Goal: Task Accomplishment & Management: Manage account settings

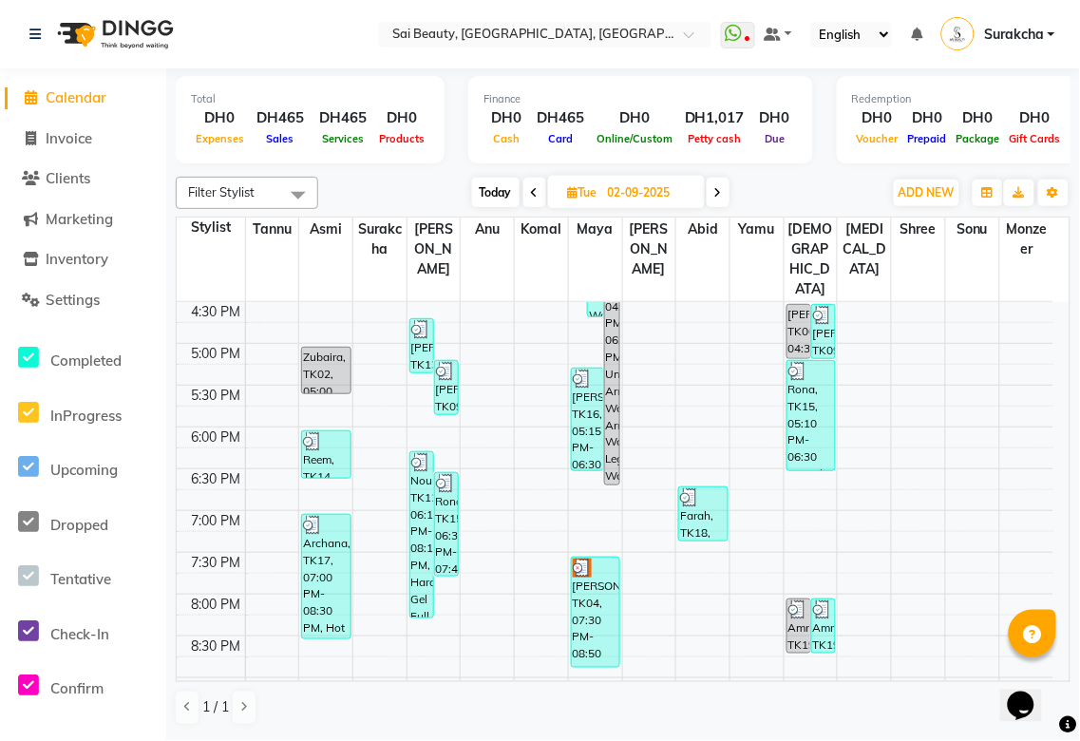
scroll to position [641, 0]
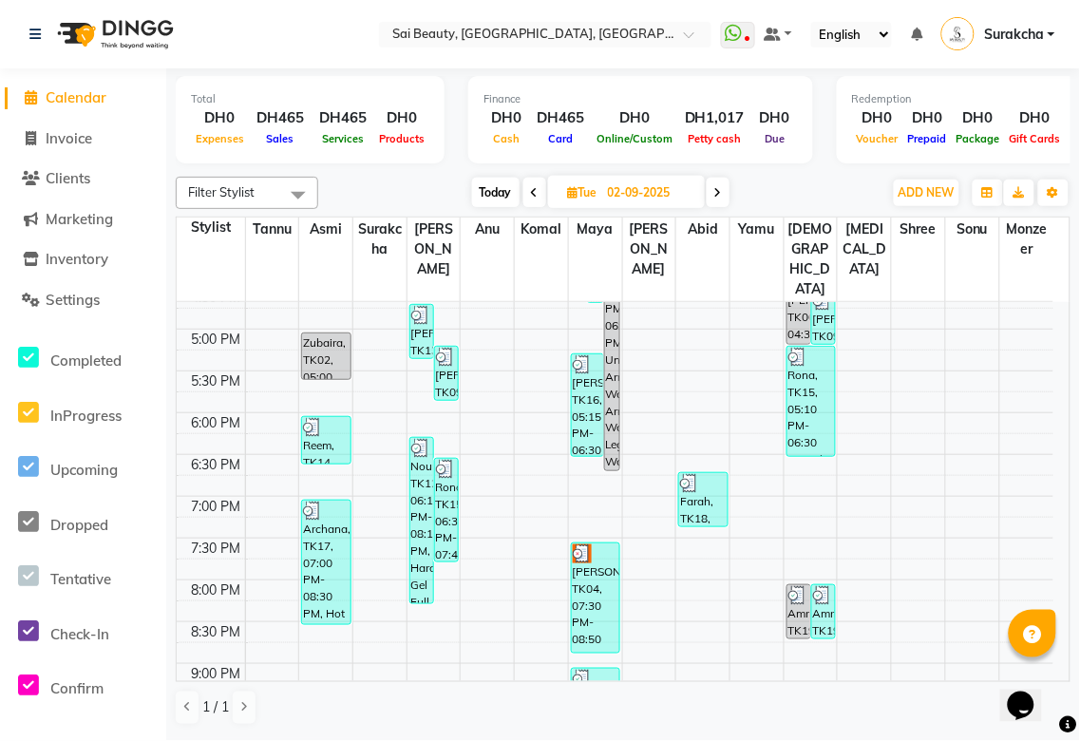
click at [419, 448] on div "Nour, TK12, 06:15 PM-08:15 PM, Hard Gel Full Set" at bounding box center [422, 520] width 23 height 165
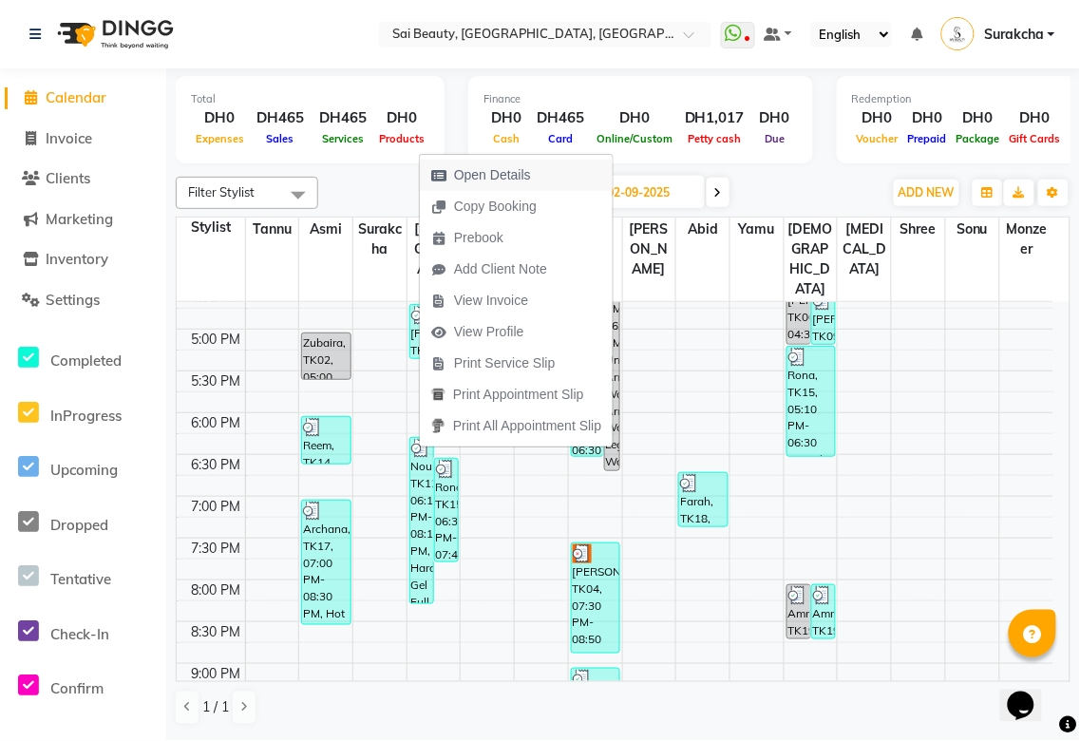
click at [519, 181] on span "Open Details" at bounding box center [492, 175] width 77 height 20
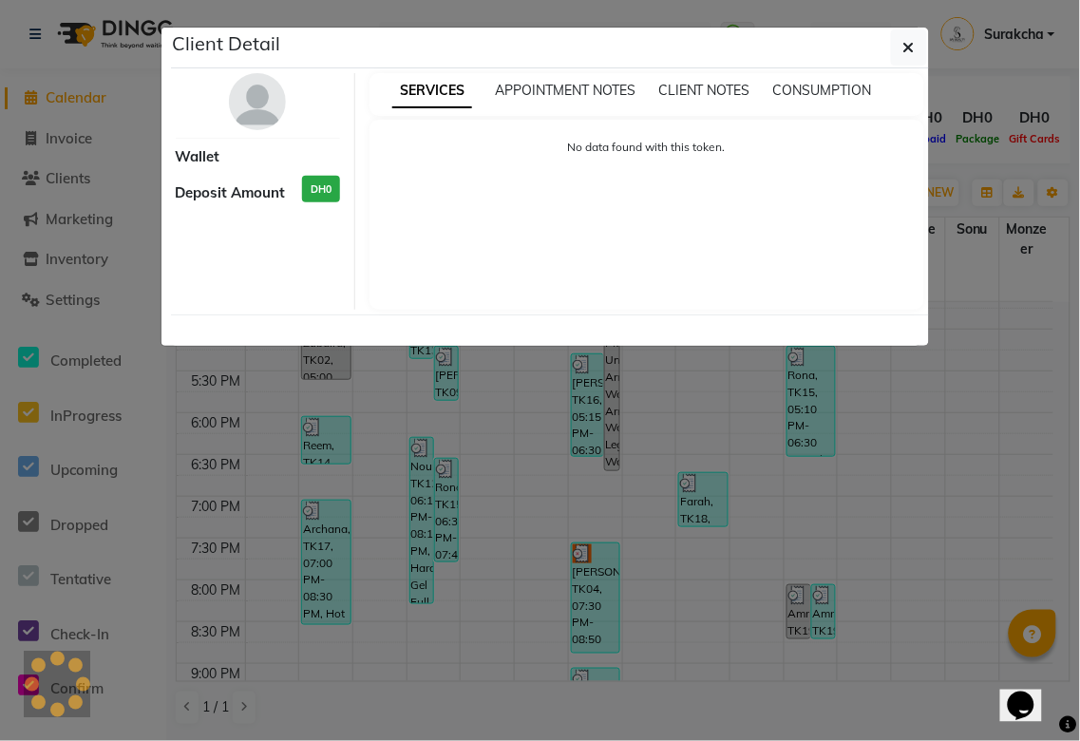
select select "3"
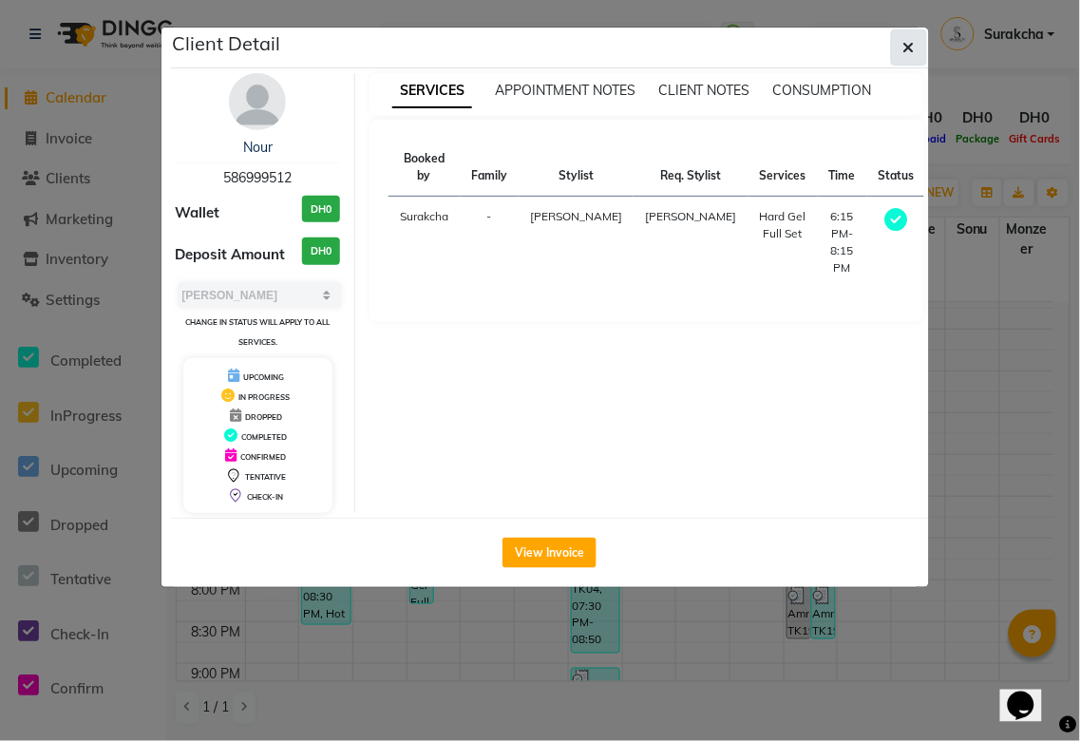
click at [908, 46] on icon "button" at bounding box center [909, 47] width 11 height 15
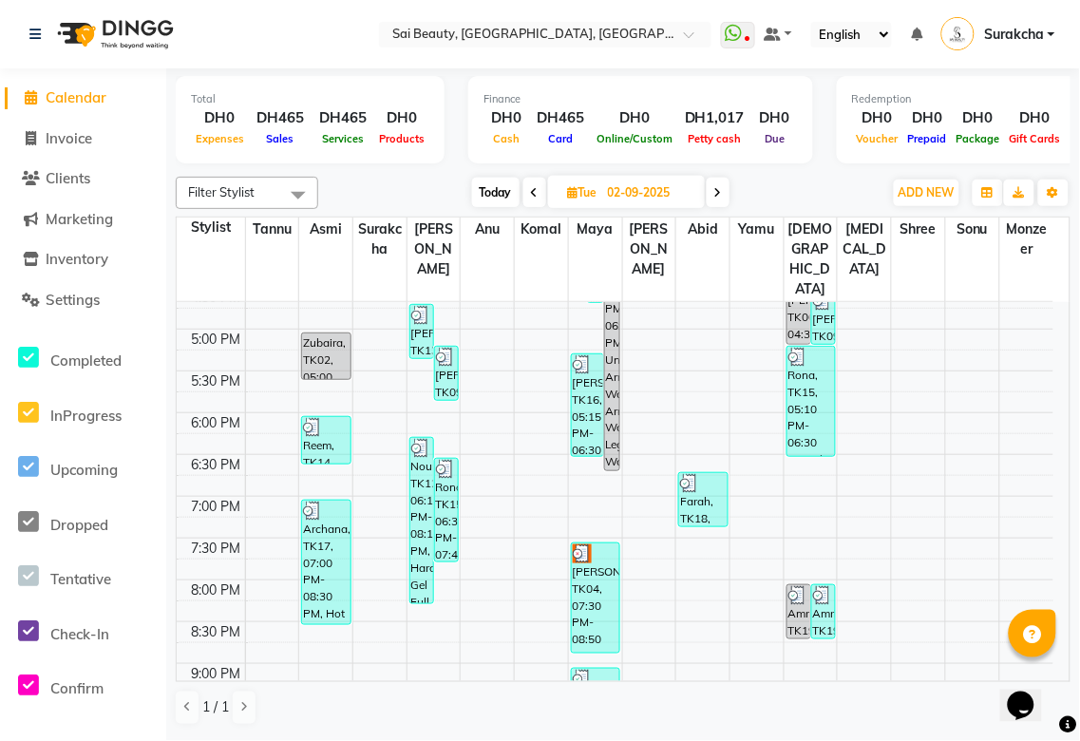
click at [495, 193] on span "Today" at bounding box center [496, 192] width 48 height 29
type input "[DATE]"
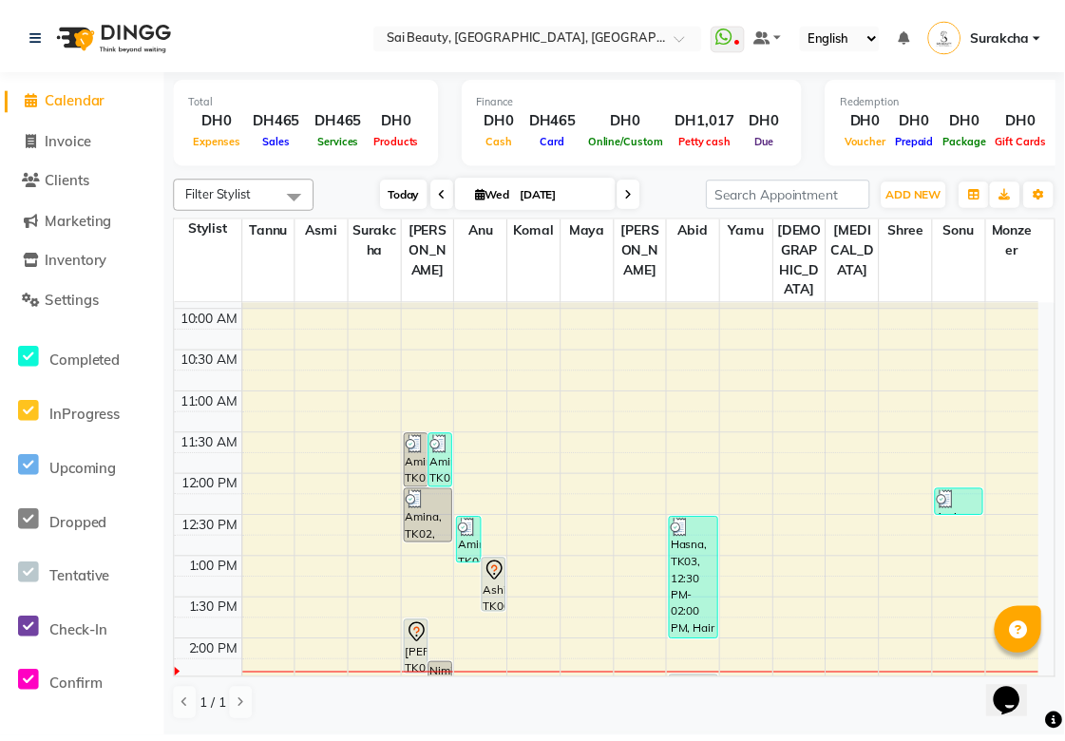
scroll to position [0, 0]
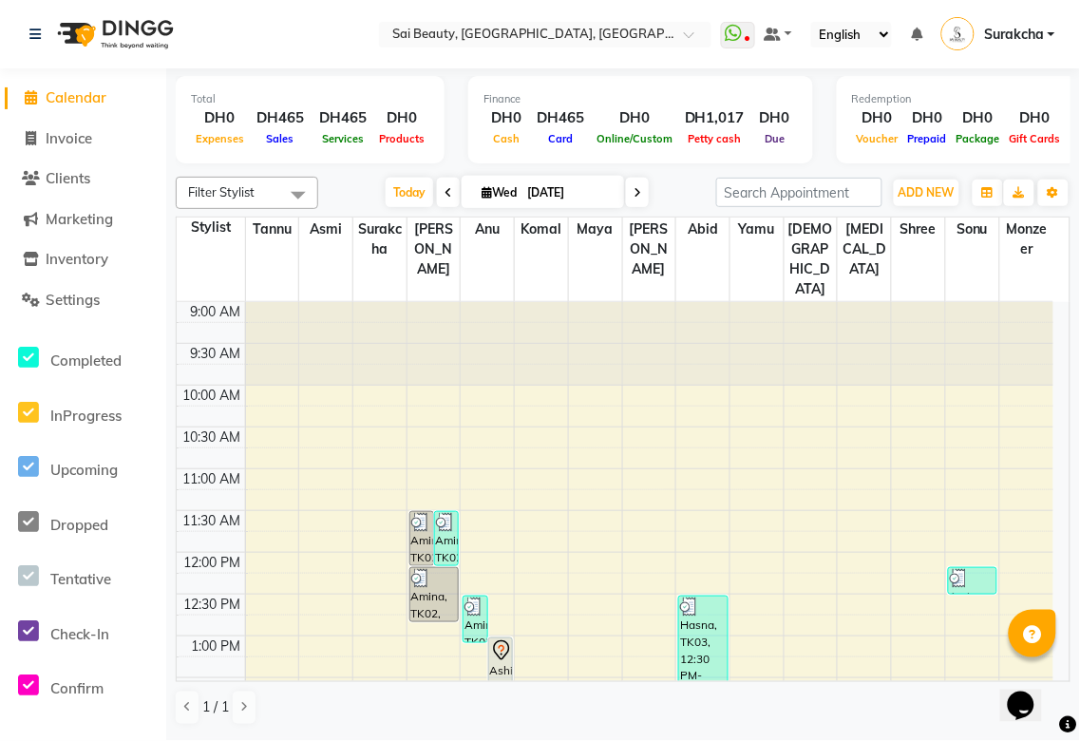
click at [445, 512] on div "Amina, TK02, 11:30 AM-12:10 PM, Mani/Pedi (With Gel Colour) (DH199)" at bounding box center [446, 538] width 23 height 53
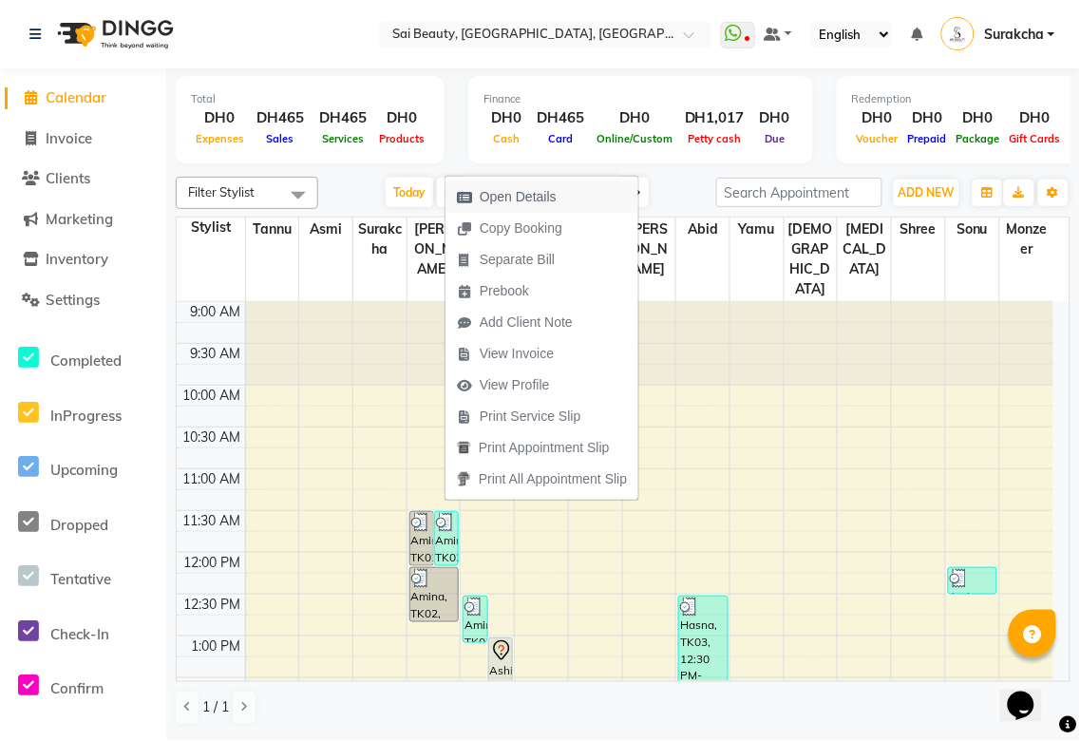
click at [553, 195] on span "Open Details" at bounding box center [518, 197] width 77 height 20
select select "3"
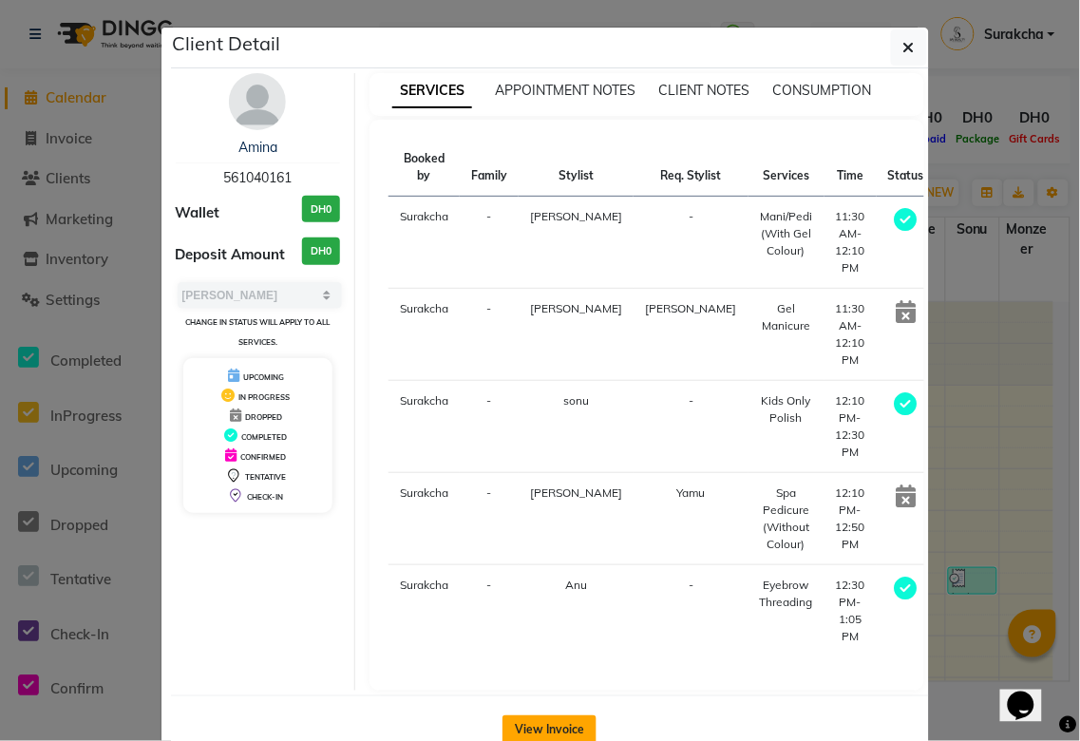
click at [570, 716] on button "View Invoice" at bounding box center [550, 731] width 94 height 30
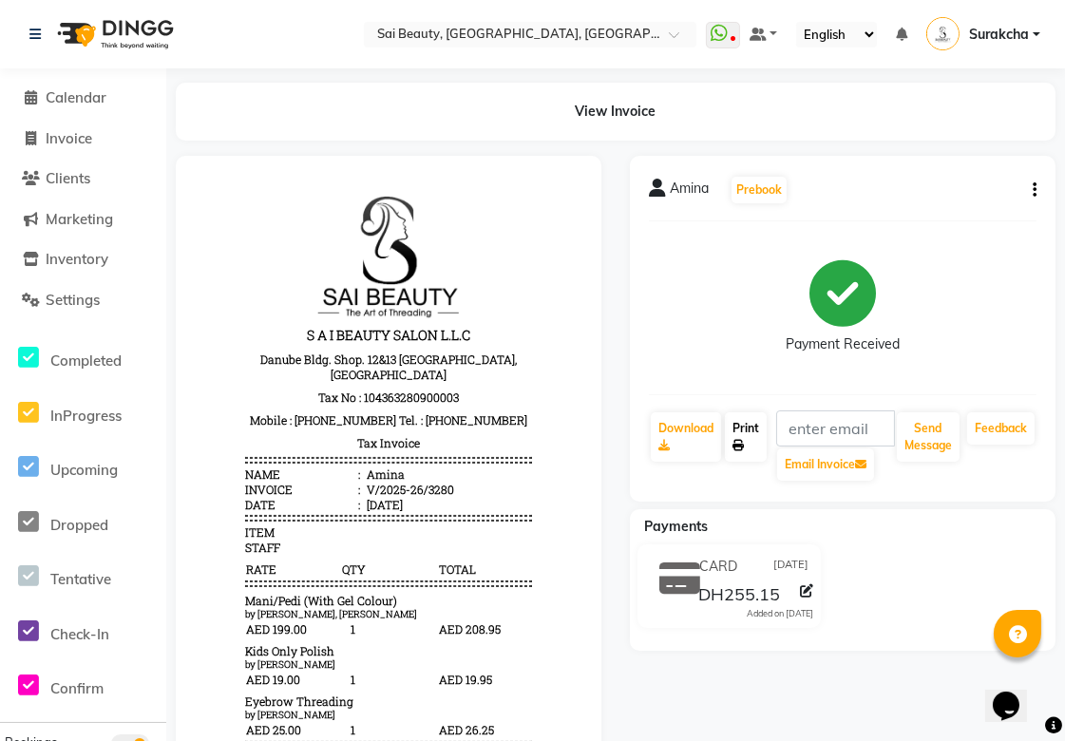
click at [754, 444] on link "Print" at bounding box center [746, 436] width 42 height 49
click at [80, 98] on span "Calendar" at bounding box center [76, 97] width 61 height 18
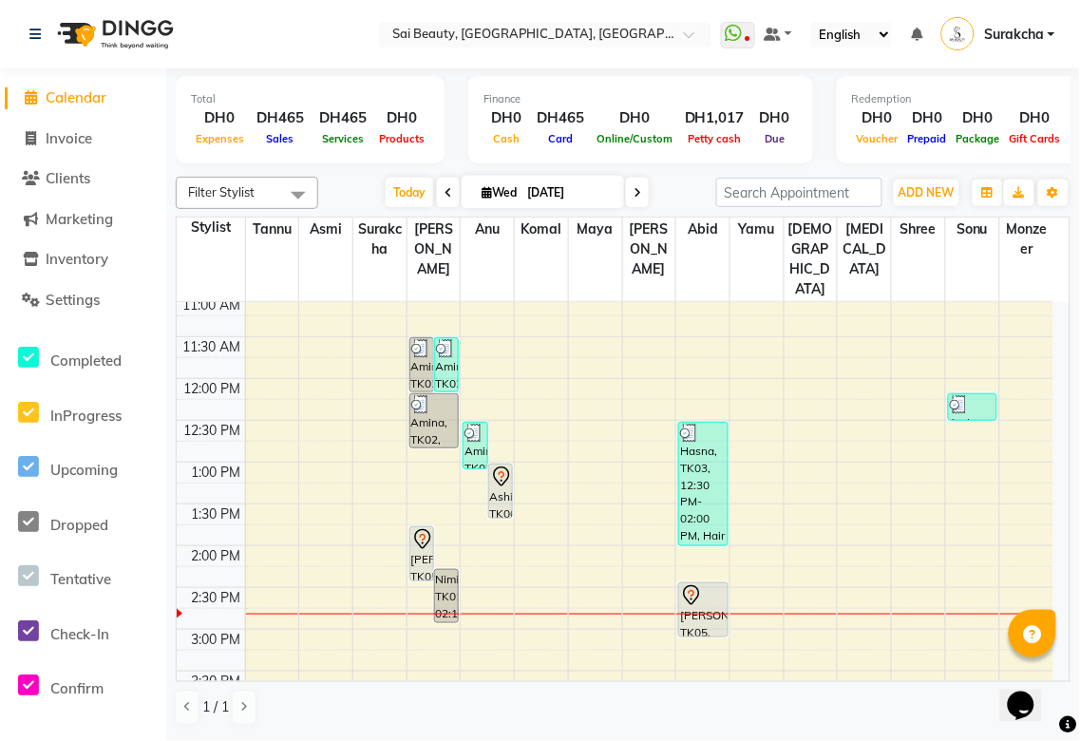
scroll to position [230, 0]
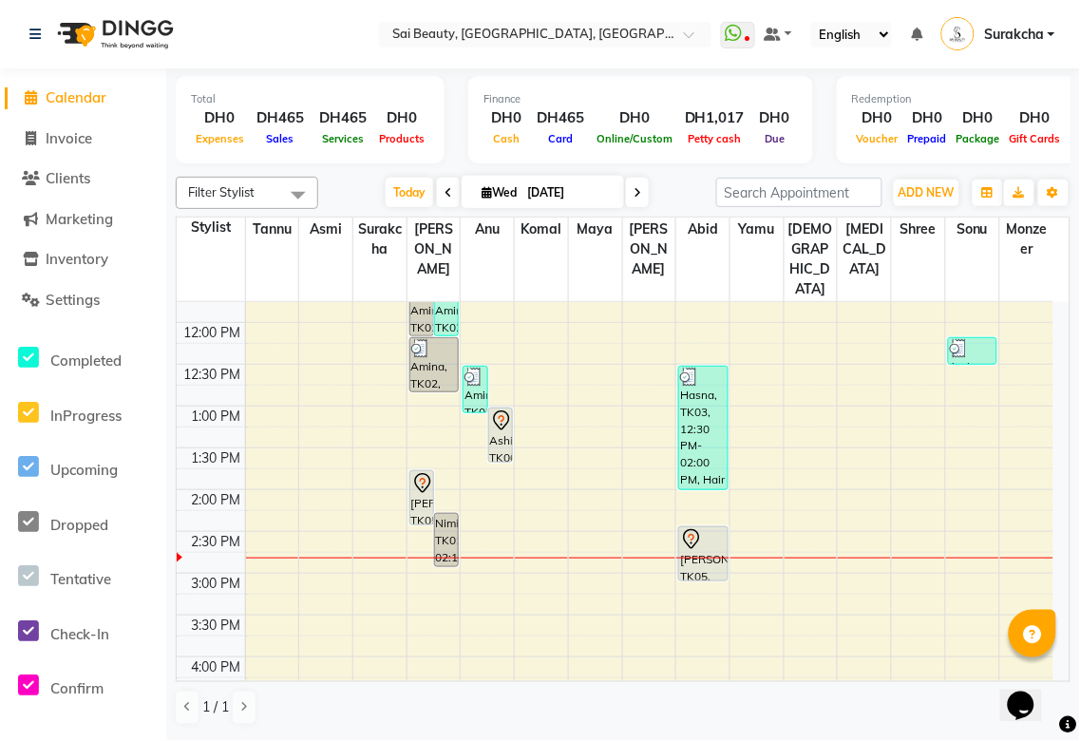
click at [506, 410] on icon at bounding box center [501, 421] width 23 height 23
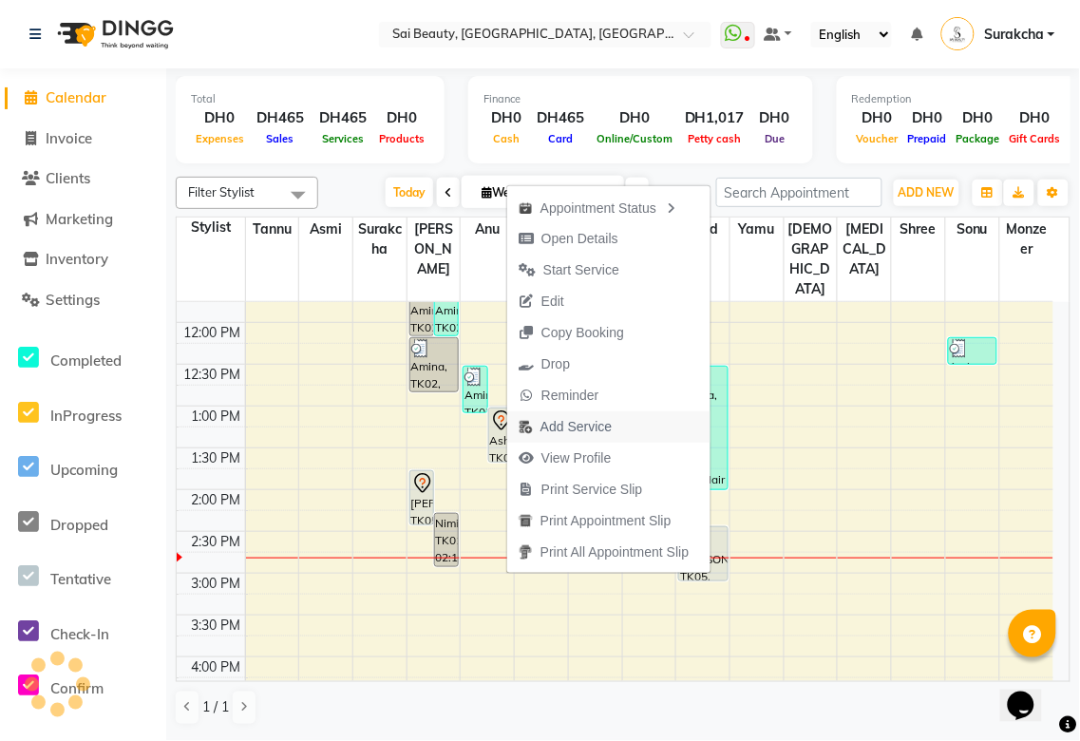
click at [577, 430] on span "Add Service" at bounding box center [576, 427] width 71 height 20
select select "45072"
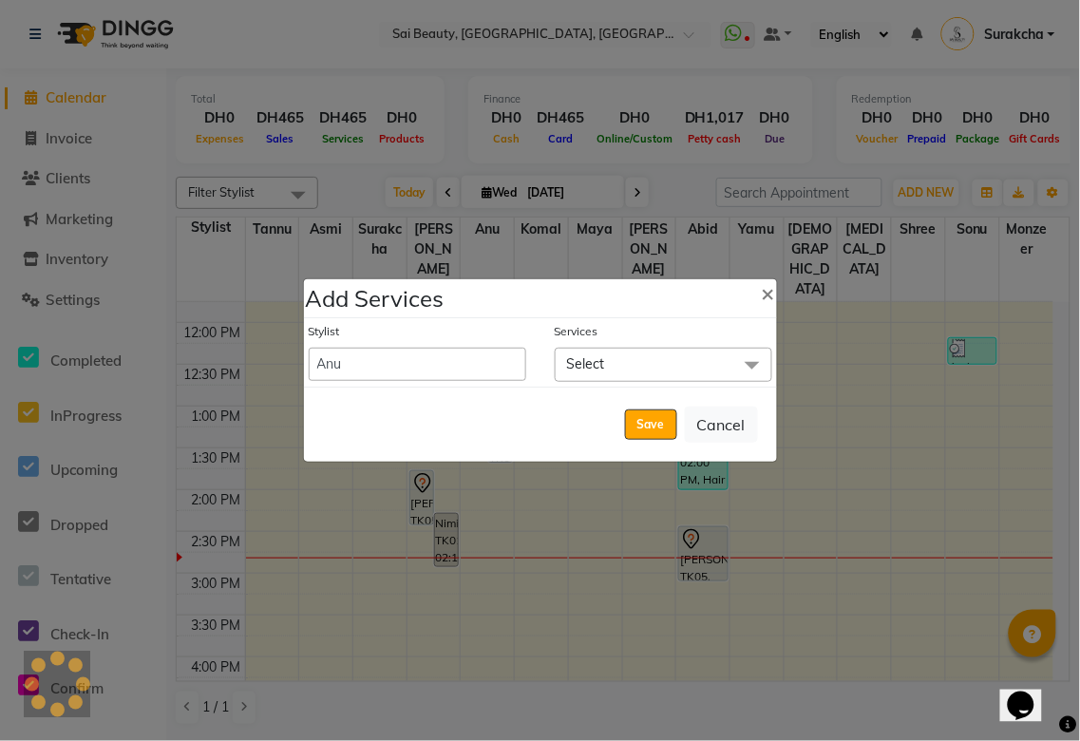
click at [641, 355] on span "Select" at bounding box center [664, 364] width 218 height 33
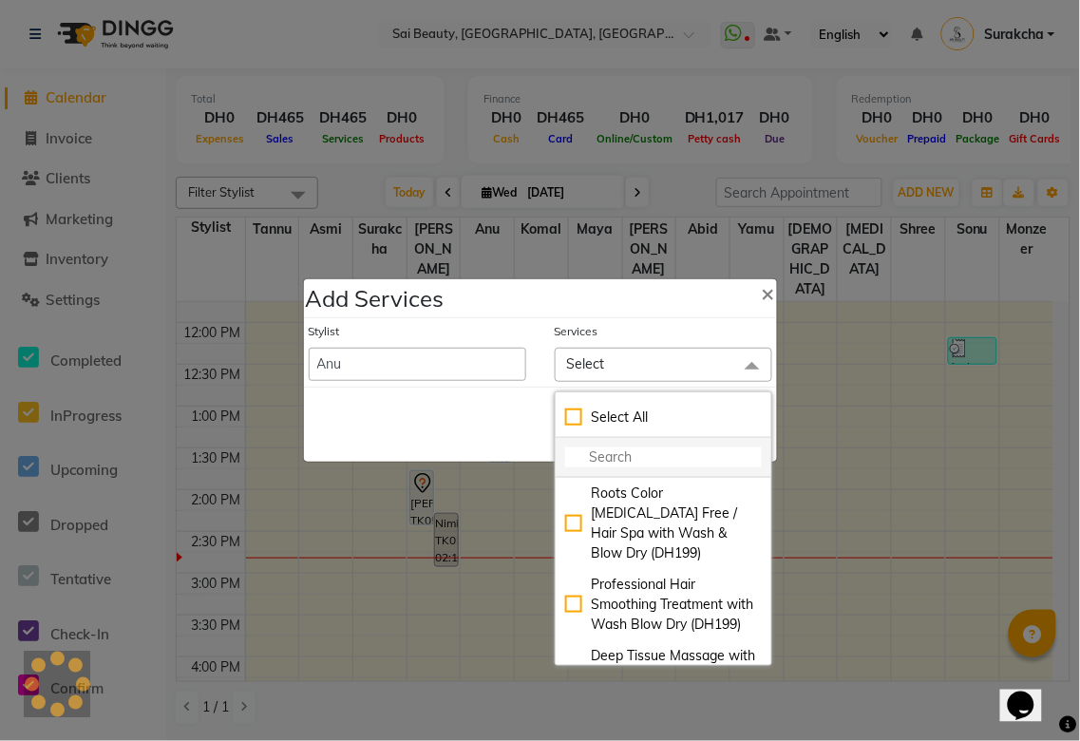
click at [640, 458] on input "multiselect-search" at bounding box center [663, 458] width 197 height 20
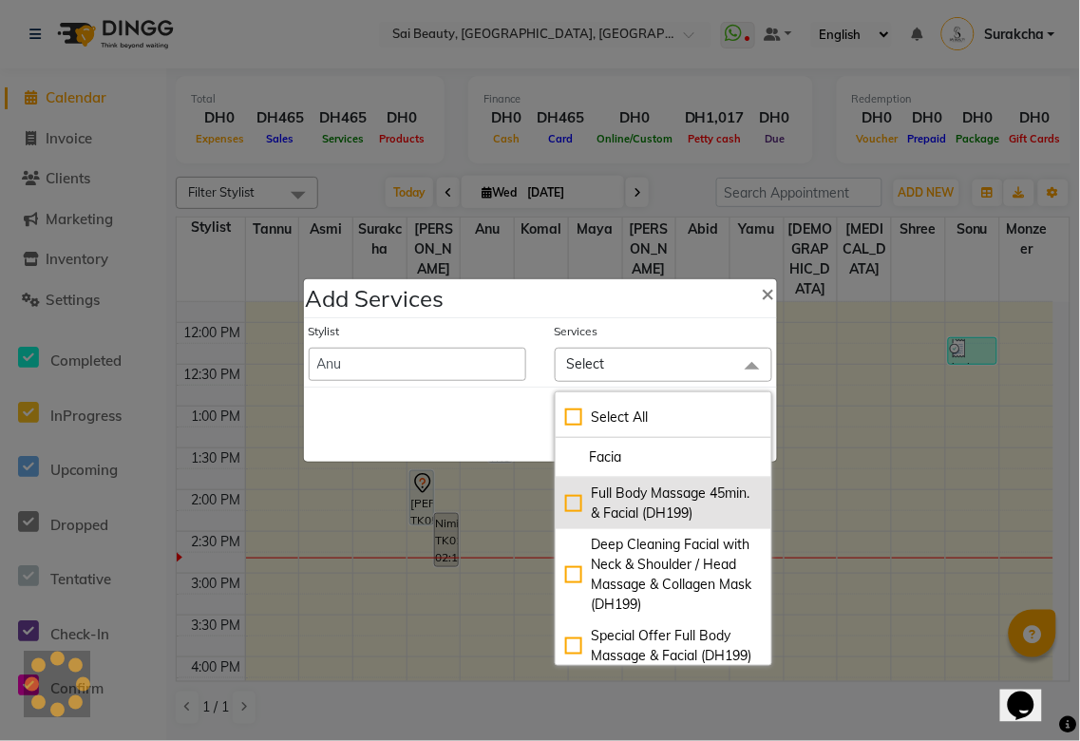
type input "Facia"
click at [571, 502] on div "Full Body Massage 45min. & Facial (DH199)" at bounding box center [663, 504] width 197 height 40
checkbox input "true"
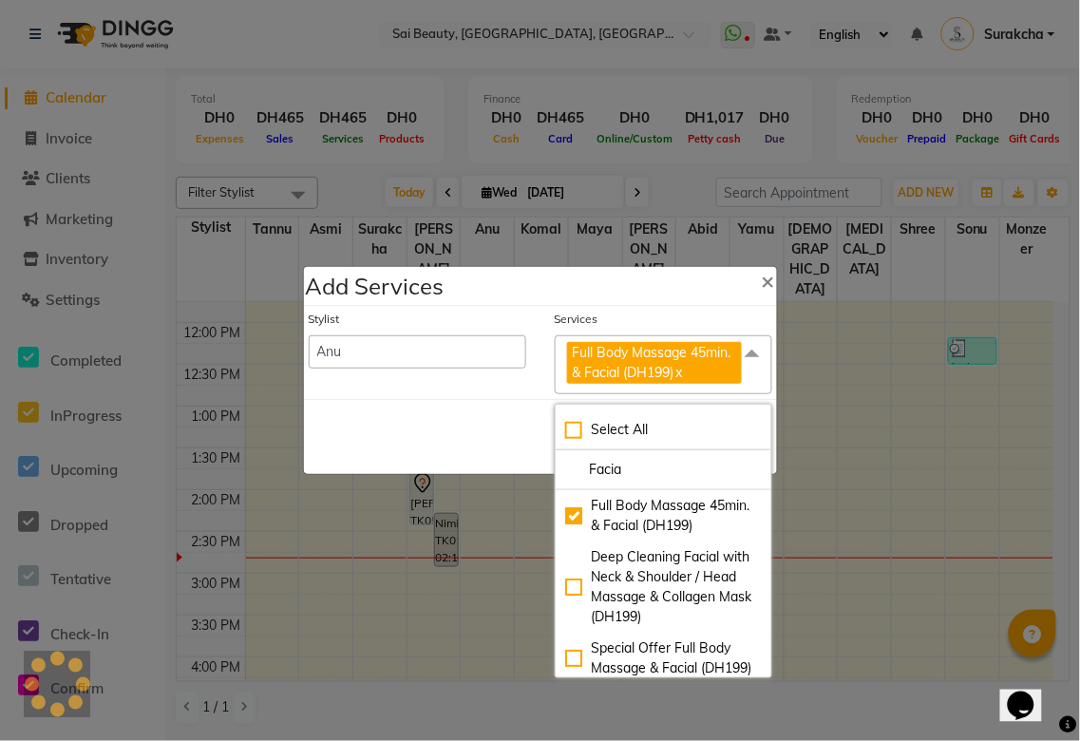
click at [392, 454] on div "Save Cancel" at bounding box center [540, 436] width 473 height 75
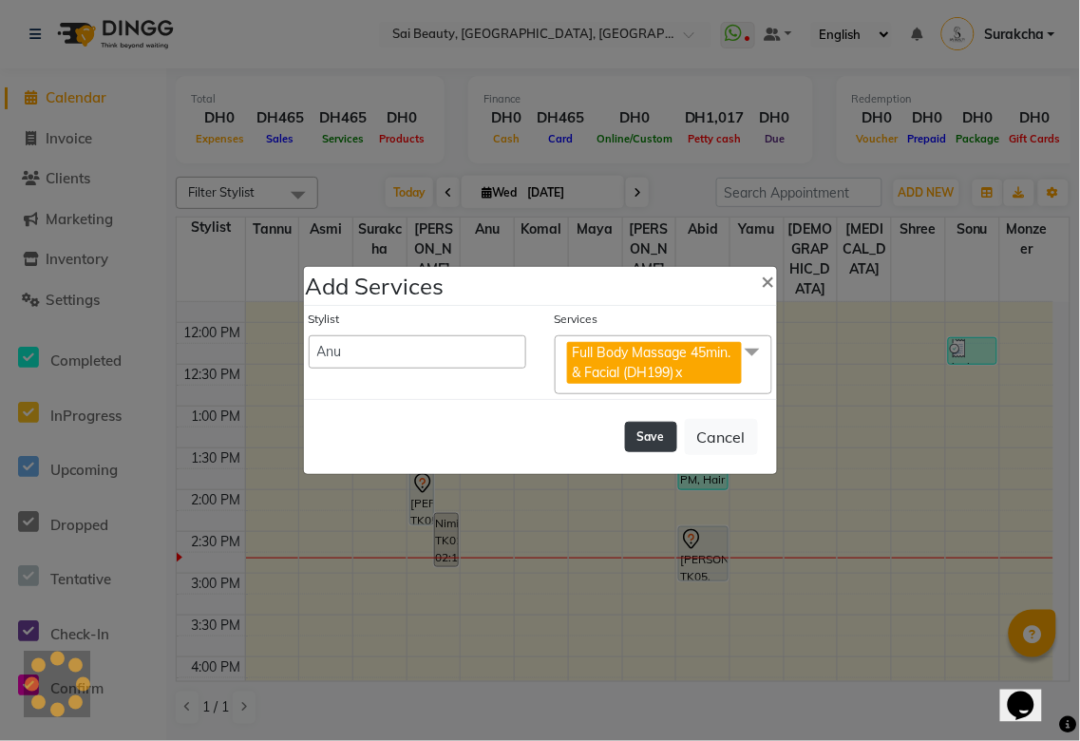
click at [654, 437] on button "Save" at bounding box center [651, 437] width 52 height 30
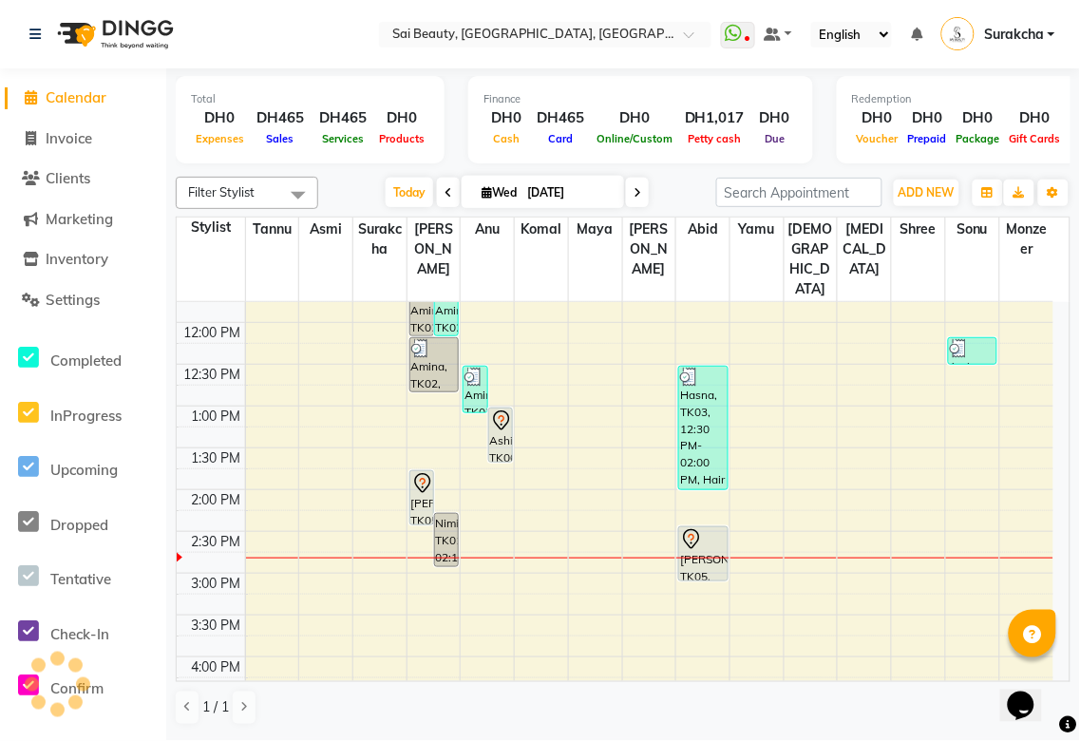
select select "59146"
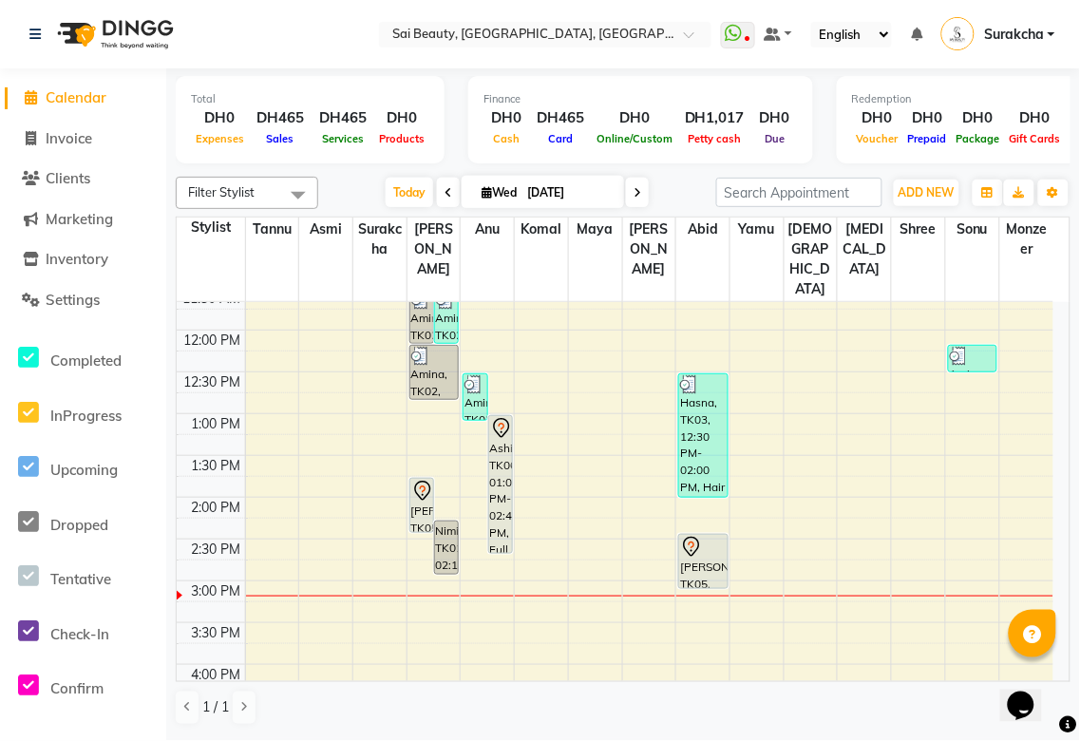
scroll to position [236, 0]
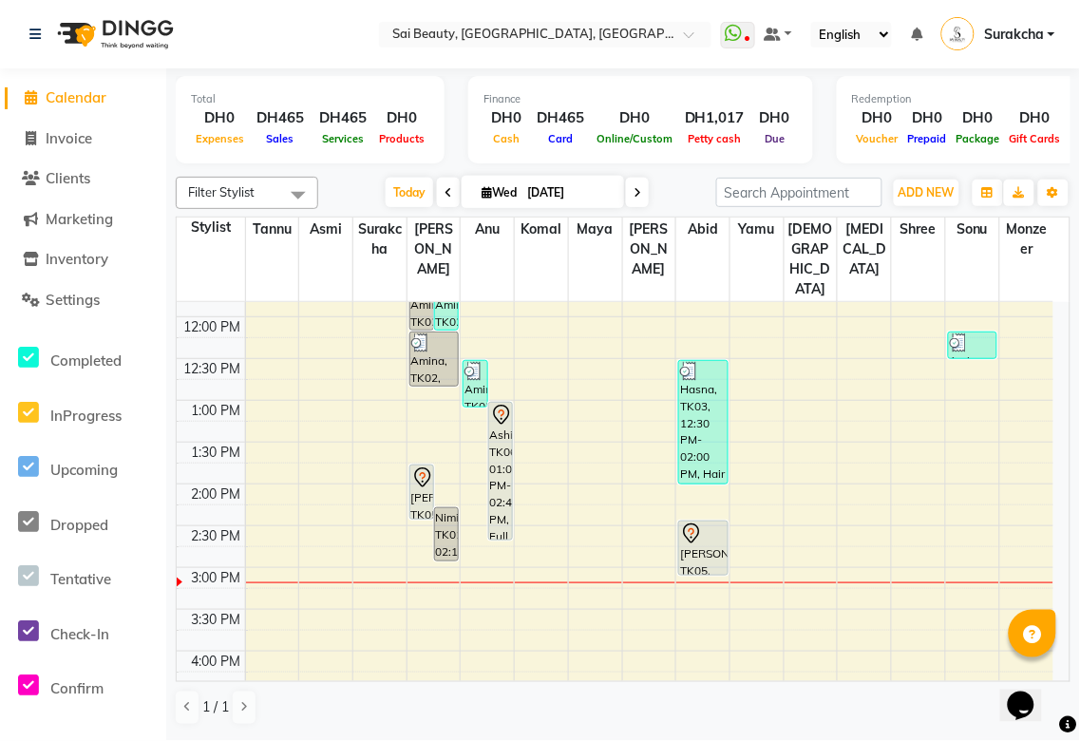
click at [502, 438] on div "Ashifa, TK06, 01:00 PM-02:40 PM, Full Body (With Bikini) Waxing,Full Body Massa…" at bounding box center [500, 471] width 23 height 137
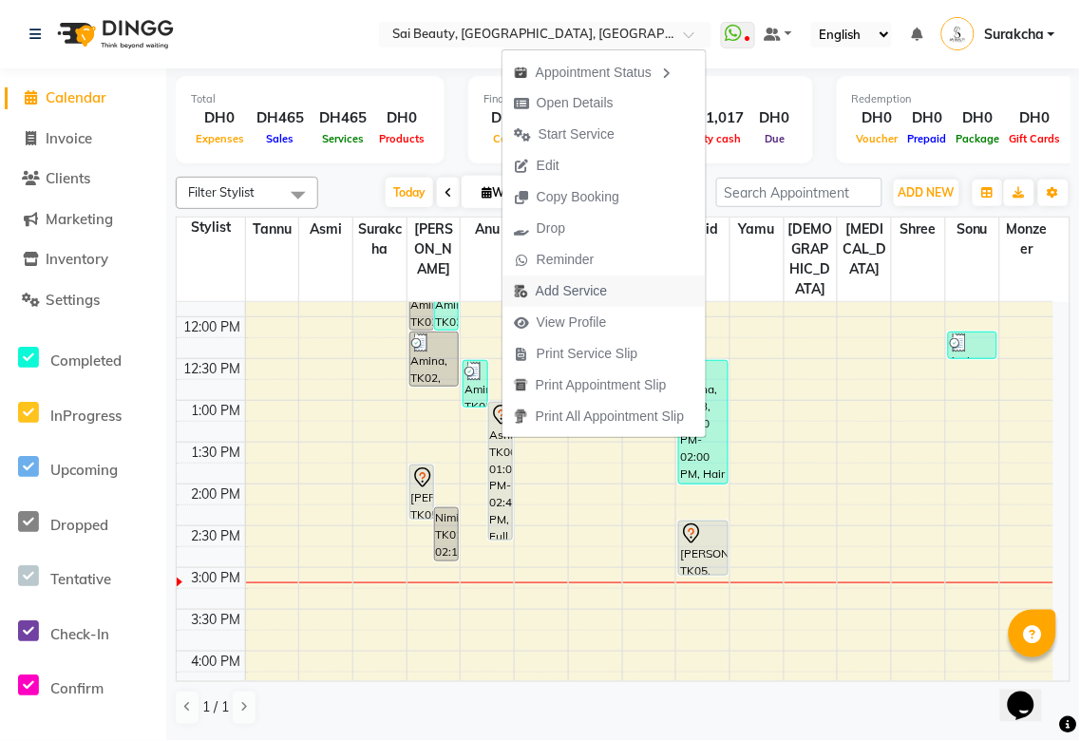
click at [570, 286] on span "Add Service" at bounding box center [571, 291] width 71 height 20
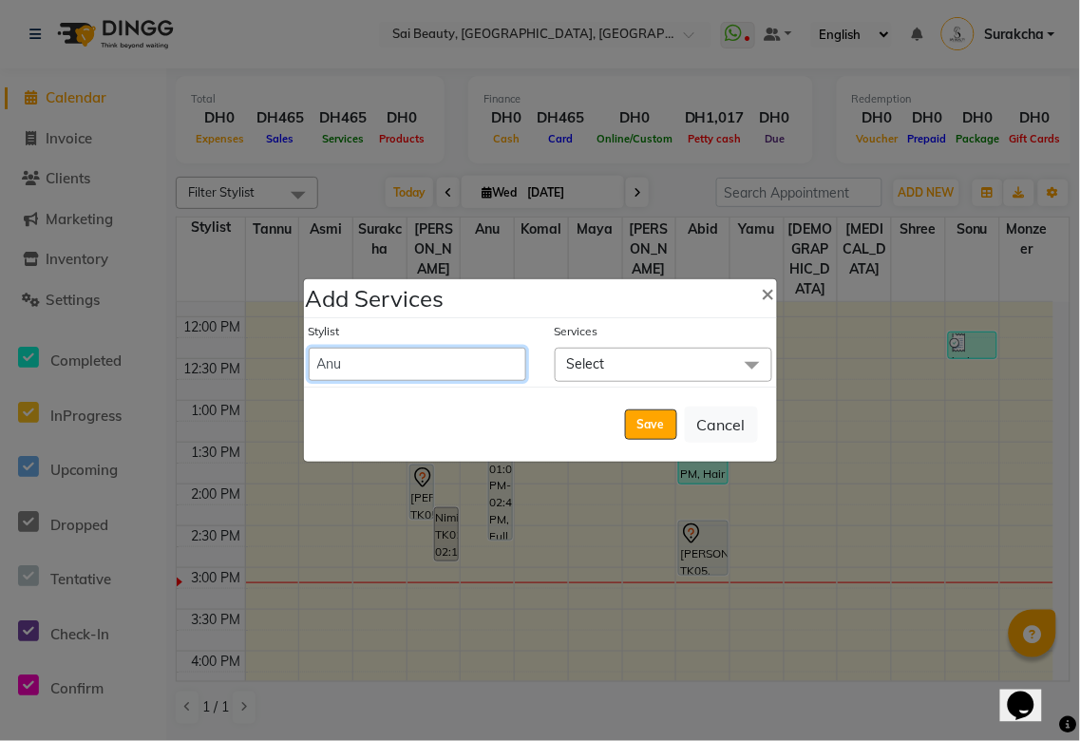
click at [473, 367] on select "[PERSON_NAME][MEDICAL_DATA] [PERSON_NAME] Asmi Ausha [PERSON_NAME] Gita [PERSON…" at bounding box center [418, 364] width 218 height 33
select select "61100"
click at [309, 348] on select "[PERSON_NAME][MEDICAL_DATA] [PERSON_NAME] Asmi Ausha [PERSON_NAME] Gita [PERSON…" at bounding box center [418, 364] width 218 height 33
select select "820"
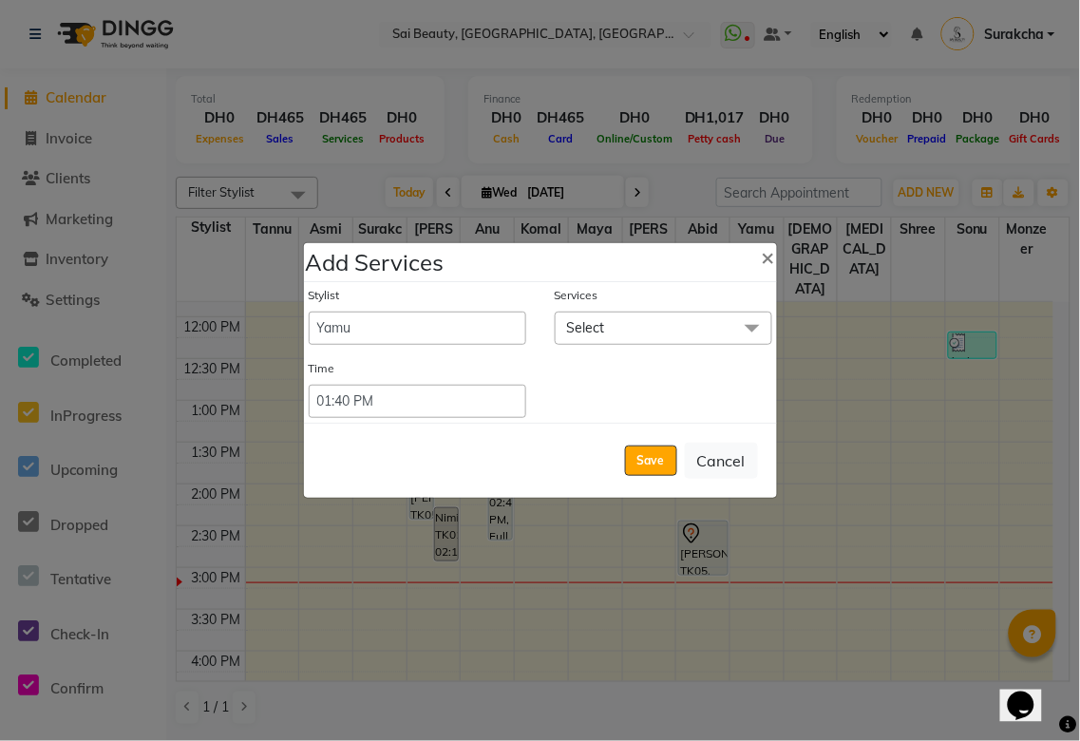
click at [633, 326] on span "Select" at bounding box center [664, 328] width 218 height 33
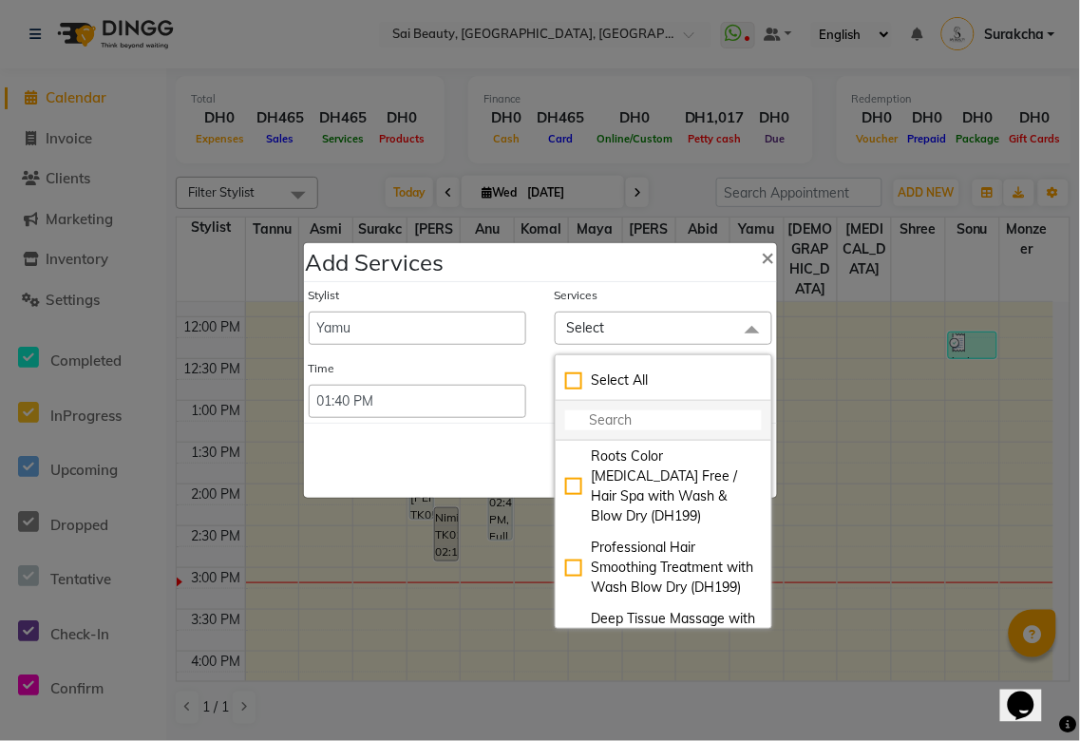
click at [650, 423] on input "multiselect-search" at bounding box center [663, 421] width 197 height 20
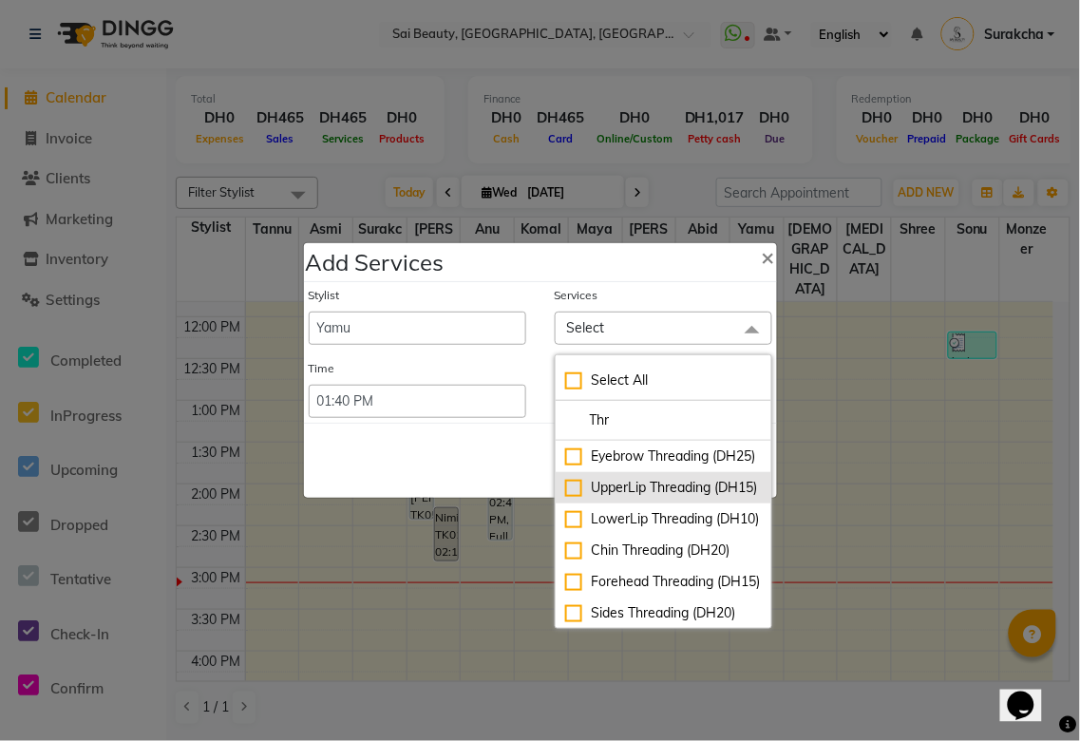
type input "Thr"
click at [661, 498] on div "UpperLip Threading (DH15)" at bounding box center [663, 488] width 197 height 20
checkbox input "true"
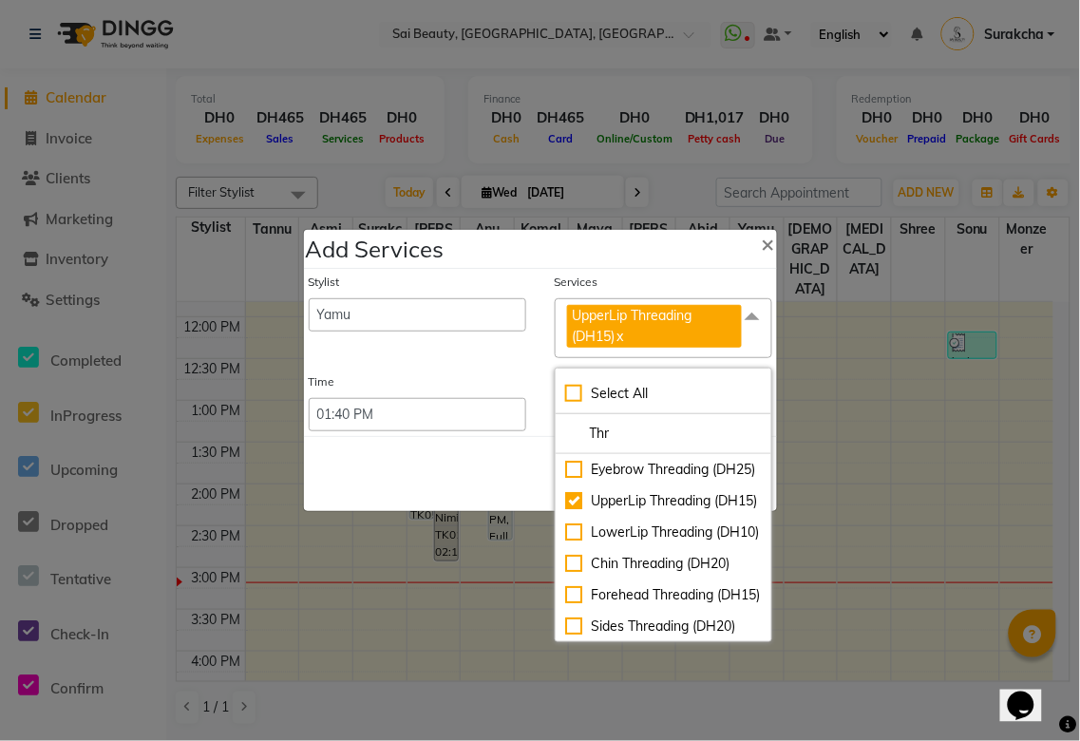
click at [430, 486] on div "Save Cancel" at bounding box center [540, 473] width 473 height 75
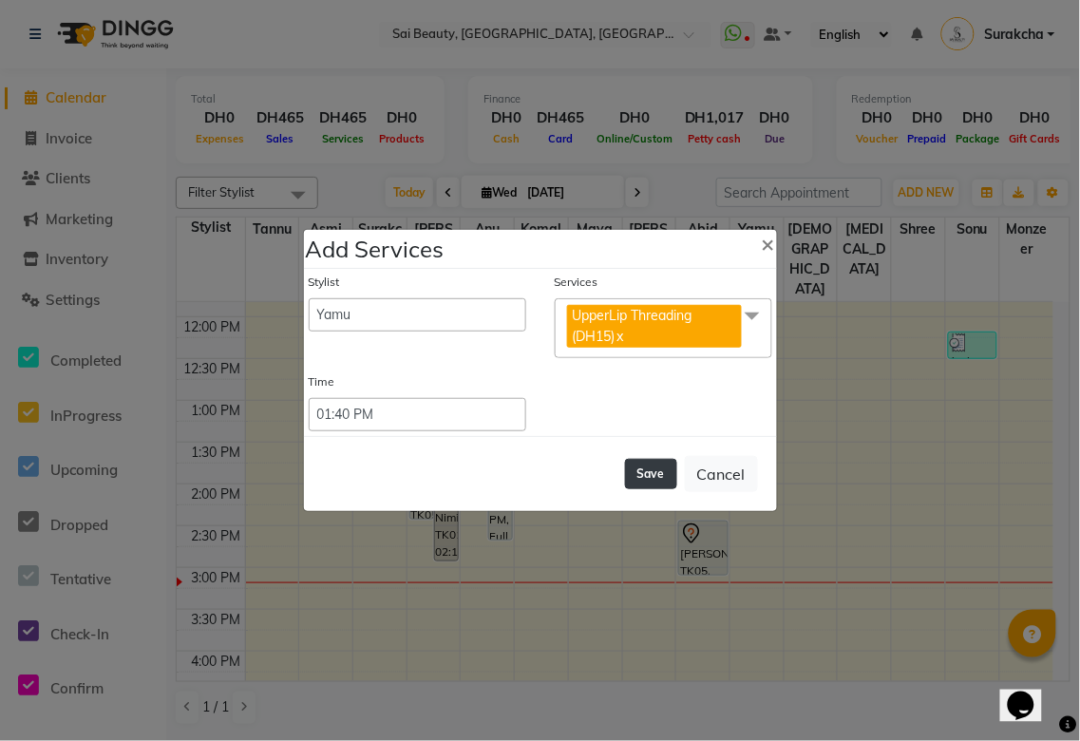
click at [657, 481] on button "Save" at bounding box center [651, 474] width 52 height 30
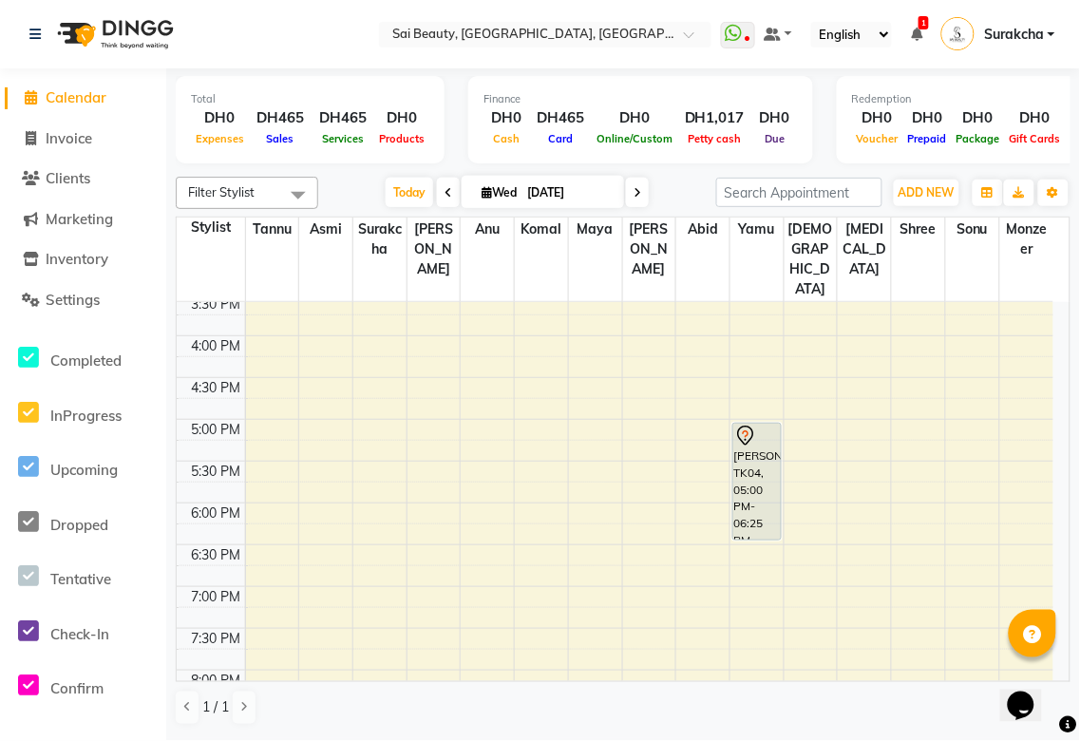
scroll to position [554, 0]
click at [928, 192] on span "ADD NEW" at bounding box center [927, 192] width 56 height 14
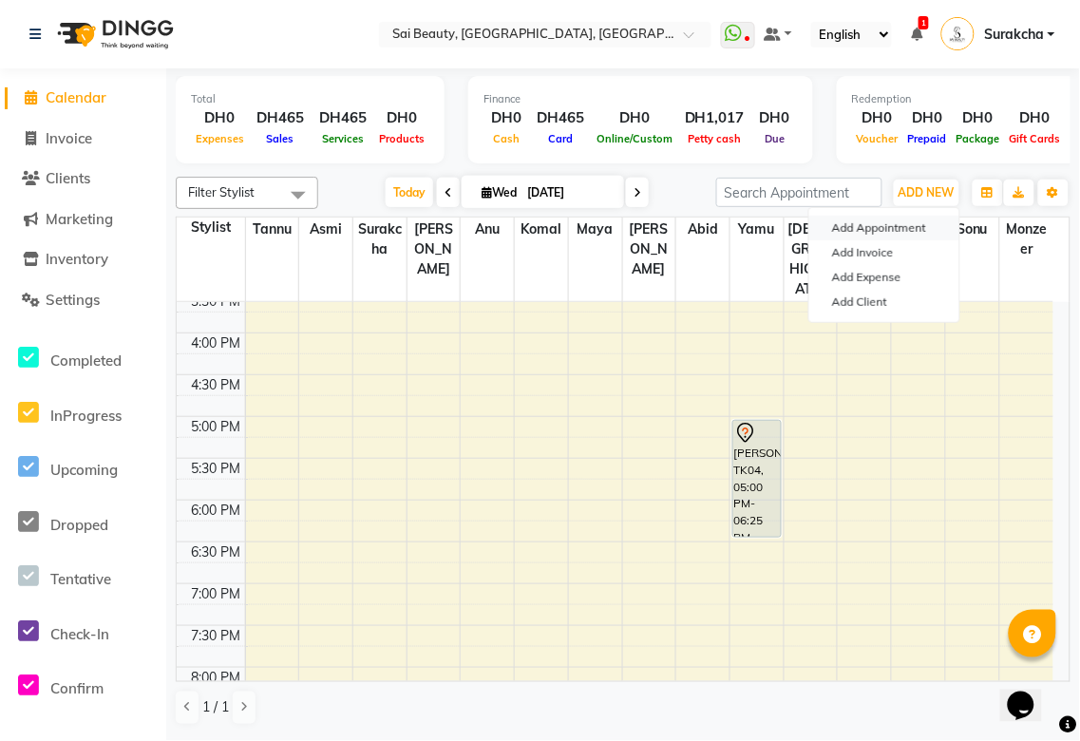
click at [906, 229] on button "Add Appointment" at bounding box center [885, 228] width 150 height 25
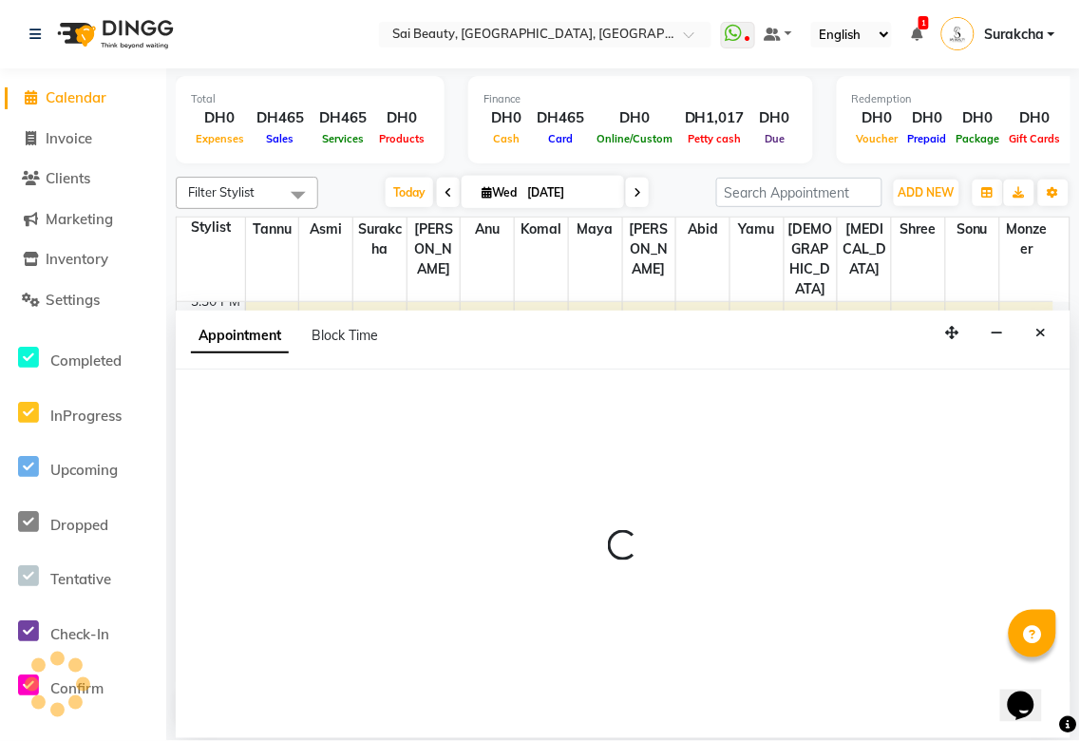
select select "tentative"
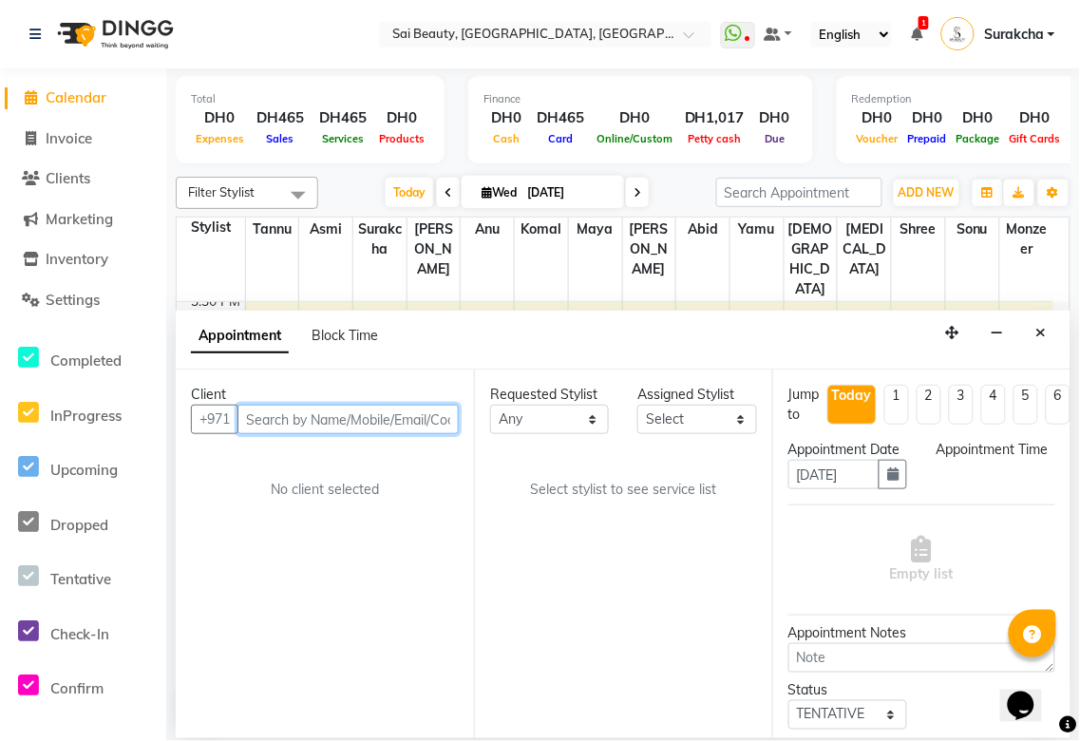
select select "600"
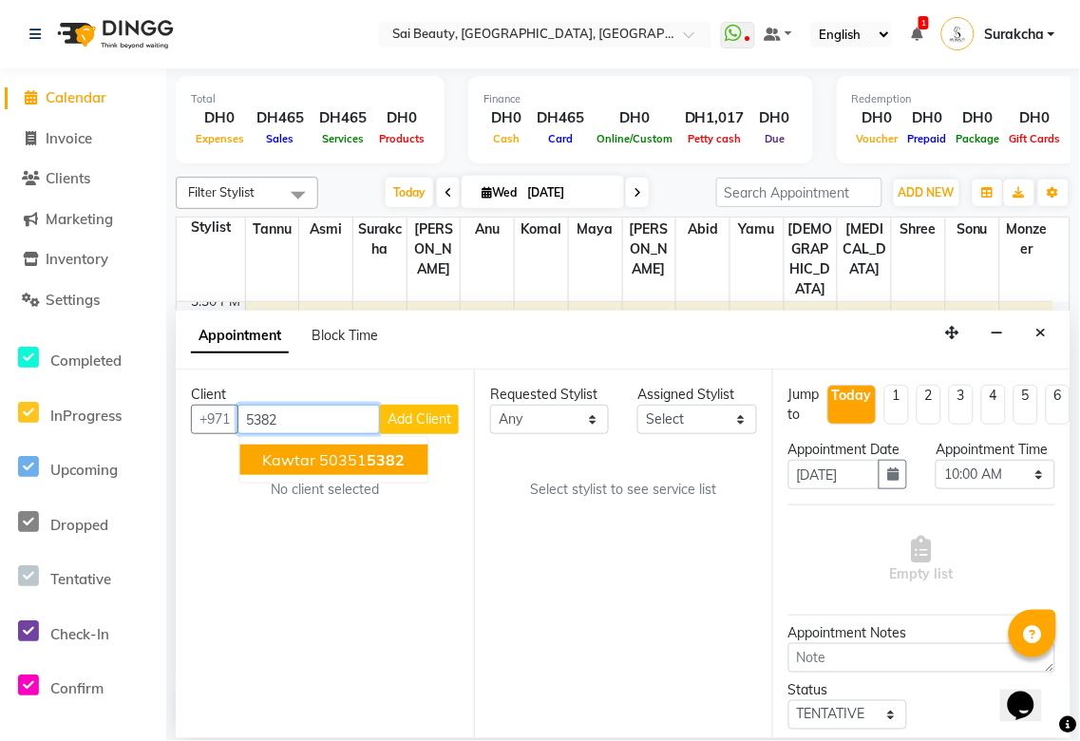
click at [375, 463] on span "5382" at bounding box center [387, 459] width 38 height 19
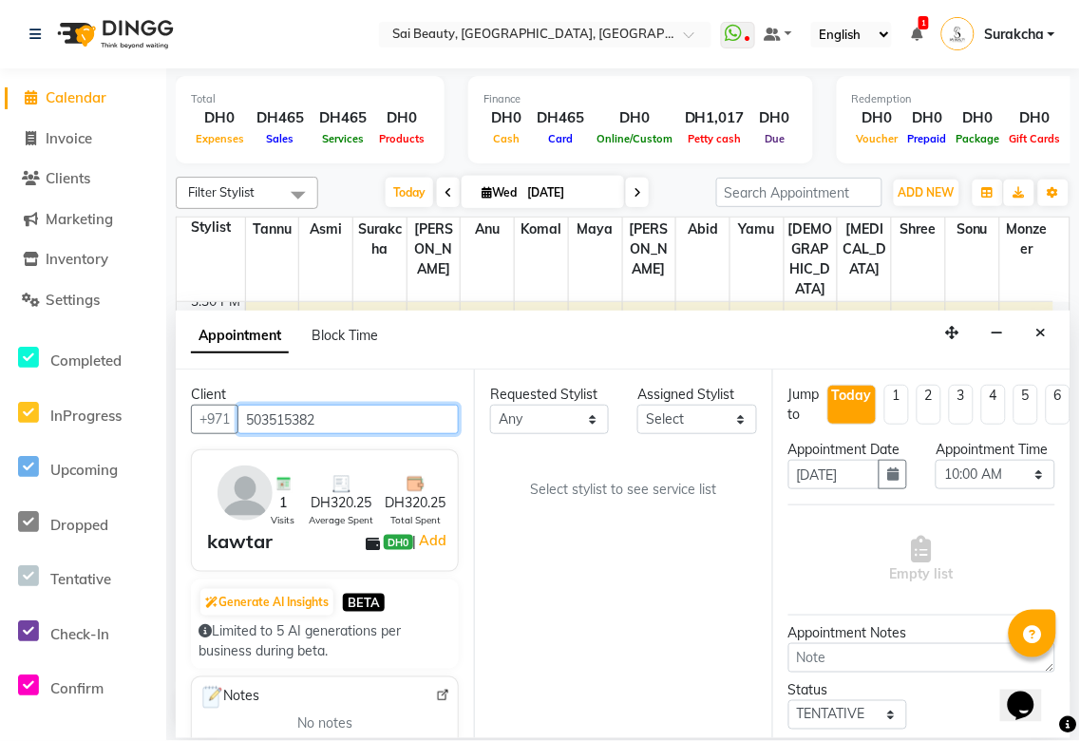
type input "503515382"
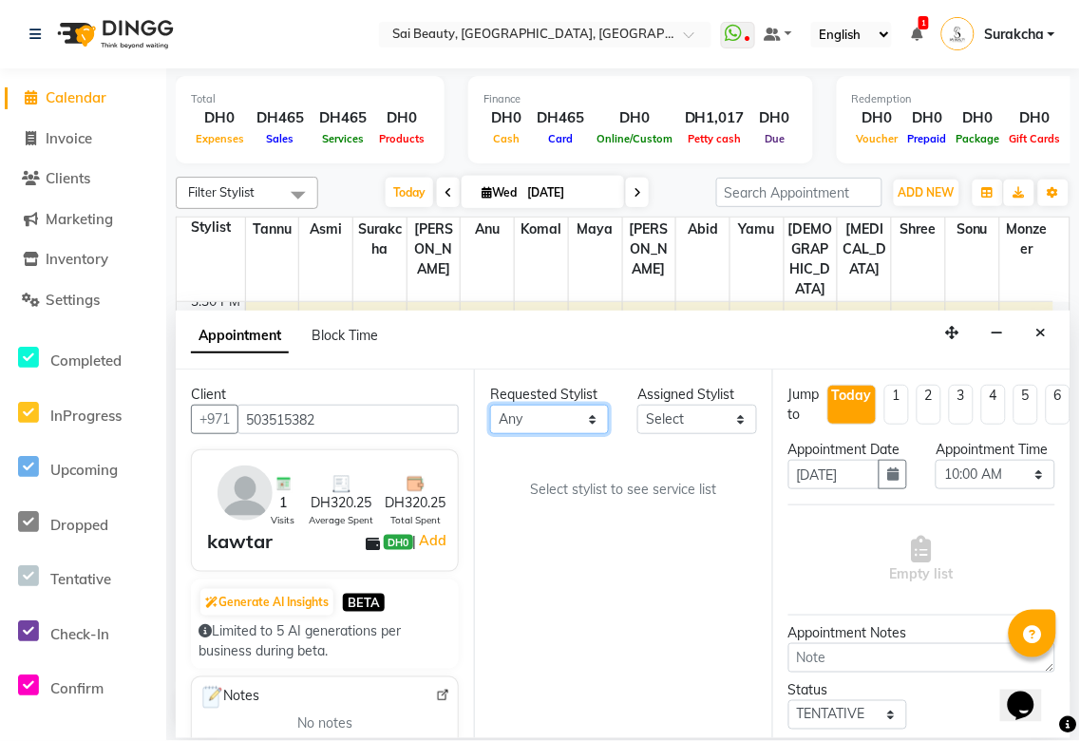
click at [585, 418] on select "Any [PERSON_NAME][MEDICAL_DATA] [PERSON_NAME] Asmi [PERSON_NAME] Gita [PERSON_N…" at bounding box center [549, 419] width 119 height 29
select select "43674"
click at [490, 405] on select "Any [PERSON_NAME][MEDICAL_DATA] [PERSON_NAME] Asmi [PERSON_NAME] Gita [PERSON_N…" at bounding box center [549, 419] width 119 height 29
select select "43674"
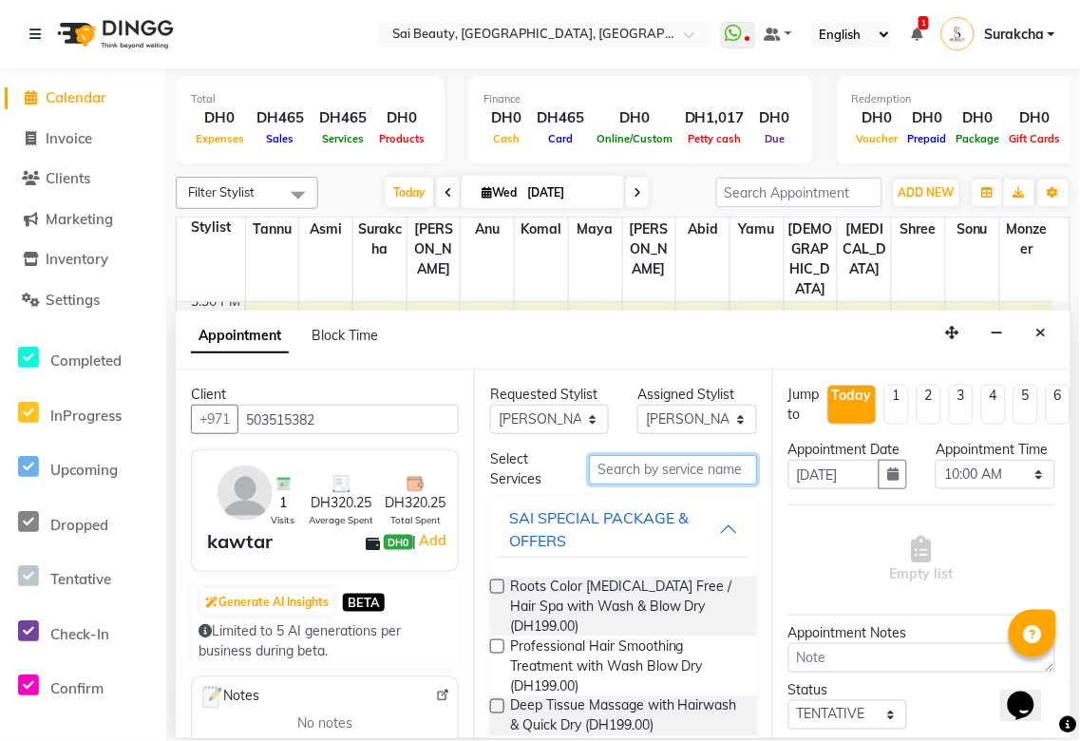
click at [665, 468] on input "text" at bounding box center [673, 469] width 168 height 29
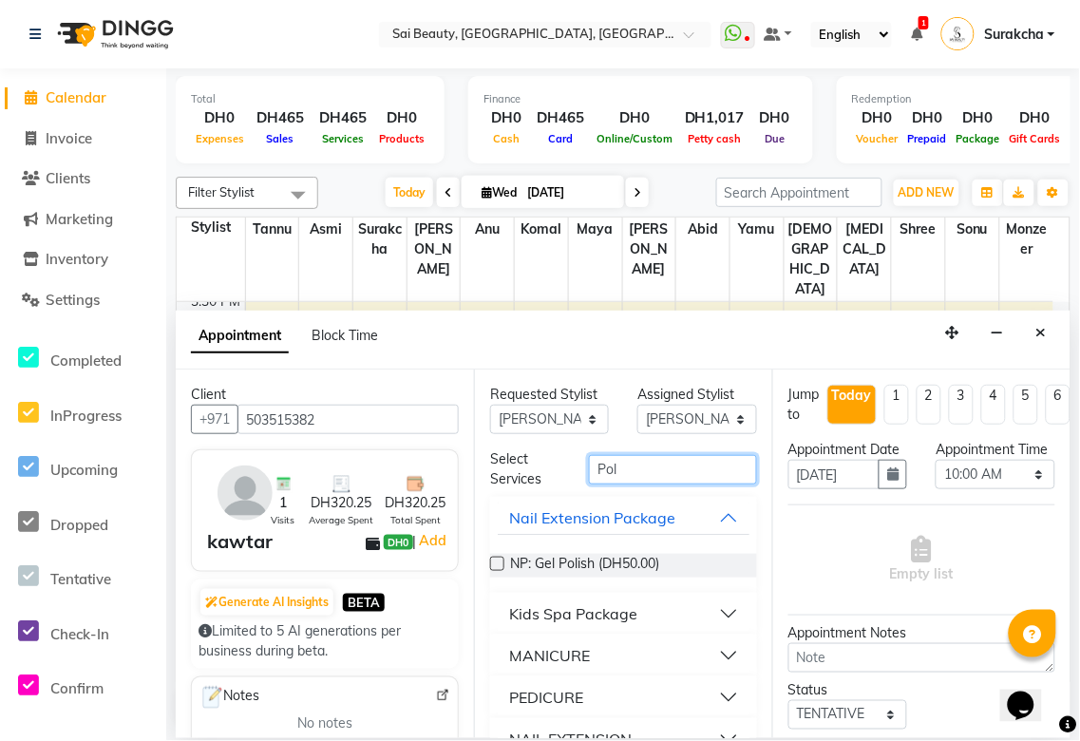
type input "Poly"
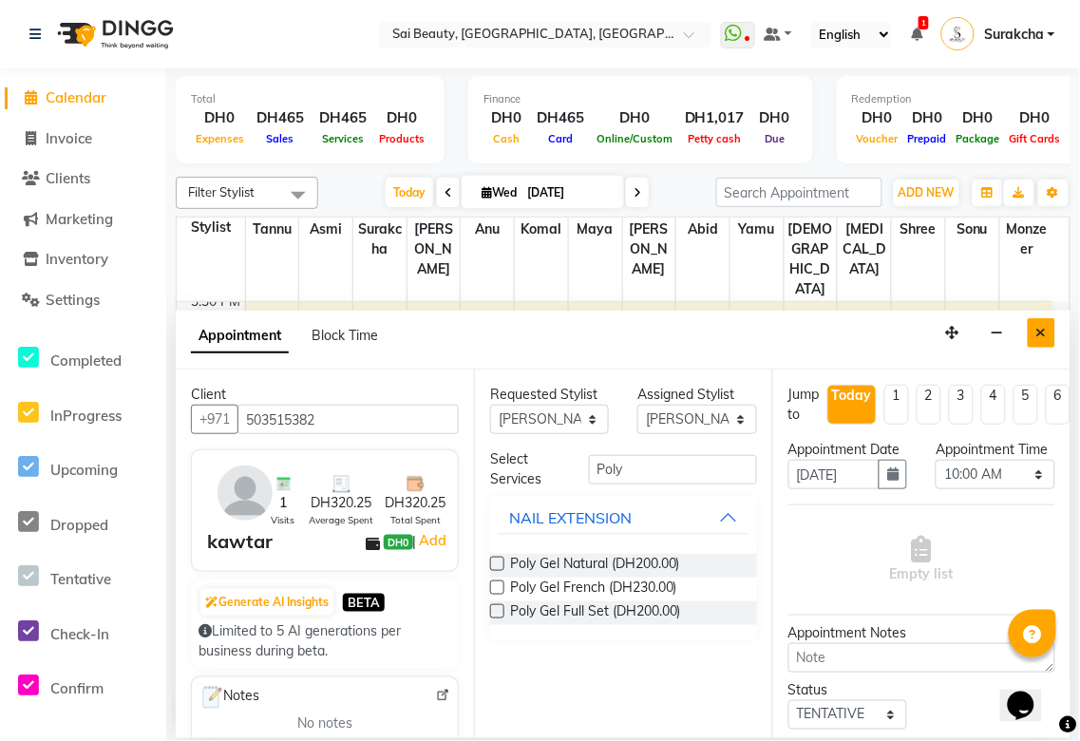
click at [1039, 330] on icon "Close" at bounding box center [1042, 332] width 10 height 13
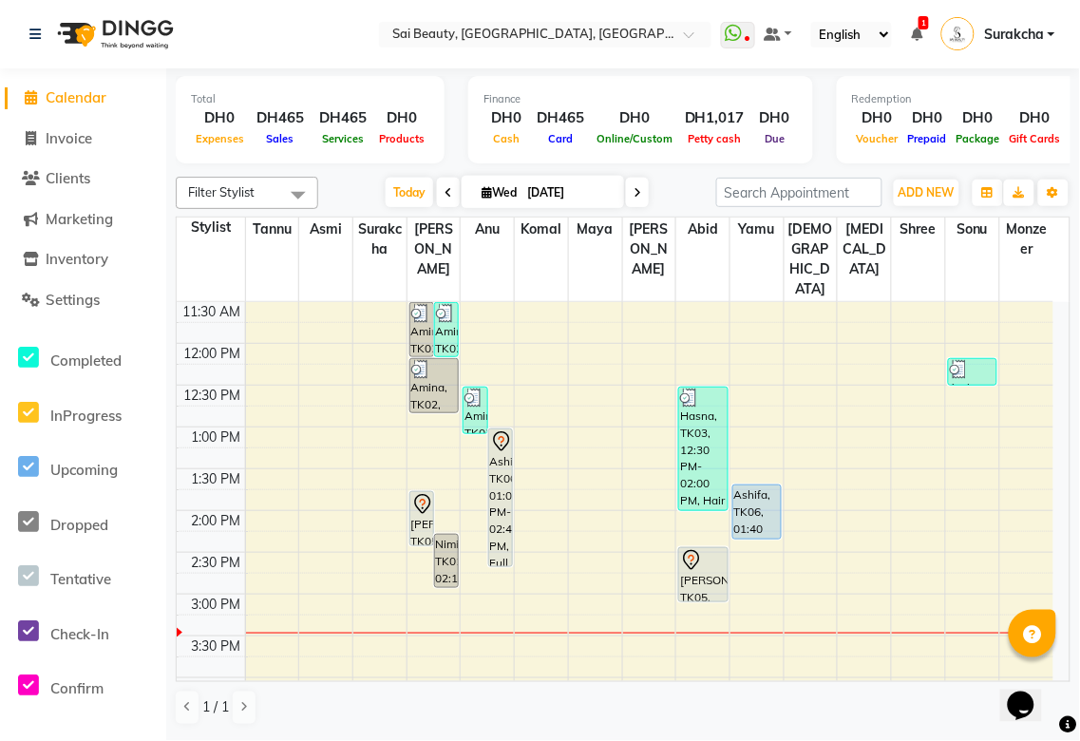
scroll to position [222, 0]
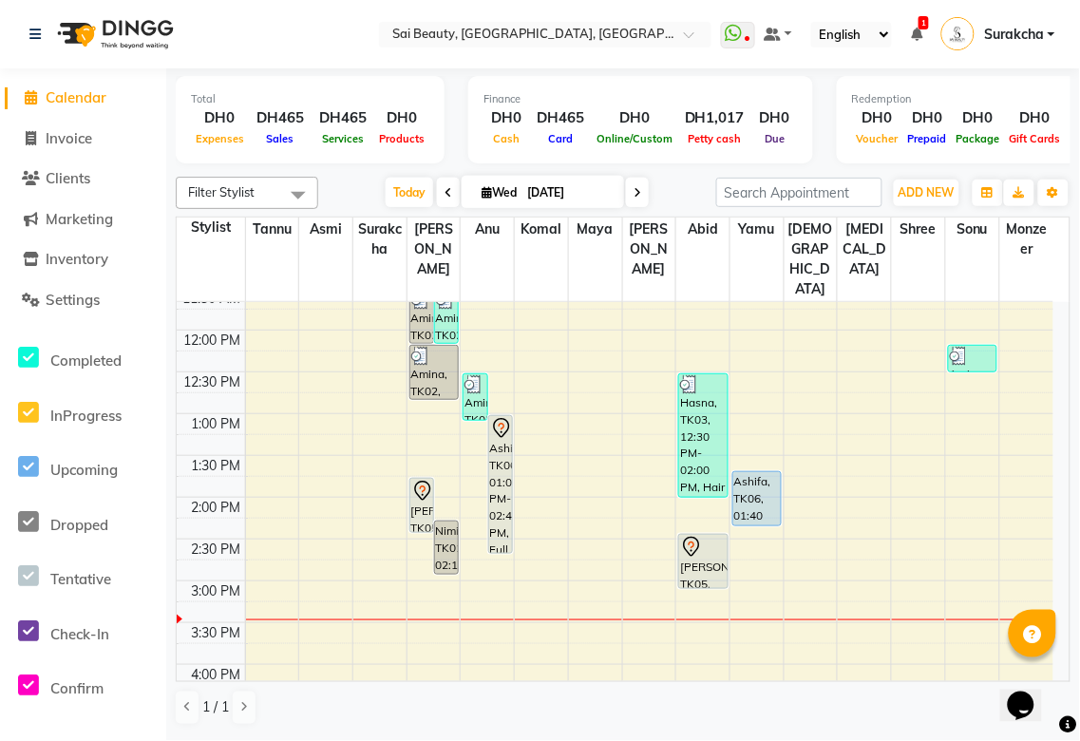
click at [423, 479] on div "[PERSON_NAME], TK05, 01:45 PM-02:25 PM, Classic Manicure (Without Colour)" at bounding box center [422, 505] width 23 height 53
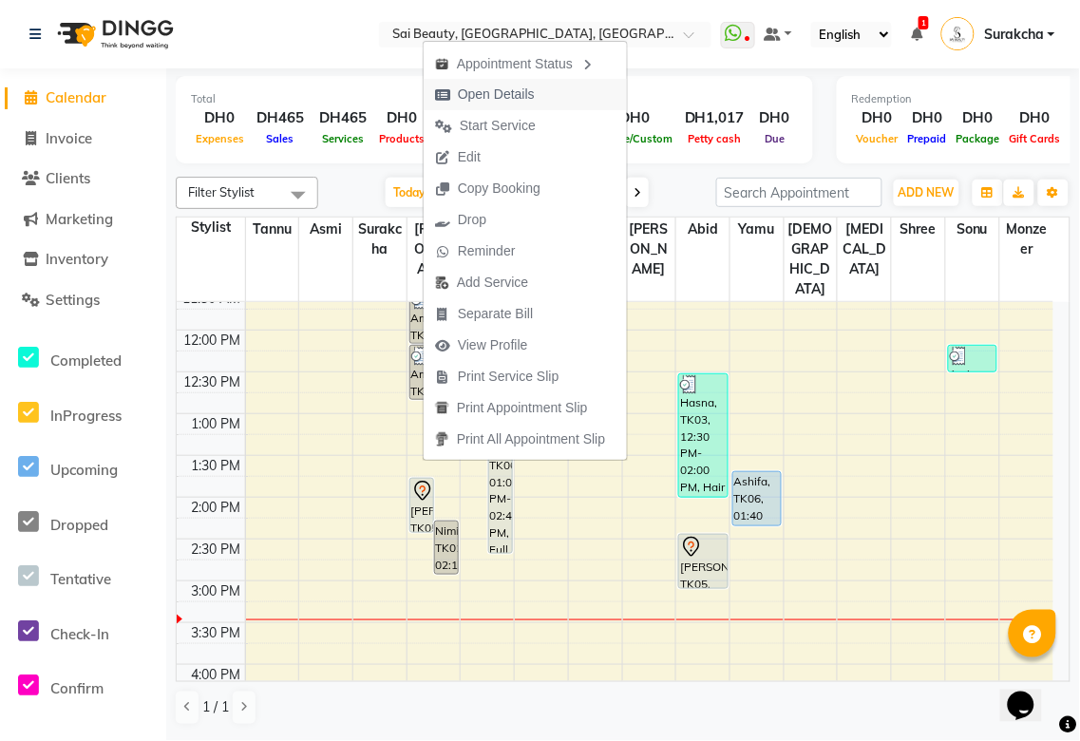
click at [517, 95] on span "Open Details" at bounding box center [496, 95] width 77 height 20
select select "7"
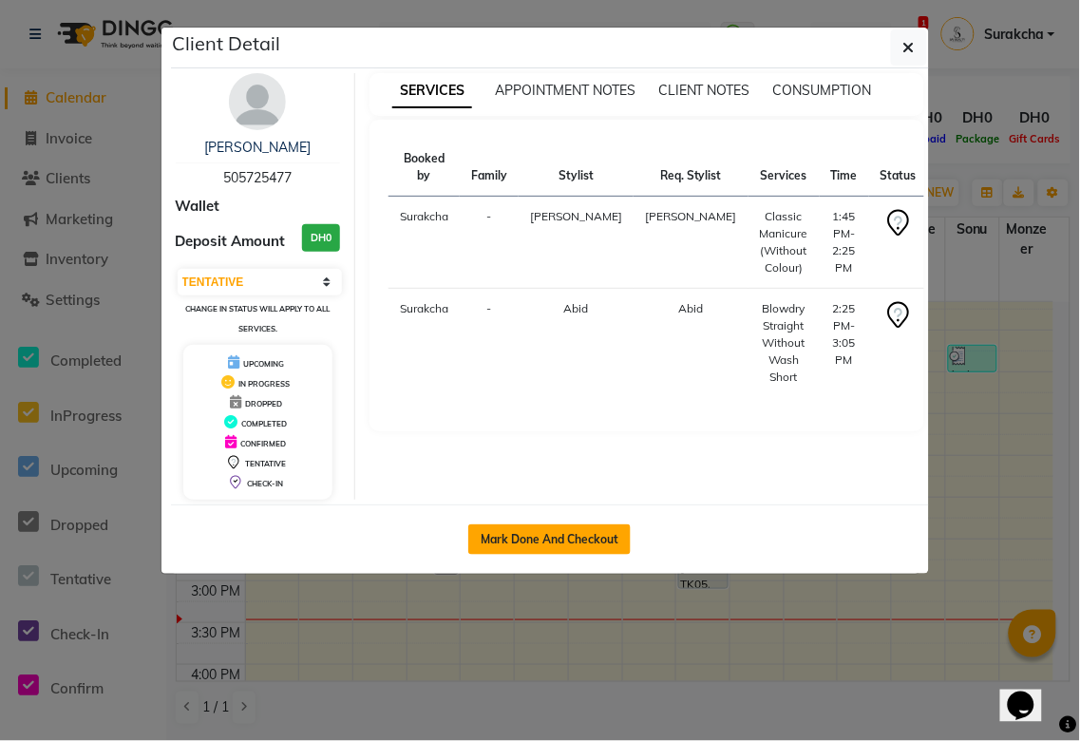
click at [608, 546] on button "Mark Done And Checkout" at bounding box center [549, 540] width 162 height 30
select select "service"
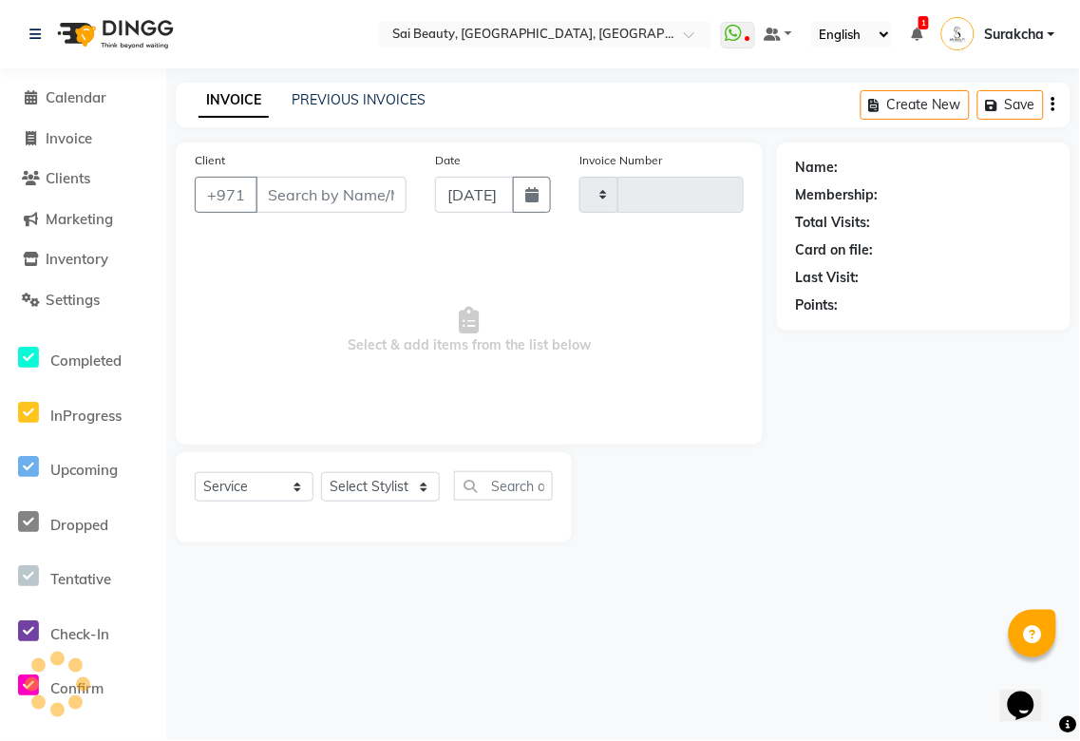
type input "3282"
select select "5352"
click at [80, 99] on span "Calendar" at bounding box center [76, 97] width 61 height 18
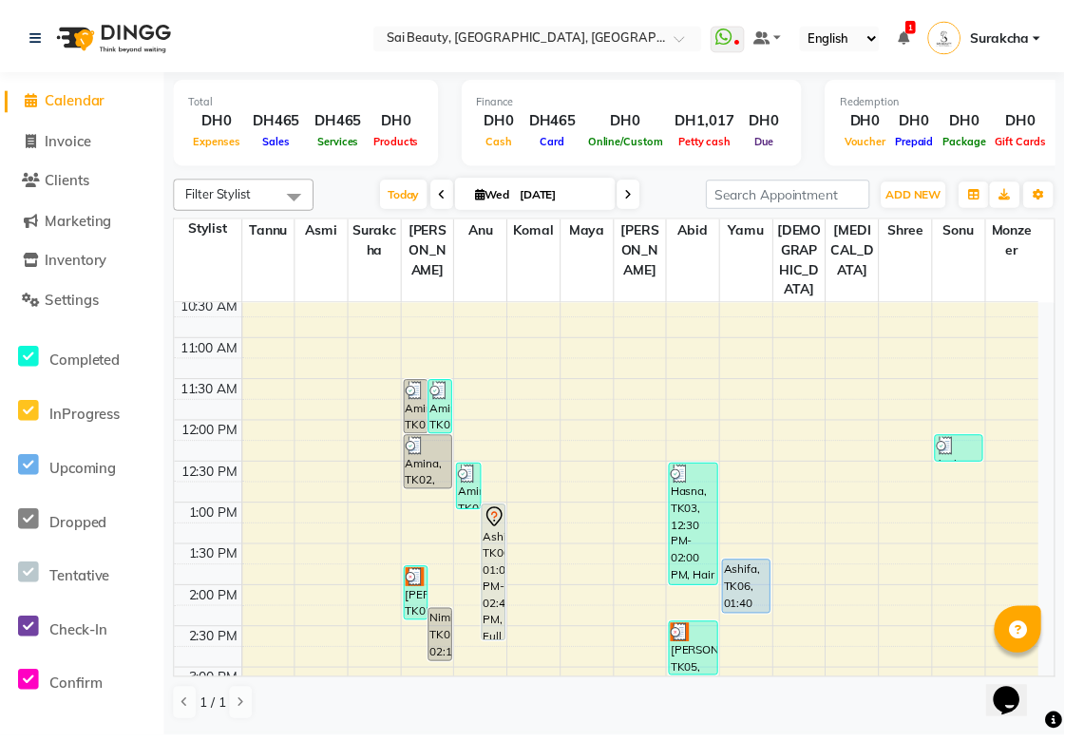
scroll to position [125, 0]
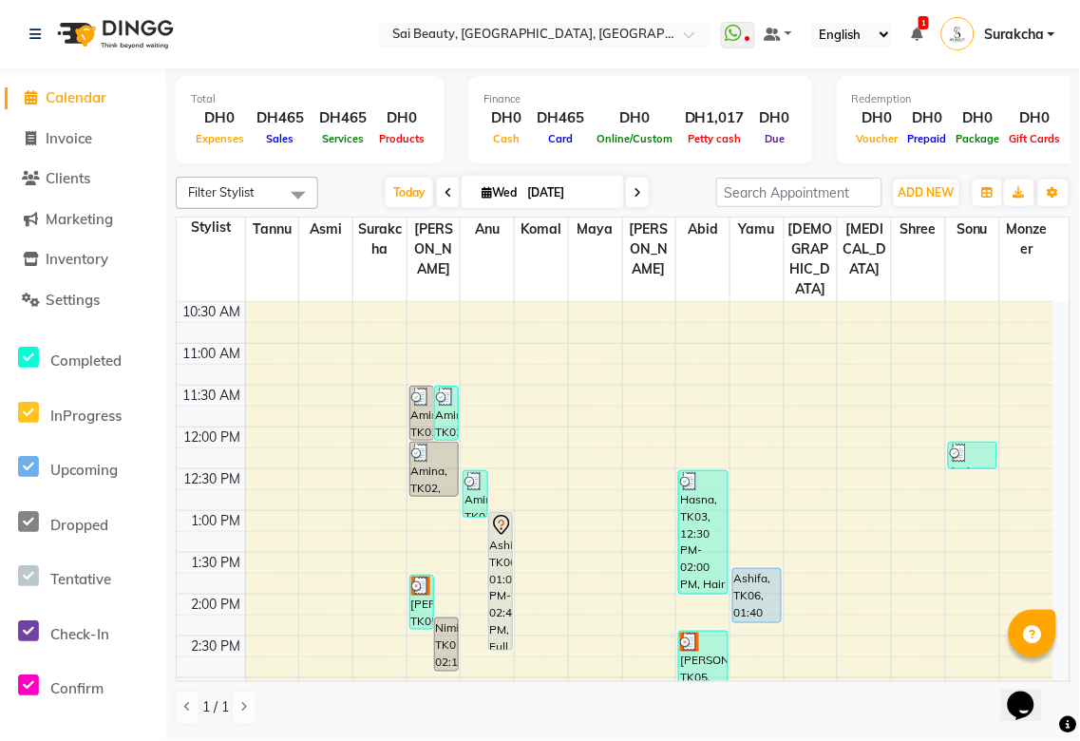
click at [706, 632] on div "[PERSON_NAME], TK05, 02:25 PM-03:05 PM, Blowdry Straight Without Wash Short" at bounding box center [703, 658] width 48 height 53
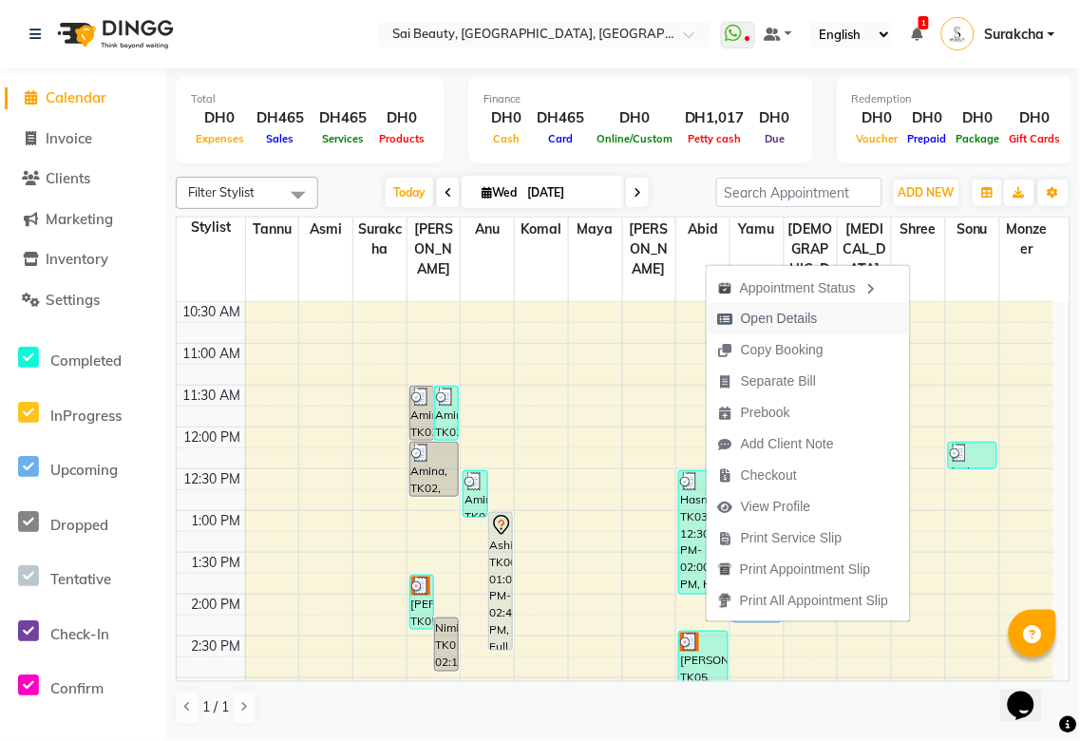
click at [793, 325] on span "Open Details" at bounding box center [779, 319] width 77 height 20
select select "3"
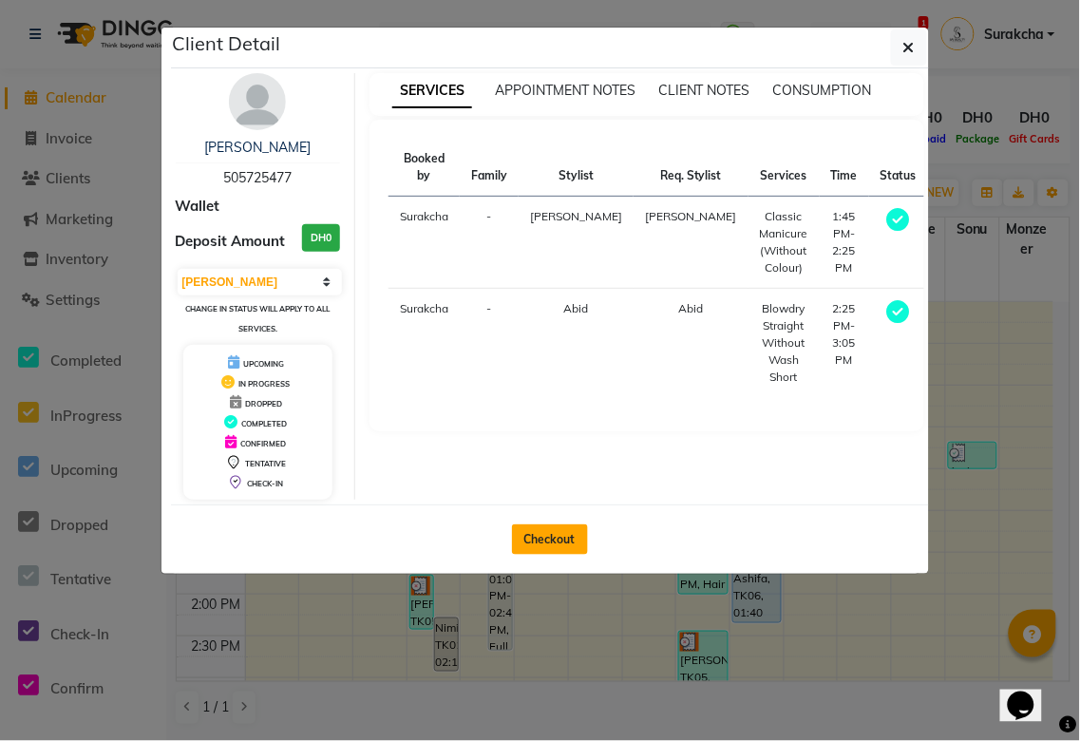
click at [548, 535] on button "Checkout" at bounding box center [550, 540] width 76 height 30
select select "service"
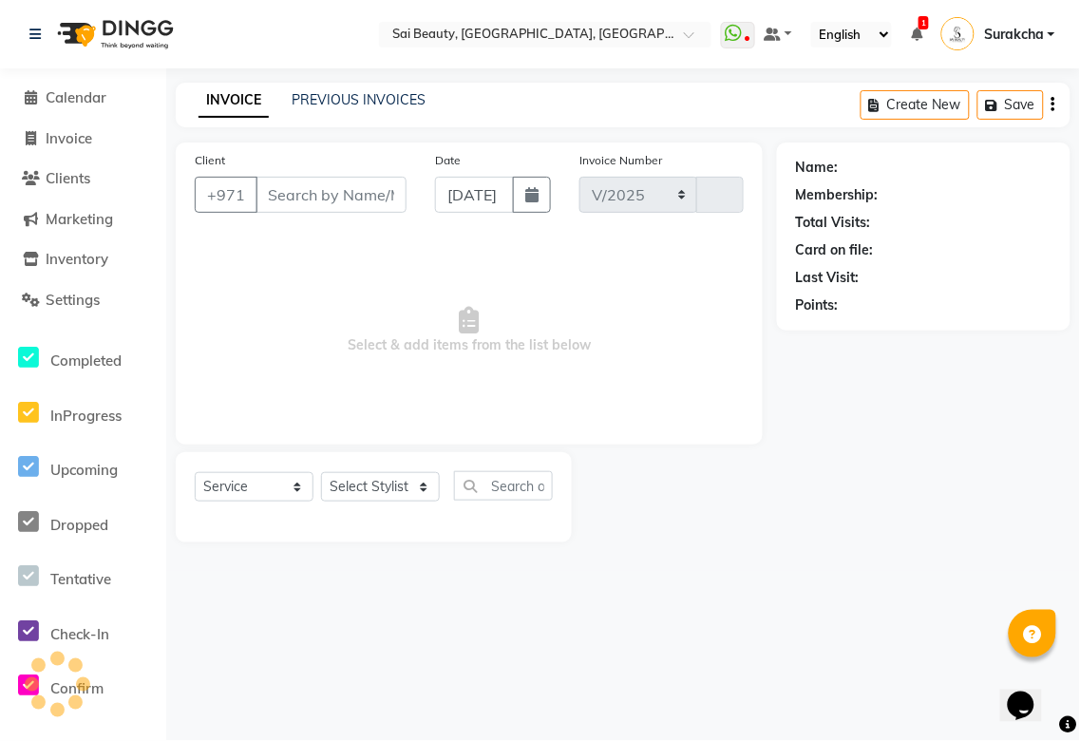
select select "5352"
type input "3282"
type input "505725477"
select select "59146"
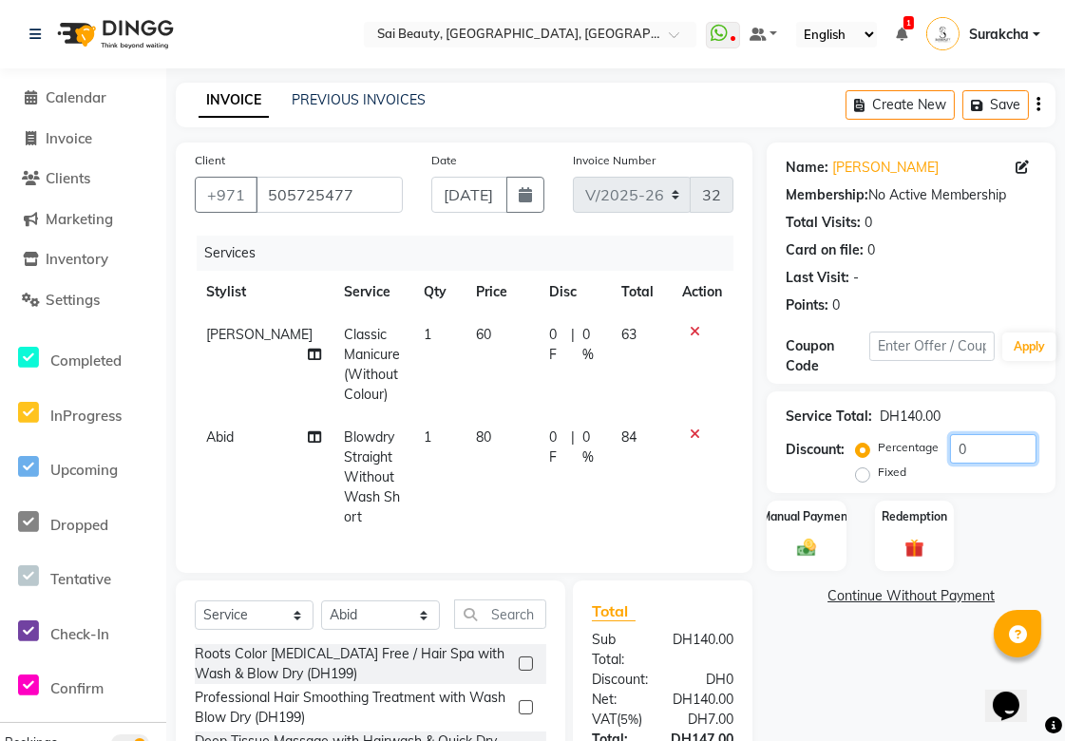
click at [984, 440] on input "0" at bounding box center [993, 448] width 86 height 29
type input "15"
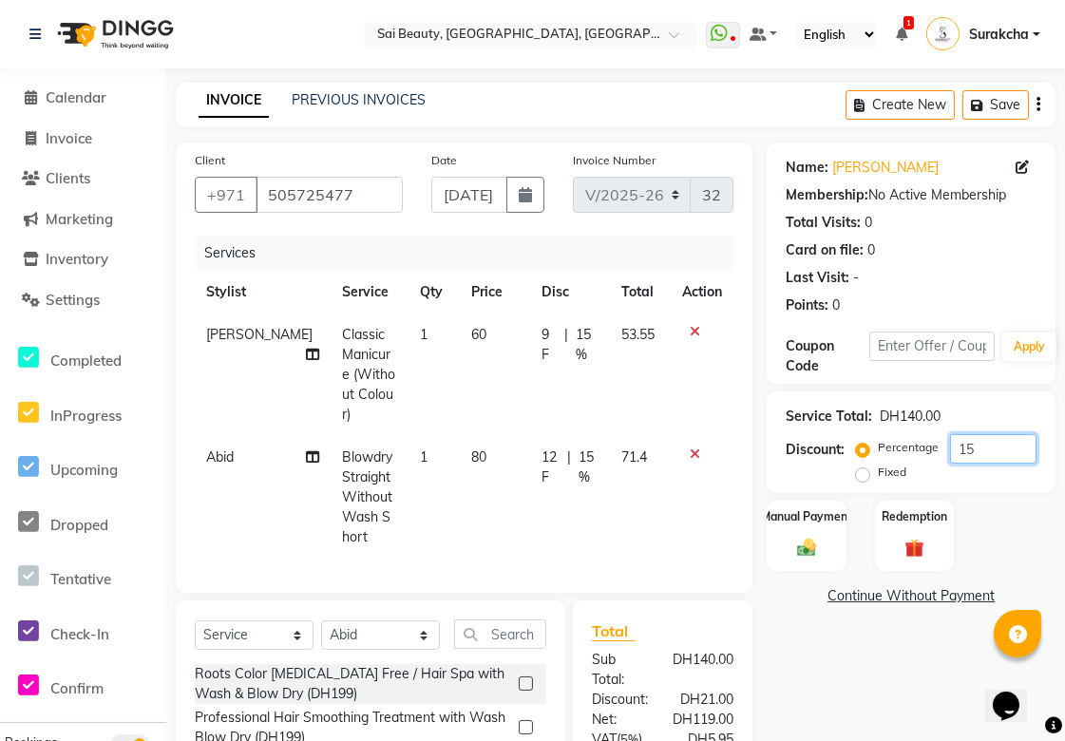
type input "15"
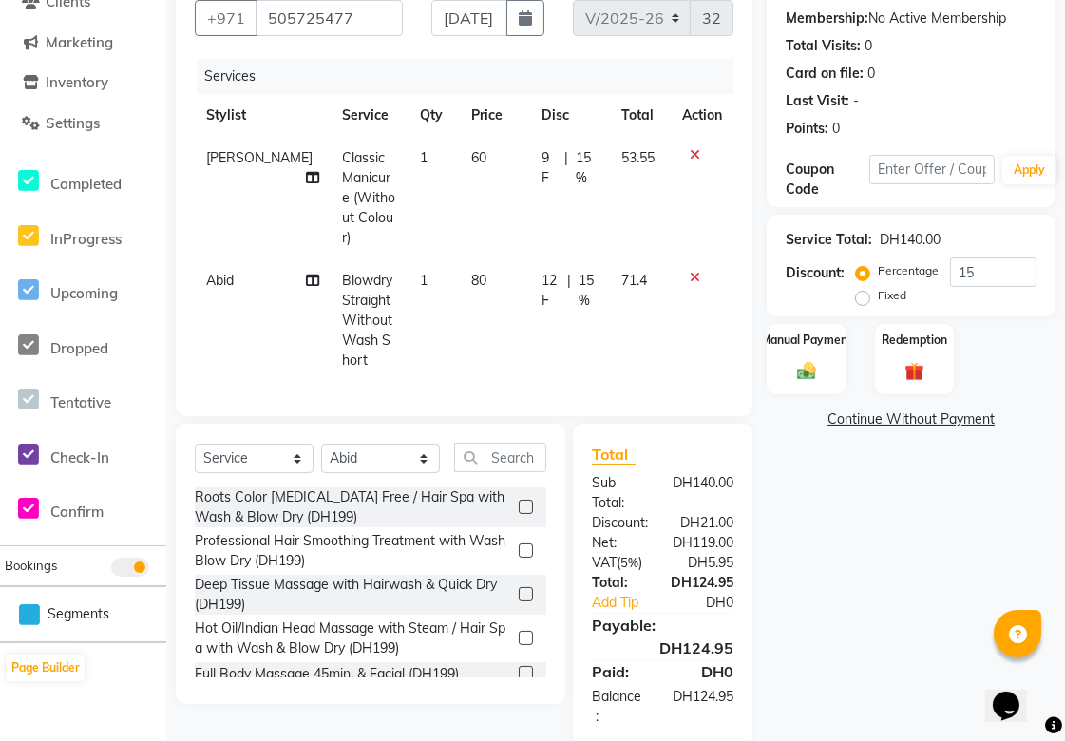
scroll to position [205, 0]
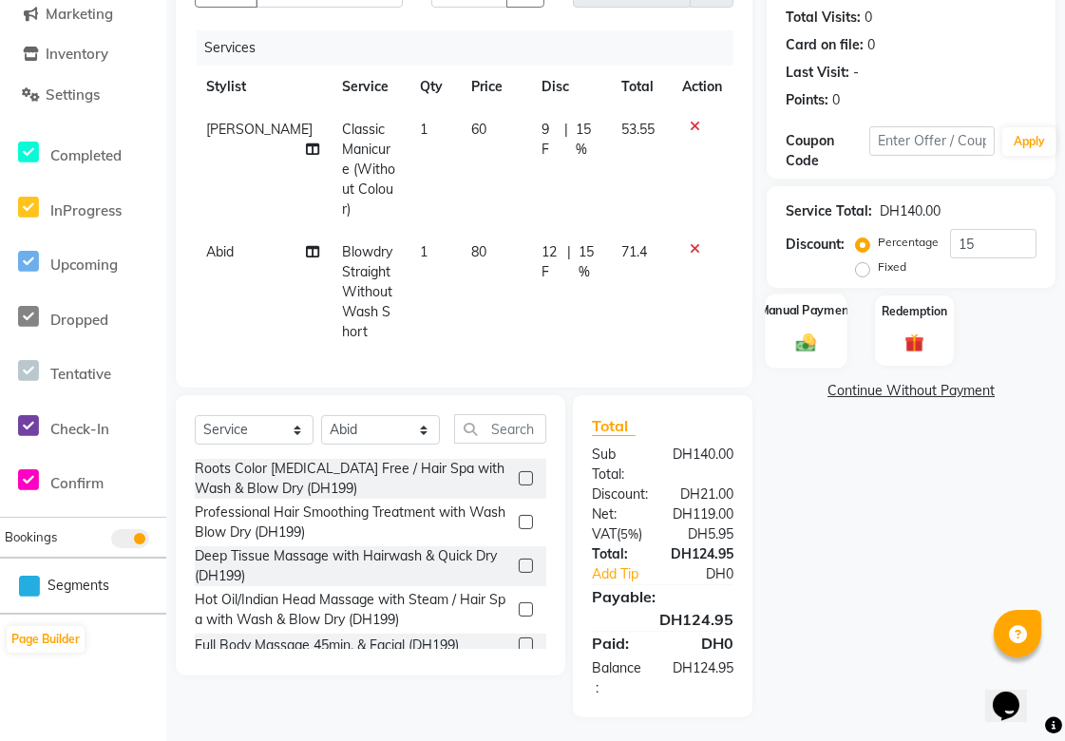
click at [813, 359] on div "Manual Payment" at bounding box center [807, 331] width 83 height 74
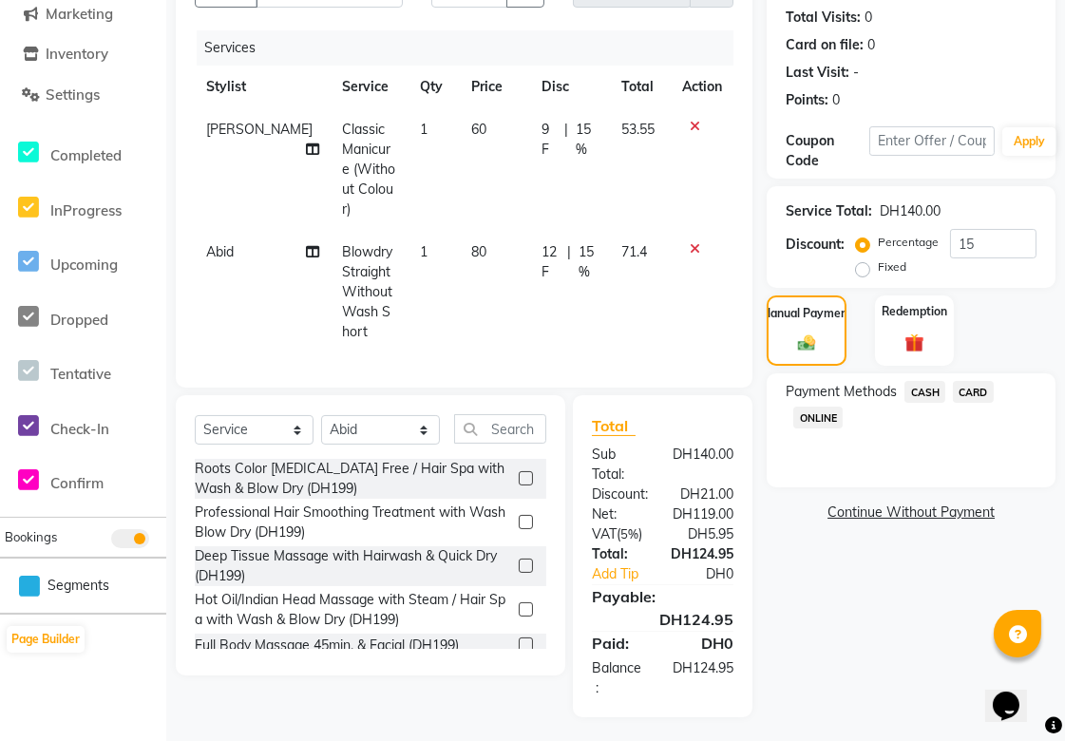
click at [986, 388] on span "CARD" at bounding box center [973, 392] width 41 height 22
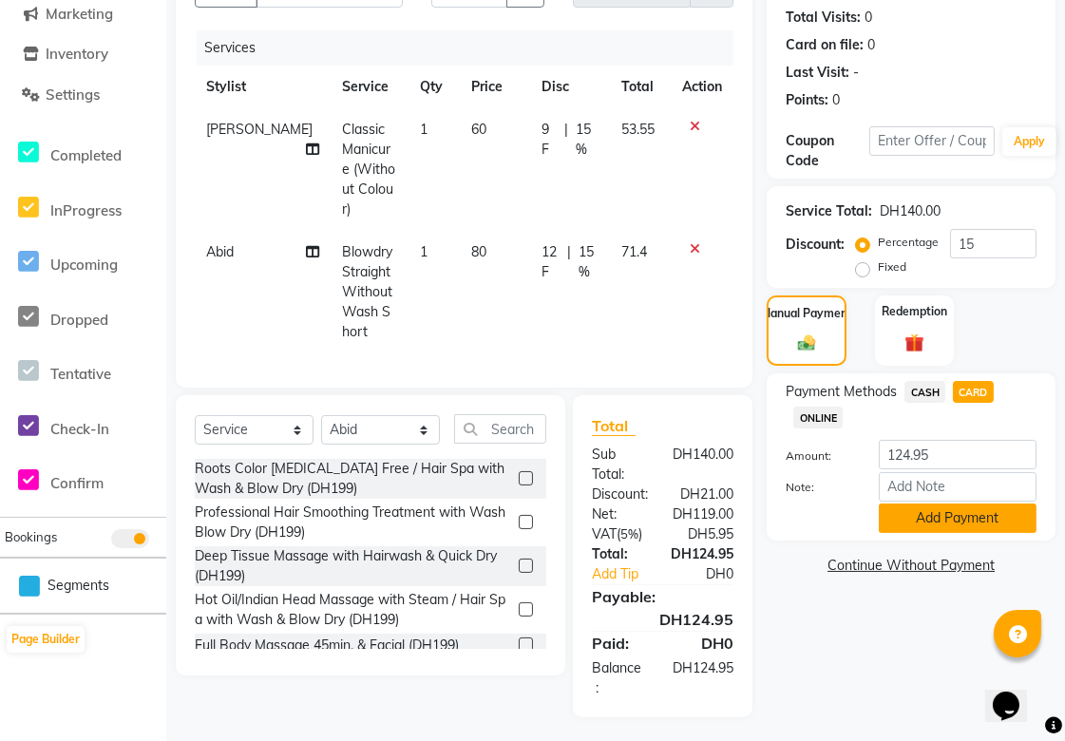
click at [990, 519] on button "Add Payment" at bounding box center [958, 518] width 158 height 29
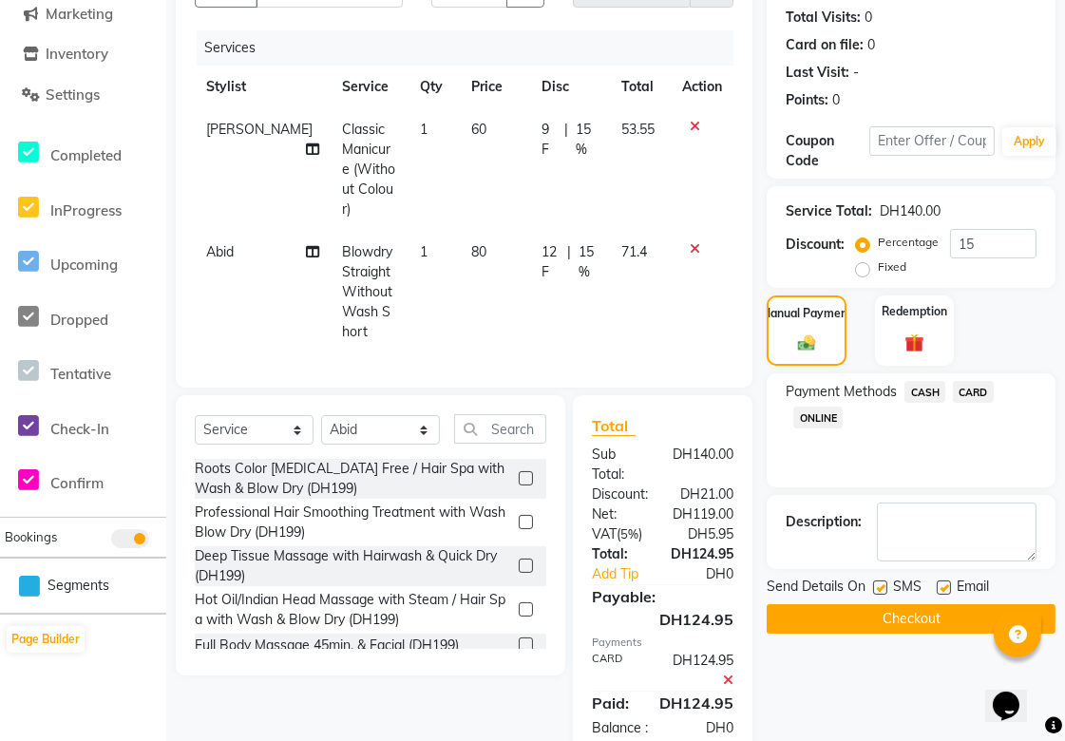
scroll to position [266, 0]
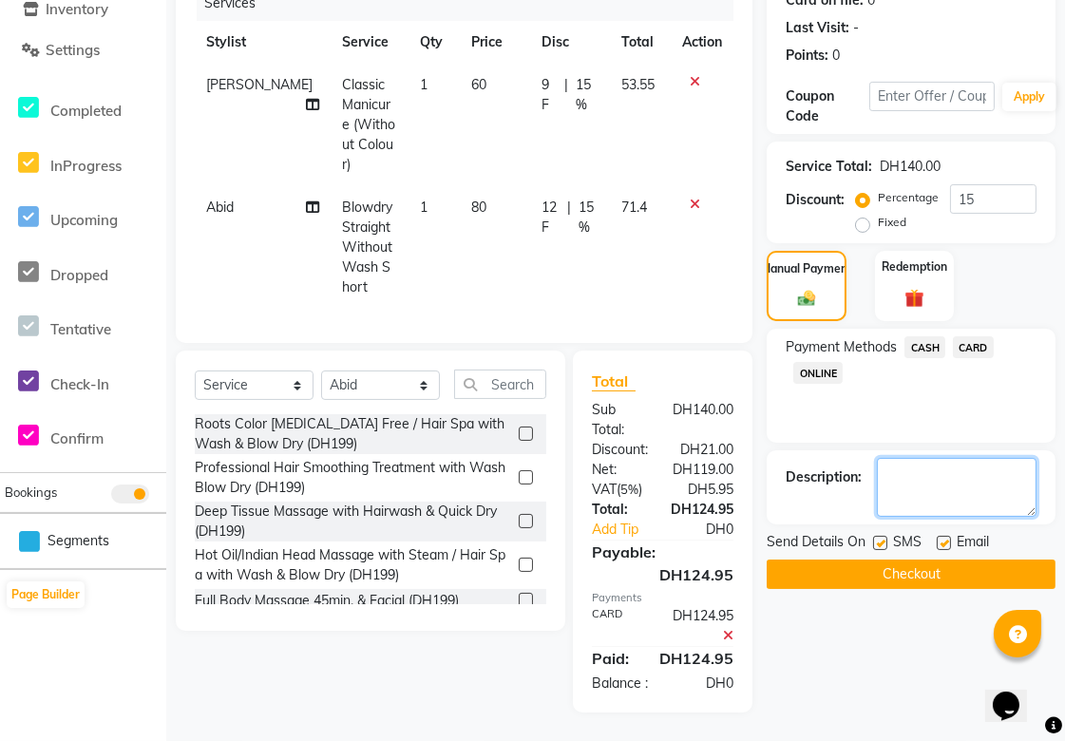
click at [958, 463] on textarea at bounding box center [957, 487] width 160 height 59
click at [927, 470] on textarea at bounding box center [957, 487] width 160 height 59
type textarea "Crew discount"
click at [969, 564] on button "Checkout" at bounding box center [911, 574] width 289 height 29
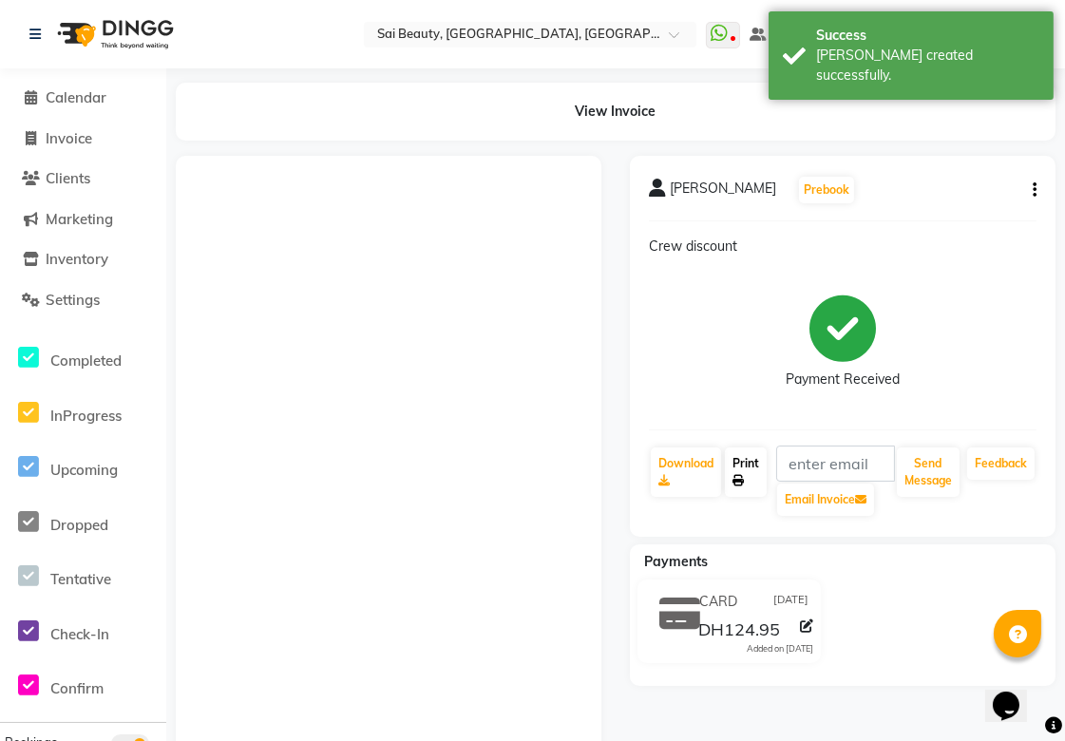
click at [746, 463] on link "Print" at bounding box center [746, 472] width 42 height 49
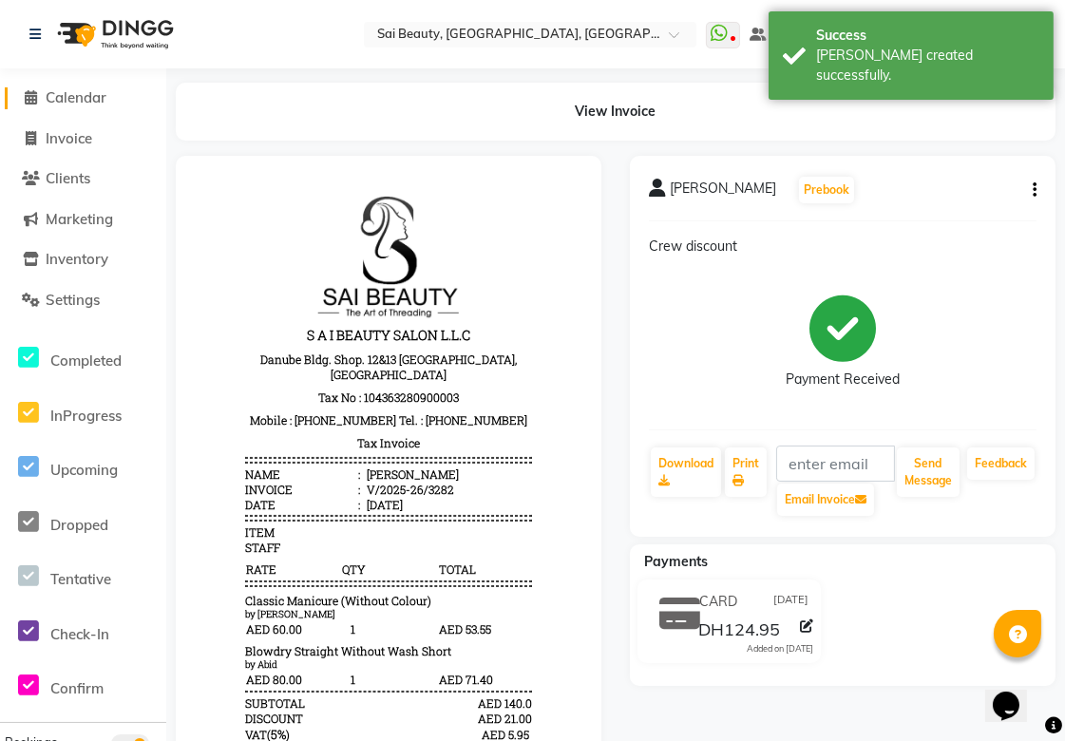
click at [98, 107] on link "Calendar" at bounding box center [83, 98] width 157 height 22
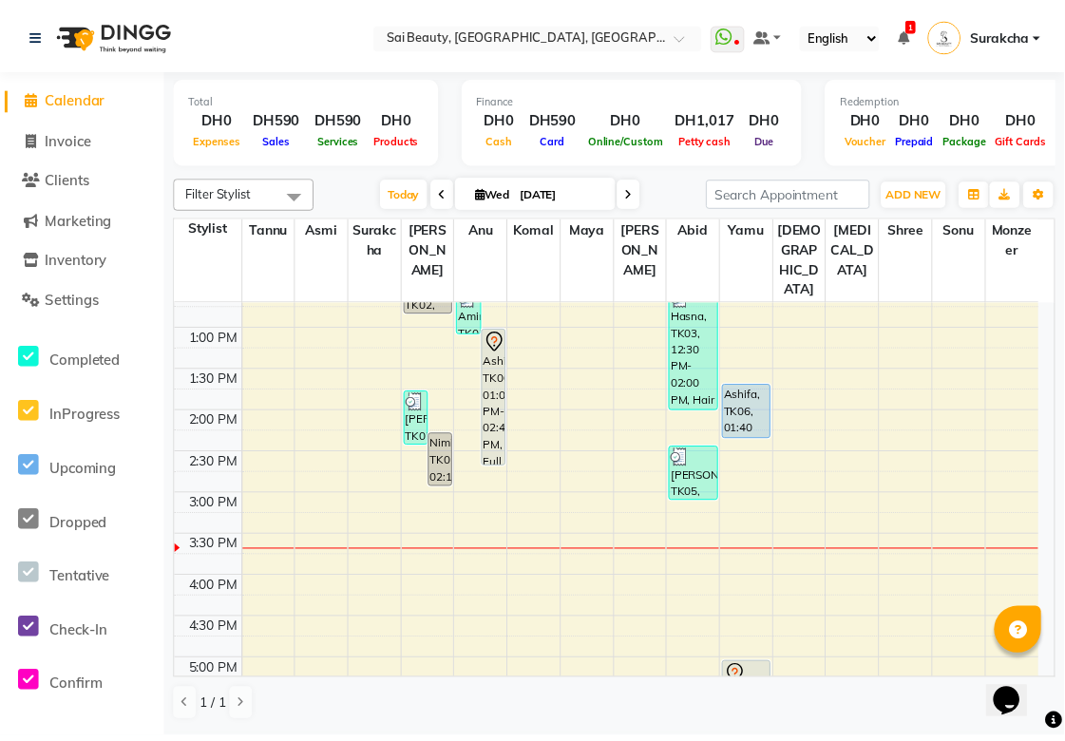
scroll to position [292, 0]
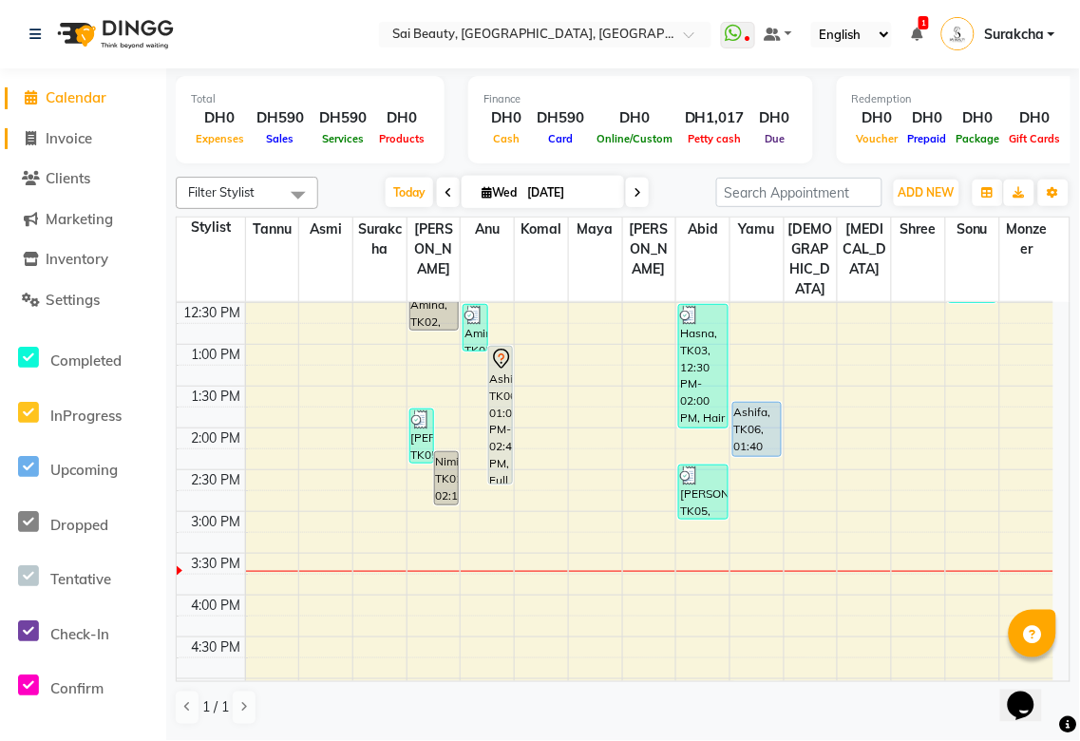
click at [67, 143] on span "Invoice" at bounding box center [69, 138] width 47 height 18
select select "service"
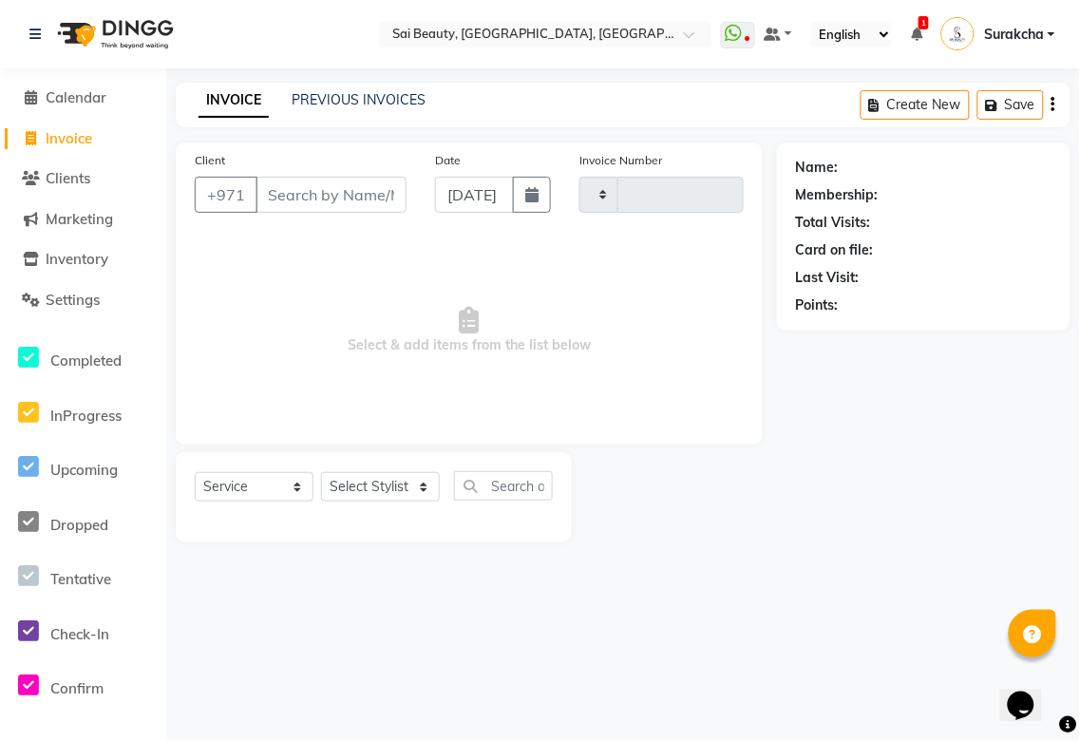
type input "3283"
select select "5352"
click at [431, 492] on select "Select Stylist" at bounding box center [380, 486] width 119 height 29
select select "61100"
click at [321, 473] on select "Select Stylist [PERSON_NAME][MEDICAL_DATA] [PERSON_NAME] Asmi Ausha [PERSON_NAM…" at bounding box center [380, 486] width 119 height 29
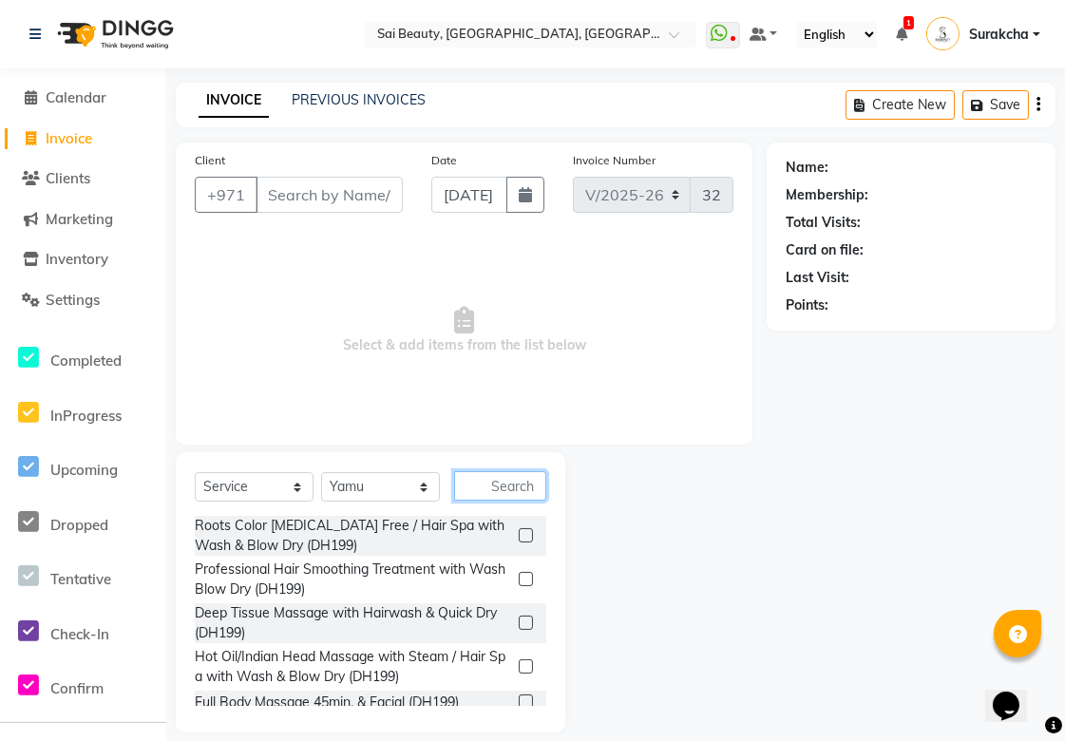
click at [507, 487] on input "text" at bounding box center [500, 485] width 92 height 29
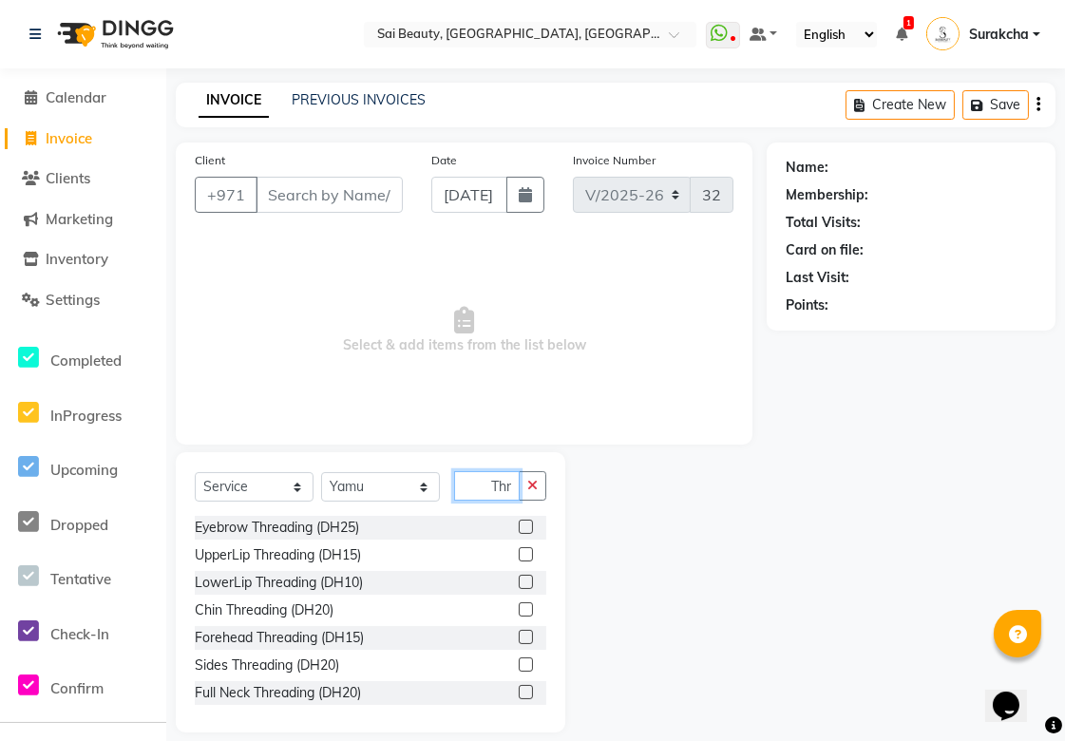
type input "Thr"
click at [519, 527] on label at bounding box center [526, 527] width 14 height 14
click at [519, 527] on input "checkbox" at bounding box center [525, 528] width 12 height 12
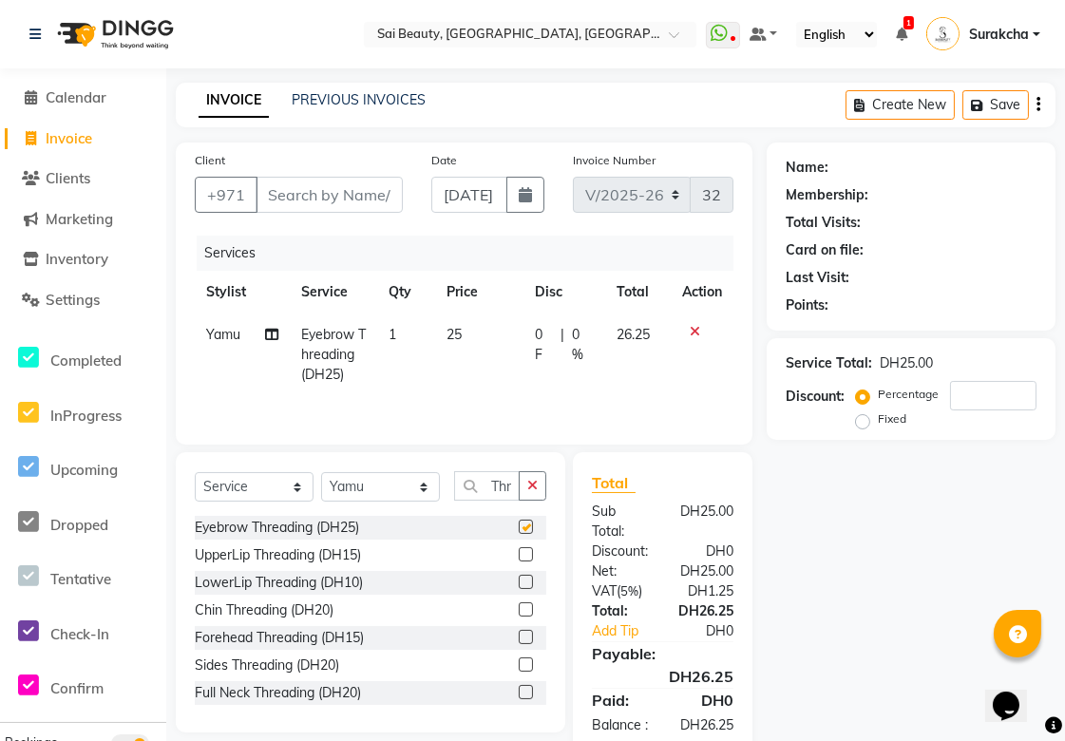
scroll to position [0, 0]
checkbox input "false"
click at [519, 640] on label at bounding box center [526, 637] width 14 height 14
click at [519, 640] on input "checkbox" at bounding box center [525, 638] width 12 height 12
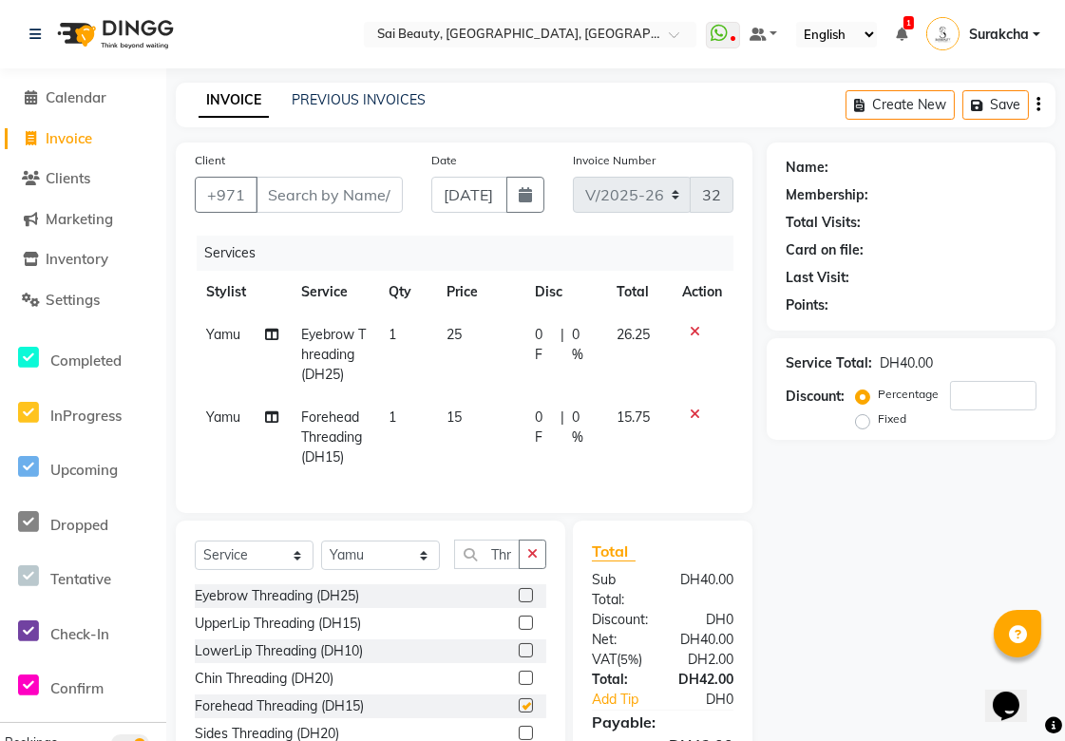
checkbox input "false"
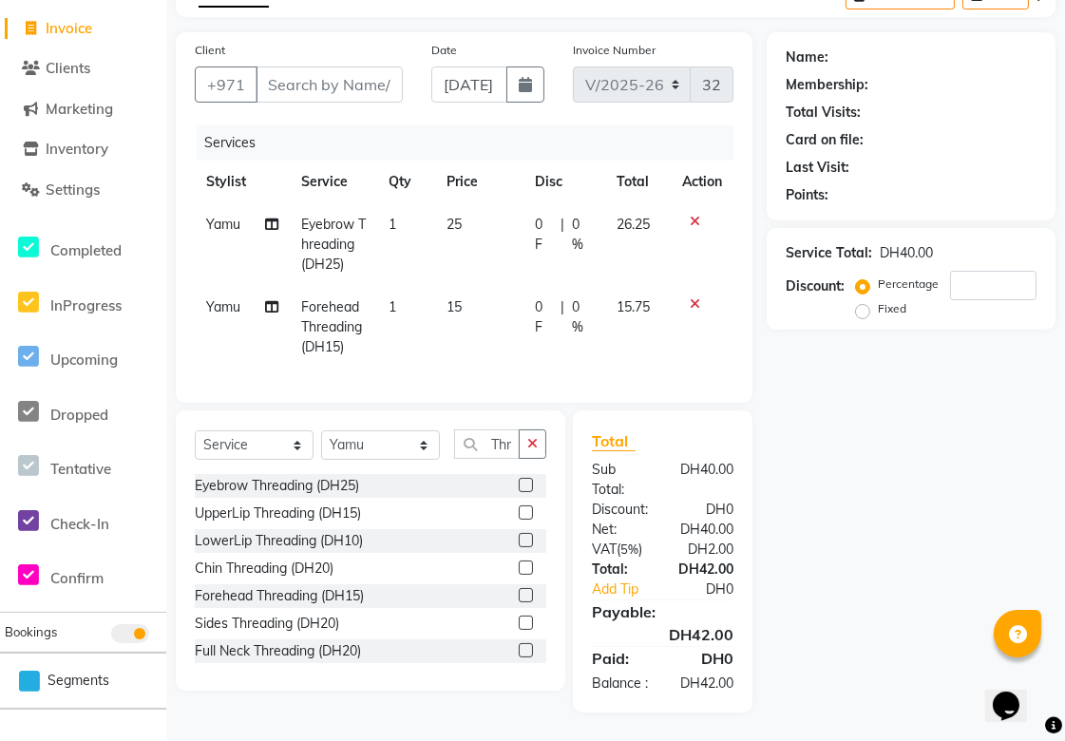
click at [519, 506] on label at bounding box center [526, 513] width 14 height 14
click at [519, 507] on input "checkbox" at bounding box center [525, 513] width 12 height 12
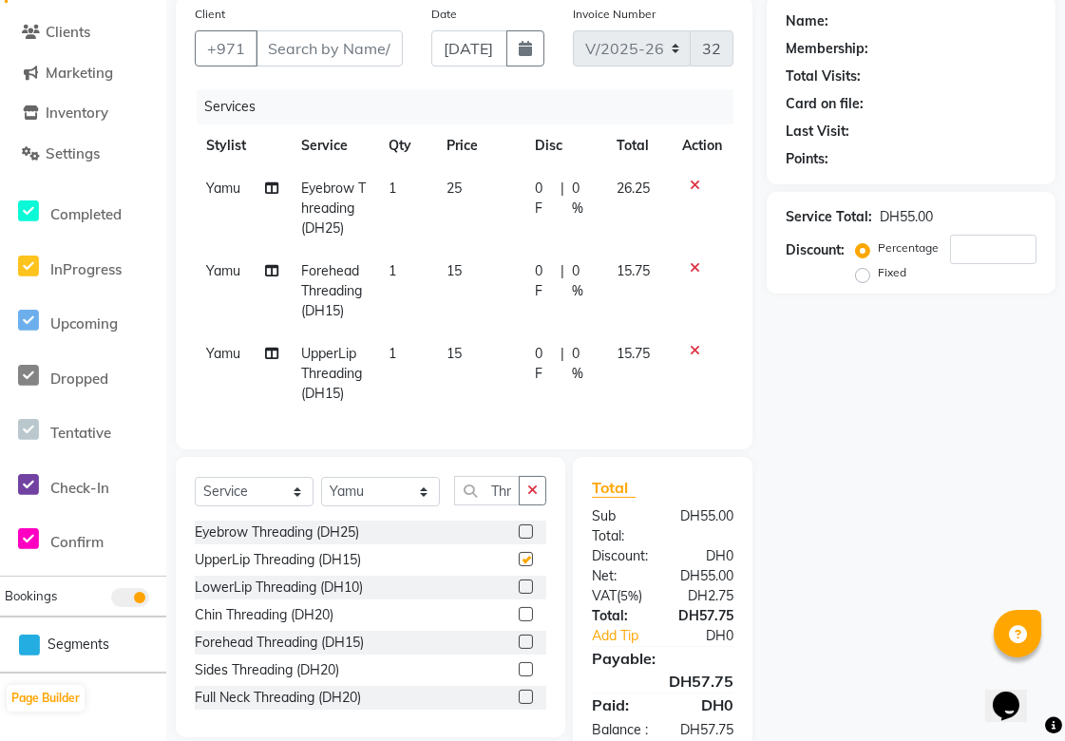
checkbox input "false"
click at [528, 497] on icon "button" at bounding box center [532, 490] width 10 height 13
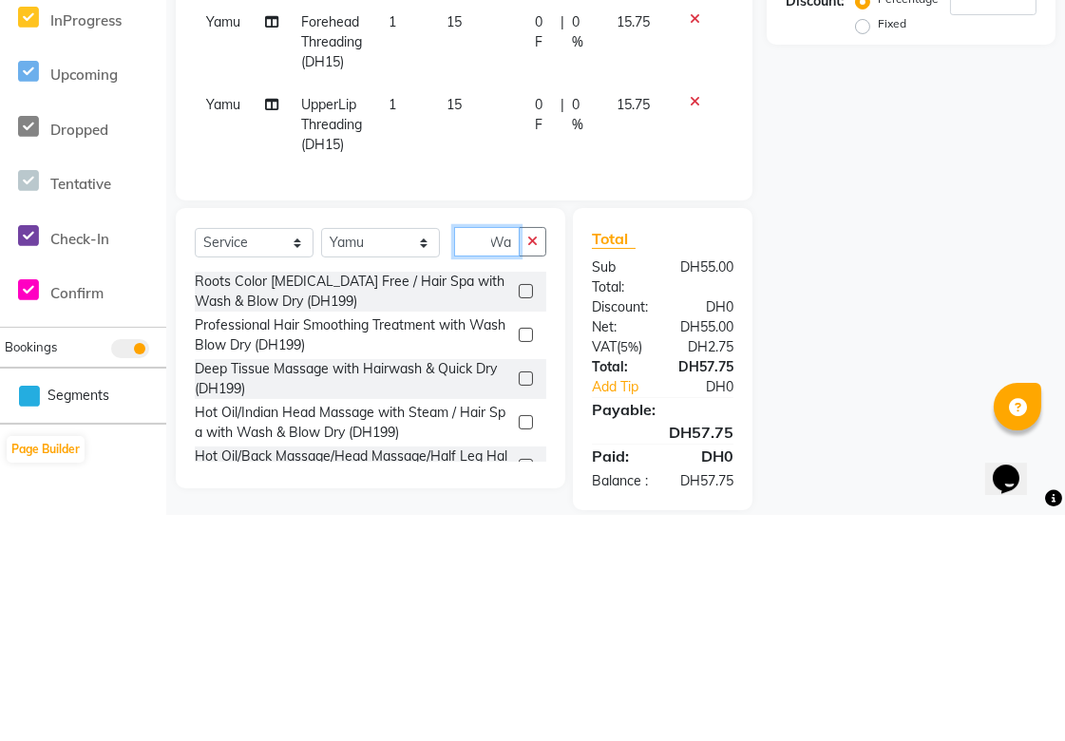
scroll to position [0, 10]
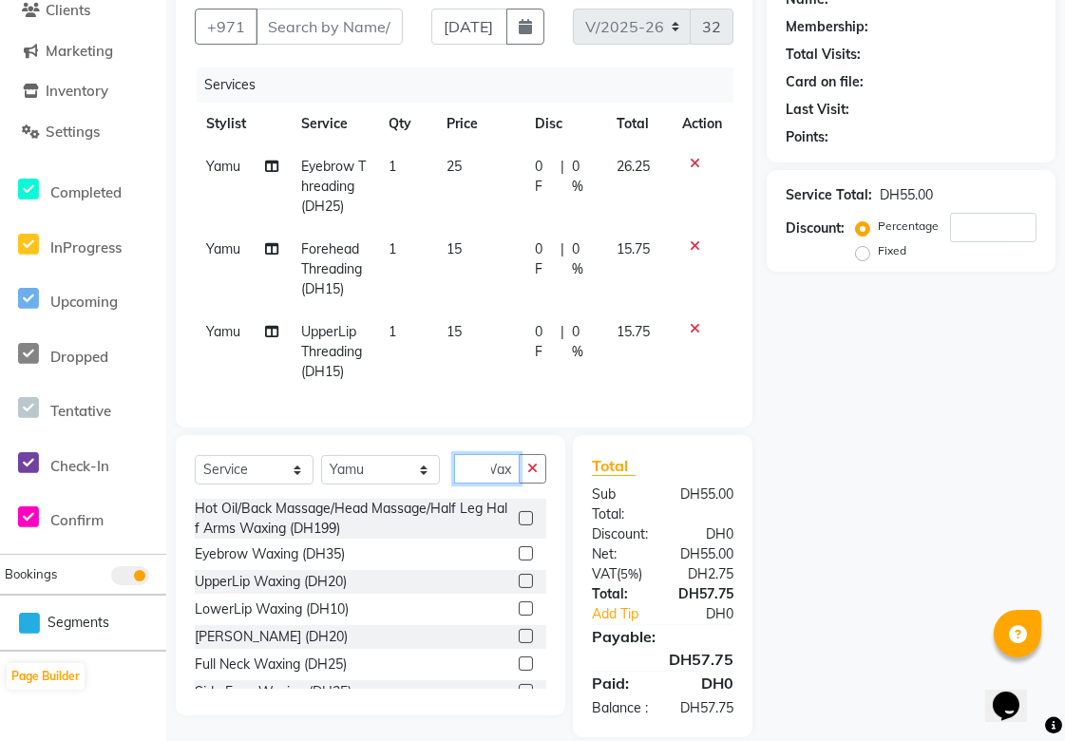
type input "Wax"
click at [519, 588] on label at bounding box center [526, 581] width 14 height 14
click at [519, 588] on input "checkbox" at bounding box center [525, 582] width 12 height 12
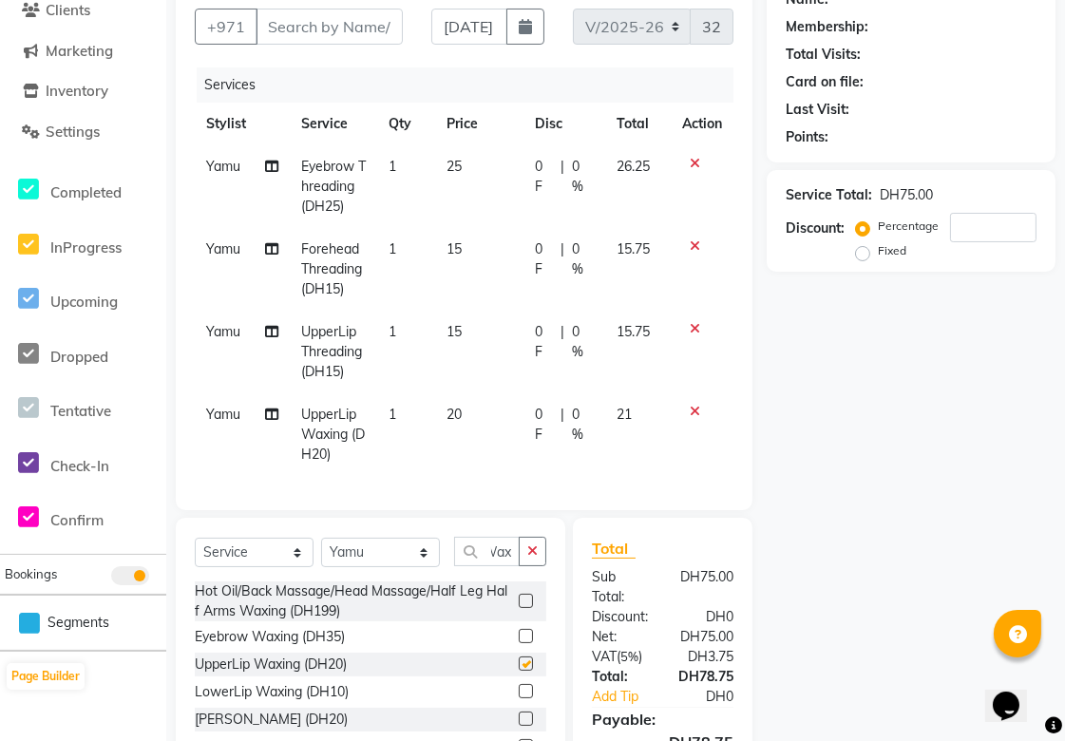
scroll to position [0, 0]
checkbox input "false"
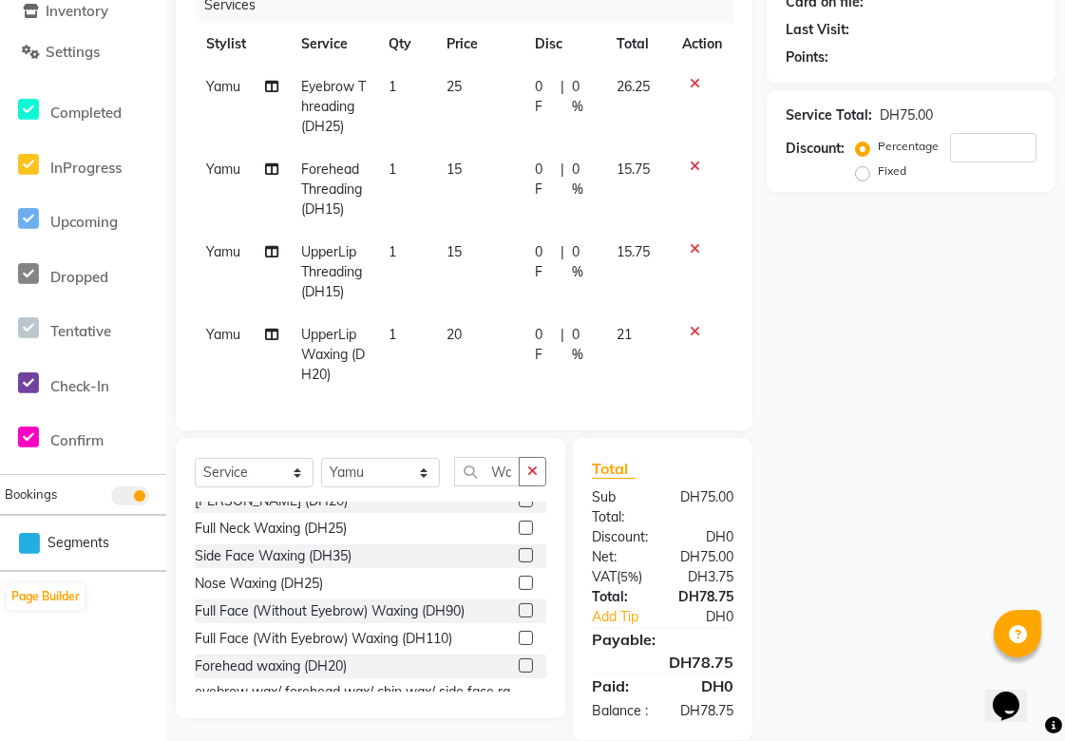
scroll to position [166, 0]
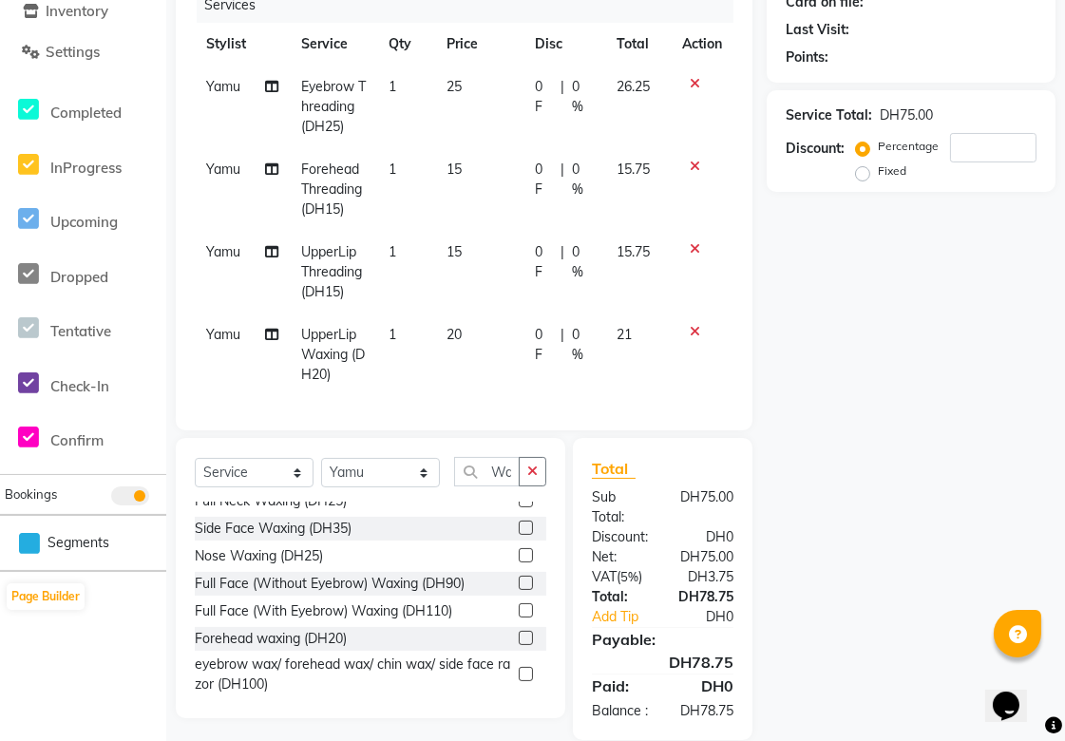
click at [519, 645] on label at bounding box center [526, 638] width 14 height 14
click at [519, 645] on input "checkbox" at bounding box center [525, 639] width 12 height 12
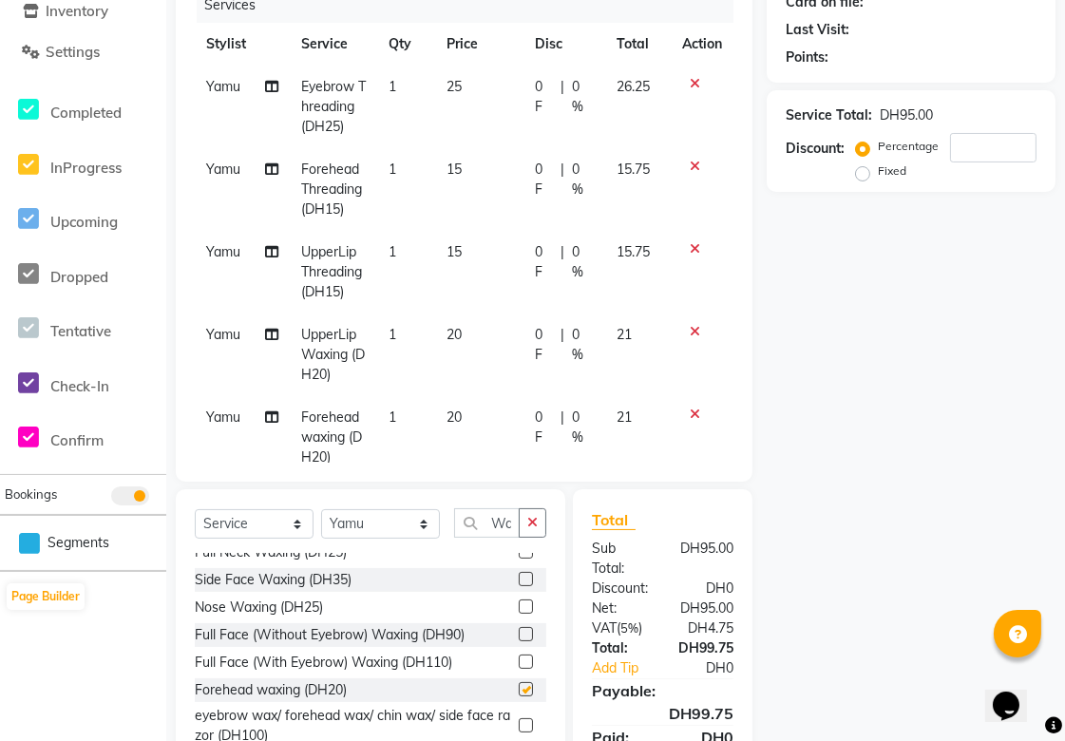
checkbox input "false"
click at [389, 78] on span "1" at bounding box center [393, 86] width 8 height 17
select select "61100"
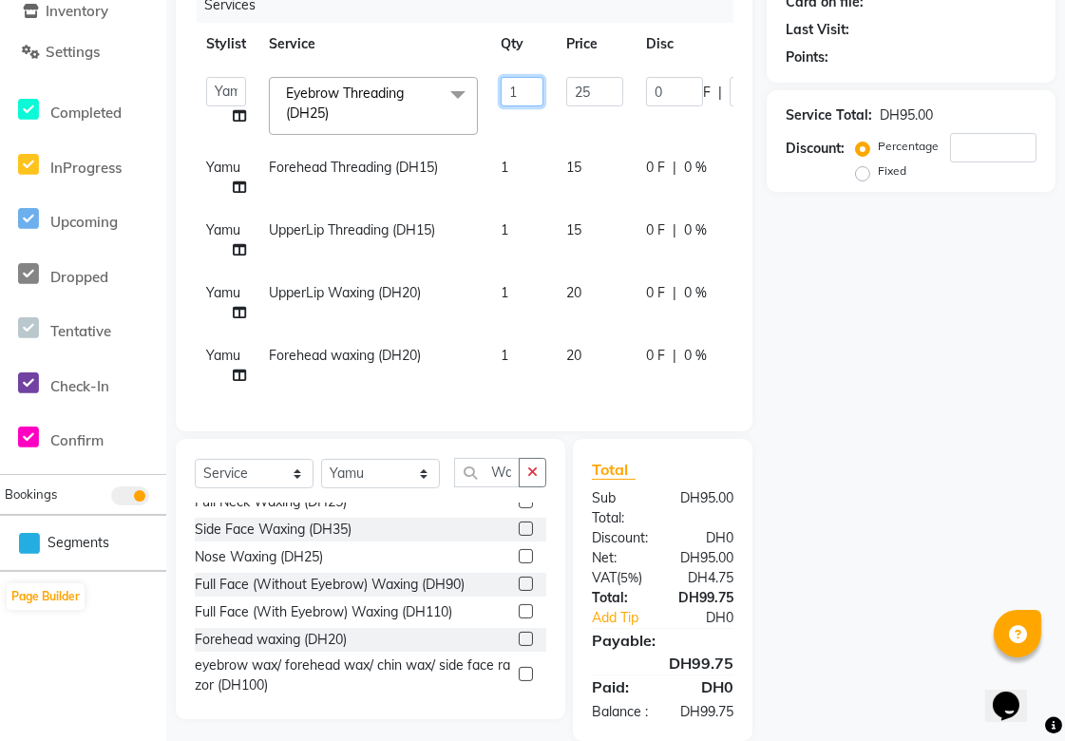
click at [533, 92] on input "1" at bounding box center [522, 91] width 43 height 29
type input "2"
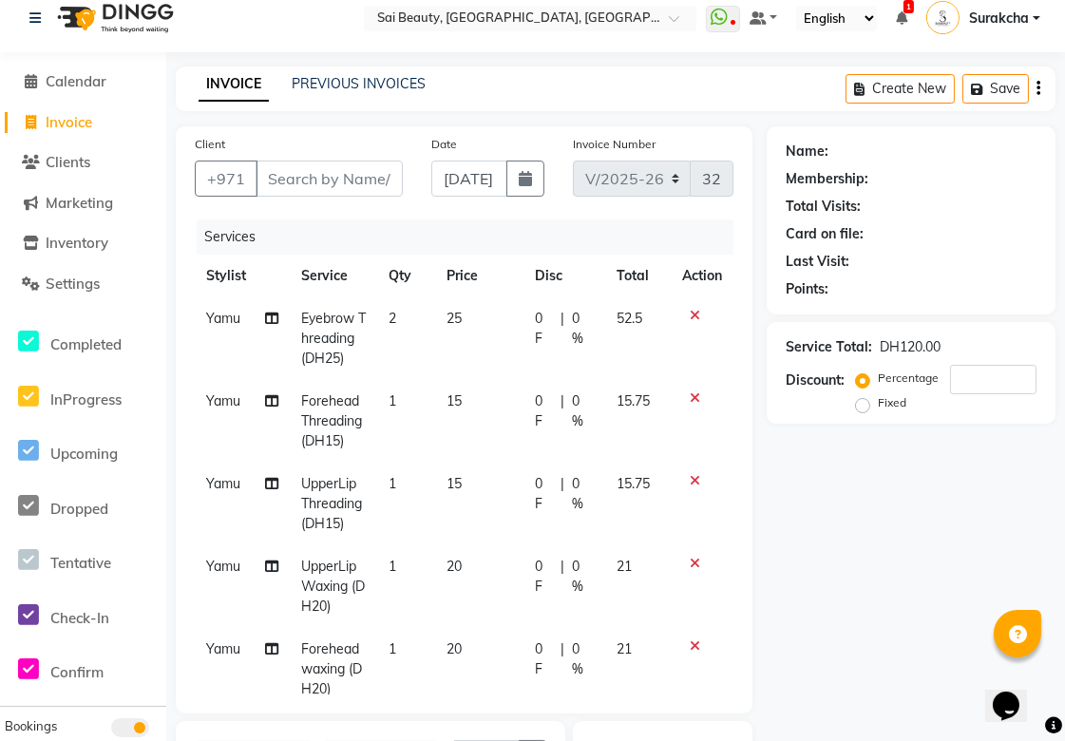
scroll to position [0, 0]
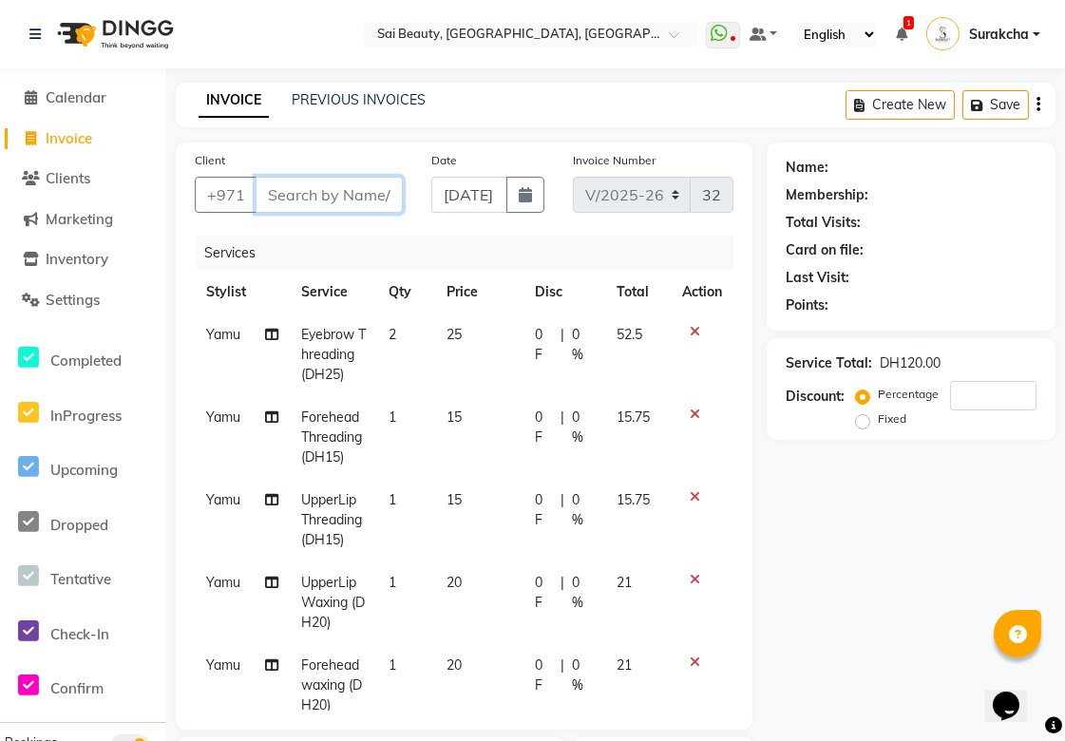
click at [315, 190] on input "Client" at bounding box center [329, 195] width 147 height 36
type input "5"
type input "0"
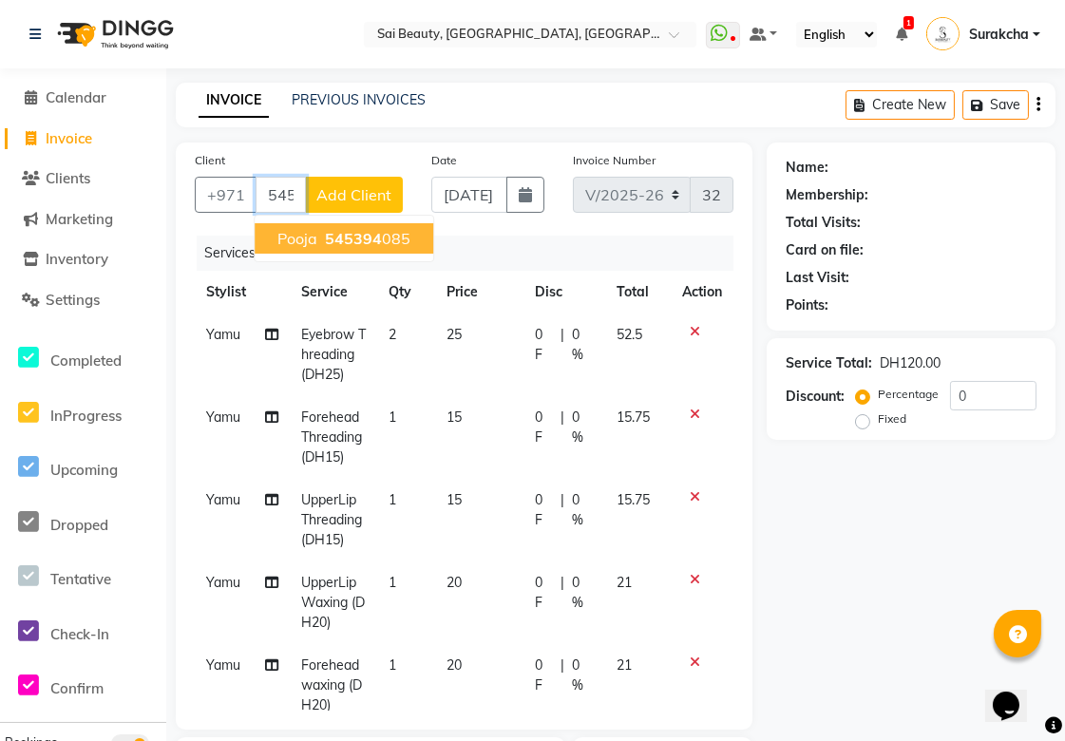
click at [397, 232] on ngb-highlight "545394 085" at bounding box center [365, 238] width 89 height 19
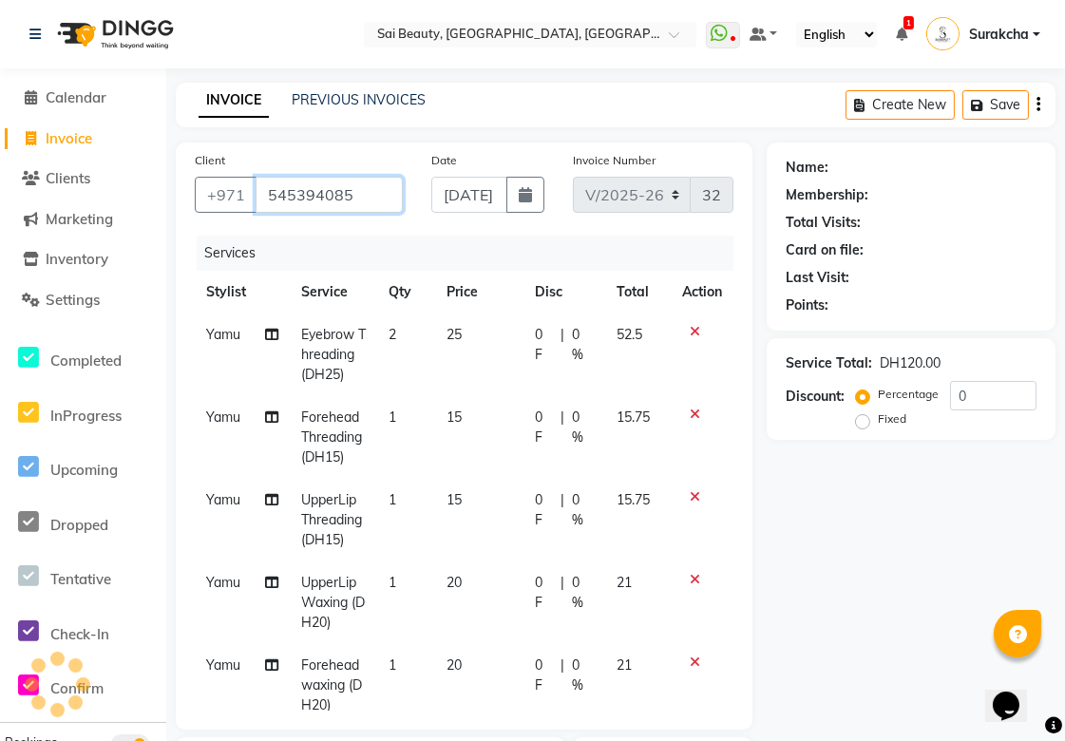
type input "545394085"
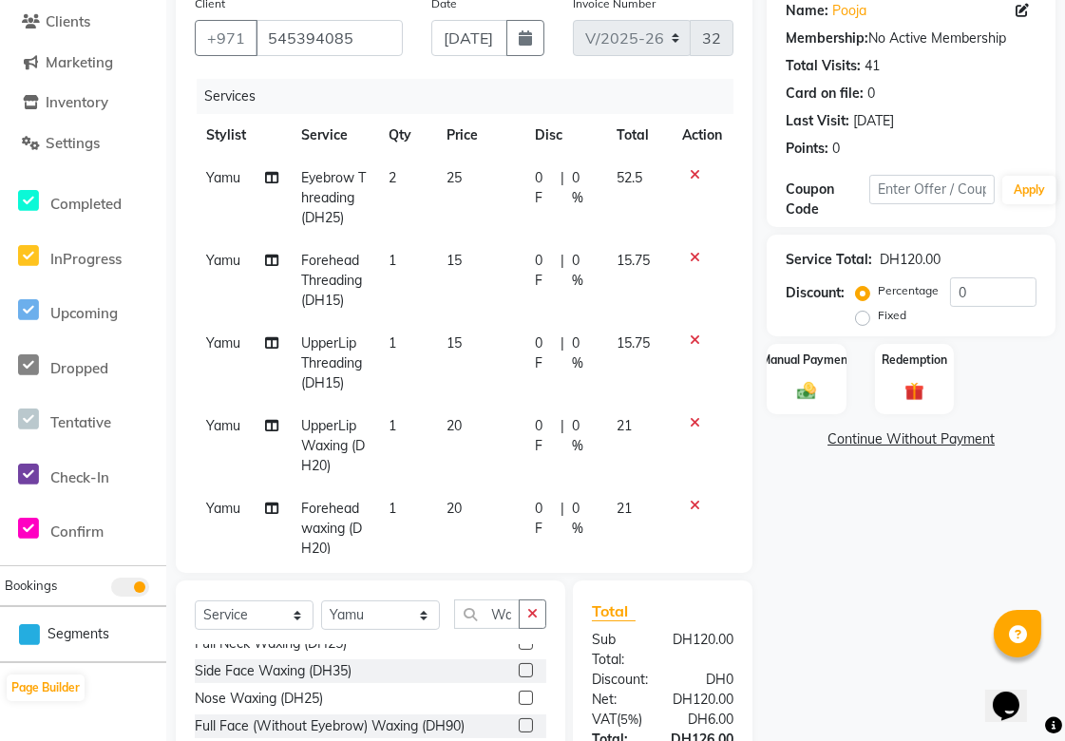
scroll to position [46, 0]
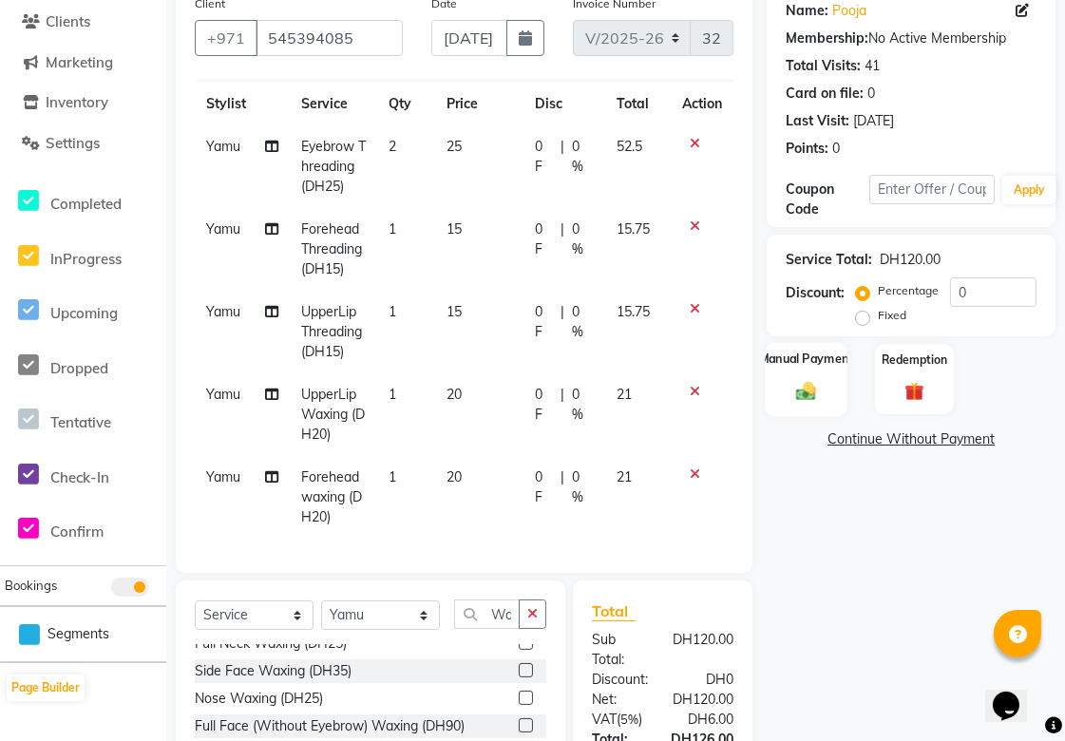
click at [818, 373] on div "Manual Payment" at bounding box center [807, 379] width 83 height 74
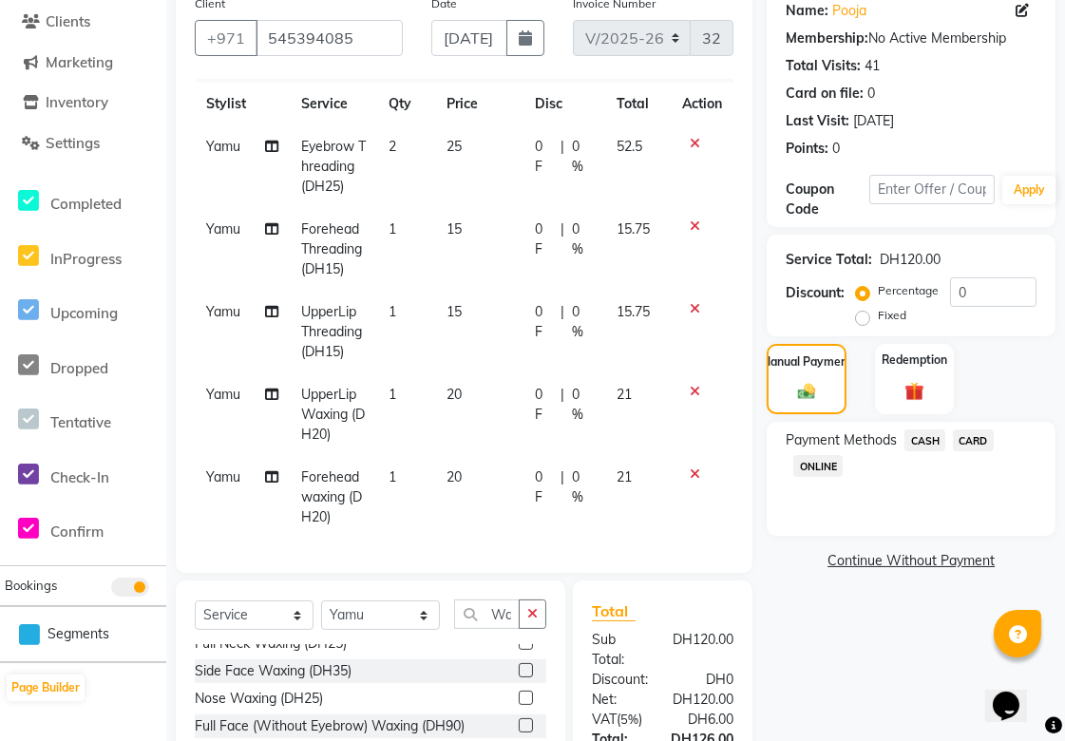
click at [988, 437] on span "CARD" at bounding box center [973, 441] width 41 height 22
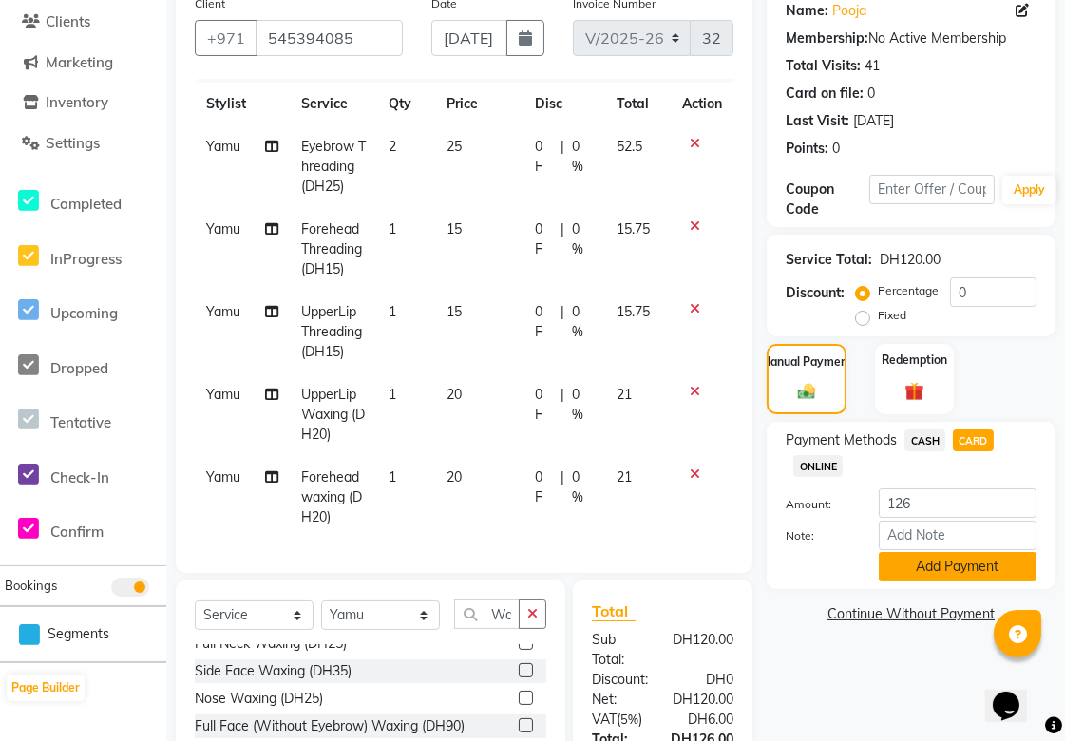
click at [982, 574] on button "Add Payment" at bounding box center [958, 566] width 158 height 29
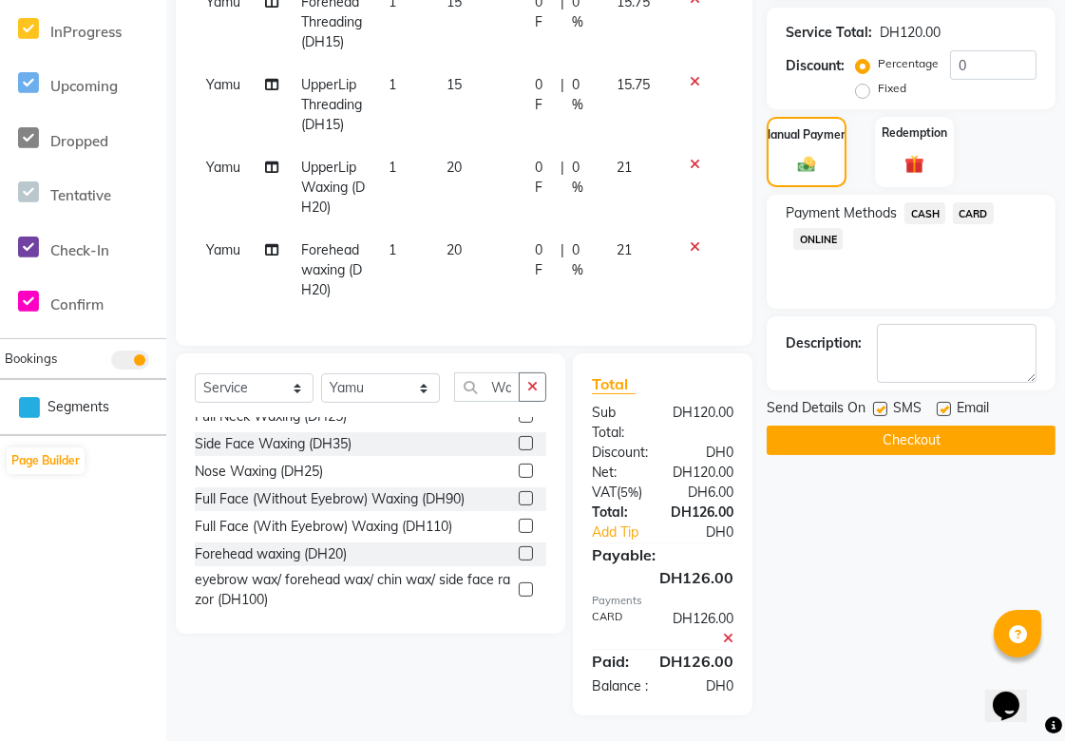
scroll to position [406, 0]
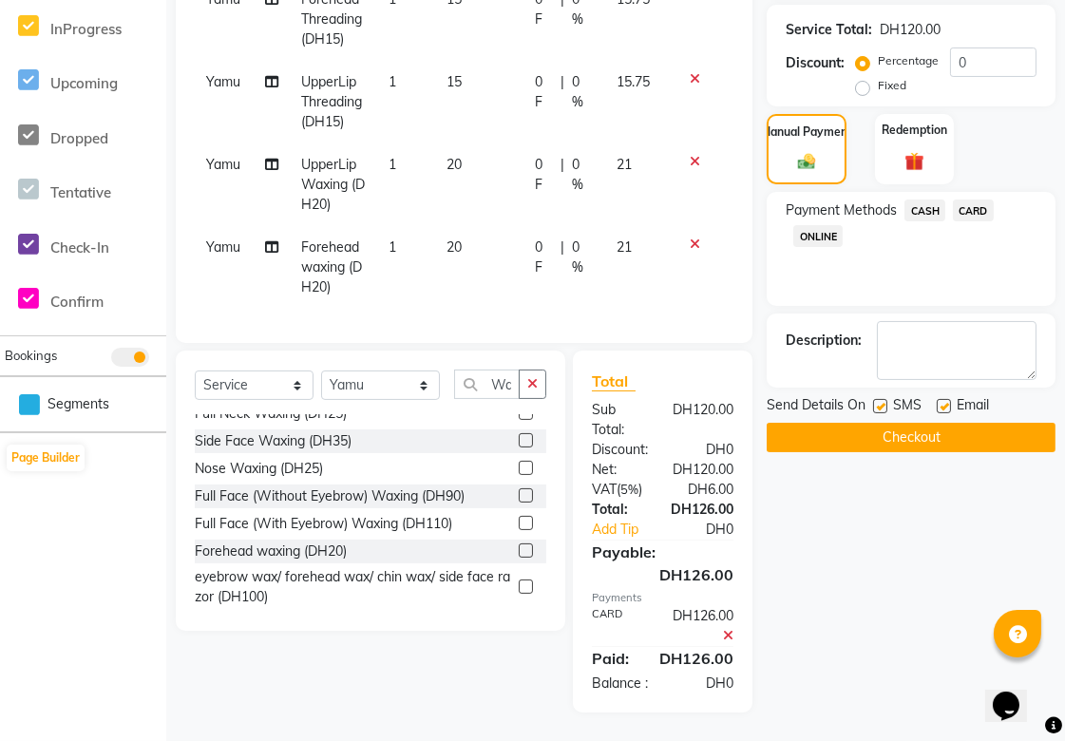
click at [953, 430] on button "Checkout" at bounding box center [911, 437] width 289 height 29
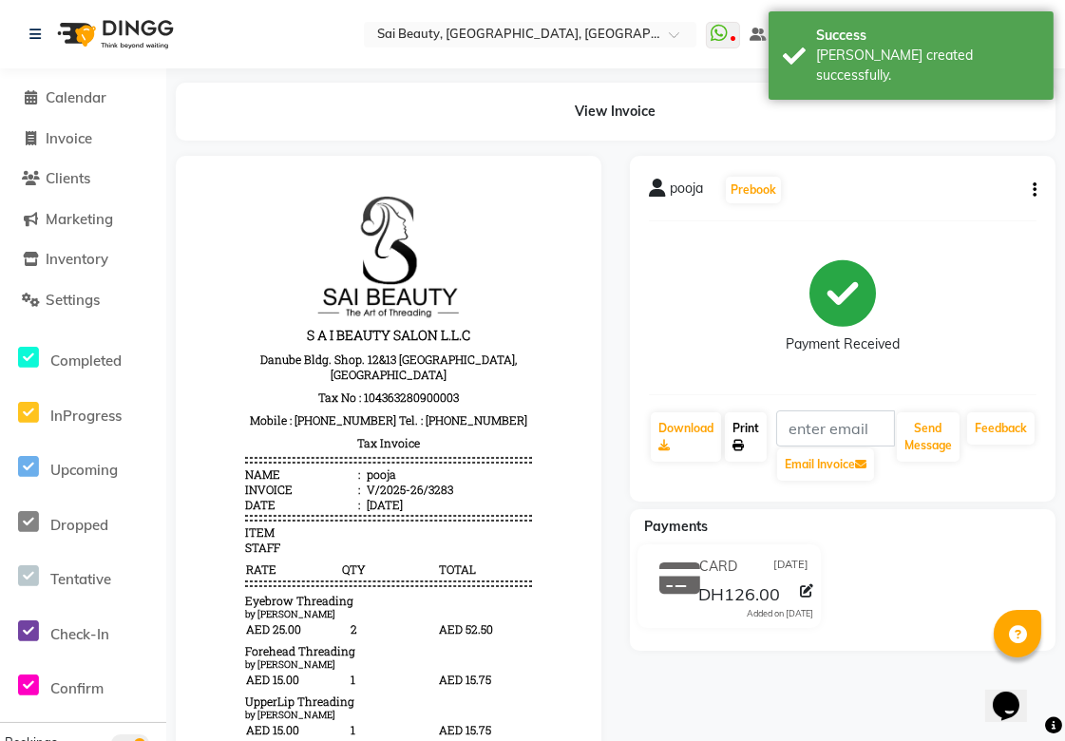
click at [744, 443] on icon at bounding box center [738, 445] width 11 height 11
click at [65, 91] on span "Calendar" at bounding box center [76, 97] width 61 height 18
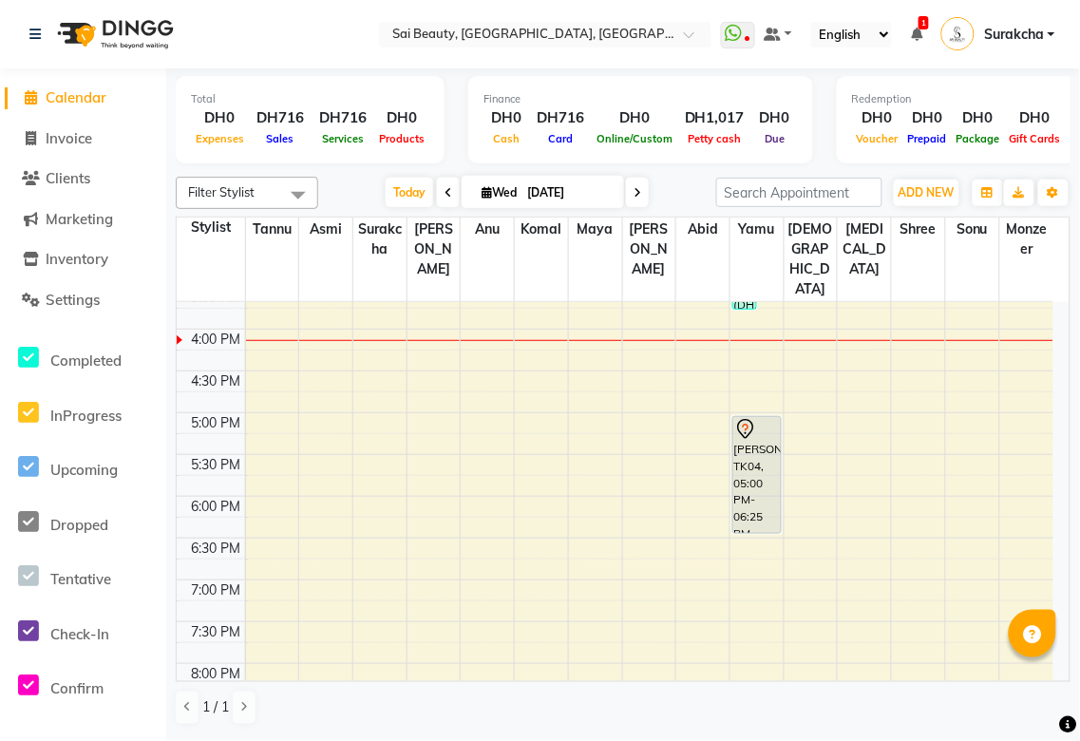
scroll to position [544, 0]
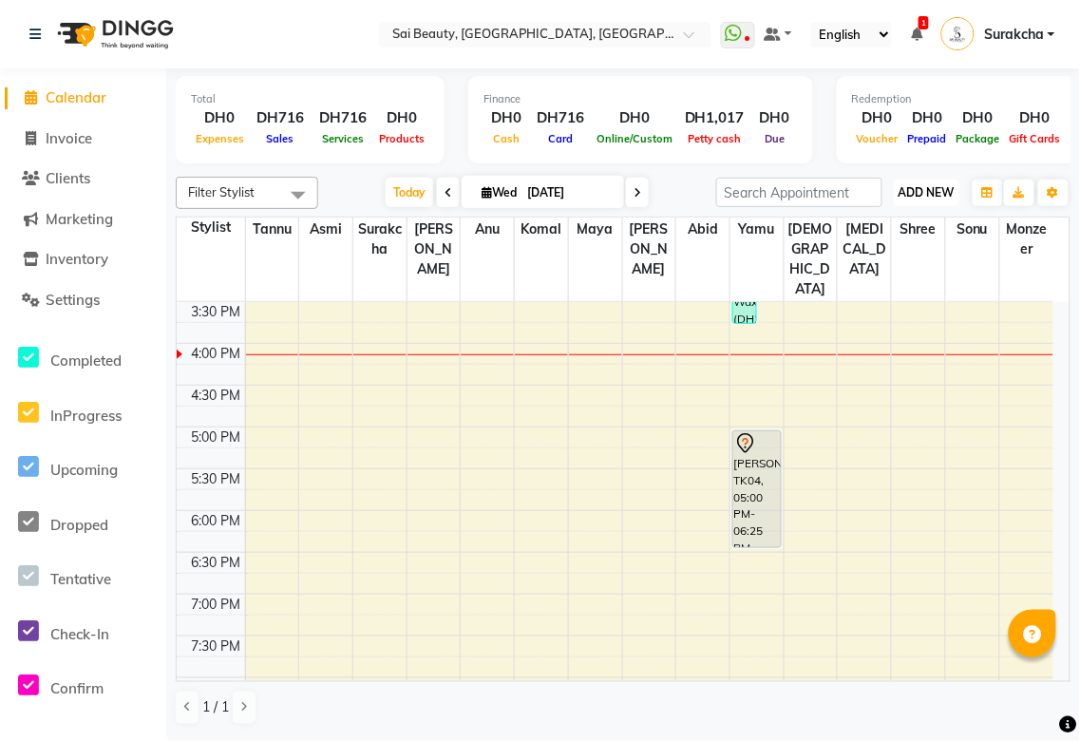
click at [936, 194] on span "ADD NEW" at bounding box center [927, 192] width 56 height 14
click at [896, 226] on button "Add Appointment" at bounding box center [885, 228] width 150 height 25
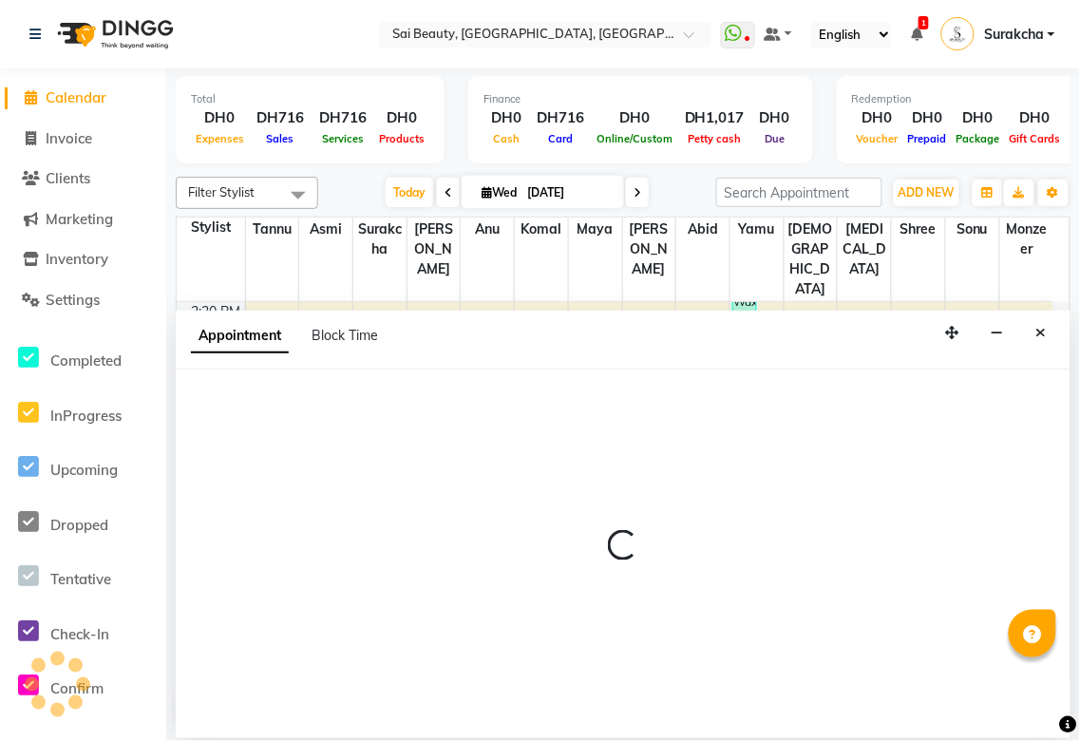
select select "600"
select select "tentative"
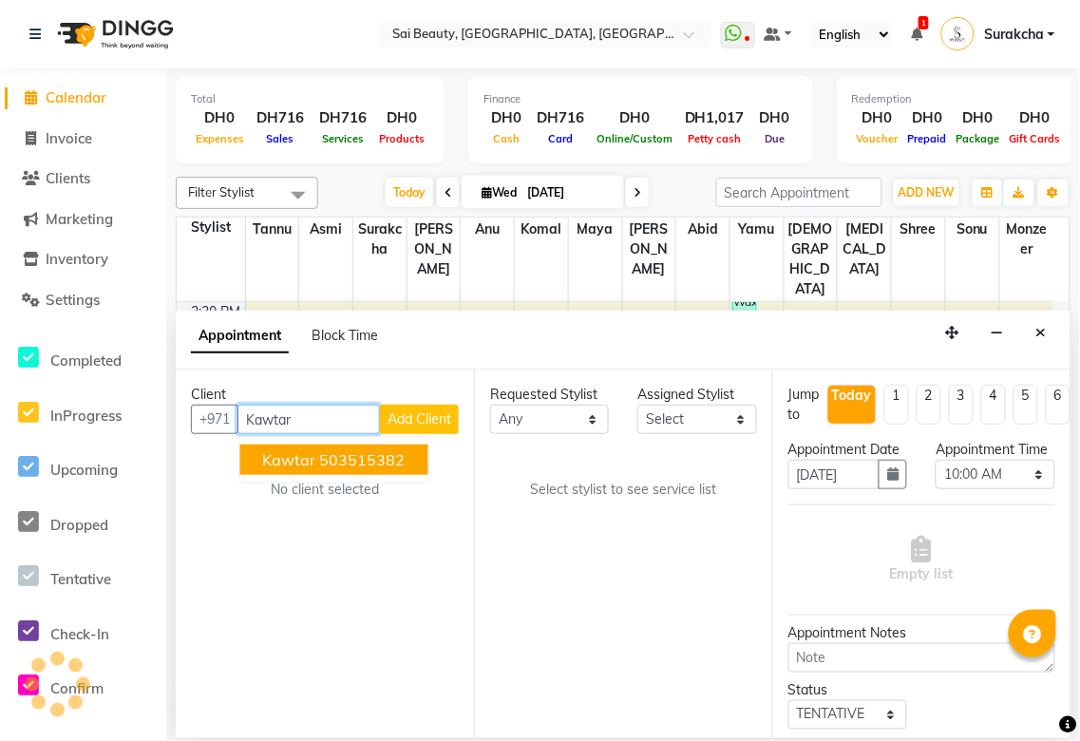
click at [391, 467] on ngb-highlight "503515382" at bounding box center [363, 459] width 86 height 19
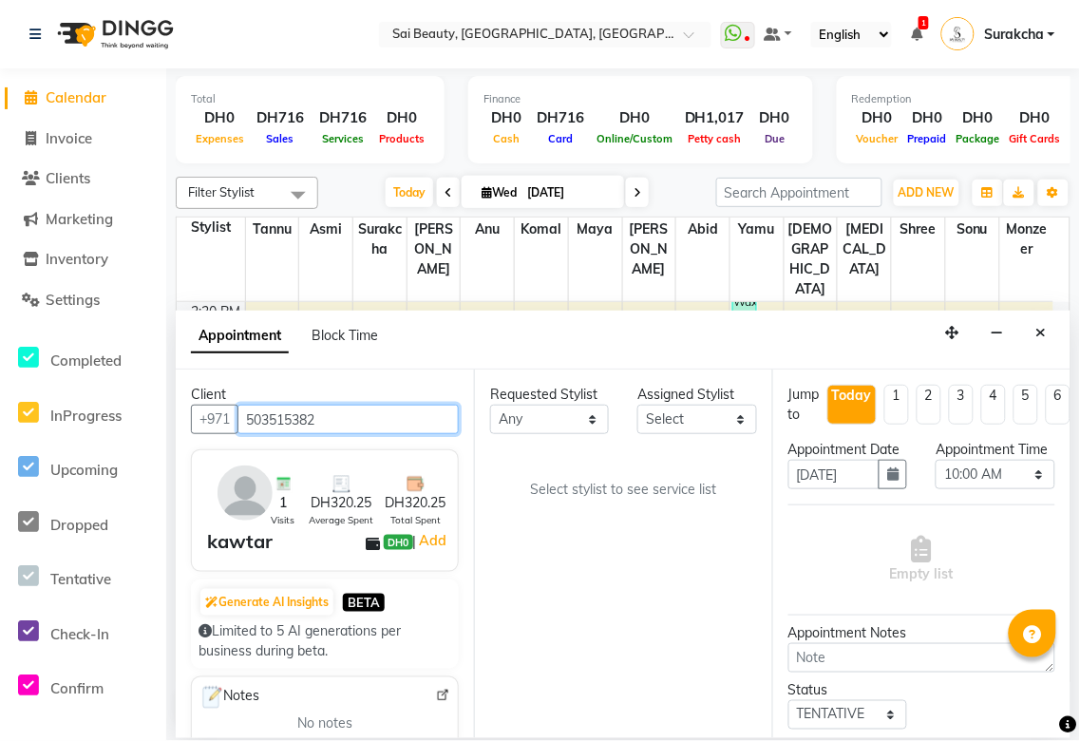
type input "503515382"
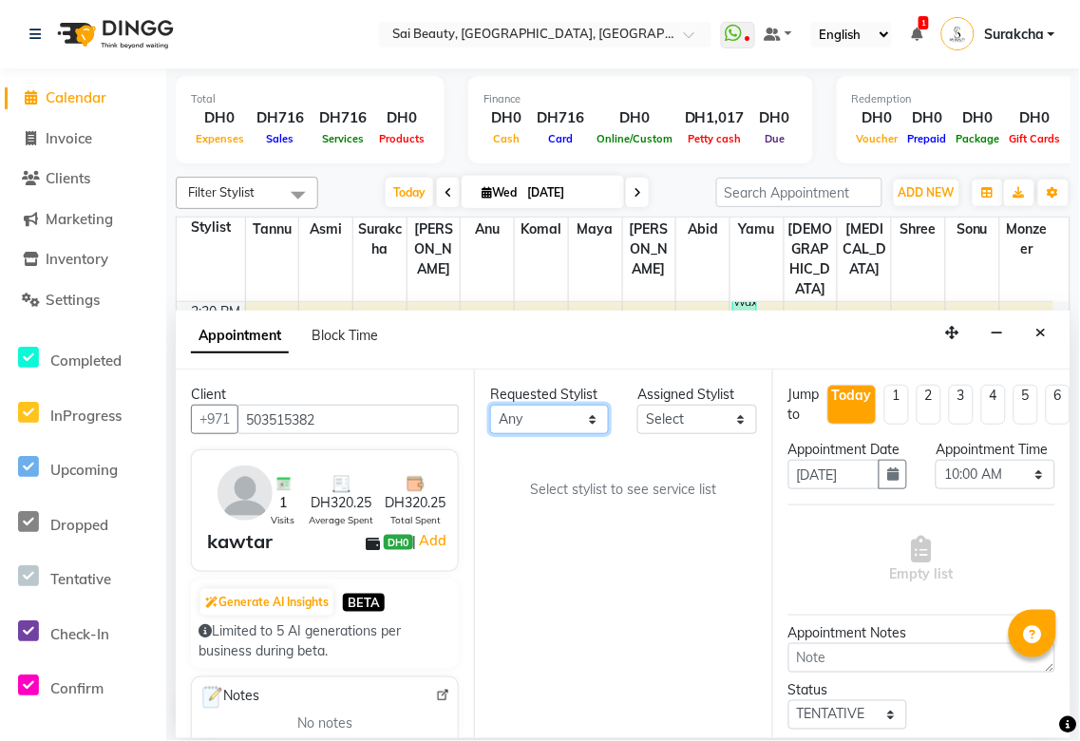
click at [583, 413] on select "Any [PERSON_NAME][MEDICAL_DATA] [PERSON_NAME] Asmi [PERSON_NAME] Gita [PERSON_N…" at bounding box center [549, 419] width 119 height 29
select select "43674"
click at [490, 405] on select "Any [PERSON_NAME][MEDICAL_DATA] [PERSON_NAME] Asmi [PERSON_NAME] Gita [PERSON_N…" at bounding box center [549, 419] width 119 height 29
select select "43674"
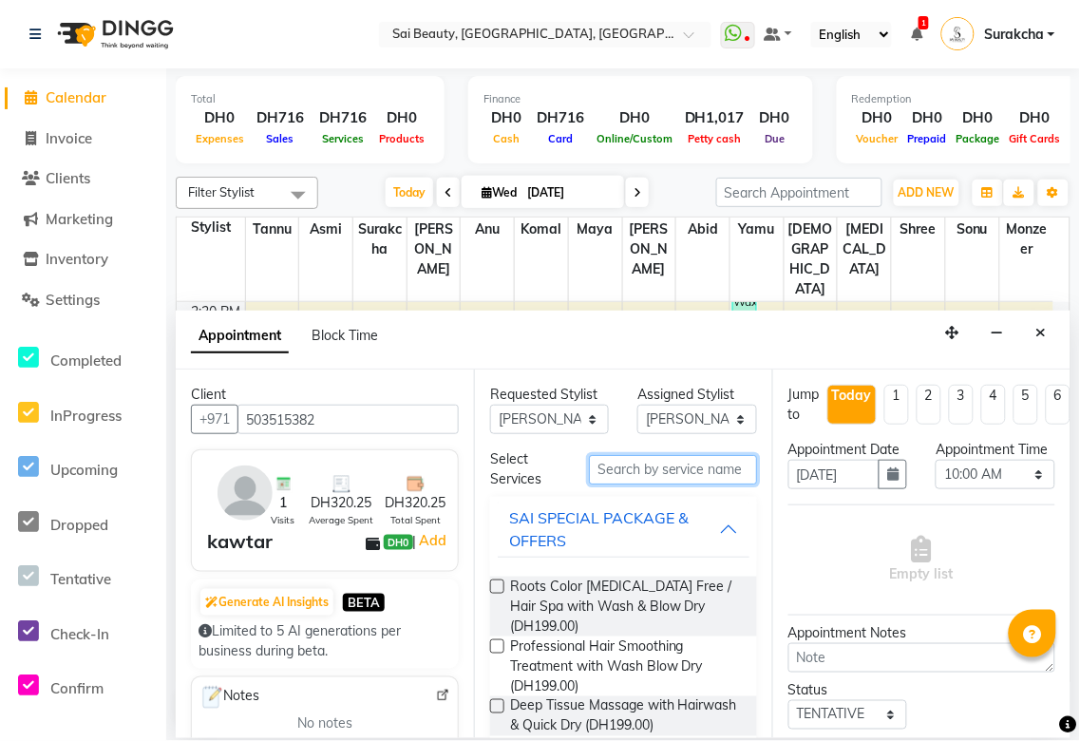
click at [679, 467] on input "text" at bounding box center [673, 469] width 168 height 29
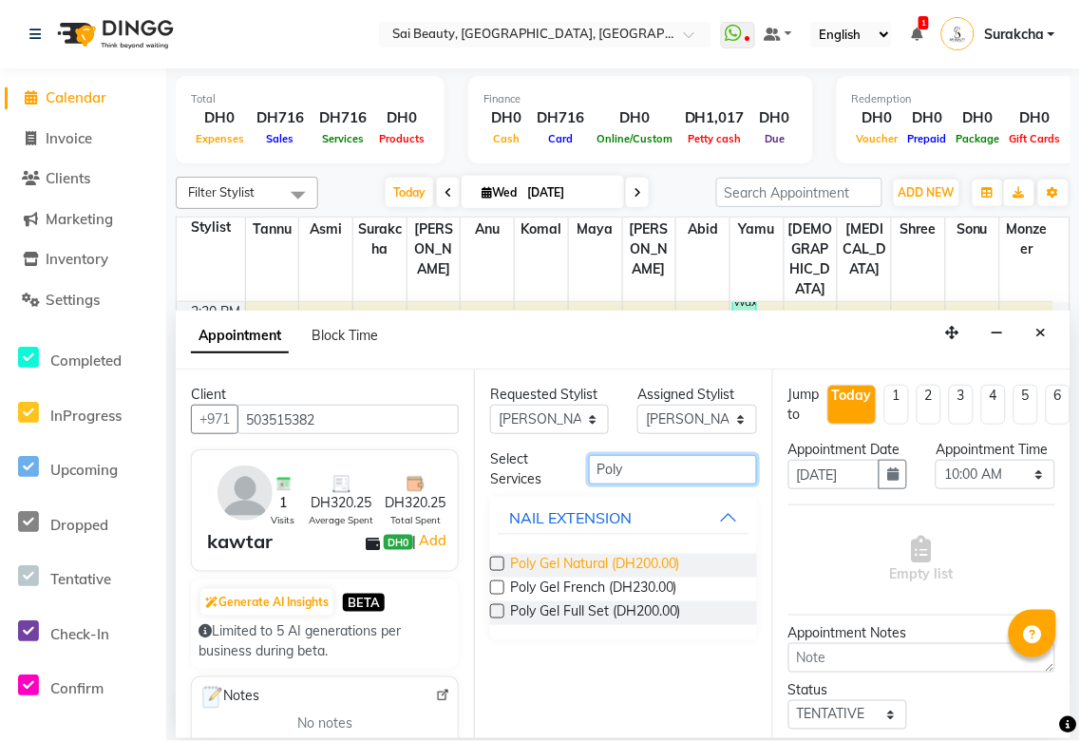
type input "Poly"
click at [680, 566] on span "Poly Gel Natural (DH200.00)" at bounding box center [595, 566] width 170 height 24
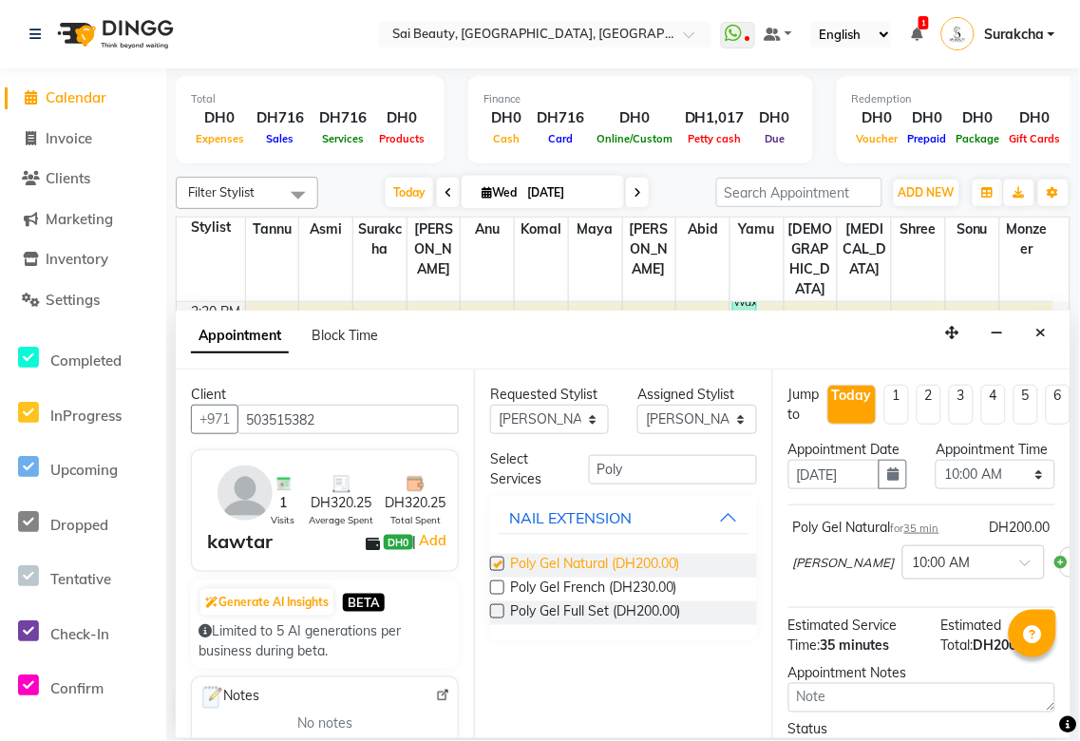
checkbox input "false"
click at [1022, 489] on select "Select 10:00 AM 10:05 AM 10:10 AM 10:15 AM 10:20 AM 10:25 AM 10:30 AM 10:35 AM …" at bounding box center [995, 474] width 119 height 29
select select "1050"
click at [936, 479] on select "Select 10:00 AM 10:05 AM 10:10 AM 10:15 AM 10:20 AM 10:25 AM 10:30 AM 10:35 AM …" at bounding box center [995, 474] width 119 height 29
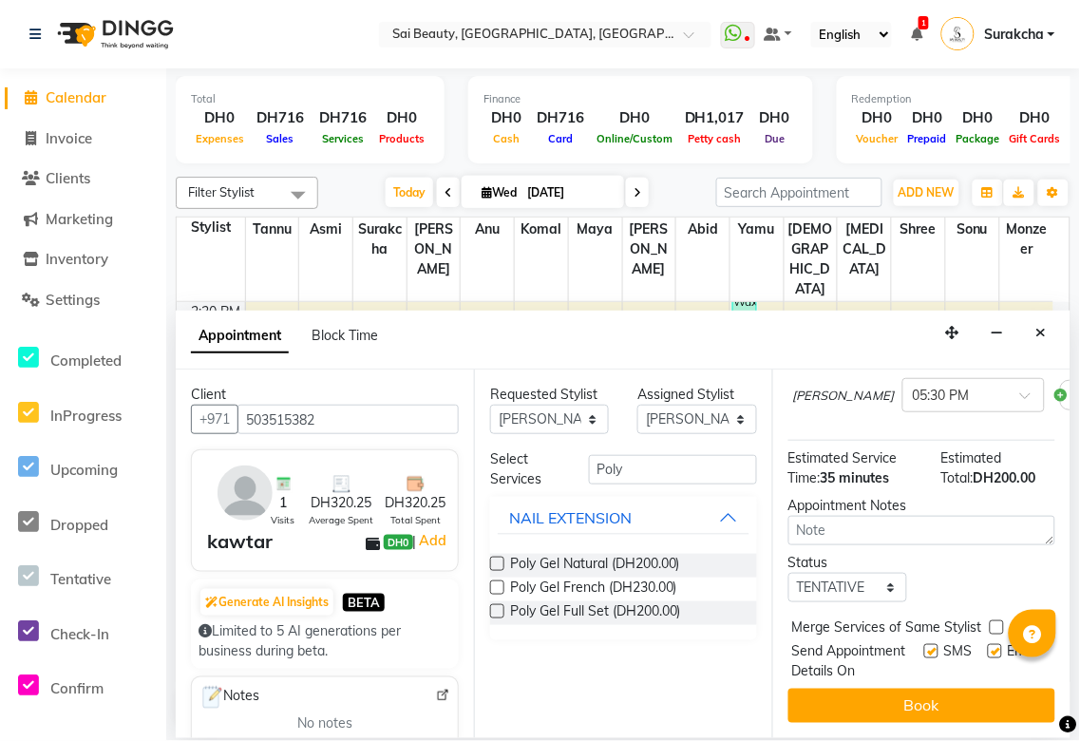
click at [995, 621] on label at bounding box center [997, 628] width 14 height 14
click at [995, 623] on input "checkbox" at bounding box center [996, 629] width 12 height 12
checkbox input "true"
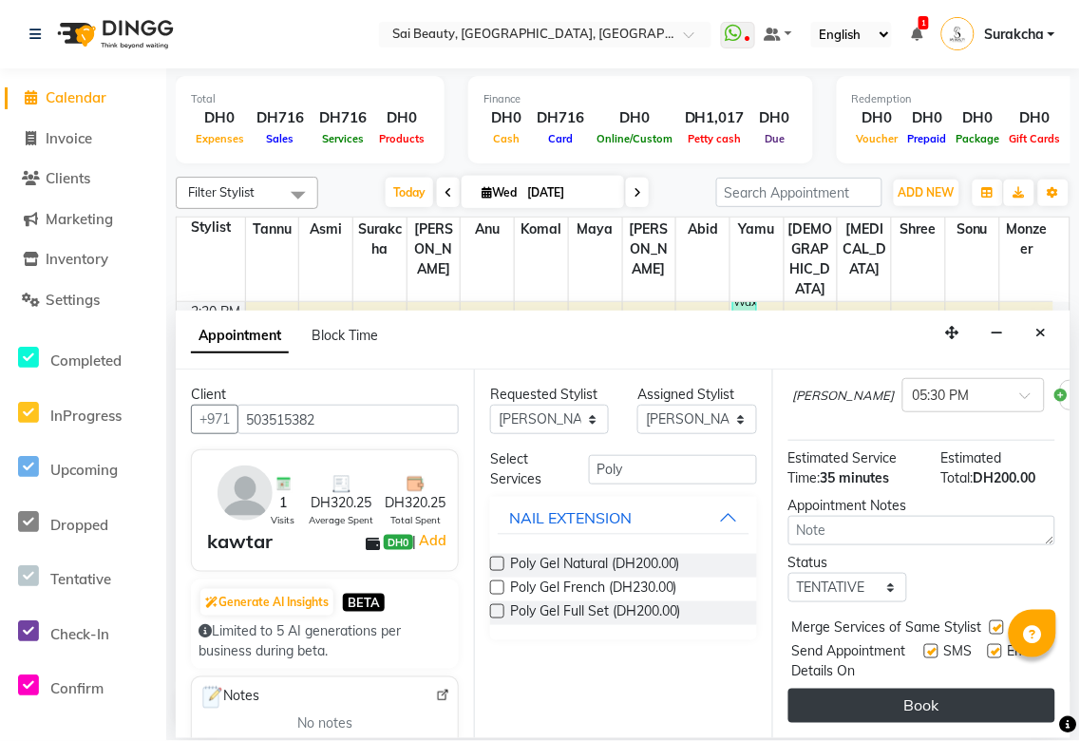
click at [970, 700] on button "Book" at bounding box center [922, 706] width 267 height 34
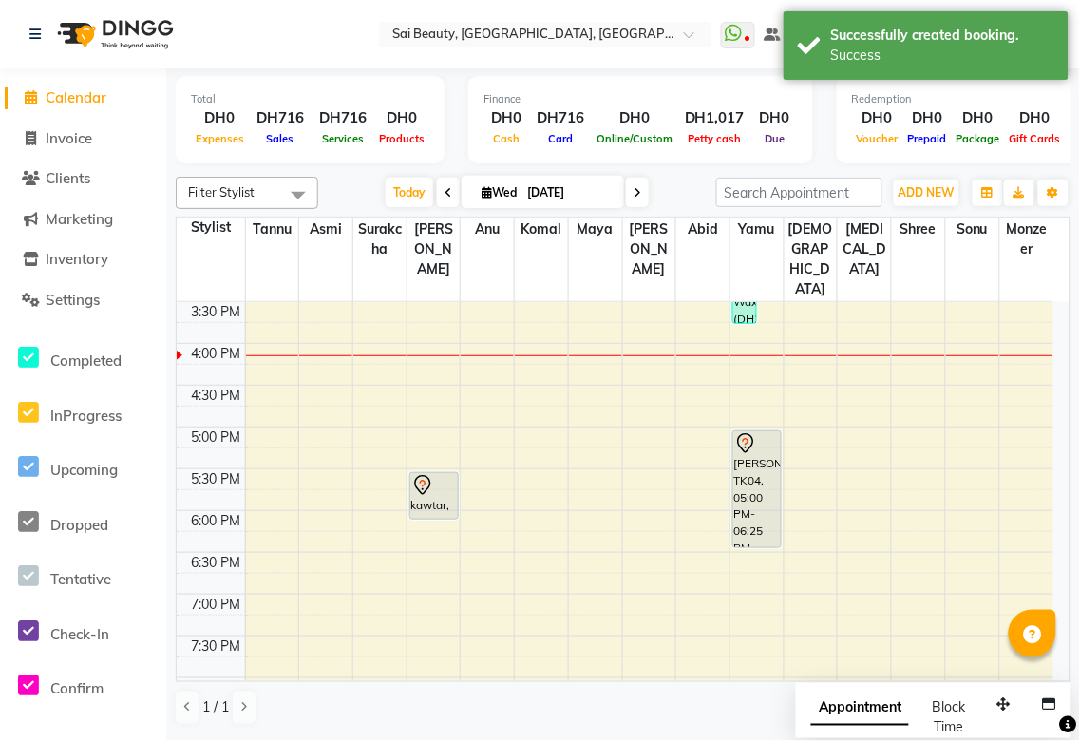
click at [876, 716] on span "Appointment" at bounding box center [861, 709] width 98 height 34
select select "tentative"
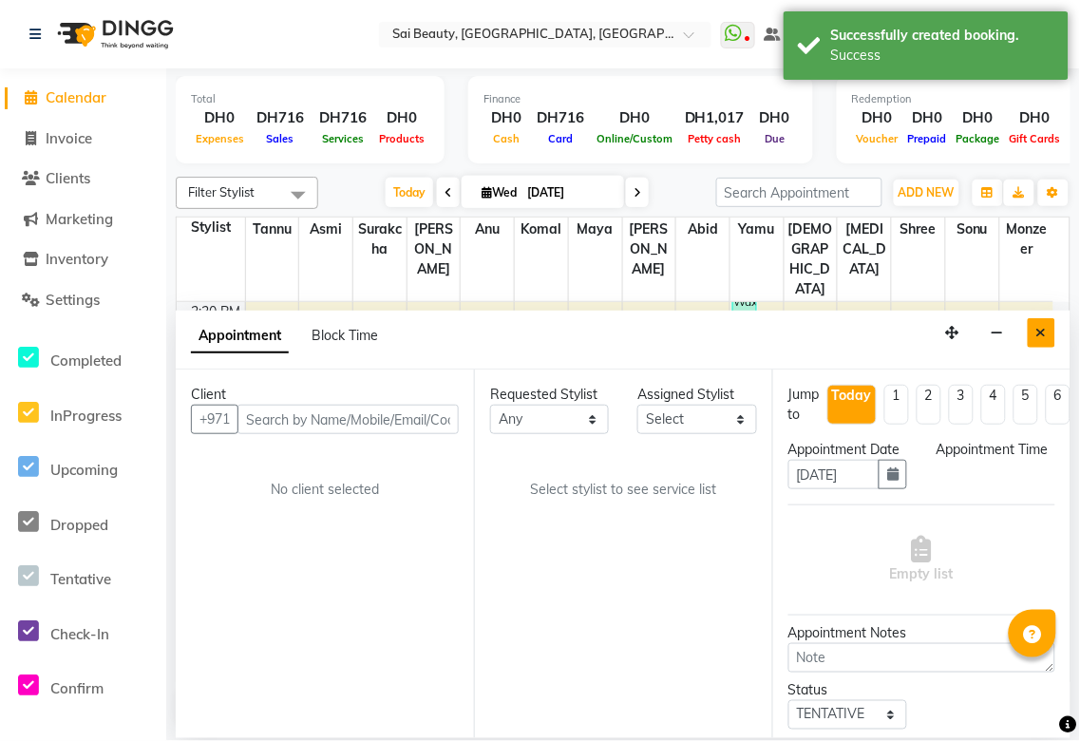
click at [1041, 336] on icon "Close" at bounding box center [1042, 332] width 10 height 13
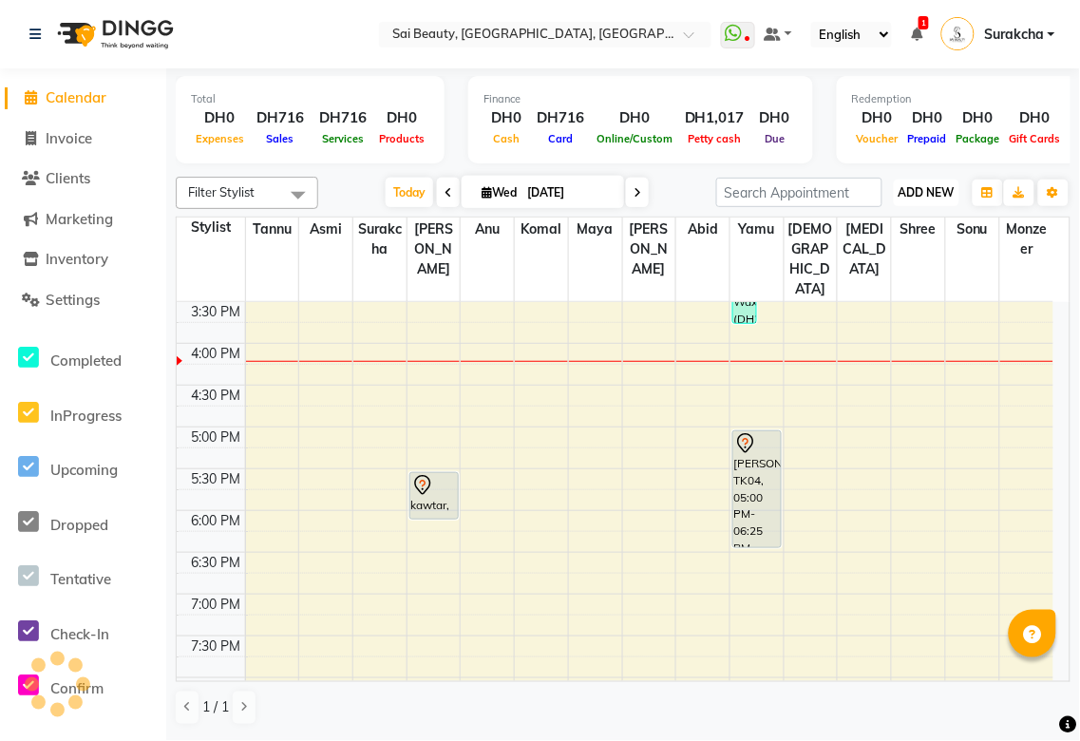
click at [926, 190] on span "ADD NEW" at bounding box center [927, 192] width 56 height 14
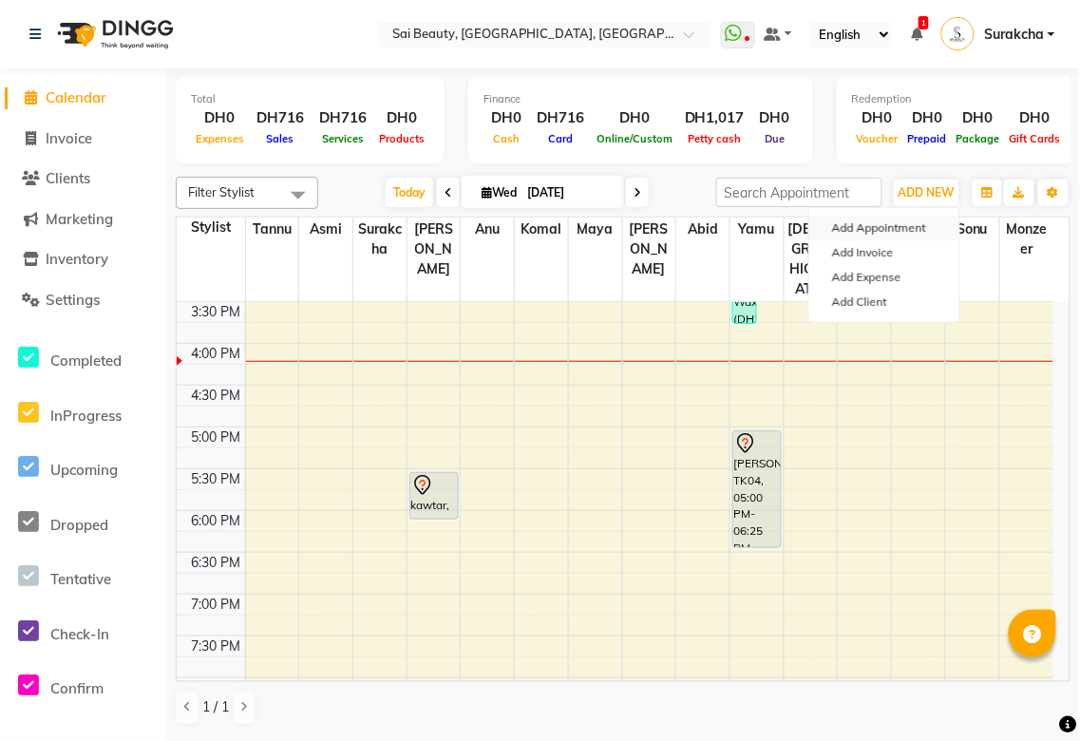
click at [905, 232] on button "Add Appointment" at bounding box center [885, 228] width 150 height 25
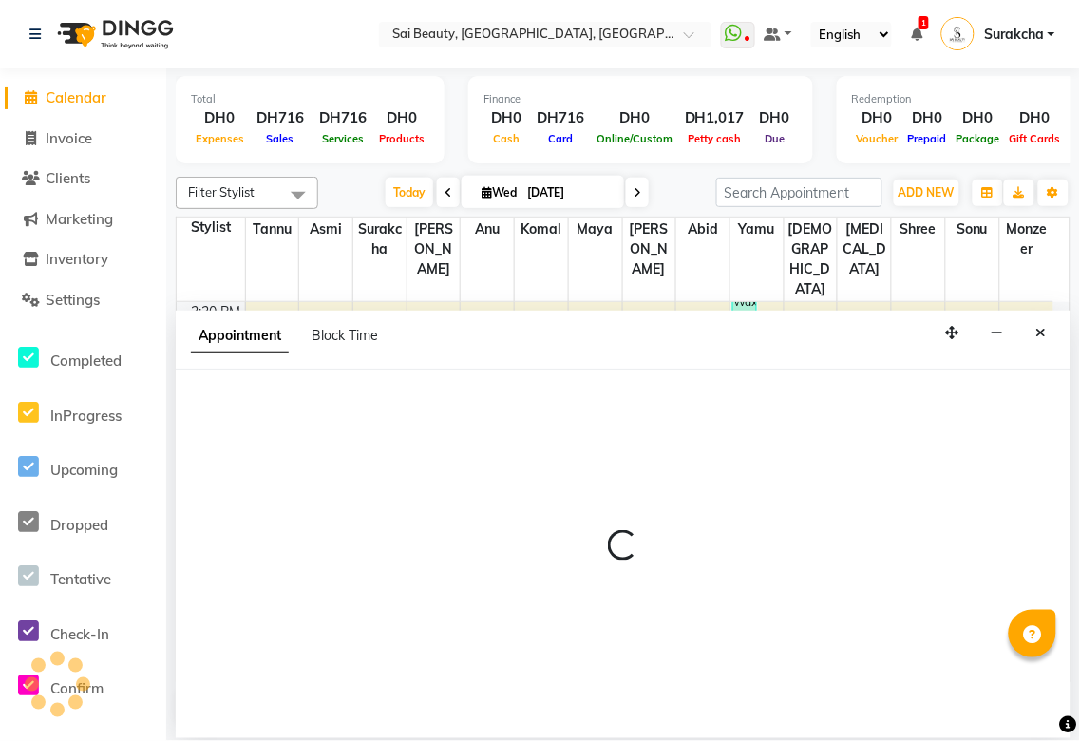
select select "tentative"
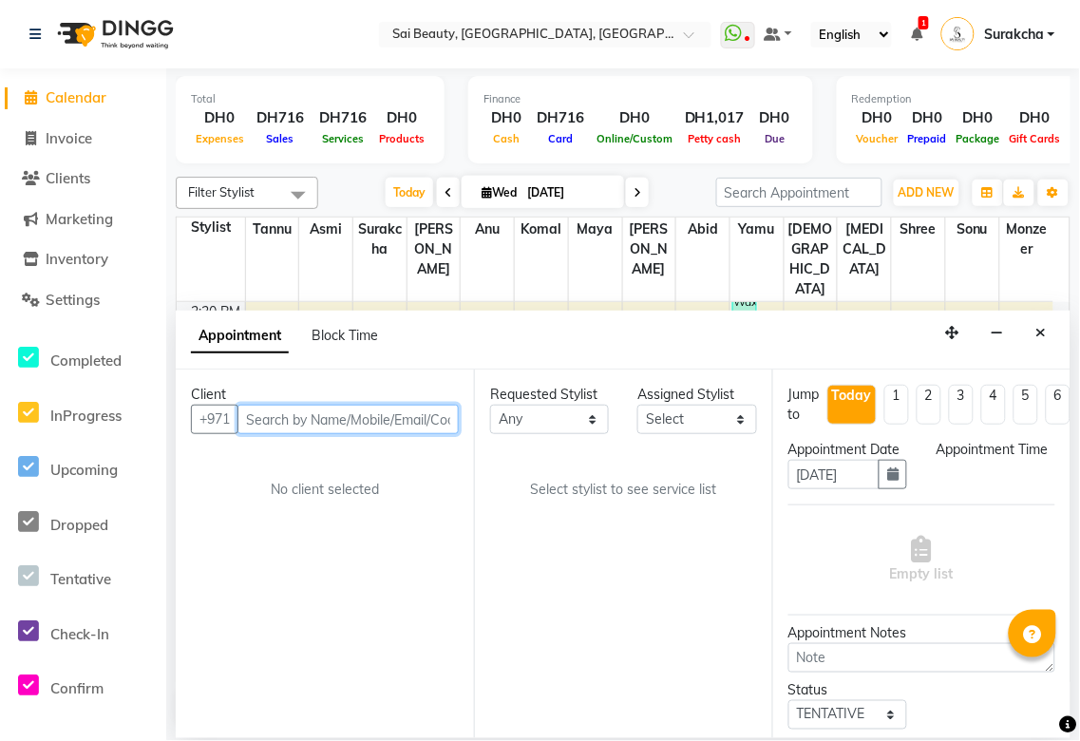
select select "600"
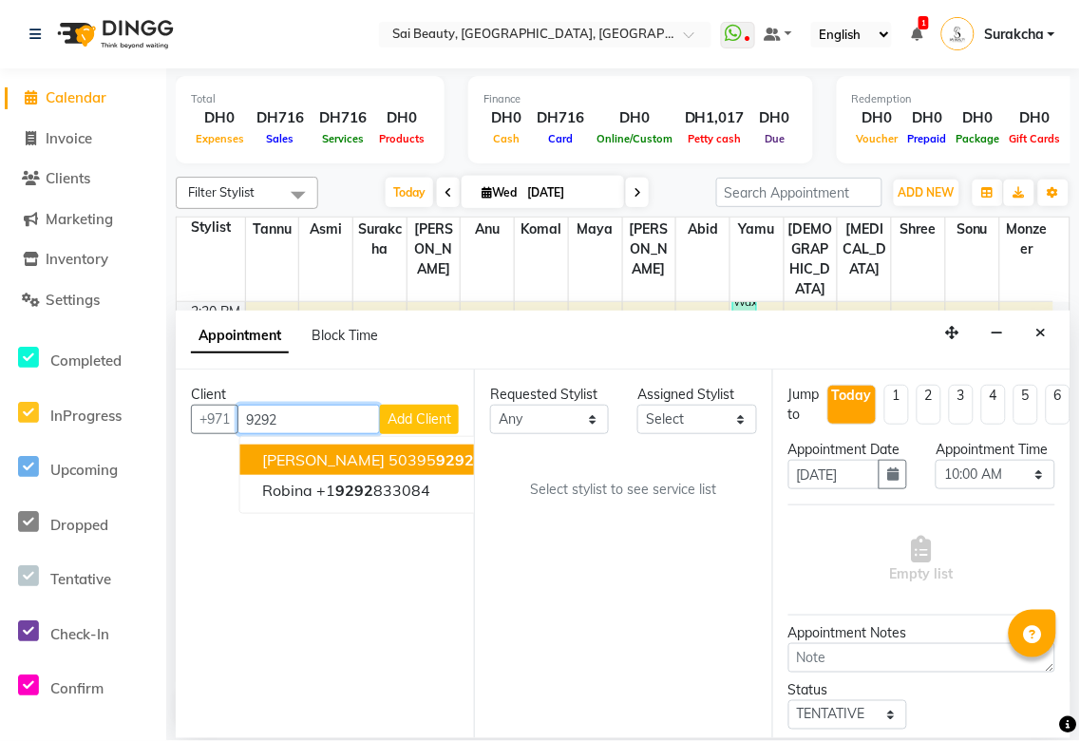
click at [391, 461] on button "Dee 50395 9292" at bounding box center [369, 460] width 258 height 30
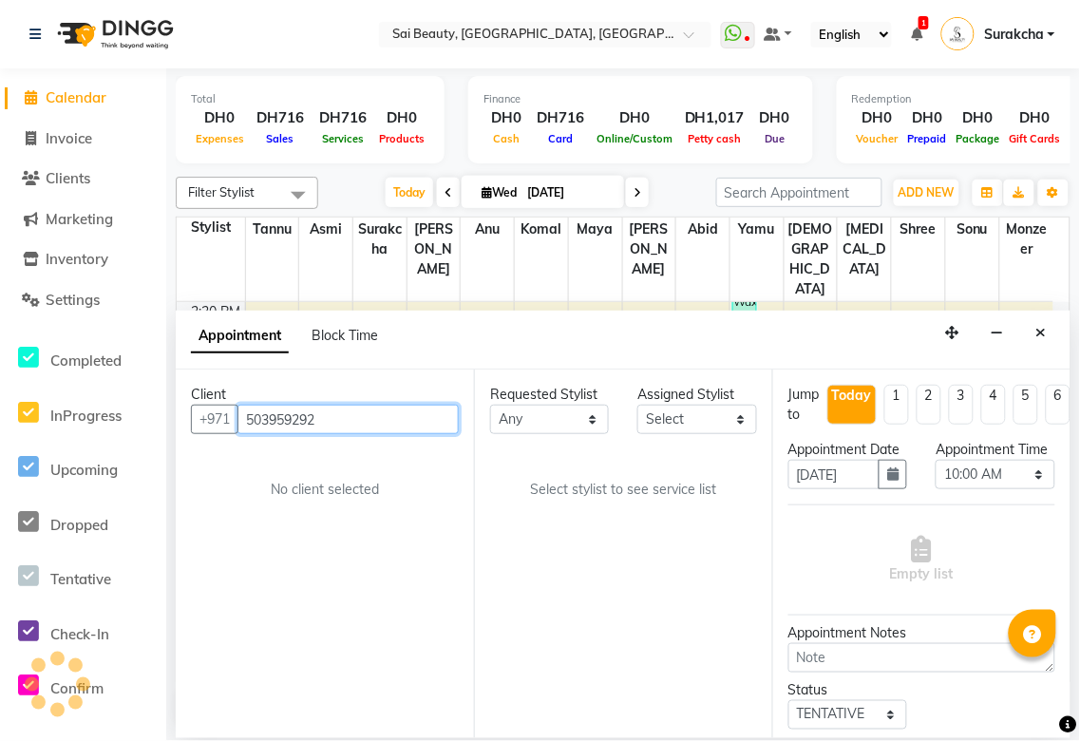
type input "503959292"
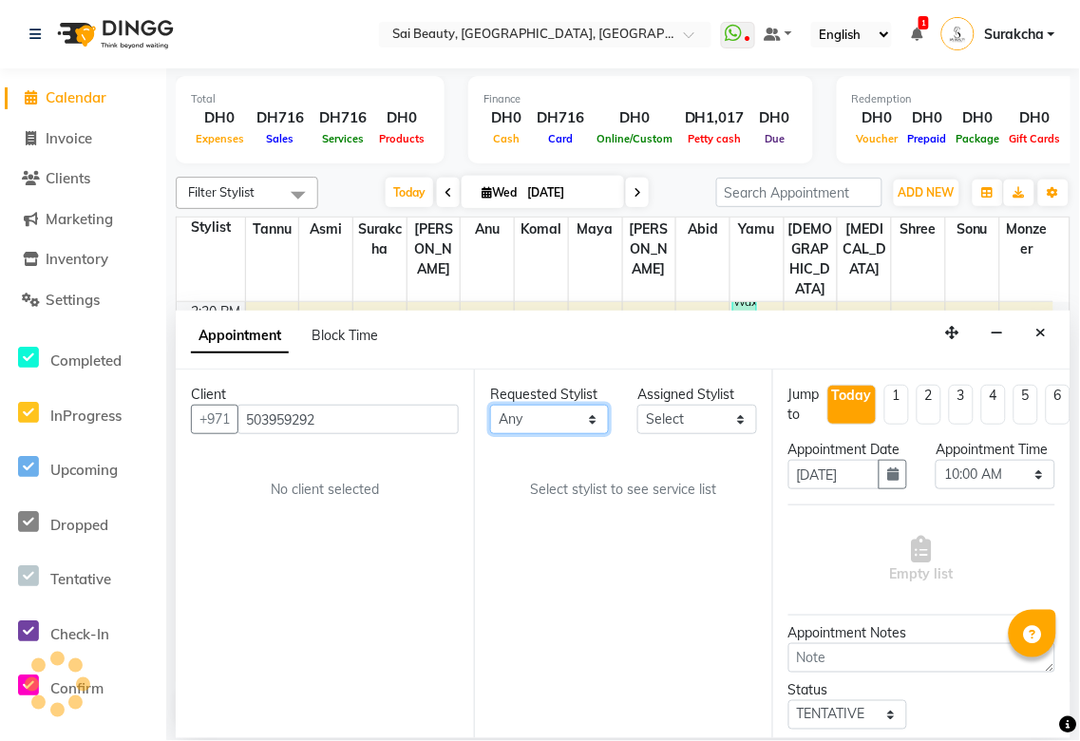
click at [601, 418] on select "Any [PERSON_NAME][MEDICAL_DATA] [PERSON_NAME] Asmi [PERSON_NAME] Gita [PERSON_N…" at bounding box center [549, 419] width 119 height 29
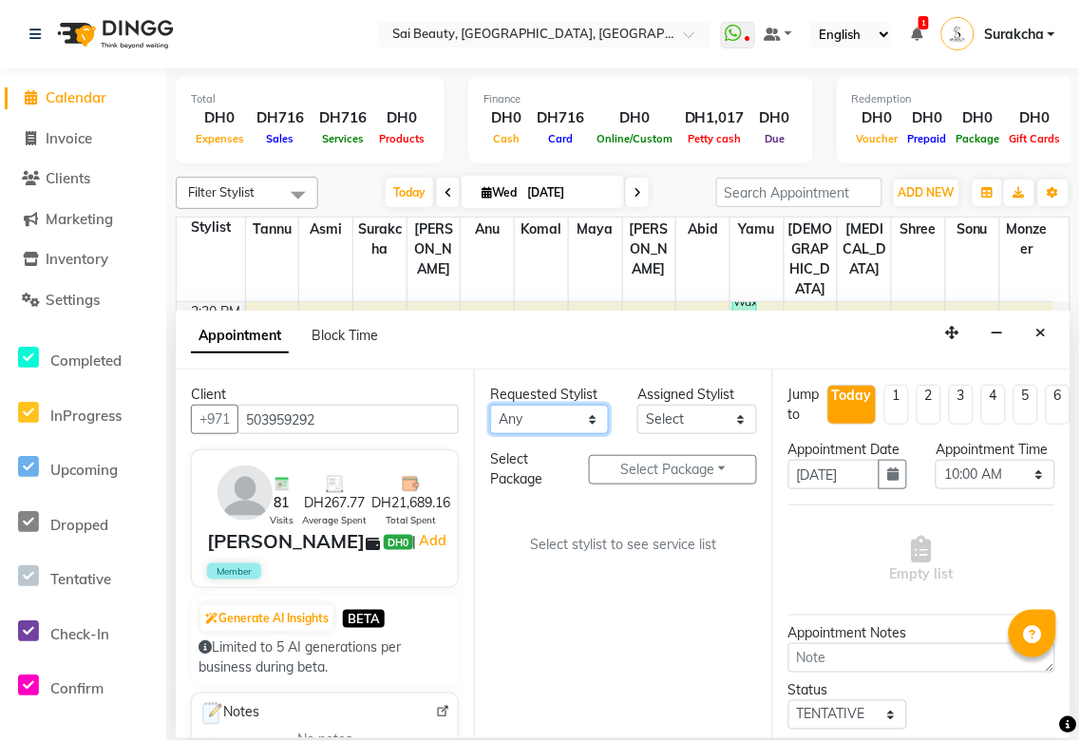
select select "61100"
click at [490, 405] on select "Any [PERSON_NAME][MEDICAL_DATA] [PERSON_NAME] Asmi [PERSON_NAME] Gita [PERSON_N…" at bounding box center [549, 419] width 119 height 29
select select "61100"
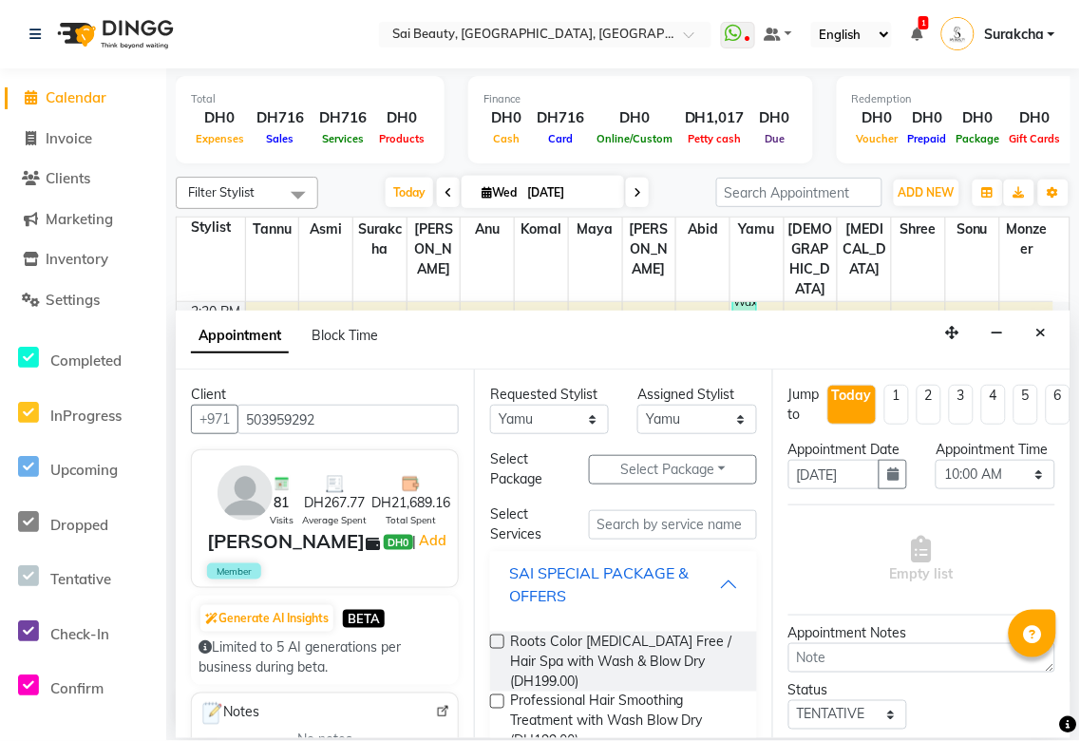
click at [697, 580] on div "SAI SPECIAL PACKAGE & OFFERS" at bounding box center [614, 585] width 210 height 46
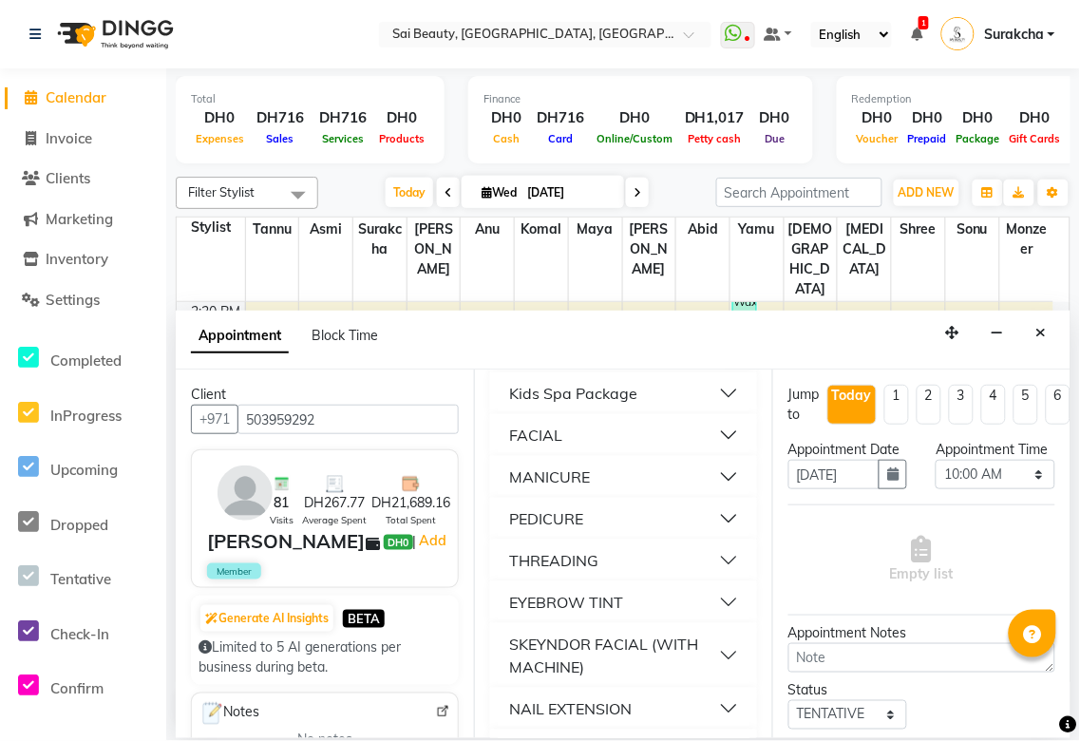
scroll to position [326, 0]
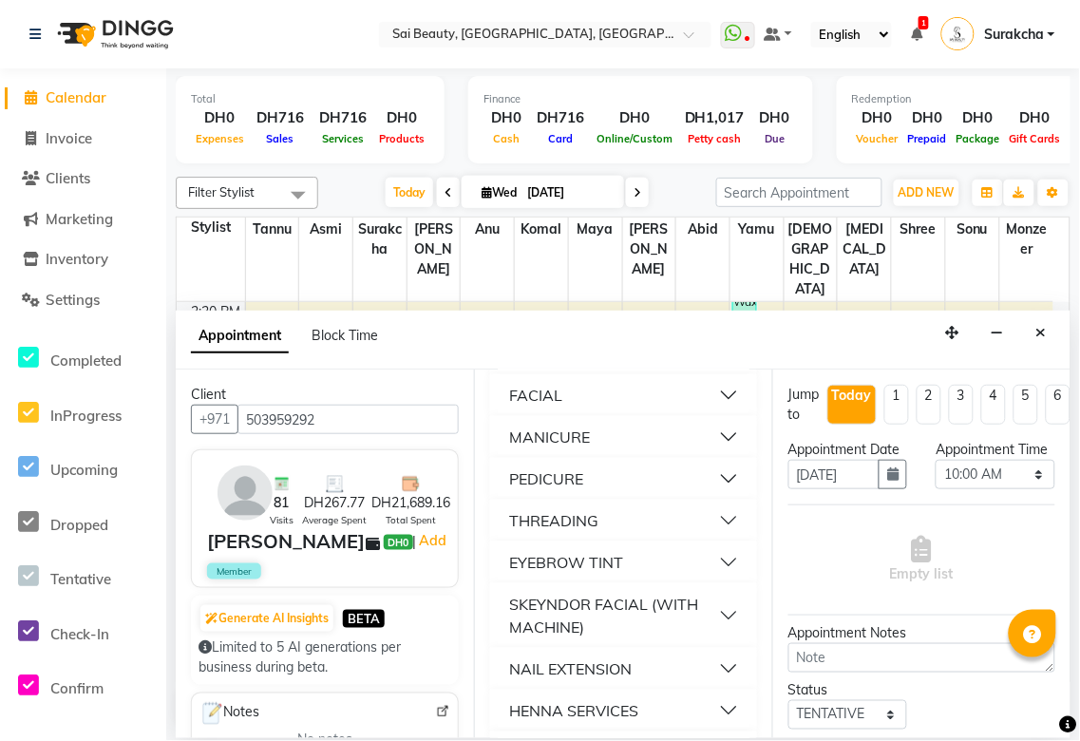
click at [709, 520] on button "THREADING" at bounding box center [624, 521] width 252 height 34
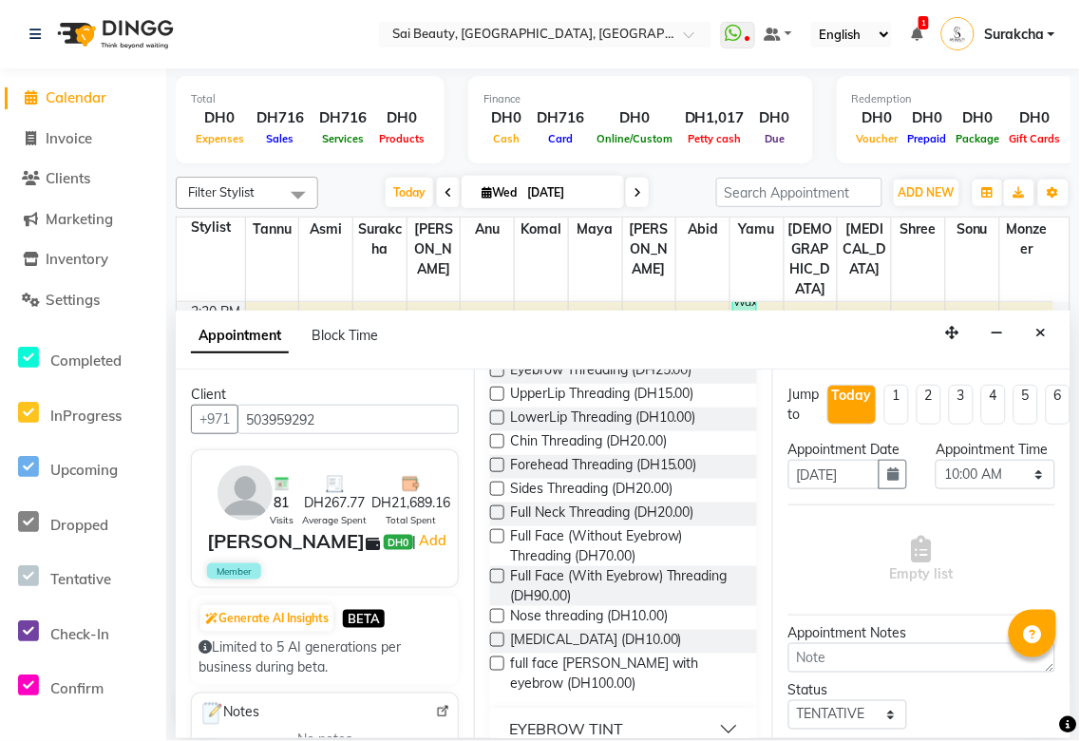
scroll to position [536, 0]
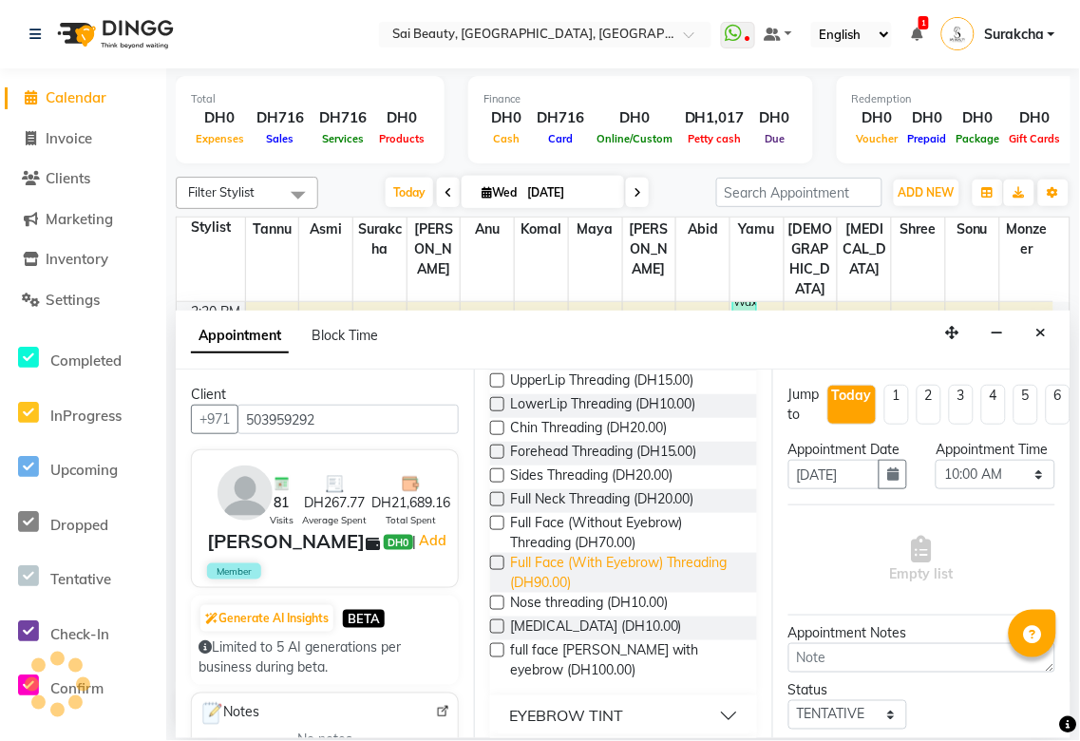
click at [576, 576] on span "Full Face (With Eyebrow) Threading (DH90.00)" at bounding box center [626, 573] width 232 height 40
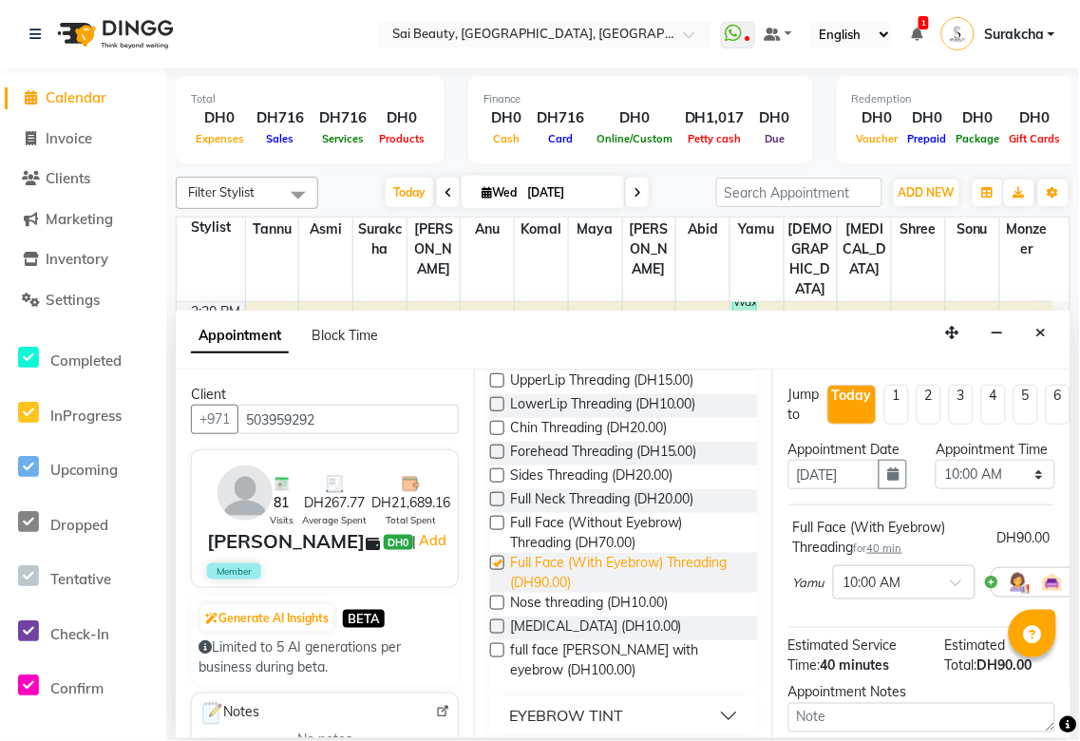
checkbox input "false"
click at [1030, 489] on select "Select 10:00 AM 10:05 AM 10:10 AM 10:15 AM 10:20 AM 10:25 AM 10:30 AM 10:35 AM …" at bounding box center [995, 474] width 119 height 29
select select "1260"
click at [936, 479] on select "Select 10:00 AM 10:05 AM 10:10 AM 10:15 AM 10:20 AM 10:25 AM 10:30 AM 10:35 AM …" at bounding box center [995, 474] width 119 height 29
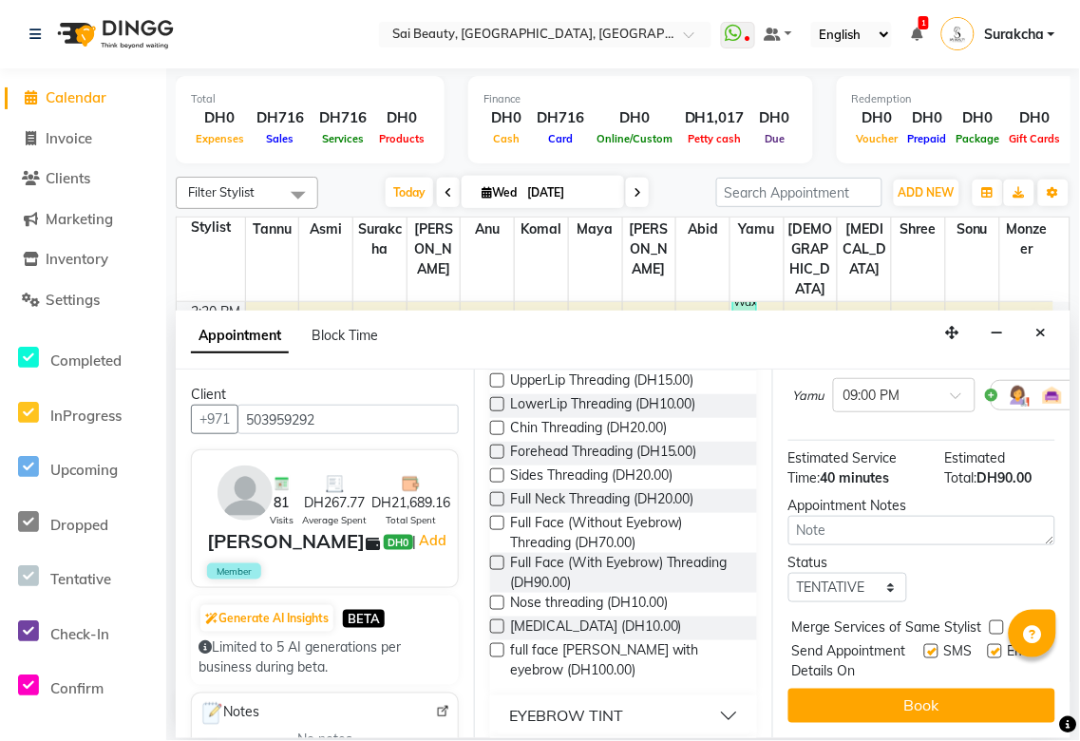
click at [996, 621] on label at bounding box center [997, 628] width 14 height 14
click at [996, 623] on input "checkbox" at bounding box center [996, 629] width 12 height 12
checkbox input "true"
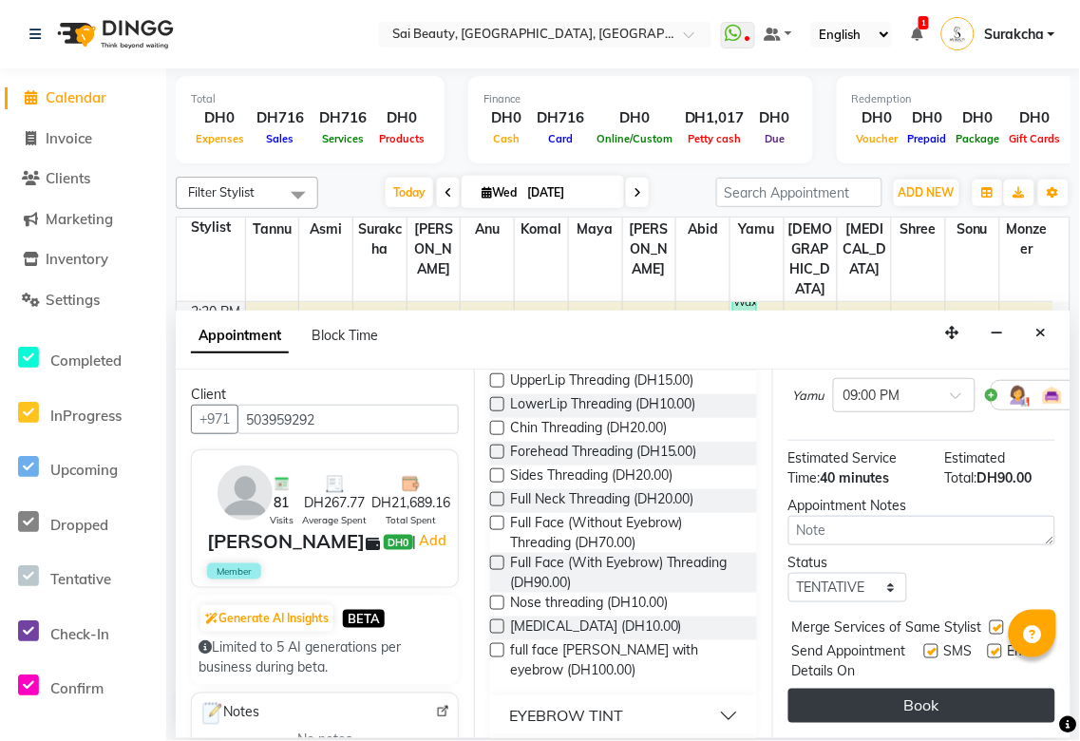
click at [970, 706] on button "Book" at bounding box center [922, 706] width 267 height 34
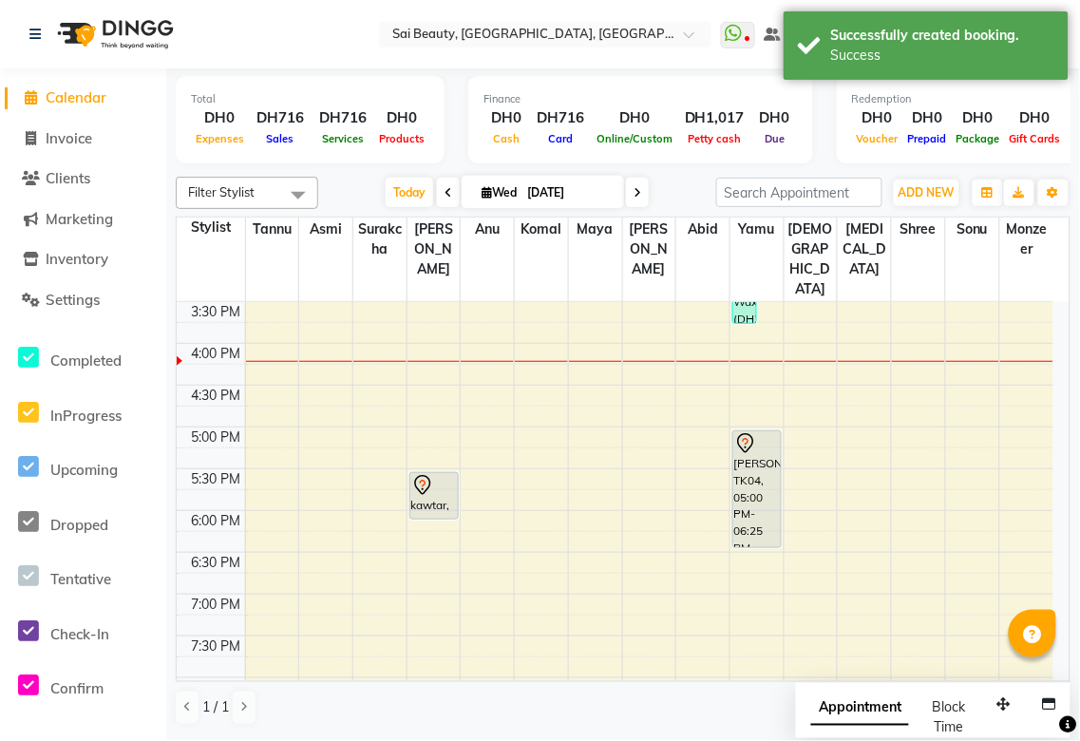
click at [859, 724] on span "Appointment" at bounding box center [861, 709] width 98 height 34
select select "tentative"
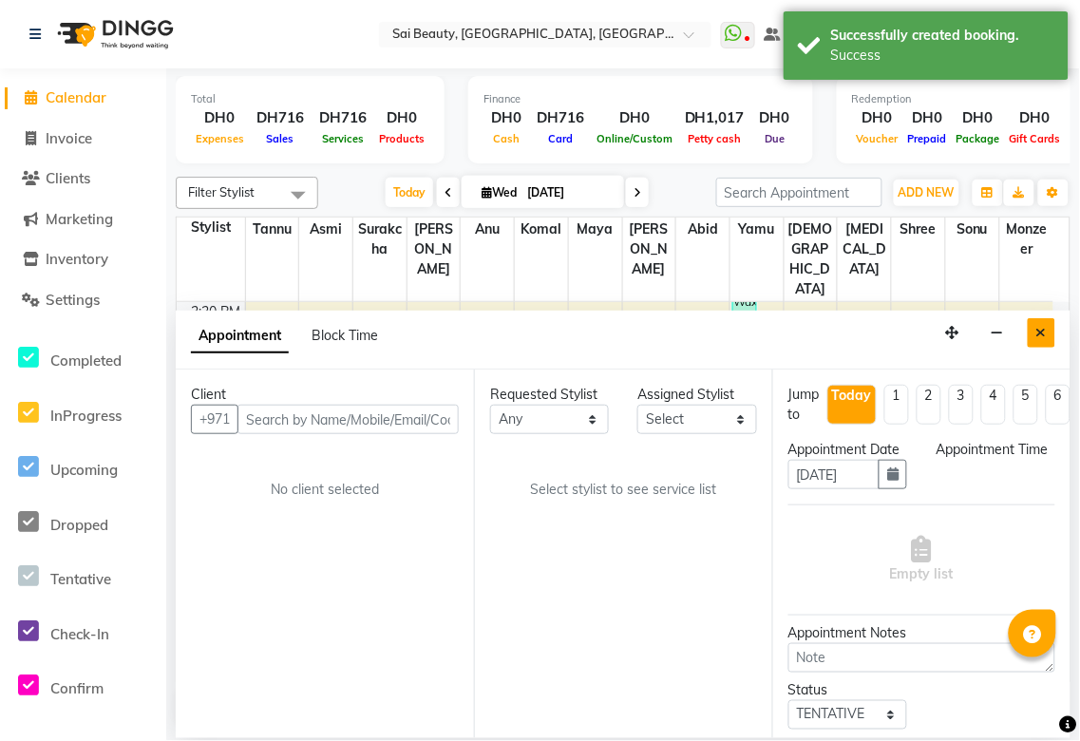
click at [1041, 334] on icon "Close" at bounding box center [1042, 332] width 10 height 13
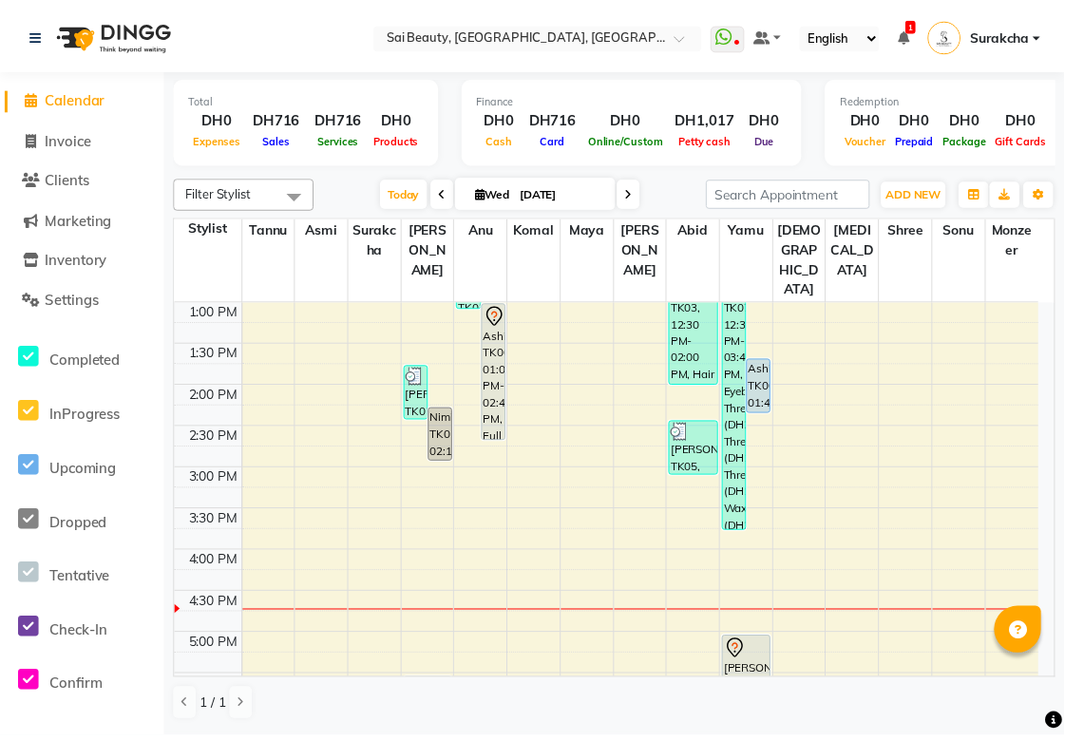
scroll to position [304, 0]
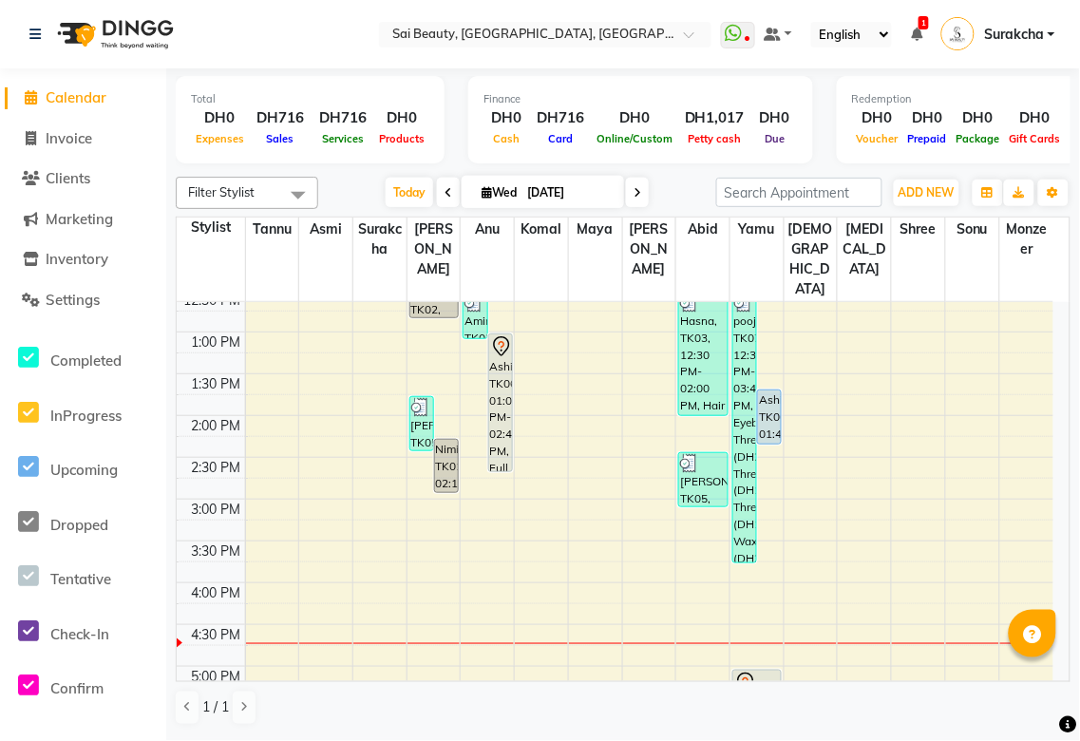
click at [506, 355] on div "Ashifa, TK06, 01:00 PM-02:40 PM, Full Body (With Bikini) Waxing,Full Body Massa…" at bounding box center [500, 402] width 23 height 137
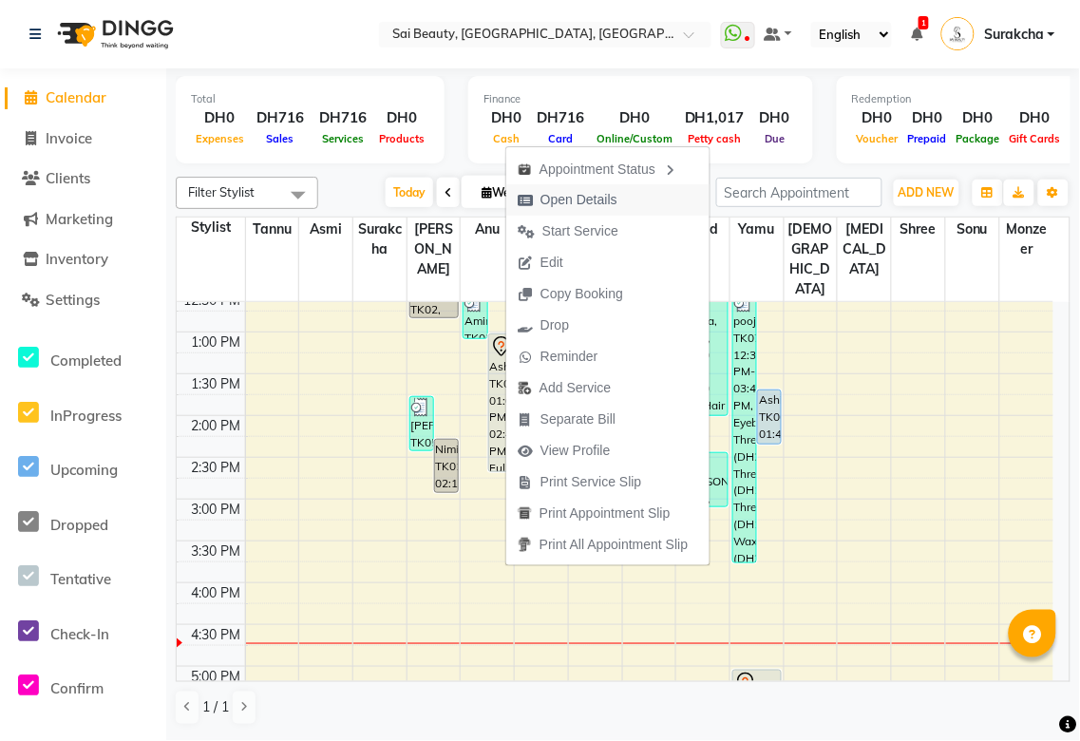
click at [584, 201] on span "Open Details" at bounding box center [579, 200] width 77 height 20
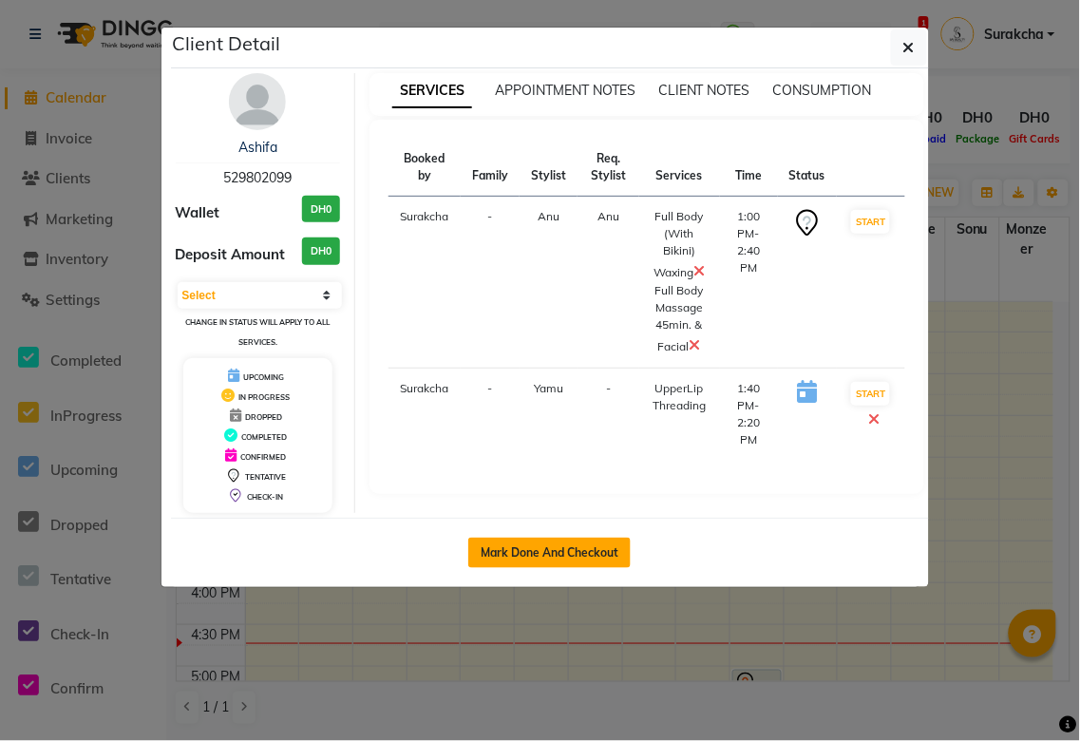
click at [584, 555] on button "Mark Done And Checkout" at bounding box center [549, 553] width 162 height 30
select select "service"
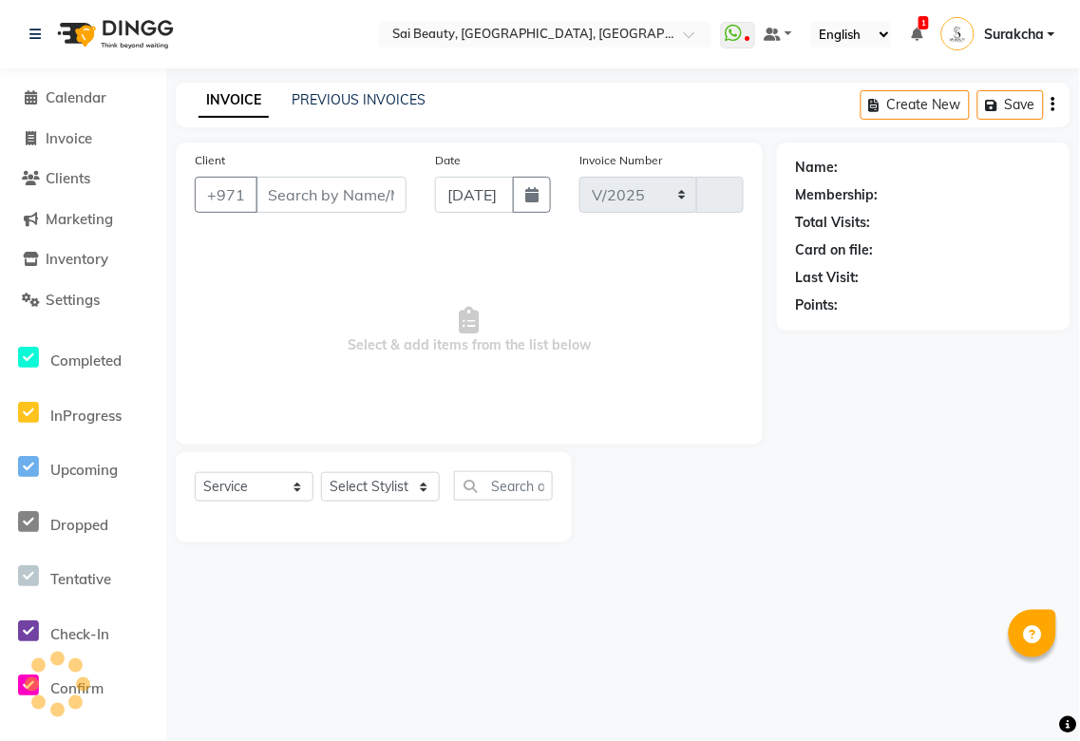
select select "5352"
type input "3284"
type input "529802099"
select select "61100"
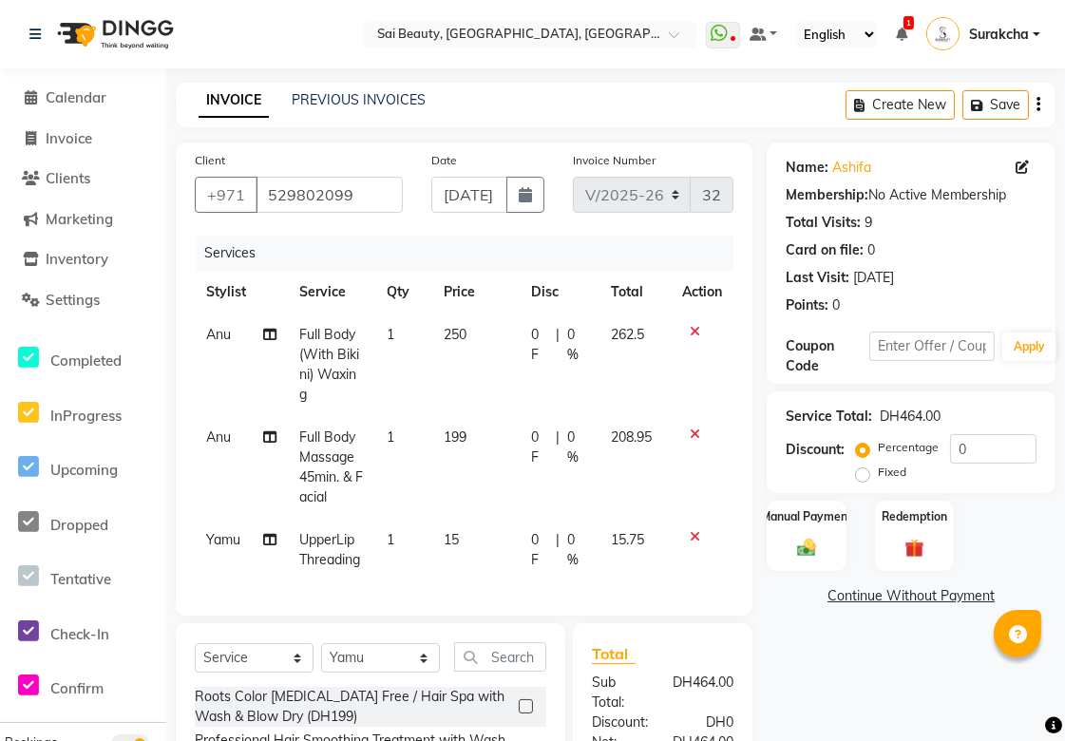
click at [535, 334] on span "0 F" at bounding box center [540, 345] width 18 height 40
select select "45072"
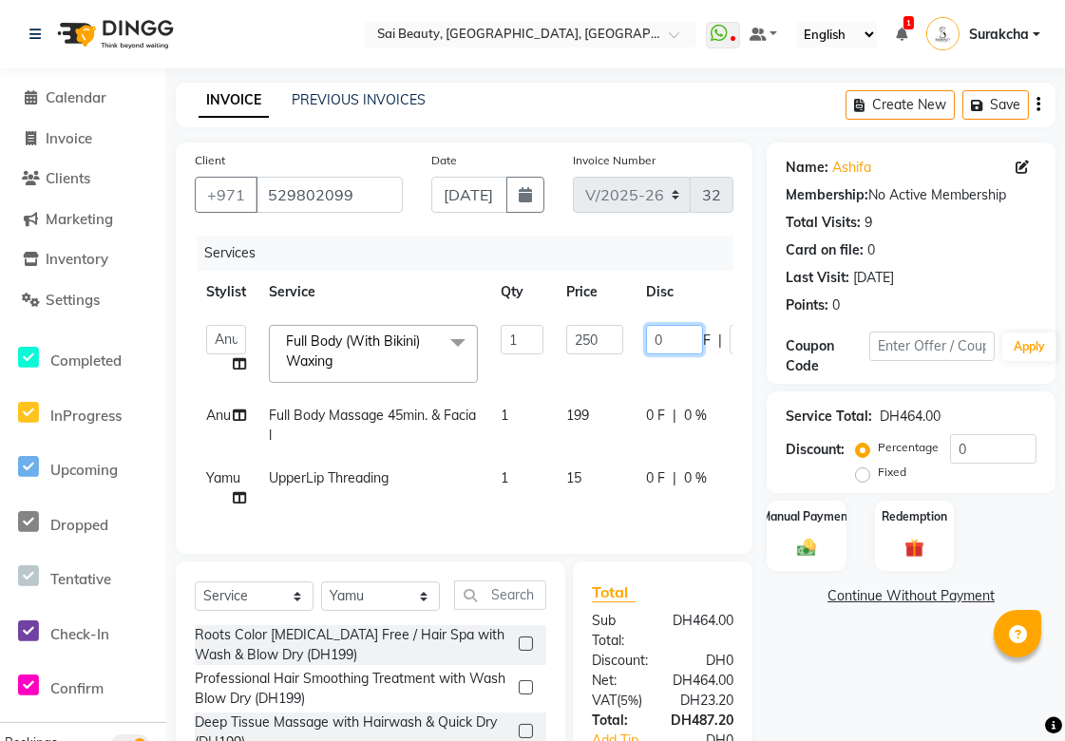
click at [685, 336] on input "0" at bounding box center [674, 339] width 57 height 29
type input "51"
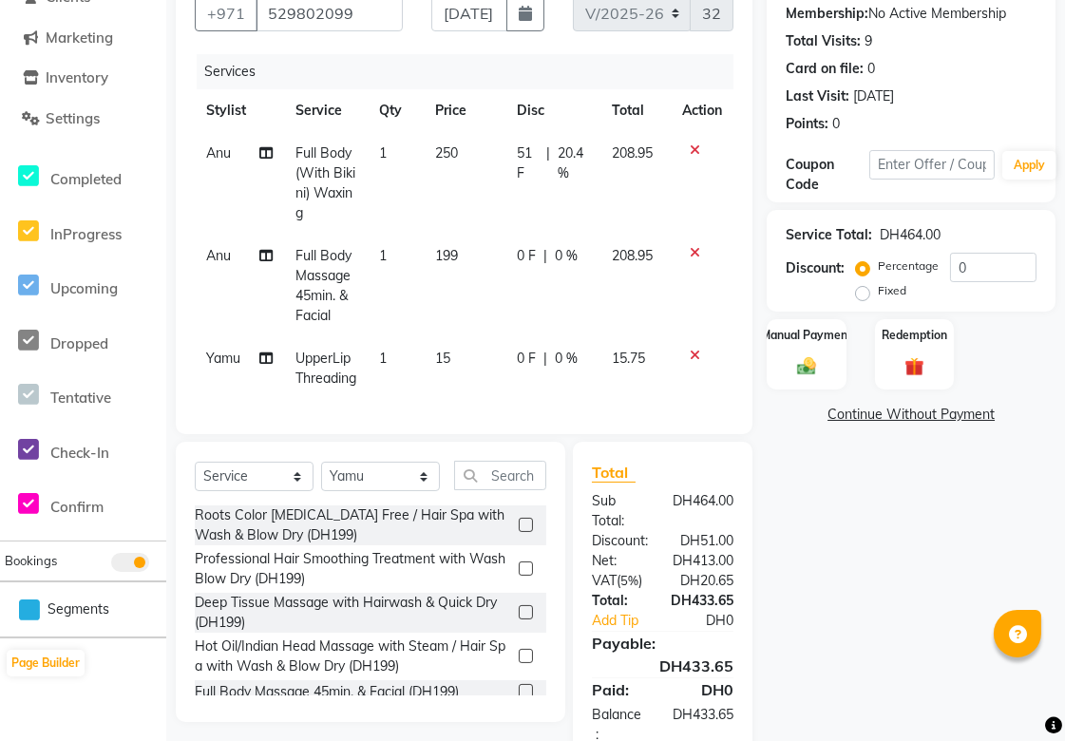
scroll to position [269, 0]
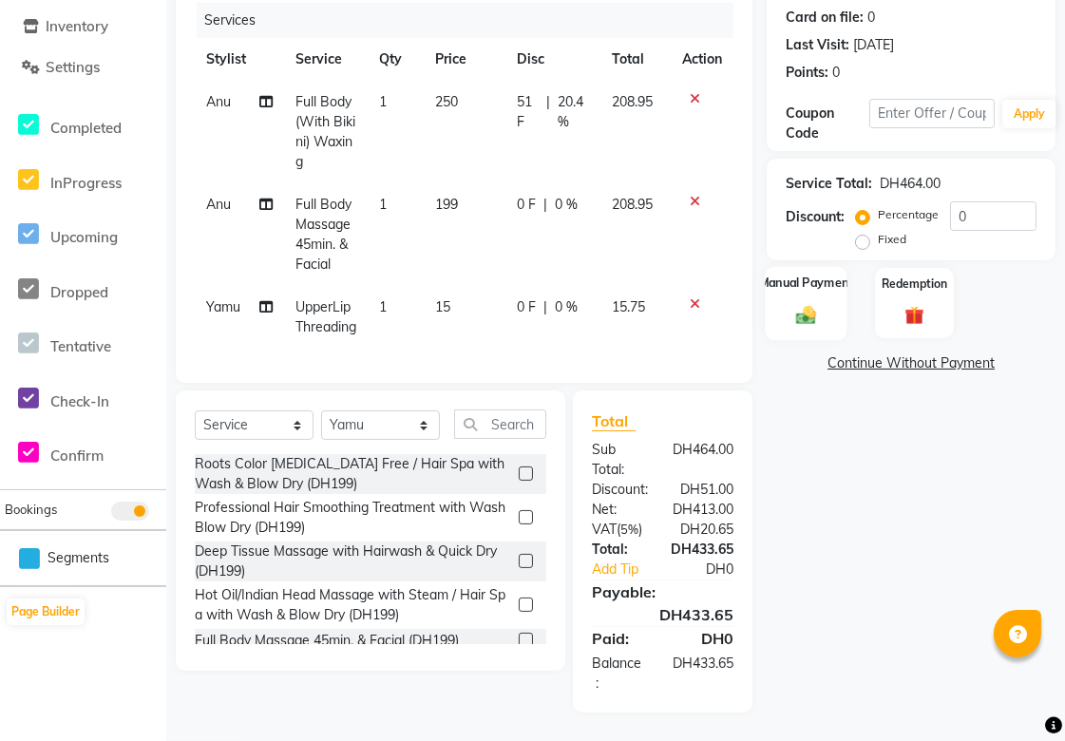
click at [810, 304] on img at bounding box center [807, 315] width 32 height 23
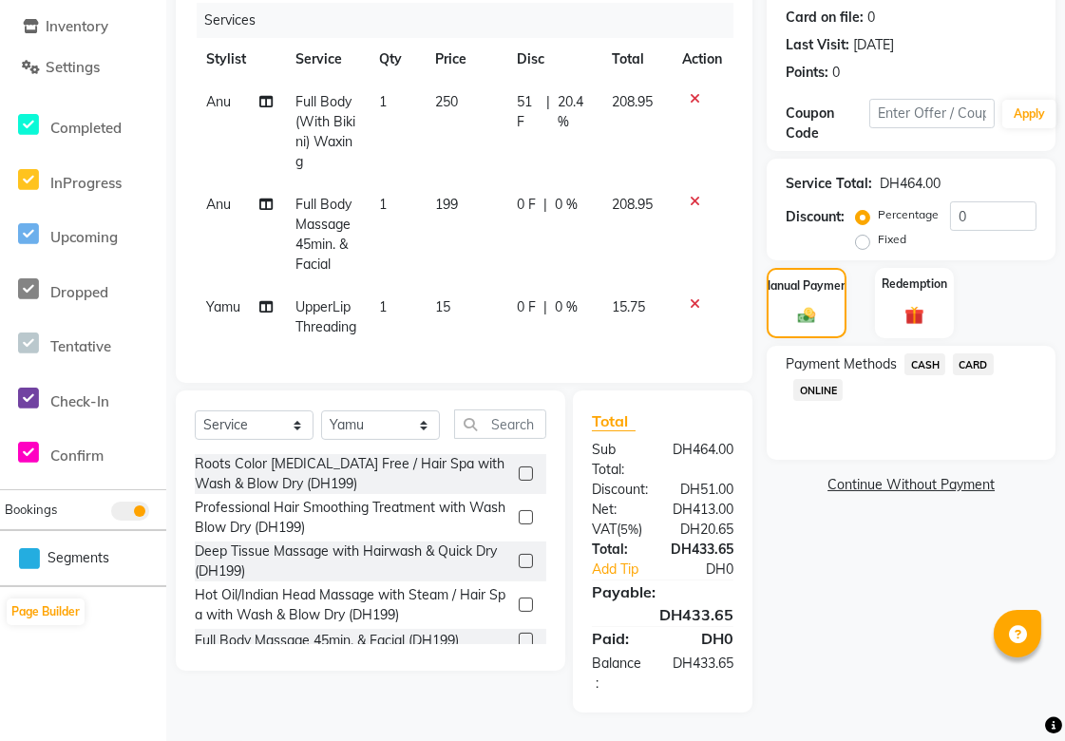
click at [977, 353] on span "CARD" at bounding box center [973, 364] width 41 height 22
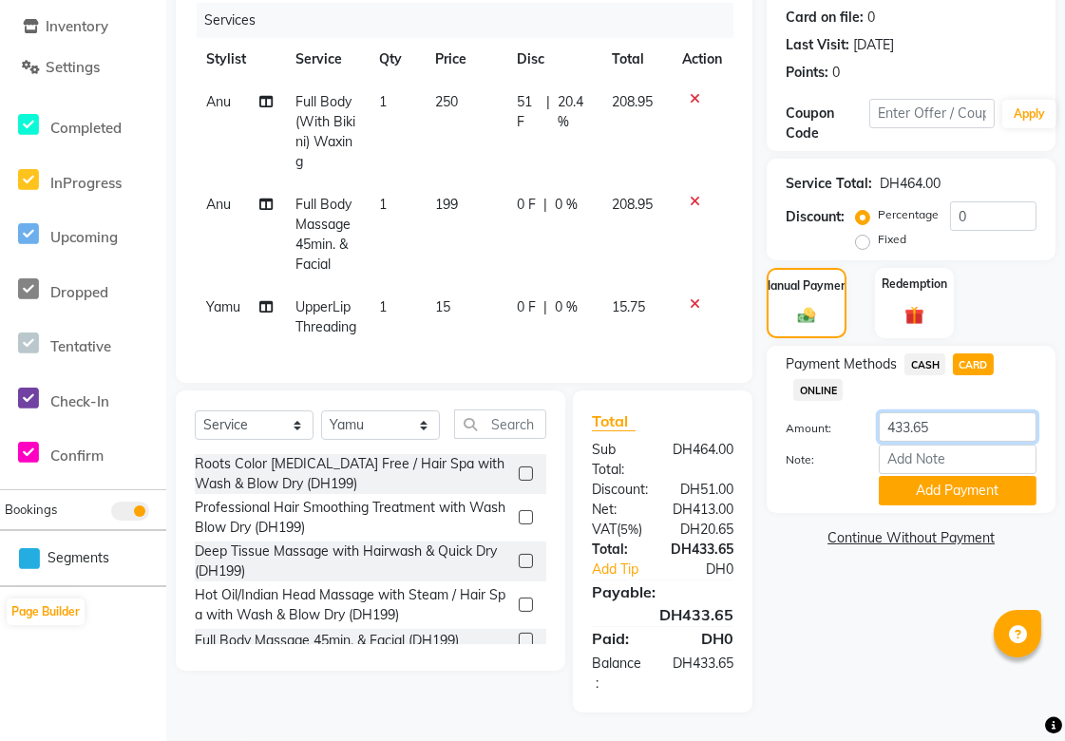
click at [963, 412] on input "433.65" at bounding box center [958, 426] width 158 height 29
type input "4"
type input "400"
click at [992, 476] on button "Add Payment" at bounding box center [958, 490] width 158 height 29
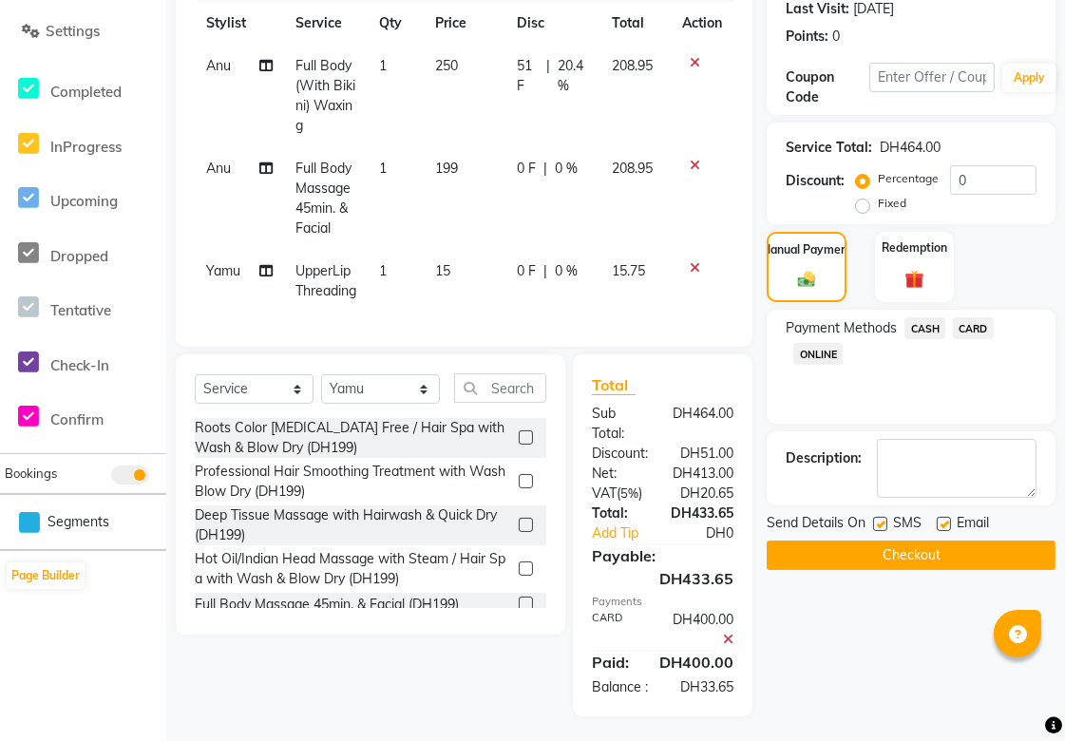
scroll to position [328, 0]
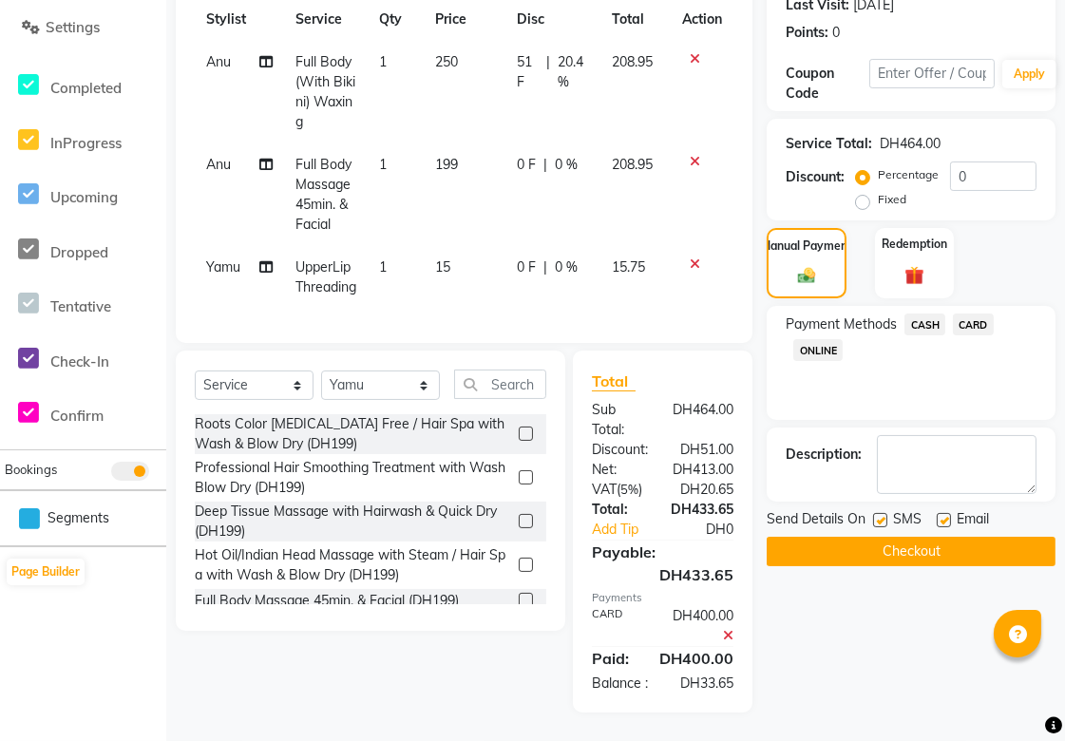
click at [924, 314] on span "CASH" at bounding box center [925, 325] width 41 height 22
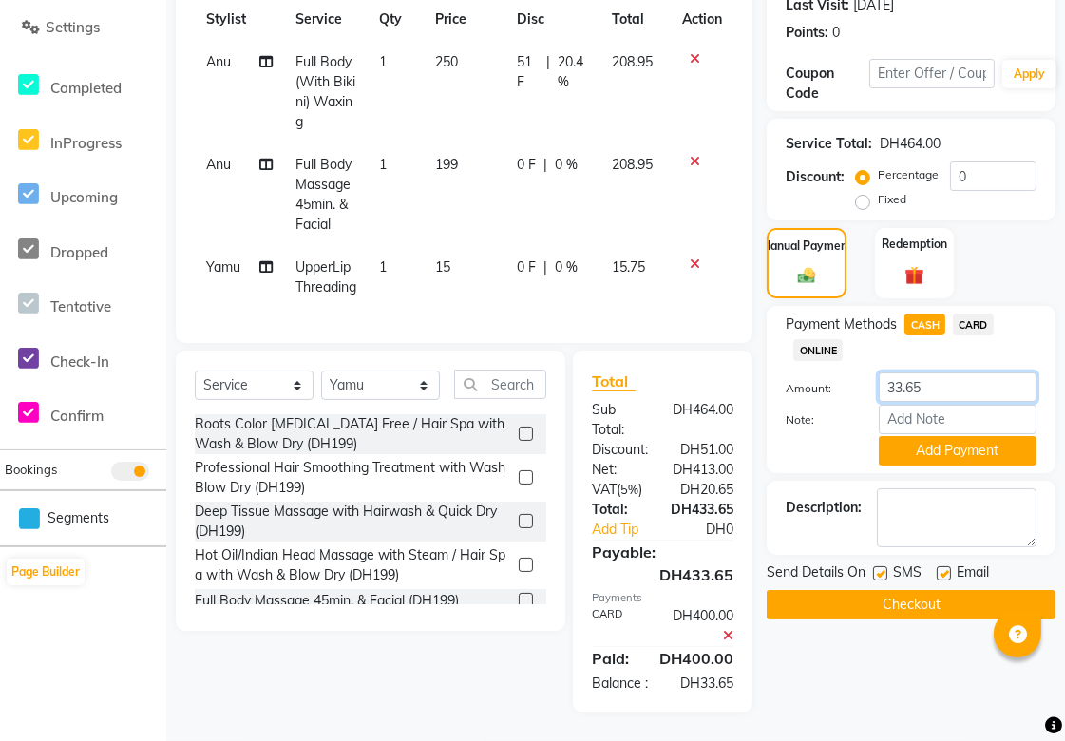
click at [953, 373] on input "33.65" at bounding box center [958, 387] width 158 height 29
type input "3"
type input "50"
click at [981, 436] on button "Add Payment" at bounding box center [958, 450] width 158 height 29
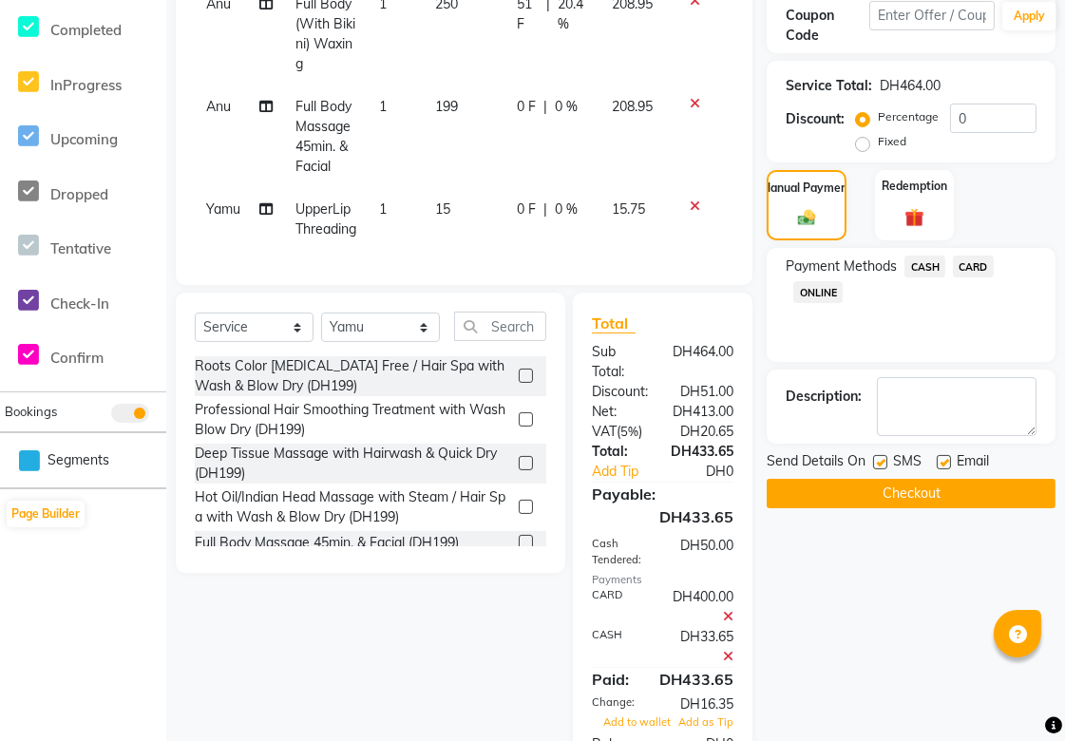
scroll to position [448, 0]
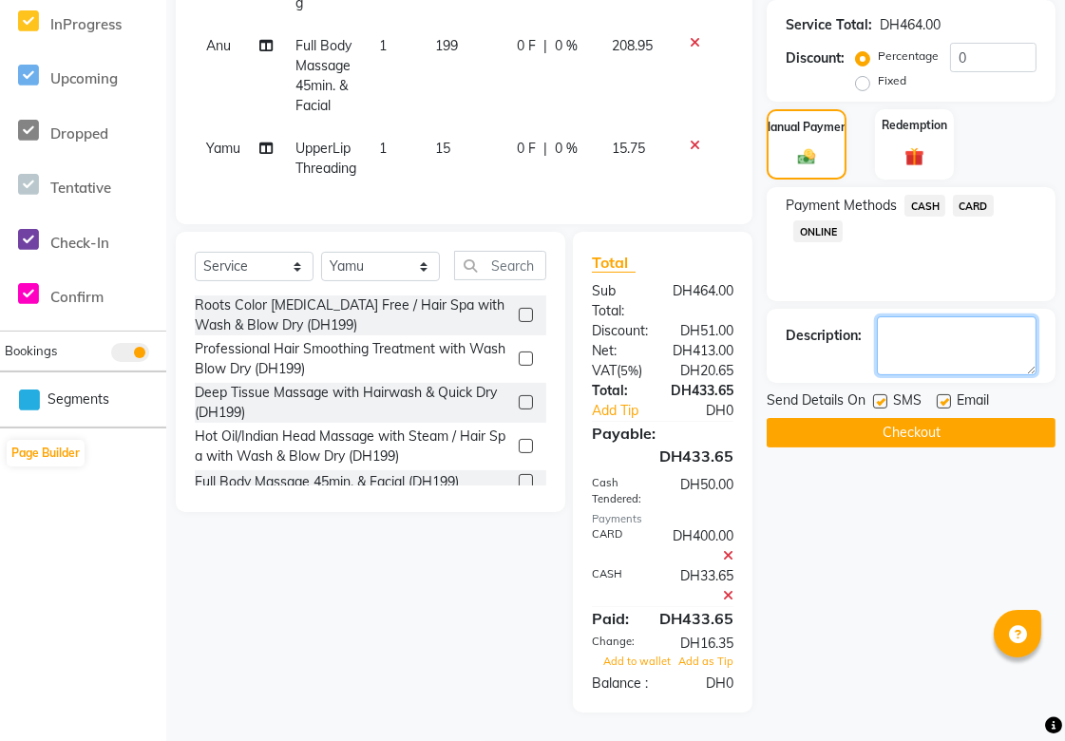
click at [943, 316] on textarea at bounding box center [957, 345] width 160 height 59
type textarea "Sep offer as a regular client we offer 15min extra body massage for her in [DAT…"
click at [991, 418] on button "Checkout" at bounding box center [911, 432] width 289 height 29
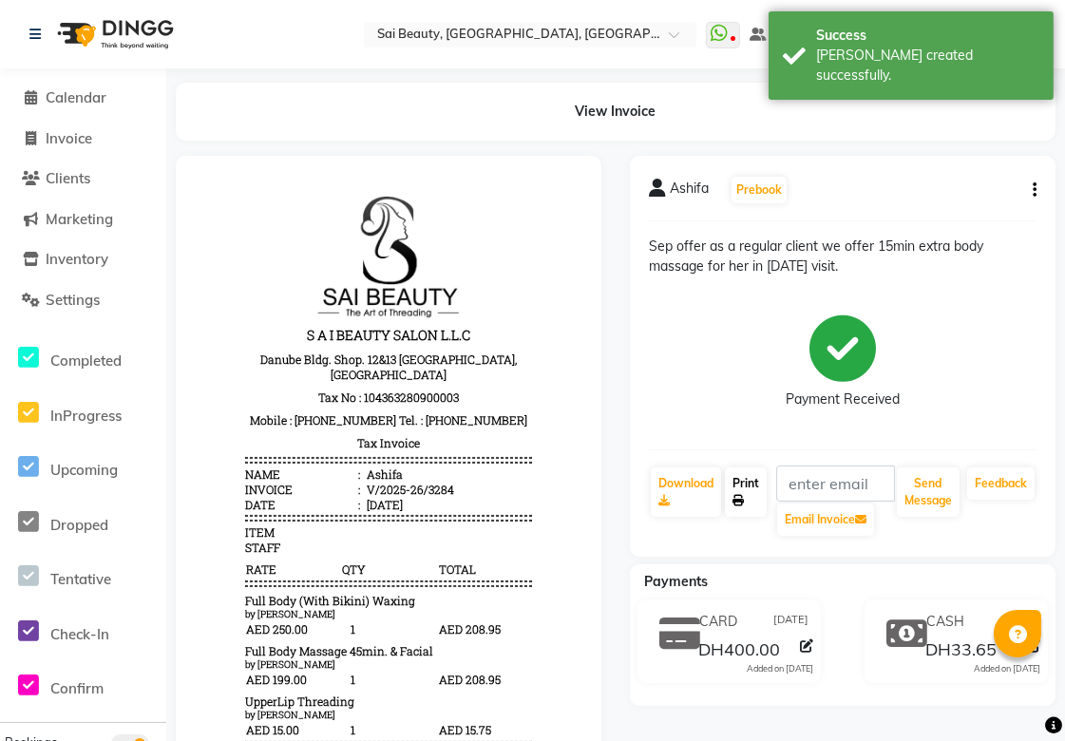
click at [747, 498] on link "Print" at bounding box center [746, 492] width 42 height 49
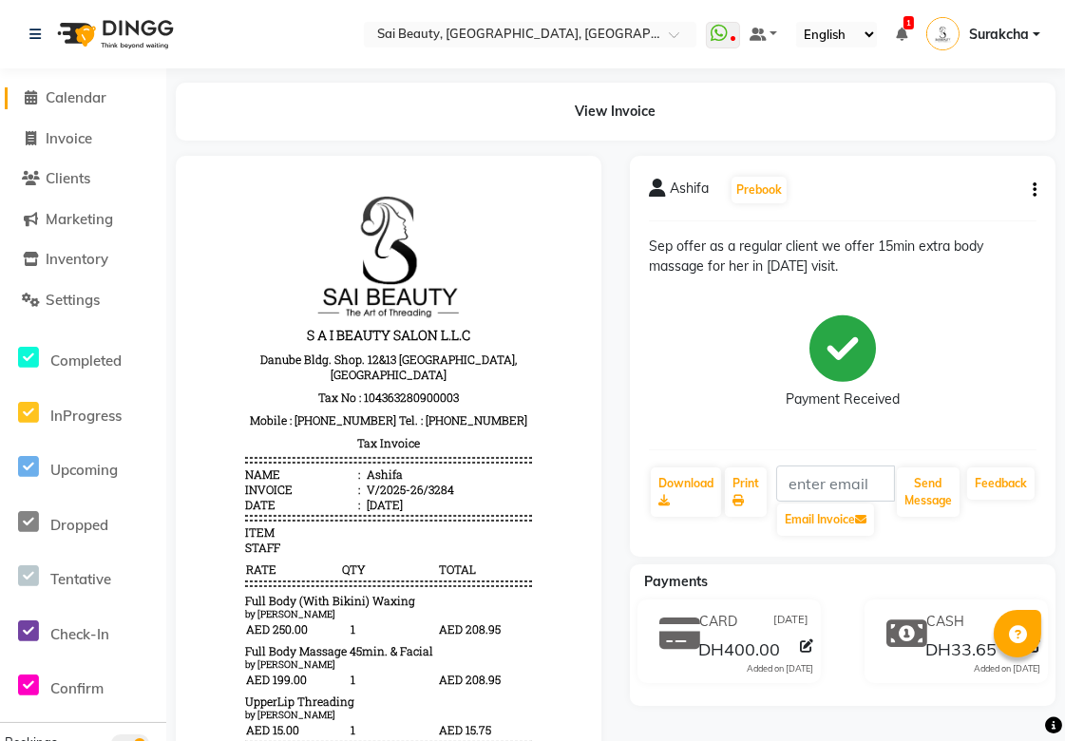
click at [76, 102] on span "Calendar" at bounding box center [76, 97] width 61 height 18
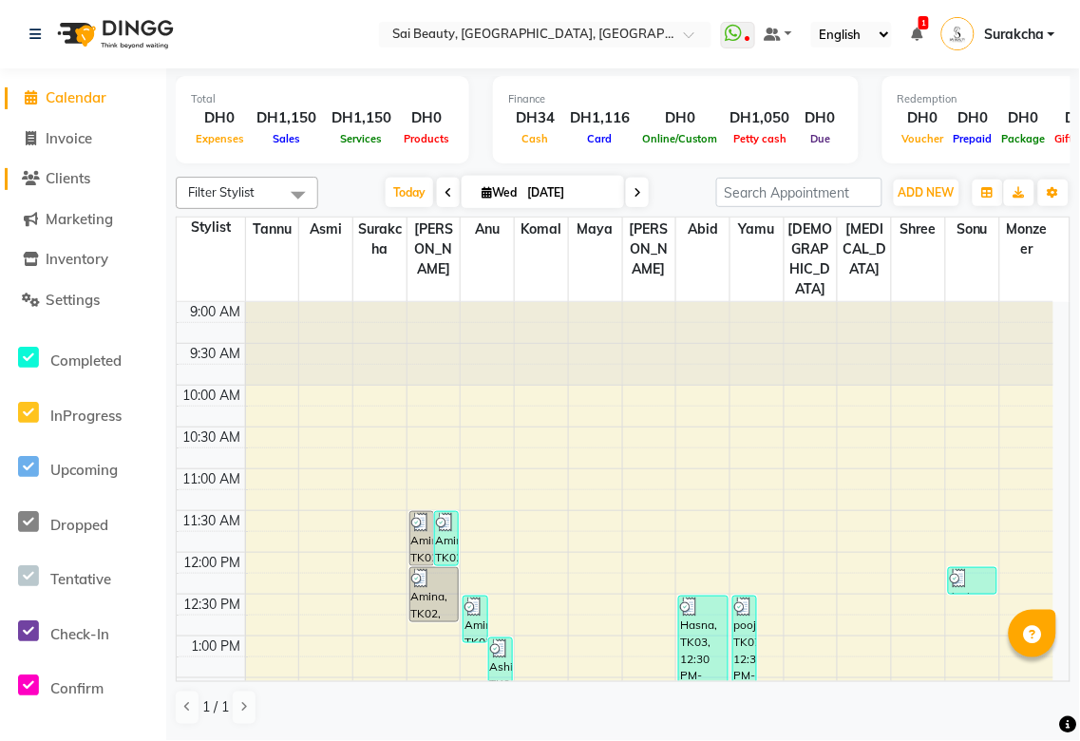
click at [74, 175] on span "Clients" at bounding box center [68, 178] width 45 height 18
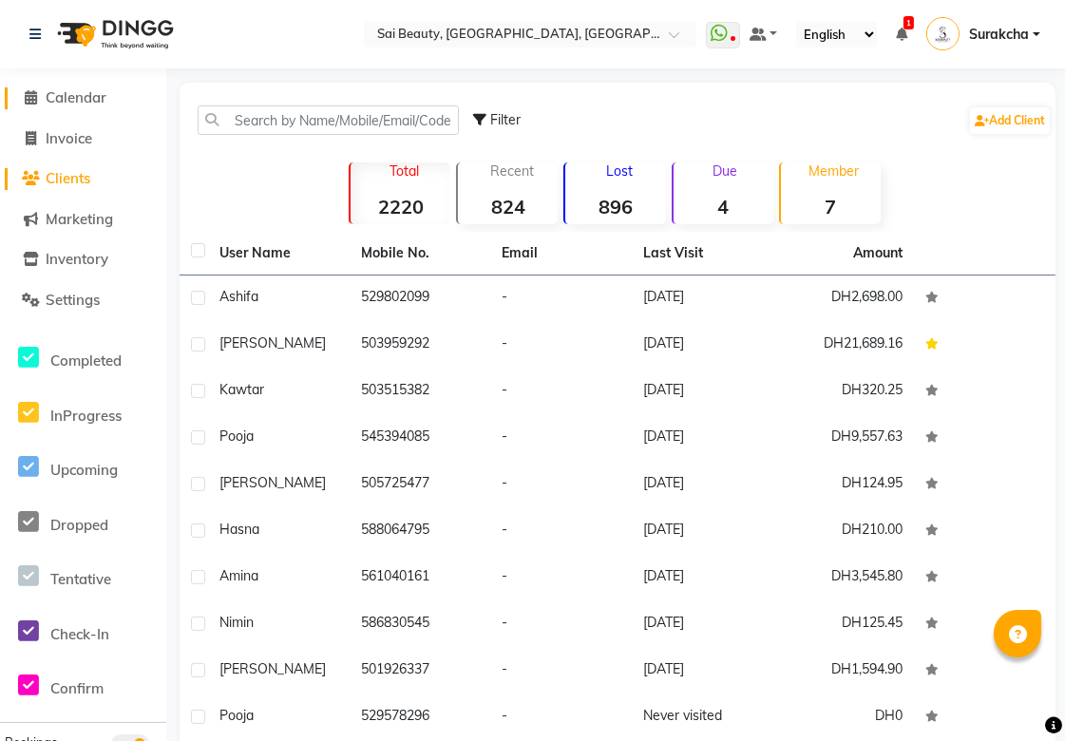
click at [87, 102] on span "Calendar" at bounding box center [76, 97] width 61 height 18
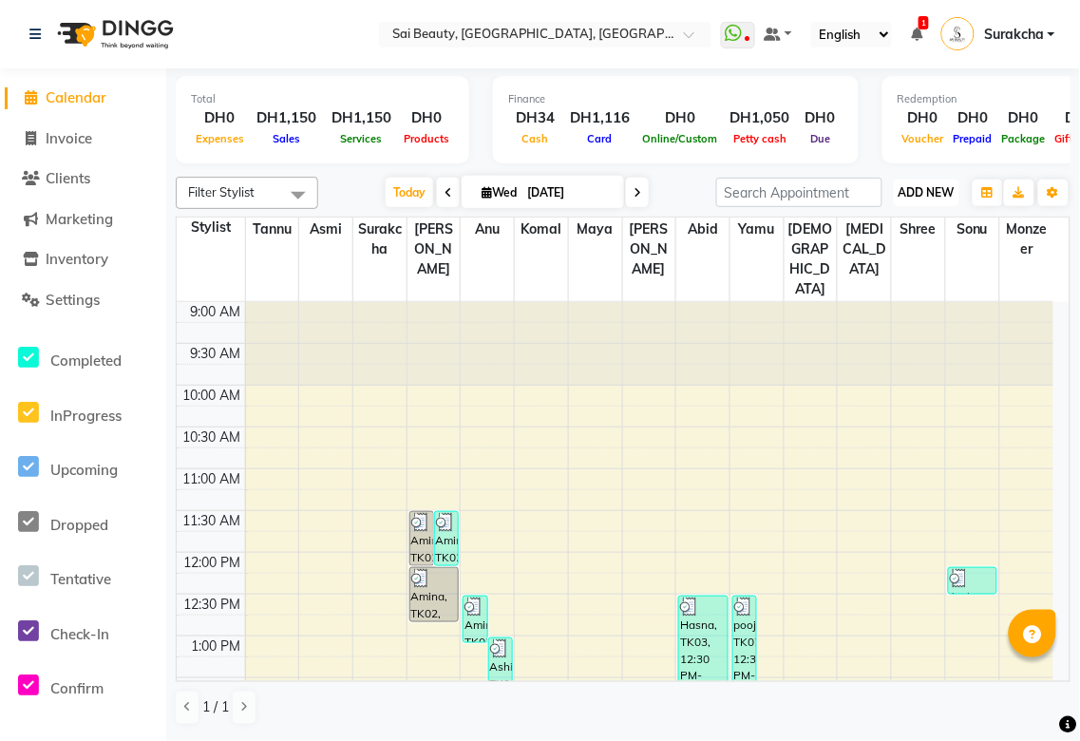
click at [929, 190] on span "ADD NEW" at bounding box center [927, 192] width 56 height 14
click at [905, 231] on button "Add Appointment" at bounding box center [885, 228] width 150 height 25
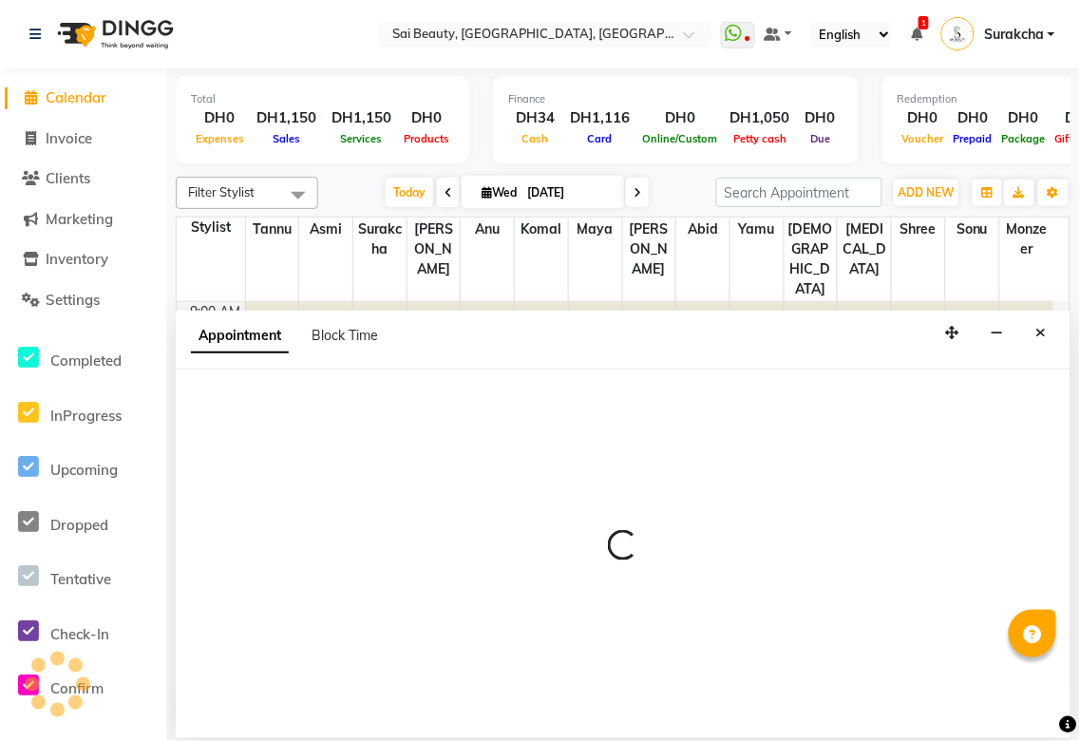
select select "600"
select select "tentative"
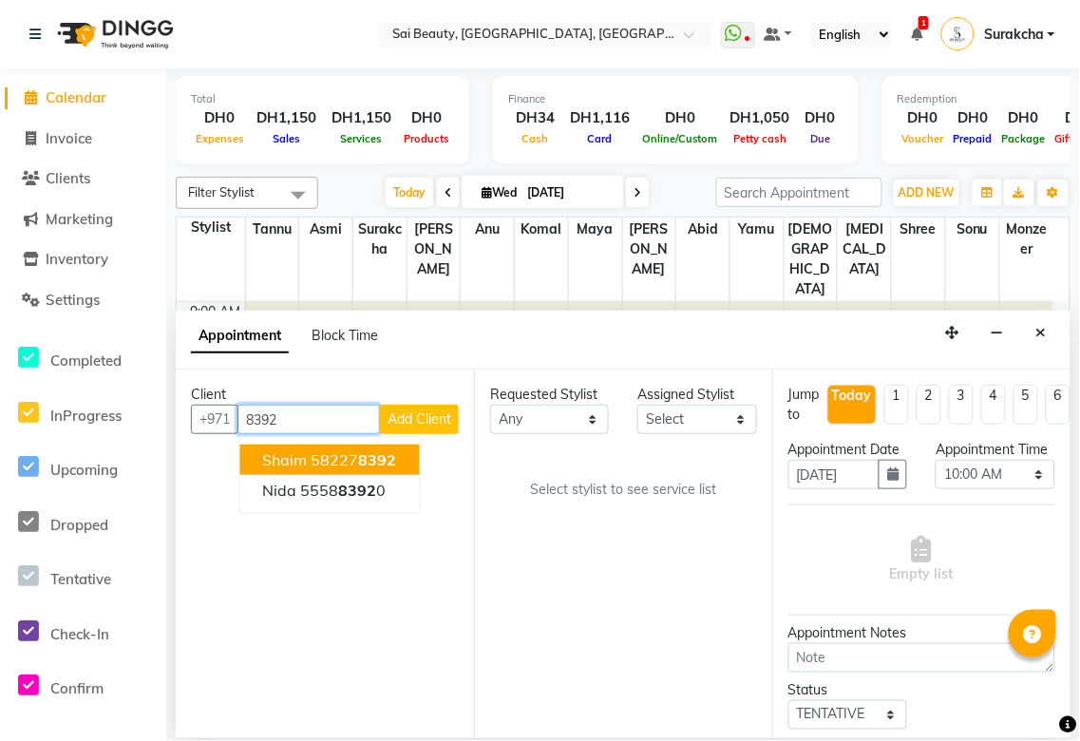
click at [402, 463] on button "[PERSON_NAME] 58227 8392" at bounding box center [330, 460] width 180 height 30
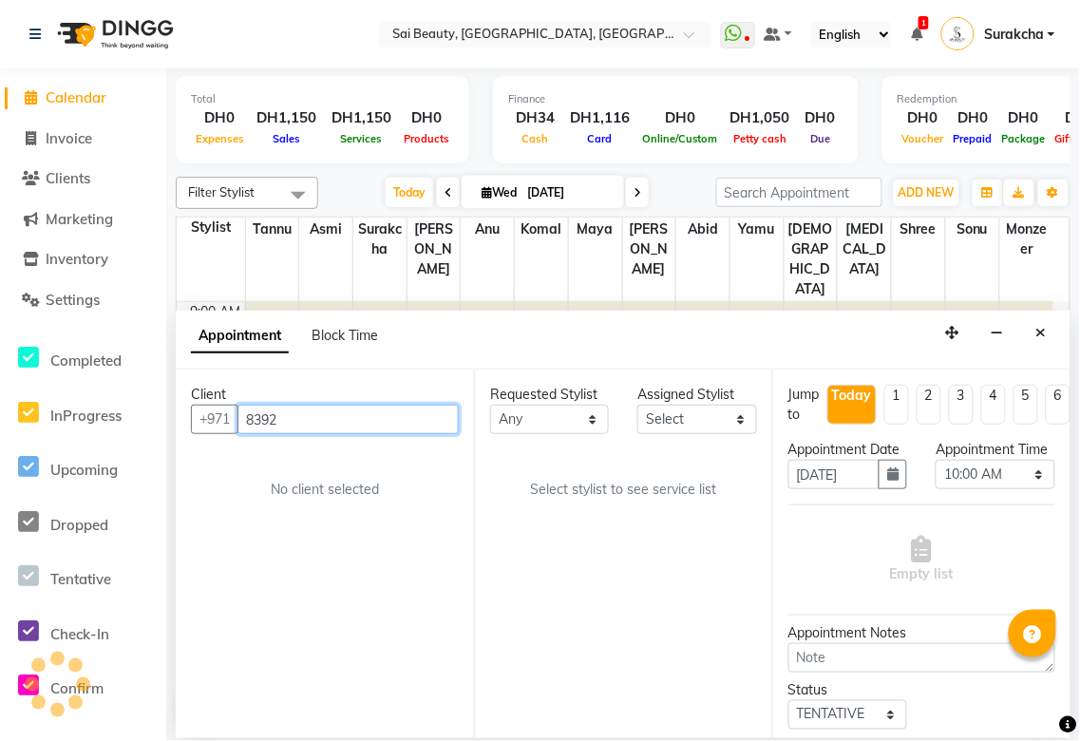
type input "582278392"
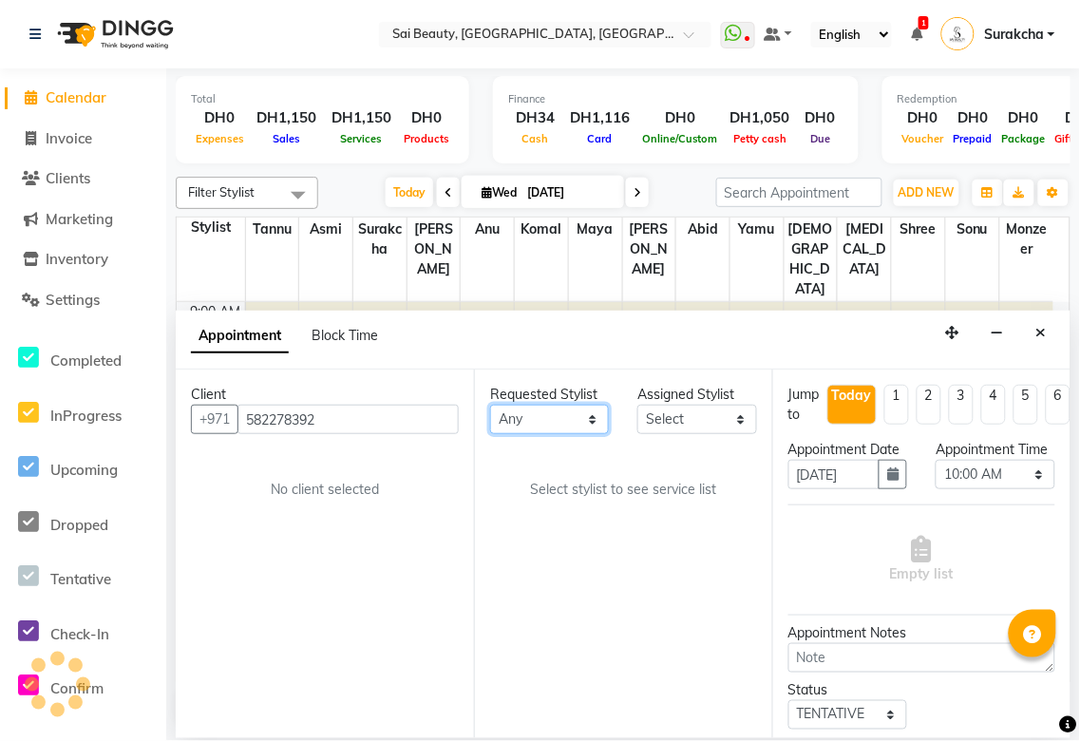
click at [595, 415] on select "Any [PERSON_NAME][MEDICAL_DATA] [PERSON_NAME] Asmi [PERSON_NAME] Gita [PERSON_N…" at bounding box center [549, 419] width 119 height 29
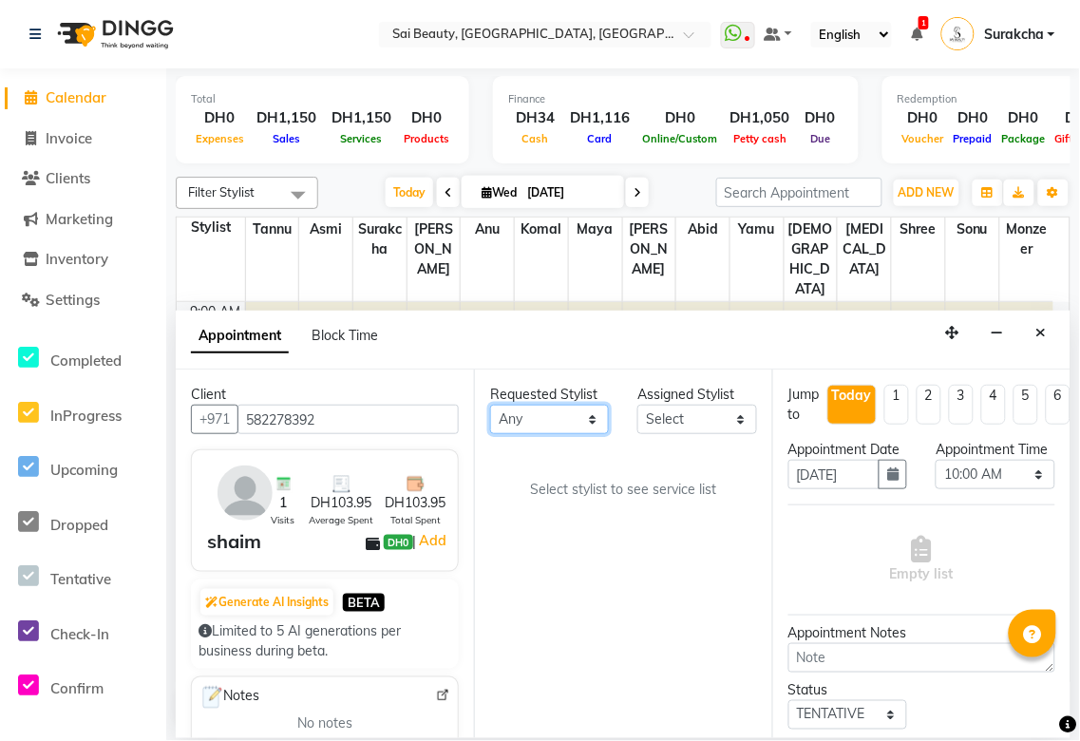
select select "61100"
click at [490, 405] on select "Any [PERSON_NAME][MEDICAL_DATA] [PERSON_NAME] Asmi [PERSON_NAME] Gita [PERSON_N…" at bounding box center [549, 419] width 119 height 29
select select "61100"
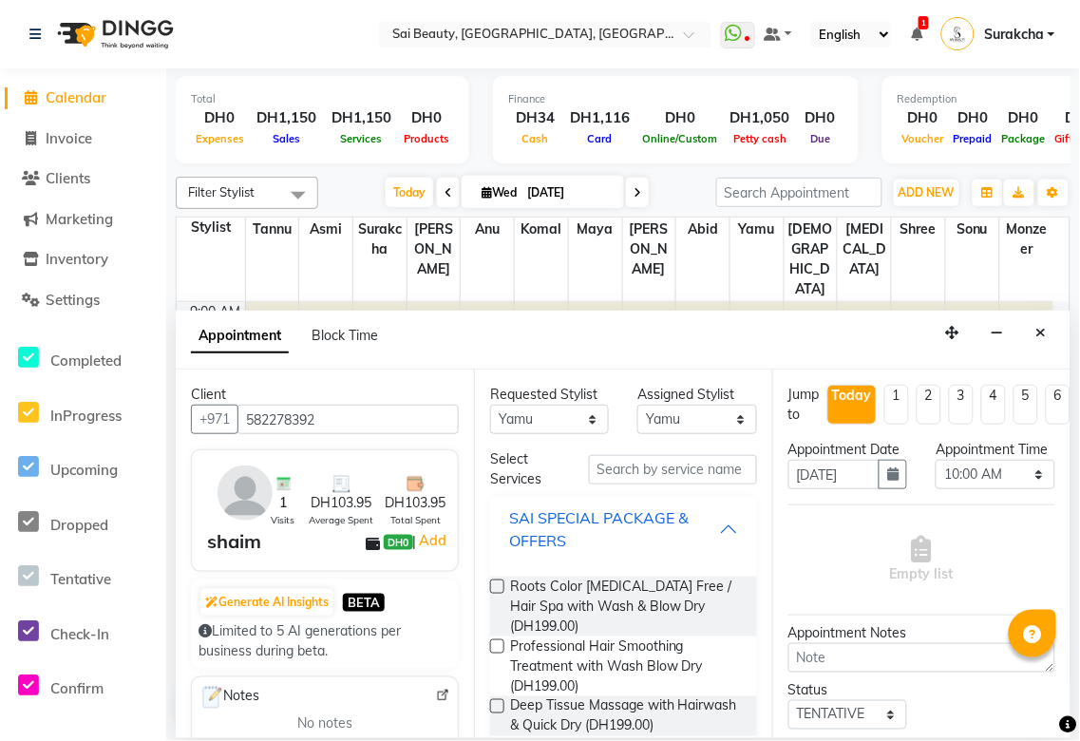
click at [700, 530] on div "SAI SPECIAL PACKAGE & OFFERS" at bounding box center [614, 529] width 210 height 46
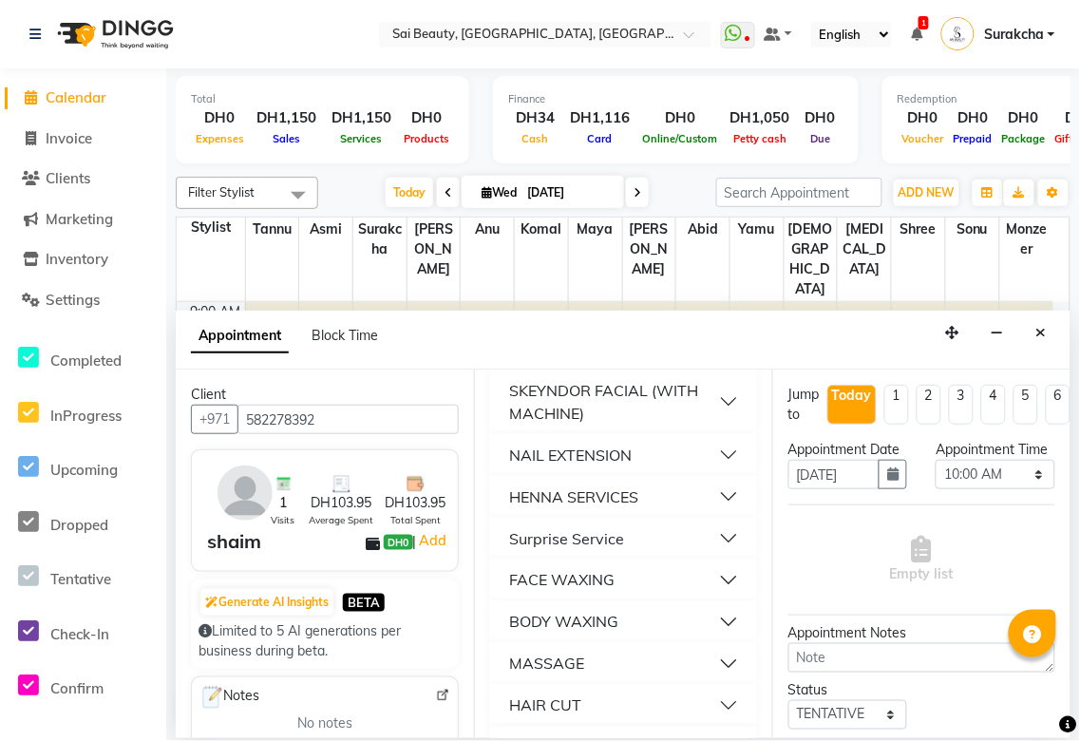
scroll to position [487, 0]
click at [697, 406] on div "SKEYNDOR FACIAL (WITH MACHINE)" at bounding box center [614, 399] width 210 height 46
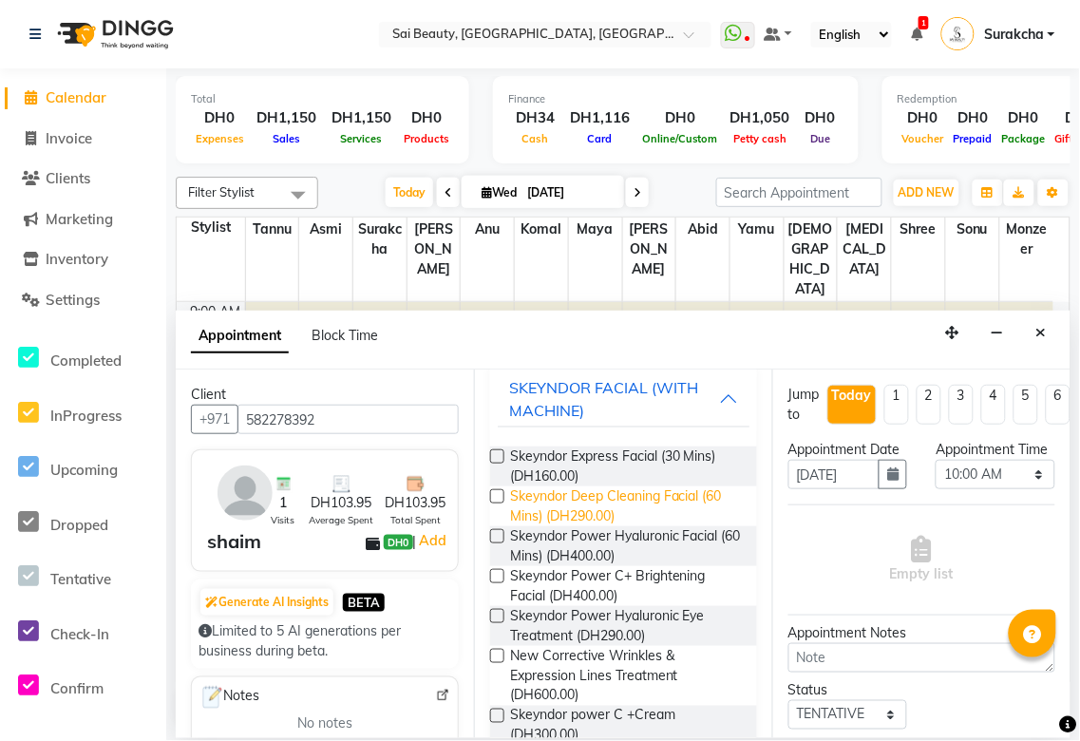
click at [605, 507] on span "Skeyndor Deep Cleaning Facial (60 Mins) (DH290.00)" at bounding box center [626, 507] width 232 height 40
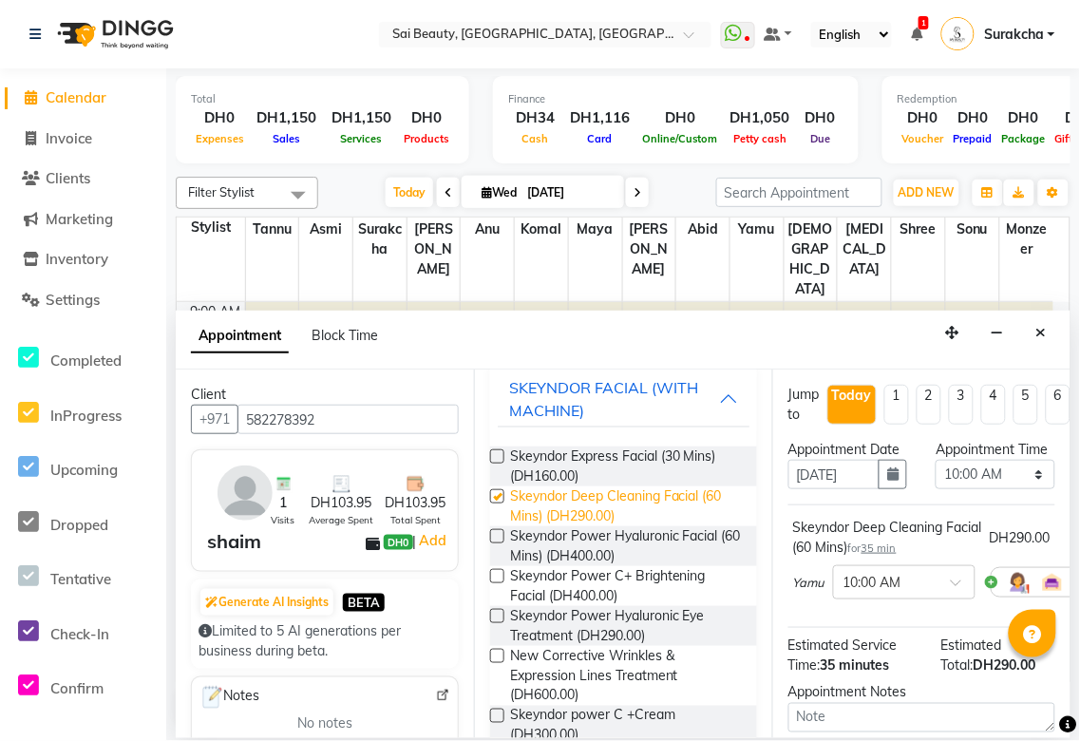
checkbox input "false"
click at [696, 405] on div "SKEYNDOR FACIAL (WITH MACHINE)" at bounding box center [614, 399] width 210 height 46
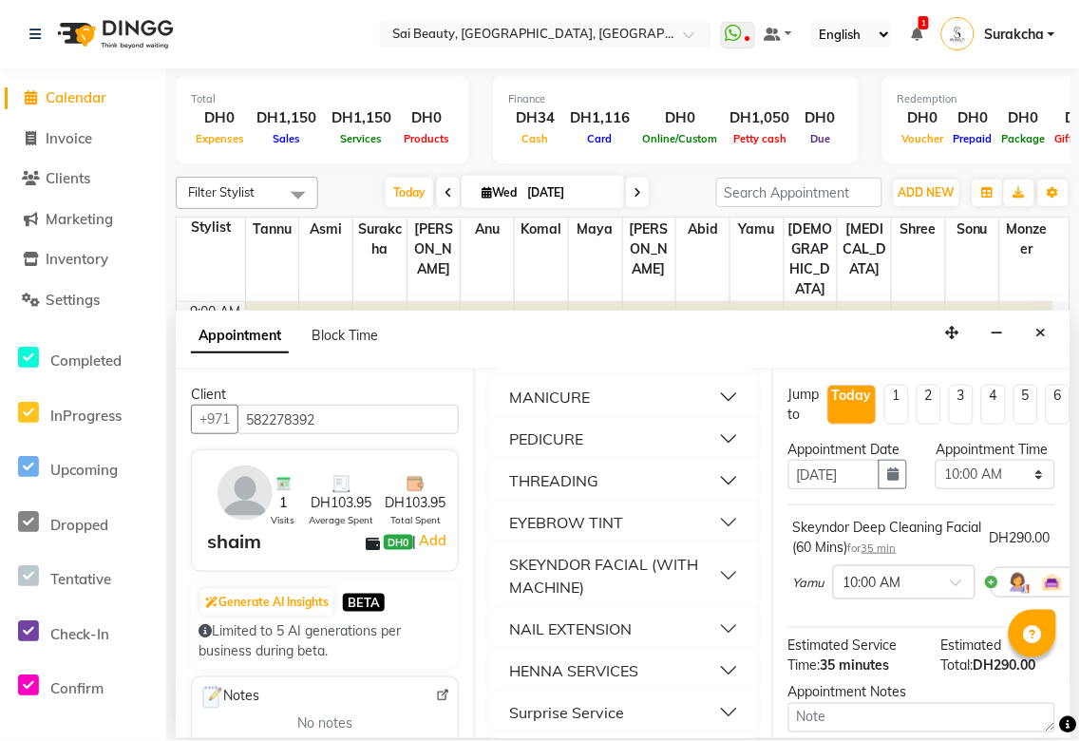
scroll to position [323, 0]
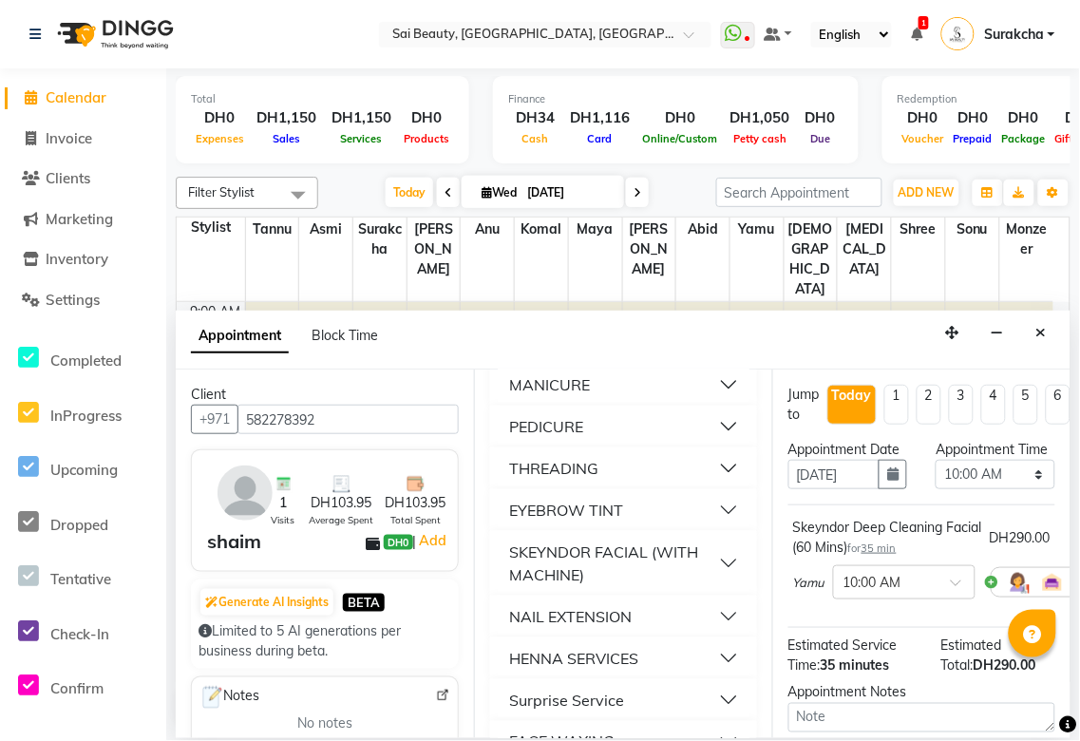
click at [718, 463] on button "THREADING" at bounding box center [624, 468] width 252 height 34
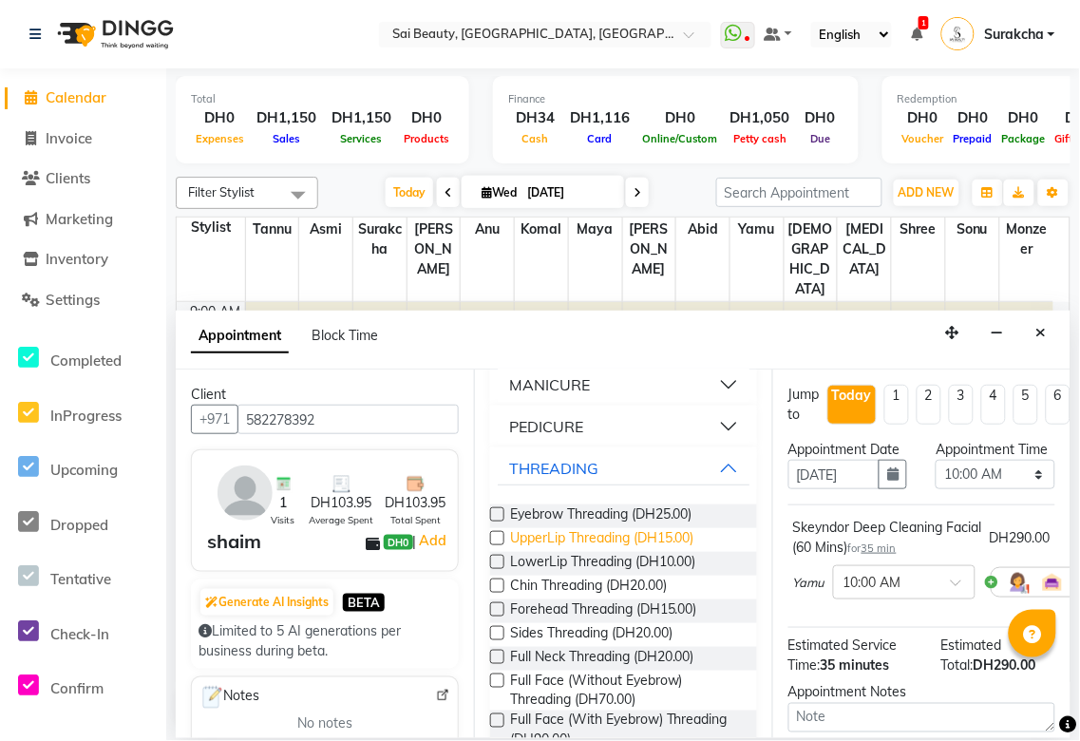
click at [628, 537] on span "UpperLip Threading (DH15.00)" at bounding box center [602, 540] width 184 height 24
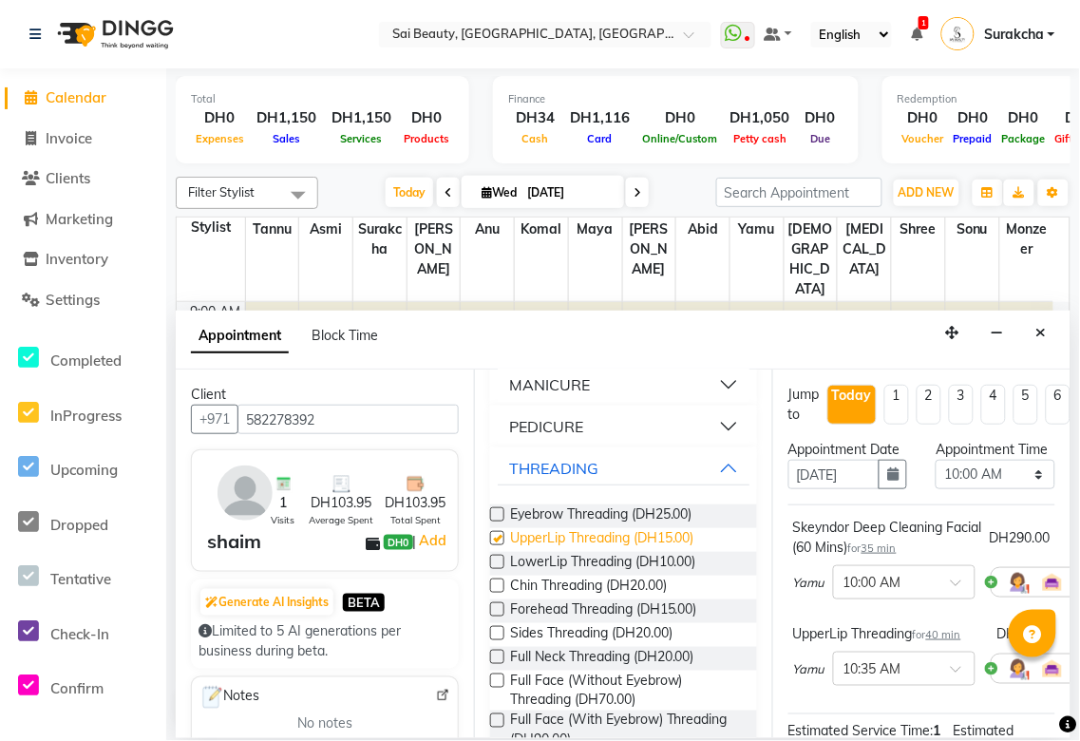
checkbox input "false"
click at [657, 576] on span "Chin Threading (DH20.00)" at bounding box center [588, 588] width 157 height 24
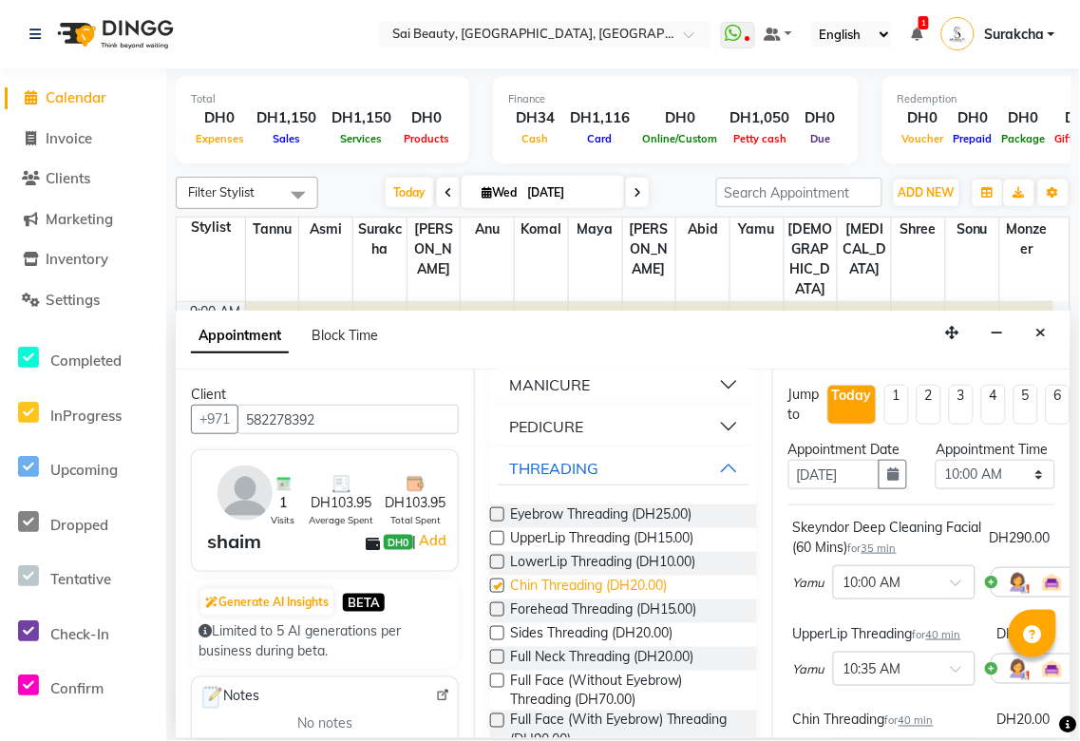
checkbox input "false"
click at [1040, 489] on select "Select 10:00 AM 10:05 AM 10:10 AM 10:15 AM 10:20 AM 10:25 AM 10:30 AM 10:35 AM …" at bounding box center [995, 474] width 119 height 29
click at [936, 479] on select "Select 10:00 AM 10:05 AM 10:10 AM 10:15 AM 10:20 AM 10:25 AM 10:30 AM 10:35 AM …" at bounding box center [995, 474] width 119 height 29
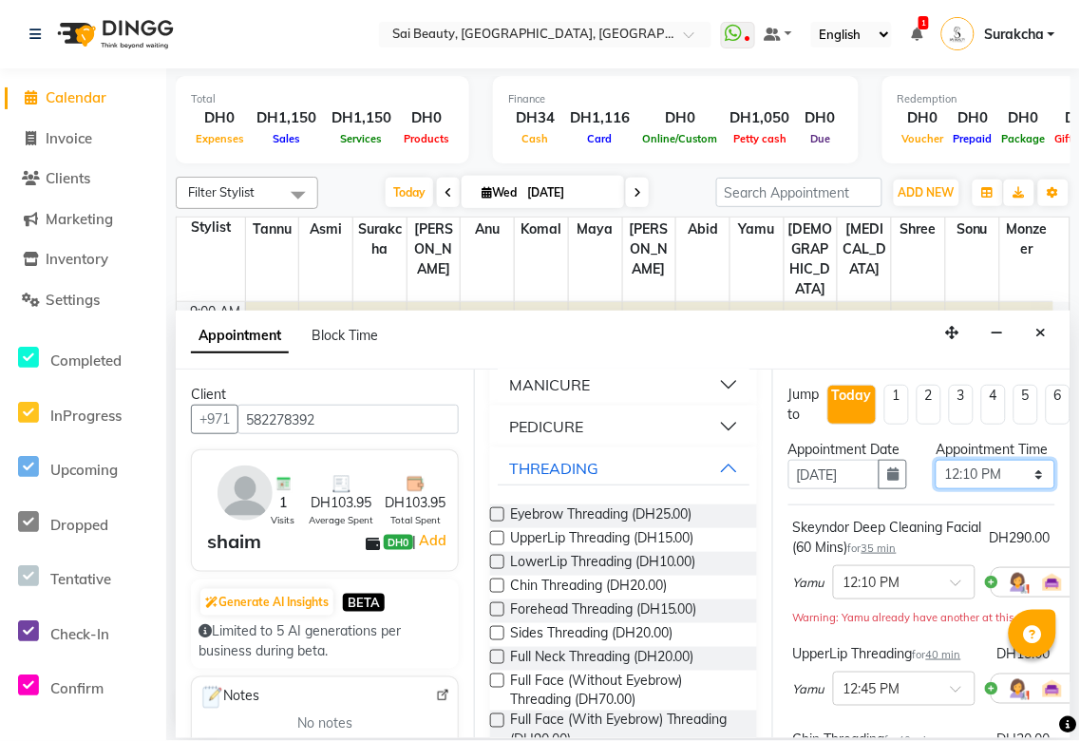
click at [1033, 487] on select "Select 10:00 AM 10:05 AM 10:10 AM 10:15 AM 10:20 AM 10:25 AM 10:30 AM 10:35 AM …" at bounding box center [995, 474] width 119 height 29
select select "1015"
click at [936, 479] on select "Select 10:00 AM 10:05 AM 10:10 AM 10:15 AM 10:20 AM 10:25 AM 10:30 AM 10:35 AM …" at bounding box center [995, 474] width 119 height 29
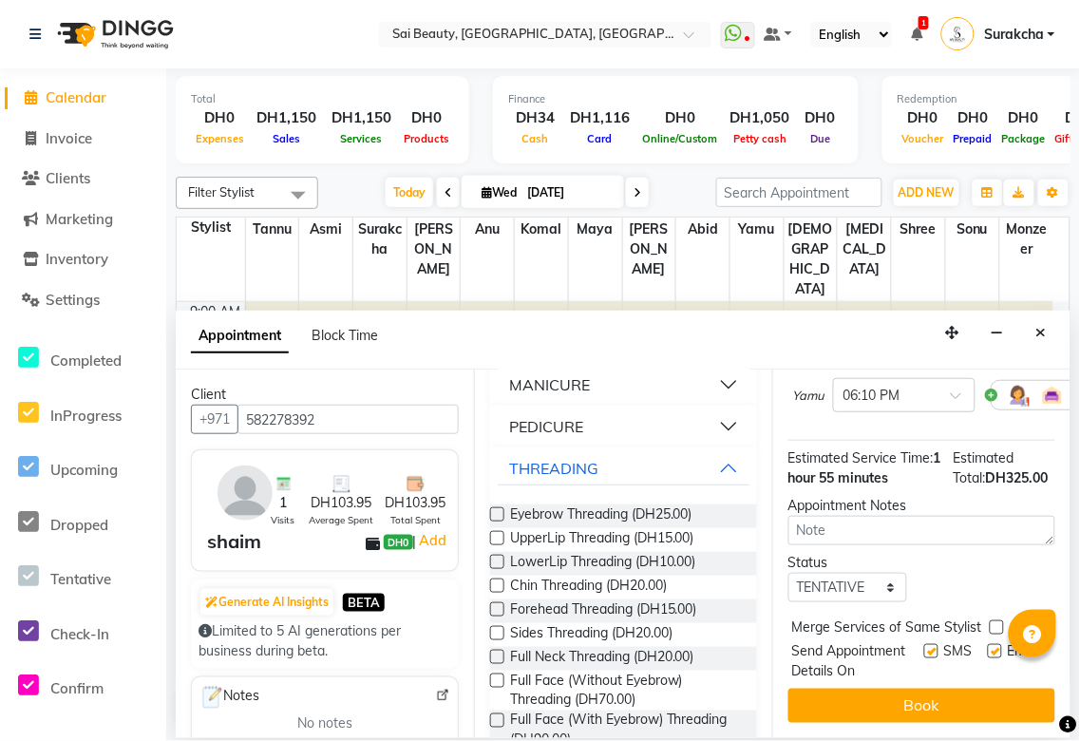
click at [998, 621] on label at bounding box center [997, 628] width 14 height 14
click at [998, 623] on input "checkbox" at bounding box center [996, 629] width 12 height 12
checkbox input "true"
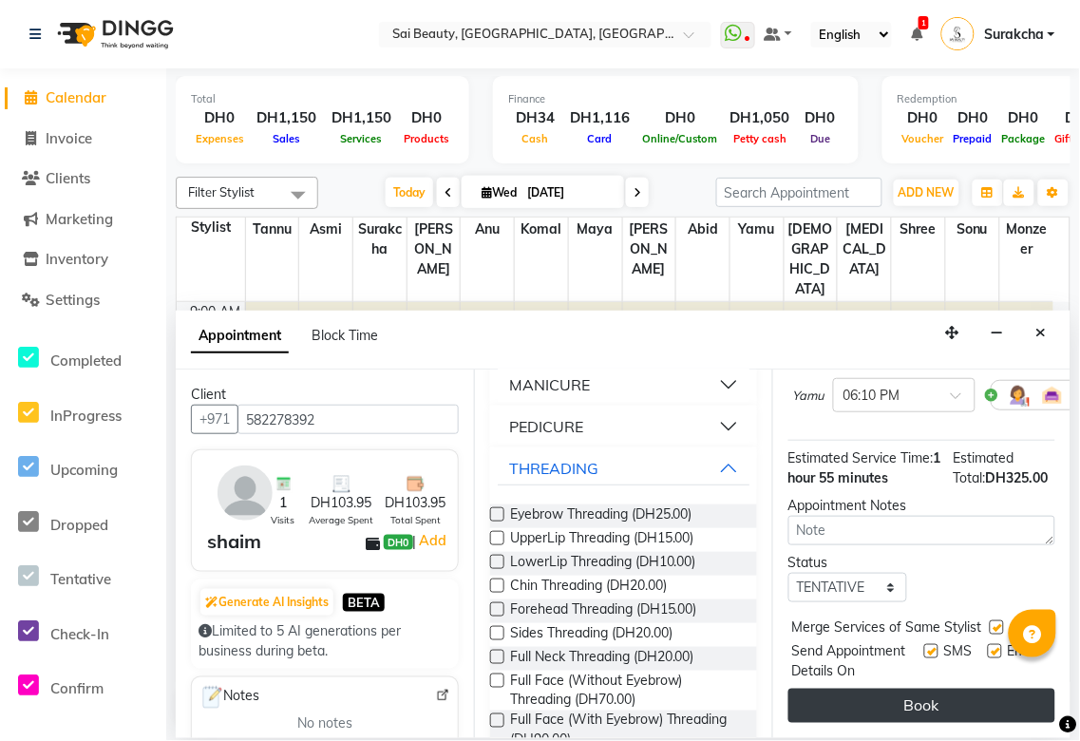
click at [975, 704] on button "Book" at bounding box center [922, 706] width 267 height 34
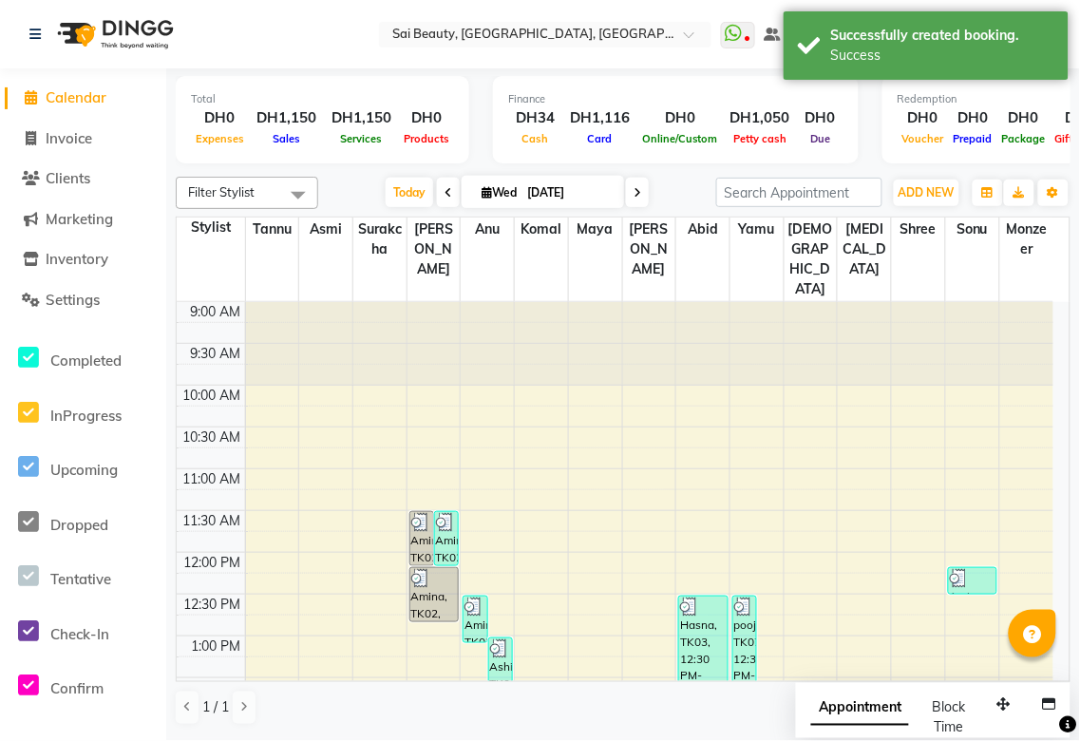
click at [853, 720] on span "Appointment" at bounding box center [861, 709] width 98 height 34
select select "tentative"
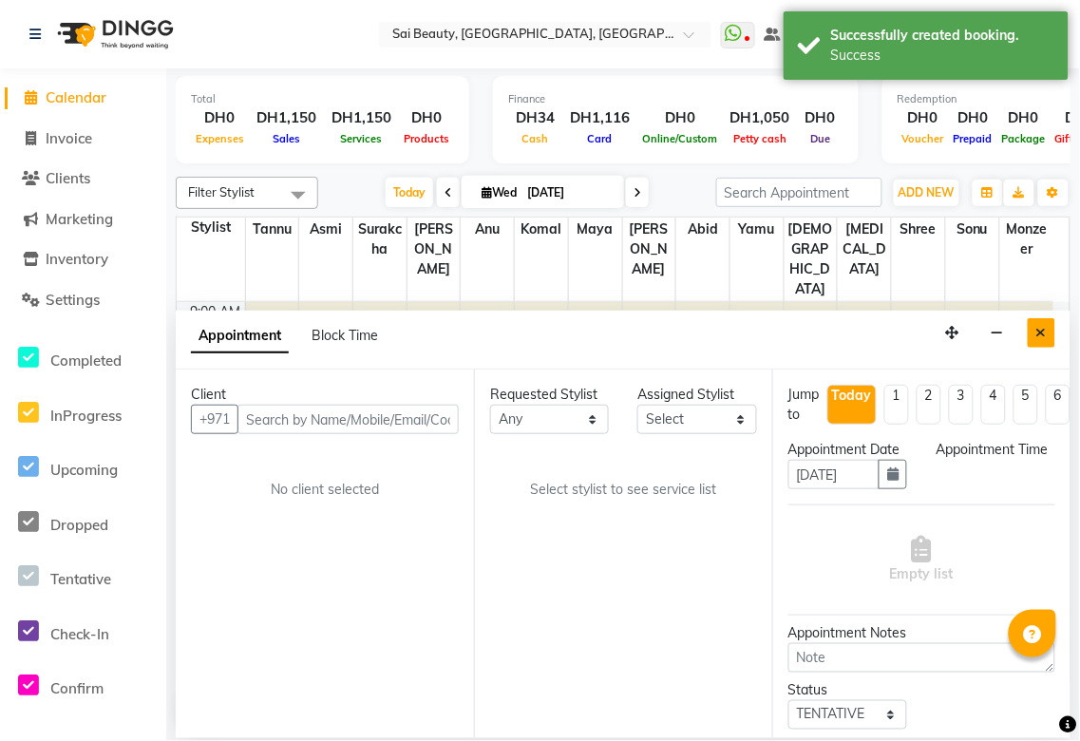
click at [1041, 334] on icon "Close" at bounding box center [1042, 332] width 10 height 13
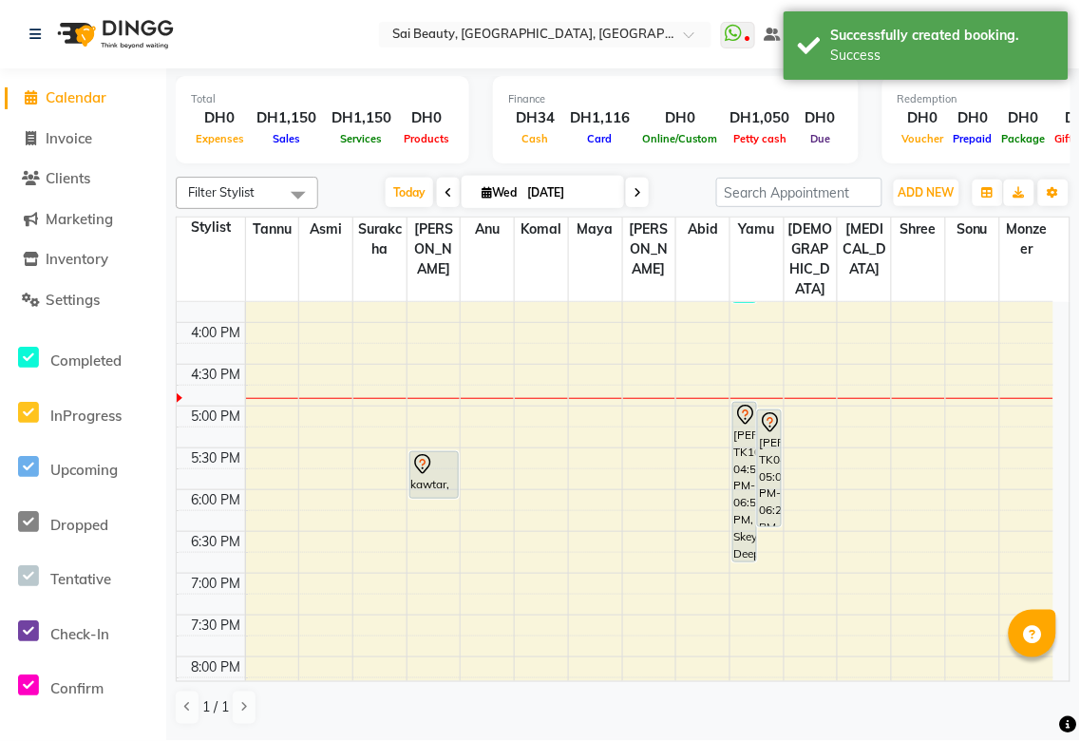
scroll to position [557, 0]
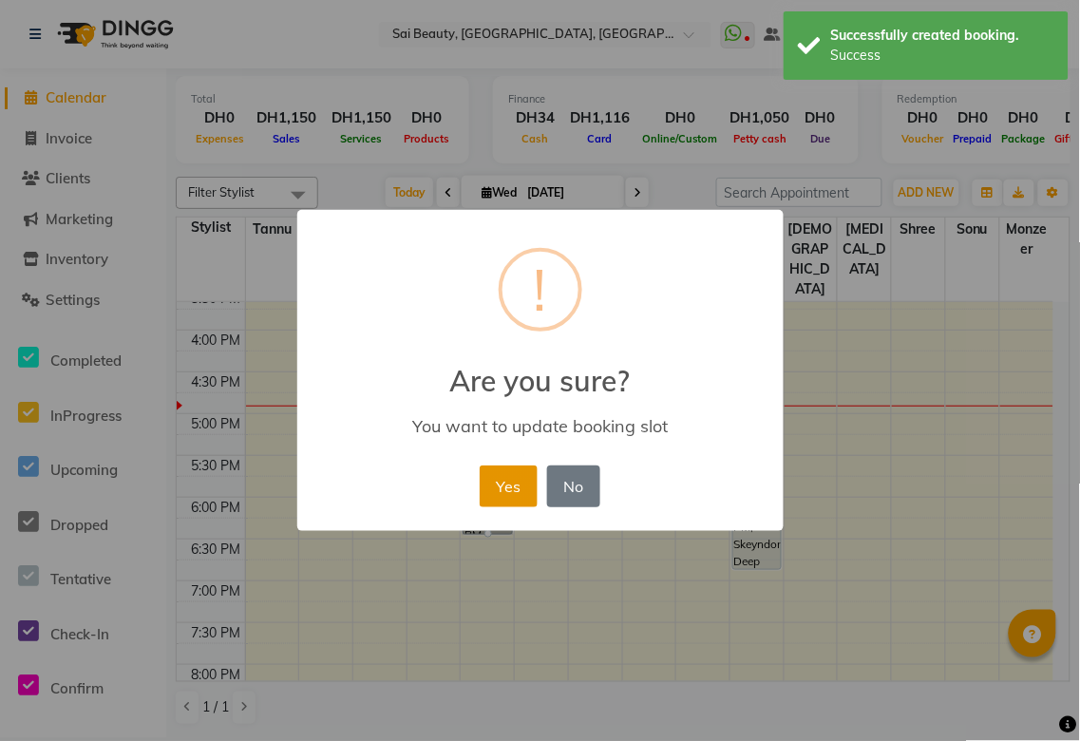
click at [518, 479] on button "Yes" at bounding box center [509, 487] width 58 height 42
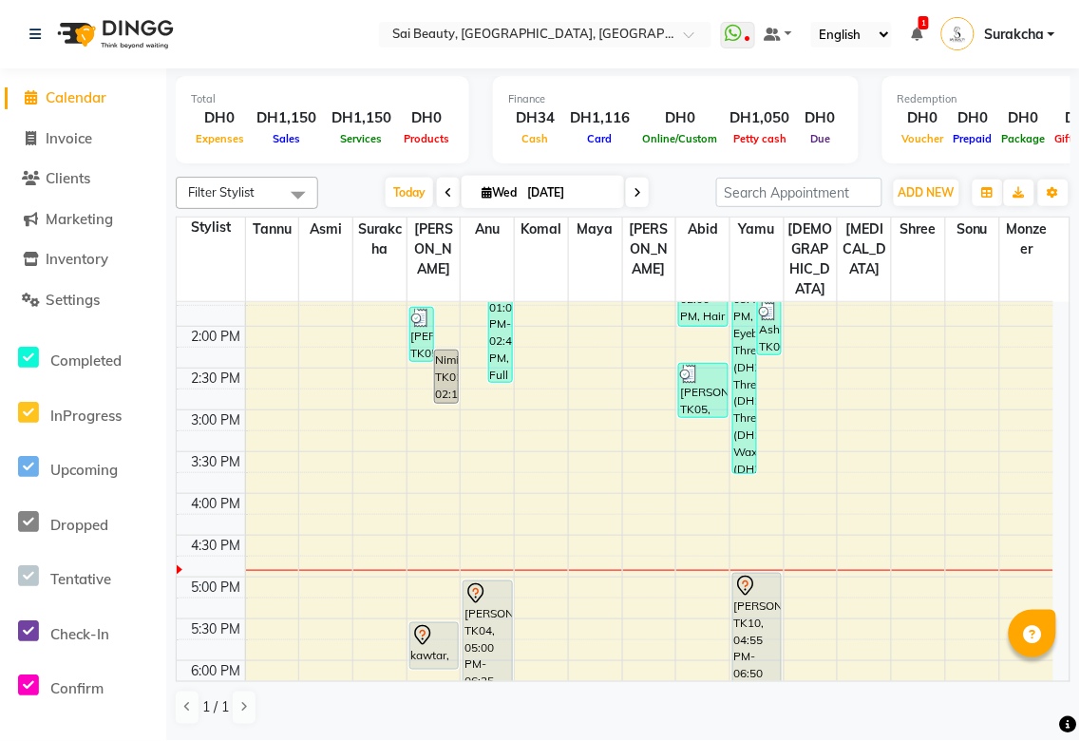
scroll to position [470, 0]
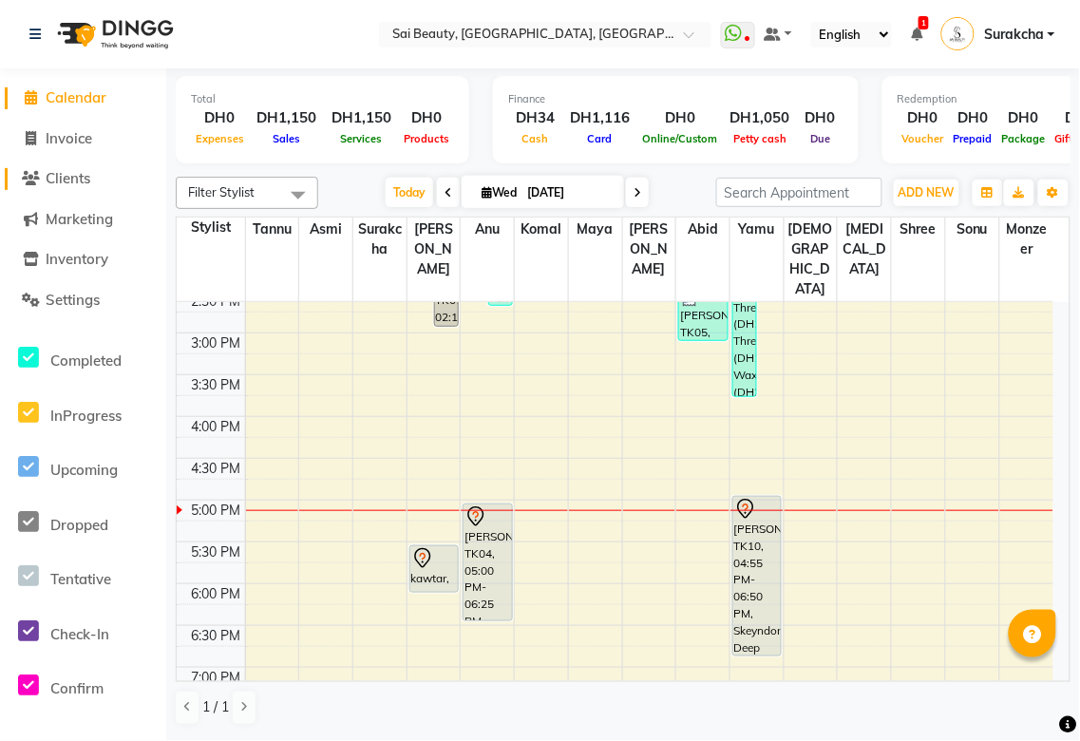
click at [64, 184] on span "Clients" at bounding box center [68, 178] width 45 height 18
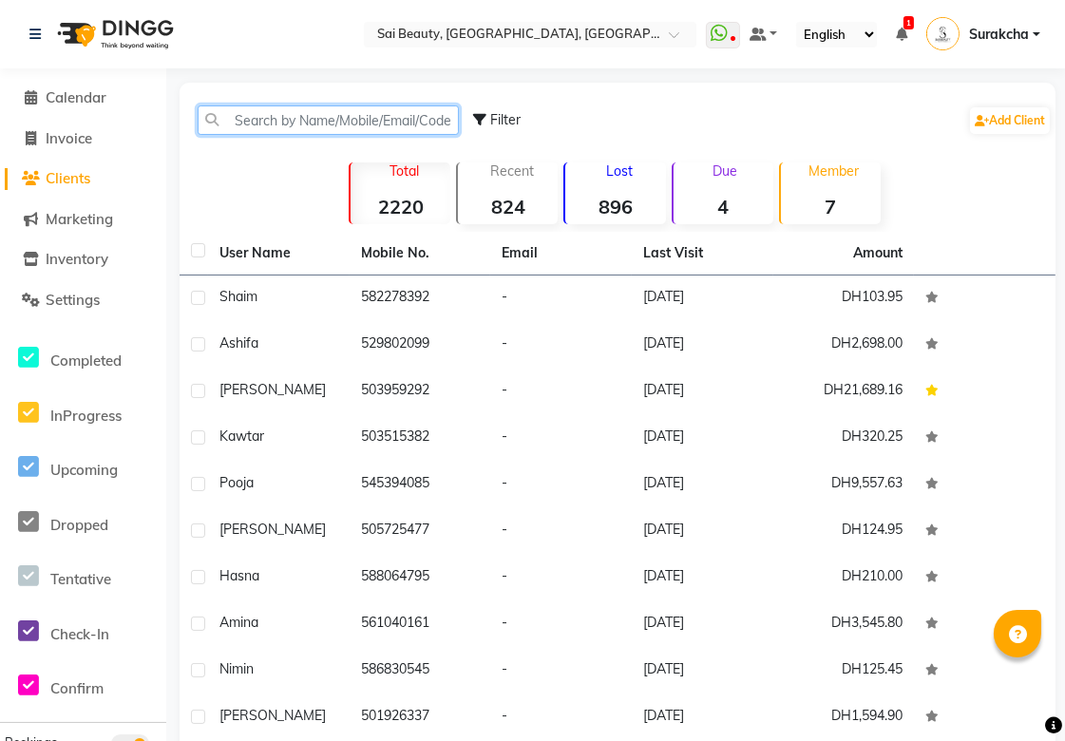
click at [373, 122] on input "text" at bounding box center [328, 119] width 261 height 29
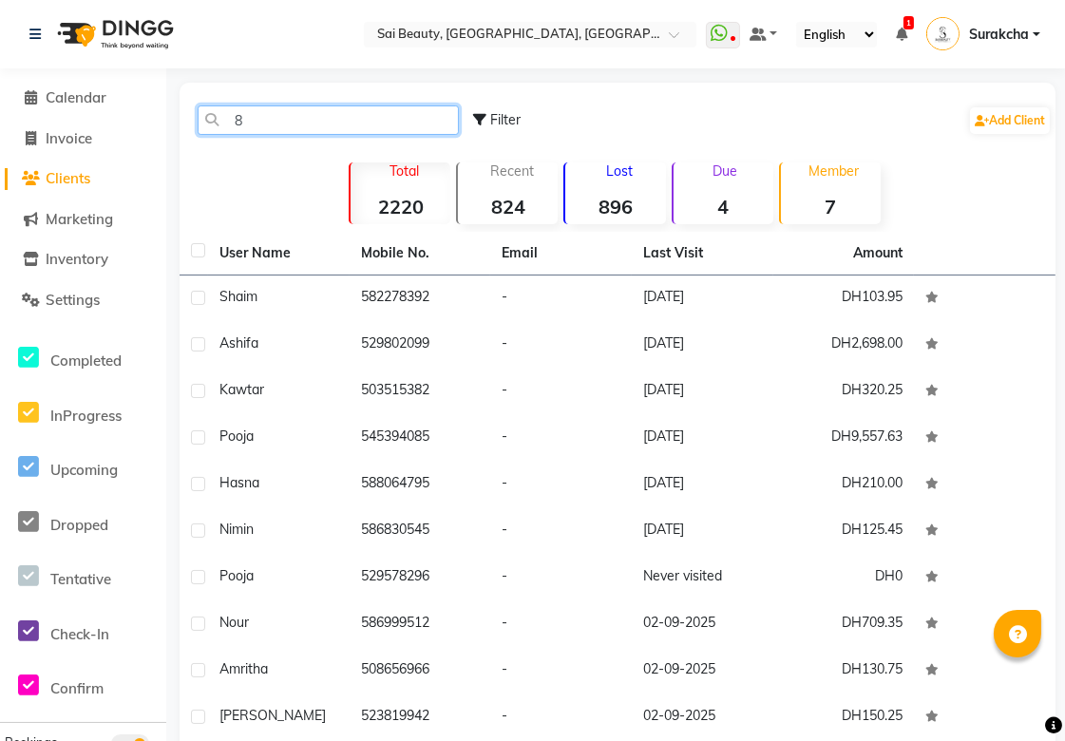
click at [280, 124] on input "8" at bounding box center [328, 119] width 261 height 29
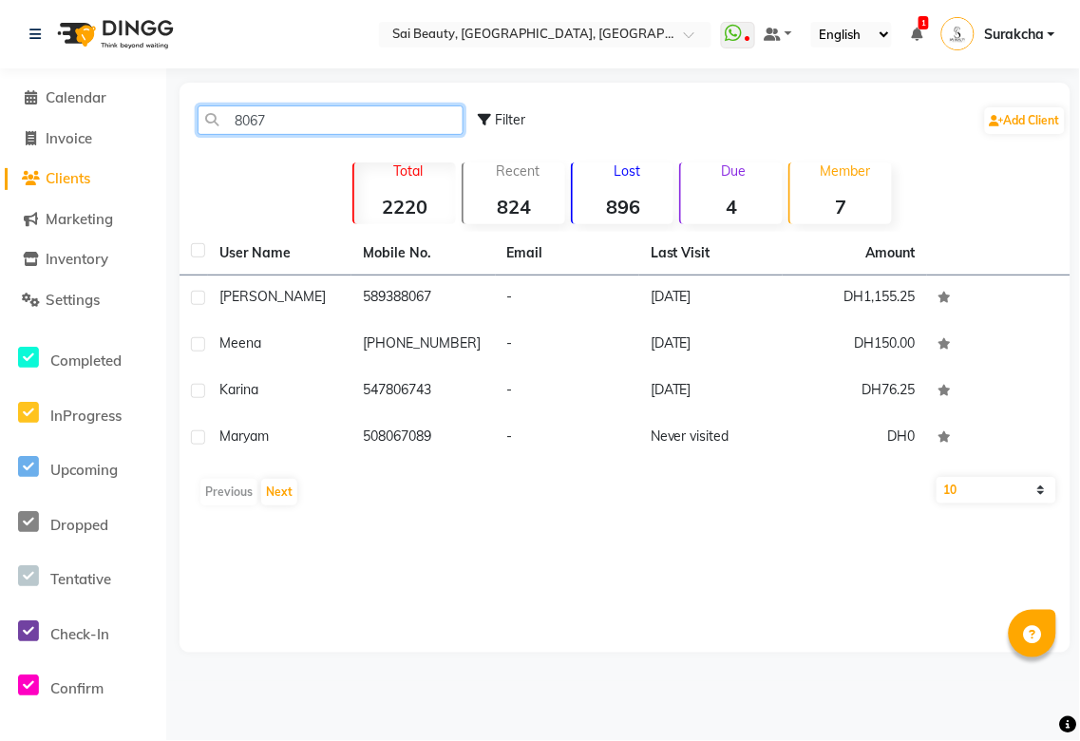
type input "8067"
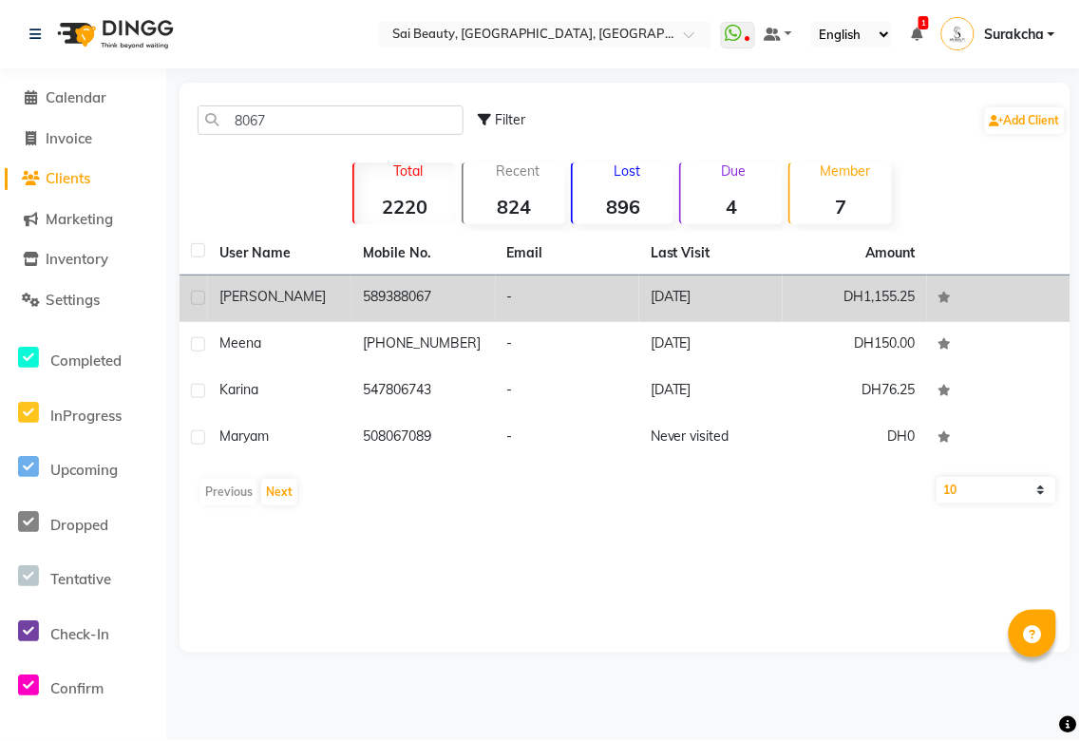
click at [415, 292] on td "589388067" at bounding box center [423, 299] width 143 height 47
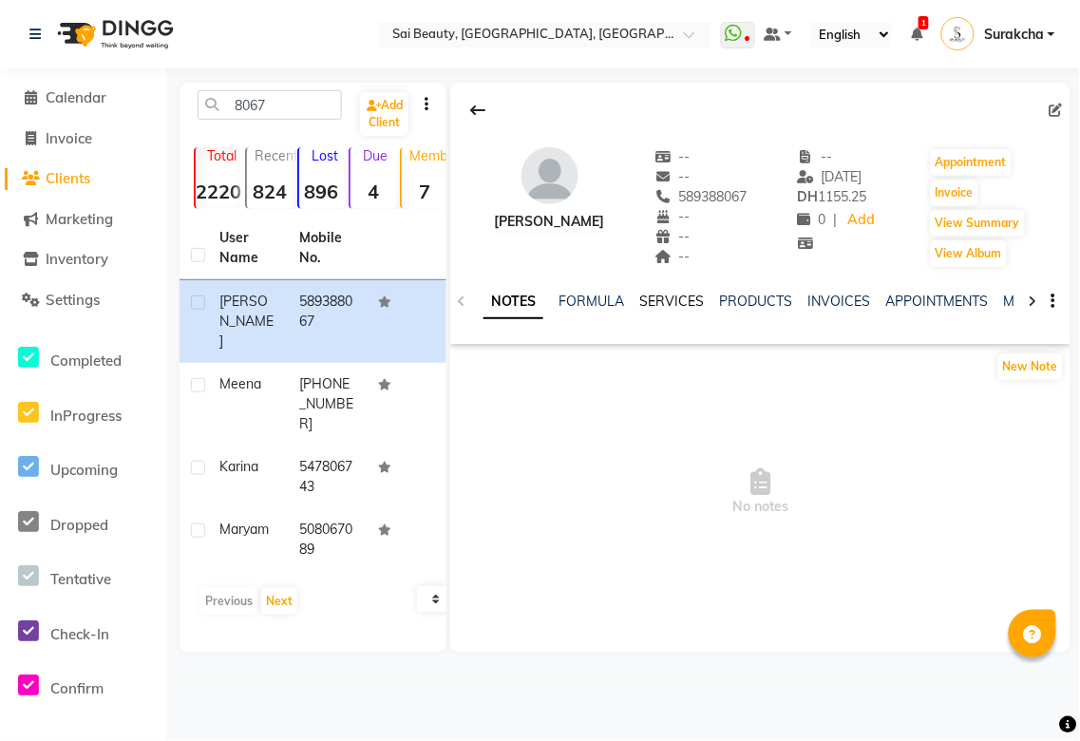
click at [687, 295] on link "SERVICES" at bounding box center [672, 301] width 65 height 17
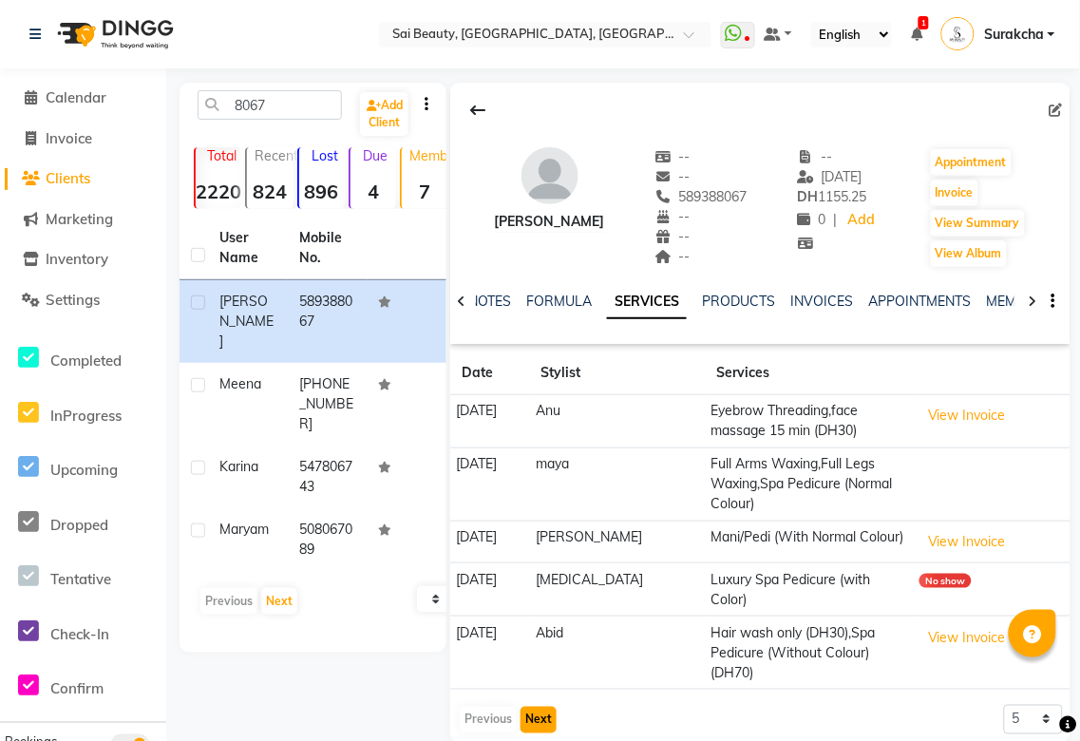
click at [536, 707] on button "Next" at bounding box center [539, 720] width 36 height 27
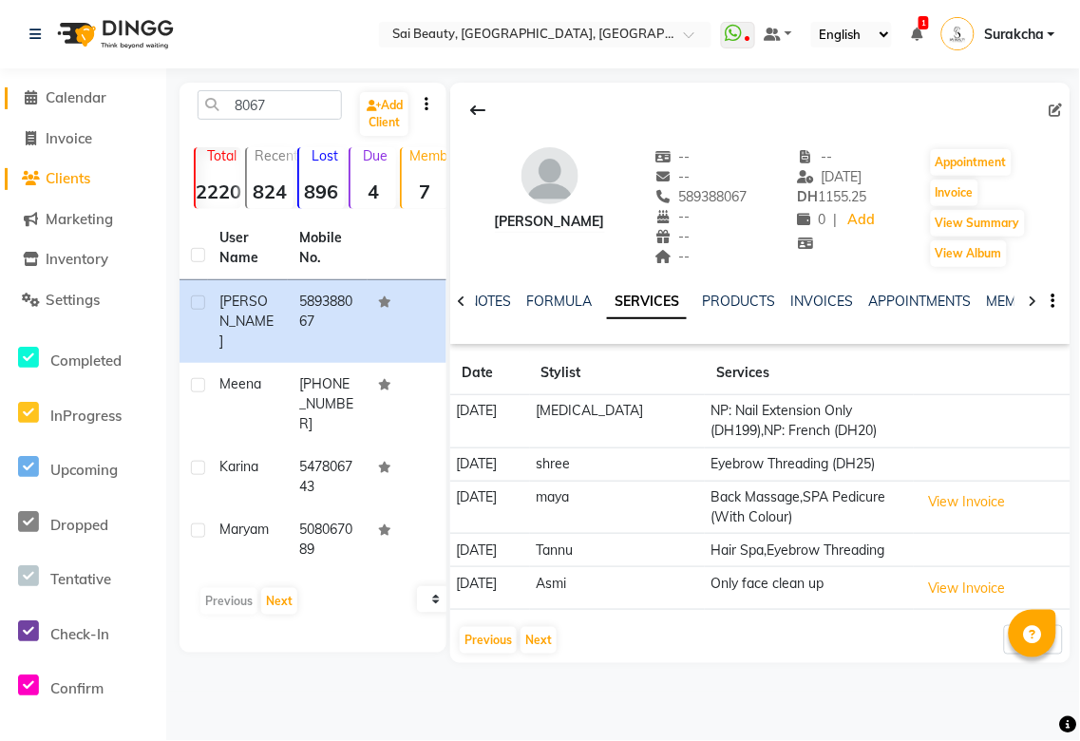
click at [91, 105] on span "Calendar" at bounding box center [76, 97] width 61 height 18
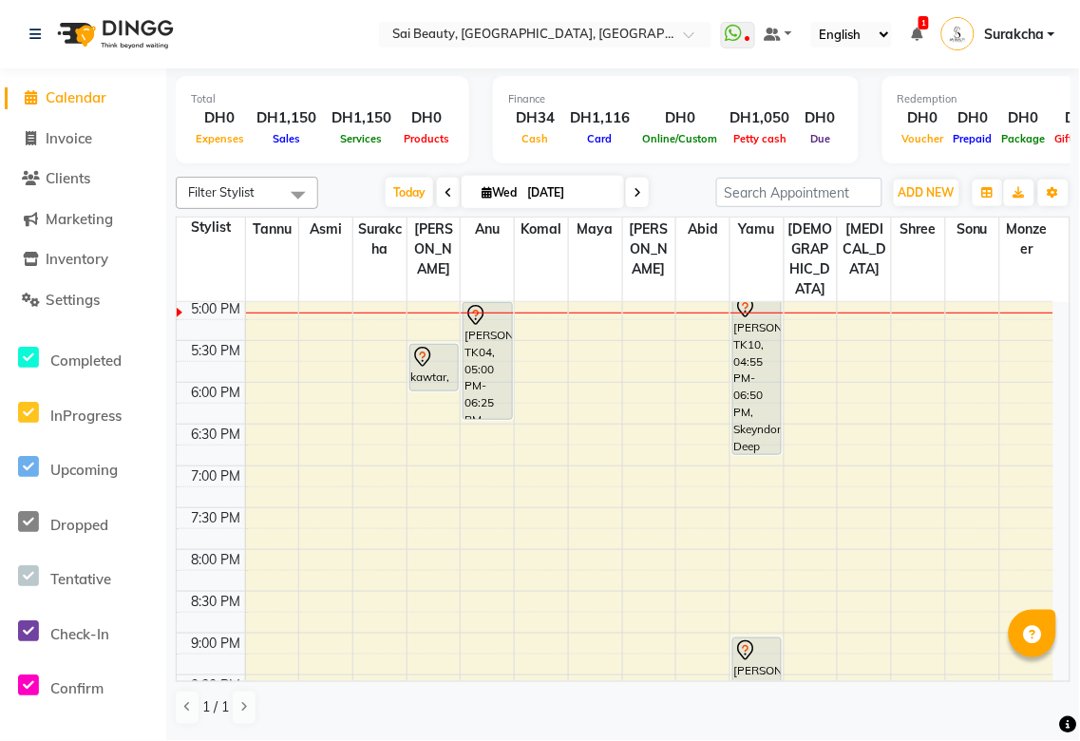
scroll to position [672, 0]
click at [908, 188] on span "ADD NEW" at bounding box center [927, 192] width 56 height 14
click at [903, 226] on button "Add Appointment" at bounding box center [885, 228] width 150 height 25
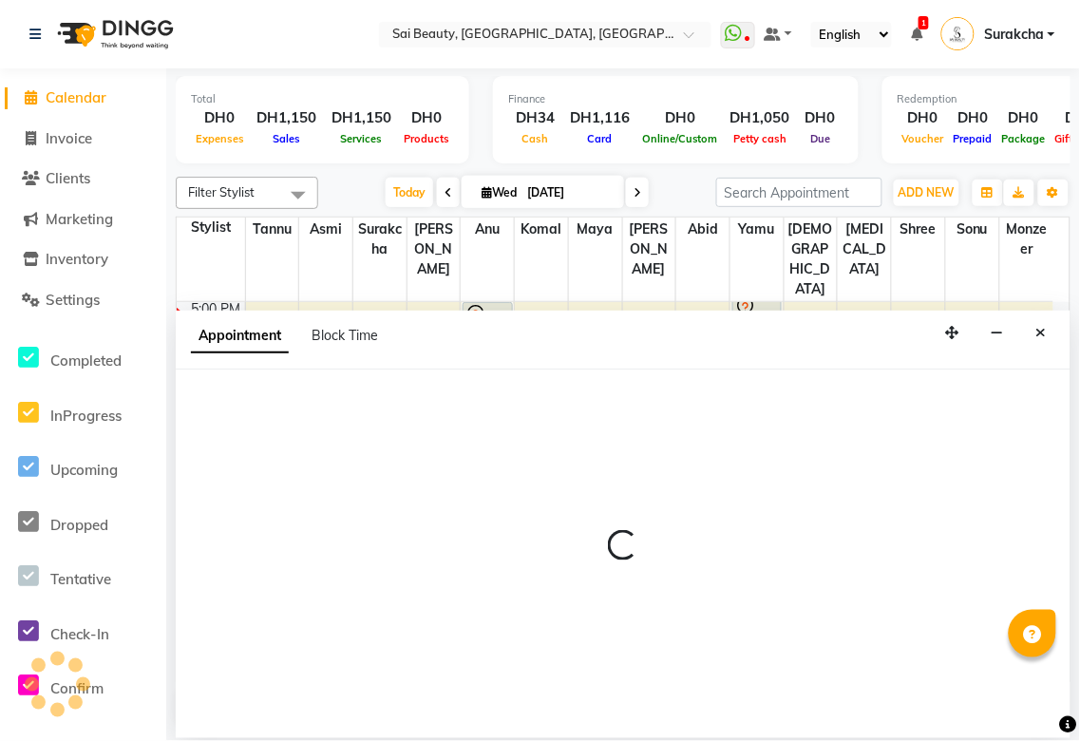
select select "600"
select select "tentative"
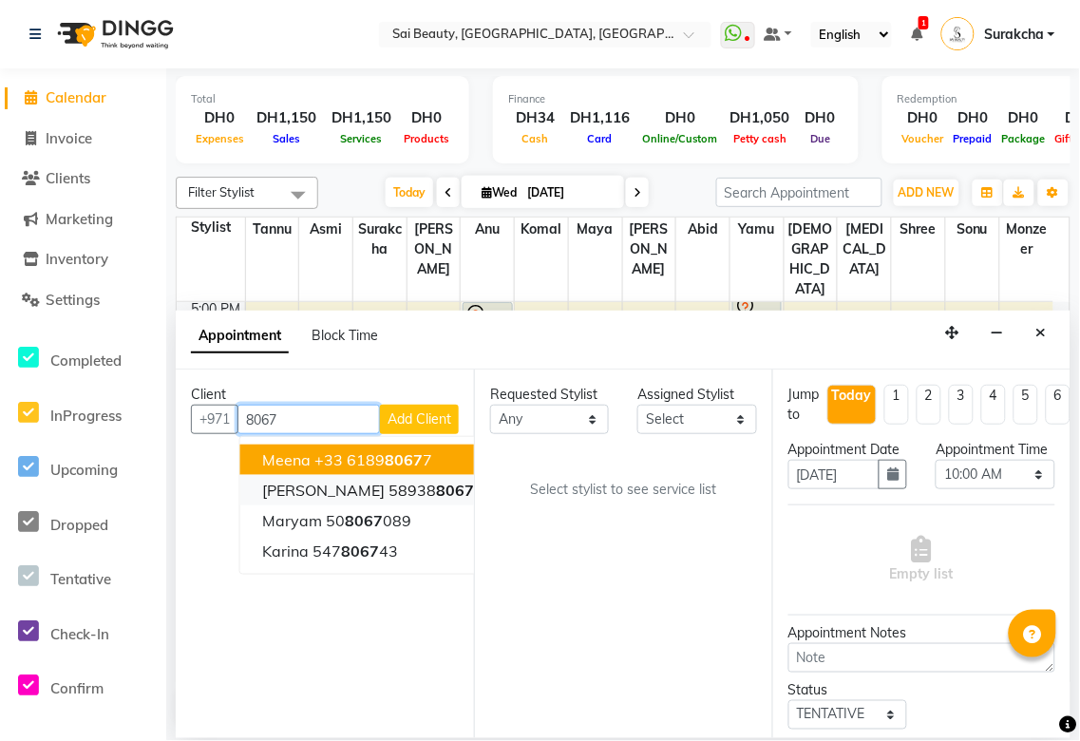
click at [390, 498] on ngb-highlight "58938 8067" at bounding box center [433, 490] width 86 height 19
type input "589388067"
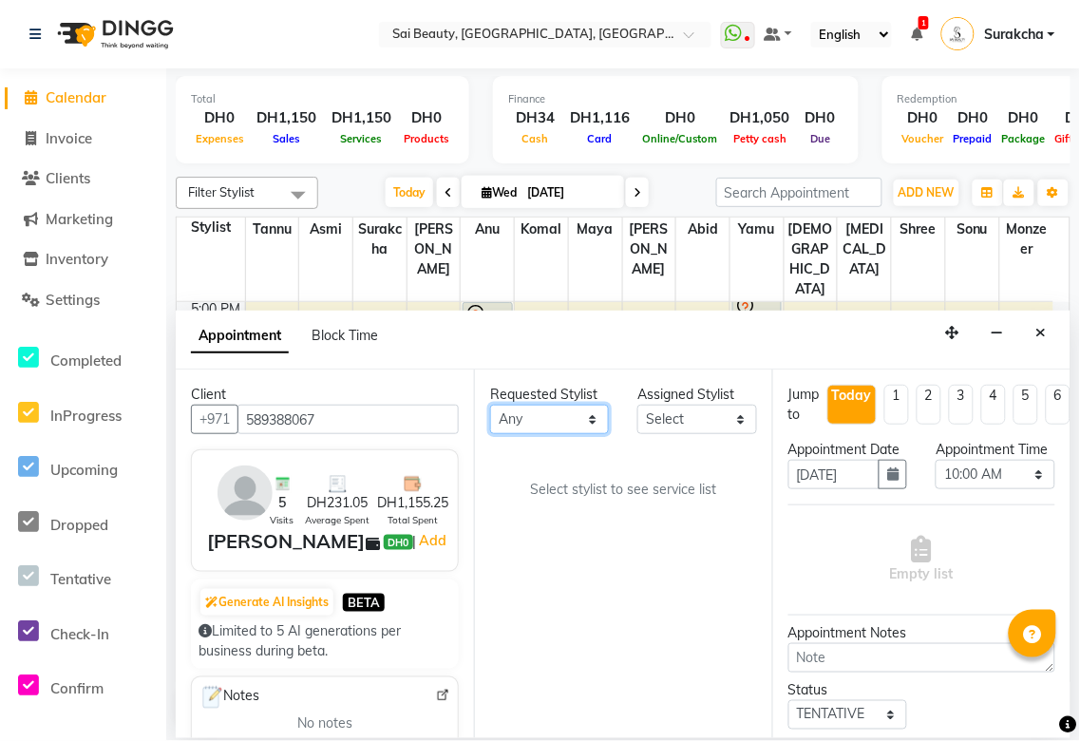
click at [578, 415] on select "Any [PERSON_NAME][MEDICAL_DATA] [PERSON_NAME] Asmi [PERSON_NAME] Gita [PERSON_N…" at bounding box center [549, 419] width 119 height 29
select select "59146"
click at [490, 405] on select "Any [PERSON_NAME][MEDICAL_DATA] [PERSON_NAME] Asmi [PERSON_NAME] Gita [PERSON_N…" at bounding box center [549, 419] width 119 height 29
select select "59146"
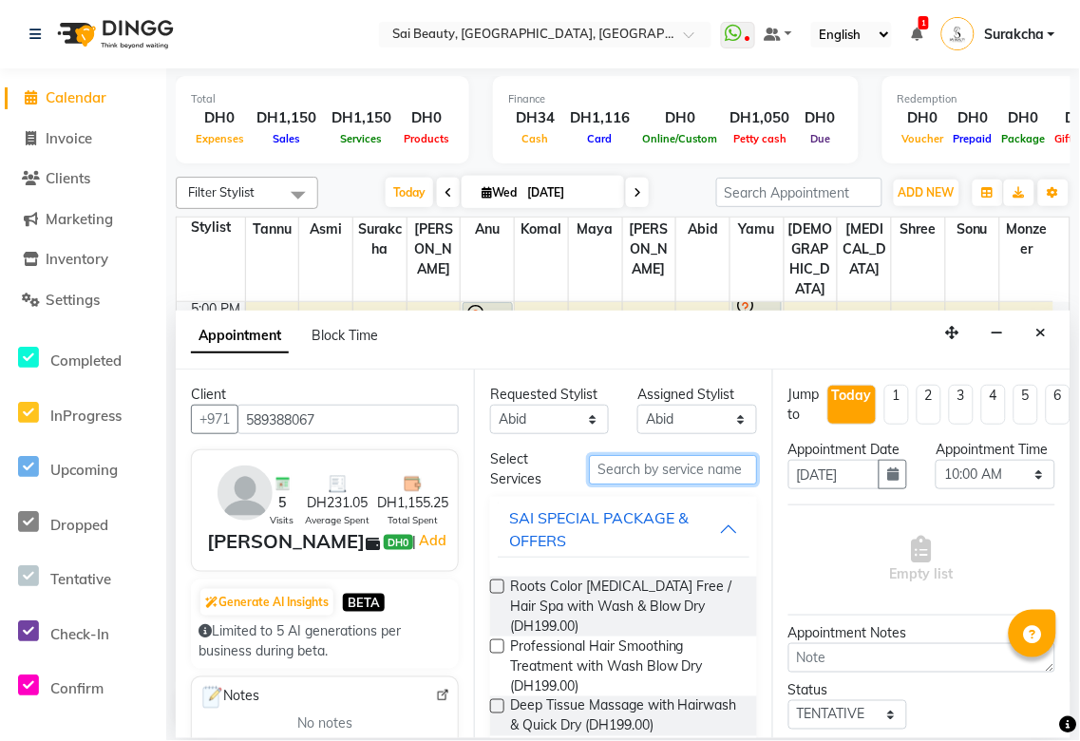
click at [627, 470] on input "text" at bounding box center [673, 469] width 168 height 29
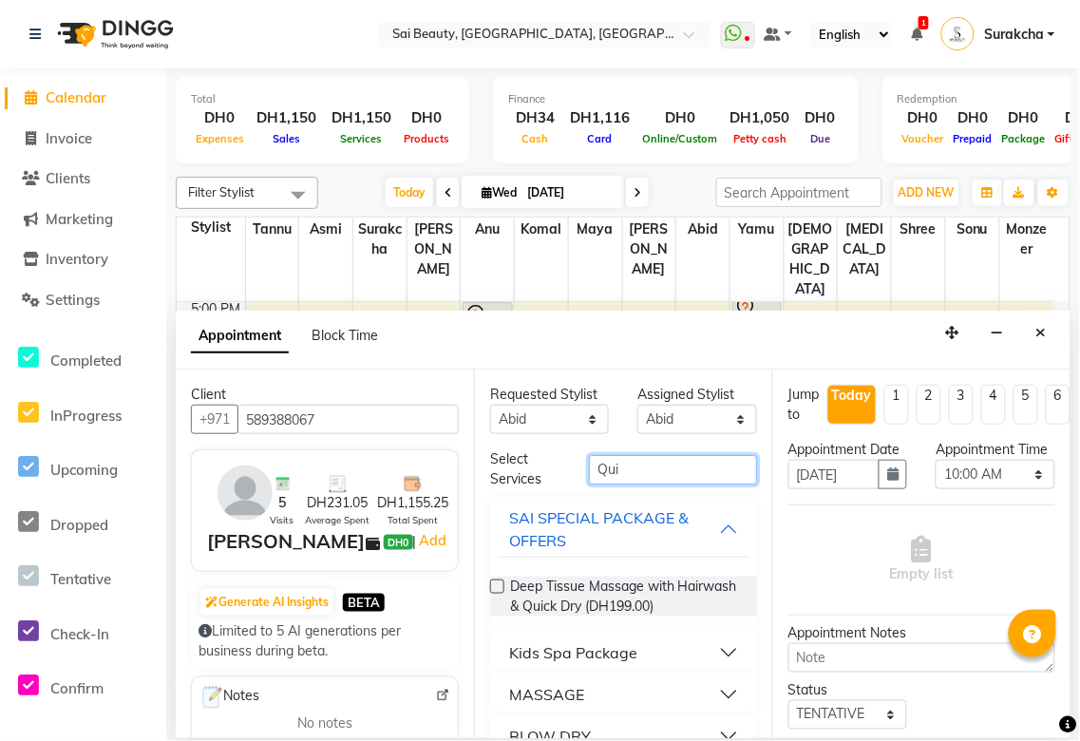
scroll to position [33, 0]
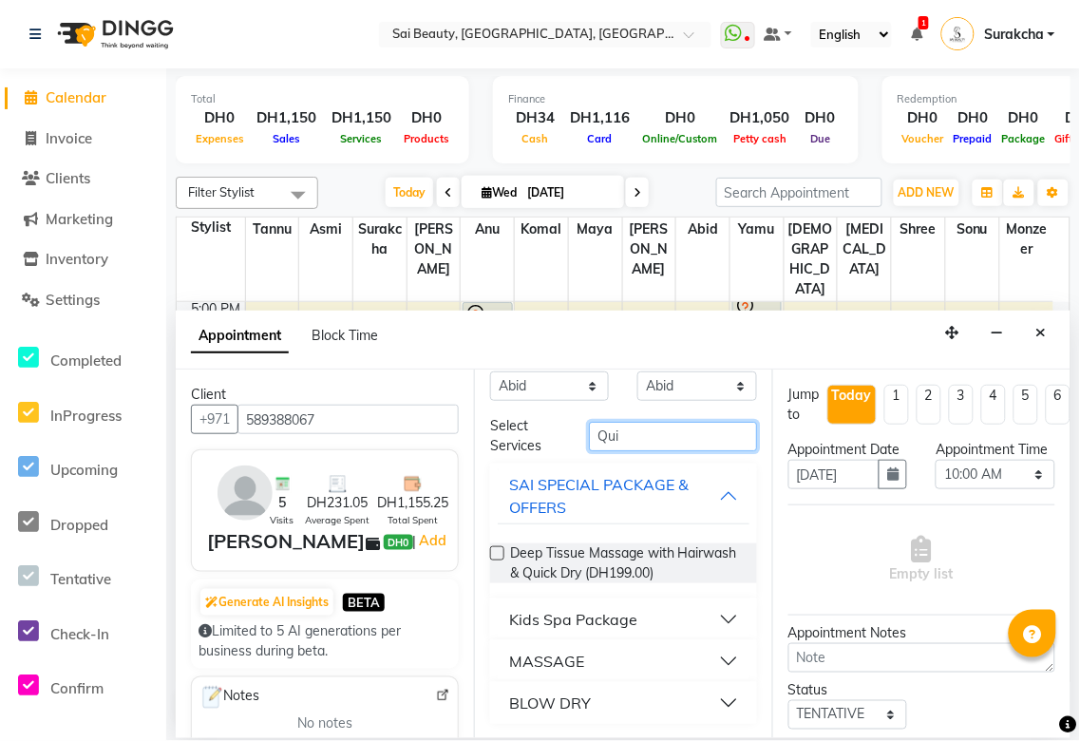
type input "Qui"
click at [705, 704] on button "BLOW DRY" at bounding box center [624, 703] width 252 height 34
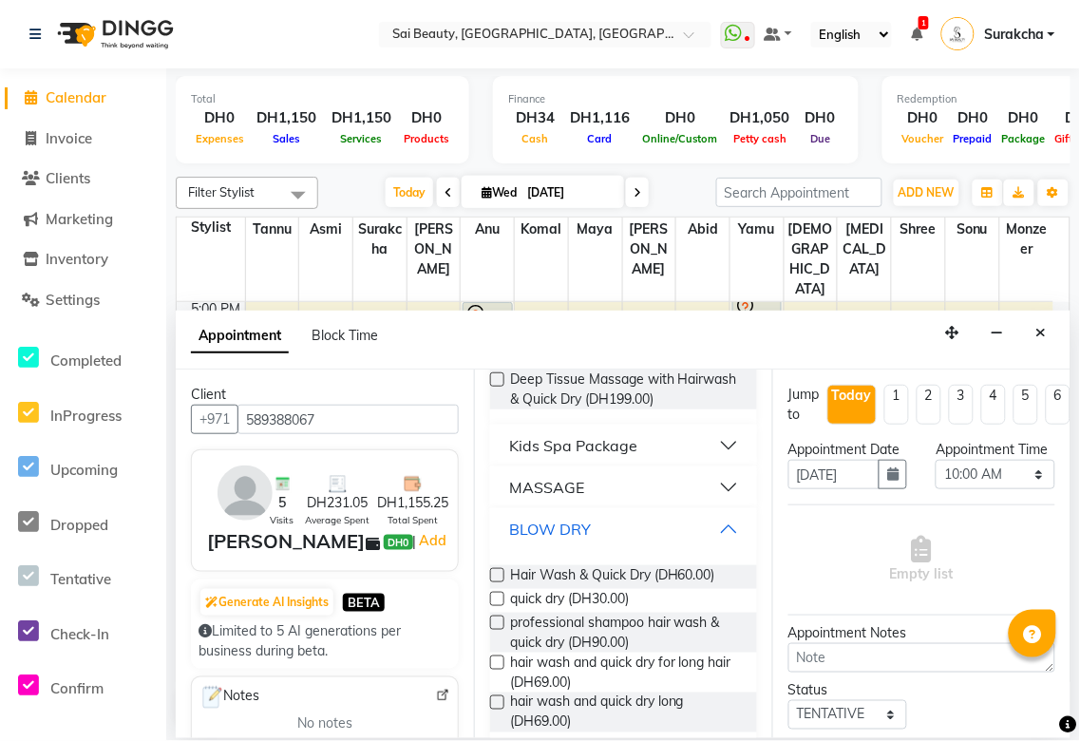
scroll to position [232, 0]
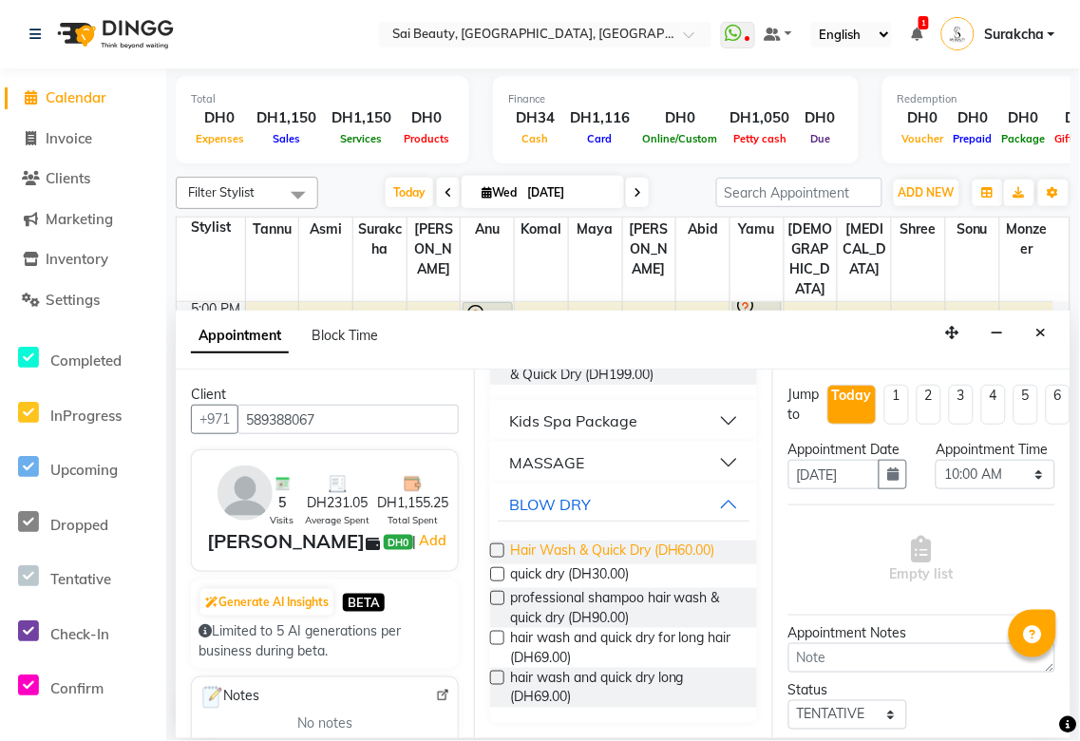
click at [697, 549] on span "Hair Wash & Quick Dry (DH60.00)" at bounding box center [612, 553] width 205 height 24
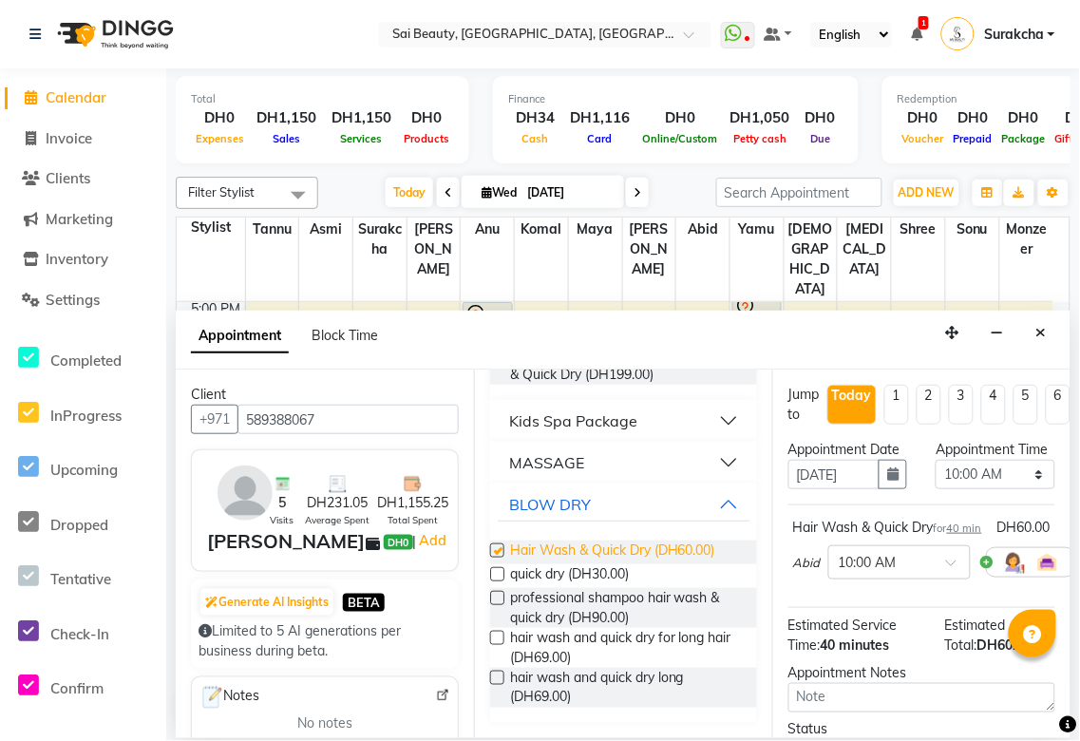
checkbox input "false"
click at [1022, 487] on select "Select 10:00 AM 10:05 AM 10:10 AM 10:15 AM 10:20 AM 10:25 AM 10:30 AM 10:35 AM …" at bounding box center [995, 474] width 119 height 29
select select "1110"
click at [936, 479] on select "Select 10:00 AM 10:05 AM 10:10 AM 10:15 AM 10:20 AM 10:25 AM 10:30 AM 10:35 AM …" at bounding box center [995, 474] width 119 height 29
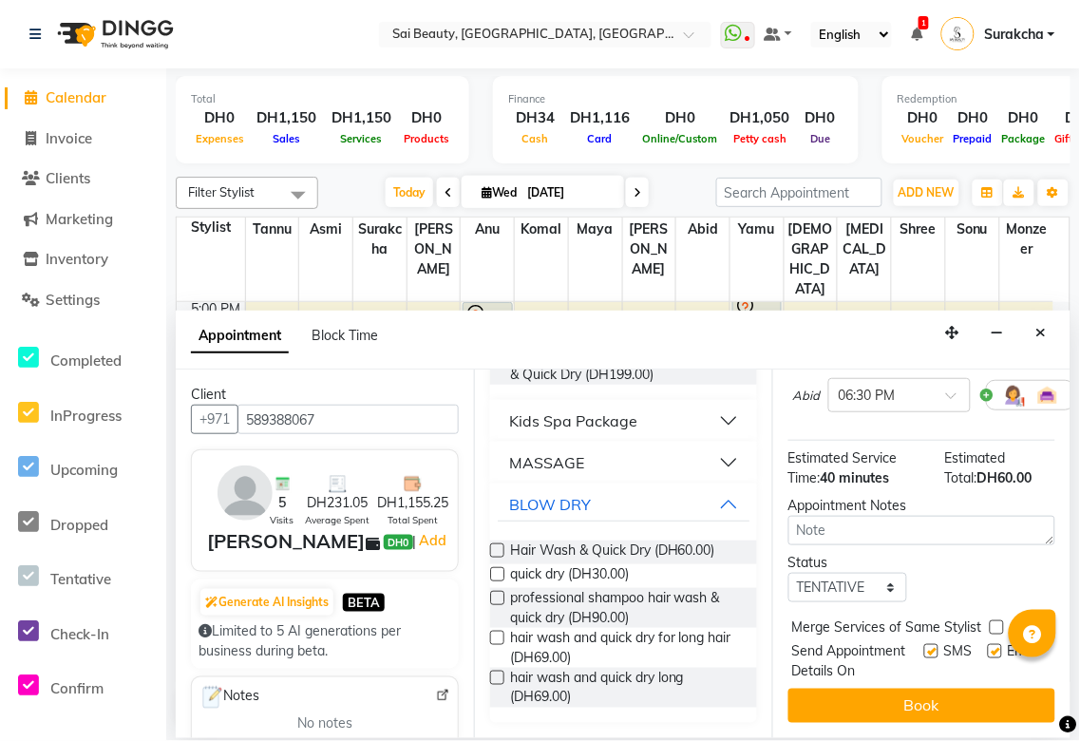
scroll to position [243, 0]
click at [994, 565] on div "Status Select TENTATIVE CONFIRM CHECK-IN UPCOMING" at bounding box center [922, 577] width 296 height 49
click at [995, 621] on label at bounding box center [997, 628] width 14 height 14
click at [995, 623] on input "checkbox" at bounding box center [996, 629] width 12 height 12
checkbox input "true"
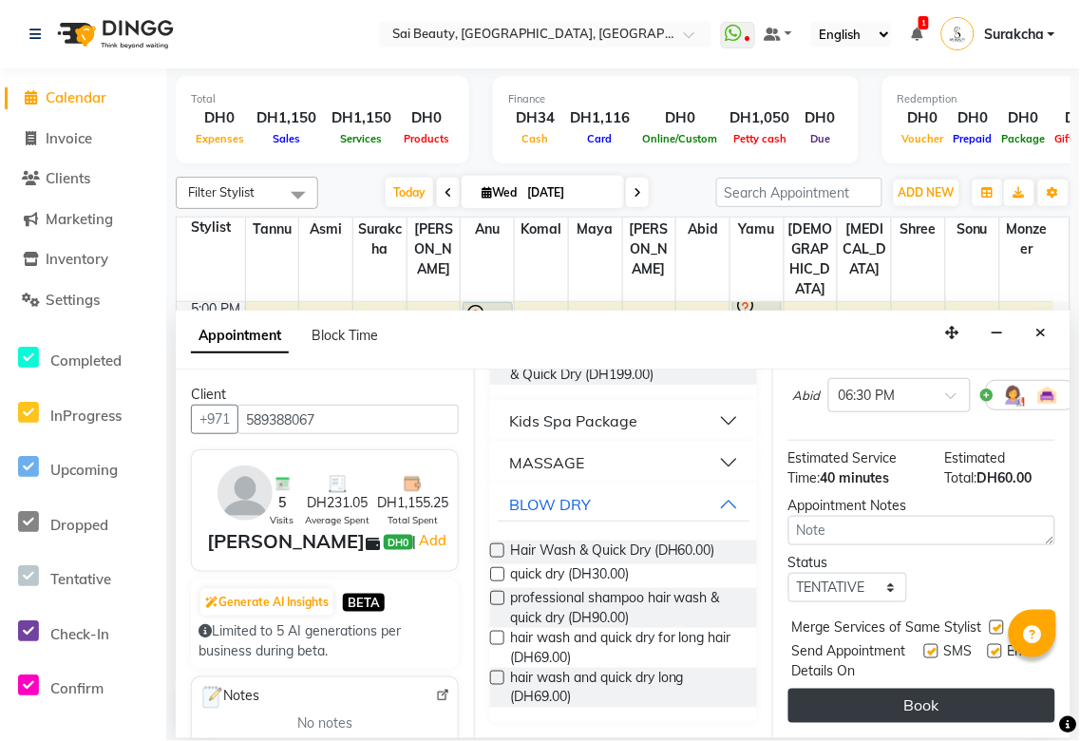
click at [951, 698] on button "Book" at bounding box center [922, 706] width 267 height 34
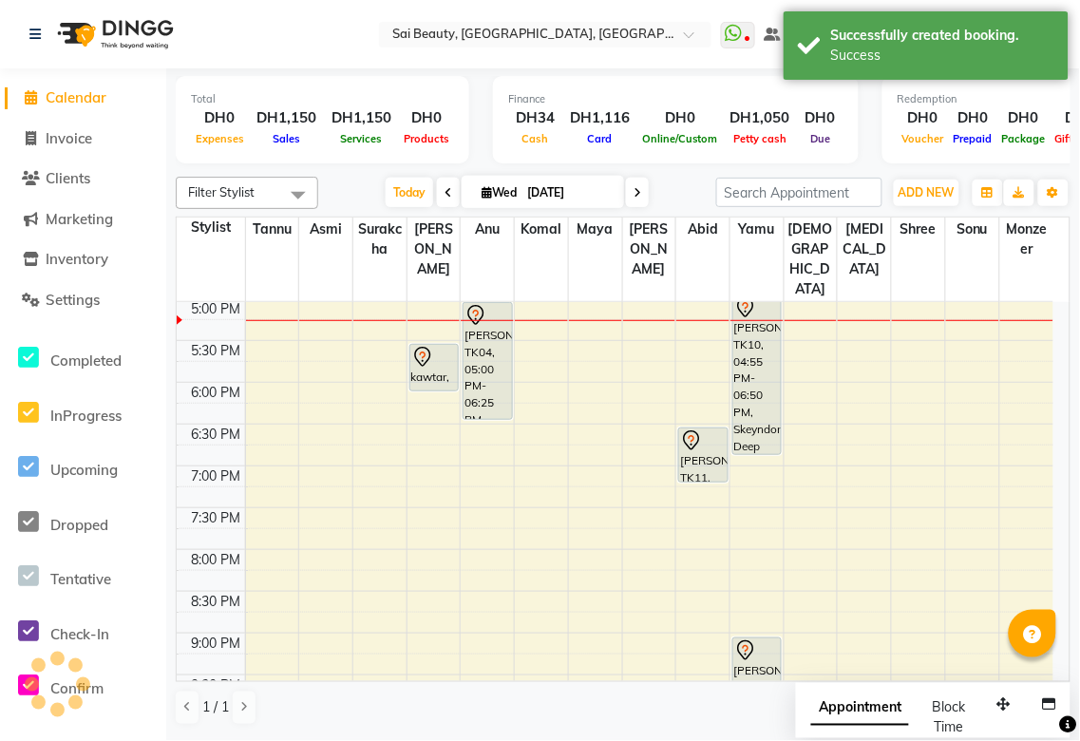
click at [875, 709] on span "Appointment" at bounding box center [861, 709] width 98 height 34
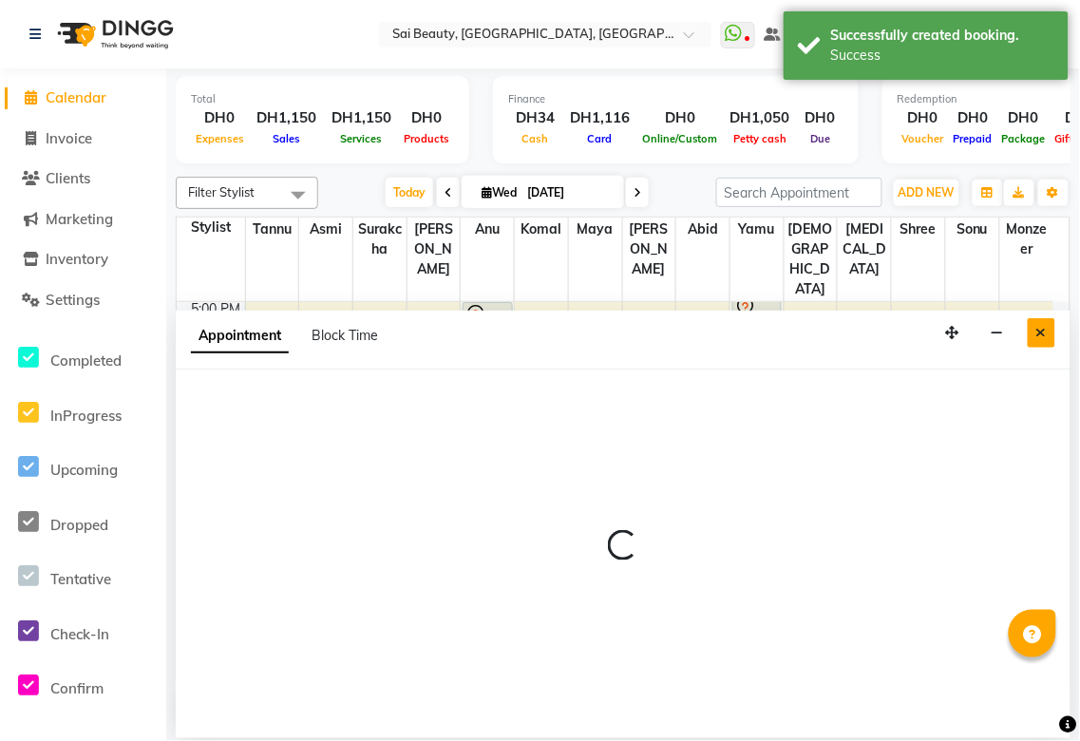
click at [1041, 334] on icon "Close" at bounding box center [1042, 332] width 10 height 13
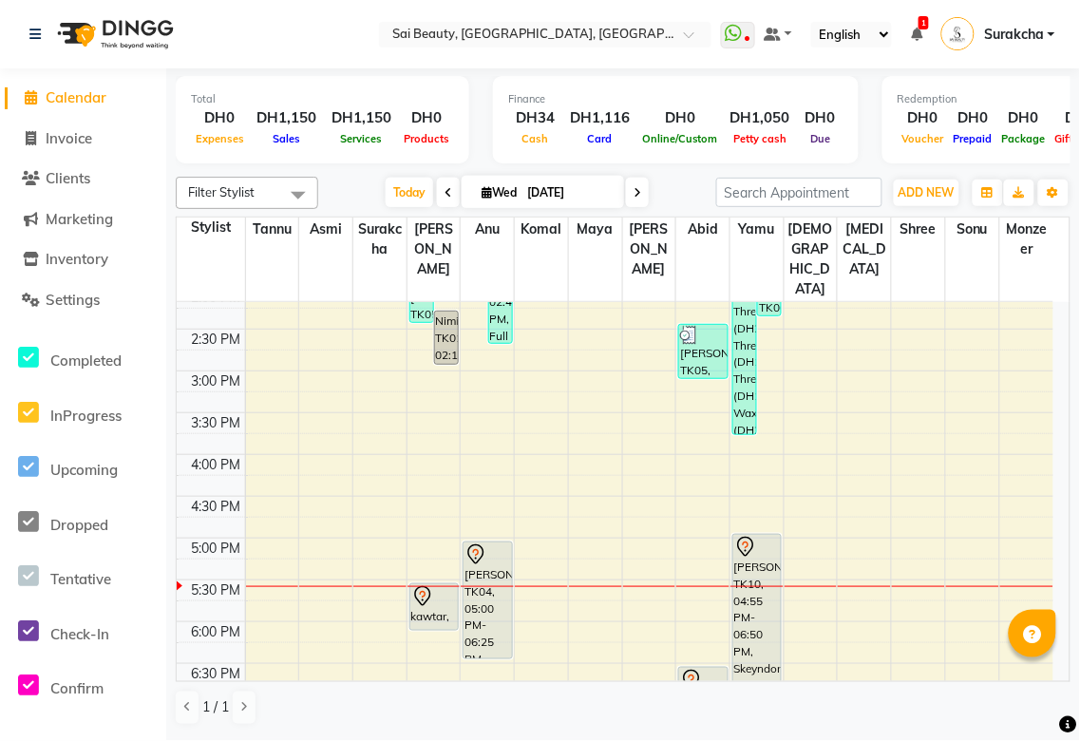
scroll to position [449, 0]
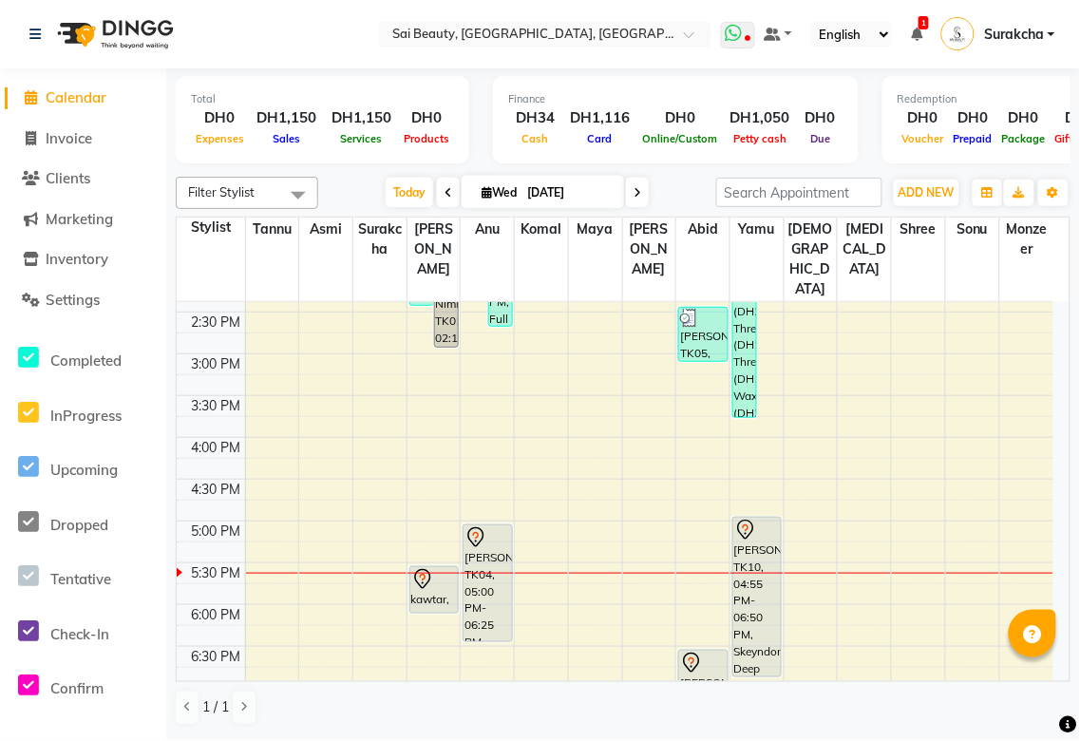
click at [747, 39] on span at bounding box center [738, 35] width 34 height 27
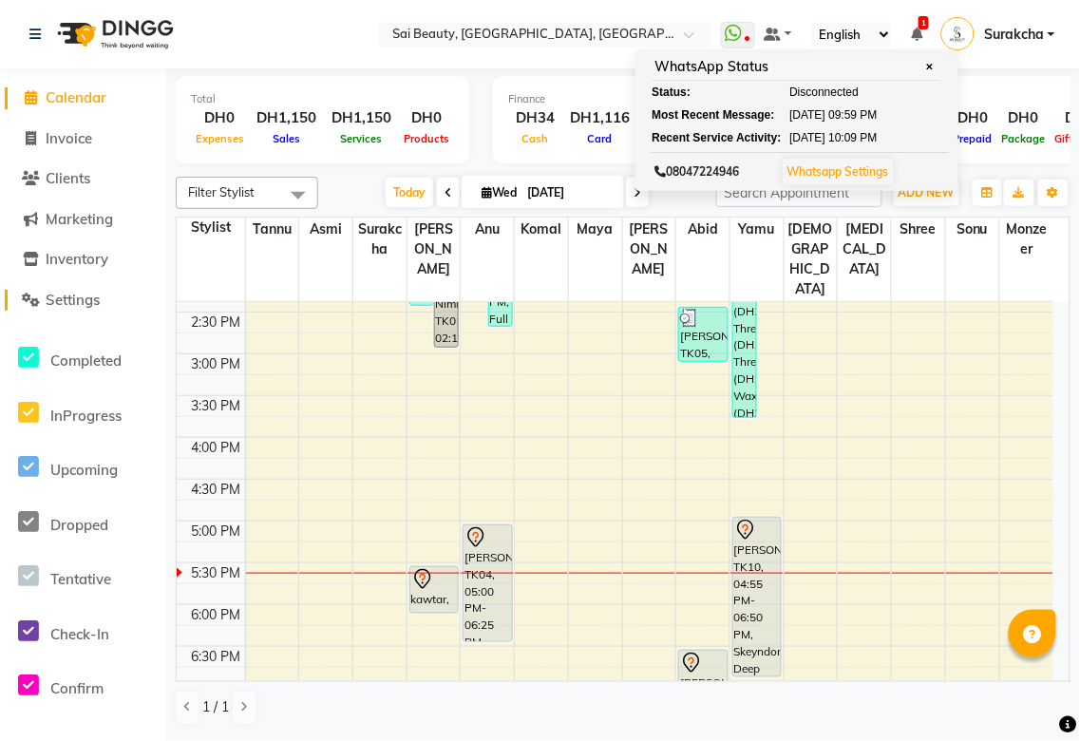
click at [92, 309] on link "Settings" at bounding box center [83, 301] width 157 height 22
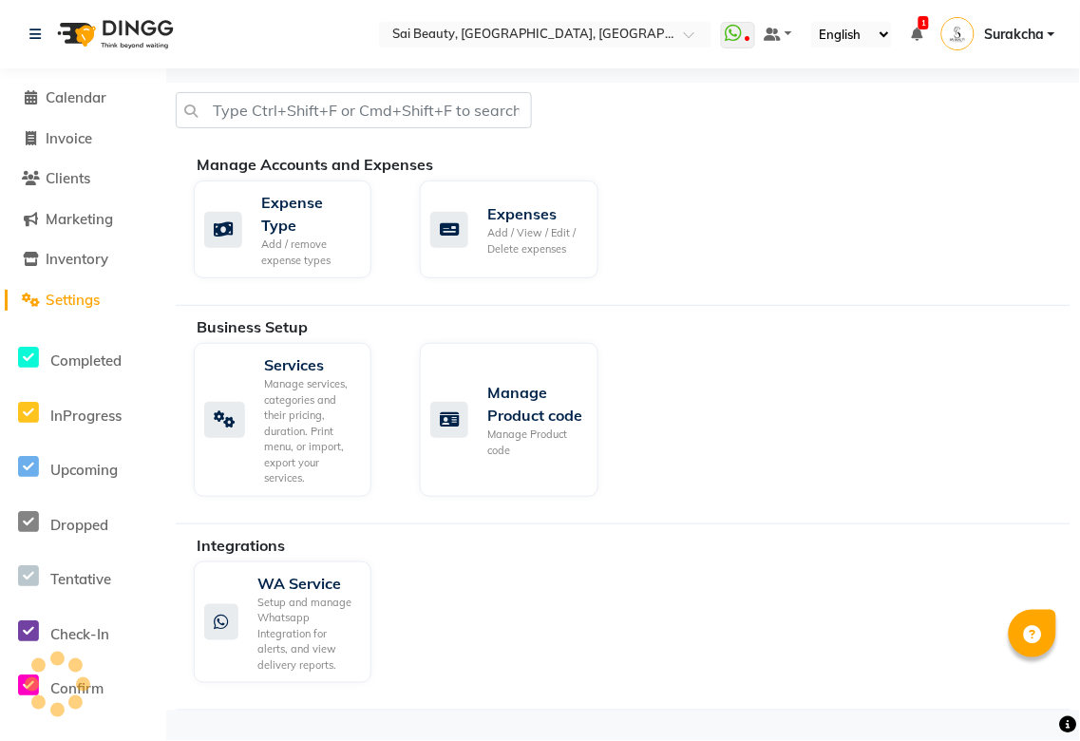
click at [90, 307] on span "Settings" at bounding box center [73, 300] width 54 height 18
click at [301, 612] on div "Setup and manage Whatsapp Integration for alerts, and view delivery reports." at bounding box center [307, 634] width 99 height 79
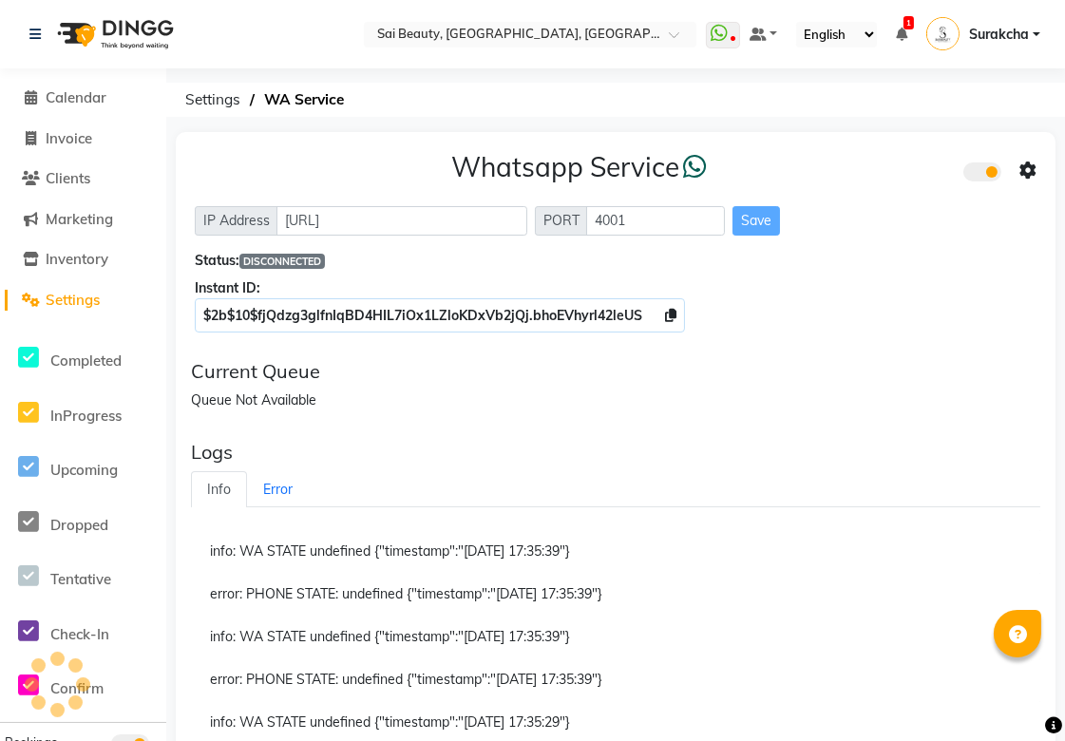
click at [675, 391] on div "Queue Not Available" at bounding box center [616, 401] width 850 height 20
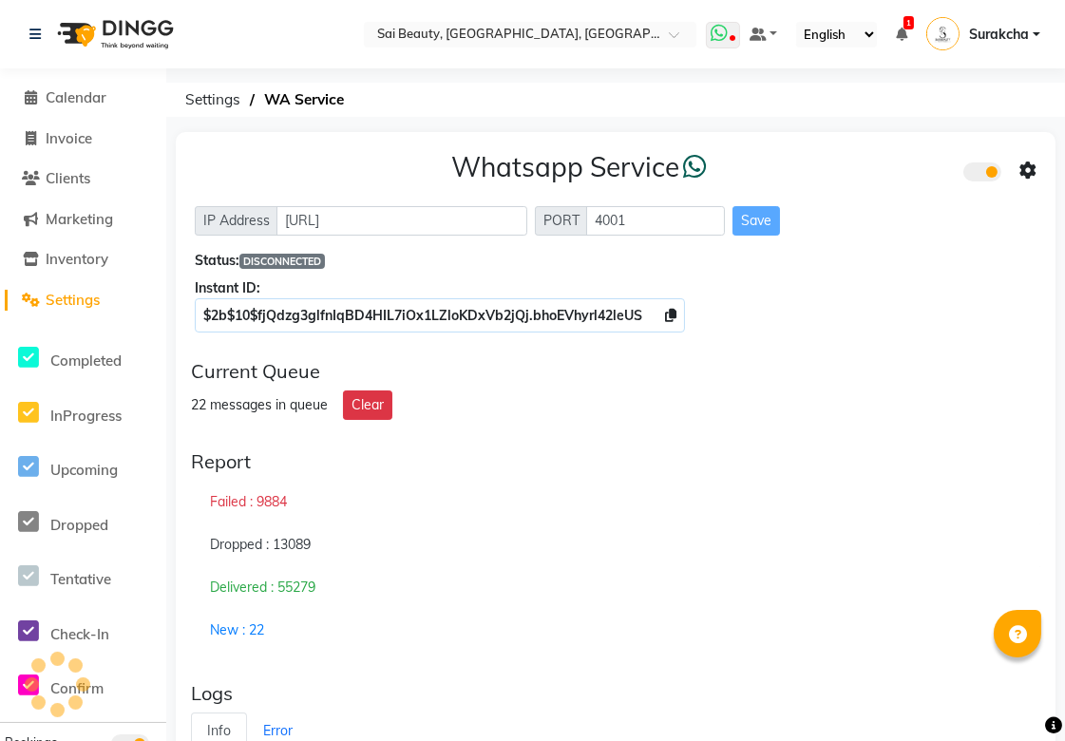
click at [720, 29] on icon at bounding box center [719, 33] width 17 height 19
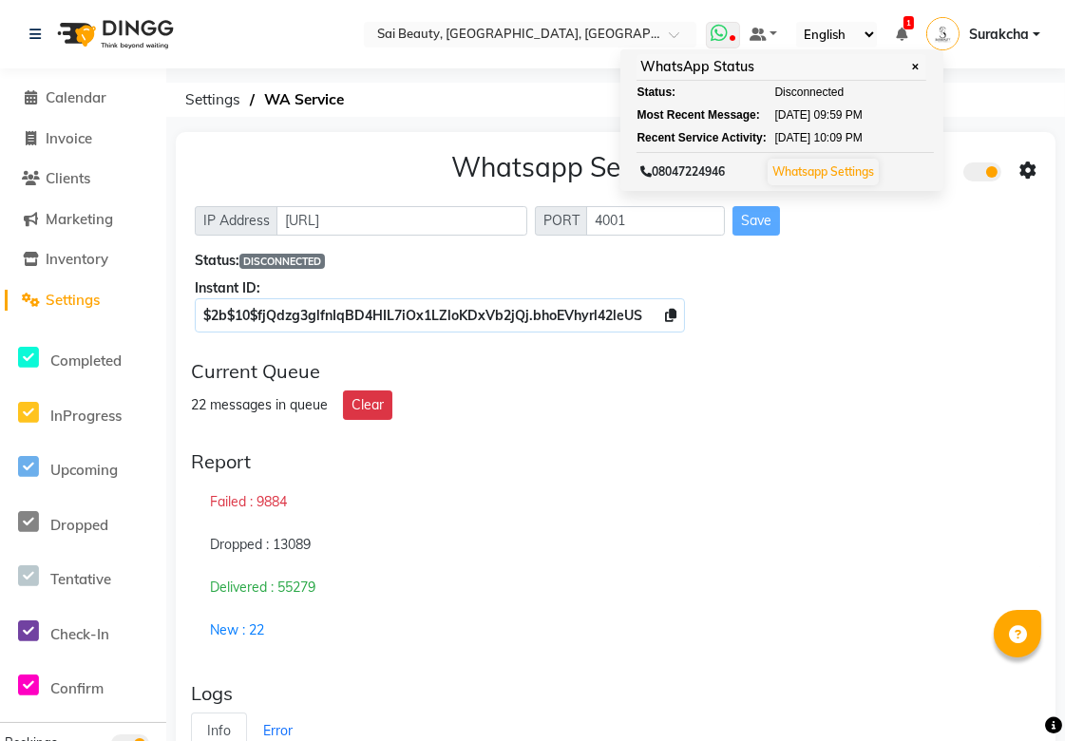
click at [725, 39] on icon at bounding box center [719, 33] width 17 height 19
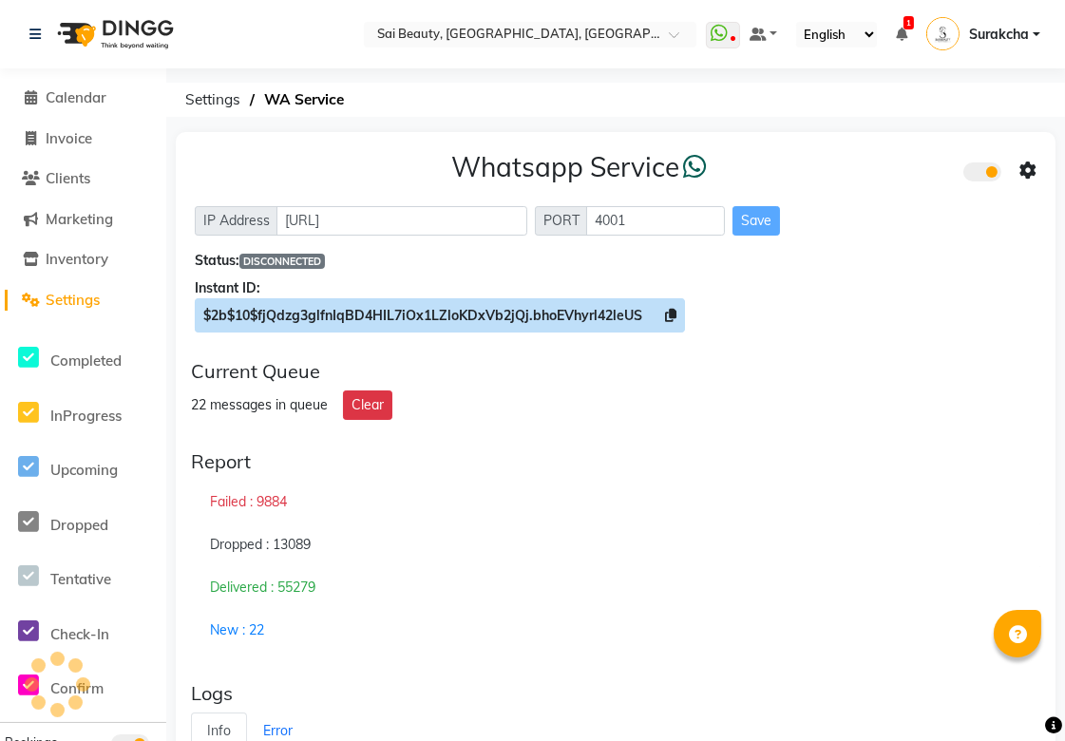
click at [665, 314] on icon at bounding box center [670, 315] width 11 height 13
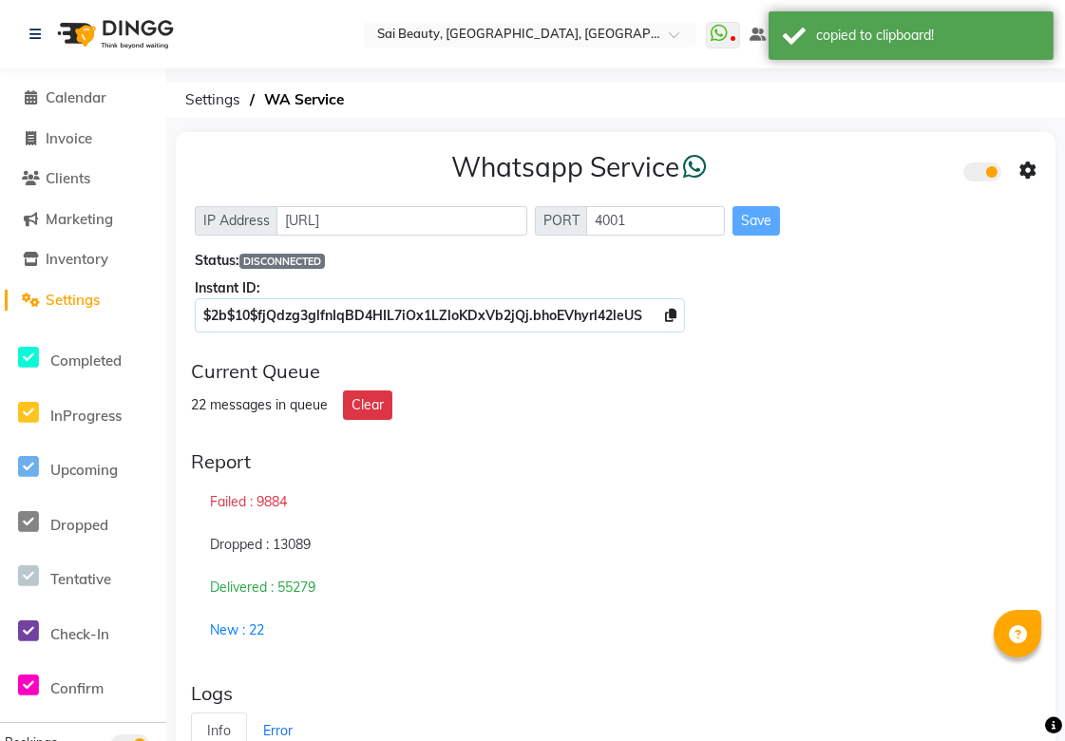
click at [1028, 166] on icon at bounding box center [1028, 170] width 17 height 17
click at [851, 143] on div "Whatsapp Settings" at bounding box center [891, 151] width 218 height 24
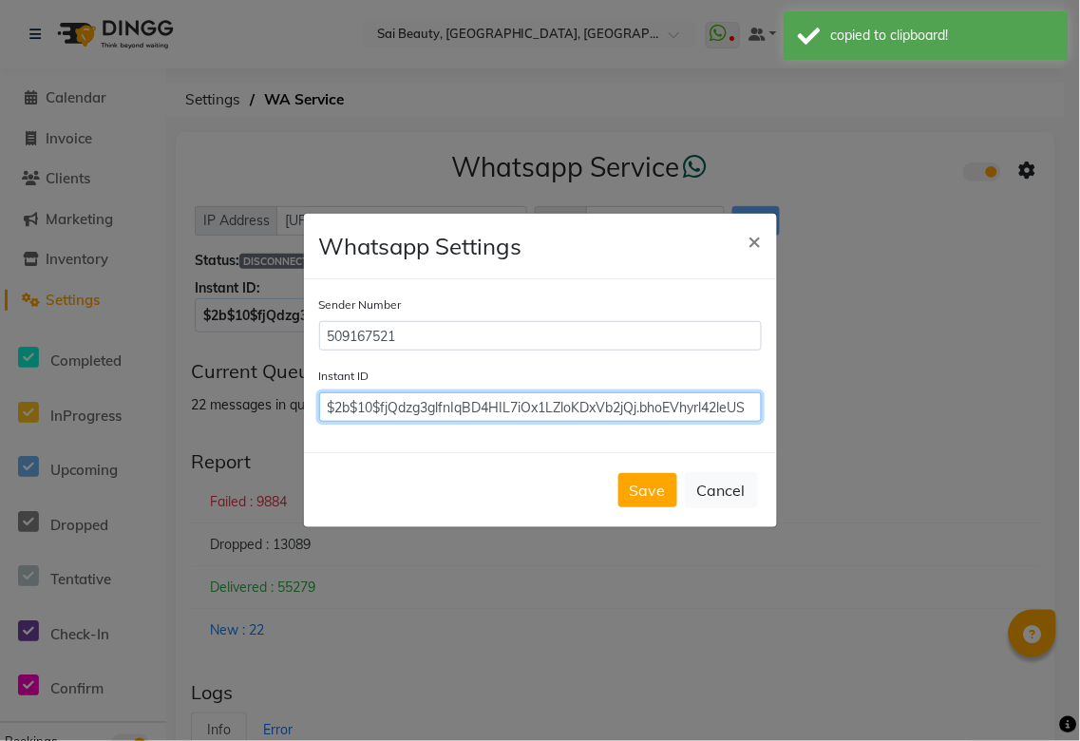
click at [492, 407] on input "$2b$10$fjQdzg3glfnIqBD4HIL7iOx1LZloKDxVb2jQj.bhoEVhyrl42leUS" at bounding box center [540, 406] width 443 height 29
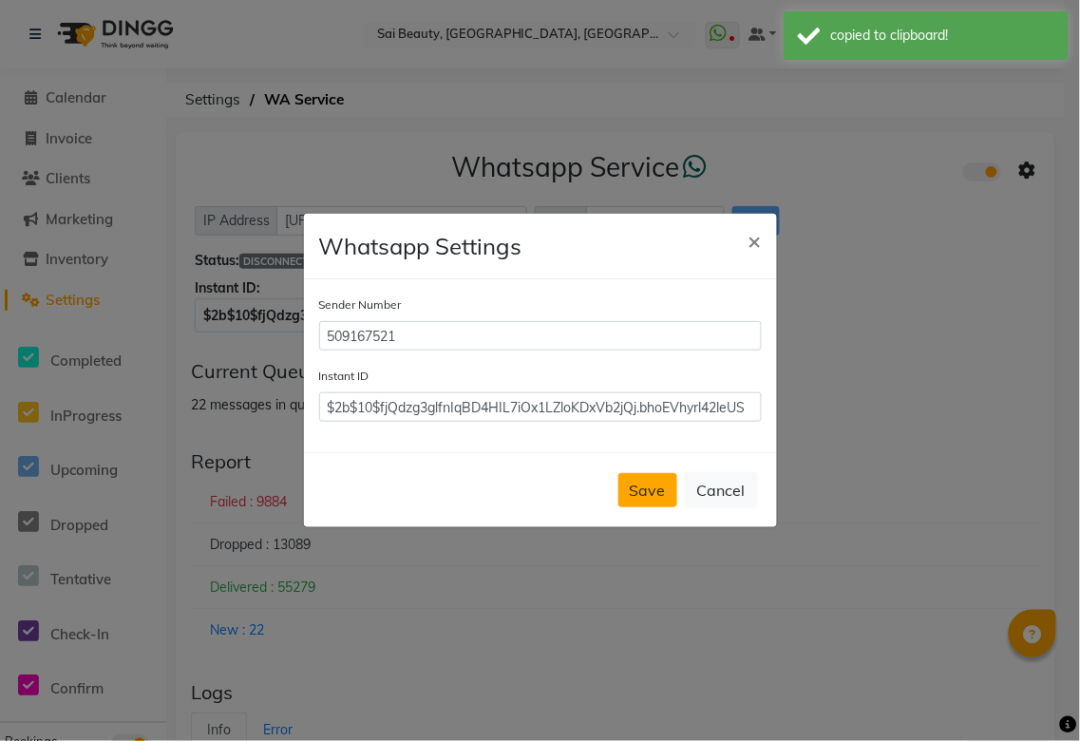
click at [642, 496] on button "Save" at bounding box center [648, 490] width 59 height 34
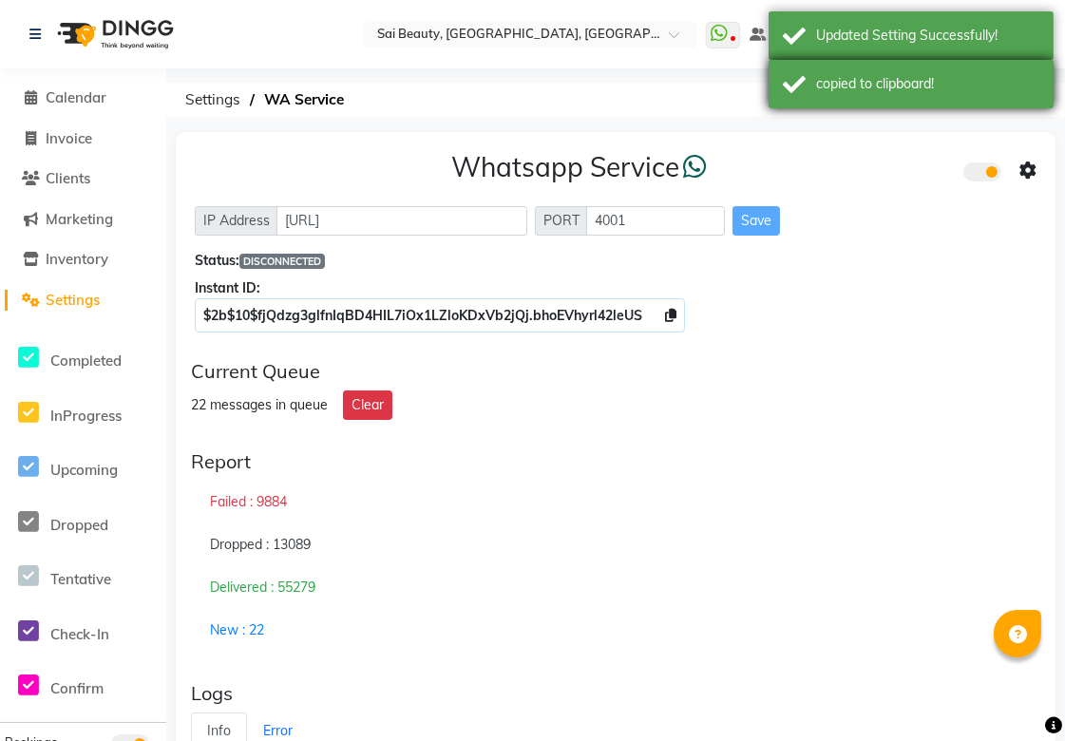
click at [850, 91] on div "copied to clipboard!" at bounding box center [927, 84] width 223 height 20
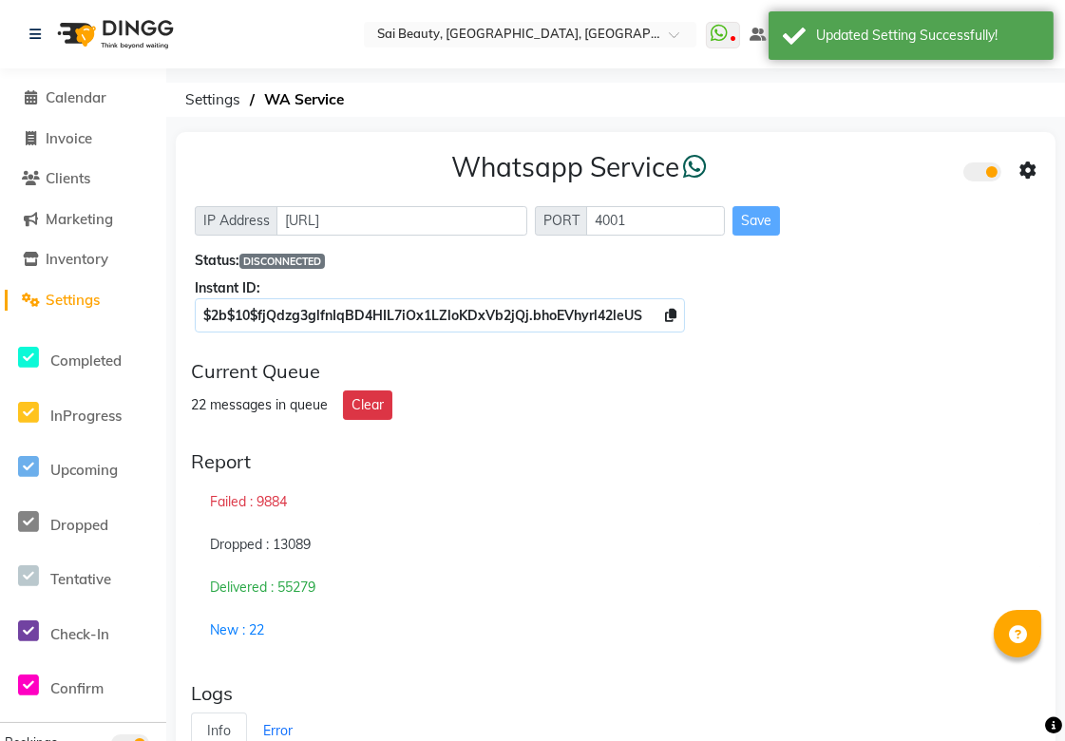
click at [881, 64] on nav "Select Location × Sai Beauty, [GEOGRAPHIC_DATA], [GEOGRAPHIC_DATA] WhatsApp Sta…" at bounding box center [532, 34] width 1065 height 68
click at [882, 55] on div "Updated Setting Successfully!" at bounding box center [911, 35] width 285 height 48
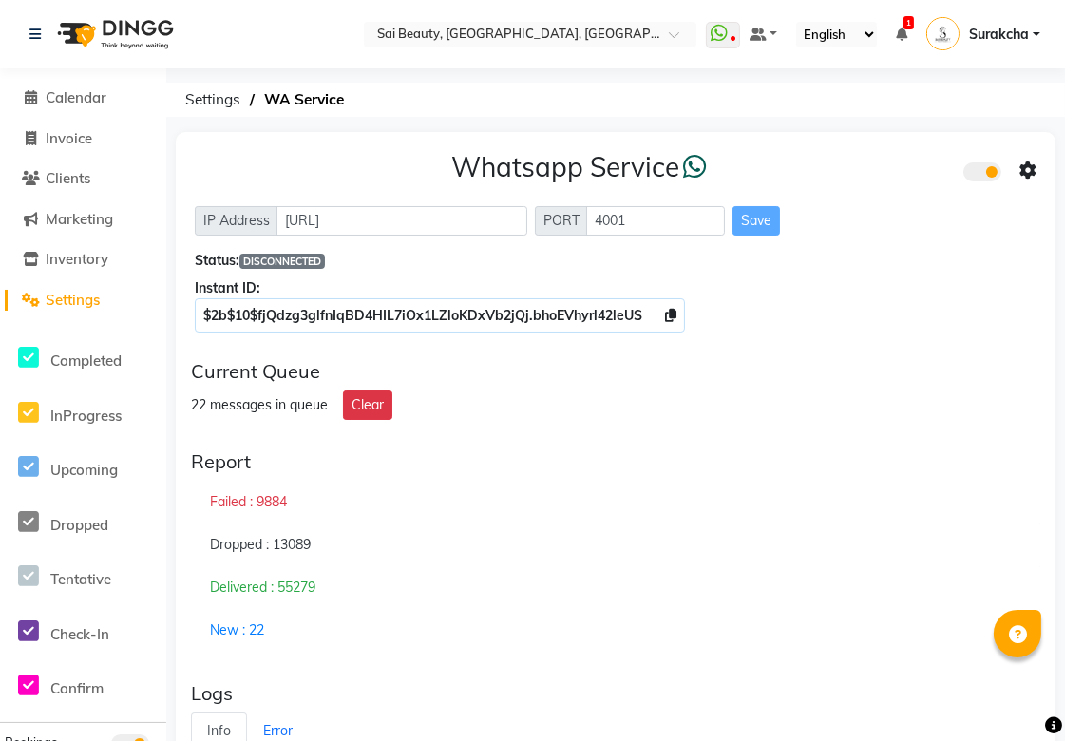
click at [743, 339] on div "Whatsapp Service IP Address [URL] PORT 4001 Save Status: DISCONNECTED Instant I…" at bounding box center [616, 238] width 880 height 213
click at [944, 276] on div "Whatsapp Service IP Address [URL] PORT 4001 Save Status: DISCONNECTED Instant I…" at bounding box center [616, 238] width 880 height 213
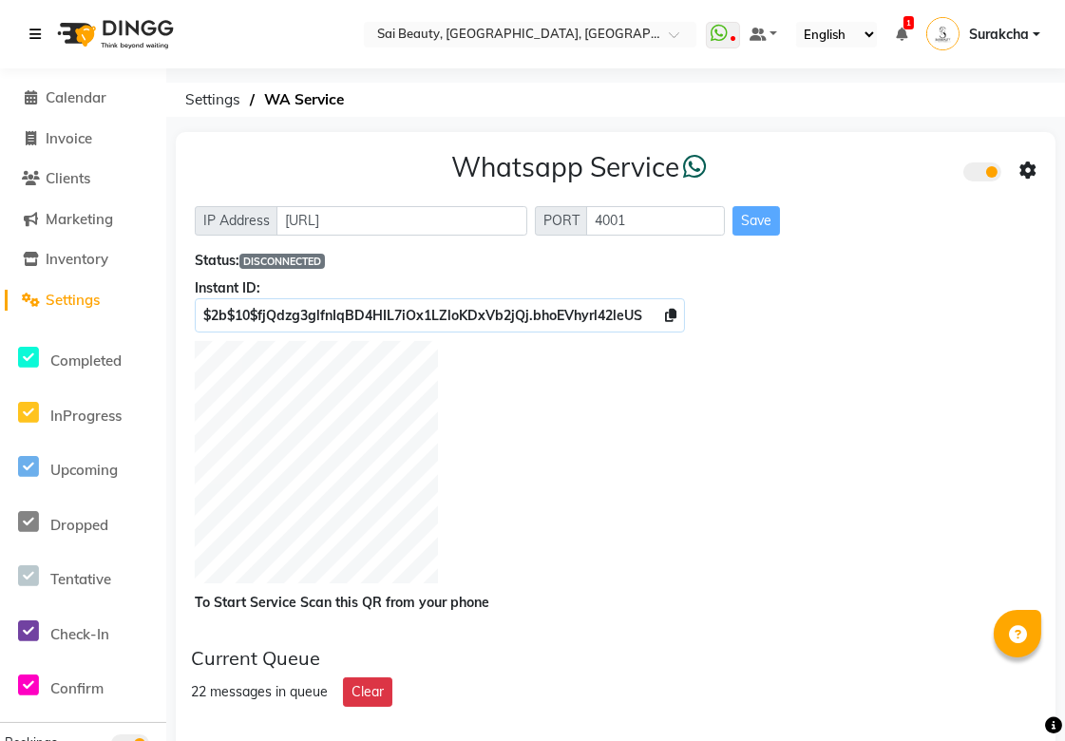
click at [39, 53] on link at bounding box center [38, 34] width 19 height 53
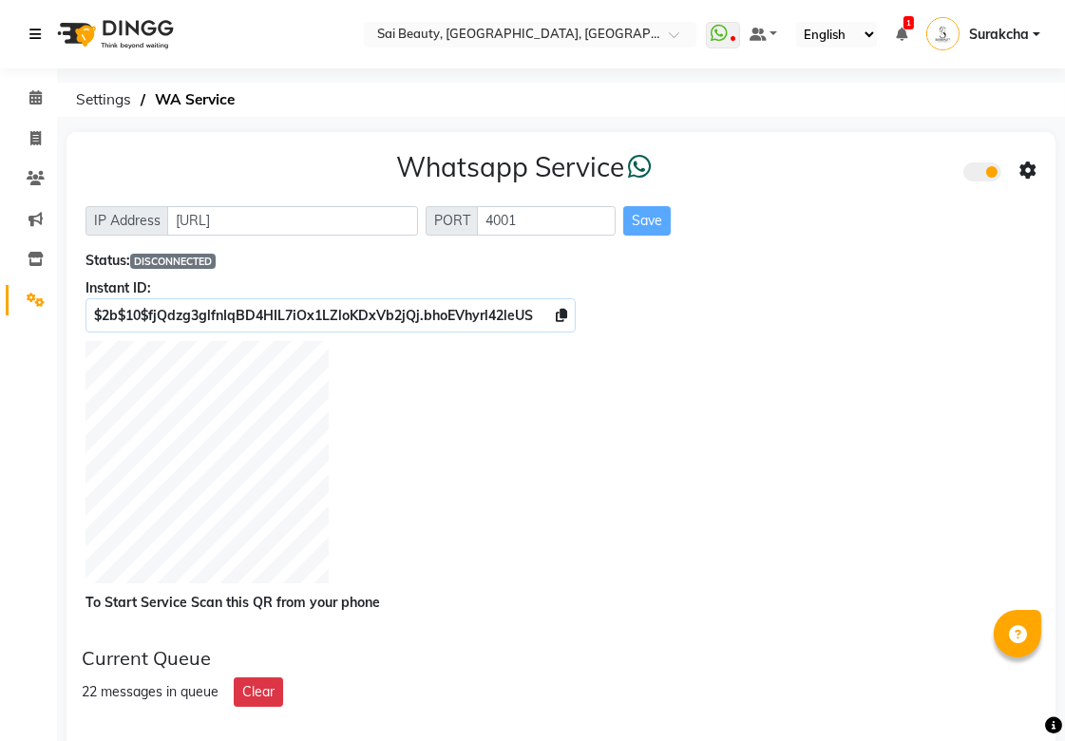
click at [31, 21] on link at bounding box center [38, 34] width 19 height 53
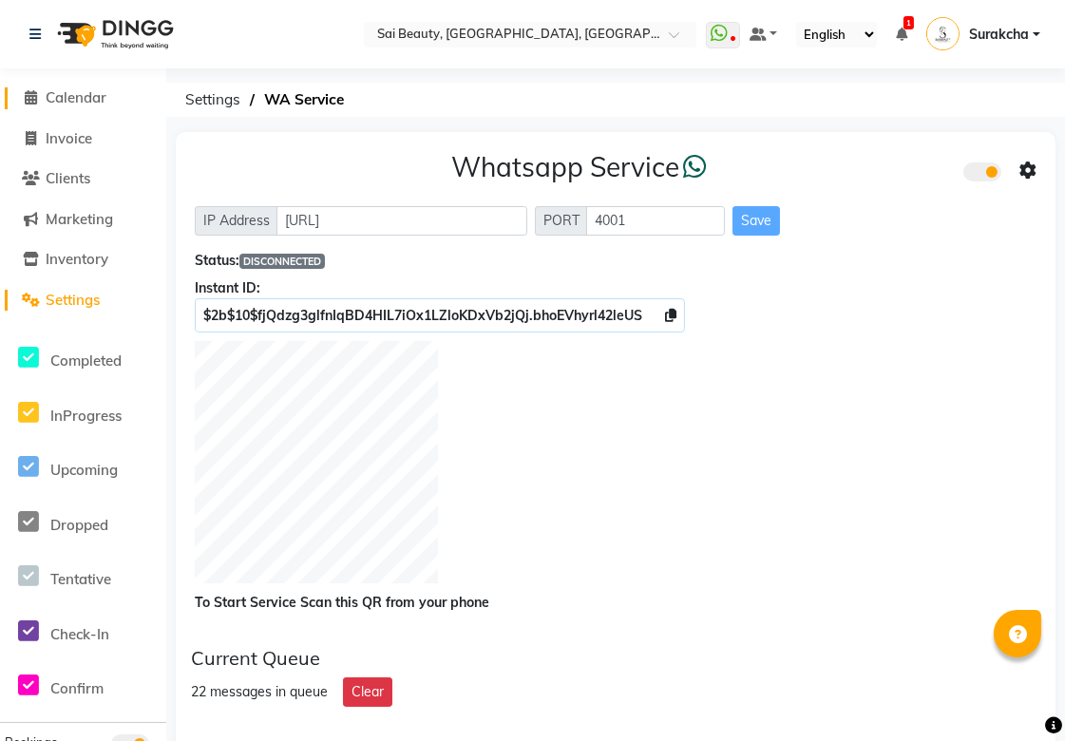
click at [76, 102] on span "Calendar" at bounding box center [76, 97] width 61 height 18
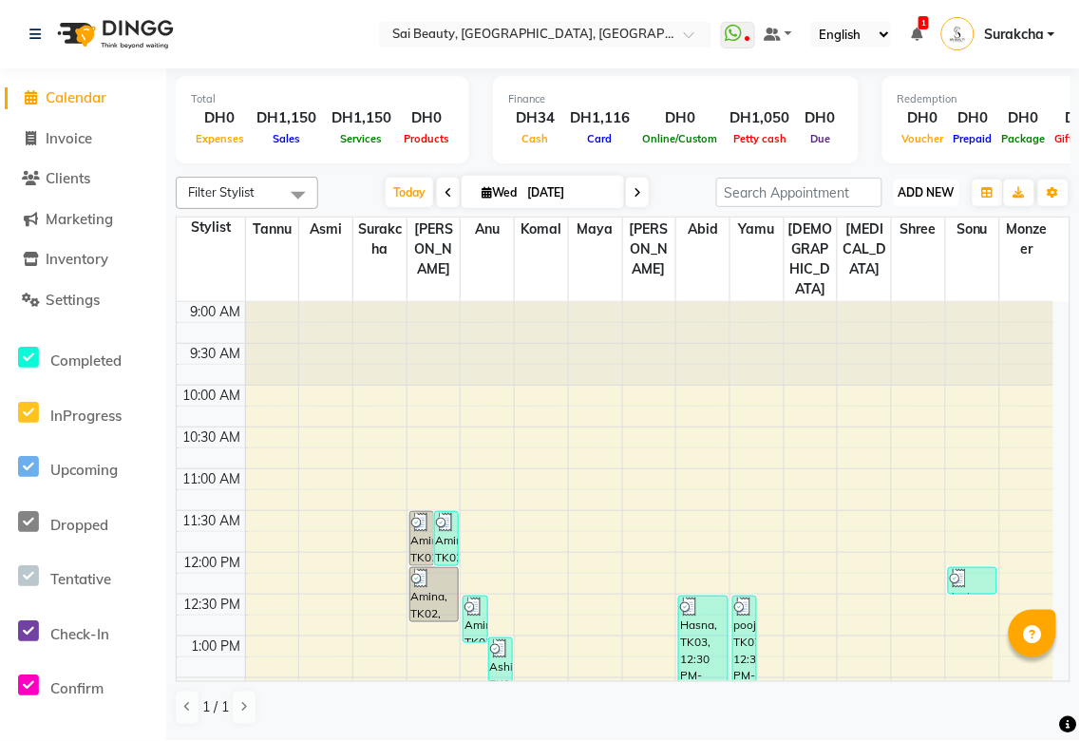
click at [922, 194] on span "ADD NEW" at bounding box center [927, 192] width 56 height 14
click at [917, 231] on button "Add Appointment" at bounding box center [885, 228] width 150 height 25
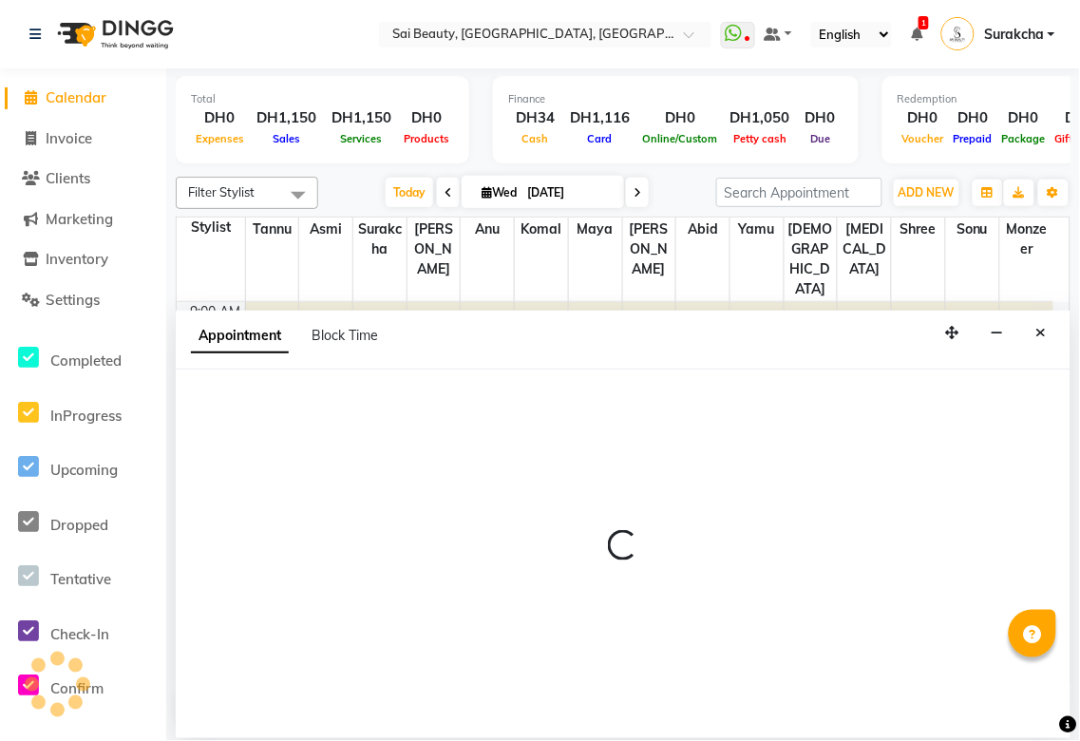
select select "600"
select select "tentative"
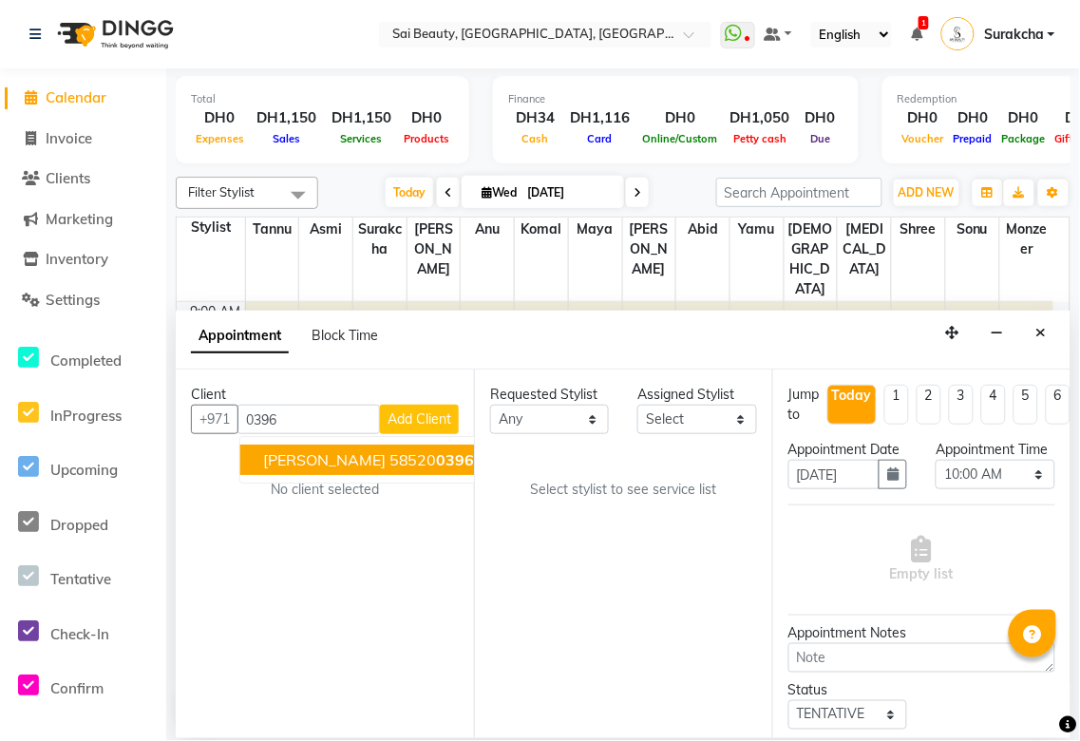
click at [437, 459] on span "0396" at bounding box center [456, 459] width 38 height 19
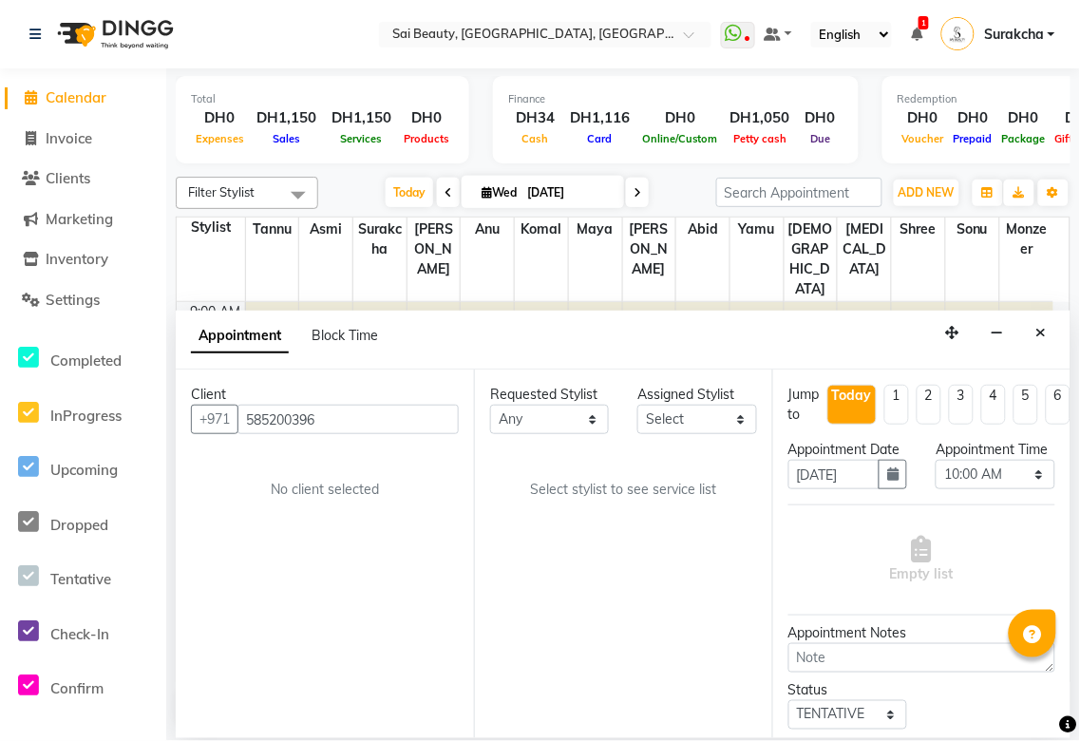
type input "585200396"
click at [576, 420] on select "Any [PERSON_NAME][MEDICAL_DATA] [PERSON_NAME] Asmi [PERSON_NAME] Gita [PERSON_N…" at bounding box center [549, 419] width 119 height 29
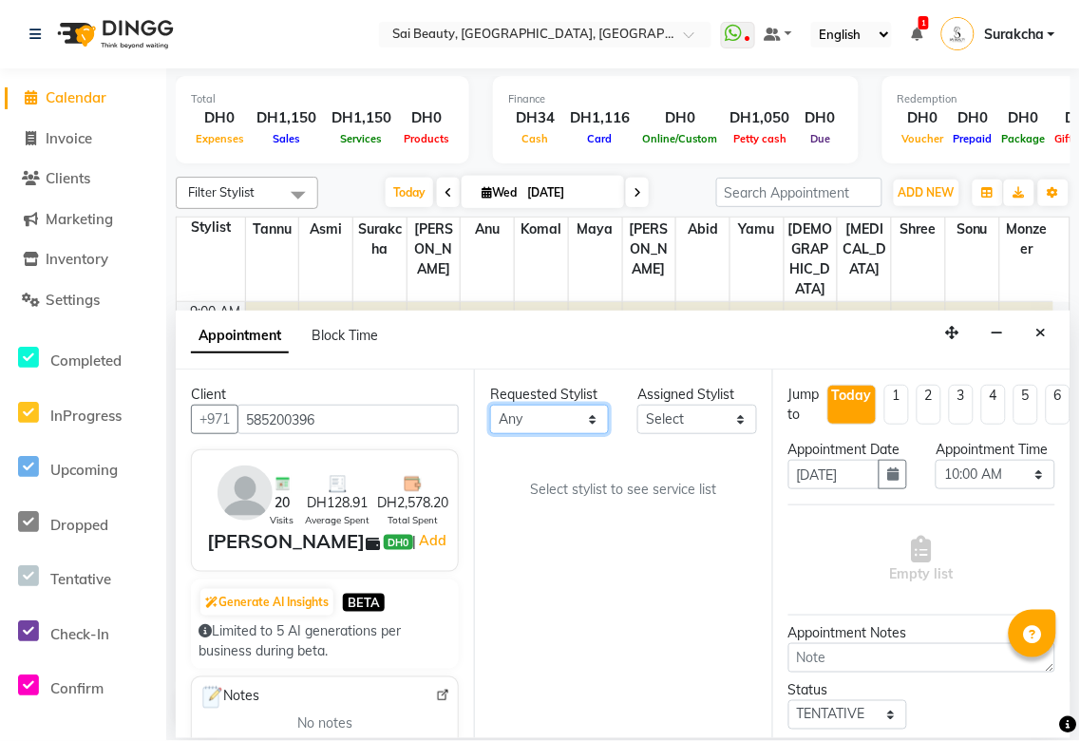
select select "45072"
click at [490, 405] on select "Any [PERSON_NAME][MEDICAL_DATA] [PERSON_NAME] Asmi [PERSON_NAME] Gita [PERSON_N…" at bounding box center [549, 419] width 119 height 29
select select "45072"
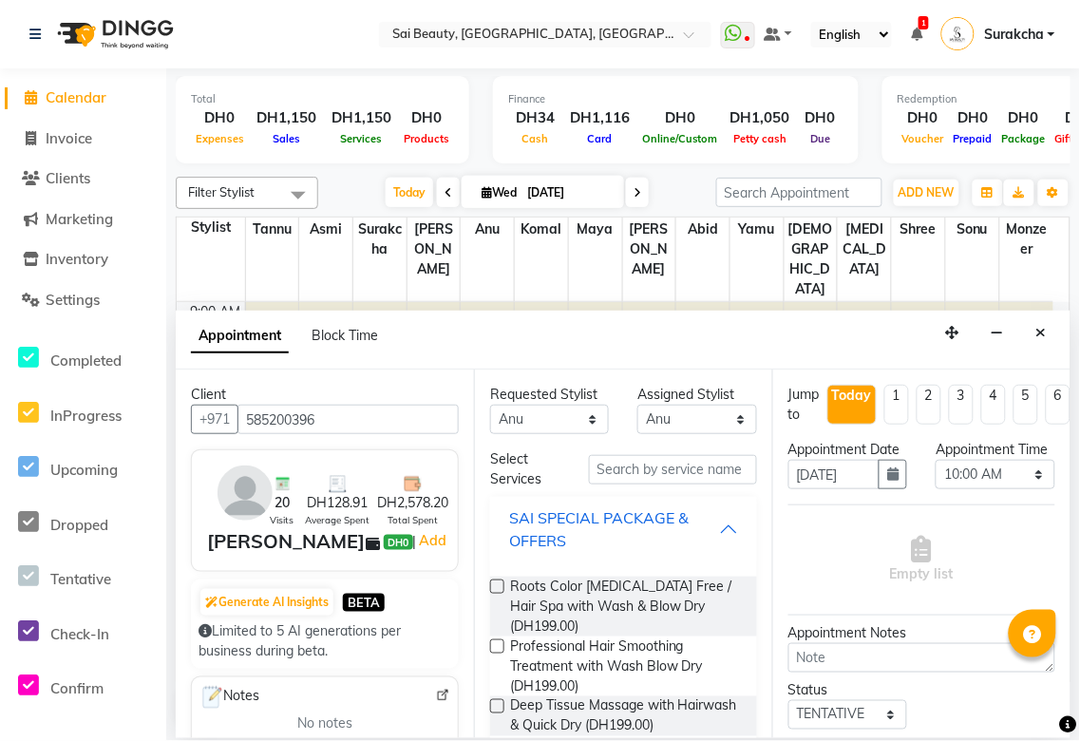
click at [699, 534] on div "SAI SPECIAL PACKAGE & OFFERS" at bounding box center [614, 529] width 210 height 46
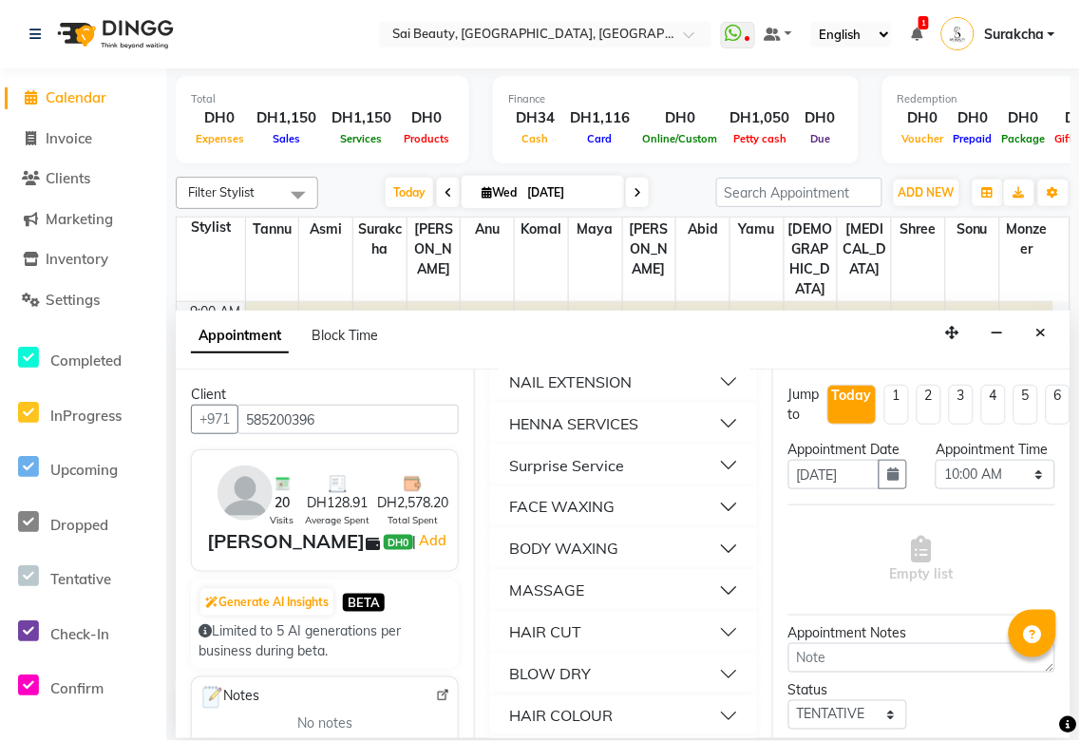
scroll to position [618, 0]
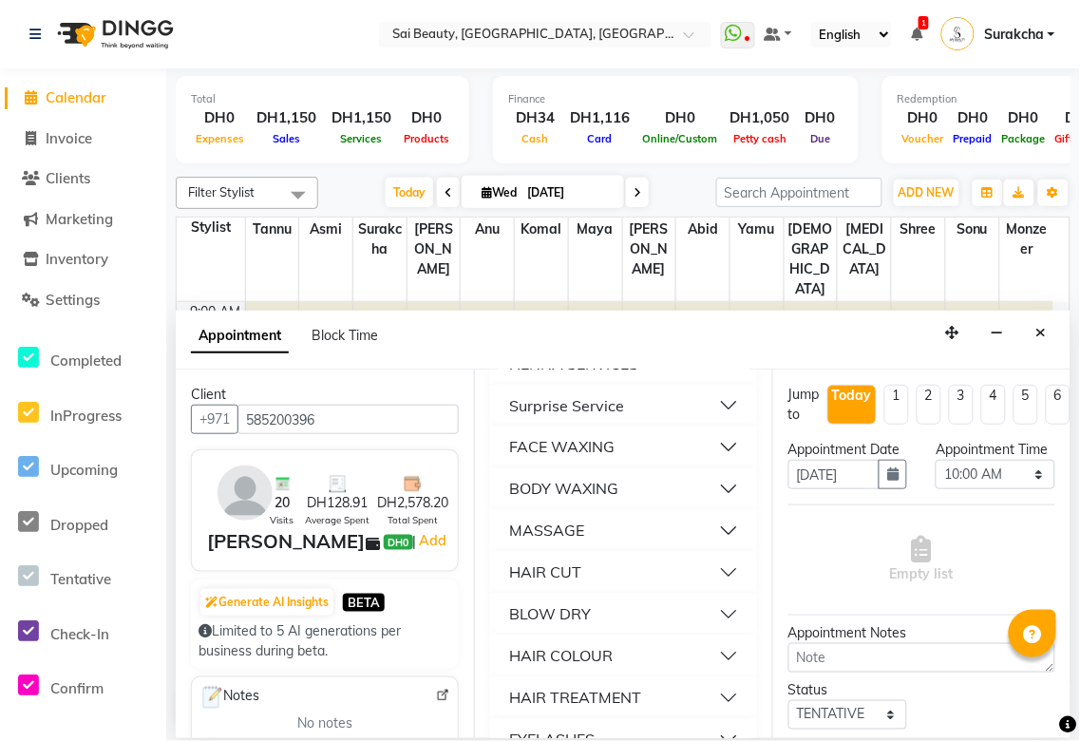
click at [709, 535] on button "MASSAGE" at bounding box center [624, 531] width 252 height 34
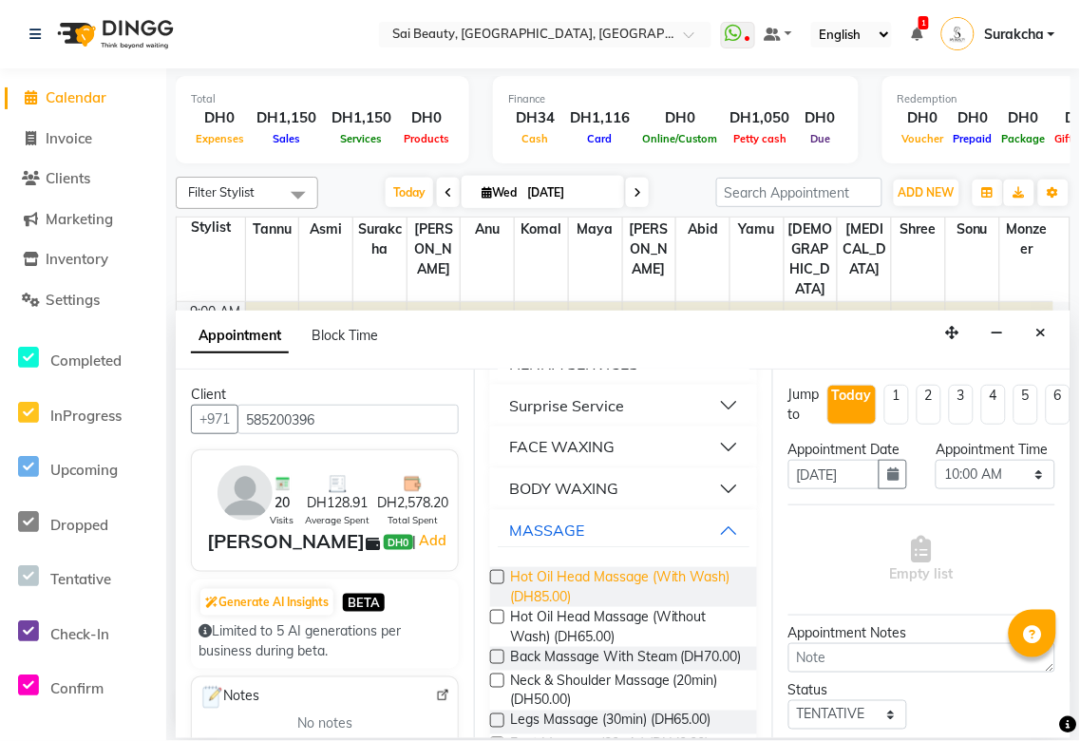
click at [634, 592] on span "Hot Oil Head Massage (With Wash) (DH85.00)" at bounding box center [626, 587] width 232 height 40
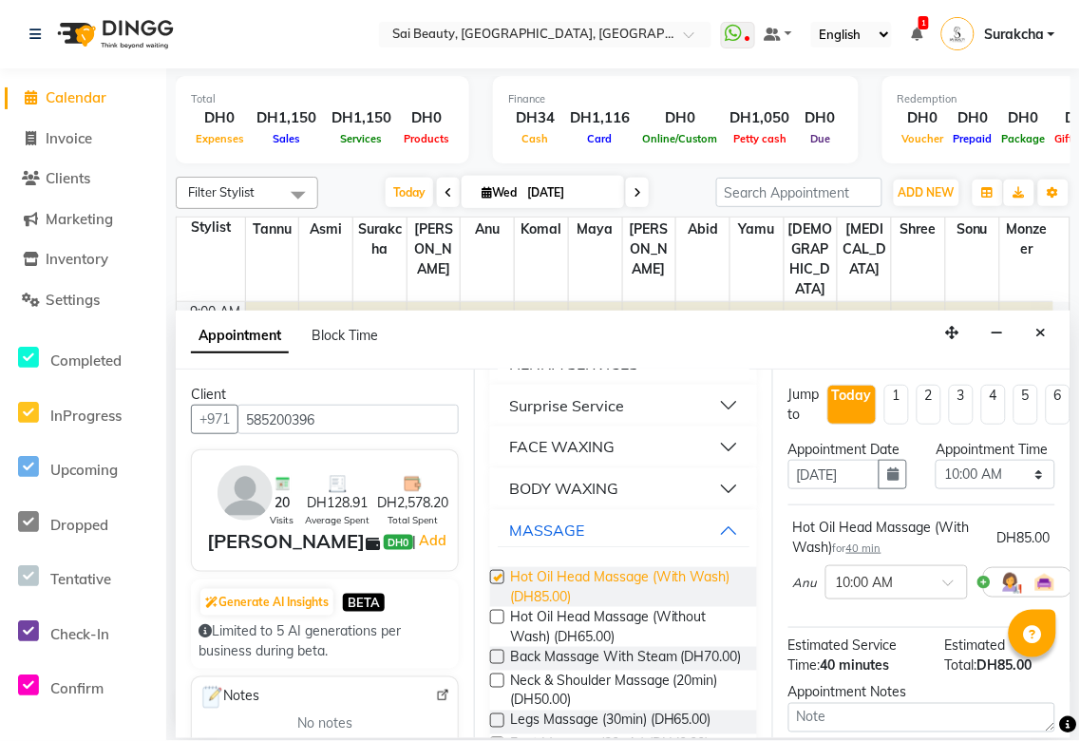
checkbox input "false"
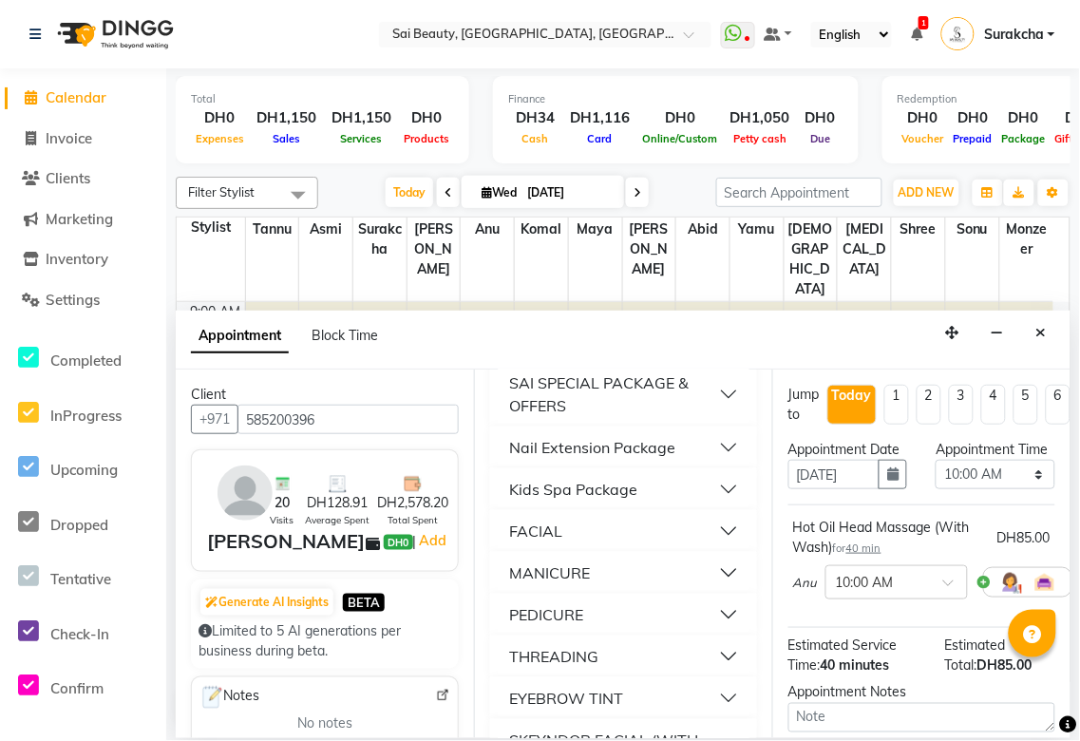
scroll to position [0, 0]
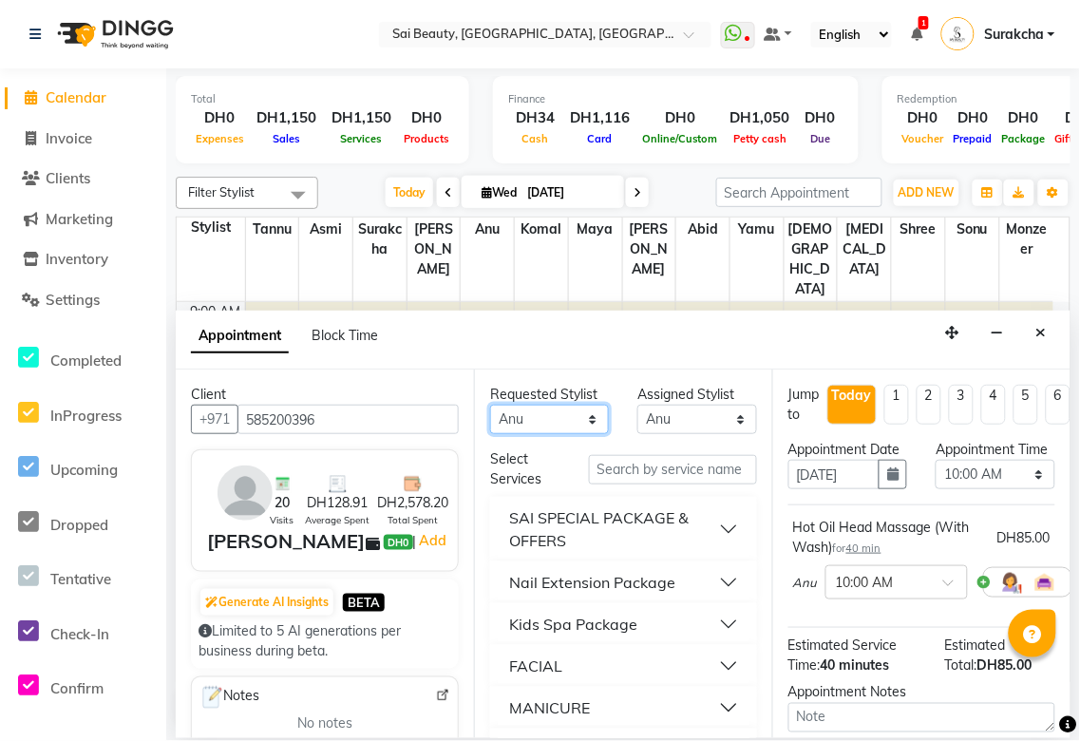
click at [576, 430] on select "Any [PERSON_NAME][MEDICAL_DATA] [PERSON_NAME] Asmi [PERSON_NAME] Gita [PERSON_N…" at bounding box center [549, 419] width 119 height 29
select select "72772"
click at [490, 405] on select "Any [PERSON_NAME][MEDICAL_DATA] [PERSON_NAME] Asmi [PERSON_NAME] Gita [PERSON_N…" at bounding box center [549, 419] width 119 height 29
select select "72772"
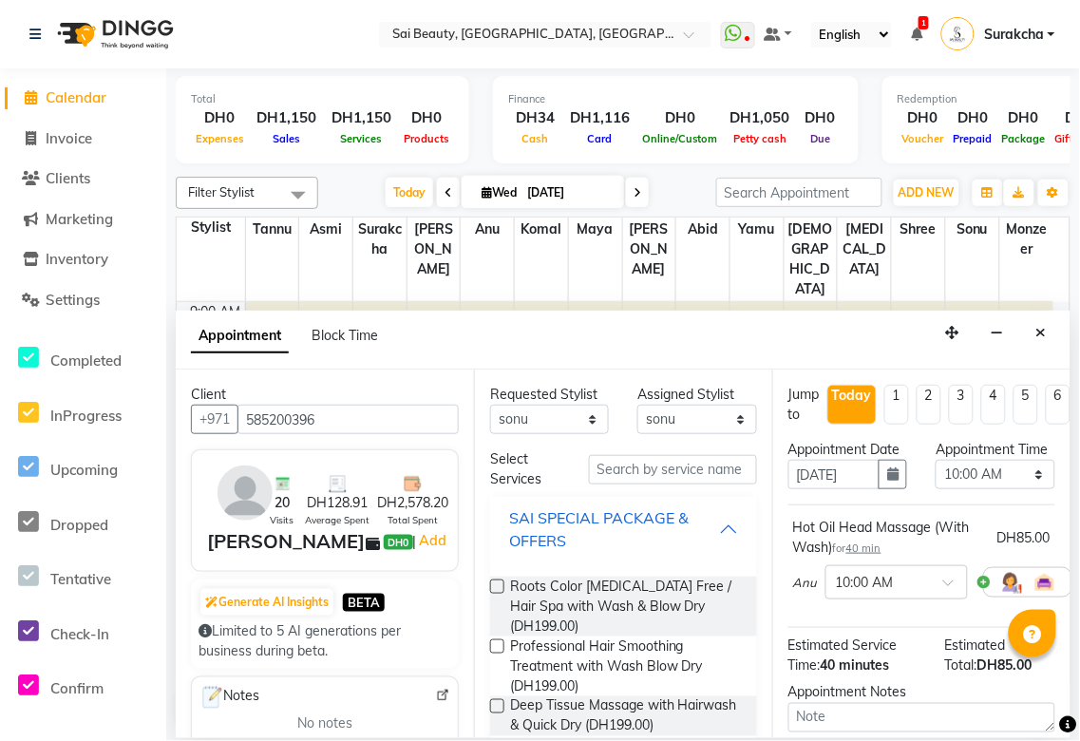
click at [698, 534] on div "SAI SPECIAL PACKAGE & OFFERS" at bounding box center [614, 529] width 210 height 46
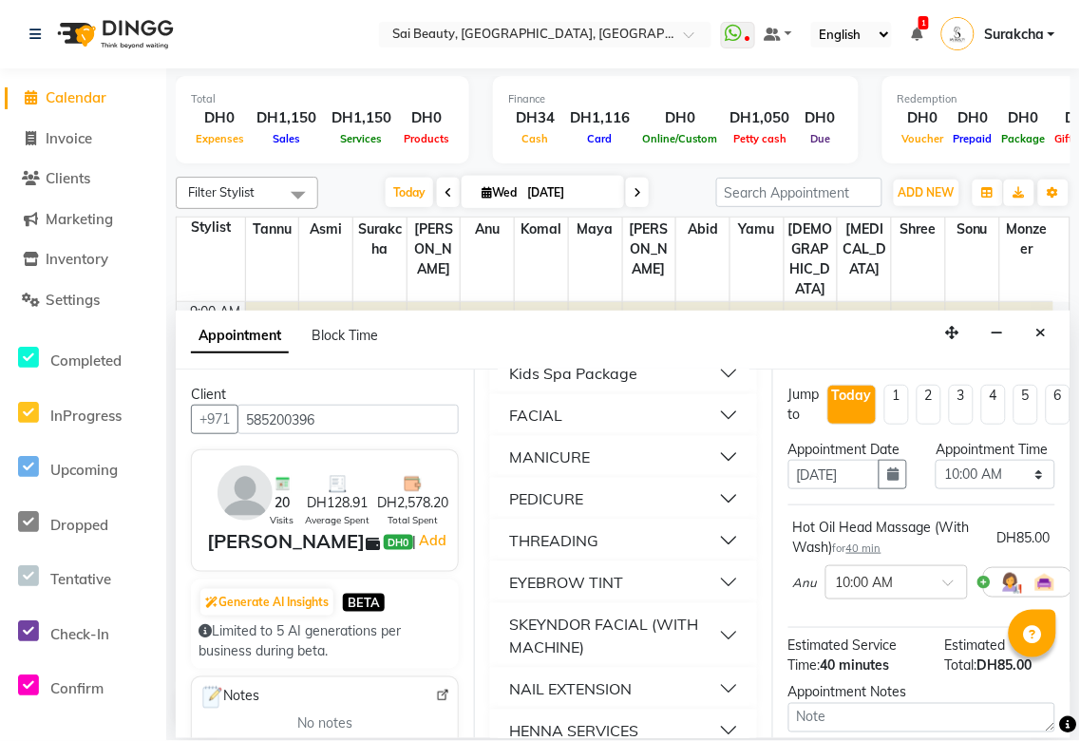
scroll to position [273, 0]
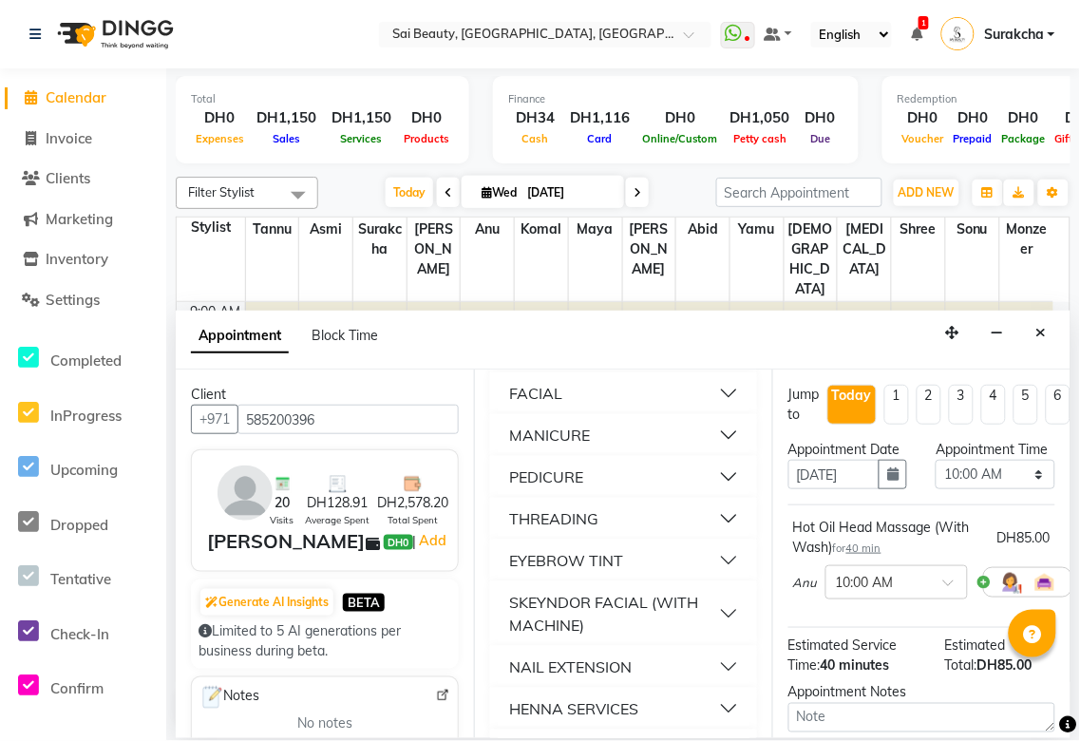
click at [714, 490] on button "PEDICURE" at bounding box center [624, 477] width 252 height 34
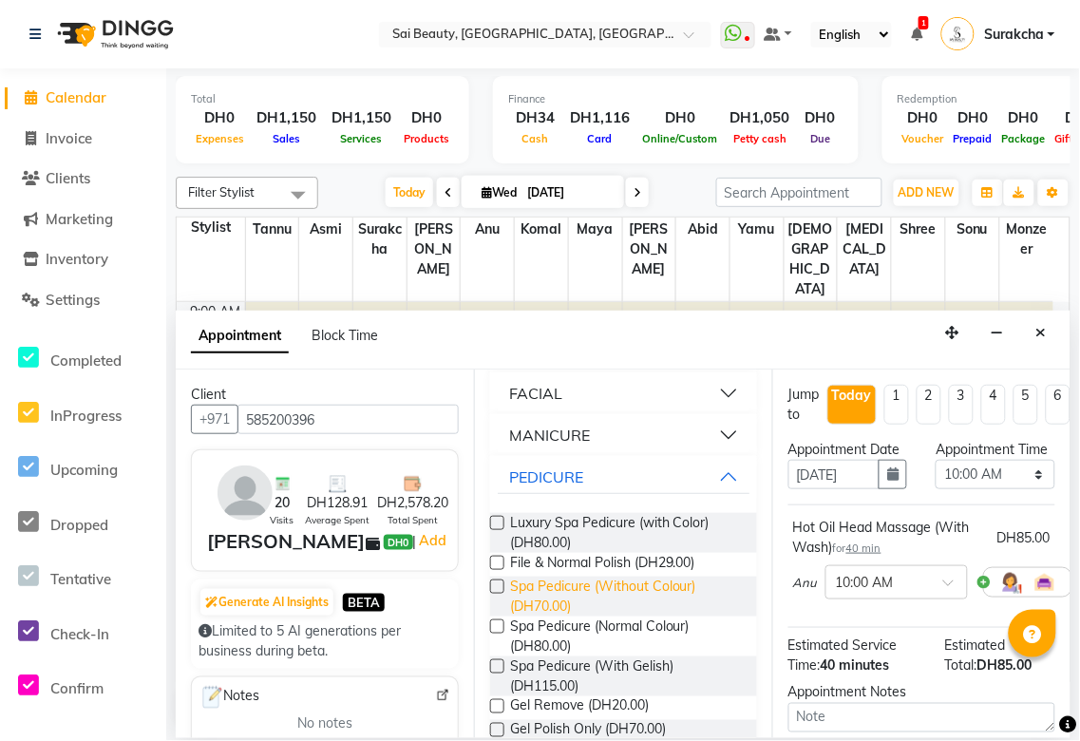
click at [637, 592] on span "Spa Pedicure (Without Colour) (DH70.00)" at bounding box center [626, 597] width 232 height 40
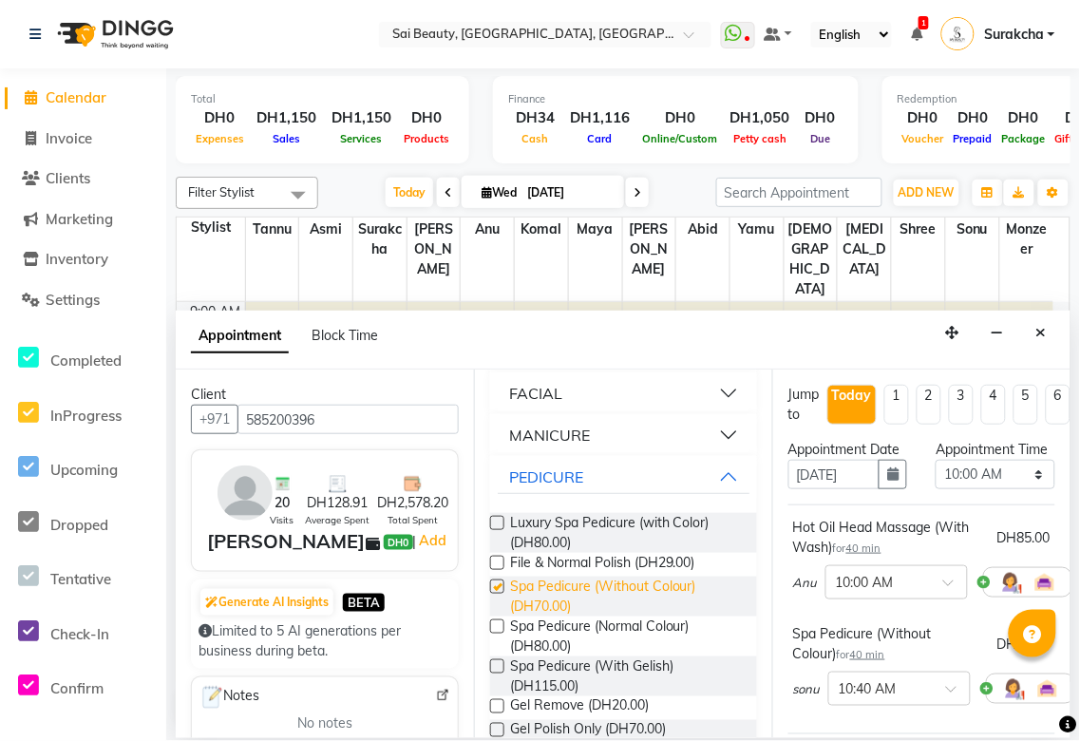
checkbox input "false"
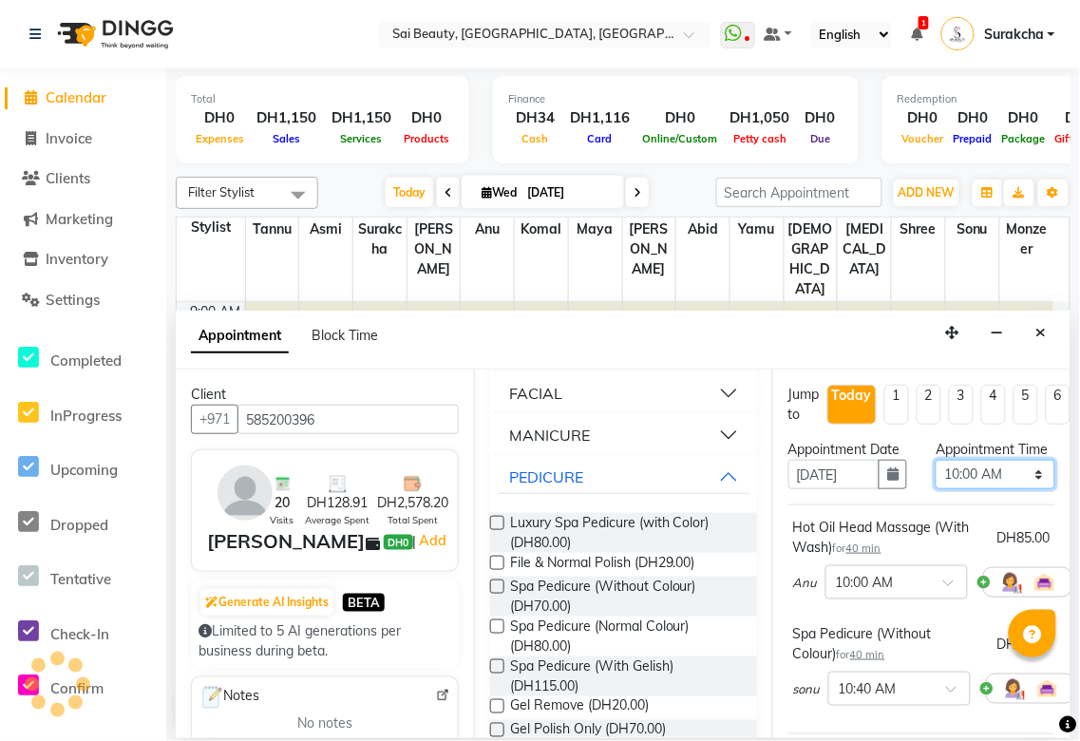
click at [1028, 489] on select "Select 10:00 AM 10:05 AM 10:10 AM 10:15 AM 10:20 AM 10:25 AM 10:30 AM 10:35 AM …" at bounding box center [995, 474] width 119 height 29
click at [1027, 489] on select "Select 10:00 AM 10:05 AM 10:10 AM 10:15 AM 10:20 AM 10:25 AM 10:30 AM 10:35 AM …" at bounding box center [995, 474] width 119 height 29
select select "1170"
click at [936, 479] on select "Select 10:00 AM 10:05 AM 10:10 AM 10:15 AM 10:20 AM 10:25 AM 10:30 AM 10:35 AM …" at bounding box center [995, 474] width 119 height 29
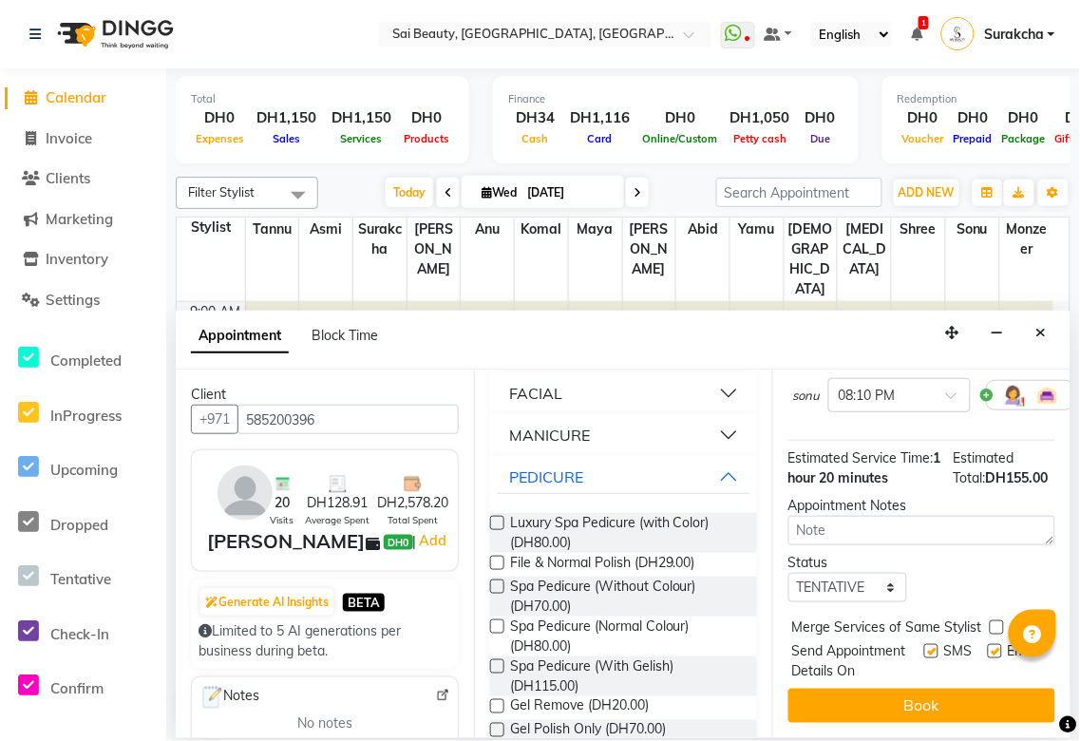
click at [998, 621] on label at bounding box center [997, 628] width 14 height 14
click at [998, 623] on input "checkbox" at bounding box center [996, 629] width 12 height 12
checkbox input "true"
click at [654, 44] on input "text" at bounding box center [527, 36] width 276 height 19
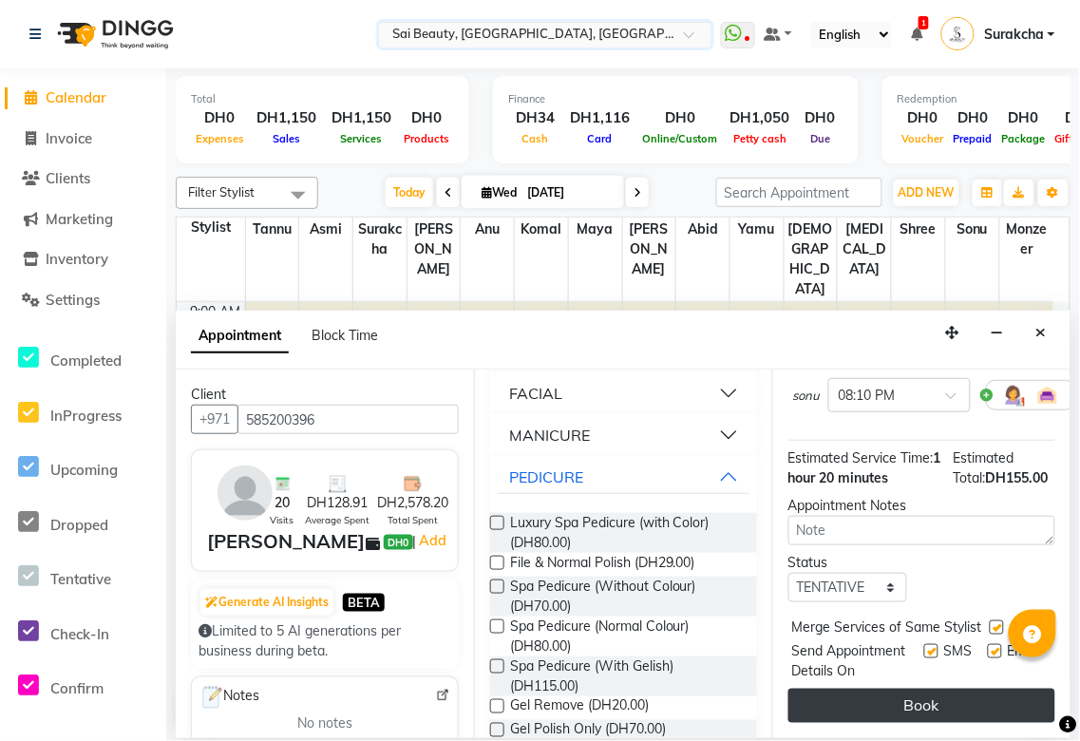
click at [941, 697] on button "Book" at bounding box center [922, 706] width 267 height 34
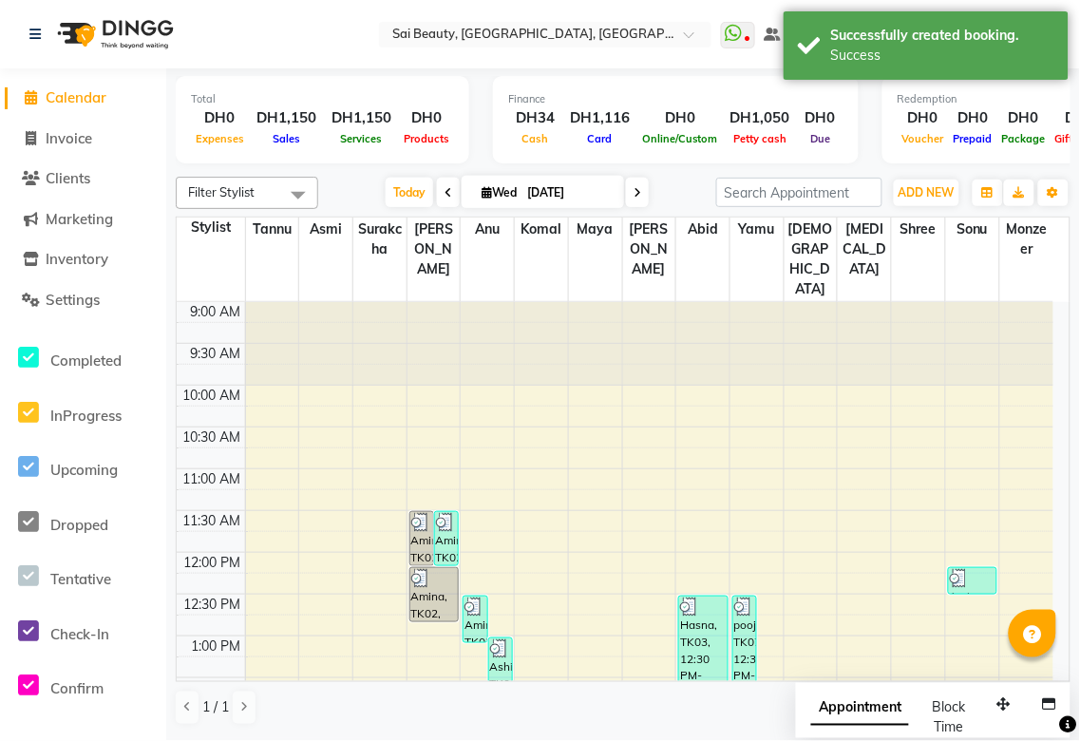
click at [853, 718] on span "Appointment" at bounding box center [861, 709] width 98 height 34
select select "tentative"
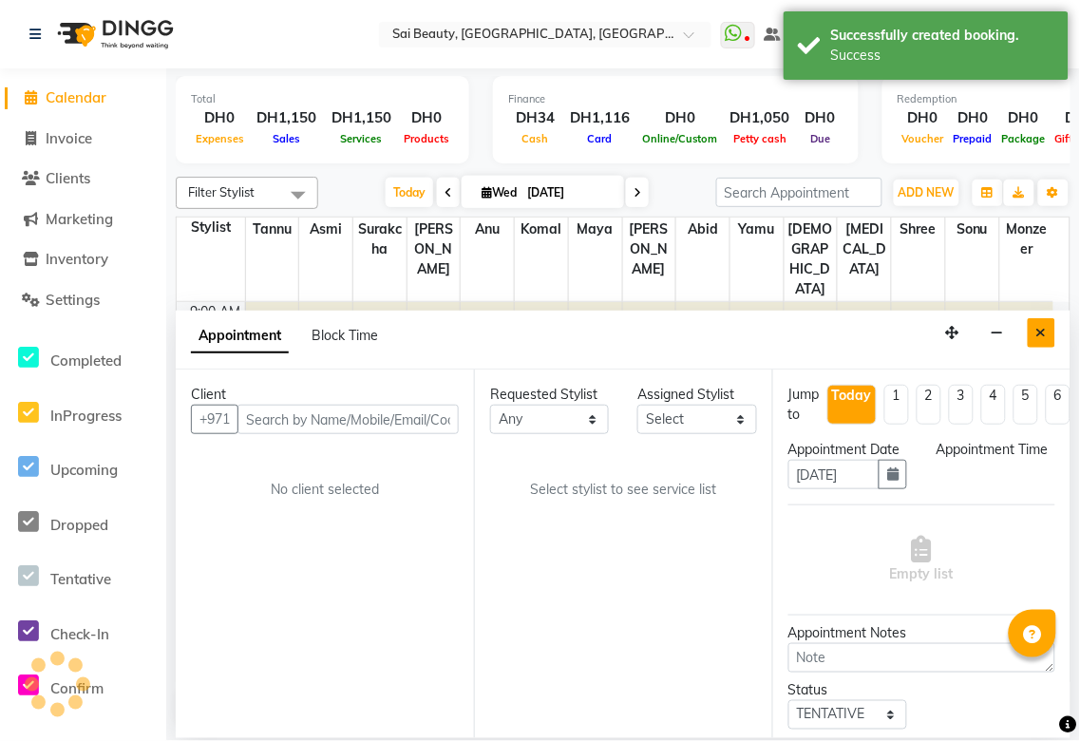
click at [1041, 334] on icon "Close" at bounding box center [1042, 332] width 10 height 13
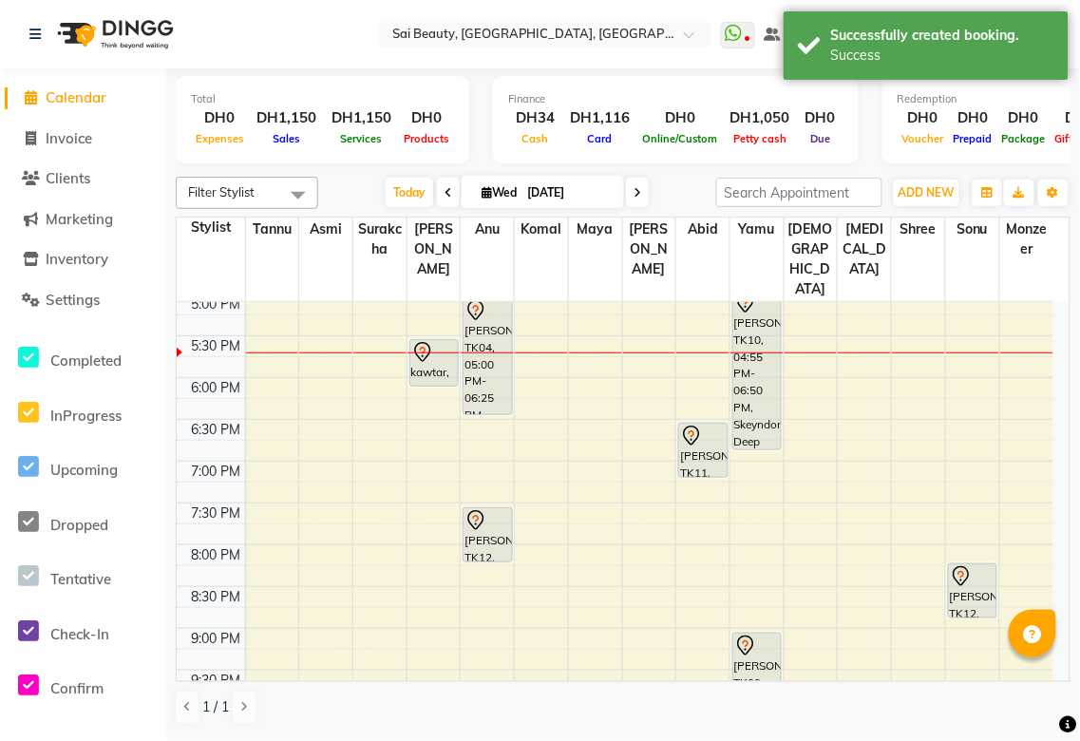
scroll to position [672, 0]
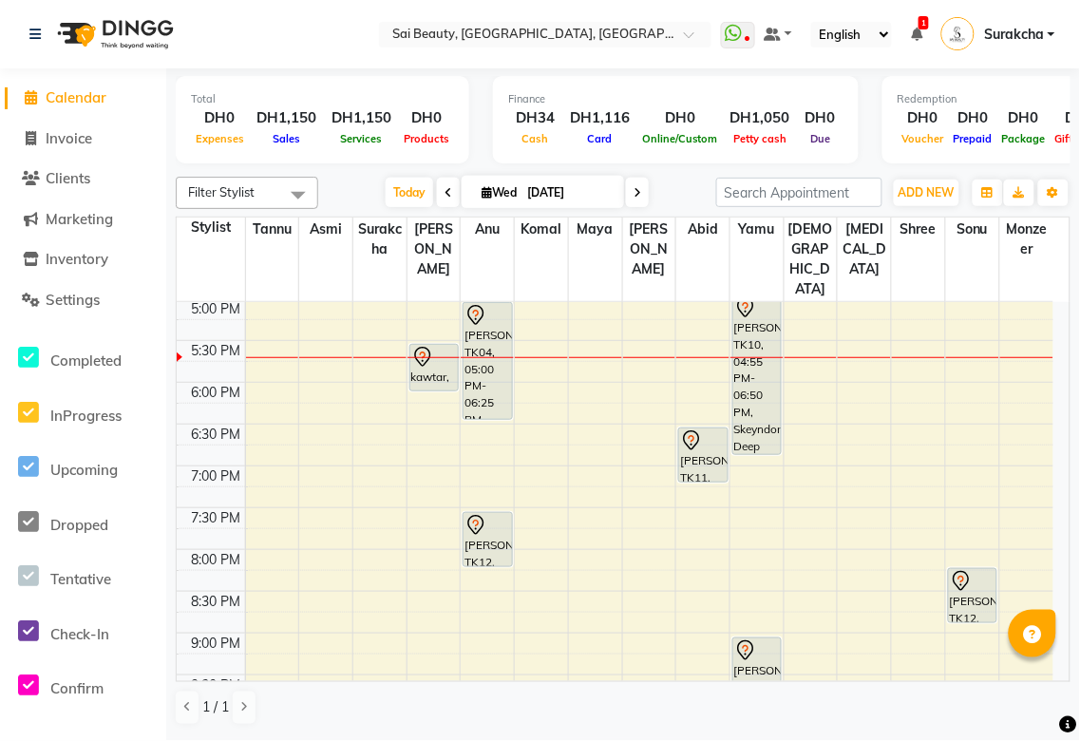
click at [433, 345] on div "kawtar, TK08, 05:30 PM-06:05 PM, Poly Gel Natural" at bounding box center [435, 368] width 48 height 46
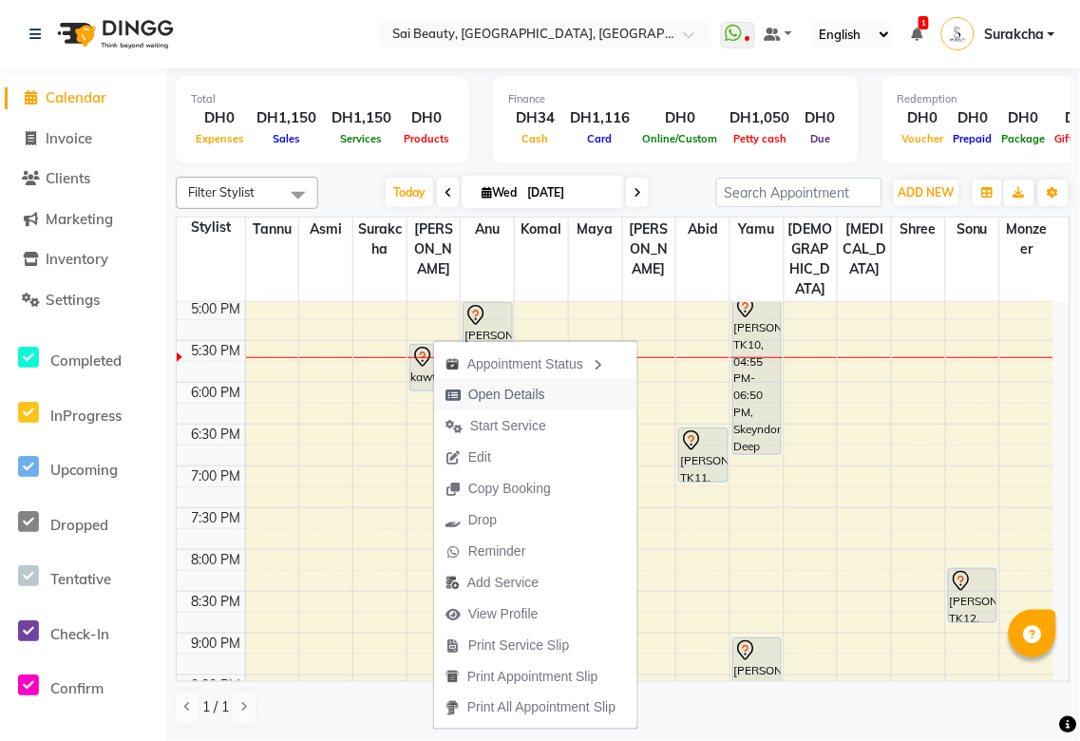
click at [533, 399] on span "Open Details" at bounding box center [506, 395] width 77 height 20
select select "7"
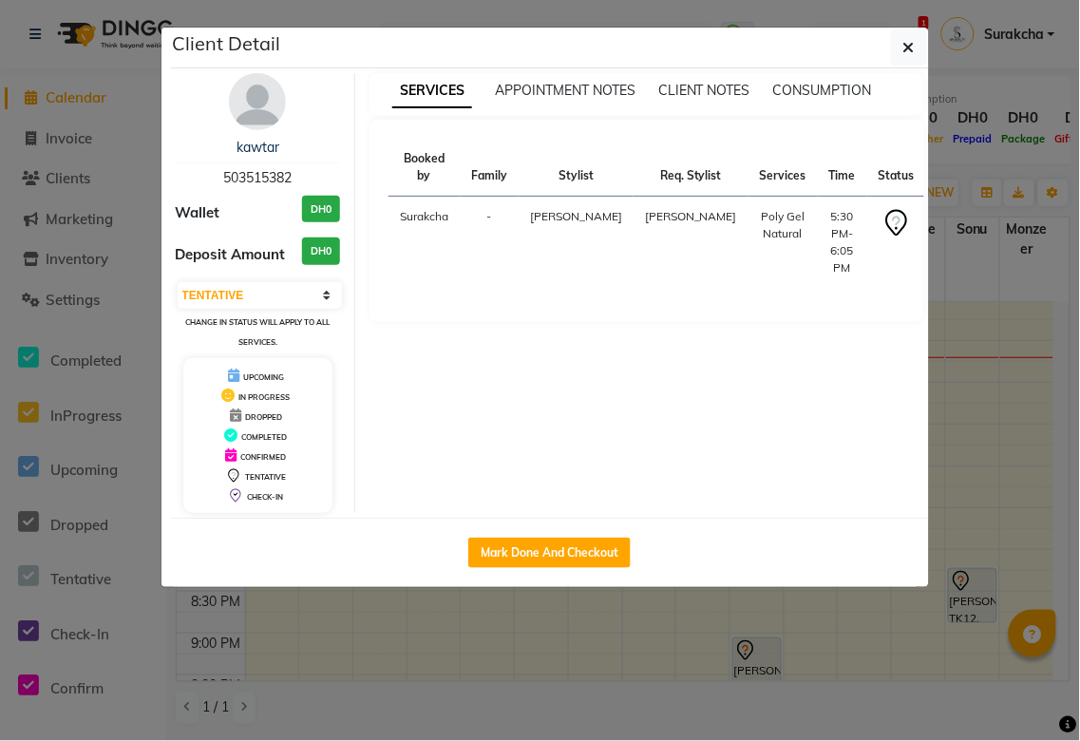
click at [894, 29] on div "Client Detail" at bounding box center [550, 48] width 758 height 41
click at [913, 52] on icon "button" at bounding box center [909, 47] width 11 height 15
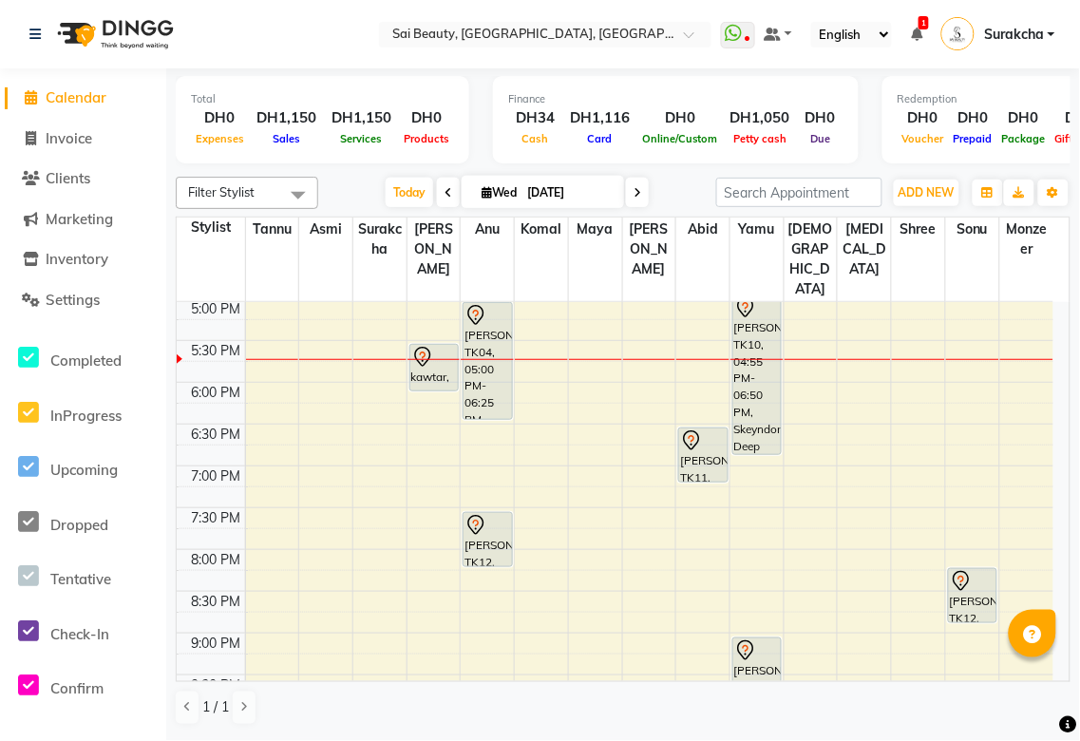
click at [437, 345] on div "kawtar, TK08, 05:30 PM-06:05 PM, Poly Gel Natural" at bounding box center [435, 368] width 48 height 46
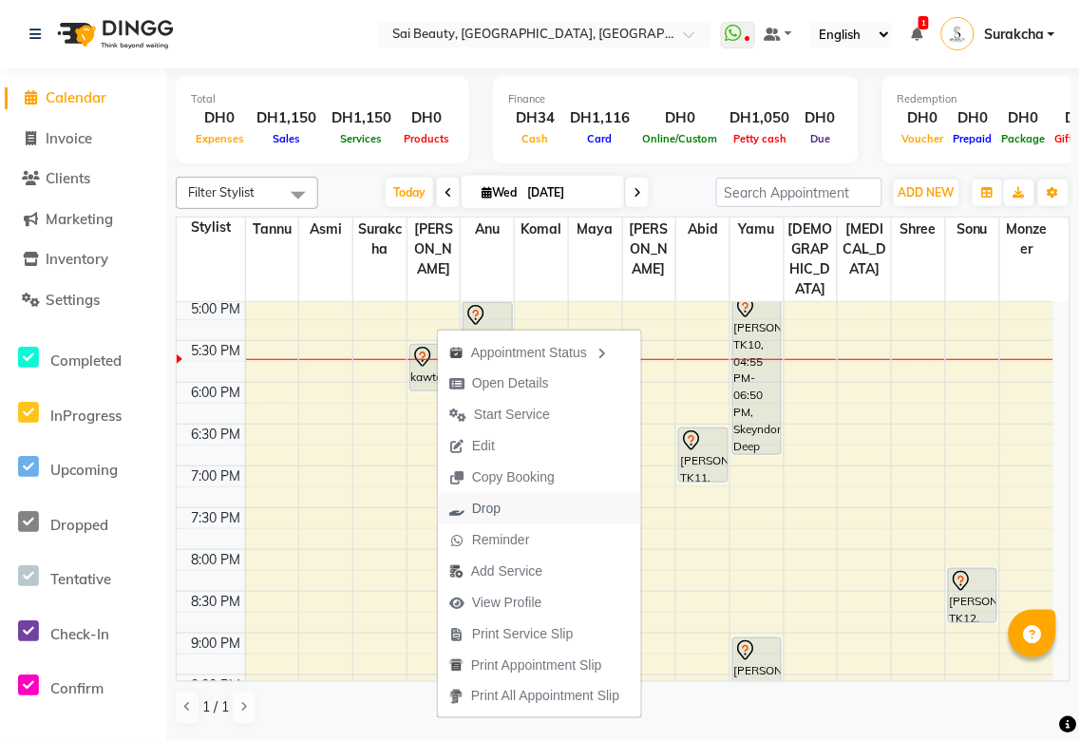
click at [499, 509] on span "Drop" at bounding box center [486, 509] width 29 height 20
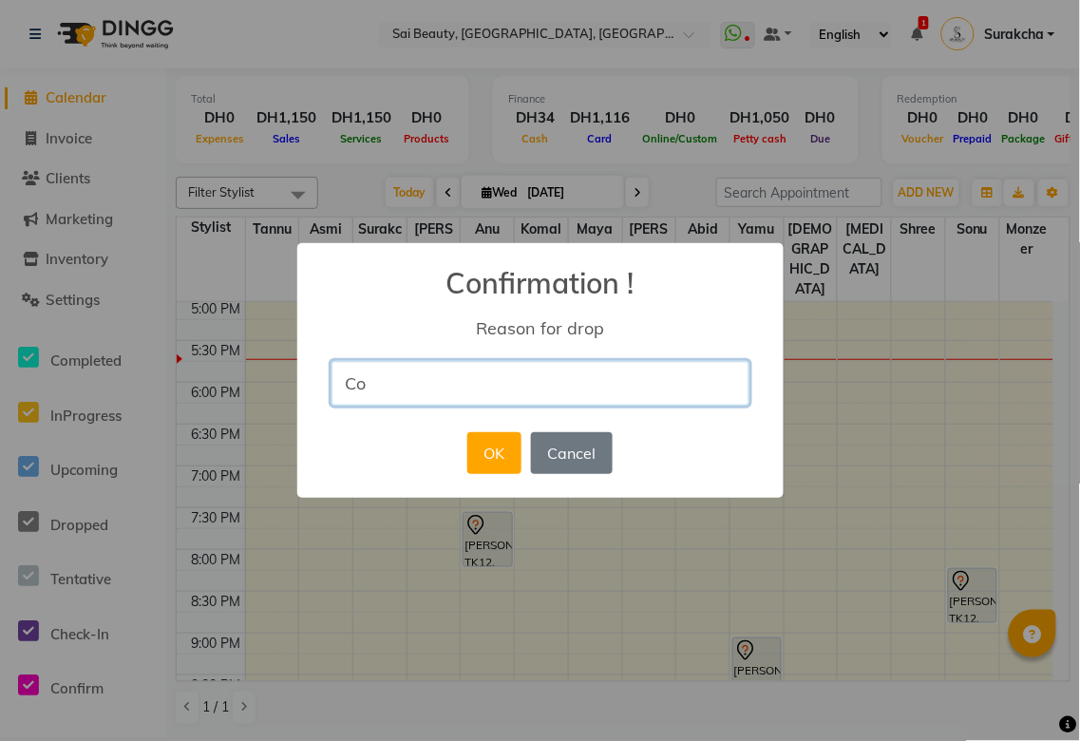
type input "costumer canceled the booking"
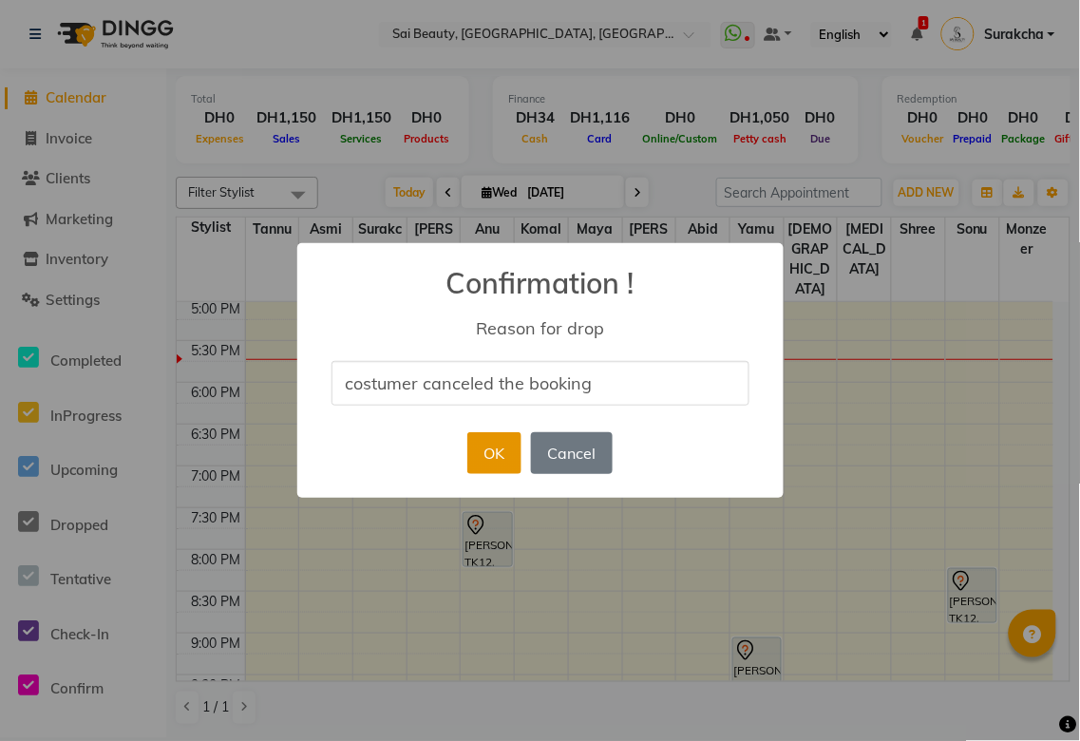
click at [485, 451] on button "OK" at bounding box center [495, 453] width 54 height 42
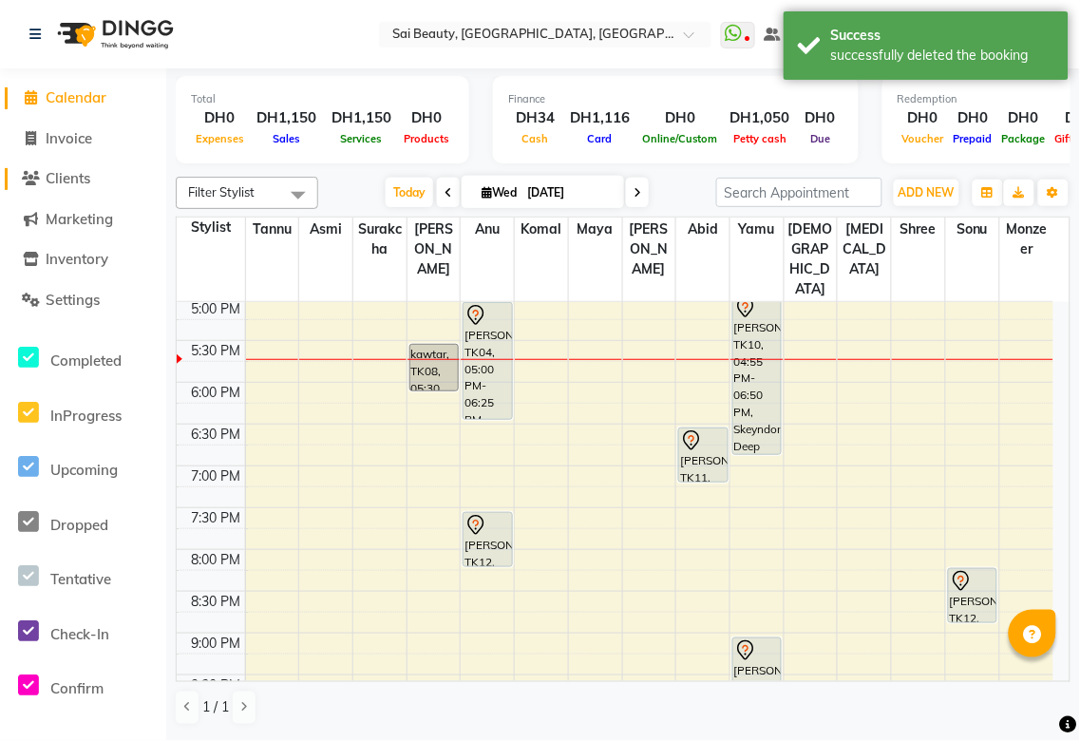
click at [68, 185] on span "Clients" at bounding box center [68, 178] width 45 height 18
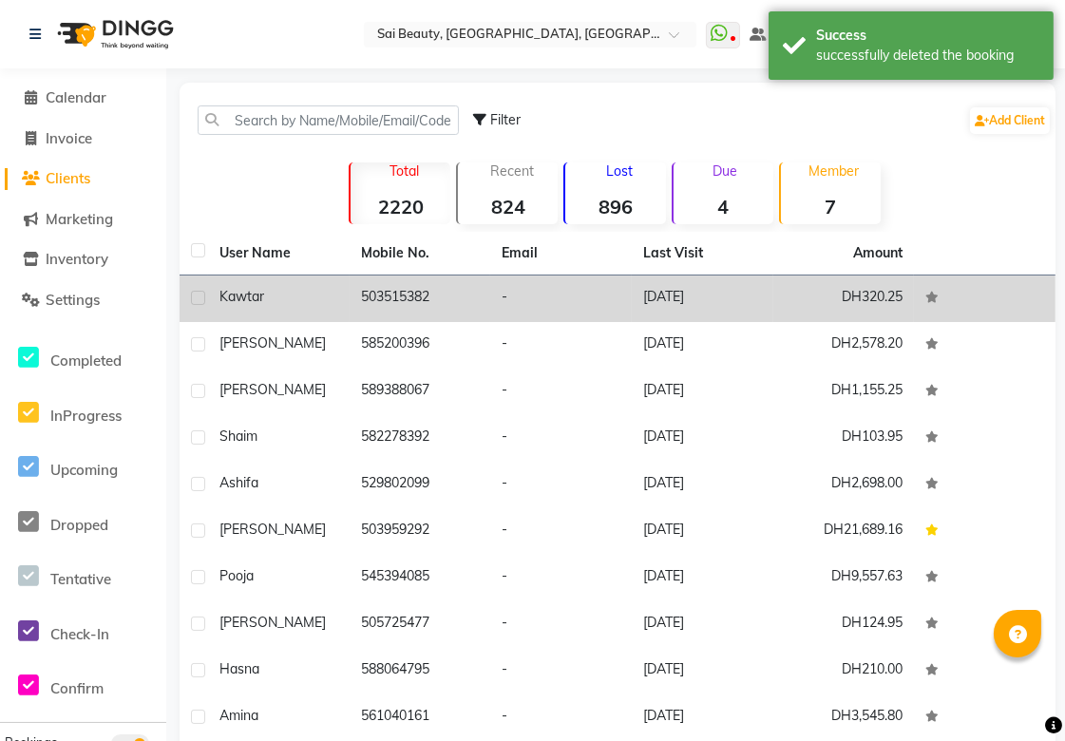
click at [400, 298] on td "503515382" at bounding box center [421, 299] width 142 height 47
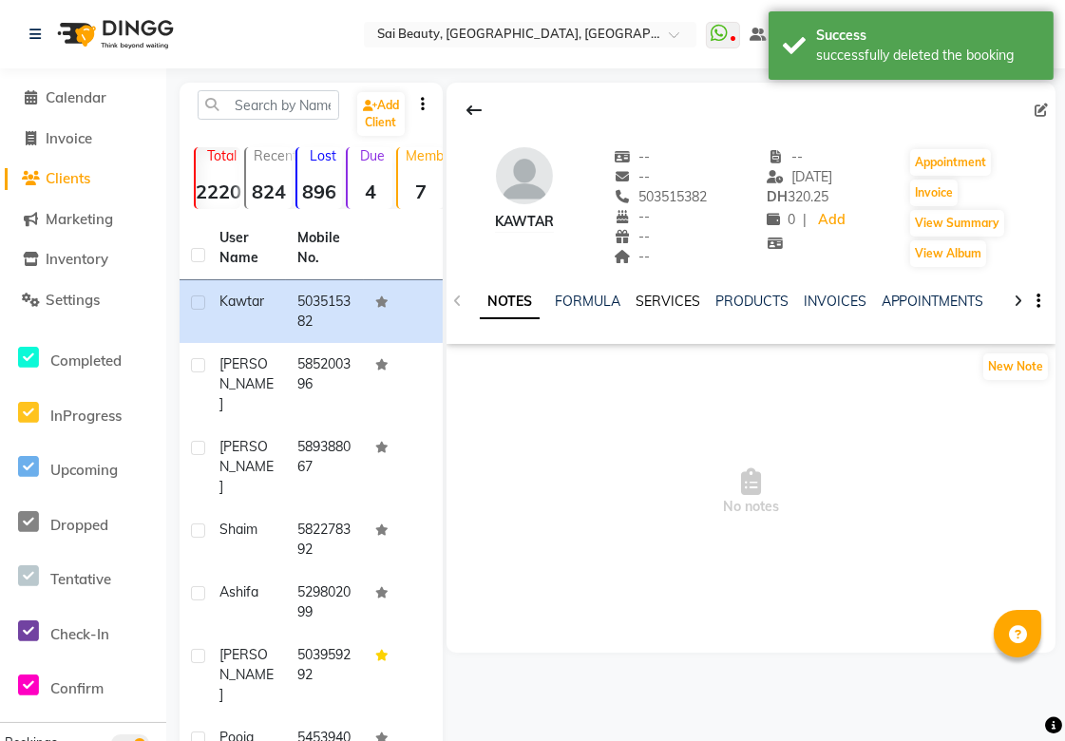
click at [677, 307] on link "SERVICES" at bounding box center [668, 301] width 65 height 17
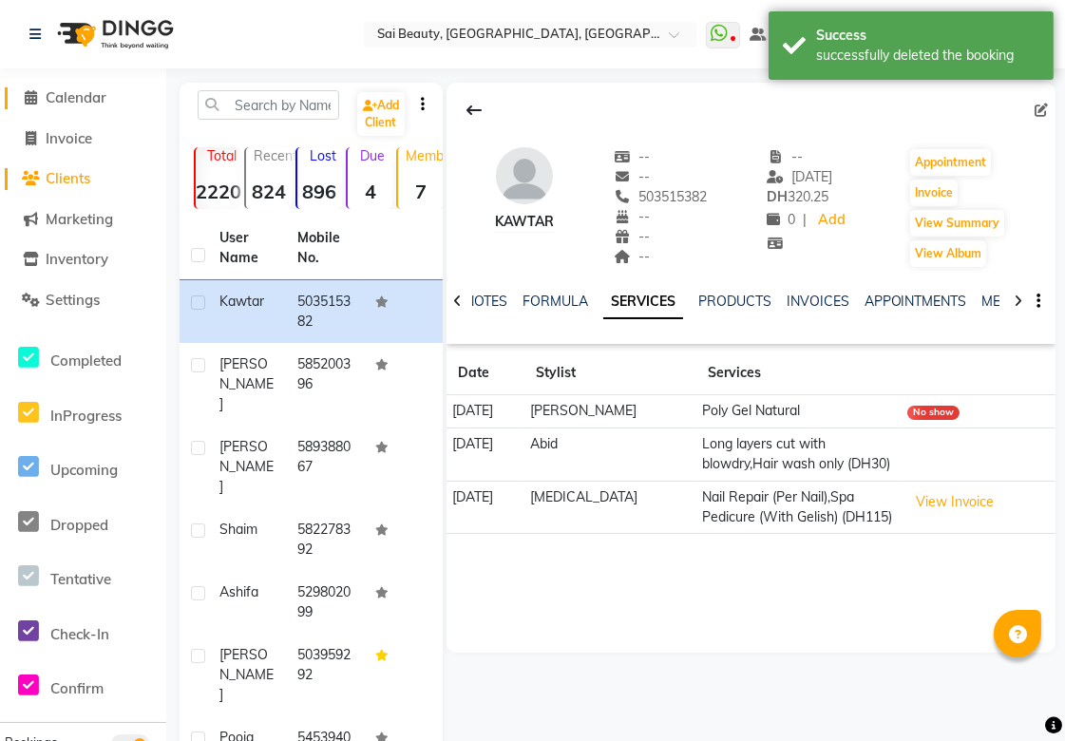
click at [30, 105] on icon at bounding box center [32, 97] width 12 height 14
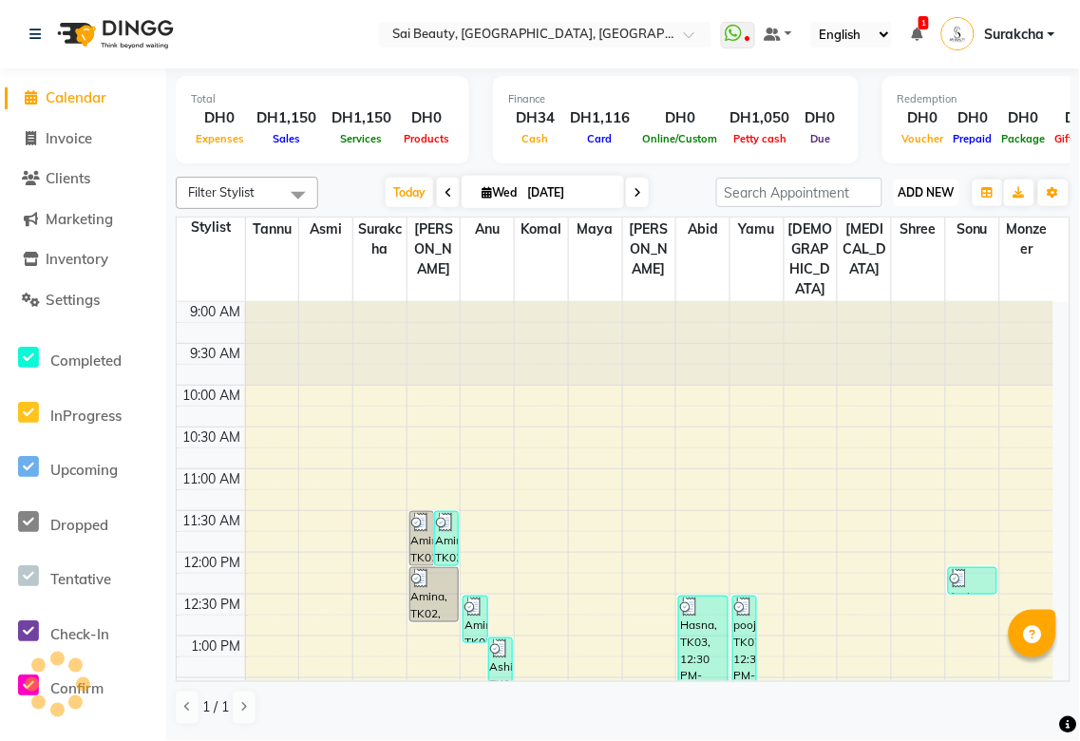
click at [919, 185] on span "ADD NEW" at bounding box center [927, 192] width 56 height 14
click at [907, 234] on button "Add Appointment" at bounding box center [885, 228] width 150 height 25
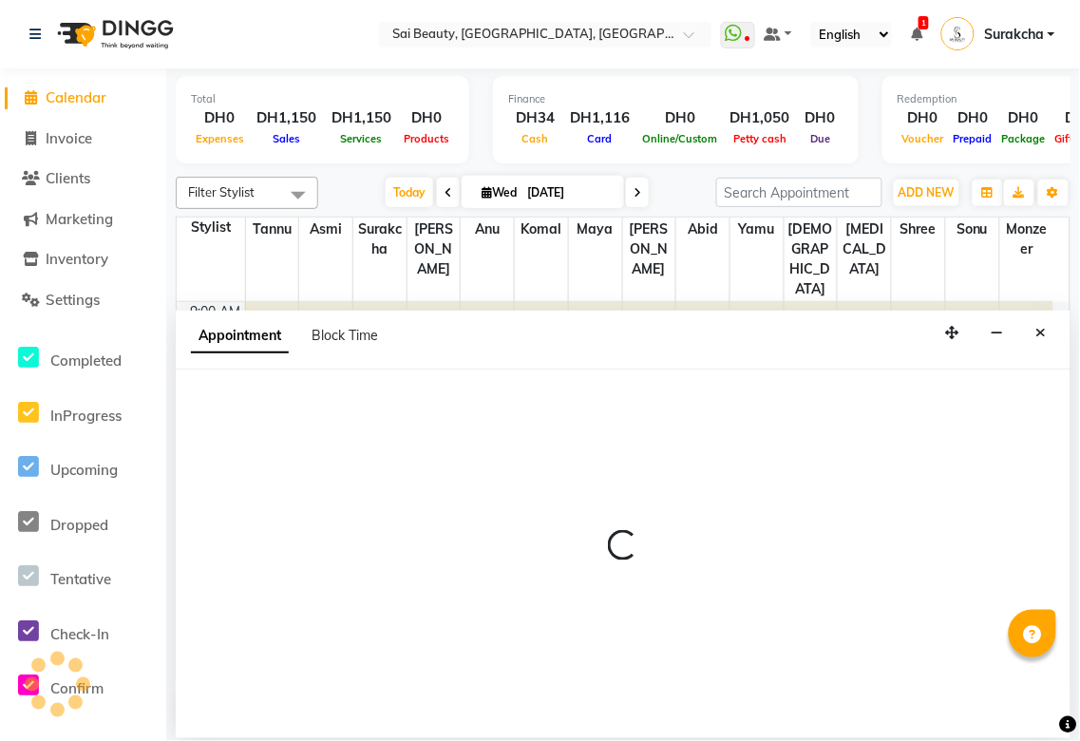
select select "tentative"
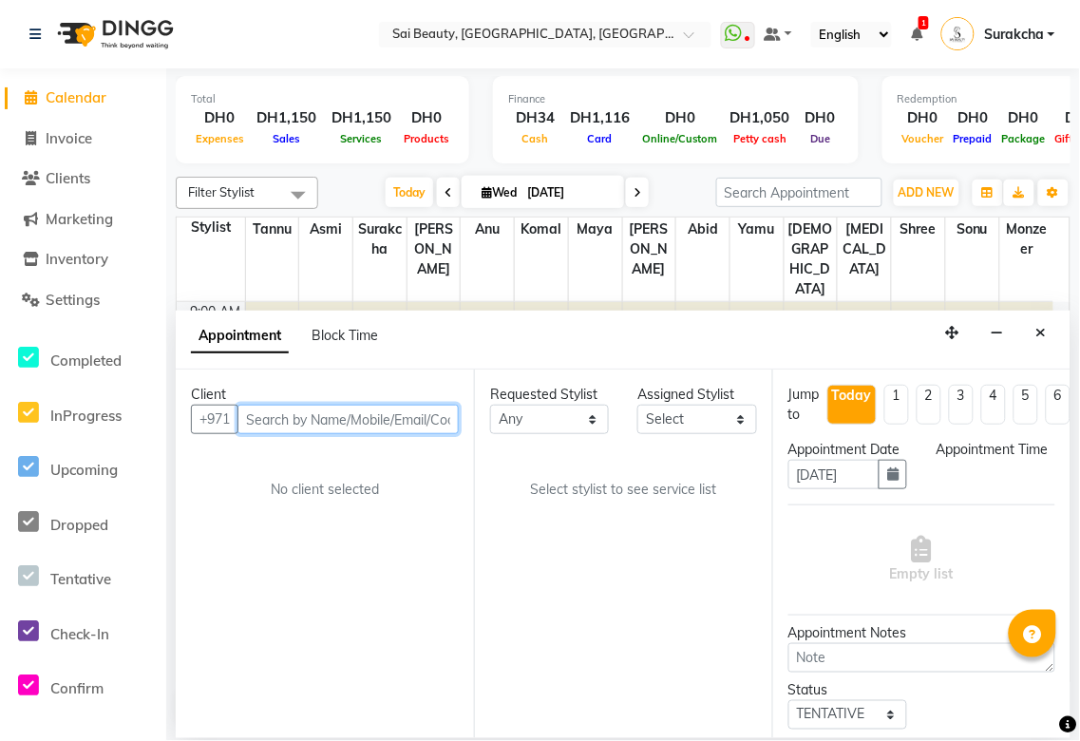
select select "600"
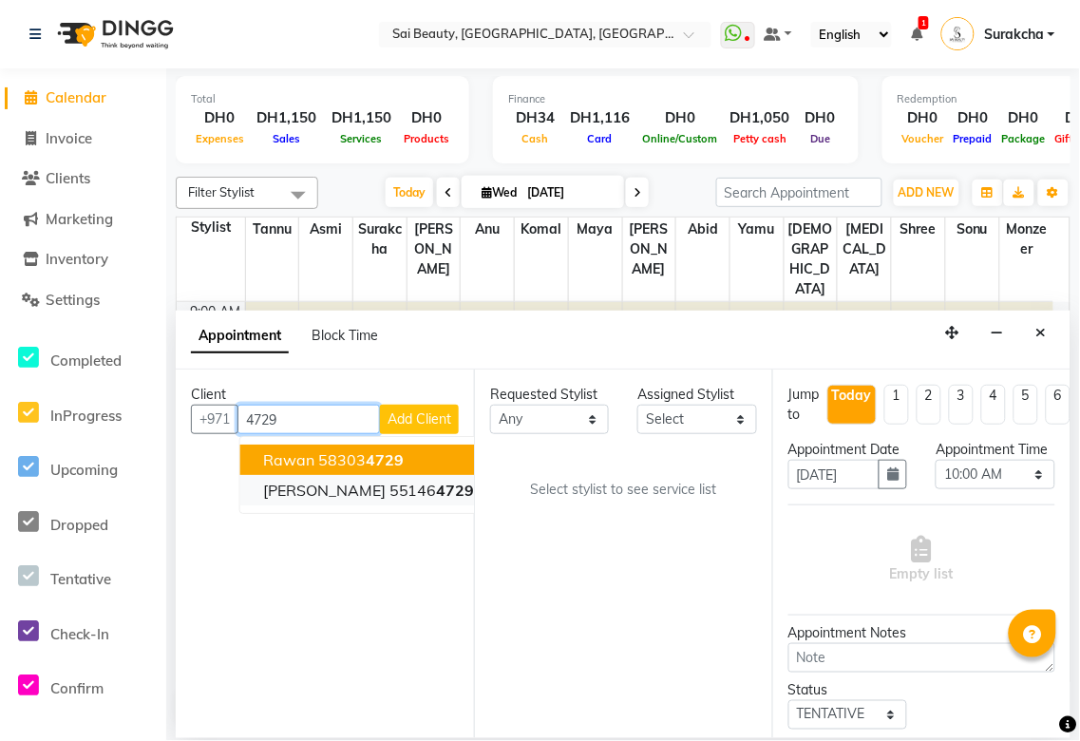
click at [437, 489] on span "4729" at bounding box center [456, 490] width 38 height 19
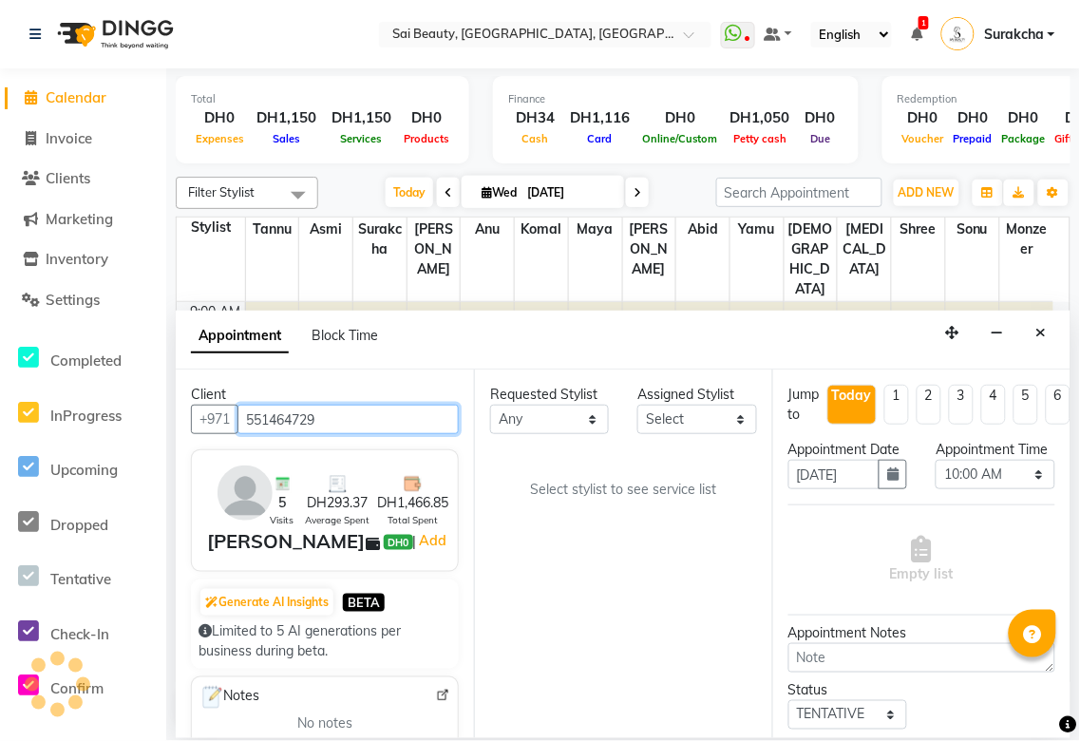
type input "551464729"
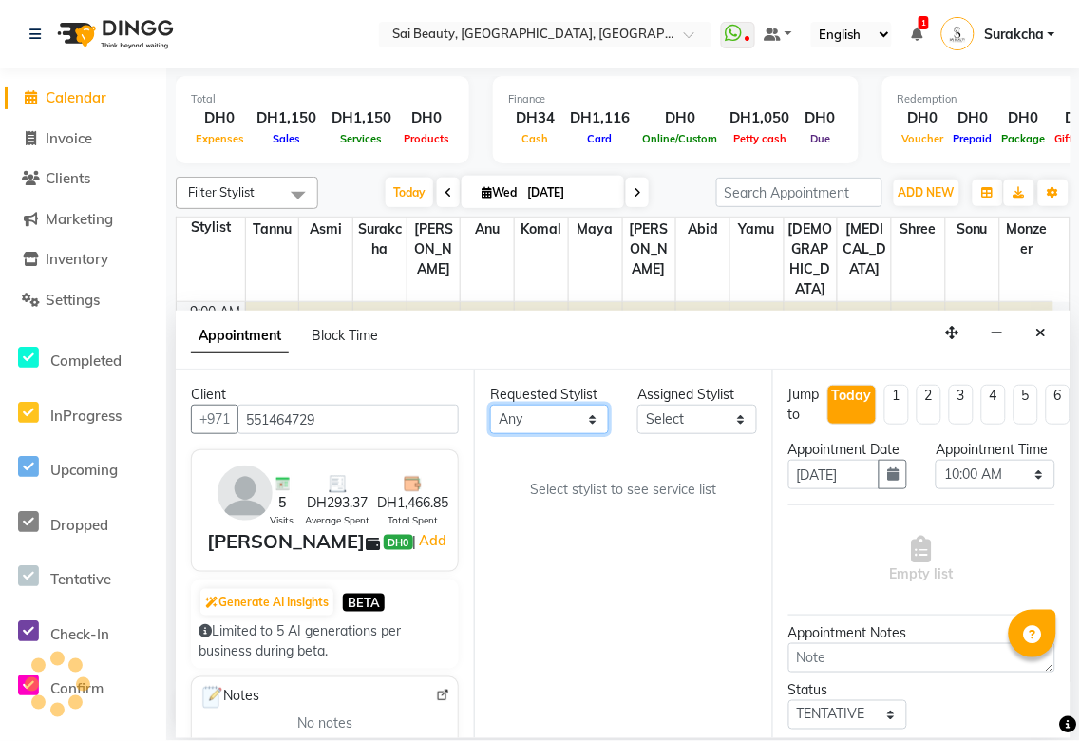
click at [578, 415] on select "Any [PERSON_NAME][MEDICAL_DATA] [PERSON_NAME] Asmi [PERSON_NAME] Gita [PERSON_N…" at bounding box center [549, 419] width 119 height 29
select select "61100"
click at [490, 405] on select "Any [PERSON_NAME][MEDICAL_DATA] [PERSON_NAME] Asmi [PERSON_NAME] Gita [PERSON_N…" at bounding box center [549, 419] width 119 height 29
select select "61100"
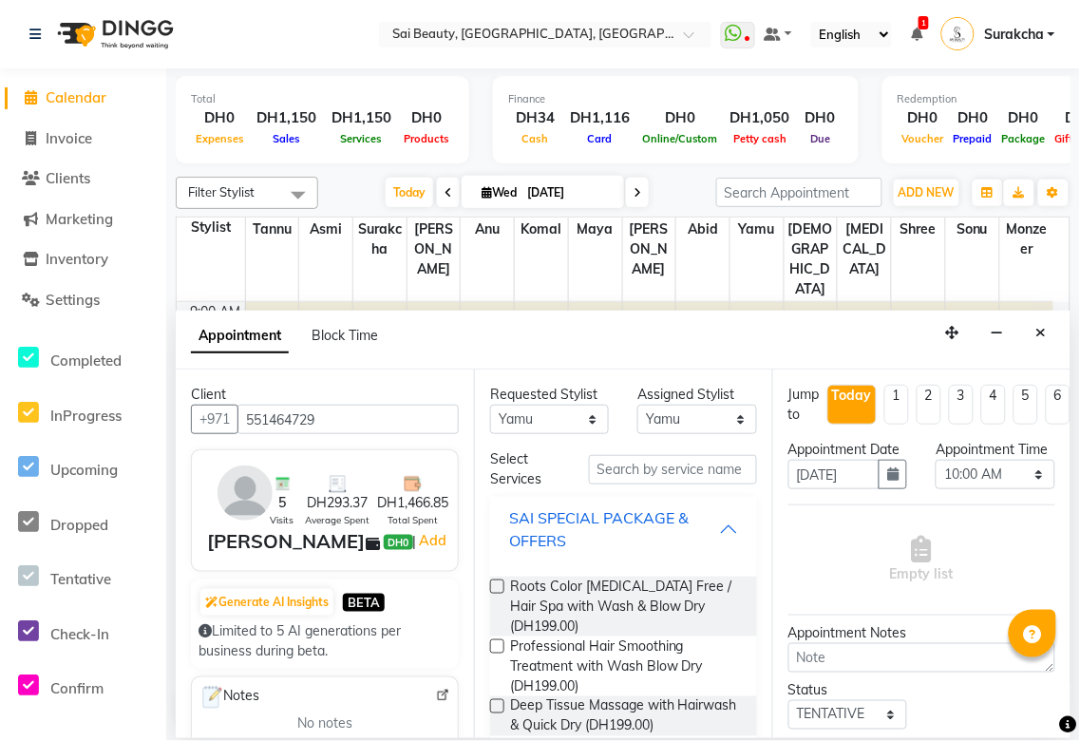
click at [701, 536] on div "SAI SPECIAL PACKAGE & OFFERS" at bounding box center [614, 529] width 210 height 46
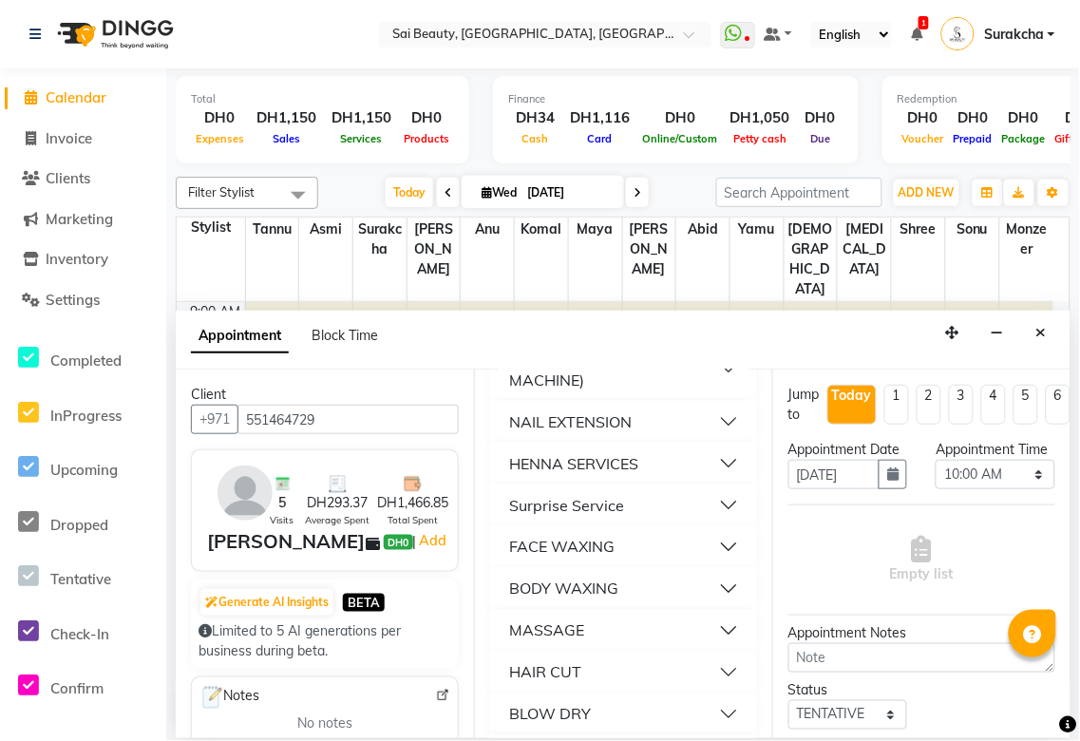
scroll to position [559, 0]
click at [717, 548] on button "BODY WAXING" at bounding box center [624, 548] width 252 height 34
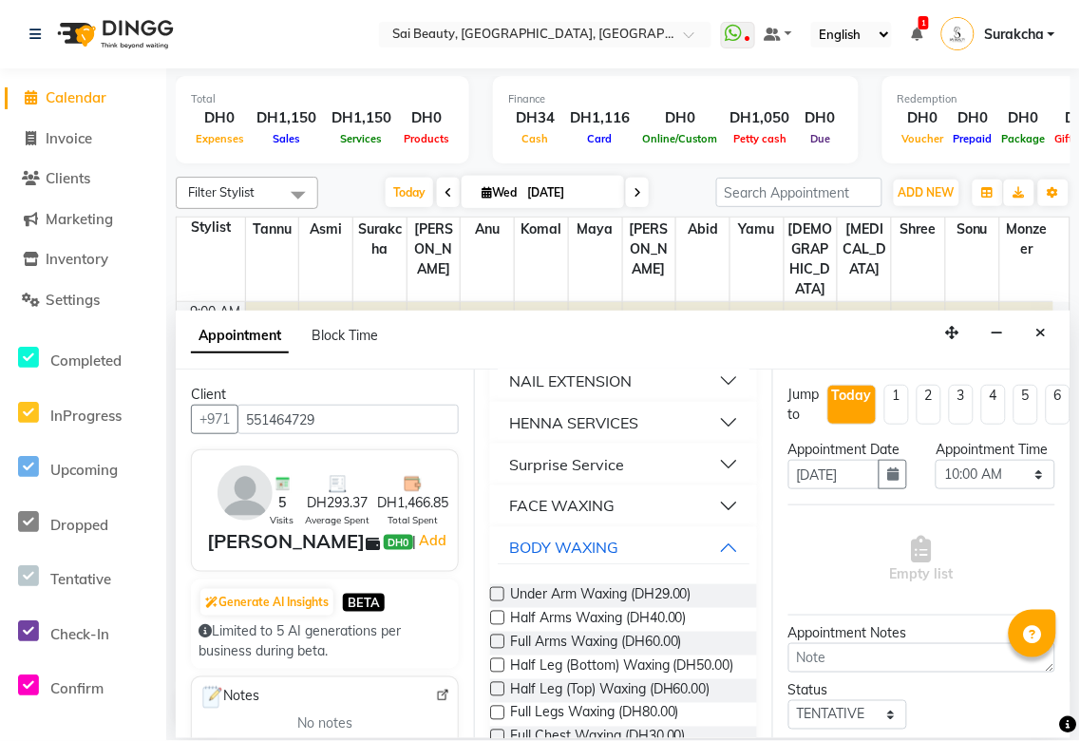
click at [714, 513] on button "FACE WAXING" at bounding box center [624, 506] width 252 height 34
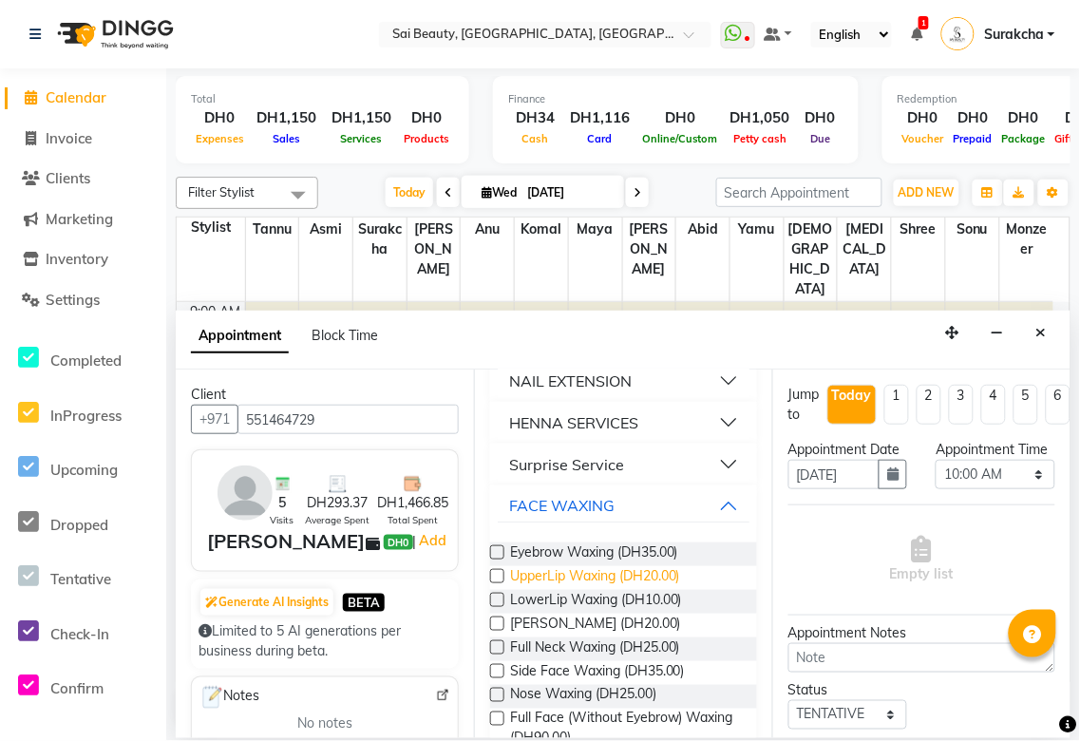
click at [638, 580] on span "UpperLip Waxing (DH20.00)" at bounding box center [595, 578] width 170 height 24
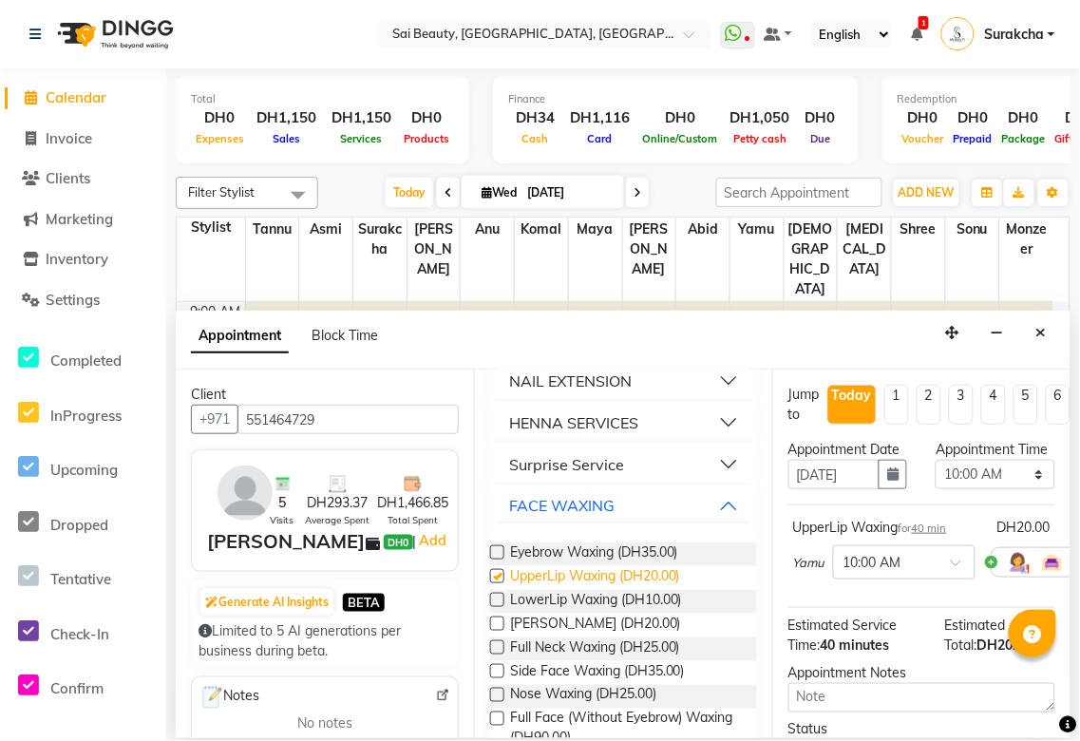
checkbox input "false"
click at [1030, 486] on select "Select 10:00 AM 10:05 AM 10:10 AM 10:15 AM 10:20 AM 10:25 AM 10:30 AM 10:35 AM …" at bounding box center [995, 474] width 119 height 29
select select "1090"
click at [936, 479] on select "Select 10:00 AM 10:05 AM 10:10 AM 10:15 AM 10:20 AM 10:25 AM 10:30 AM 10:35 AM …" at bounding box center [995, 474] width 119 height 29
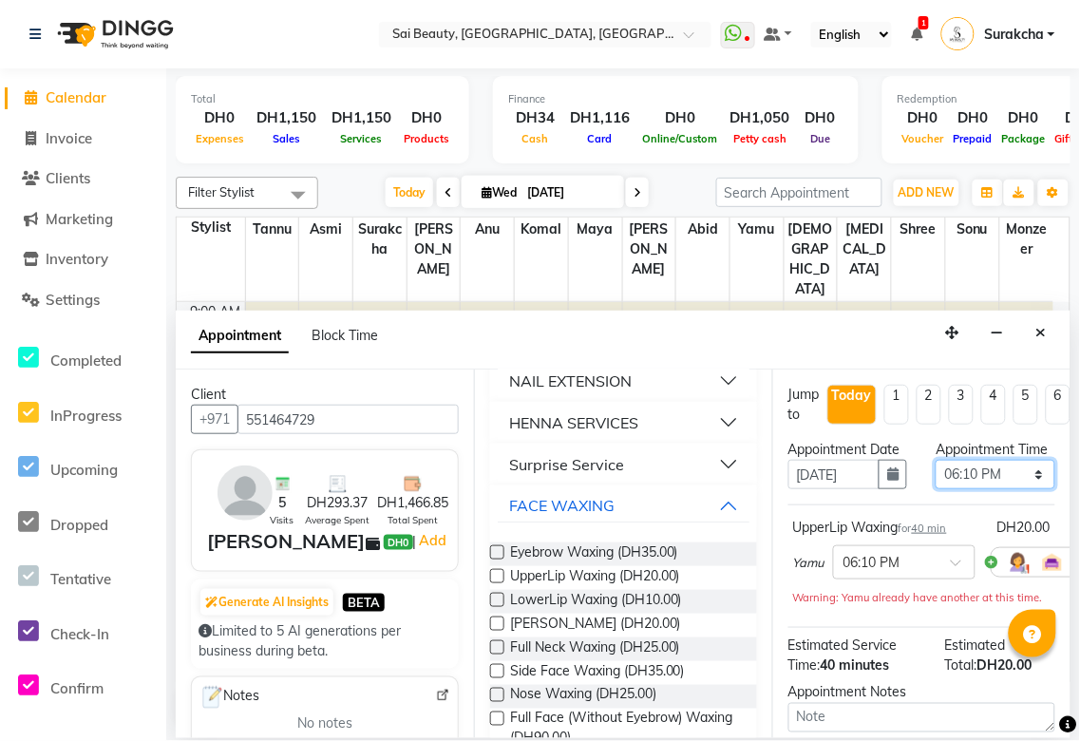
scroll to position [262, 0]
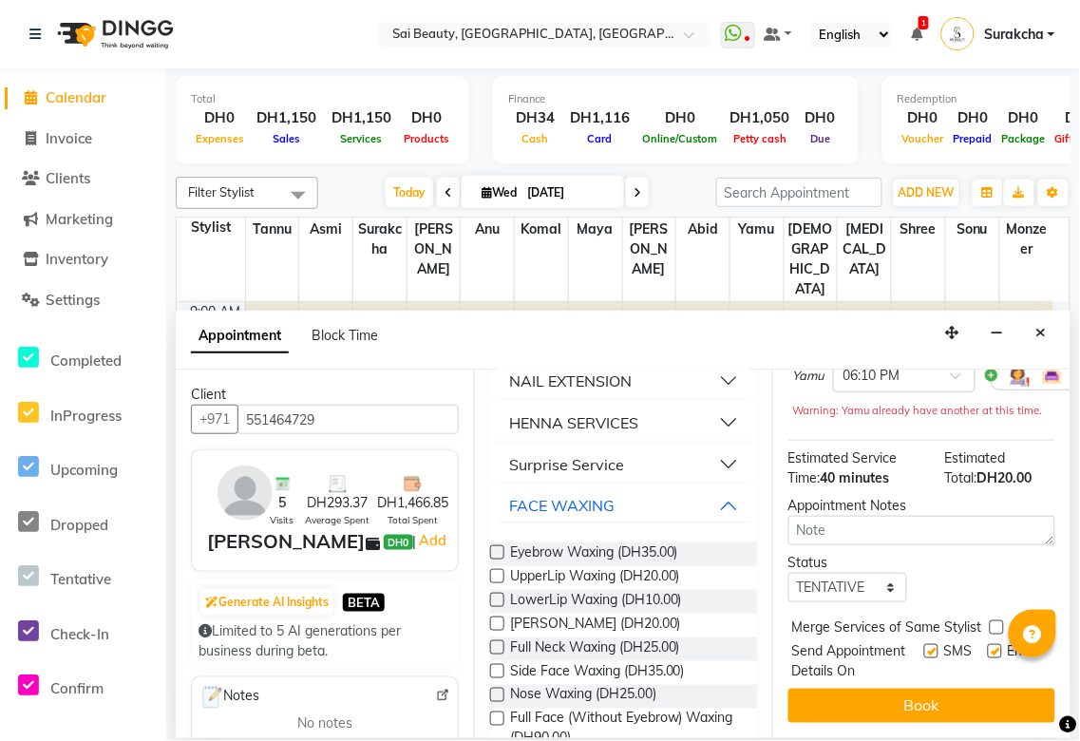
click at [998, 621] on label at bounding box center [997, 628] width 14 height 14
click at [998, 623] on input "checkbox" at bounding box center [996, 629] width 12 height 12
checkbox input "true"
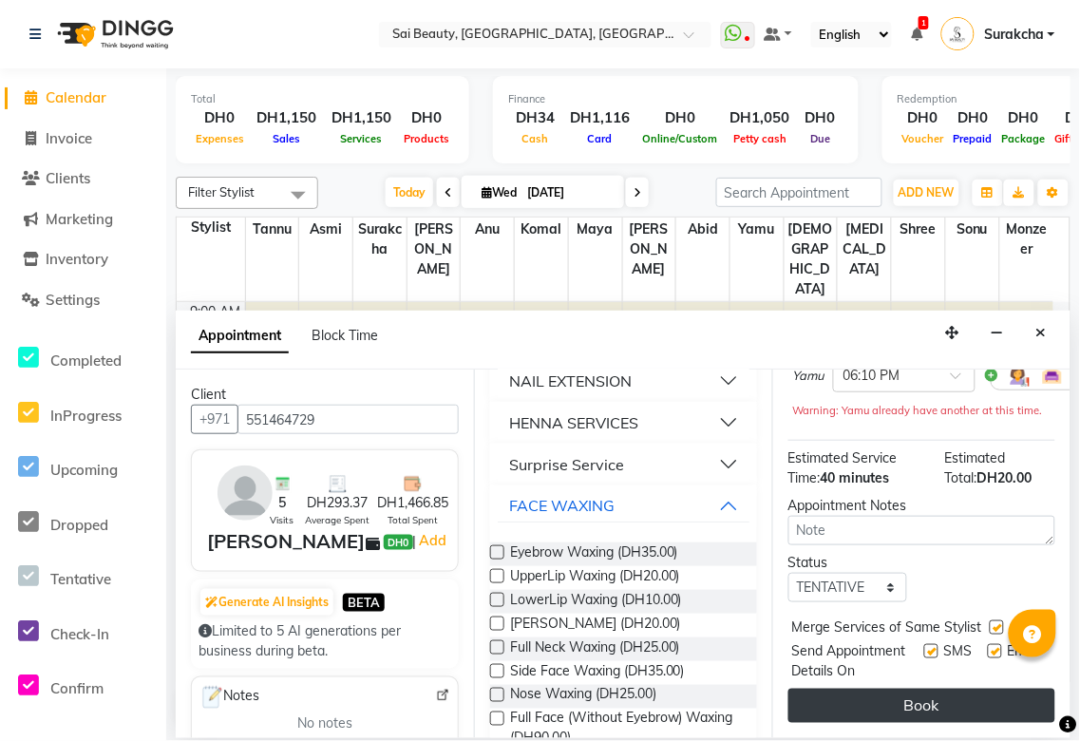
click at [995, 707] on button "Book" at bounding box center [922, 706] width 267 height 34
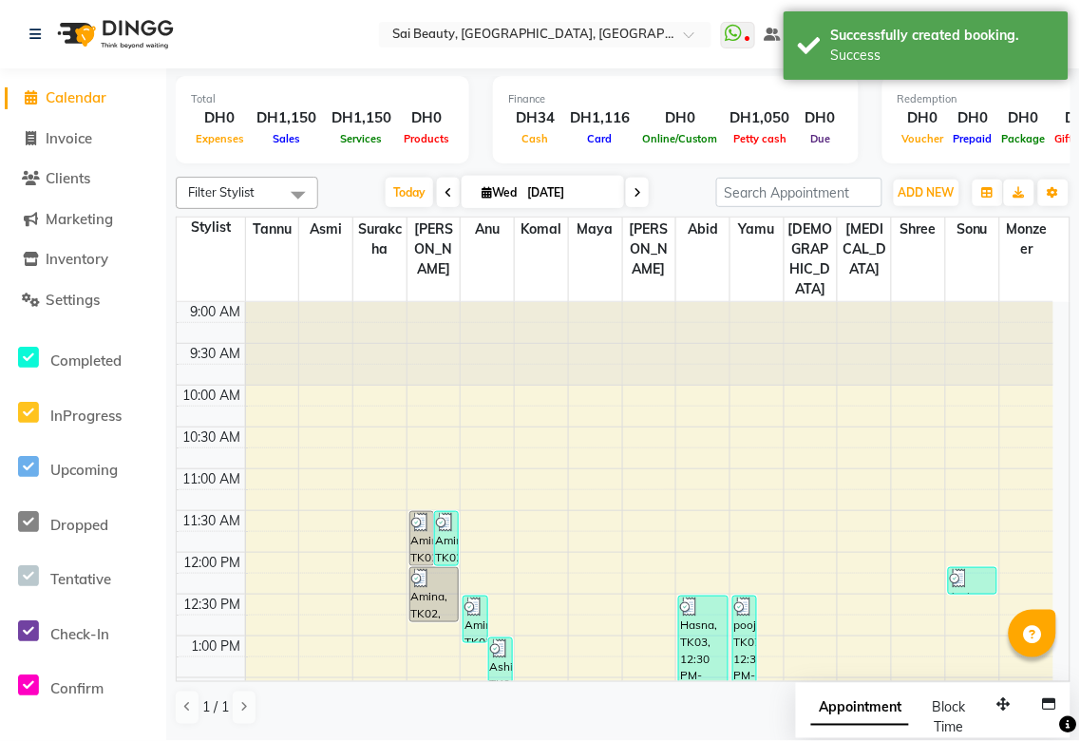
click at [849, 708] on span "Appointment" at bounding box center [861, 709] width 98 height 34
select select "tentative"
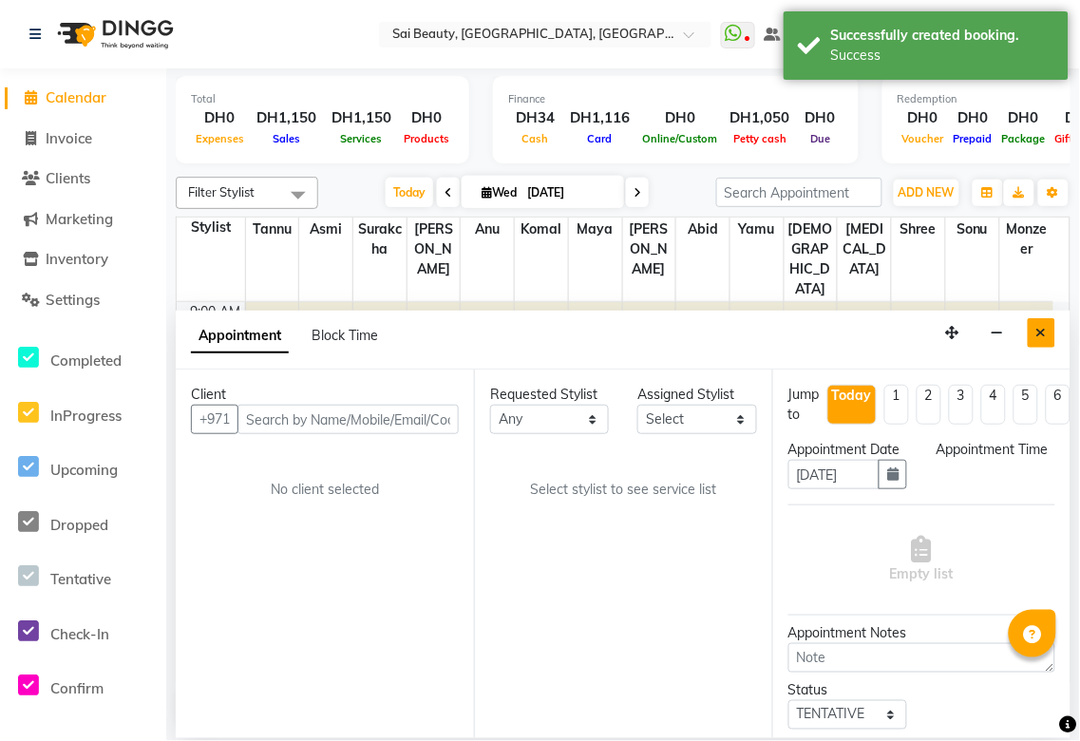
click at [1056, 334] on button "Close" at bounding box center [1042, 332] width 28 height 29
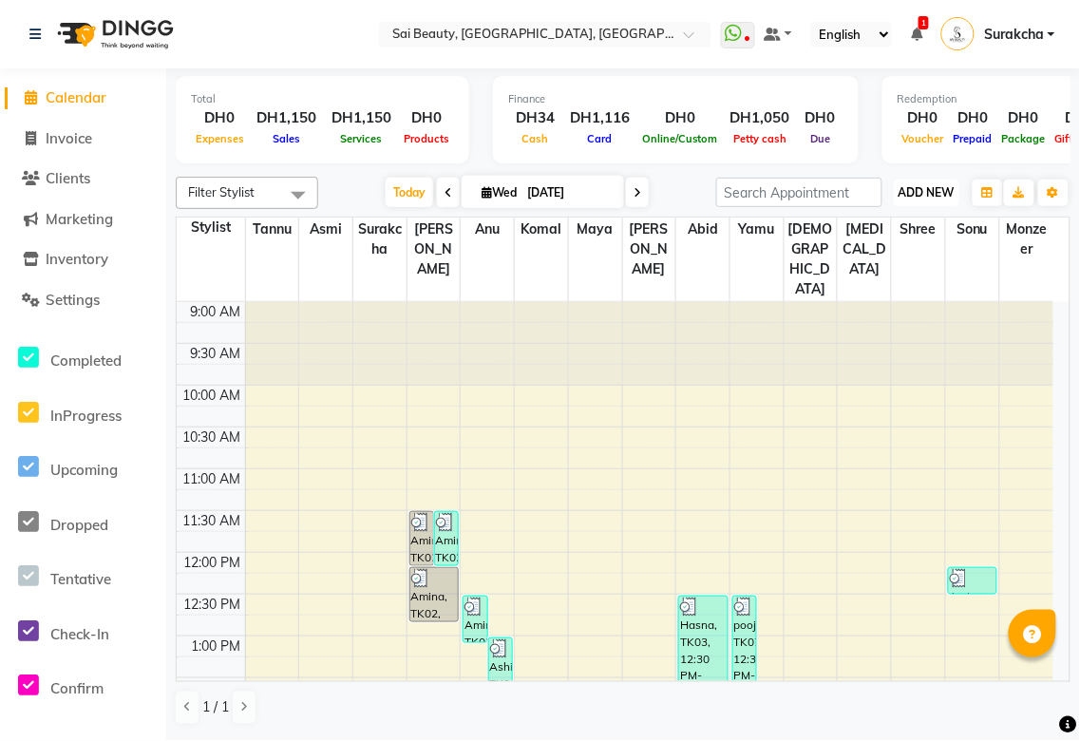
click at [927, 180] on button "ADD NEW Toggle Dropdown" at bounding box center [927, 193] width 66 height 27
click at [918, 232] on button "Add Appointment" at bounding box center [885, 228] width 150 height 25
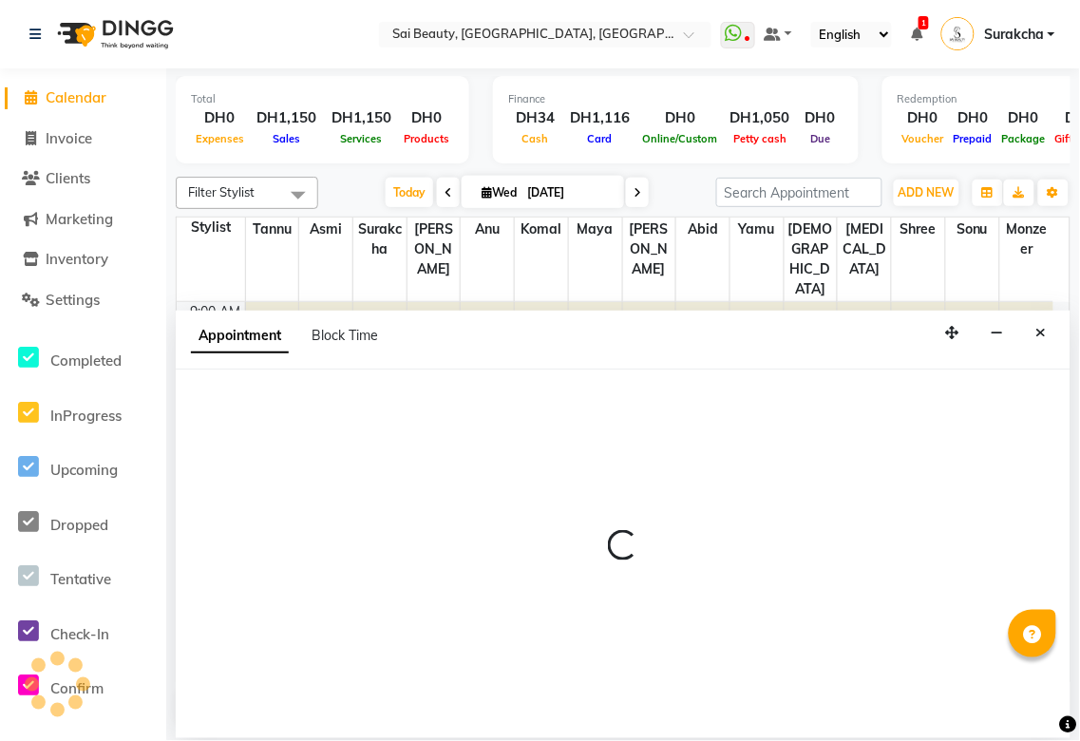
select select "600"
select select "tentative"
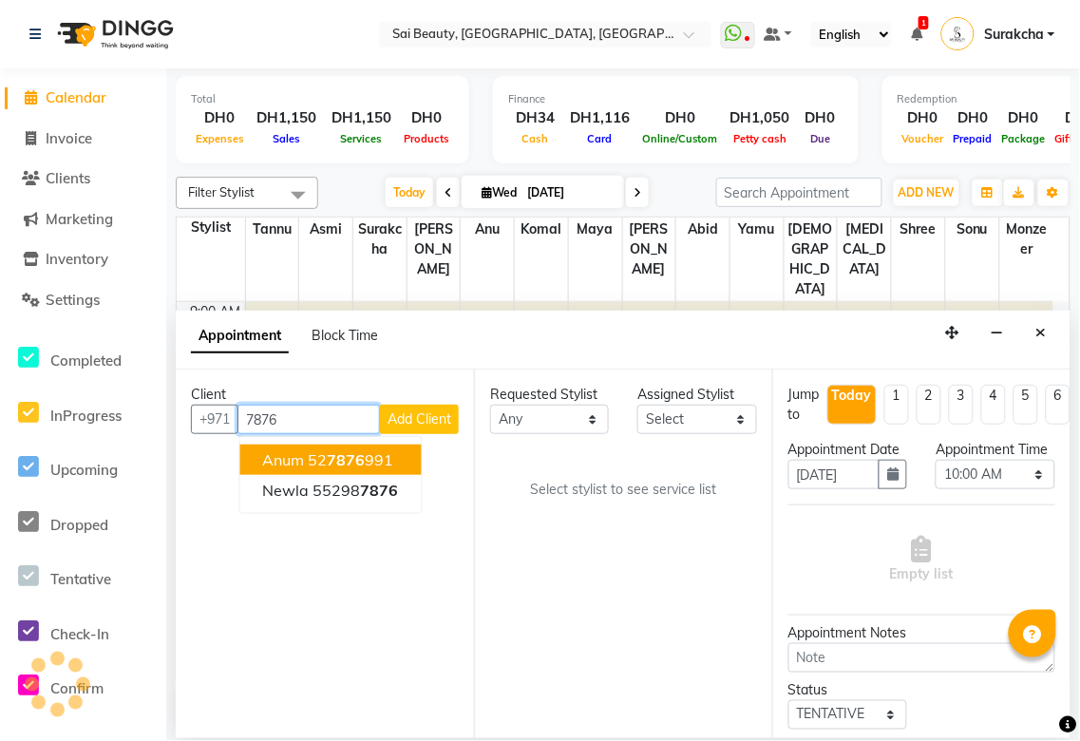
click at [334, 422] on input "7876" at bounding box center [309, 419] width 143 height 29
click at [386, 497] on span "7846" at bounding box center [375, 490] width 38 height 19
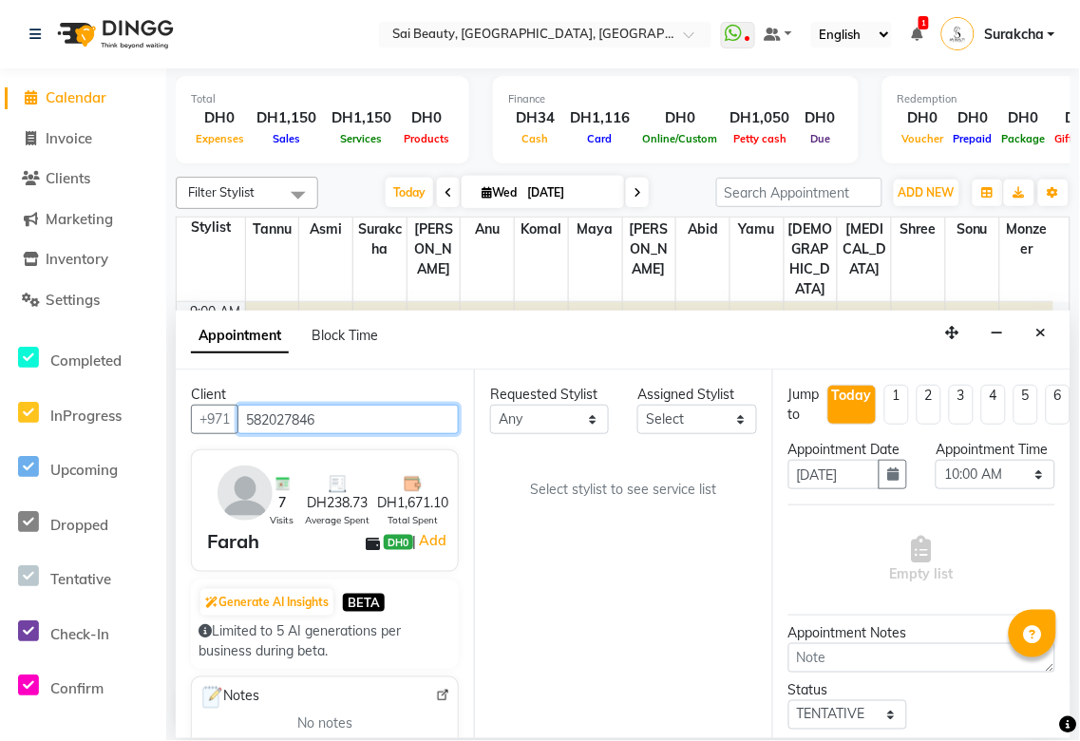
type input "582027846"
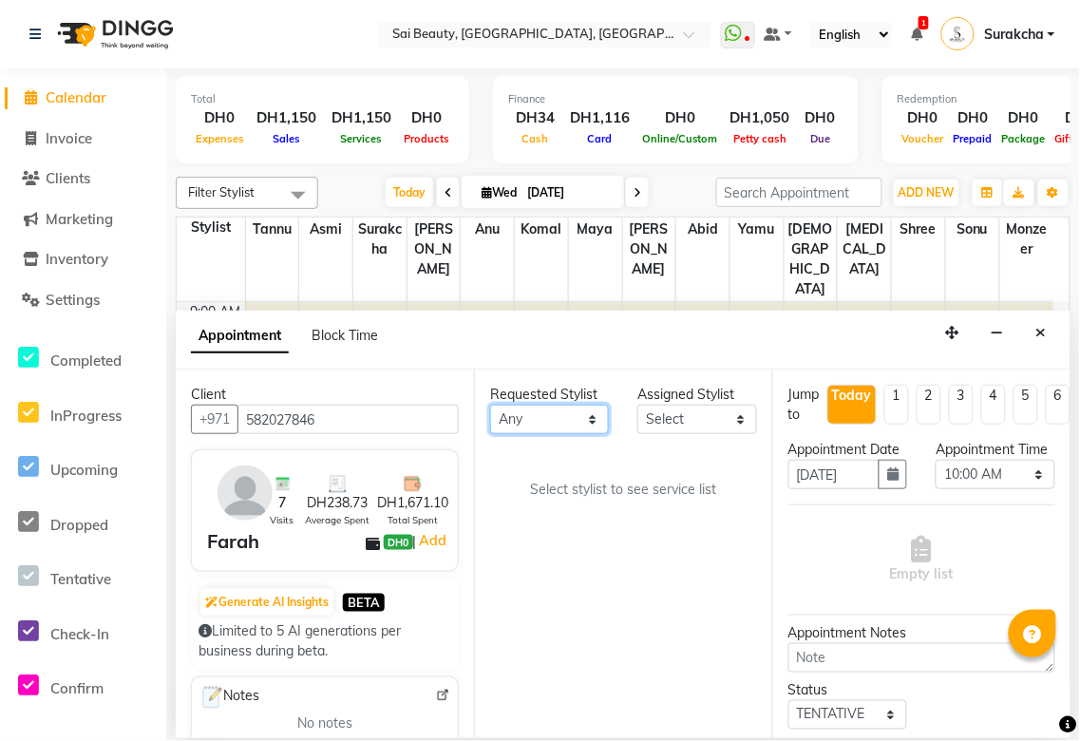
click at [596, 425] on select "Any [PERSON_NAME][MEDICAL_DATA] [PERSON_NAME] Asmi [PERSON_NAME] Gita [PERSON_N…" at bounding box center [549, 419] width 119 height 29
select select "43674"
click at [490, 405] on select "Any [PERSON_NAME][MEDICAL_DATA] [PERSON_NAME] Asmi [PERSON_NAME] Gita [PERSON_N…" at bounding box center [549, 419] width 119 height 29
select select "43674"
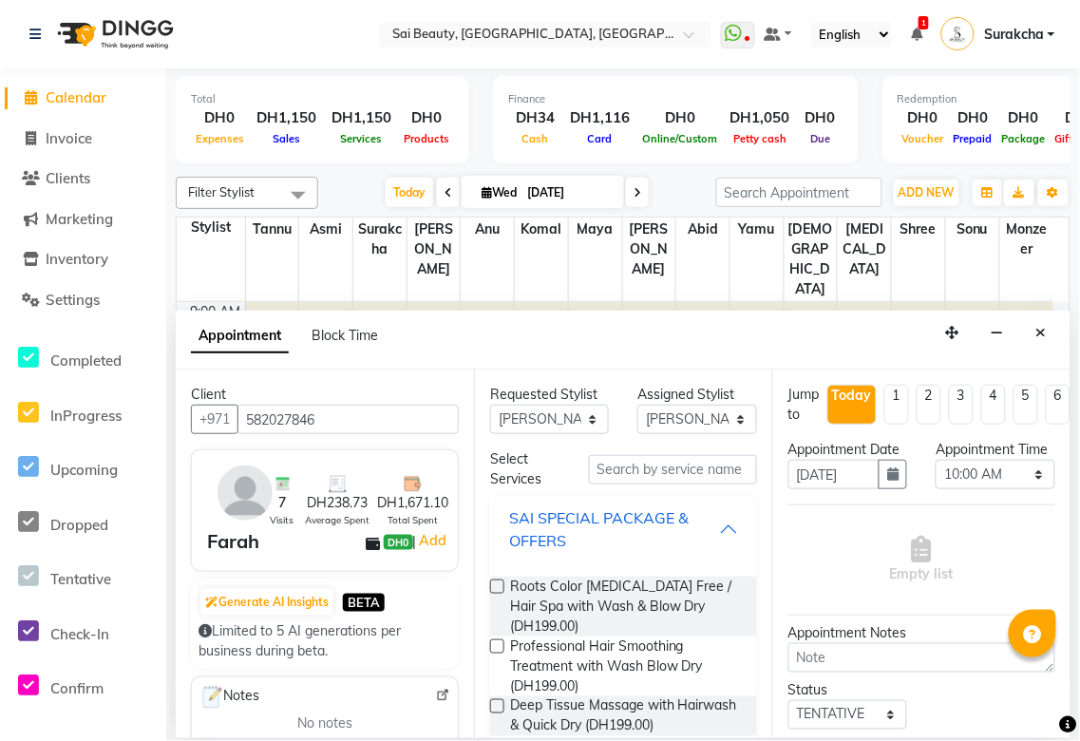
click at [698, 535] on div "SAI SPECIAL PACKAGE & OFFERS" at bounding box center [614, 529] width 210 height 46
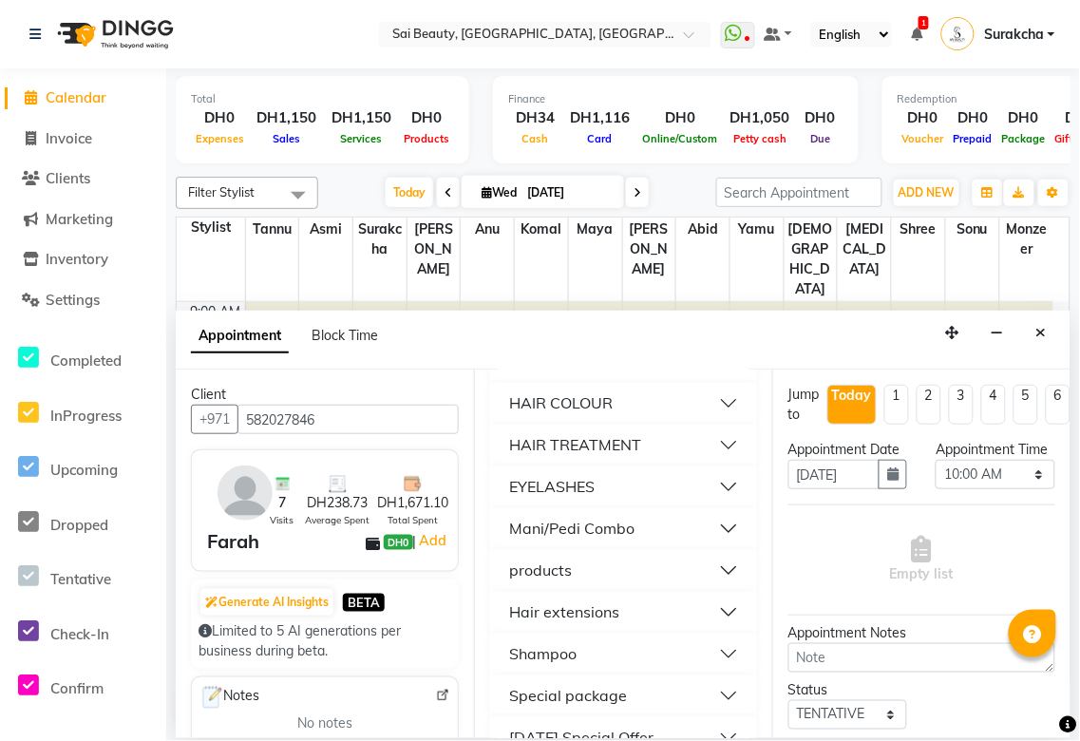
scroll to position [884, 0]
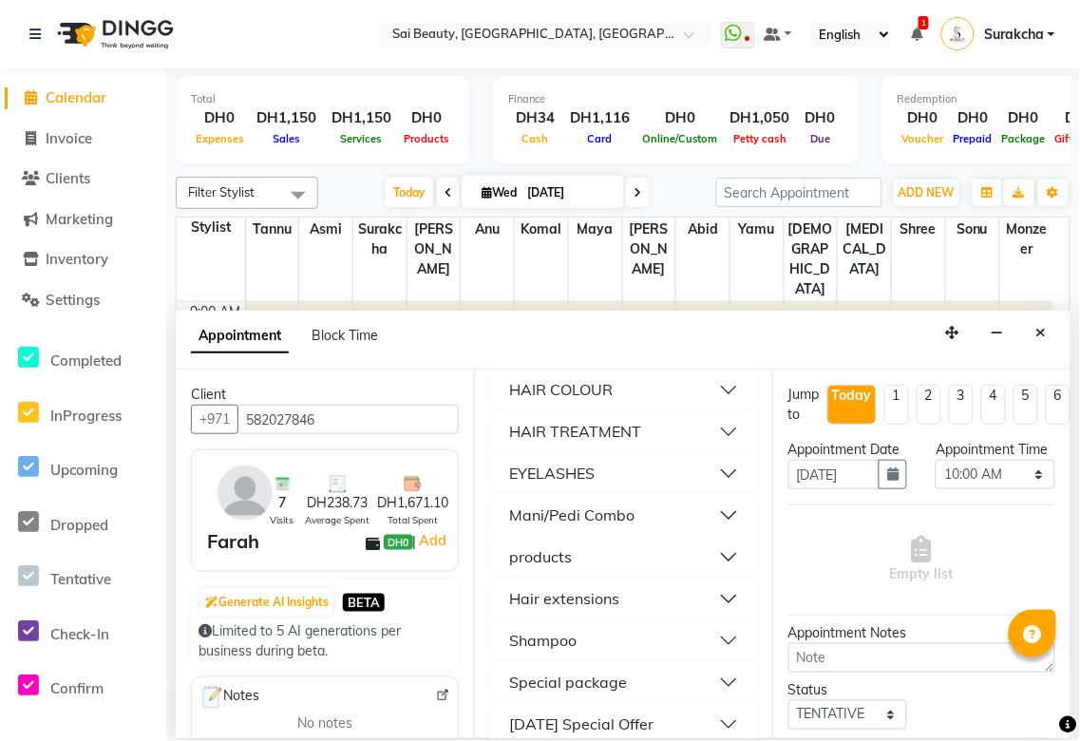
click at [706, 516] on button "Mani/Pedi Combo" at bounding box center [624, 516] width 252 height 34
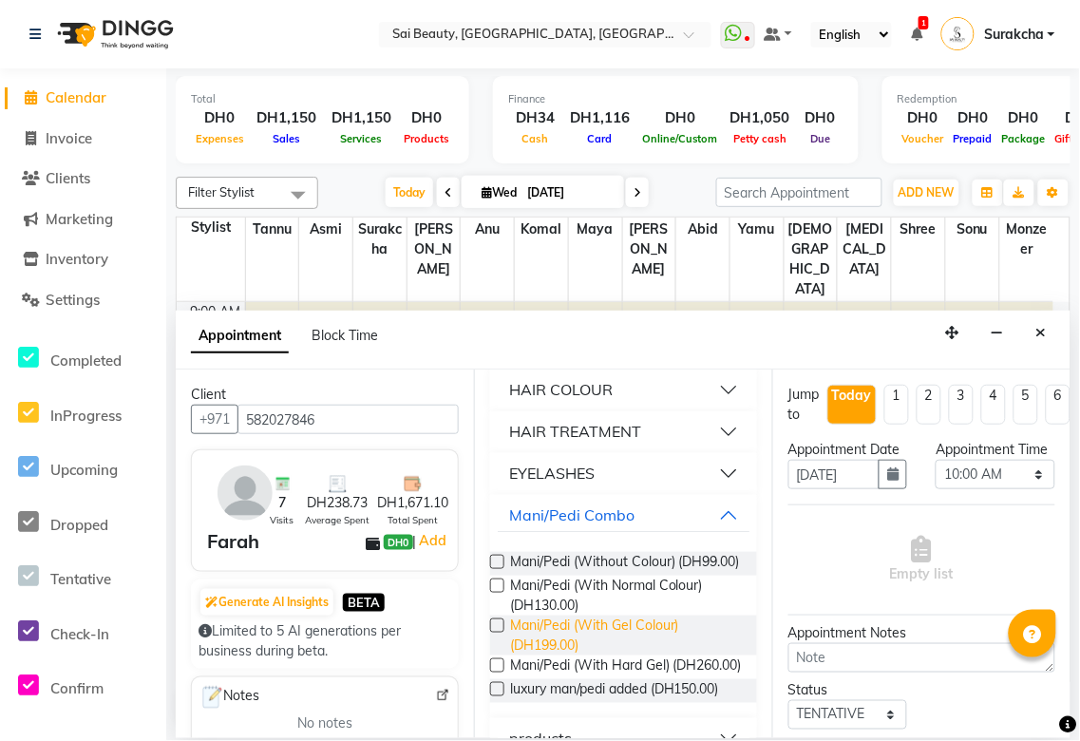
click at [570, 656] on span "Mani/Pedi (With Gel Colour) (DH199.00)" at bounding box center [626, 636] width 232 height 40
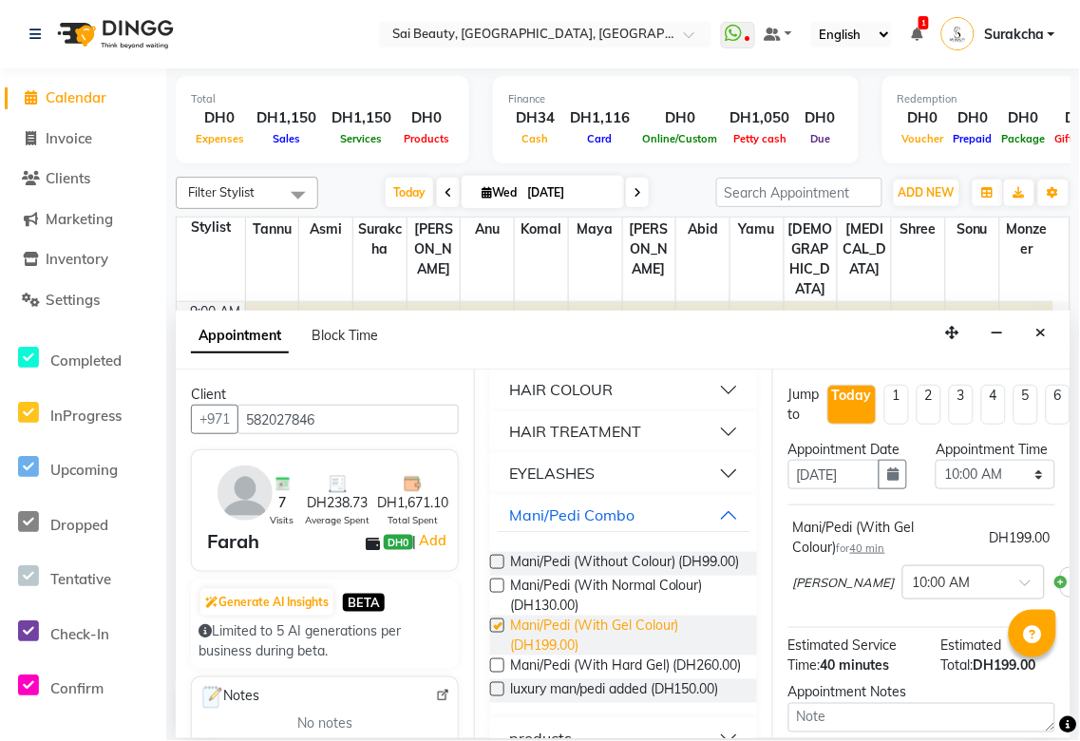
checkbox input "false"
click at [1029, 489] on select "Select 10:00 AM 10:05 AM 10:10 AM 10:15 AM 10:20 AM 10:25 AM 10:30 AM 10:35 AM …" at bounding box center [995, 474] width 119 height 29
select select "1080"
click at [936, 479] on select "Select 10:00 AM 10:05 AM 10:10 AM 10:15 AM 10:20 AM 10:25 AM 10:30 AM 10:35 AM …" at bounding box center [995, 474] width 119 height 29
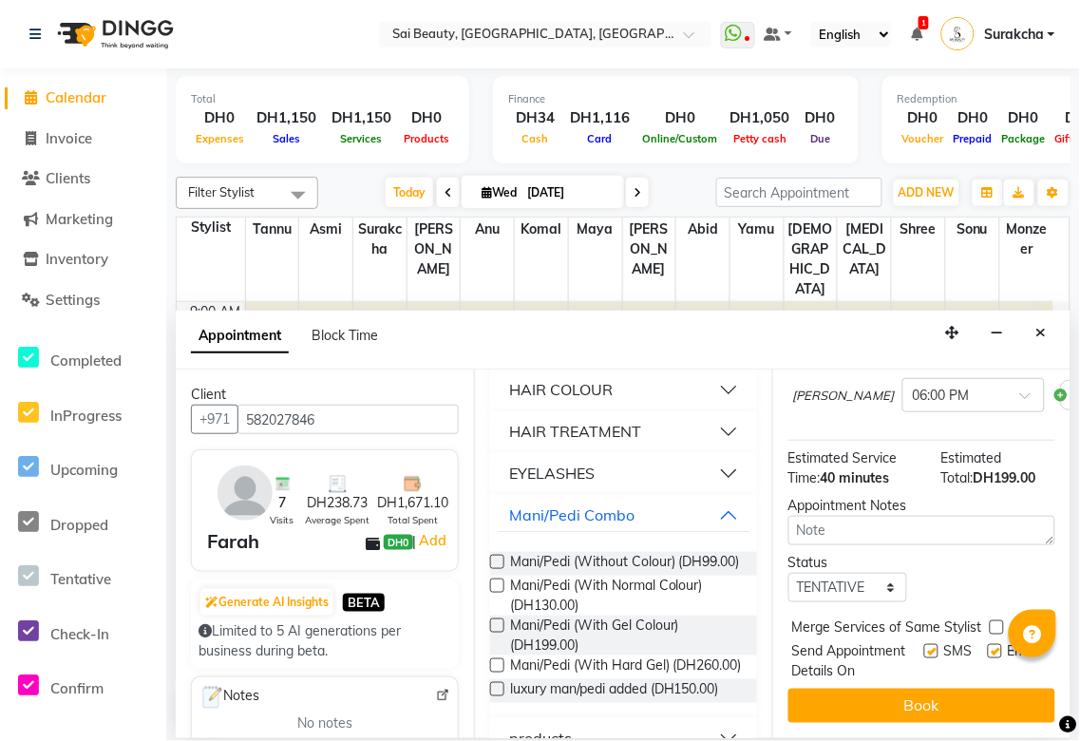
click at [995, 621] on label at bounding box center [997, 628] width 14 height 14
click at [995, 623] on input "checkbox" at bounding box center [996, 629] width 12 height 12
checkbox input "true"
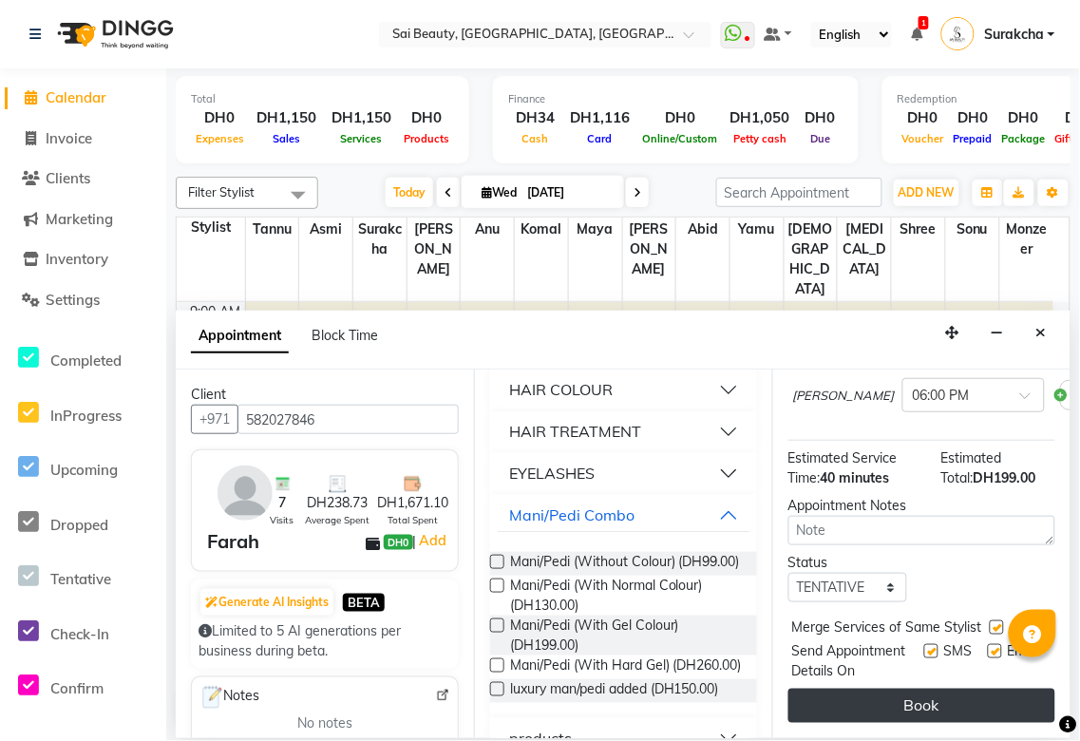
click at [960, 701] on button "Book" at bounding box center [922, 706] width 267 height 34
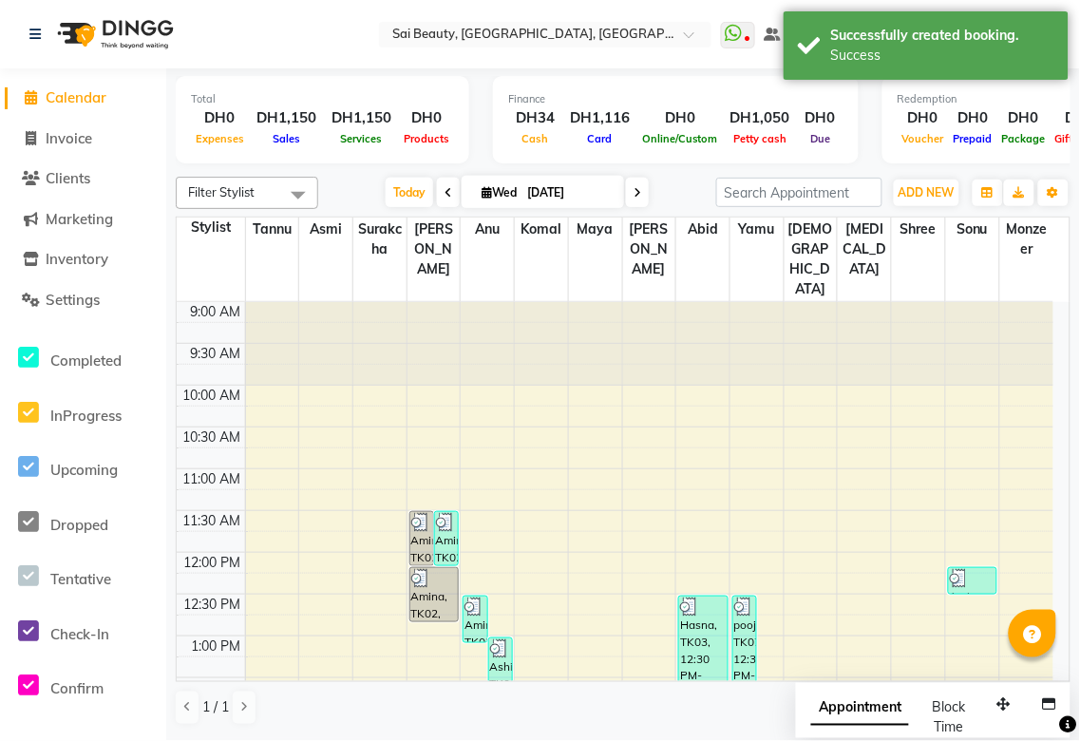
click at [857, 714] on span "Appointment" at bounding box center [861, 709] width 98 height 34
select select "tentative"
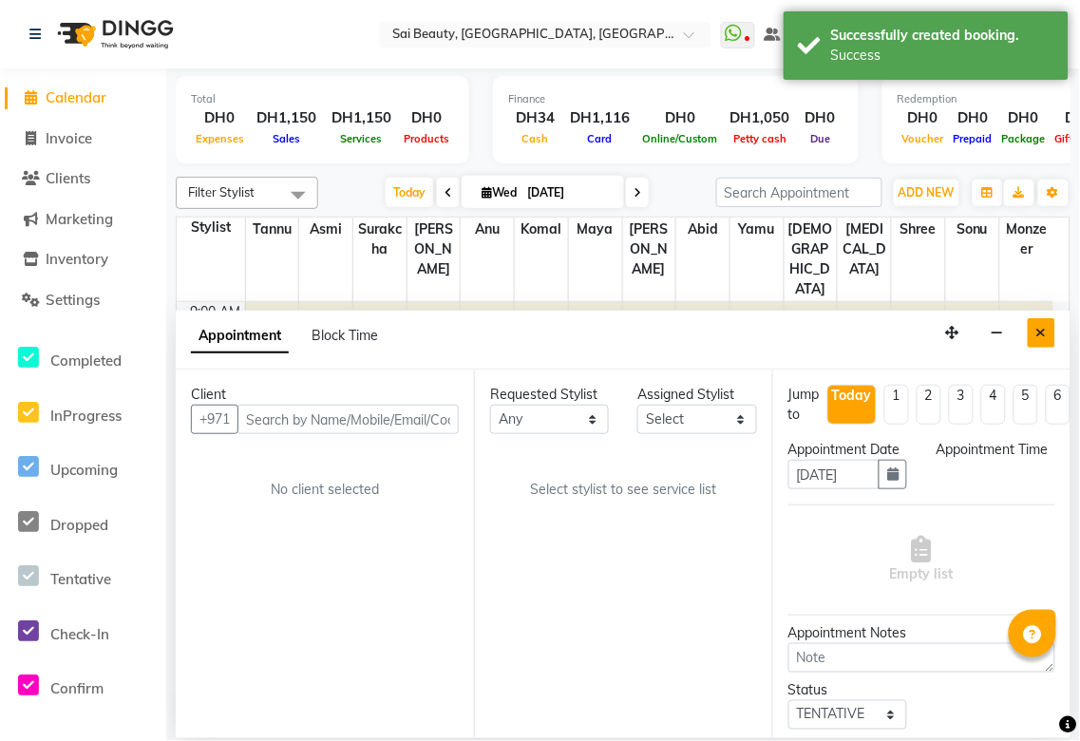
click at [1041, 334] on icon "Close" at bounding box center [1042, 332] width 10 height 13
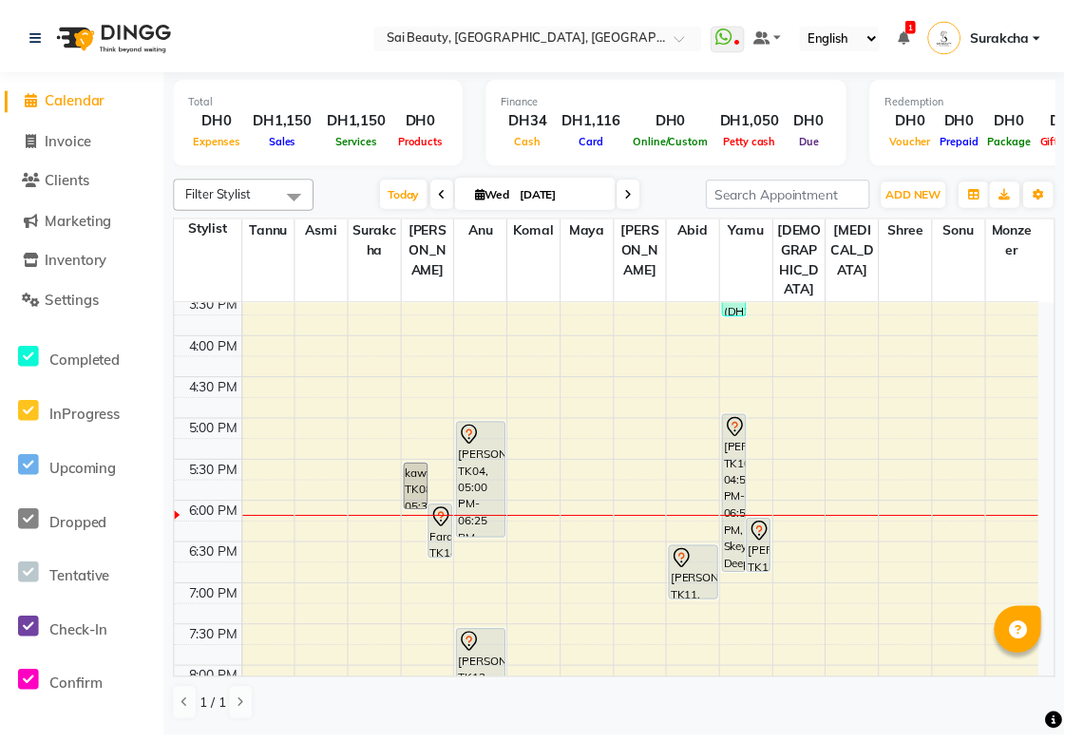
scroll to position [544, 0]
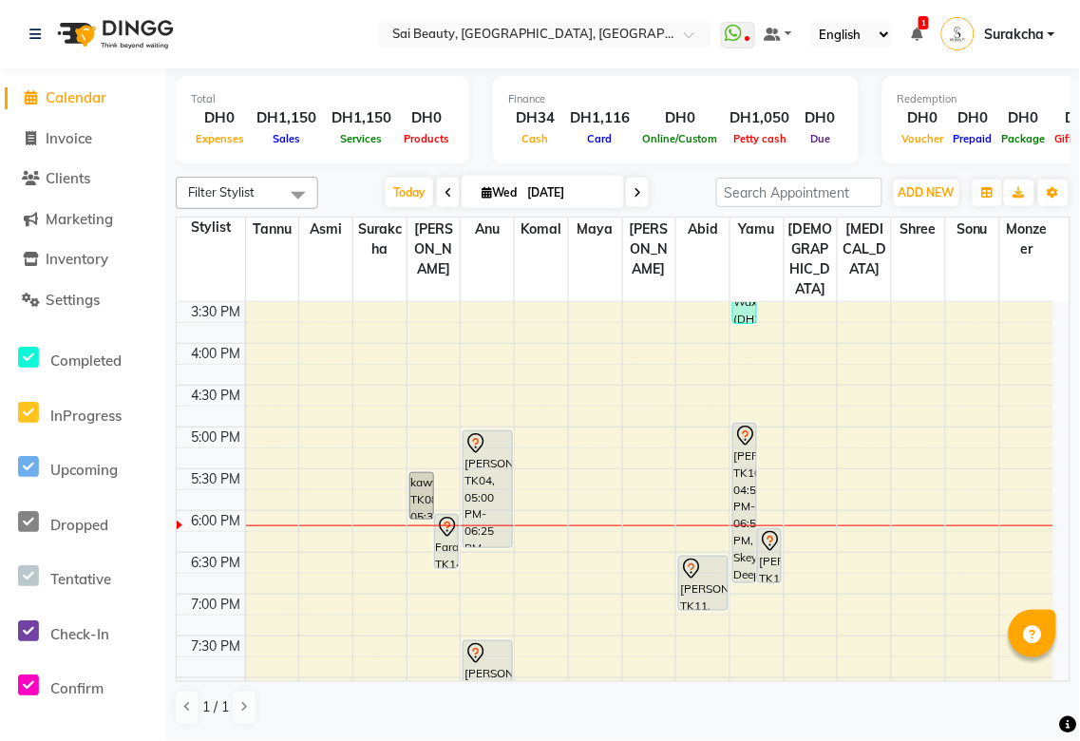
click at [487, 453] on div "[PERSON_NAME], TK04, 05:00 PM-06:25 PM, Eyebrow Threading,Gold Facial" at bounding box center [488, 489] width 48 height 116
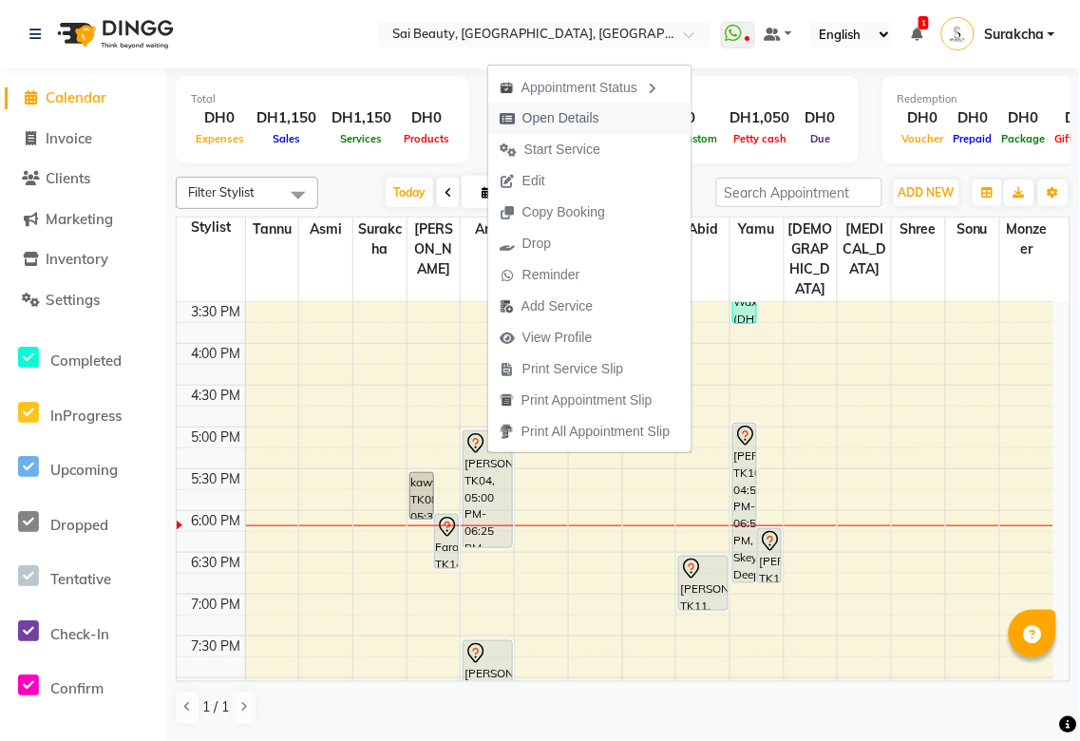
click at [565, 111] on span "Open Details" at bounding box center [561, 118] width 77 height 20
select select "7"
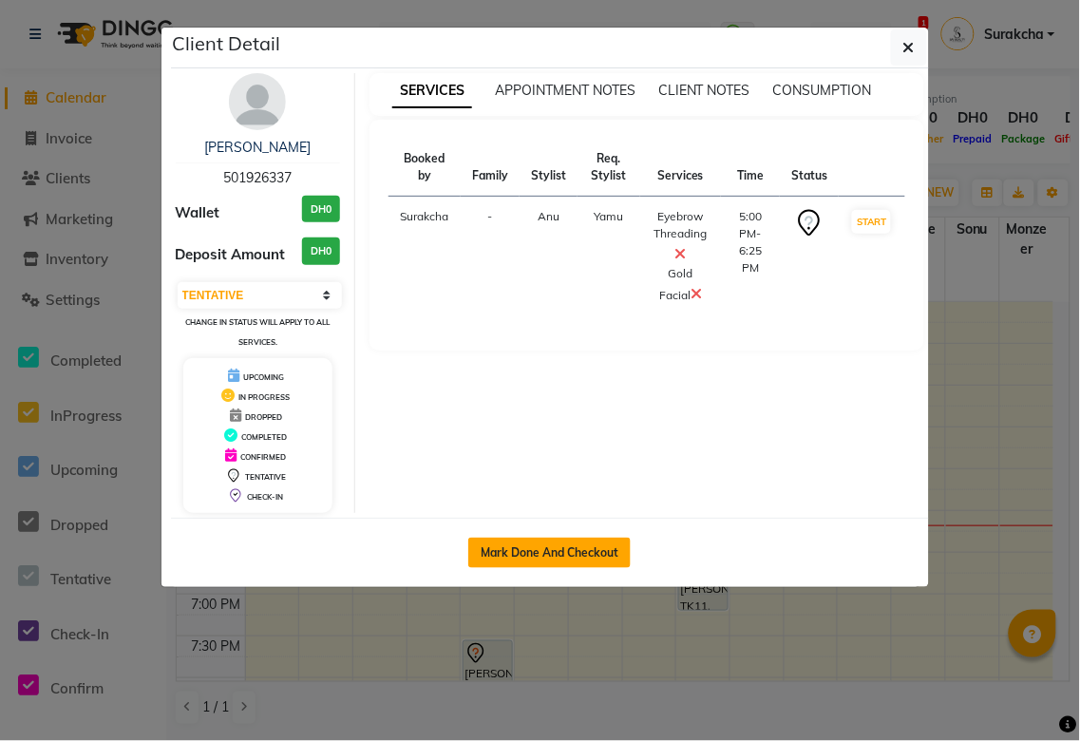
click at [587, 552] on button "Mark Done And Checkout" at bounding box center [549, 553] width 162 height 30
select select "service"
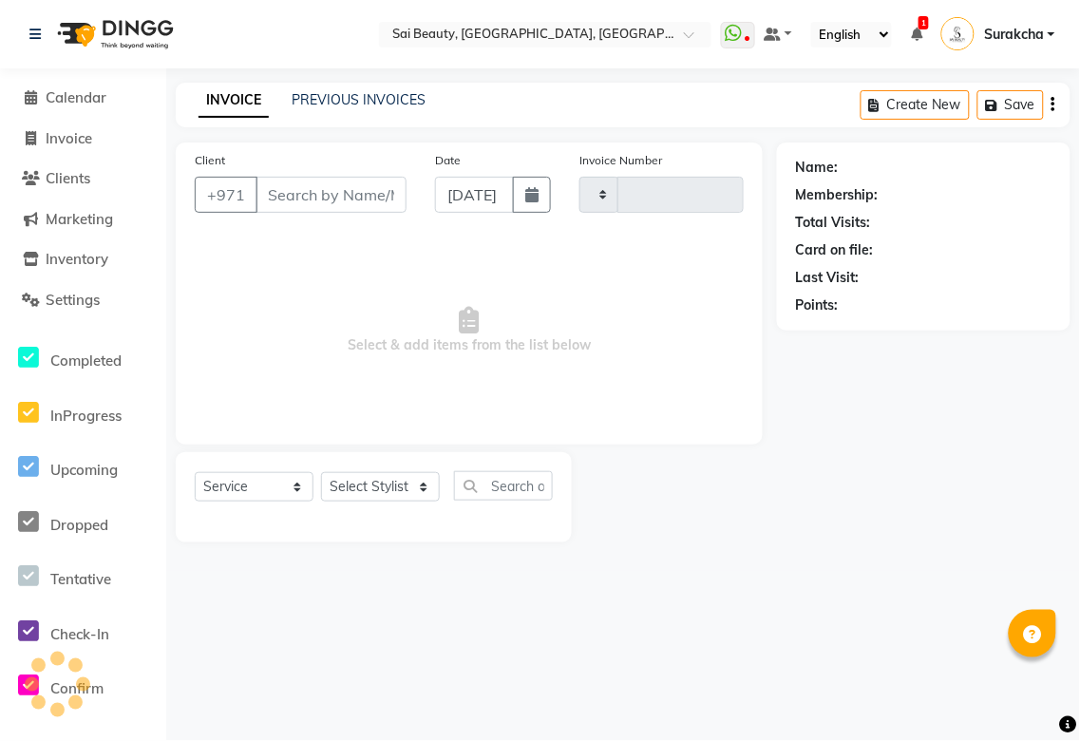
type input "3285"
select select "5352"
type input "501926337"
select select "45072"
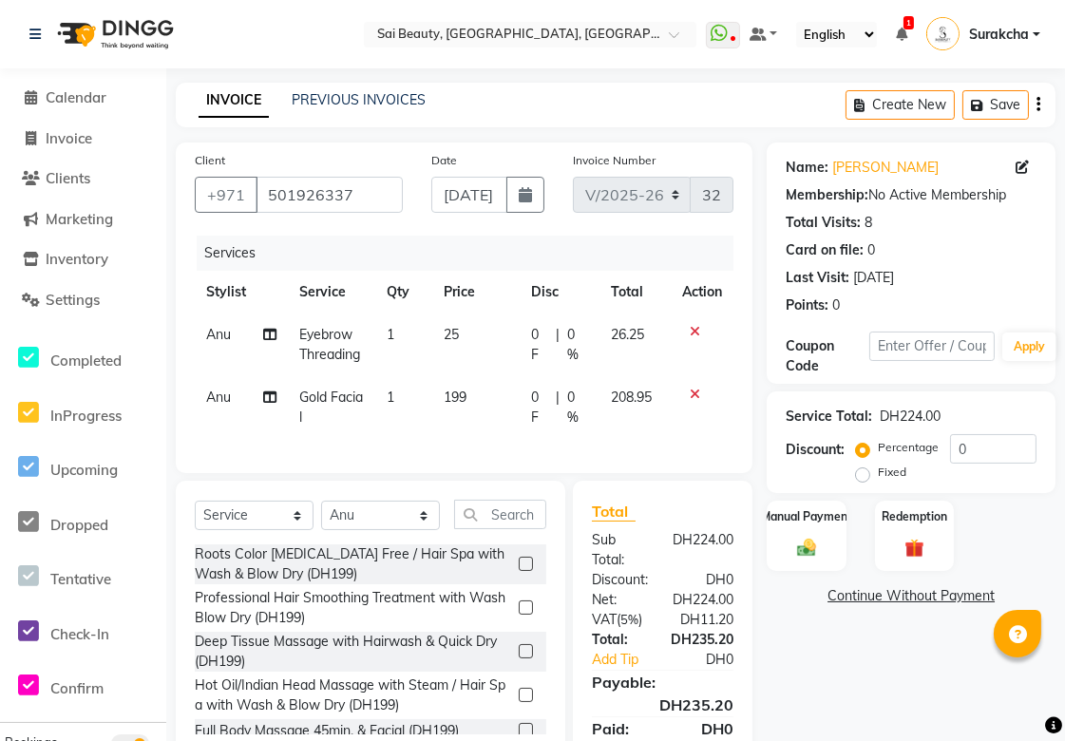
scroll to position [106, 0]
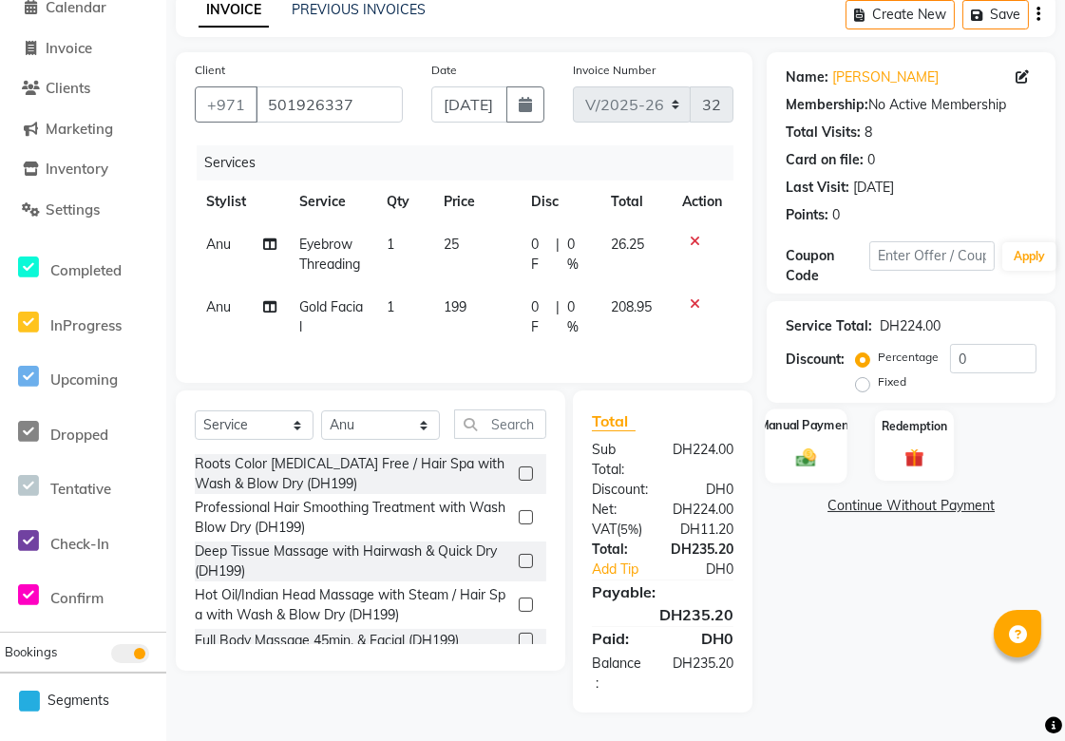
click at [810, 447] on img at bounding box center [807, 458] width 32 height 23
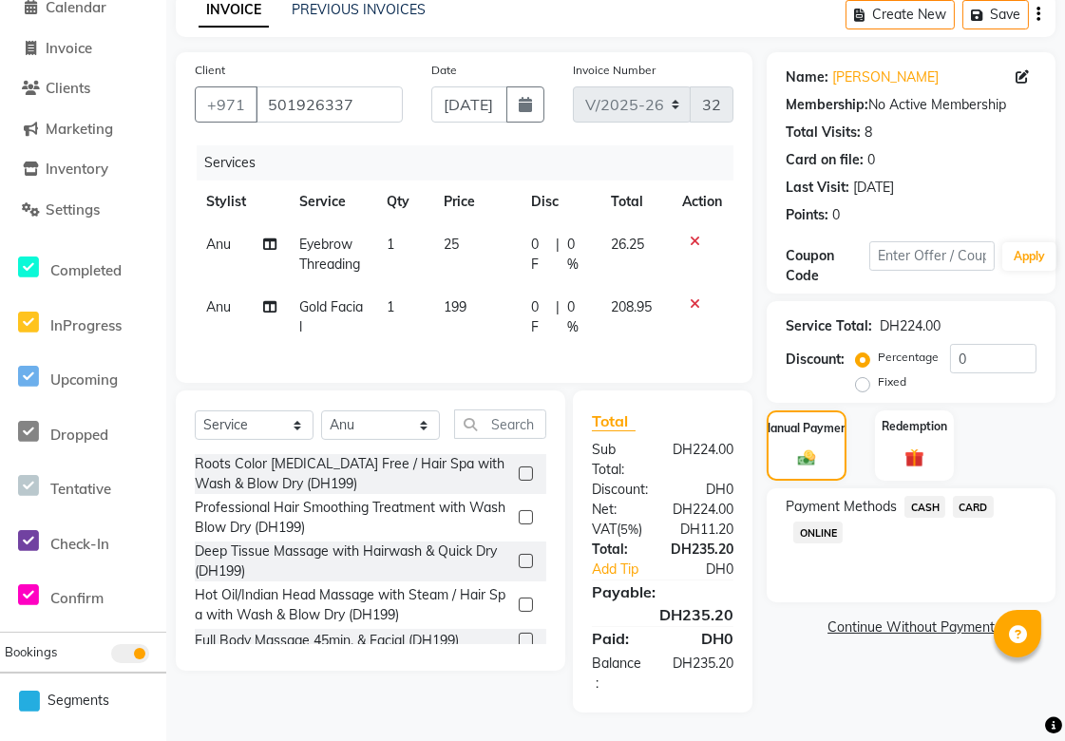
click at [979, 496] on span "CARD" at bounding box center [973, 507] width 41 height 22
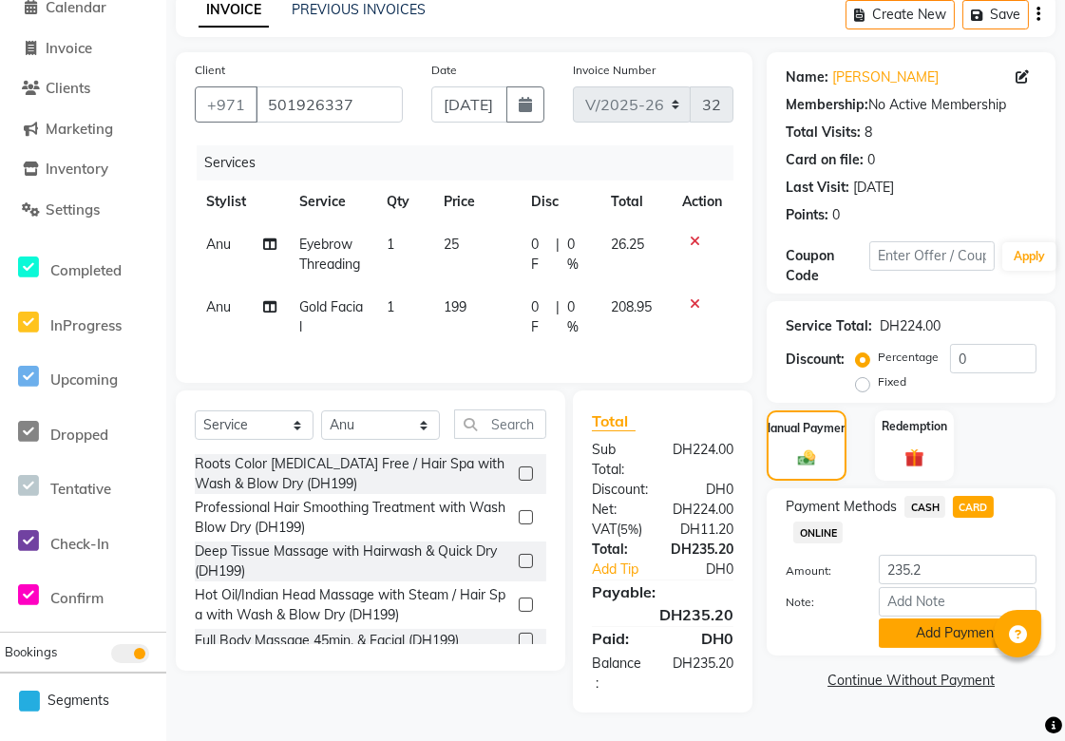
click at [993, 630] on button "Add Payment" at bounding box center [958, 633] width 158 height 29
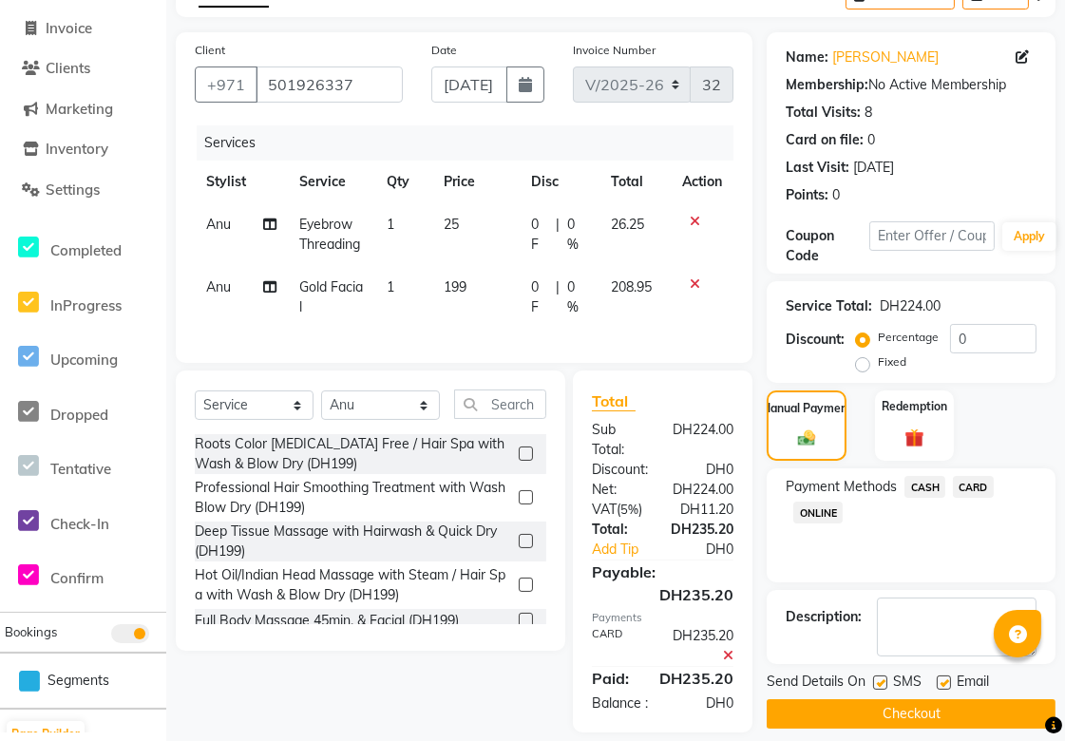
scroll to position [165, 0]
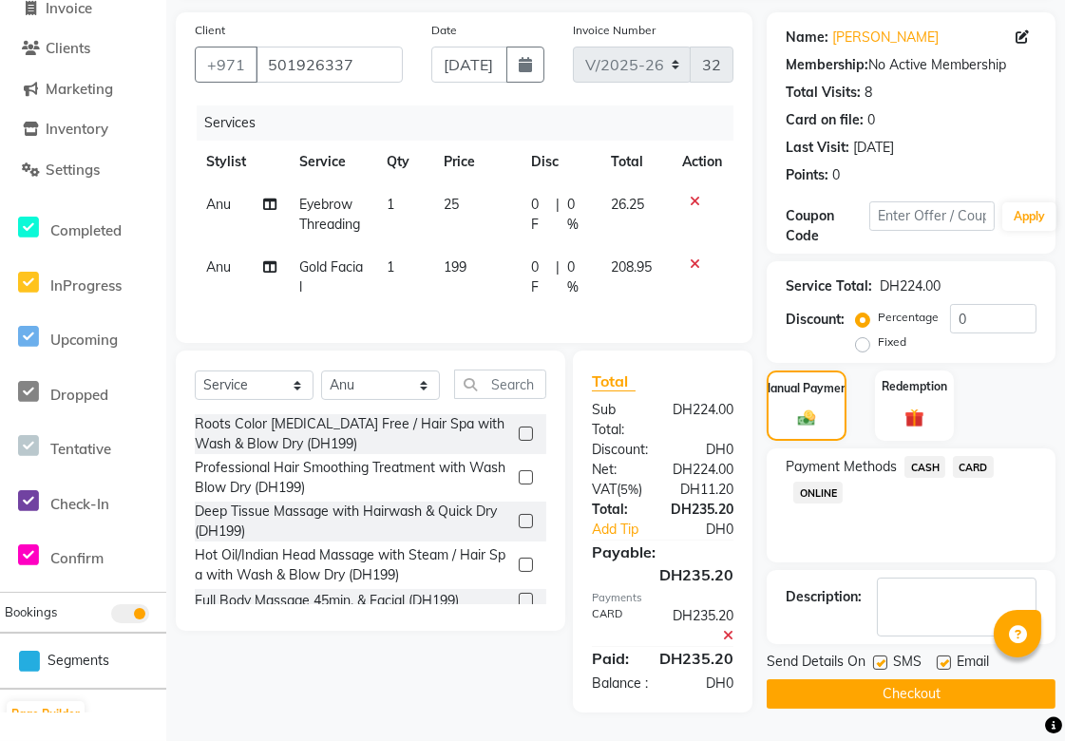
click at [954, 679] on button "Checkout" at bounding box center [911, 693] width 289 height 29
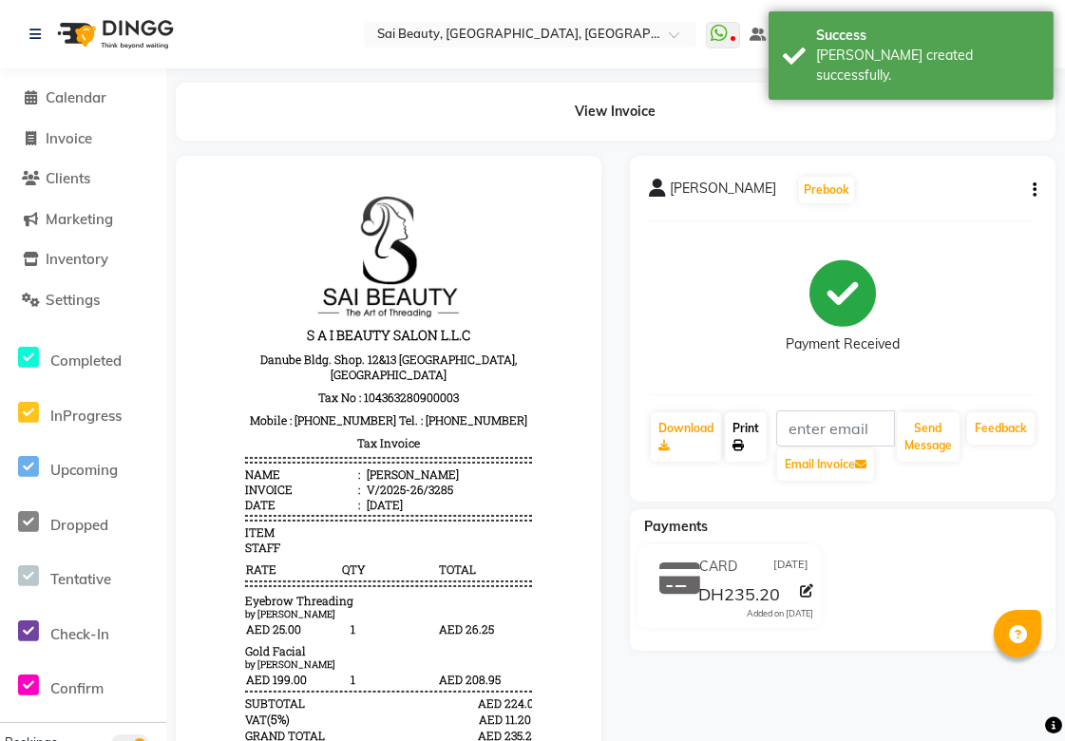
click at [752, 434] on link "Print" at bounding box center [746, 436] width 42 height 49
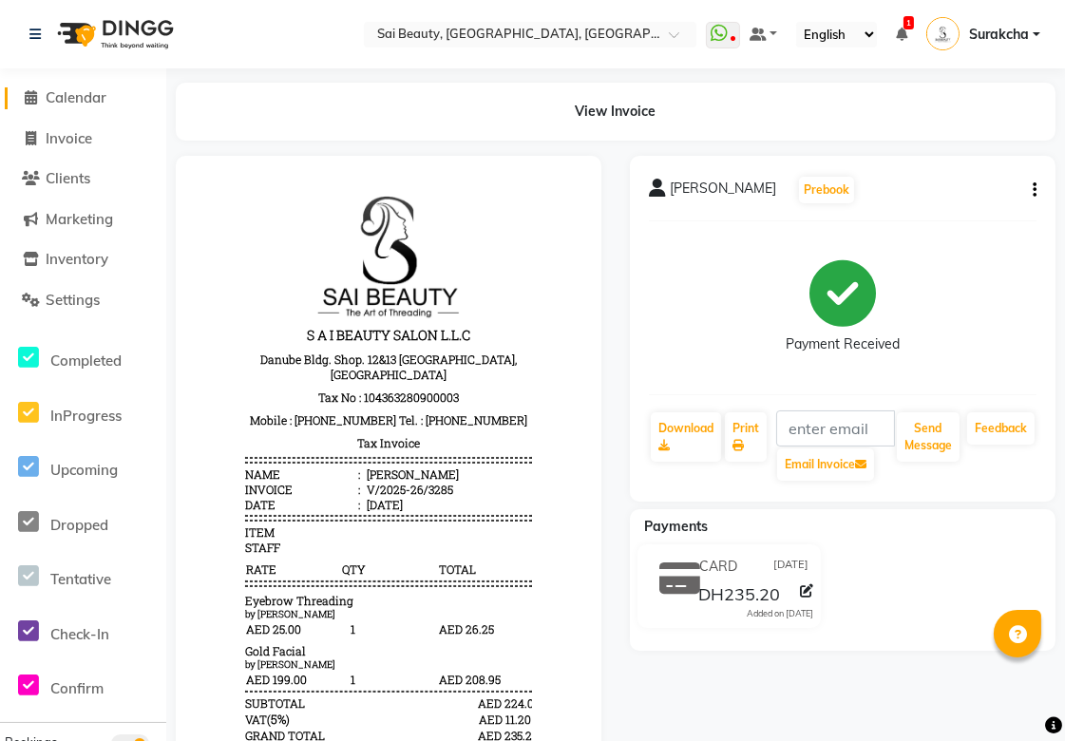
click at [69, 105] on span "Calendar" at bounding box center [76, 97] width 61 height 18
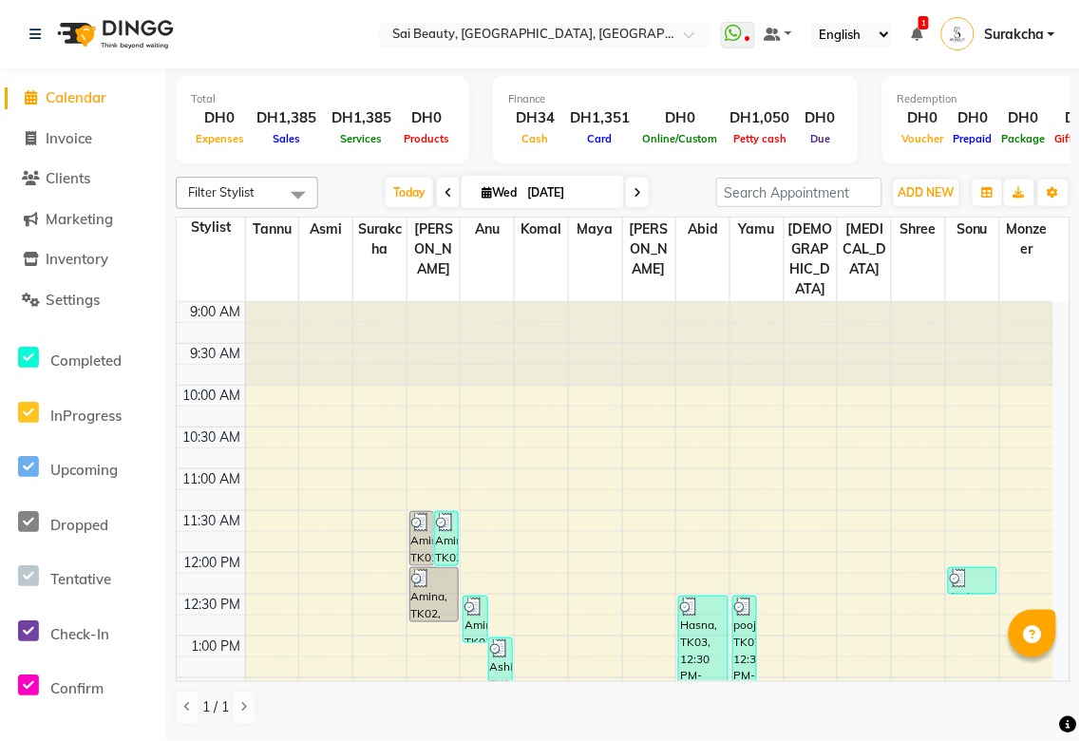
click at [1053, 489] on td at bounding box center [649, 499] width 809 height 21
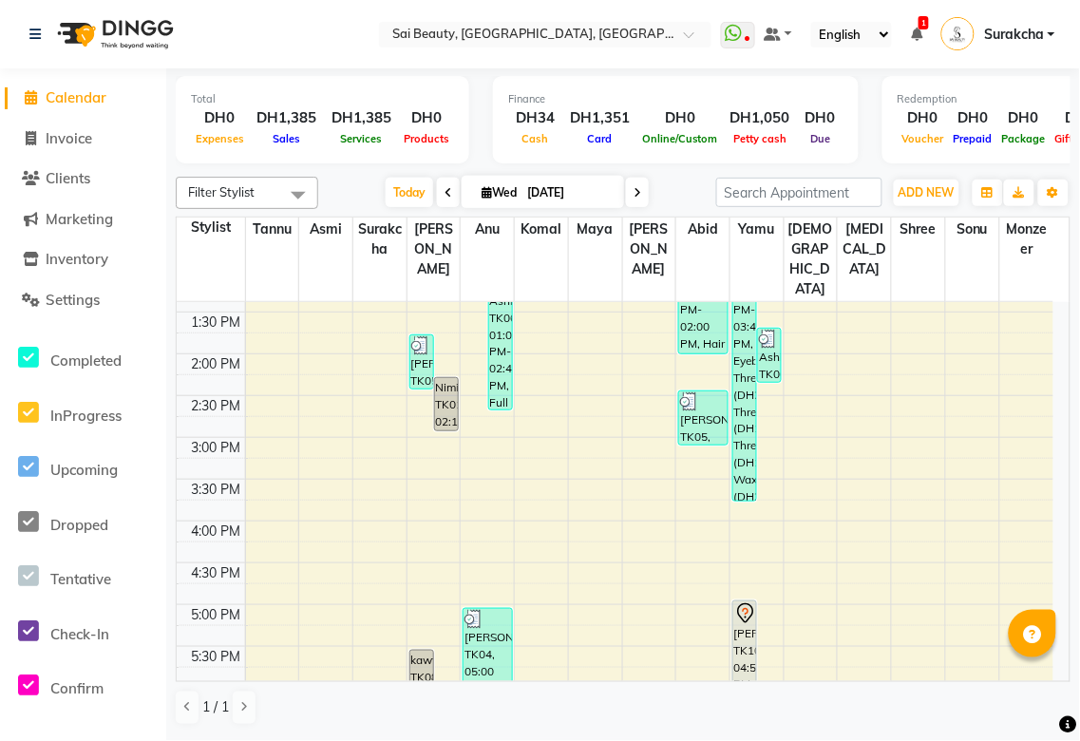
scroll to position [734, 0]
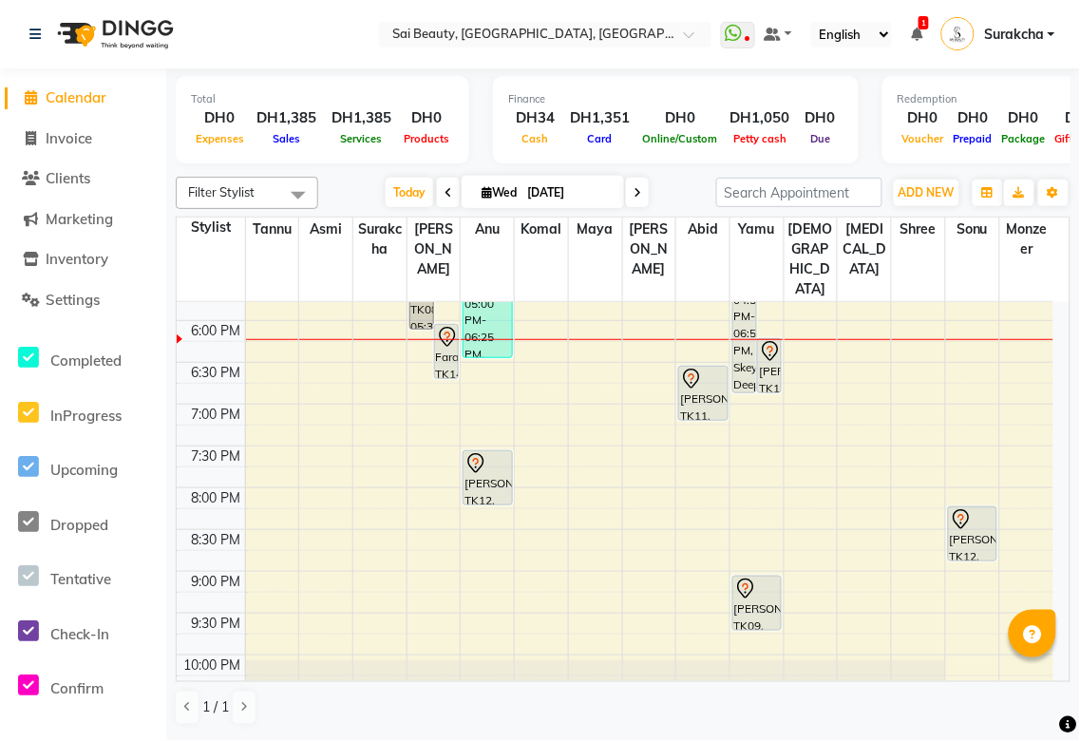
click at [488, 452] on div at bounding box center [488, 463] width 46 height 23
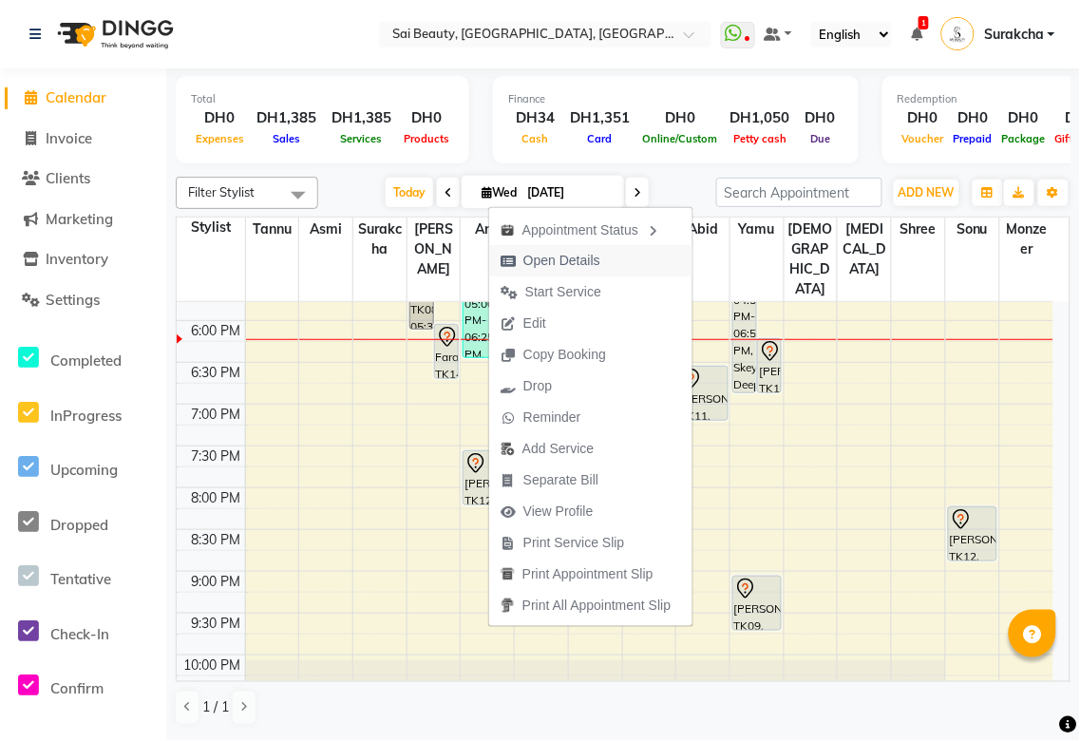
click at [583, 257] on span "Open Details" at bounding box center [562, 261] width 77 height 20
select select "7"
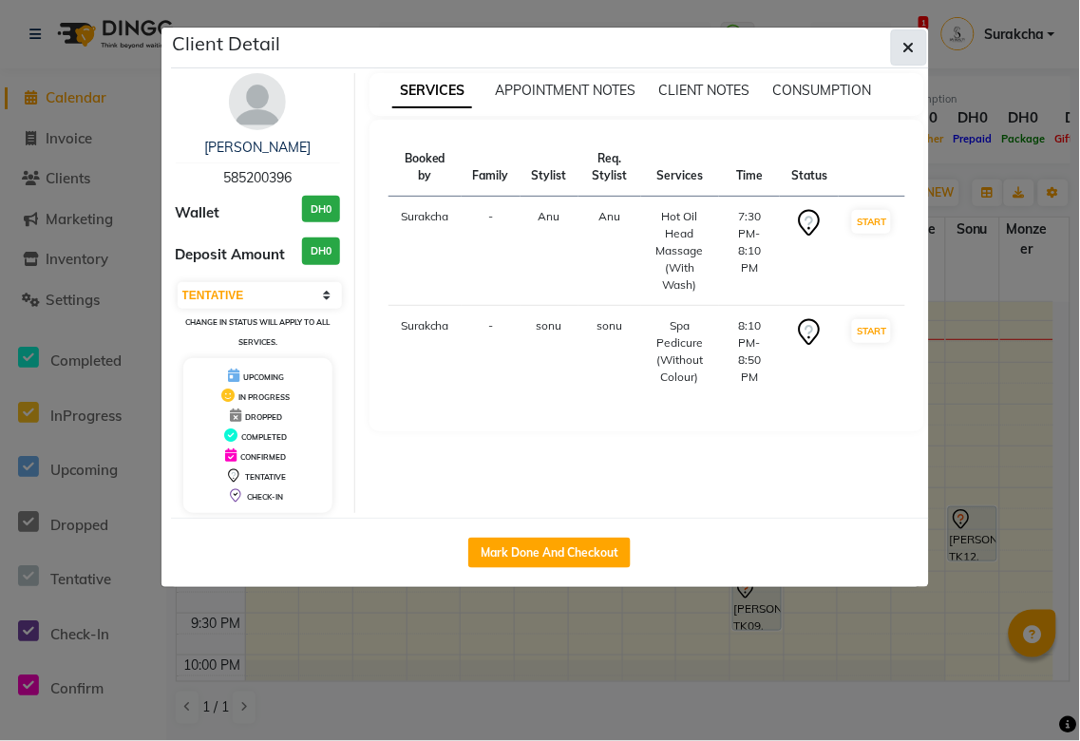
click at [908, 46] on icon "button" at bounding box center [909, 47] width 11 height 15
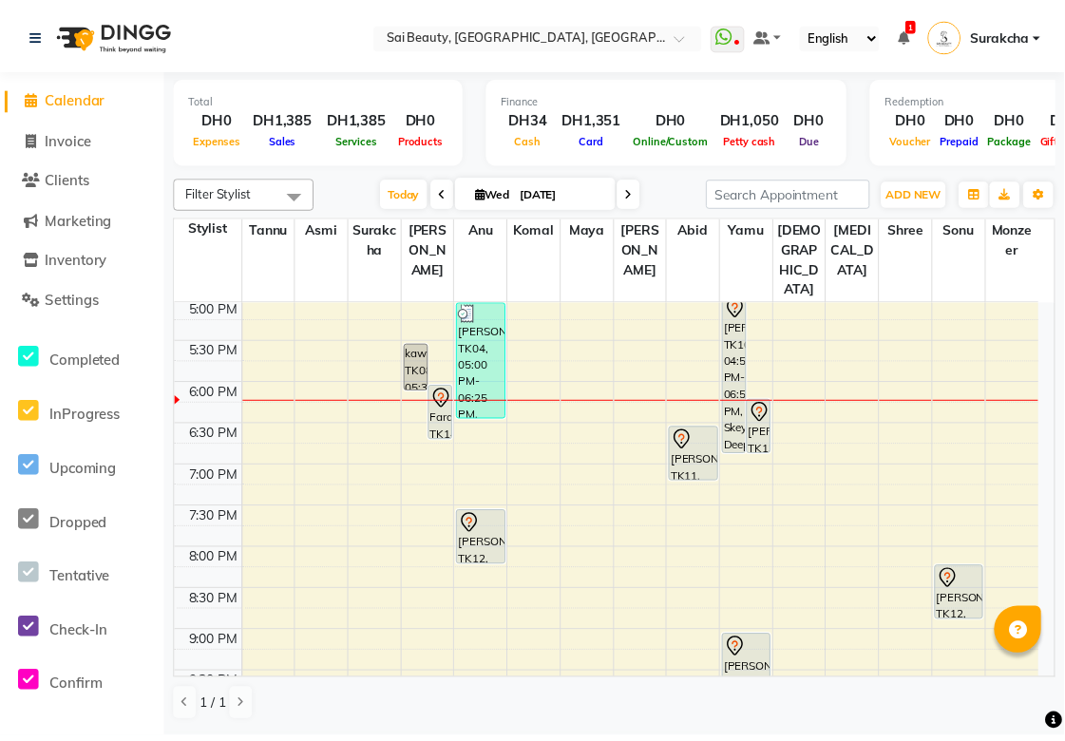
scroll to position [659, 0]
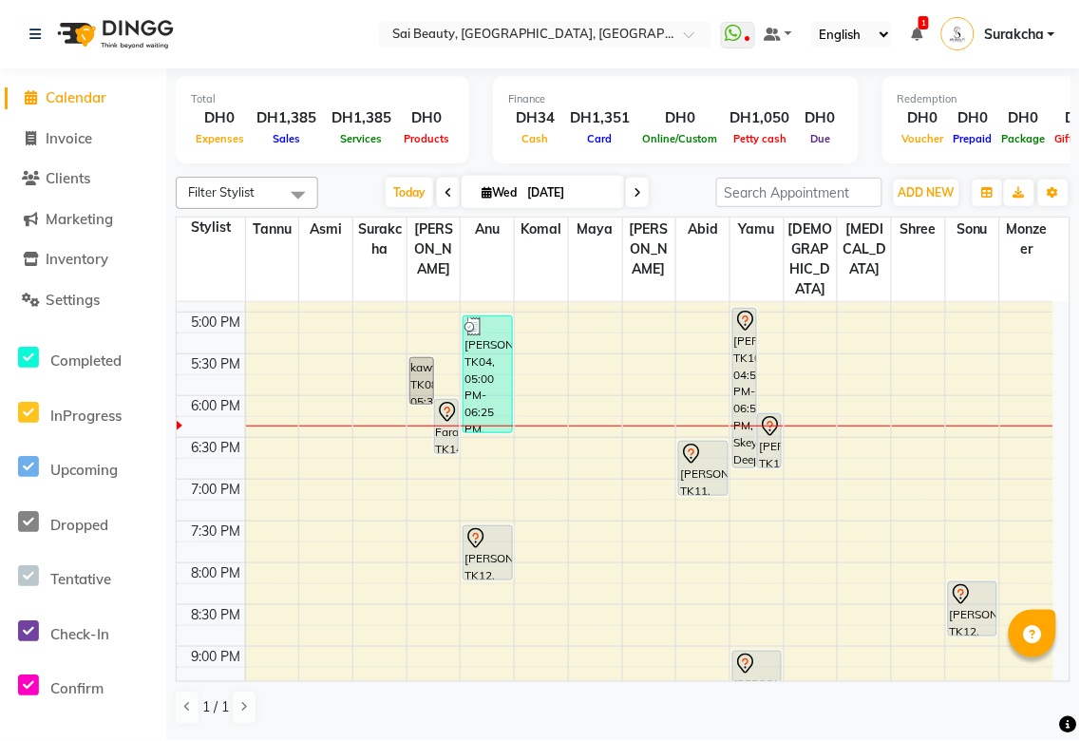
click at [775, 414] on div "[PERSON_NAME], TK13, 06:10 PM-06:50 PM, UpperLip Waxing" at bounding box center [769, 440] width 23 height 53
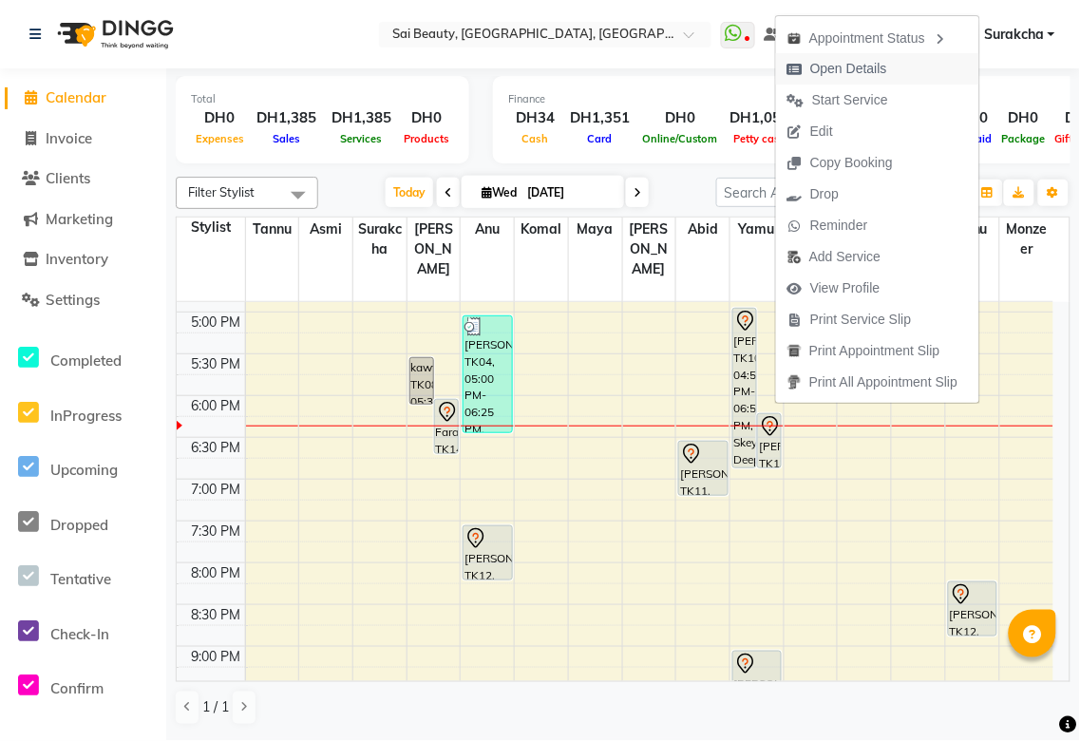
click at [862, 73] on span "Open Details" at bounding box center [849, 69] width 77 height 20
select select "7"
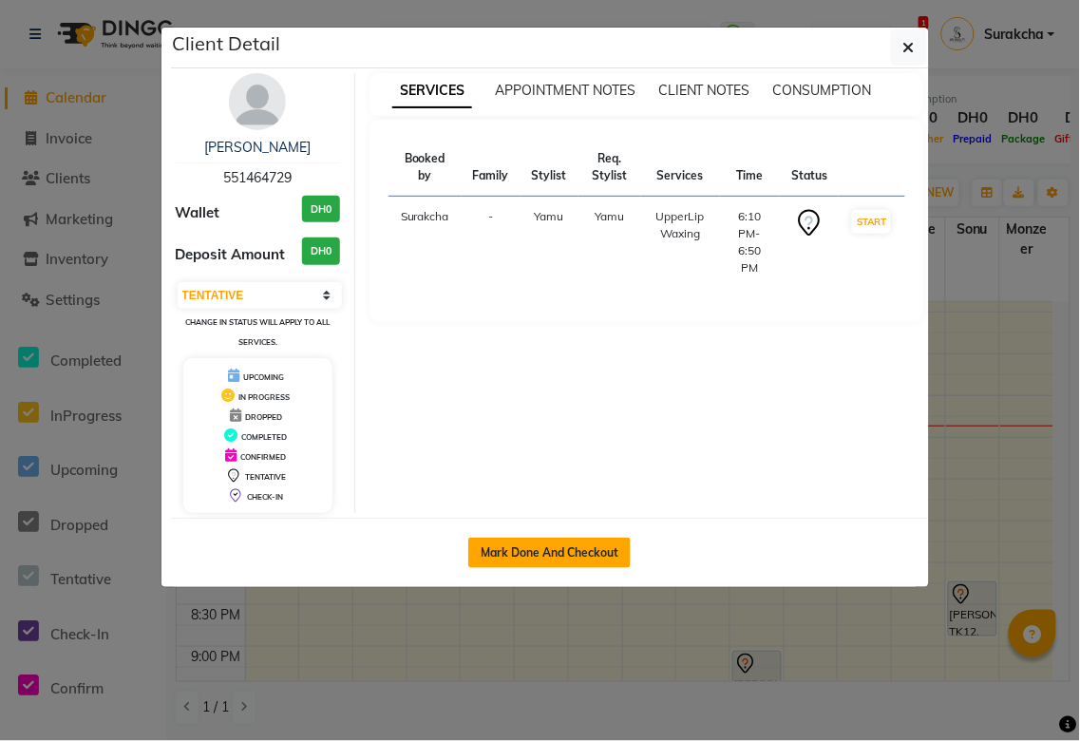
click at [573, 548] on button "Mark Done And Checkout" at bounding box center [549, 553] width 162 height 30
select select "service"
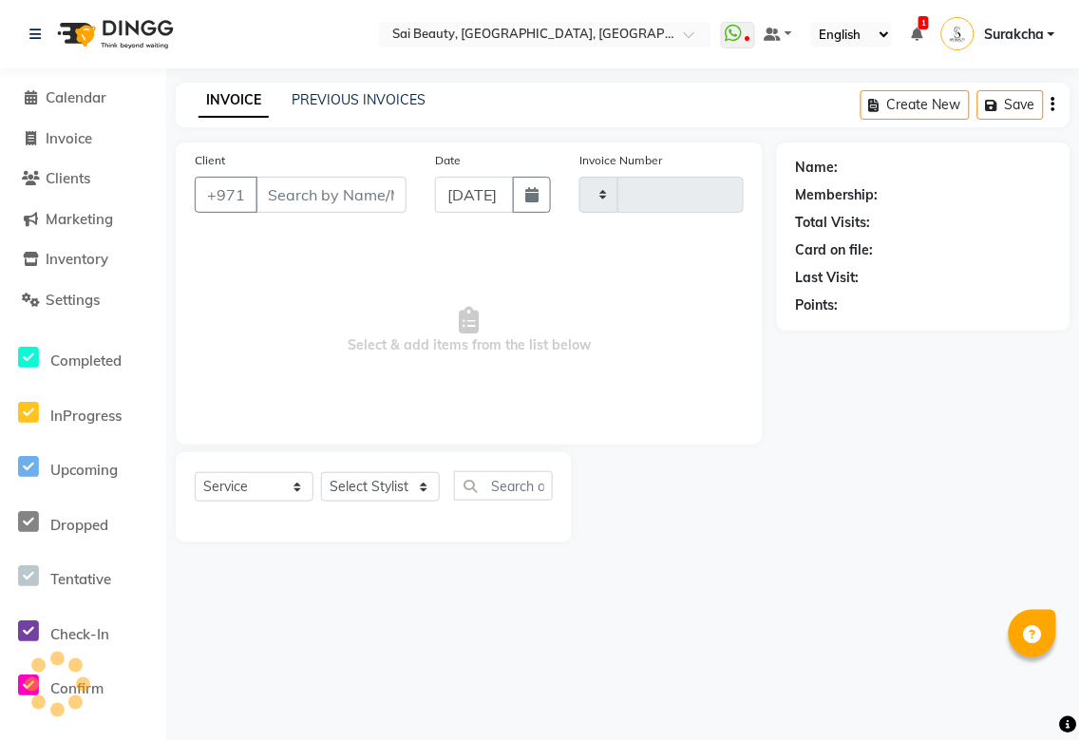
type input "3286"
select select "5352"
type input "551464729"
select select "61100"
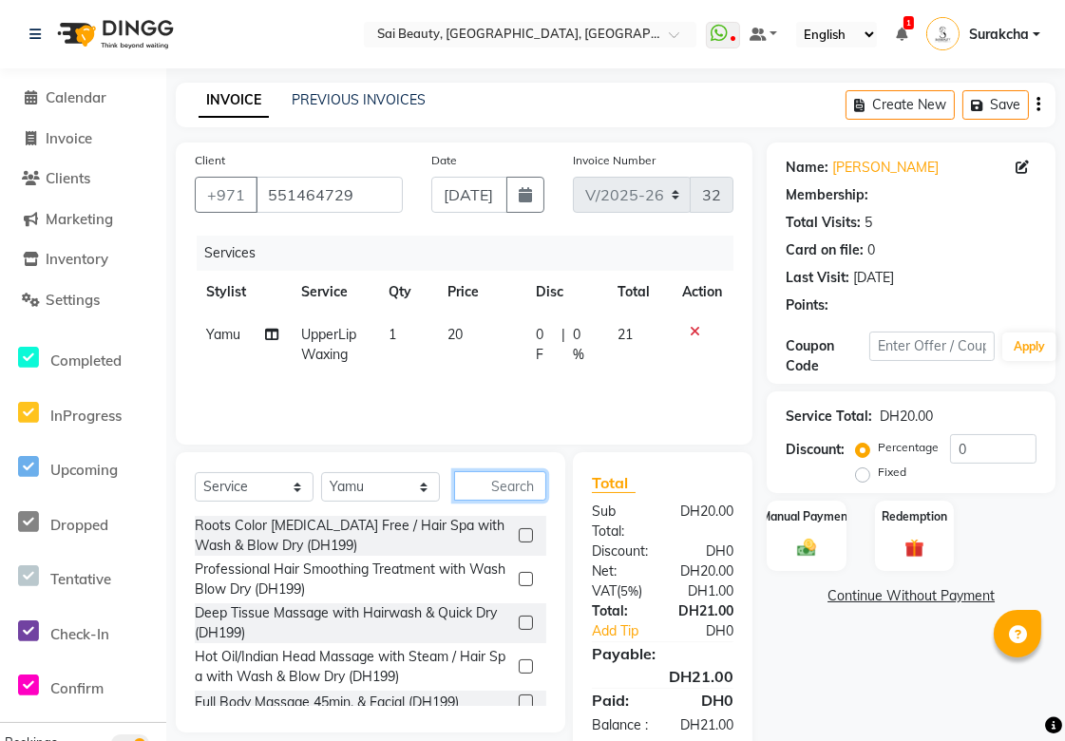
click at [510, 492] on input "text" at bounding box center [500, 485] width 92 height 29
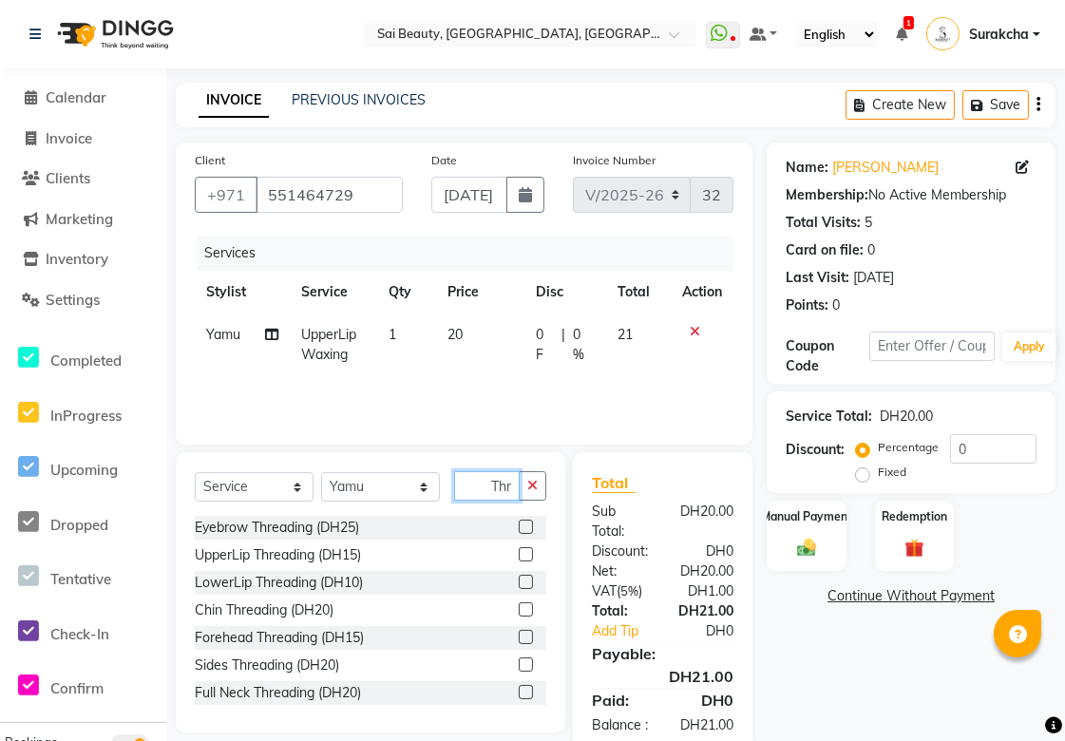
type input "Thr"
click at [519, 521] on label at bounding box center [526, 527] width 14 height 14
click at [519, 522] on input "checkbox" at bounding box center [525, 528] width 12 height 12
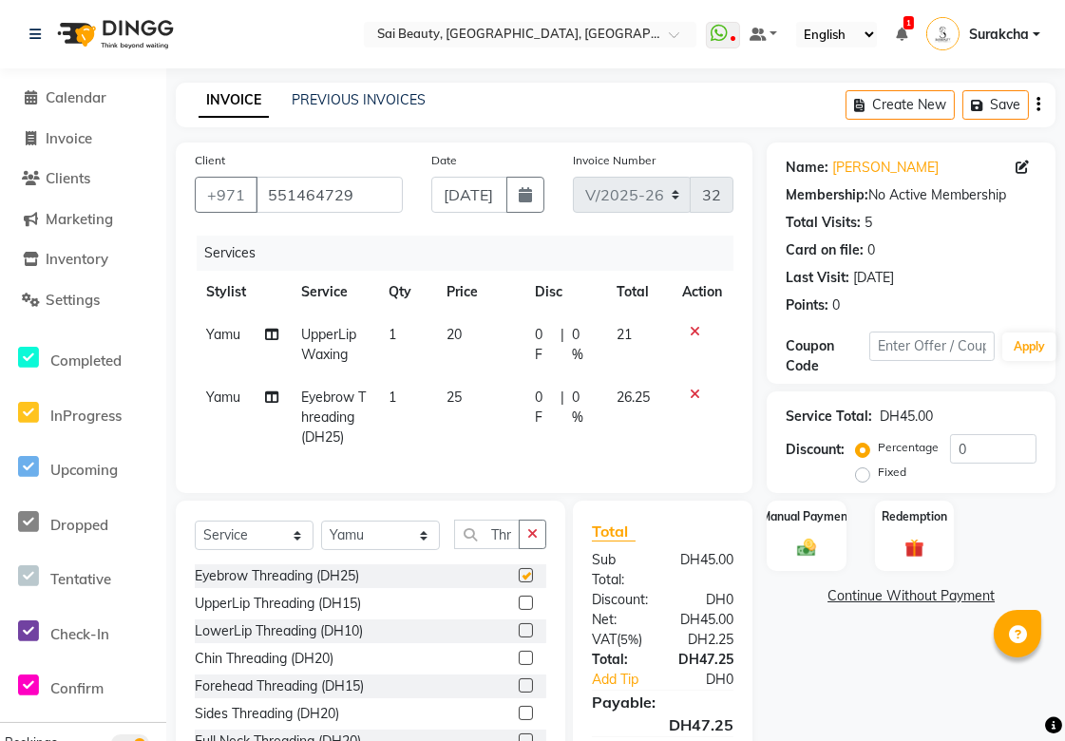
scroll to position [0, 0]
checkbox input "false"
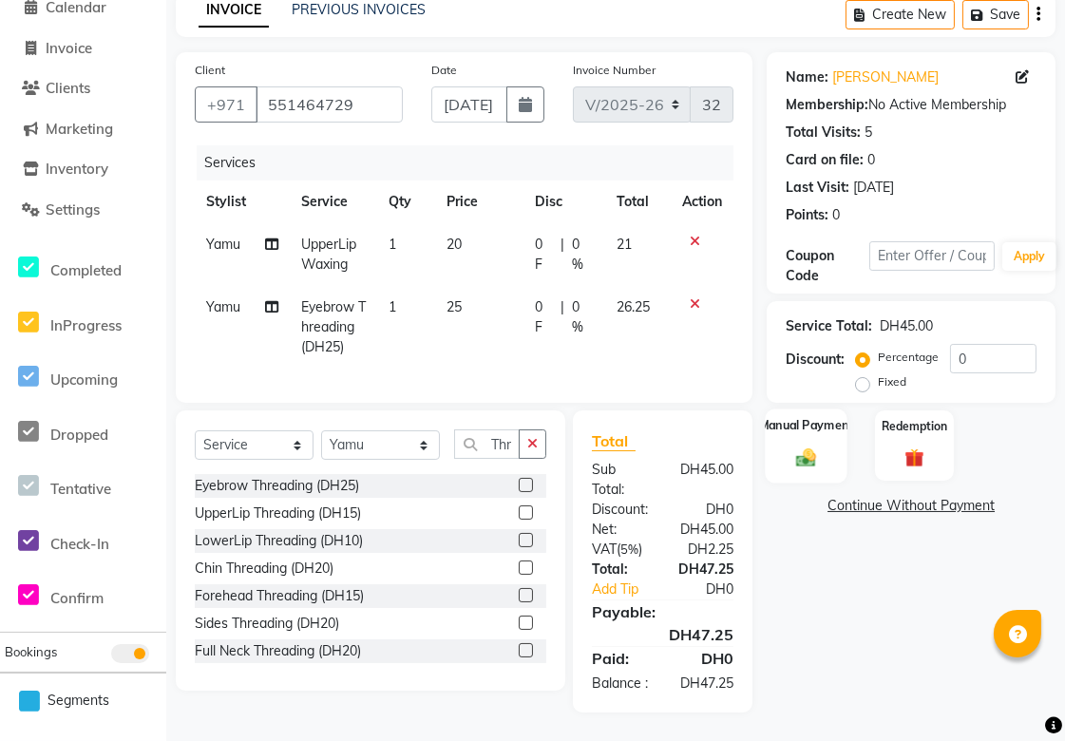
click at [812, 437] on div "Manual Payment" at bounding box center [807, 446] width 83 height 74
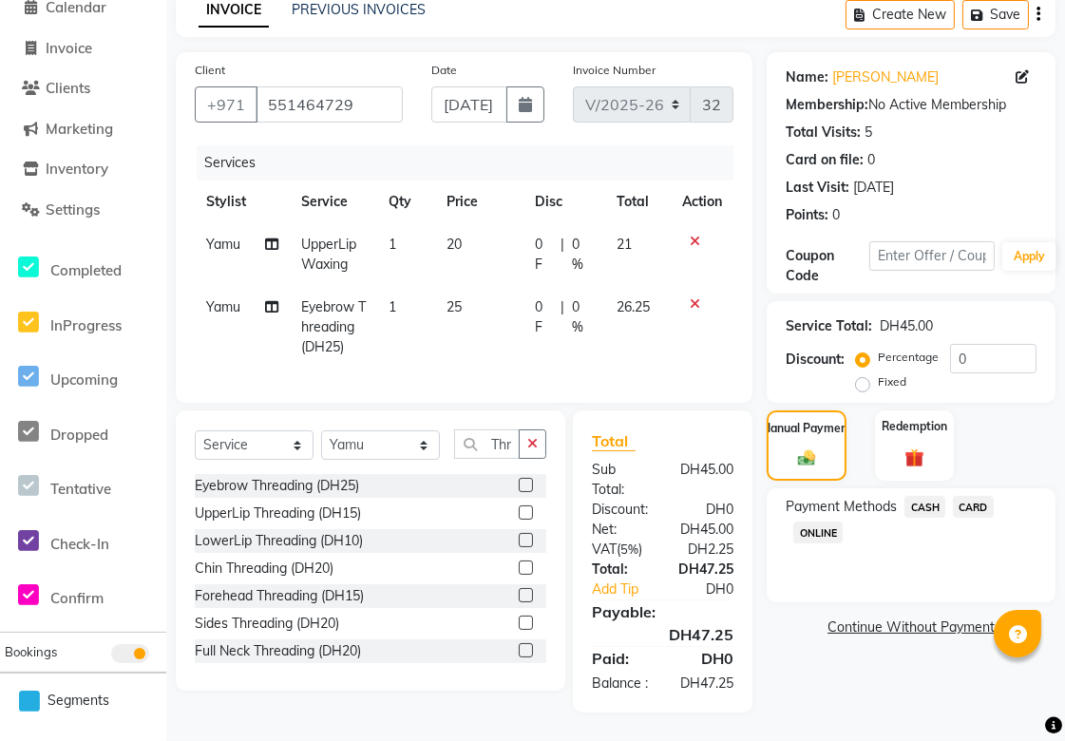
click at [967, 496] on span "CARD" at bounding box center [973, 507] width 41 height 22
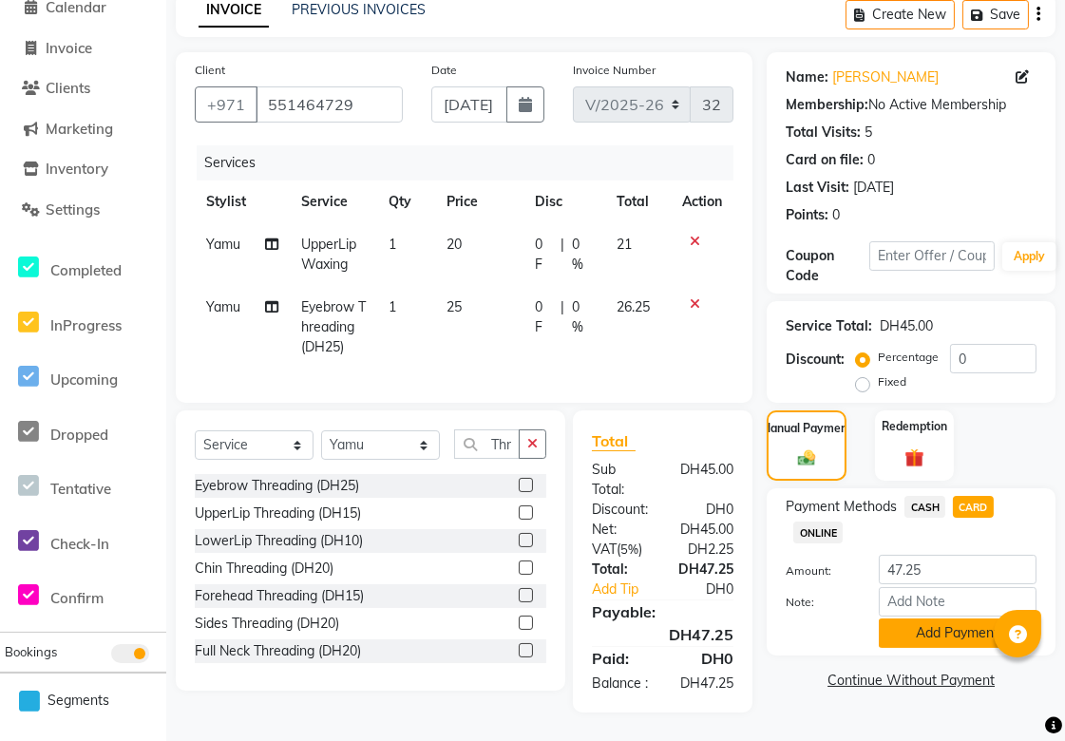
click at [964, 619] on button "Add Payment" at bounding box center [958, 633] width 158 height 29
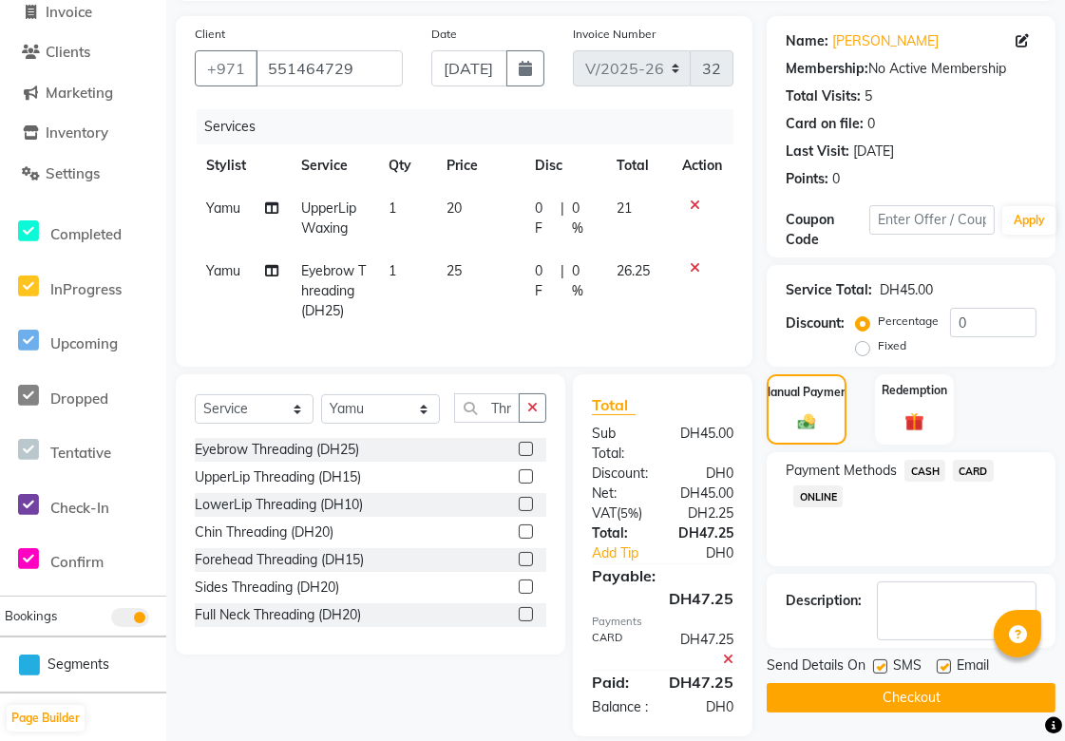
scroll to position [185, 0]
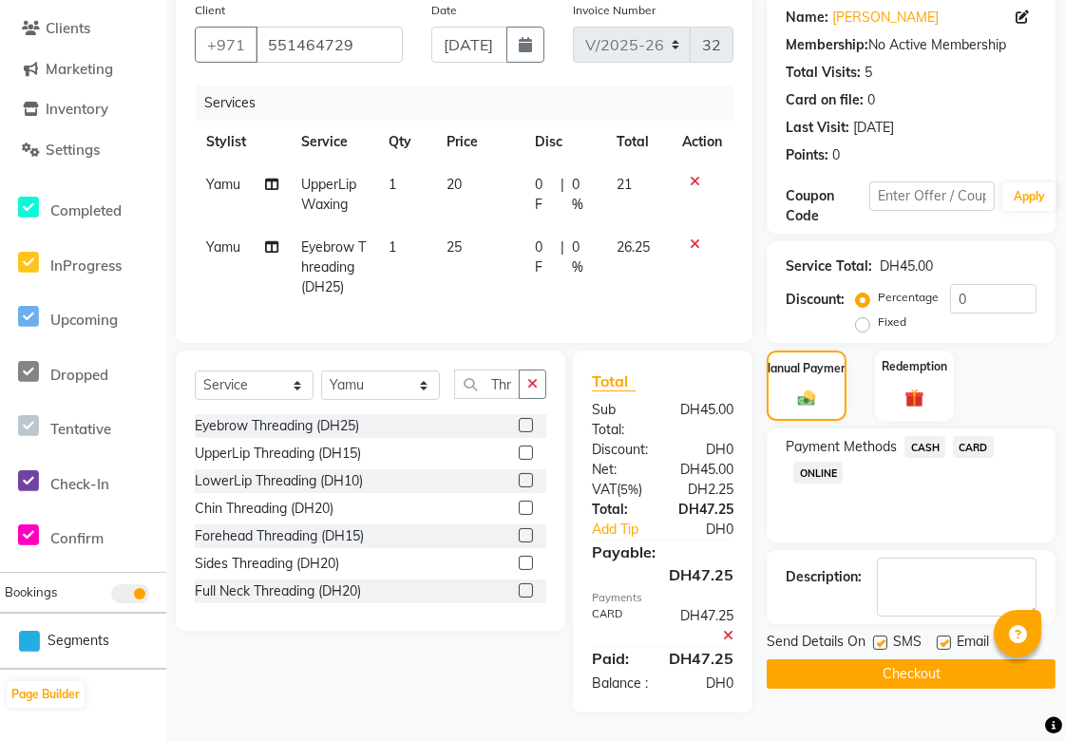
click at [920, 659] on button "Checkout" at bounding box center [911, 673] width 289 height 29
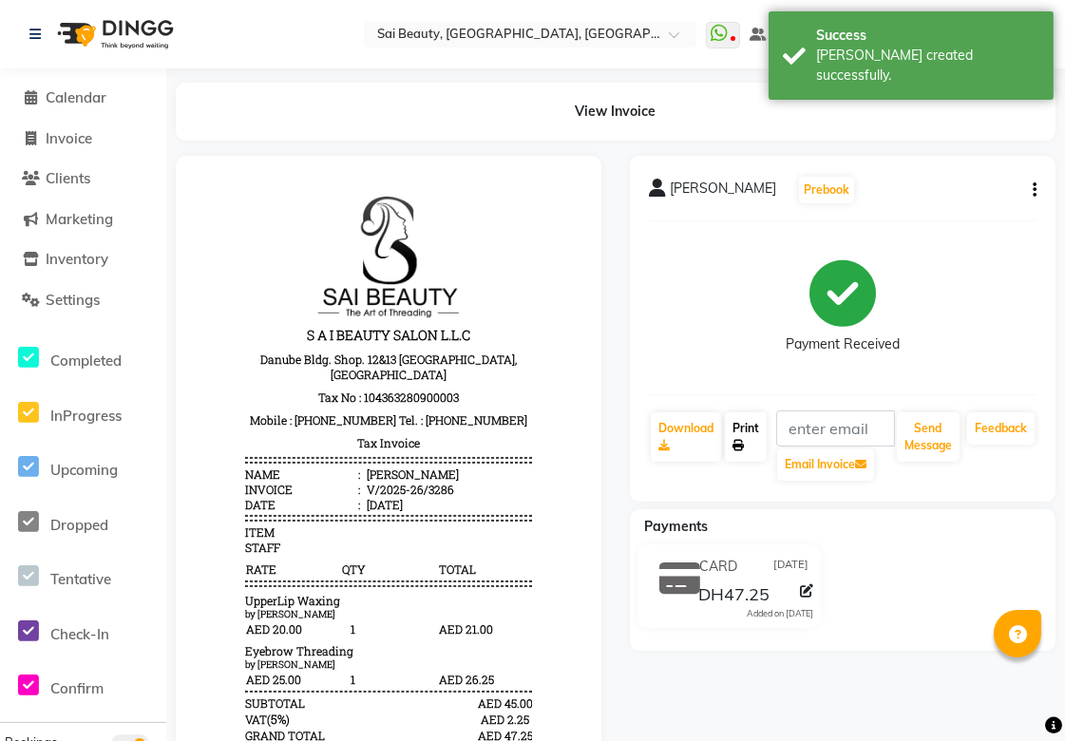
click at [748, 440] on link "Print" at bounding box center [746, 436] width 42 height 49
click at [97, 89] on span "Calendar" at bounding box center [76, 97] width 61 height 18
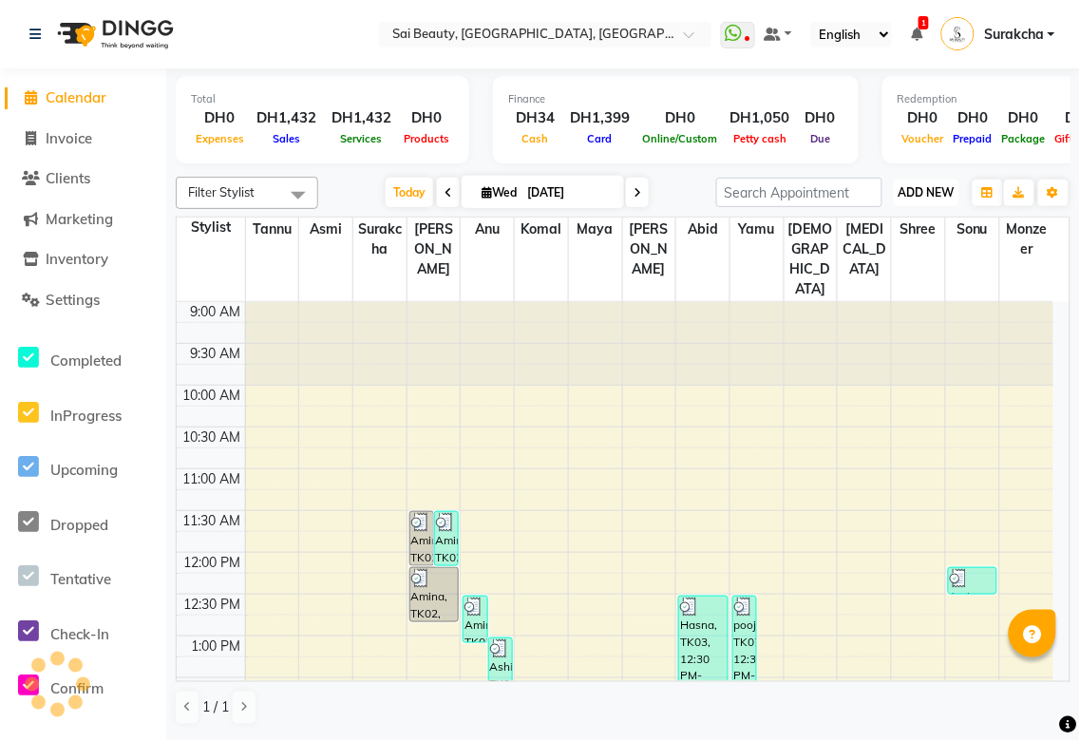
click at [906, 198] on span "ADD NEW" at bounding box center [927, 192] width 56 height 14
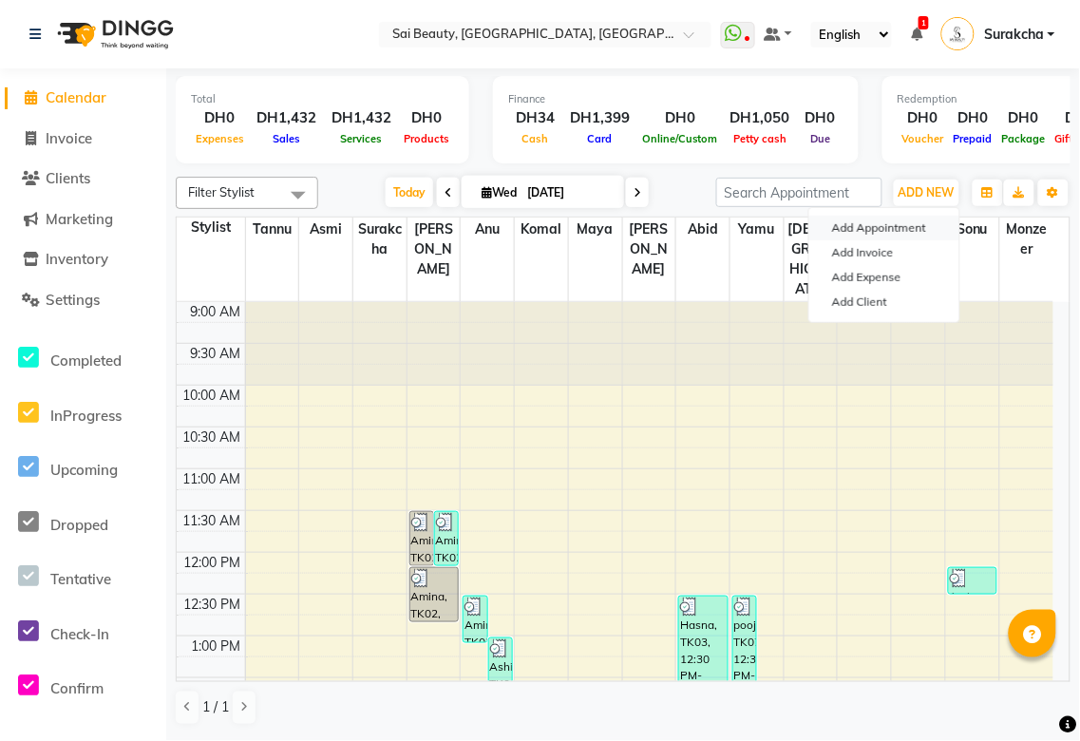
click at [914, 239] on button "Add Appointment" at bounding box center [885, 228] width 150 height 25
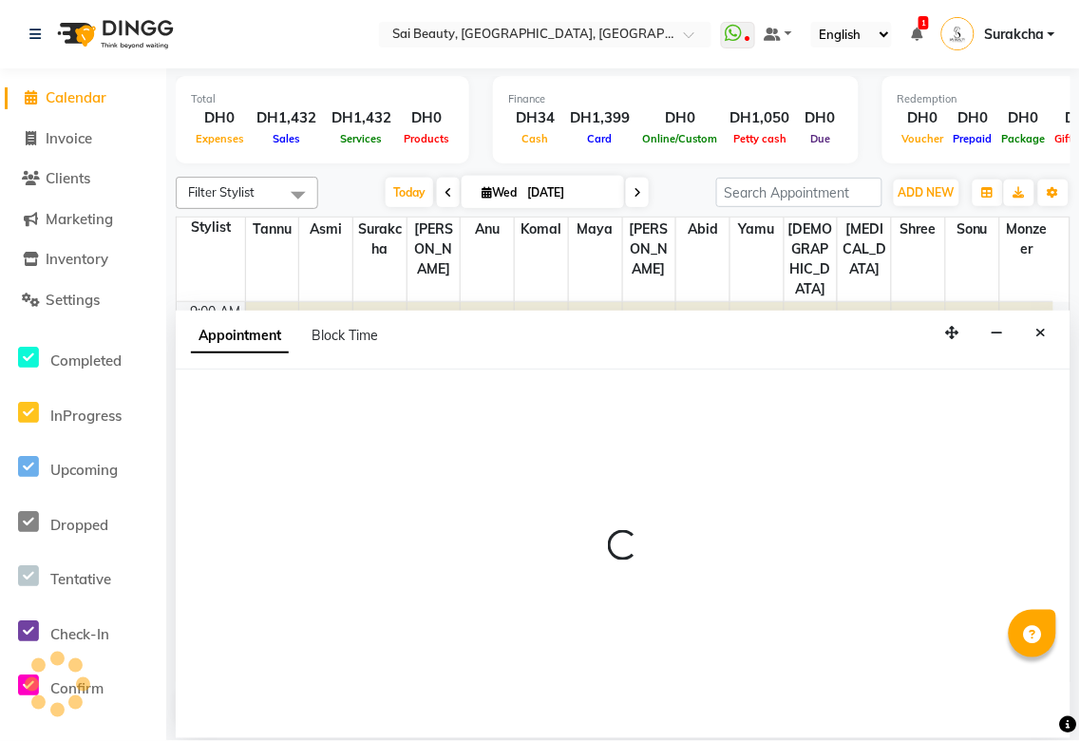
select select "600"
select select "tentative"
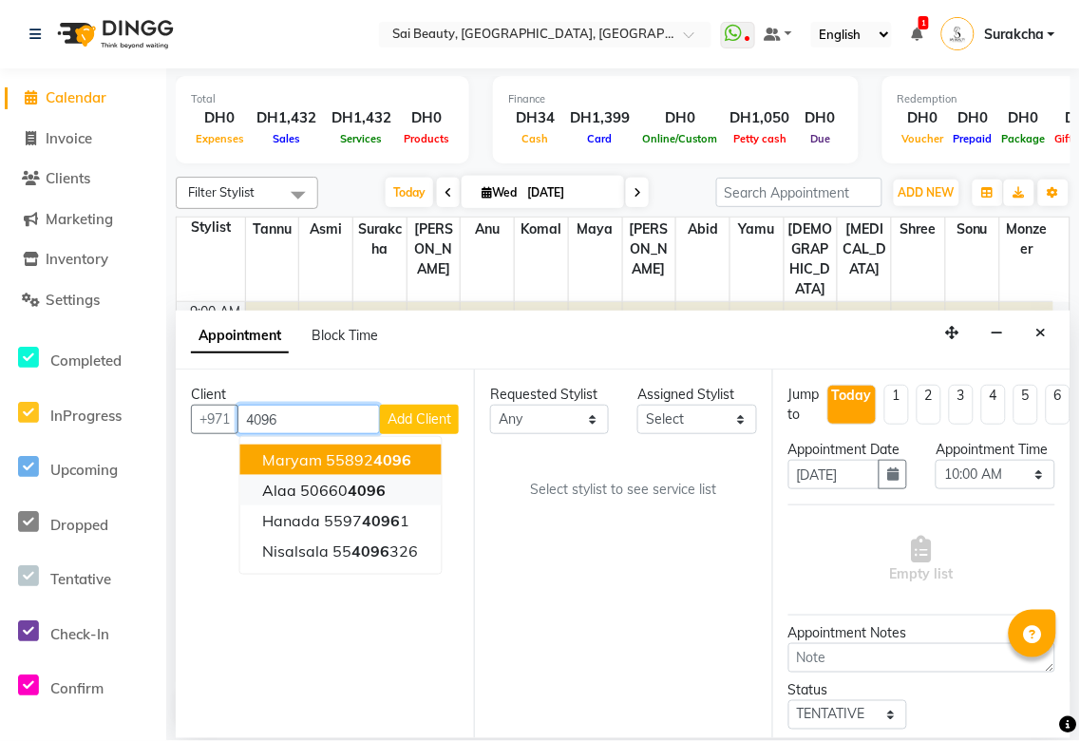
click at [366, 483] on span "4096" at bounding box center [368, 490] width 38 height 19
type input "506604096"
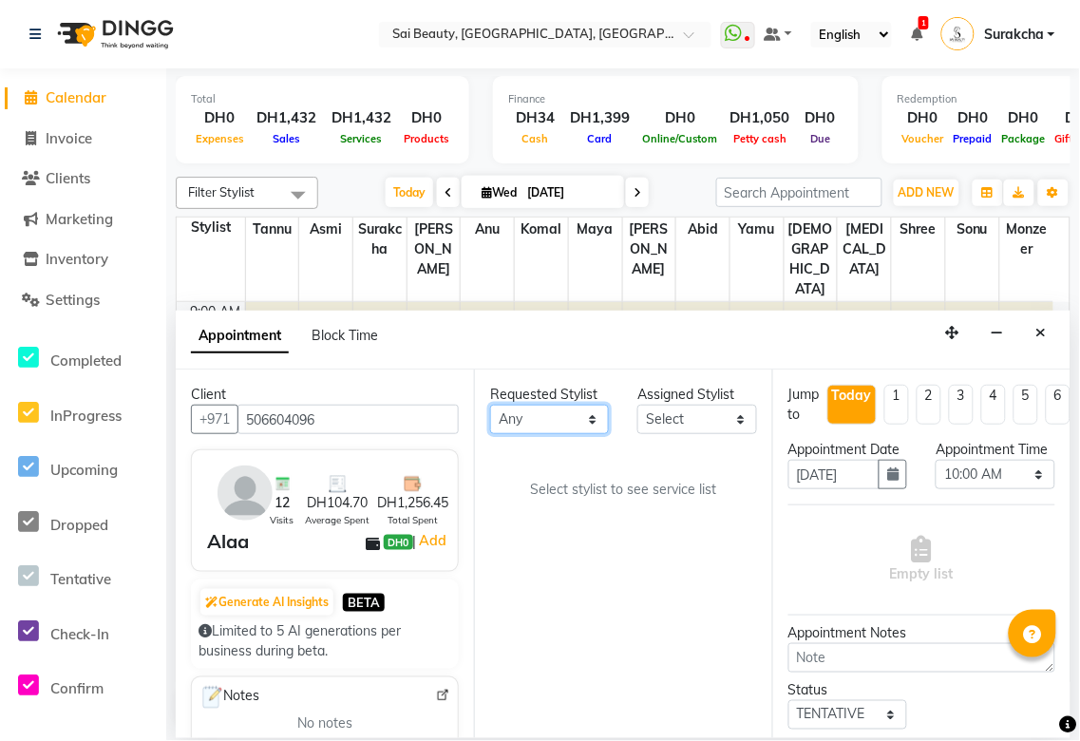
click at [597, 414] on select "Any [PERSON_NAME][MEDICAL_DATA] [PERSON_NAME] Asmi [PERSON_NAME] Gita [PERSON_N…" at bounding box center [549, 419] width 119 height 29
select select "43674"
click at [490, 405] on select "Any [PERSON_NAME][MEDICAL_DATA] [PERSON_NAME] Asmi [PERSON_NAME] Gita [PERSON_N…" at bounding box center [549, 419] width 119 height 29
select select "43674"
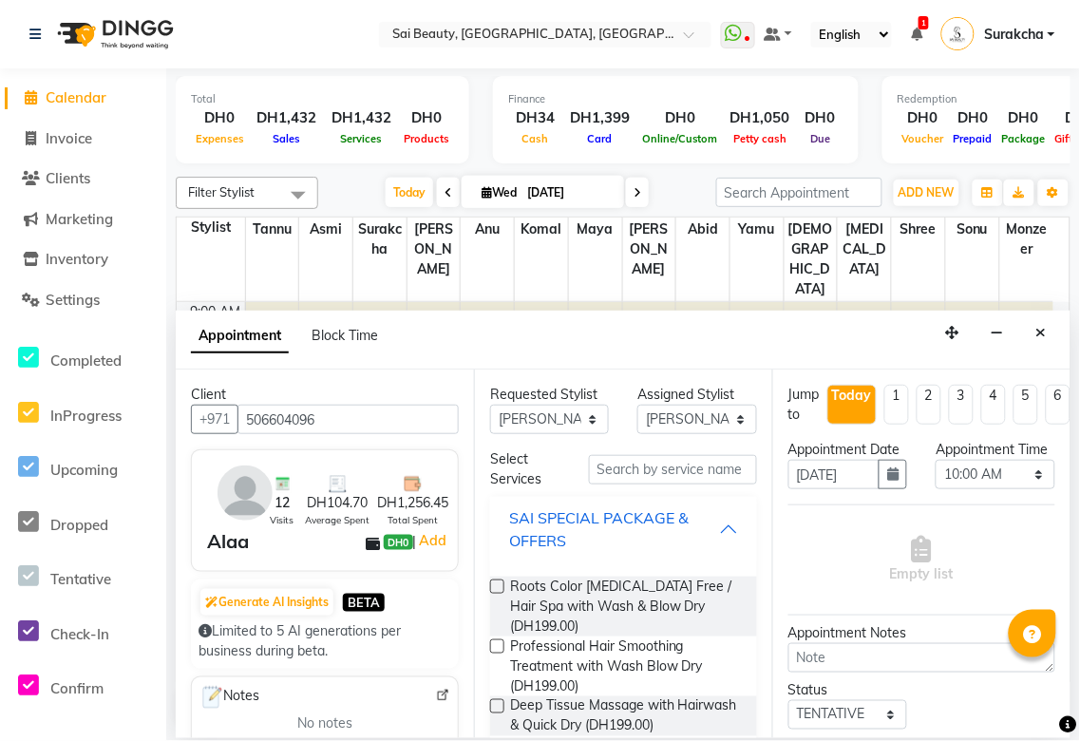
click at [703, 535] on div "SAI SPECIAL PACKAGE & OFFERS" at bounding box center [614, 529] width 210 height 46
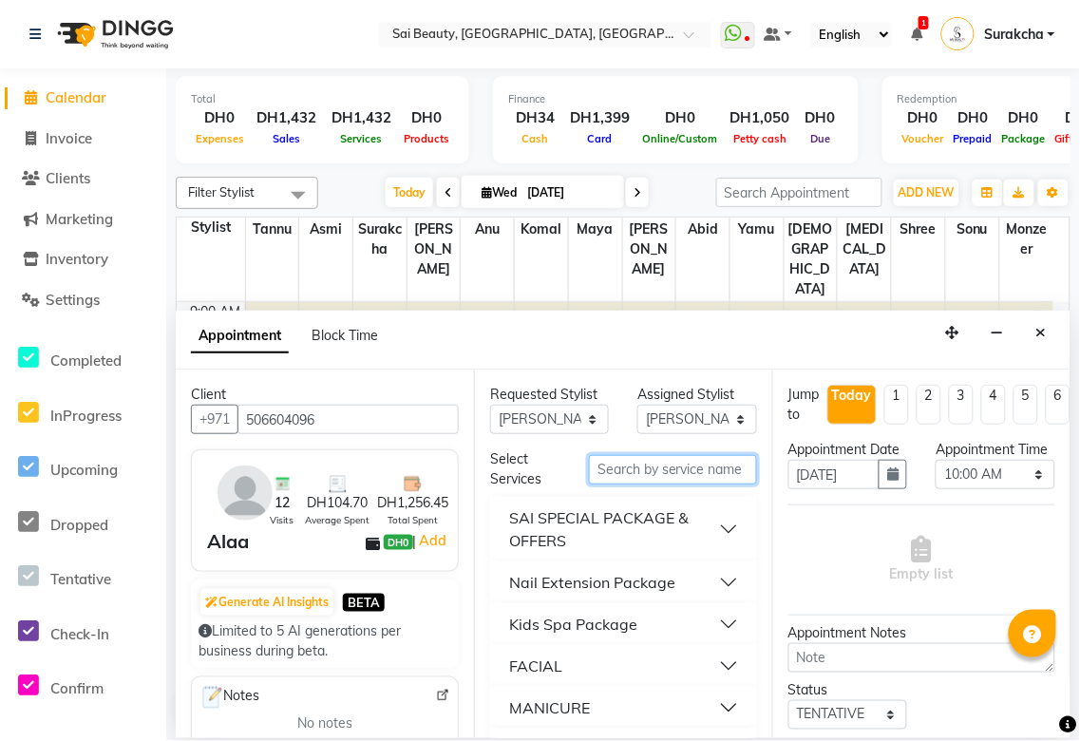
click at [682, 472] on input "text" at bounding box center [673, 469] width 168 height 29
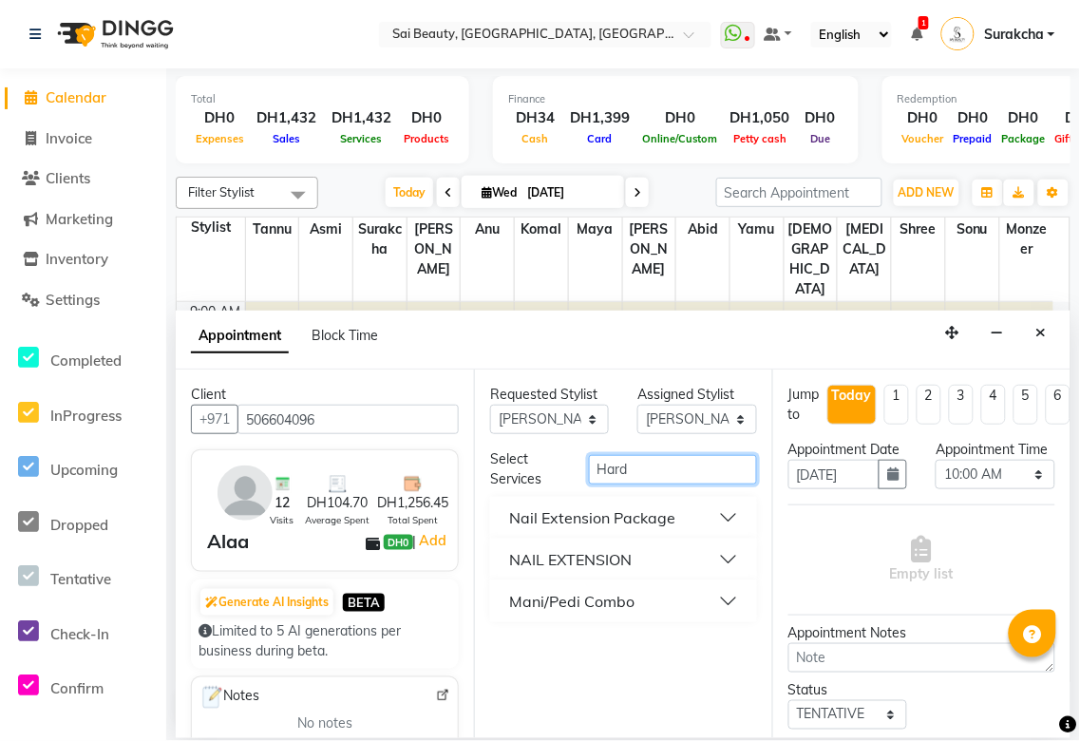
type input "Hard"
click at [738, 561] on button "NAIL EXTENSION" at bounding box center [624, 560] width 252 height 34
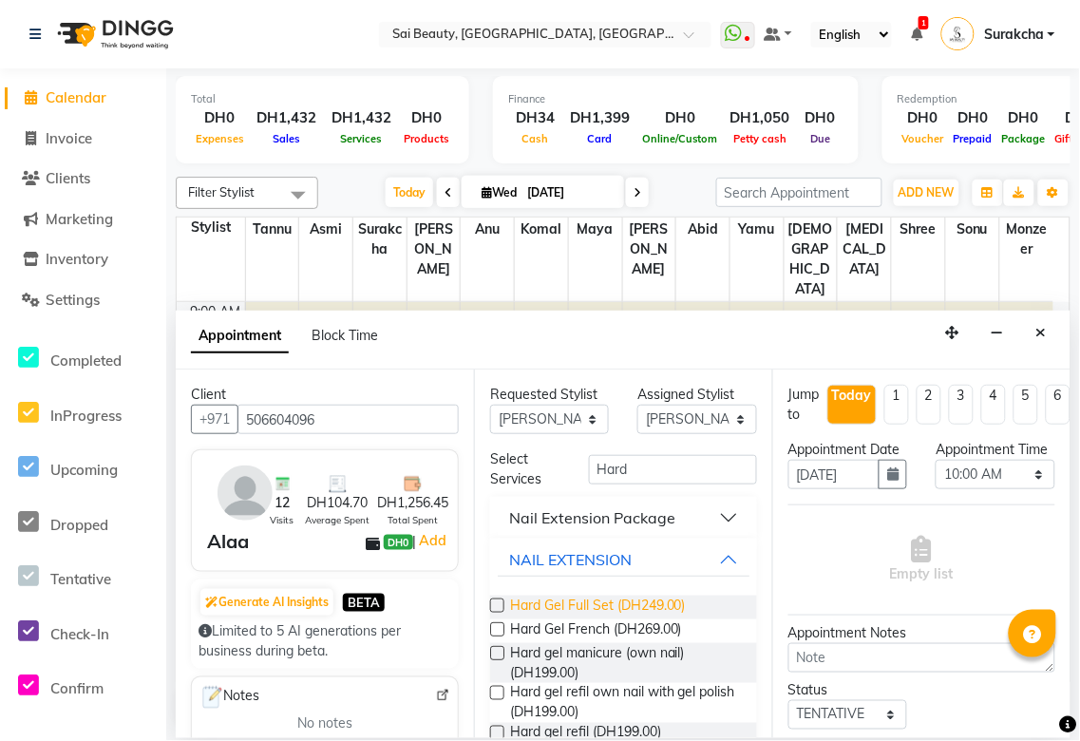
click at [633, 608] on span "Hard Gel Full Set (DH249.00)" at bounding box center [598, 608] width 176 height 24
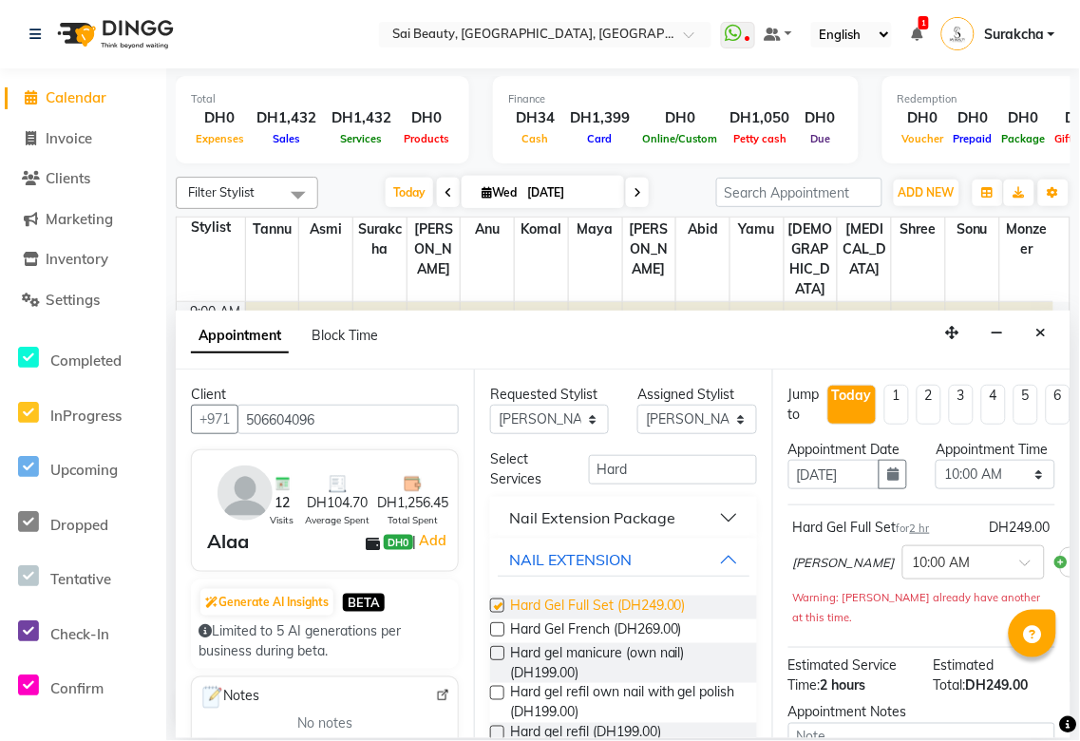
checkbox input "false"
click at [581, 428] on select "Any [PERSON_NAME][MEDICAL_DATA] [PERSON_NAME] Asmi [PERSON_NAME] Gita [PERSON_N…" at bounding box center [549, 419] width 119 height 29
select select "72772"
click at [490, 405] on select "Any [PERSON_NAME][MEDICAL_DATA] [PERSON_NAME] Asmi [PERSON_NAME] Gita [PERSON_N…" at bounding box center [549, 419] width 119 height 29
select select "72772"
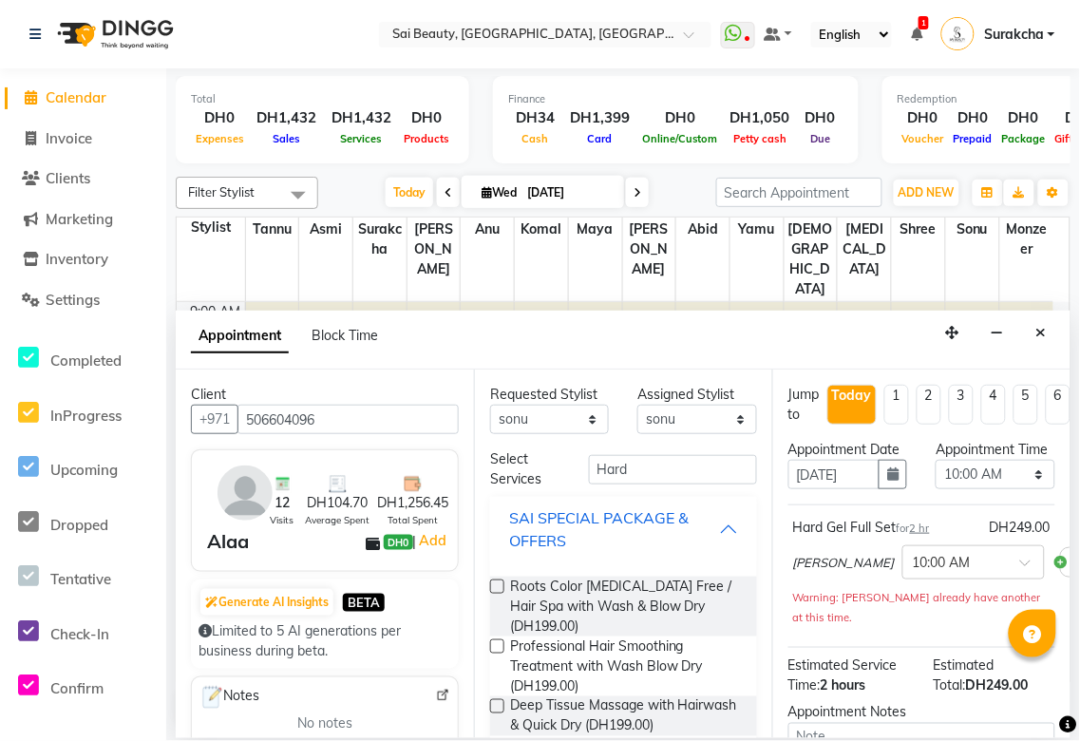
click at [720, 532] on button "SAI SPECIAL PACKAGE & OFFERS" at bounding box center [624, 529] width 252 height 57
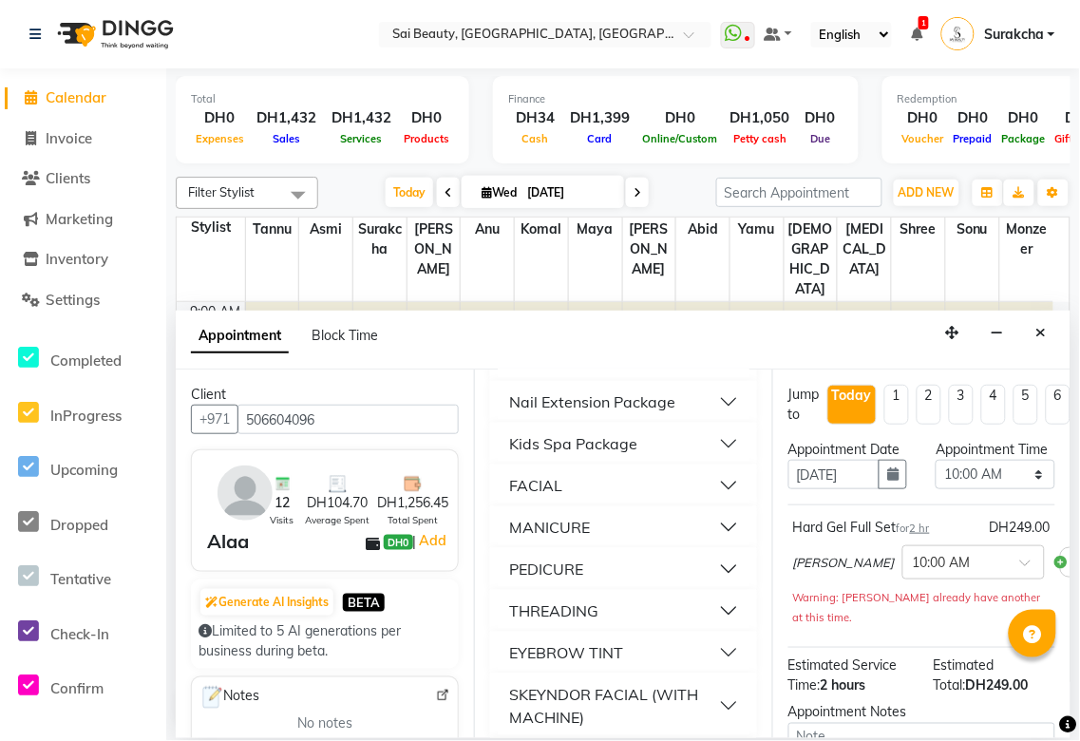
scroll to position [307, 0]
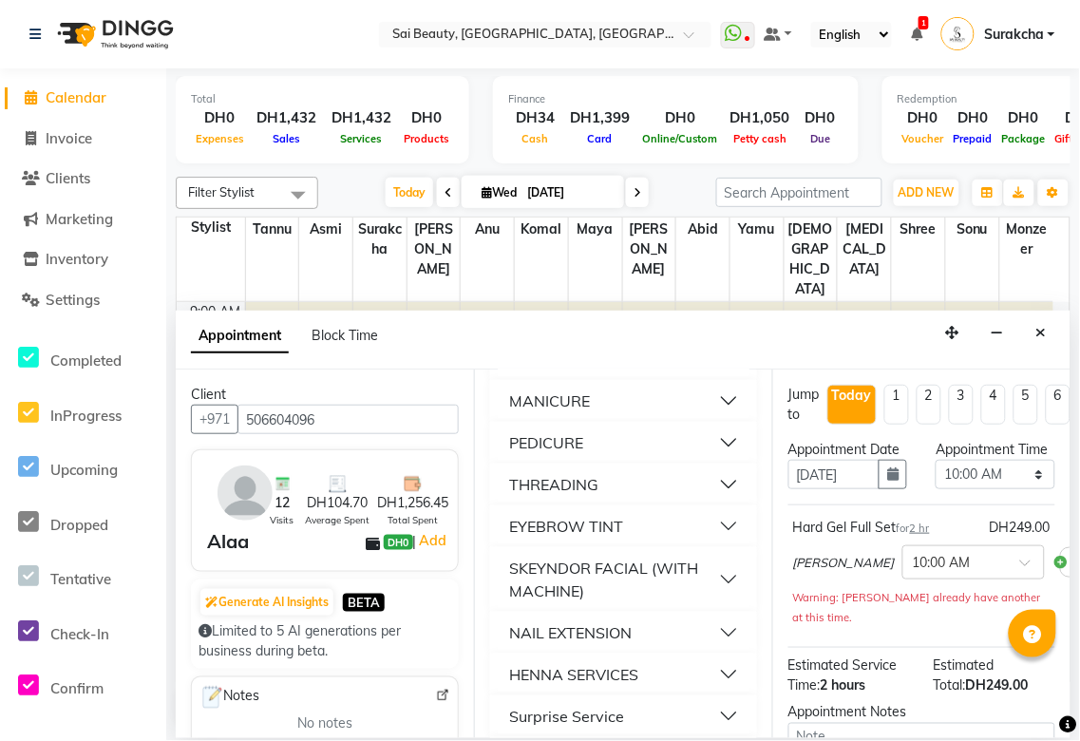
click at [696, 443] on button "PEDICURE" at bounding box center [624, 443] width 252 height 34
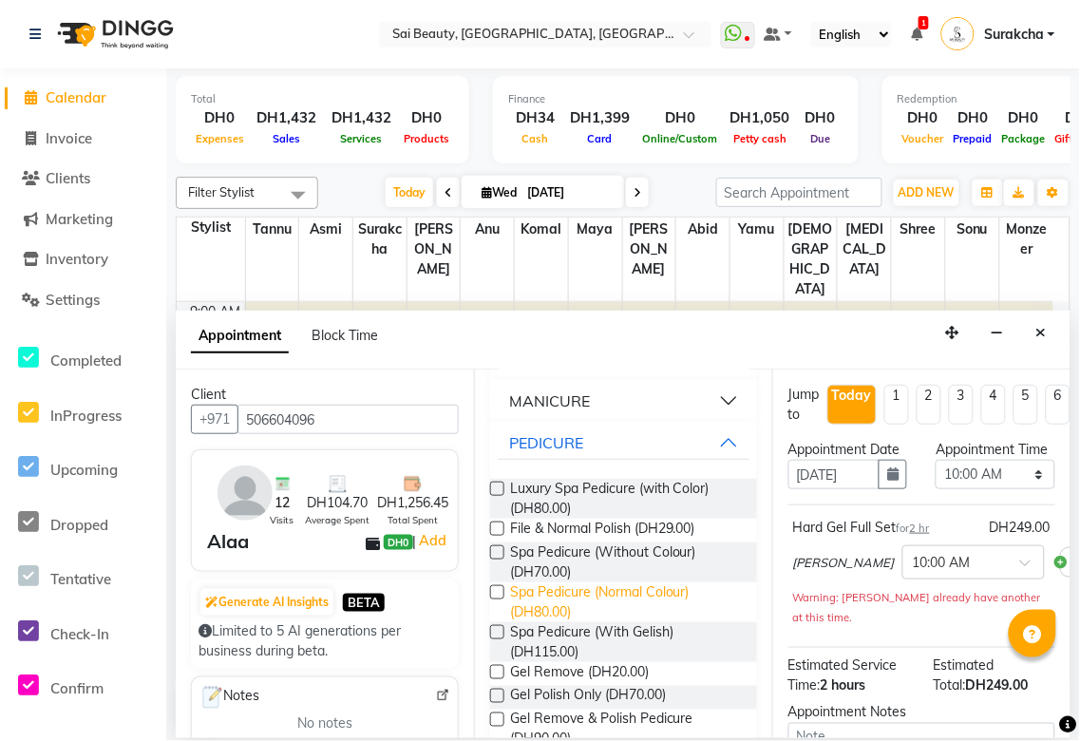
click at [565, 611] on span "Spa Pedicure (Normal Colour) (DH80.00)" at bounding box center [626, 603] width 232 height 40
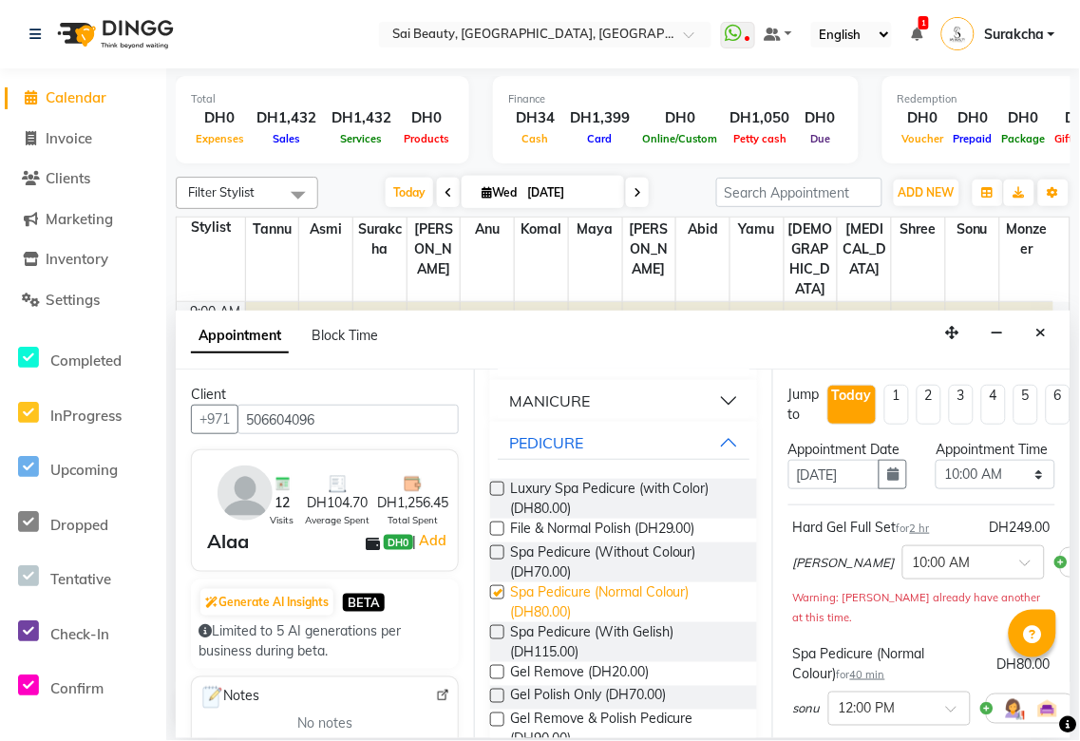
checkbox input "false"
click at [1020, 489] on select "Select 10:00 AM 10:05 AM 10:10 AM 10:15 AM 10:20 AM 10:25 AM 10:30 AM 10:35 AM …" at bounding box center [995, 474] width 119 height 29
select select "1230"
click at [936, 479] on select "Select 10:00 AM 10:05 AM 10:10 AM 10:15 AM 10:20 AM 10:25 AM 10:30 AM 10:35 AM …" at bounding box center [995, 474] width 119 height 29
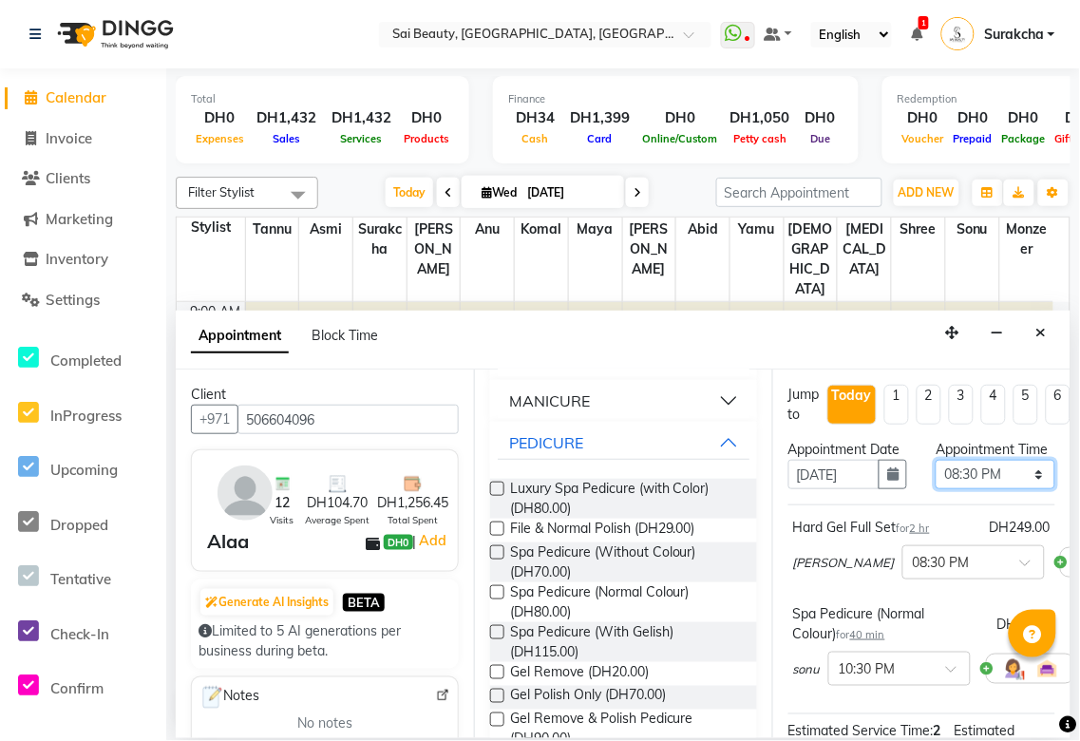
scroll to position [349, 0]
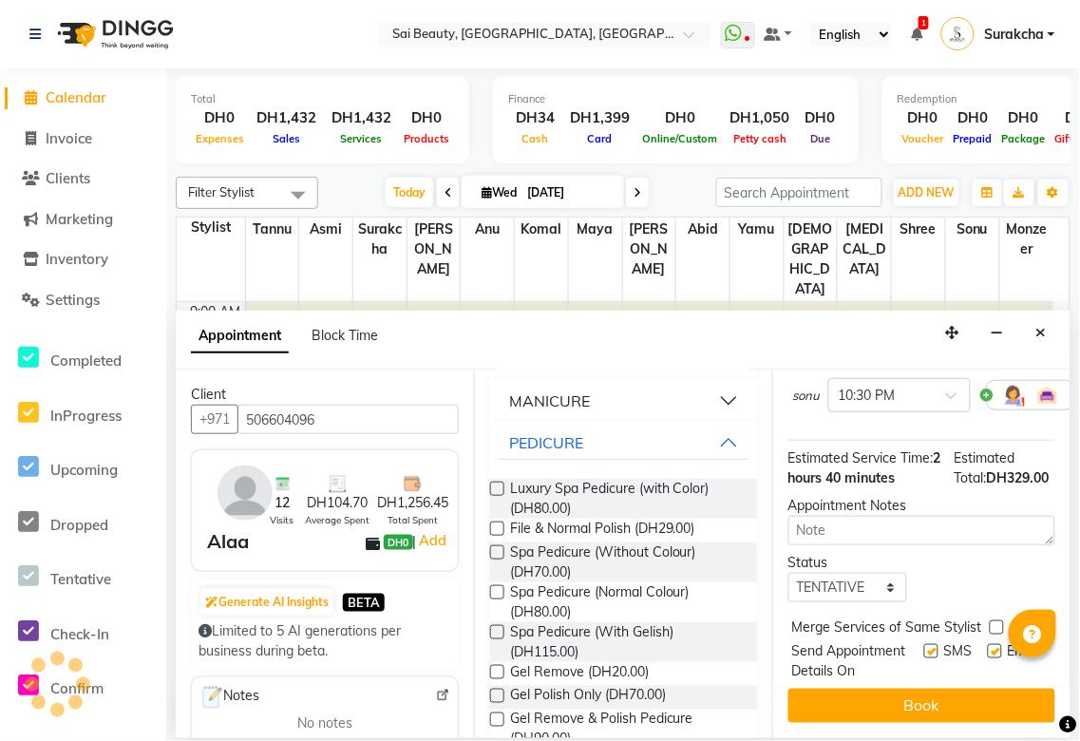
click at [998, 621] on label at bounding box center [997, 628] width 14 height 14
click at [998, 623] on input "checkbox" at bounding box center [996, 629] width 12 height 12
checkbox input "true"
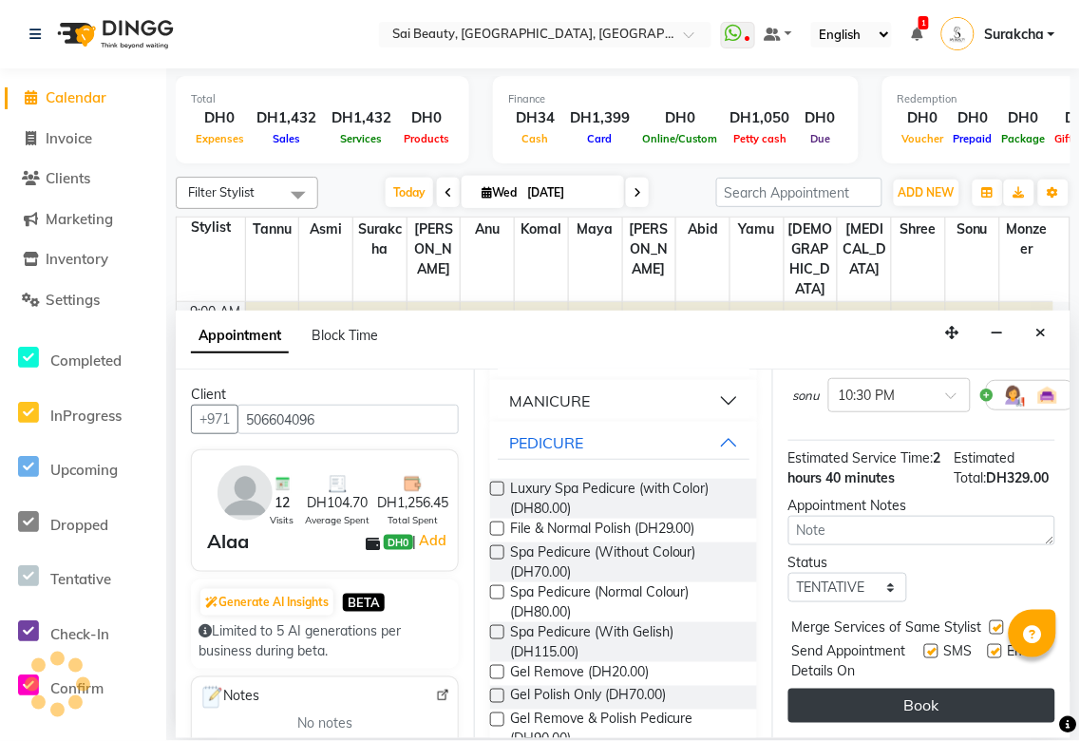
click at [966, 701] on button "Book" at bounding box center [922, 706] width 267 height 34
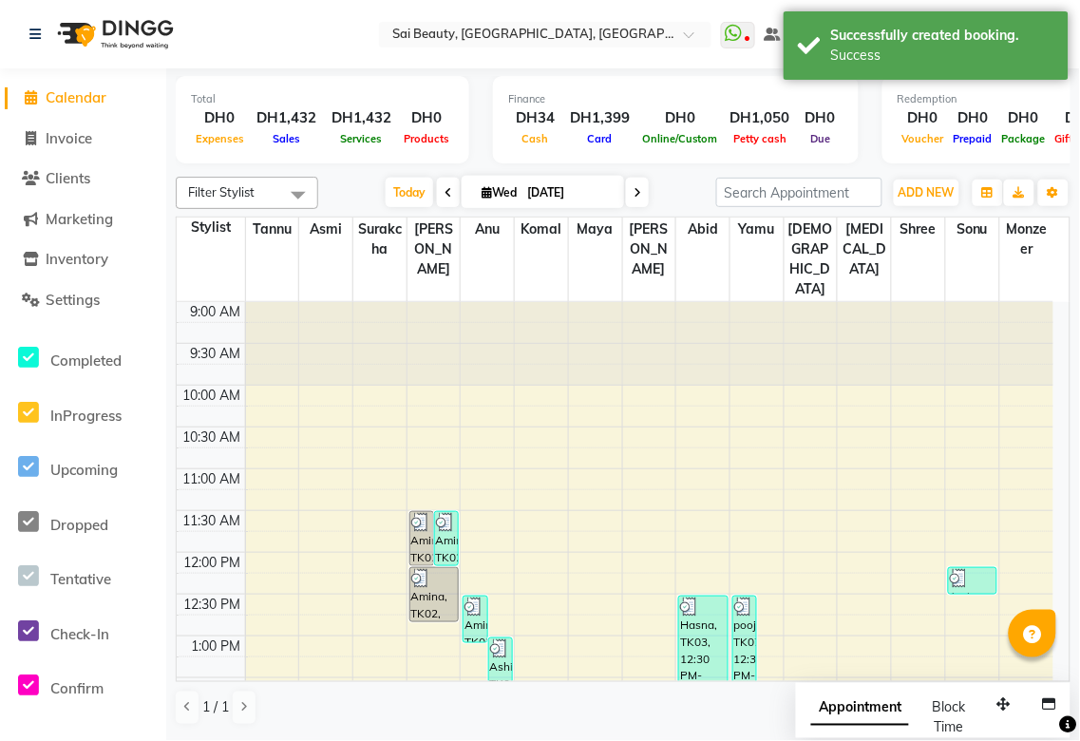
click at [855, 718] on span "Appointment" at bounding box center [861, 709] width 98 height 34
select select "tentative"
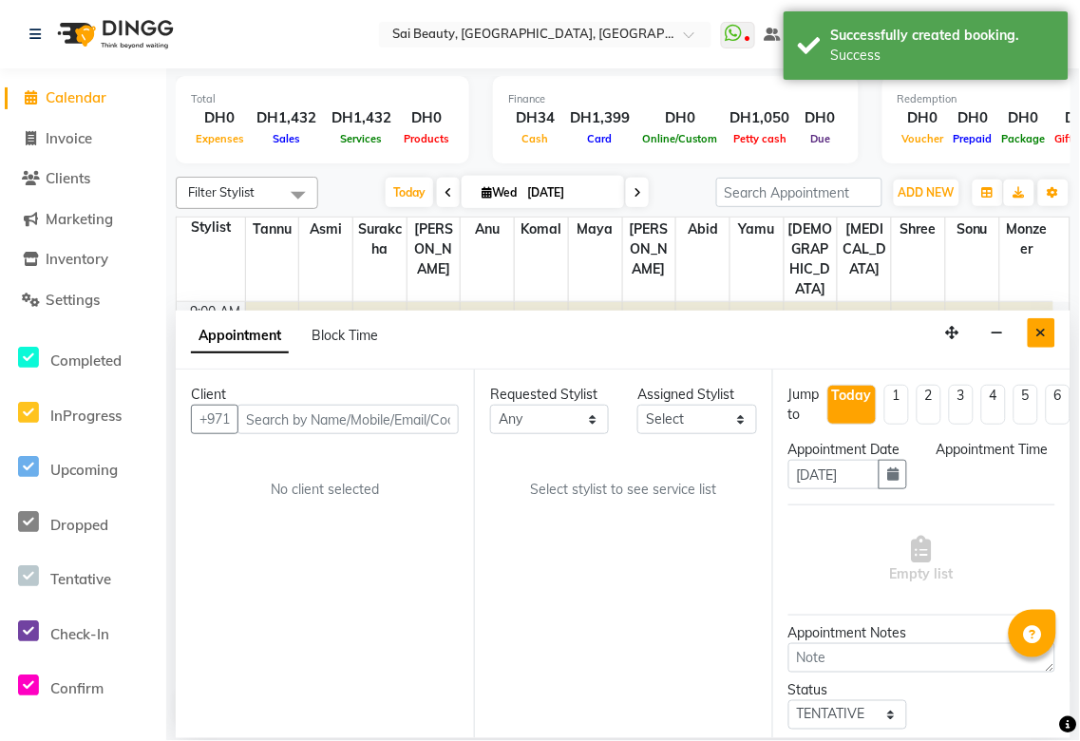
click at [1041, 334] on icon "Close" at bounding box center [1042, 332] width 10 height 13
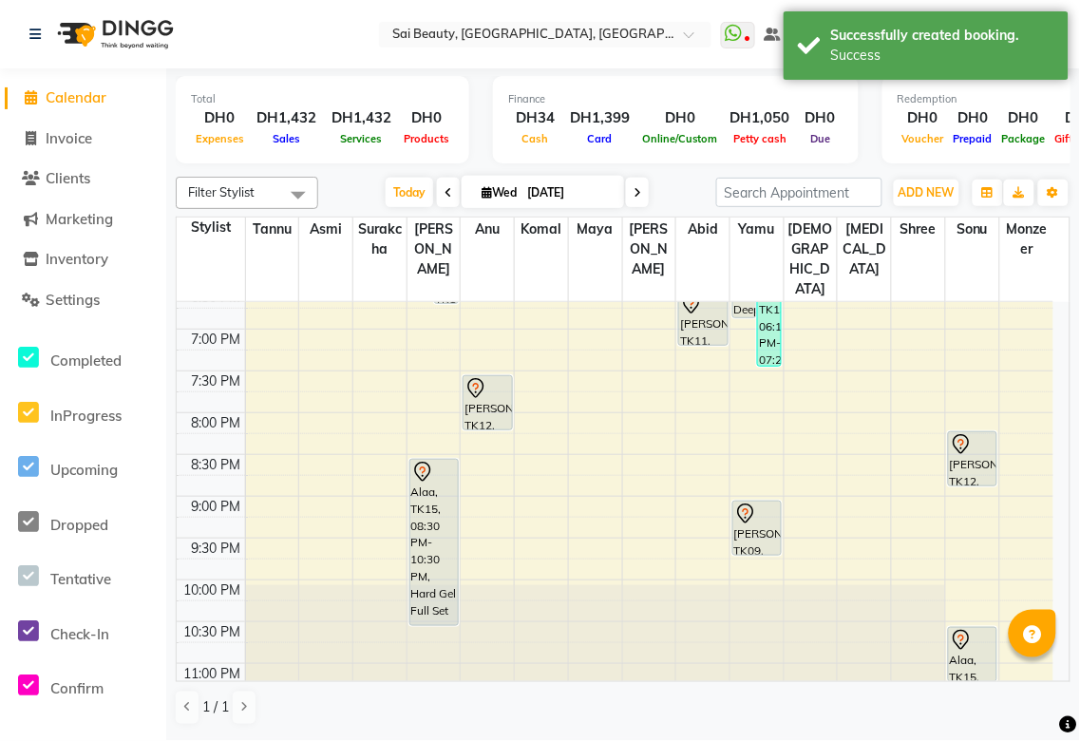
scroll to position [840, 0]
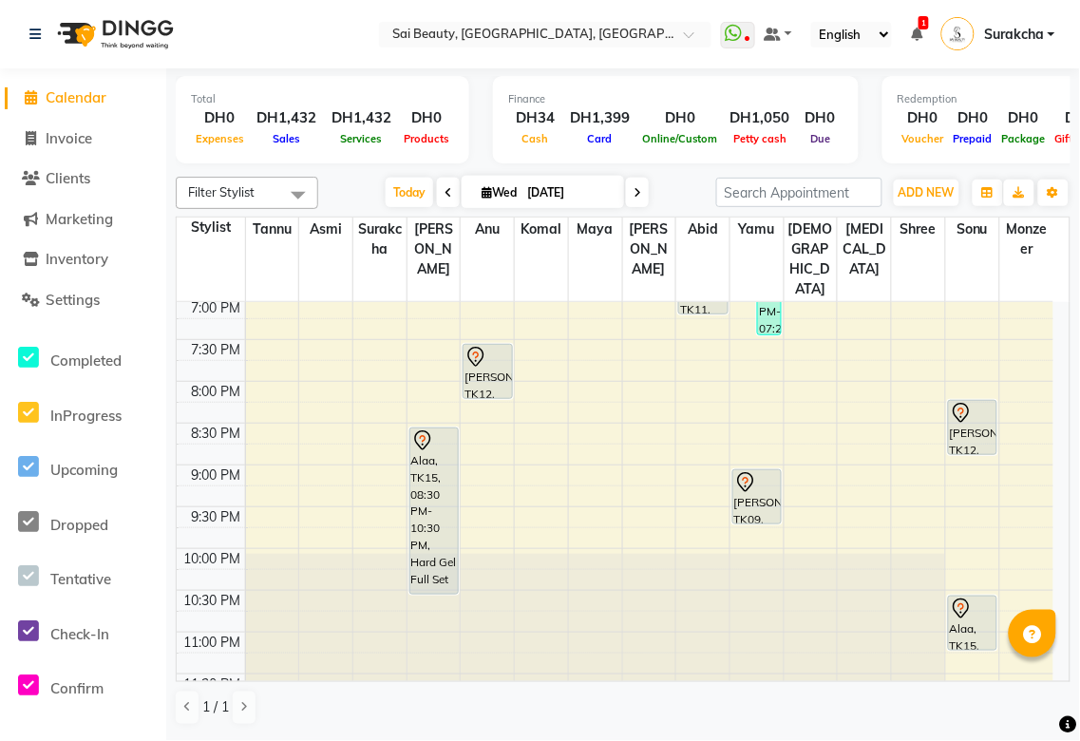
click at [919, 34] on icon at bounding box center [916, 34] width 11 height 13
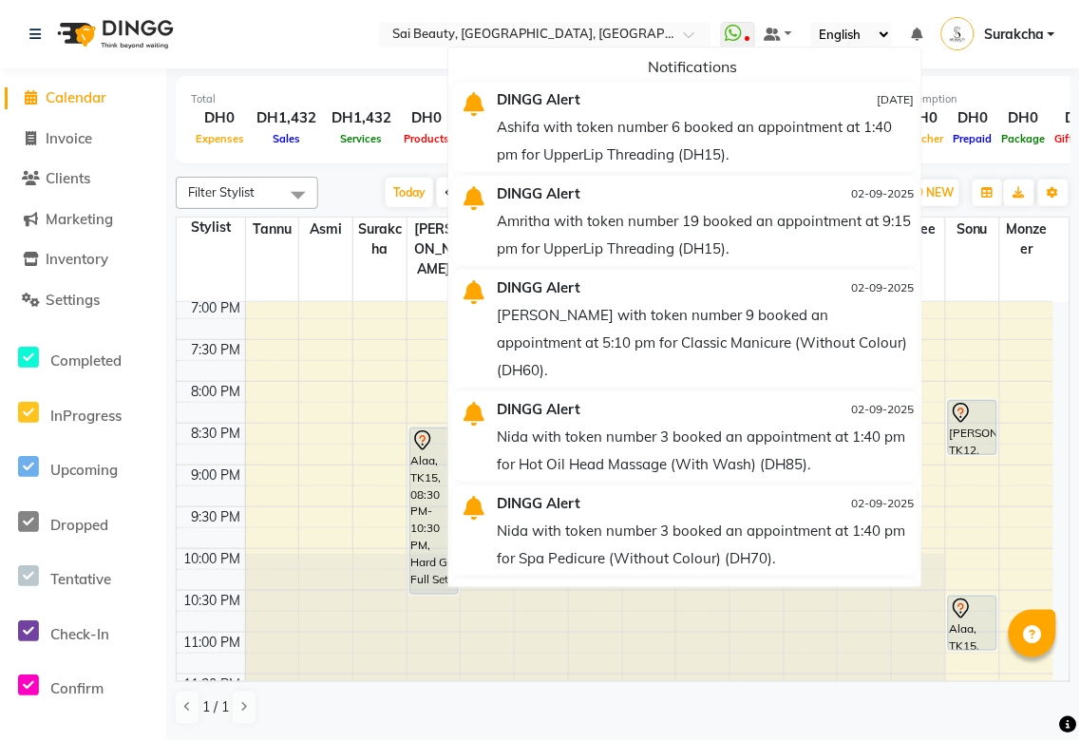
click at [348, 39] on nav "Select Location × Sai Beauty, [GEOGRAPHIC_DATA], [GEOGRAPHIC_DATA] WhatsApp Sta…" at bounding box center [540, 34] width 1080 height 68
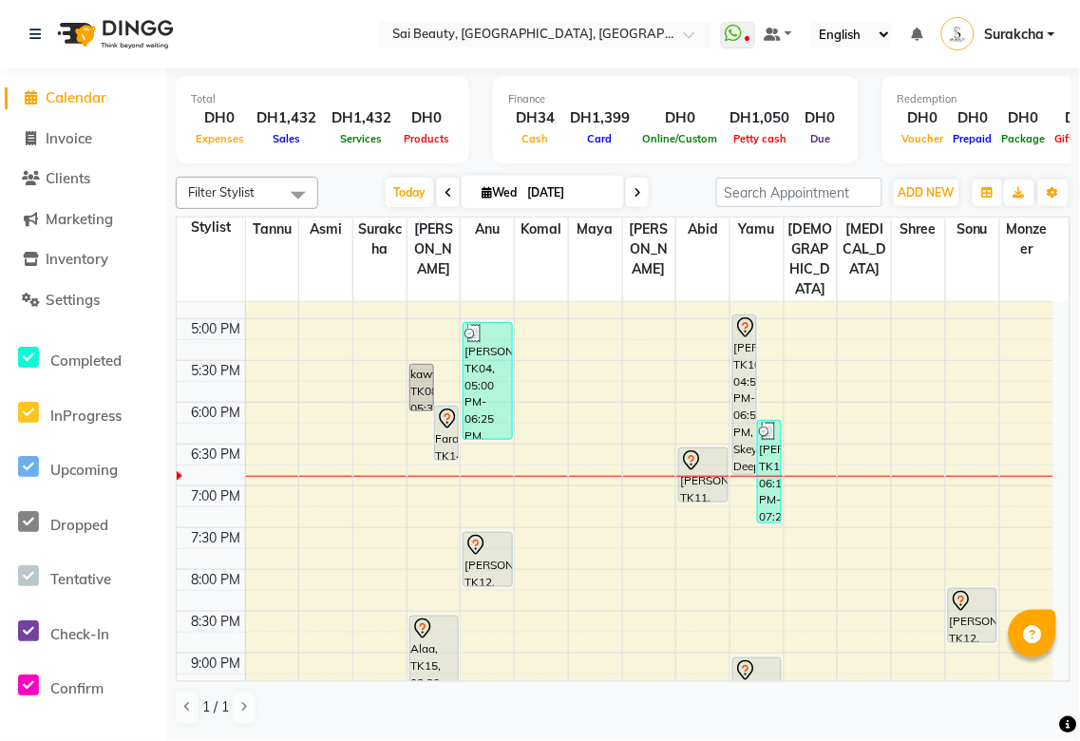
scroll to position [648, 0]
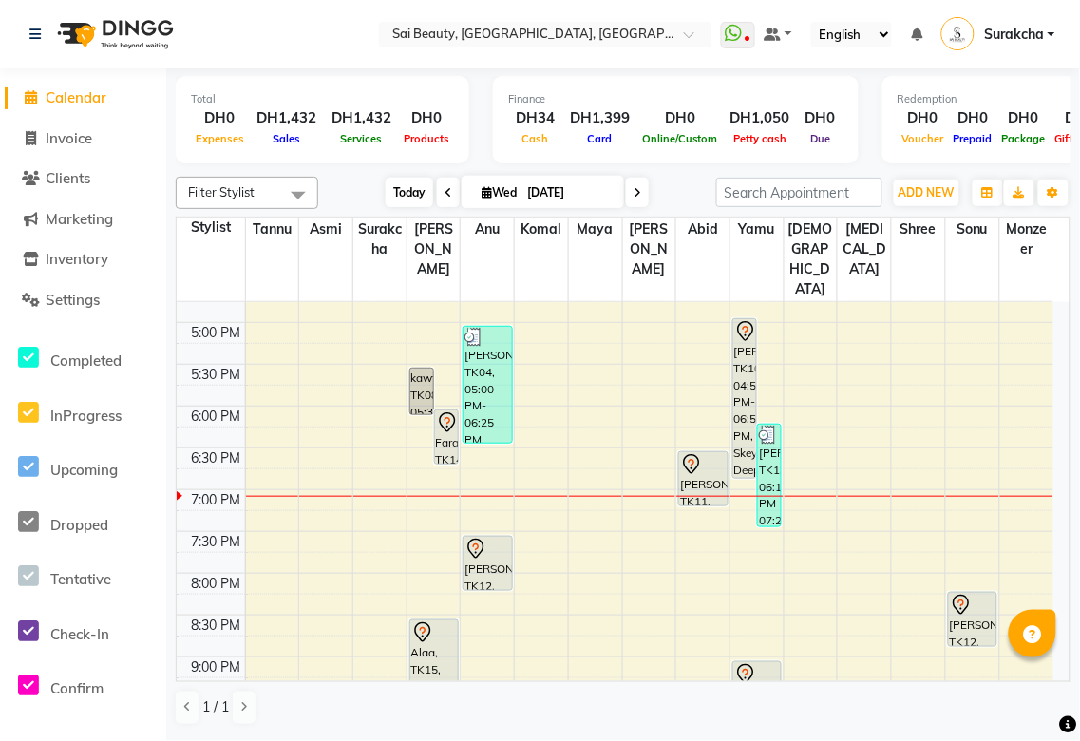
click at [400, 184] on span "Today" at bounding box center [410, 192] width 48 height 29
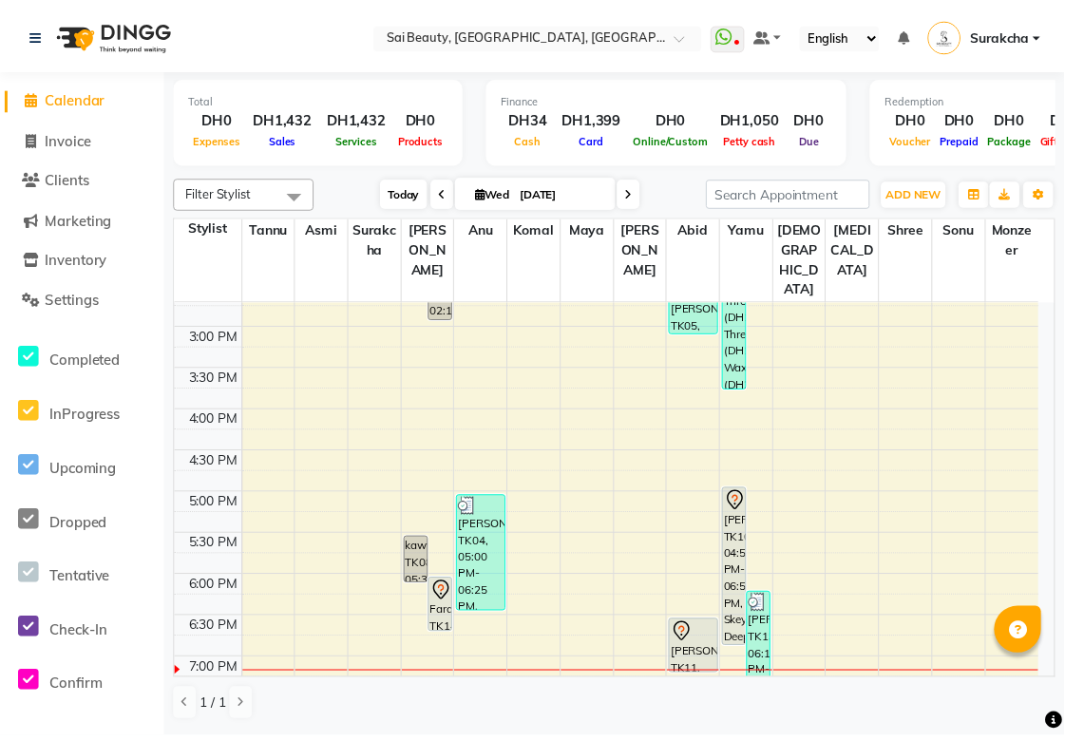
scroll to position [439, 0]
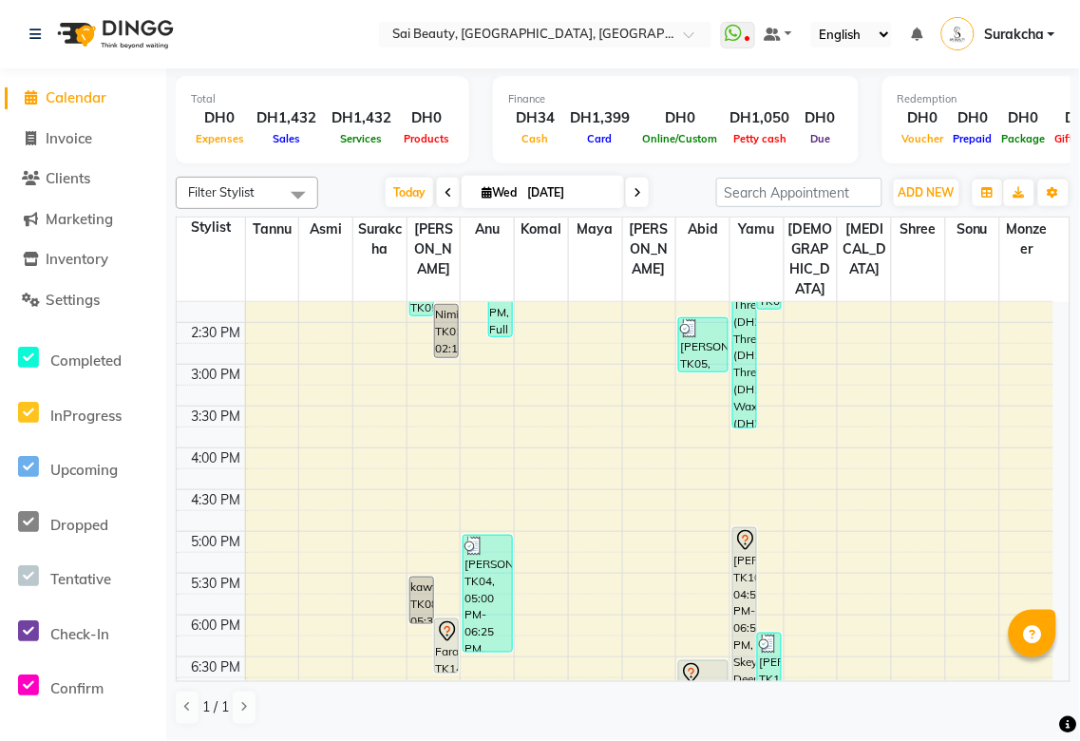
click at [700, 661] on div "[PERSON_NAME], TK11, 06:30 PM-07:10 PM, Hair Wash & Quick Dry" at bounding box center [703, 687] width 48 height 53
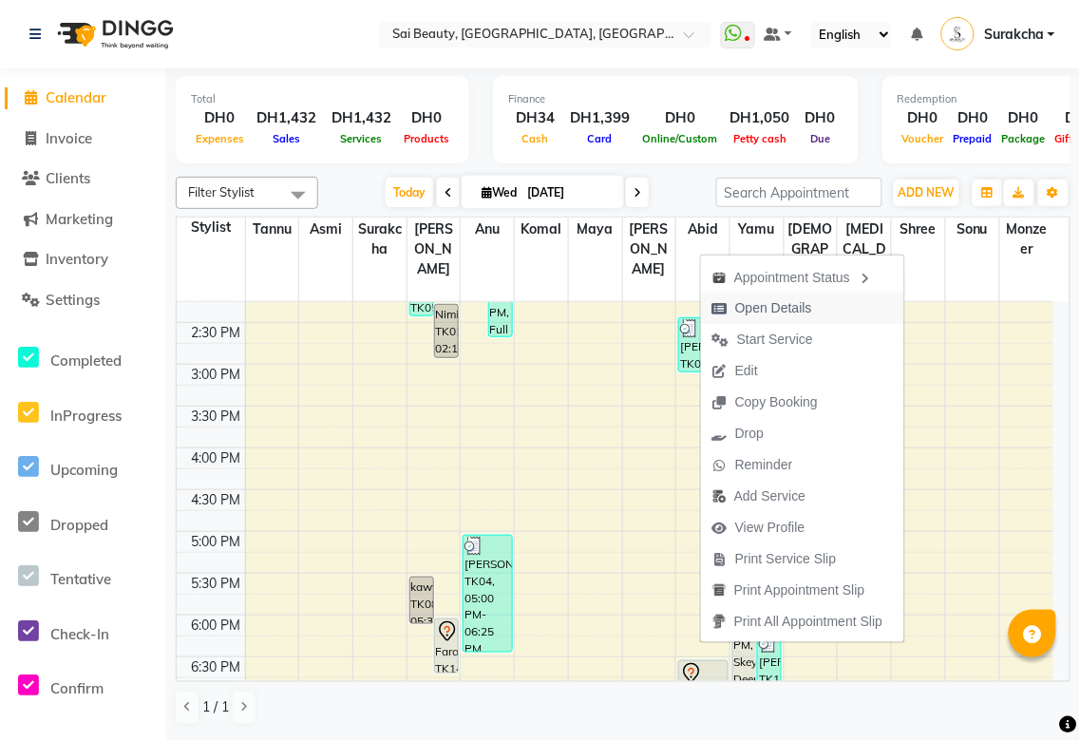
click at [775, 304] on span "Open Details" at bounding box center [774, 308] width 77 height 20
select select "7"
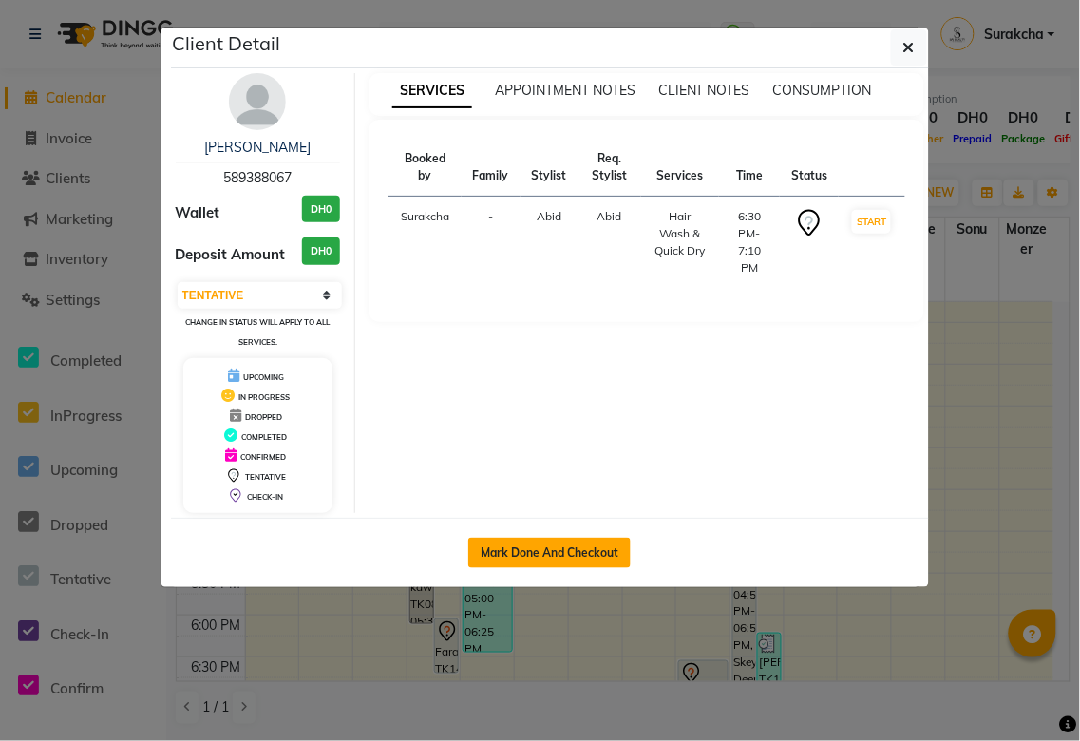
click at [609, 552] on button "Mark Done And Checkout" at bounding box center [549, 553] width 162 height 30
select select "service"
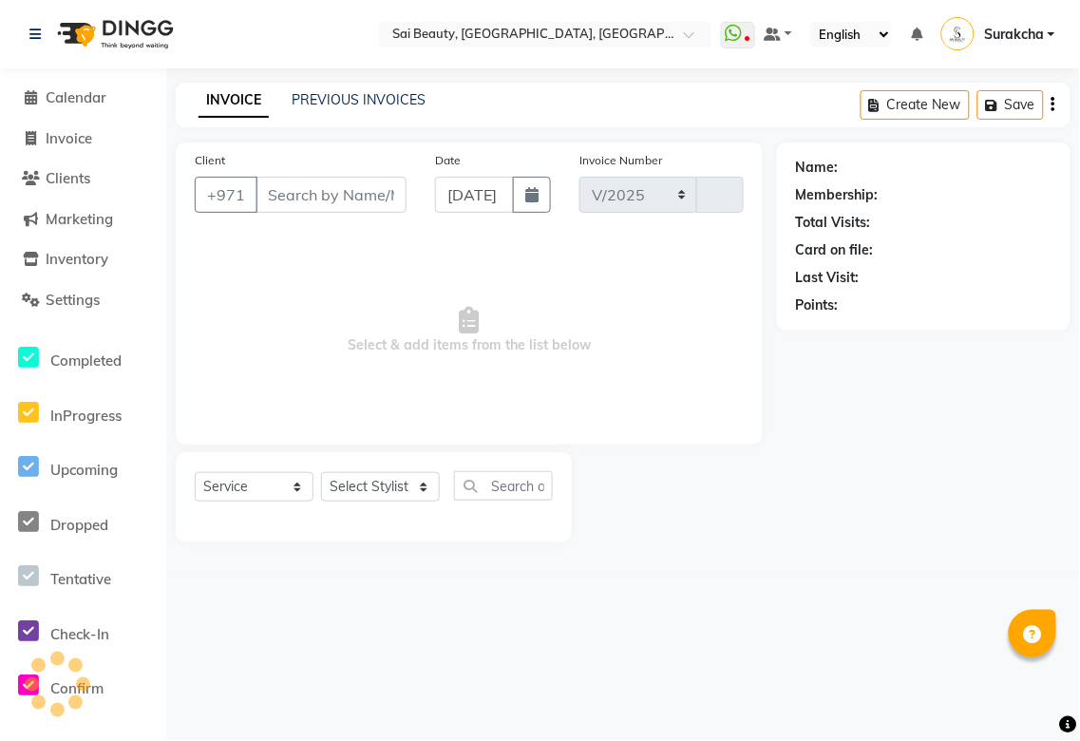
select select "5352"
type input "3287"
type input "589388067"
select select "59146"
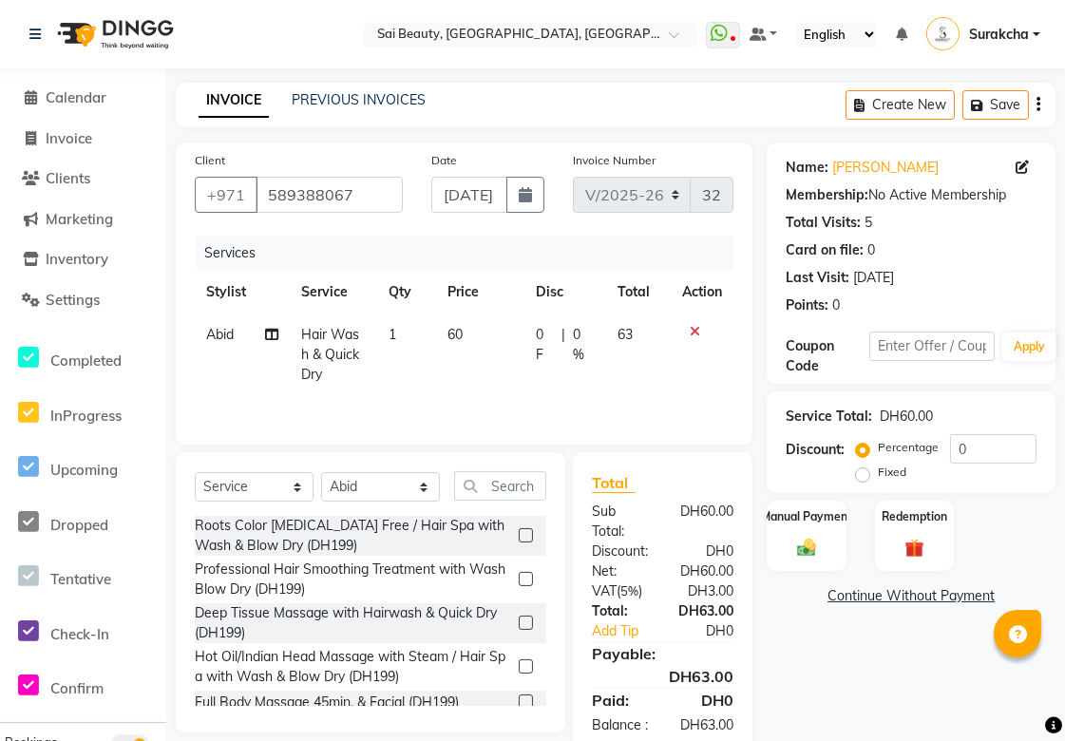
scroll to position [63, 0]
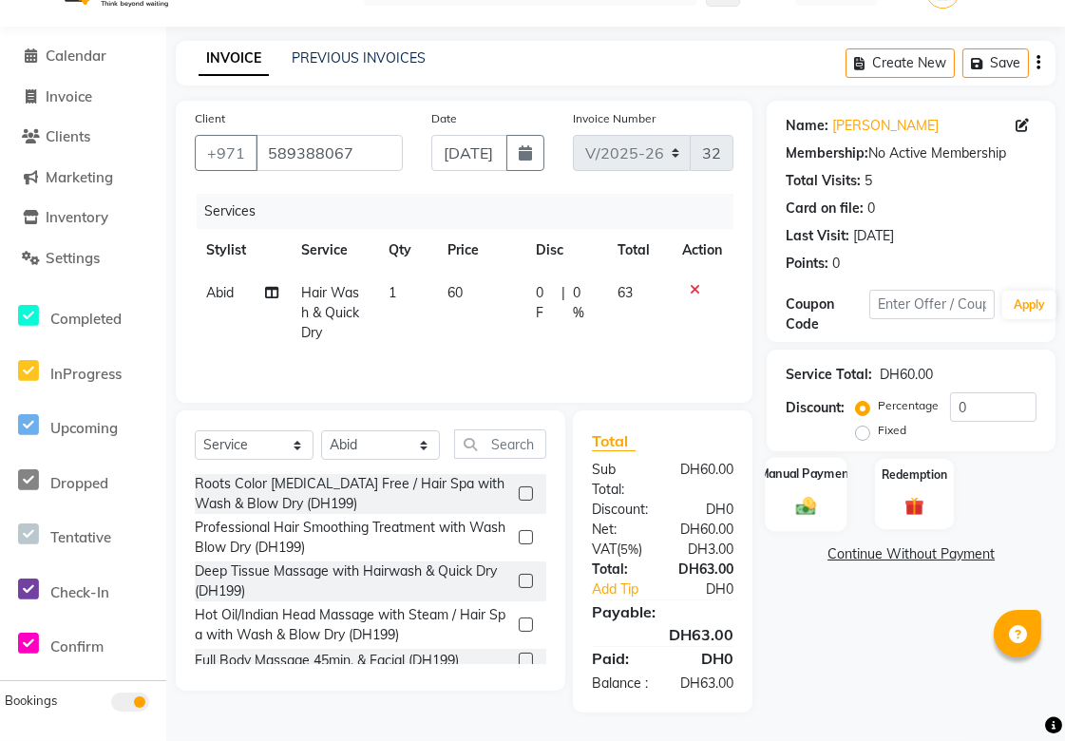
click at [818, 495] on img at bounding box center [807, 506] width 32 height 23
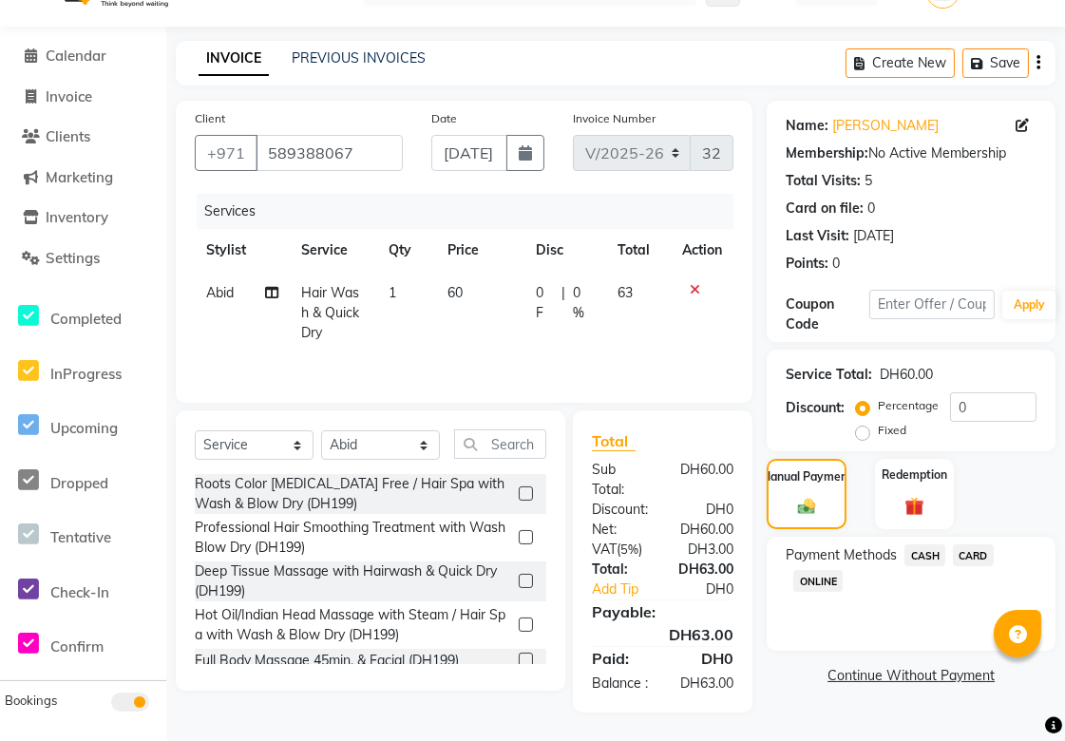
click at [974, 545] on span "CARD" at bounding box center [973, 556] width 41 height 22
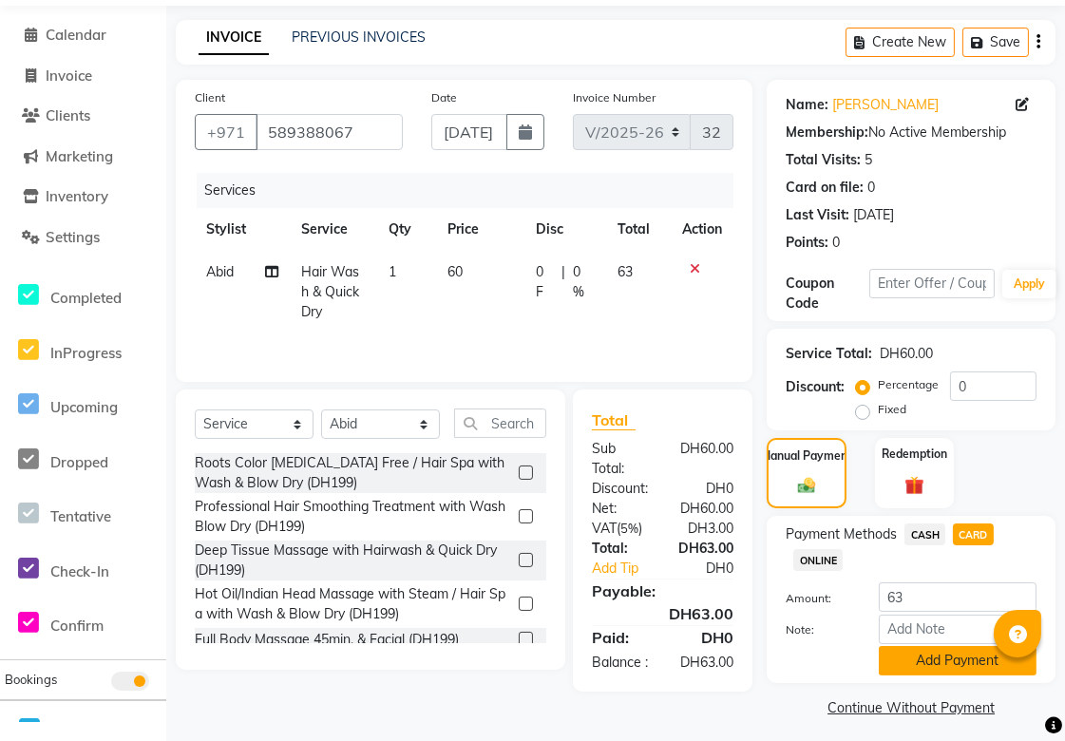
click at [951, 659] on button "Add Payment" at bounding box center [958, 660] width 158 height 29
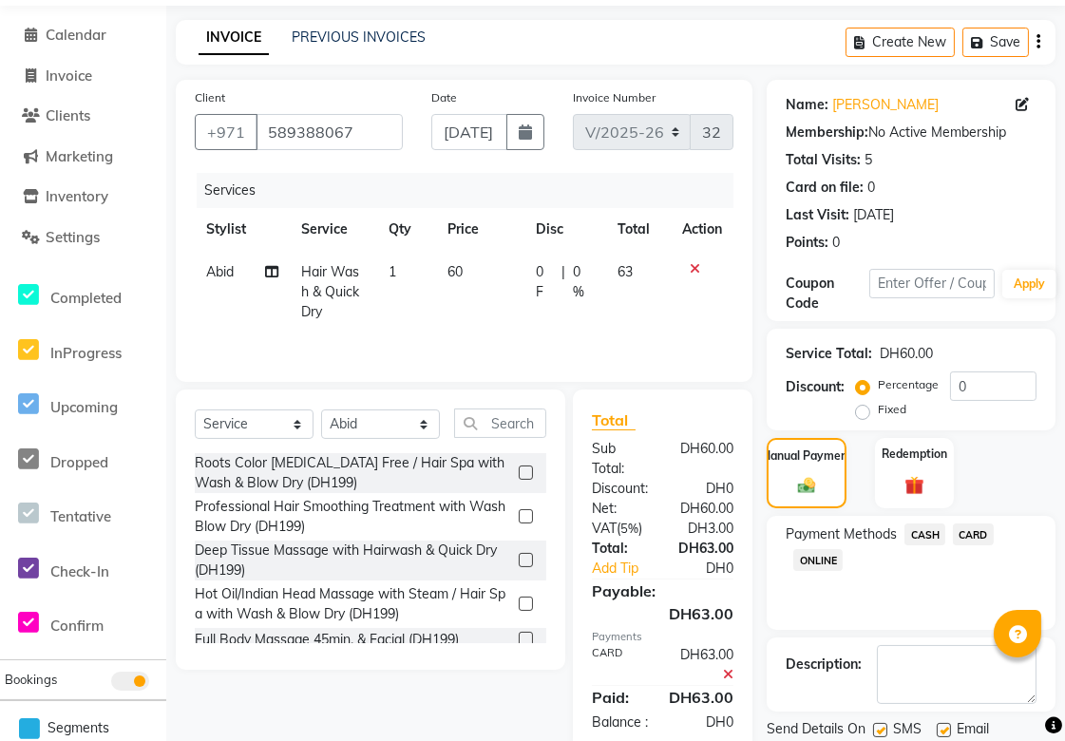
scroll to position [126, 0]
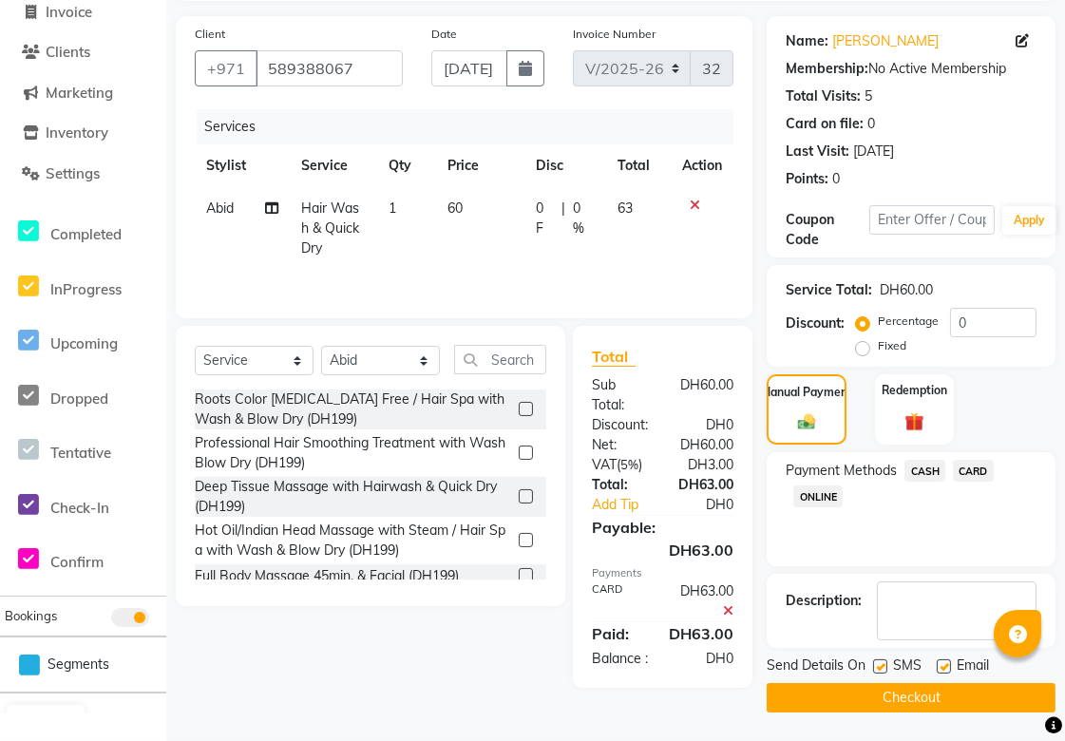
click at [947, 697] on button "Checkout" at bounding box center [911, 697] width 289 height 29
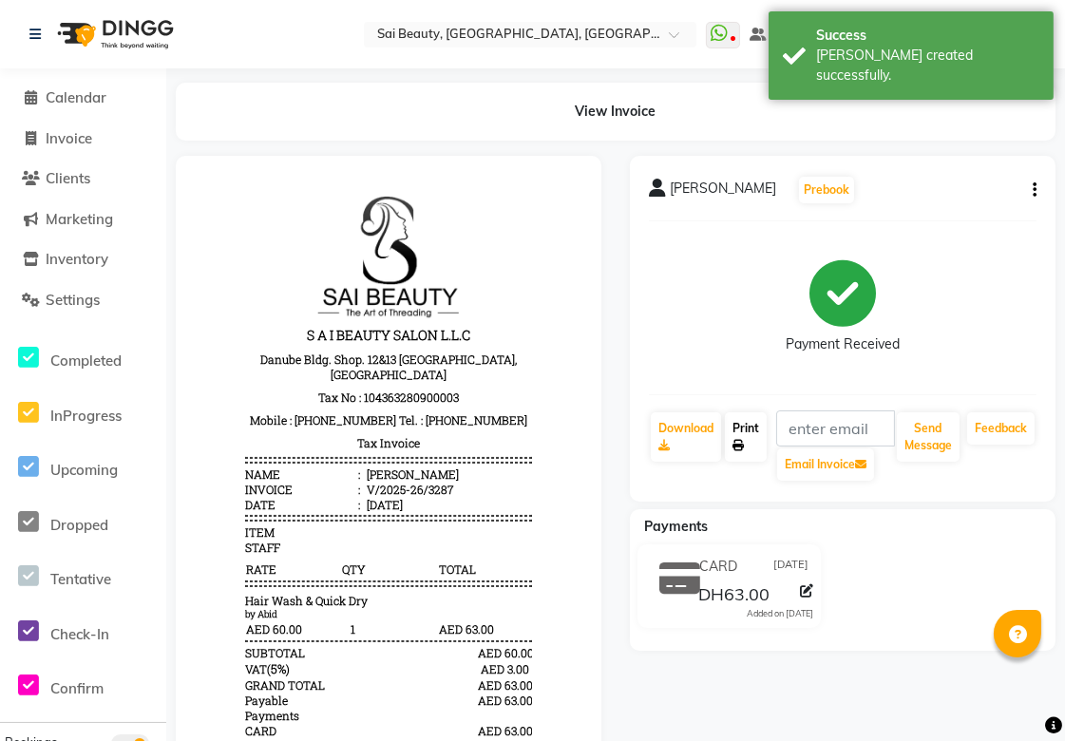
click at [748, 426] on link "Print" at bounding box center [746, 436] width 42 height 49
click at [79, 96] on span "Calendar" at bounding box center [76, 97] width 61 height 18
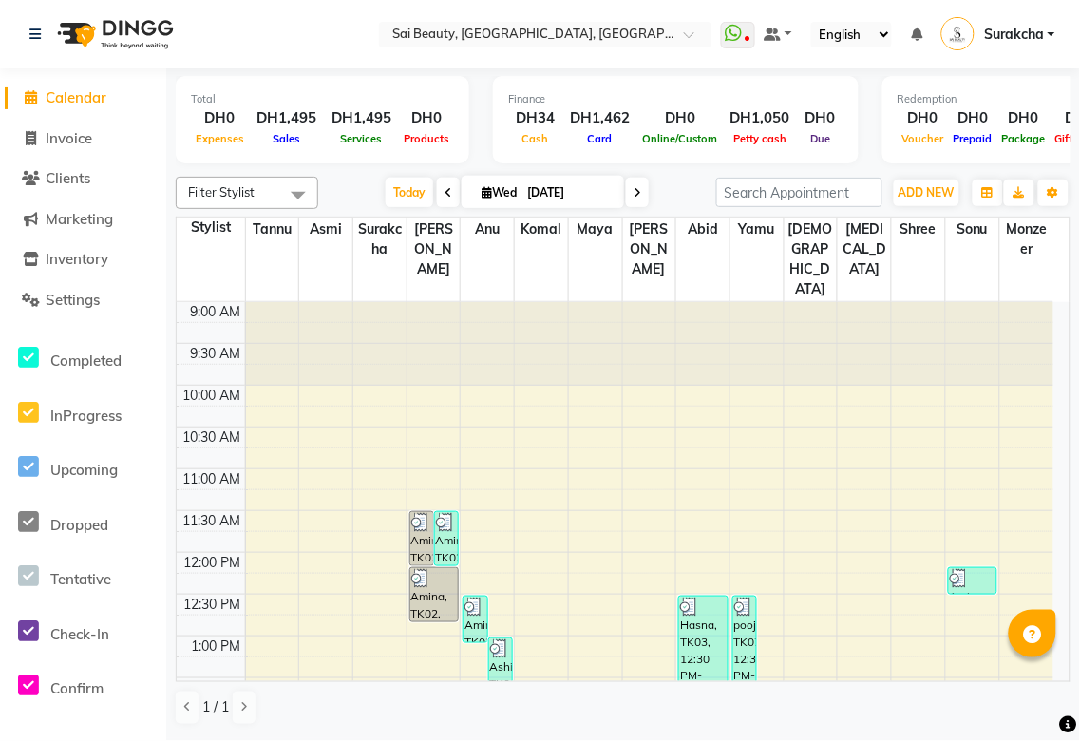
click at [634, 192] on icon at bounding box center [638, 192] width 8 height 11
type input "[DATE]"
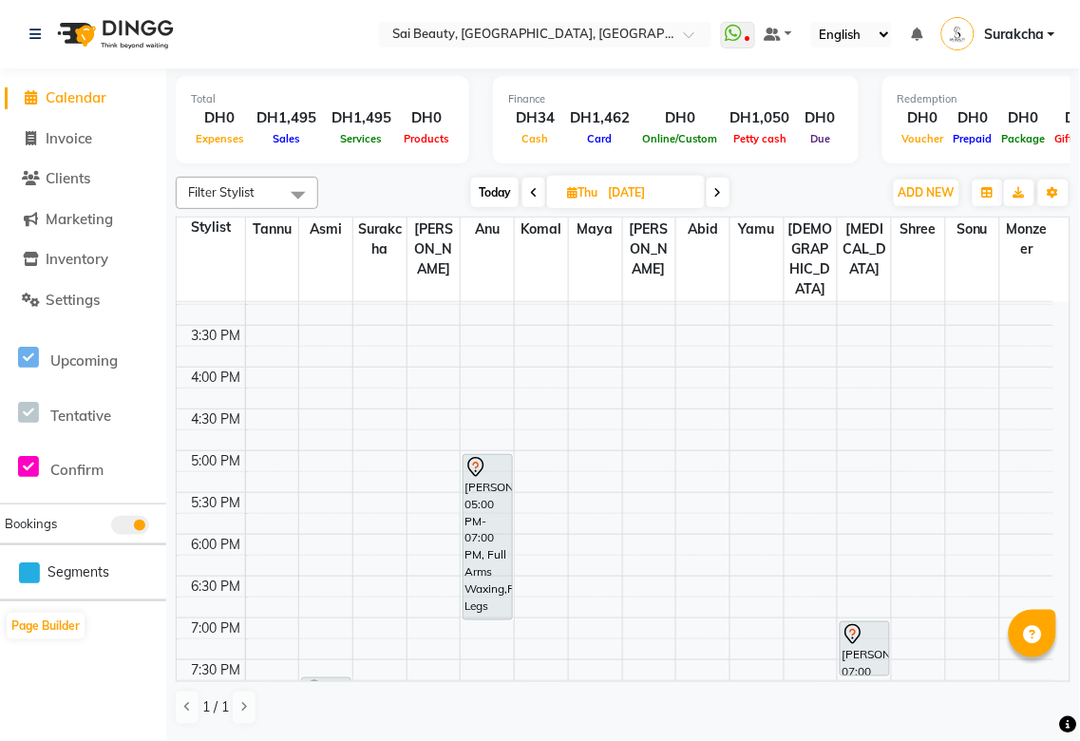
scroll to position [523, 0]
click at [480, 496] on div "[PERSON_NAME], 05:00 PM-07:00 PM, Full Arms Waxing,Full Legs Waxing,Full Stomac…" at bounding box center [488, 534] width 48 height 164
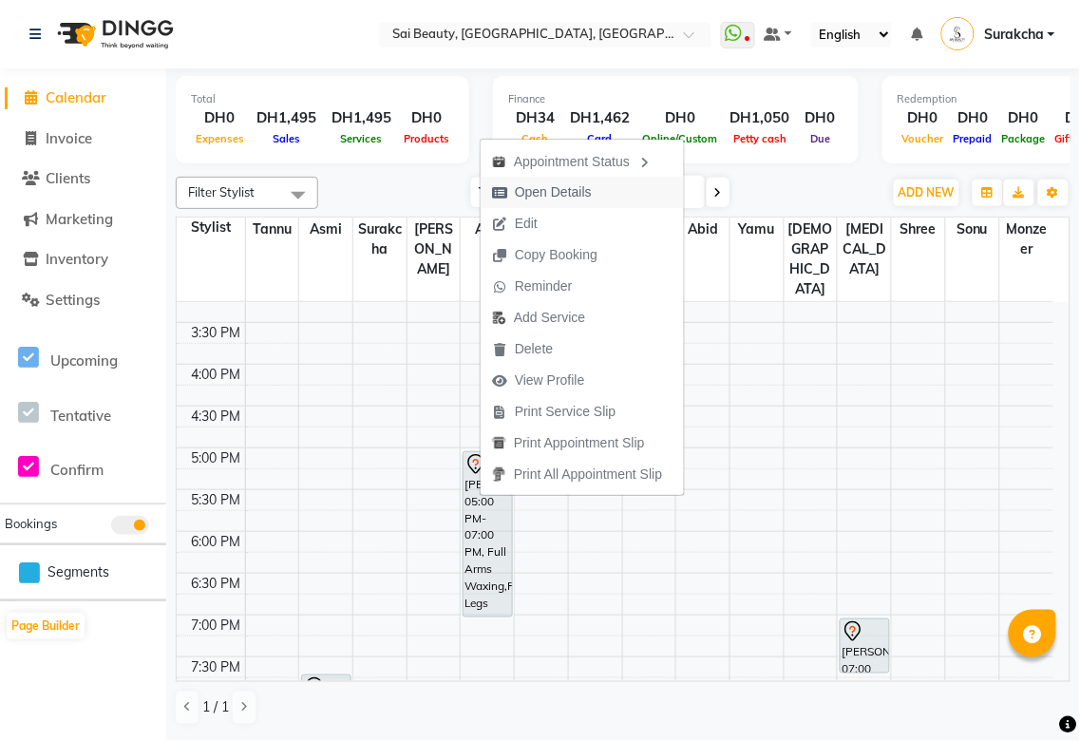
click at [577, 206] on span "Open Details" at bounding box center [542, 192] width 123 height 31
select select "7"
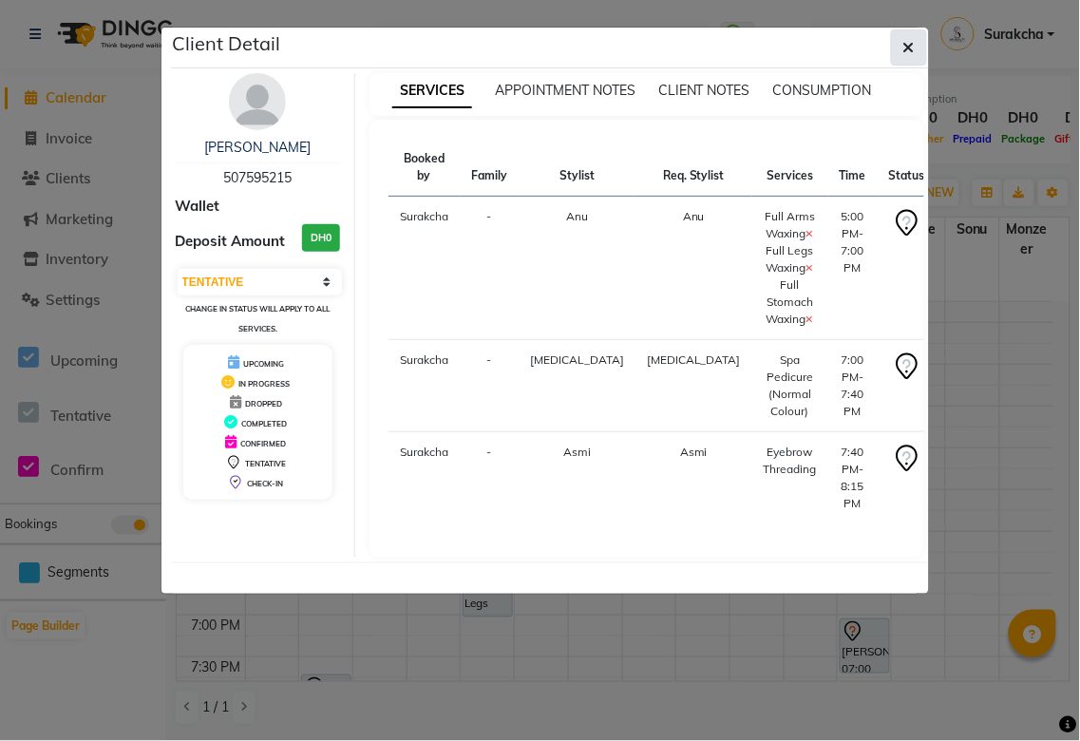
click at [908, 45] on icon "button" at bounding box center [909, 47] width 11 height 15
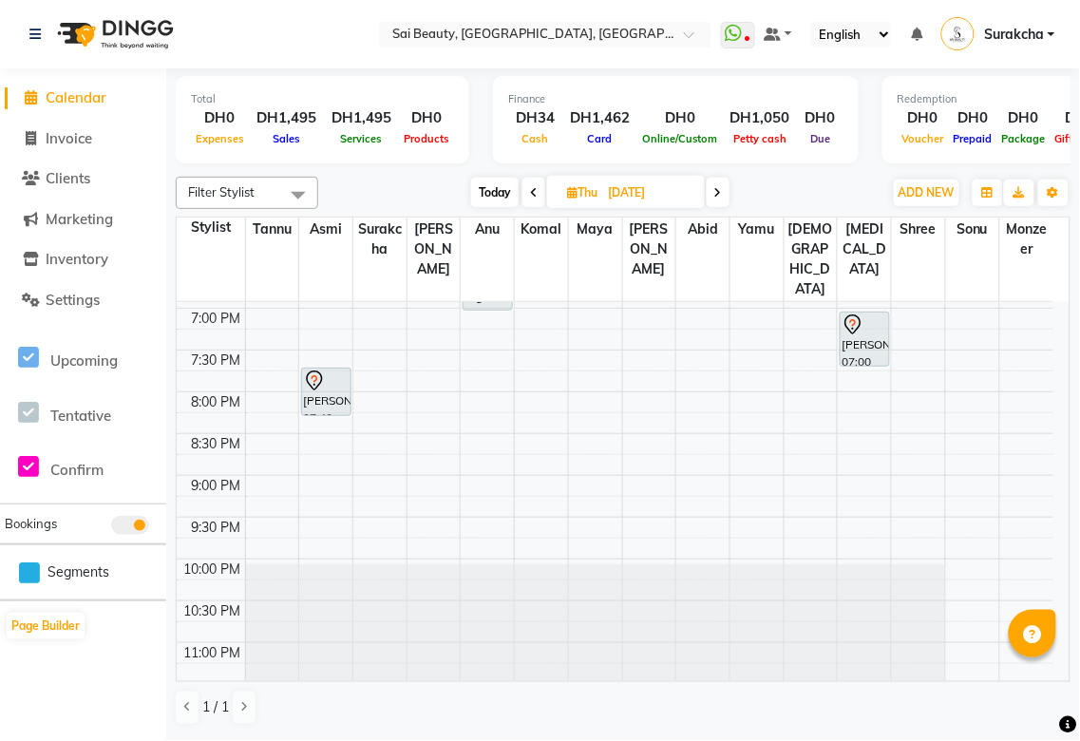
scroll to position [840, 0]
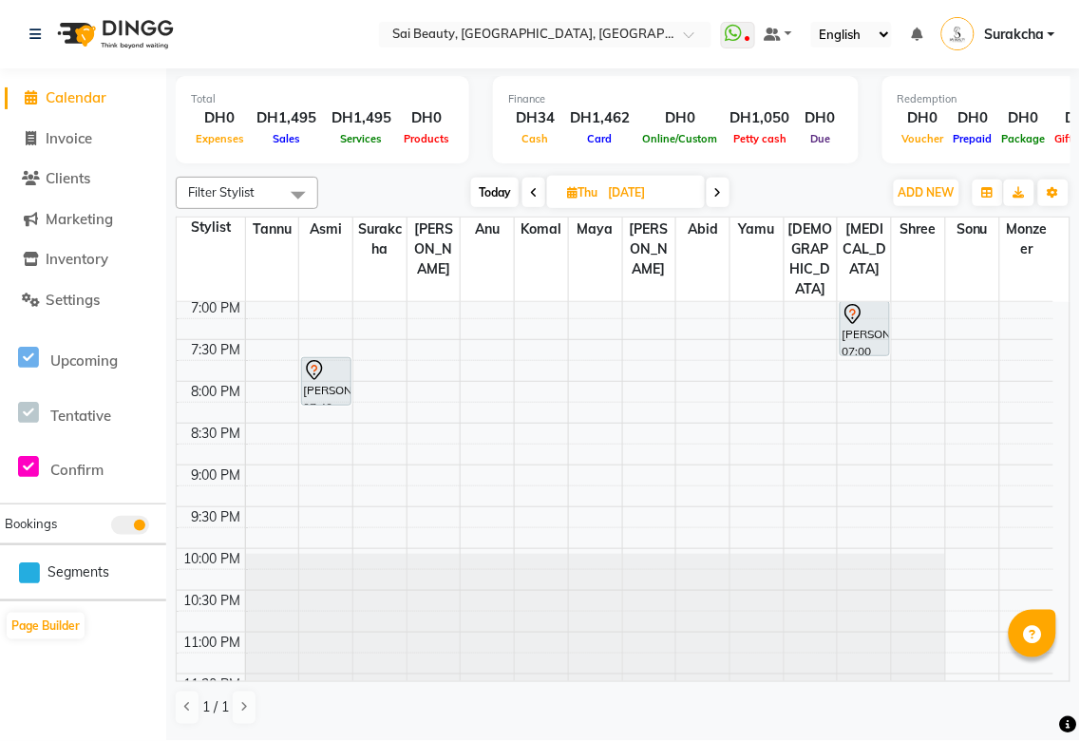
click at [485, 188] on span "Today" at bounding box center [495, 192] width 48 height 29
type input "[DATE]"
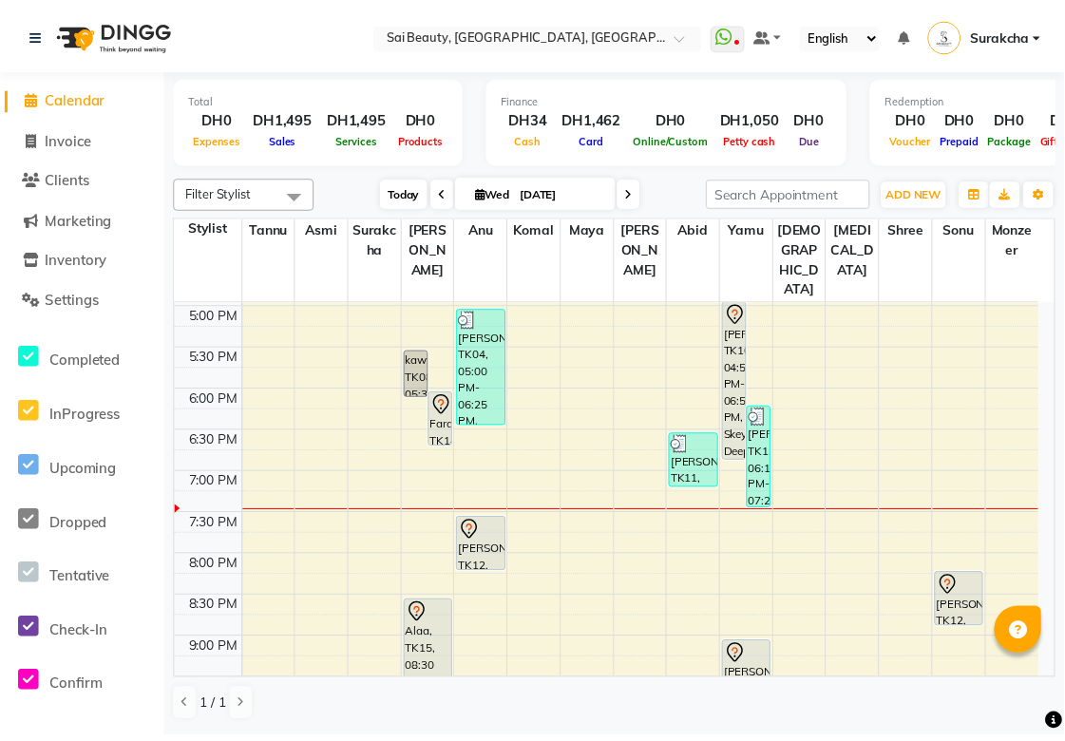
scroll to position [659, 0]
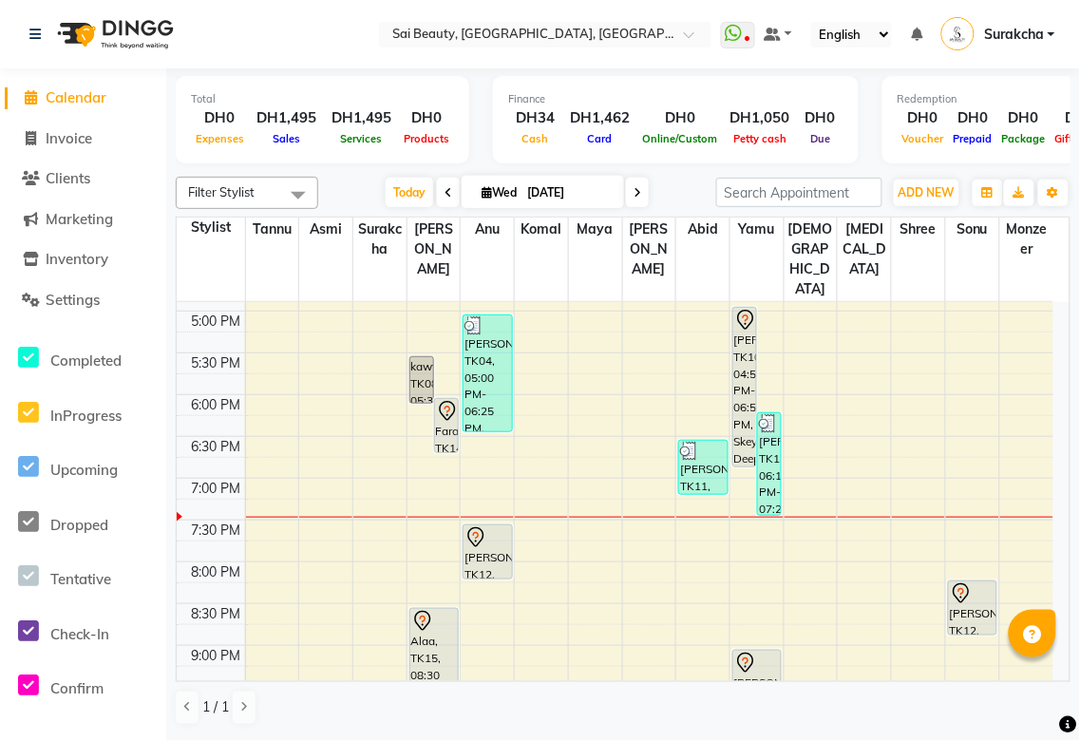
click at [442, 400] on icon at bounding box center [447, 411] width 23 height 23
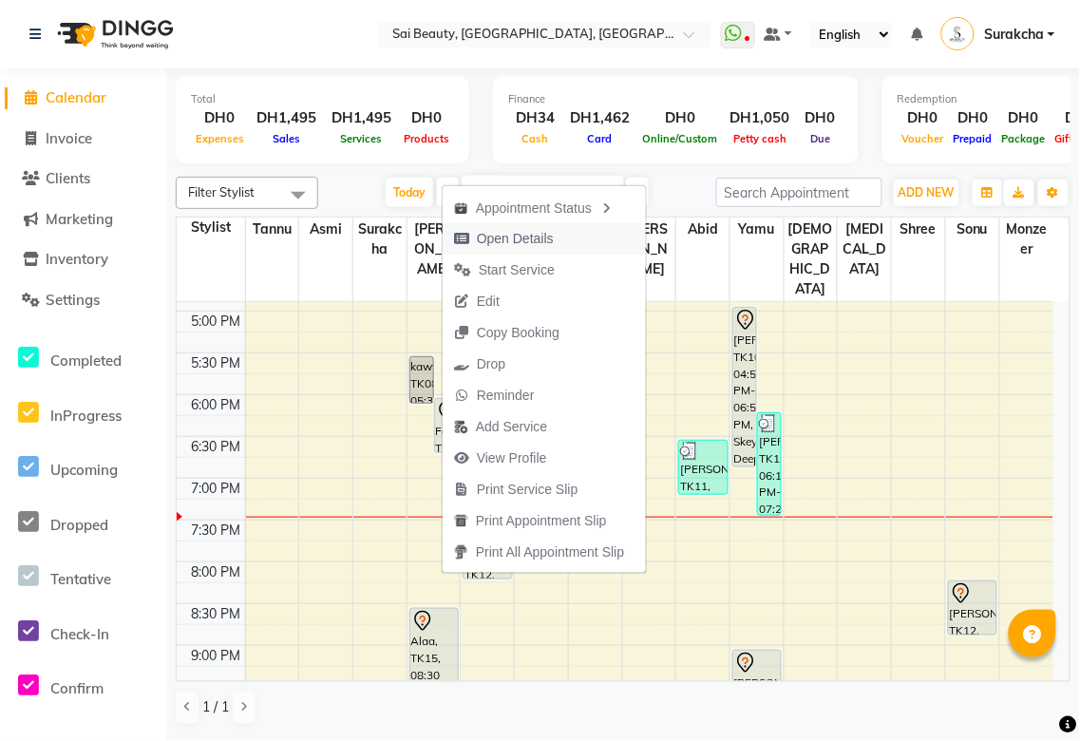
click at [527, 234] on span "Open Details" at bounding box center [515, 239] width 77 height 20
select select "7"
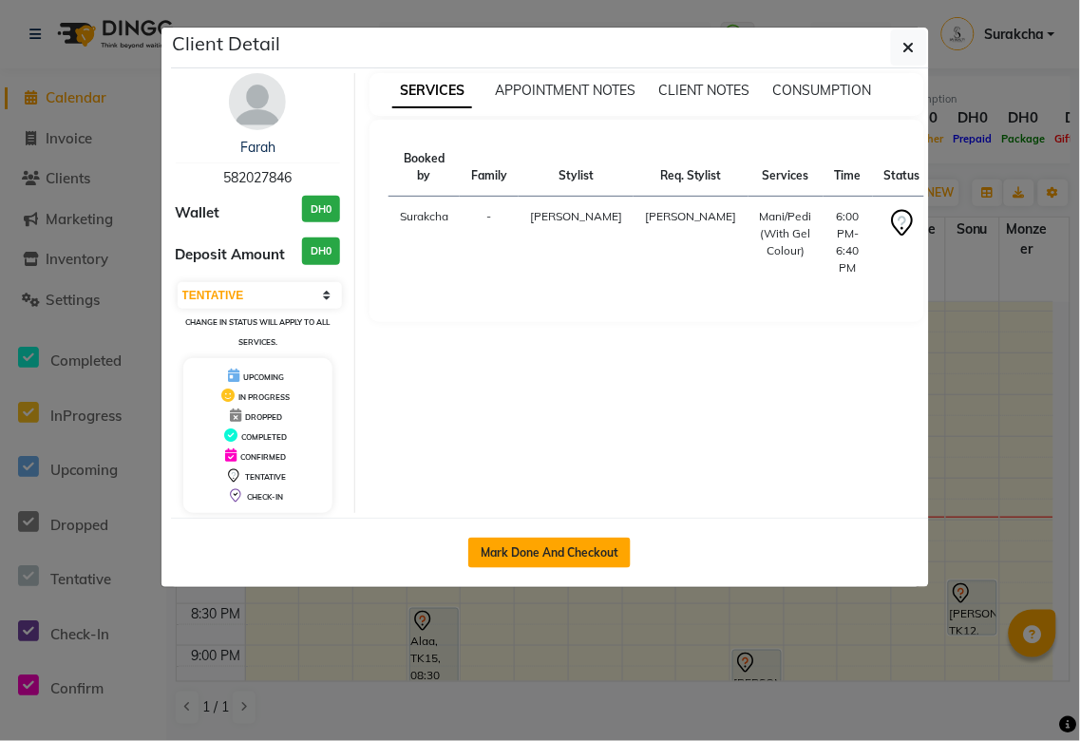
click at [615, 558] on button "Mark Done And Checkout" at bounding box center [549, 553] width 162 height 30
select select "service"
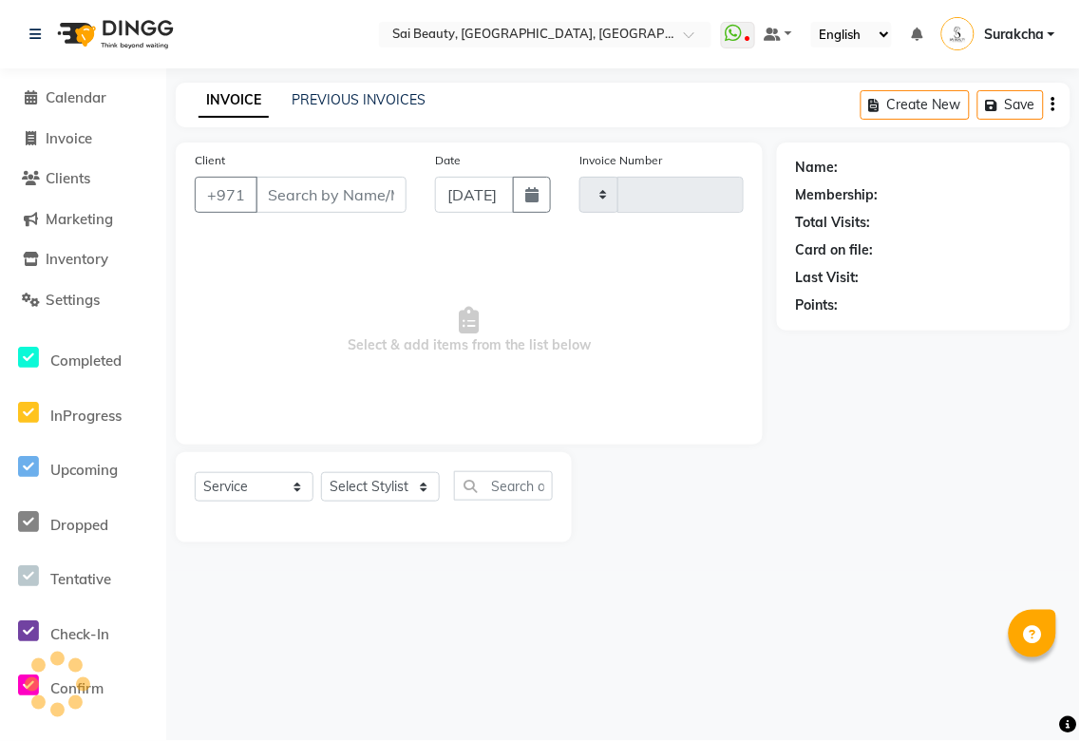
type input "3288"
select select "5352"
type input "582027846"
select select "43674"
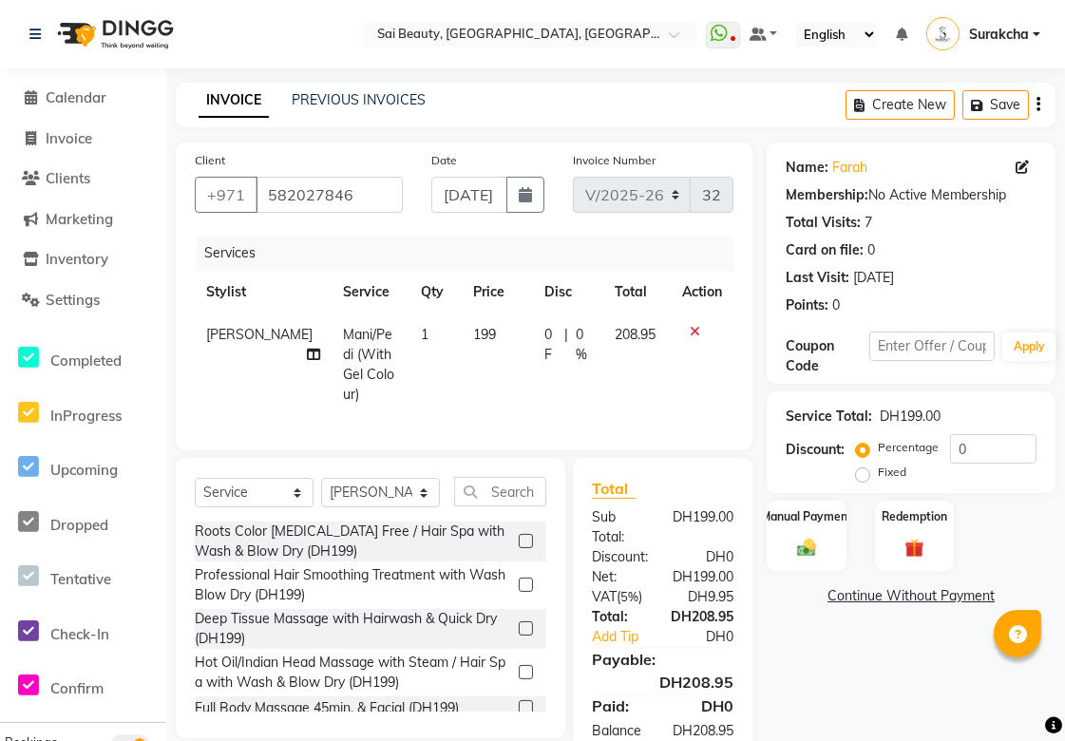
scroll to position [63, 0]
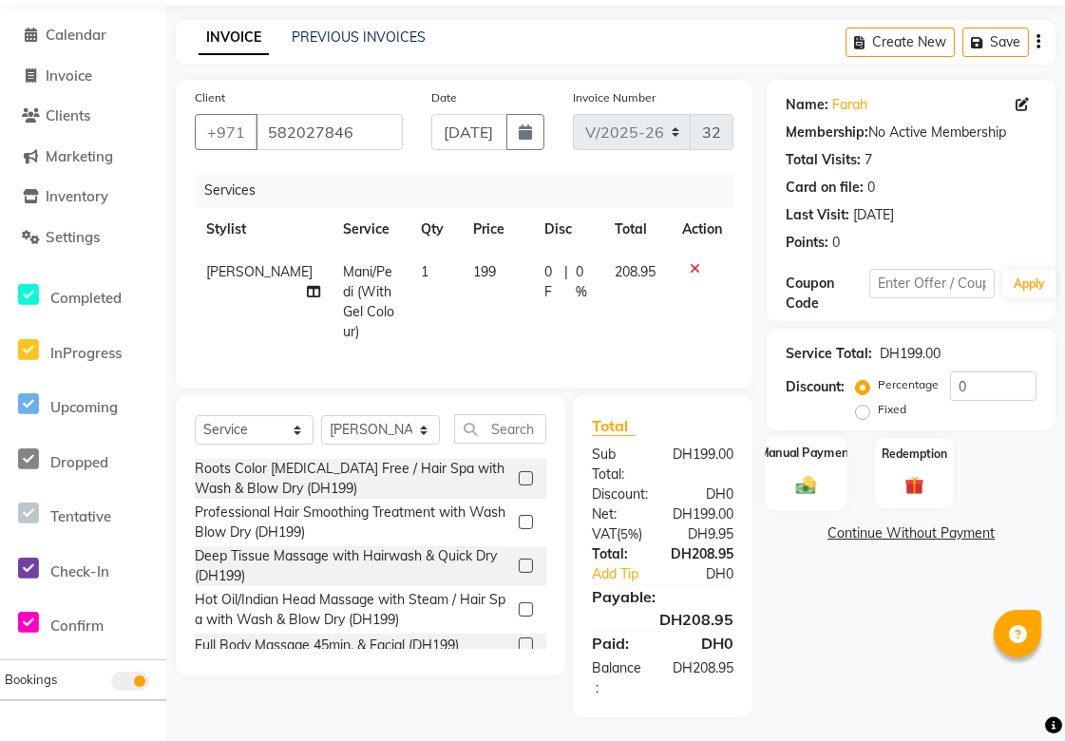
click at [812, 487] on img at bounding box center [807, 485] width 32 height 23
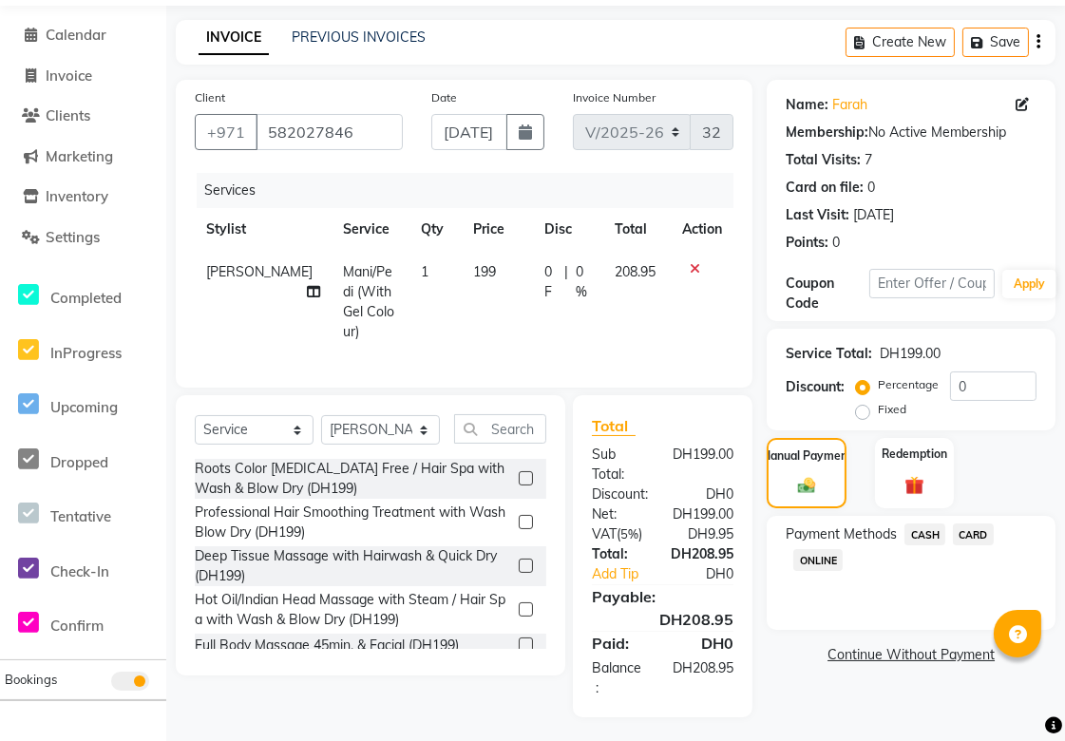
click at [982, 537] on span "CARD" at bounding box center [973, 535] width 41 height 22
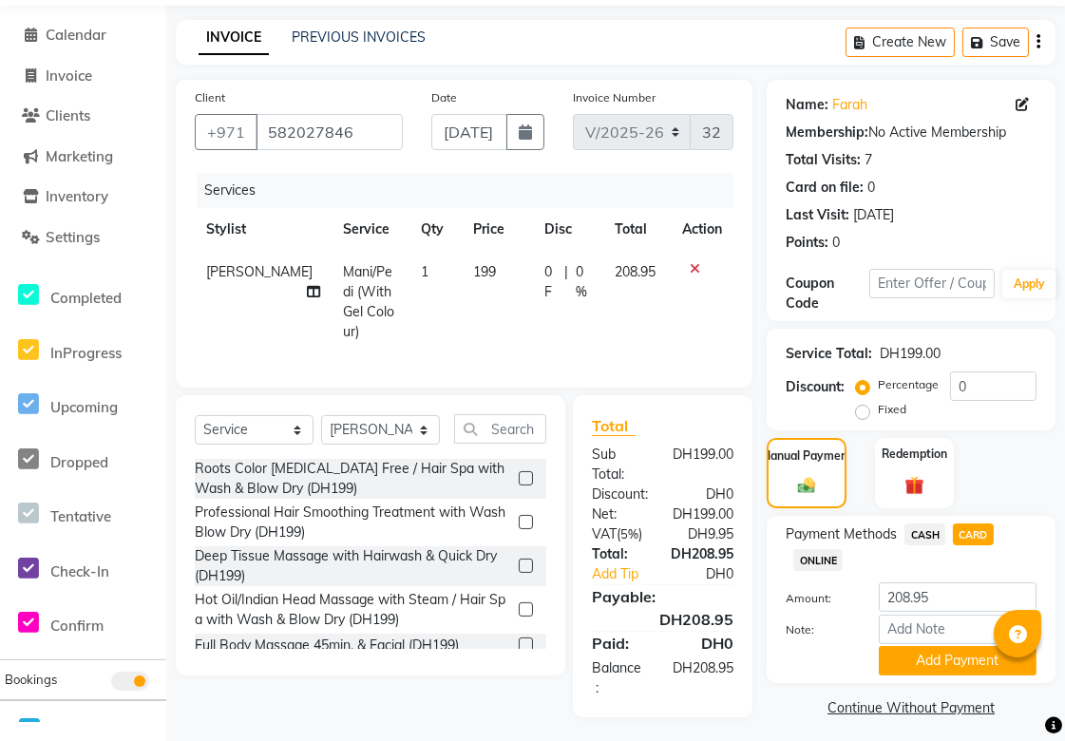
click at [307, 285] on icon at bounding box center [313, 291] width 13 height 13
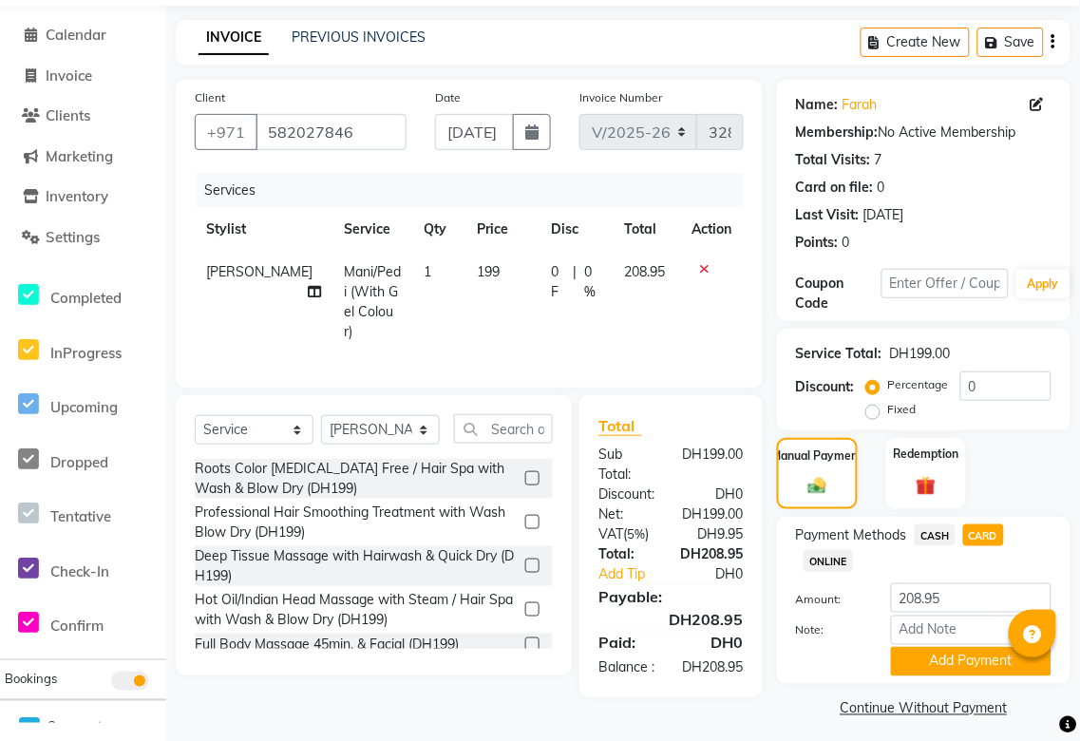
select select "43674"
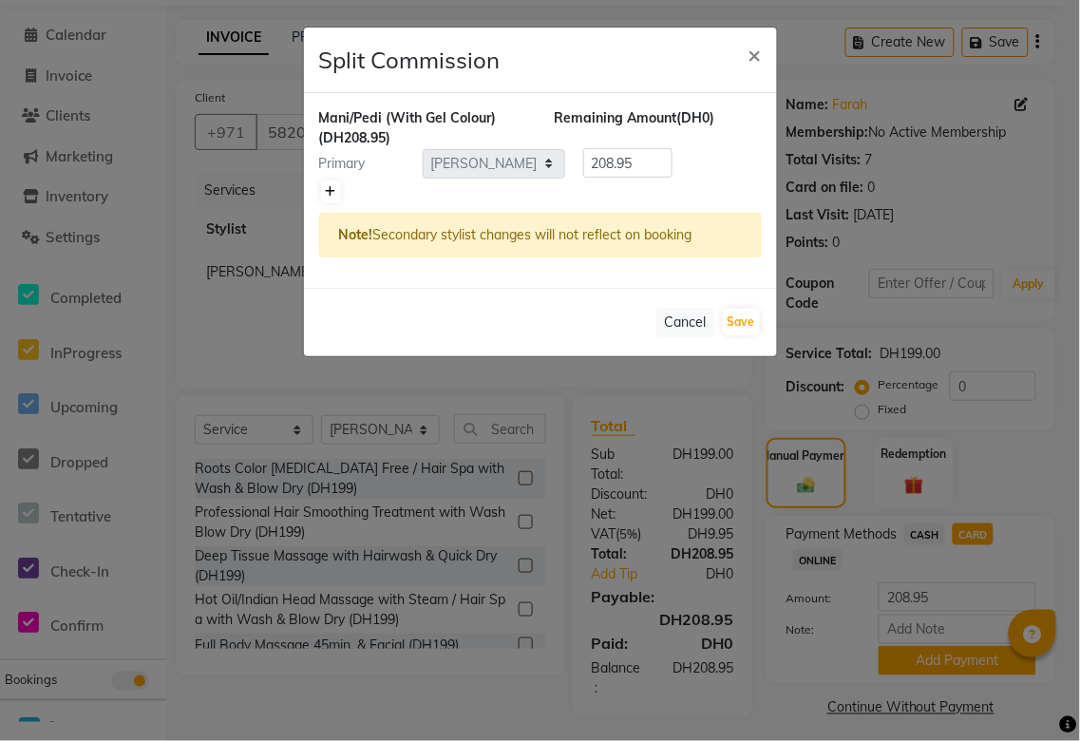
click at [330, 191] on icon at bounding box center [331, 191] width 10 height 11
type input "104.47"
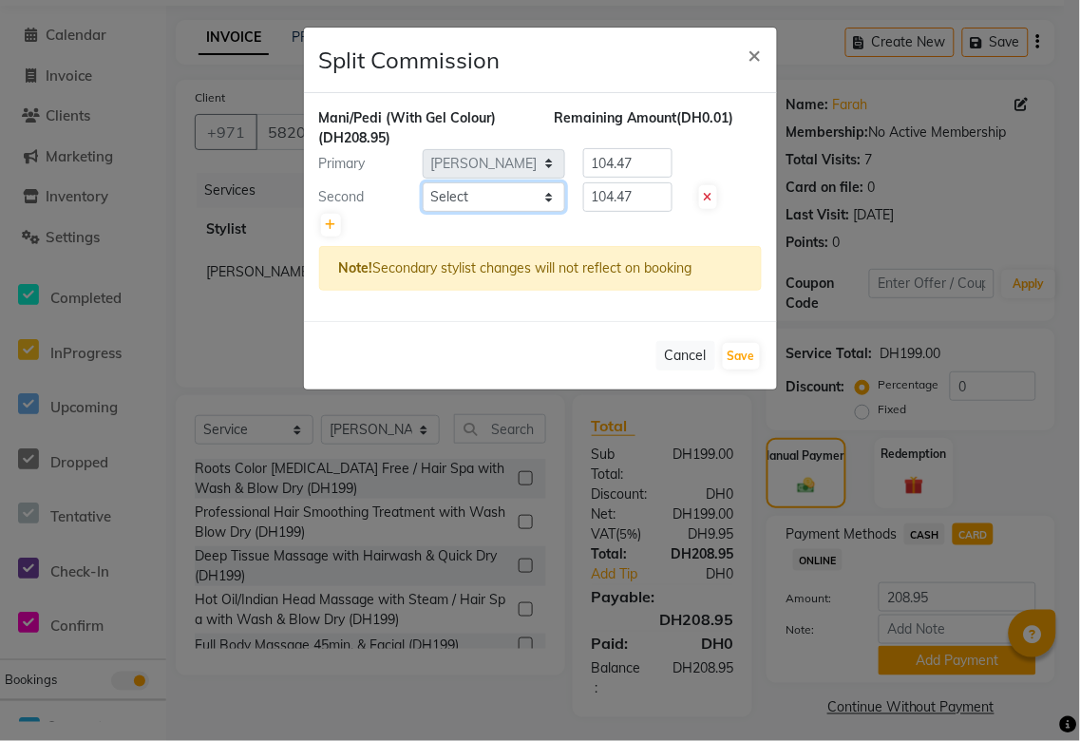
click at [554, 193] on select "Select [PERSON_NAME][MEDICAL_DATA] [PERSON_NAME] Asmi Ausha [PERSON_NAME] Gita …" at bounding box center [494, 196] width 143 height 29
click at [423, 182] on select "Select [PERSON_NAME][MEDICAL_DATA] [PERSON_NAME] Asmi Ausha [PERSON_NAME] Gita …" at bounding box center [494, 196] width 143 height 29
click at [658, 200] on input "104.47" at bounding box center [627, 196] width 89 height 29
click at [535, 190] on select "Select [PERSON_NAME][MEDICAL_DATA] [PERSON_NAME] Asmi Ausha [PERSON_NAME] Gita …" at bounding box center [494, 196] width 143 height 29
select select "72772"
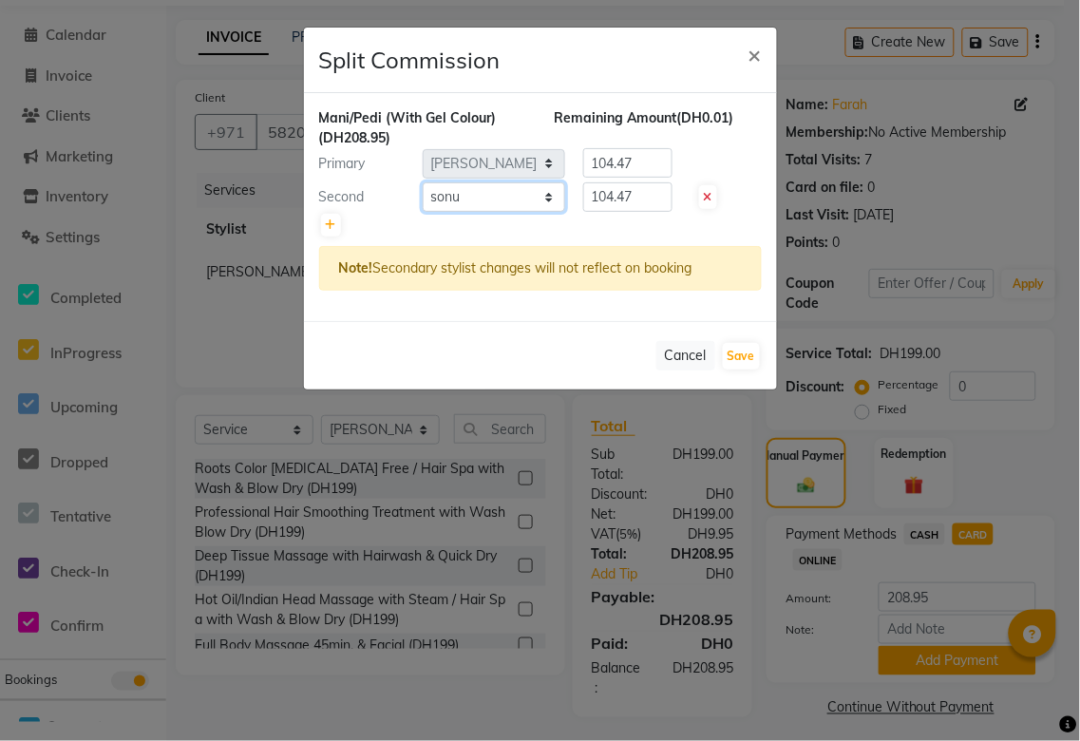
click at [423, 182] on select "Select [PERSON_NAME][MEDICAL_DATA] [PERSON_NAME] Asmi Ausha [PERSON_NAME] Gita …" at bounding box center [494, 196] width 143 height 29
click at [657, 195] on input "104.47" at bounding box center [627, 196] width 89 height 29
type input "108"
click at [650, 163] on input "104.47" at bounding box center [627, 162] width 89 height 29
type input "100.95"
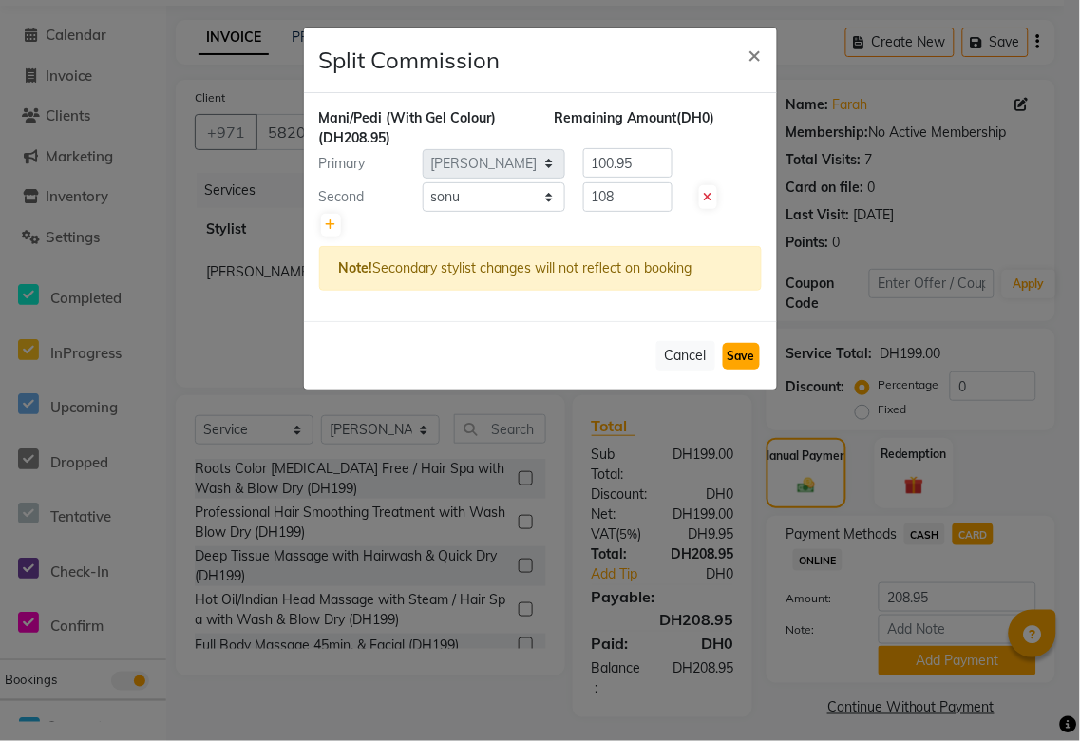
click at [734, 356] on button "Save" at bounding box center [741, 356] width 37 height 27
select select "Select"
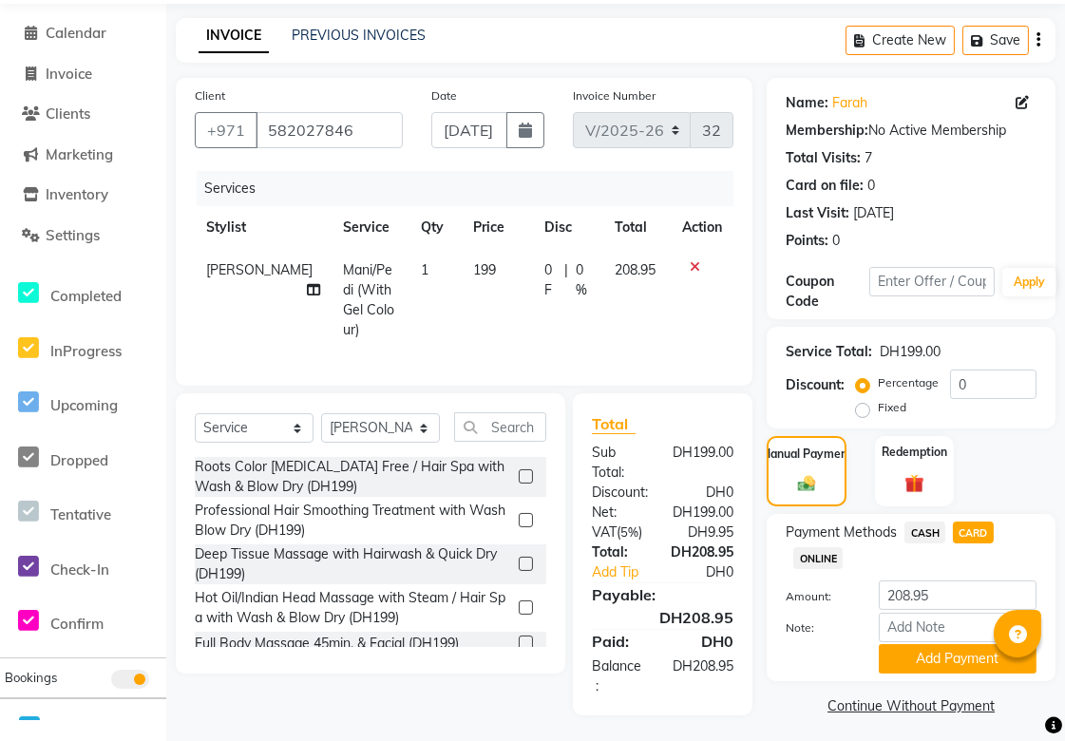
scroll to position [73, 0]
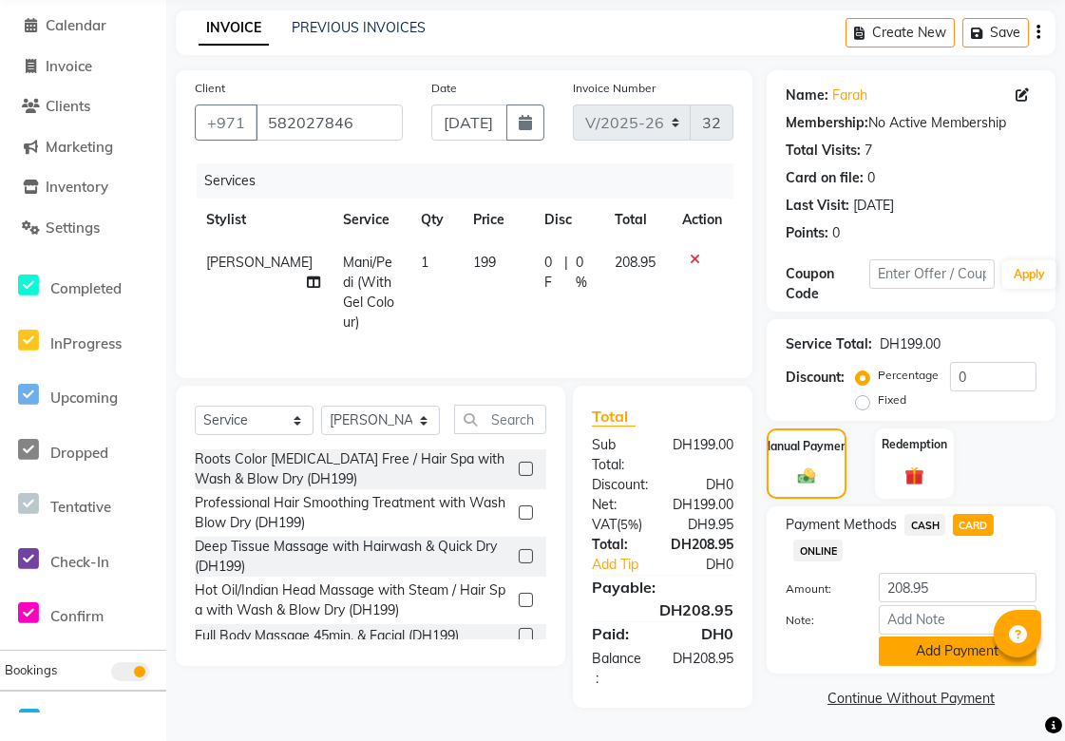
click at [955, 651] on button "Add Payment" at bounding box center [958, 651] width 158 height 29
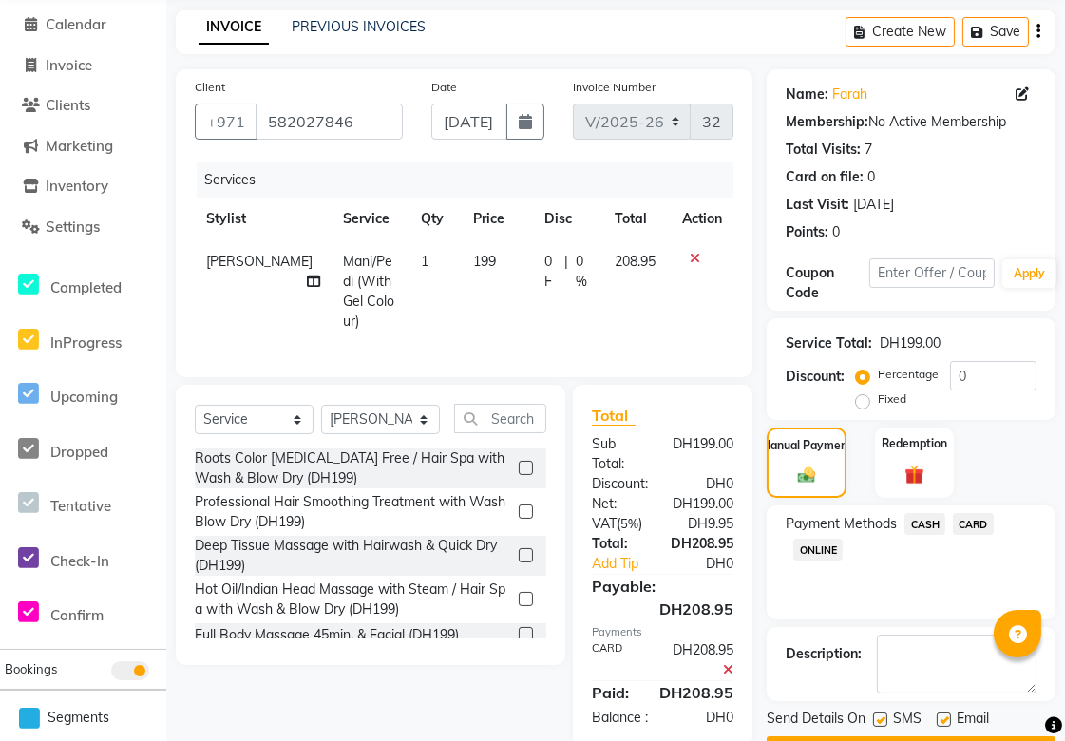
scroll to position [126, 0]
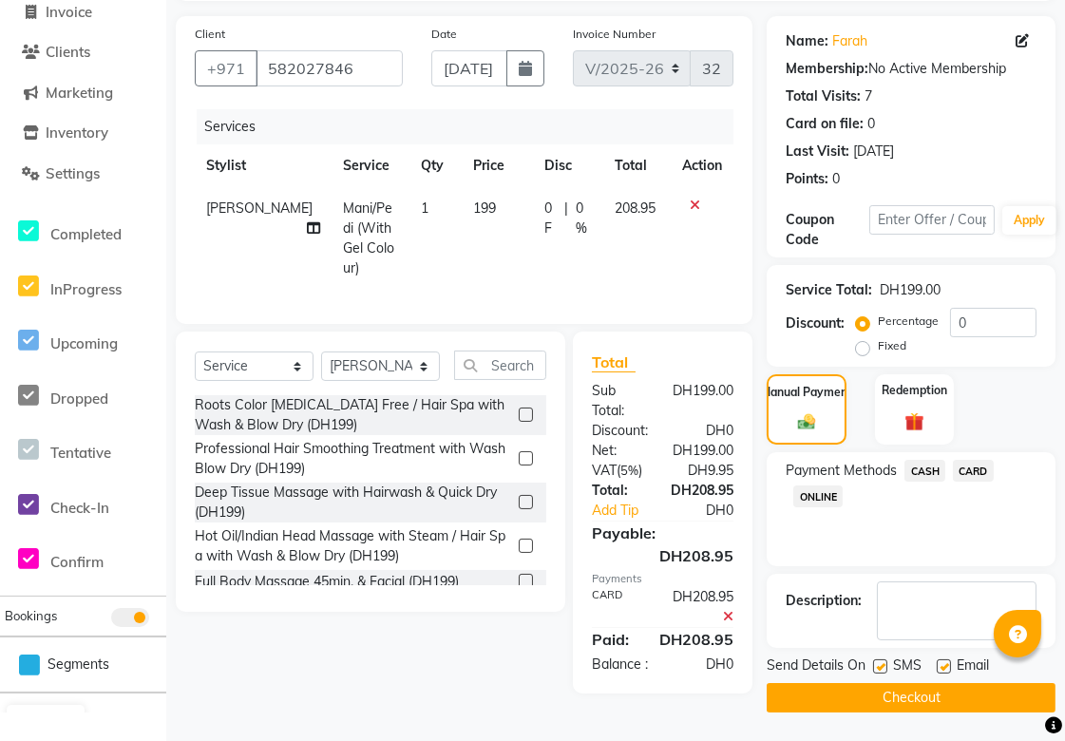
click at [937, 696] on button "Checkout" at bounding box center [911, 697] width 289 height 29
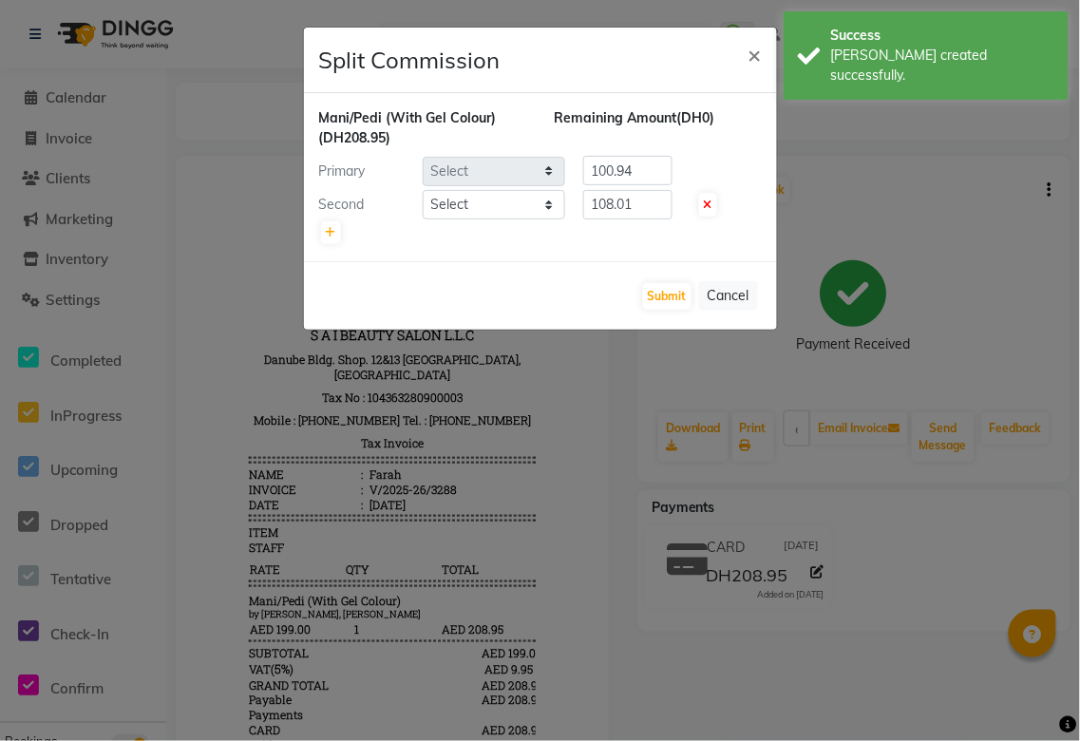
select select "43674"
select select "72772"
click at [648, 204] on input "108.01" at bounding box center [627, 204] width 89 height 29
type input "108"
click at [650, 167] on input "100.94" at bounding box center [627, 170] width 89 height 29
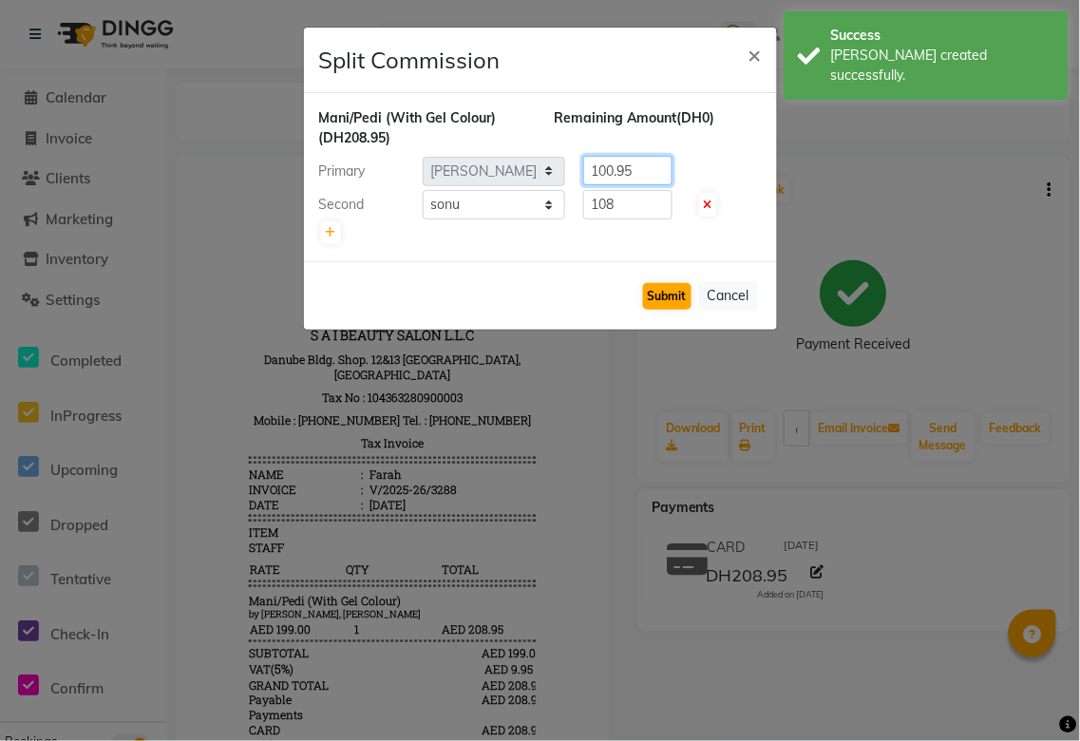
type input "100.95"
click at [660, 288] on button "Submit" at bounding box center [667, 296] width 48 height 27
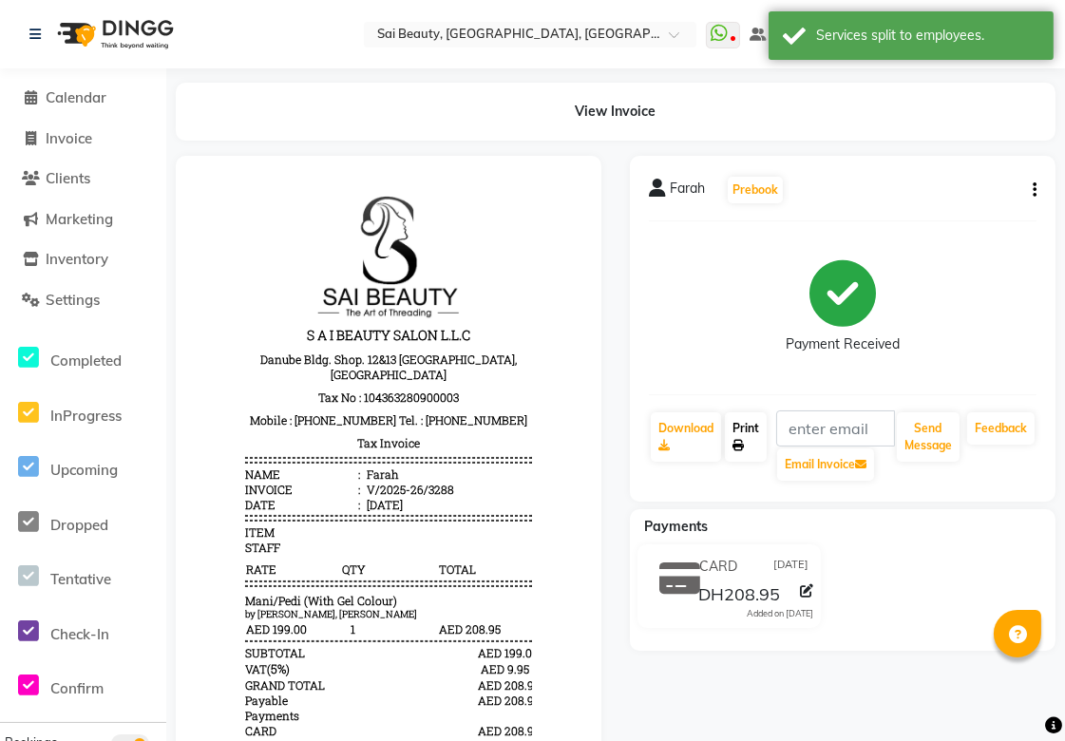
click at [738, 445] on icon at bounding box center [738, 445] width 11 height 11
click at [60, 105] on span "Calendar" at bounding box center [76, 97] width 61 height 18
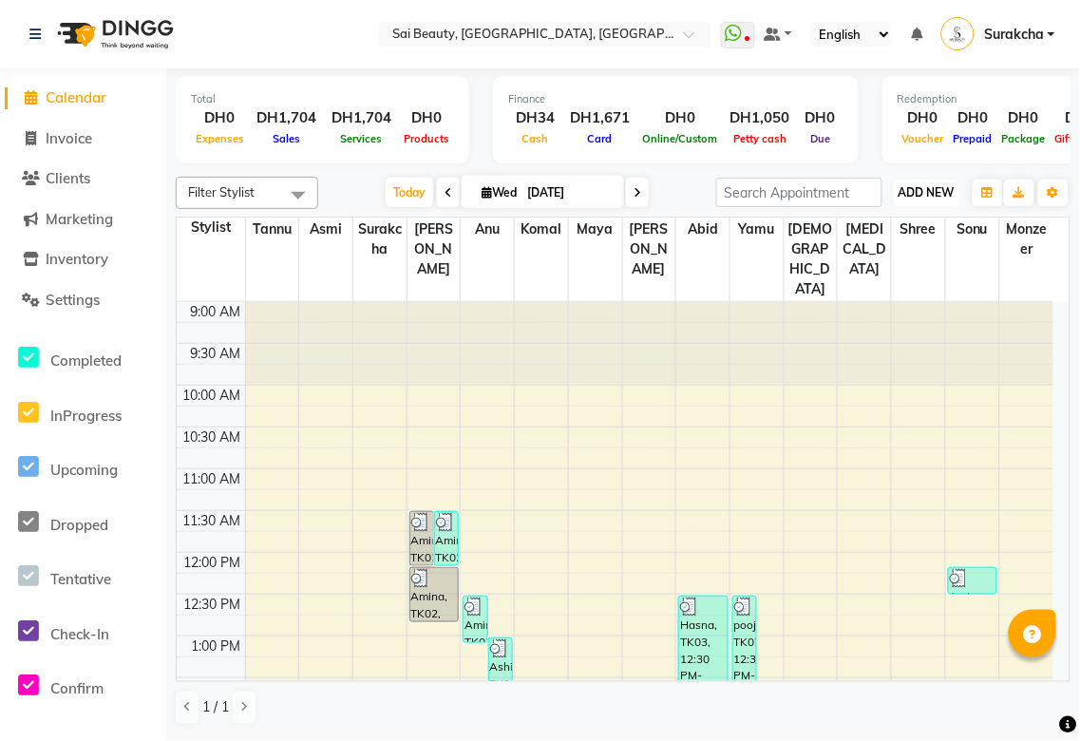
click at [936, 192] on span "ADD NEW" at bounding box center [927, 192] width 56 height 14
click at [910, 228] on button "Add Appointment" at bounding box center [885, 228] width 150 height 25
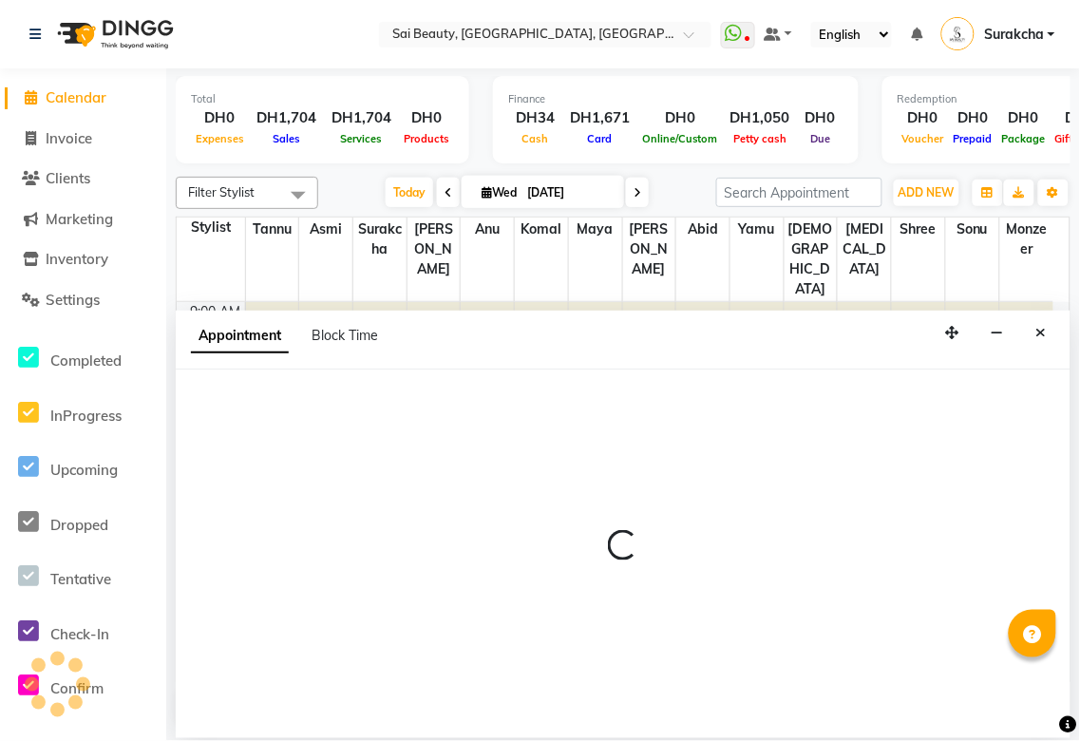
select select "tentative"
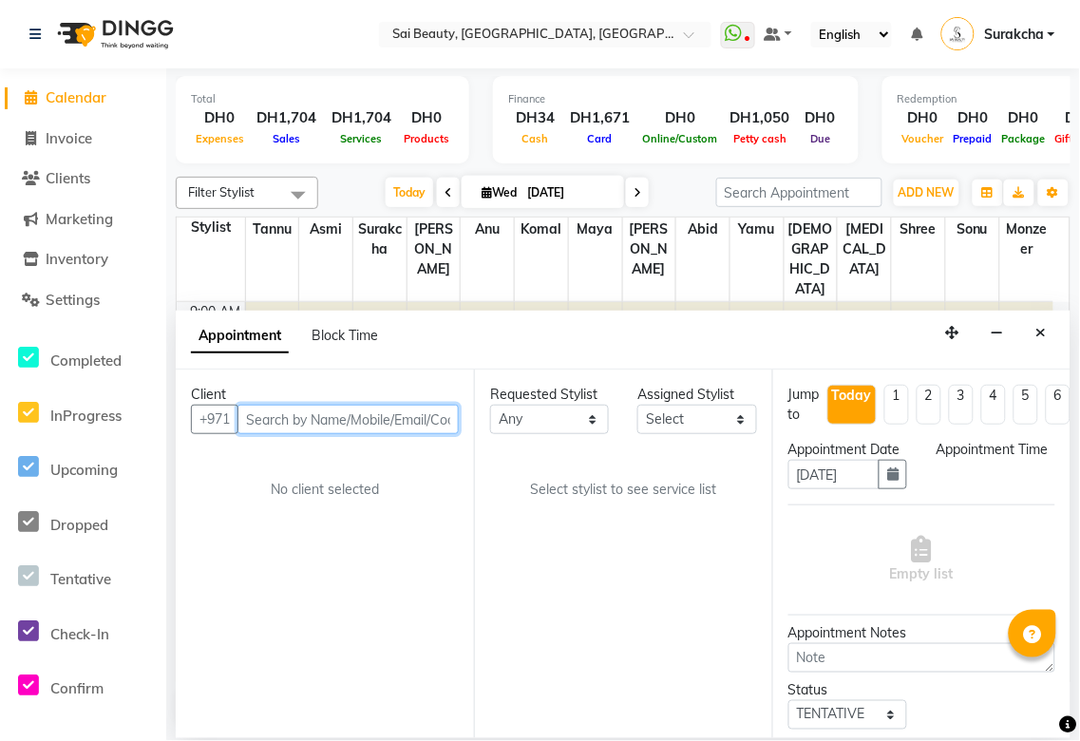
select select "600"
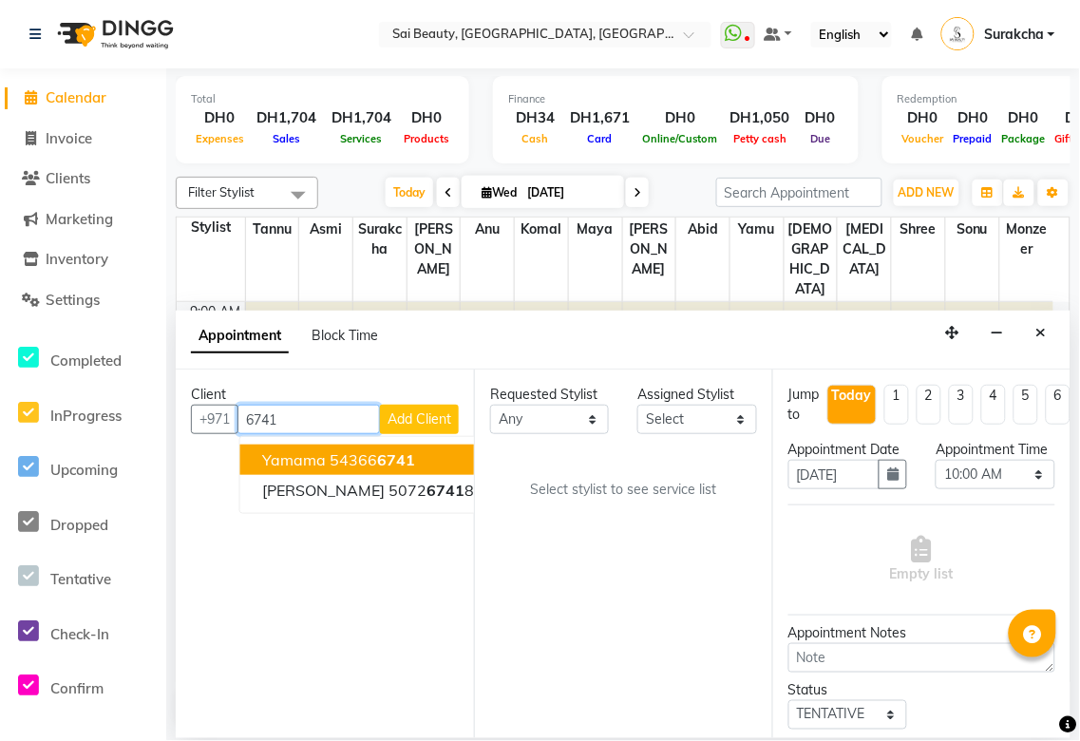
click at [425, 459] on button "Yamama 54366 6741" at bounding box center [369, 460] width 258 height 30
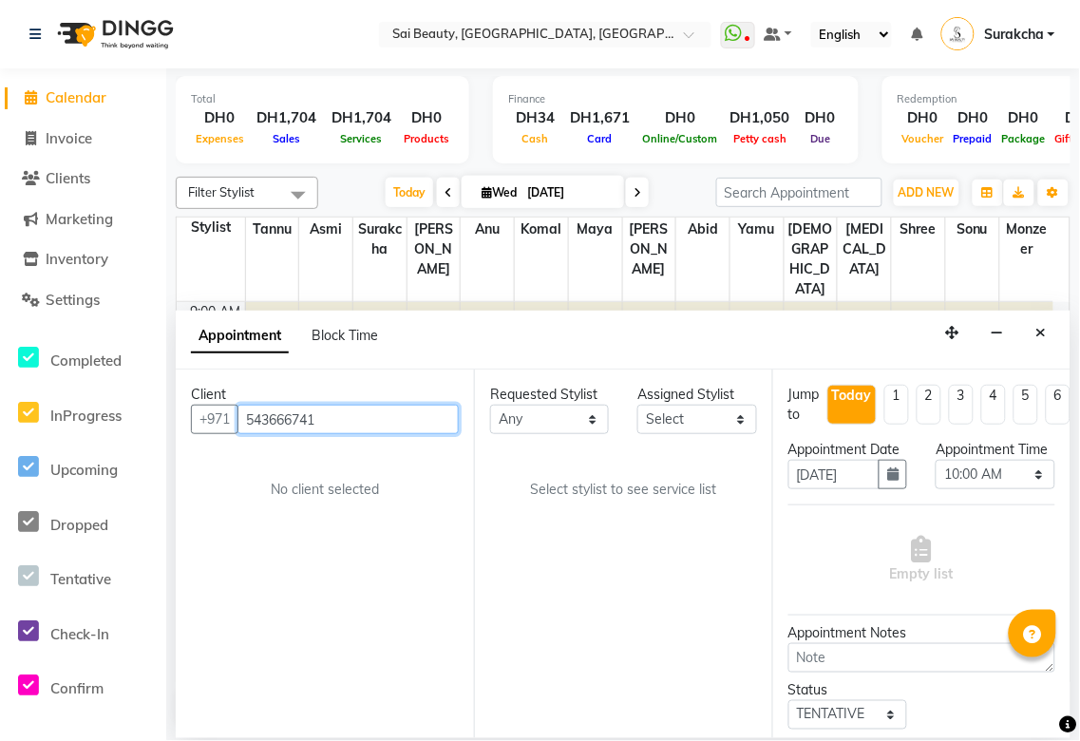
type input "543666741"
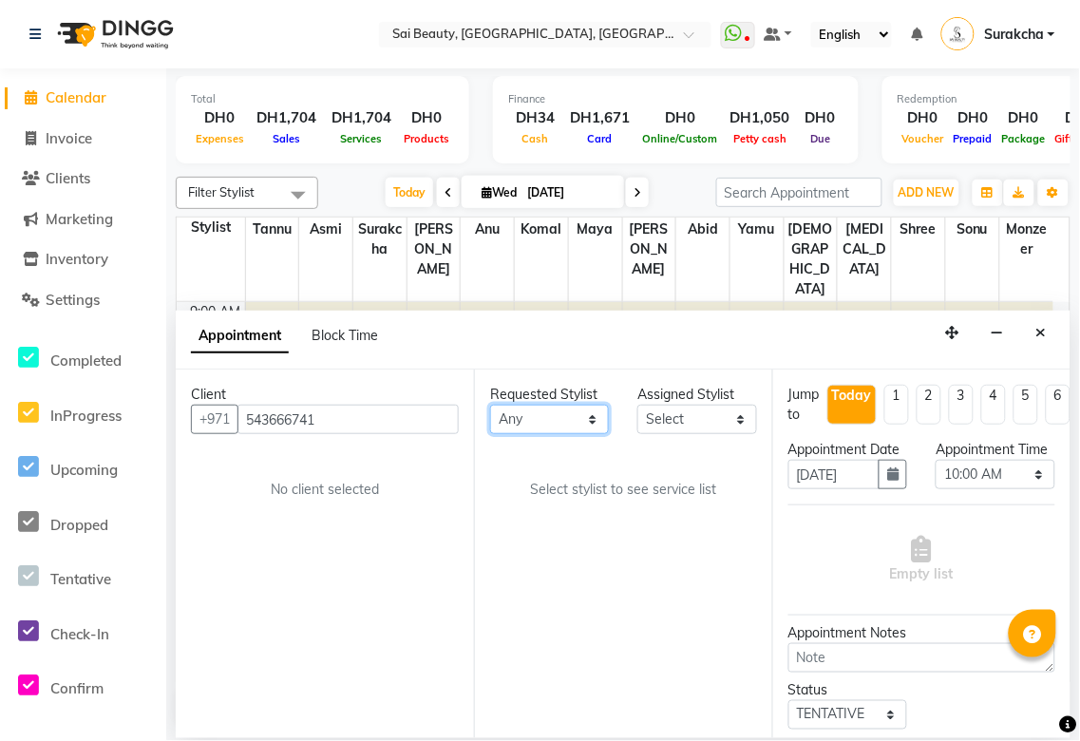
click at [584, 419] on select "Any [PERSON_NAME][MEDICAL_DATA] [PERSON_NAME] Asmi [PERSON_NAME] Gita [PERSON_N…" at bounding box center [549, 419] width 119 height 29
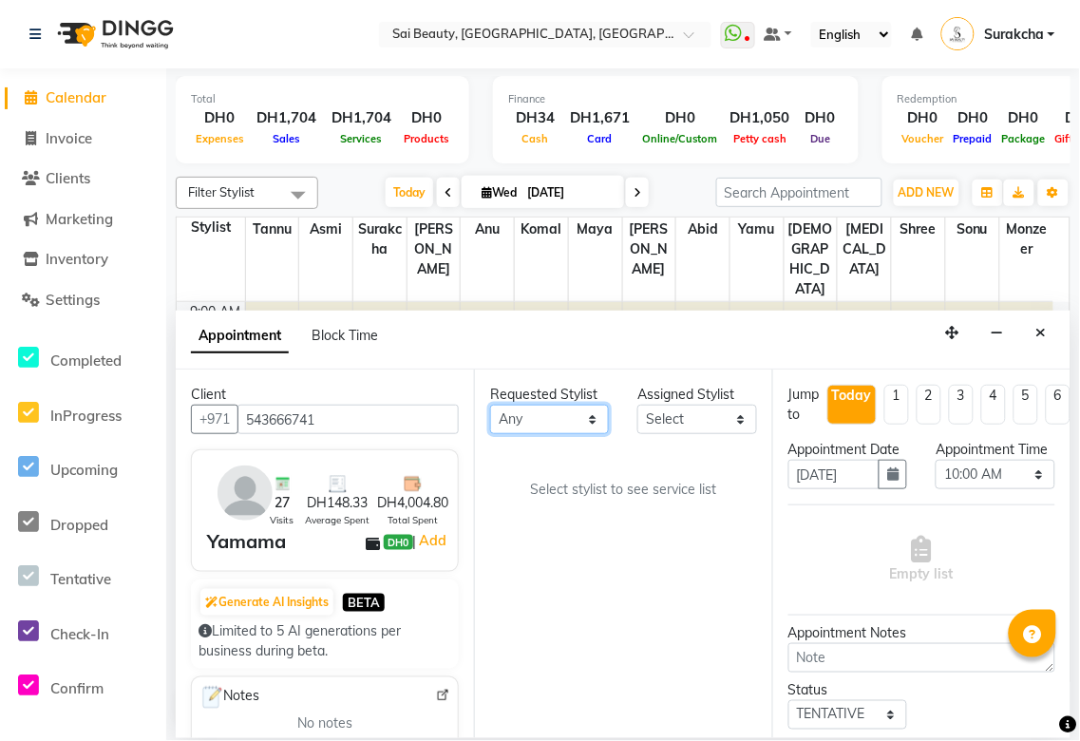
select select "59146"
click at [490, 405] on select "Any [PERSON_NAME][MEDICAL_DATA] [PERSON_NAME] Asmi [PERSON_NAME] Gita [PERSON_N…" at bounding box center [549, 419] width 119 height 29
select select "59146"
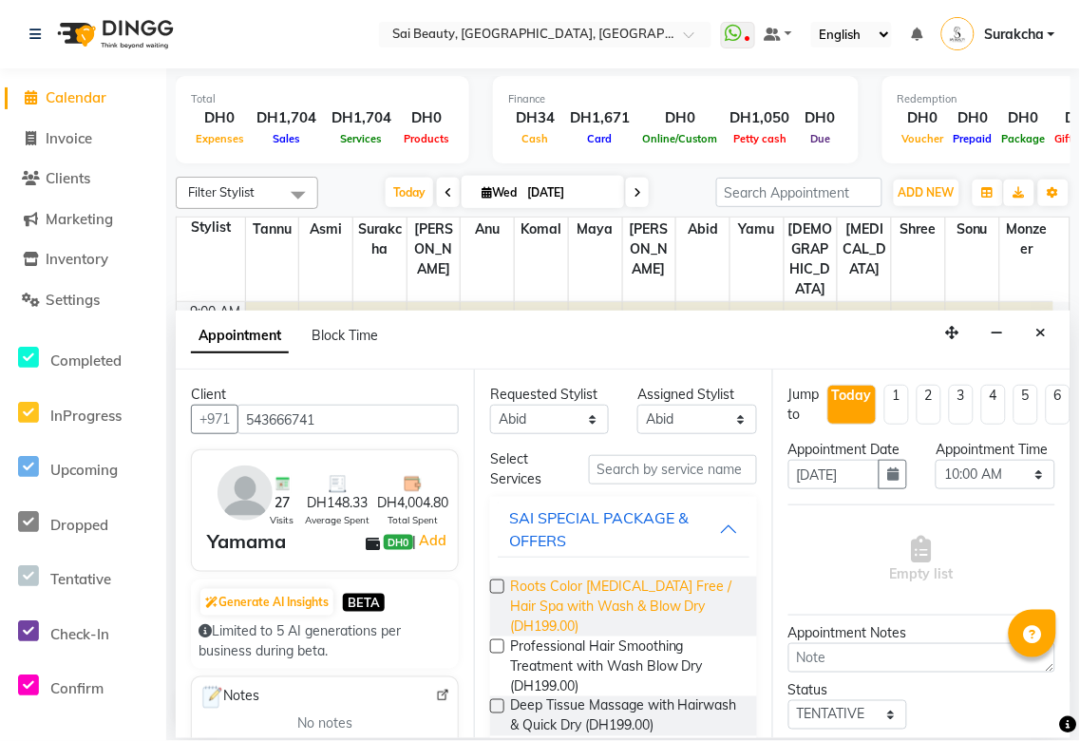
click at [612, 613] on span "Roots Color [MEDICAL_DATA] Free / Hair Spa with Wash & Blow Dry (DH199.00)" at bounding box center [626, 607] width 232 height 60
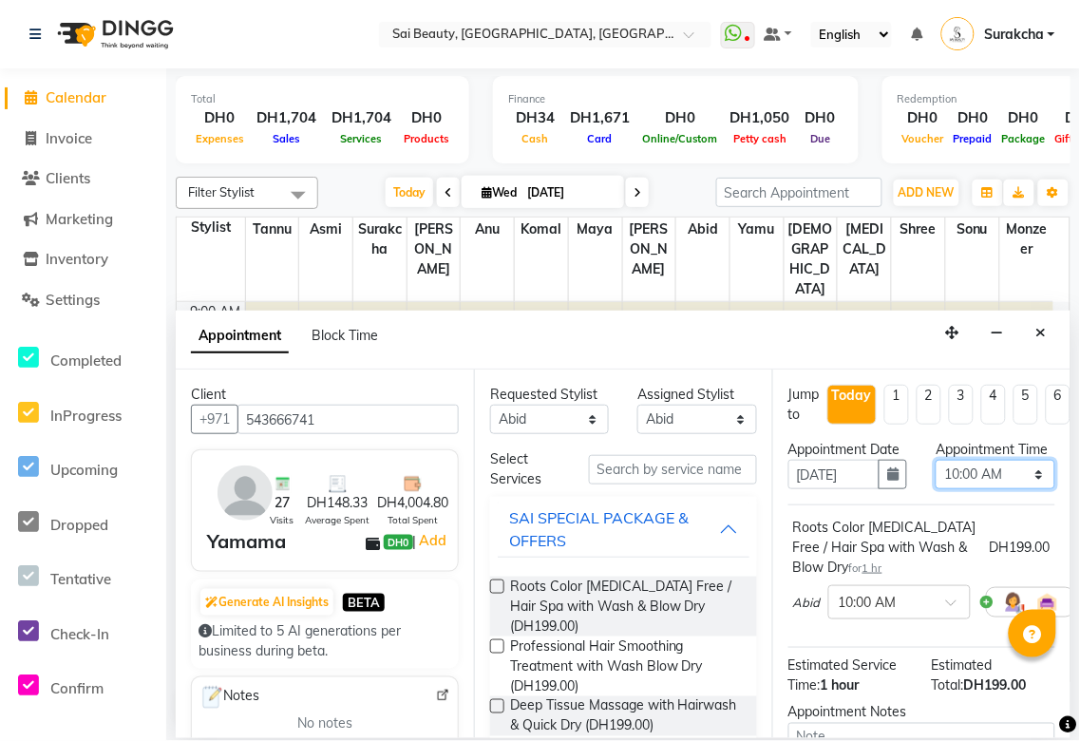
click at [1037, 489] on select "Select 10:00 AM 10:05 AM 10:10 AM 10:15 AM 10:20 AM 10:25 AM 10:30 AM 10:35 AM …" at bounding box center [995, 474] width 119 height 29
click at [499, 586] on label at bounding box center [497, 587] width 14 height 14
click at [499, 586] on input "checkbox" at bounding box center [496, 589] width 12 height 12
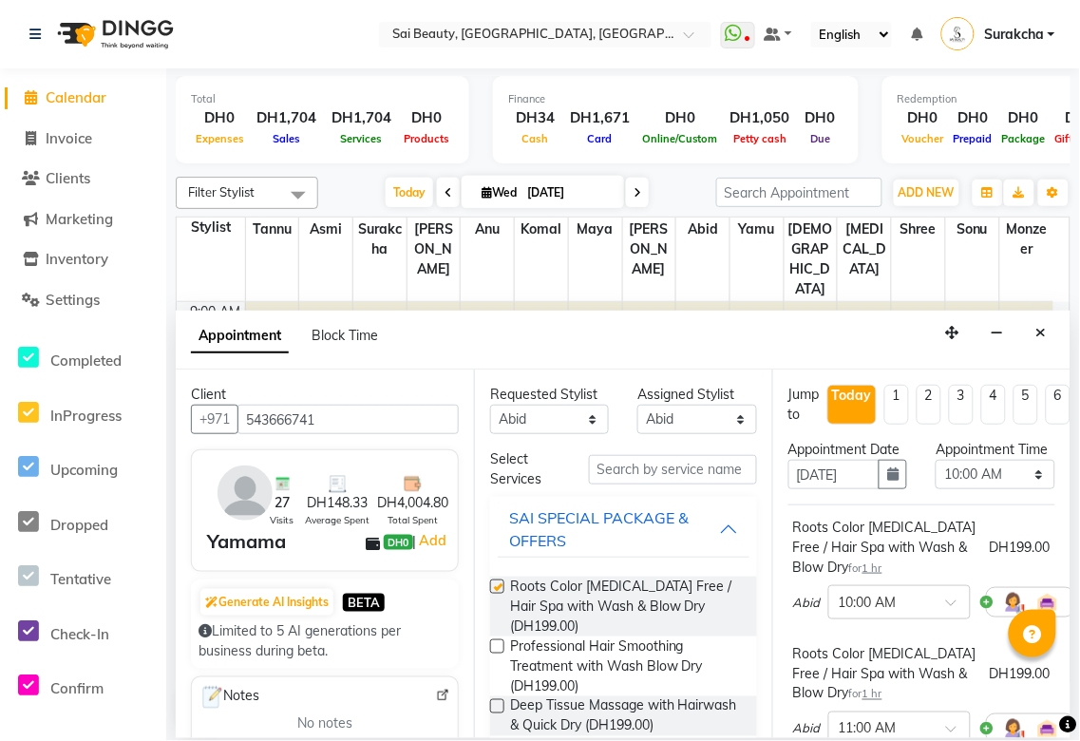
checkbox input "false"
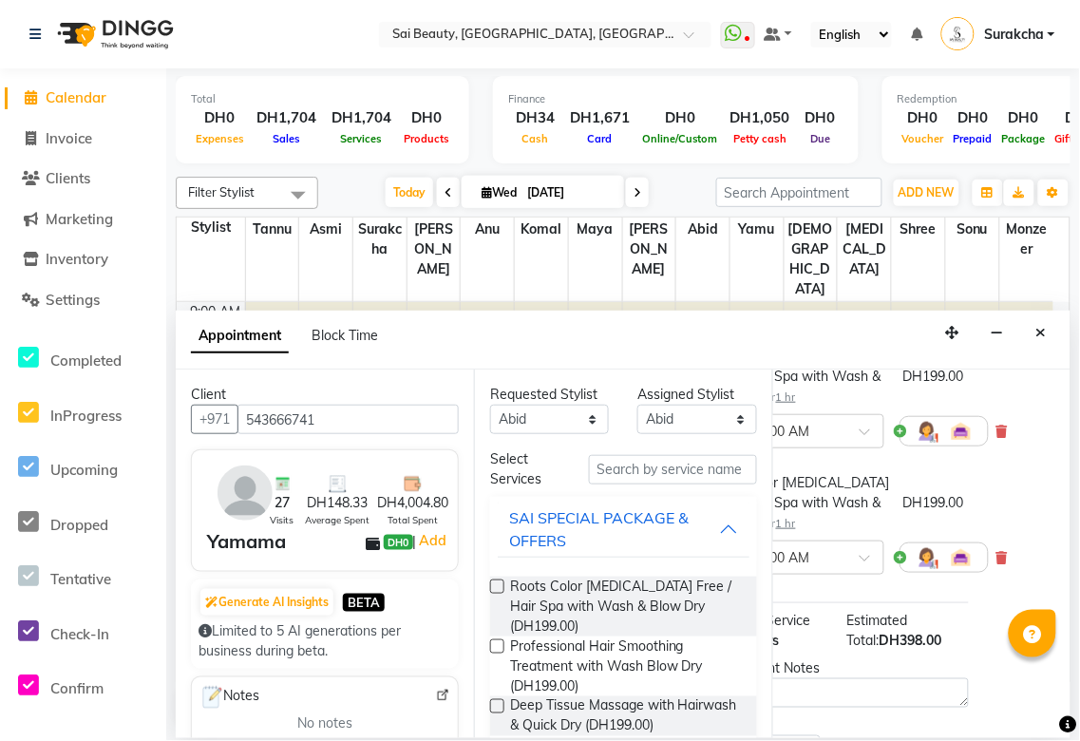
scroll to position [171, 124]
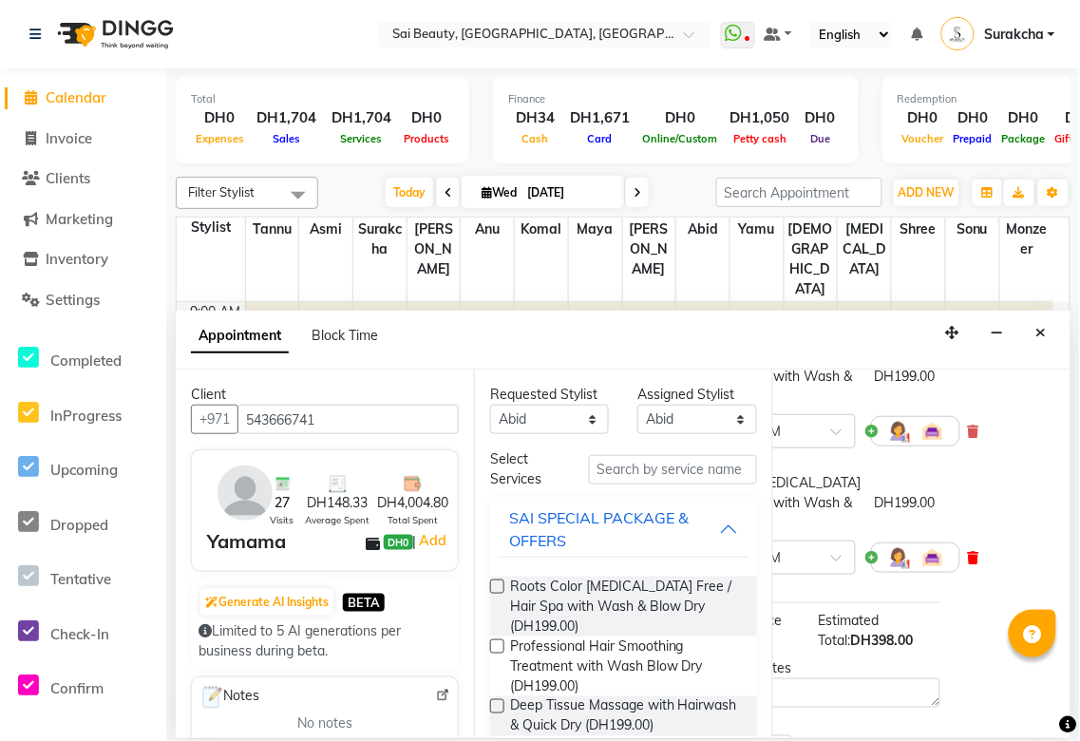
click at [968, 564] on icon at bounding box center [973, 557] width 11 height 13
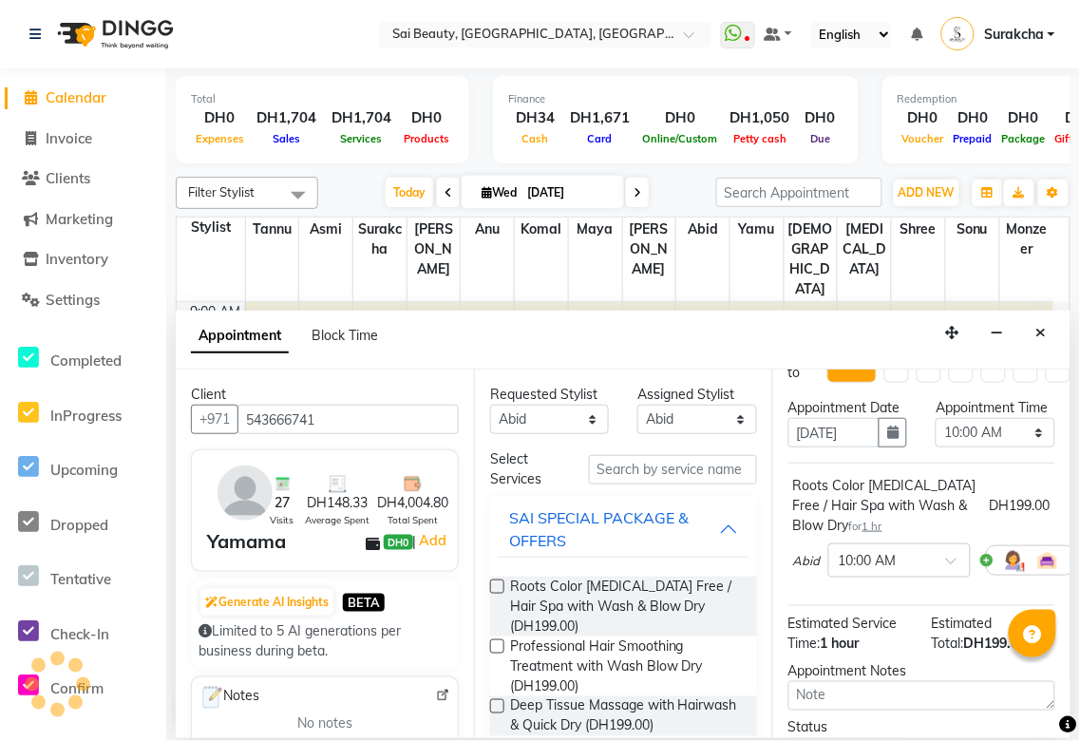
scroll to position [0, 0]
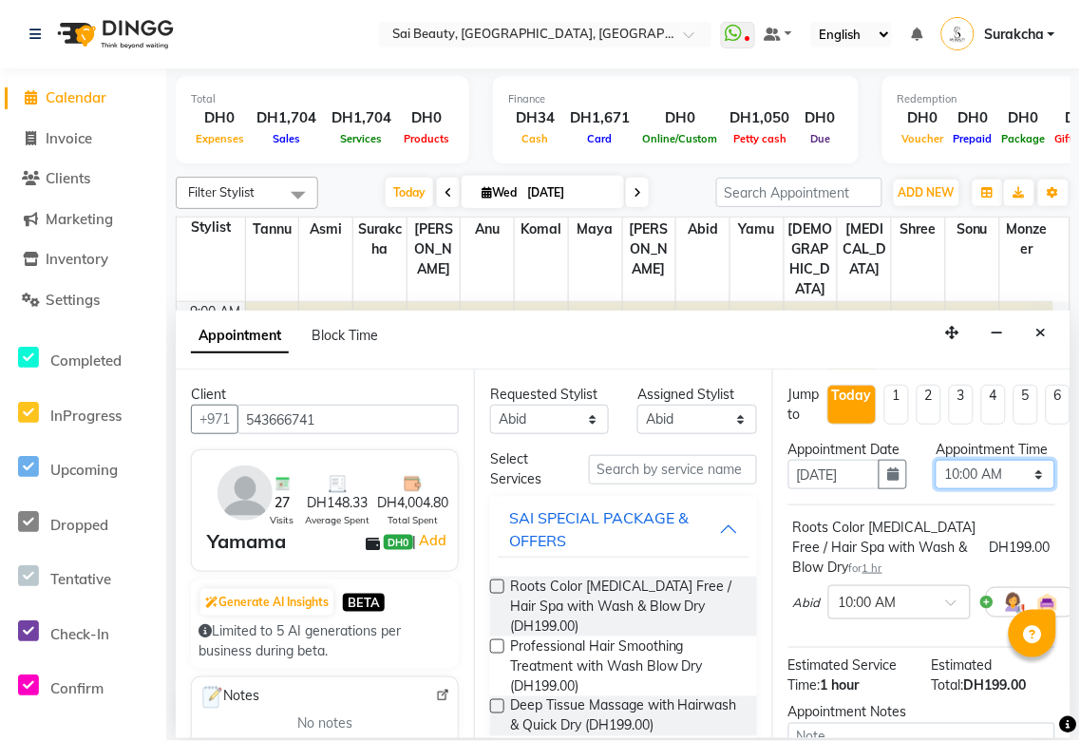
click at [1019, 489] on select "Select 10:00 AM 10:05 AM 10:10 AM 10:15 AM 10:20 AM 10:25 AM 10:30 AM 10:35 AM …" at bounding box center [995, 474] width 119 height 29
select select "1230"
click at [936, 479] on select "Select 10:00 AM 10:05 AM 10:10 AM 10:15 AM 10:20 AM 10:25 AM 10:30 AM 10:35 AM …" at bounding box center [995, 474] width 119 height 29
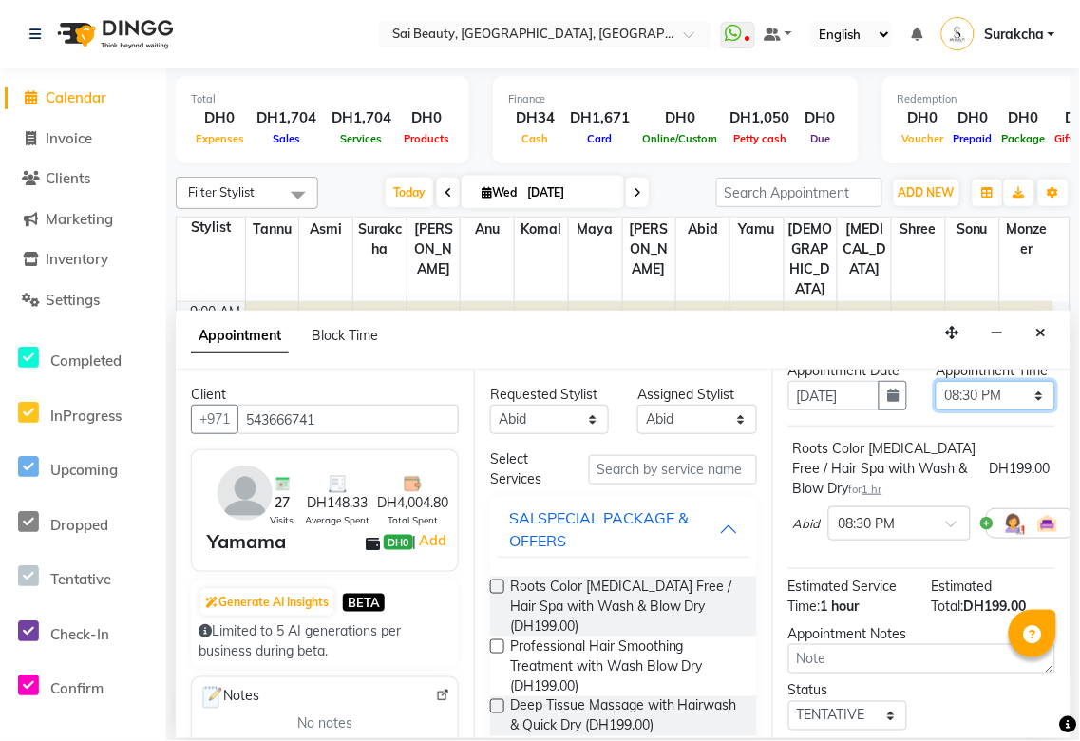
scroll to position [262, 0]
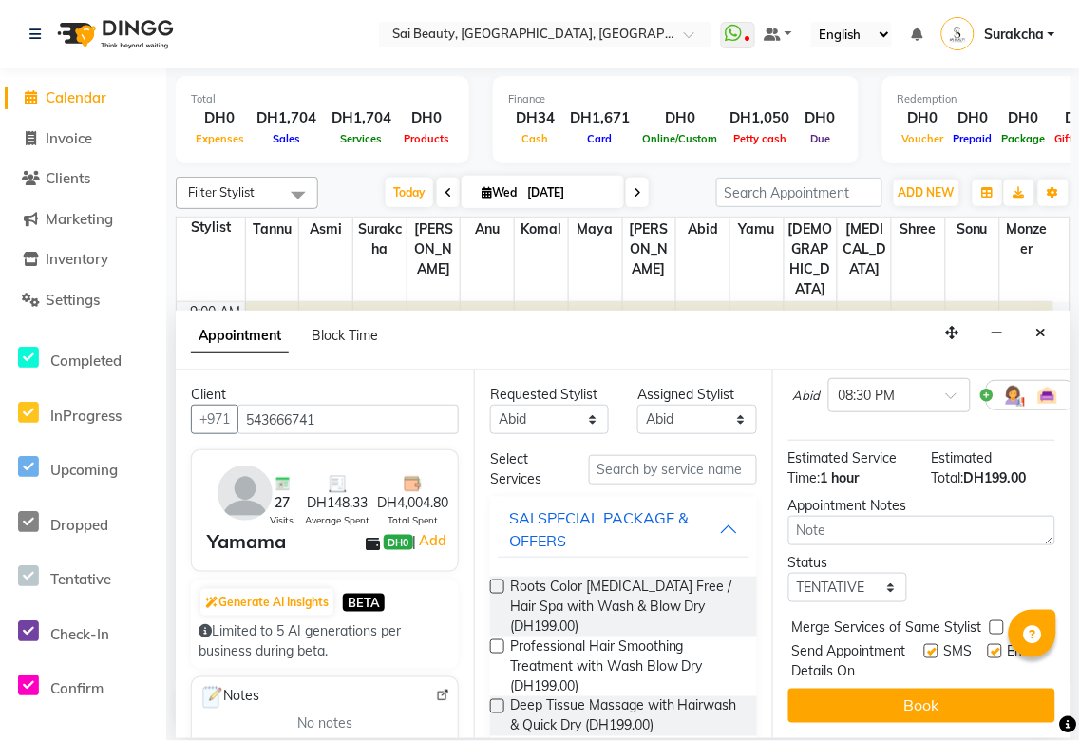
click at [998, 621] on label at bounding box center [997, 628] width 14 height 14
click at [998, 623] on input "checkbox" at bounding box center [996, 629] width 12 height 12
checkbox input "true"
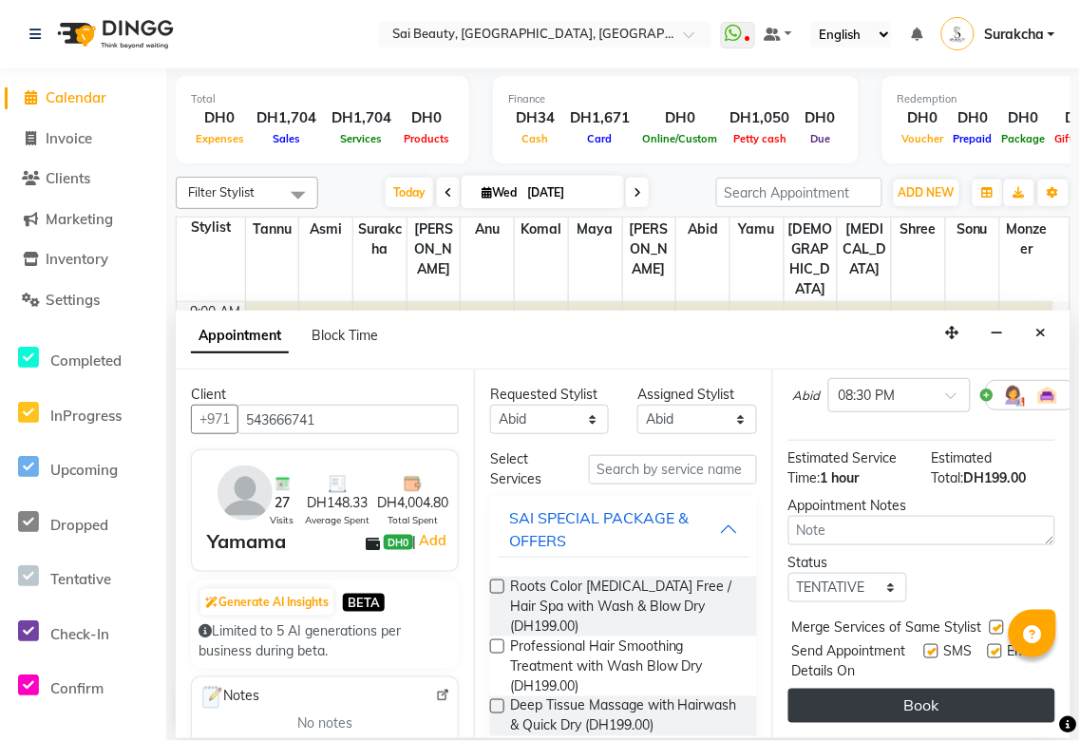
click at [969, 703] on button "Book" at bounding box center [922, 706] width 267 height 34
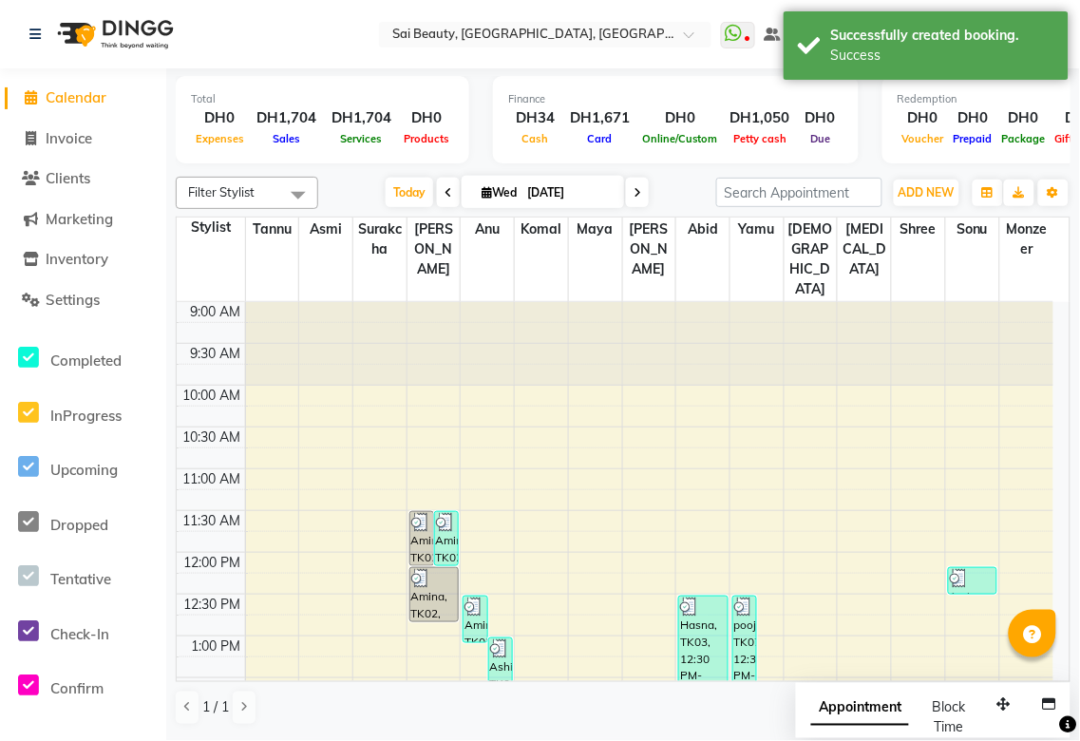
click at [859, 719] on span "Appointment" at bounding box center [861, 709] width 98 height 34
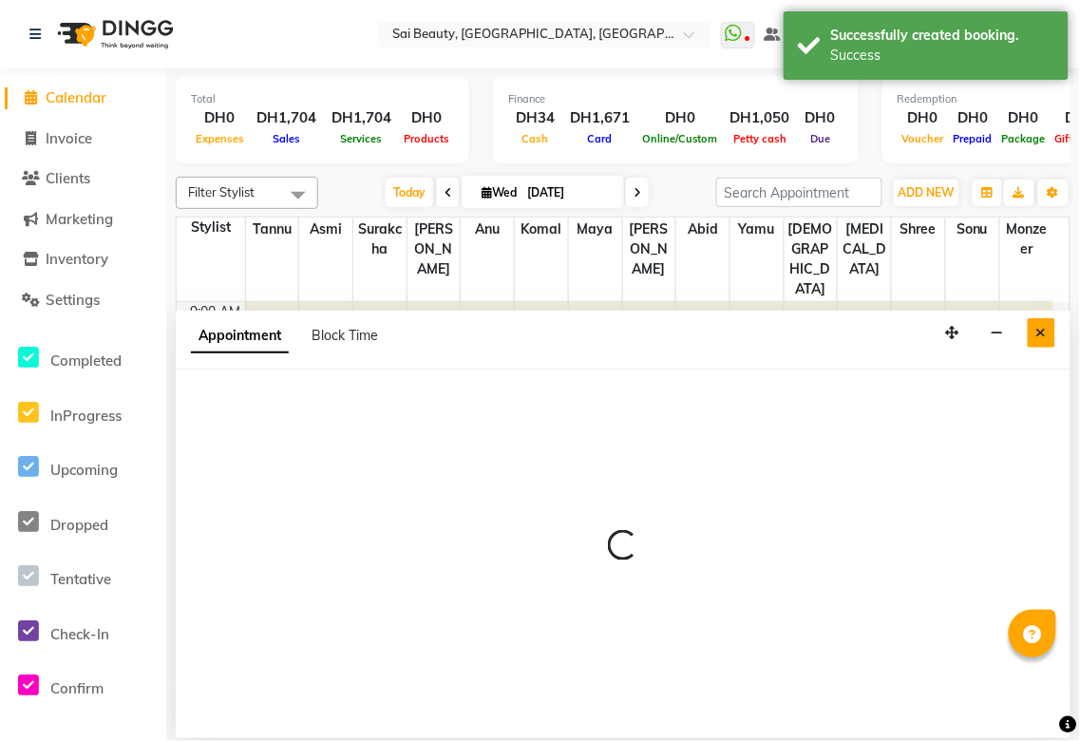
click at [1045, 335] on icon "Close" at bounding box center [1042, 332] width 10 height 13
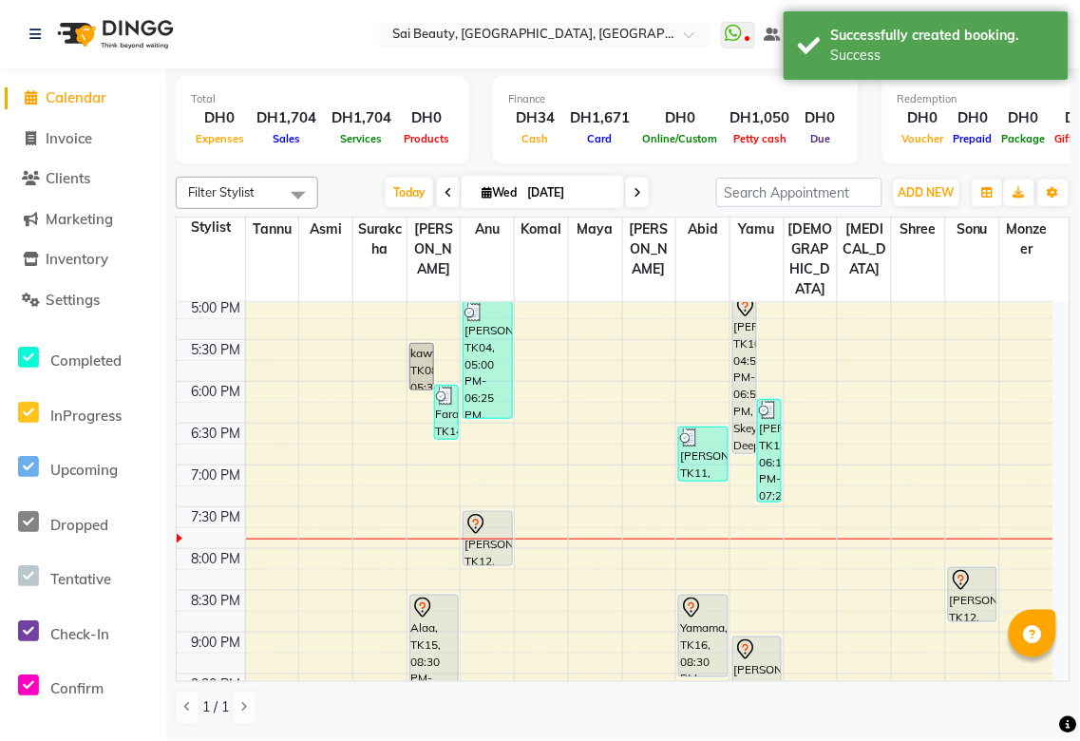
scroll to position [661, 0]
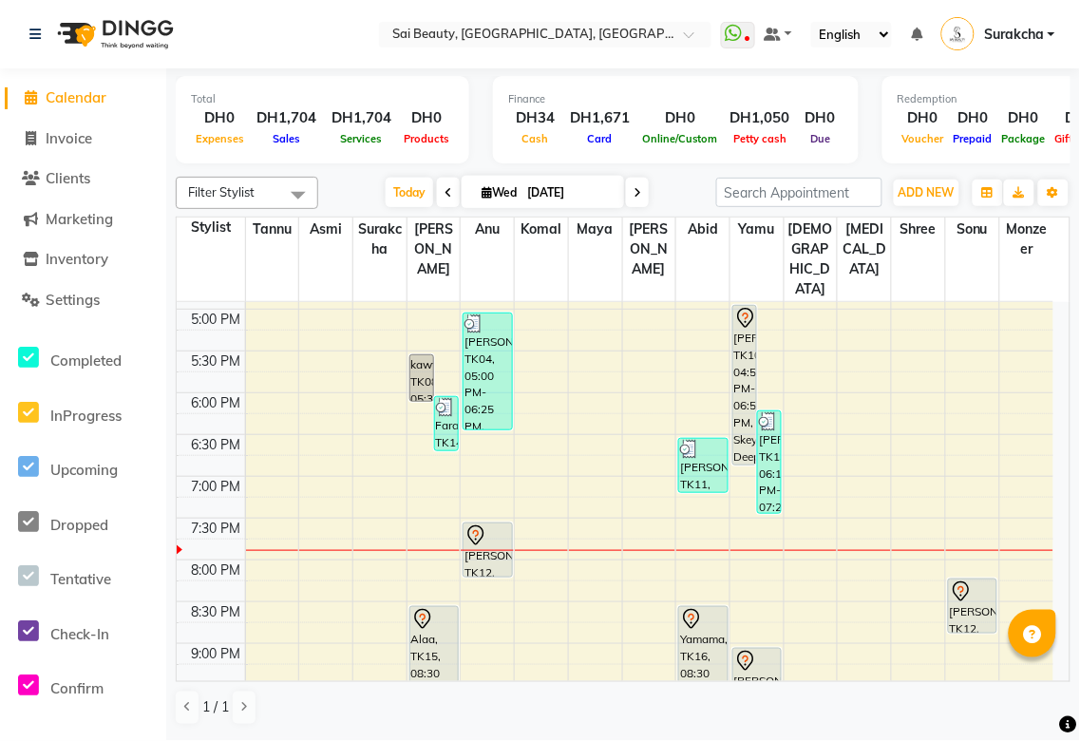
click at [634, 193] on icon at bounding box center [638, 192] width 8 height 11
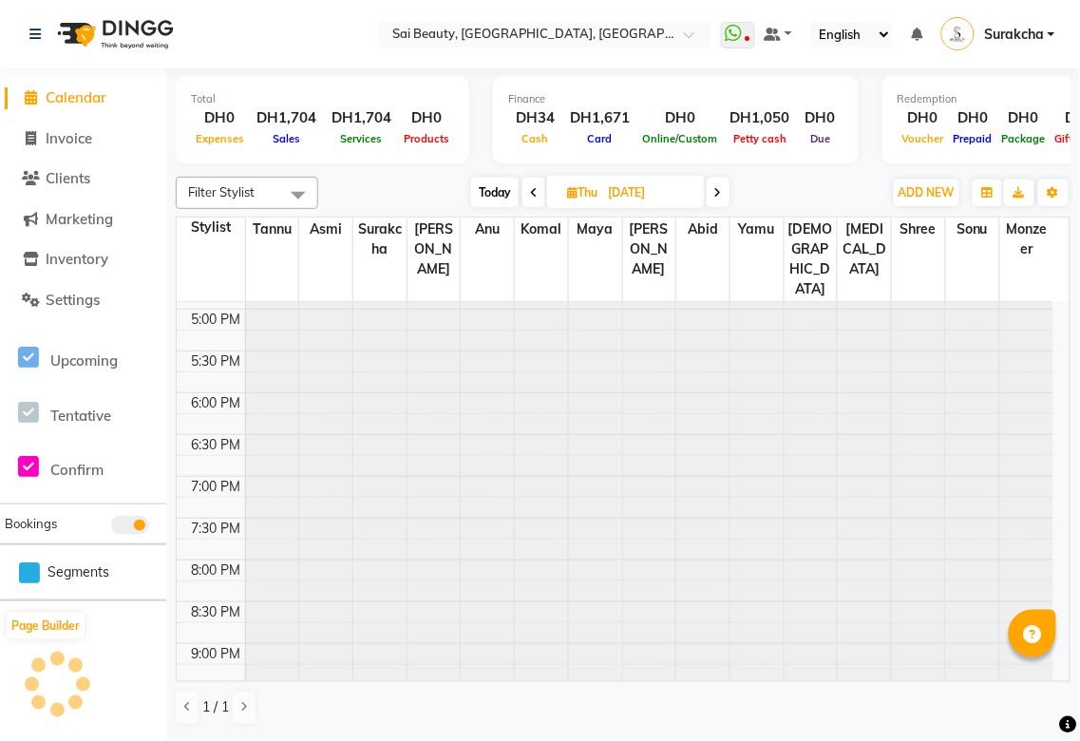
type input "[DATE]"
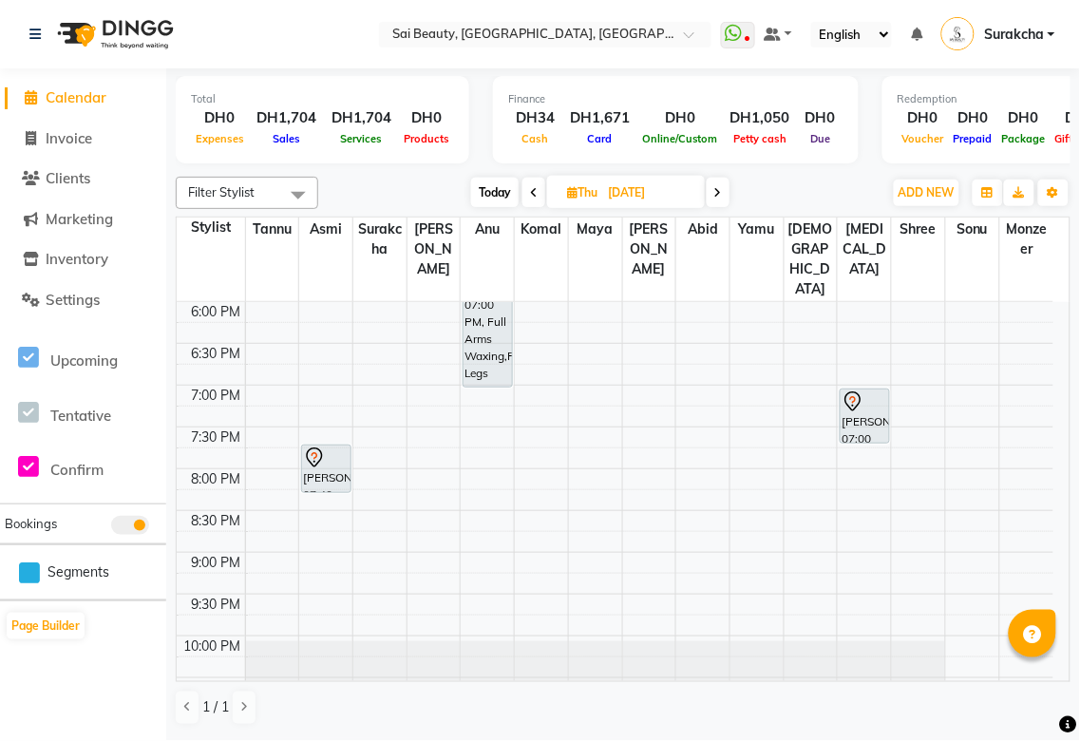
scroll to position [784, 0]
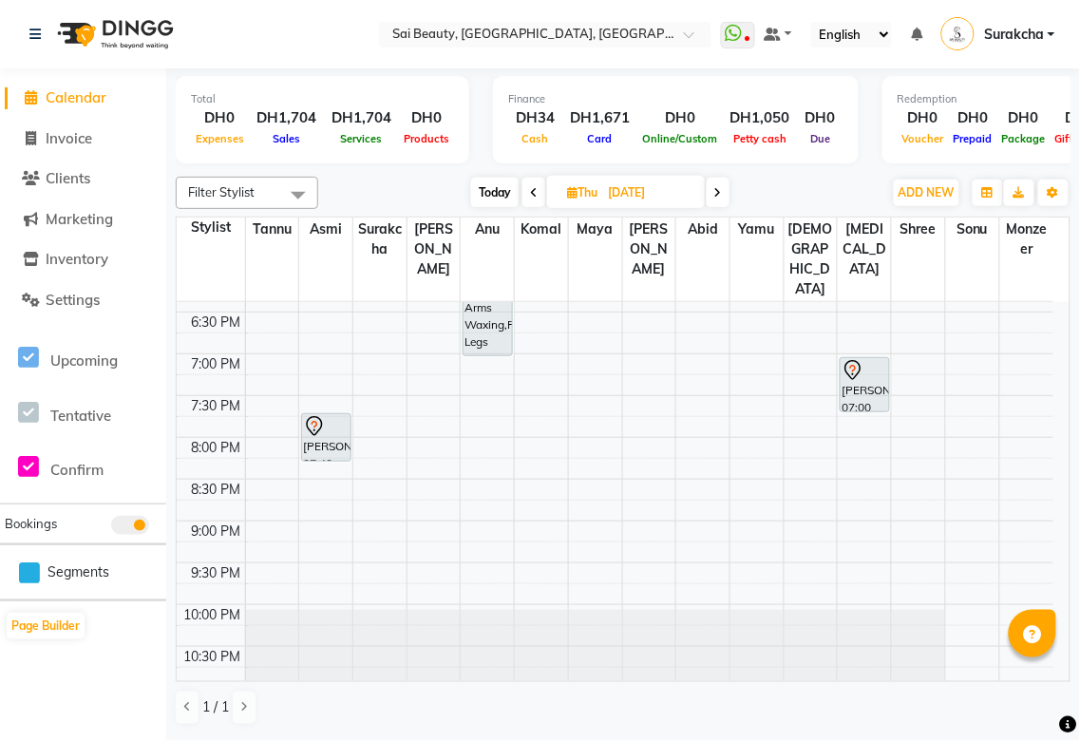
click at [338, 414] on div "[PERSON_NAME], 07:40 PM-08:15 PM, Eyebrow Threading" at bounding box center [326, 437] width 48 height 47
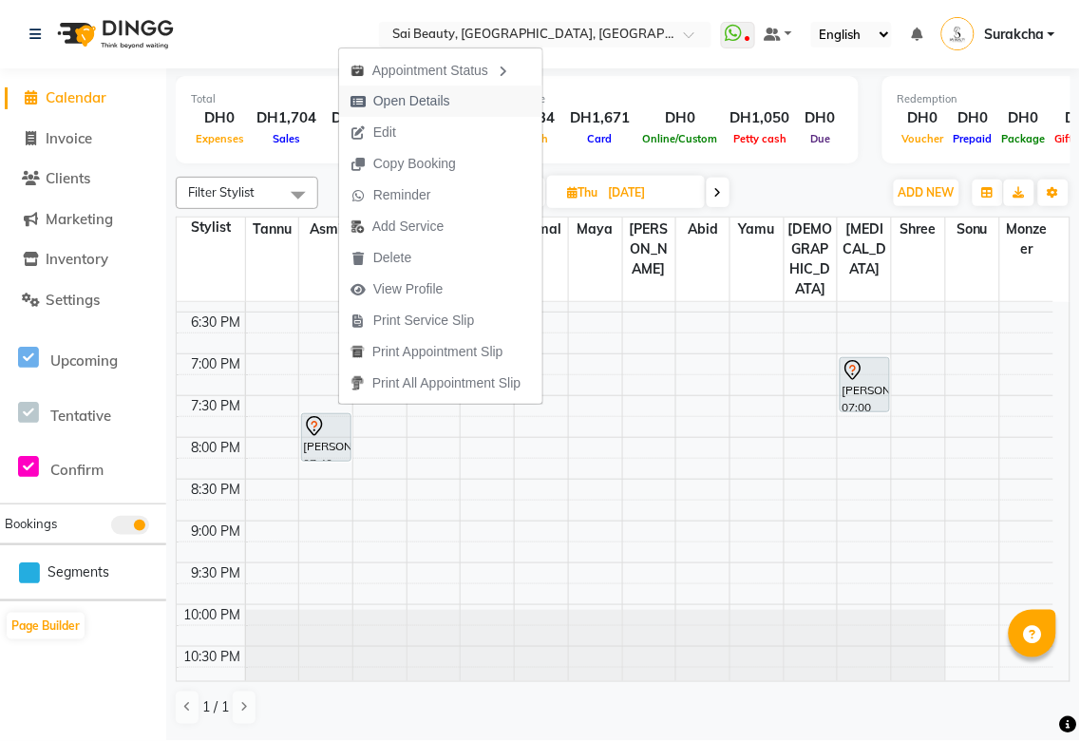
click at [437, 107] on span "Open Details" at bounding box center [411, 101] width 77 height 20
select select "7"
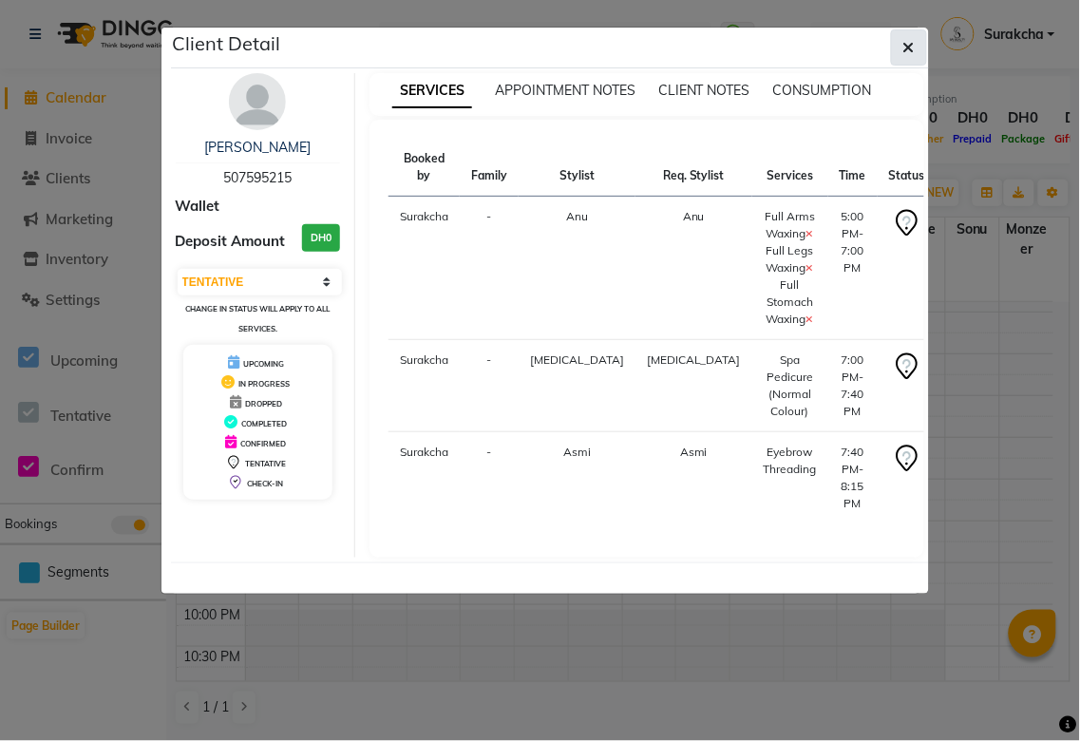
click at [908, 45] on icon "button" at bounding box center [909, 47] width 11 height 15
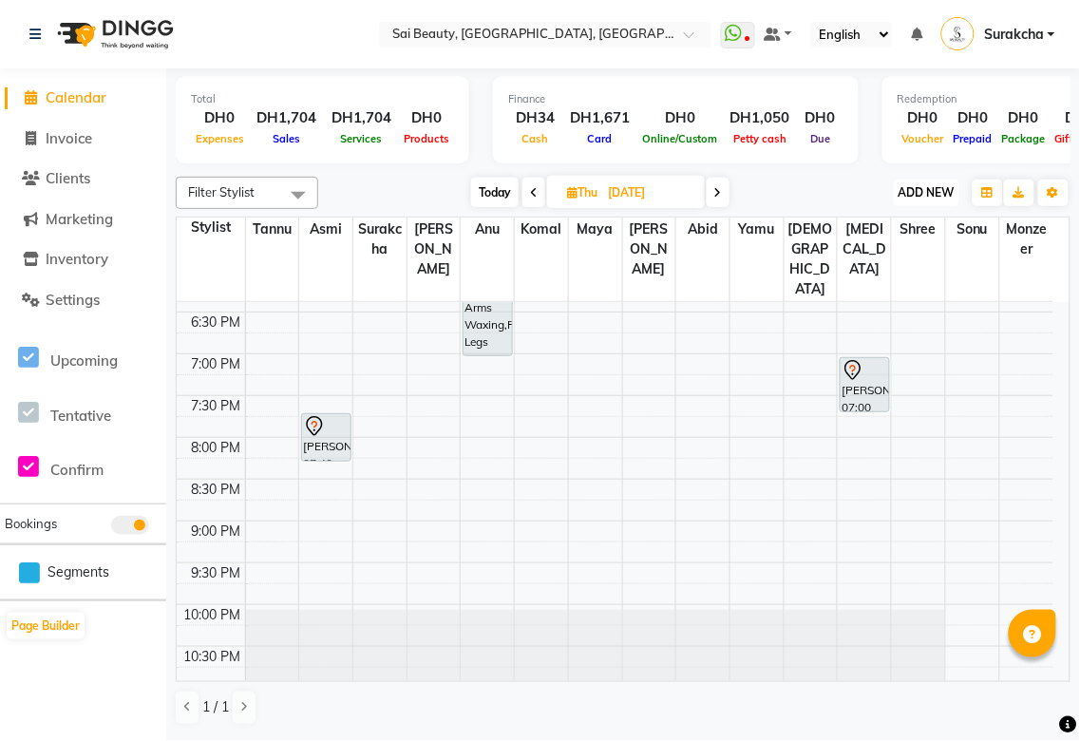
click at [936, 198] on span "ADD NEW" at bounding box center [927, 192] width 56 height 14
click at [64, 179] on span "Clients" at bounding box center [68, 178] width 45 height 18
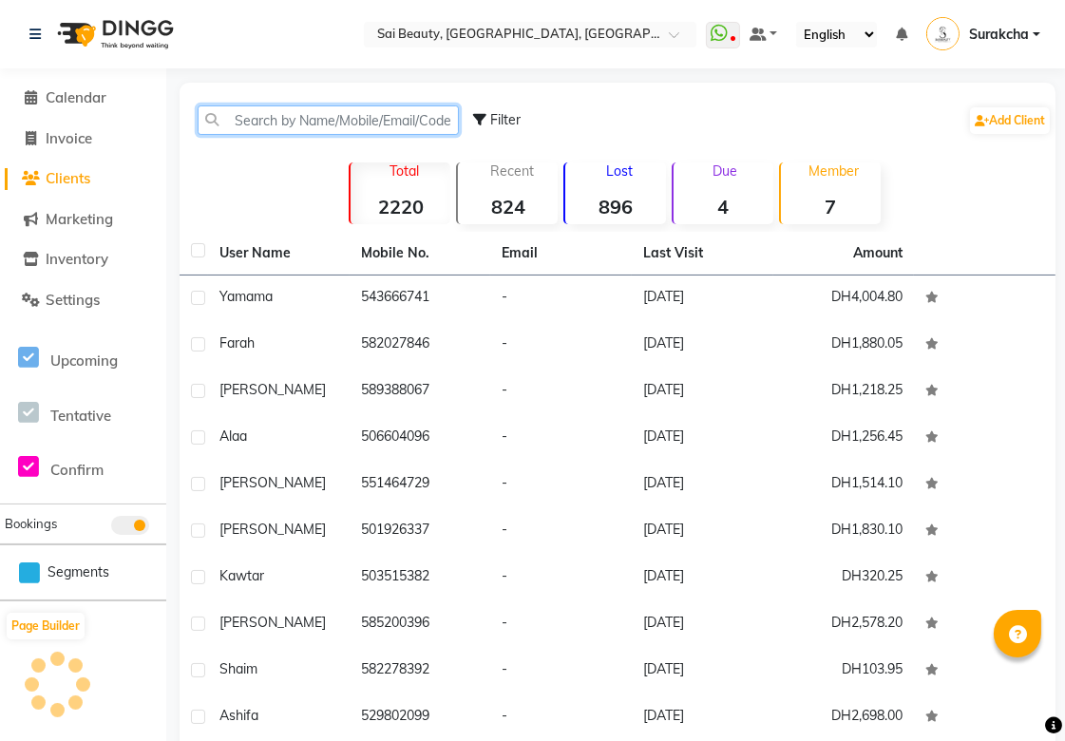
click at [382, 117] on input "text" at bounding box center [328, 119] width 261 height 29
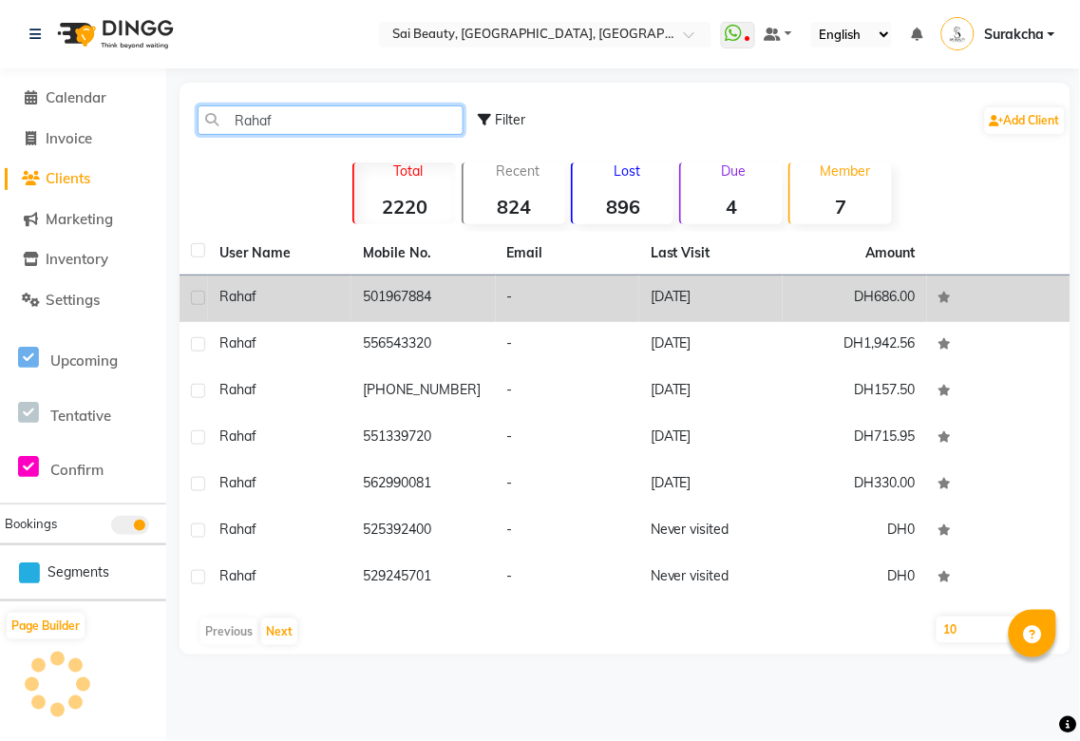
type input "Rahaf"
click at [401, 308] on td "501967884" at bounding box center [423, 299] width 143 height 47
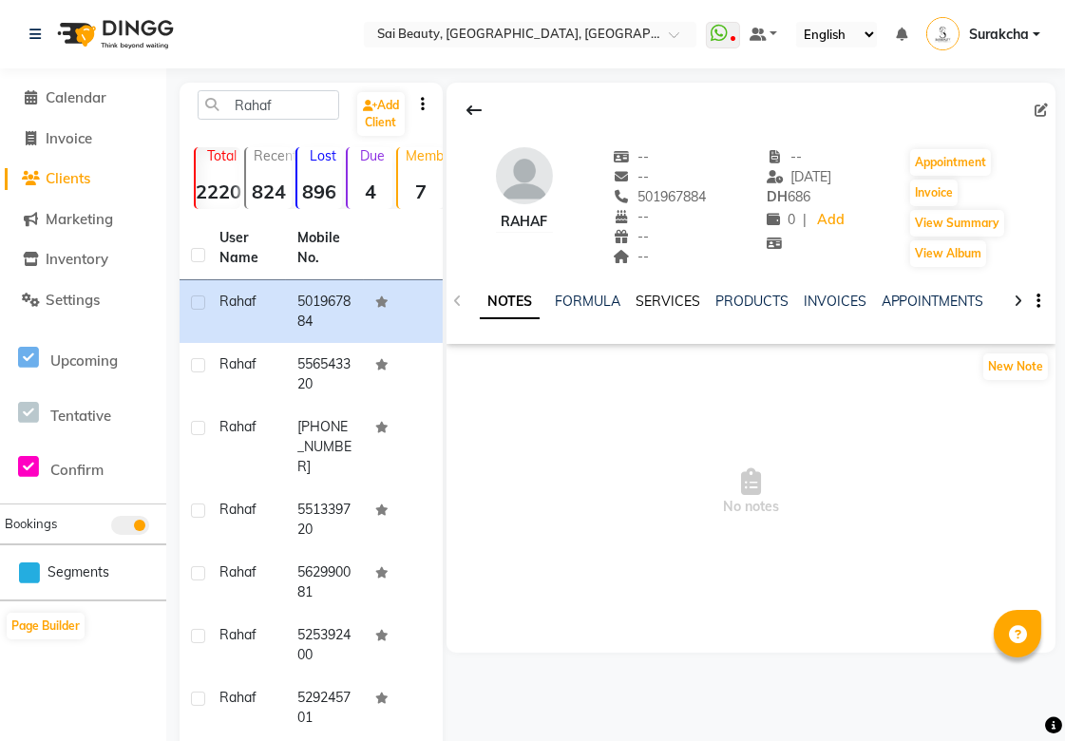
click at [672, 304] on link "SERVICES" at bounding box center [668, 301] width 65 height 17
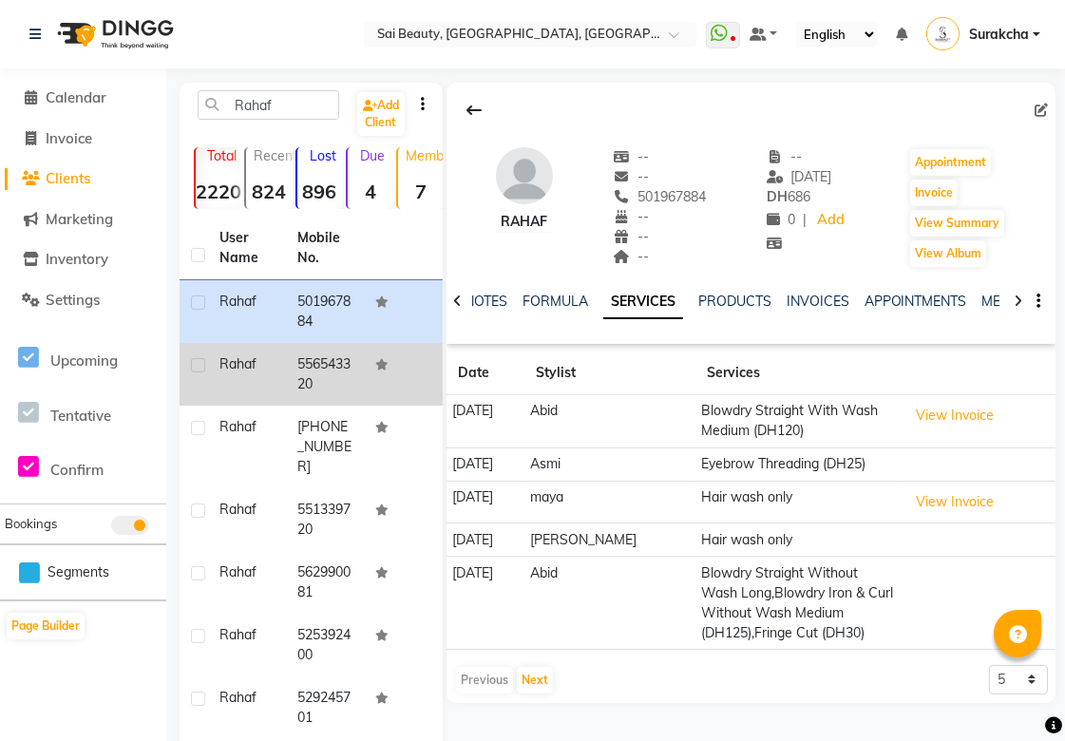
click at [308, 387] on td "556543320" at bounding box center [325, 374] width 78 height 63
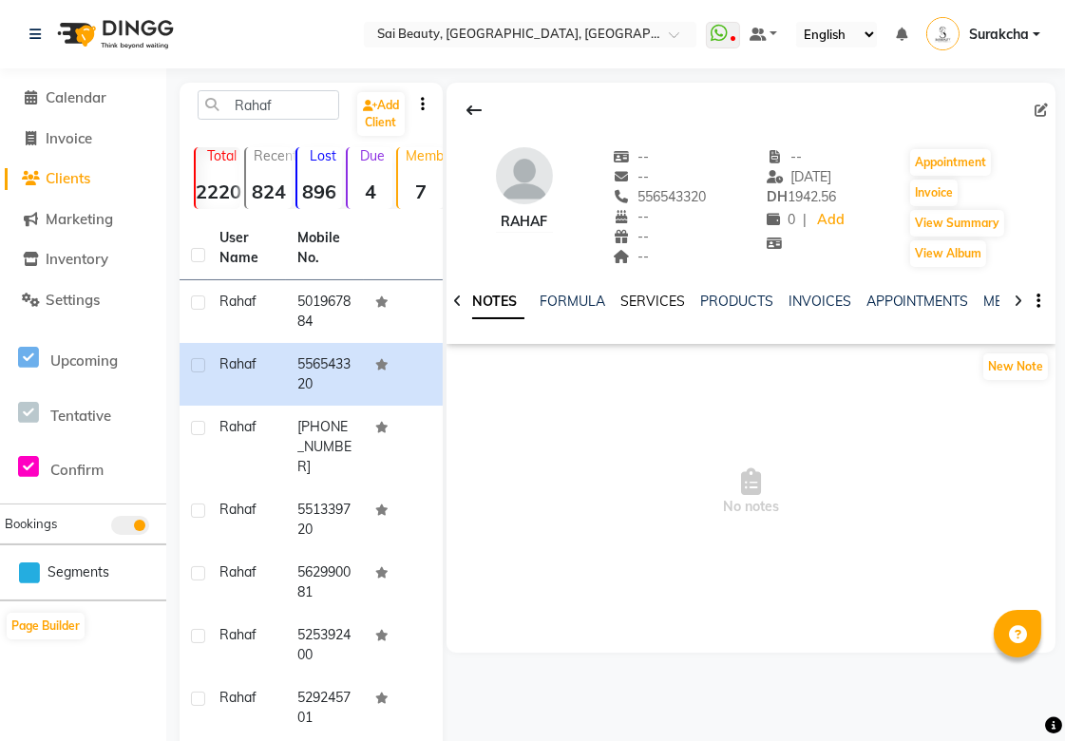
click at [658, 307] on link "SERVICES" at bounding box center [653, 301] width 65 height 17
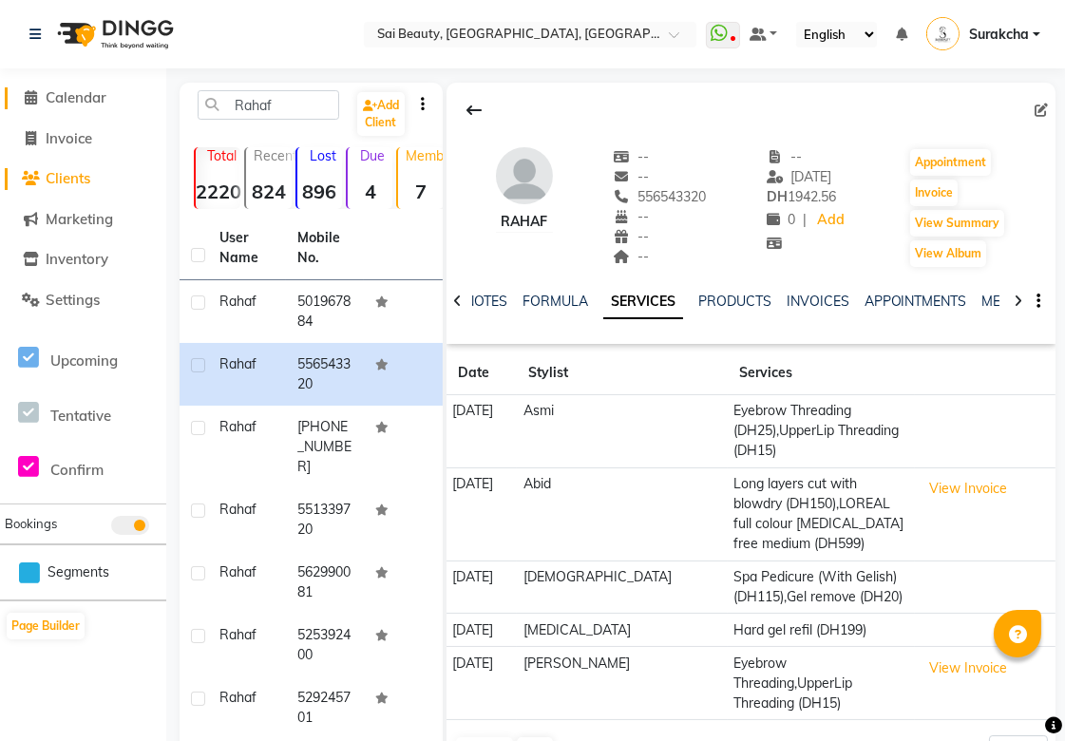
click at [80, 102] on span "Calendar" at bounding box center [76, 97] width 61 height 18
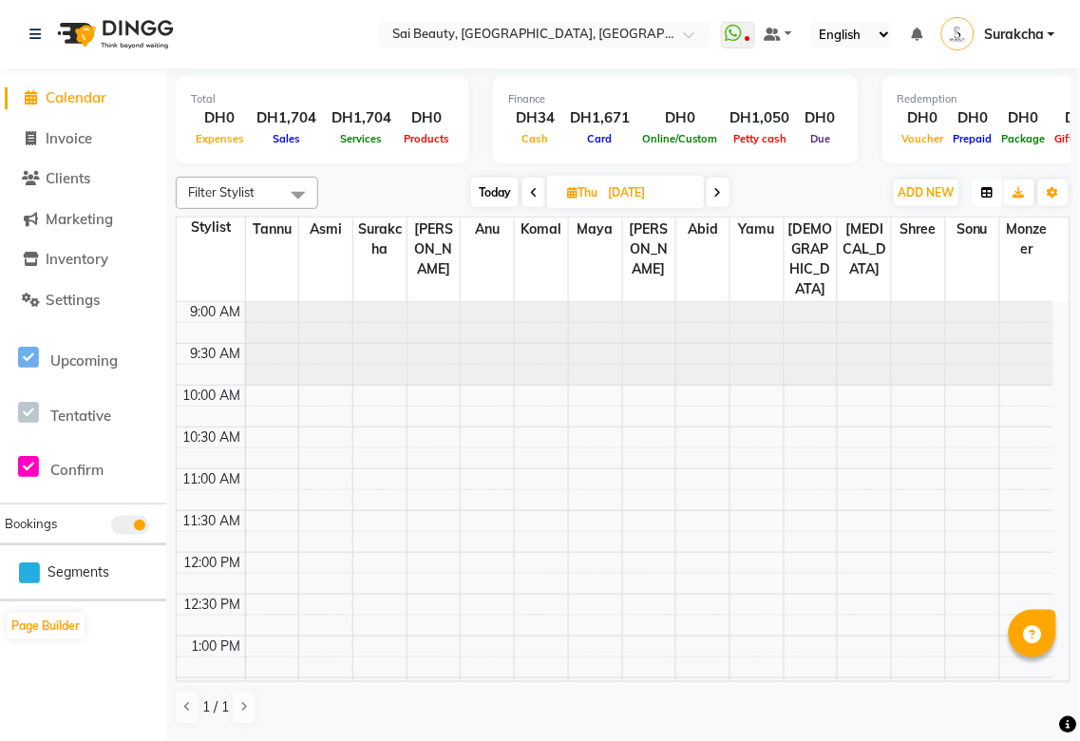
click at [980, 195] on button "button" at bounding box center [988, 193] width 30 height 27
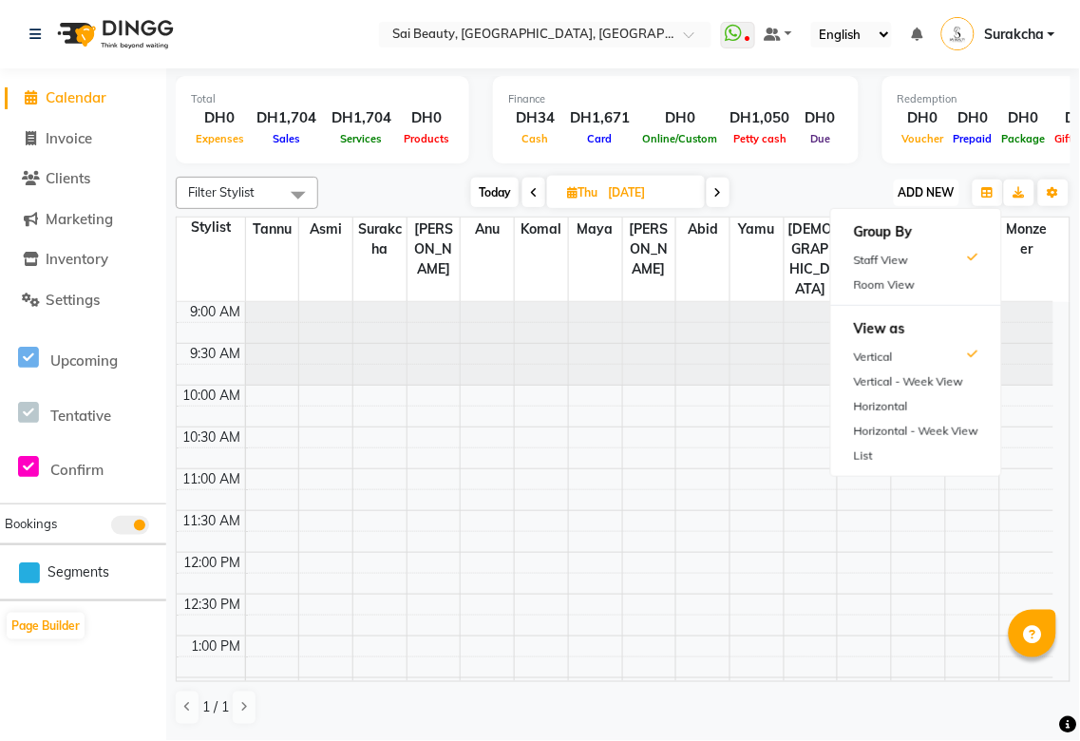
click at [912, 188] on span "ADD NEW" at bounding box center [927, 192] width 56 height 14
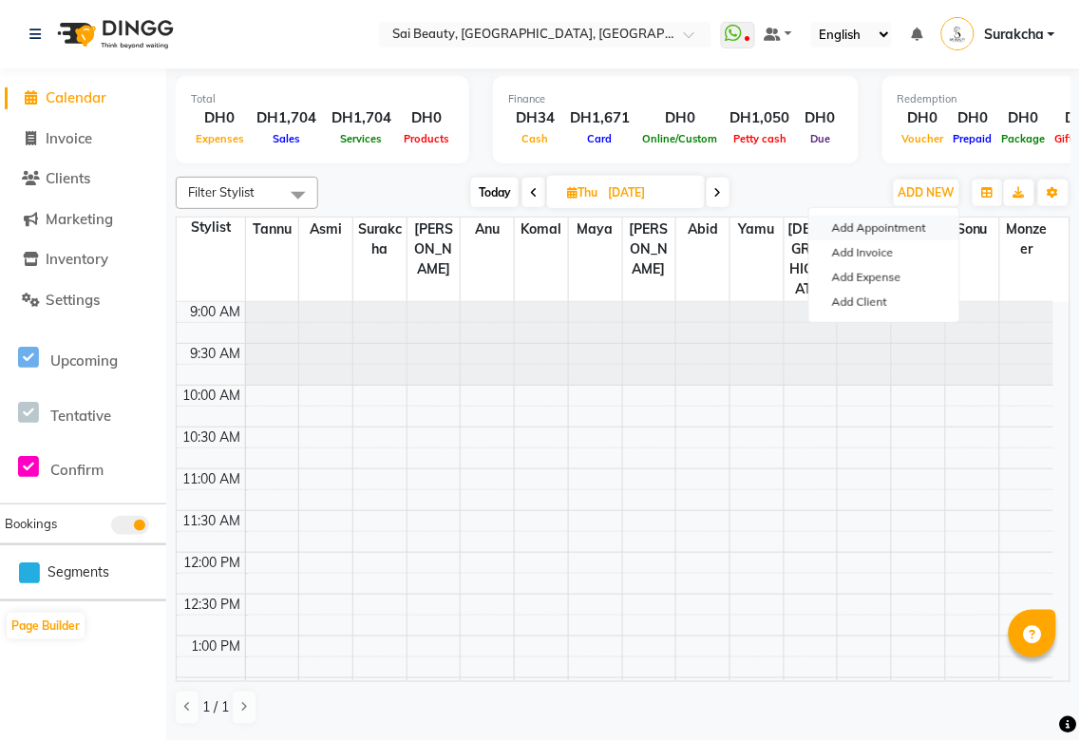
click at [894, 226] on button "Add Appointment" at bounding box center [885, 228] width 150 height 25
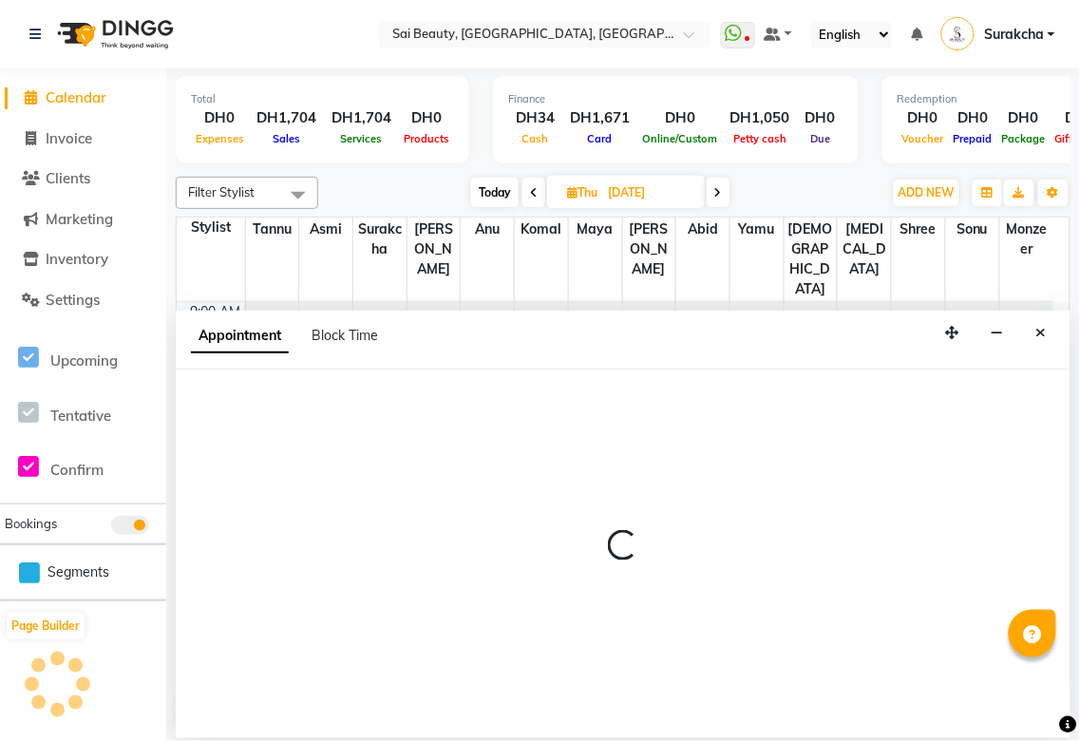
select select "tentative"
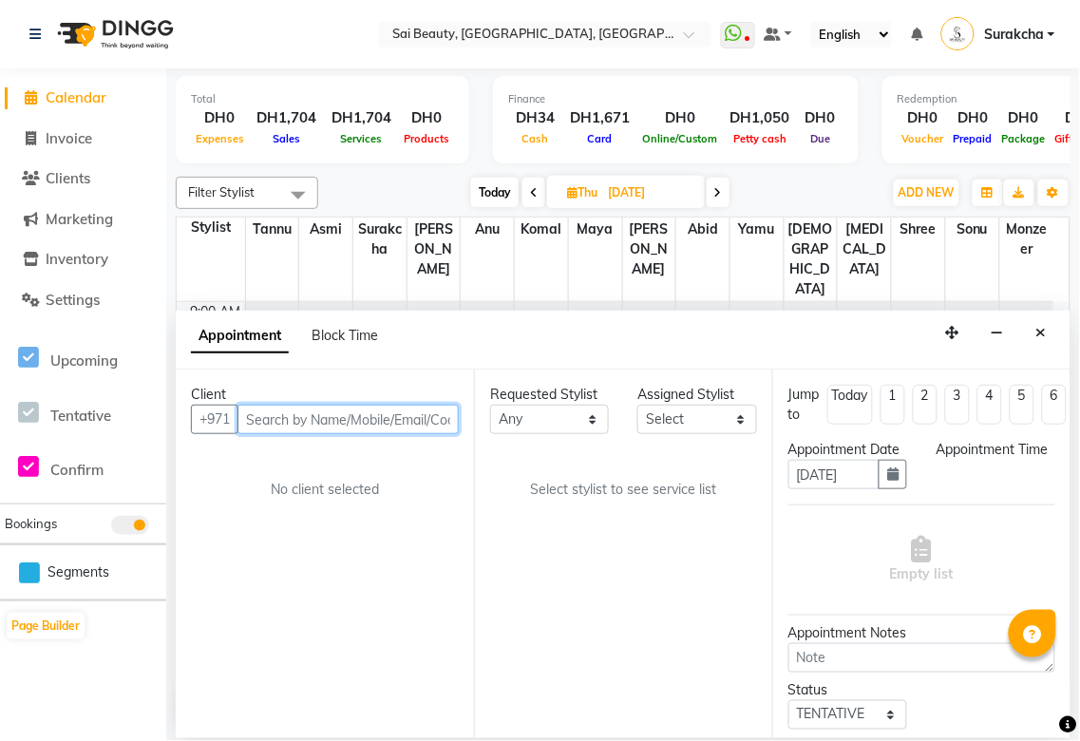
select select "600"
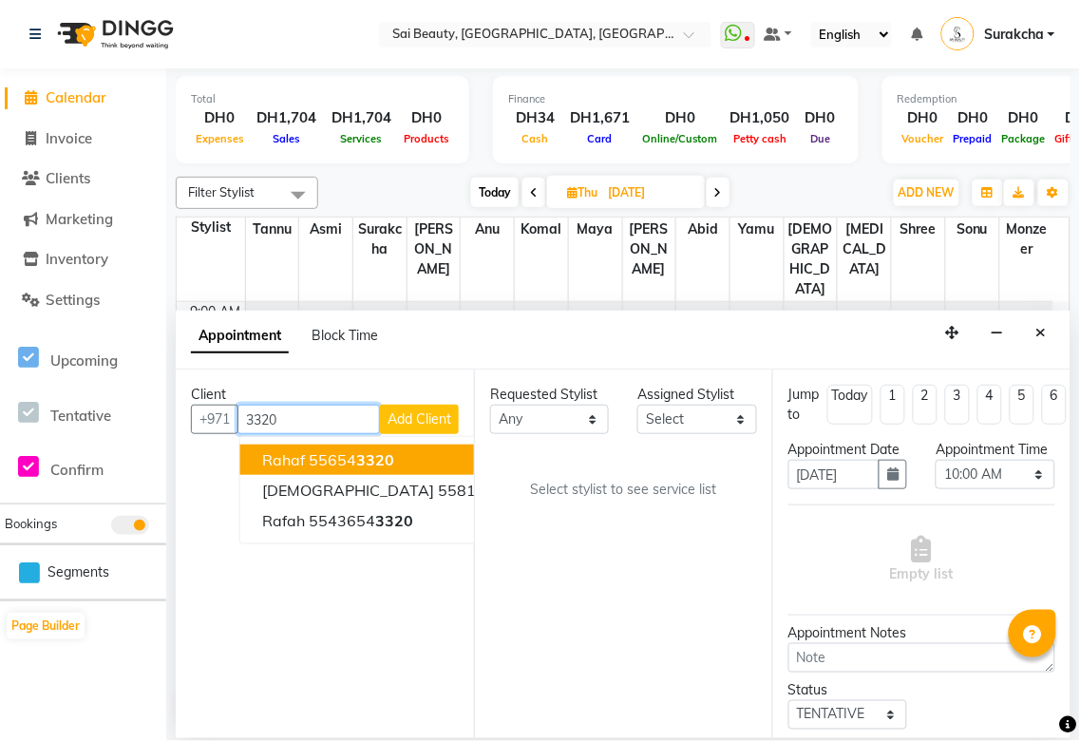
click at [399, 463] on button "Rahaf 55654 3320" at bounding box center [393, 460] width 307 height 30
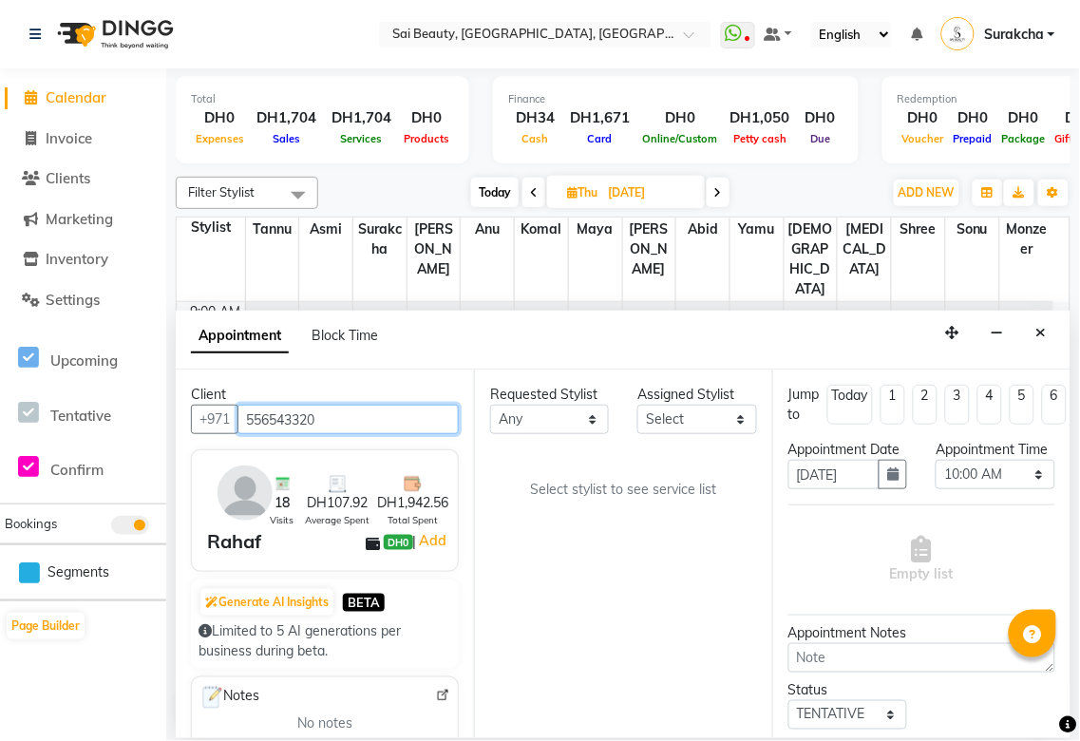
type input "556543320"
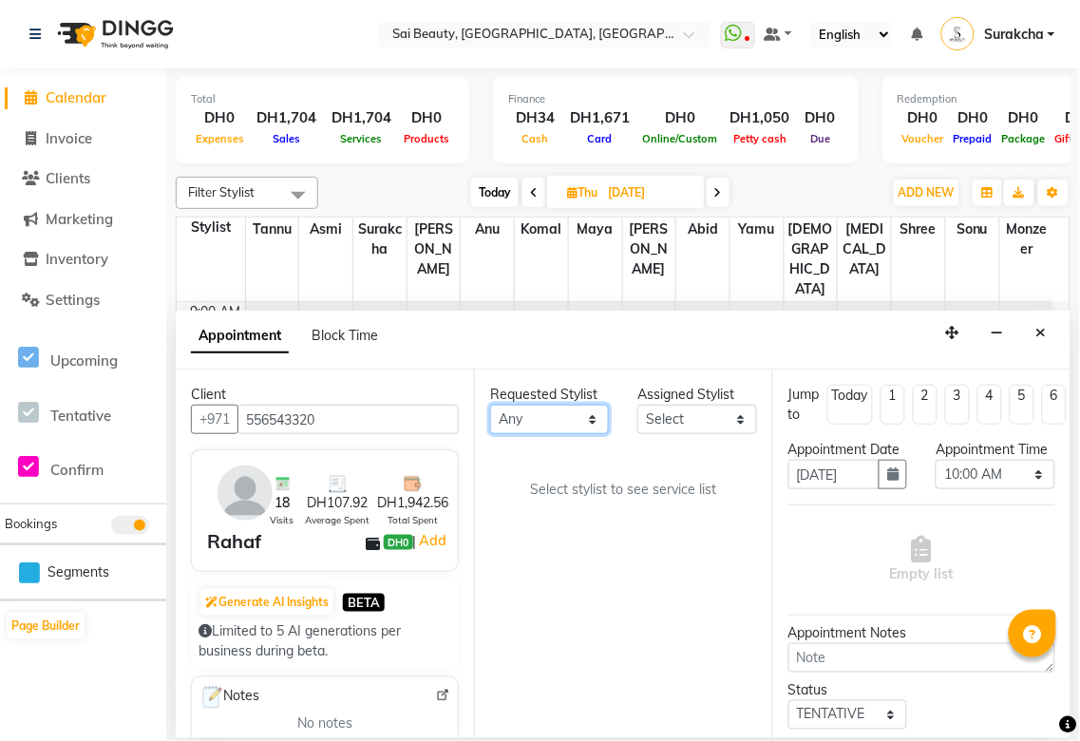
click at [600, 411] on select "Any [PERSON_NAME][MEDICAL_DATA] [PERSON_NAME] Asmi [PERSON_NAME] Gita [PERSON_N…" at bounding box center [549, 419] width 119 height 29
select select "40288"
click at [490, 405] on select "Any [PERSON_NAME][MEDICAL_DATA] [PERSON_NAME] Asmi [PERSON_NAME] Gita [PERSON_N…" at bounding box center [549, 419] width 119 height 29
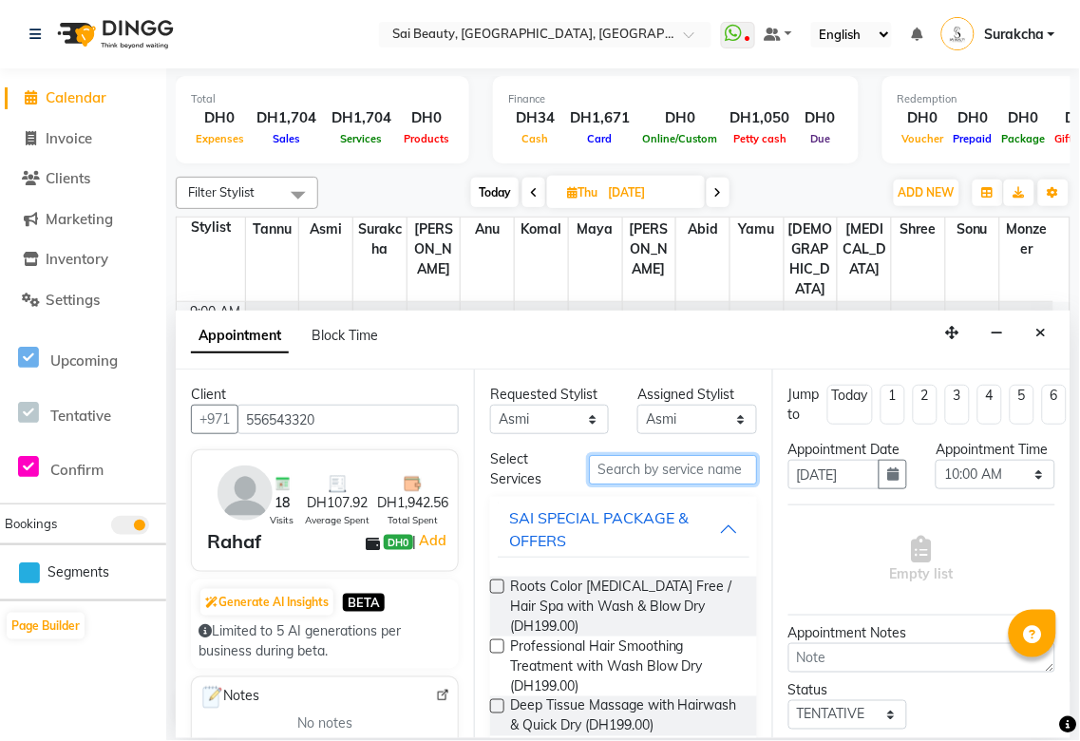
click at [651, 469] on input "text" at bounding box center [673, 469] width 168 height 29
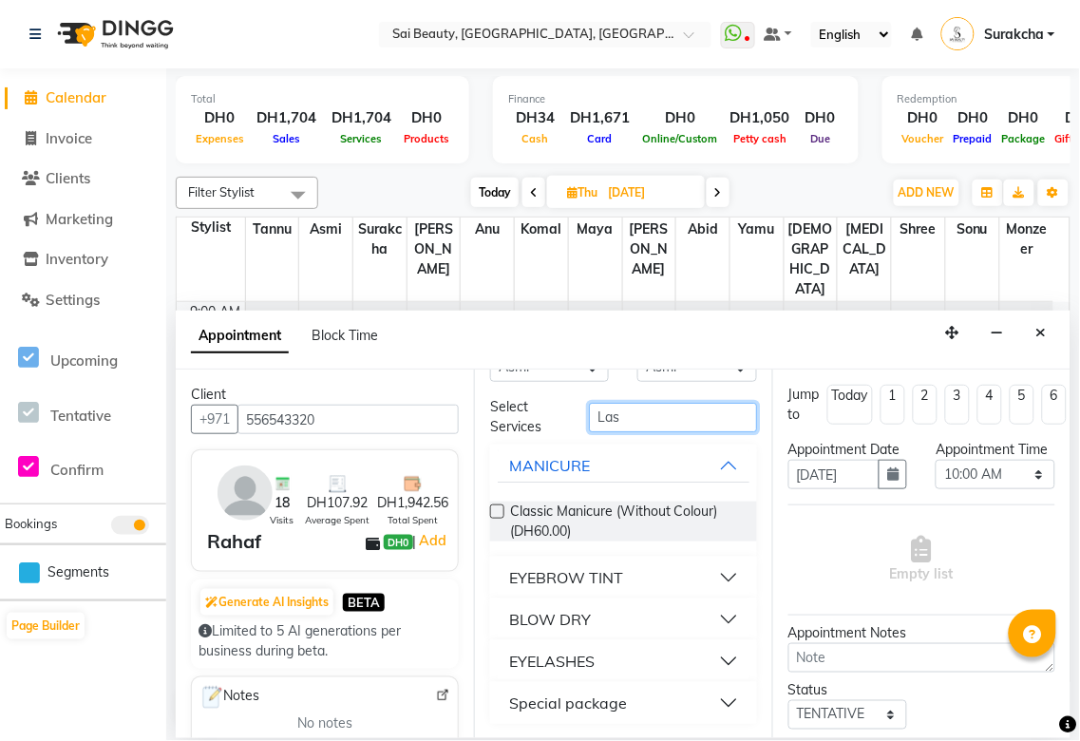
scroll to position [51, 0]
click at [705, 670] on button "EYELASHES" at bounding box center [624, 662] width 252 height 34
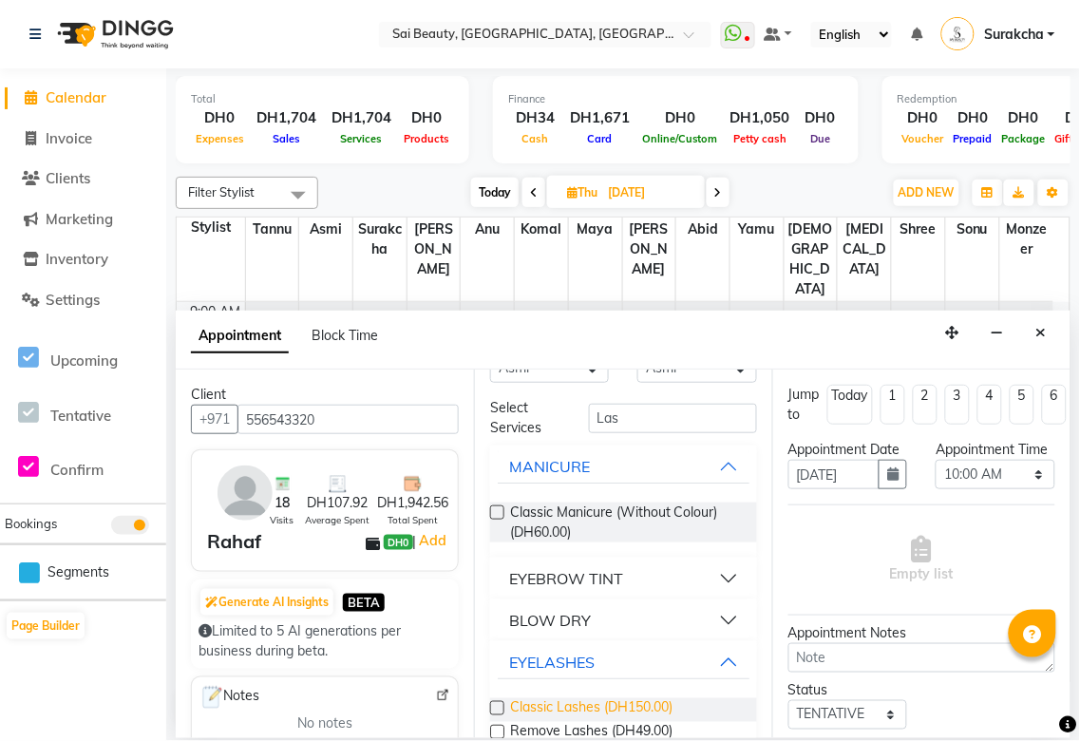
click at [637, 707] on span "Classic Lashes (DH150.00)" at bounding box center [591, 710] width 162 height 24
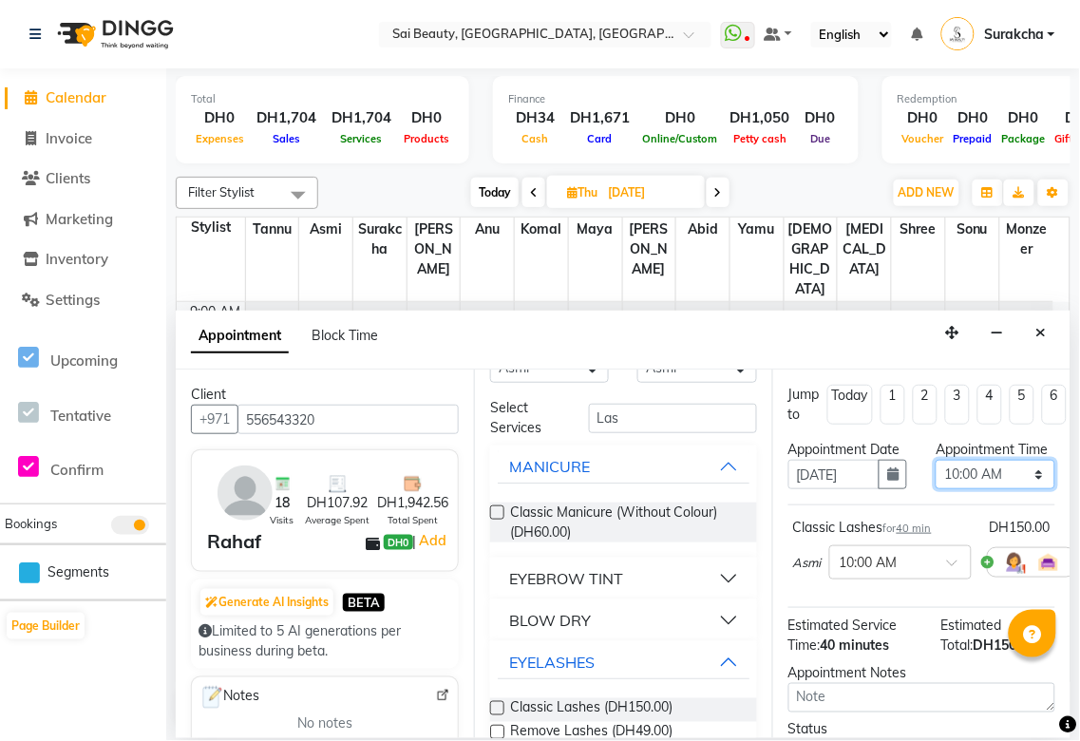
click at [1034, 489] on select "Select 10:00 AM 10:05 AM 10:10 AM 10:15 AM 10:20 AM 10:25 AM 10:30 AM 10:35 AM …" at bounding box center [995, 474] width 119 height 29
click at [936, 479] on select "Select 10:00 AM 10:05 AM 10:10 AM 10:15 AM 10:20 AM 10:25 AM 10:30 AM 10:35 AM …" at bounding box center [995, 474] width 119 height 29
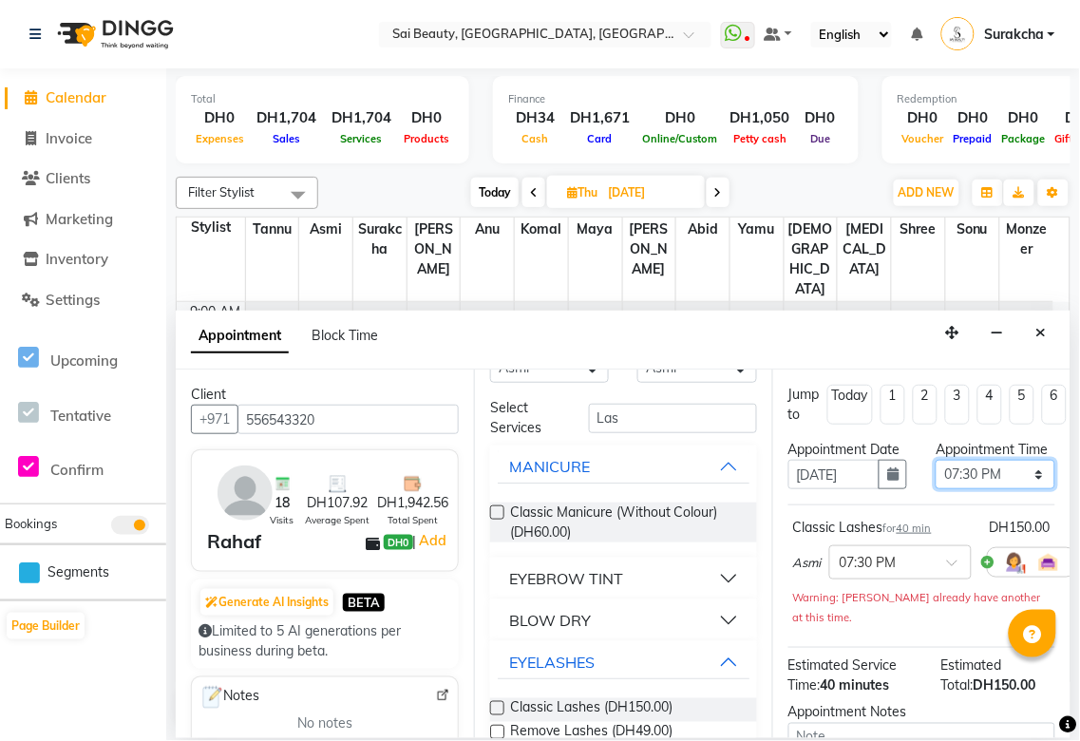
scroll to position [243, 0]
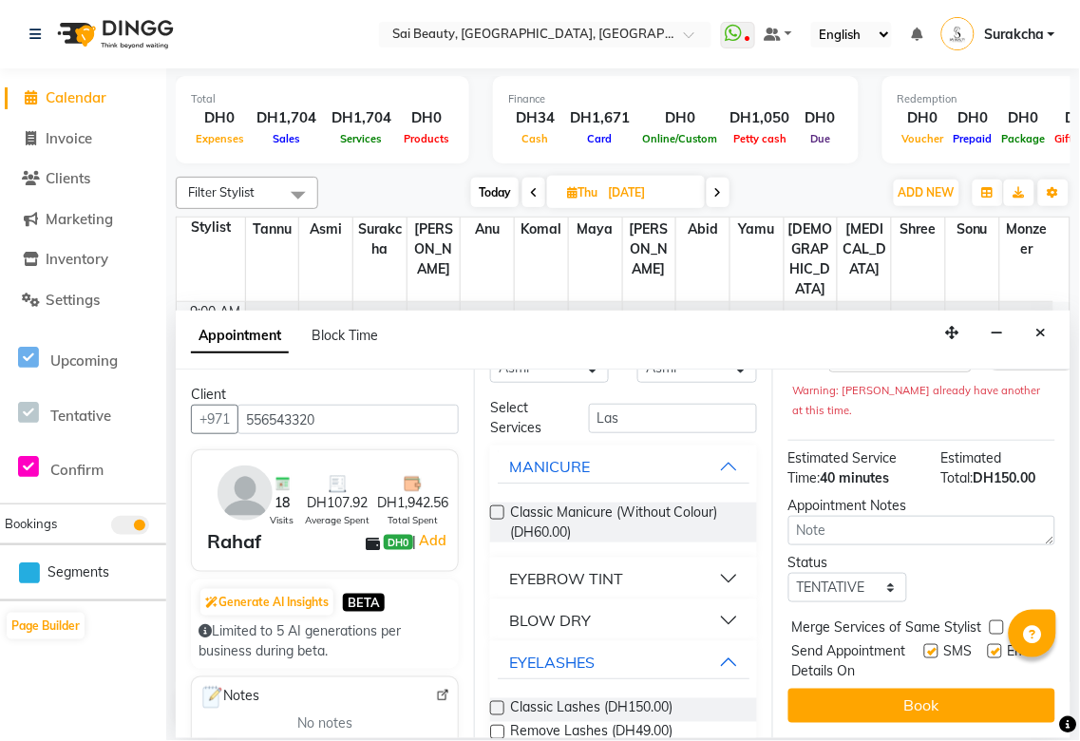
click at [998, 621] on label at bounding box center [997, 628] width 14 height 14
click at [998, 623] on input "checkbox" at bounding box center [996, 629] width 12 height 12
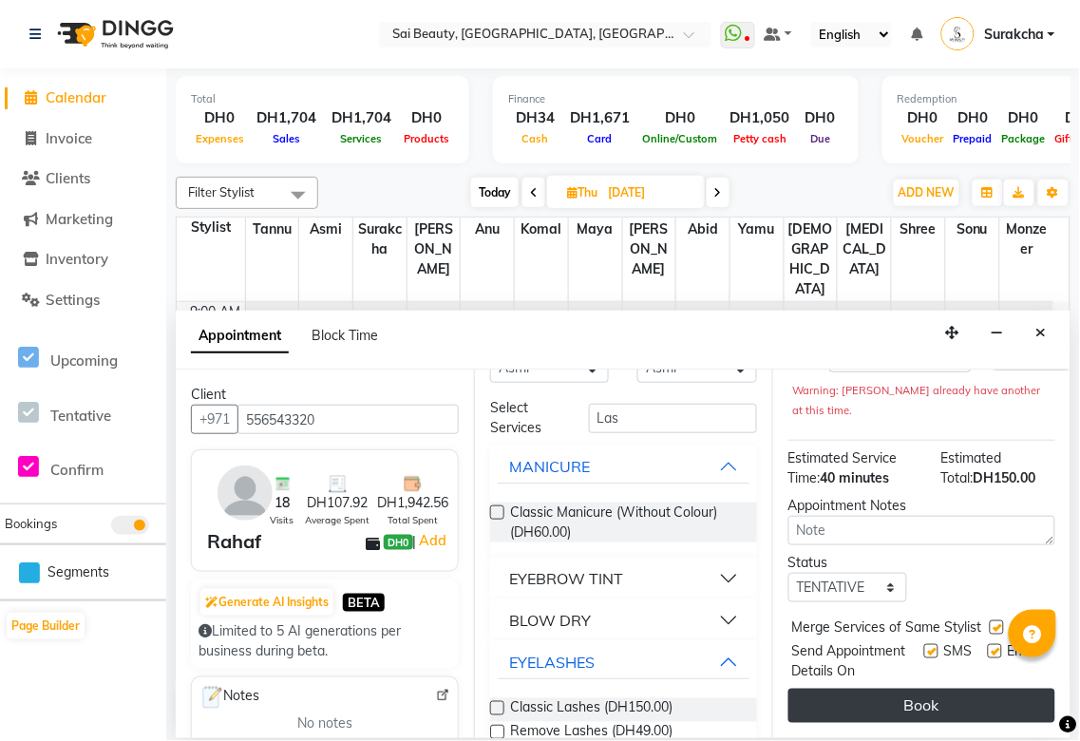
click at [969, 706] on button "Book" at bounding box center [922, 706] width 267 height 34
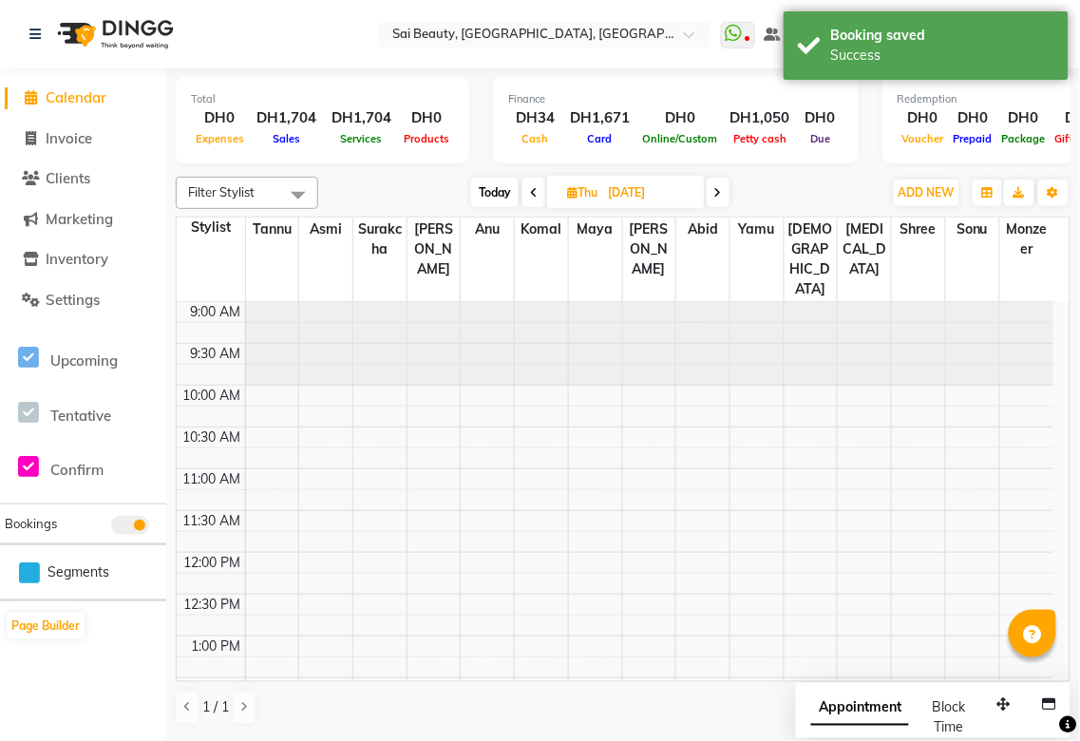
click at [863, 710] on span "Appointment" at bounding box center [861, 709] width 98 height 34
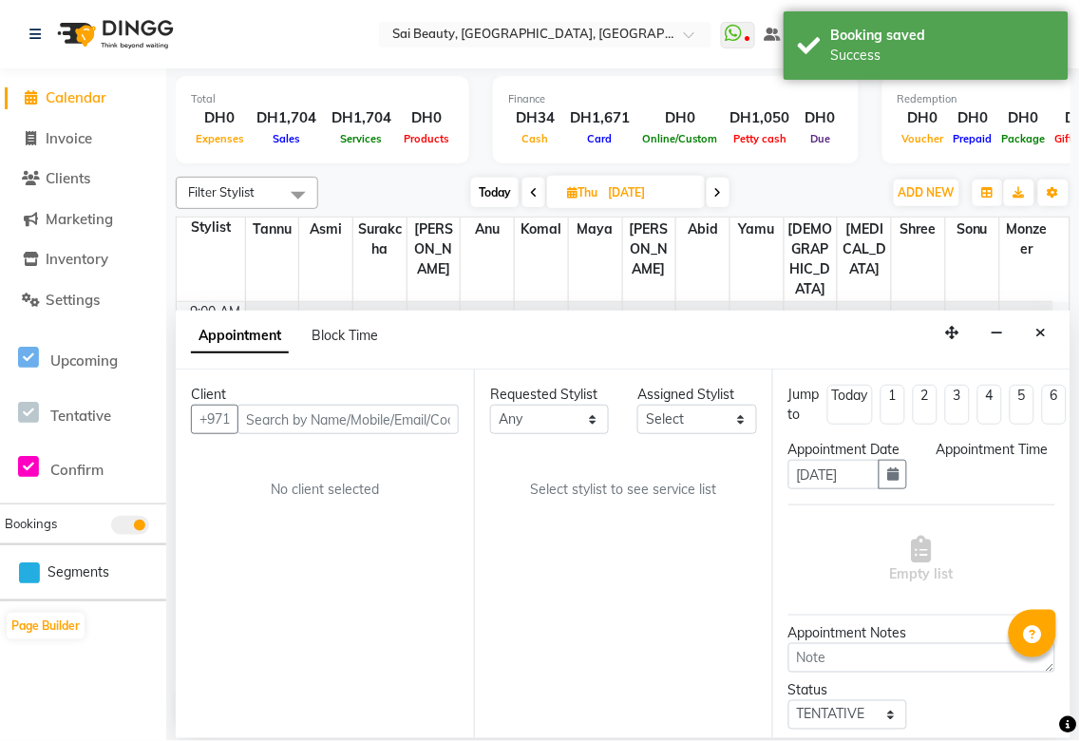
click at [1041, 312] on div "Appointment Block Time" at bounding box center [623, 340] width 895 height 59
click at [1041, 329] on icon "Close" at bounding box center [1042, 332] width 10 height 13
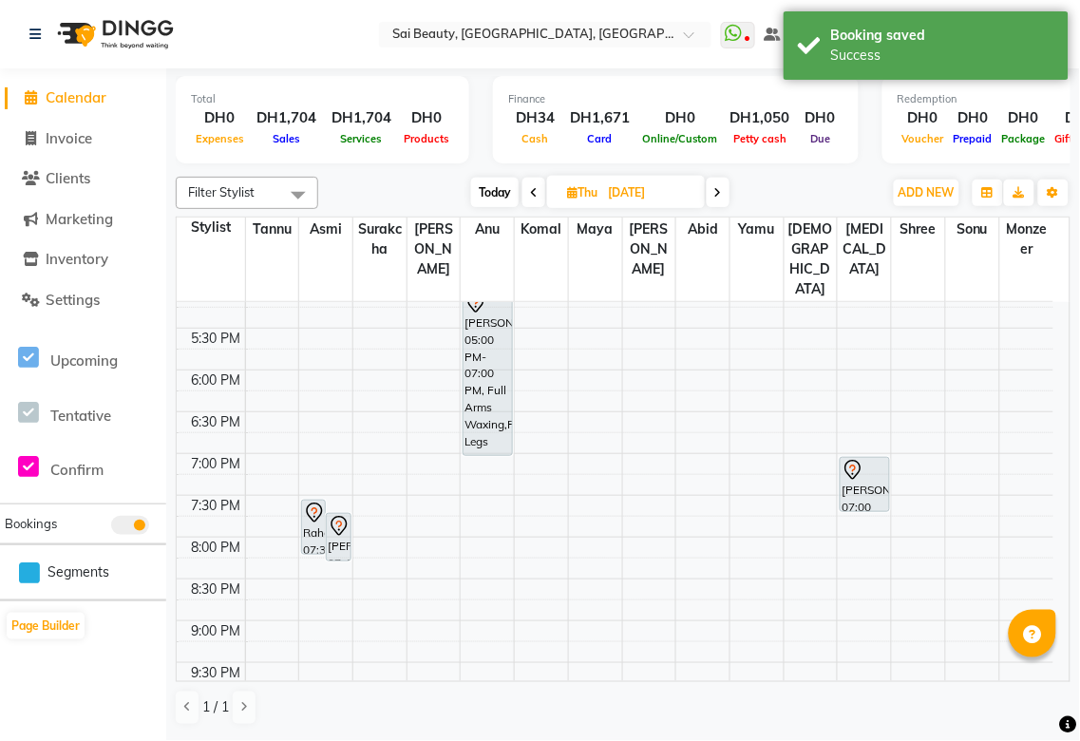
scroll to position [679, 0]
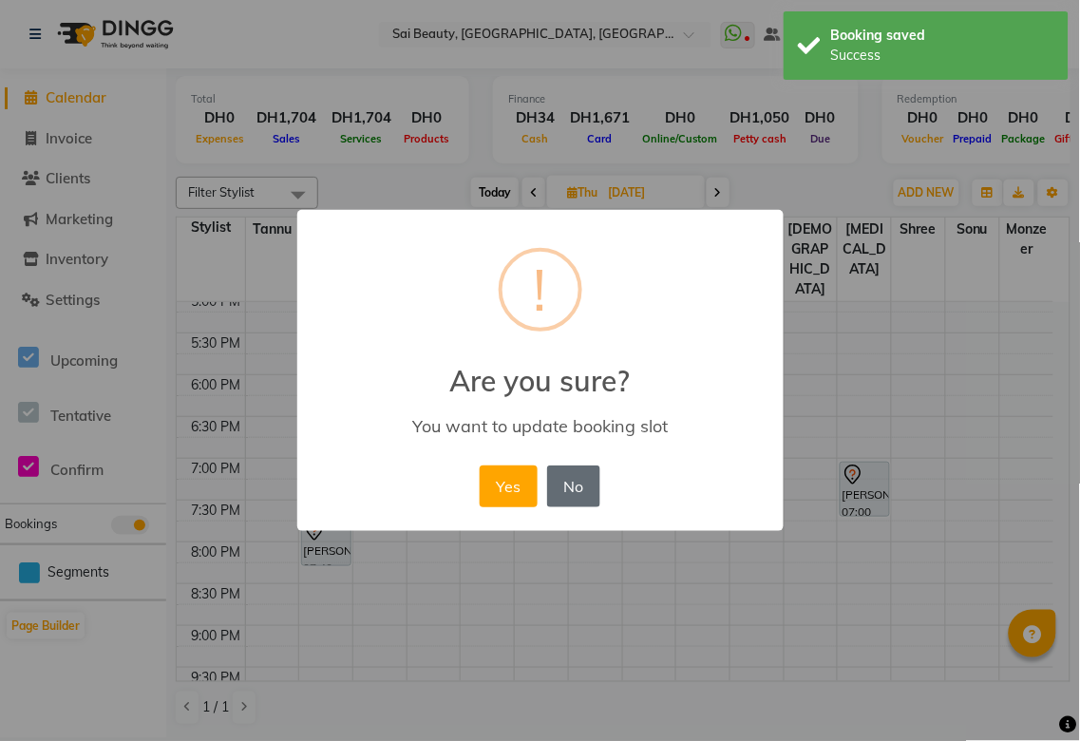
click at [573, 487] on button "No" at bounding box center [573, 487] width 53 height 42
click at [511, 489] on button "Yes" at bounding box center [509, 487] width 58 height 42
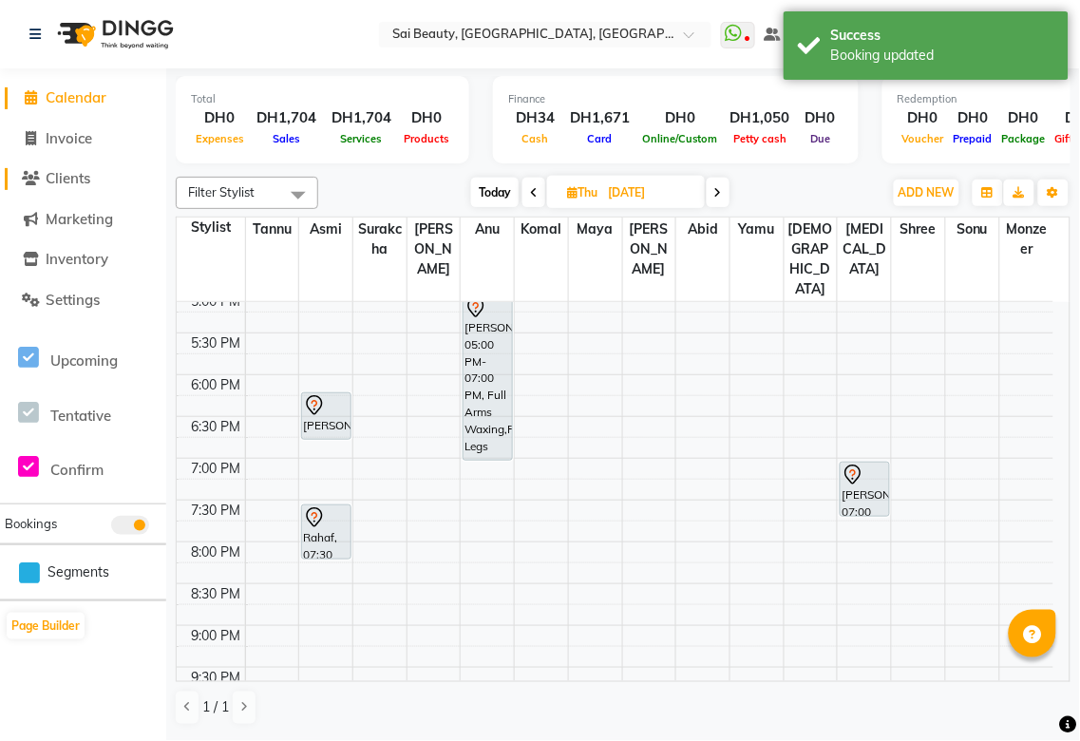
click at [73, 186] on span "Clients" at bounding box center [68, 178] width 45 height 18
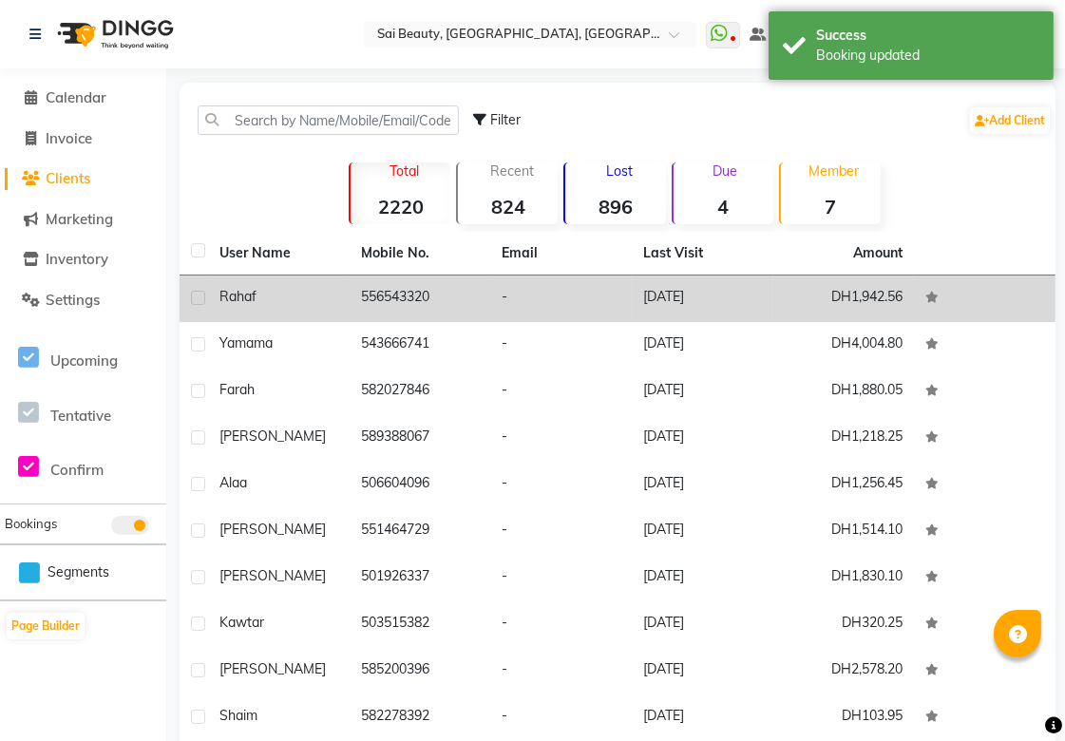
click at [396, 305] on td "556543320" at bounding box center [421, 299] width 142 height 47
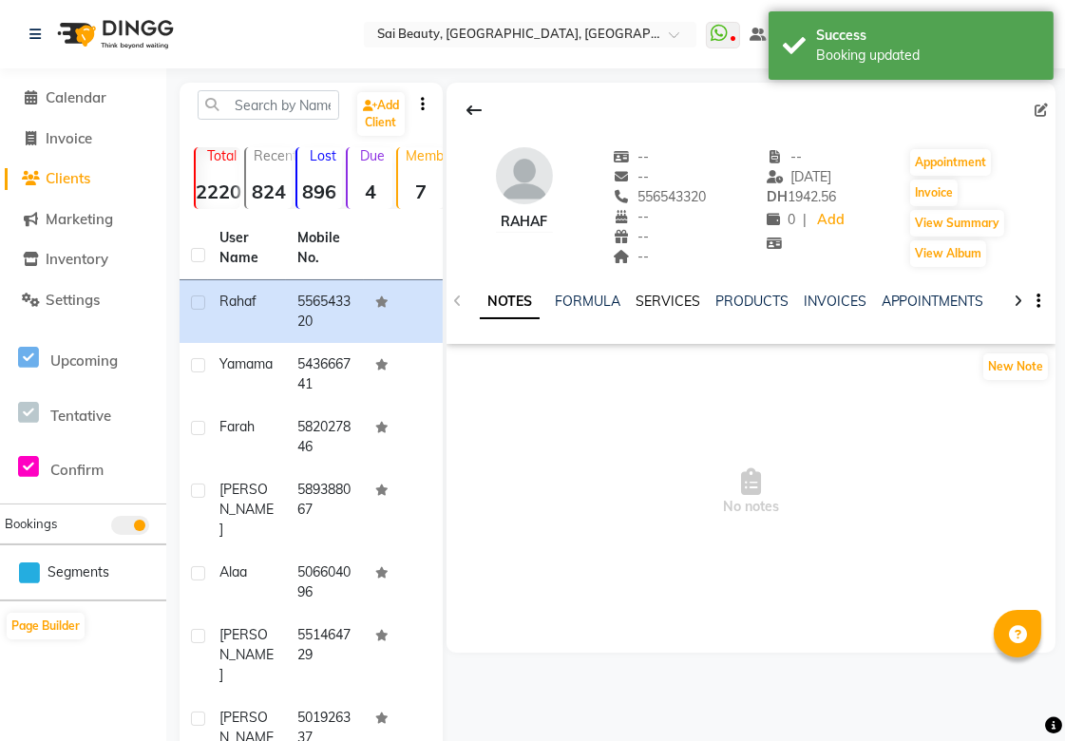
click at [677, 305] on link "SERVICES" at bounding box center [668, 301] width 65 height 17
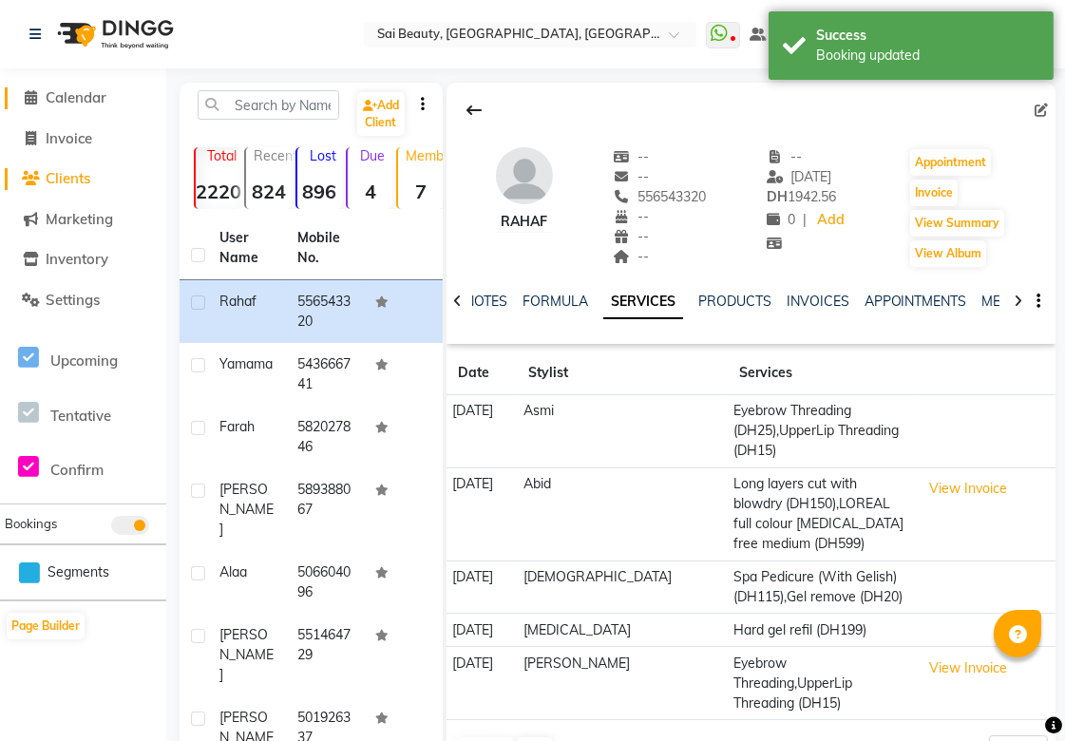
click at [82, 91] on span "Calendar" at bounding box center [76, 97] width 61 height 18
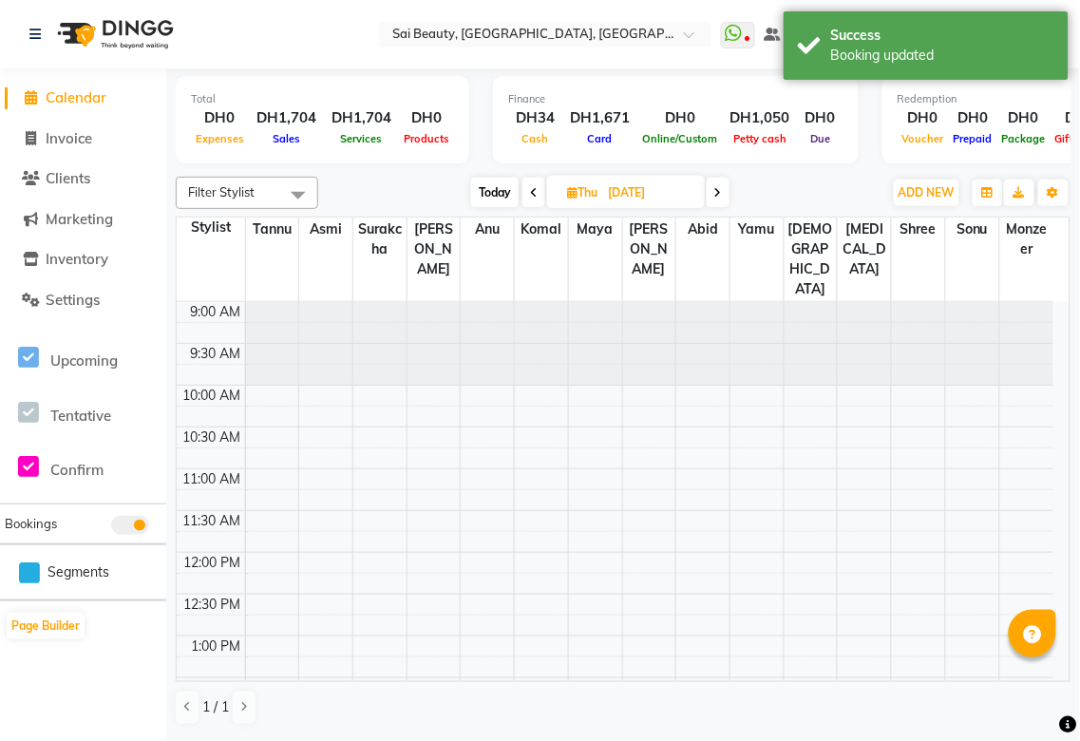
click at [496, 198] on span "Today" at bounding box center [495, 192] width 48 height 29
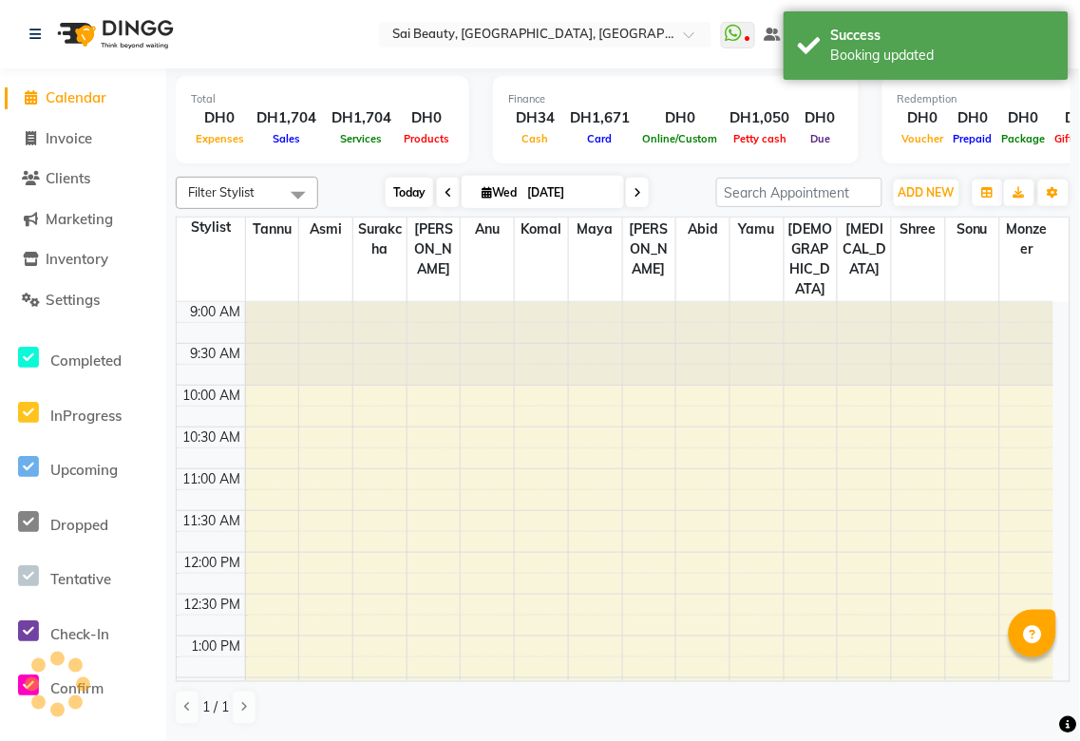
scroll to position [840, 0]
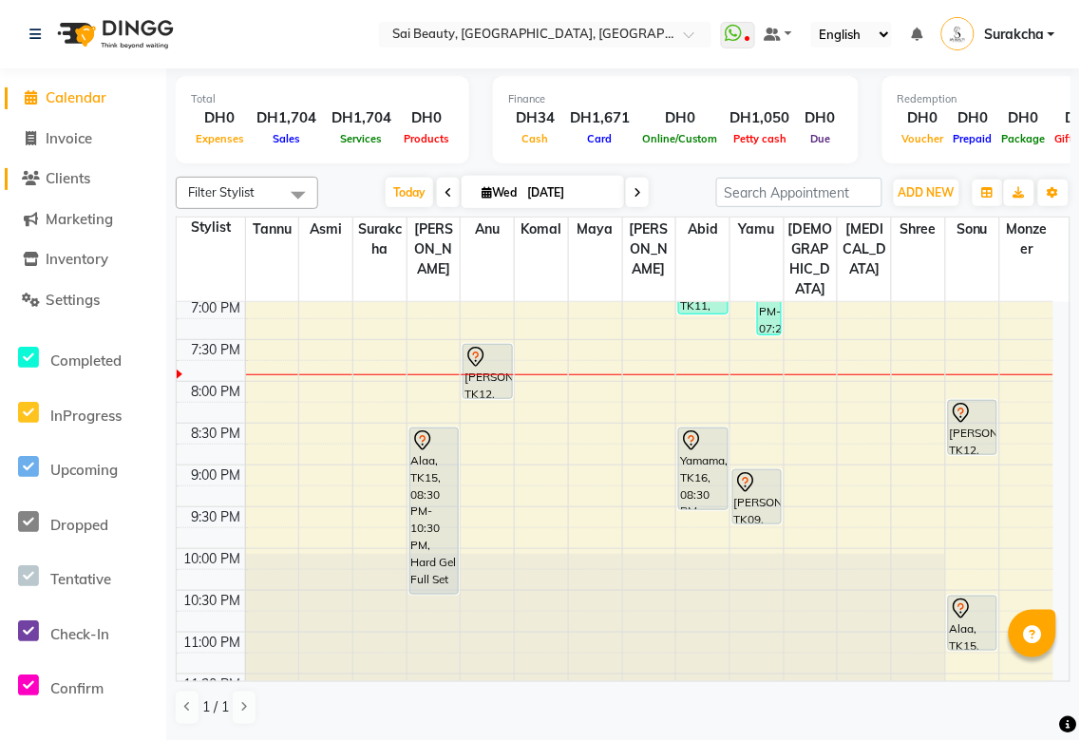
click at [60, 182] on span "Clients" at bounding box center [68, 178] width 45 height 18
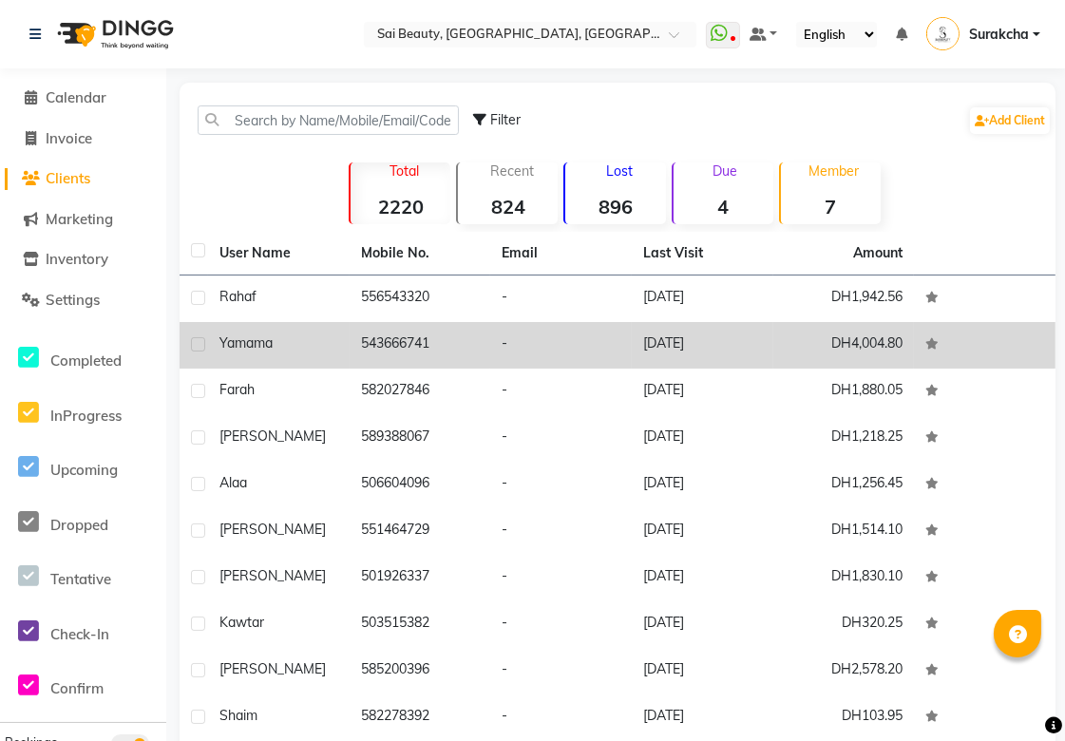
click at [366, 347] on td "543666741" at bounding box center [421, 345] width 142 height 47
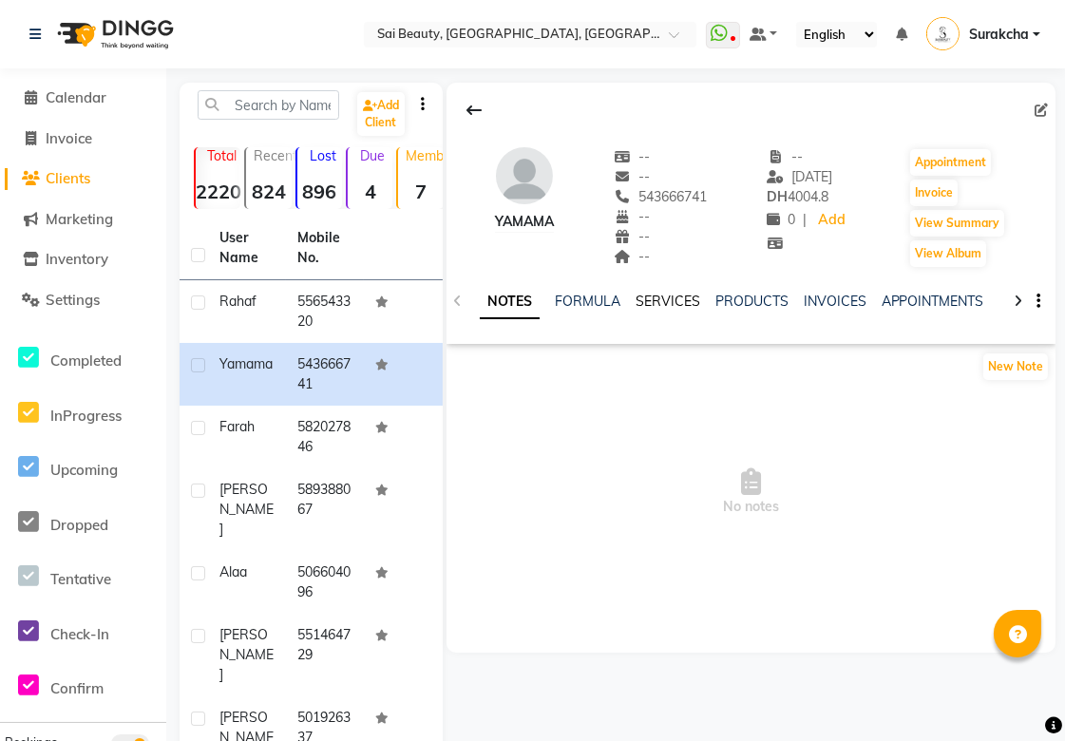
click at [666, 307] on link "SERVICES" at bounding box center [668, 301] width 65 height 17
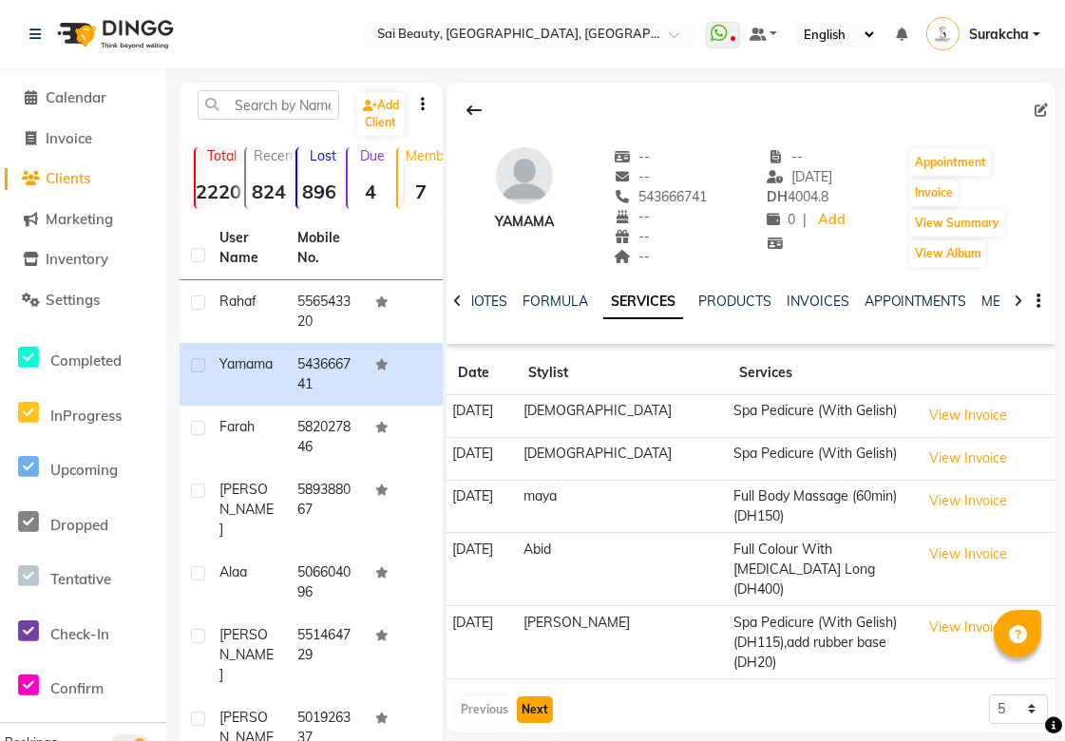
click at [529, 697] on button "Next" at bounding box center [535, 710] width 36 height 27
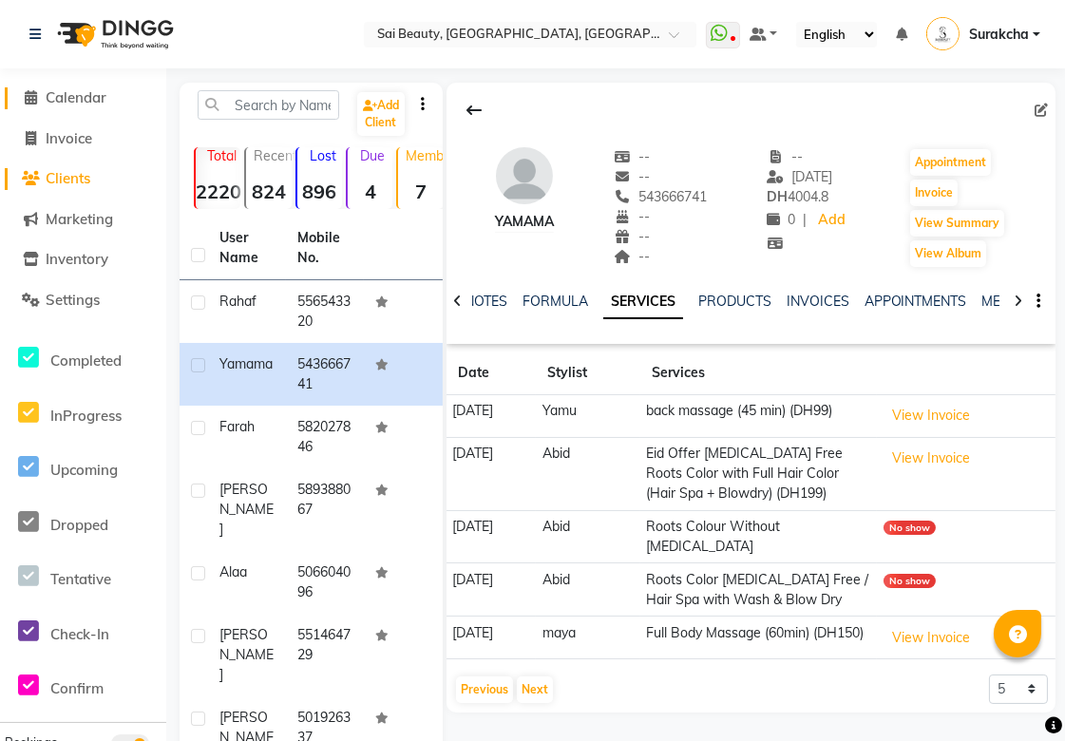
click at [91, 92] on span "Calendar" at bounding box center [76, 97] width 61 height 18
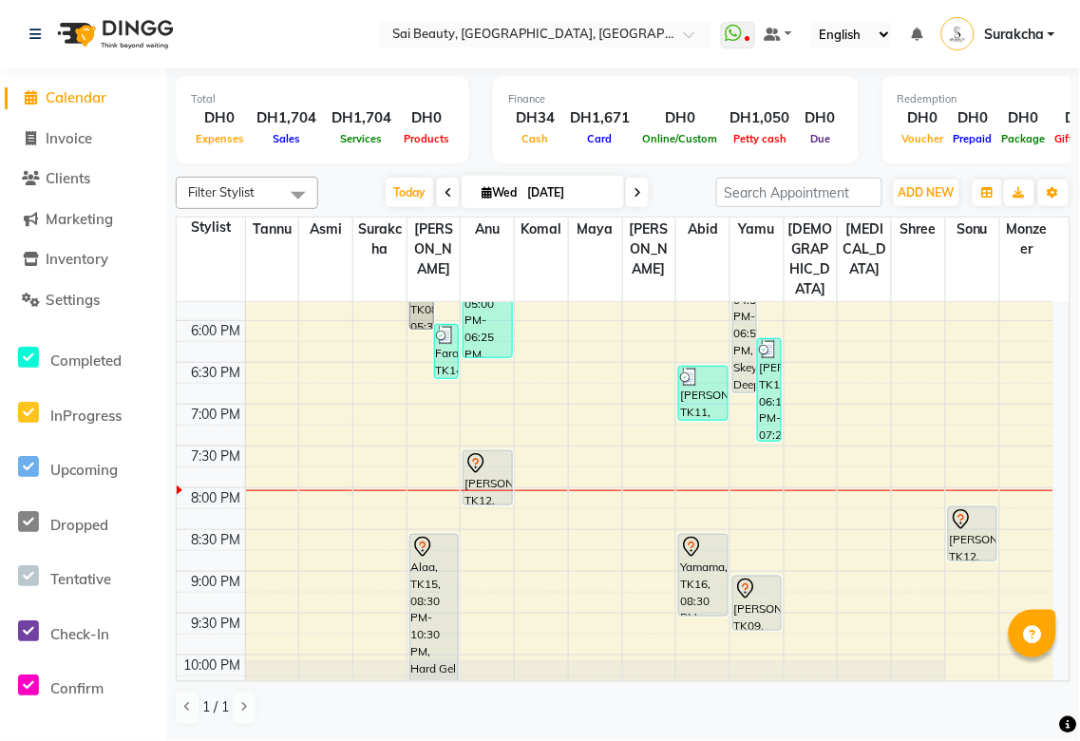
scroll to position [840, 0]
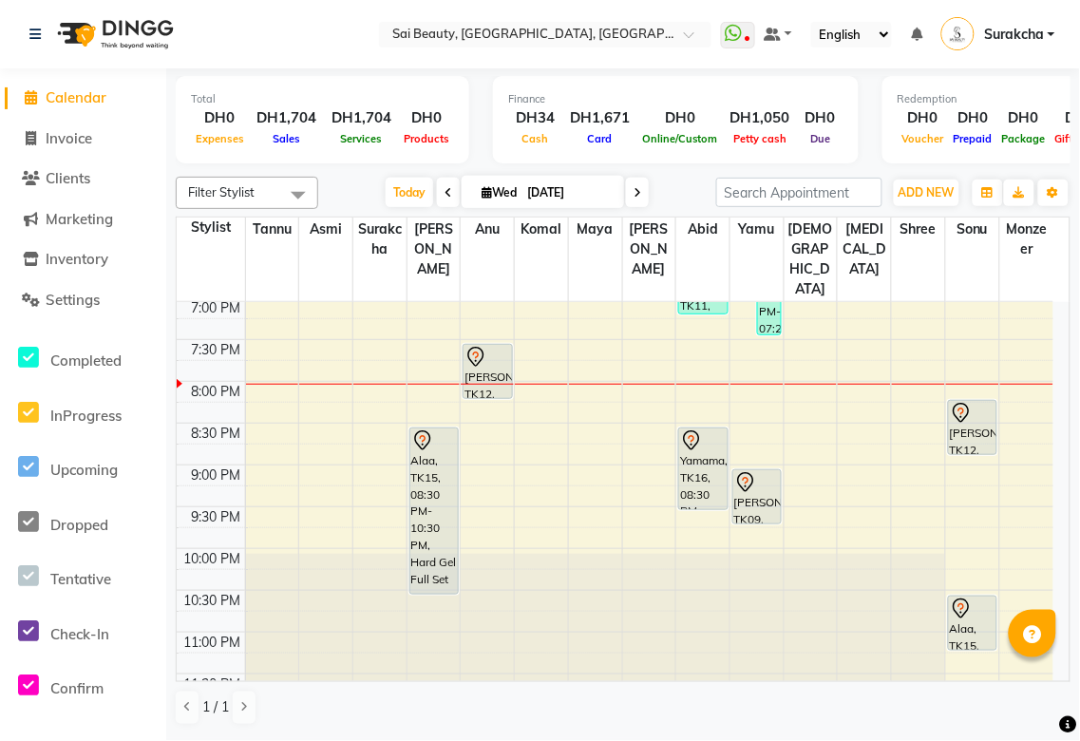
click at [425, 430] on icon at bounding box center [422, 440] width 16 height 20
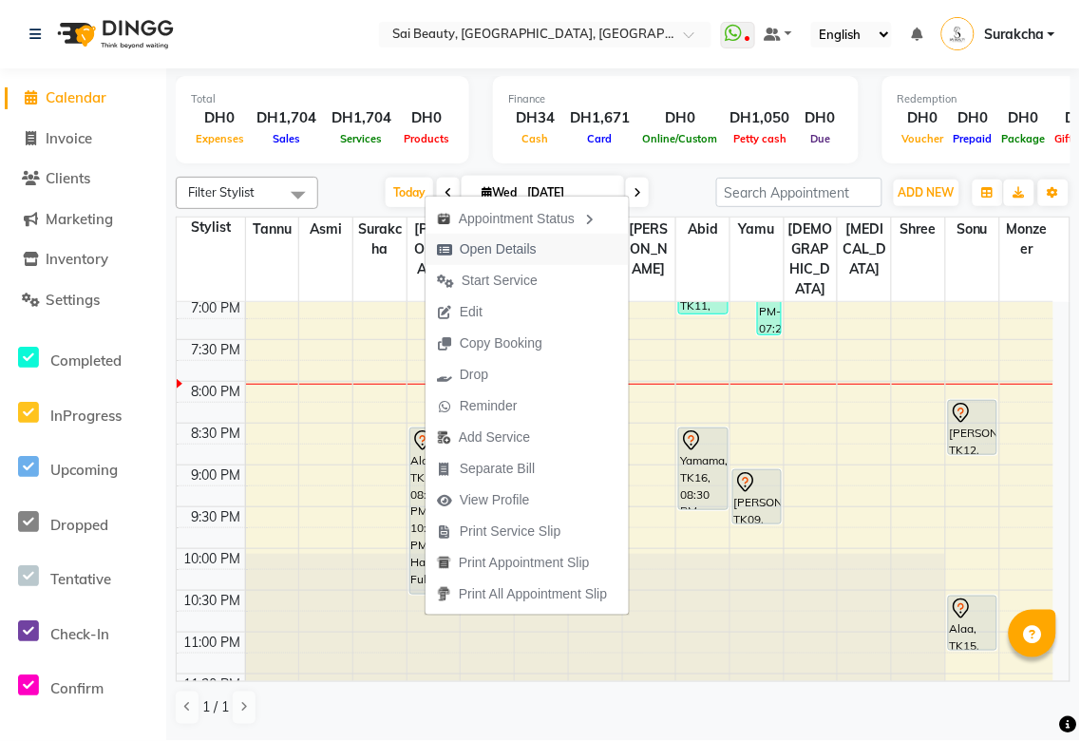
click at [492, 252] on span "Open Details" at bounding box center [498, 249] width 77 height 20
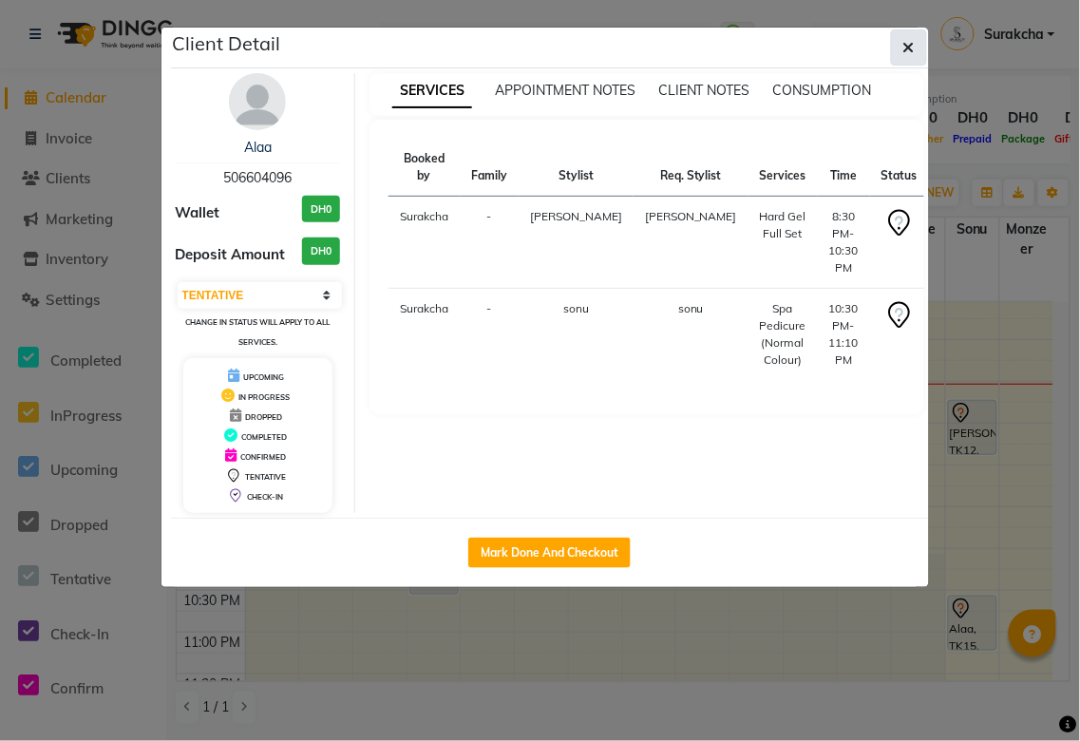
click at [910, 40] on icon "button" at bounding box center [909, 47] width 11 height 15
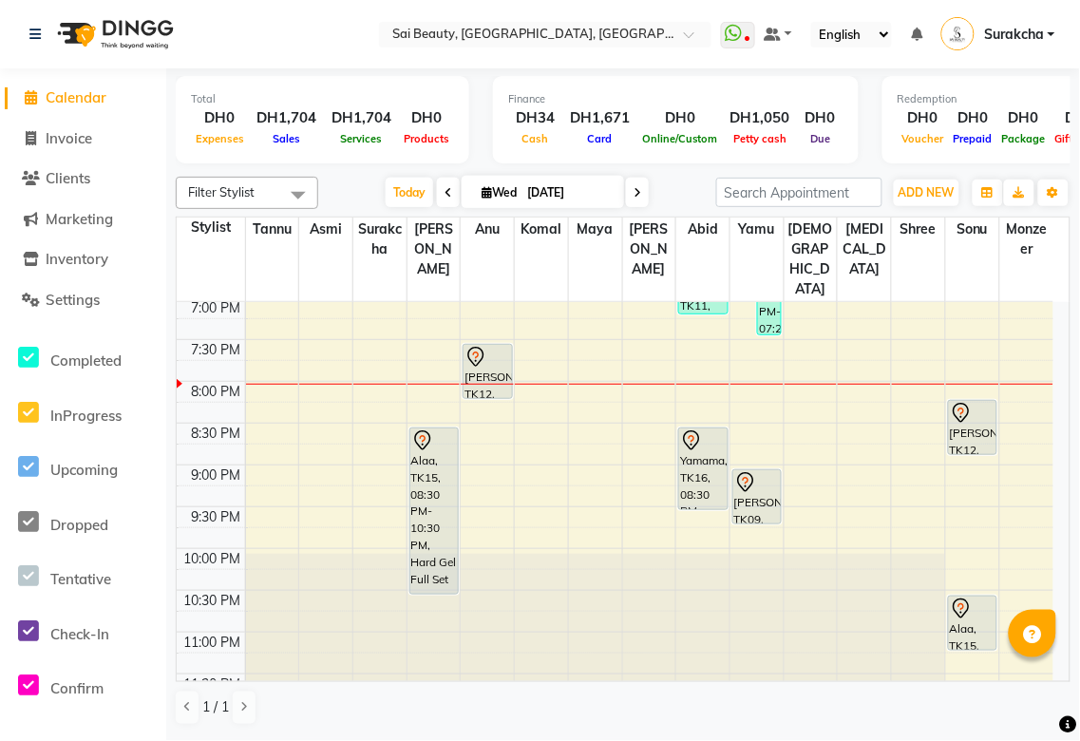
click at [691, 430] on icon at bounding box center [691, 441] width 23 height 23
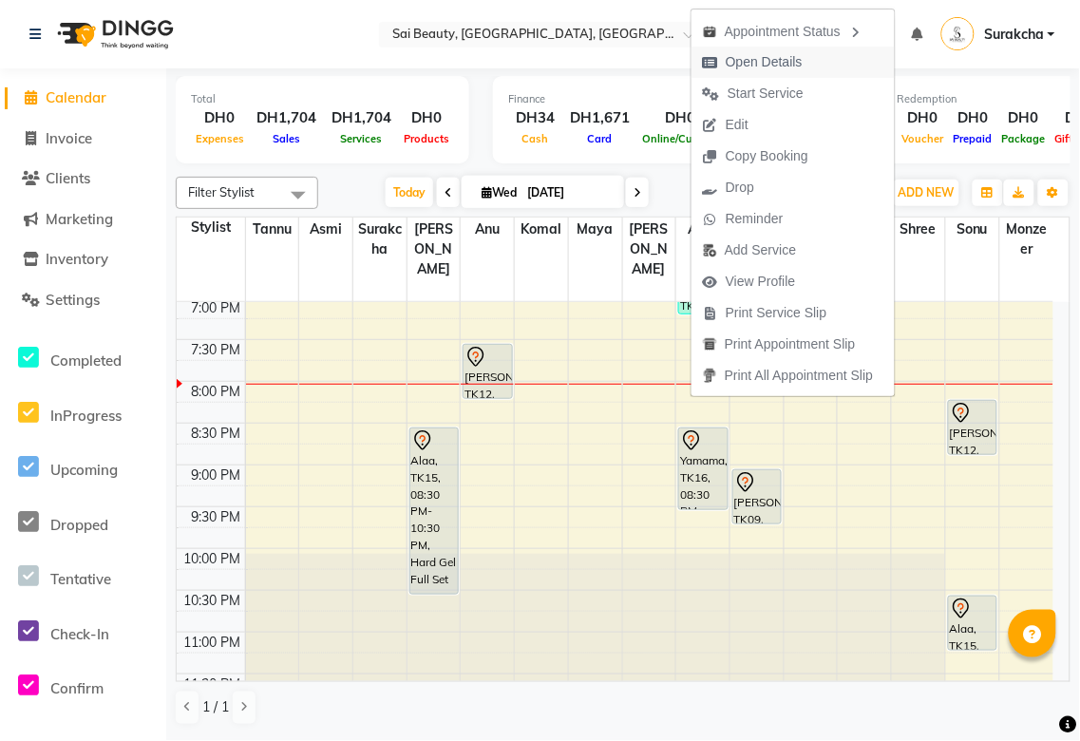
click at [755, 67] on span "Open Details" at bounding box center [764, 62] width 77 height 20
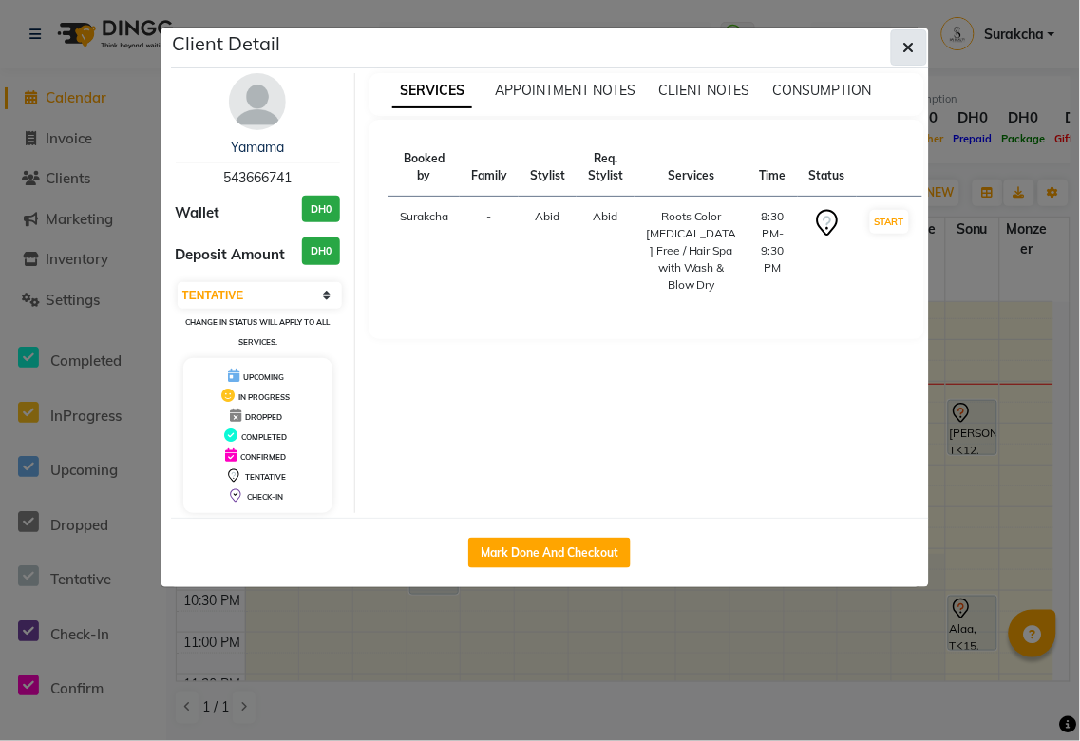
click at [909, 49] on icon "button" at bounding box center [909, 47] width 11 height 15
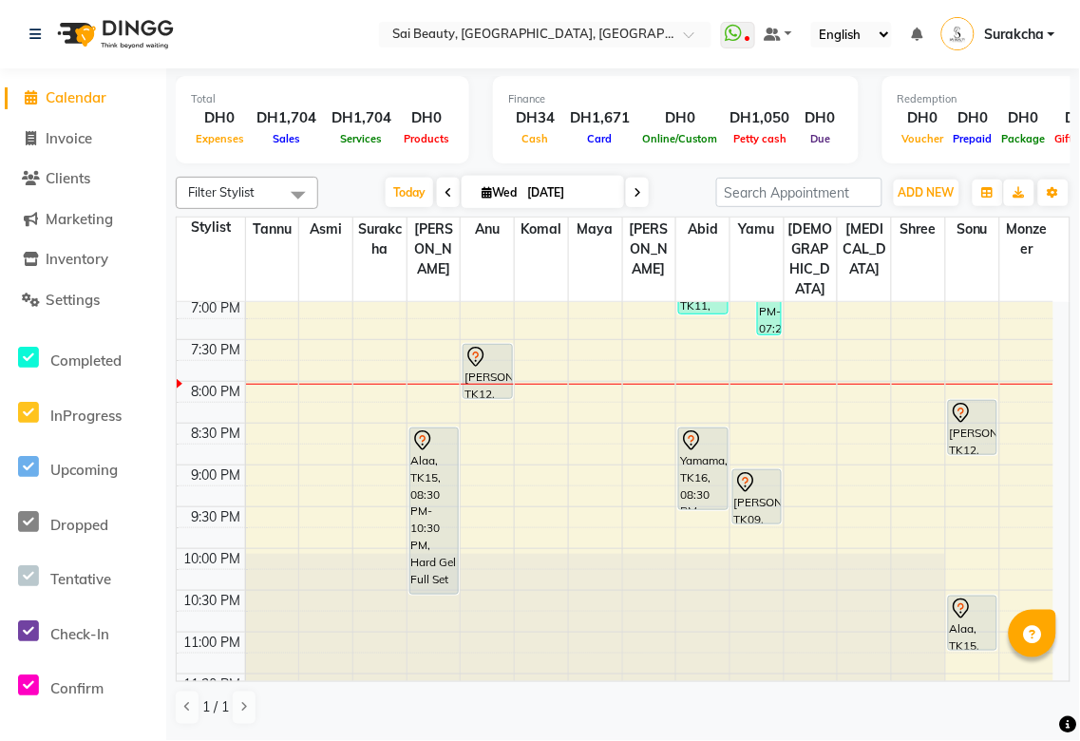
click at [634, 192] on icon at bounding box center [638, 192] width 8 height 11
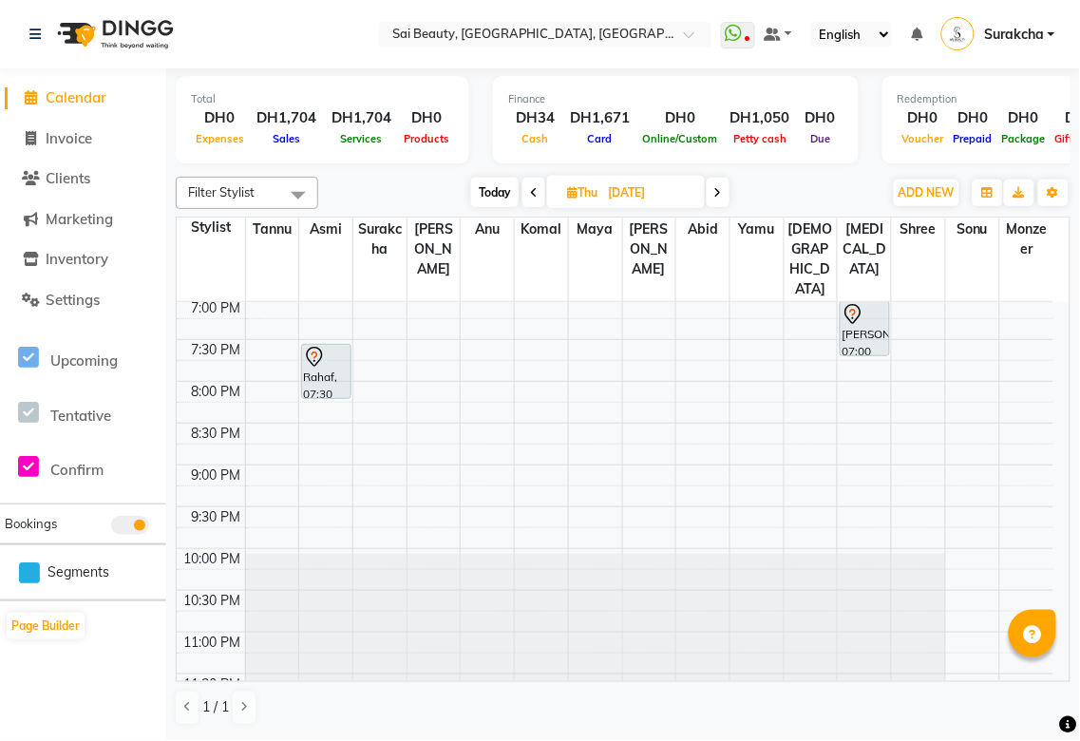
scroll to position [473, 0]
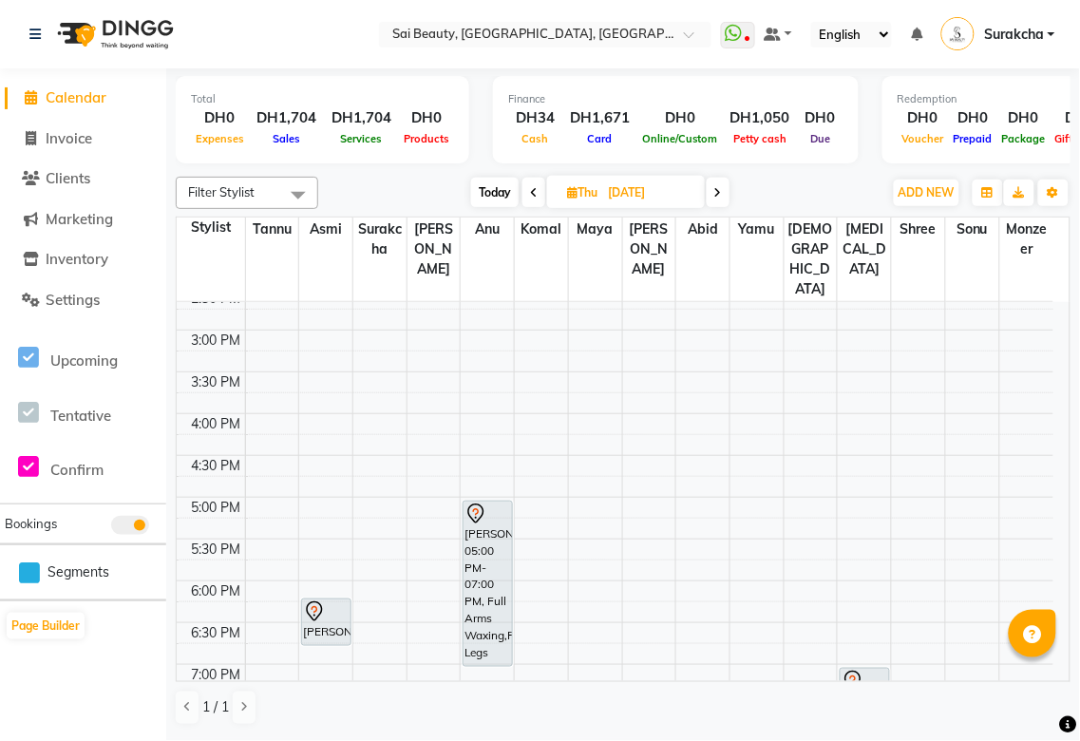
click at [476, 503] on icon at bounding box center [476, 514] width 23 height 23
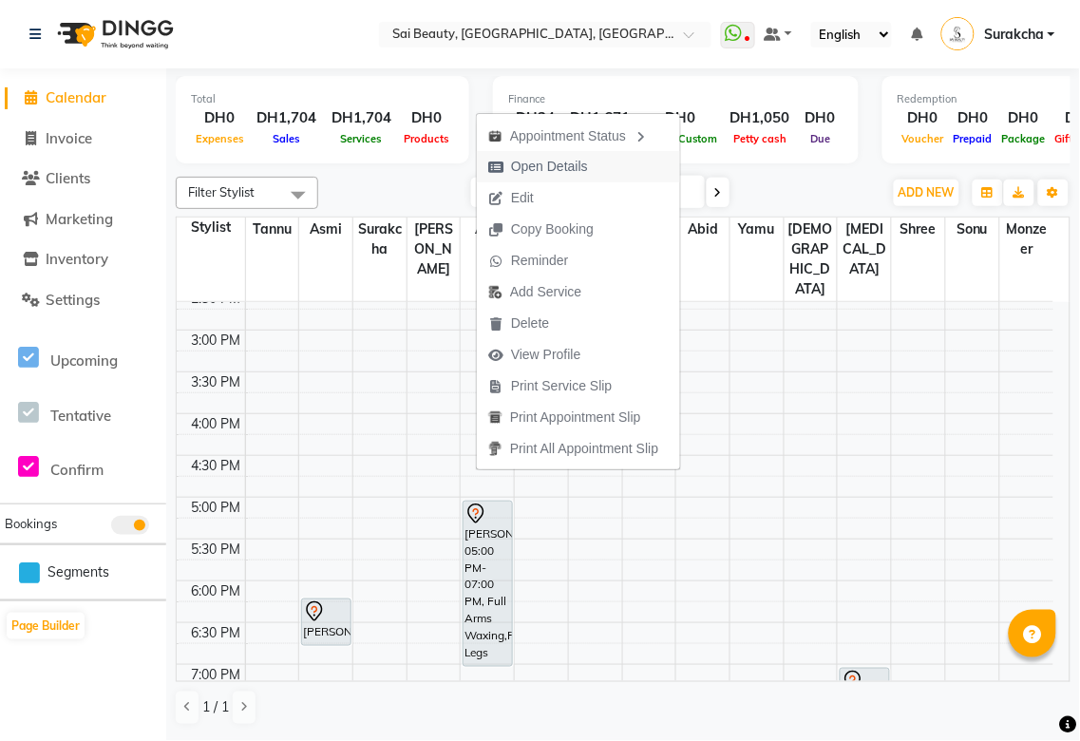
click at [564, 172] on span "Open Details" at bounding box center [549, 167] width 77 height 20
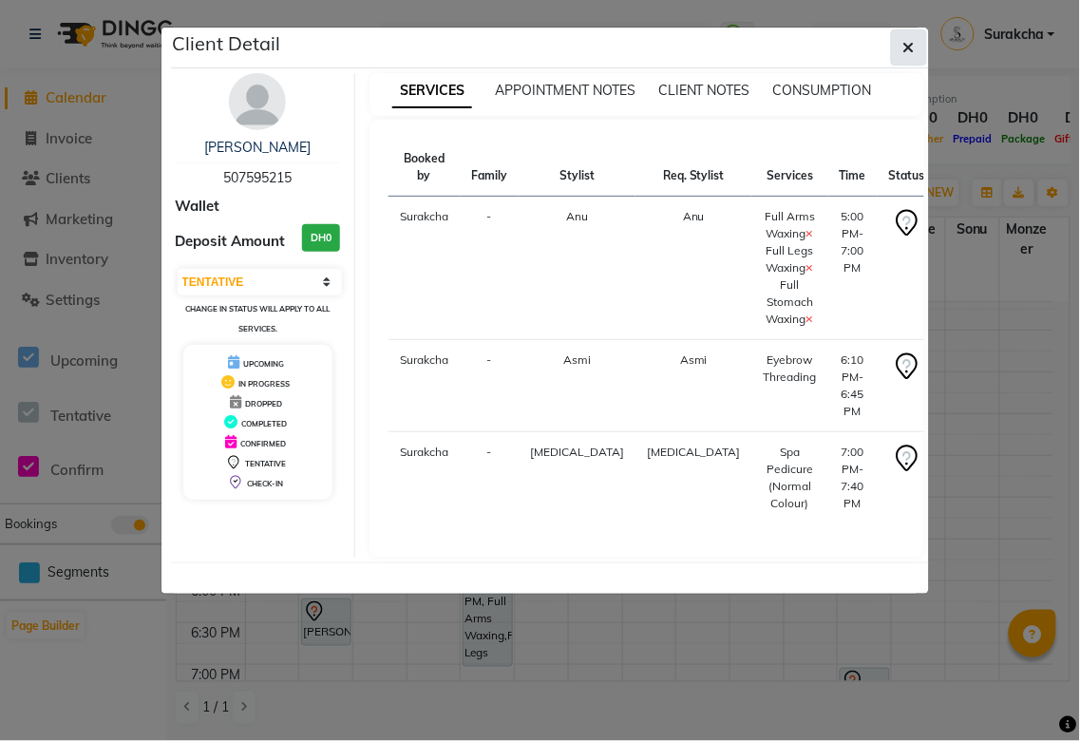
click at [908, 48] on icon "button" at bounding box center [909, 47] width 11 height 15
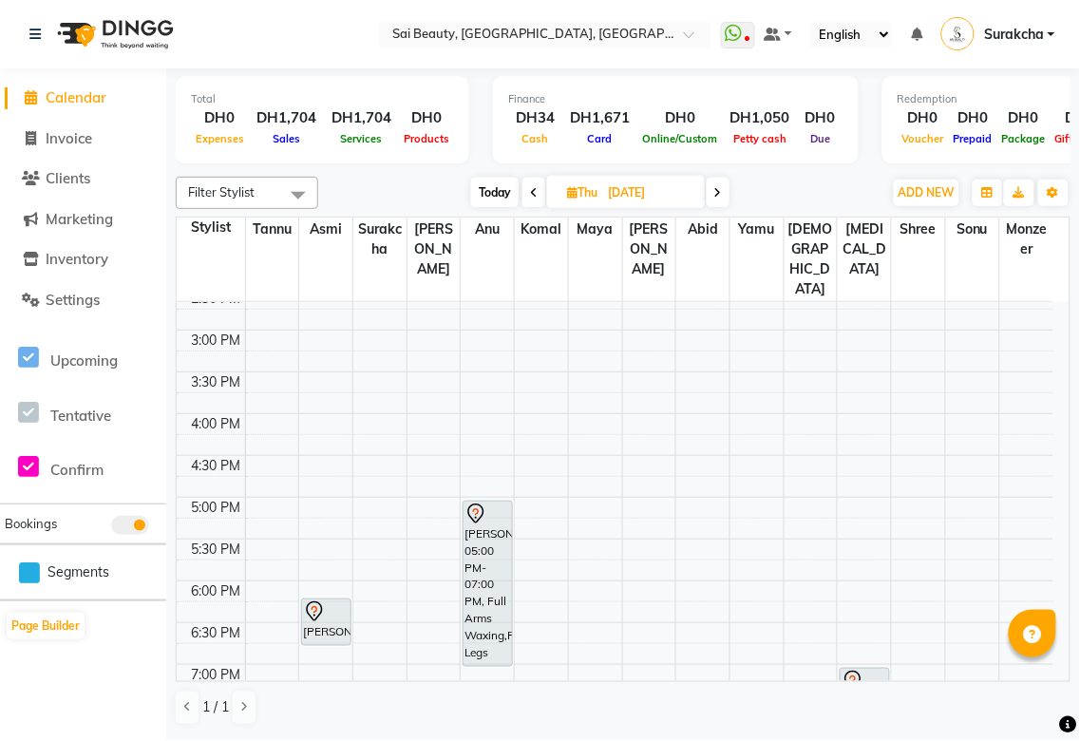
click at [533, 192] on icon at bounding box center [534, 192] width 8 height 11
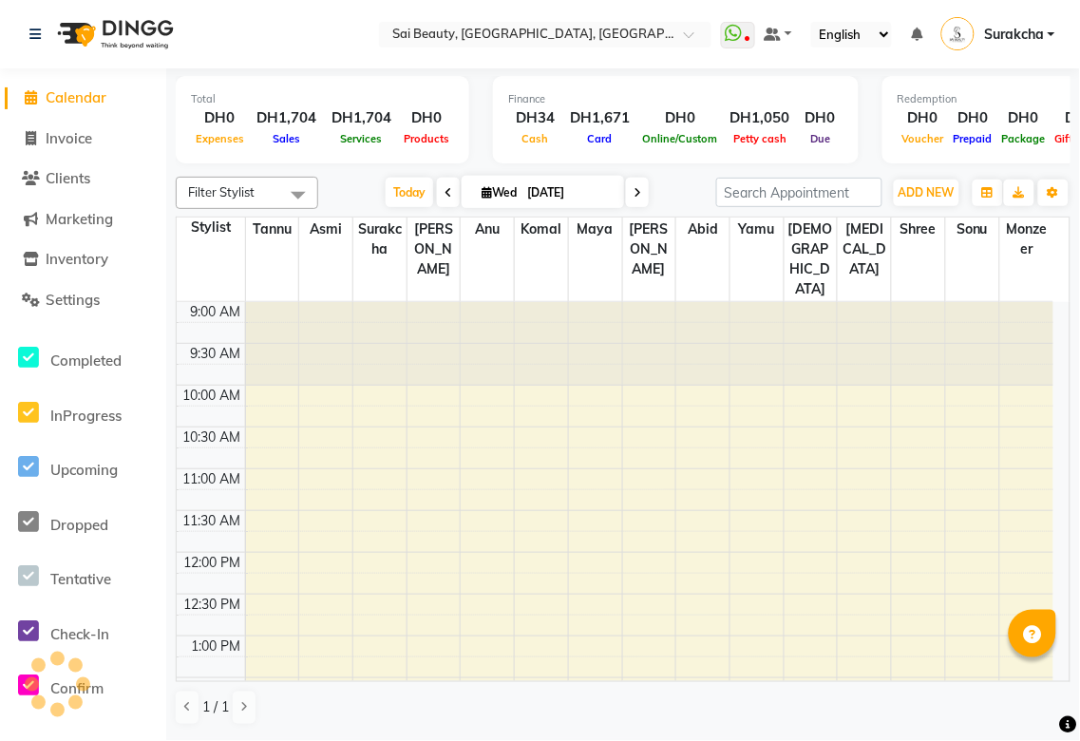
scroll to position [840, 0]
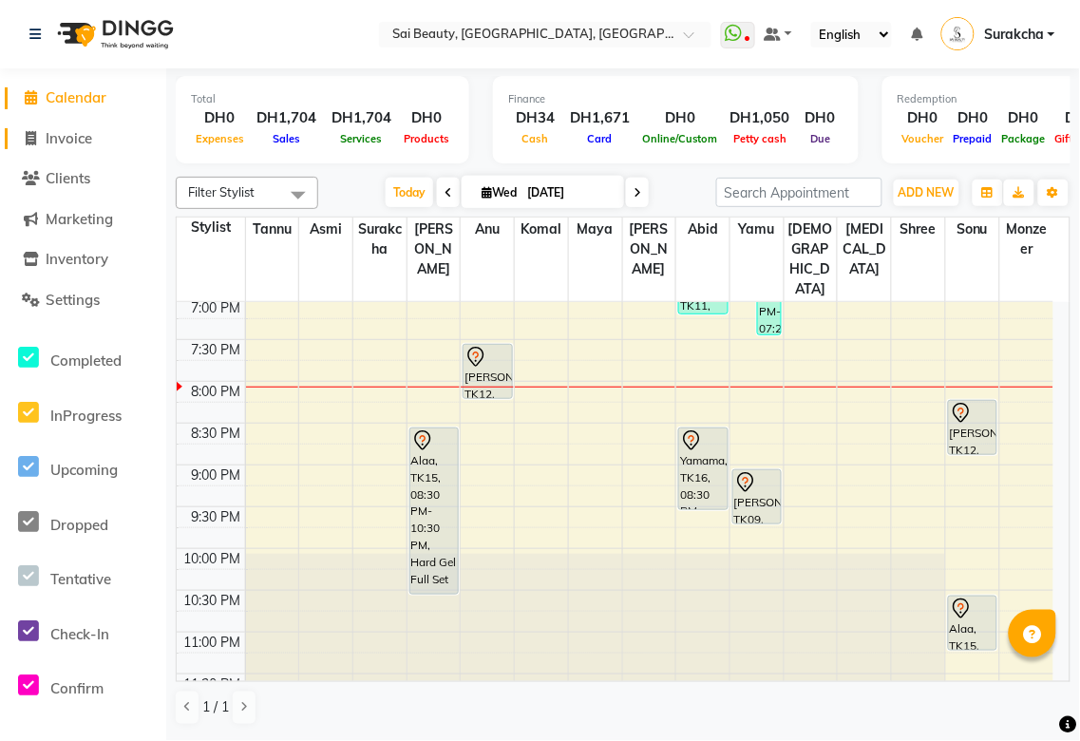
click at [64, 140] on span "Invoice" at bounding box center [69, 138] width 47 height 18
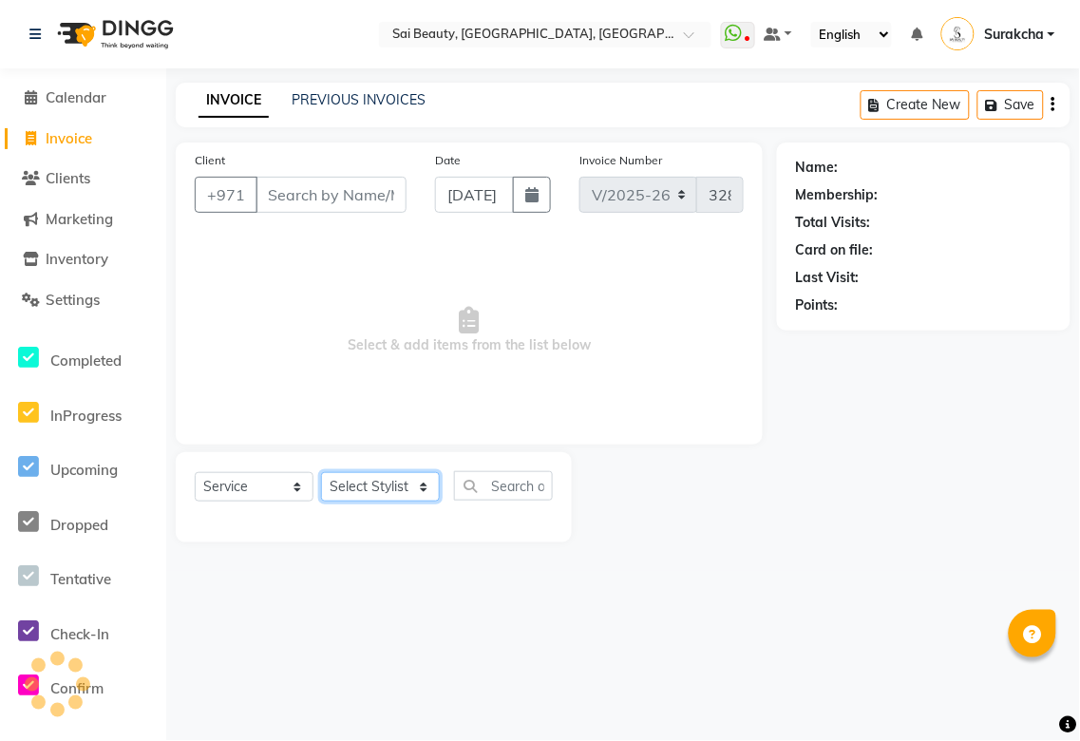
click at [407, 481] on select "Select Stylist" at bounding box center [380, 486] width 119 height 29
click at [321, 473] on select "Select Stylist [PERSON_NAME][MEDICAL_DATA] [PERSON_NAME] Asmi Ausha [PERSON_NAM…" at bounding box center [380, 486] width 119 height 29
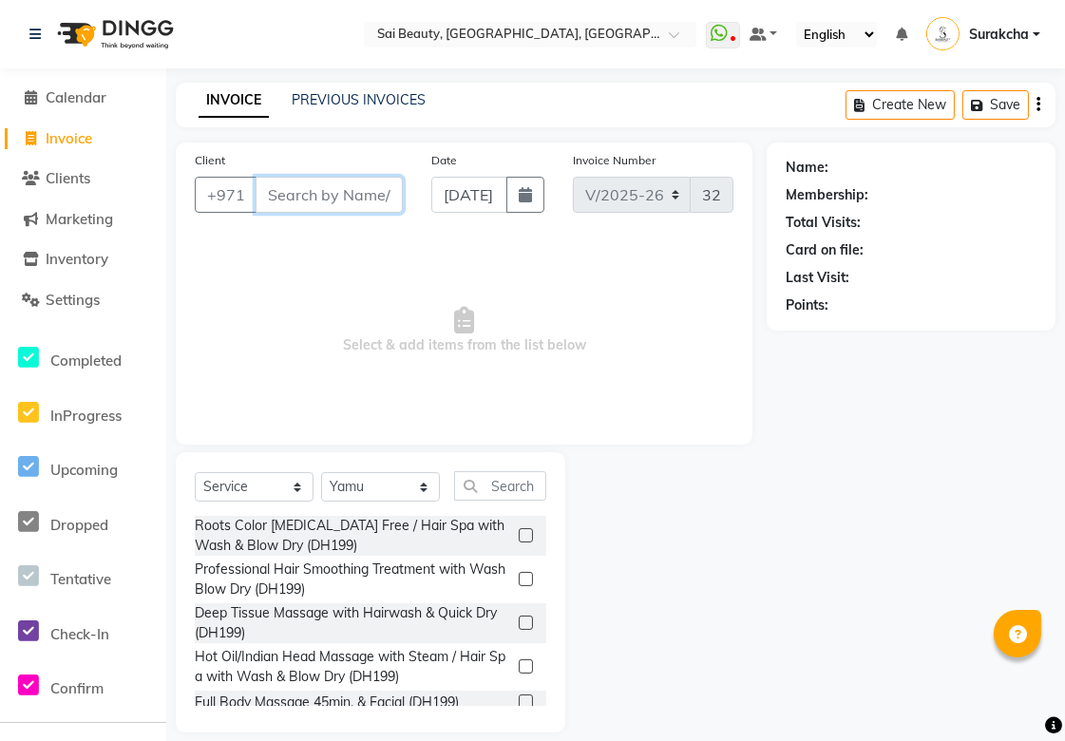
click at [336, 187] on input "Client" at bounding box center [329, 195] width 147 height 36
click at [384, 211] on button "Add Client" at bounding box center [354, 195] width 98 height 36
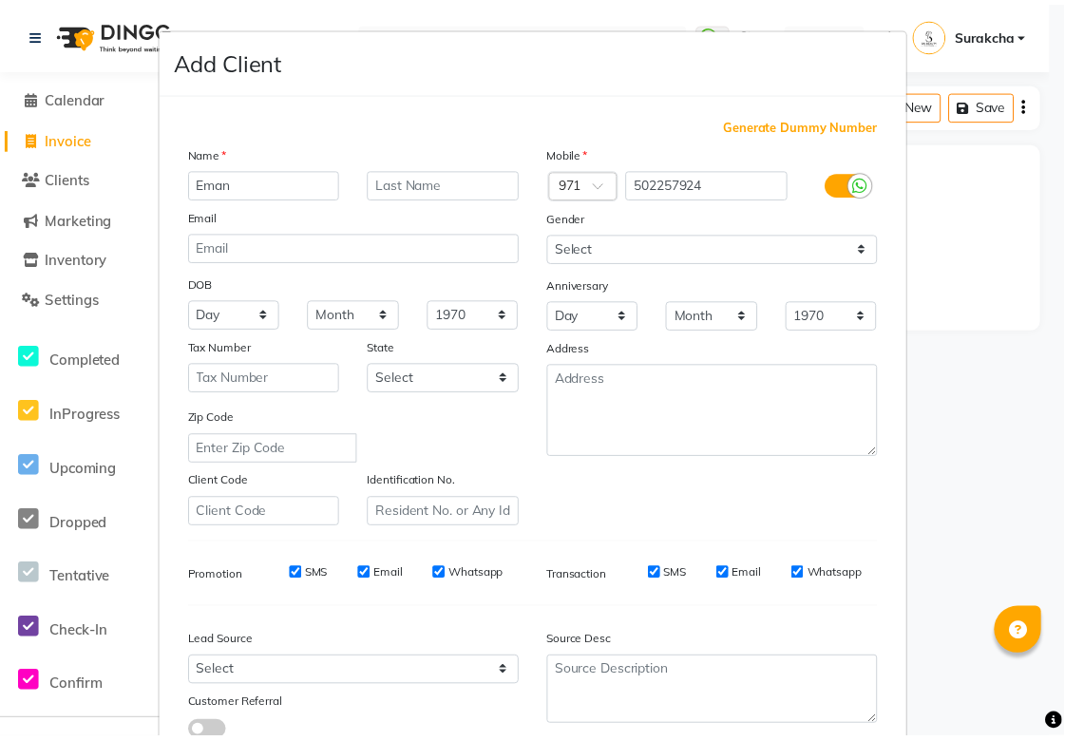
scroll to position [137, 0]
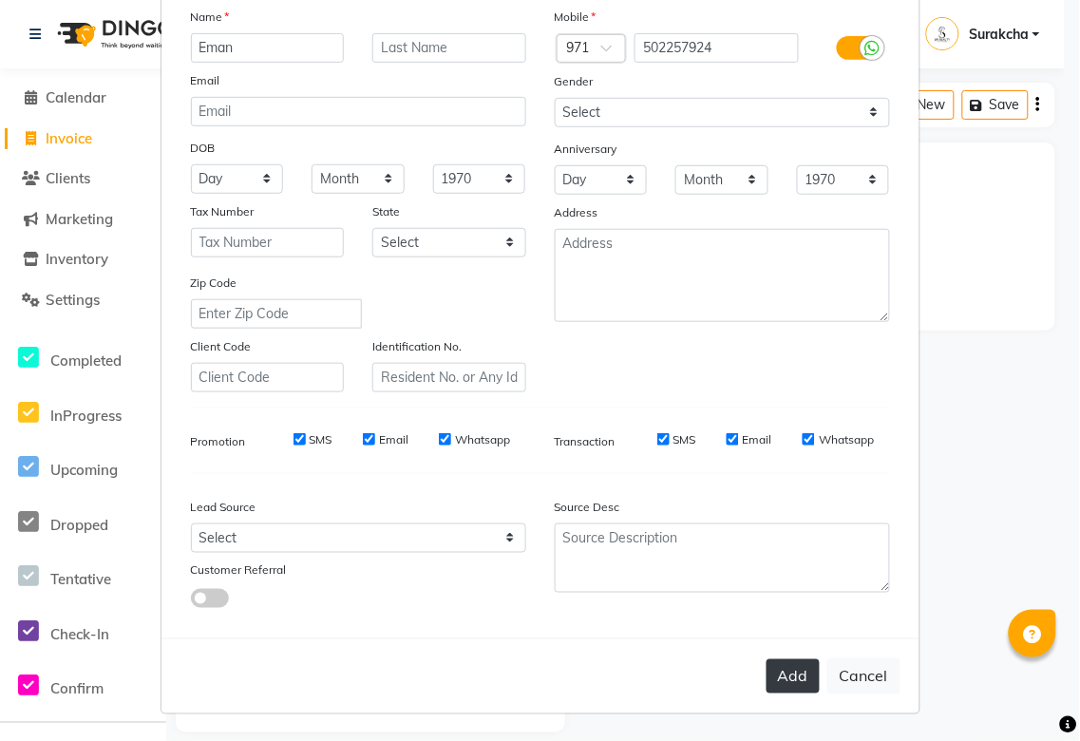
click at [790, 680] on button "Add" at bounding box center [793, 676] width 53 height 34
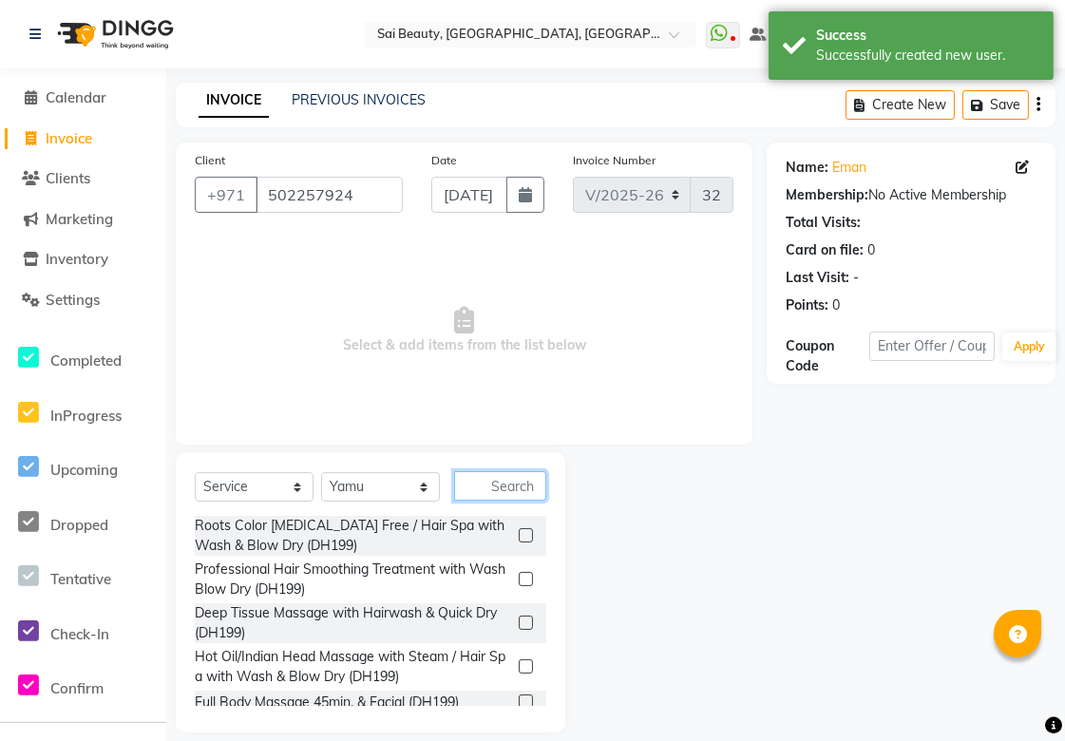
click at [500, 487] on input "text" at bounding box center [500, 485] width 92 height 29
click at [530, 487] on icon "button" at bounding box center [532, 485] width 10 height 13
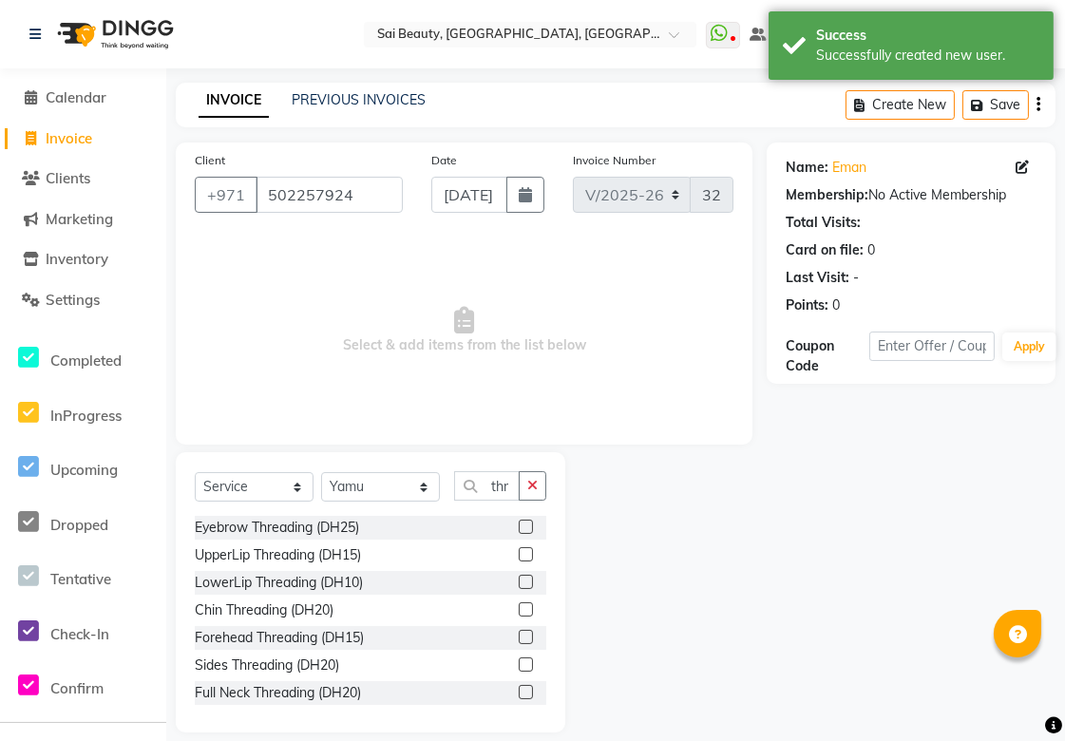
click at [519, 558] on label at bounding box center [526, 554] width 14 height 14
click at [519, 558] on input "checkbox" at bounding box center [525, 555] width 12 height 12
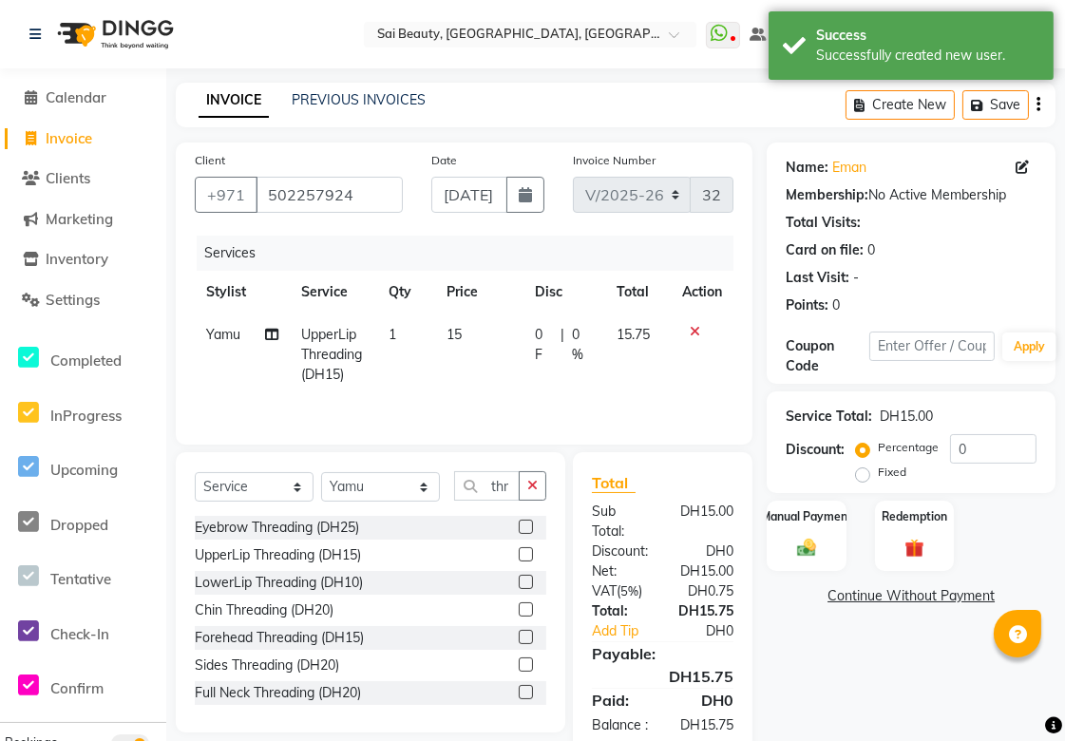
scroll to position [63, 0]
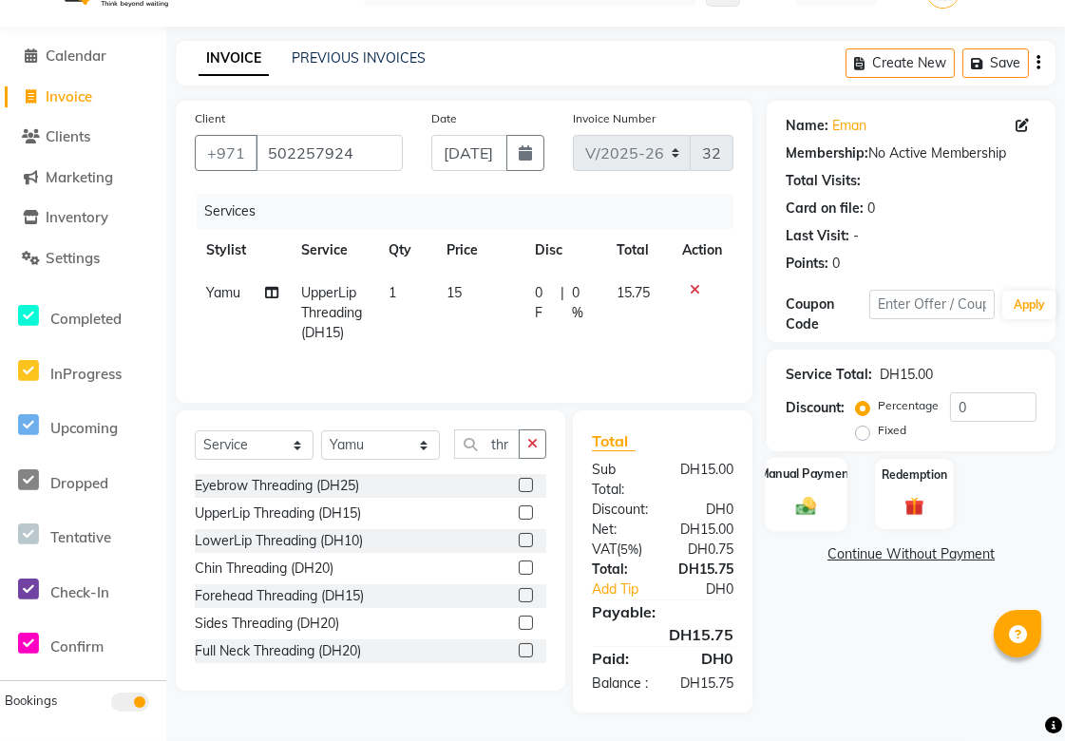
click at [802, 500] on div "Manual Payment" at bounding box center [807, 494] width 83 height 74
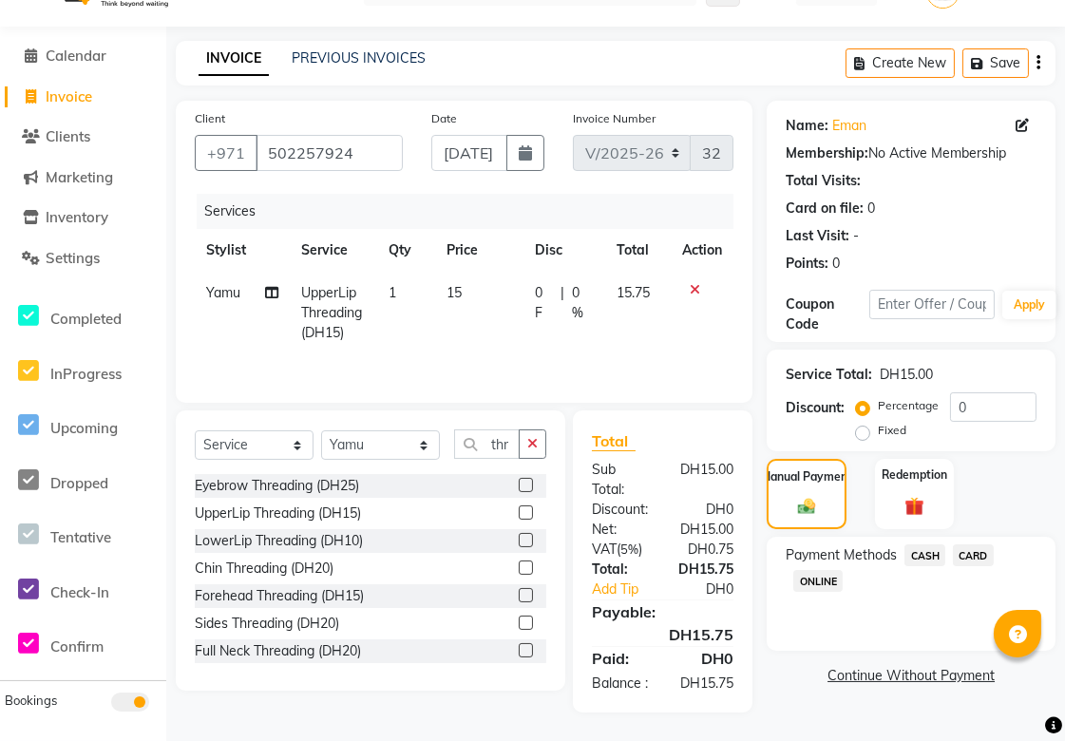
click at [988, 545] on span "CARD" at bounding box center [973, 556] width 41 height 22
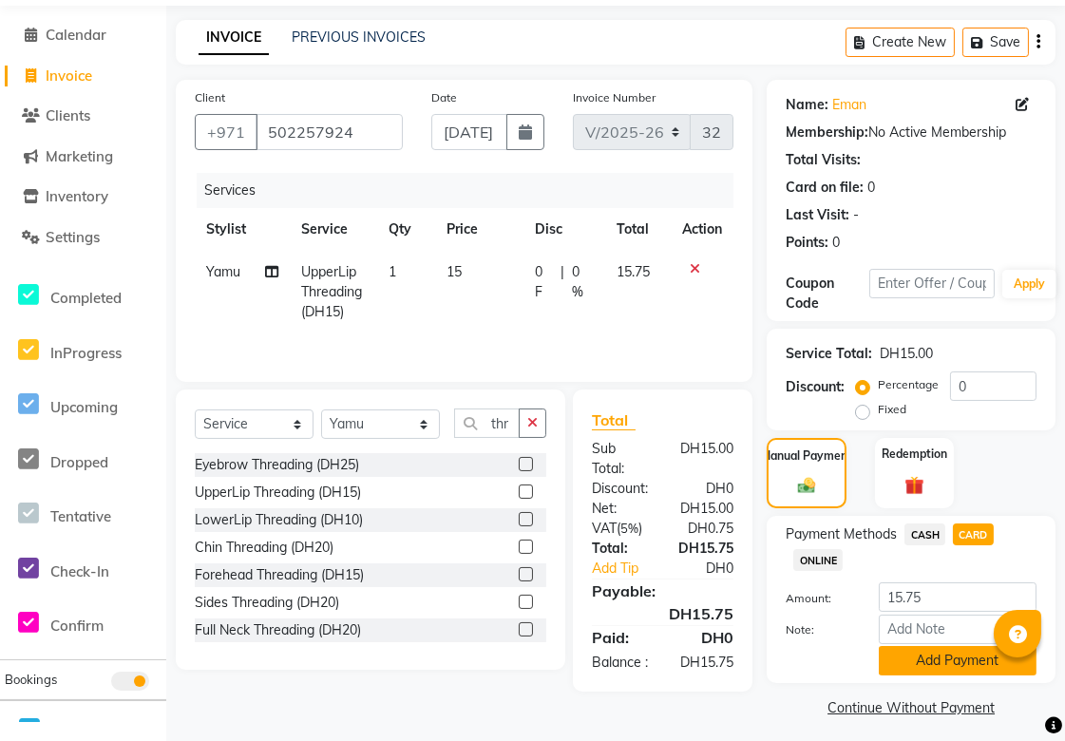
click at [961, 661] on button "Add Payment" at bounding box center [958, 660] width 158 height 29
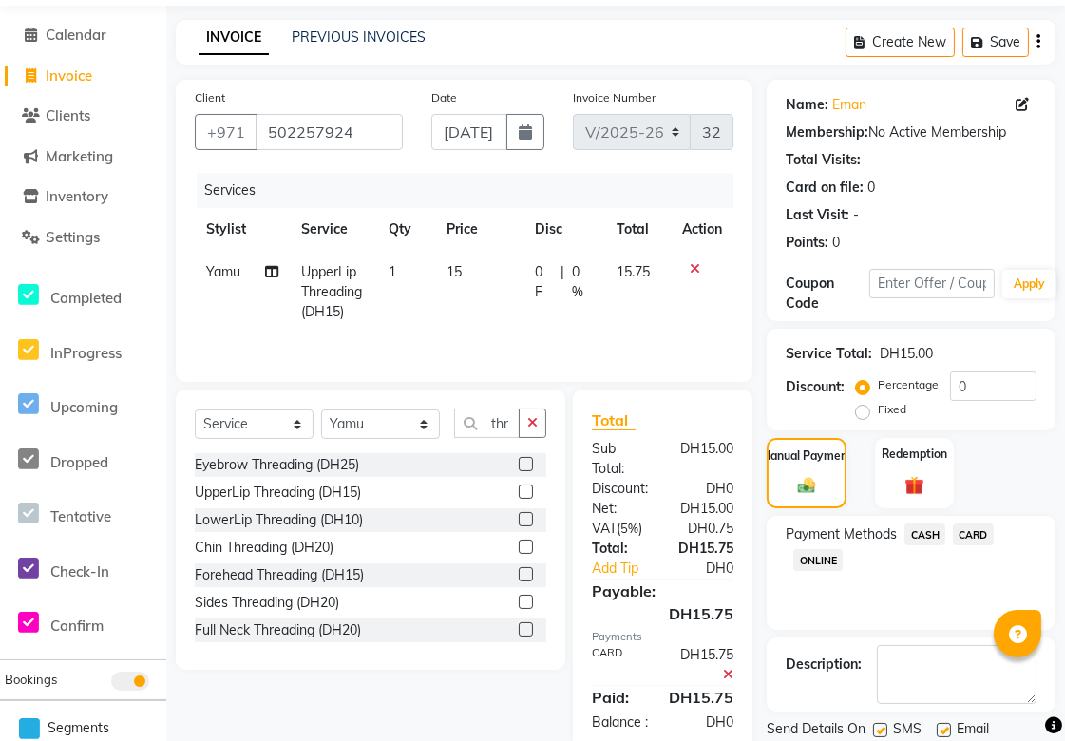
scroll to position [126, 0]
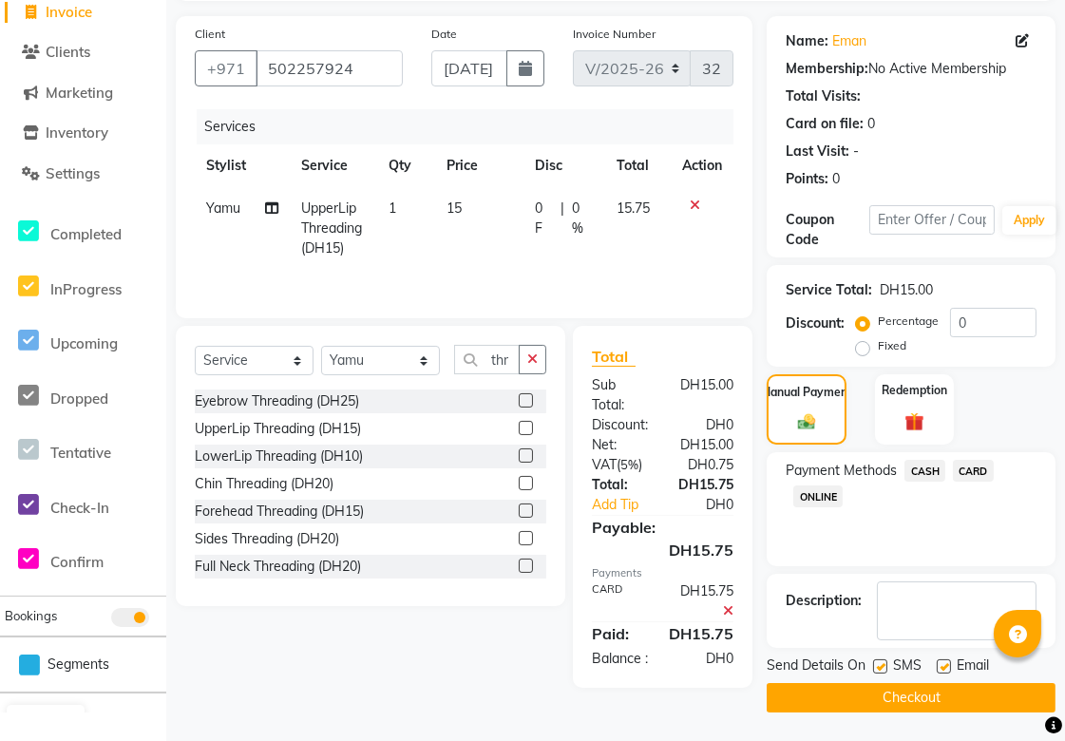
click at [942, 699] on button "Checkout" at bounding box center [911, 697] width 289 height 29
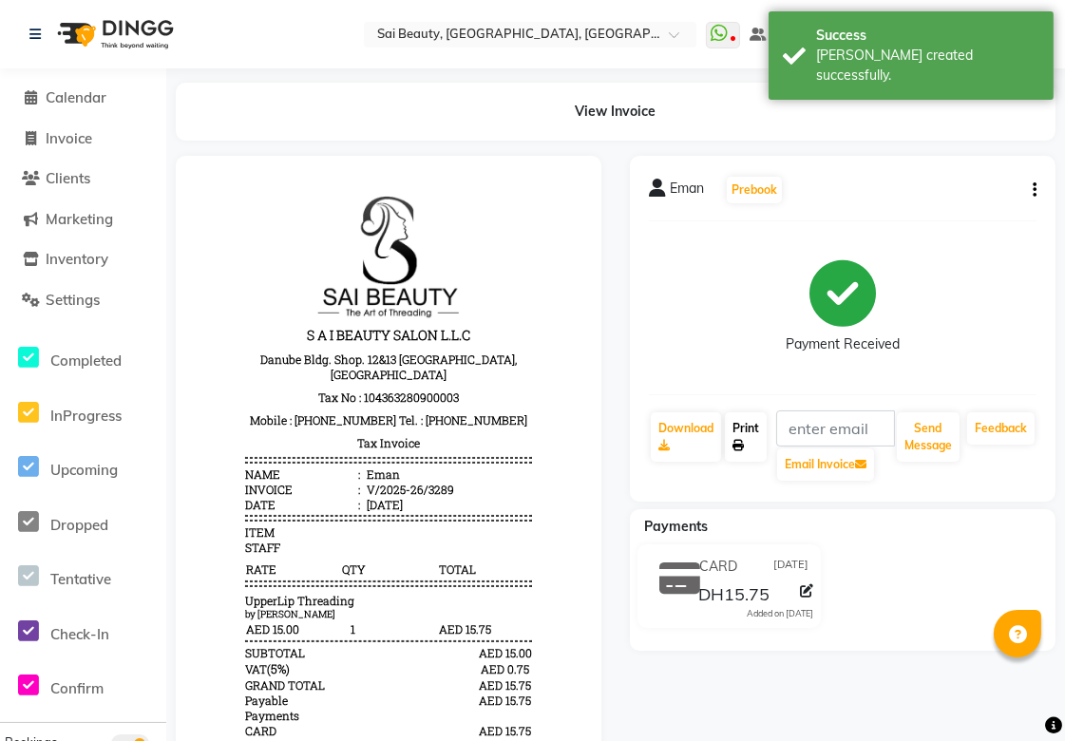
click at [743, 431] on link "Print" at bounding box center [746, 436] width 42 height 49
click at [88, 97] on span "Calendar" at bounding box center [76, 97] width 61 height 18
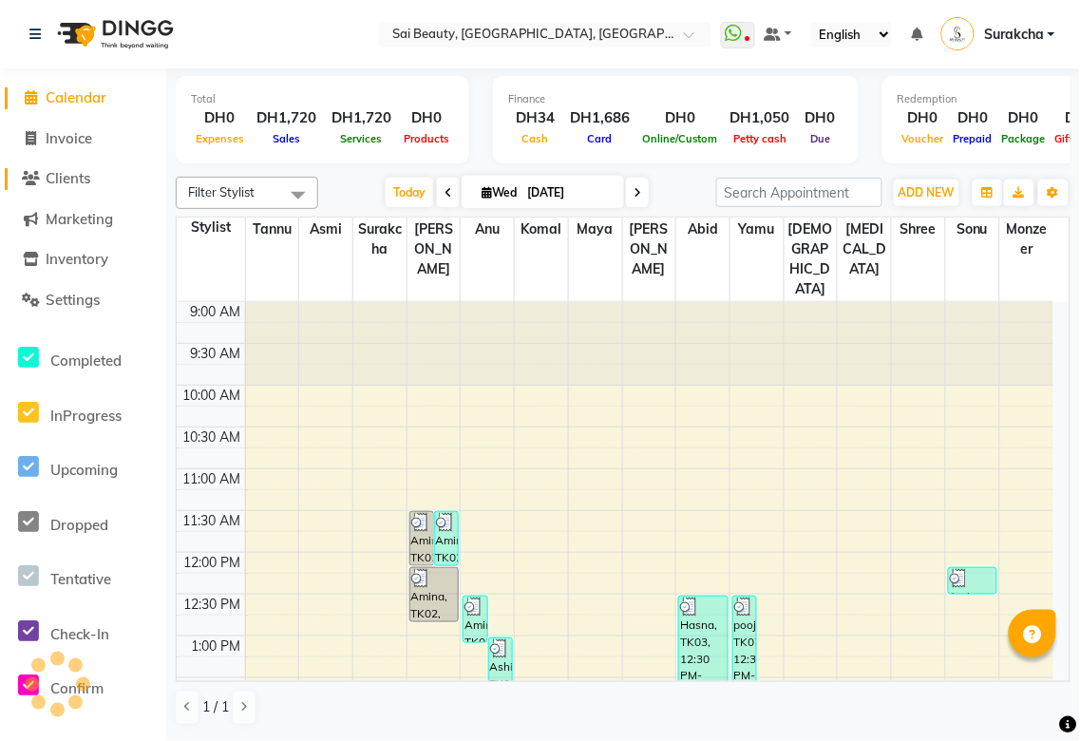
click at [67, 179] on span "Clients" at bounding box center [68, 178] width 45 height 18
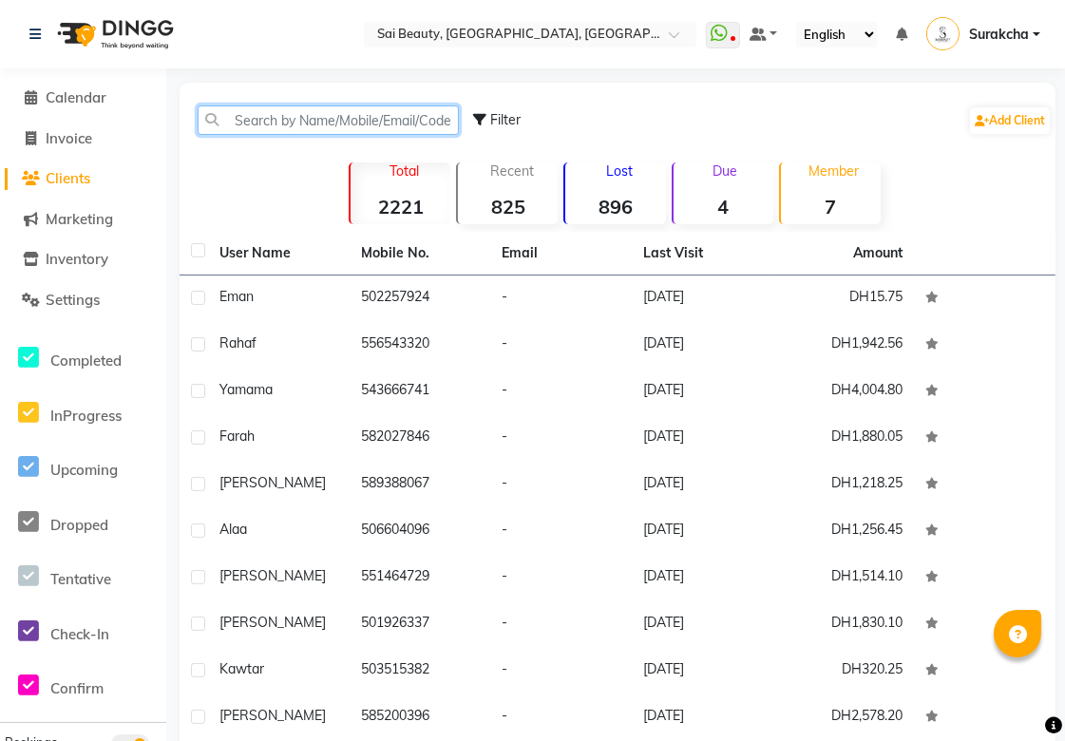
click at [304, 124] on input "text" at bounding box center [328, 119] width 261 height 29
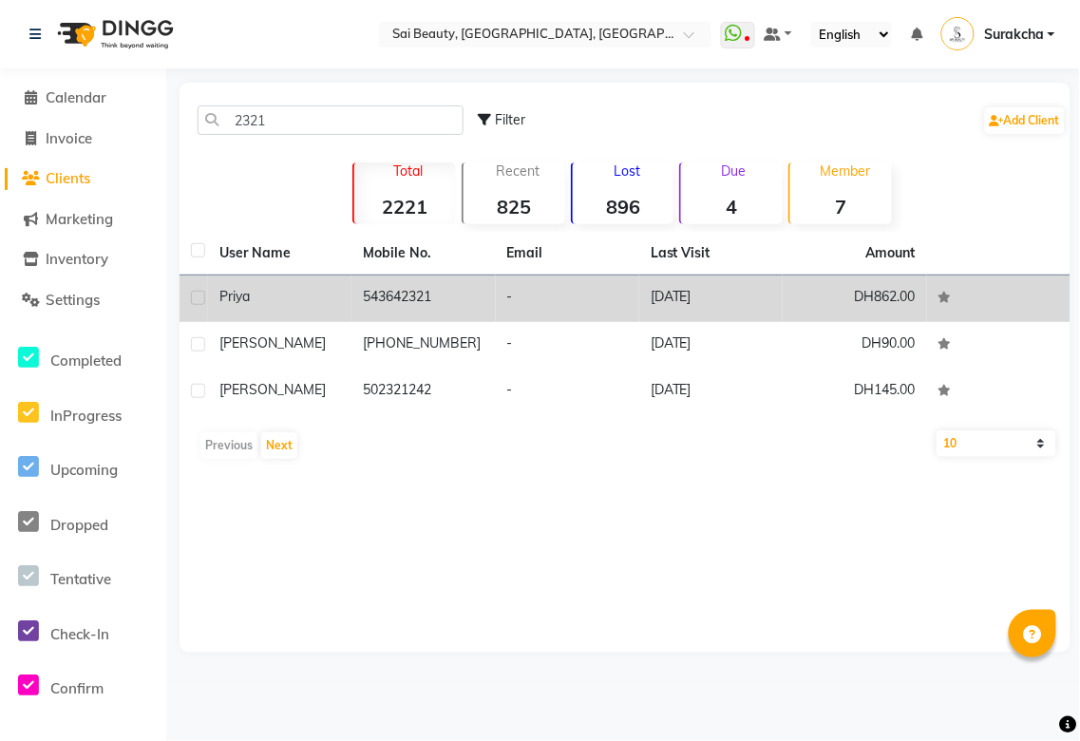
click at [421, 304] on td "543642321" at bounding box center [423, 299] width 143 height 47
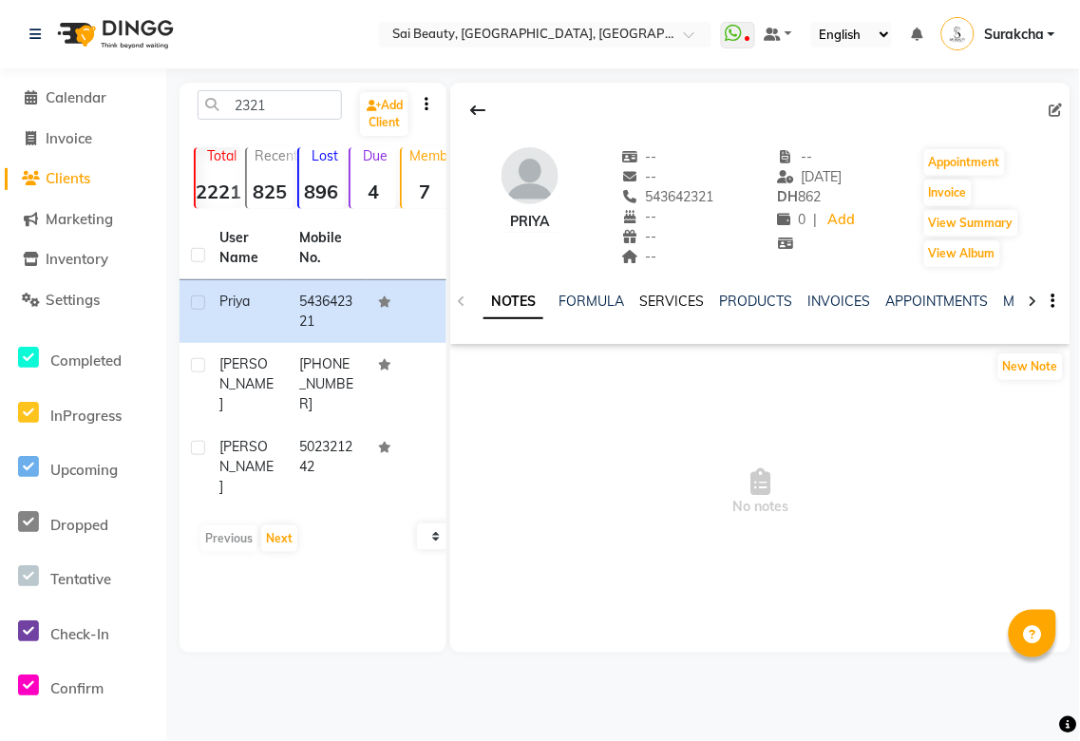
click at [692, 297] on link "SERVICES" at bounding box center [672, 301] width 65 height 17
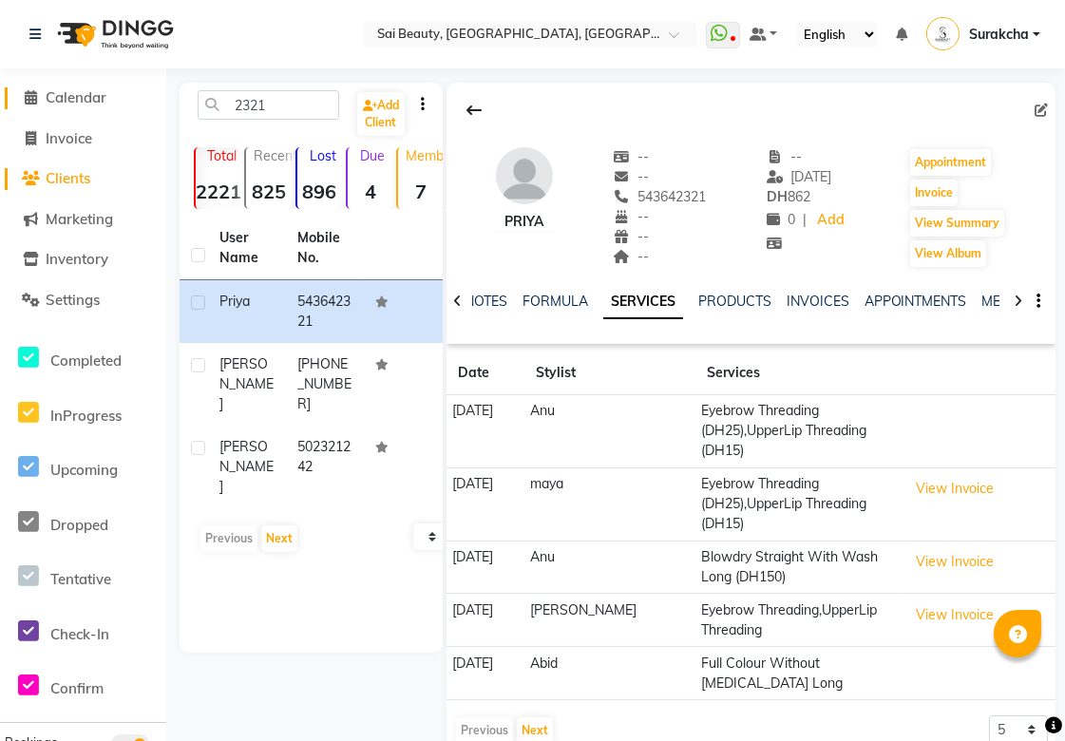
click at [61, 100] on span "Calendar" at bounding box center [76, 97] width 61 height 18
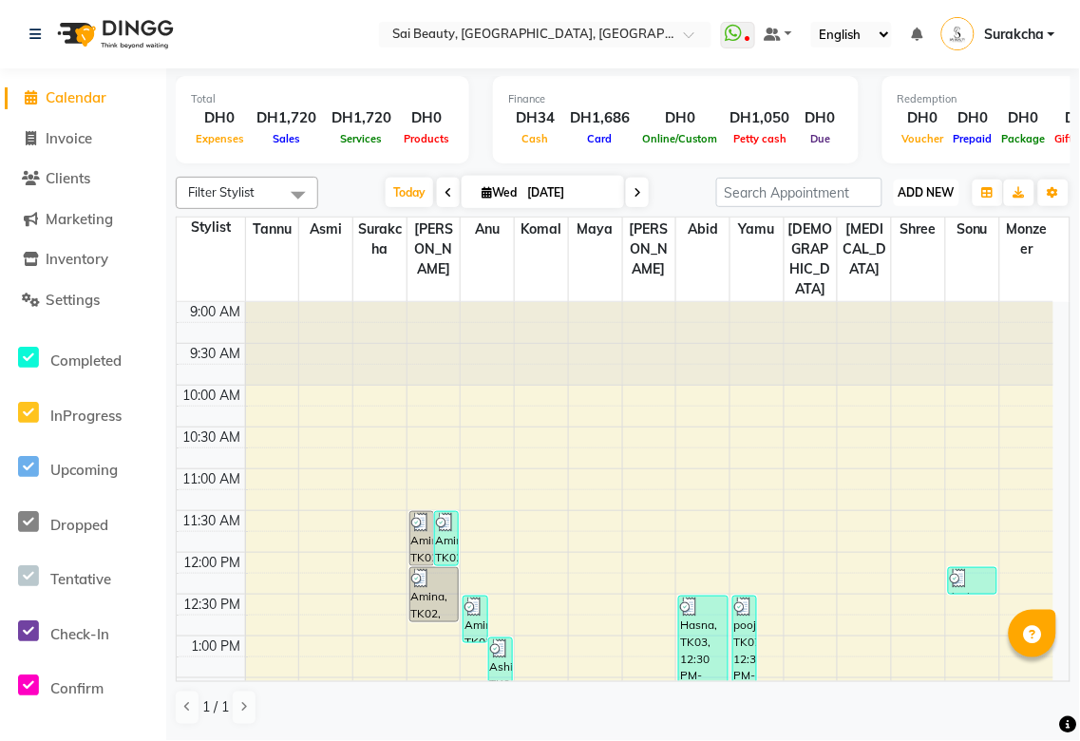
click at [927, 186] on span "ADD NEW" at bounding box center [927, 192] width 56 height 14
click at [901, 234] on button "Add Appointment" at bounding box center [885, 228] width 150 height 25
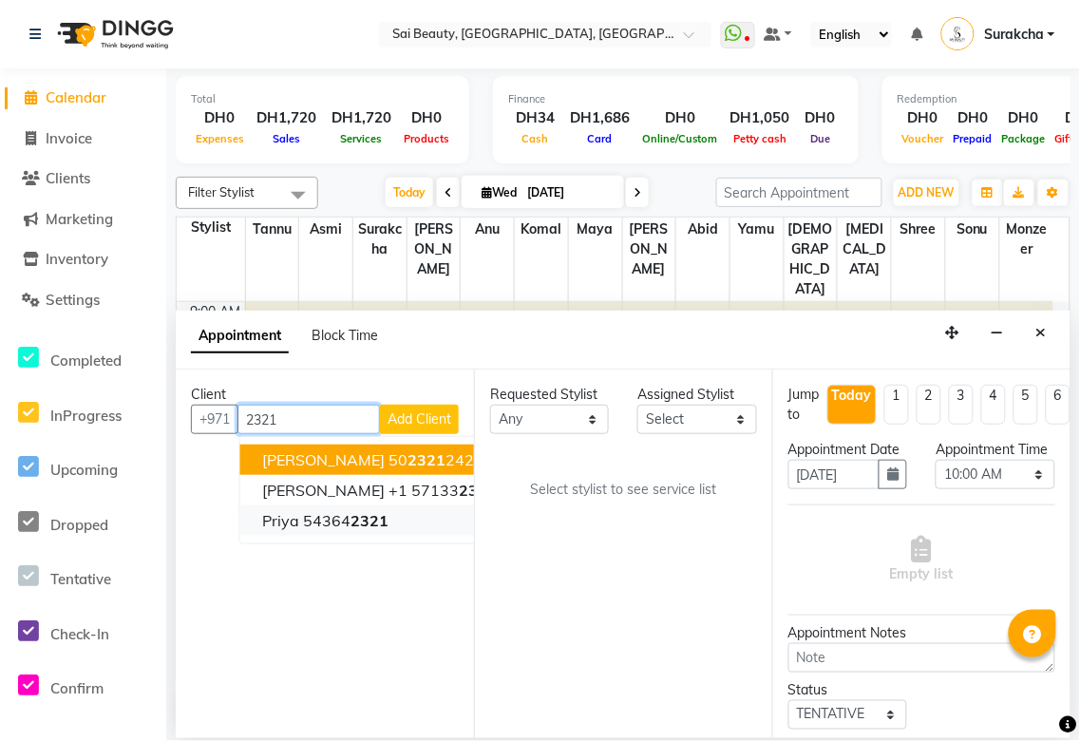
click at [365, 525] on span "2321" at bounding box center [371, 520] width 38 height 19
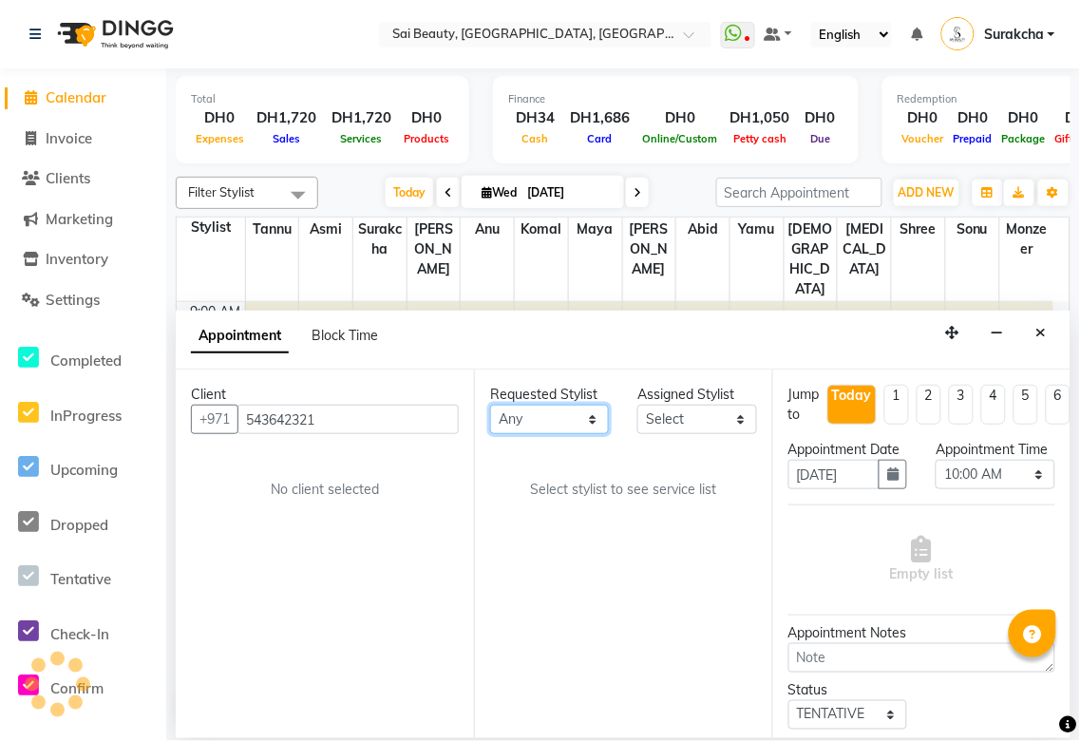
click at [582, 412] on select "Any [PERSON_NAME][MEDICAL_DATA] [PERSON_NAME] Asmi [PERSON_NAME] Gita [PERSON_N…" at bounding box center [549, 419] width 119 height 29
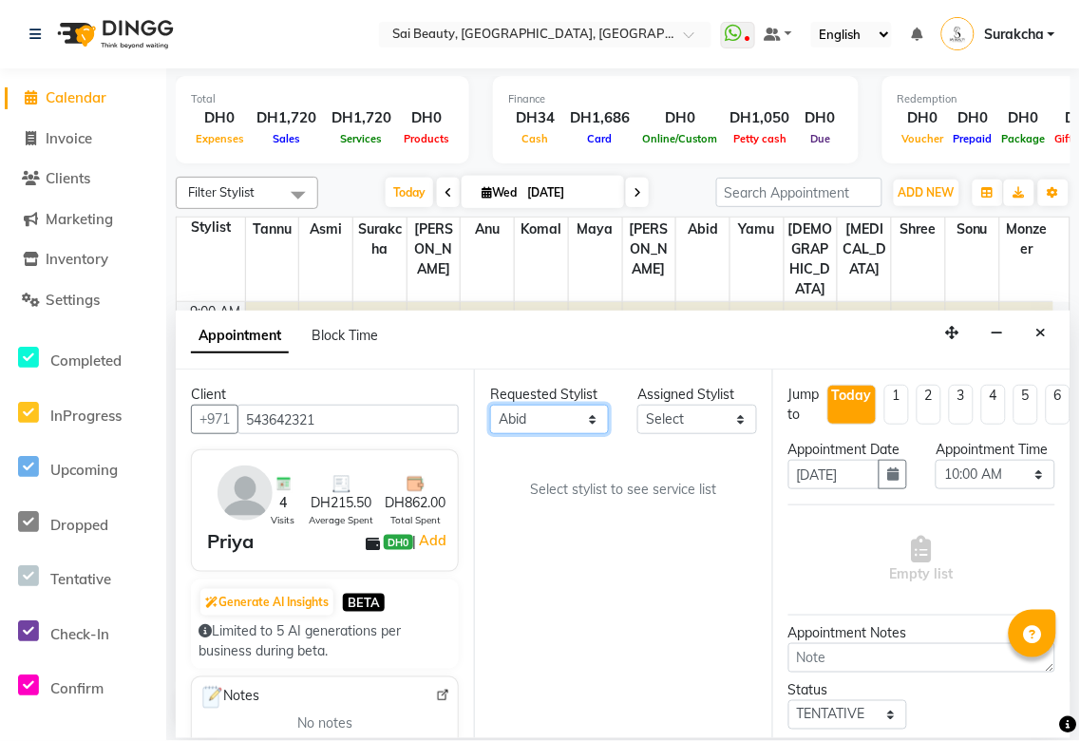
click at [490, 405] on select "Any [PERSON_NAME][MEDICAL_DATA] [PERSON_NAME] Asmi [PERSON_NAME] Gita [PERSON_N…" at bounding box center [549, 419] width 119 height 29
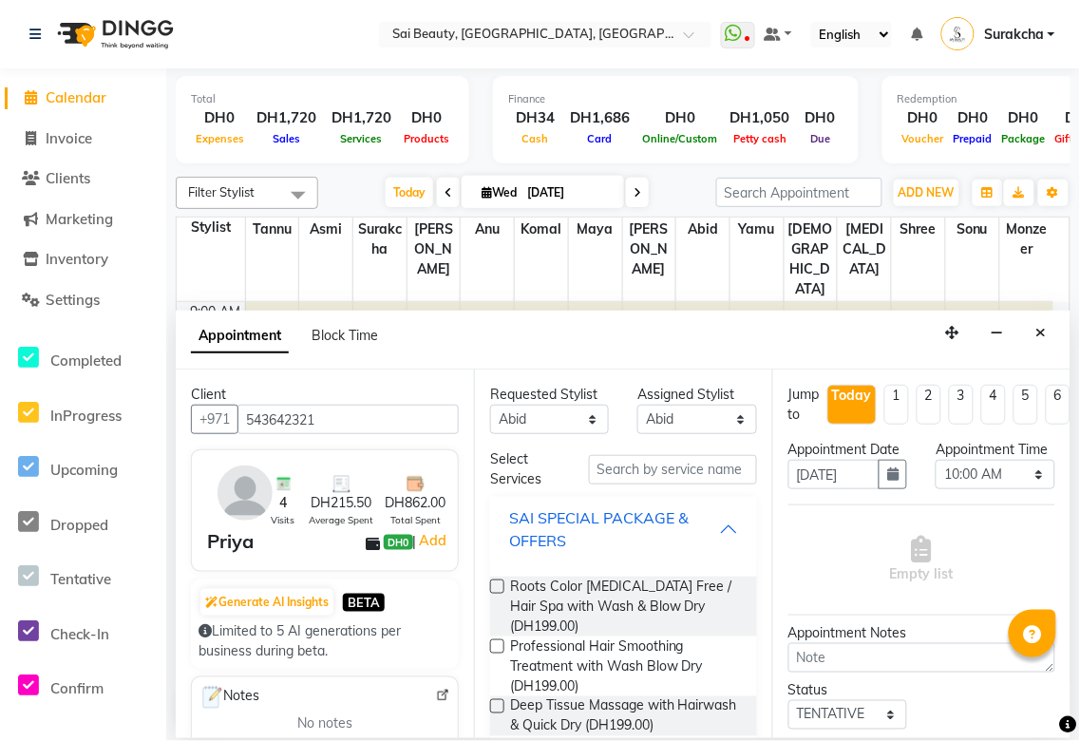
click at [696, 523] on div "SAI SPECIAL PACKAGE & OFFERS" at bounding box center [614, 529] width 210 height 46
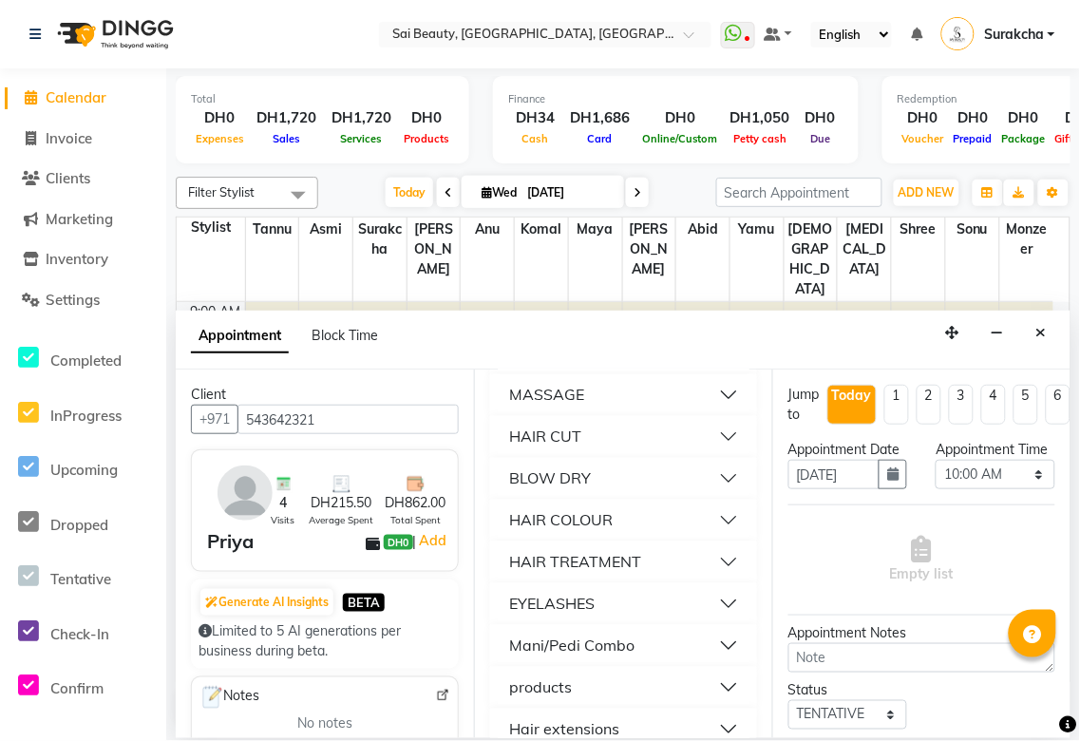
scroll to position [755, 0]
click at [711, 468] on button "BLOW DRY" at bounding box center [624, 477] width 252 height 34
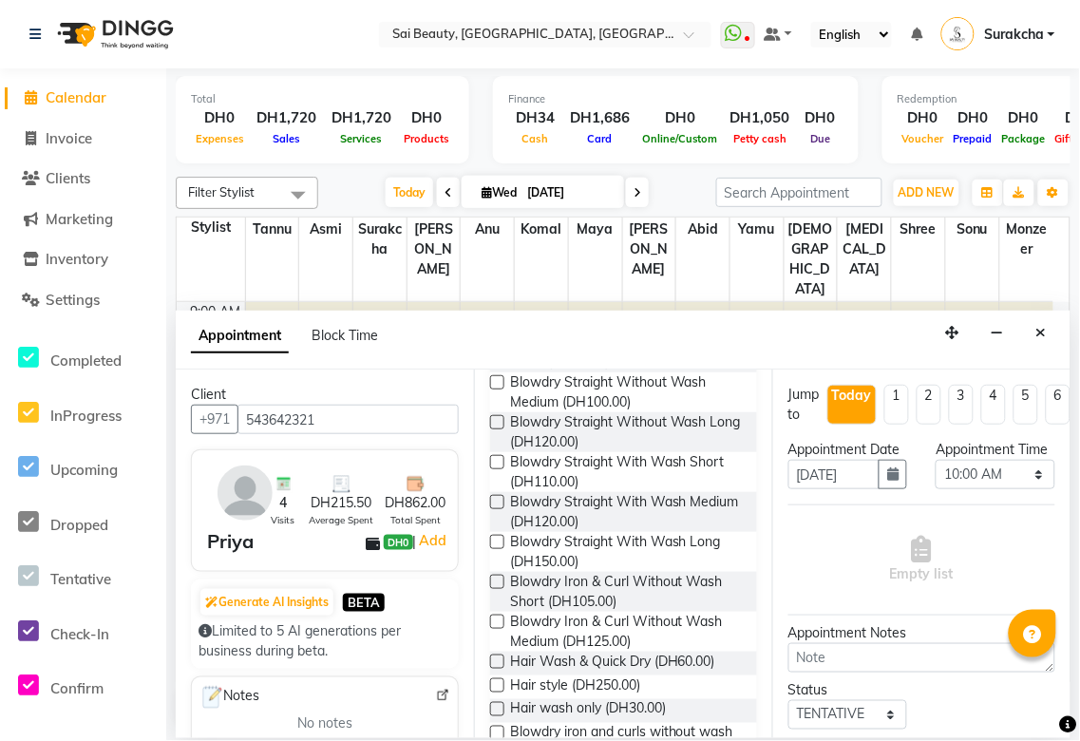
scroll to position [963, 0]
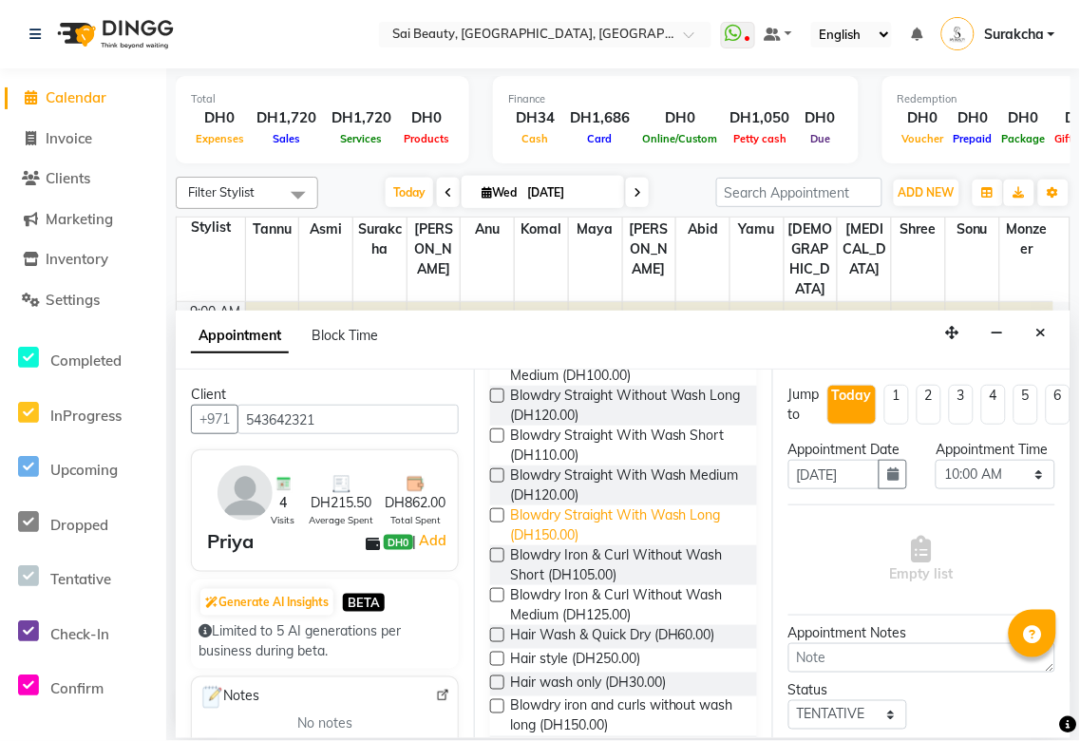
click at [618, 527] on span "Blowdry Straight With Wash Long (DH150.00)" at bounding box center [626, 526] width 232 height 40
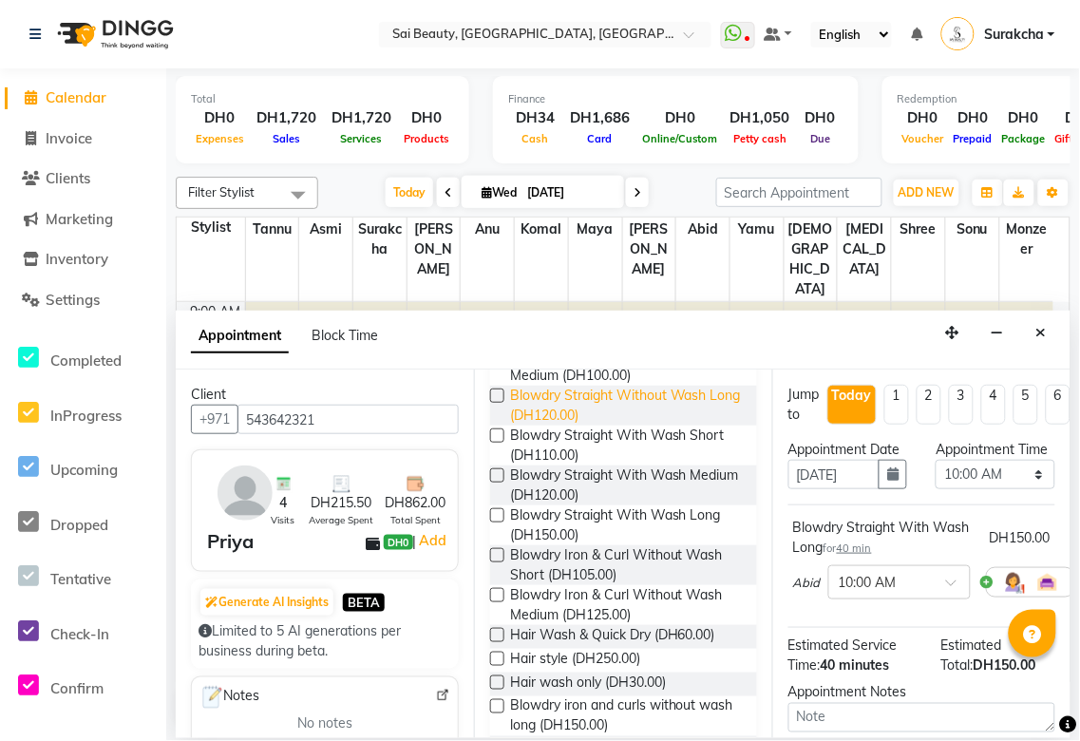
click at [595, 413] on span "Blowdry Straight Without Wash Long (DH120.00)" at bounding box center [626, 406] width 232 height 40
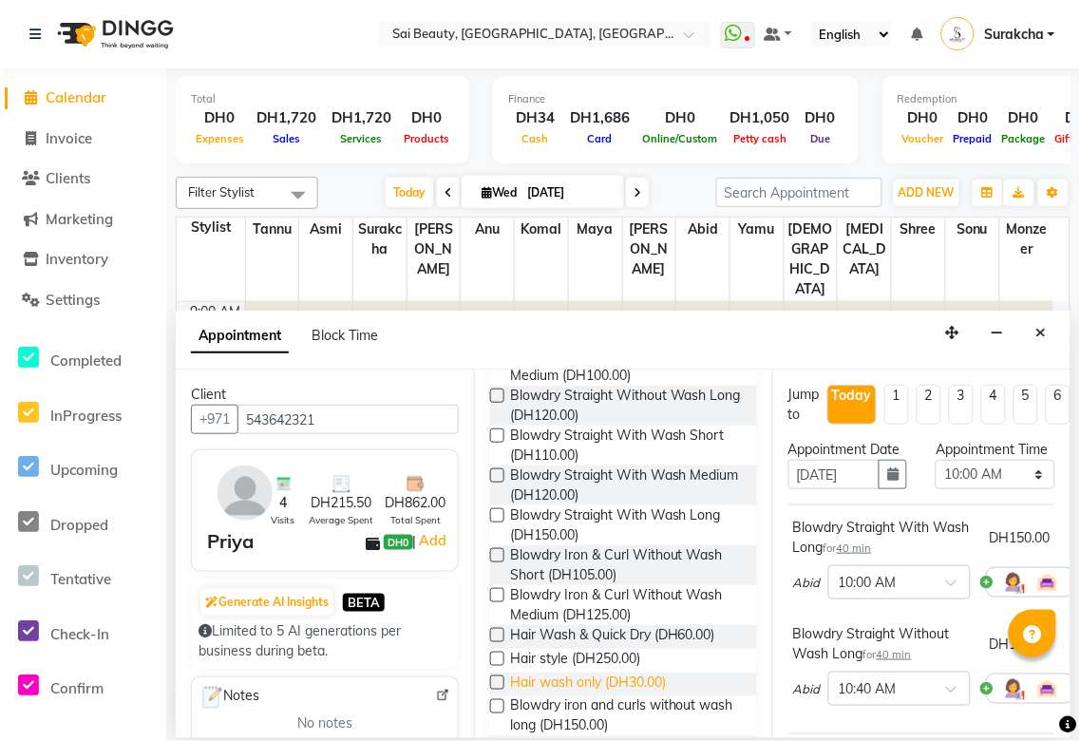
click at [564, 684] on span "Hair wash only (DH30.00)" at bounding box center [588, 685] width 156 height 24
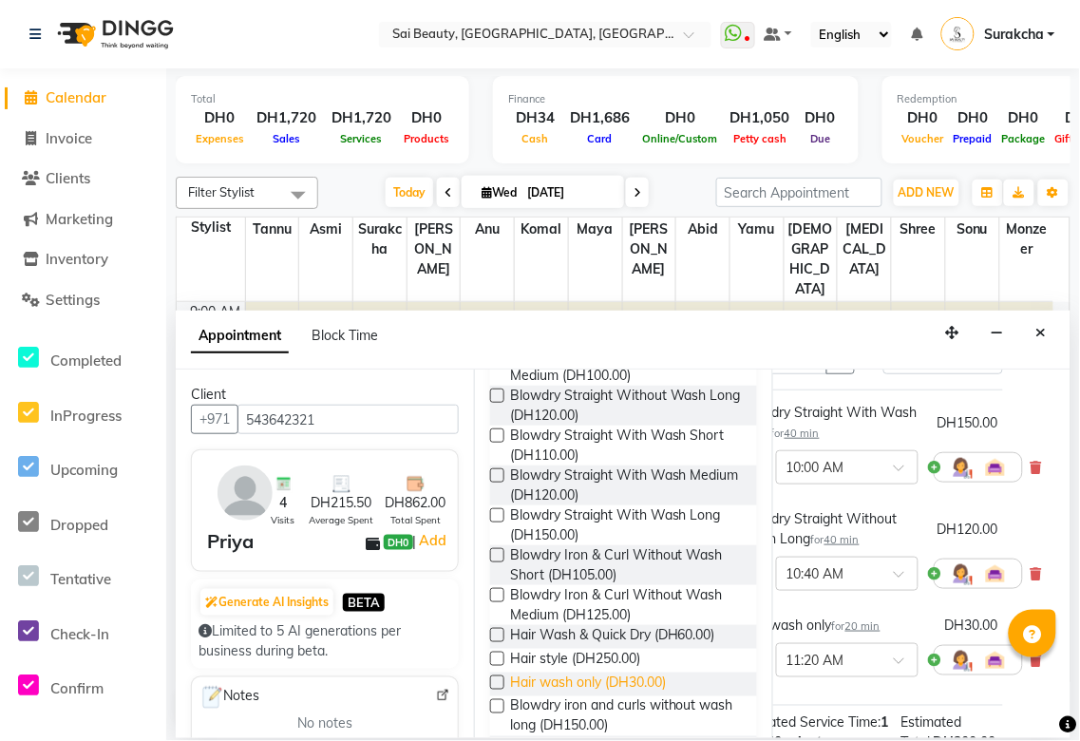
scroll to position [115, 67]
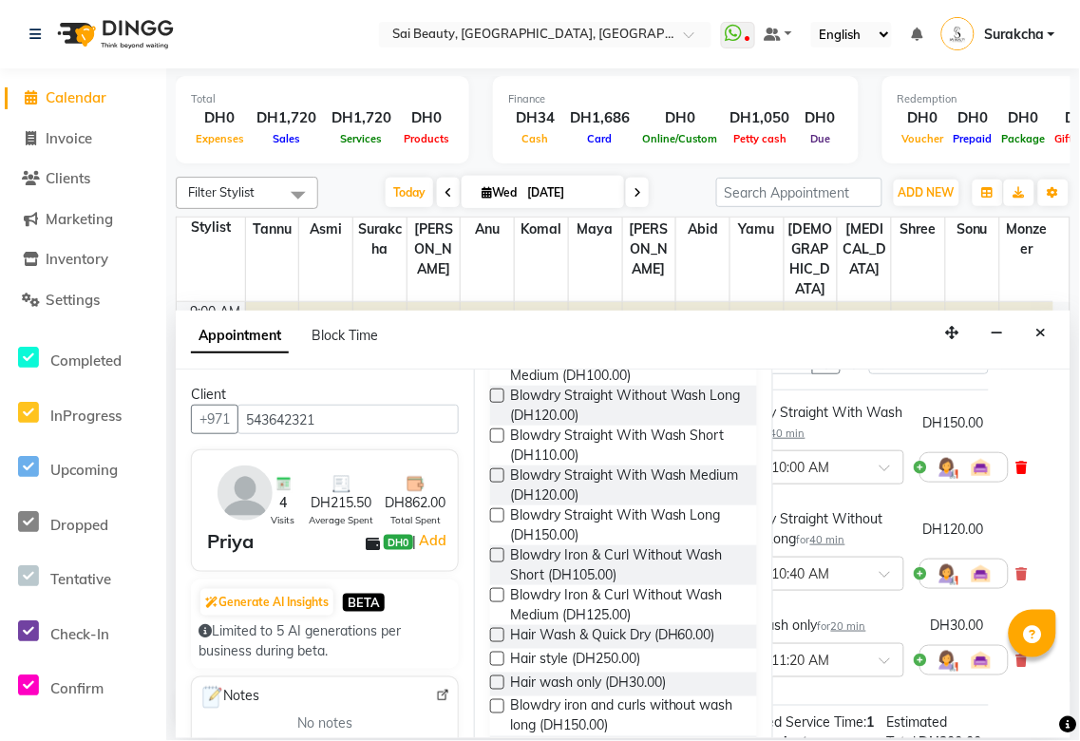
click at [1021, 474] on icon at bounding box center [1022, 467] width 11 height 13
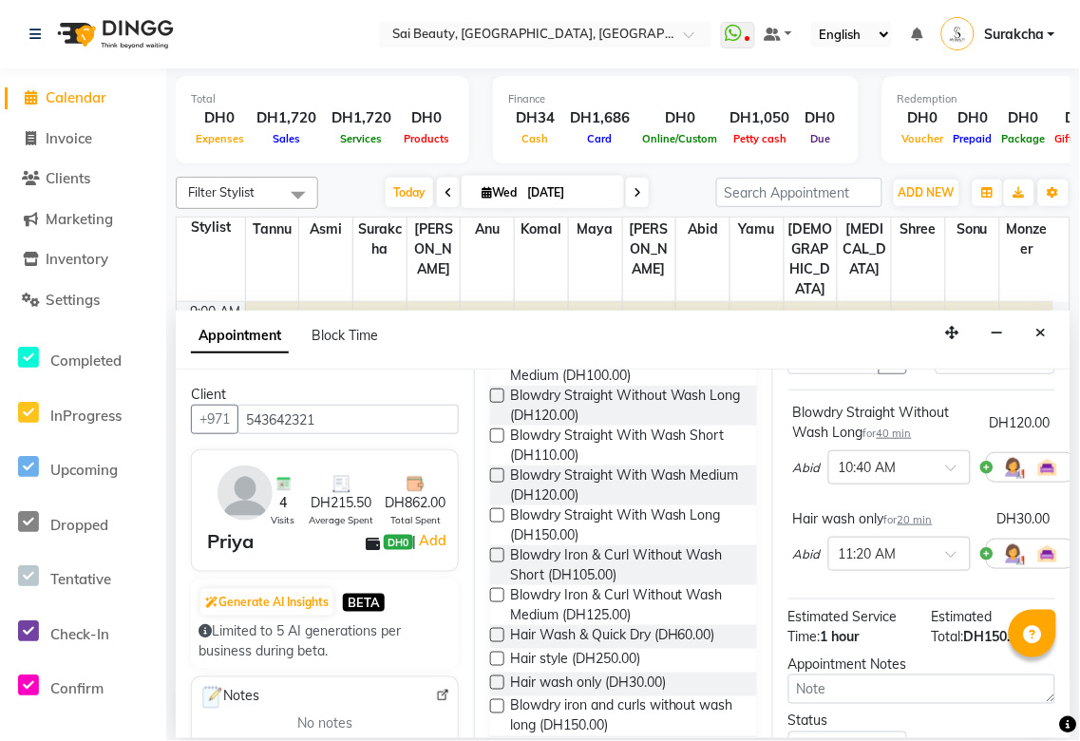
scroll to position [0, 0]
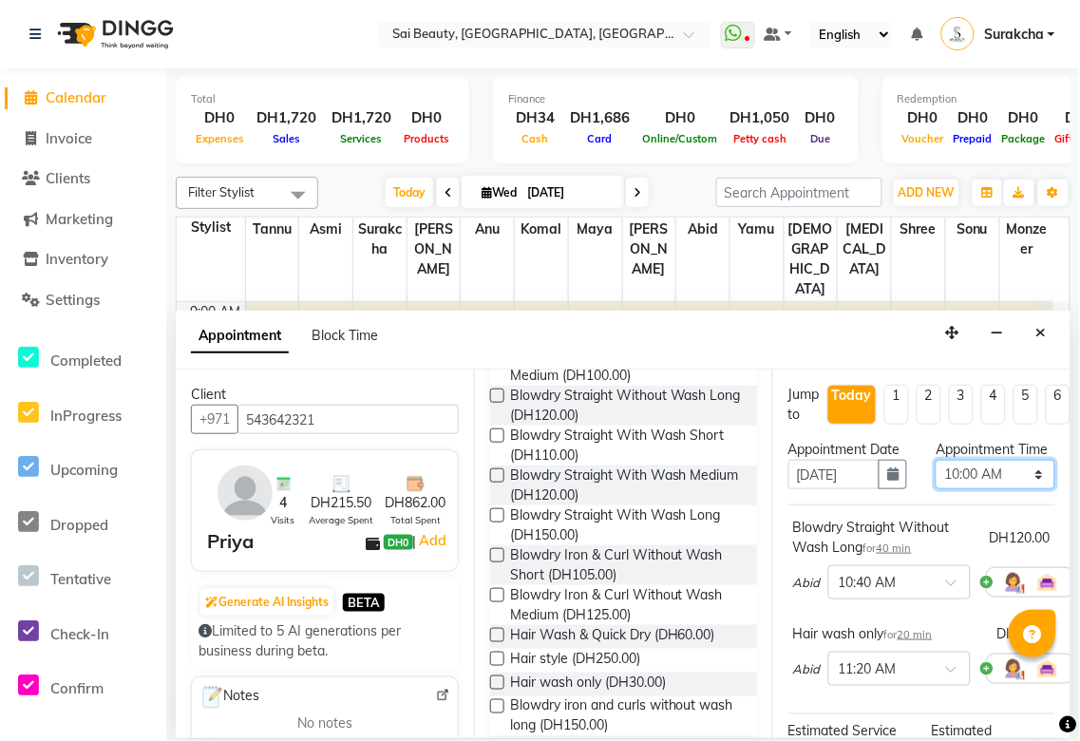
click at [1017, 489] on select "Select 10:00 AM 10:05 AM 10:10 AM 10:15 AM 10:20 AM 10:25 AM 10:30 AM 10:35 AM …" at bounding box center [995, 474] width 119 height 29
click at [936, 479] on select "Select 10:00 AM 10:05 AM 10:10 AM 10:15 AM 10:20 AM 10:25 AM 10:30 AM 10:35 AM …" at bounding box center [995, 474] width 119 height 29
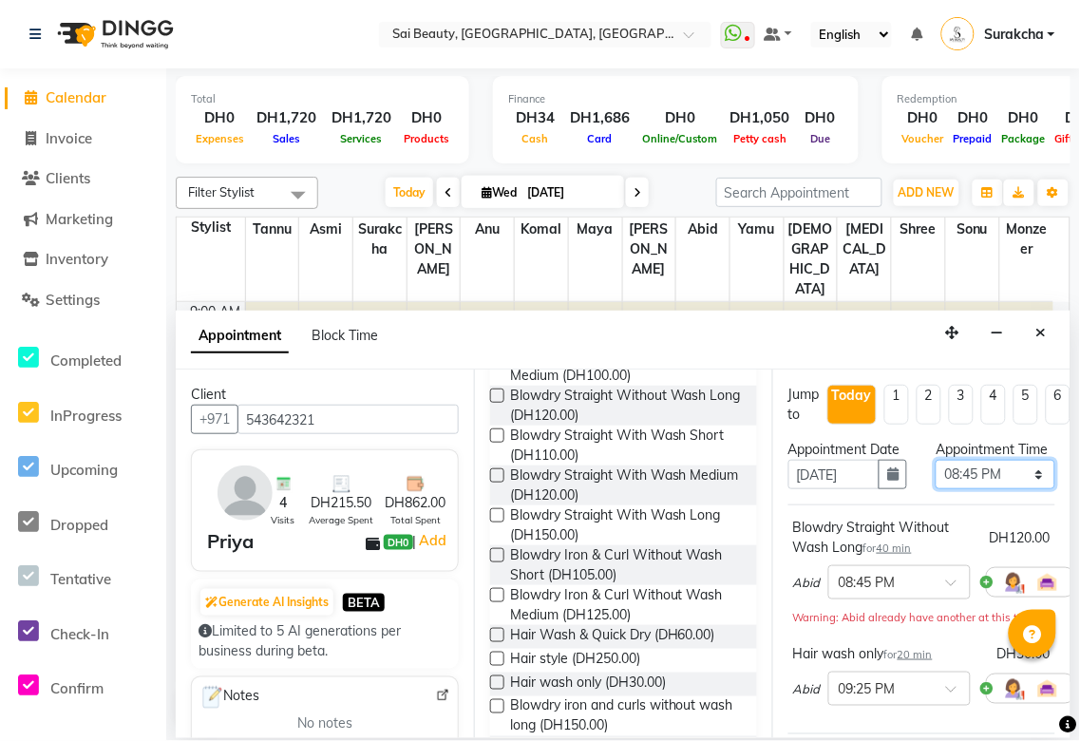
scroll to position [349, 0]
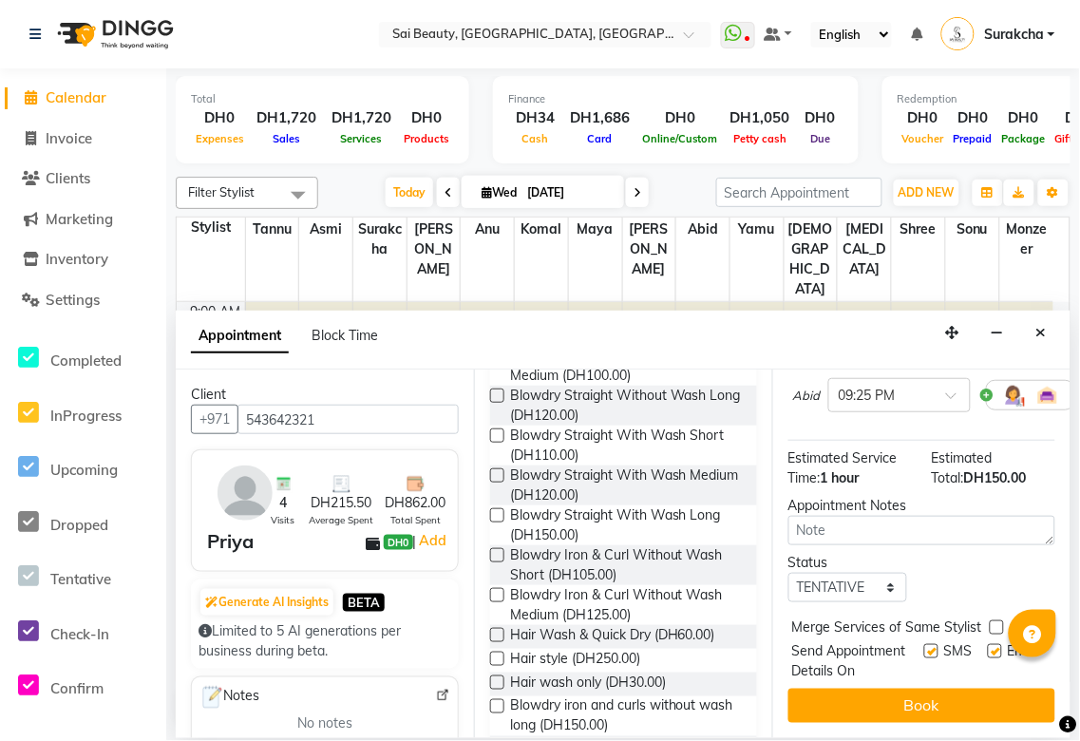
click at [994, 621] on label at bounding box center [997, 628] width 14 height 14
click at [994, 623] on input "checkbox" at bounding box center [996, 629] width 12 height 12
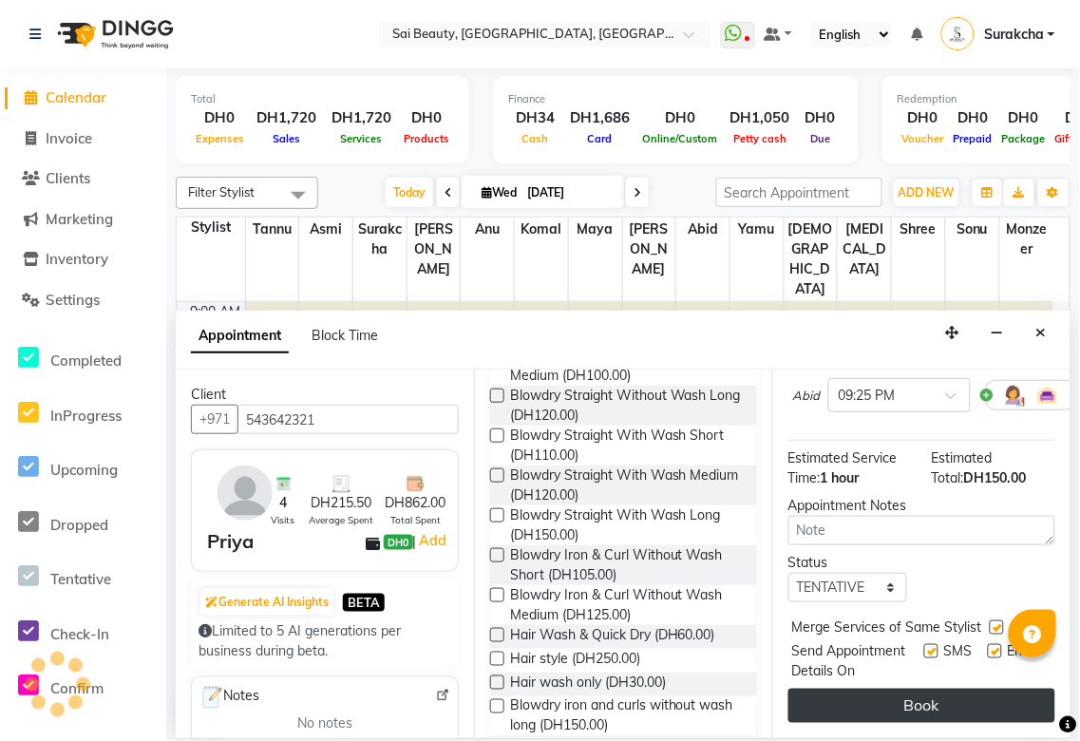
click at [974, 697] on button "Book" at bounding box center [922, 706] width 267 height 34
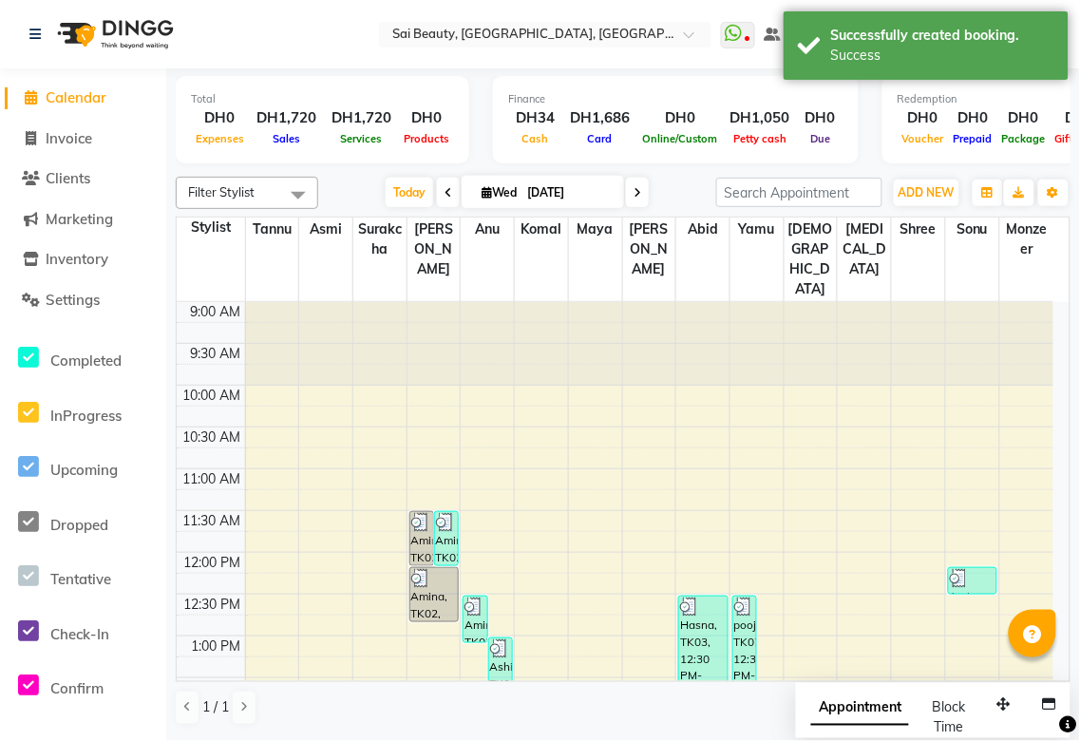
click at [852, 710] on span "Appointment" at bounding box center [861, 709] width 98 height 34
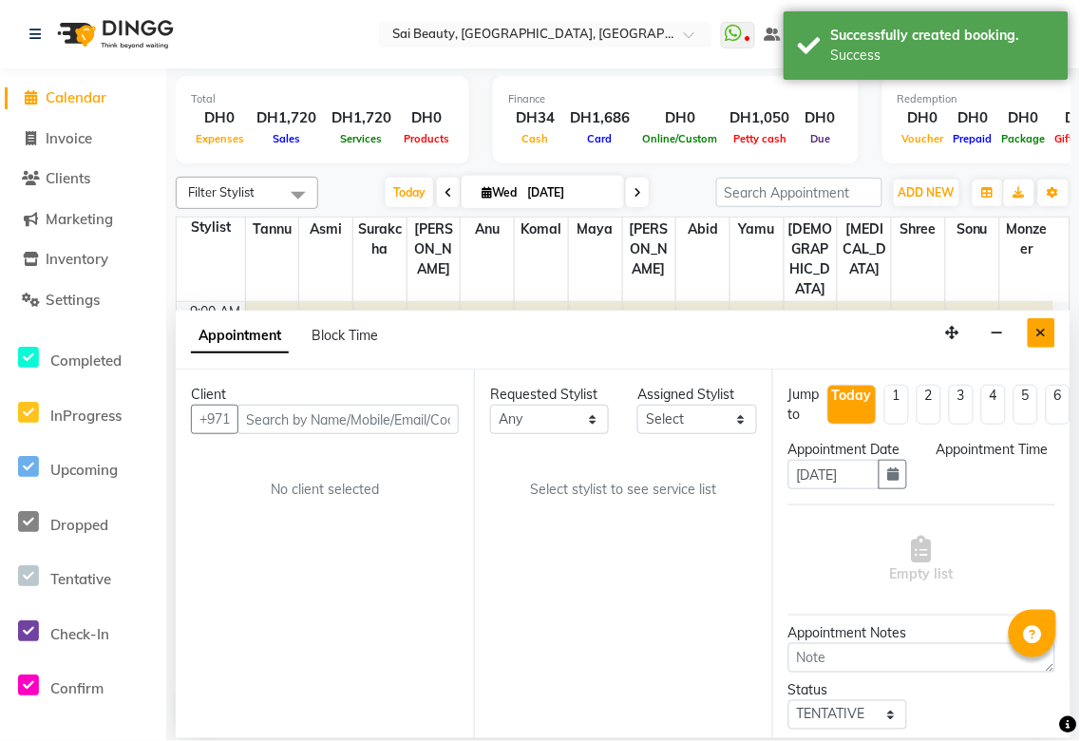
click at [1039, 337] on icon "Close" at bounding box center [1042, 332] width 10 height 13
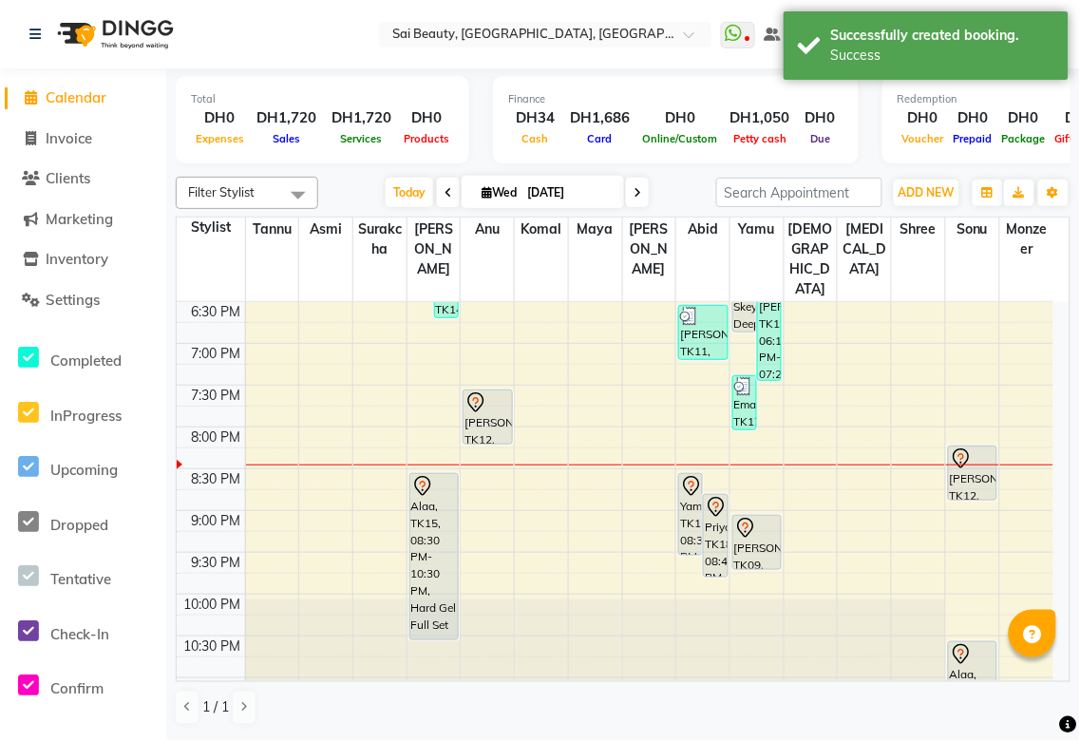
scroll to position [840, 0]
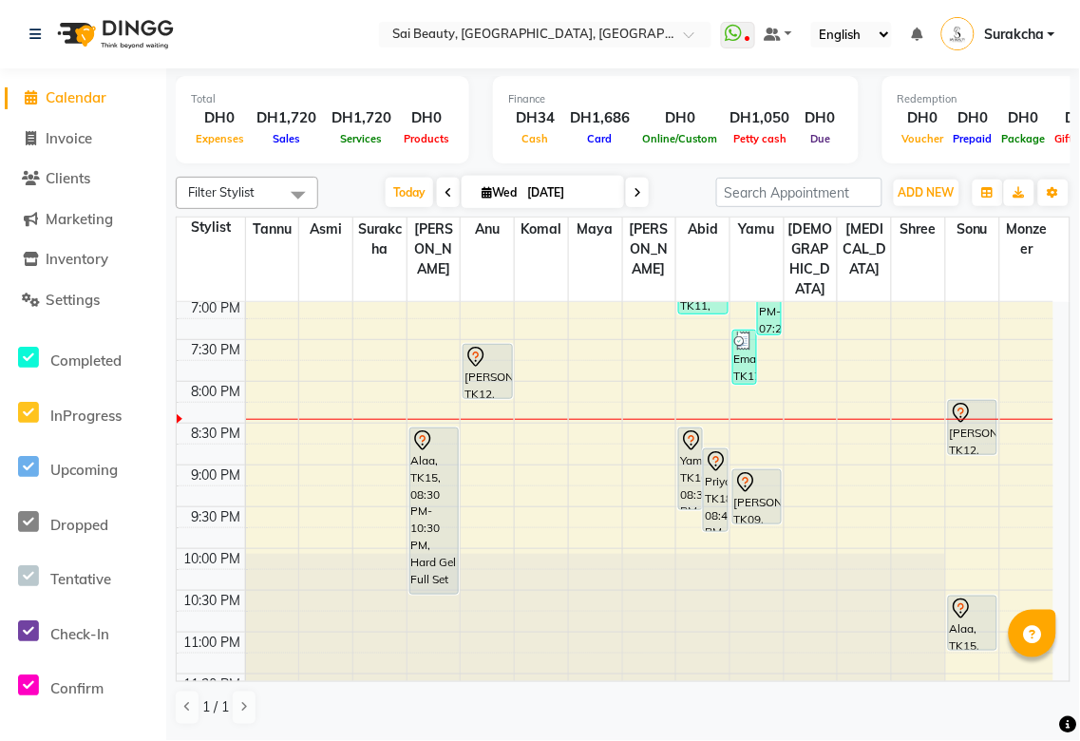
click at [717, 457] on div "Priya, TK18, 08:45 PM-09:45 PM, Blowdry Straight Without Wash Long,Hair wash on…" at bounding box center [715, 490] width 23 height 82
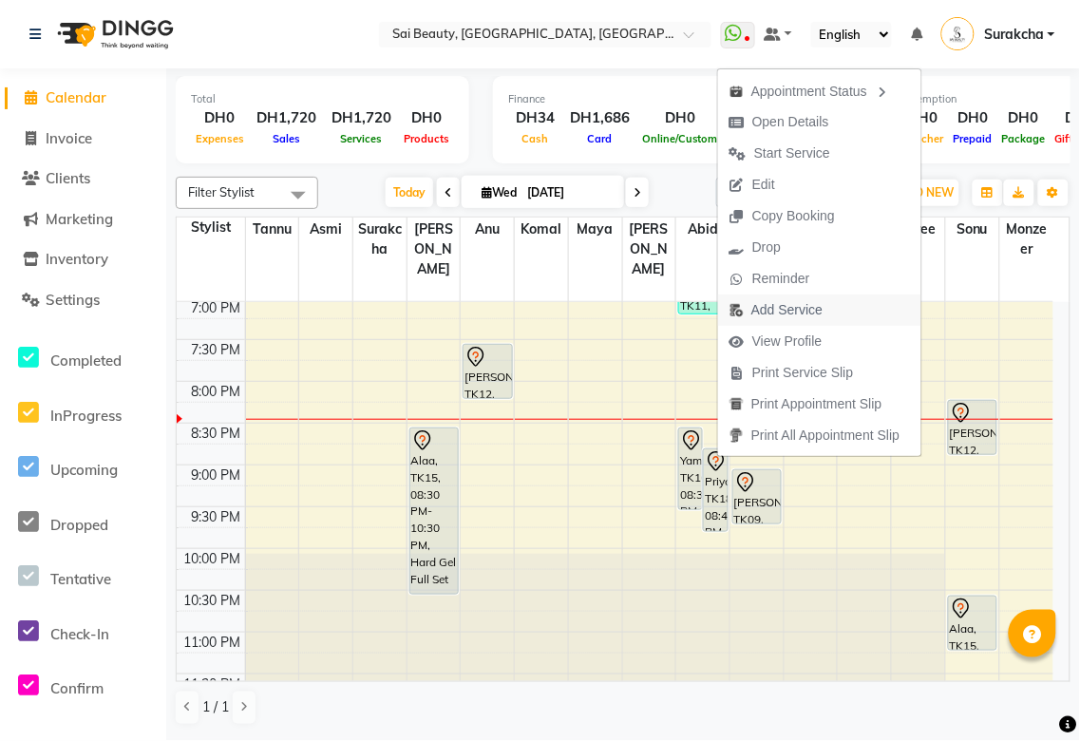
click at [810, 314] on span "Add Service" at bounding box center [787, 310] width 71 height 20
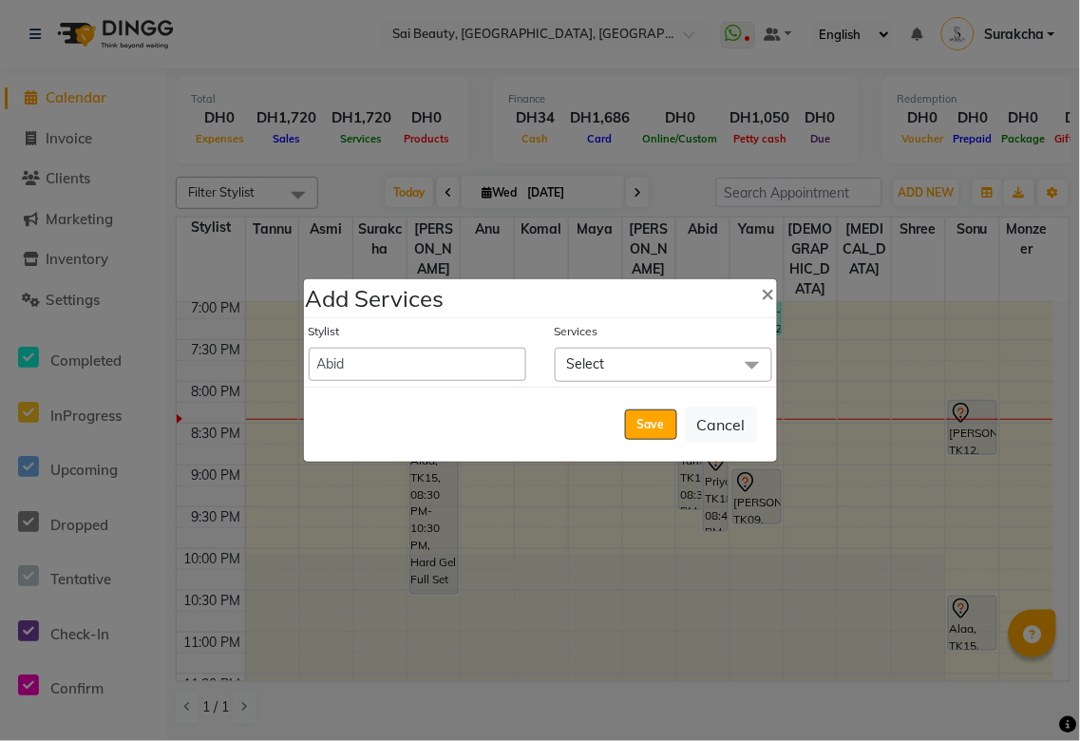
click at [650, 368] on span "Select" at bounding box center [664, 364] width 218 height 33
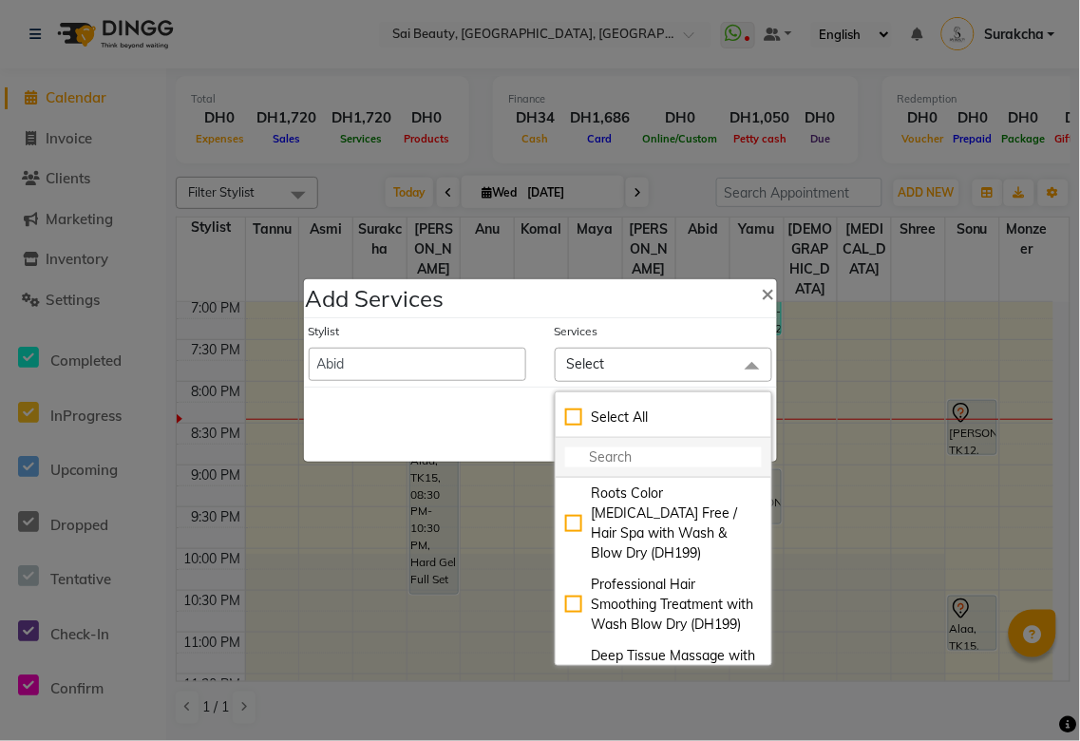
click at [629, 463] on input "multiselect-search" at bounding box center [663, 458] width 197 height 20
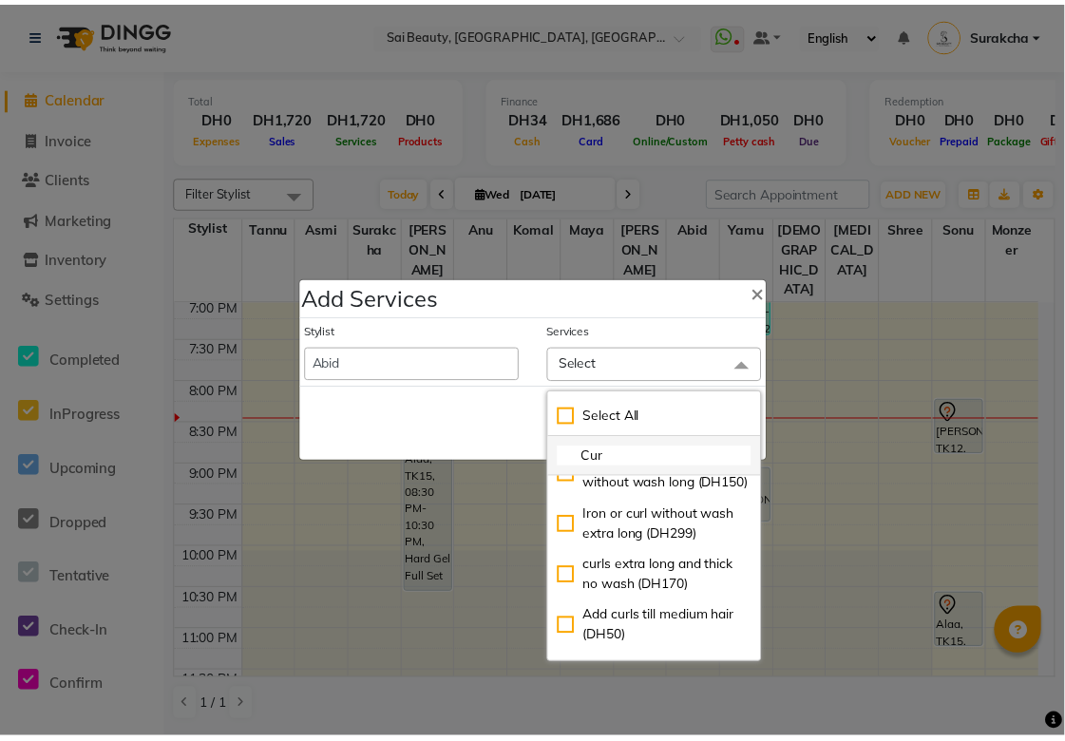
scroll to position [1266, 0]
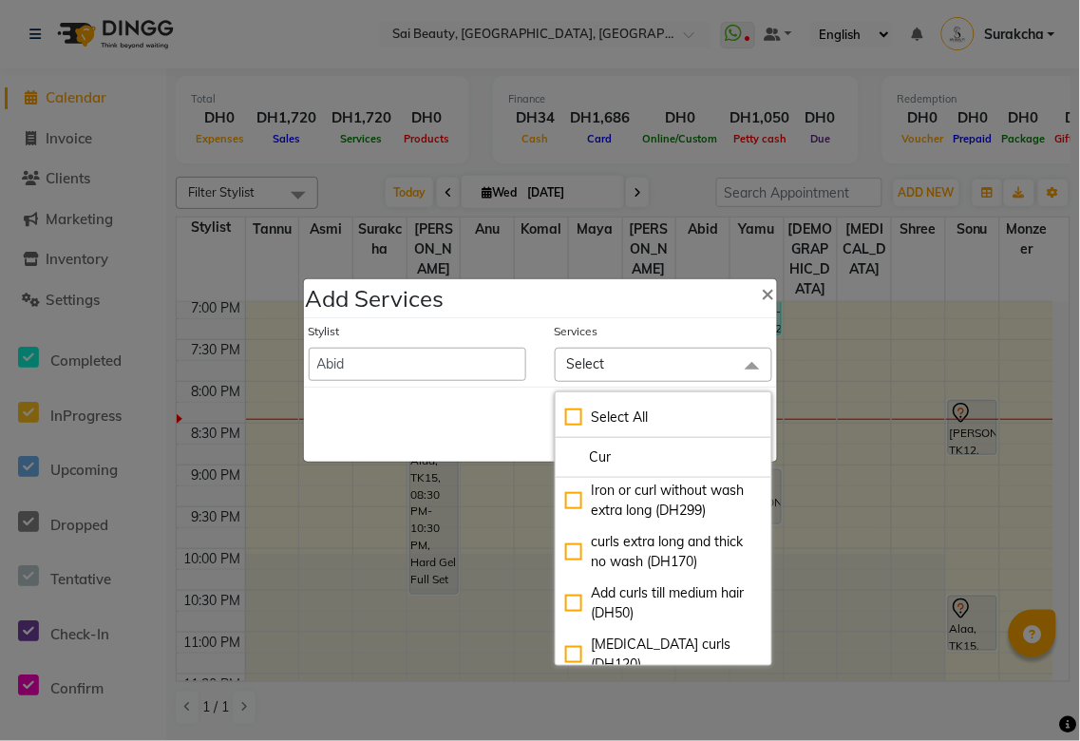
click at [565, 469] on div "Blowdry iron and curls without wash long (DH150)" at bounding box center [663, 450] width 197 height 40
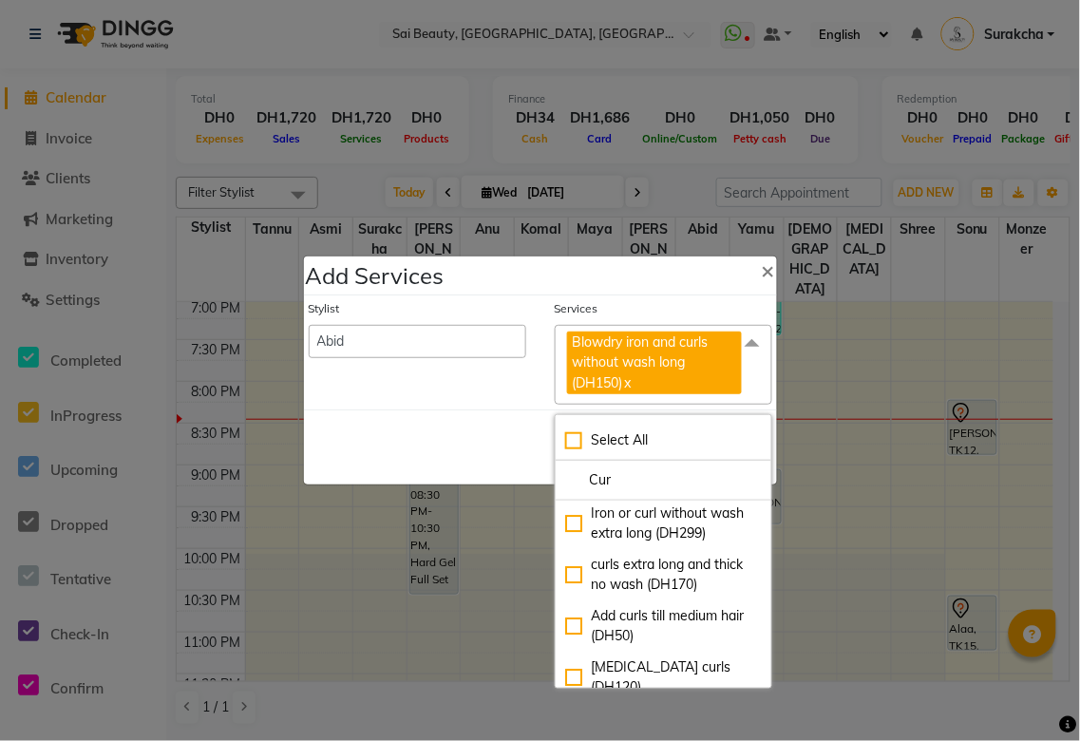
click at [476, 454] on div "Save Cancel" at bounding box center [540, 447] width 473 height 75
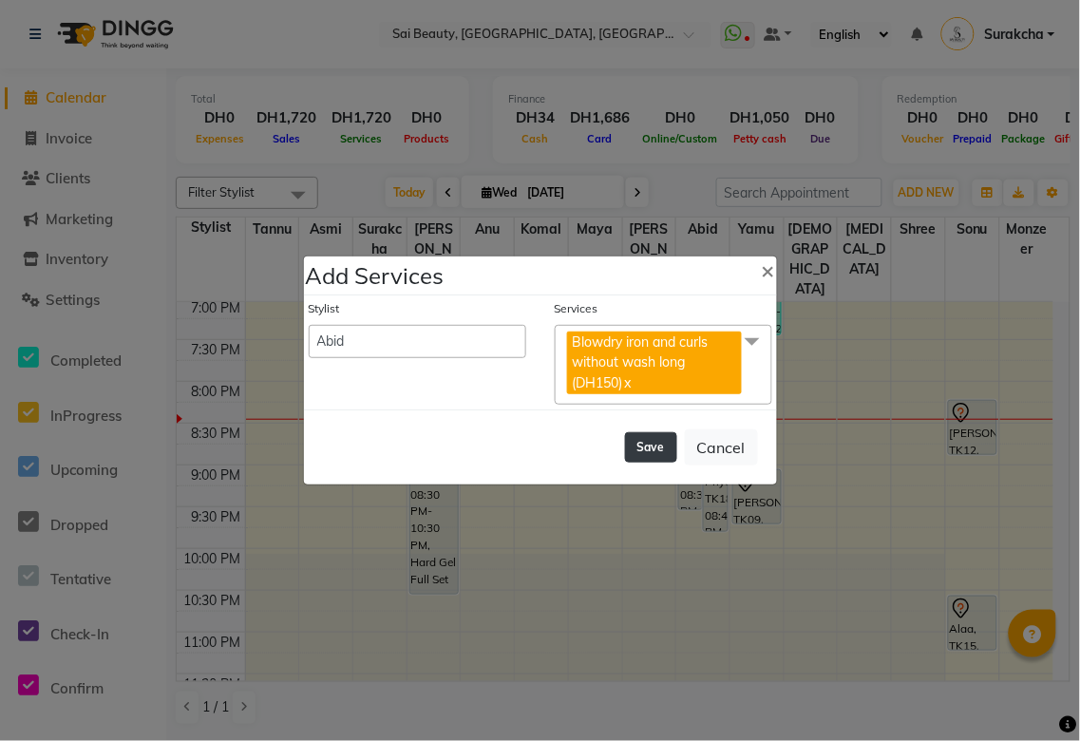
click at [649, 450] on button "Save" at bounding box center [651, 447] width 52 height 30
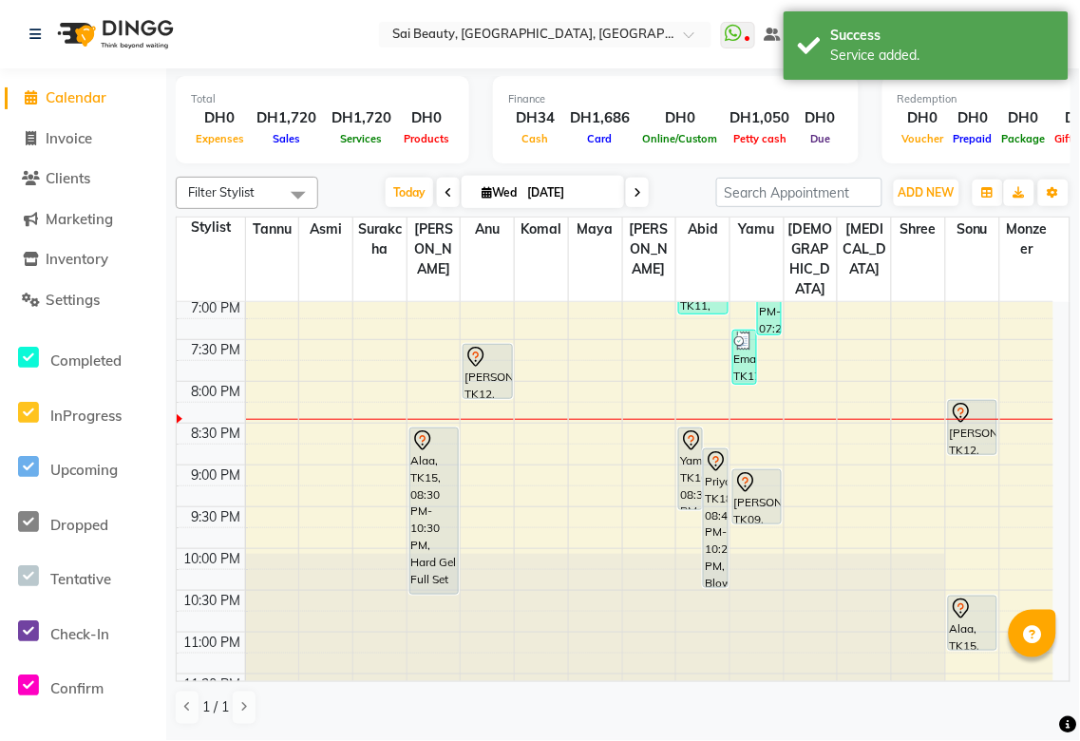
click at [706, 471] on div "Priya, TK18, 08:45 PM-10:25 PM, Blowdry Straight Without Wash Long,Hair wash on…" at bounding box center [715, 518] width 23 height 138
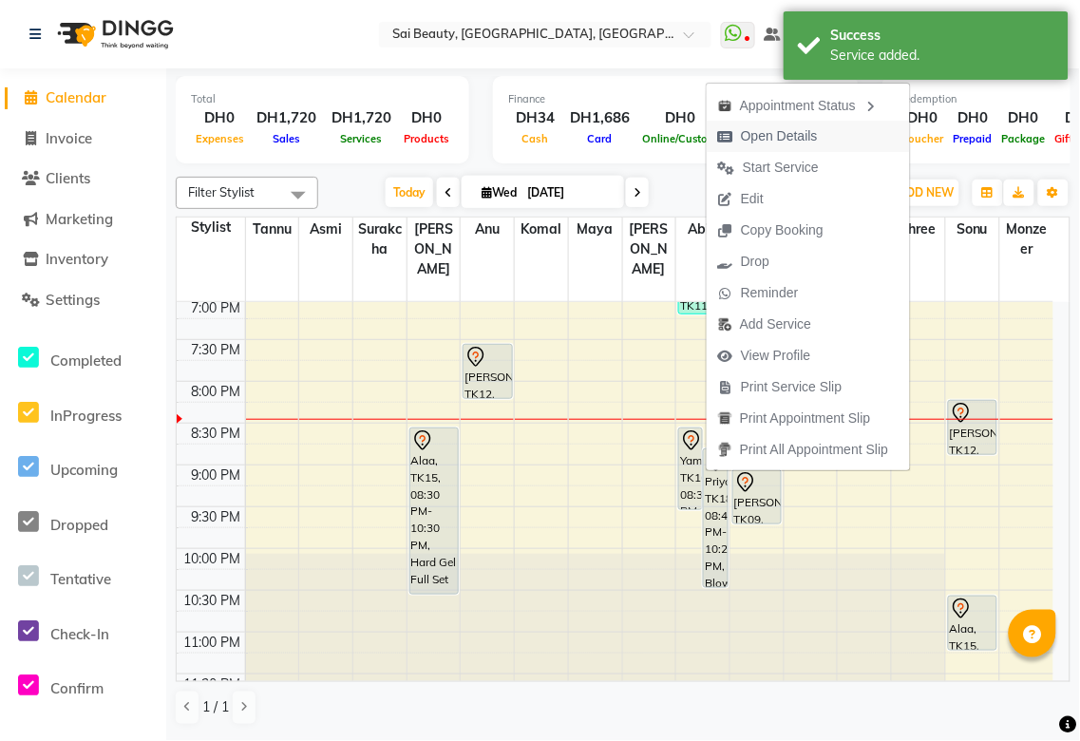
click at [791, 138] on span "Open Details" at bounding box center [779, 136] width 77 height 20
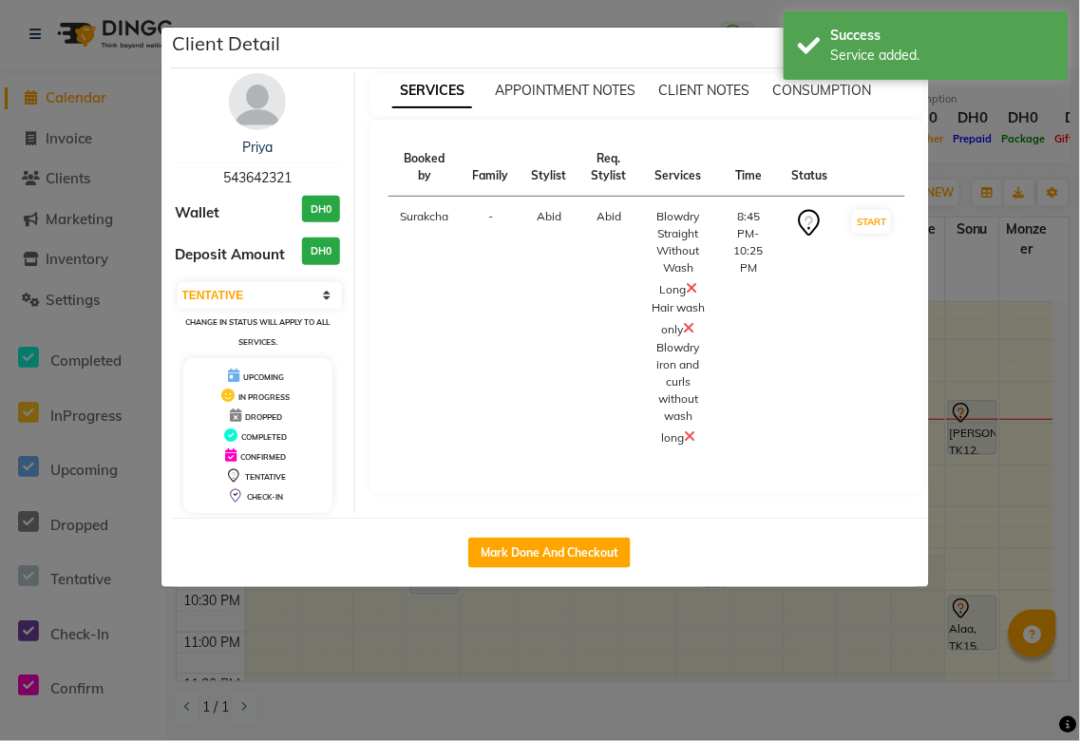
click at [691, 287] on icon at bounding box center [691, 287] width 11 height 15
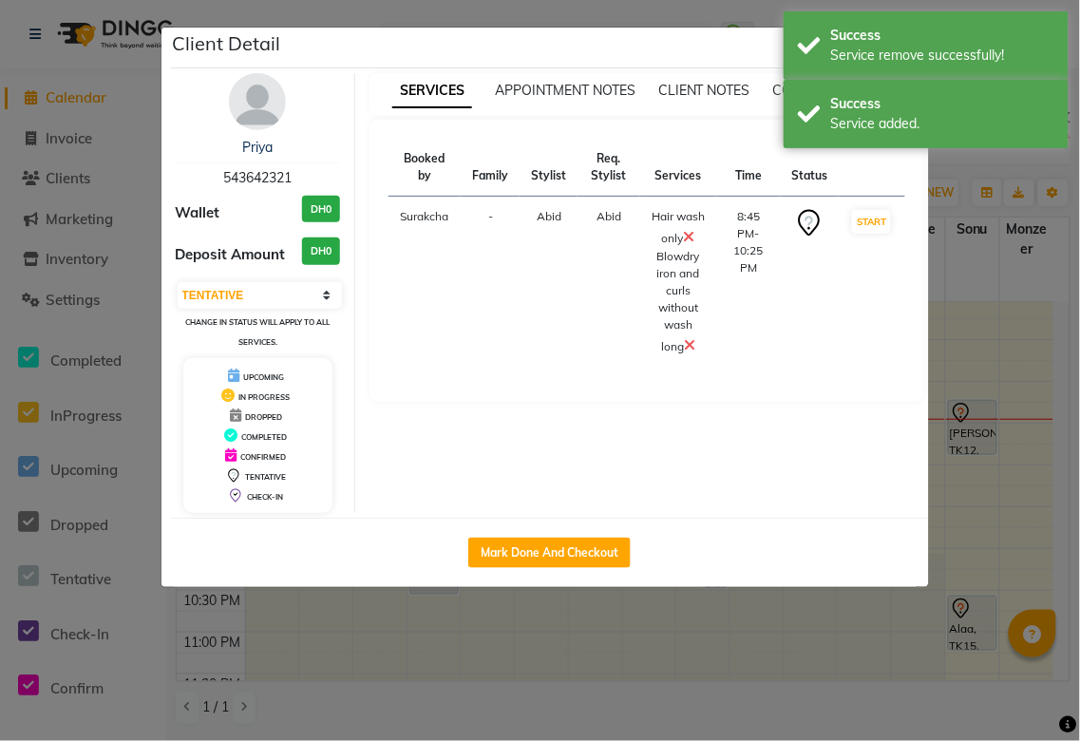
click at [1031, 175] on ngb-modal-window "Client Detail Priya 543642321 Wallet DH0 Deposit Amount DH0 Select IN SERVICE C…" at bounding box center [540, 370] width 1080 height 741
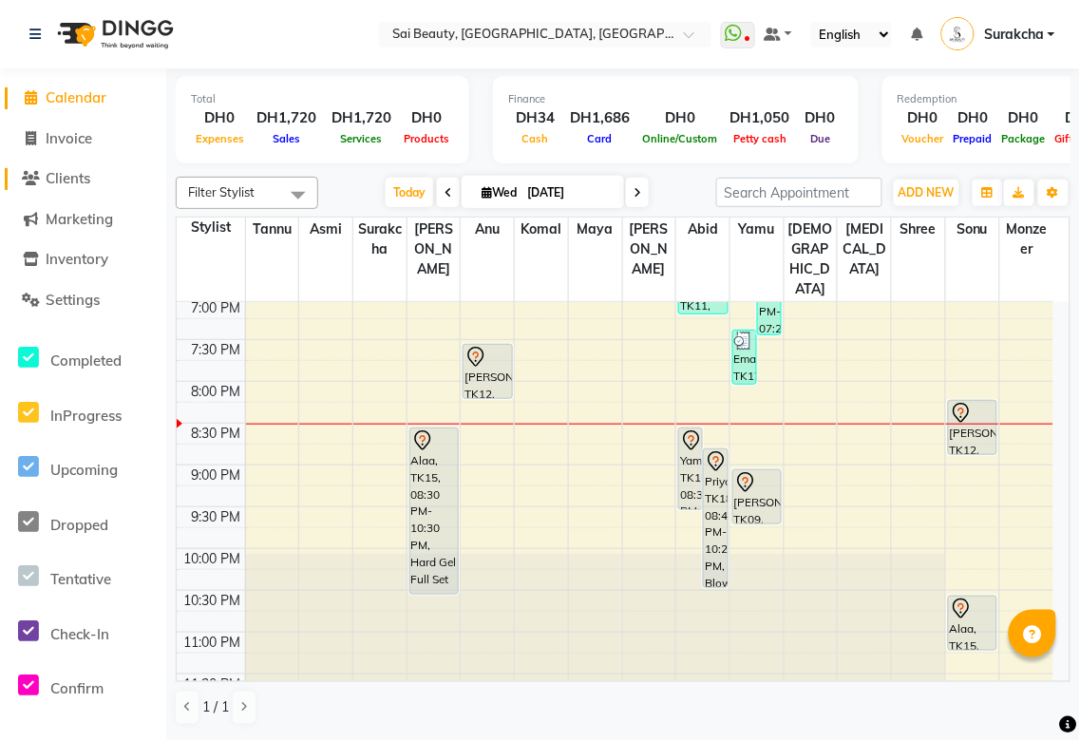
click at [60, 182] on span "Clients" at bounding box center [68, 178] width 45 height 18
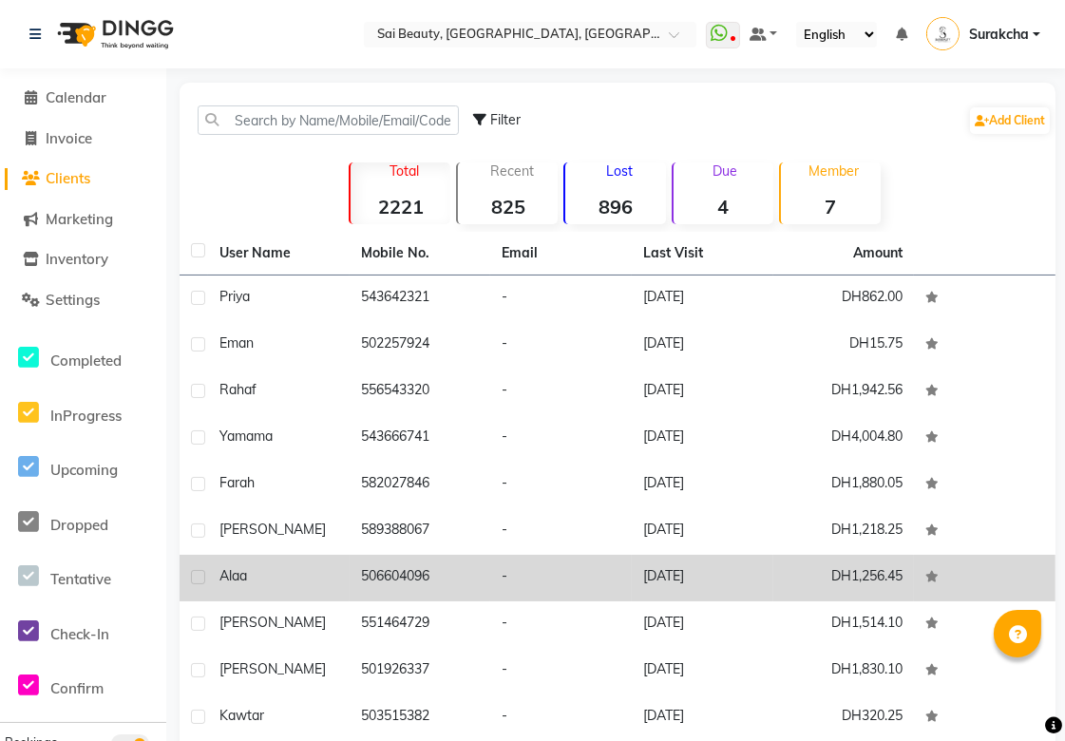
click at [399, 580] on td "506604096" at bounding box center [421, 578] width 142 height 47
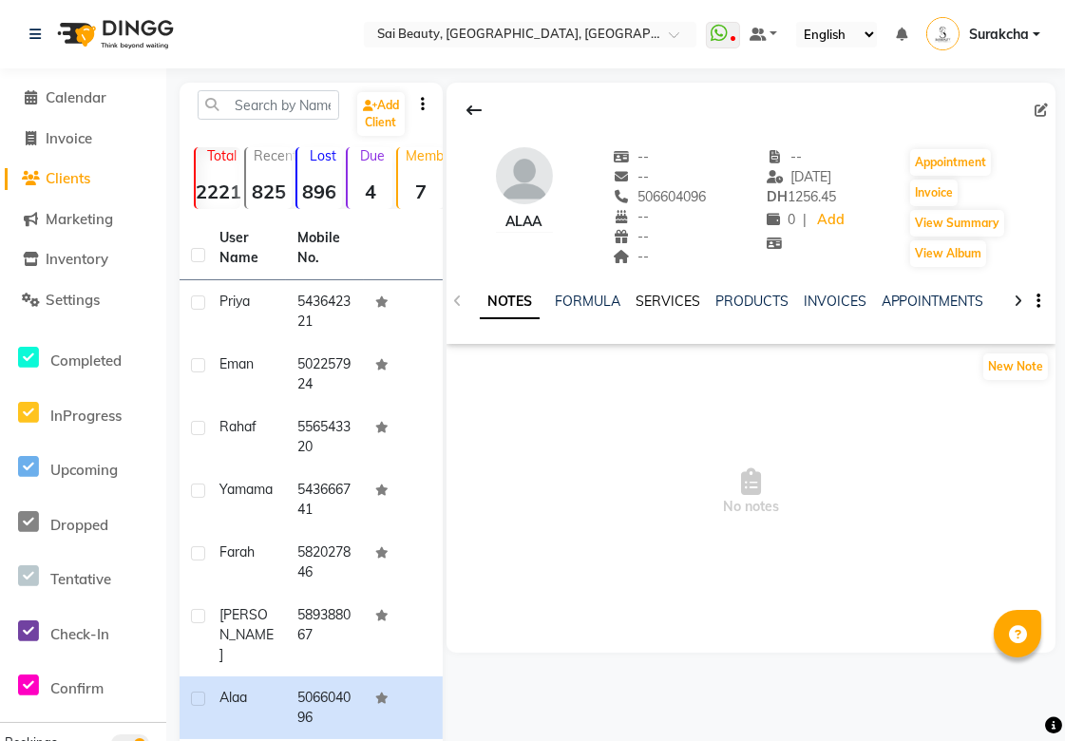
click at [665, 293] on link "SERVICES" at bounding box center [668, 301] width 65 height 17
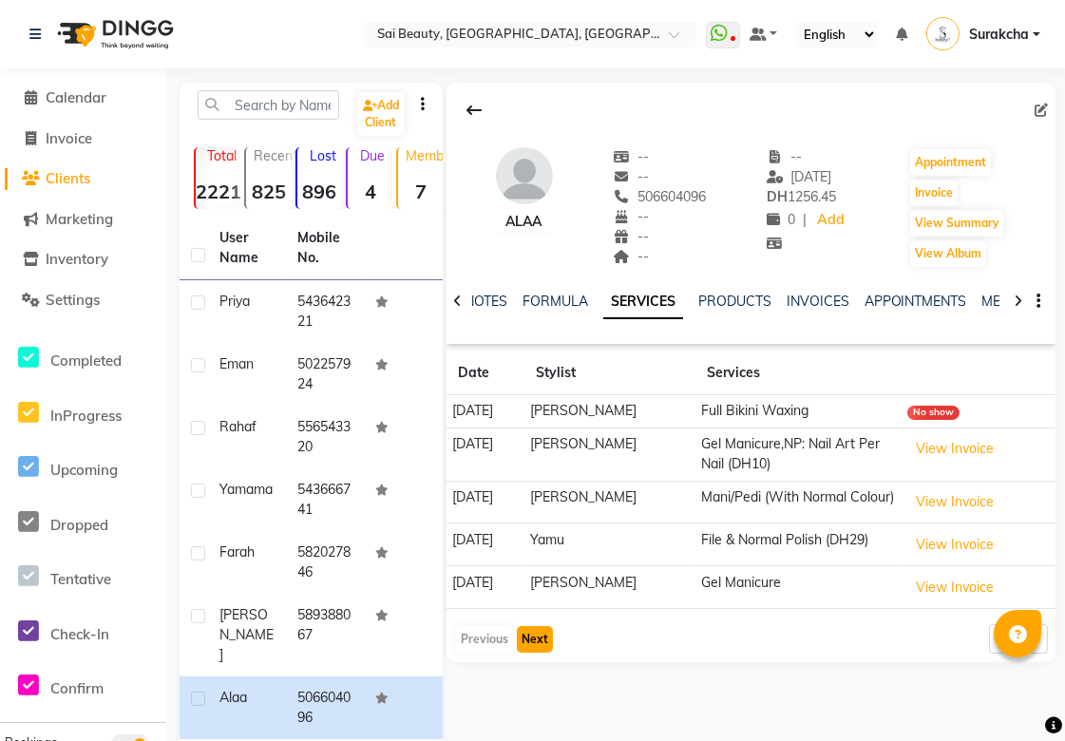
click at [548, 642] on button "Next" at bounding box center [535, 639] width 36 height 27
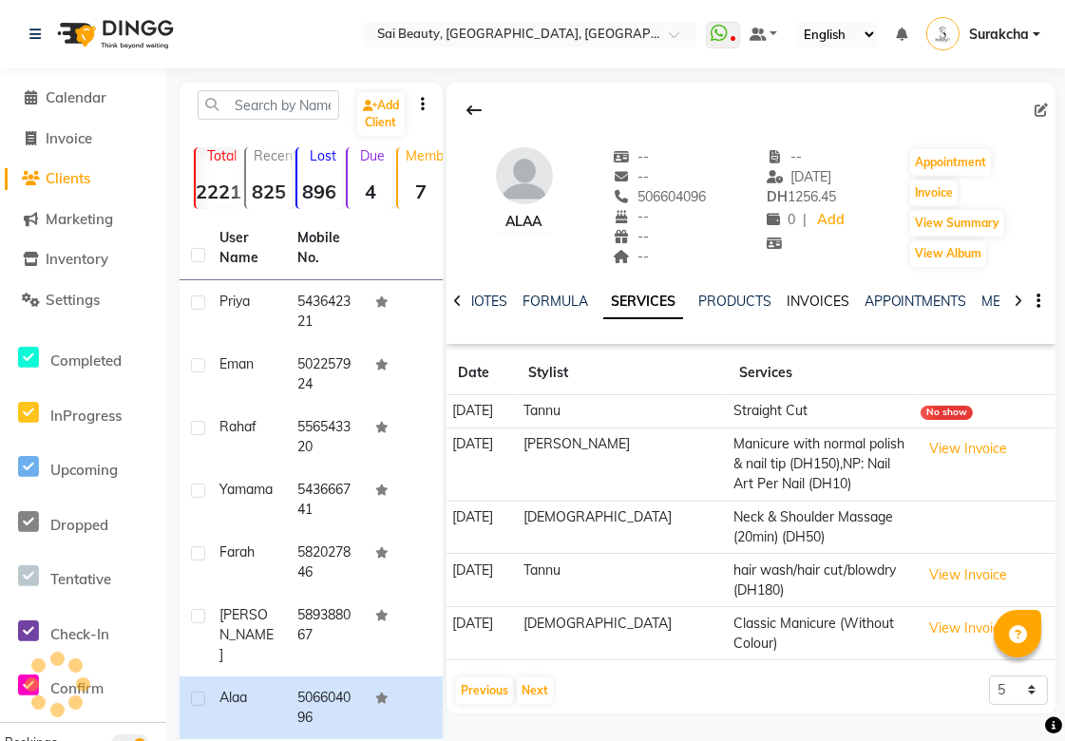
click at [812, 306] on link "INVOICES" at bounding box center [818, 301] width 63 height 17
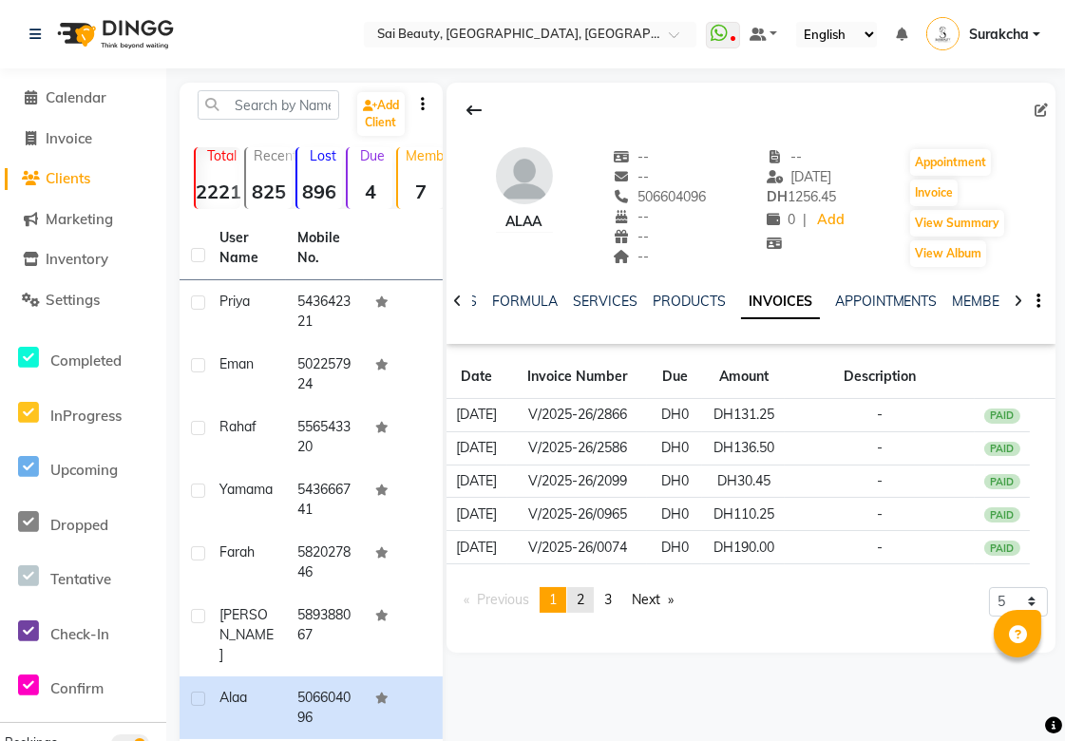
click at [584, 603] on span "2" at bounding box center [581, 599] width 8 height 17
click at [601, 606] on link "page 3" at bounding box center [608, 600] width 27 height 26
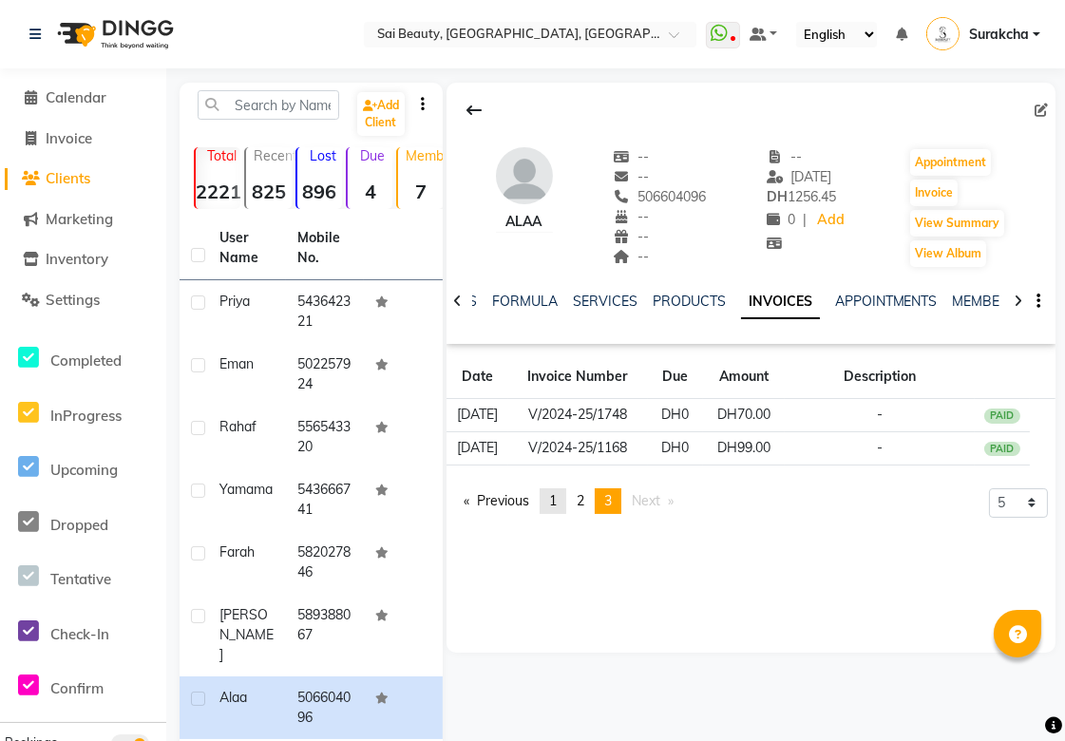
click at [555, 509] on link "page 1" at bounding box center [553, 501] width 27 height 26
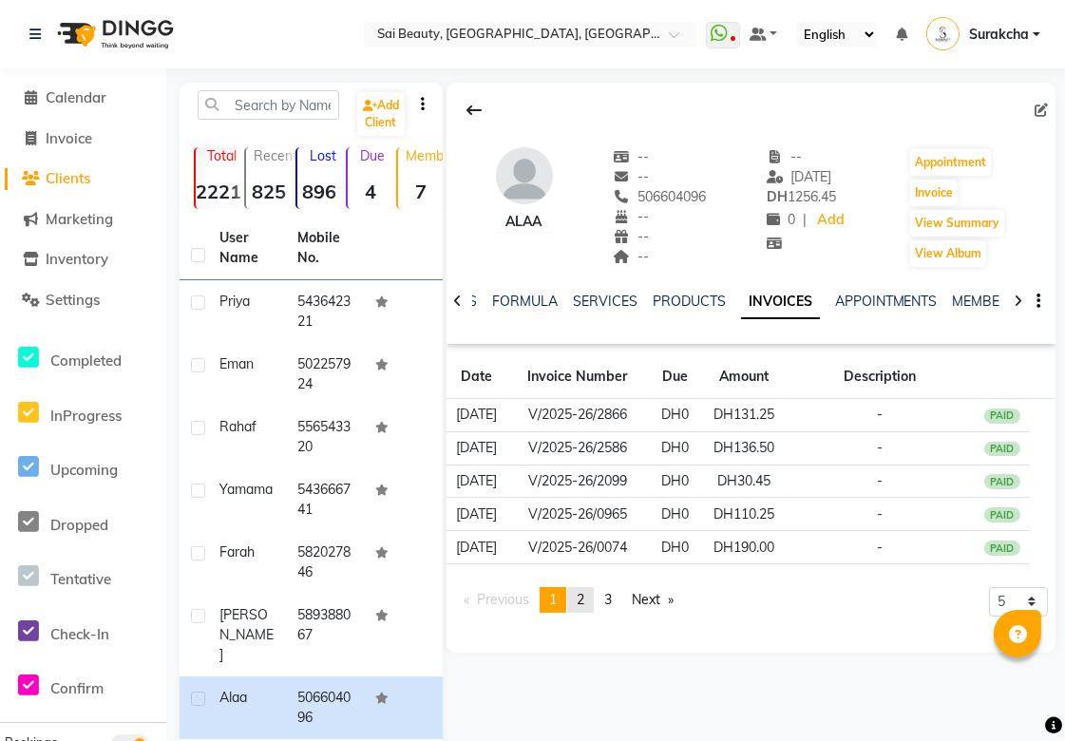
click at [583, 605] on span "2" at bounding box center [581, 599] width 8 height 17
click at [556, 603] on span "1" at bounding box center [553, 599] width 8 height 17
click at [602, 308] on link "SERVICES" at bounding box center [605, 301] width 65 height 17
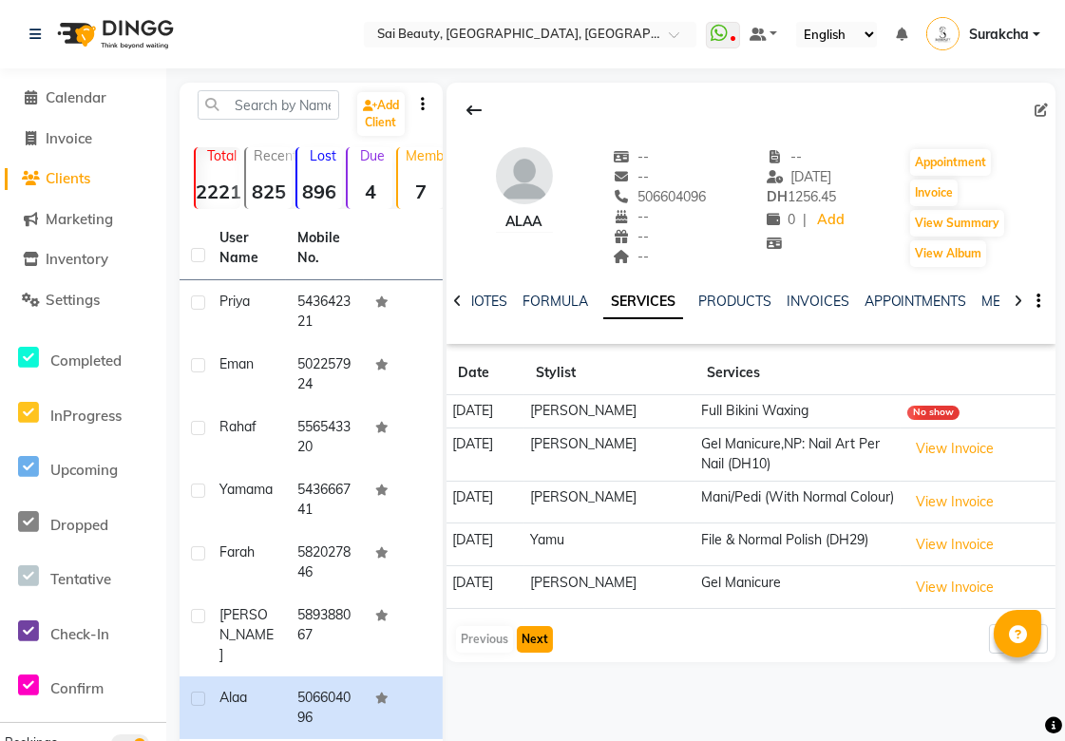
click at [540, 640] on button "Next" at bounding box center [535, 639] width 36 height 27
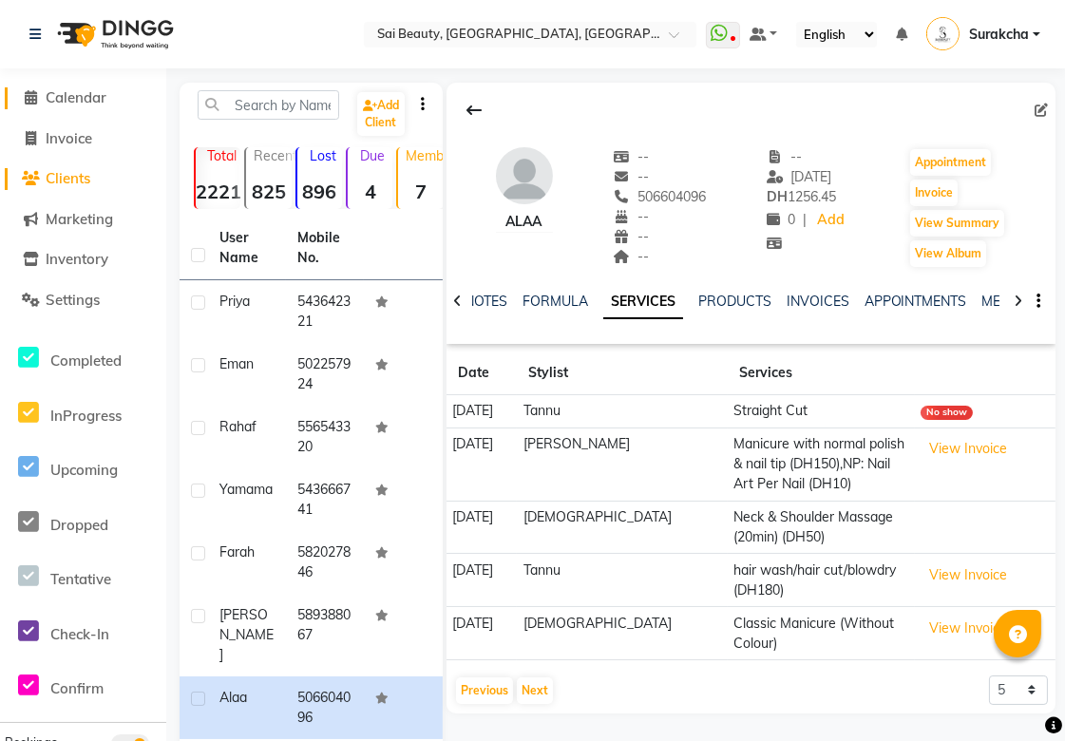
click at [70, 101] on span "Calendar" at bounding box center [76, 97] width 61 height 18
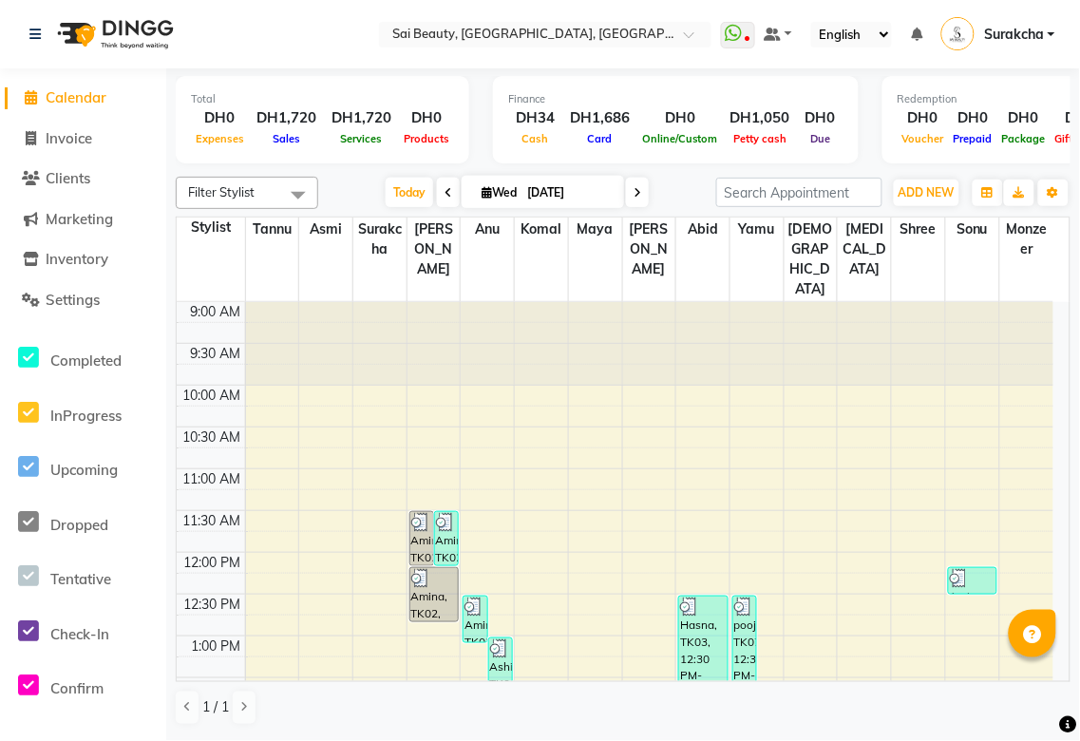
click at [635, 195] on icon at bounding box center [638, 192] width 8 height 11
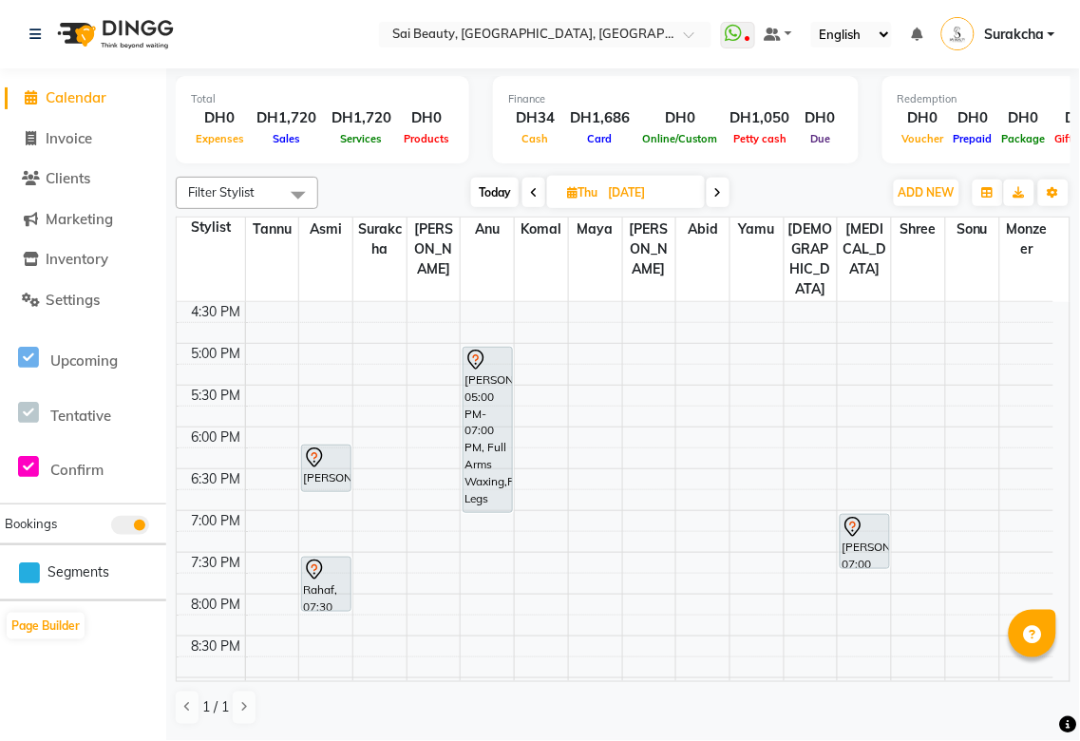
scroll to position [613, 0]
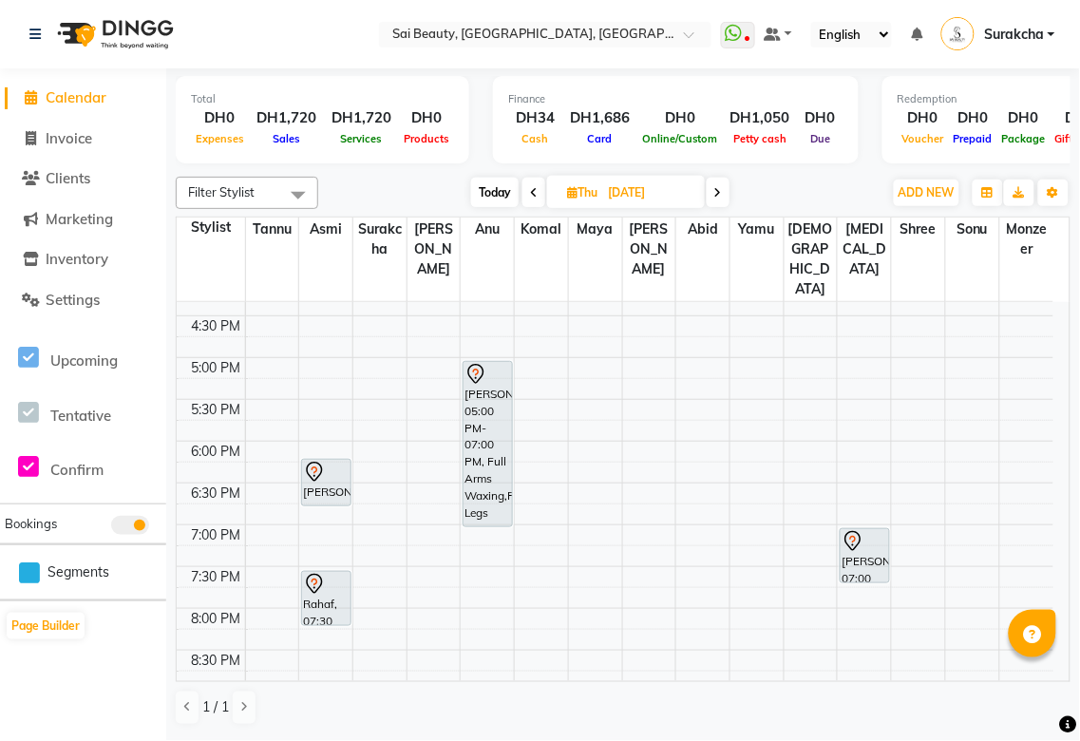
click at [489, 420] on div "[PERSON_NAME], 05:00 PM-07:00 PM, Full Arms Waxing,Full Legs Waxing,Full Stomac…" at bounding box center [488, 444] width 48 height 164
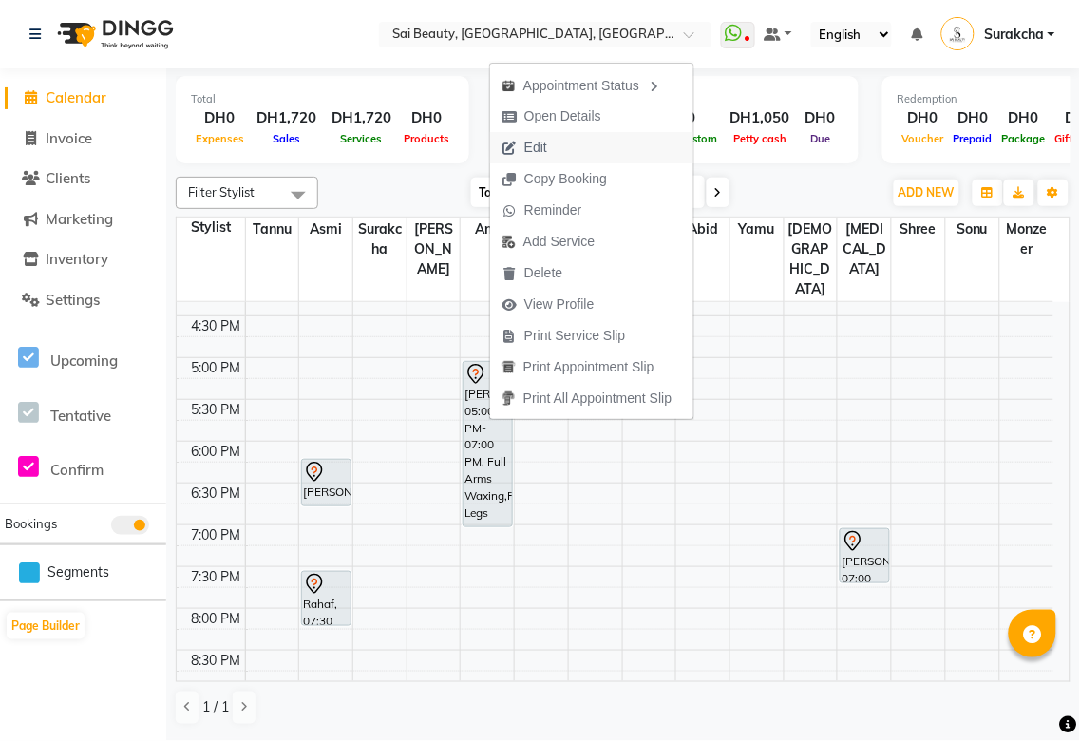
click at [591, 133] on button "Edit" at bounding box center [591, 147] width 203 height 31
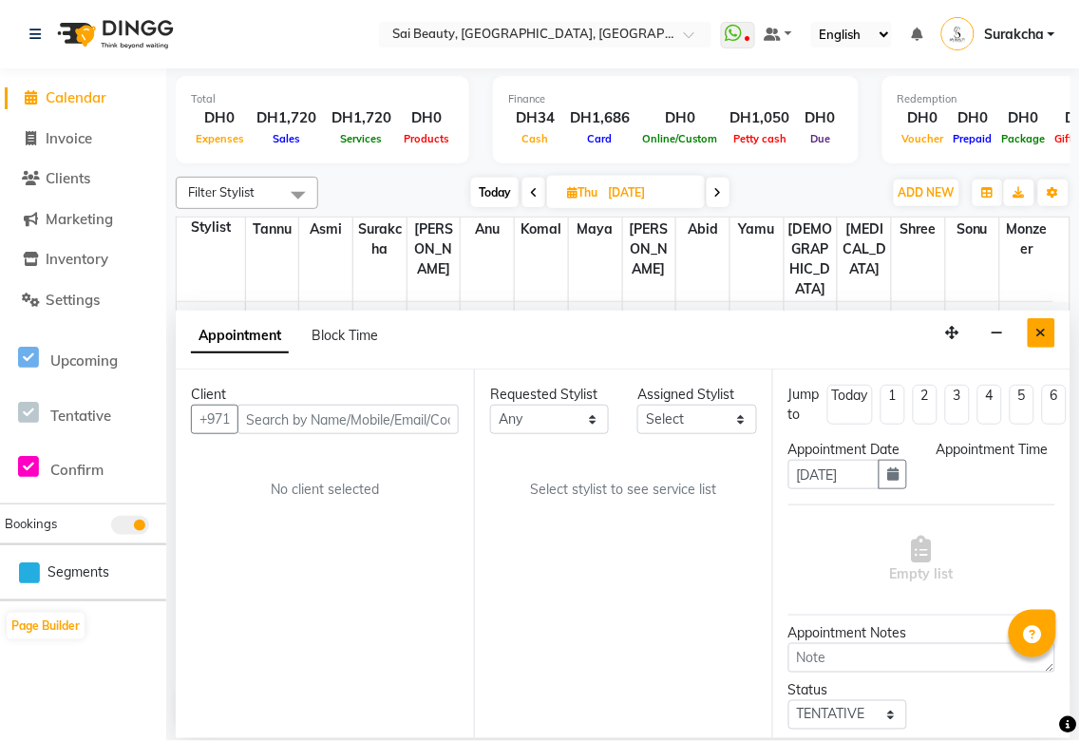
click at [1043, 334] on icon "Close" at bounding box center [1042, 332] width 10 height 13
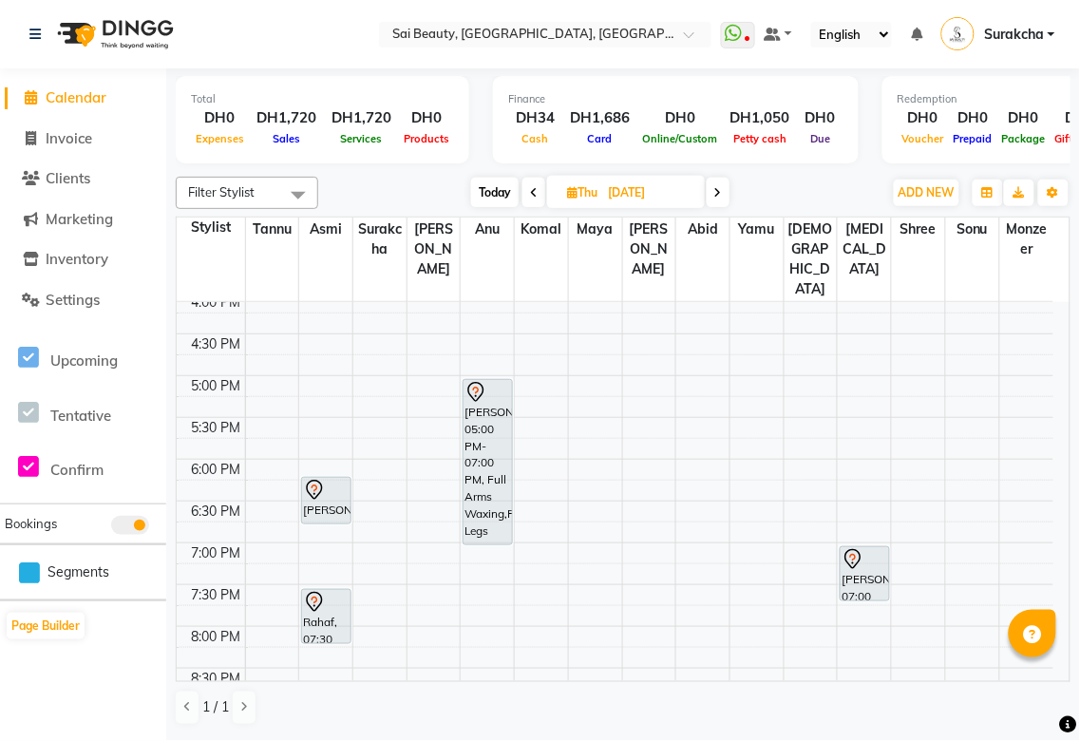
scroll to position [547, 0]
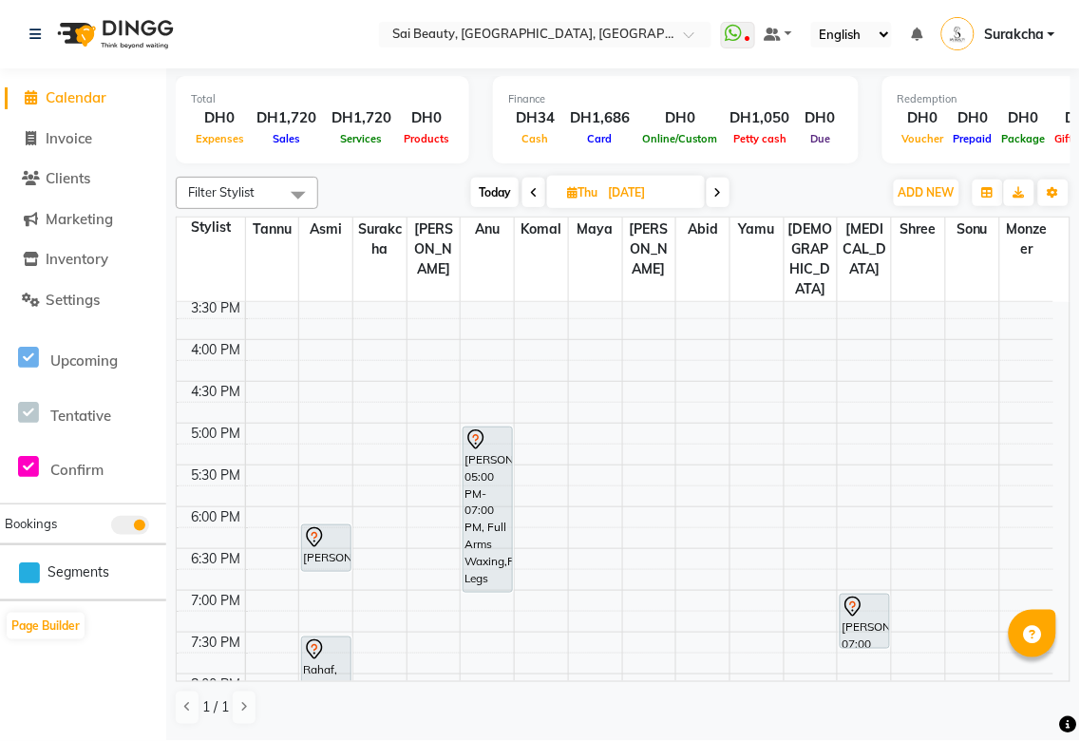
click at [478, 468] on div "[PERSON_NAME], 05:00 PM-07:00 PM, Full Arms Waxing,Full Legs Waxing,Full Stomac…" at bounding box center [488, 510] width 48 height 164
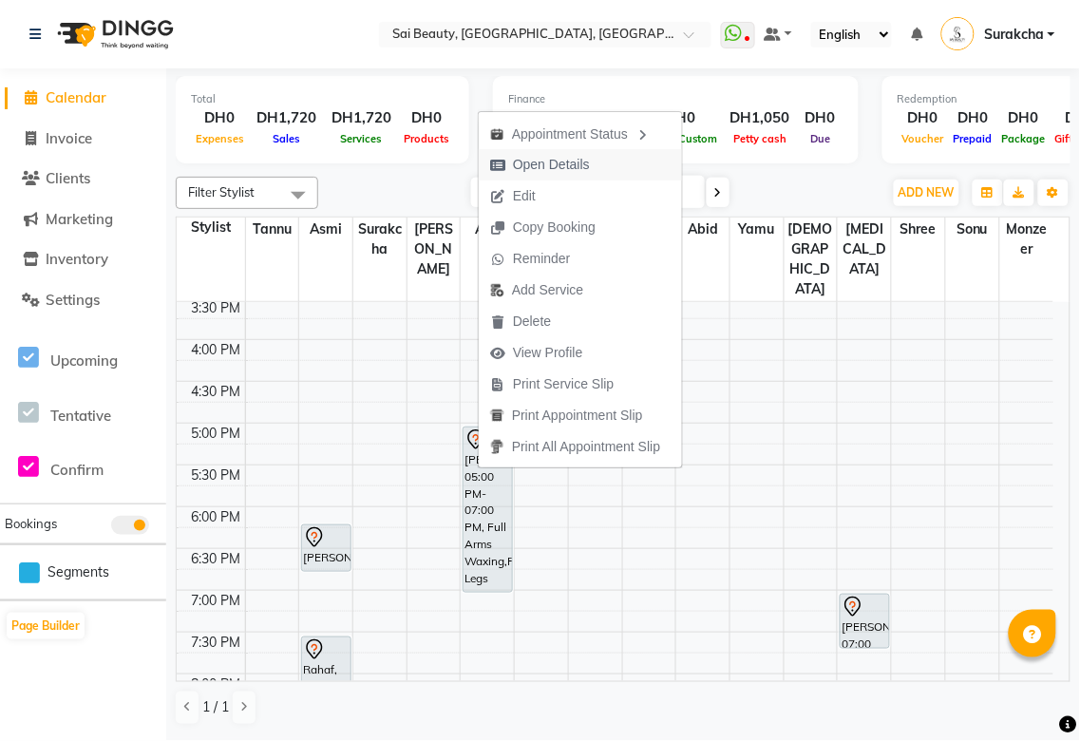
click at [554, 165] on span "Open Details" at bounding box center [551, 165] width 77 height 20
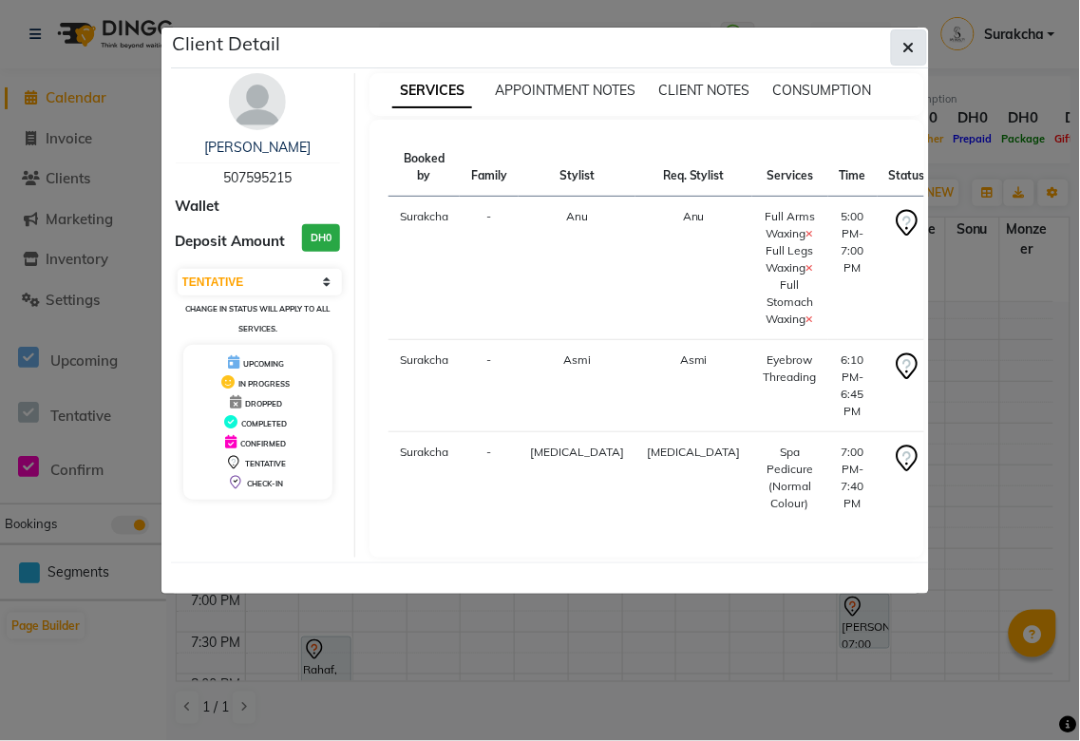
click at [908, 46] on icon "button" at bounding box center [909, 47] width 11 height 15
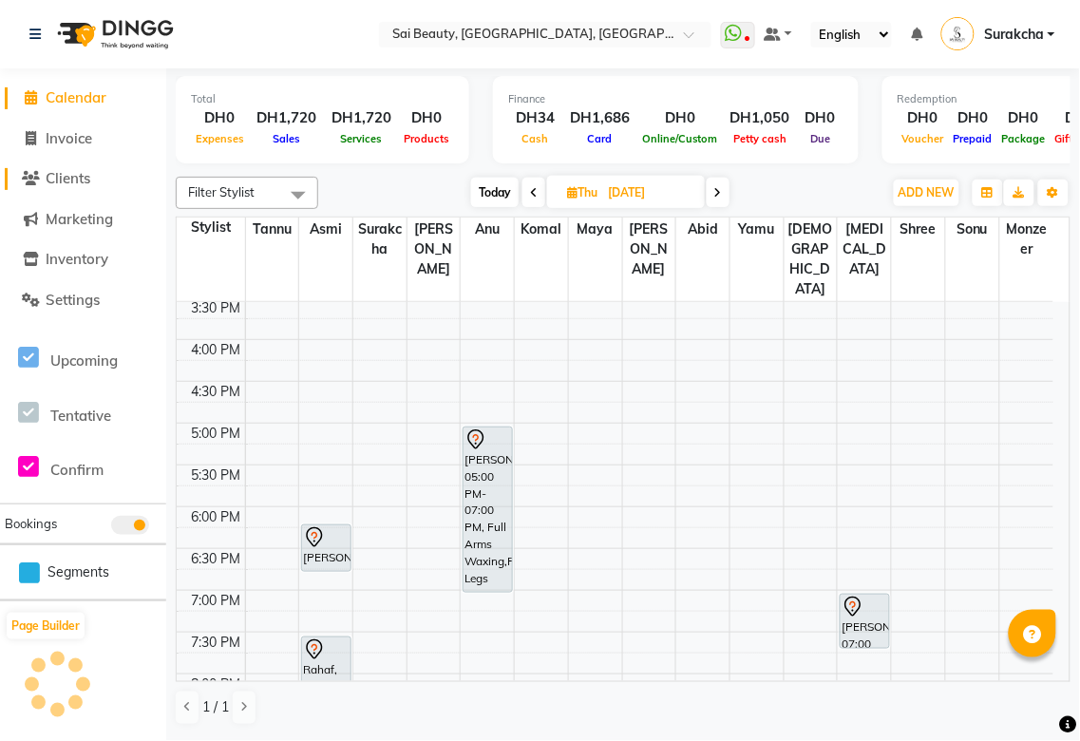
click at [65, 173] on span "Clients" at bounding box center [68, 178] width 45 height 18
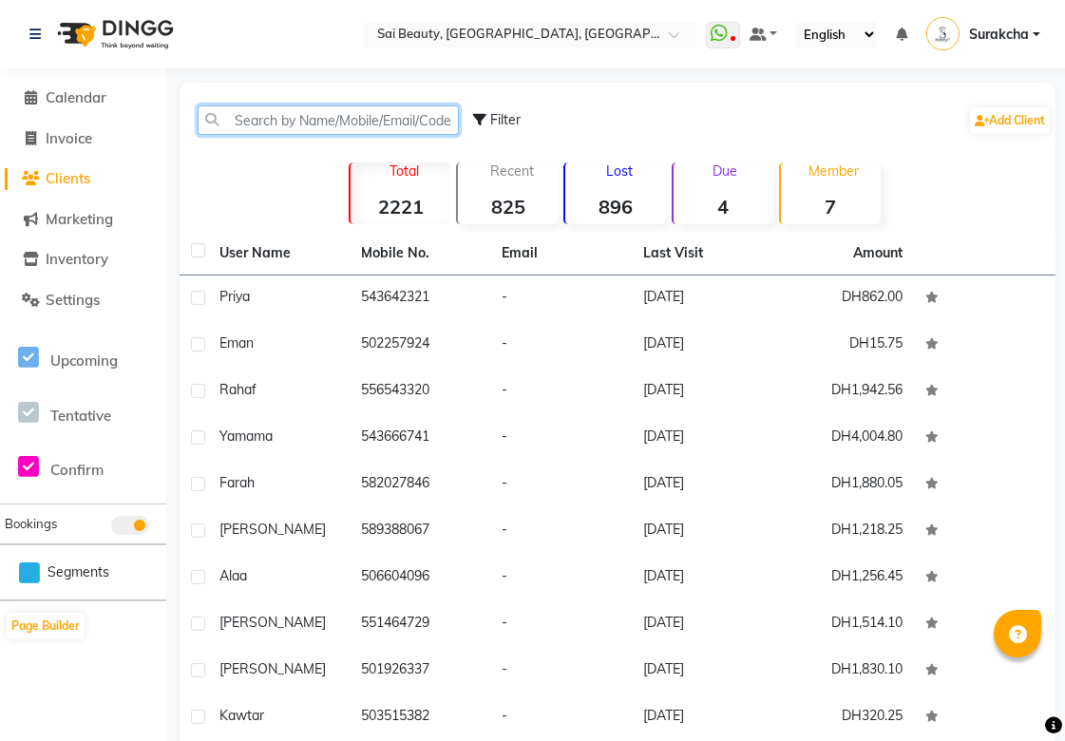
click at [390, 126] on input "text" at bounding box center [328, 119] width 261 height 29
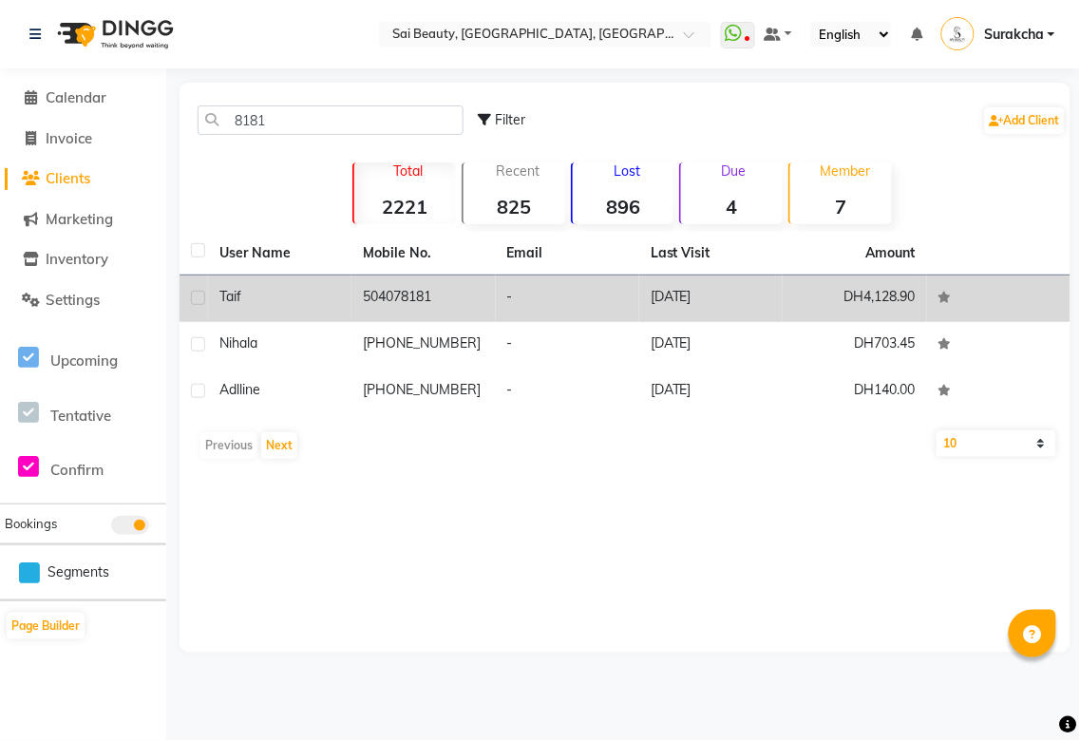
click at [429, 296] on td "504078181" at bounding box center [423, 299] width 143 height 47
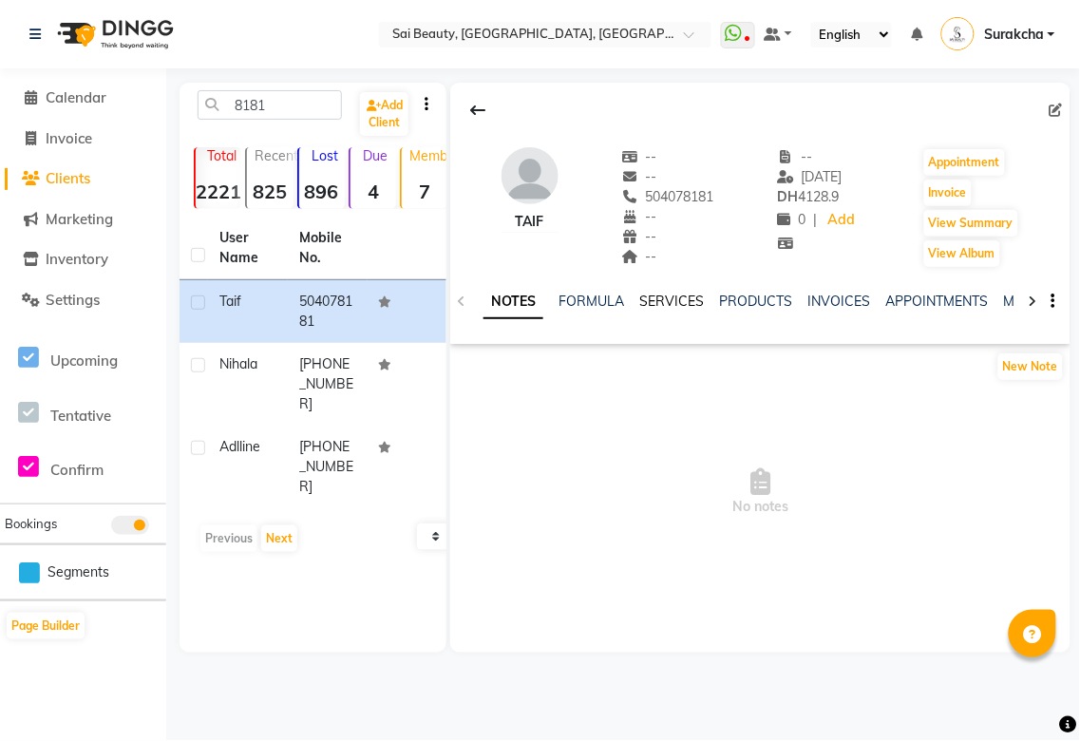
click at [668, 302] on link "SERVICES" at bounding box center [672, 301] width 65 height 17
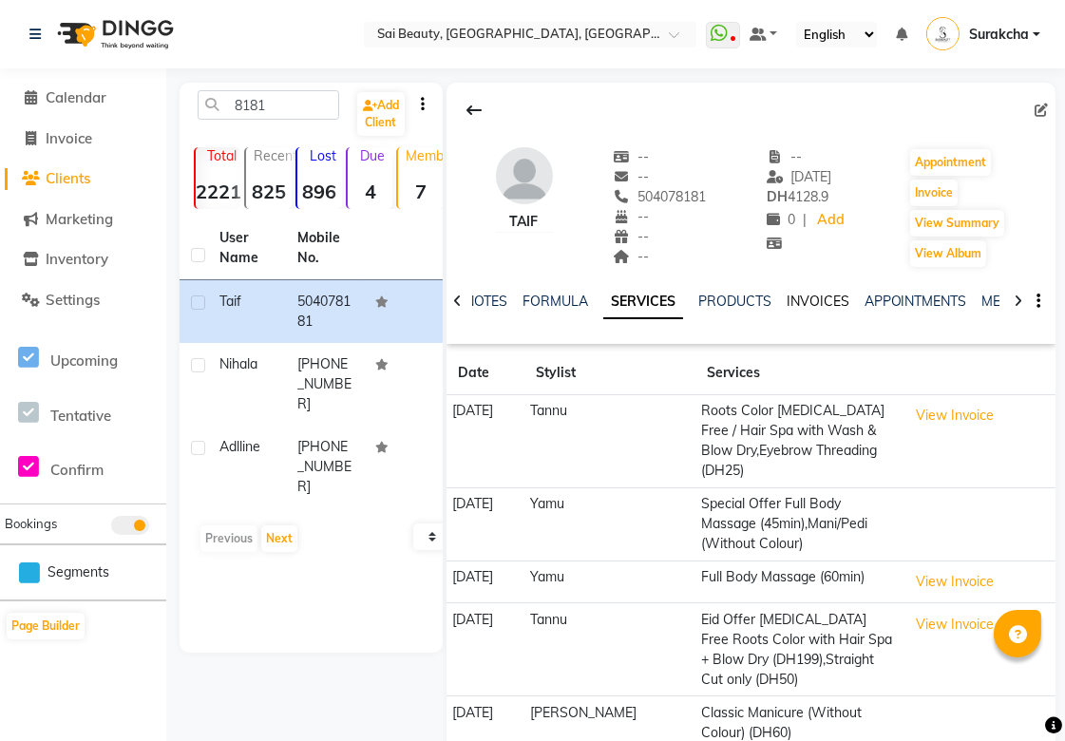
click at [815, 307] on link "INVOICES" at bounding box center [818, 301] width 63 height 17
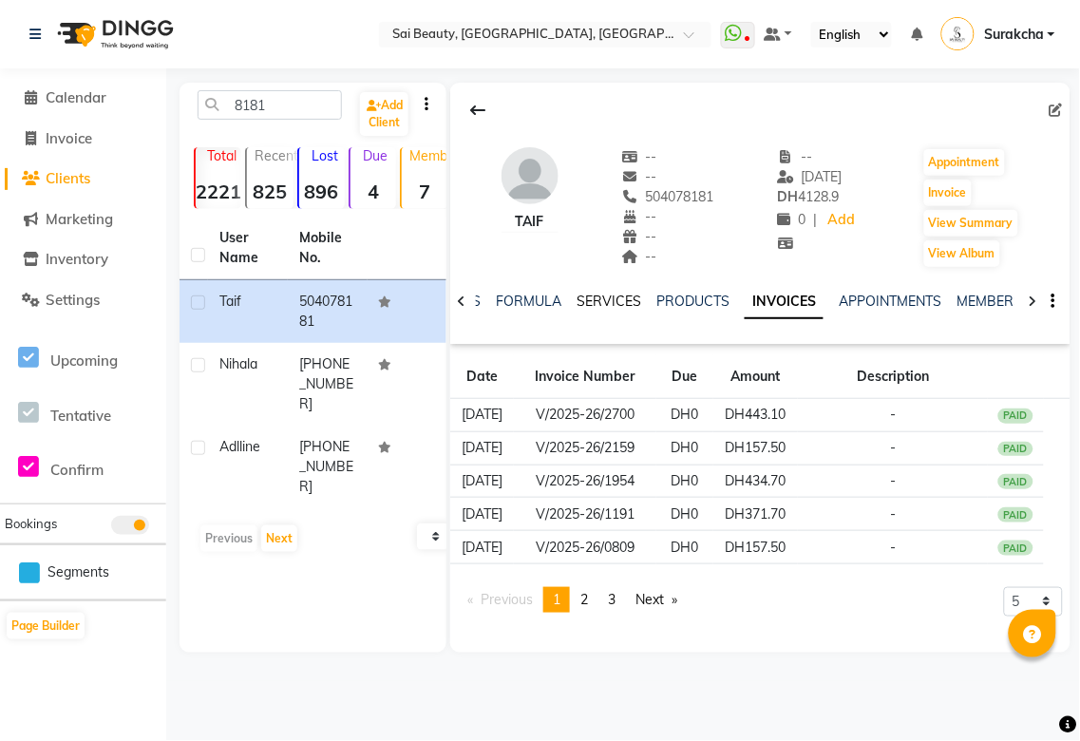
click at [599, 307] on link "SERVICES" at bounding box center [609, 301] width 65 height 17
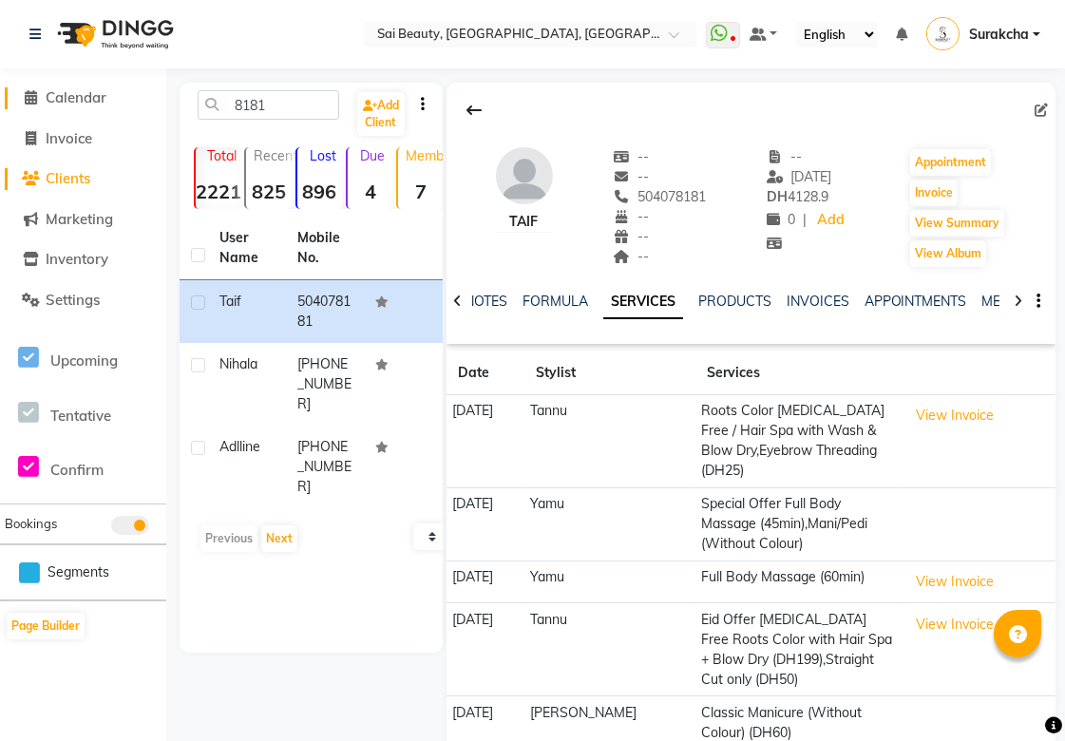
click at [70, 95] on span "Calendar" at bounding box center [76, 97] width 61 height 18
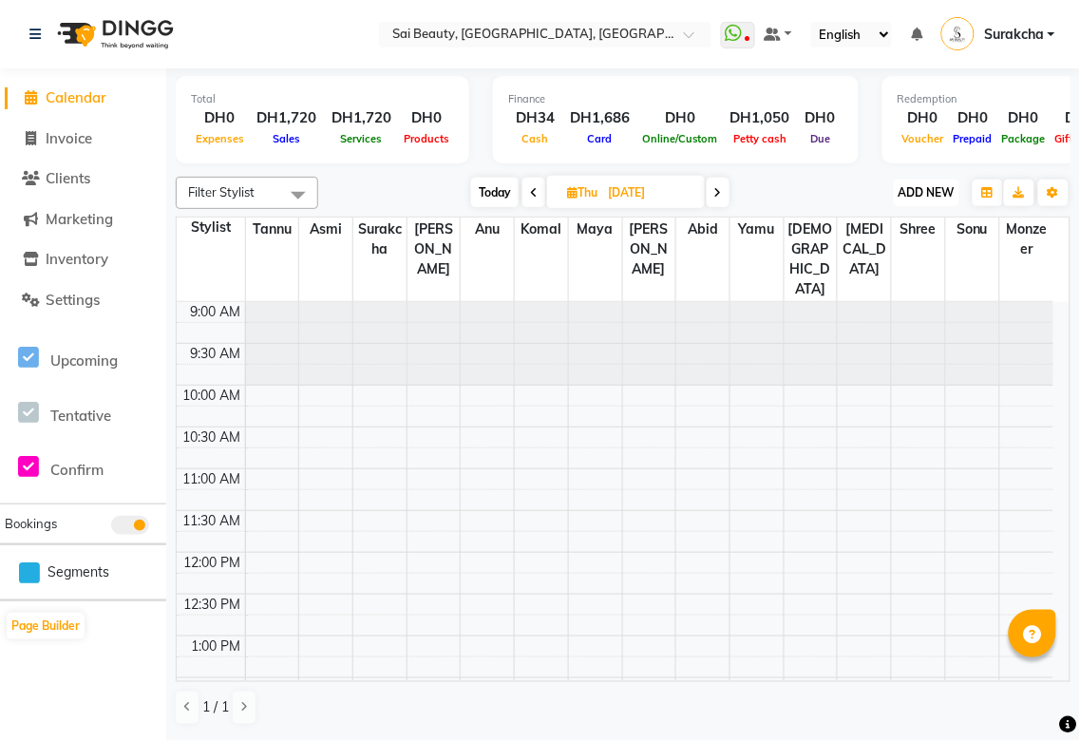
click at [922, 192] on span "ADD NEW" at bounding box center [927, 192] width 56 height 14
click at [906, 233] on button "Add Appointment" at bounding box center [885, 228] width 150 height 25
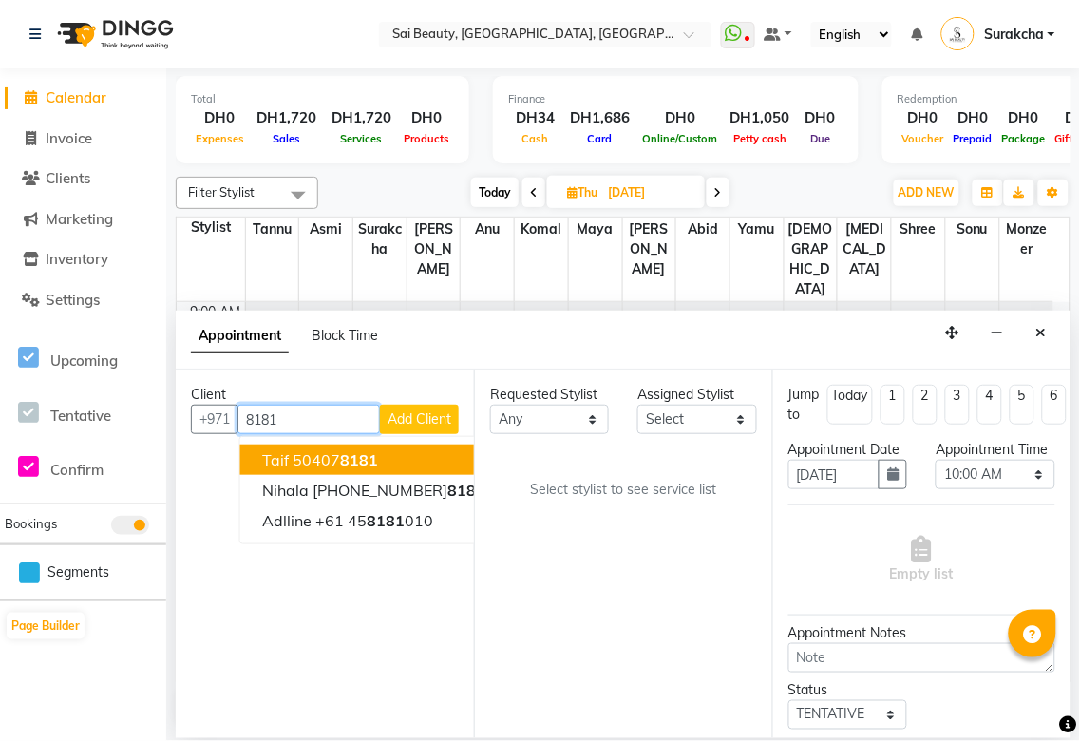
click at [380, 459] on button "Taif 50407 8181" at bounding box center [374, 460] width 269 height 30
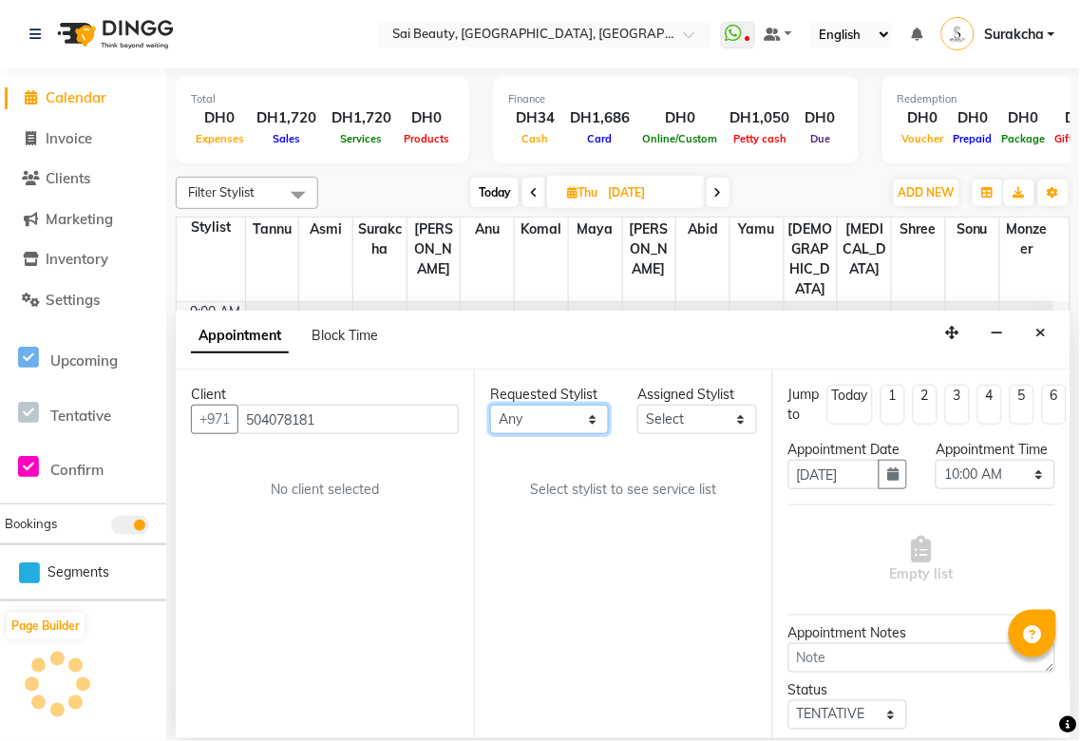
click at [608, 416] on select "Any [PERSON_NAME][MEDICAL_DATA] [PERSON_NAME] Asmi [PERSON_NAME] Gita [PERSON_N…" at bounding box center [549, 419] width 119 height 29
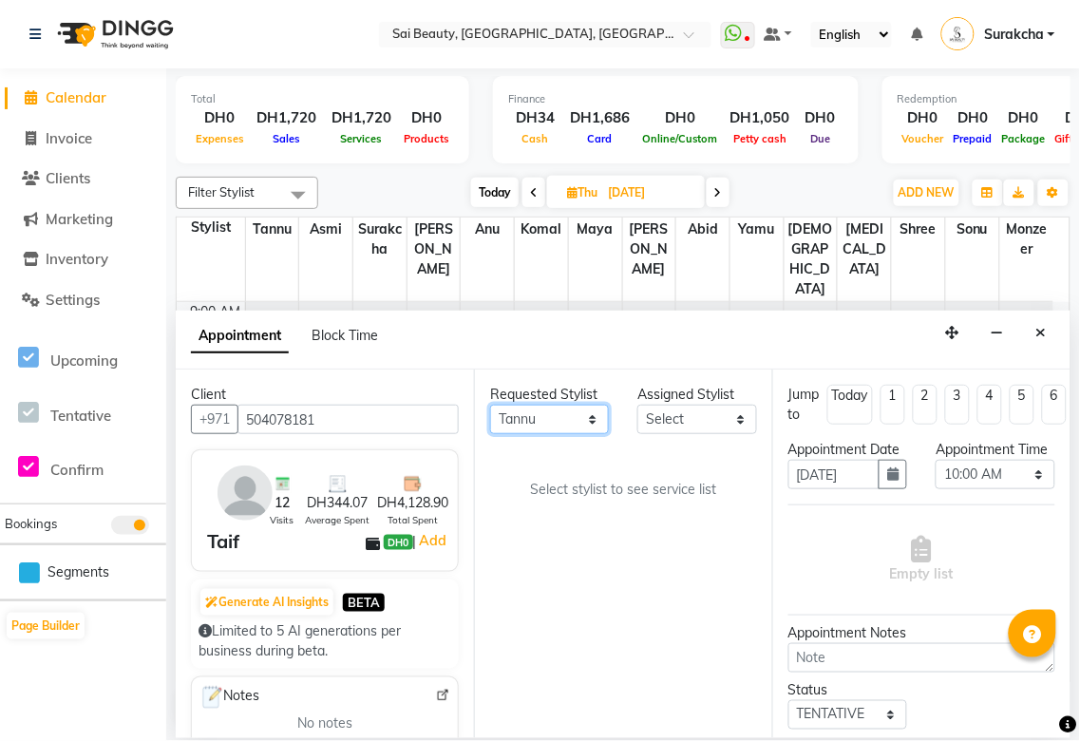
click at [490, 405] on select "Any [PERSON_NAME][MEDICAL_DATA] [PERSON_NAME] Asmi [PERSON_NAME] Gita [PERSON_N…" at bounding box center [549, 419] width 119 height 29
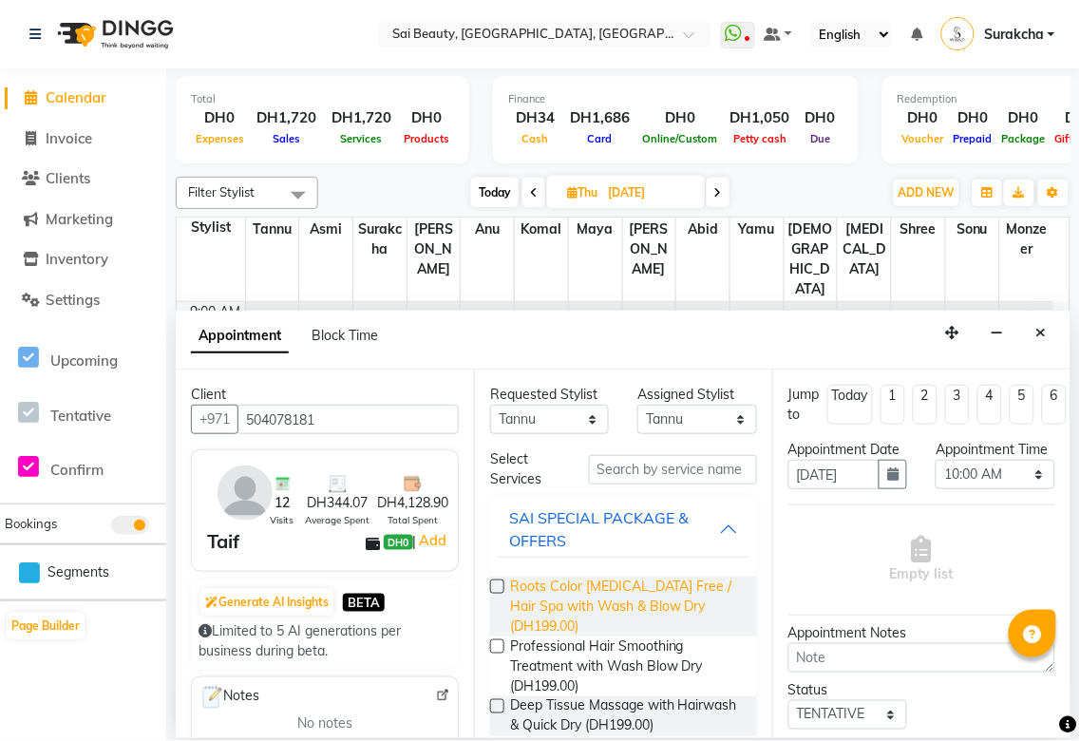
click at [591, 606] on span "Roots Color [MEDICAL_DATA] Free / Hair Spa with Wash & Blow Dry (DH199.00)" at bounding box center [626, 607] width 232 height 60
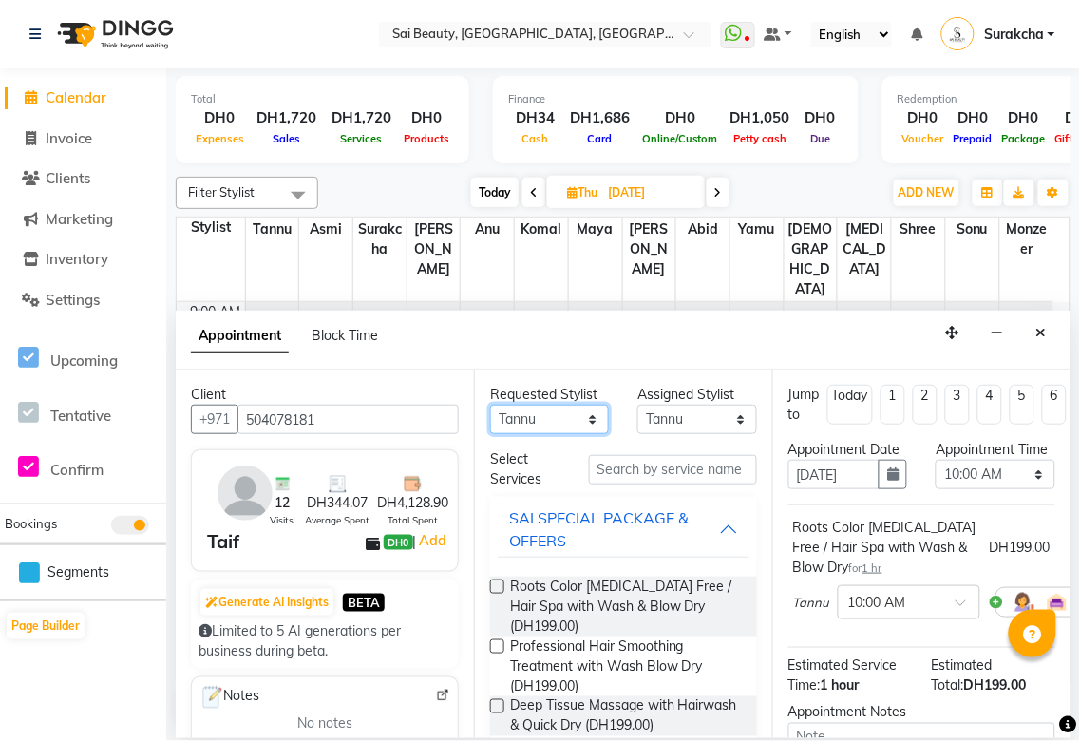
click at [592, 431] on select "Any [PERSON_NAME][MEDICAL_DATA] [PERSON_NAME] Asmi [PERSON_NAME] Gita [PERSON_N…" at bounding box center [549, 419] width 119 height 29
click at [490, 405] on select "Any [PERSON_NAME][MEDICAL_DATA] [PERSON_NAME] Asmi [PERSON_NAME] Gita [PERSON_N…" at bounding box center [549, 419] width 119 height 29
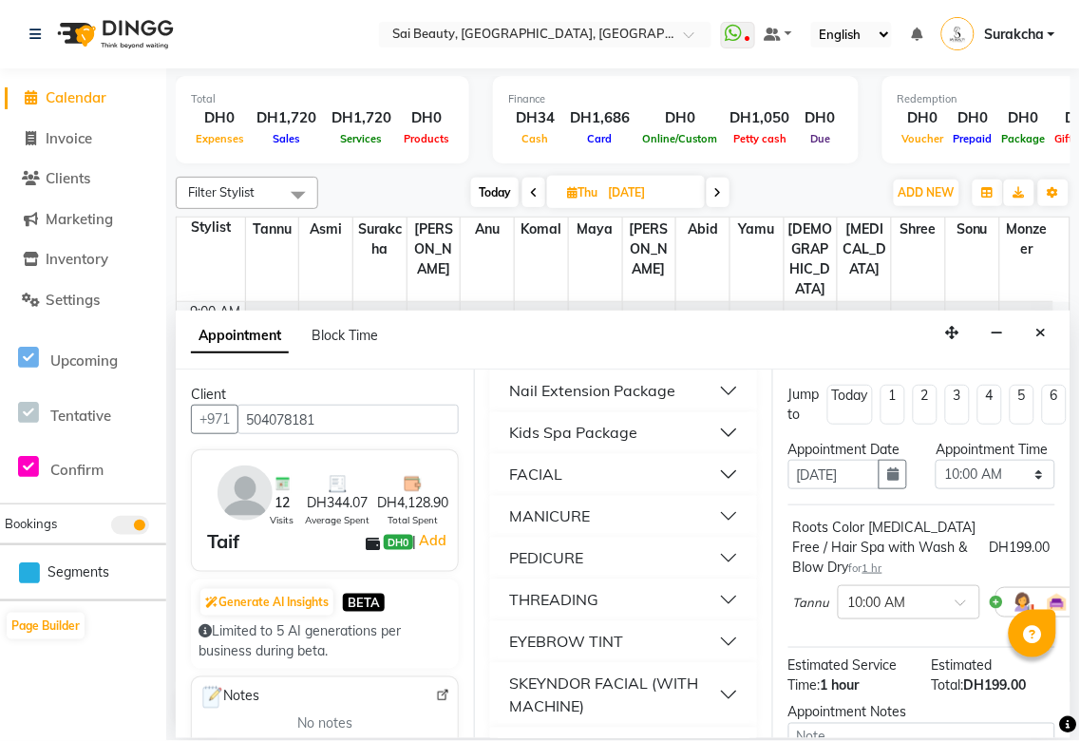
scroll to position [996, 0]
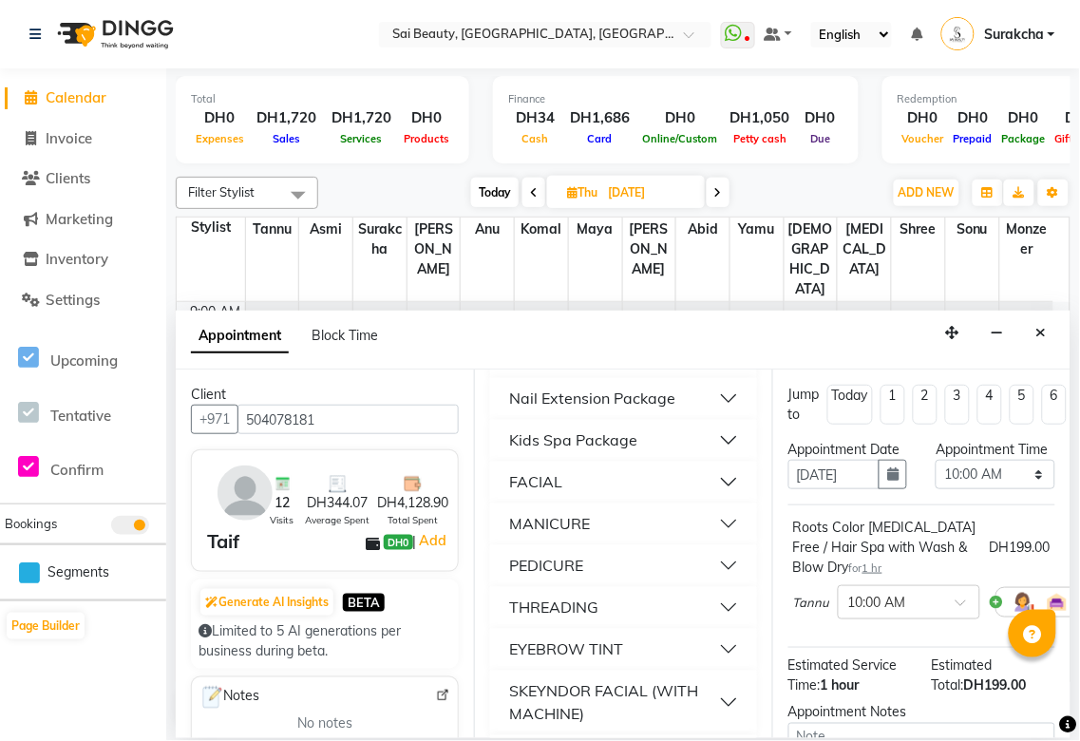
click at [715, 507] on button "MANICURE" at bounding box center [624, 524] width 252 height 34
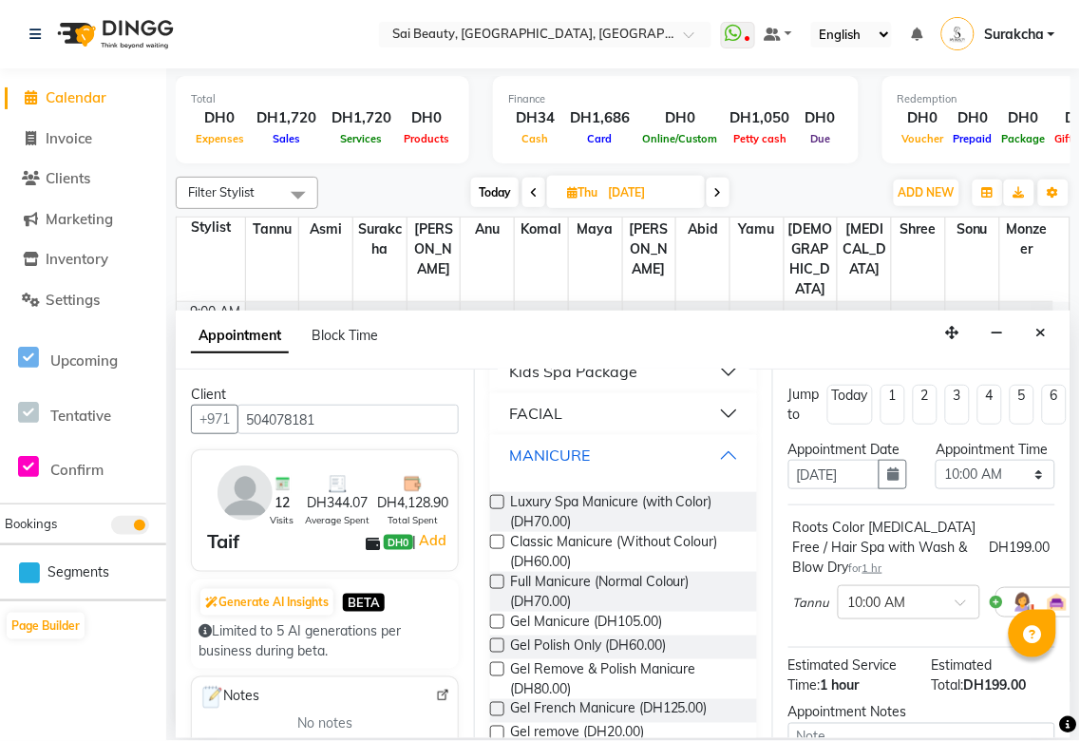
scroll to position [1081, 0]
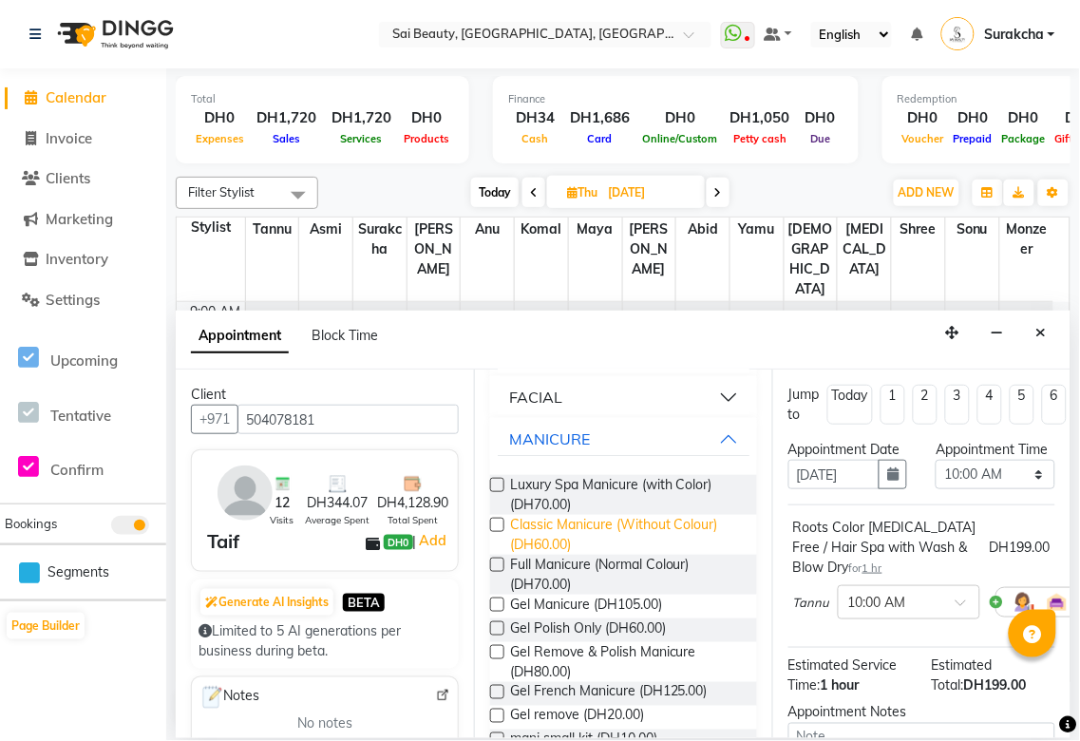
click at [630, 515] on span "Classic Manicure (Without Colour) (DH60.00)" at bounding box center [626, 535] width 232 height 40
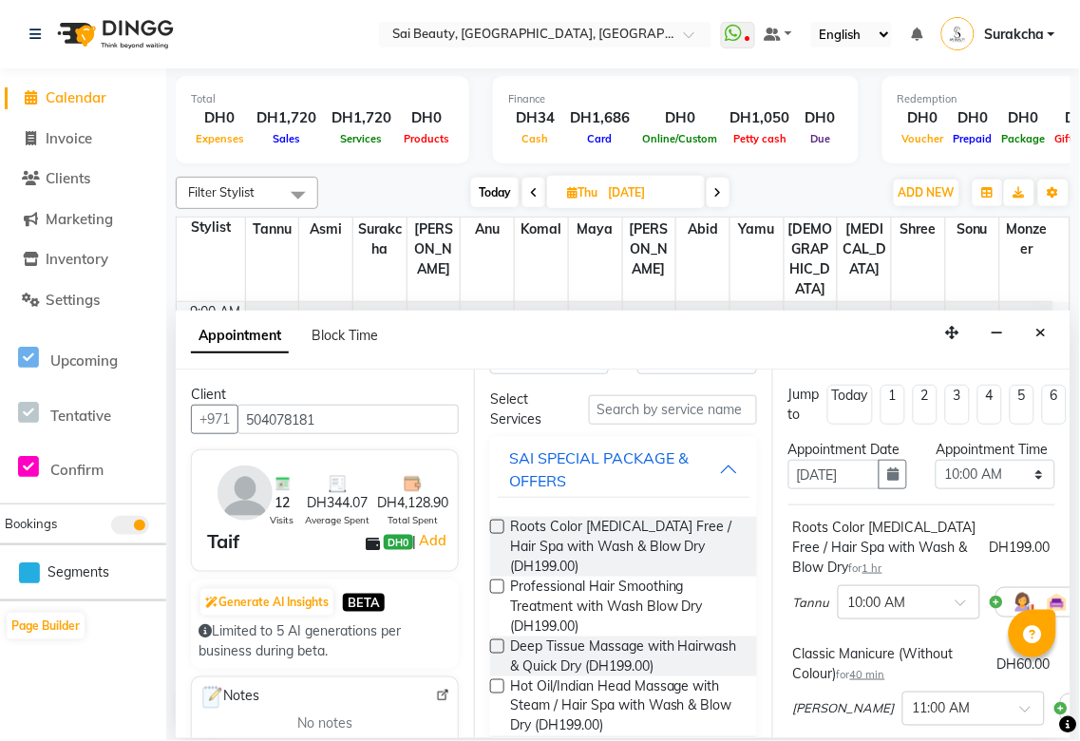
scroll to position [0, 0]
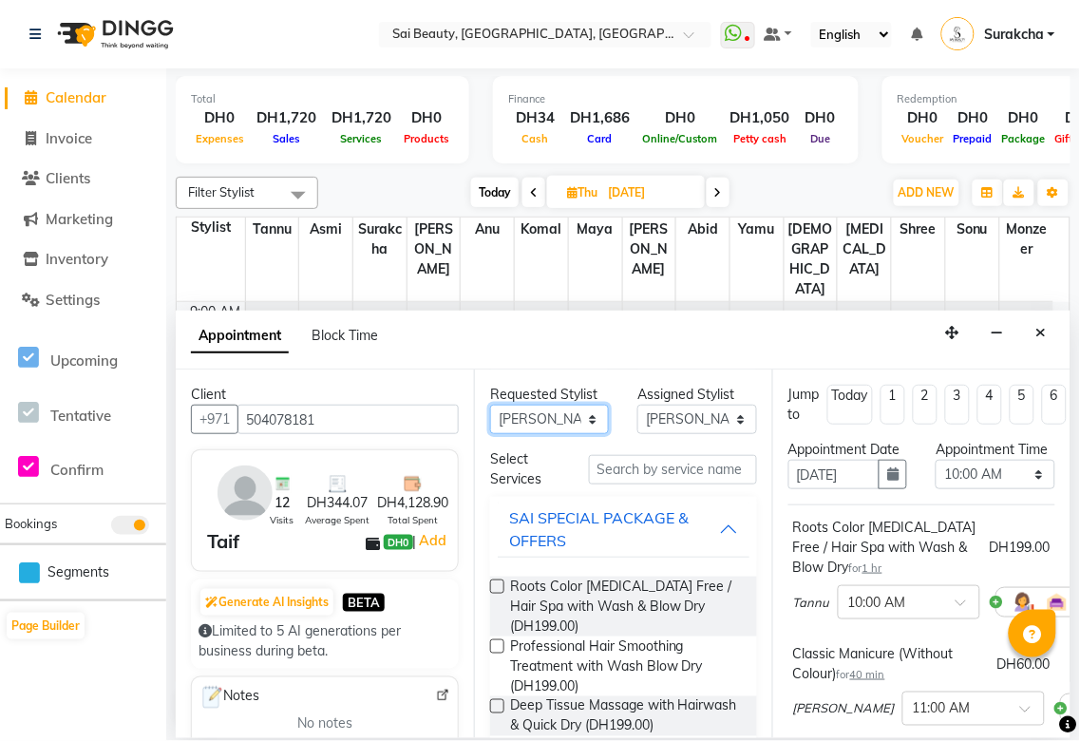
click at [594, 425] on select "Any [PERSON_NAME][MEDICAL_DATA] [PERSON_NAME] Asmi [PERSON_NAME] Gita [PERSON_N…" at bounding box center [549, 419] width 119 height 29
click at [490, 405] on select "Any [PERSON_NAME][MEDICAL_DATA] [PERSON_NAME] Asmi [PERSON_NAME] Gita [PERSON_N…" at bounding box center [549, 419] width 119 height 29
click at [703, 537] on div "SAI SPECIAL PACKAGE & OFFERS" at bounding box center [614, 529] width 210 height 46
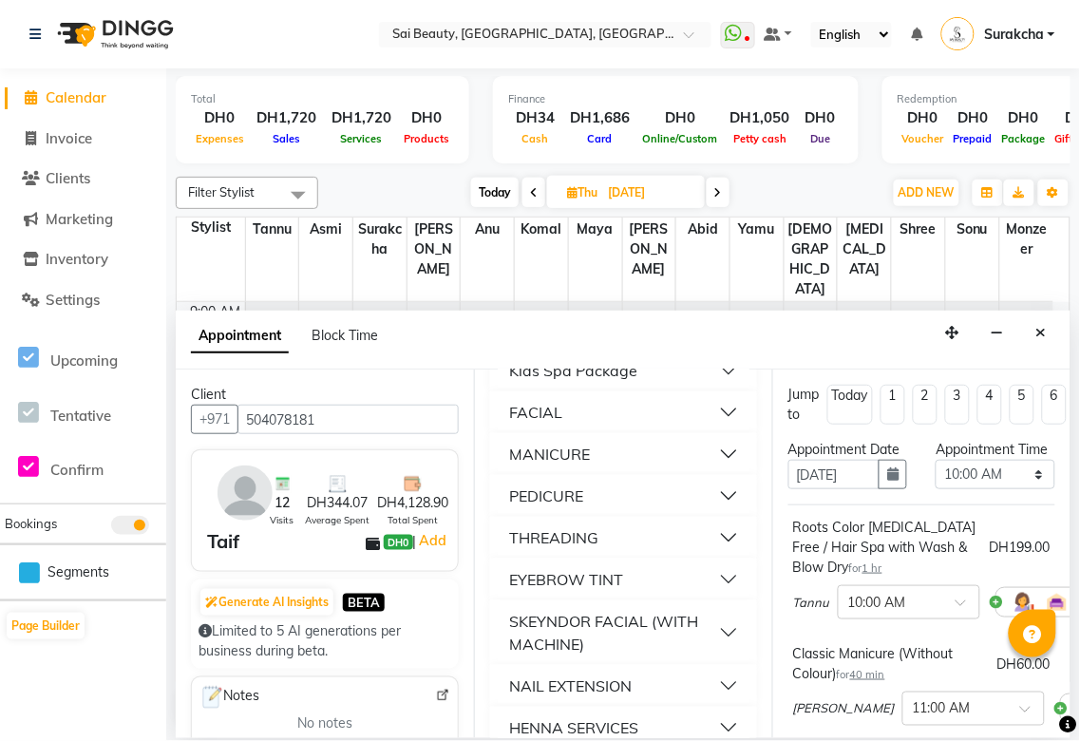
scroll to position [229, 0]
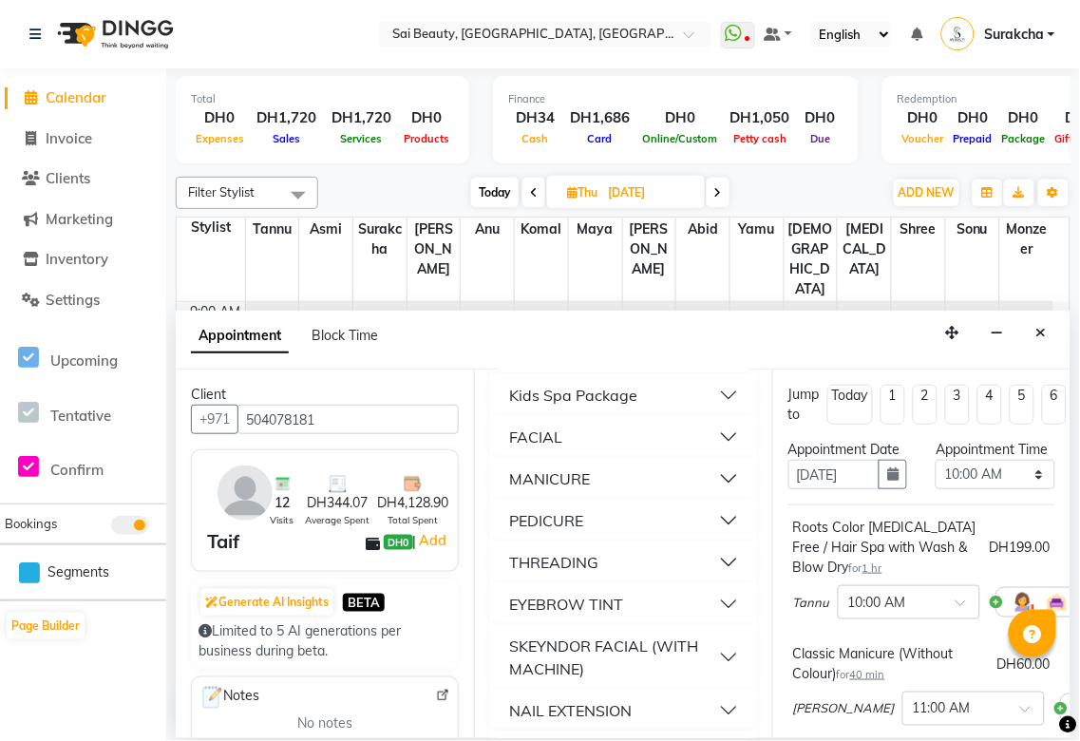
click at [718, 504] on button "PEDICURE" at bounding box center [624, 521] width 252 height 34
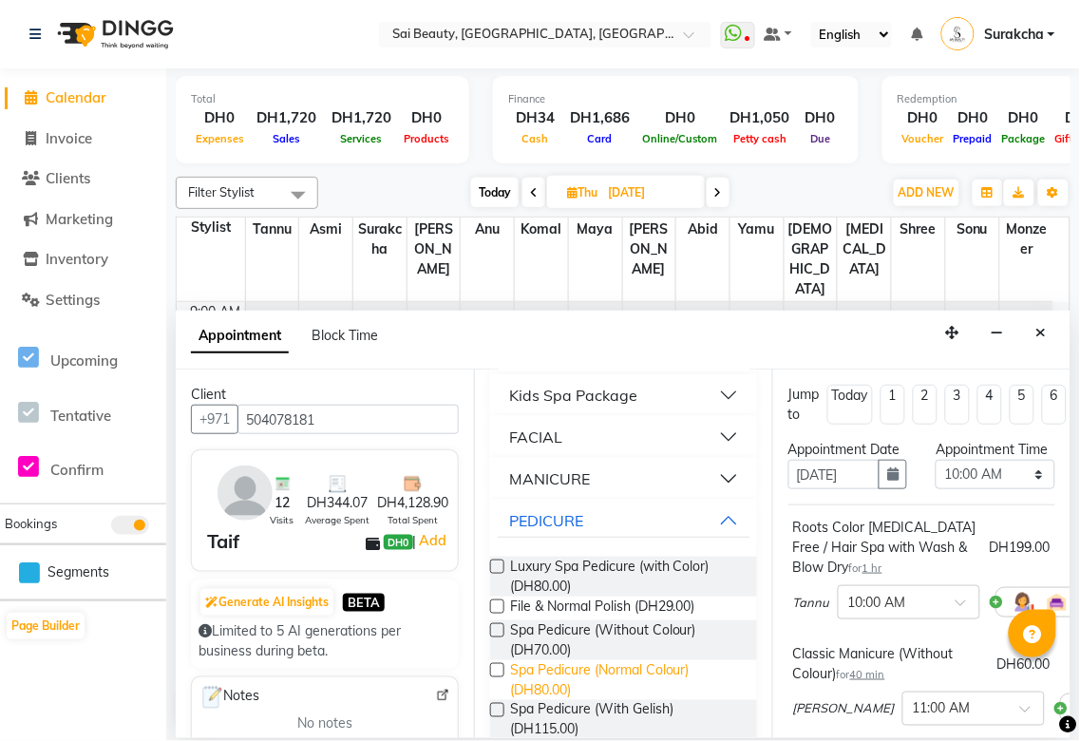
click at [576, 688] on span "Spa Pedicure (Normal Colour) (DH80.00)" at bounding box center [626, 680] width 232 height 40
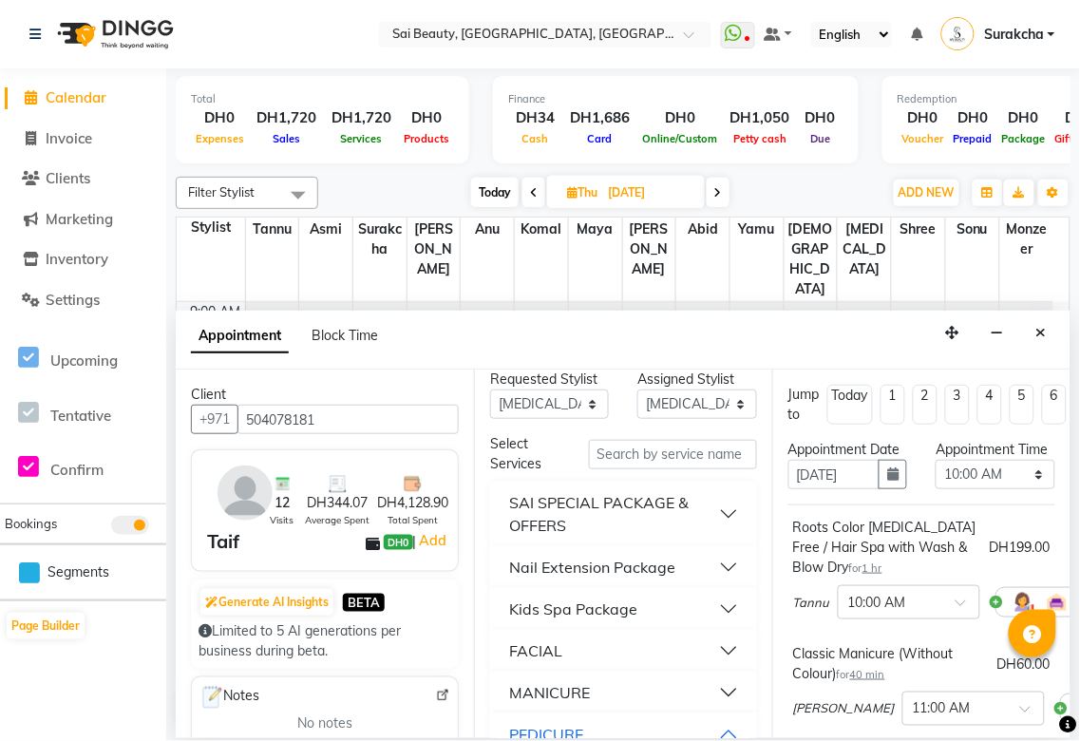
scroll to position [0, 0]
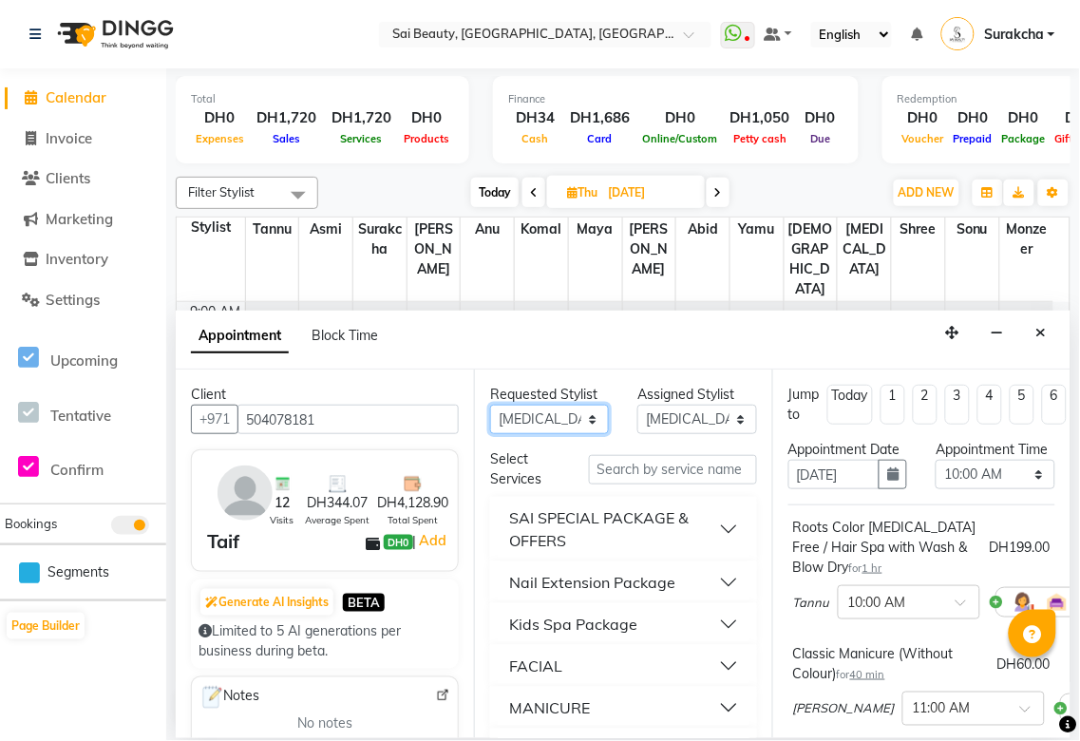
click at [583, 428] on select "Any [PERSON_NAME][MEDICAL_DATA] [PERSON_NAME] Asmi [PERSON_NAME] Gita [PERSON_N…" at bounding box center [549, 419] width 119 height 29
click at [490, 405] on select "Any [PERSON_NAME][MEDICAL_DATA] [PERSON_NAME] Asmi [PERSON_NAME] Gita [PERSON_N…" at bounding box center [549, 419] width 119 height 29
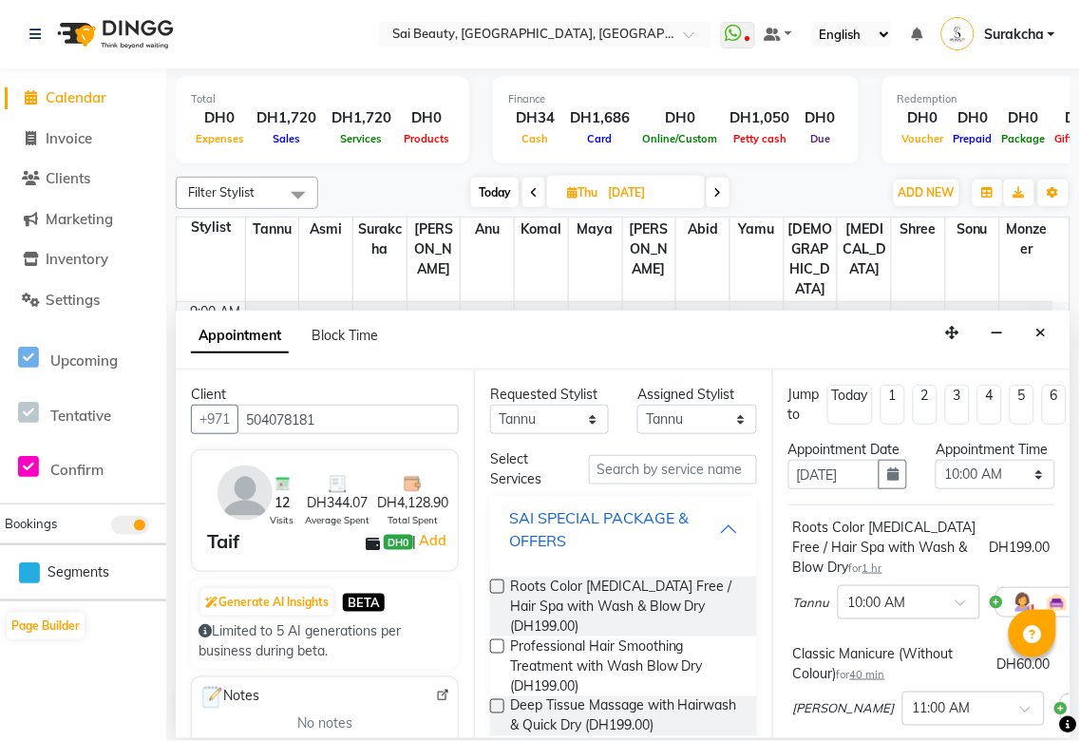
click at [720, 521] on button "SAI SPECIAL PACKAGE & OFFERS" at bounding box center [624, 529] width 252 height 57
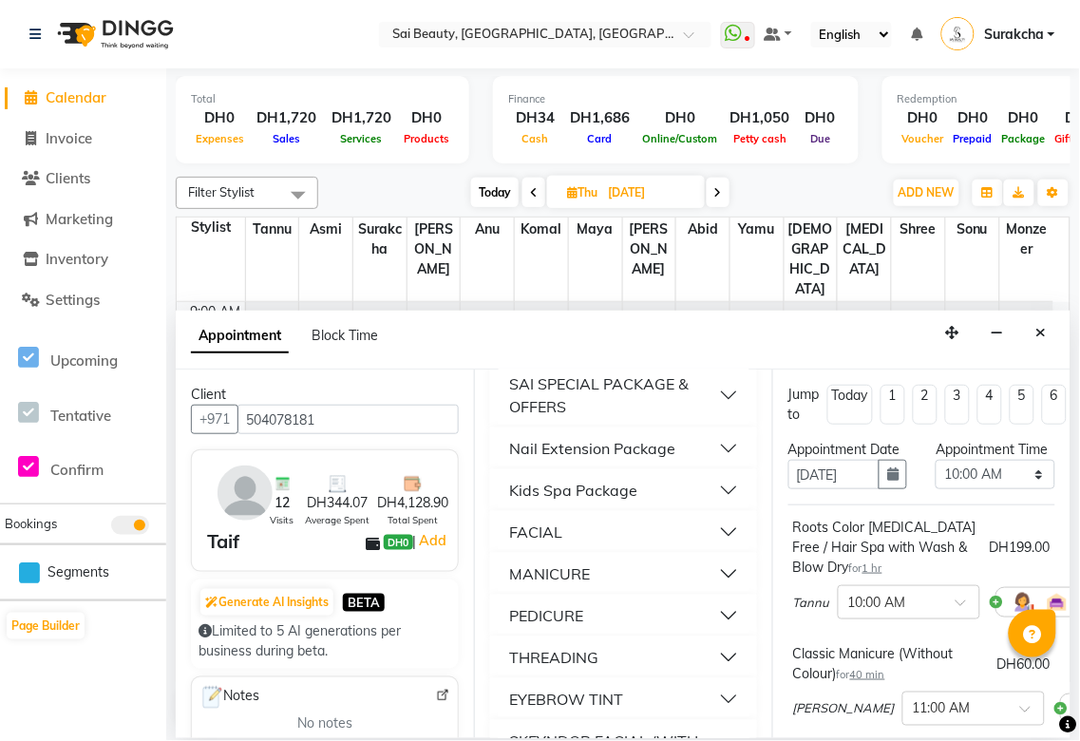
scroll to position [183, 0]
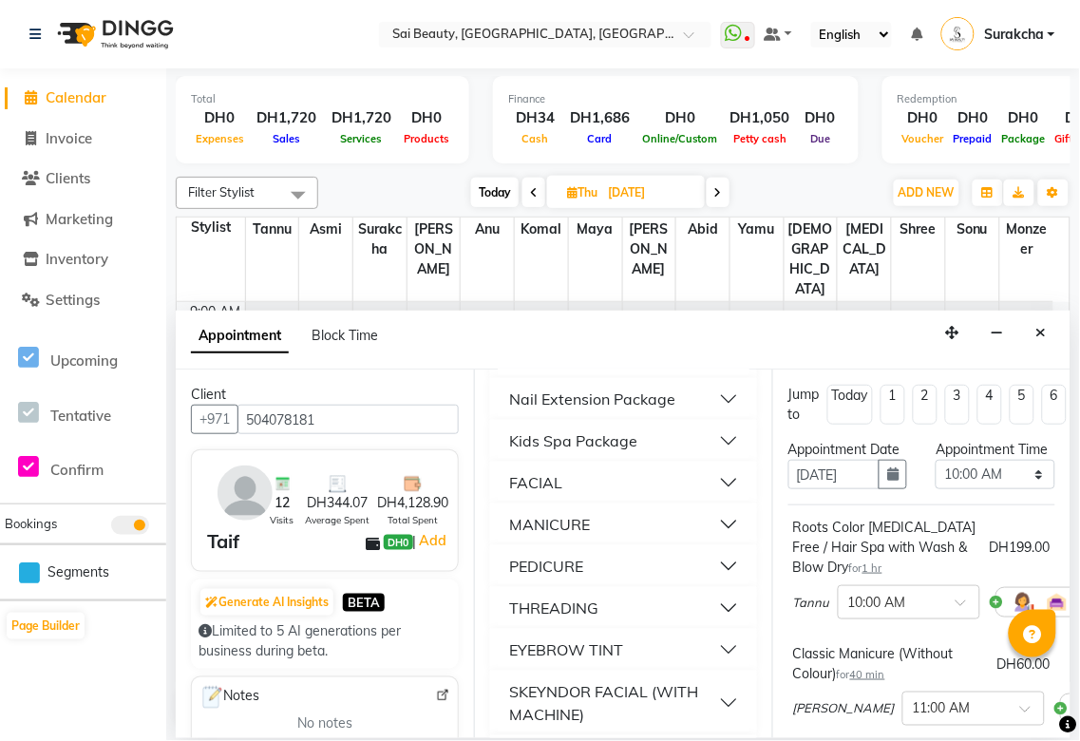
click at [718, 612] on button "THREADING" at bounding box center [624, 608] width 252 height 34
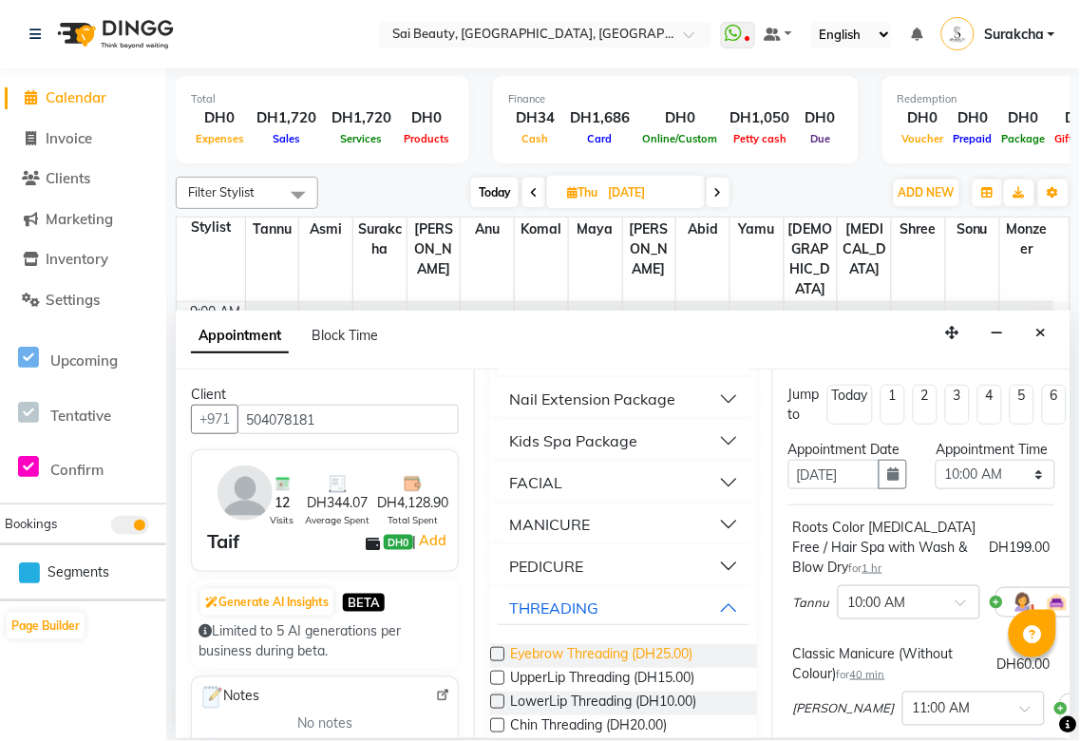
click at [634, 654] on span "Eyebrow Threading (DH25.00)" at bounding box center [601, 656] width 182 height 24
click at [1033, 489] on select "Select 10:00 AM 10:05 AM 10:10 AM 10:15 AM 10:20 AM 10:25 AM 10:30 AM 10:35 AM …" at bounding box center [995, 474] width 119 height 29
click at [936, 479] on select "Select 10:00 AM 10:05 AM 10:10 AM 10:15 AM 10:20 AM 10:25 AM 10:30 AM 10:35 AM …" at bounding box center [995, 474] width 119 height 29
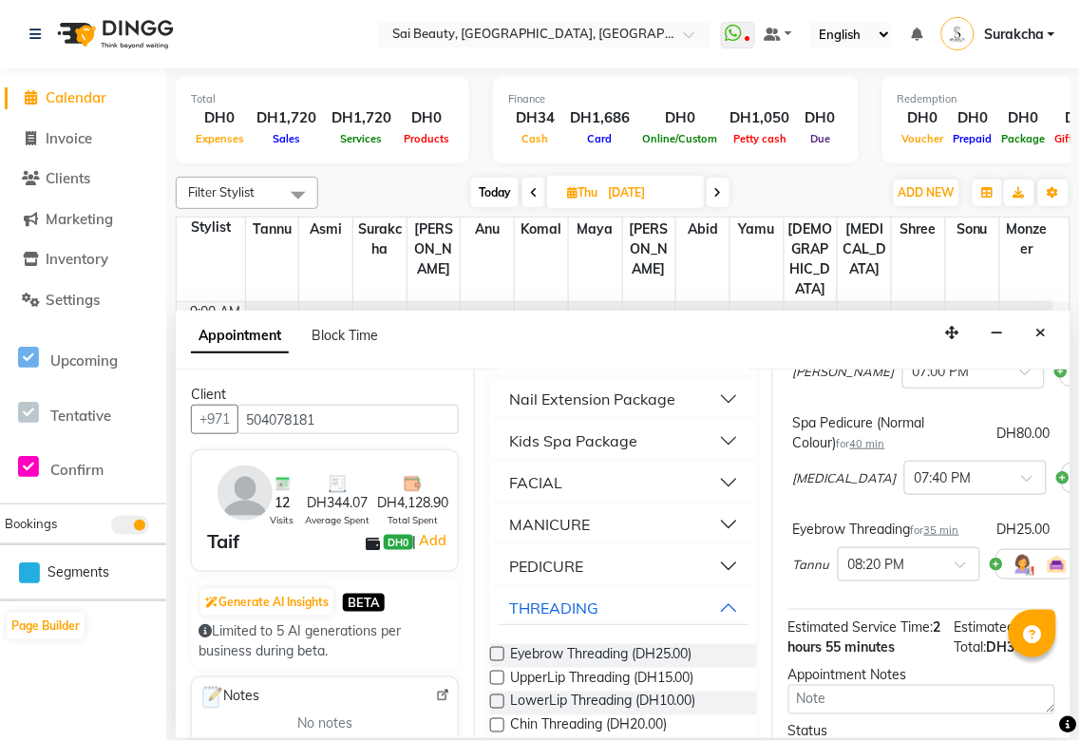
scroll to position [583, 0]
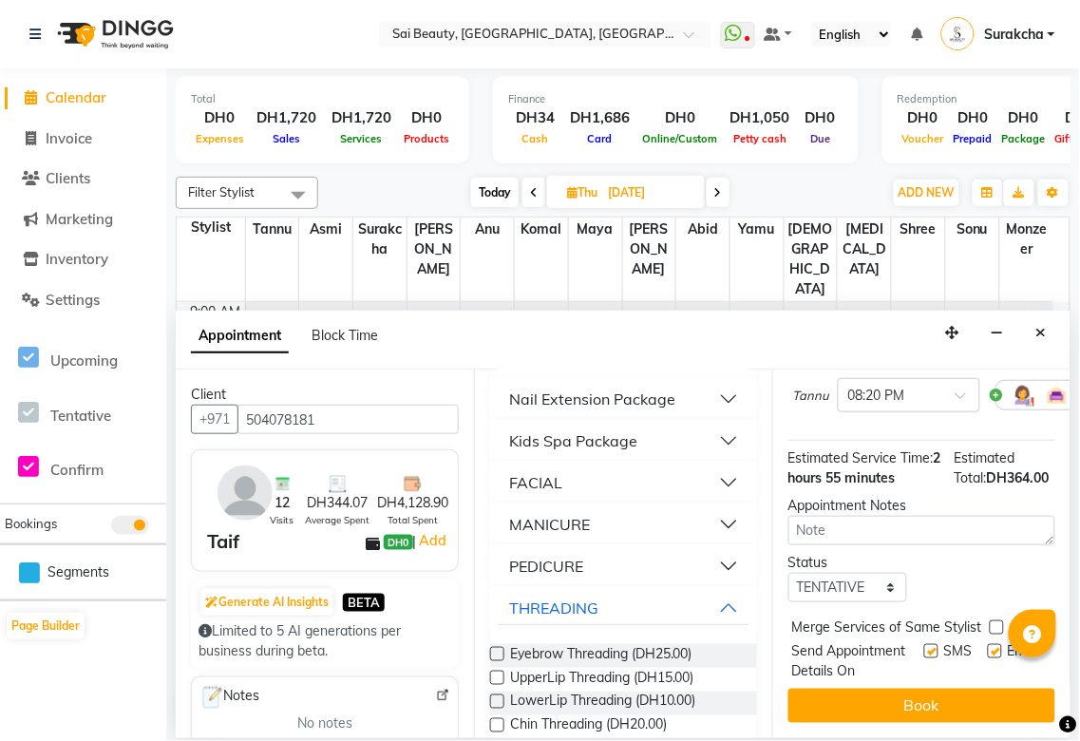
click at [992, 621] on label at bounding box center [997, 628] width 14 height 14
click at [992, 623] on input "checkbox" at bounding box center [996, 629] width 12 height 12
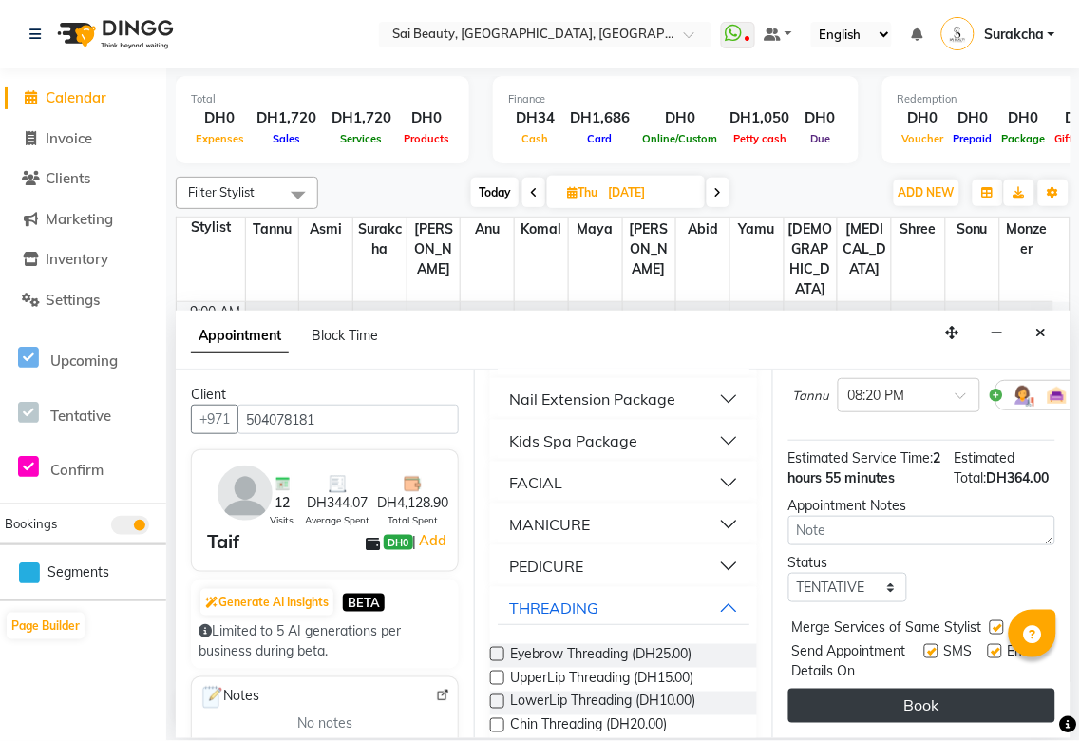
click at [957, 701] on button "Book" at bounding box center [922, 706] width 267 height 34
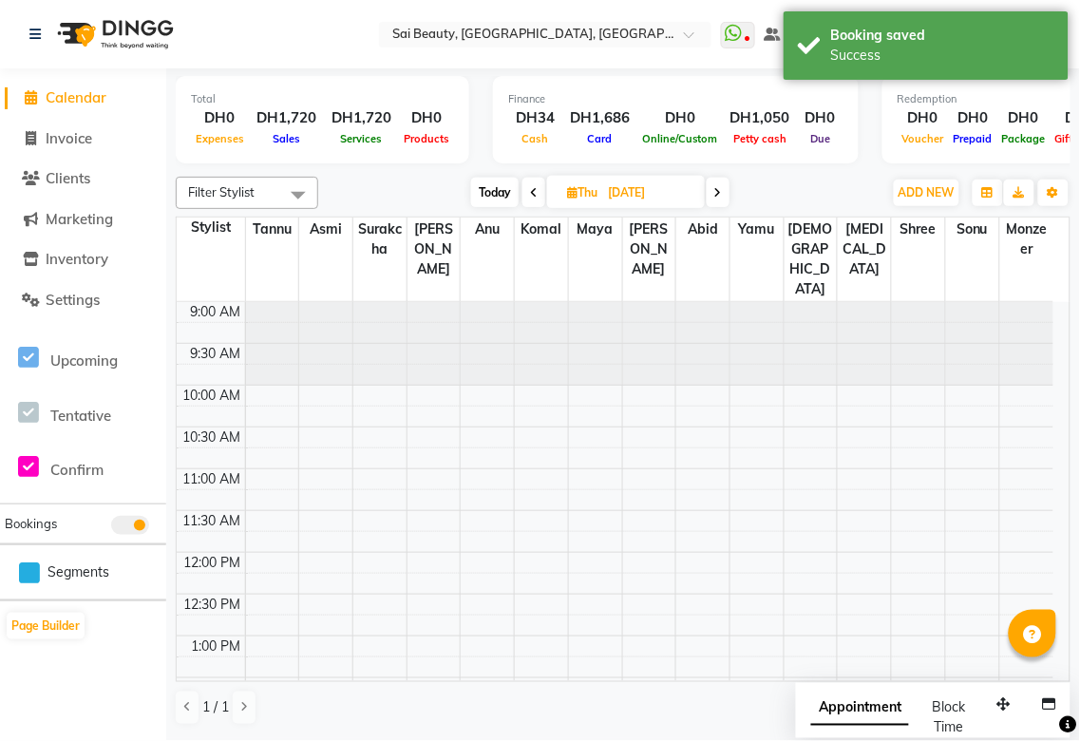
click at [874, 708] on span "Appointment" at bounding box center [861, 709] width 98 height 34
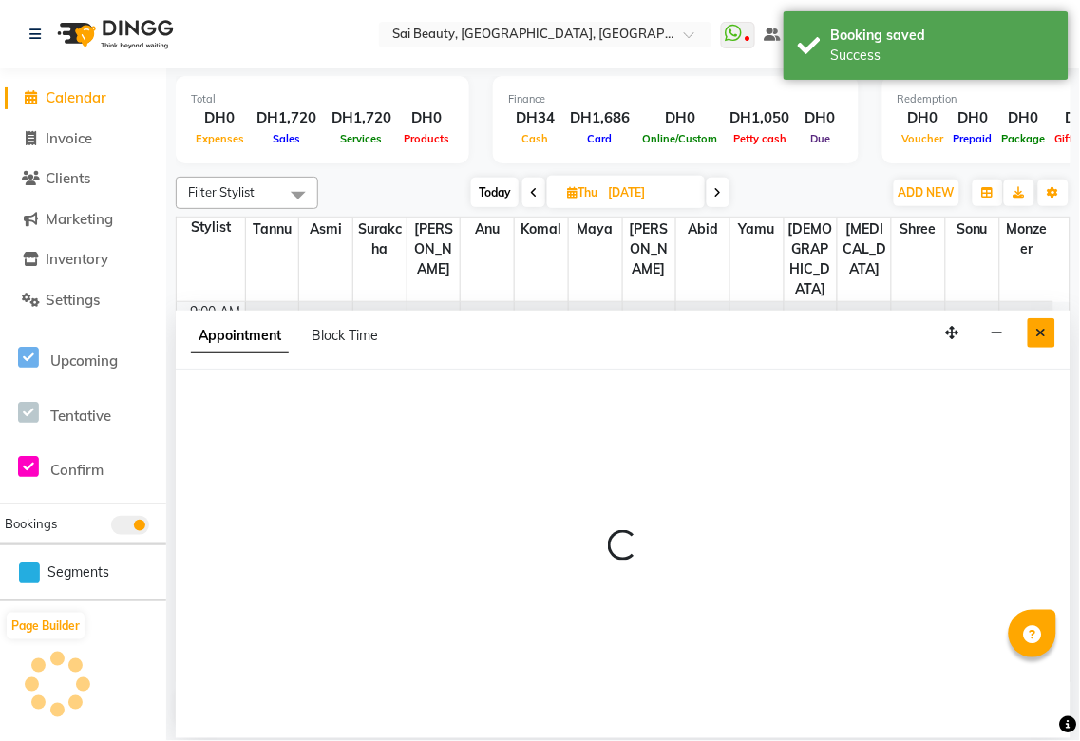
click at [1041, 333] on icon "Close" at bounding box center [1042, 332] width 10 height 13
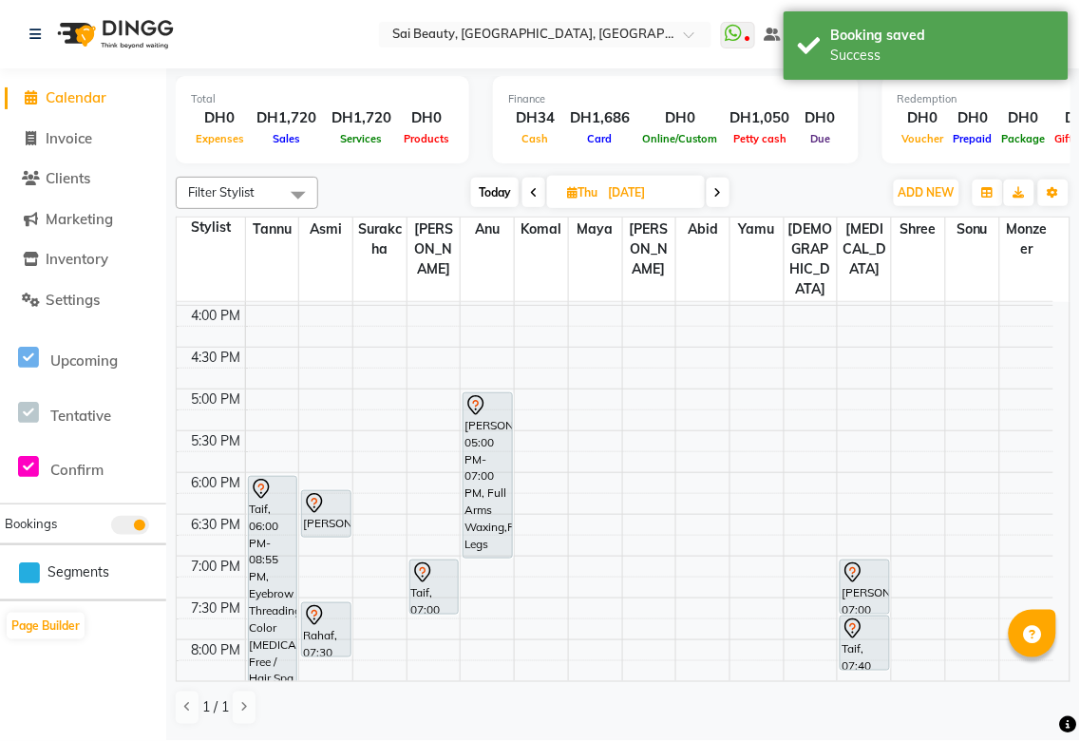
scroll to position [634, 0]
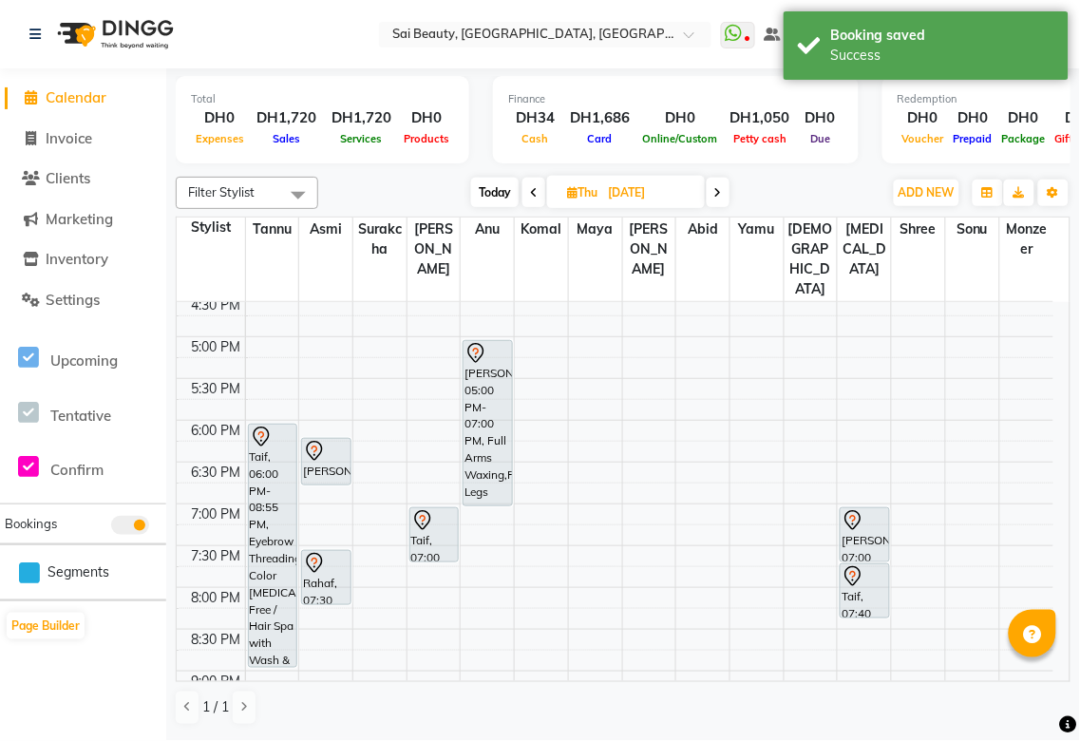
click at [494, 385] on div "[PERSON_NAME], 05:00 PM-07:00 PM, Full Arms Waxing,Full Legs Waxing,Full Stomac…" at bounding box center [488, 423] width 48 height 164
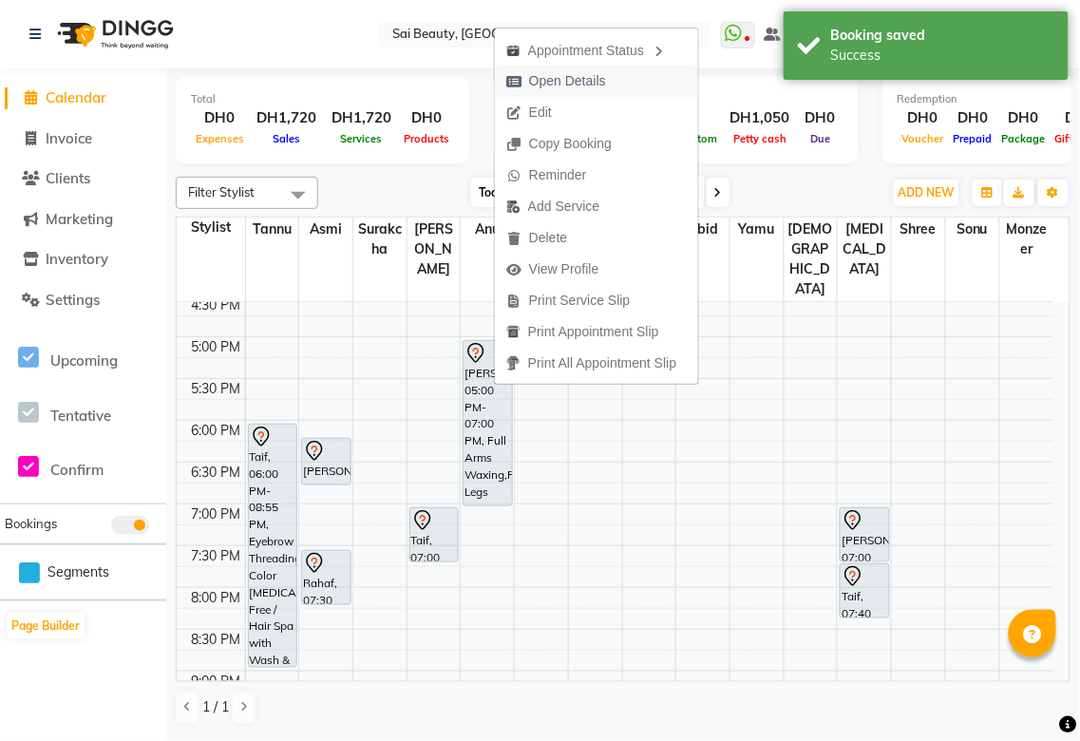
click at [602, 84] on span "Open Details" at bounding box center [567, 81] width 77 height 20
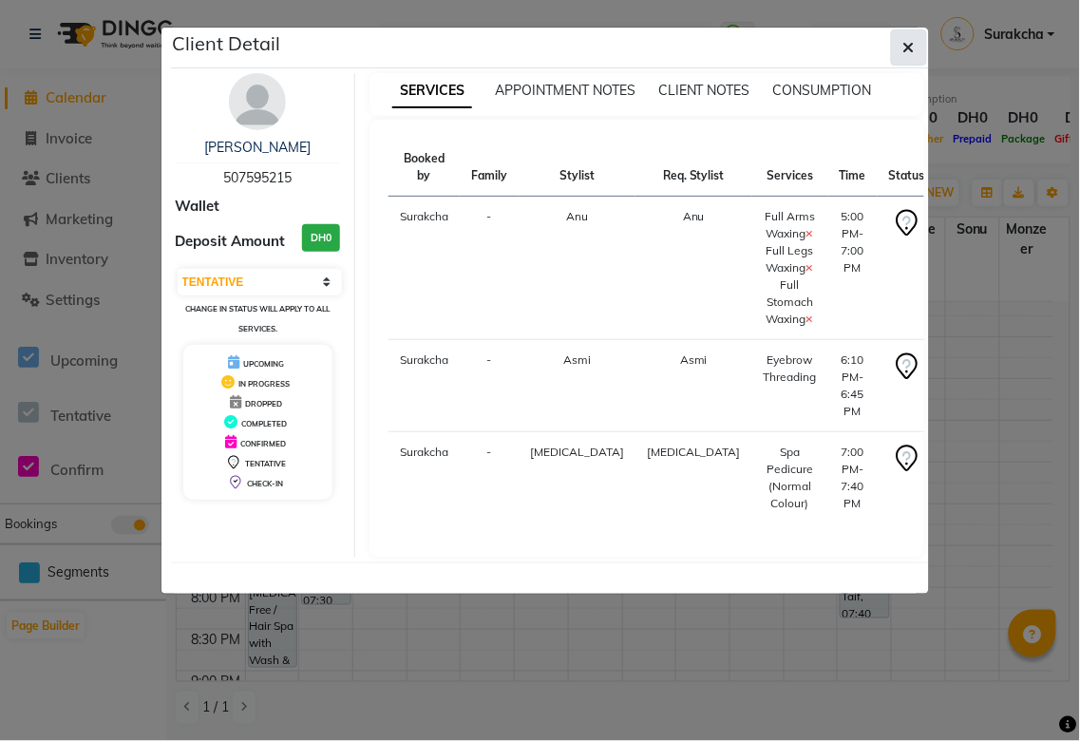
click at [906, 49] on icon "button" at bounding box center [909, 47] width 11 height 15
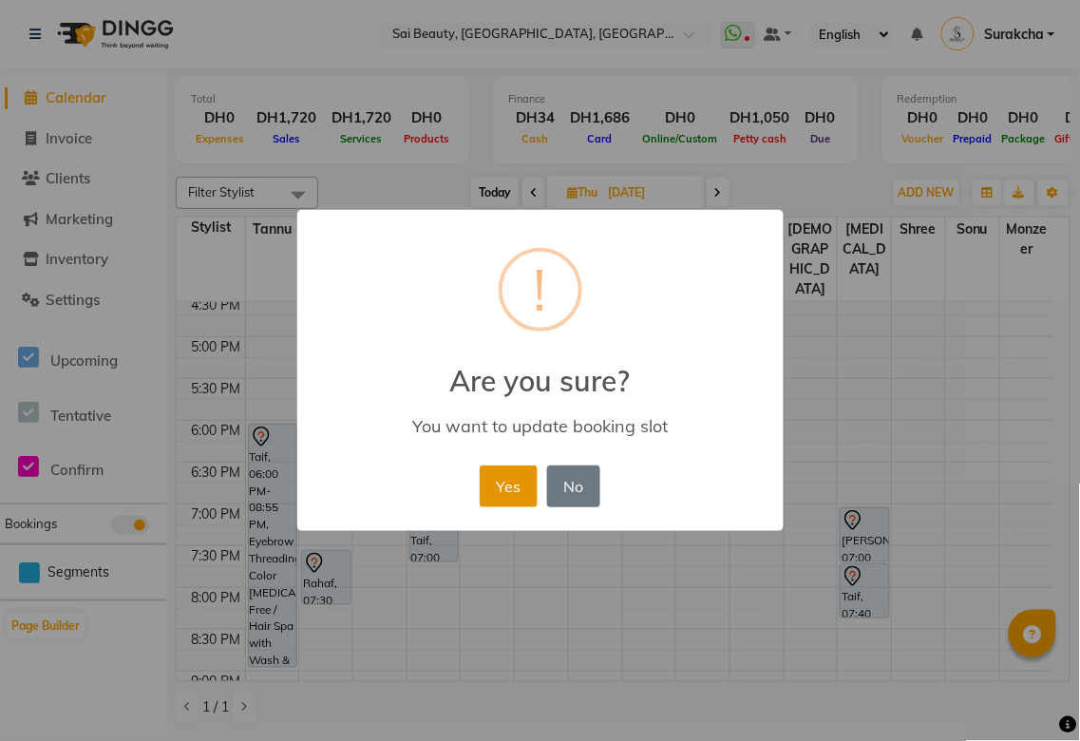
click at [510, 497] on button "Yes" at bounding box center [509, 487] width 58 height 42
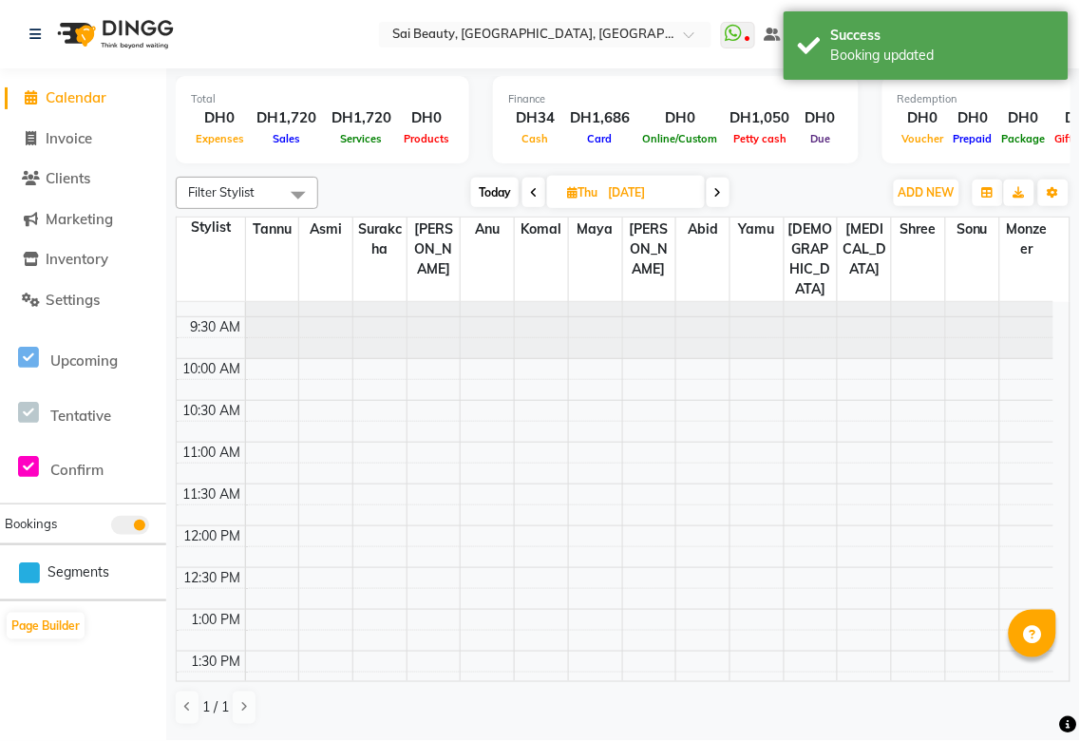
scroll to position [0, 0]
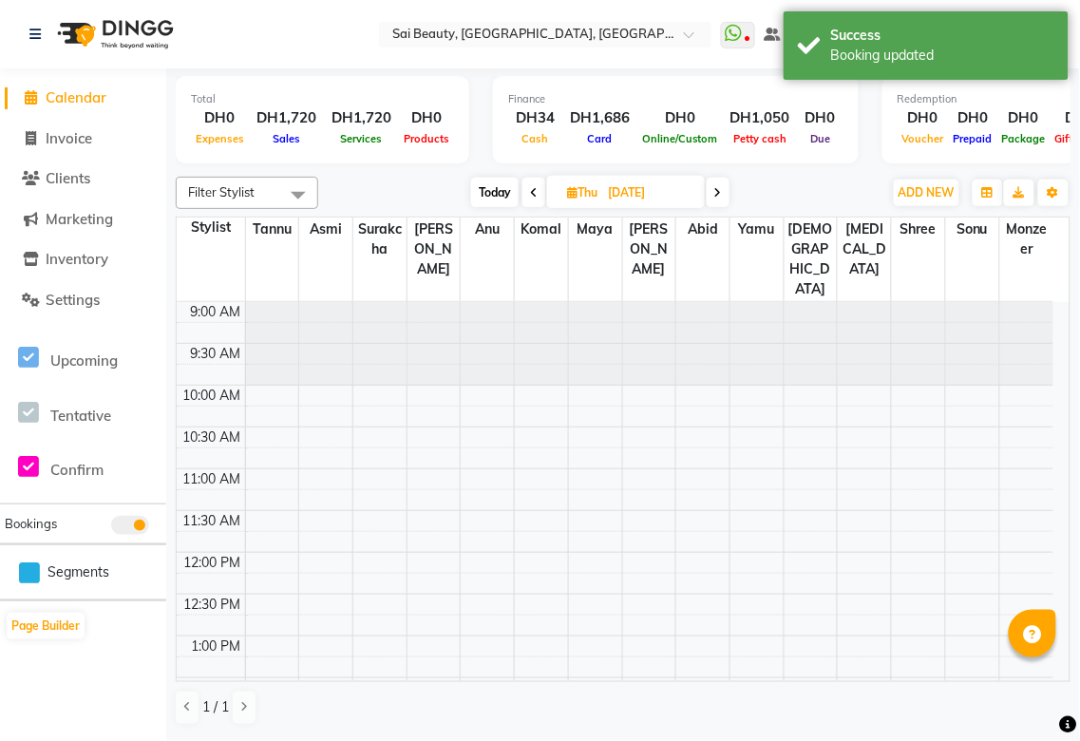
click at [499, 188] on span "Today" at bounding box center [495, 192] width 48 height 29
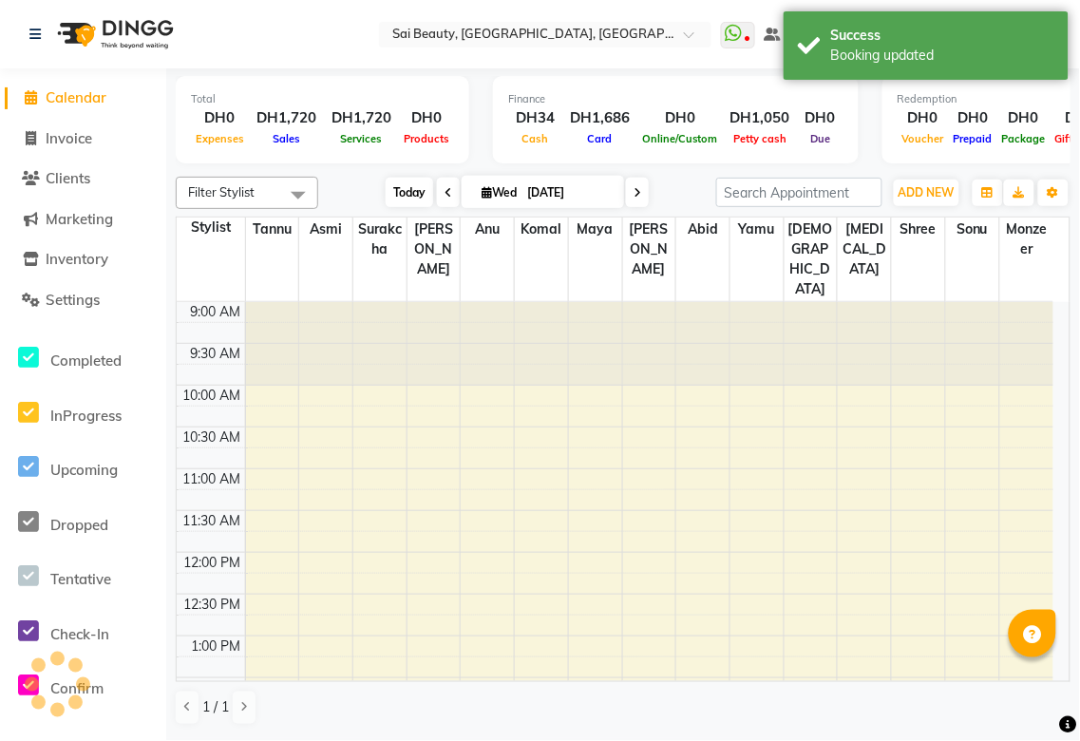
scroll to position [840, 0]
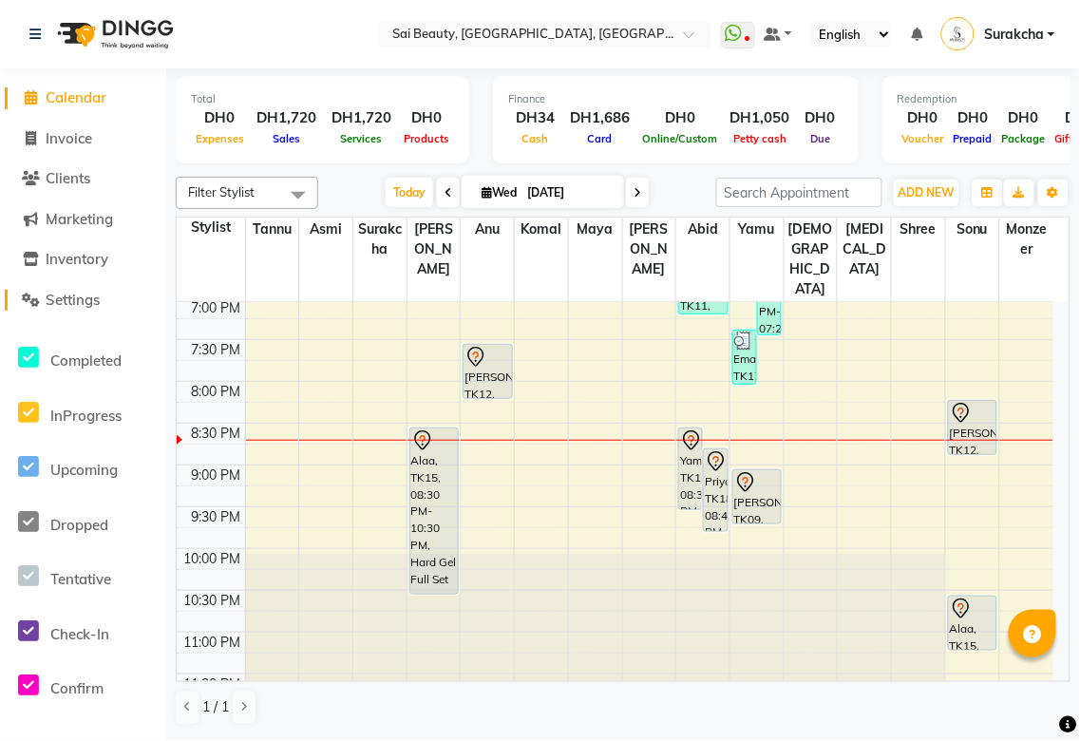
click at [51, 295] on span "Settings" at bounding box center [73, 300] width 54 height 18
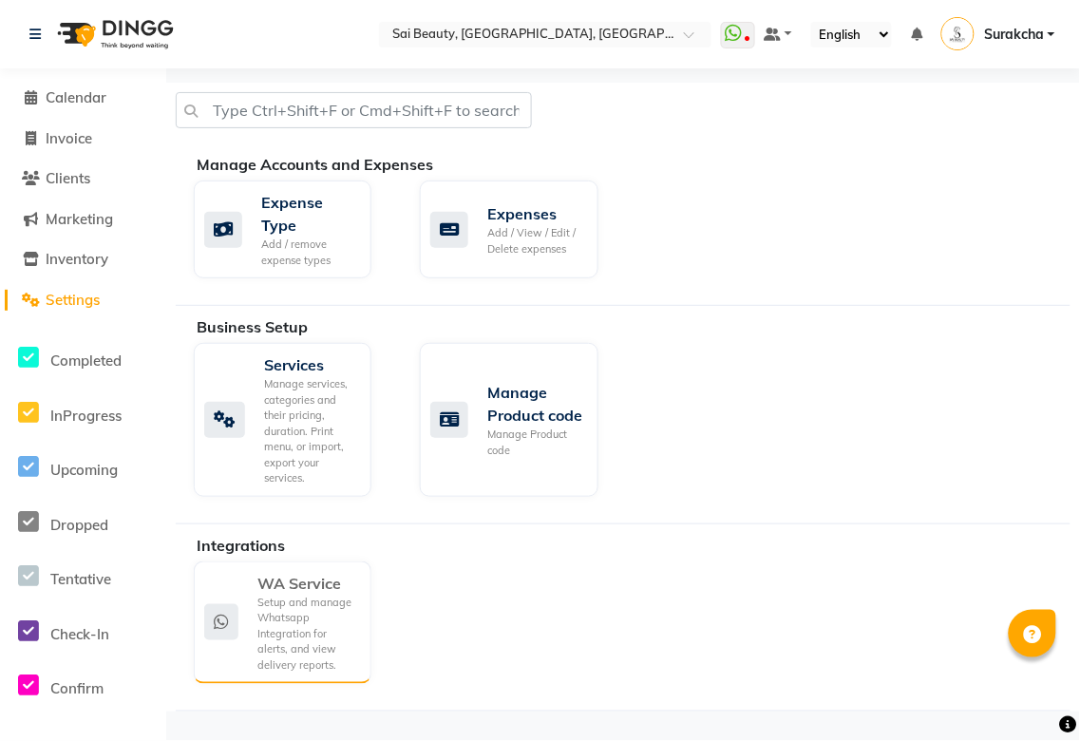
click at [300, 614] on div "Setup and manage Whatsapp Integration for alerts, and view delivery reports." at bounding box center [307, 634] width 99 height 79
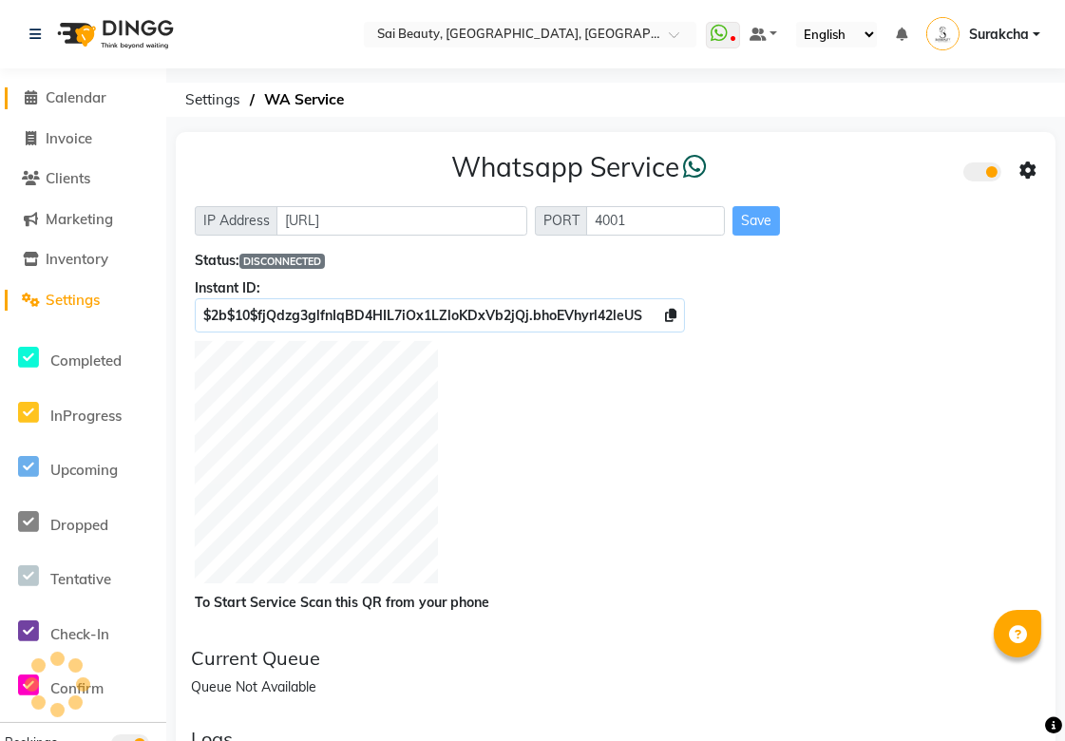
click at [53, 100] on span "Calendar" at bounding box center [76, 97] width 61 height 18
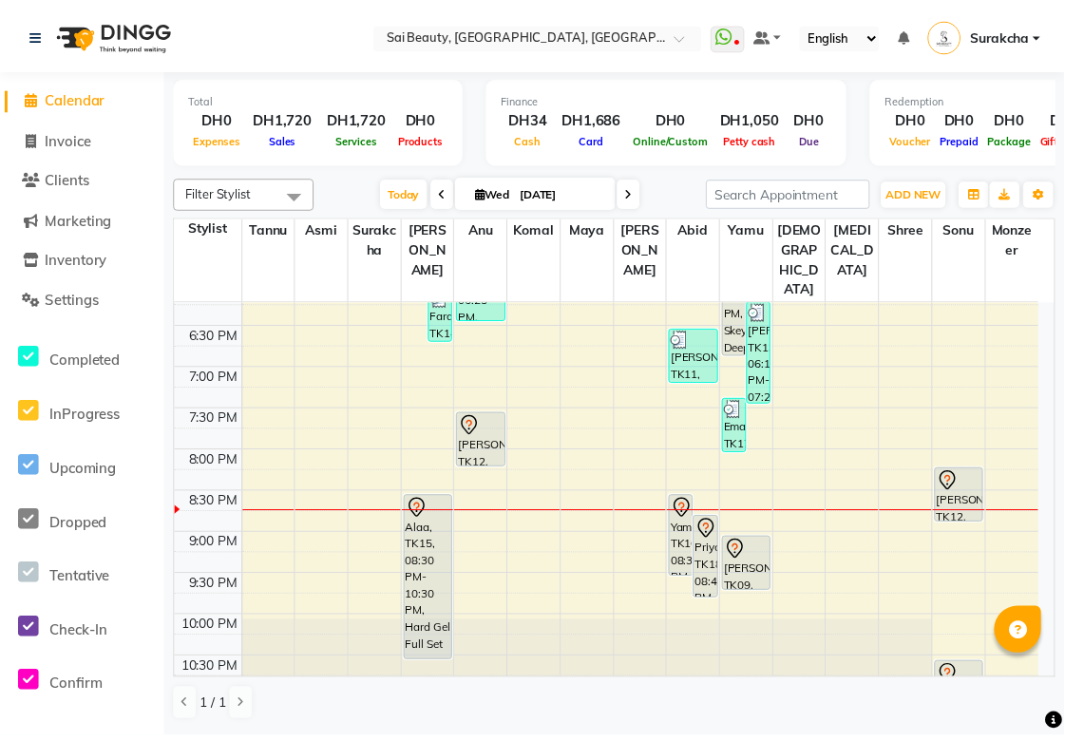
scroll to position [785, 0]
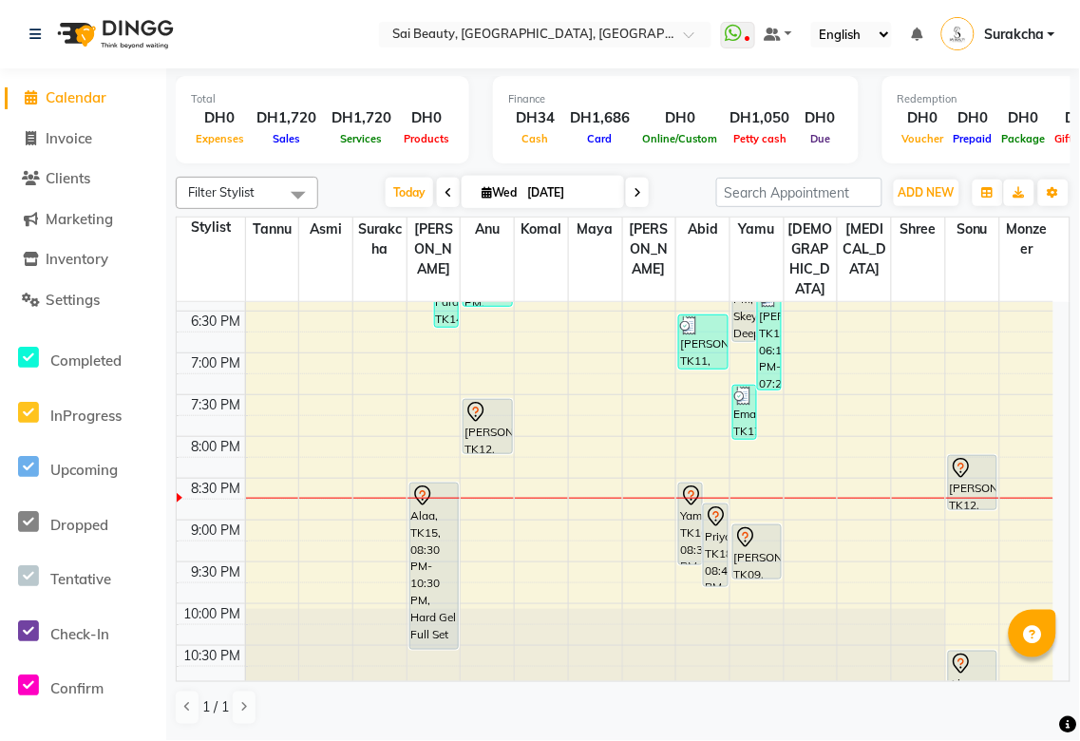
click at [468, 449] on div at bounding box center [488, 453] width 48 height 8
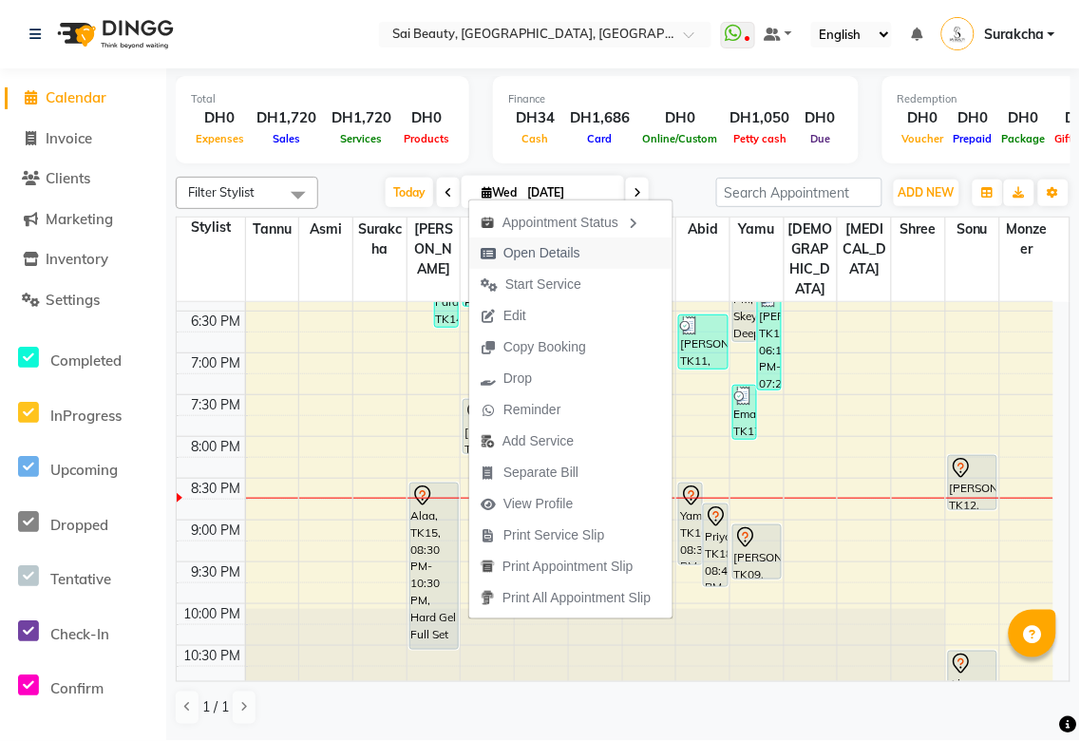
click at [563, 252] on span "Open Details" at bounding box center [542, 253] width 77 height 20
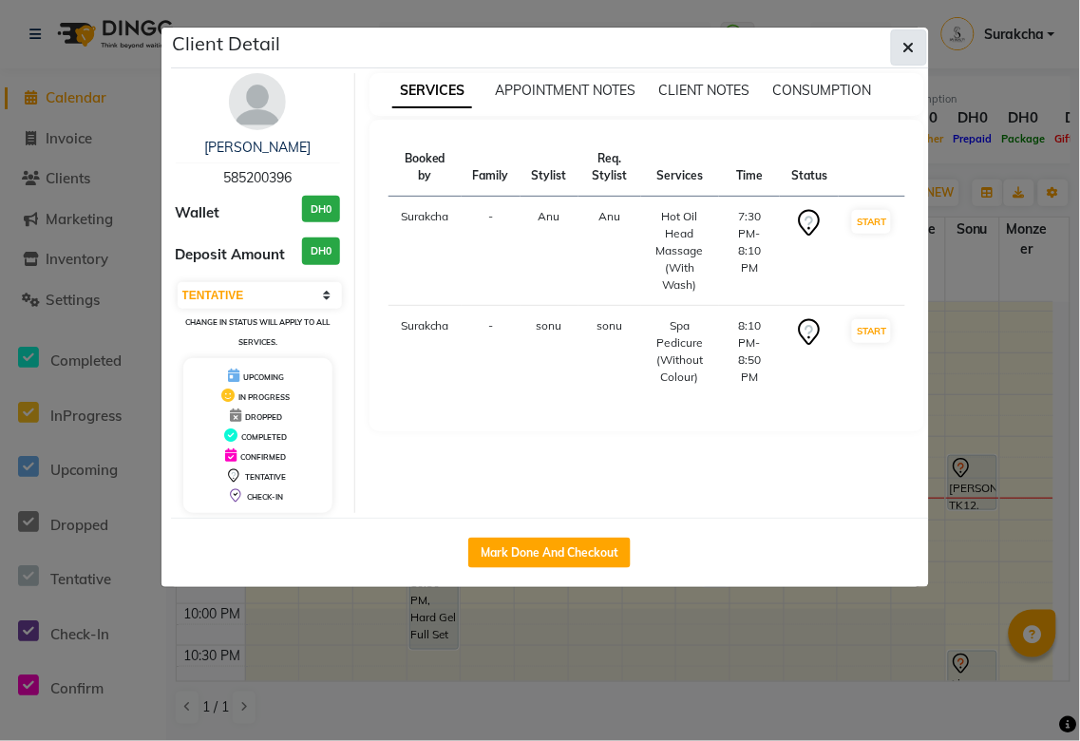
click at [910, 46] on icon "button" at bounding box center [909, 47] width 11 height 15
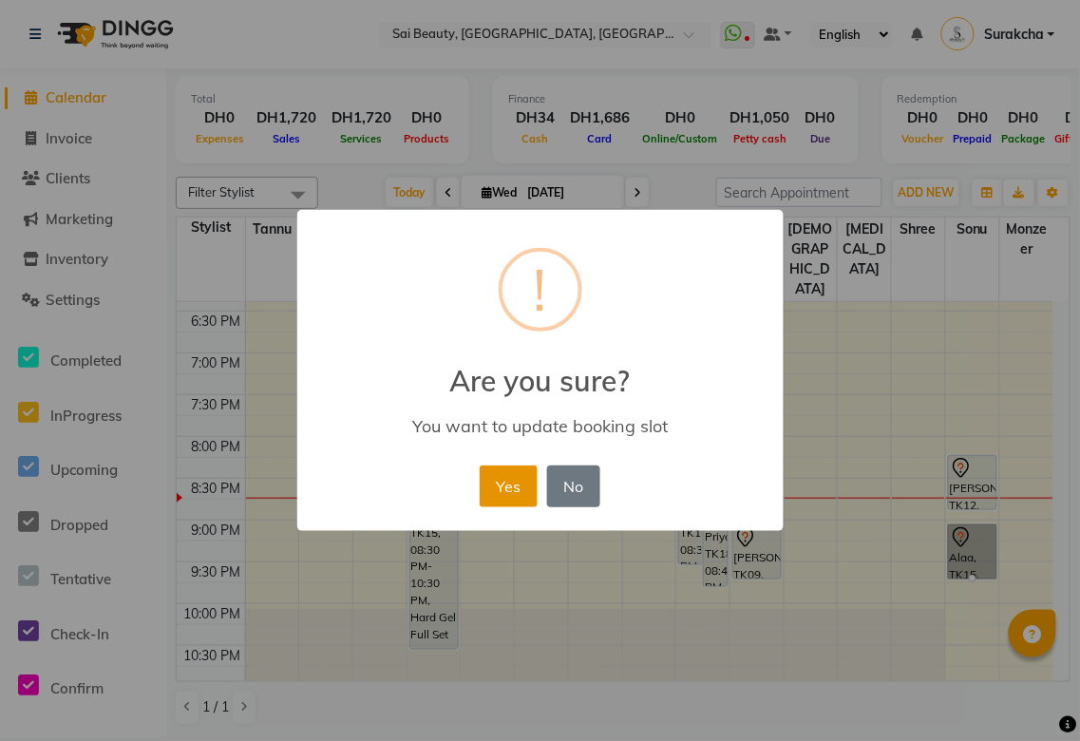
click at [506, 498] on button "Yes" at bounding box center [509, 487] width 58 height 42
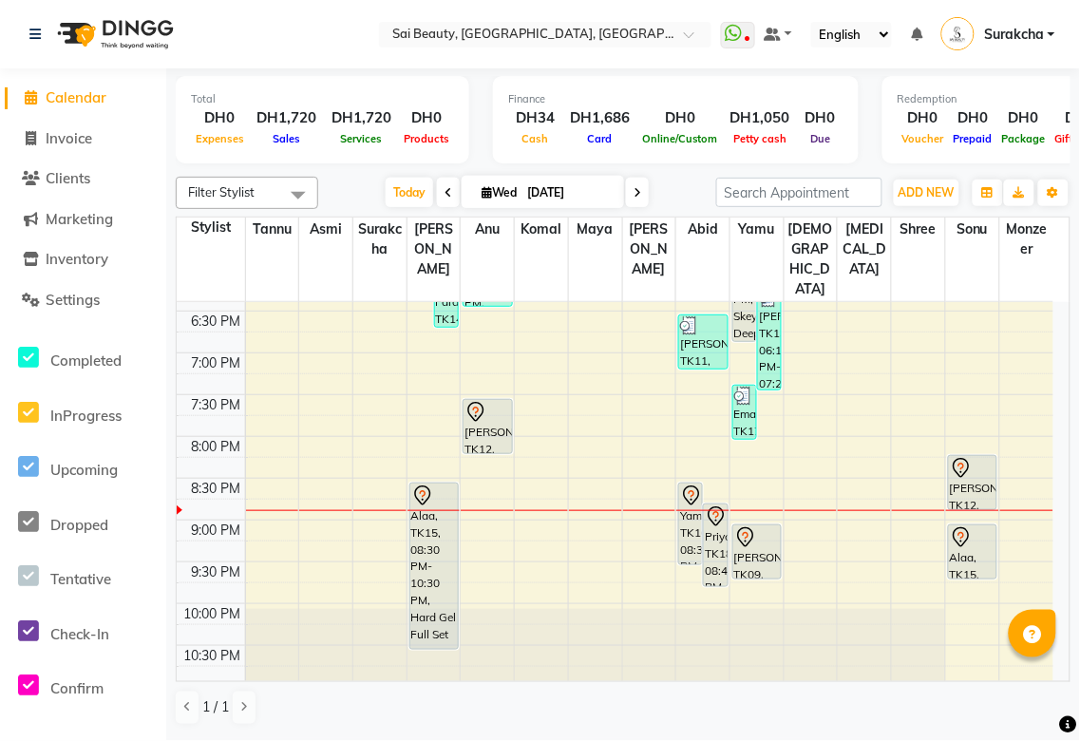
click at [487, 400] on div "[PERSON_NAME], TK12, 07:30 PM-08:10 PM, Hot Oil Head Massage (With Wash)" at bounding box center [488, 426] width 48 height 53
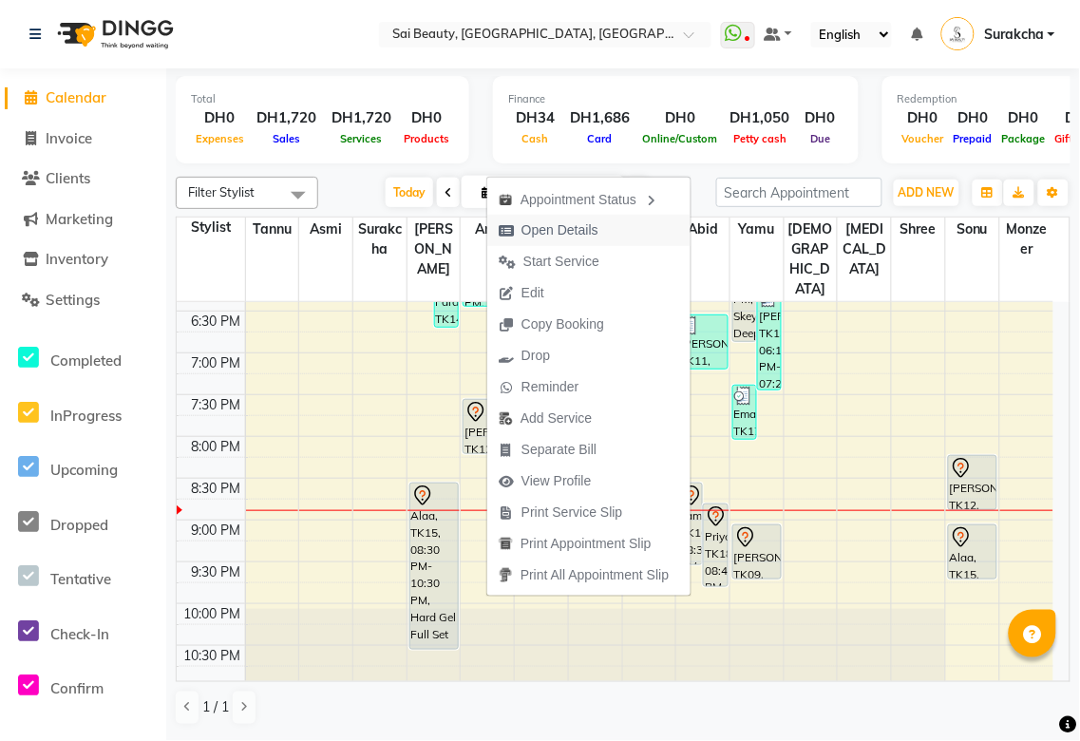
click at [574, 229] on span "Open Details" at bounding box center [560, 230] width 77 height 20
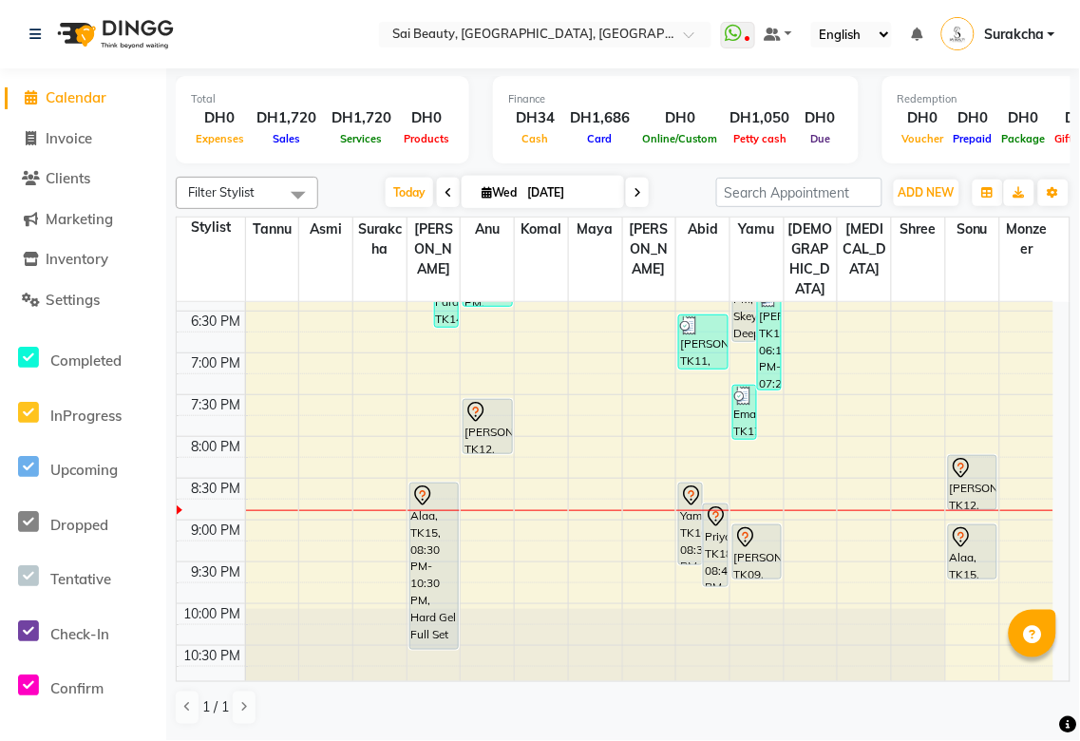
click at [476, 405] on div "[PERSON_NAME], TK12, 07:30 PM-08:10 PM, Hot Oil Head Massage (With Wash)" at bounding box center [488, 426] width 48 height 53
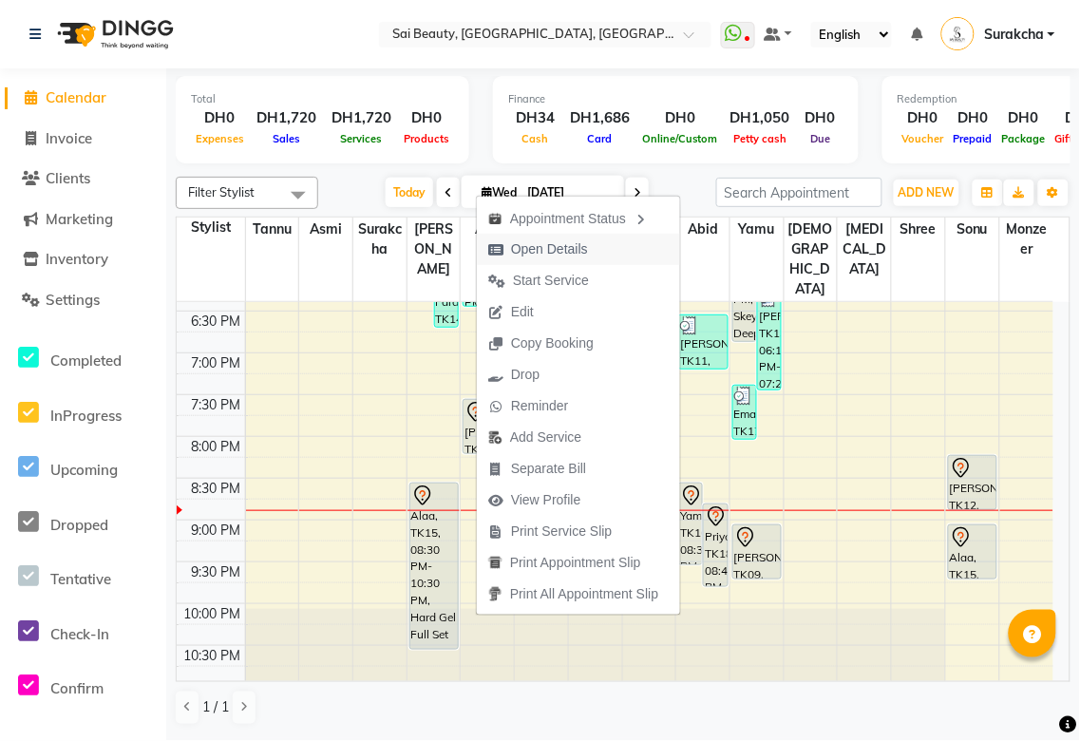
click at [553, 248] on span "Open Details" at bounding box center [549, 249] width 77 height 20
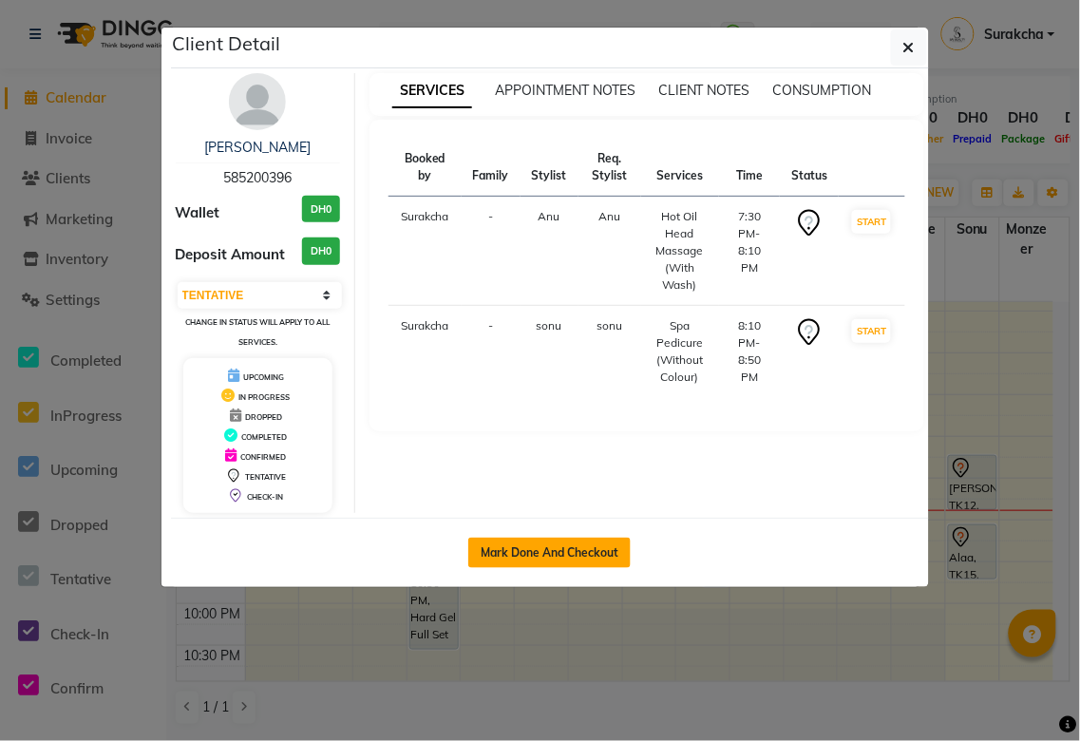
click at [573, 562] on button "Mark Done And Checkout" at bounding box center [549, 553] width 162 height 30
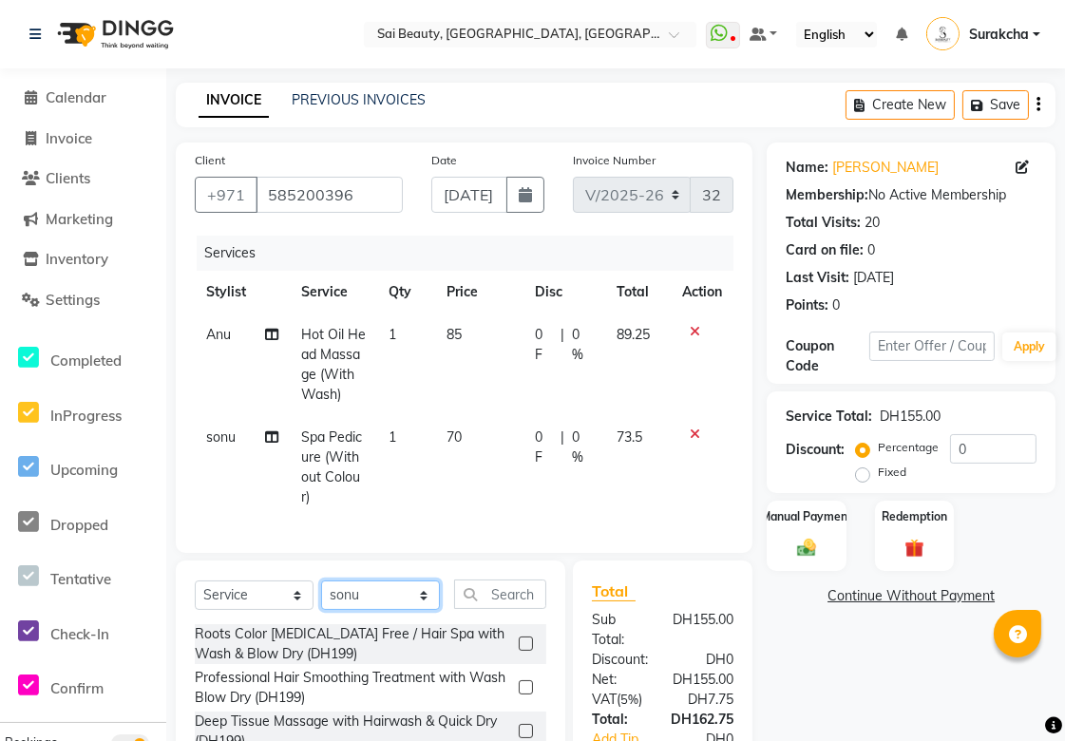
click at [415, 605] on select "Select Stylist [PERSON_NAME][MEDICAL_DATA] [PERSON_NAME] Asmi Ausha [PERSON_NAM…" at bounding box center [380, 595] width 119 height 29
click at [321, 597] on select "Select Stylist [PERSON_NAME][MEDICAL_DATA] [PERSON_NAME] Asmi Ausha [PERSON_NAM…" at bounding box center [380, 595] width 119 height 29
click at [506, 609] on input "text" at bounding box center [500, 594] width 92 height 29
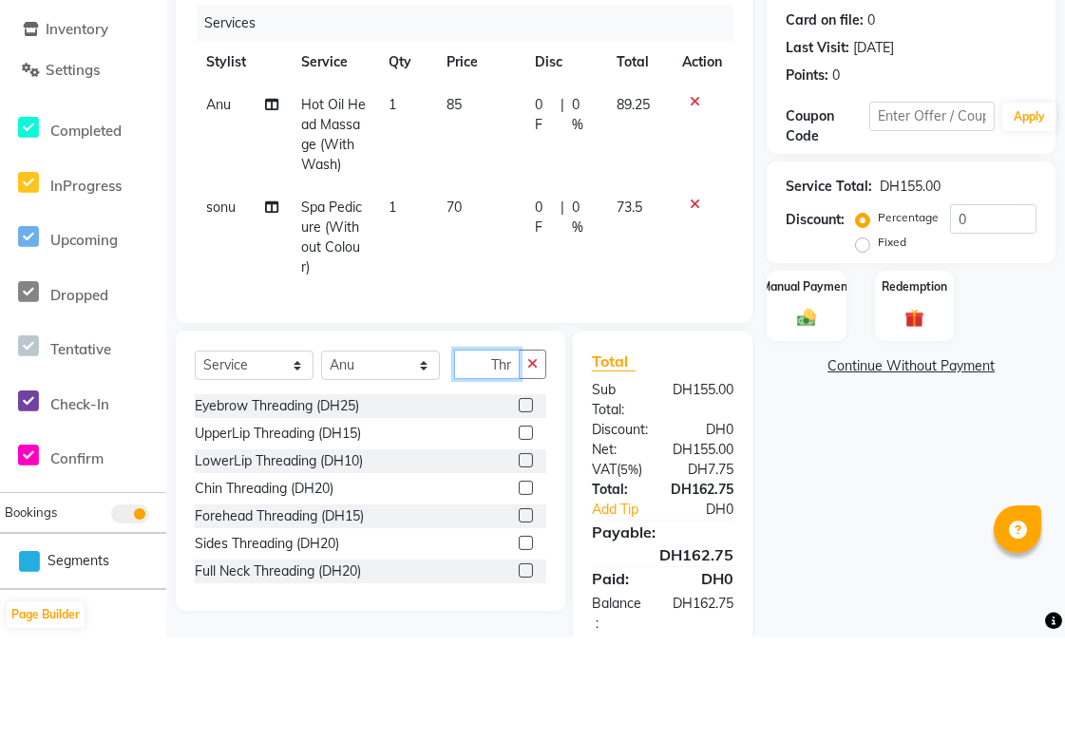
scroll to position [0, 1]
click at [519, 517] on label at bounding box center [526, 510] width 14 height 14
click at [519, 517] on input "checkbox" at bounding box center [525, 511] width 12 height 12
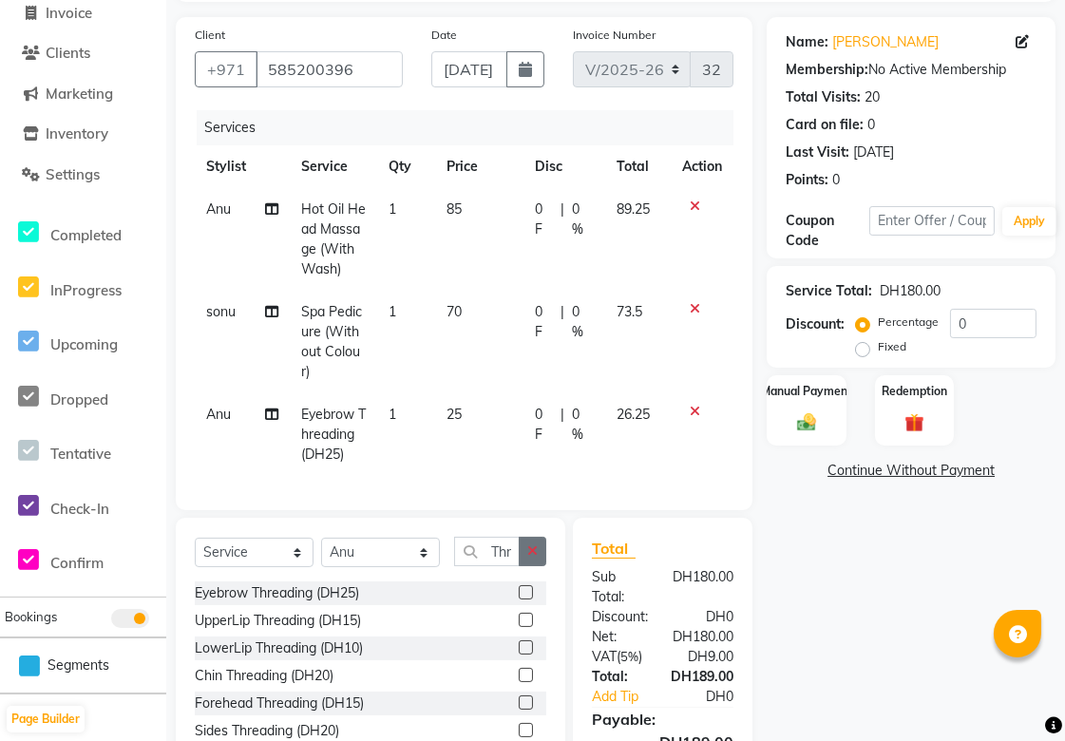
click at [533, 558] on icon "button" at bounding box center [532, 551] width 10 height 13
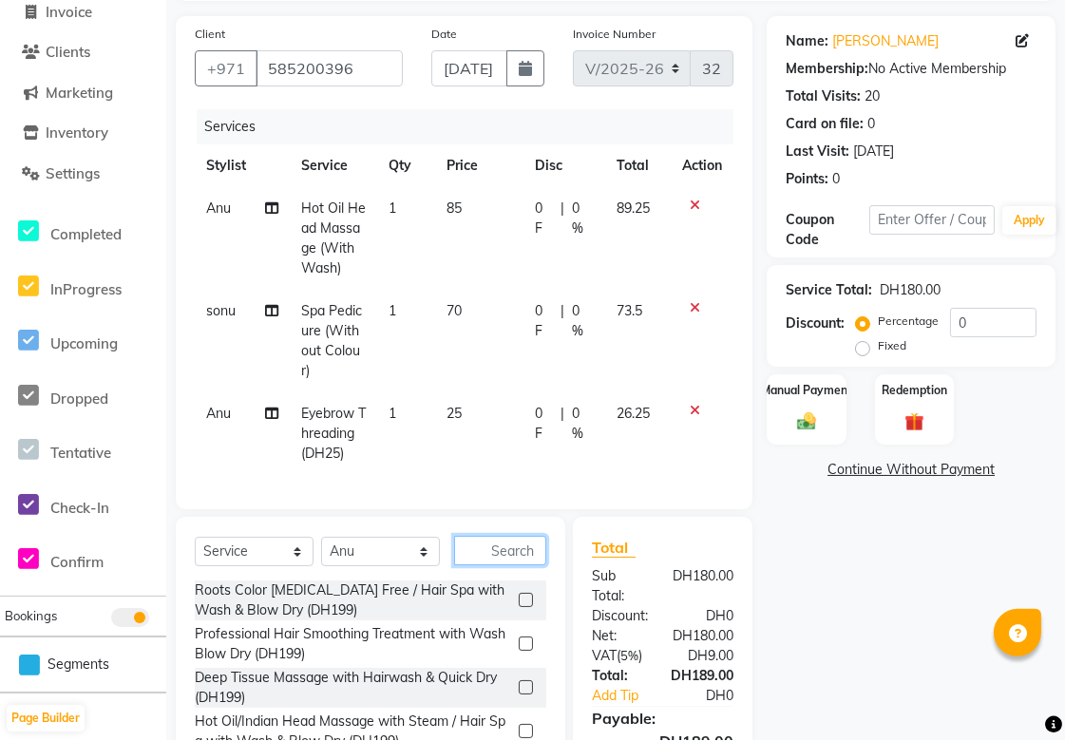
scroll to position [269, 0]
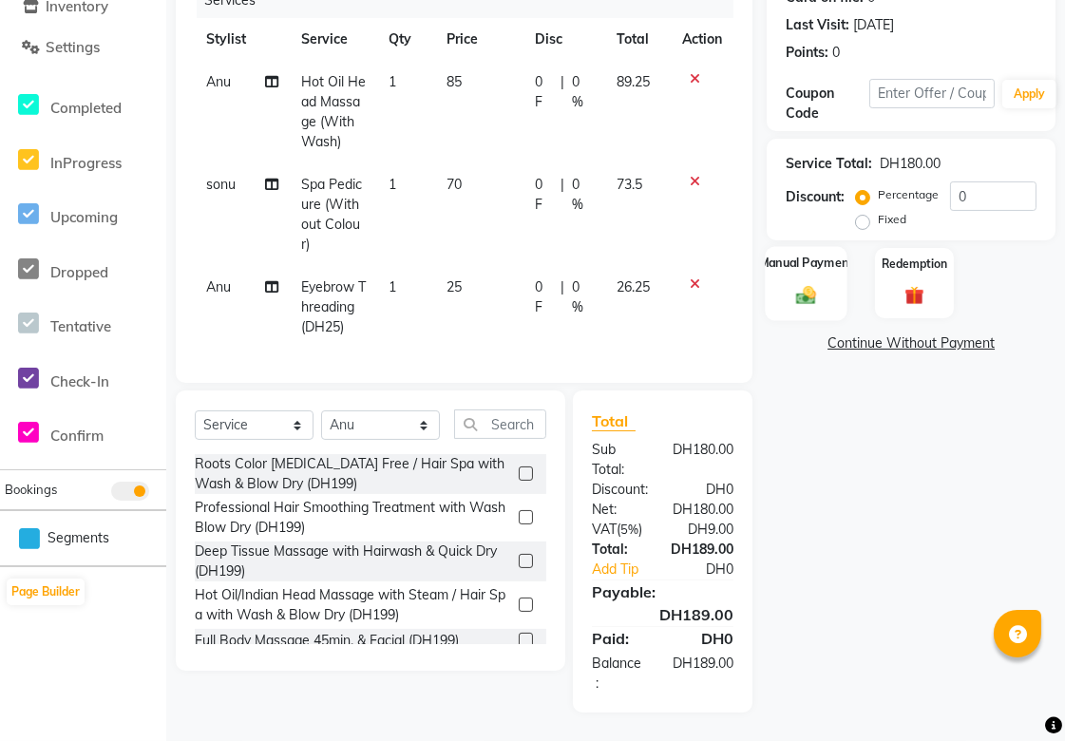
click at [814, 284] on img at bounding box center [807, 295] width 32 height 23
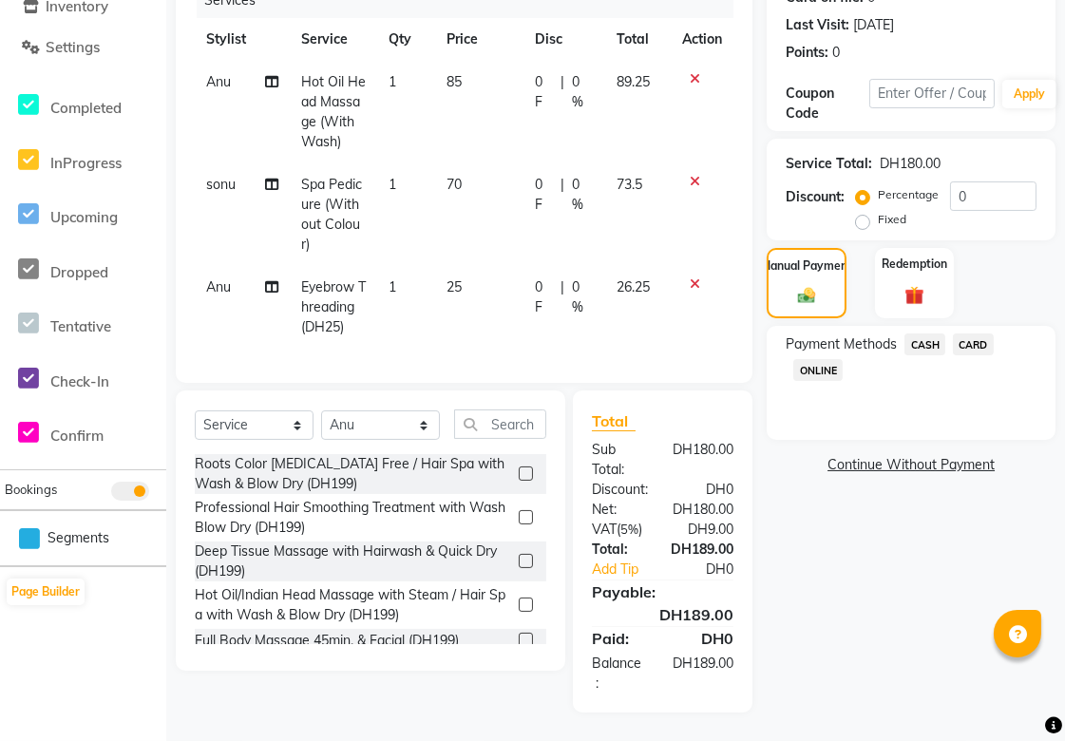
click at [973, 334] on span "CARD" at bounding box center [973, 345] width 41 height 22
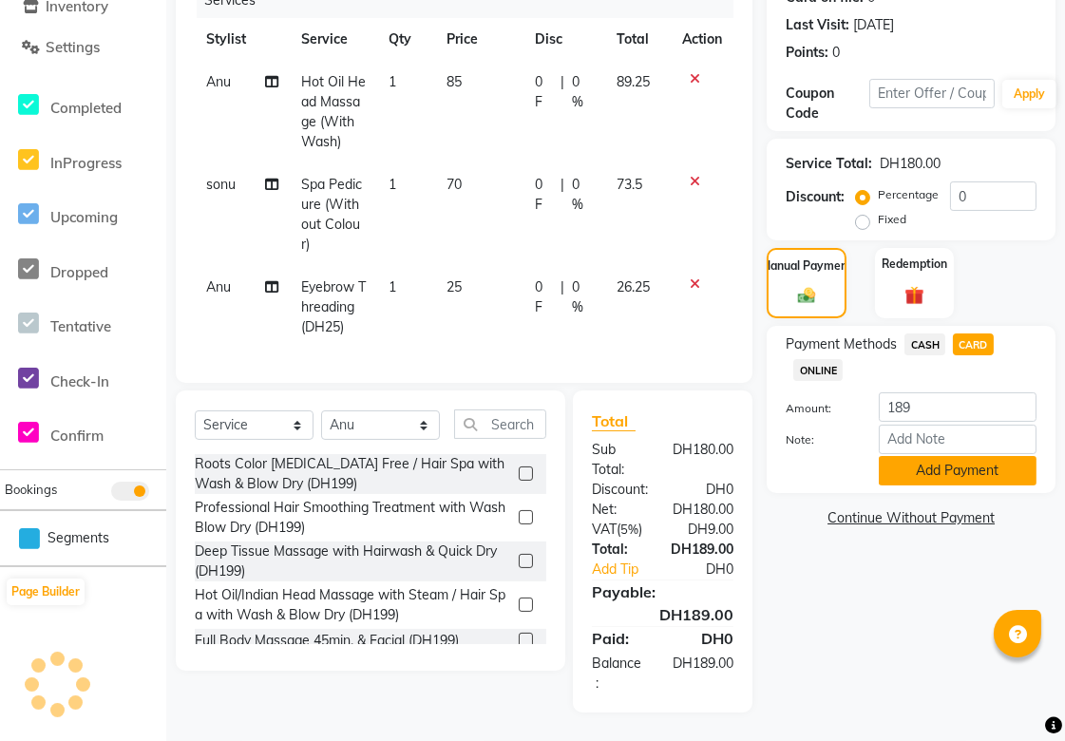
click at [995, 463] on button "Add Payment" at bounding box center [958, 470] width 158 height 29
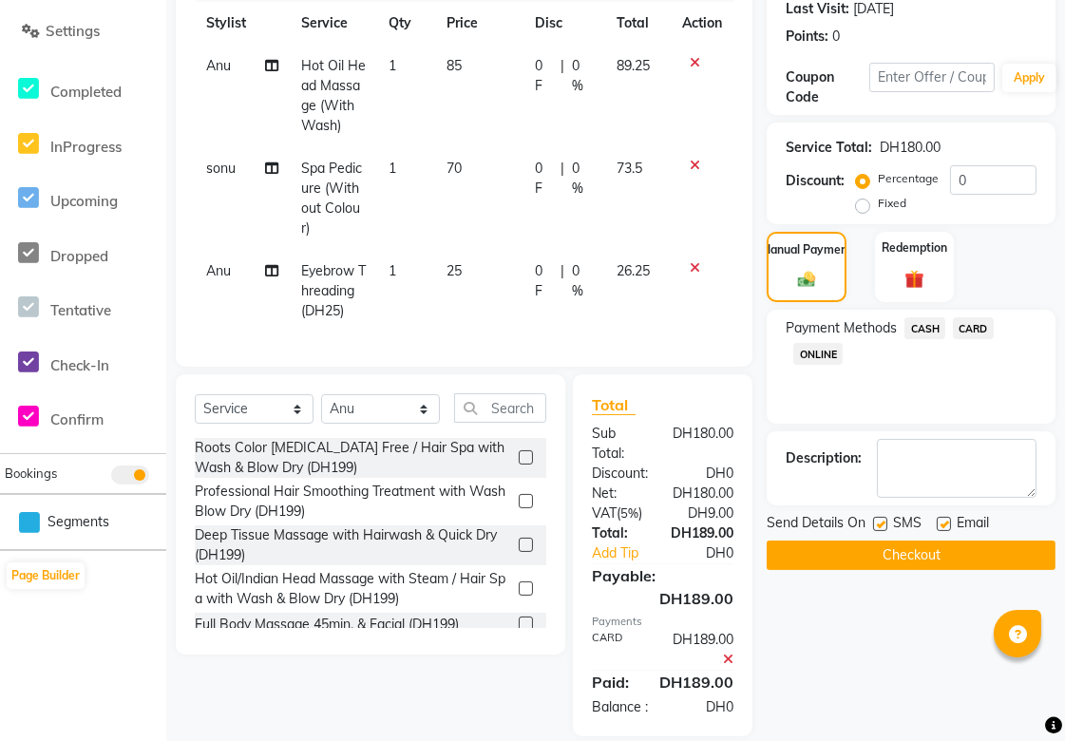
scroll to position [328, 0]
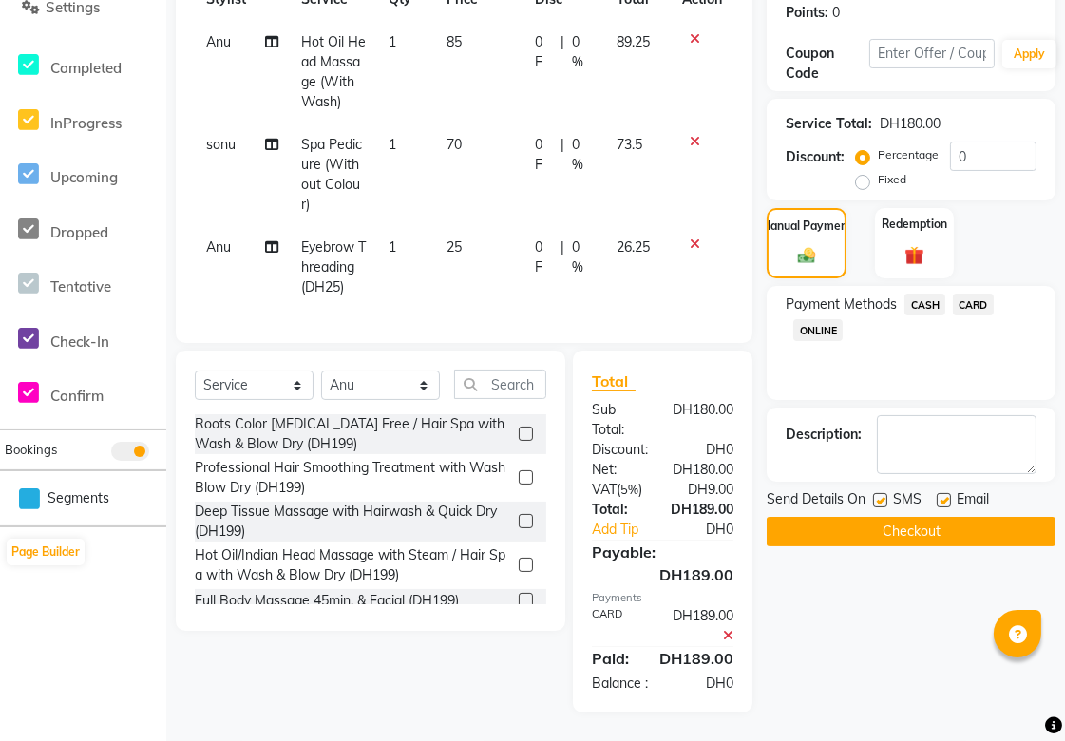
click at [989, 517] on button "Checkout" at bounding box center [911, 531] width 289 height 29
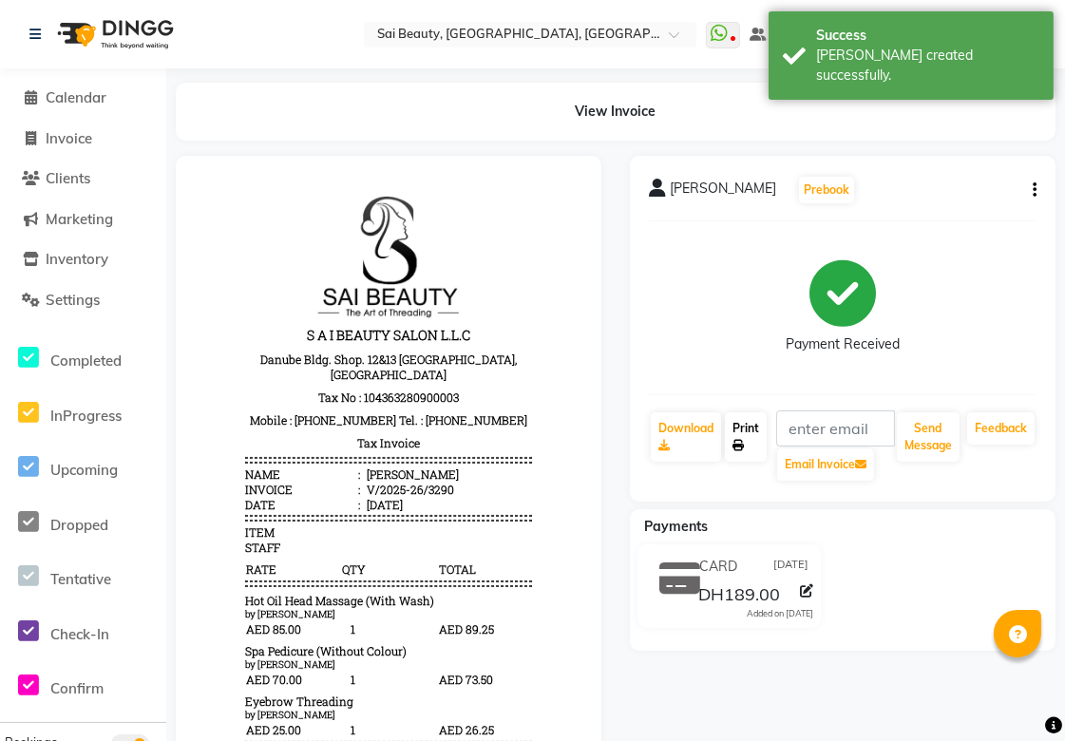
click at [753, 430] on link "Print" at bounding box center [746, 436] width 42 height 49
click at [65, 108] on link "Calendar" at bounding box center [83, 98] width 157 height 22
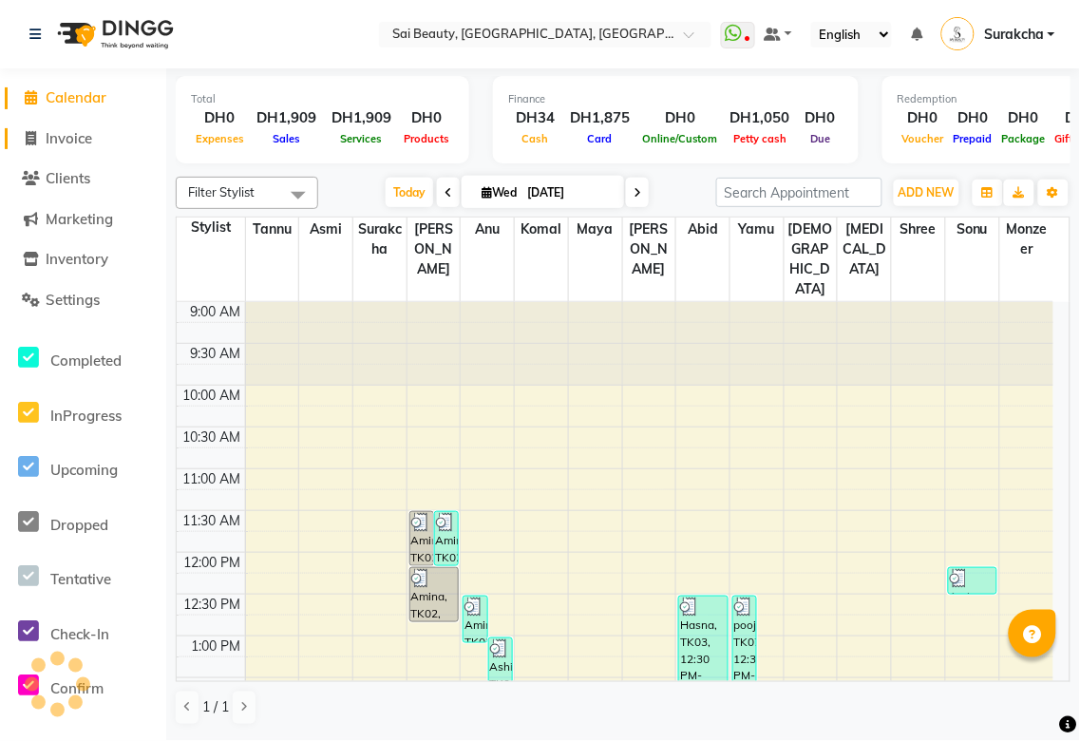
click at [80, 131] on span "Invoice" at bounding box center [69, 138] width 47 height 18
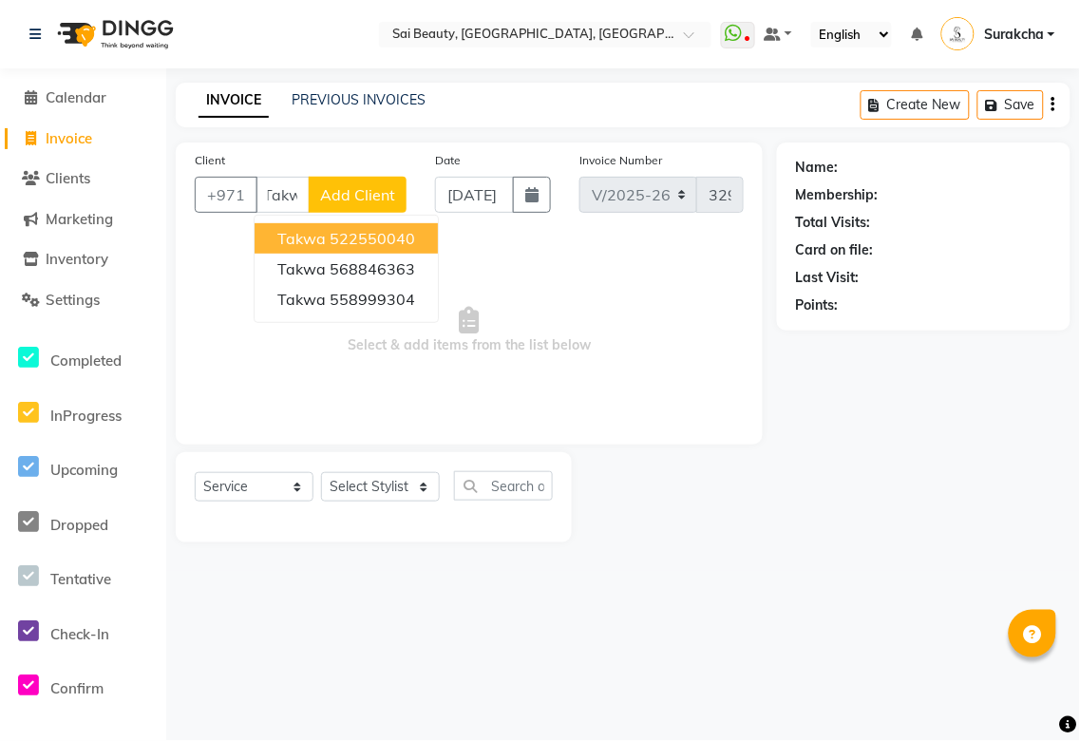
scroll to position [0, 13]
click at [405, 276] on ngb-highlight "568846363" at bounding box center [373, 268] width 86 height 19
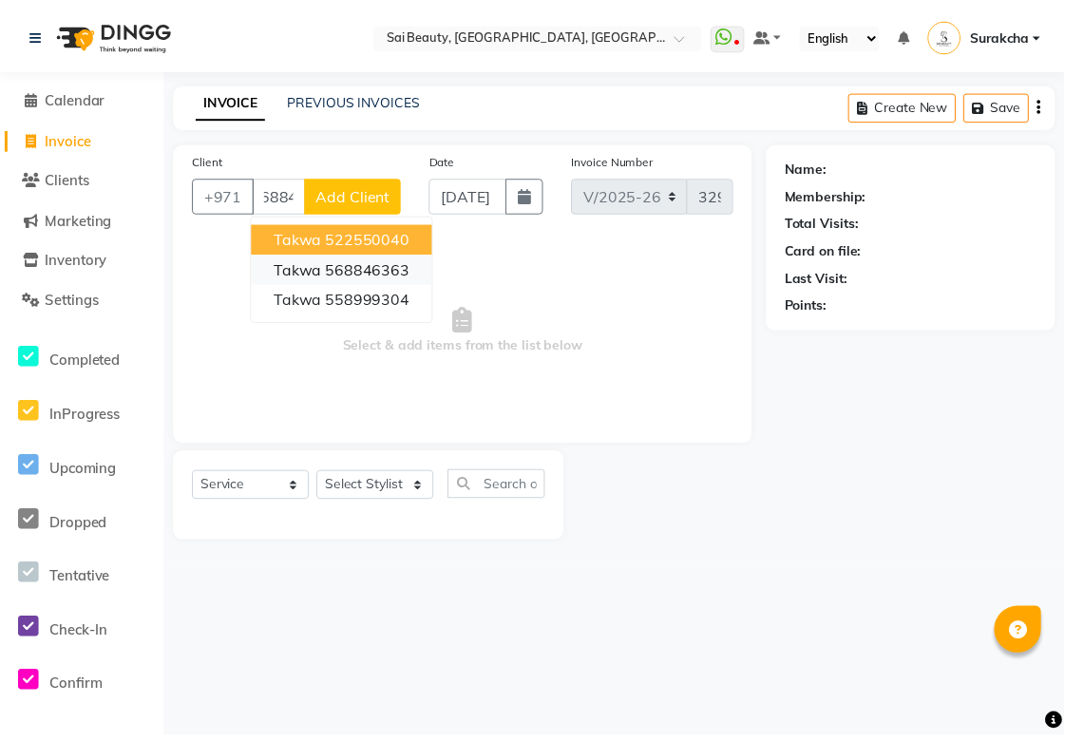
scroll to position [0, 0]
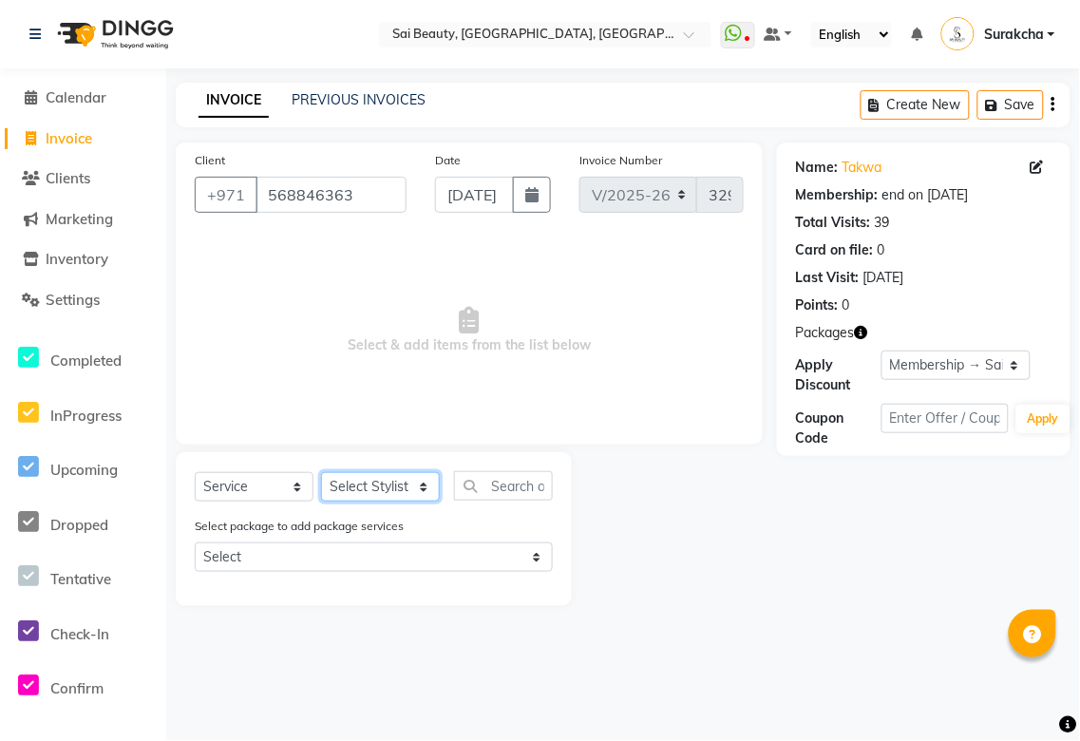
click at [422, 481] on select "Select Stylist [PERSON_NAME][MEDICAL_DATA] [PERSON_NAME] Asmi Ausha [PERSON_NAM…" at bounding box center [380, 486] width 119 height 29
click at [321, 473] on select "Select Stylist [PERSON_NAME][MEDICAL_DATA] [PERSON_NAME] Asmi Ausha [PERSON_NAM…" at bounding box center [380, 486] width 119 height 29
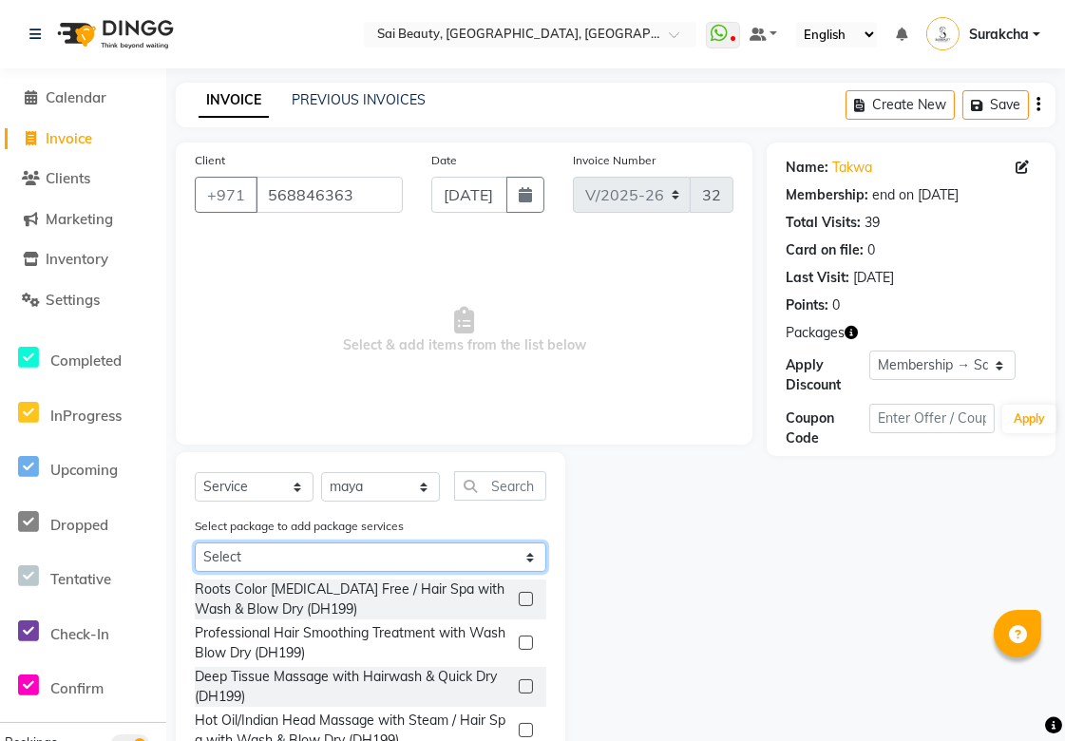
click at [513, 562] on select "Select Sai Membership Body Massage 1 Hour Free Wash Buy 5 Body Massage 1 Hour F…" at bounding box center [371, 557] width 352 height 29
click at [195, 543] on select "Select Sai Membership Body Massage 1 Hour Free Wash Buy 5 Body Massage 1 Hour F…" at bounding box center [371, 557] width 352 height 29
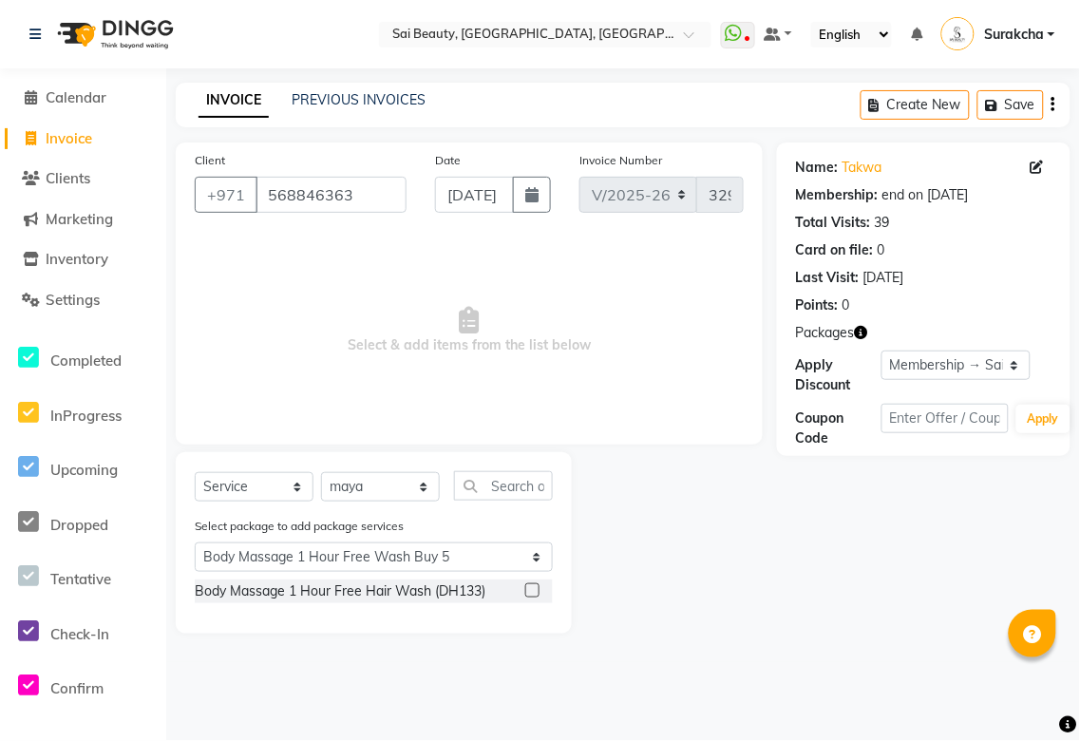
click at [528, 592] on label at bounding box center [532, 590] width 14 height 14
click at [528, 592] on input "checkbox" at bounding box center [531, 591] width 12 height 12
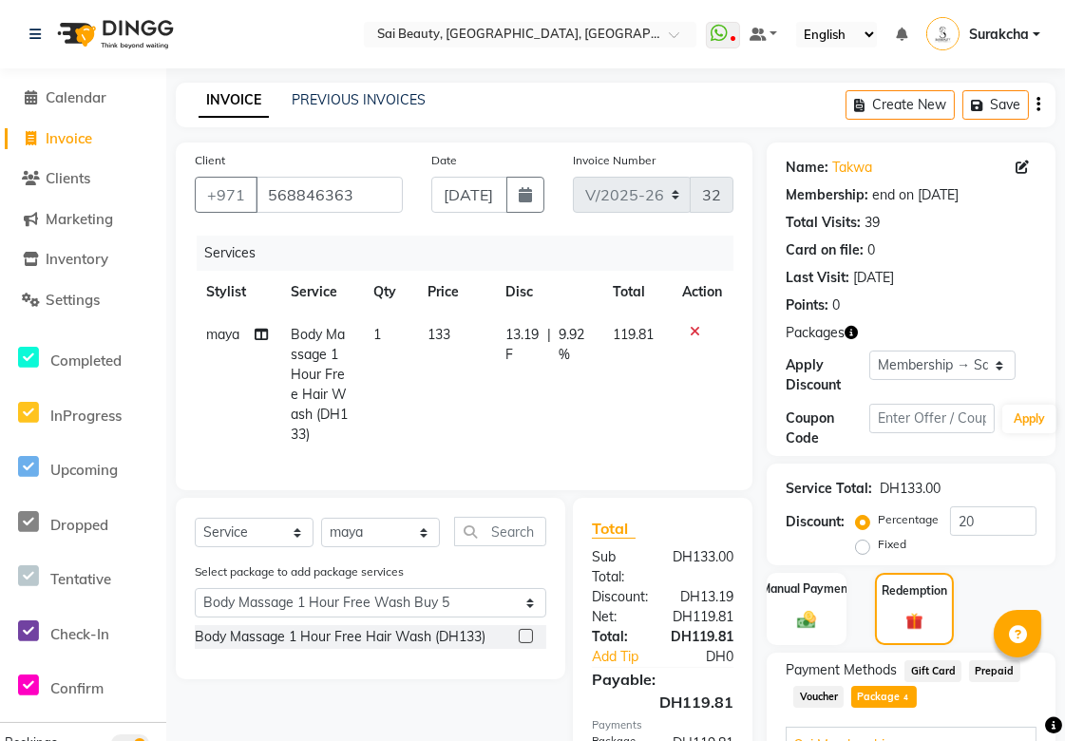
click at [384, 338] on td "1" at bounding box center [389, 385] width 54 height 143
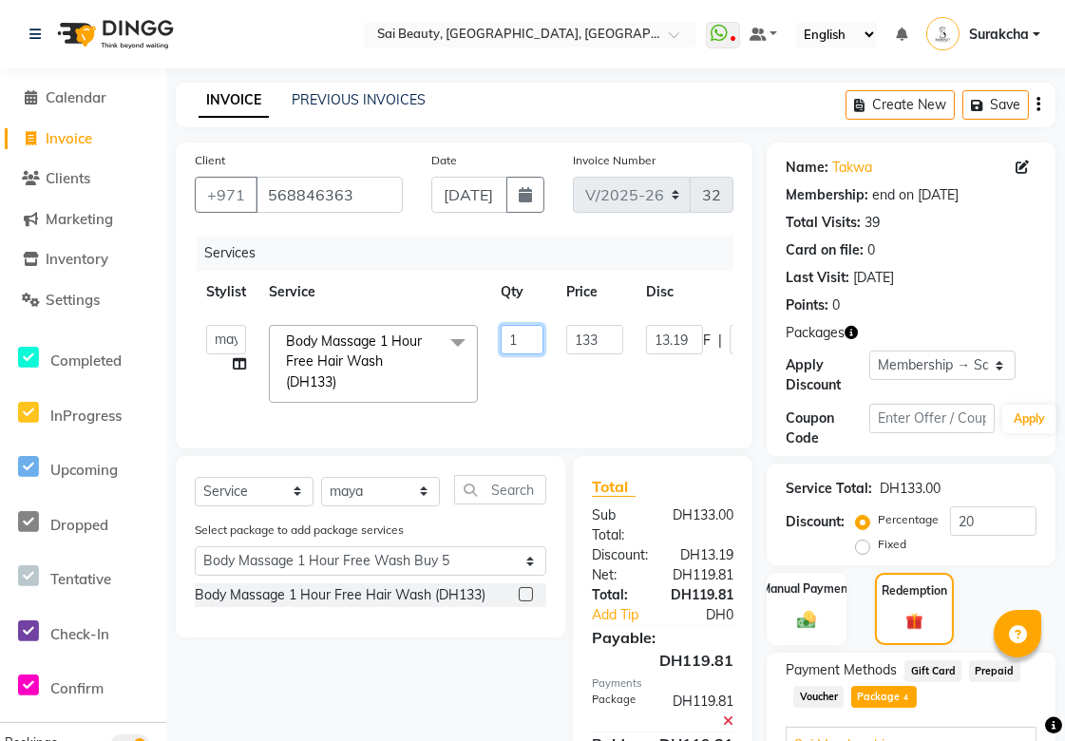
click at [524, 347] on input "1" at bounding box center [522, 339] width 43 height 29
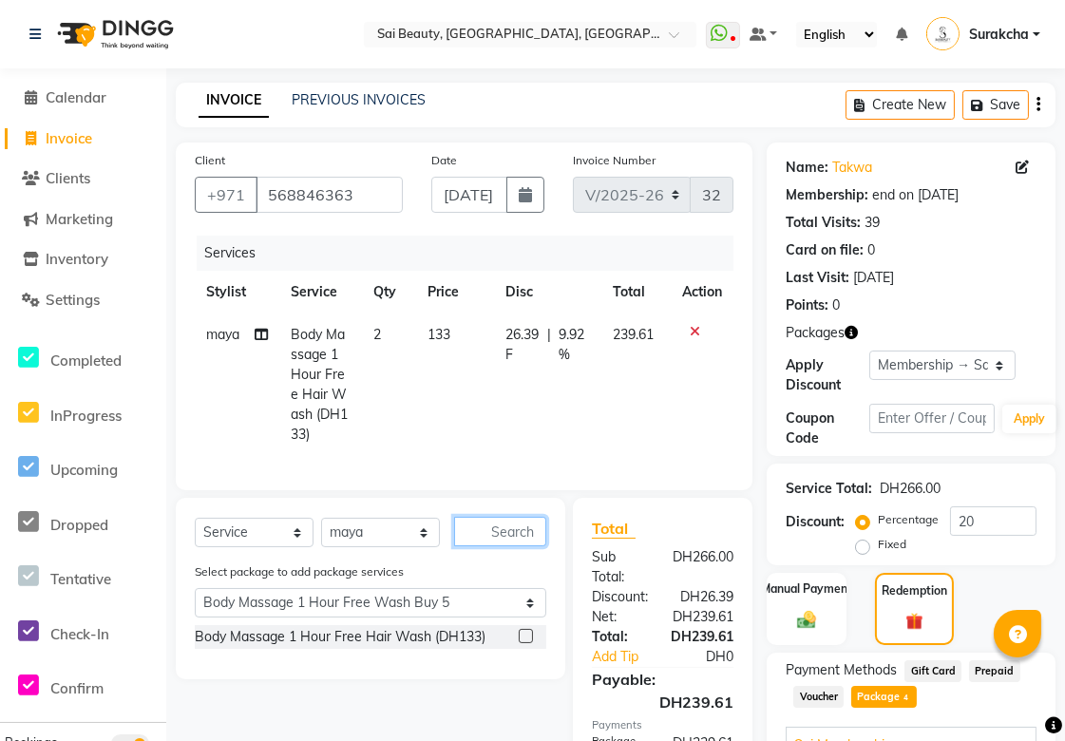
click at [500, 546] on input "text" at bounding box center [500, 531] width 92 height 29
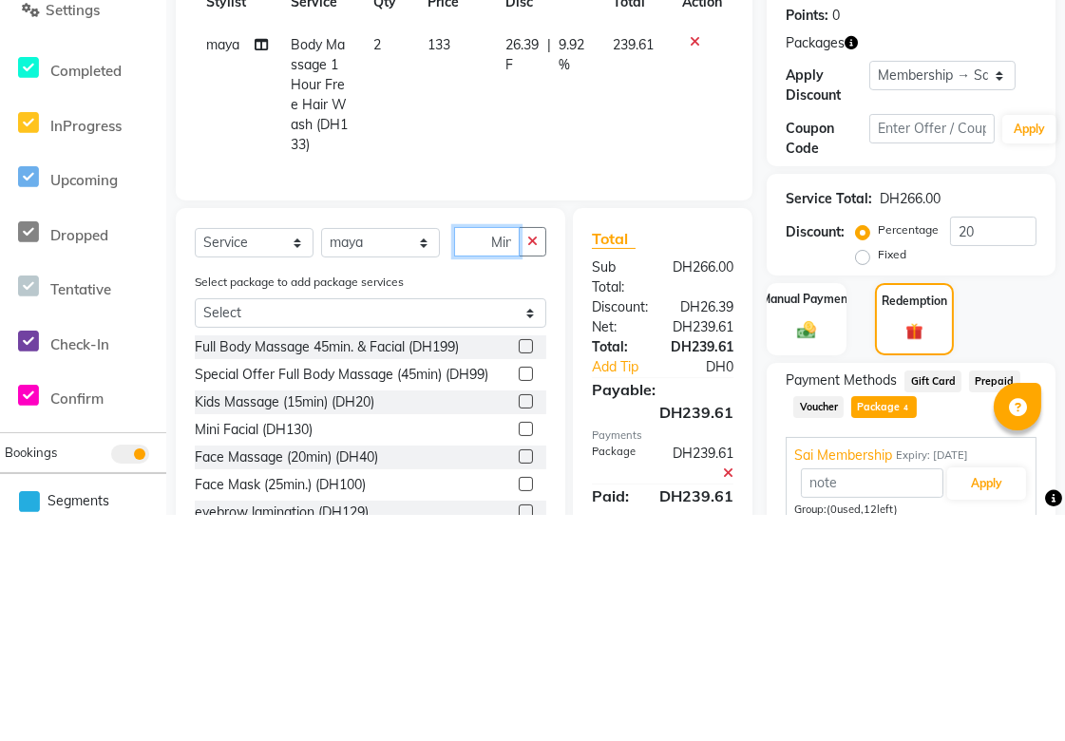
scroll to position [0, 2]
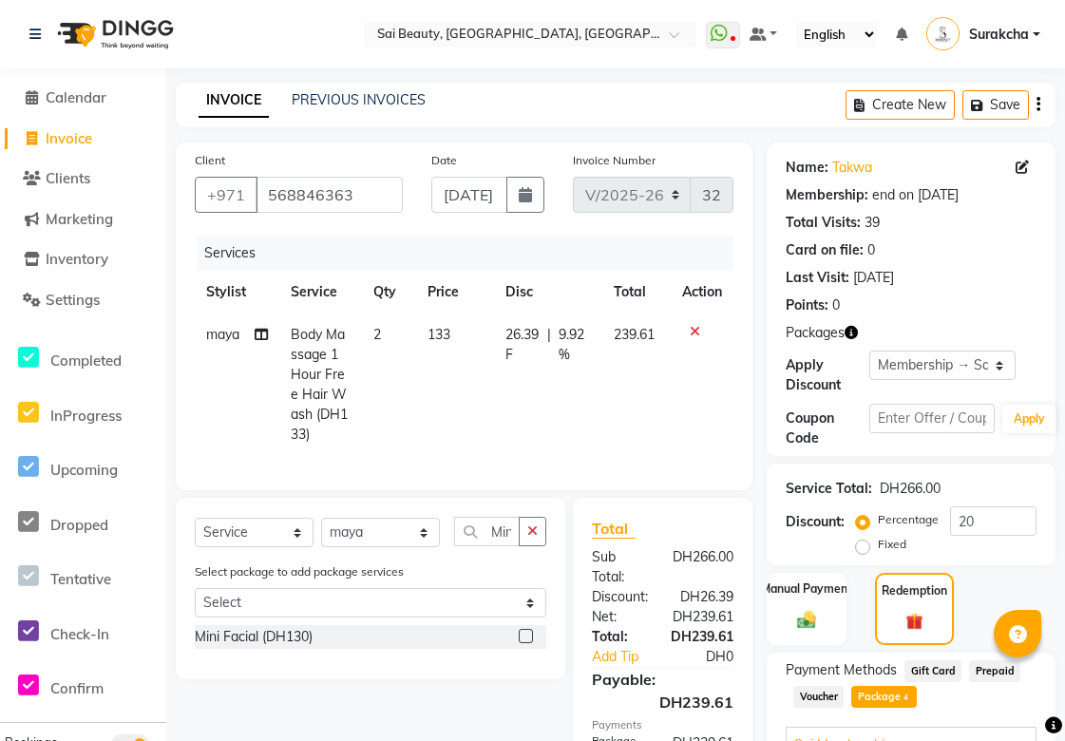
select select "5352"
select select "service"
select select "52340"
select select "1: Object"
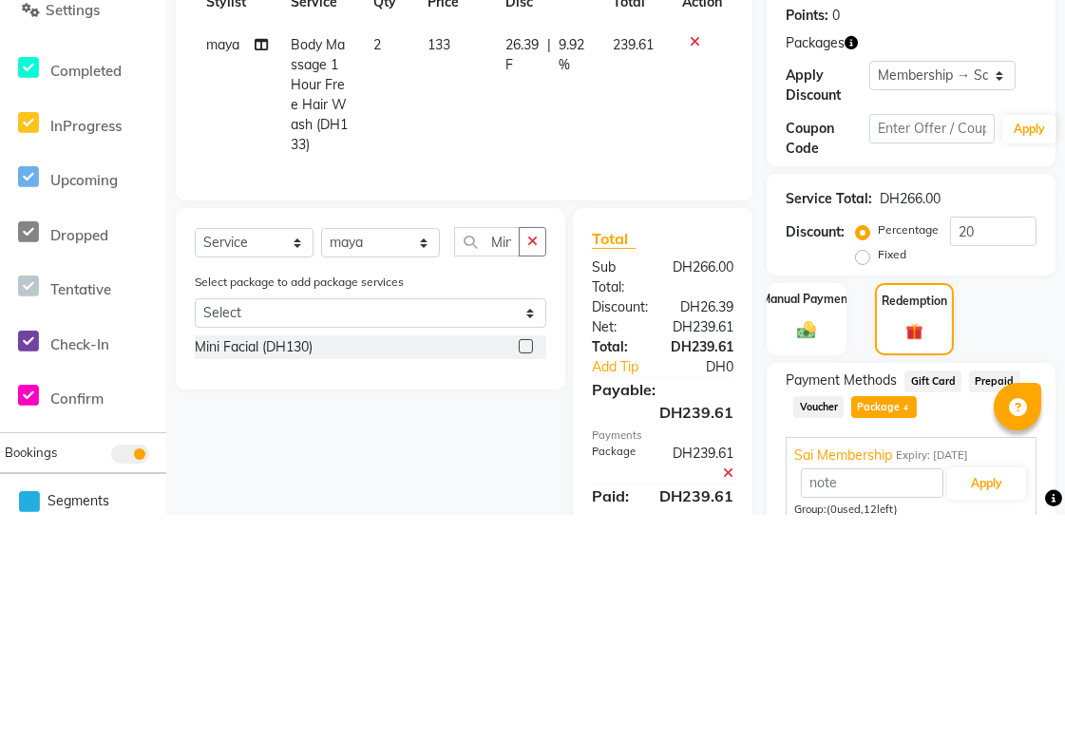
scroll to position [0, 5]
type input "Mini"
click at [526, 581] on label at bounding box center [526, 573] width 14 height 14
click at [526, 581] on input "checkbox" at bounding box center [525, 574] width 12 height 12
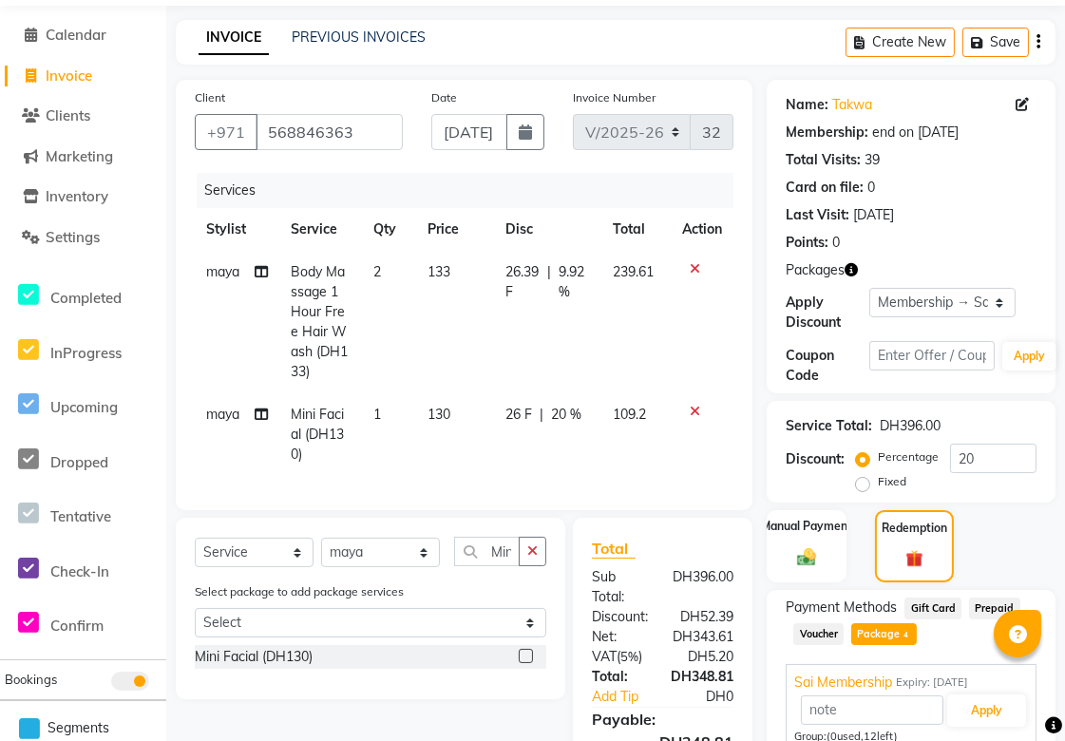
checkbox input "false"
click at [515, 415] on span "26 F" at bounding box center [519, 415] width 27 height 20
select select "52340"
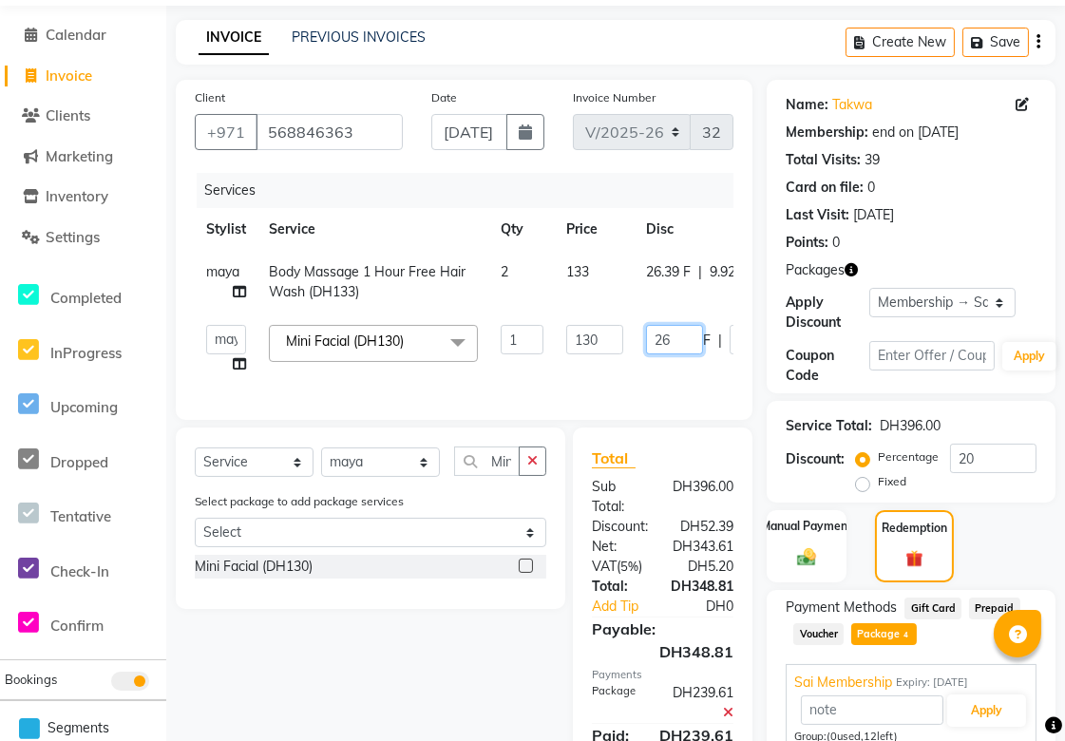
click at [678, 344] on input "26" at bounding box center [674, 339] width 57 height 29
type input "2"
type input "130"
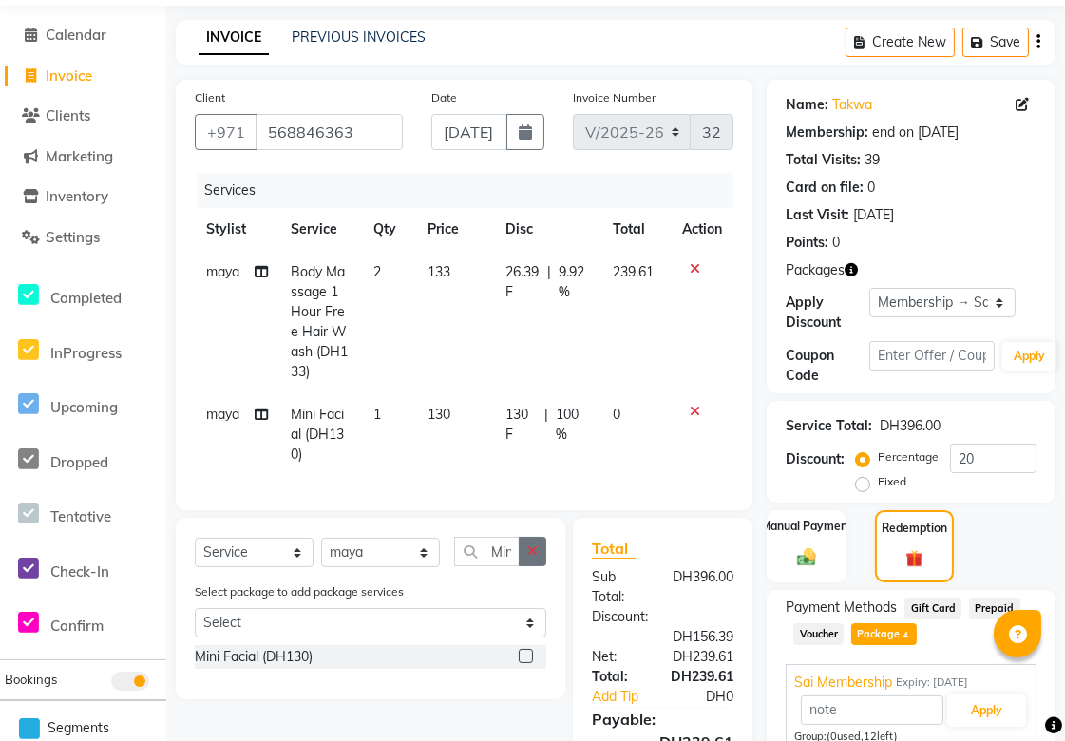
click at [527, 558] on icon "button" at bounding box center [532, 551] width 10 height 13
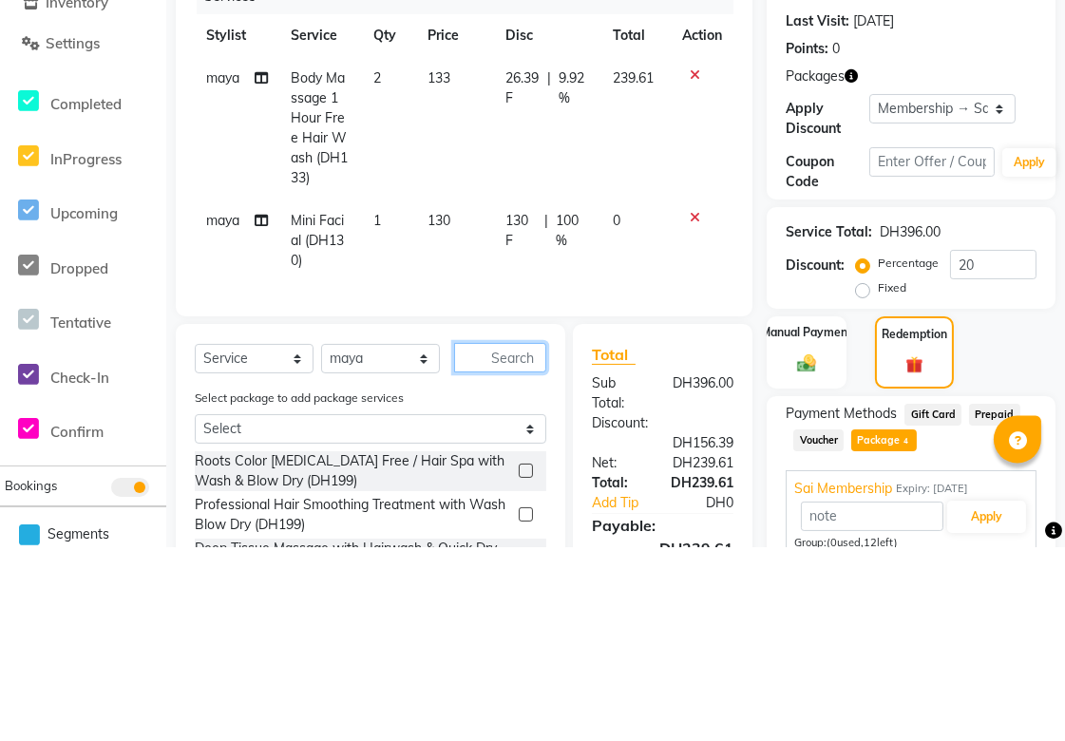
scroll to position [373, 0]
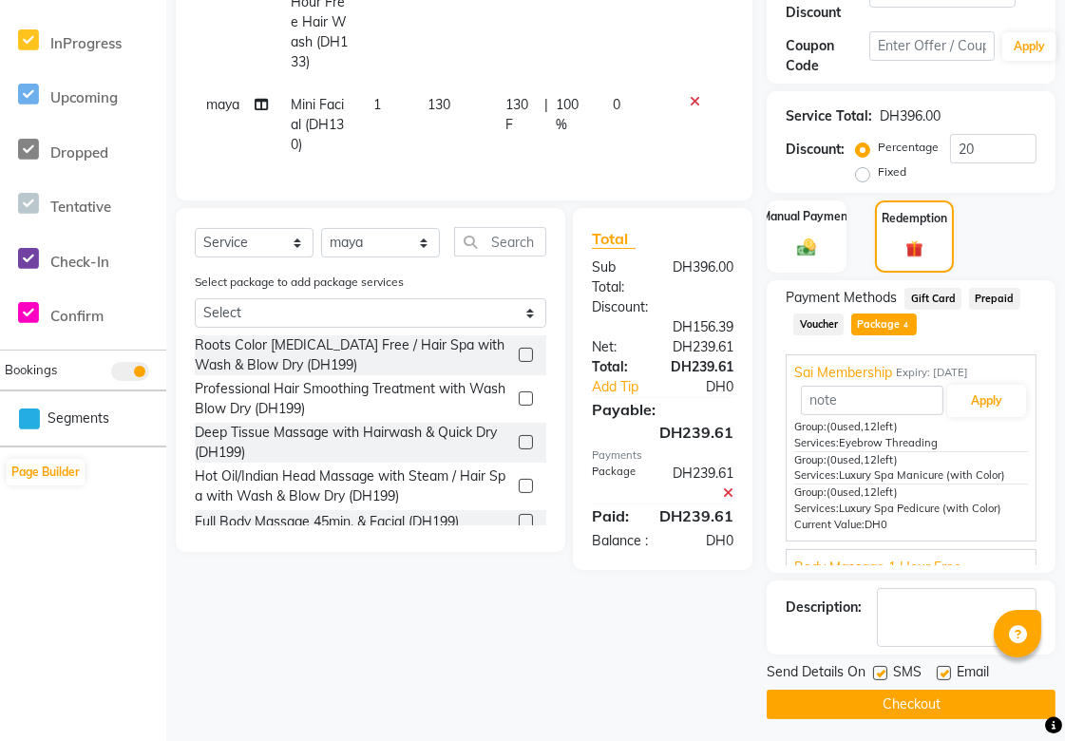
click at [943, 527] on div "Current Value: DH0" at bounding box center [911, 525] width 234 height 16
click at [957, 483] on div "Services: Luxury Spa Manicure (with Color)" at bounding box center [911, 476] width 234 height 16
click at [980, 439] on div "Services: Eyebrow Threading" at bounding box center [911, 443] width 234 height 16
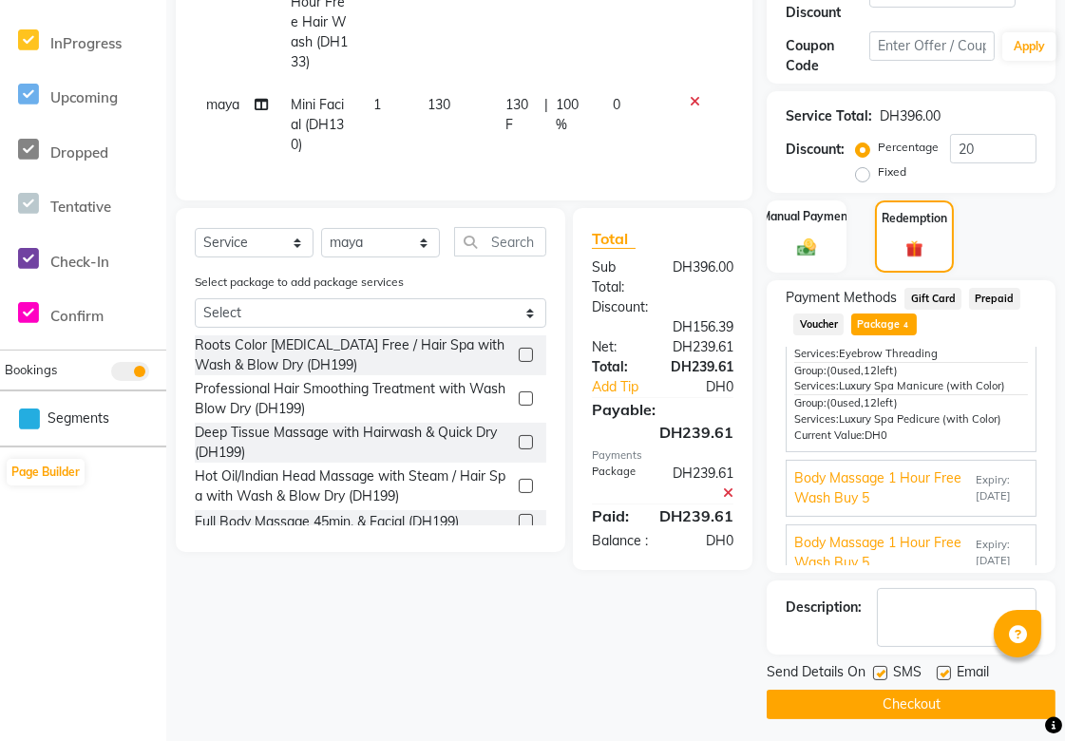
scroll to position [169, 0]
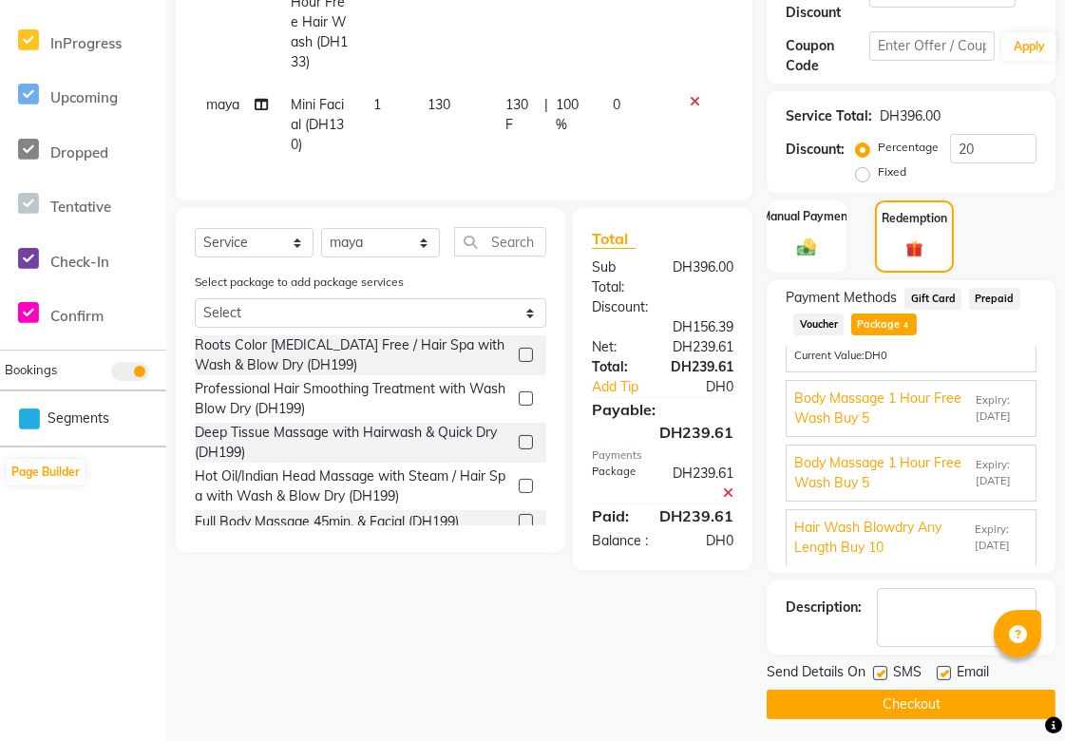
click at [916, 478] on span "Body Massage 1 Hour Free Wash Buy 5" at bounding box center [883, 473] width 178 height 40
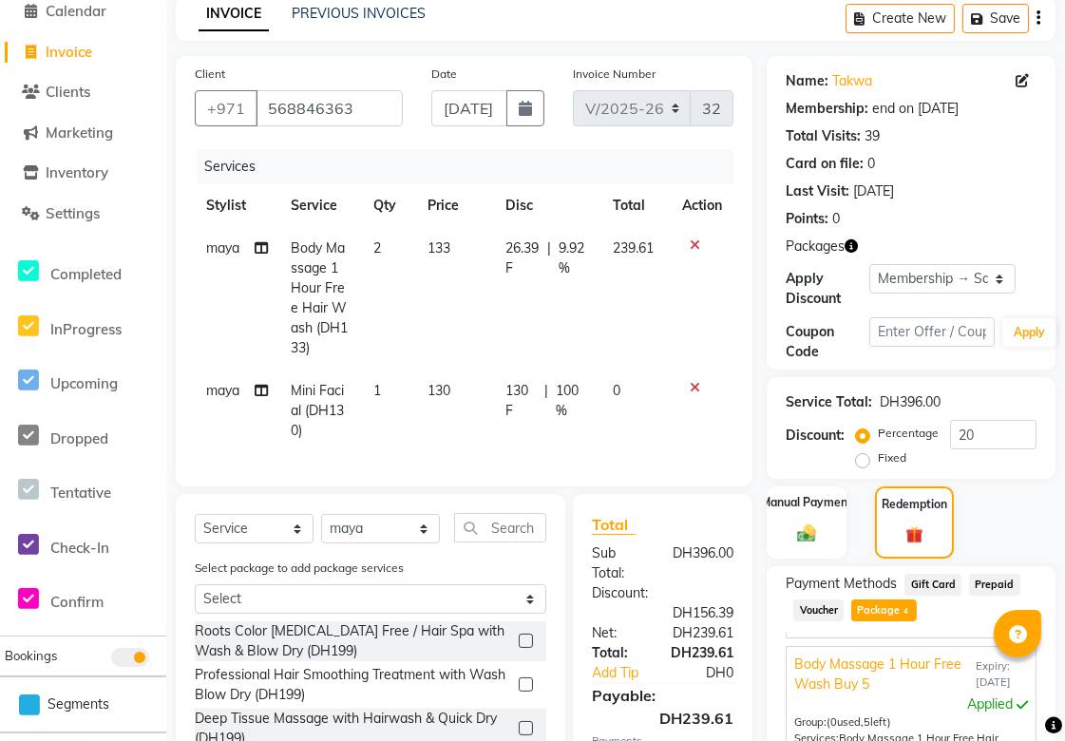
scroll to position [86, 0]
click at [439, 254] on span "133" at bounding box center [439, 248] width 23 height 17
select select "52340"
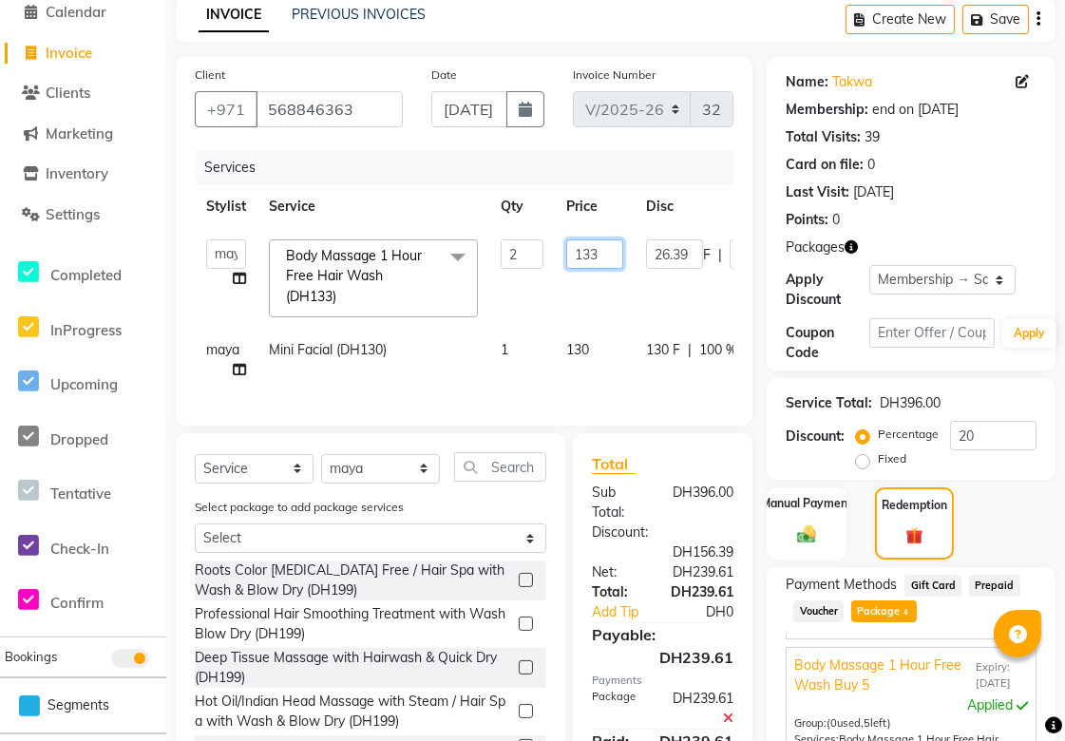
click at [585, 258] on input "133" at bounding box center [594, 253] width 57 height 29
type input "1"
type input "0"
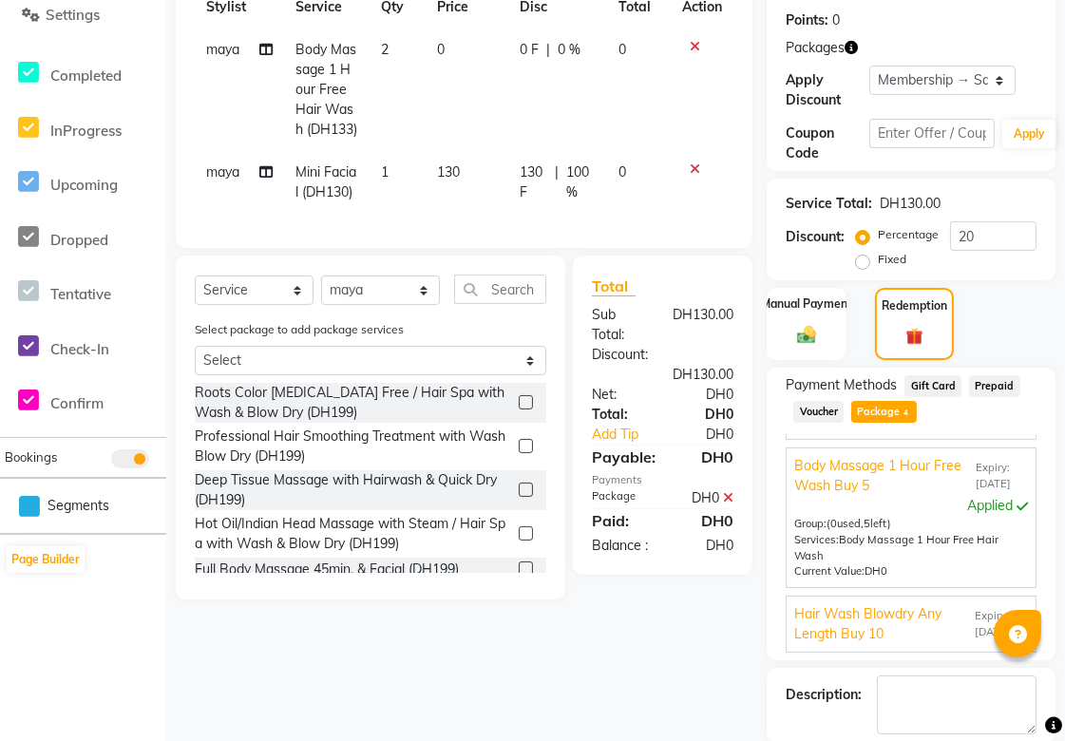
scroll to position [378, 0]
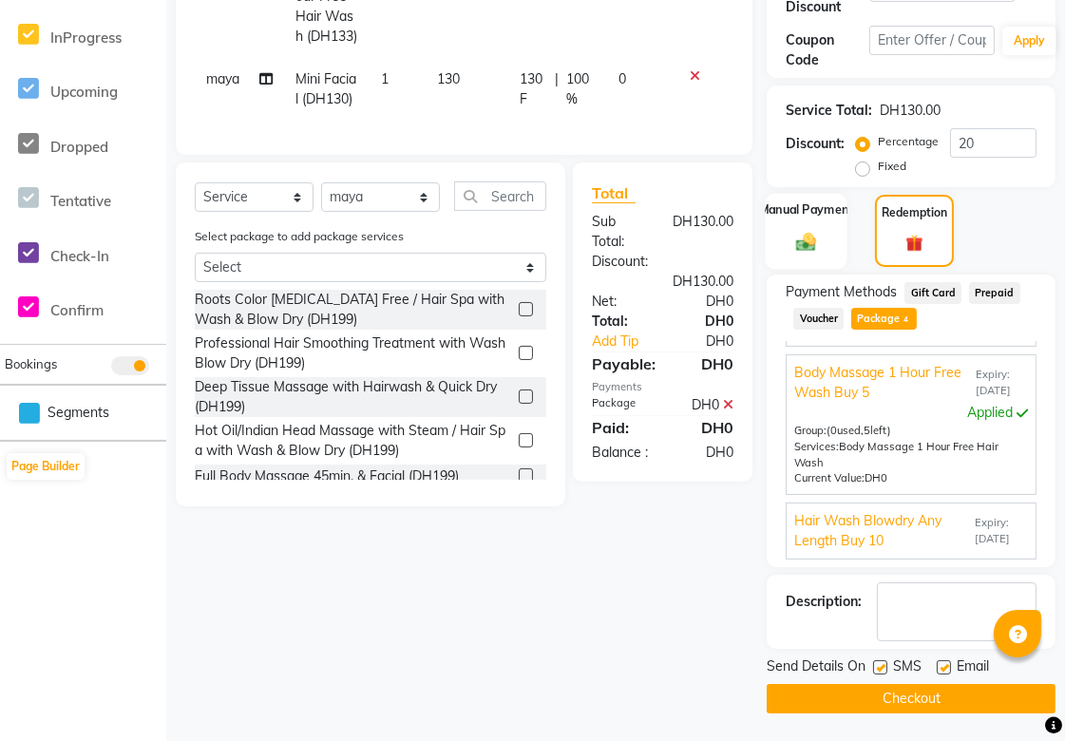
click at [824, 239] on div "Manual Payment" at bounding box center [807, 231] width 83 height 76
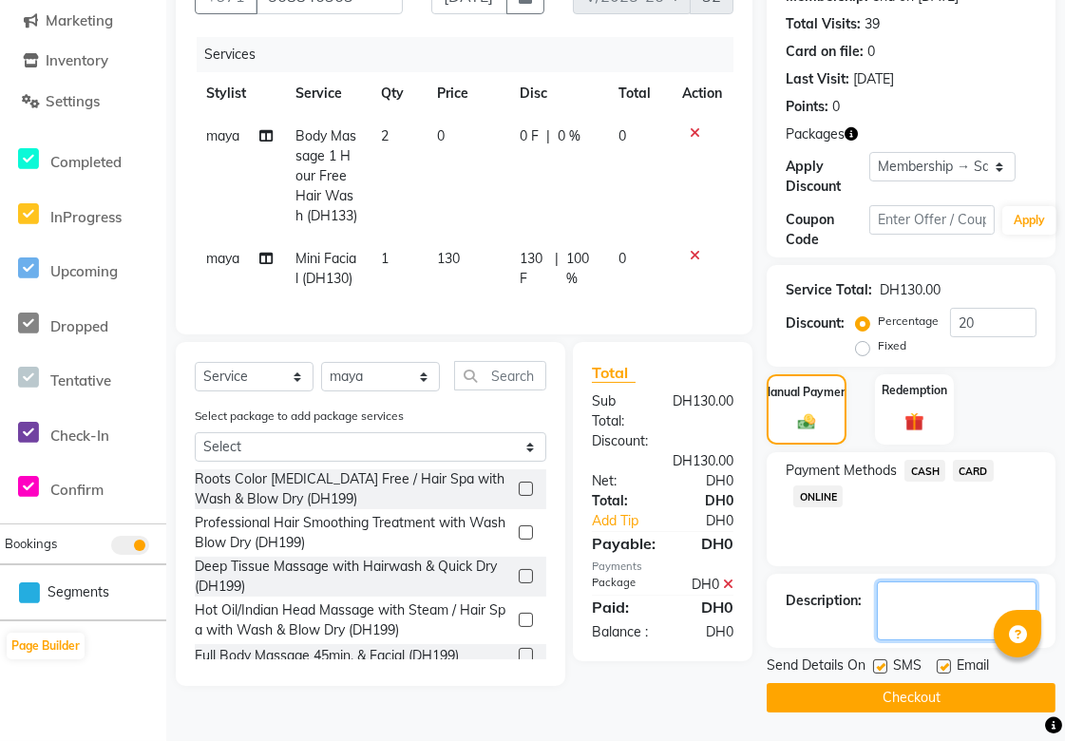
click at [924, 582] on textarea at bounding box center [957, 611] width 160 height 59
type textarea "She went Arjan branch to take services and her package is in liwan branch so we…"
click at [964, 683] on button "Checkout" at bounding box center [911, 697] width 289 height 29
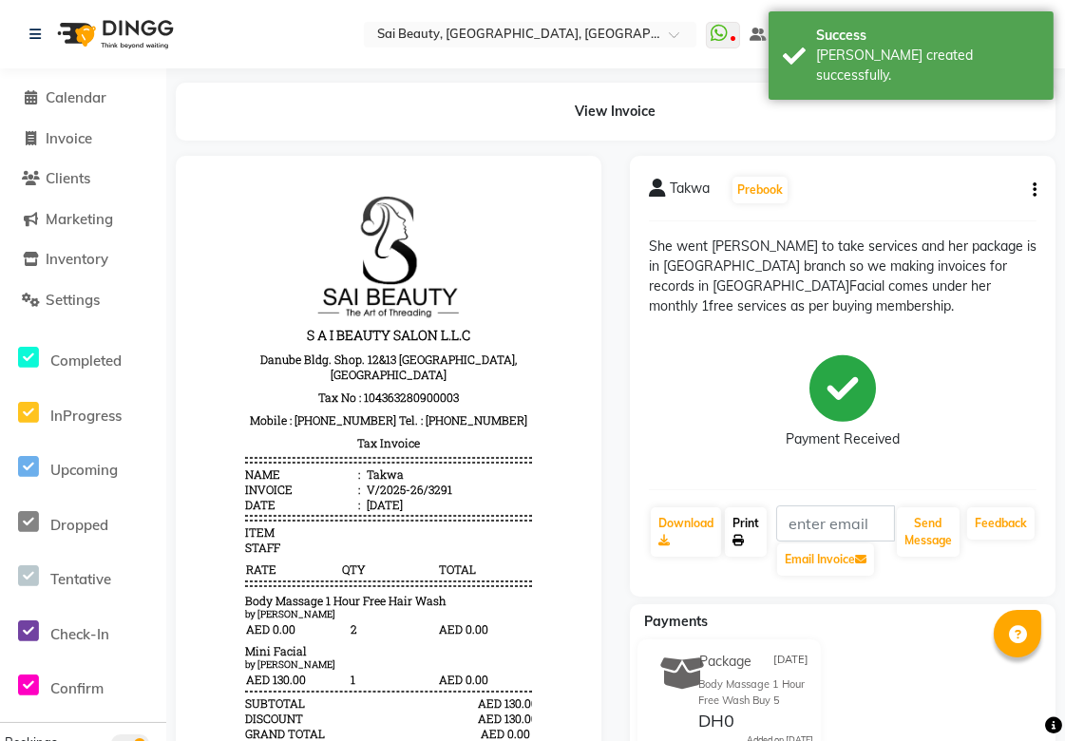
click at [738, 535] on icon at bounding box center [738, 540] width 11 height 11
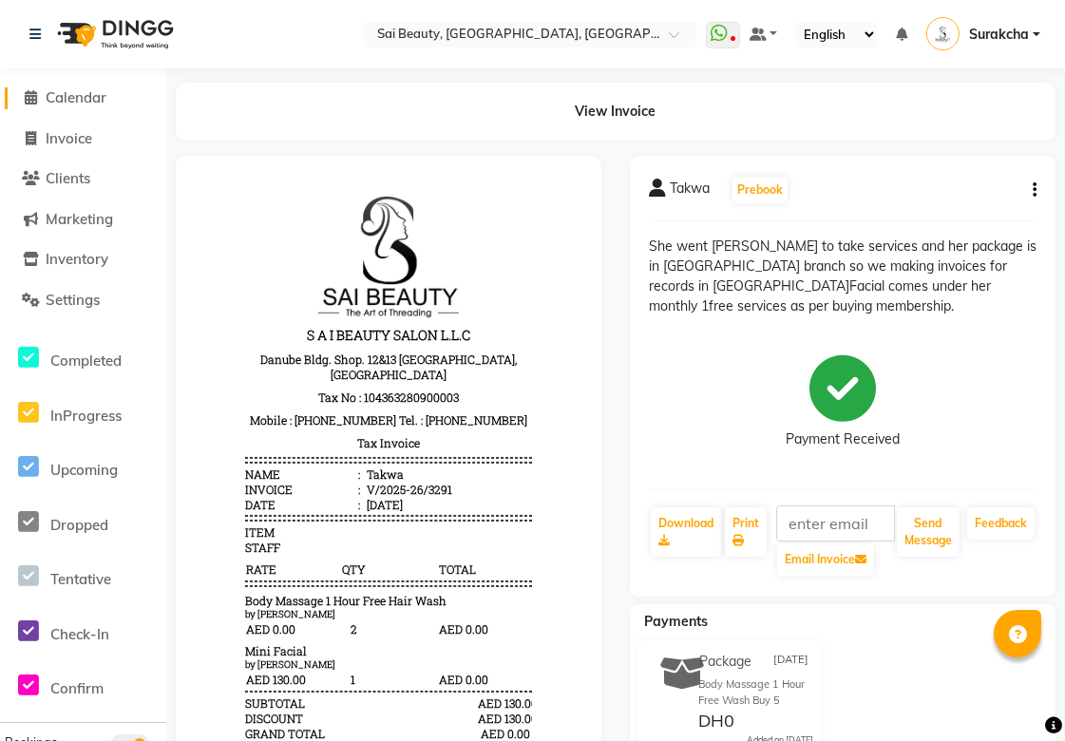
click at [79, 98] on span "Calendar" at bounding box center [76, 97] width 61 height 18
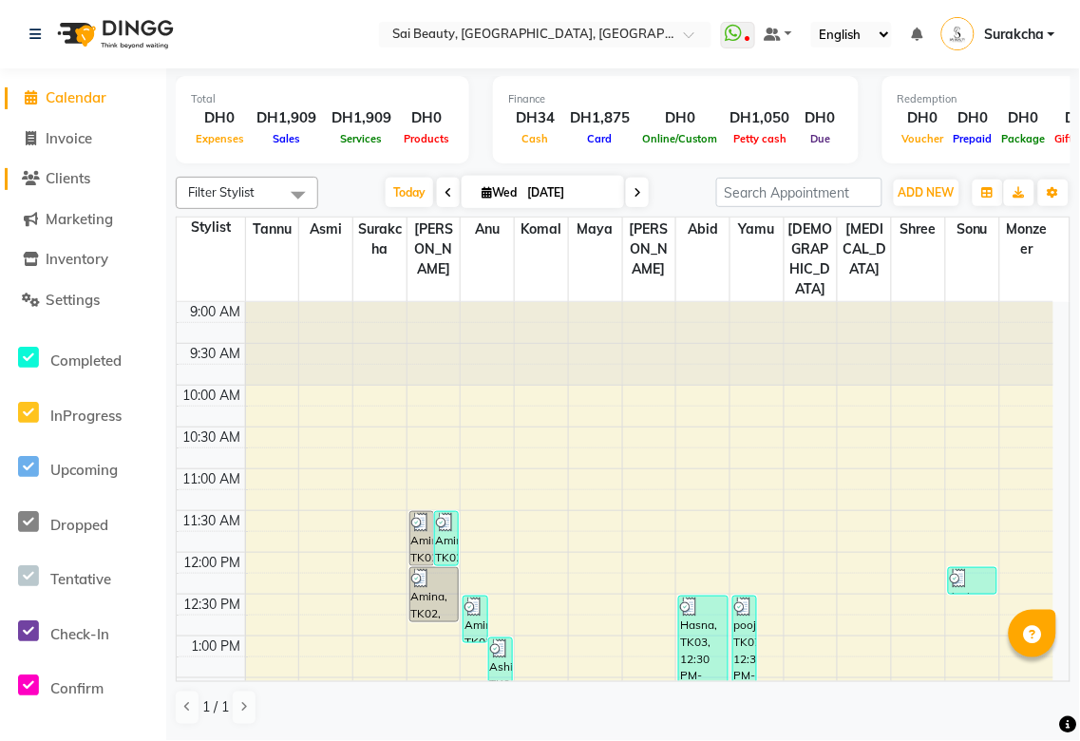
click at [72, 182] on span "Clients" at bounding box center [68, 178] width 45 height 18
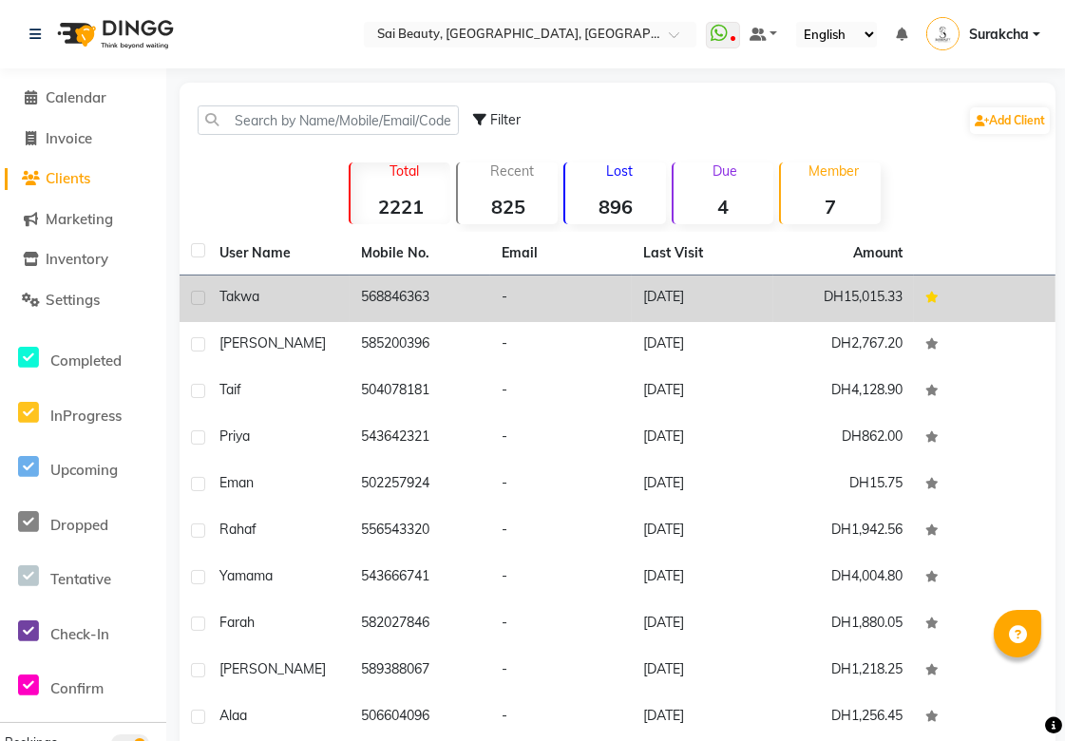
click at [381, 310] on td "568846363" at bounding box center [421, 299] width 142 height 47
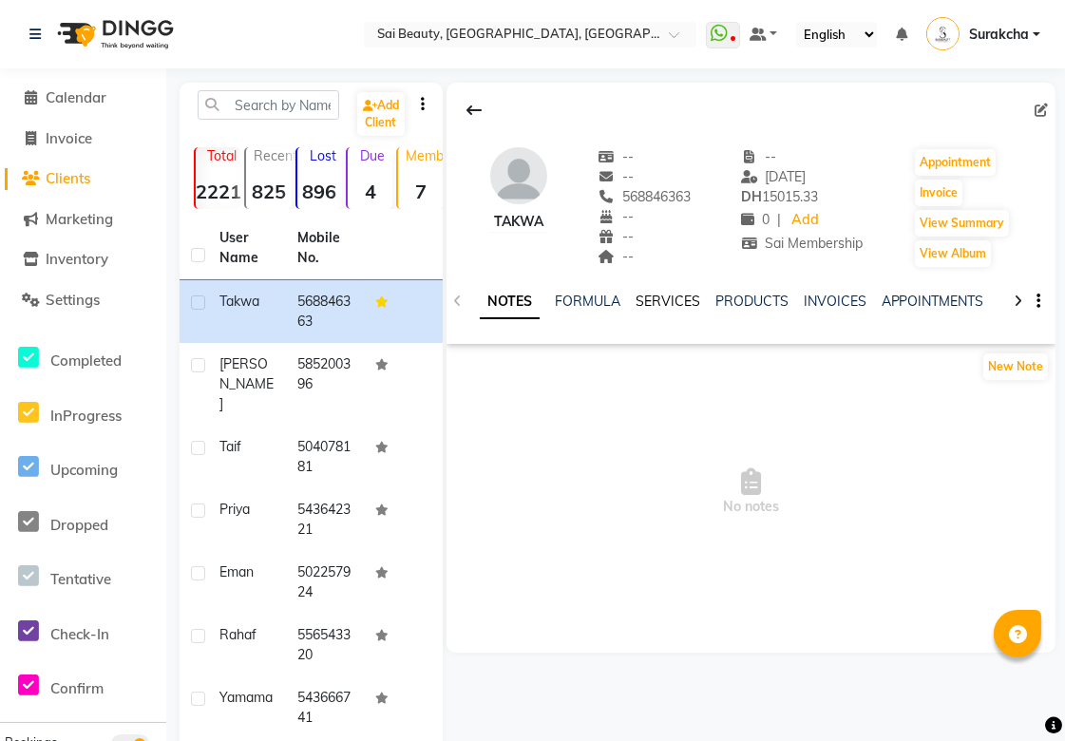
click at [650, 301] on link "SERVICES" at bounding box center [668, 301] width 65 height 17
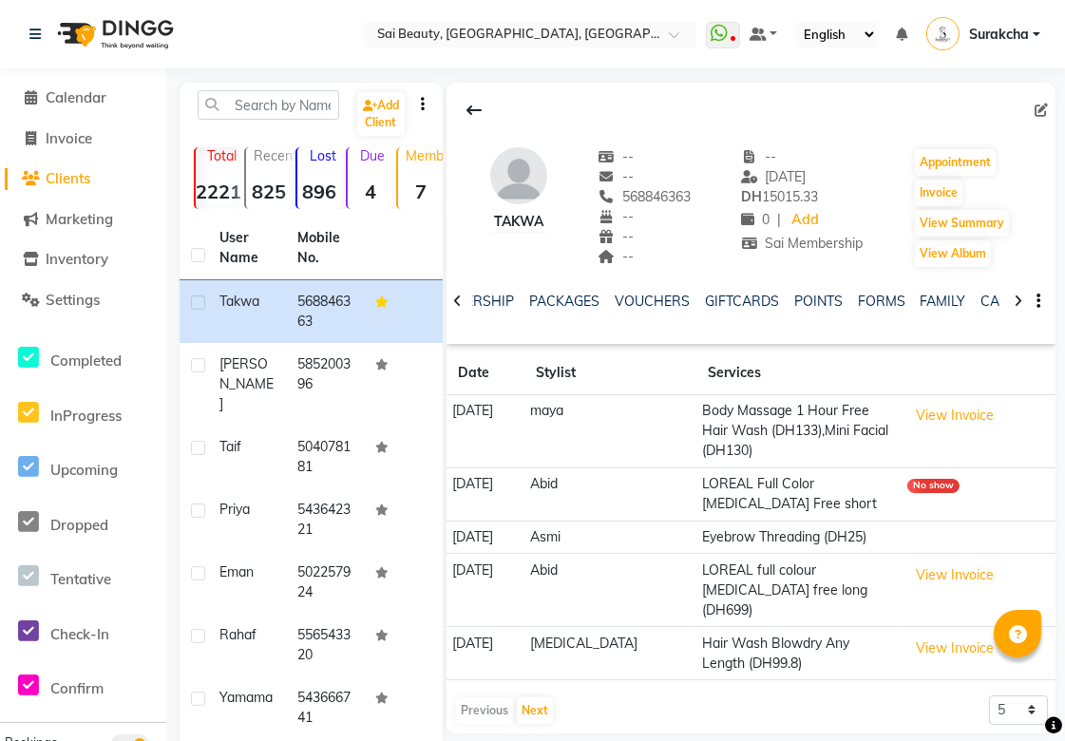
scroll to position [0, 582]
click at [540, 293] on link "PACKAGES" at bounding box center [540, 301] width 70 height 17
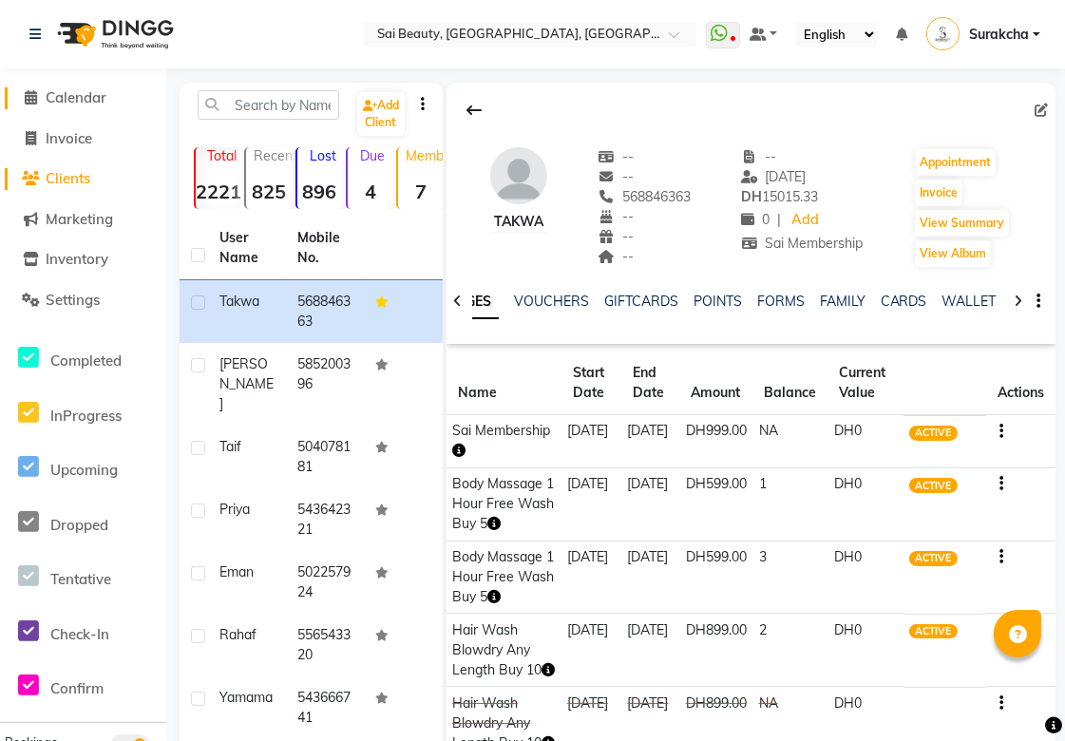
click at [99, 97] on span "Calendar" at bounding box center [76, 97] width 61 height 18
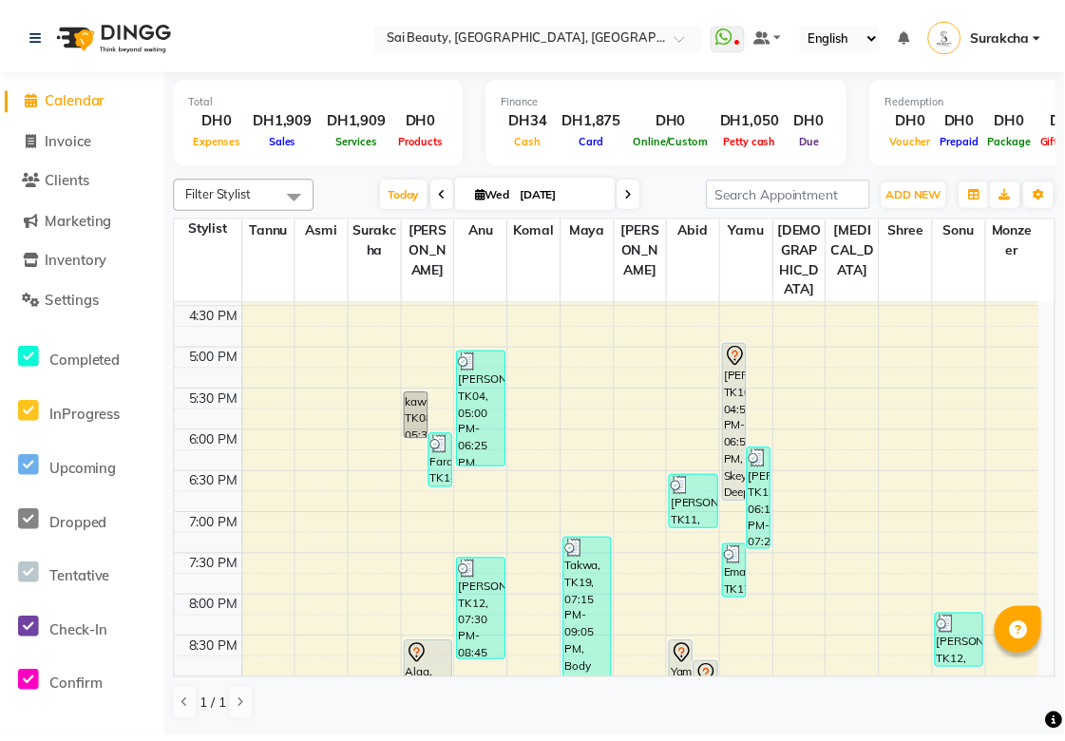
scroll to position [656, 0]
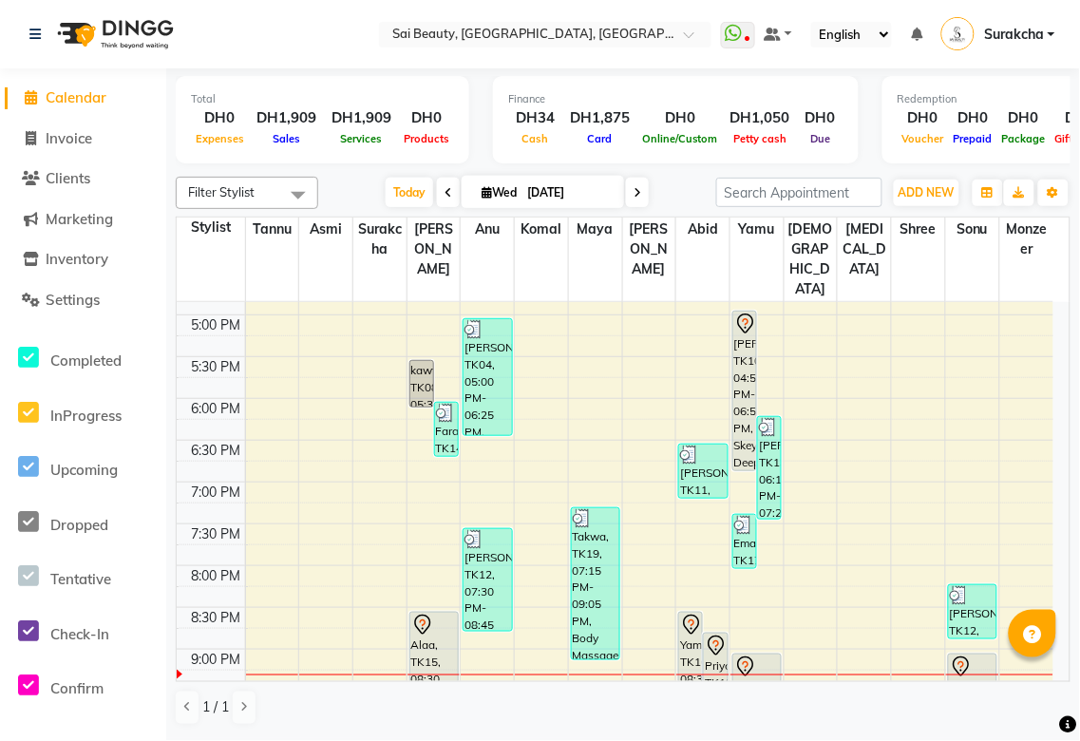
click at [764, 655] on div "[PERSON_NAME], TK09, 09:00 PM-09:40 PM, Full Face (With Eyebrow) Threading" at bounding box center [758, 681] width 48 height 53
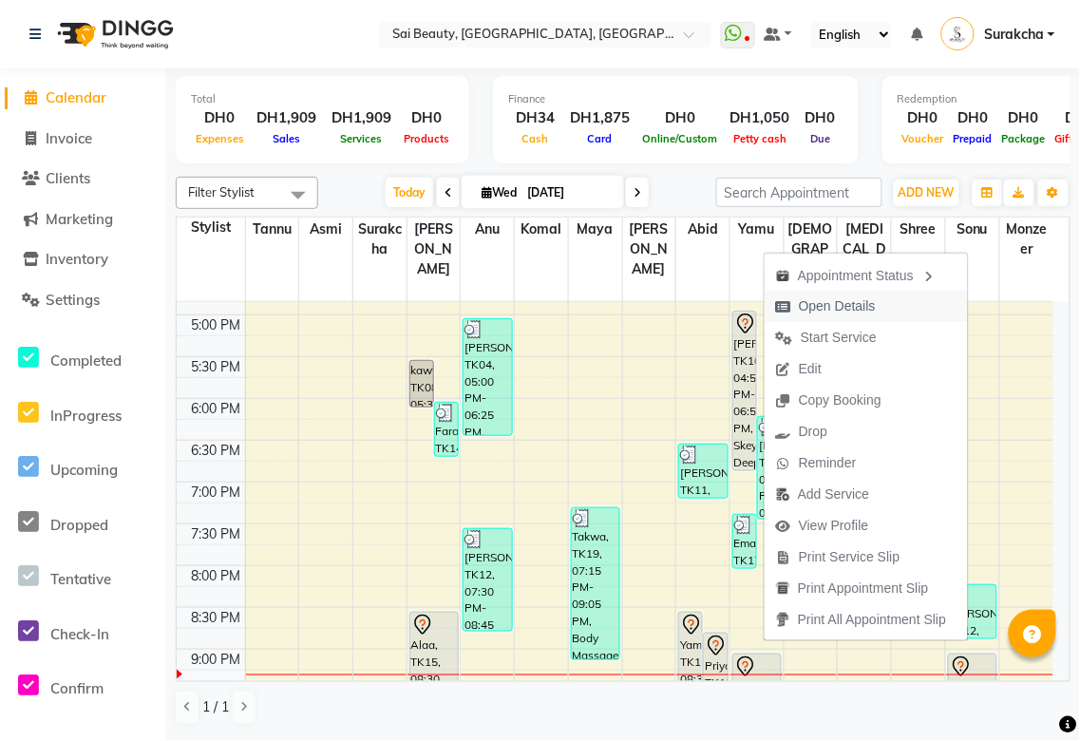
click at [861, 312] on span "Open Details" at bounding box center [837, 306] width 77 height 20
select select "7"
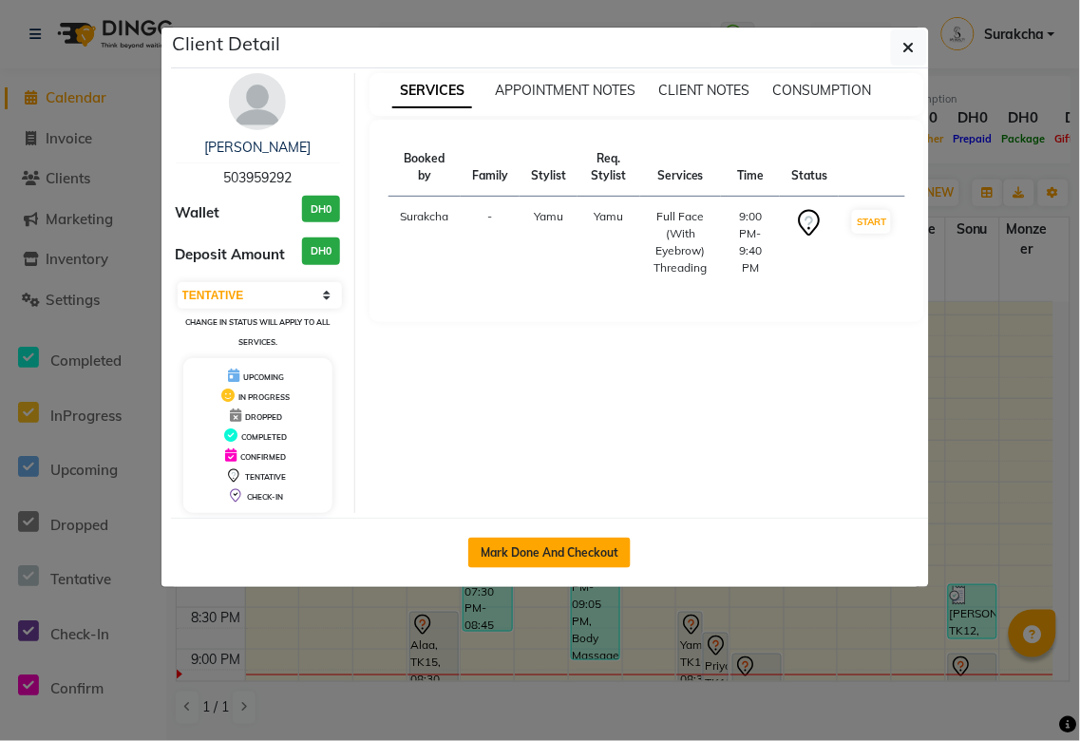
click at [587, 556] on button "Mark Done And Checkout" at bounding box center [549, 553] width 162 height 30
select select "service"
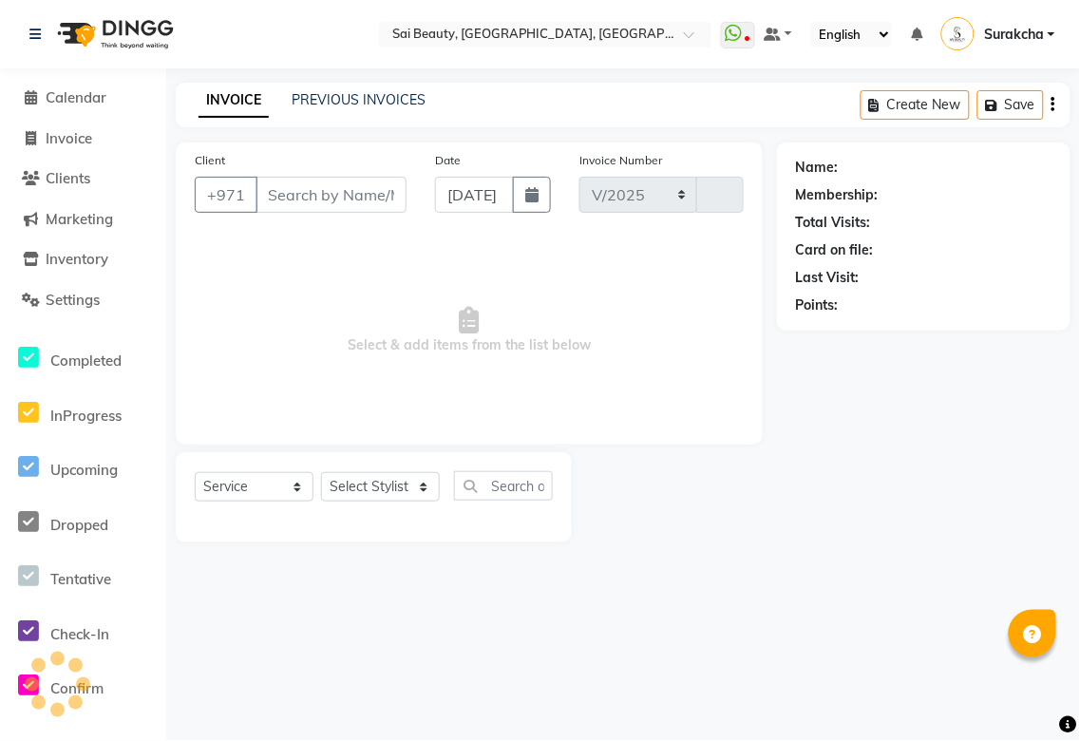
select select "5352"
type input "3292"
type input "503959292"
select select "61100"
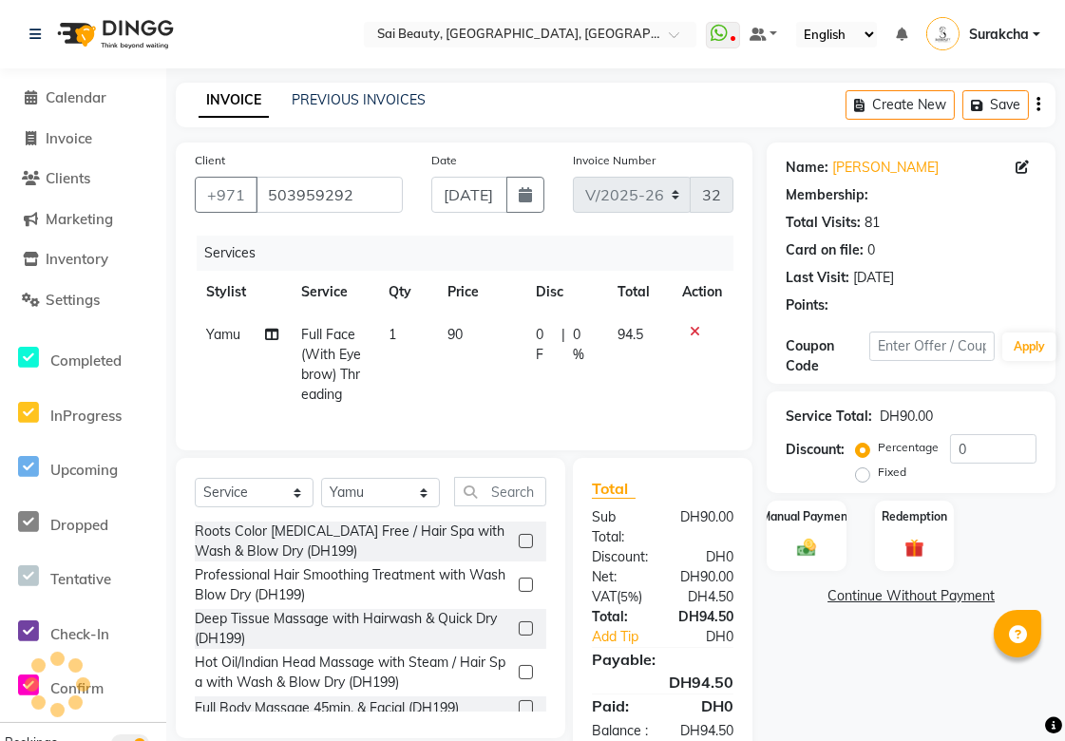
type input "20"
select select "1: Object"
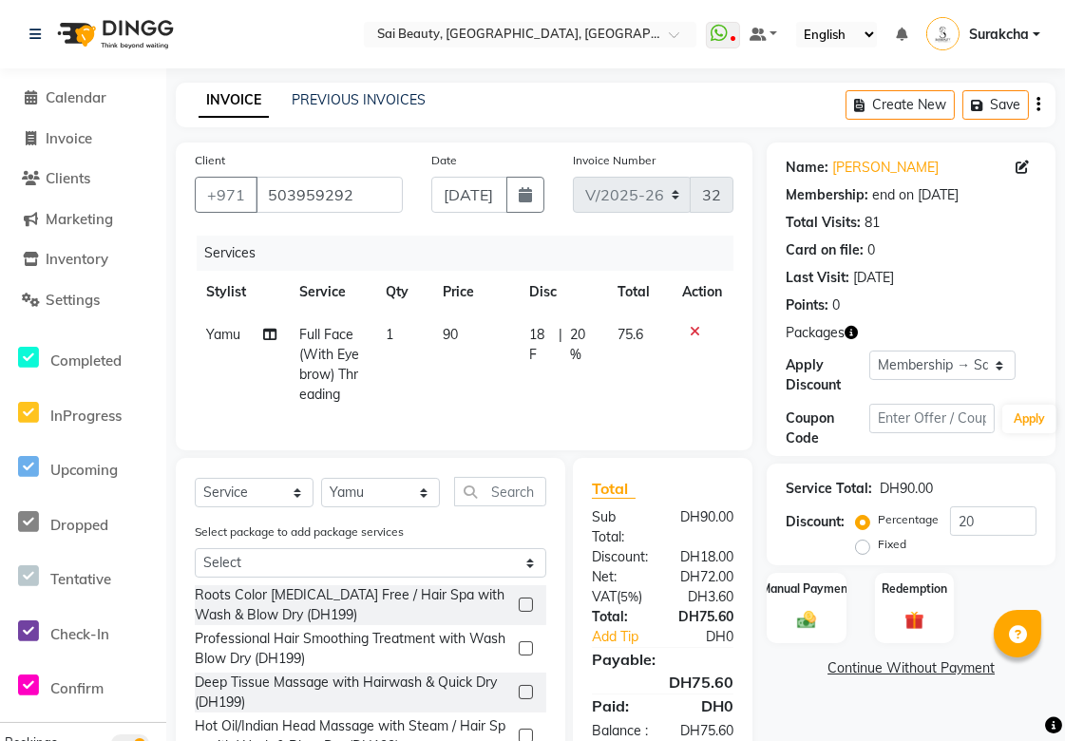
scroll to position [105, 0]
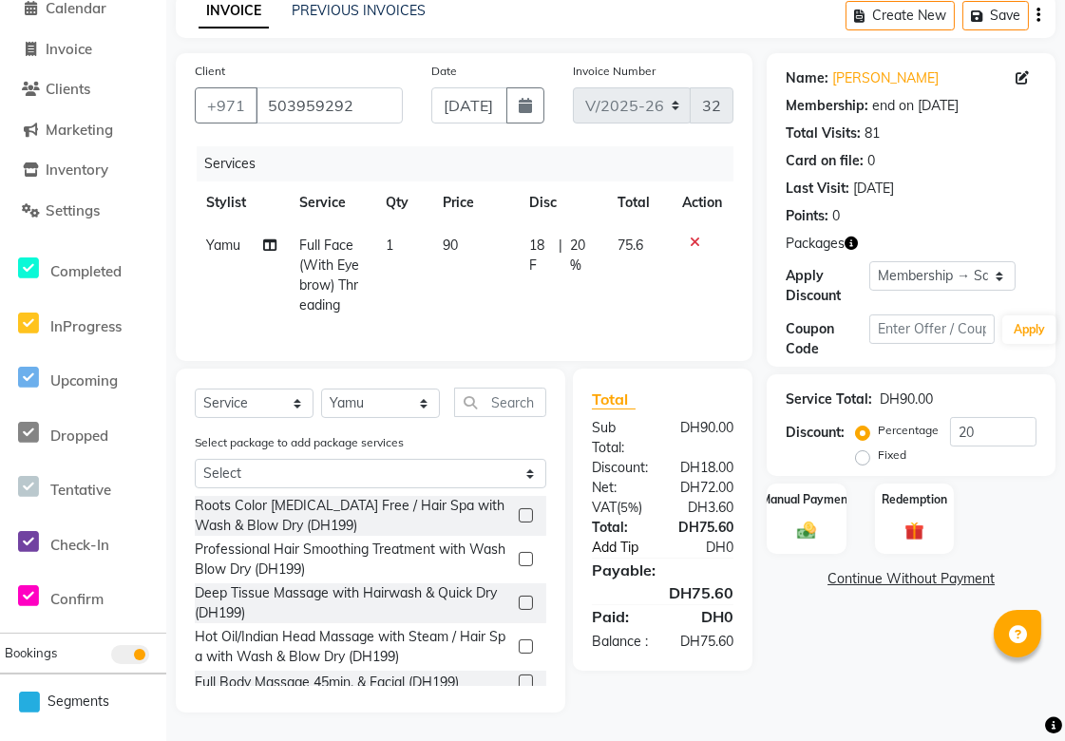
click at [612, 543] on link "Add Tip" at bounding box center [628, 548] width 100 height 20
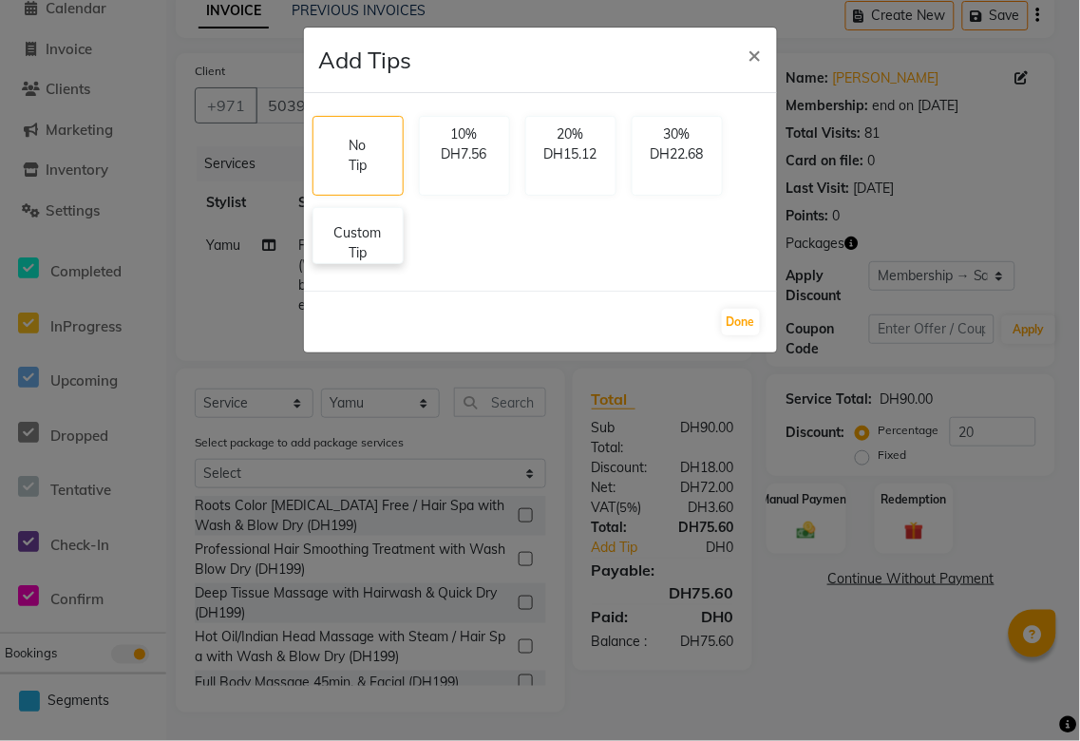
click at [371, 254] on p "Custom Tip" at bounding box center [358, 243] width 67 height 40
select select "61100"
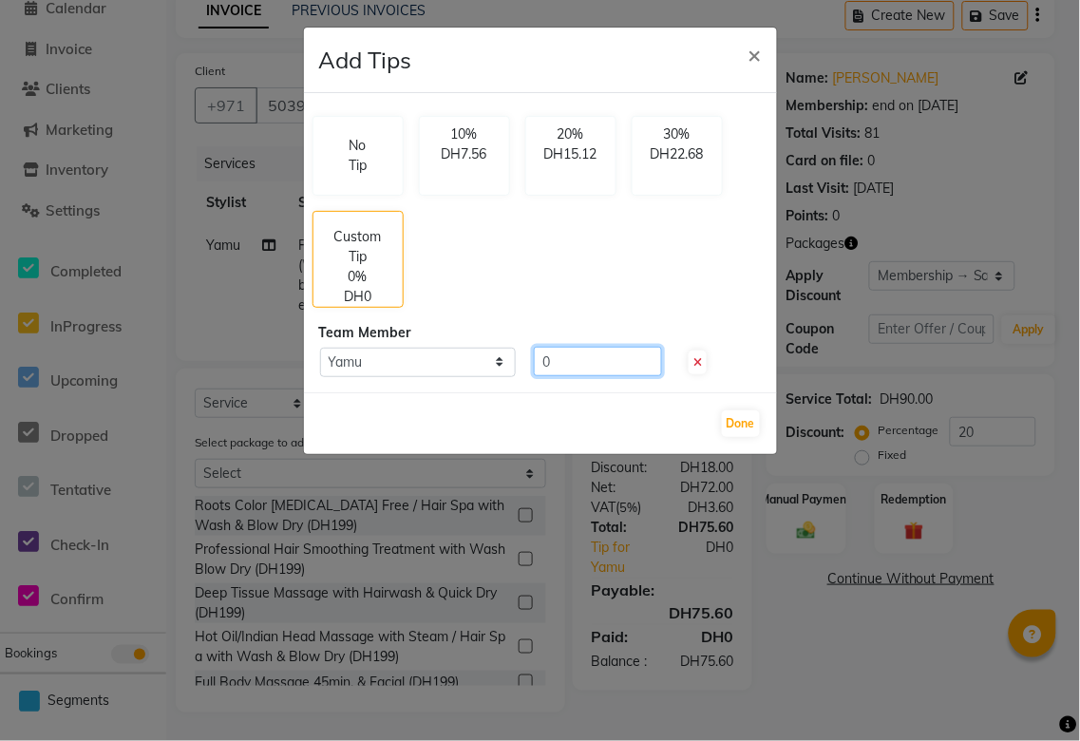
click at [616, 365] on input "0" at bounding box center [598, 361] width 128 height 29
type input "20"
click at [741, 423] on button "Done" at bounding box center [741, 424] width 38 height 27
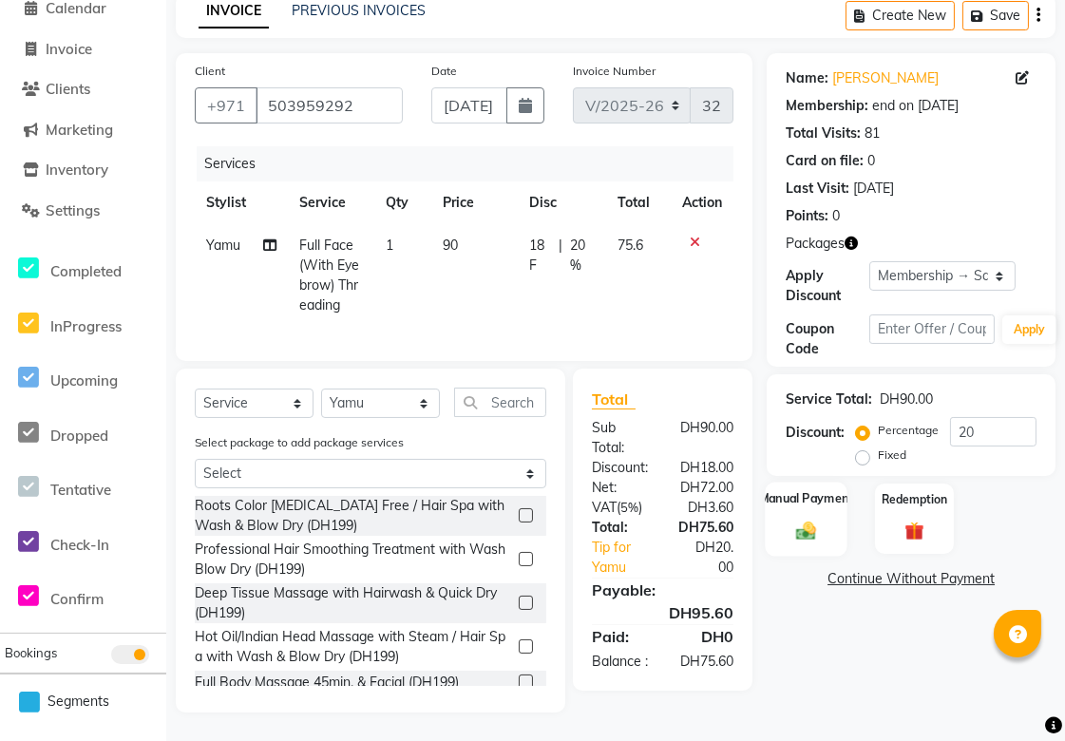
click at [804, 524] on img at bounding box center [807, 531] width 32 height 23
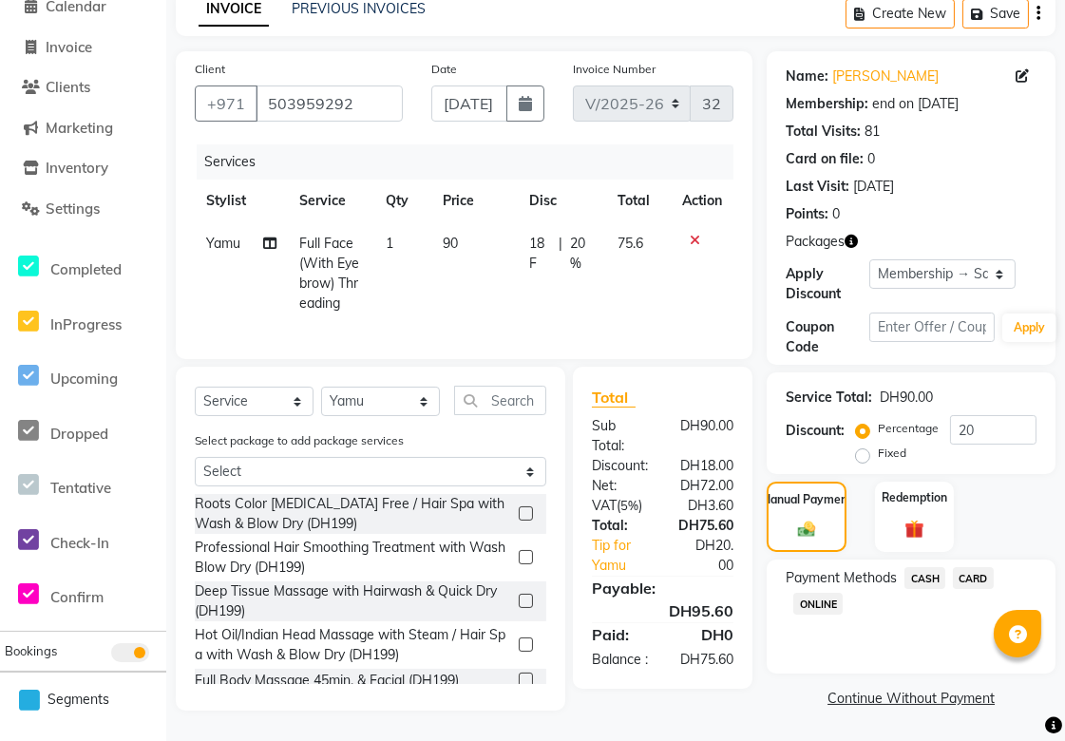
click at [982, 567] on span "CARD" at bounding box center [973, 578] width 41 height 22
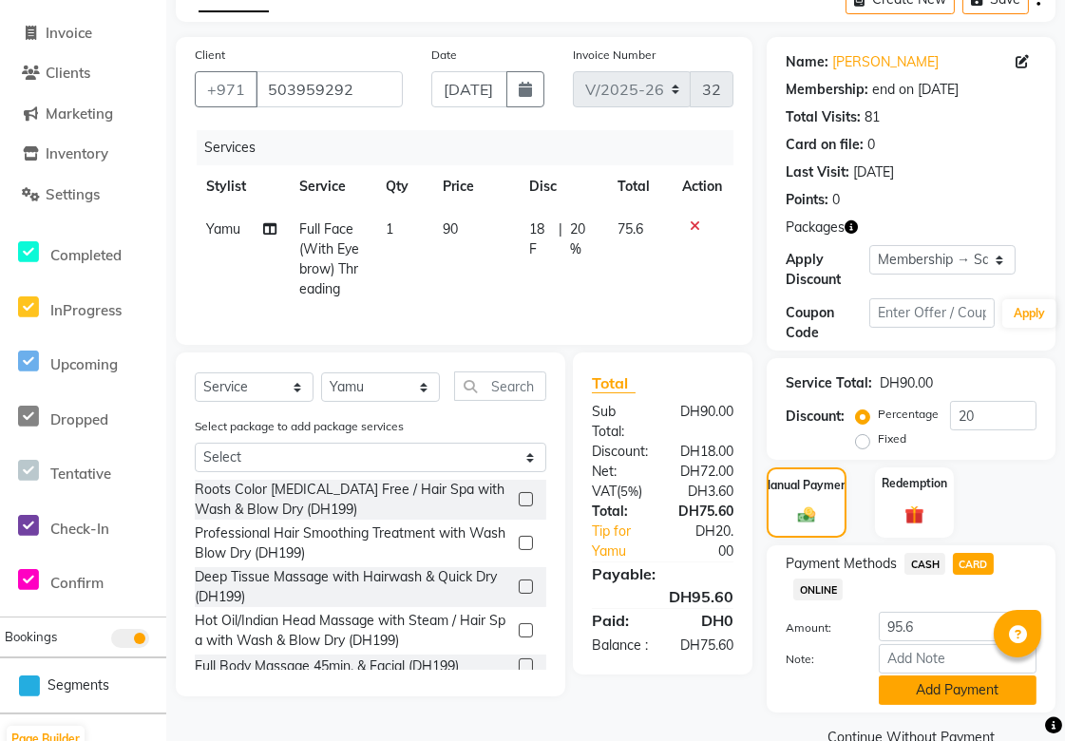
click at [969, 690] on button "Add Payment" at bounding box center [958, 690] width 158 height 29
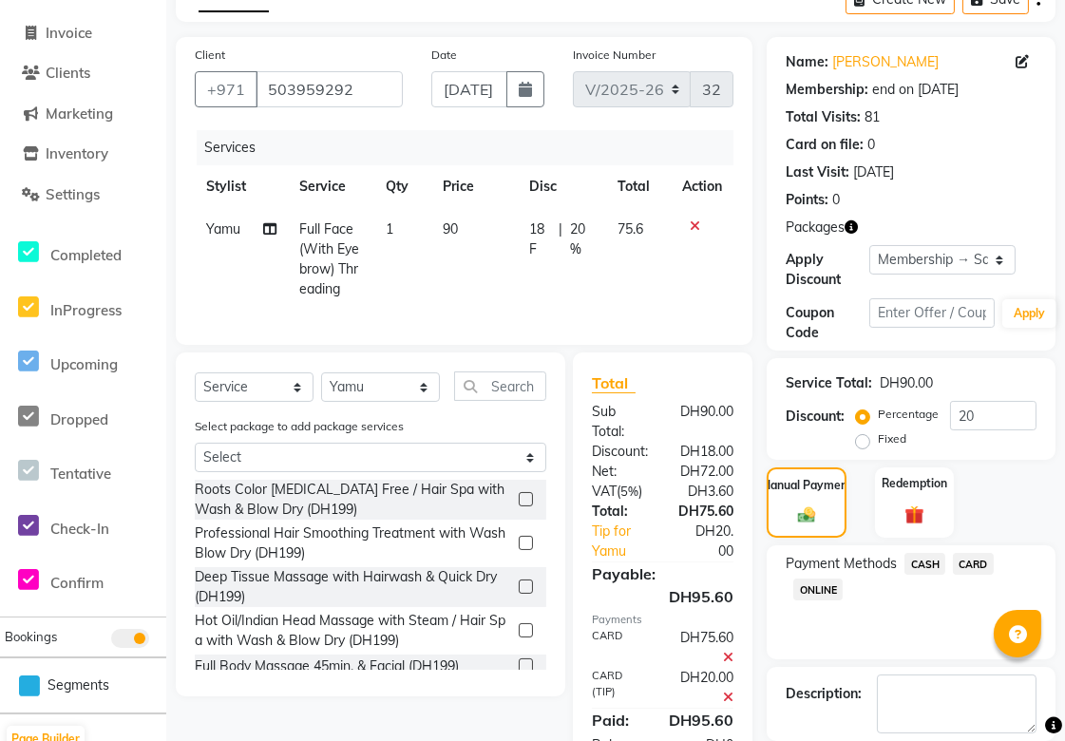
scroll to position [202, 0]
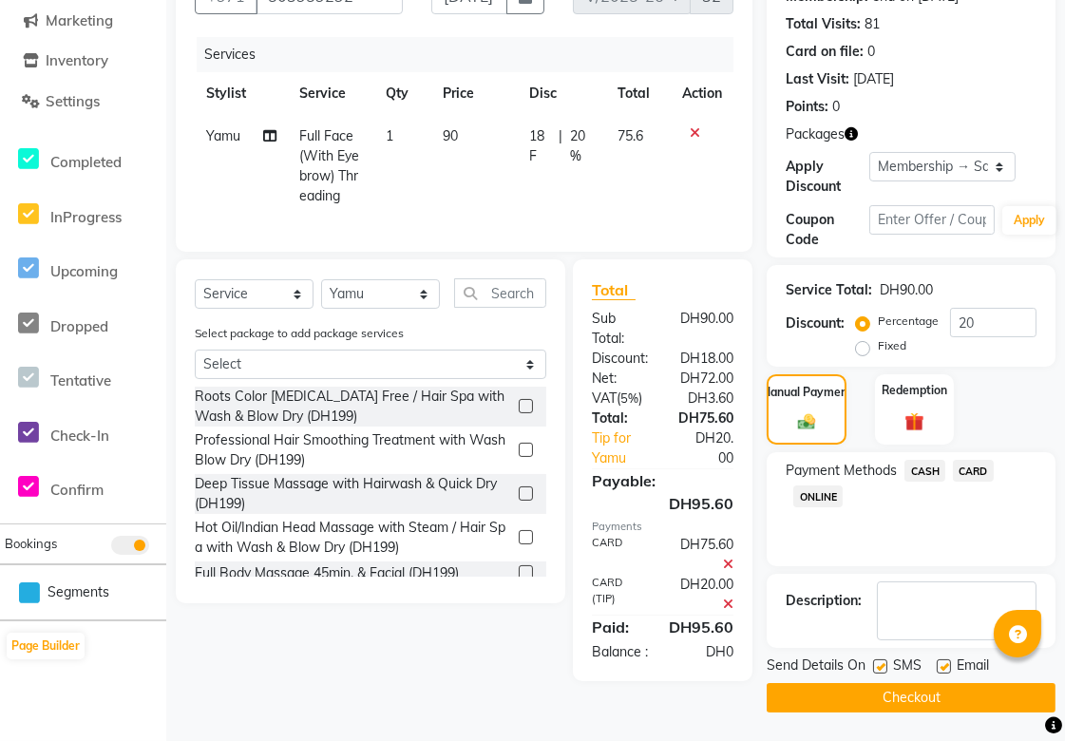
click at [932, 696] on button "Checkout" at bounding box center [911, 697] width 289 height 29
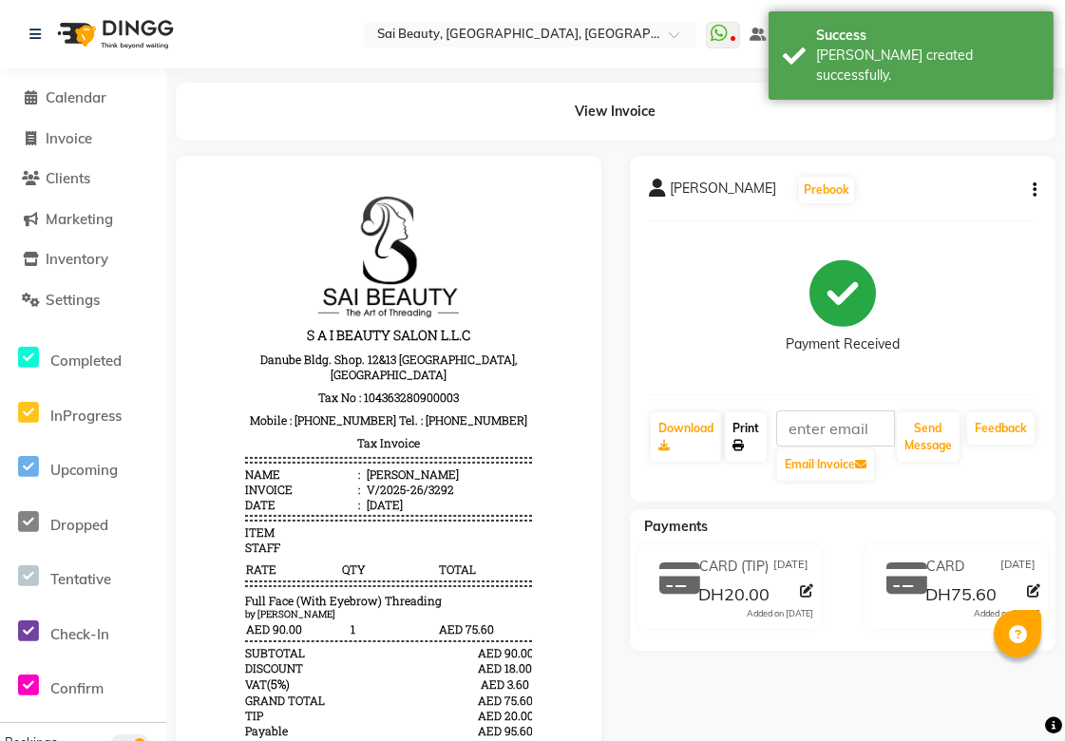
click at [730, 430] on link "Print" at bounding box center [746, 436] width 42 height 49
click at [74, 105] on span "Calendar" at bounding box center [76, 97] width 61 height 18
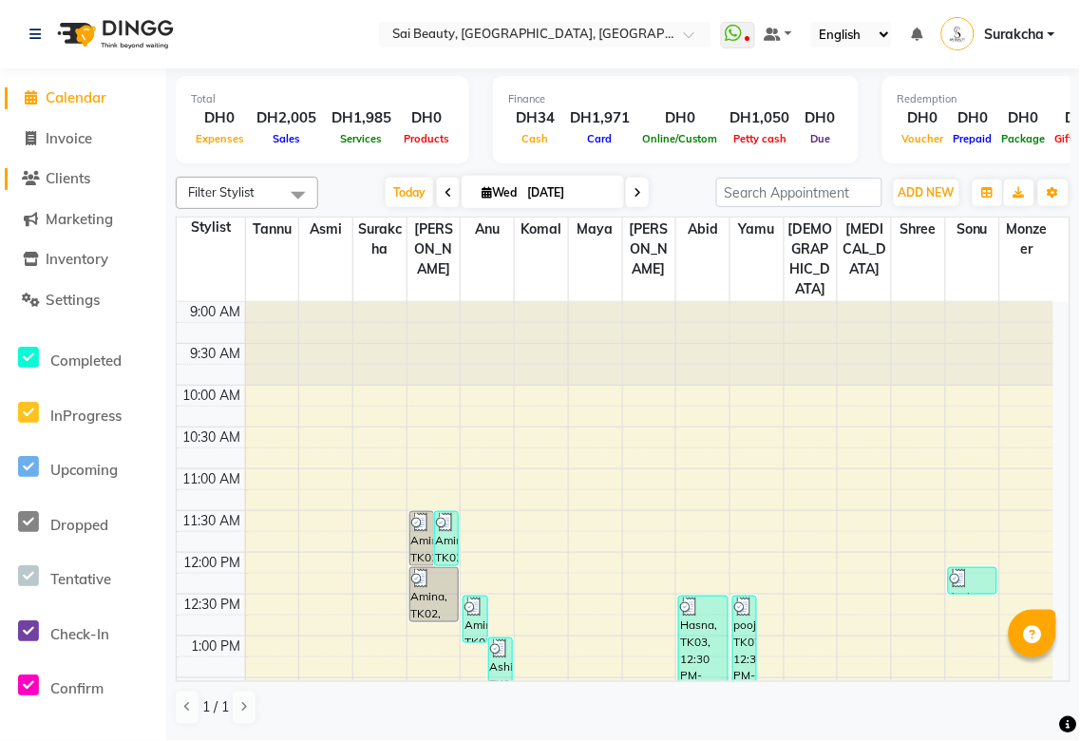
click at [64, 176] on span "Clients" at bounding box center [68, 178] width 45 height 18
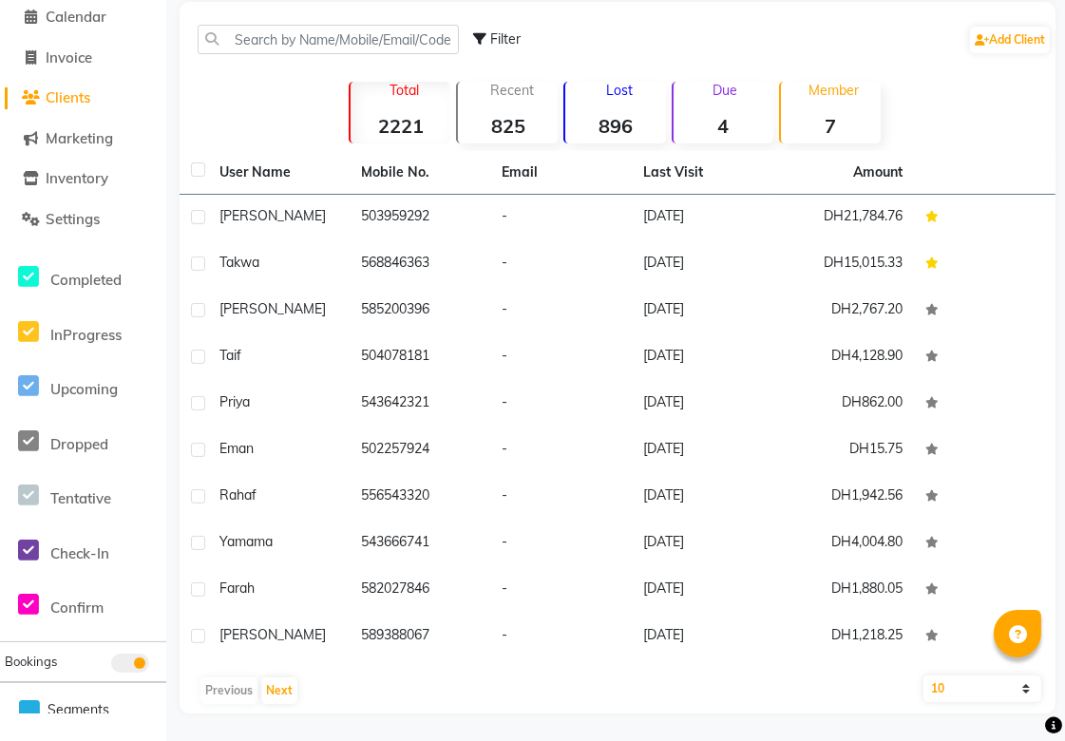
scroll to position [80, 0]
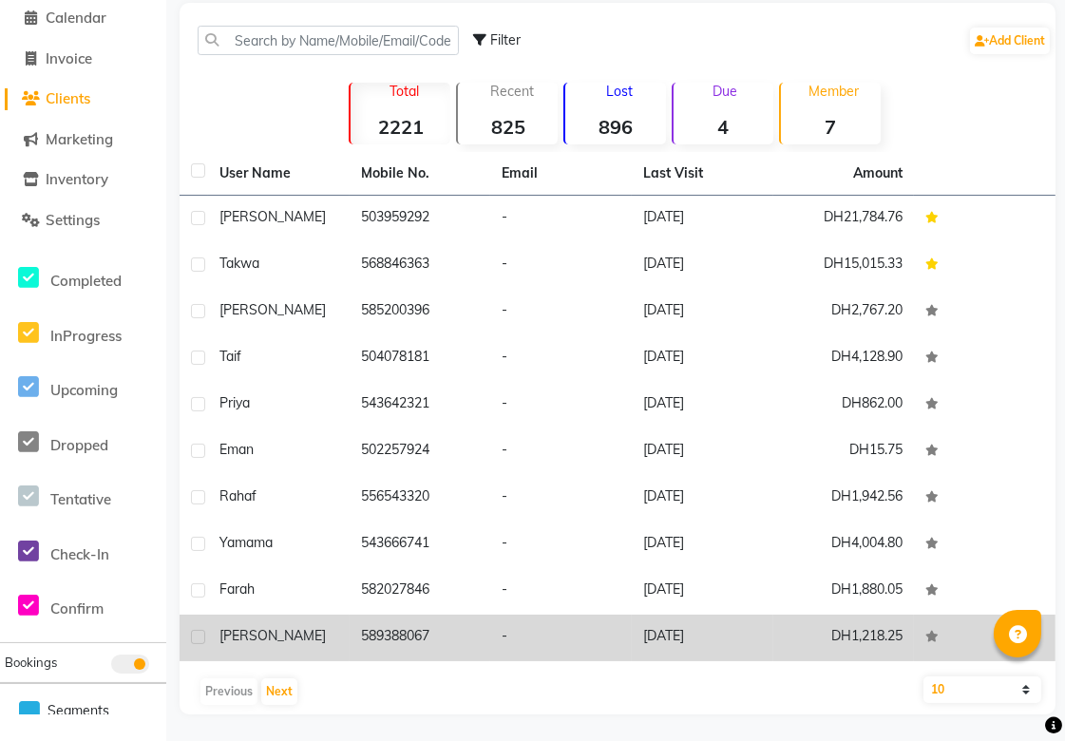
click at [404, 632] on td "589388067" at bounding box center [421, 638] width 142 height 47
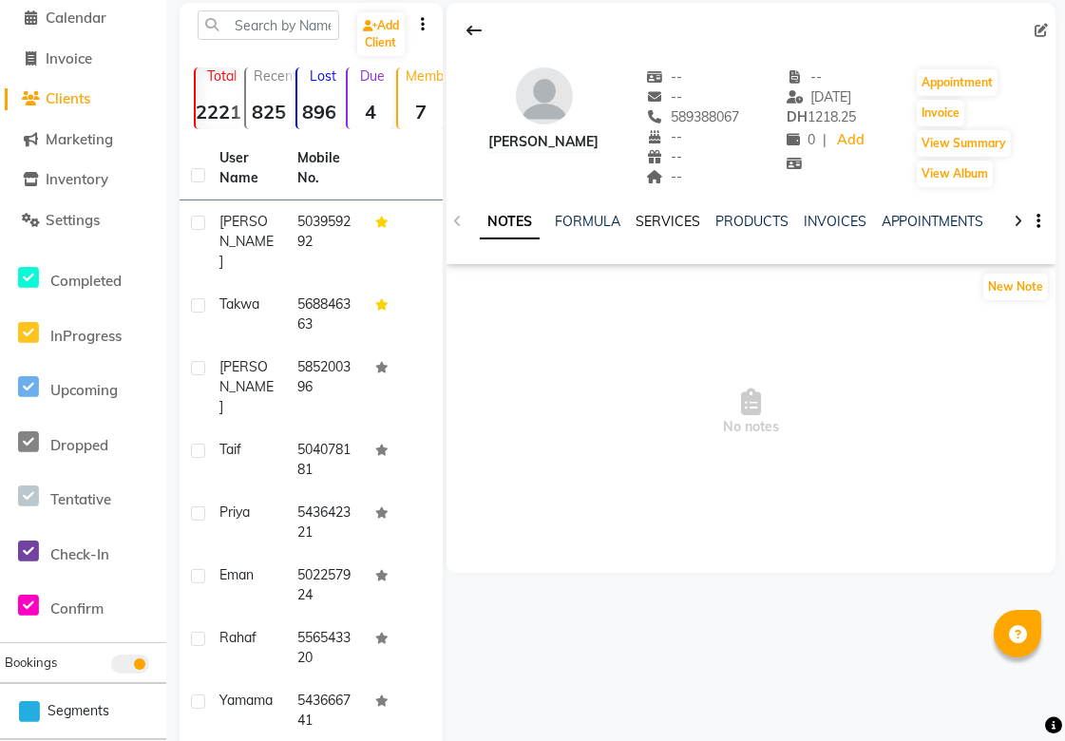
click at [670, 226] on link "SERVICES" at bounding box center [668, 221] width 65 height 17
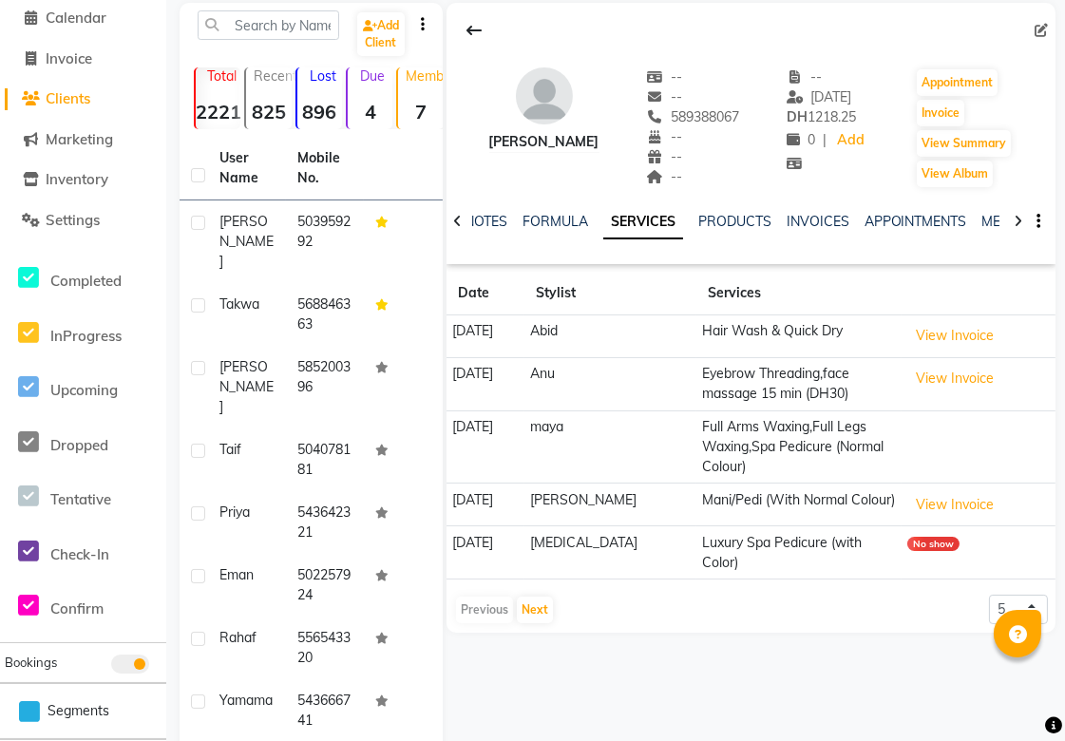
click at [548, 595] on div "Previous Next" at bounding box center [504, 610] width 101 height 30
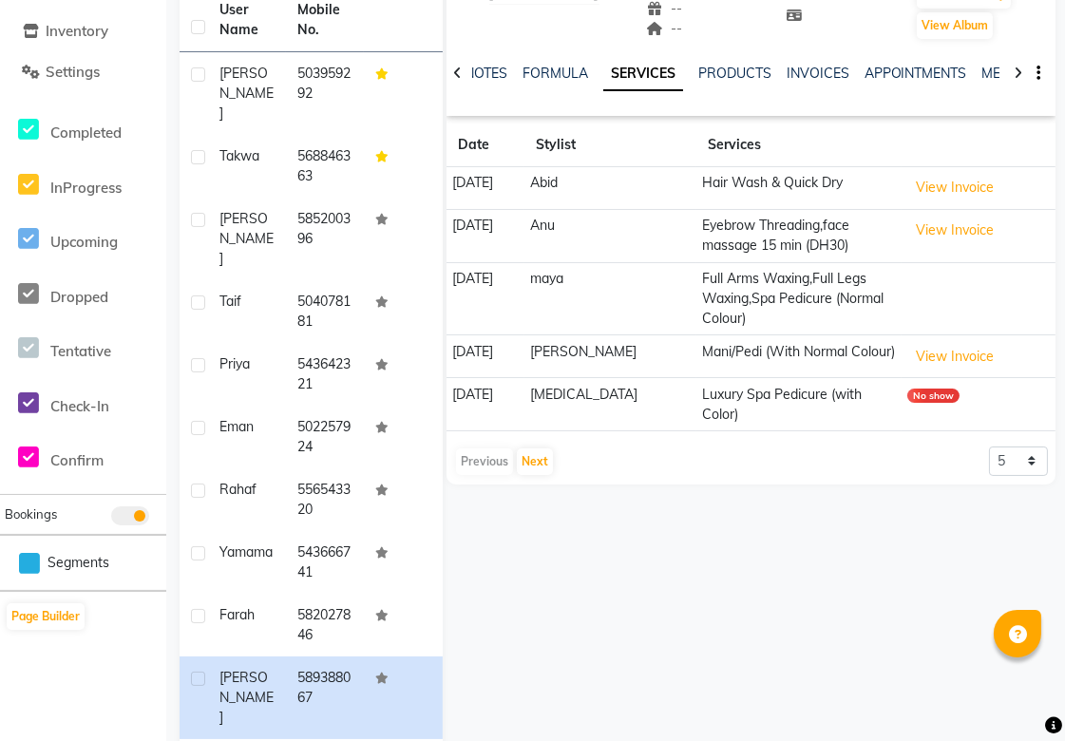
scroll to position [248, 0]
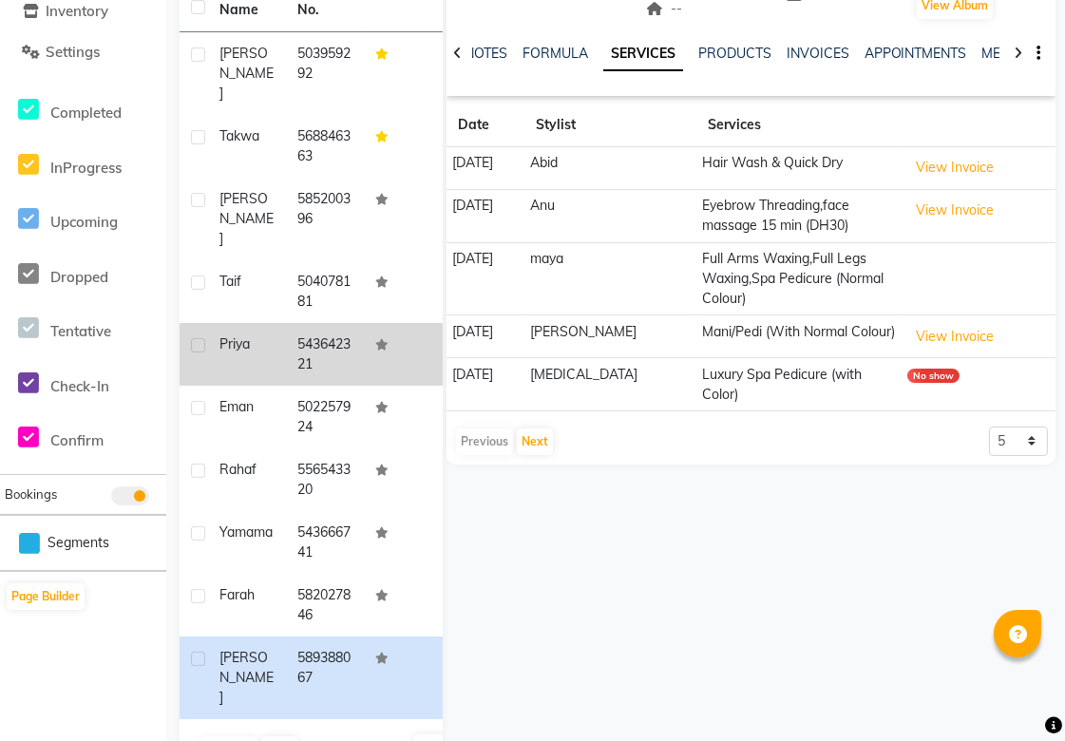
click at [315, 323] on td "543642321" at bounding box center [325, 354] width 78 height 63
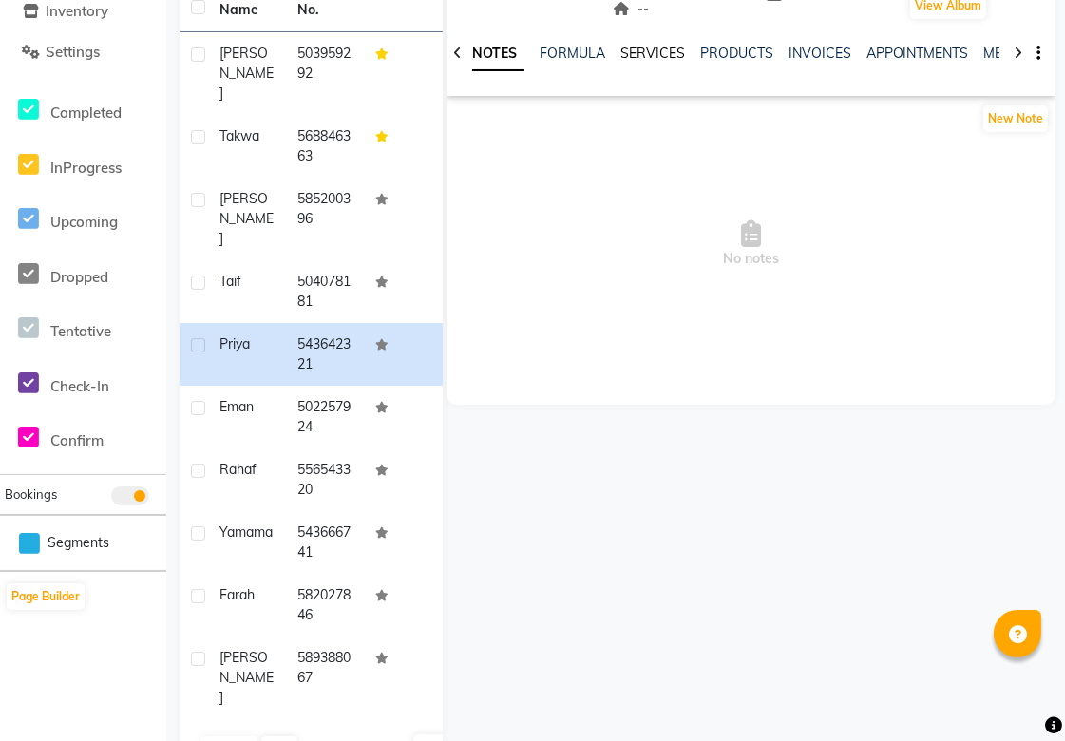
click at [652, 53] on link "SERVICES" at bounding box center [653, 53] width 65 height 17
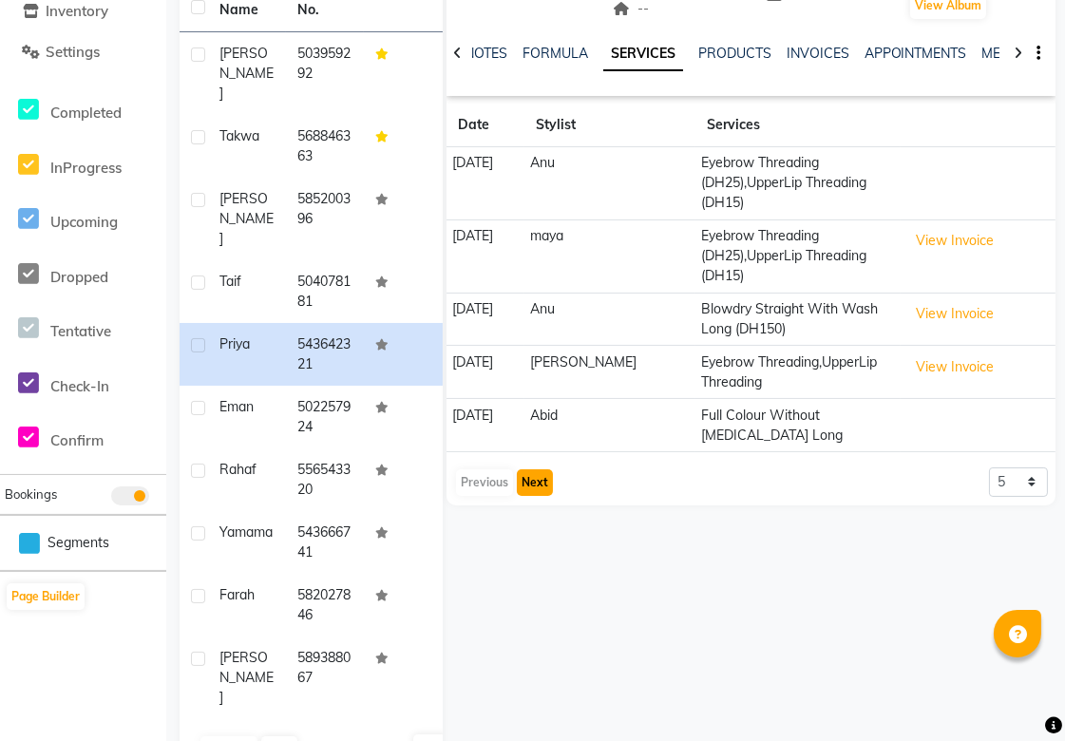
click at [532, 482] on button "Next" at bounding box center [535, 482] width 36 height 27
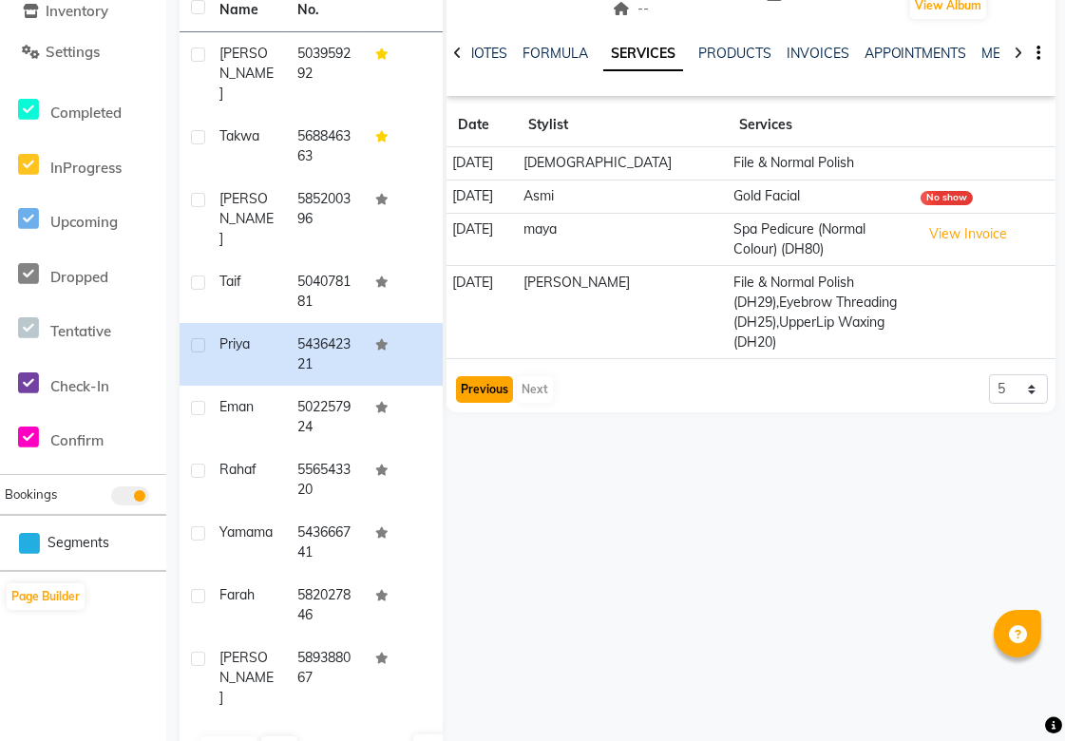
click at [502, 376] on button "Previous" at bounding box center [484, 389] width 57 height 27
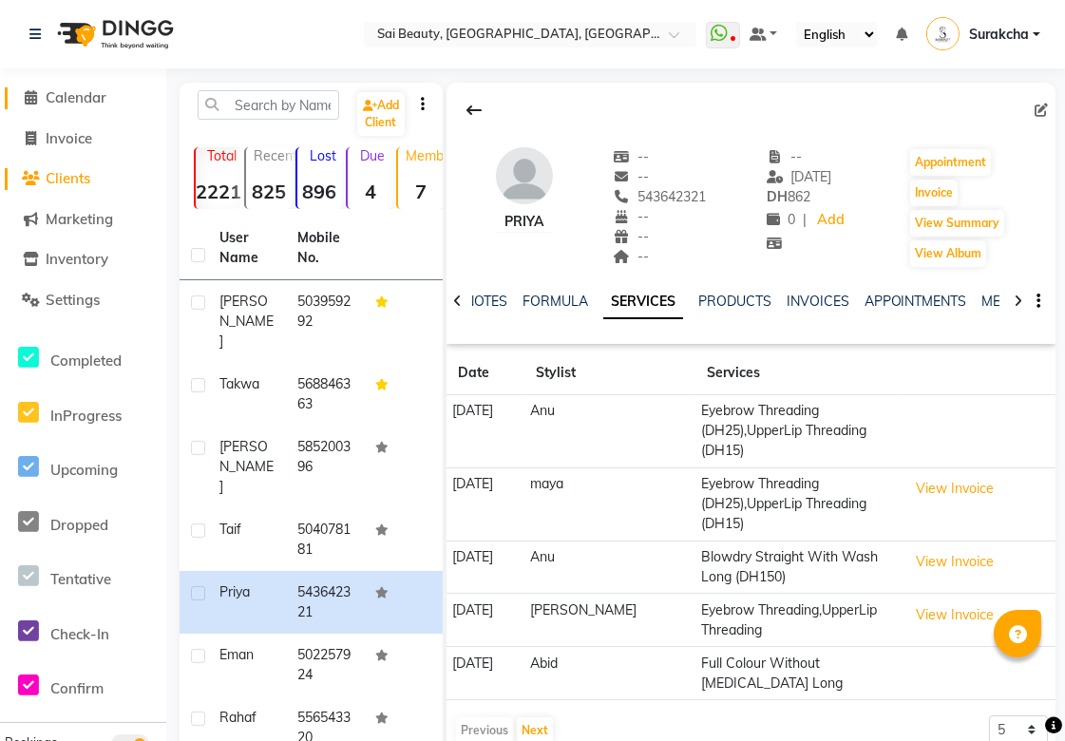
click at [70, 95] on span "Calendar" at bounding box center [76, 97] width 61 height 18
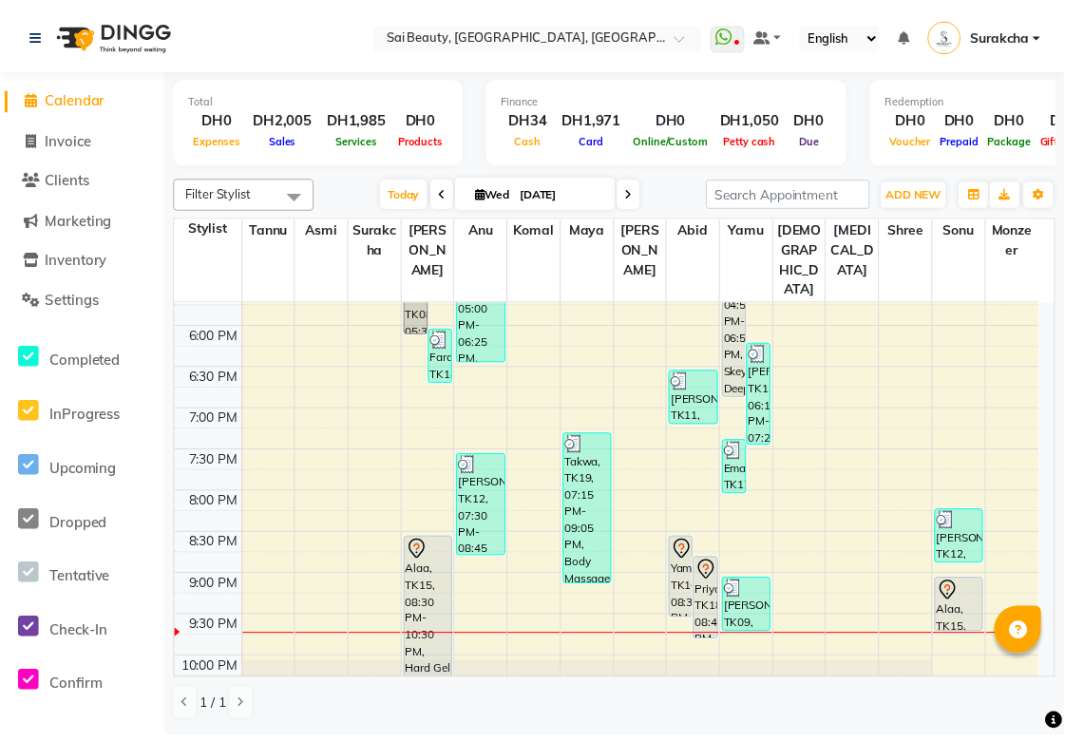
scroll to position [697, 0]
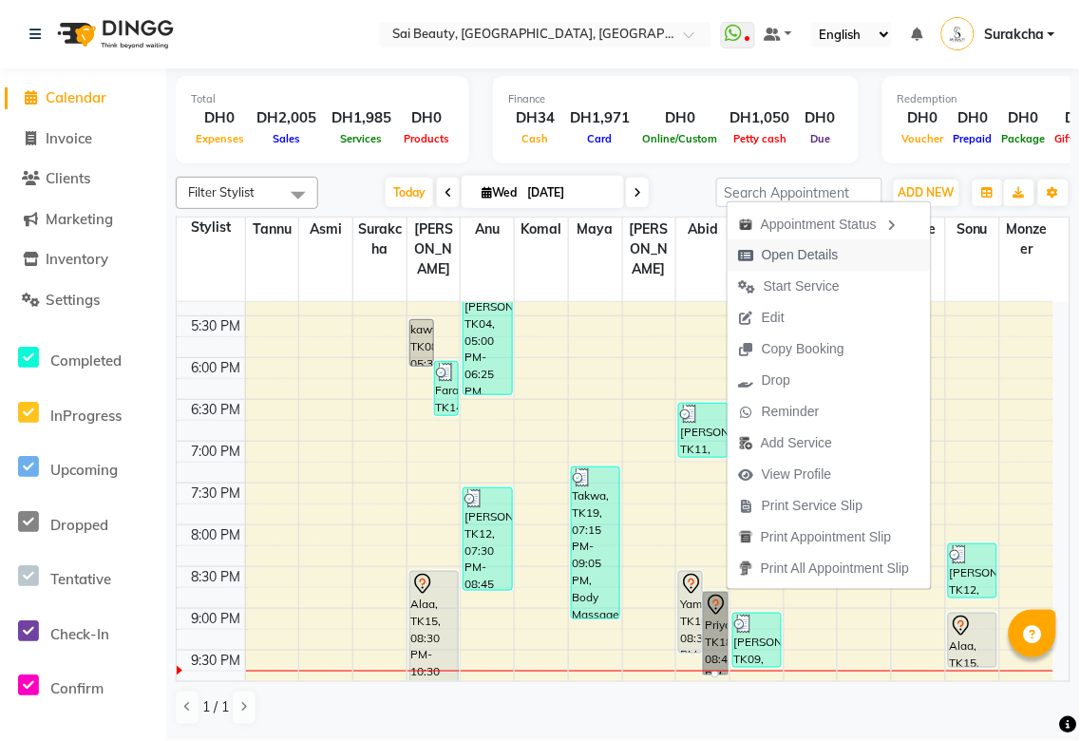
click at [810, 261] on span "Open Details" at bounding box center [800, 255] width 77 height 20
select select "7"
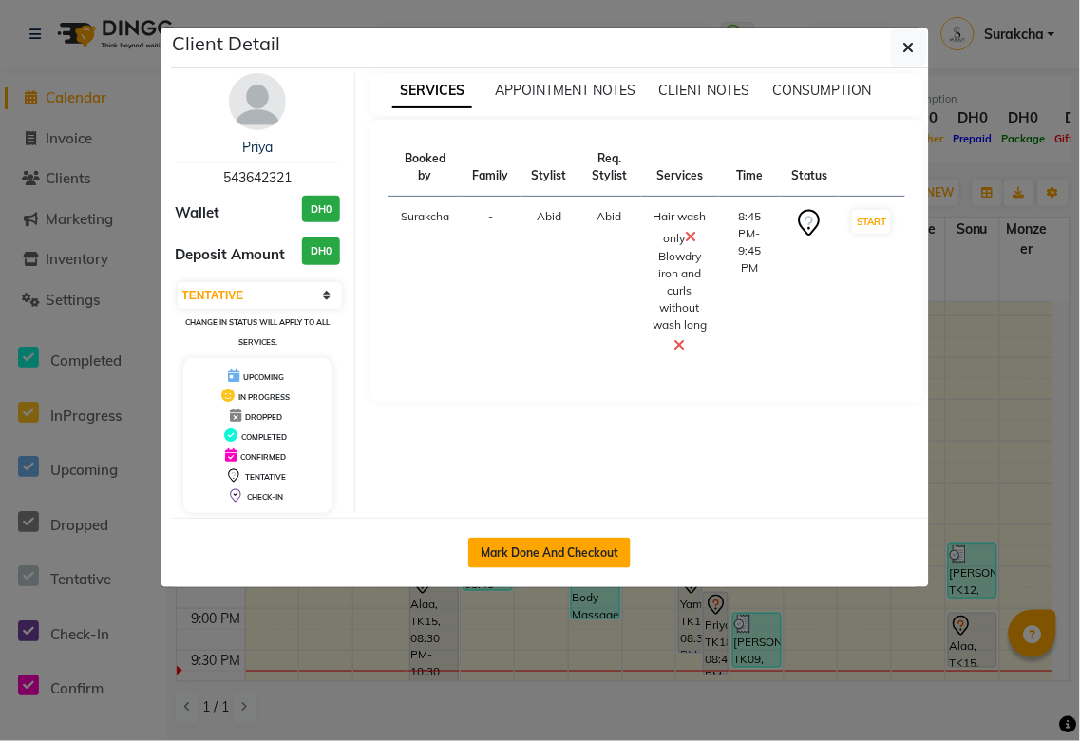
click at [596, 548] on button "Mark Done And Checkout" at bounding box center [549, 553] width 162 height 30
select select "service"
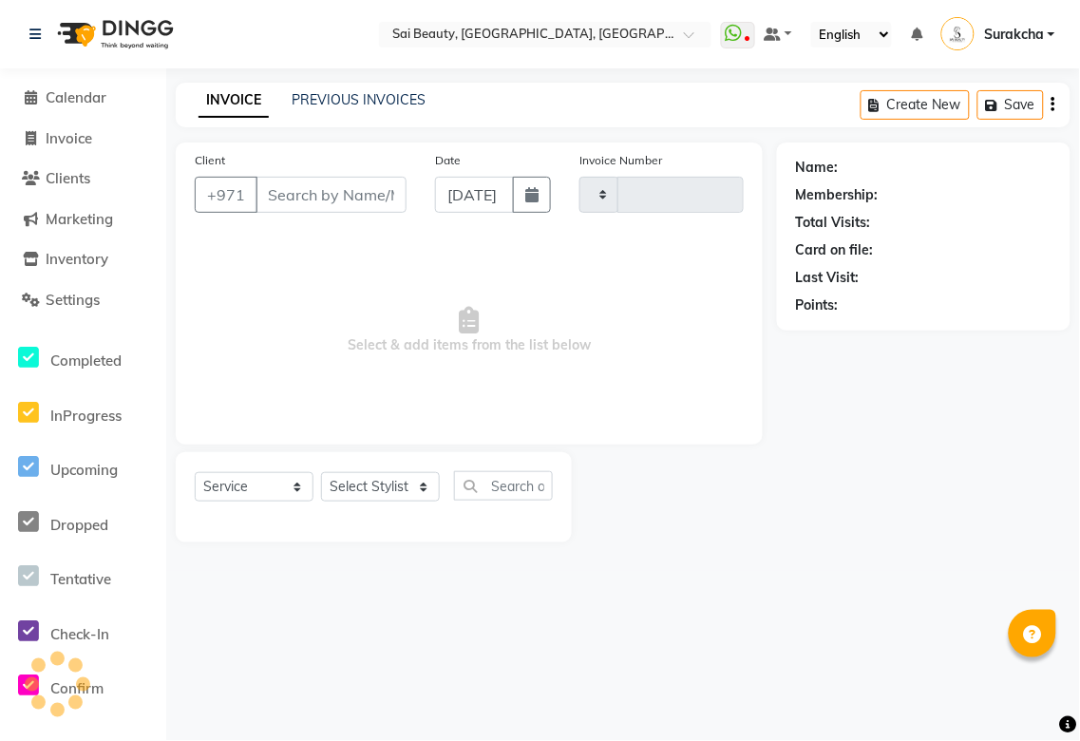
type input "3293"
select select "5352"
type input "543642321"
select select "59146"
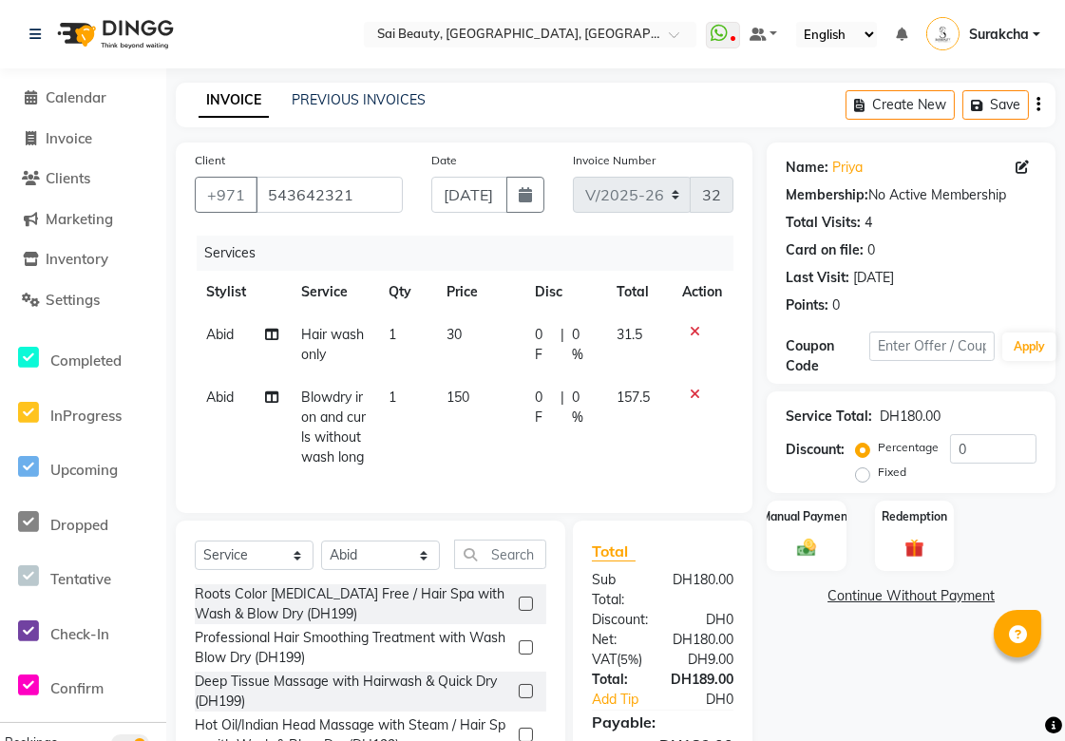
click at [695, 390] on icon at bounding box center [695, 394] width 10 height 13
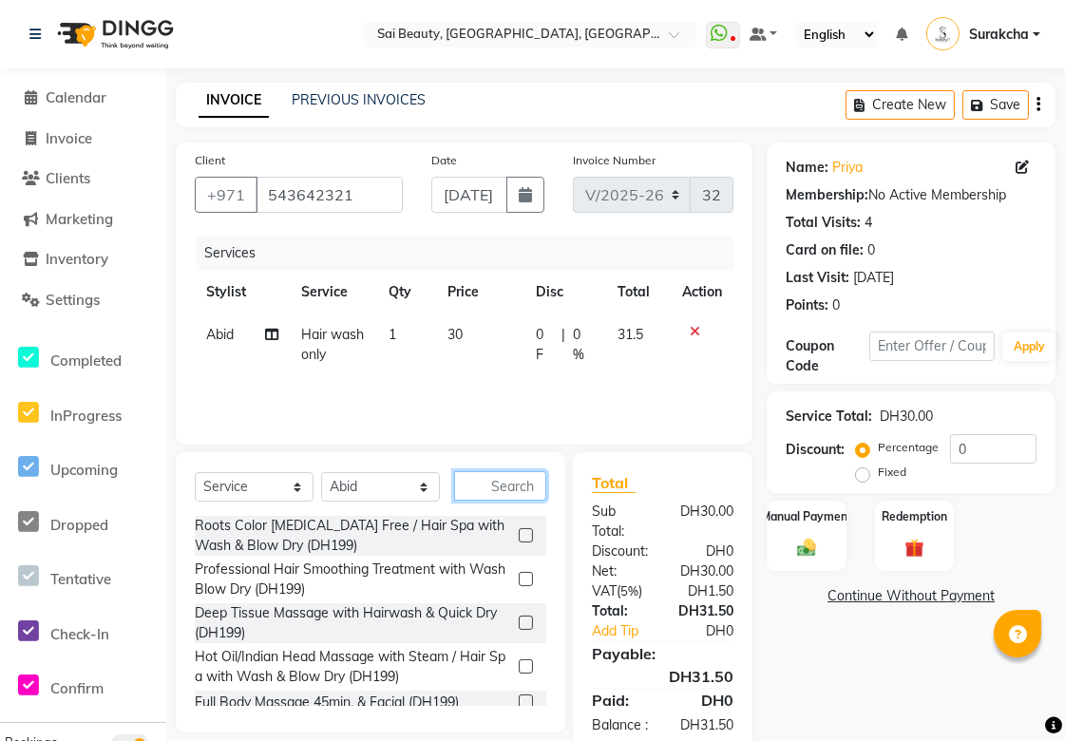
click at [504, 487] on input "text" at bounding box center [500, 485] width 92 height 29
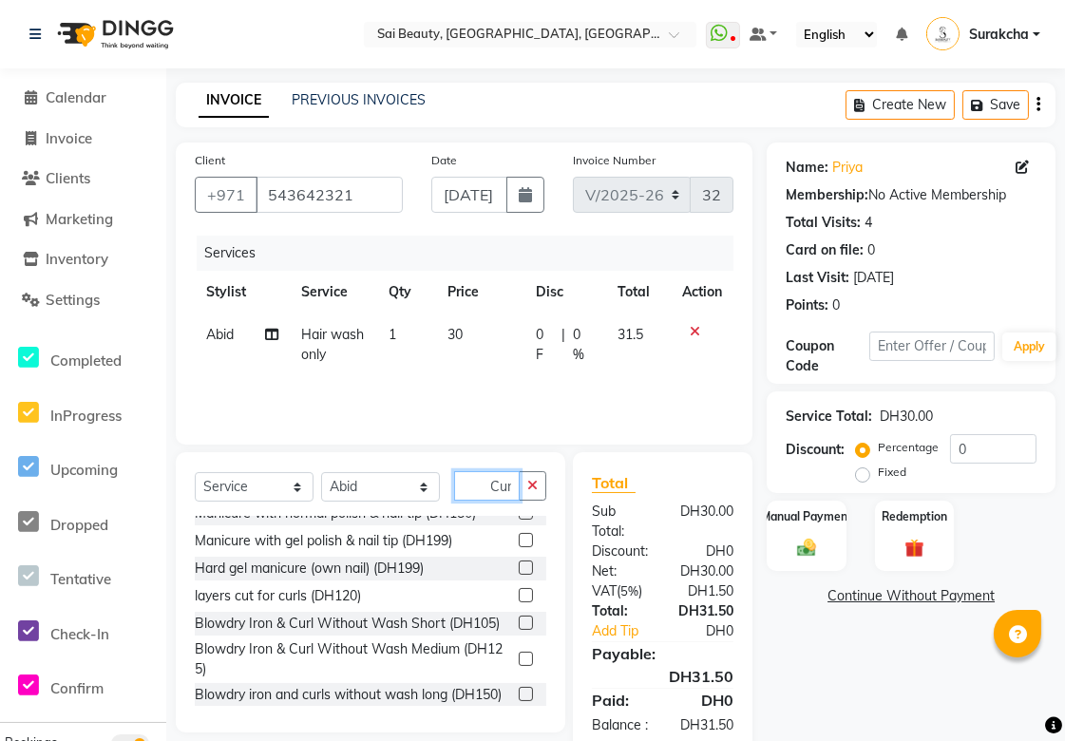
scroll to position [529, 0]
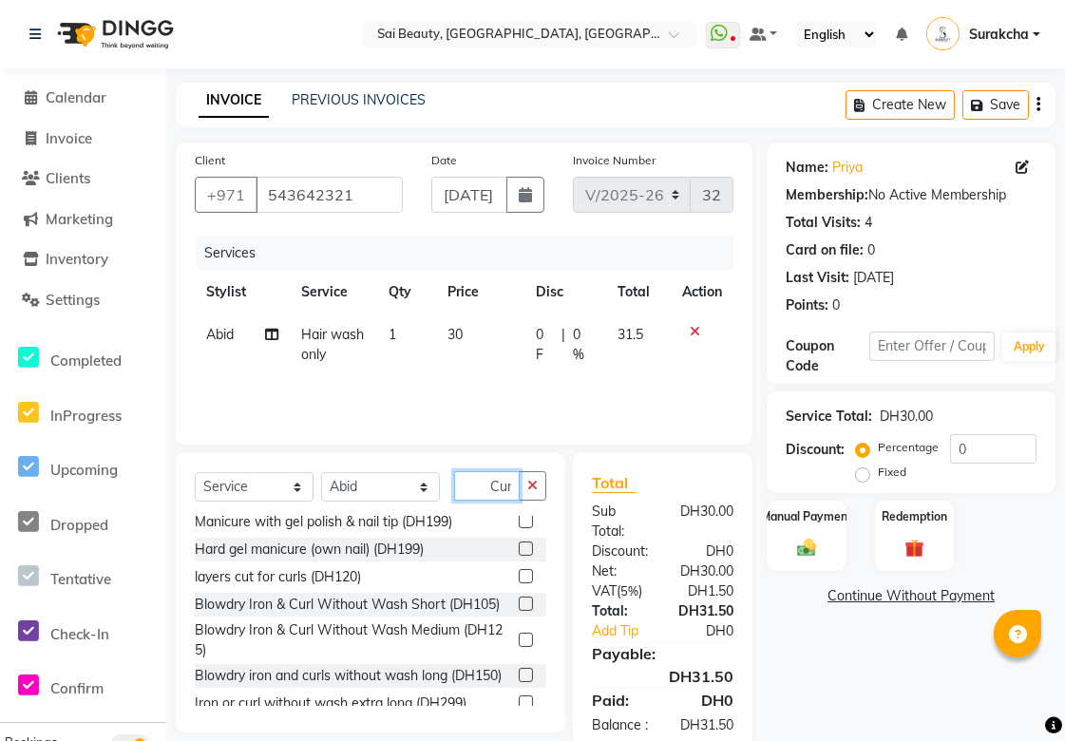
type input "Cur"
click at [519, 647] on label at bounding box center [526, 640] width 14 height 14
click at [519, 647] on input "checkbox" at bounding box center [525, 641] width 12 height 12
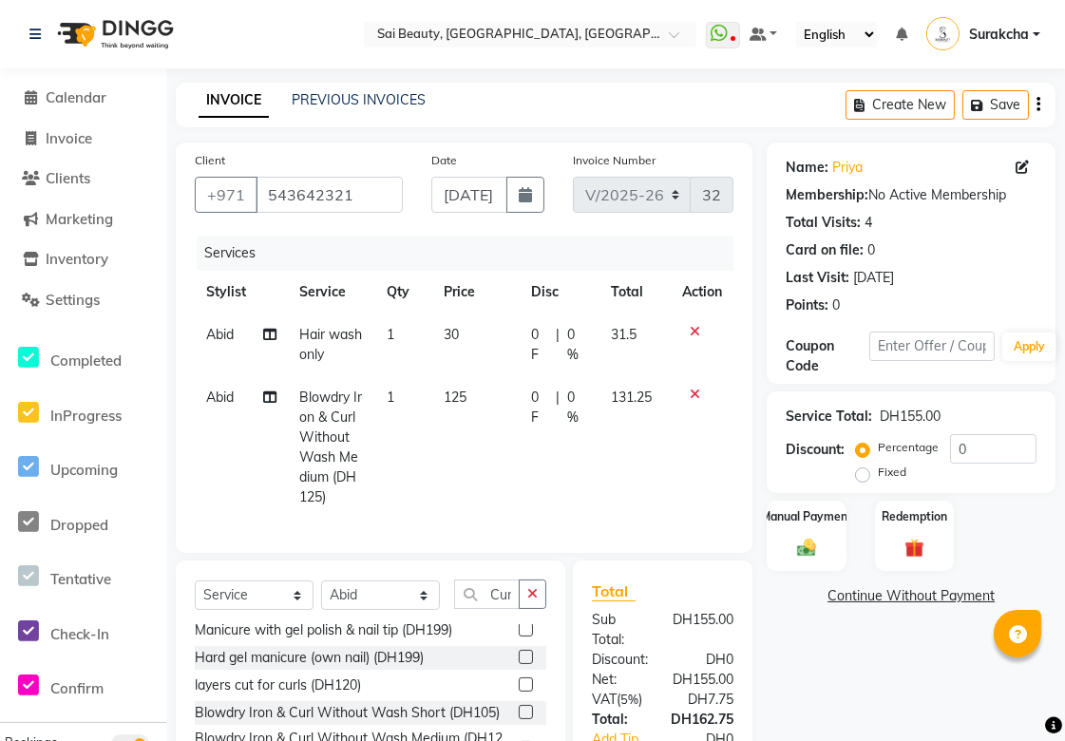
scroll to position [0, 0]
checkbox input "false"
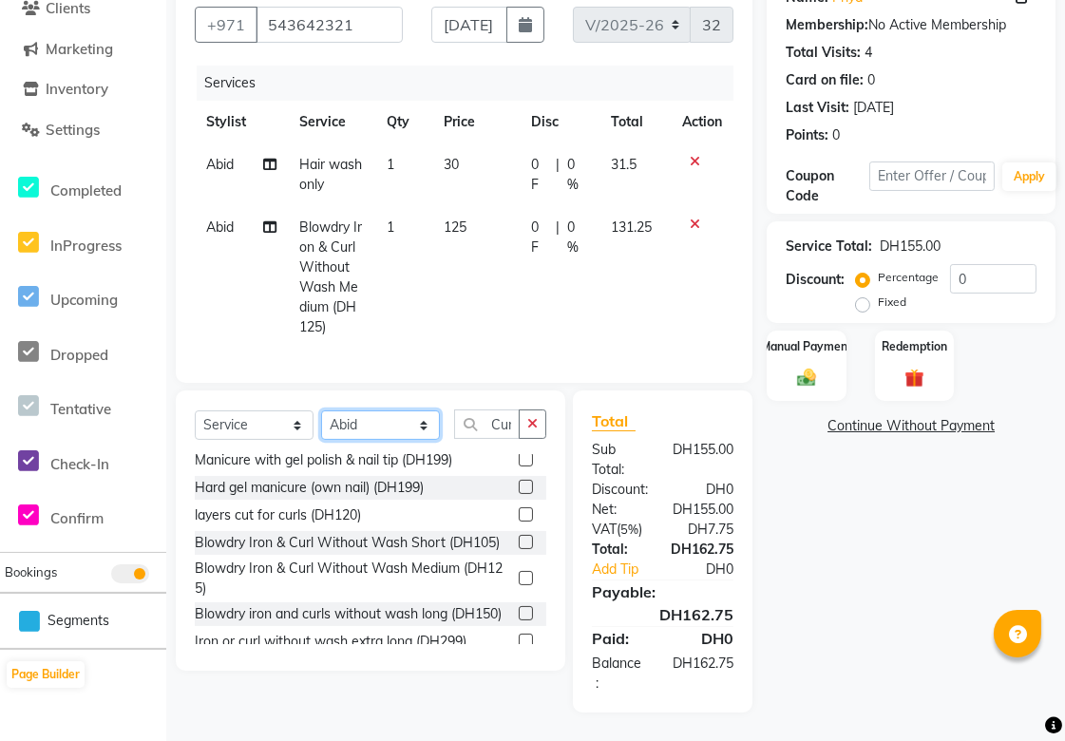
click at [425, 431] on select "Select Stylist [PERSON_NAME][MEDICAL_DATA] [PERSON_NAME] Asmi Ausha [PERSON_NAM…" at bounding box center [380, 425] width 119 height 29
select select "61100"
click at [321, 411] on select "Select Stylist [PERSON_NAME][MEDICAL_DATA] [PERSON_NAME] Asmi Ausha [PERSON_NAM…" at bounding box center [380, 425] width 119 height 29
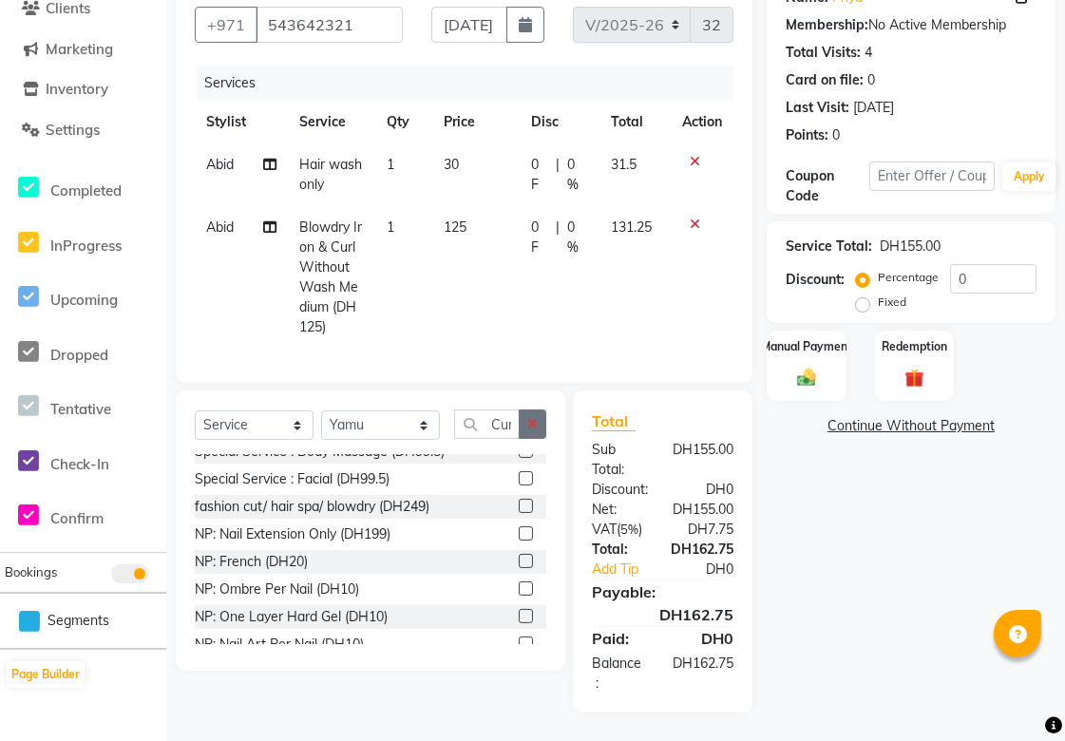
click at [536, 419] on icon "button" at bounding box center [532, 423] width 10 height 13
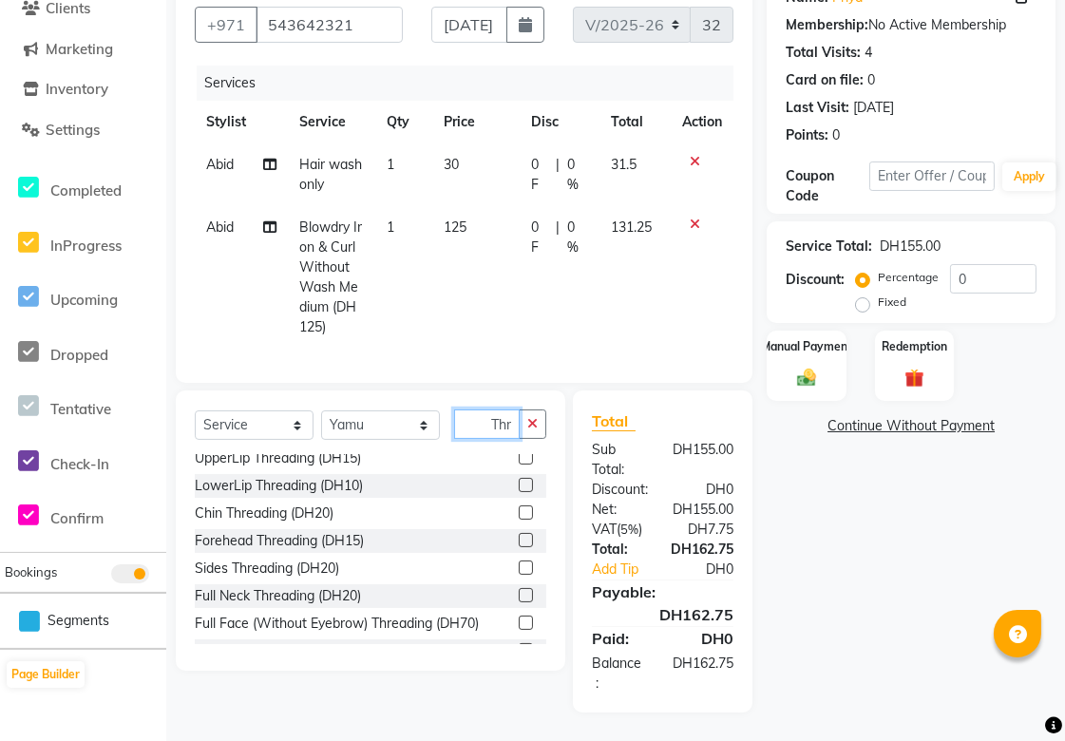
scroll to position [0, 0]
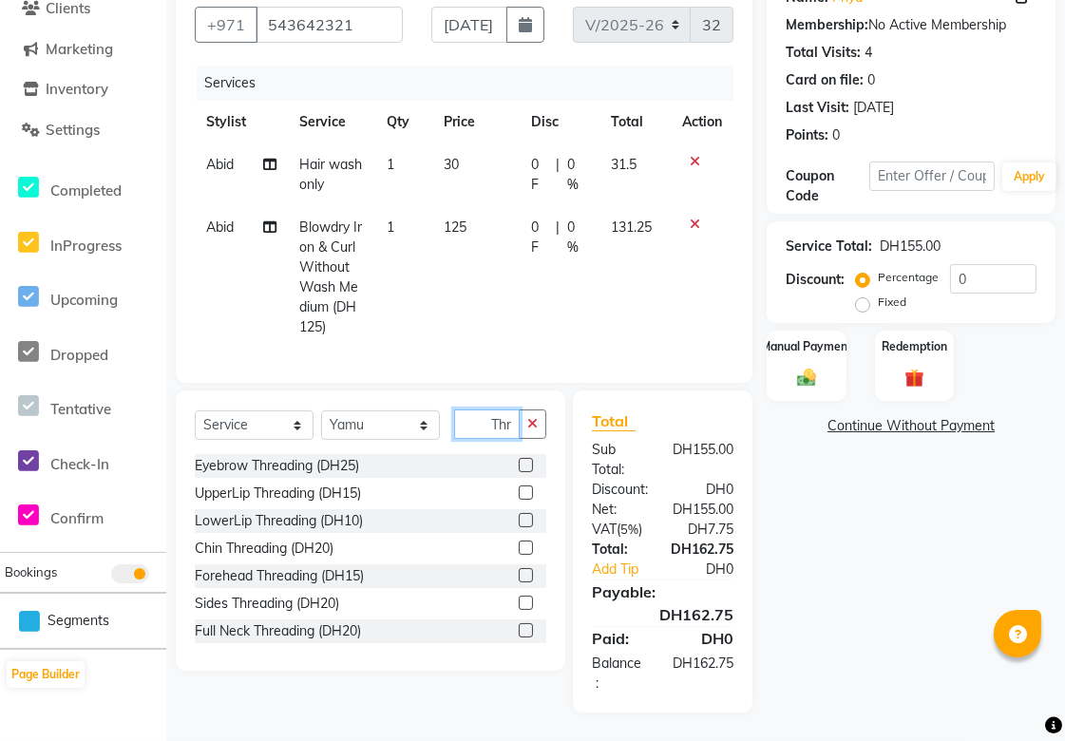
type input "Thr"
click at [519, 466] on label at bounding box center [526, 465] width 14 height 14
click at [519, 466] on input "checkbox" at bounding box center [525, 466] width 12 height 12
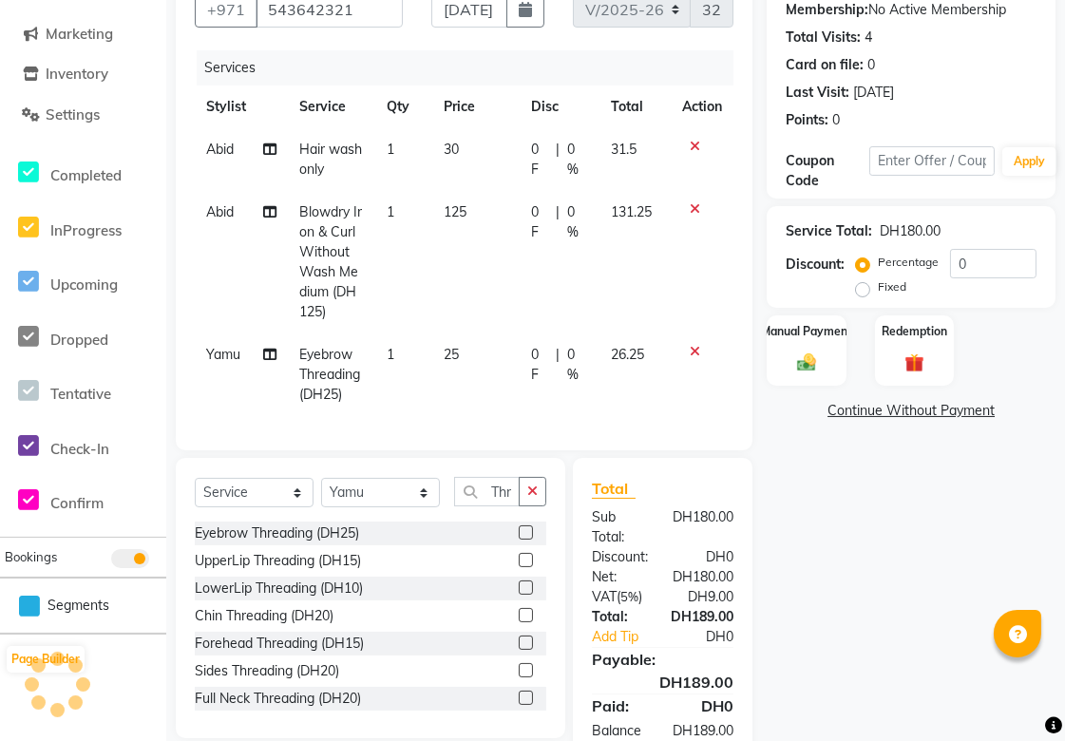
checkbox input "false"
click at [519, 567] on label at bounding box center [526, 560] width 14 height 14
click at [519, 567] on input "checkbox" at bounding box center [525, 561] width 12 height 12
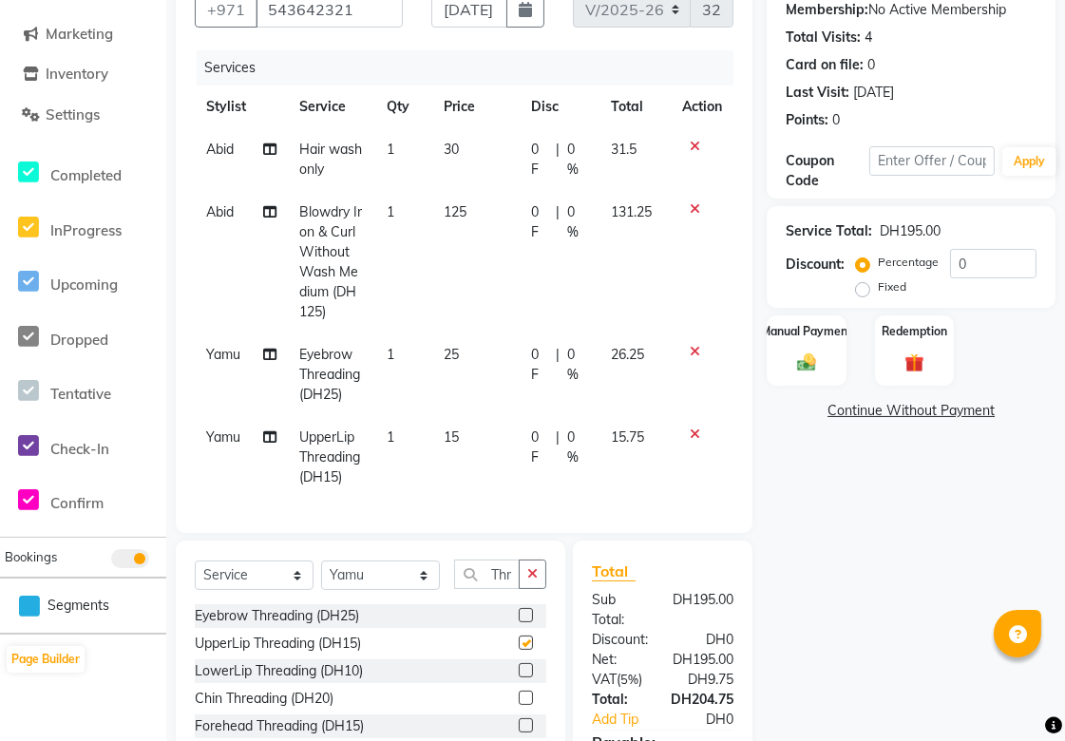
checkbox input "false"
click at [690, 428] on icon at bounding box center [695, 434] width 10 height 13
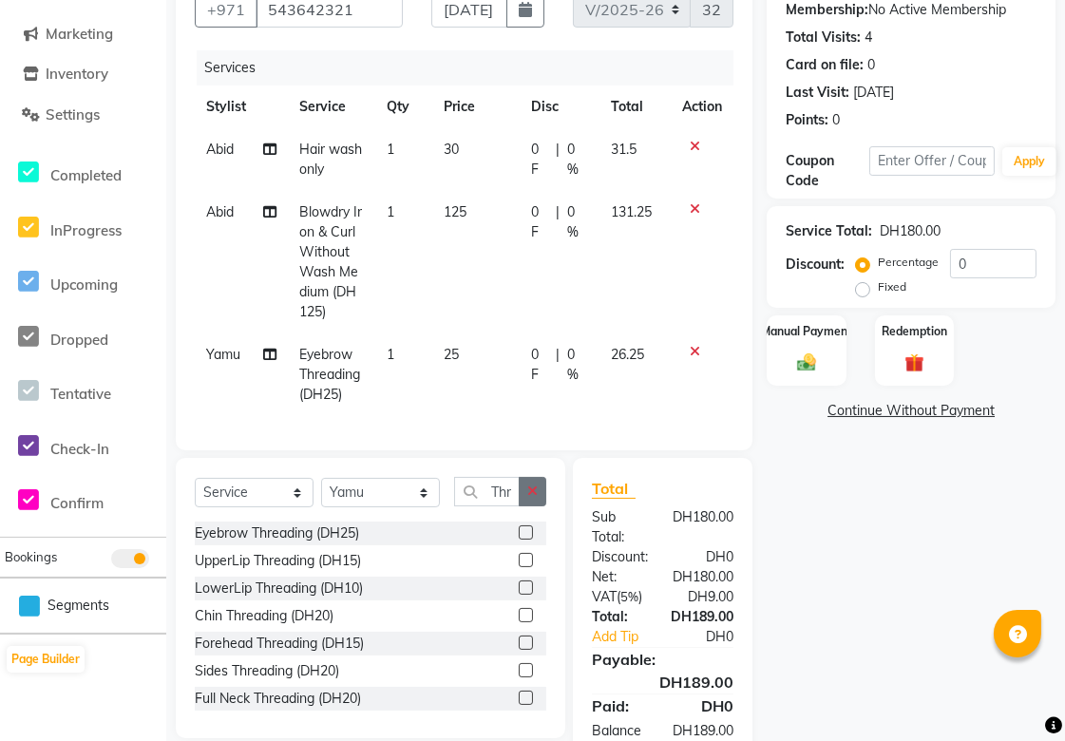
click at [533, 494] on icon "button" at bounding box center [532, 491] width 10 height 13
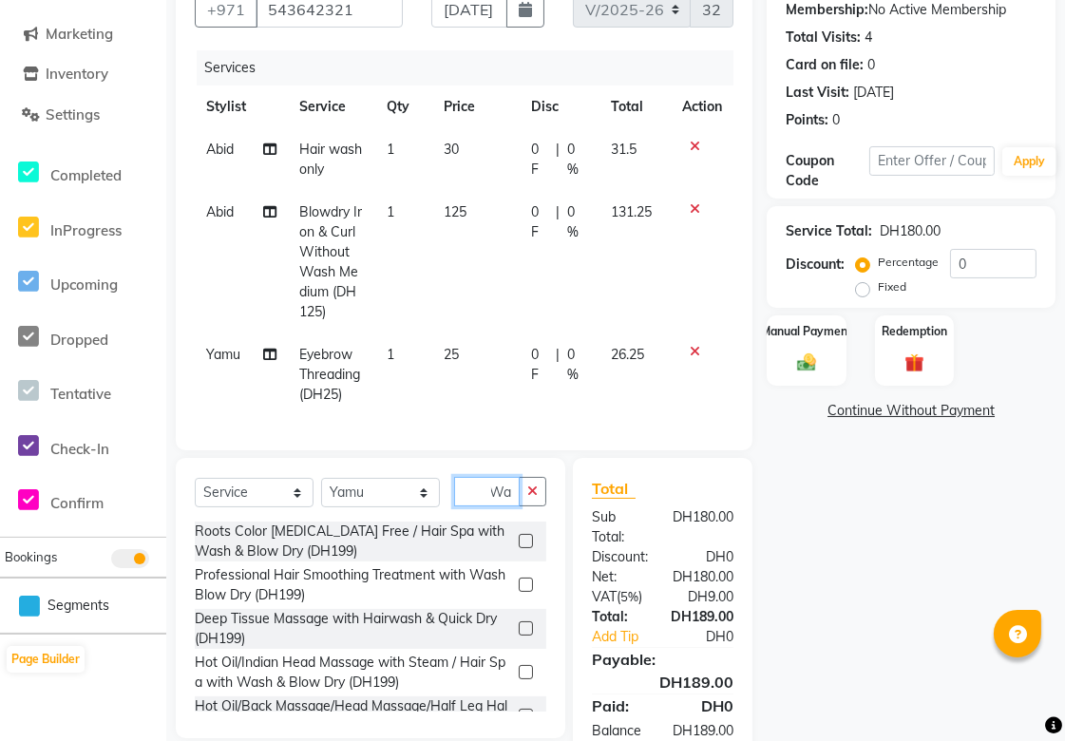
scroll to position [0, 10]
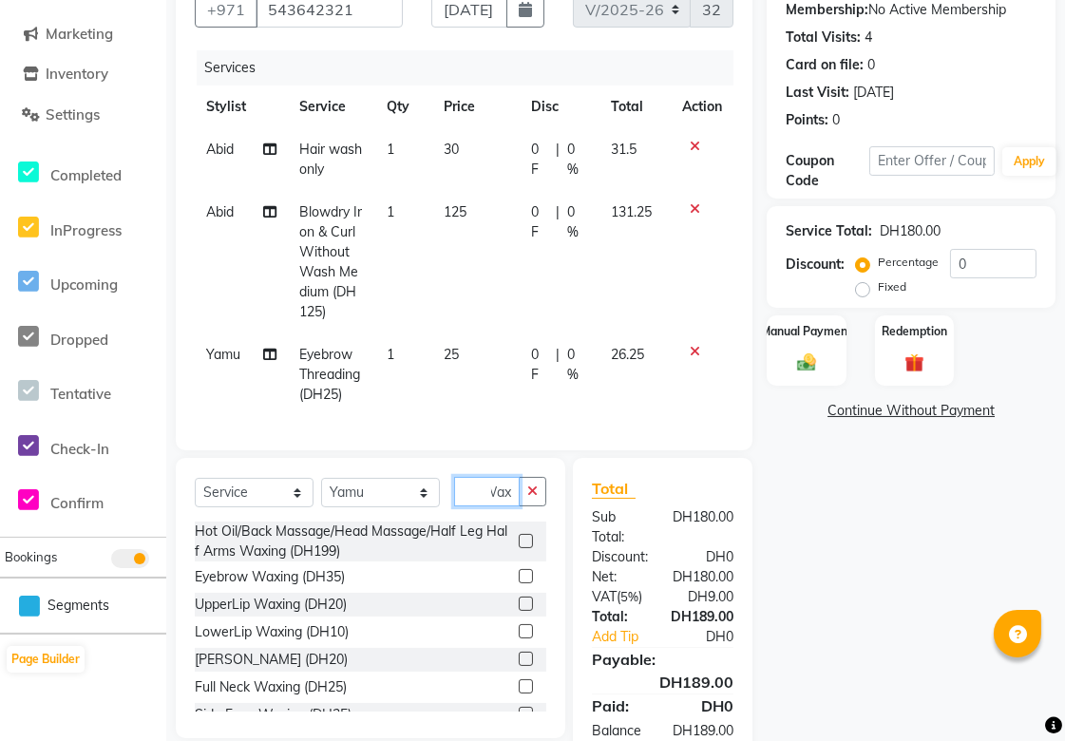
type input "Wax"
click at [519, 599] on label at bounding box center [526, 604] width 14 height 14
click at [519, 599] on input "checkbox" at bounding box center [525, 605] width 12 height 12
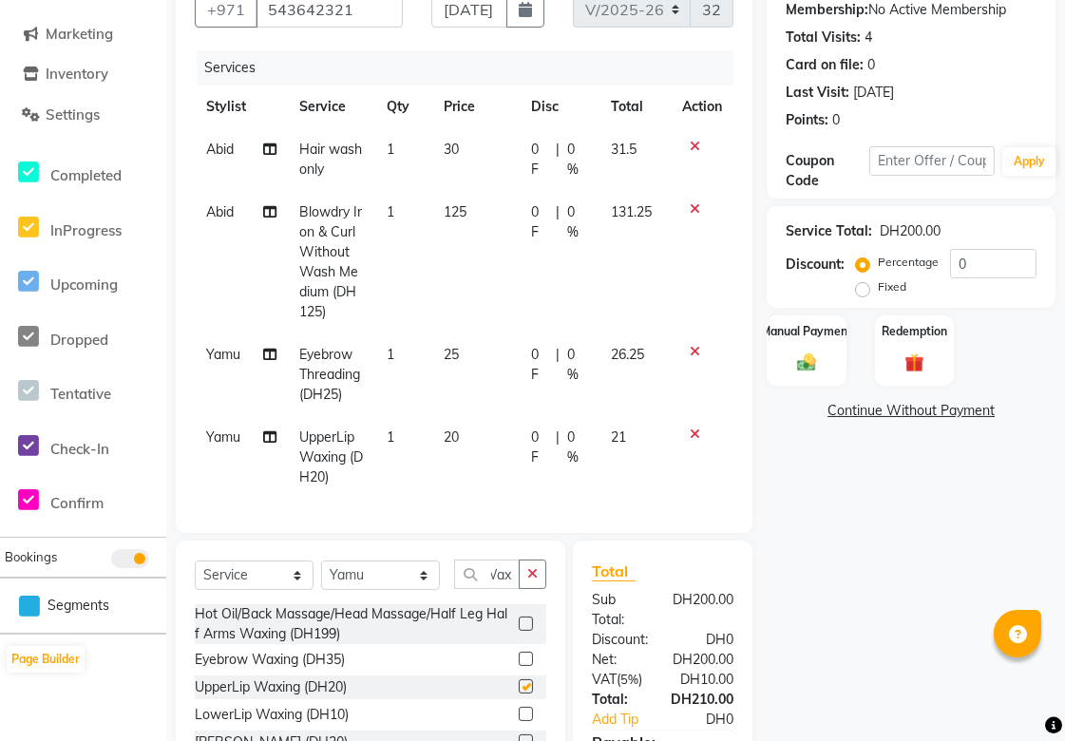
scroll to position [0, 0]
checkbox input "false"
click at [527, 581] on icon "button" at bounding box center [532, 573] width 10 height 13
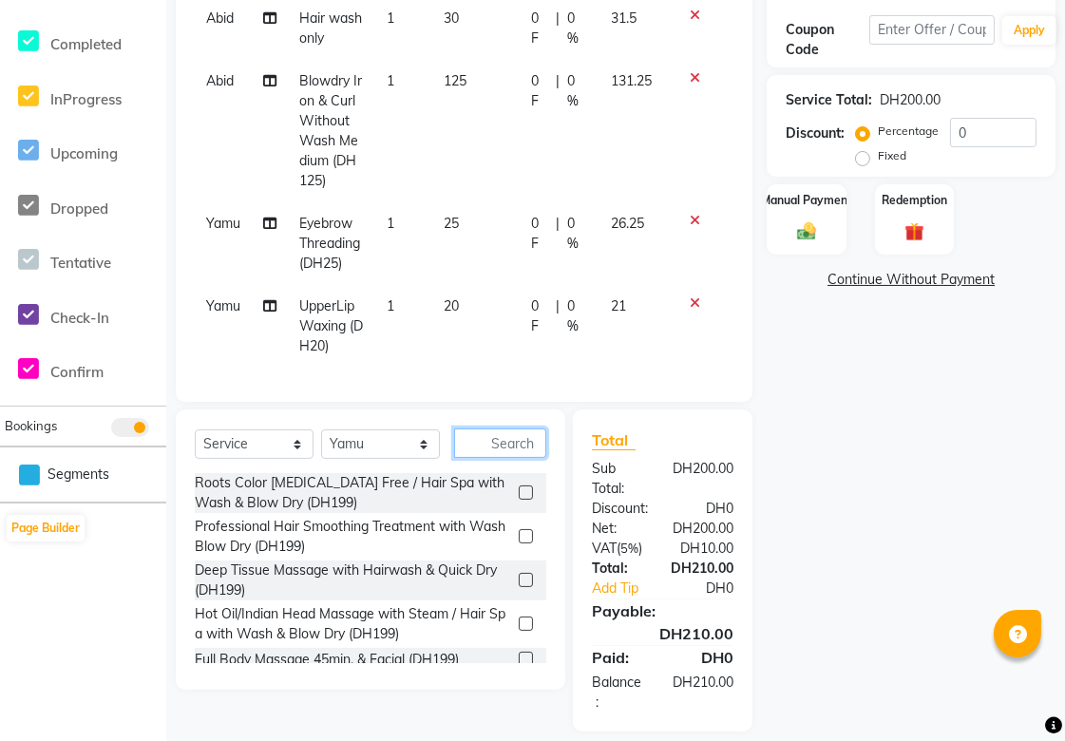
scroll to position [329, 0]
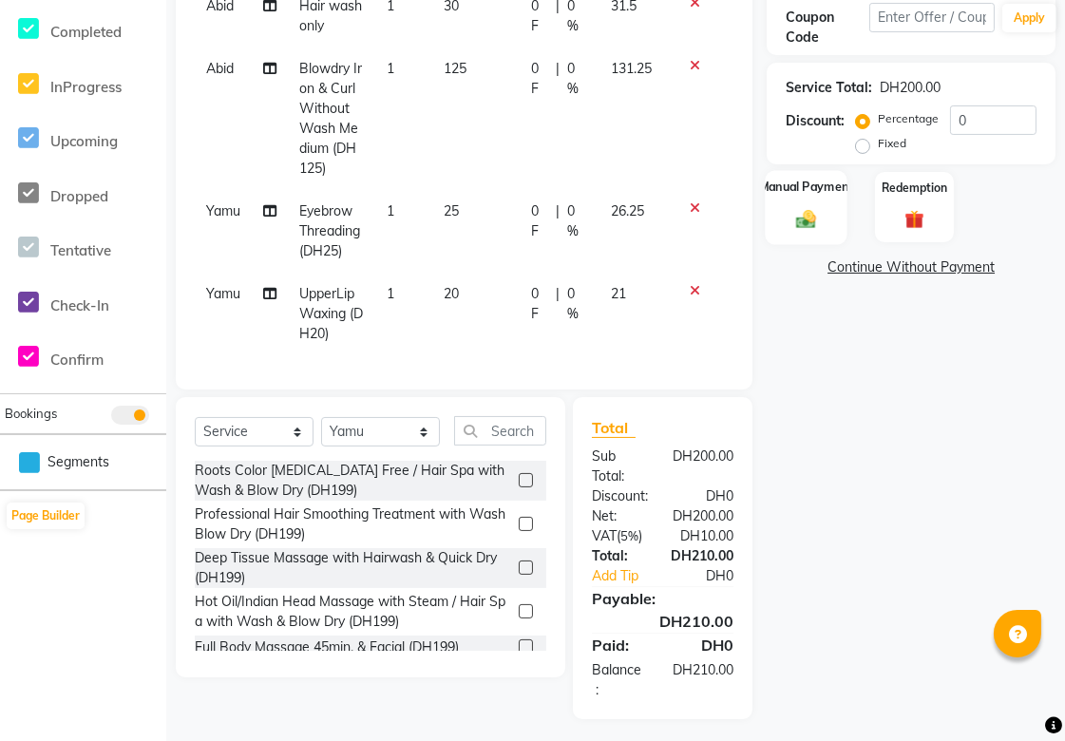
click at [799, 219] on img at bounding box center [807, 219] width 32 height 23
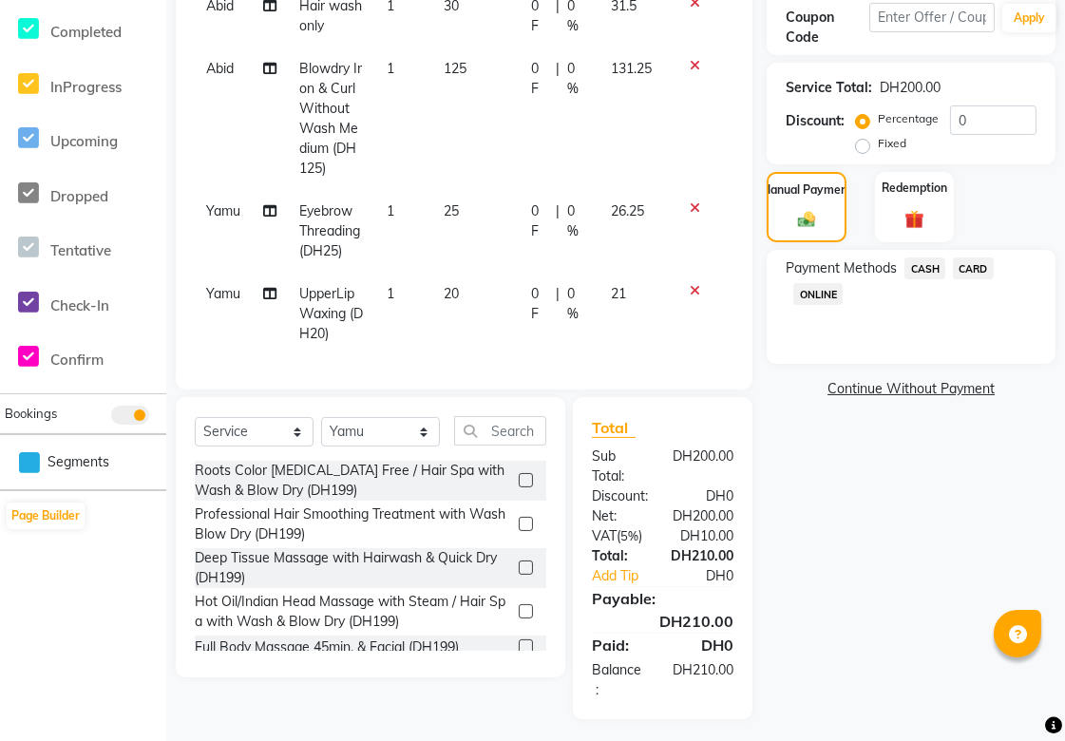
click at [974, 268] on span "CARD" at bounding box center [973, 269] width 41 height 22
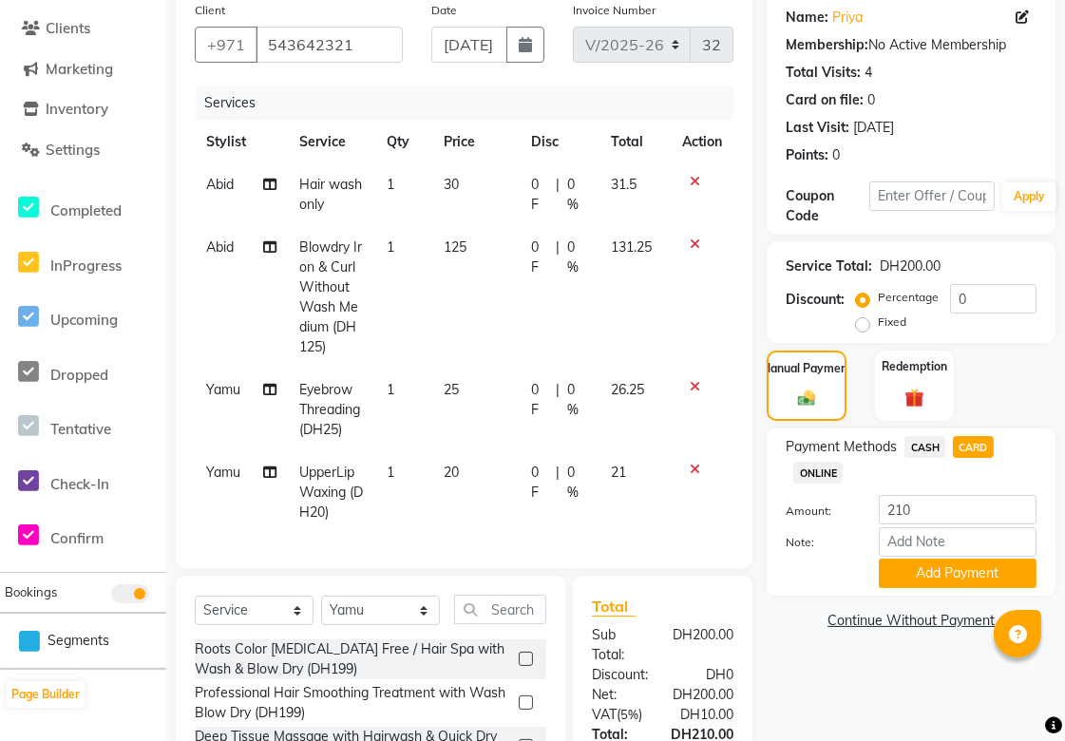
scroll to position [165, 0]
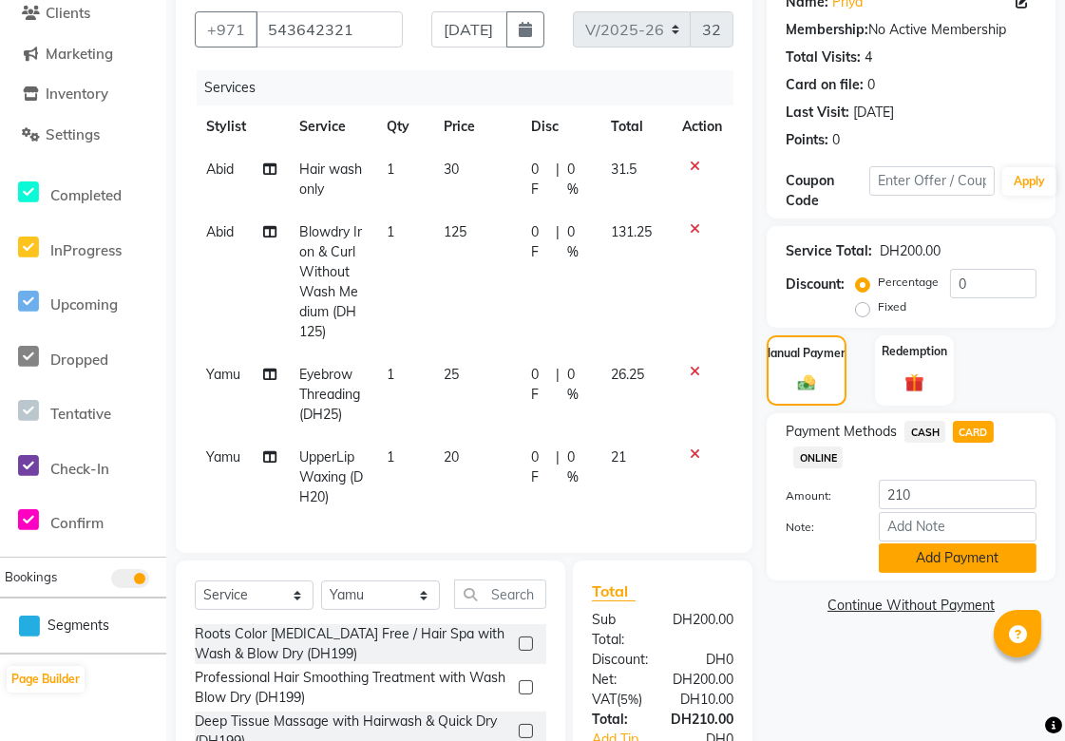
click at [963, 557] on button "Add Payment" at bounding box center [958, 558] width 158 height 29
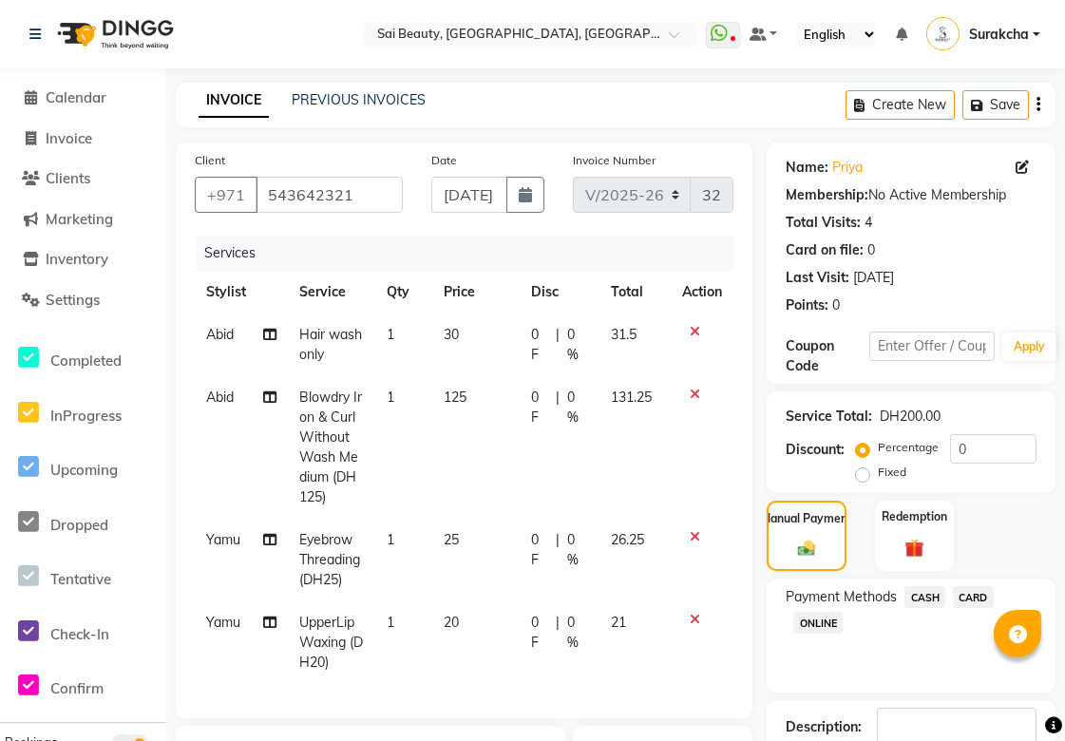
scroll to position [406, 0]
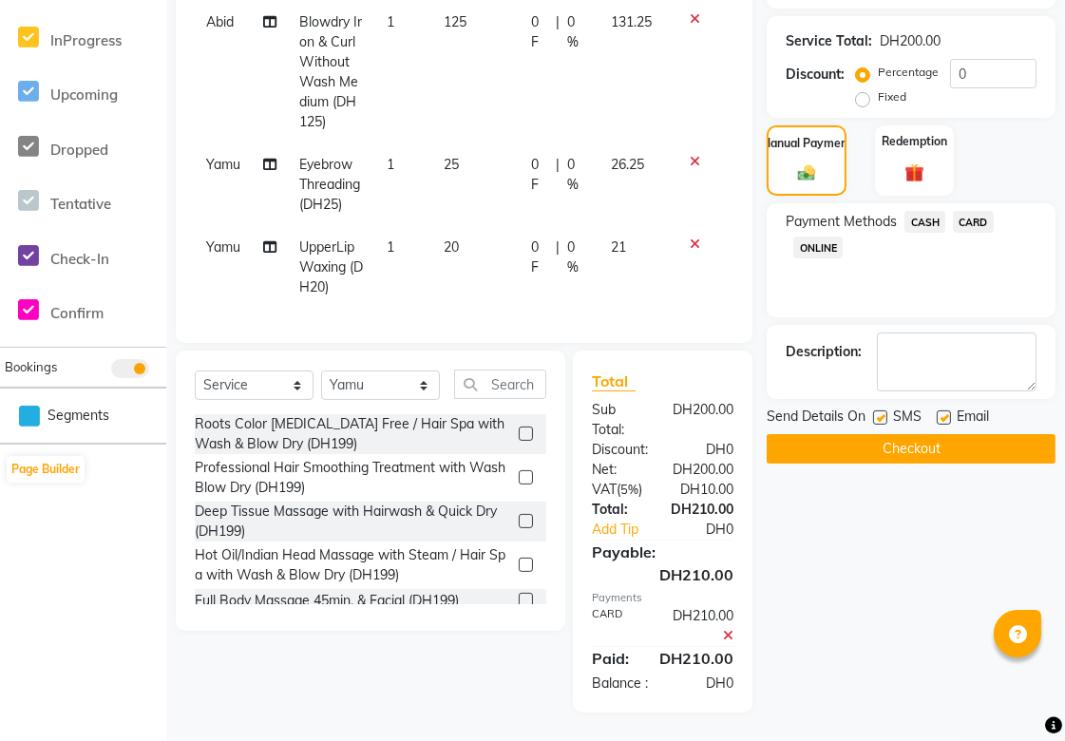
click at [976, 434] on button "Checkout" at bounding box center [911, 448] width 289 height 29
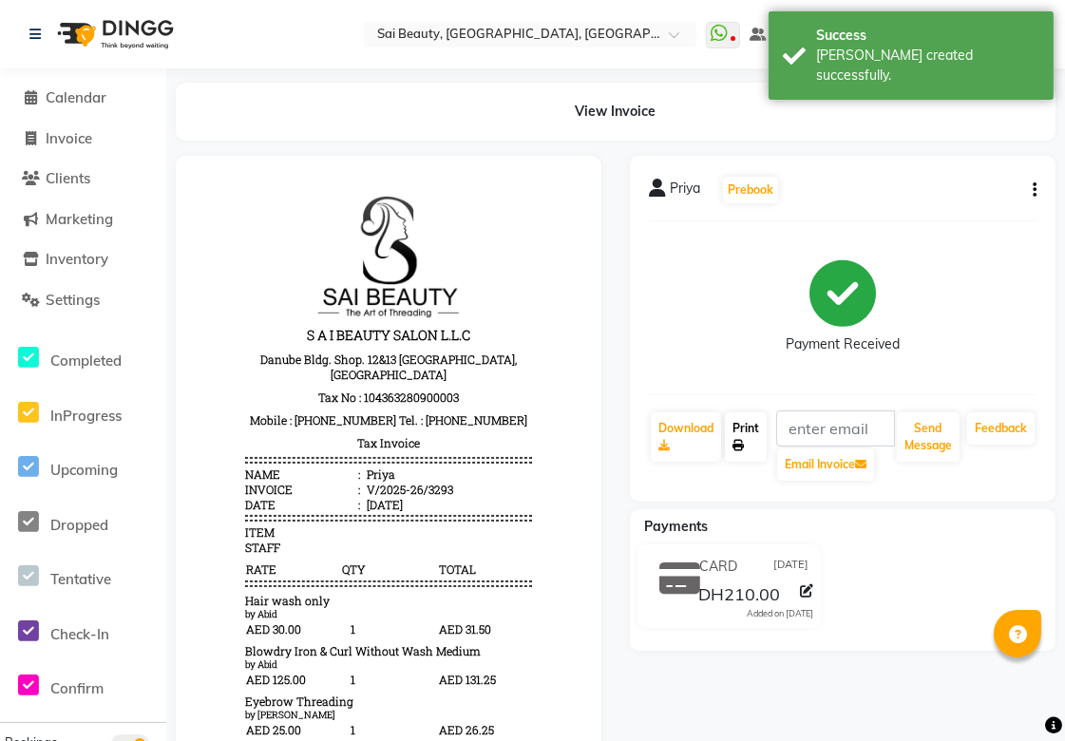
click at [744, 442] on icon at bounding box center [738, 445] width 11 height 11
click at [87, 108] on link "Calendar" at bounding box center [83, 98] width 157 height 22
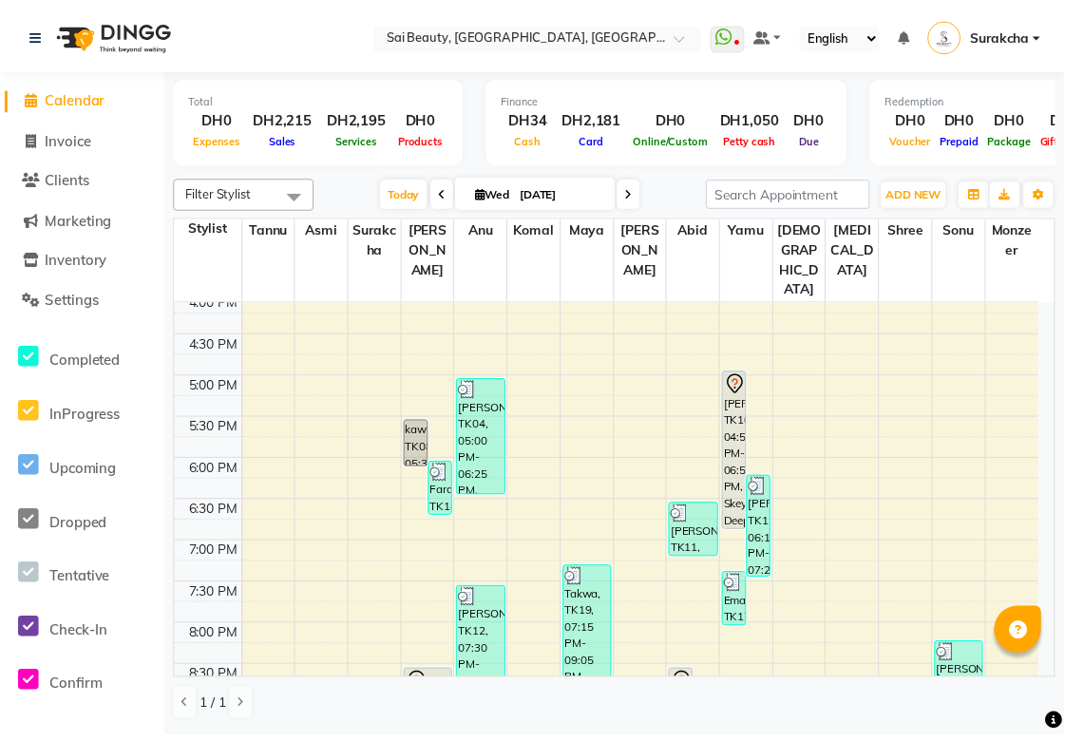
scroll to position [602, 0]
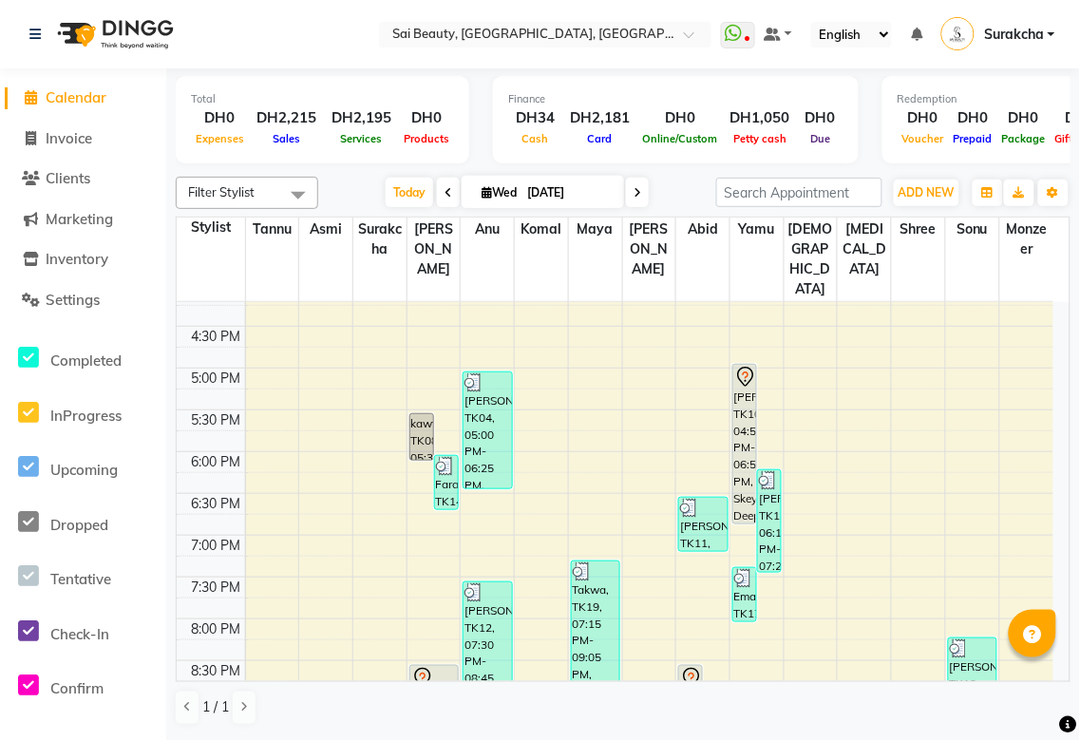
click at [430, 666] on div "Alaa, TK15, 08:30 PM-10:30 PM, Hard Gel Full Set" at bounding box center [435, 748] width 48 height 165
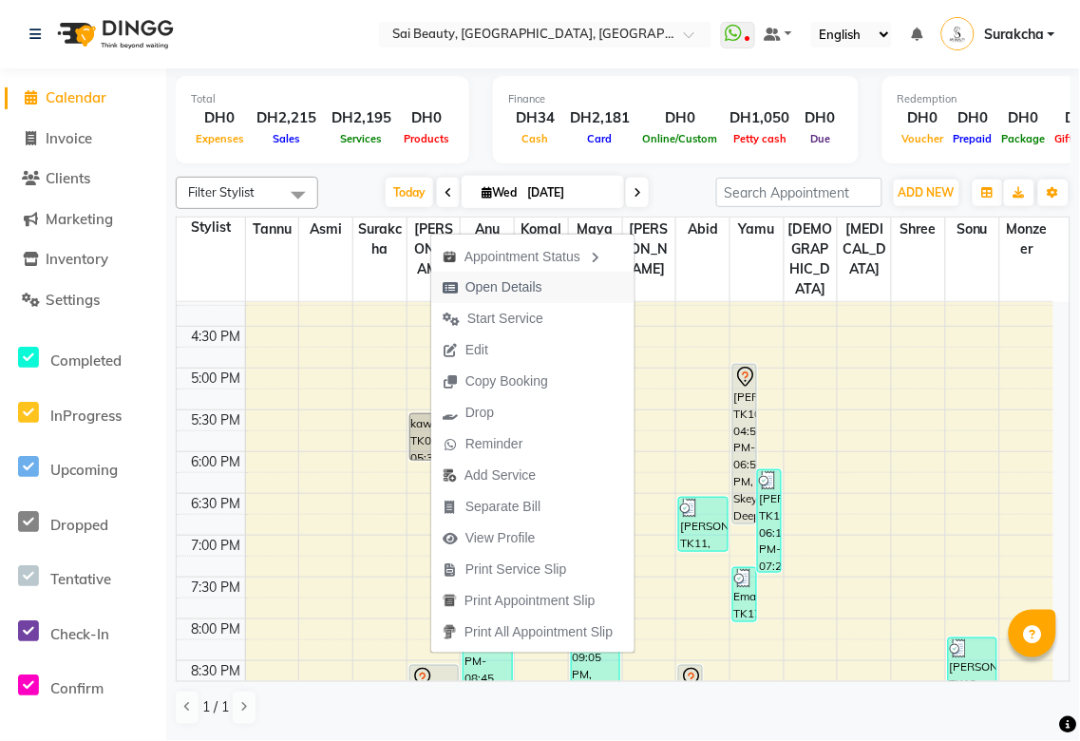
click at [525, 281] on span "Open Details" at bounding box center [504, 287] width 77 height 20
select select "7"
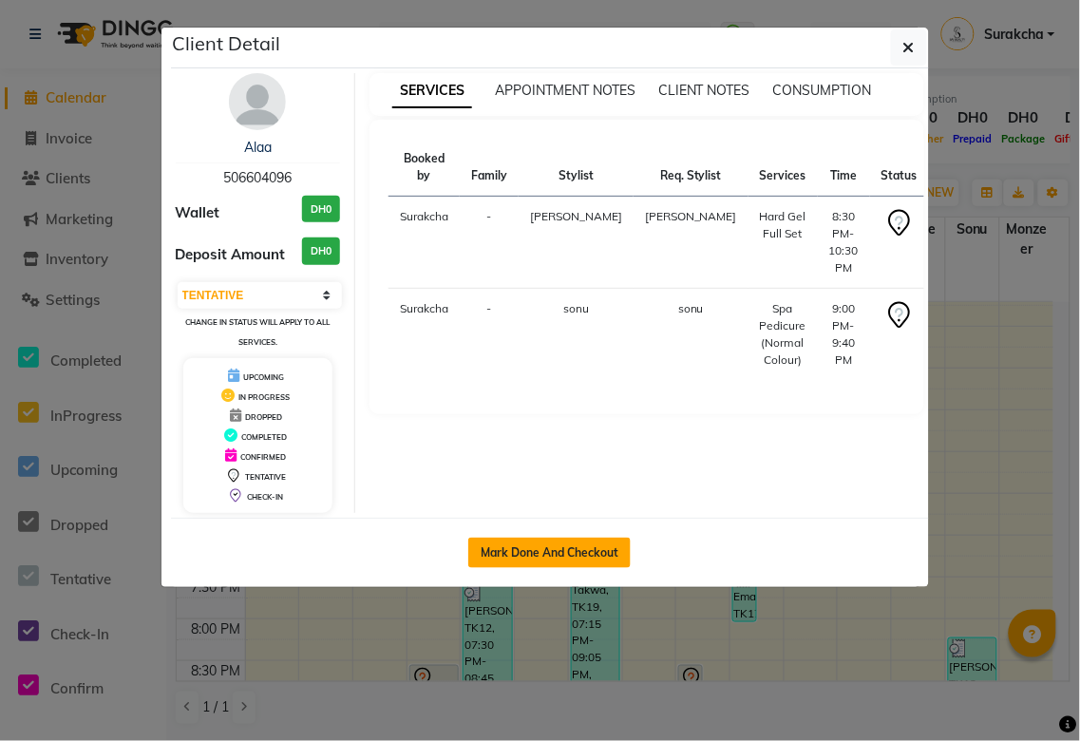
click at [584, 554] on button "Mark Done And Checkout" at bounding box center [549, 553] width 162 height 30
select select "service"
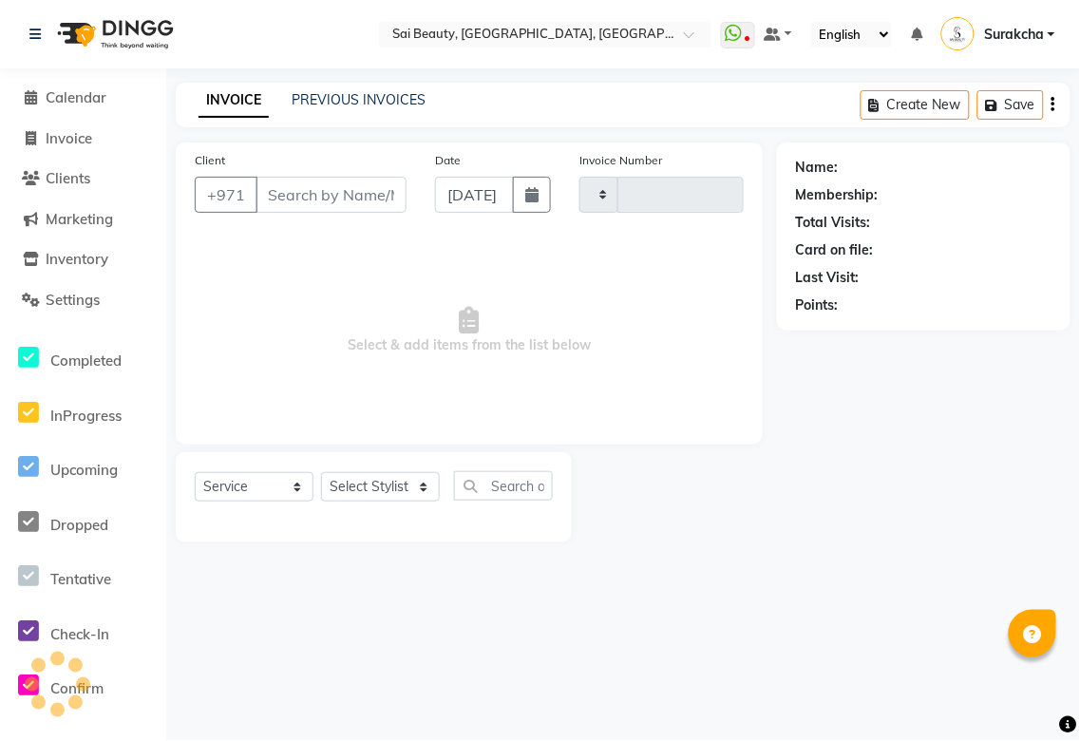
type input "3294"
select select "5352"
type input "506604096"
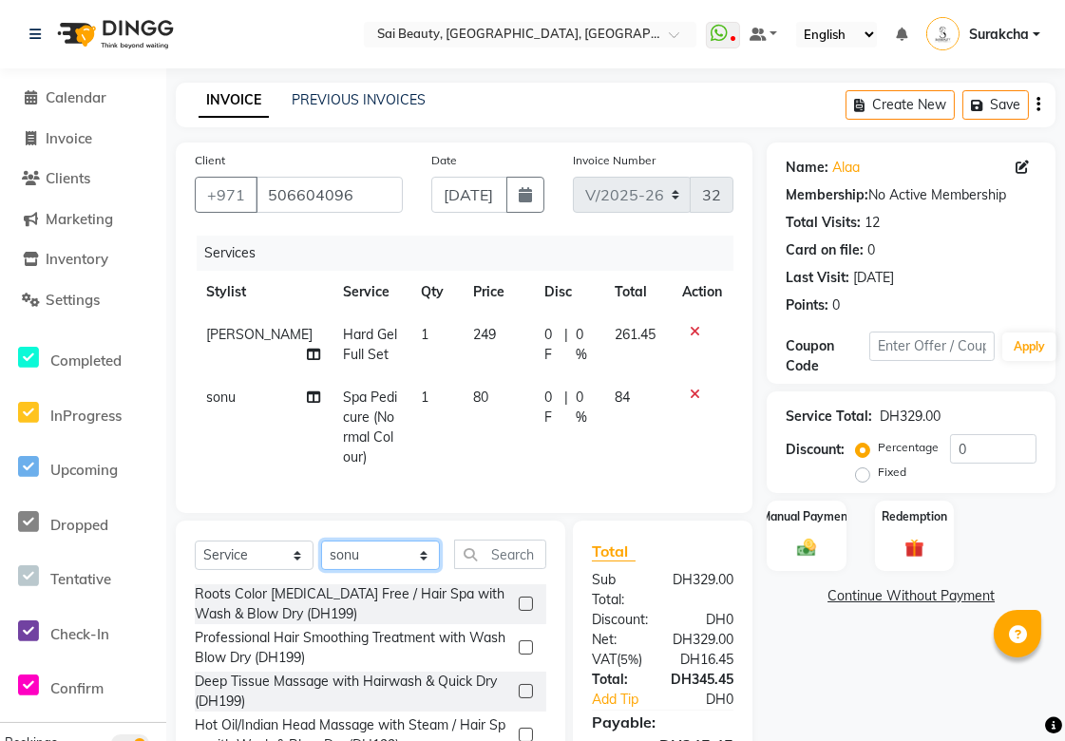
click at [422, 556] on select "Select Stylist [PERSON_NAME][MEDICAL_DATA] [PERSON_NAME] Asmi Ausha [PERSON_NAM…" at bounding box center [380, 555] width 119 height 29
select select "43674"
click at [321, 541] on select "Select Stylist [PERSON_NAME][MEDICAL_DATA] [PERSON_NAME] Asmi Ausha [PERSON_NAM…" at bounding box center [380, 555] width 119 height 29
click at [496, 547] on input "text" at bounding box center [500, 554] width 92 height 29
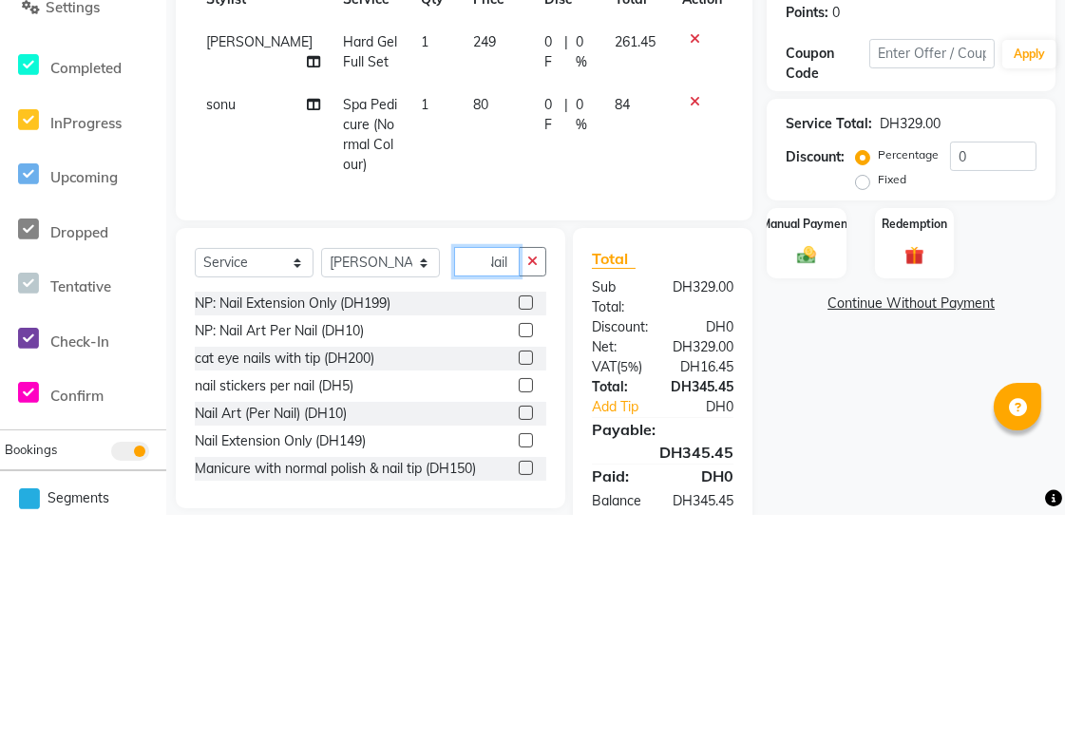
scroll to position [0, 12]
type input "Nail t"
click at [519, 690] on label at bounding box center [526, 695] width 14 height 14
click at [519, 690] on input "checkbox" at bounding box center [525, 696] width 12 height 12
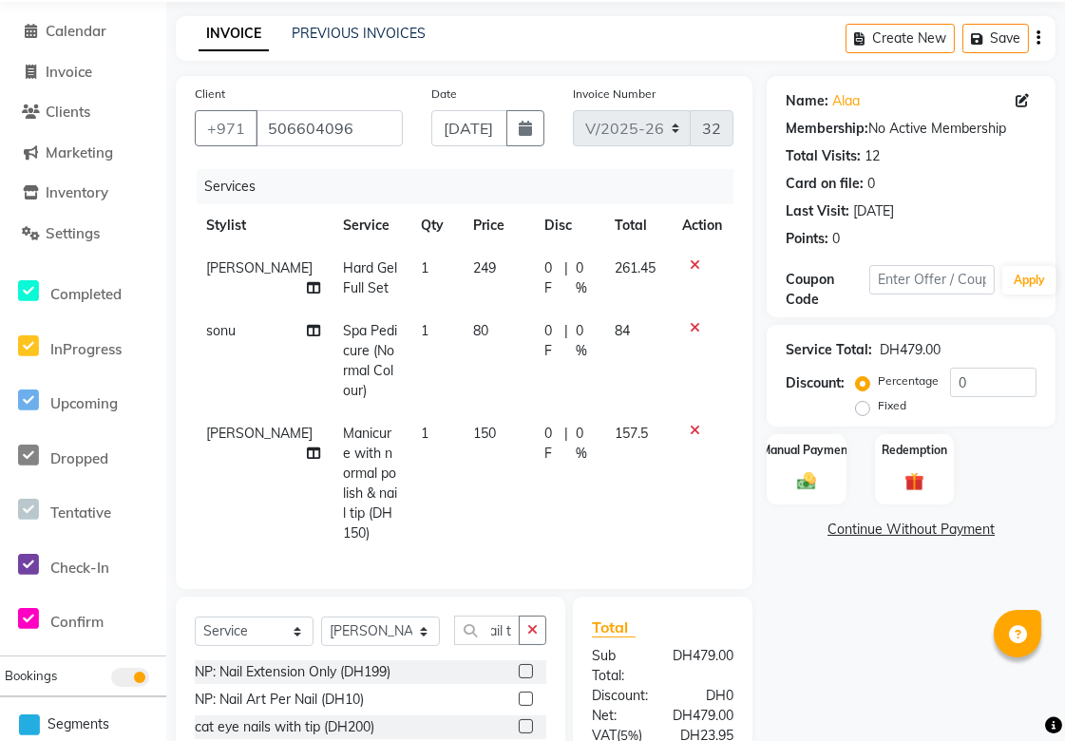
scroll to position [0, 0]
checkbox input "false"
click at [697, 258] on icon at bounding box center [695, 264] width 10 height 13
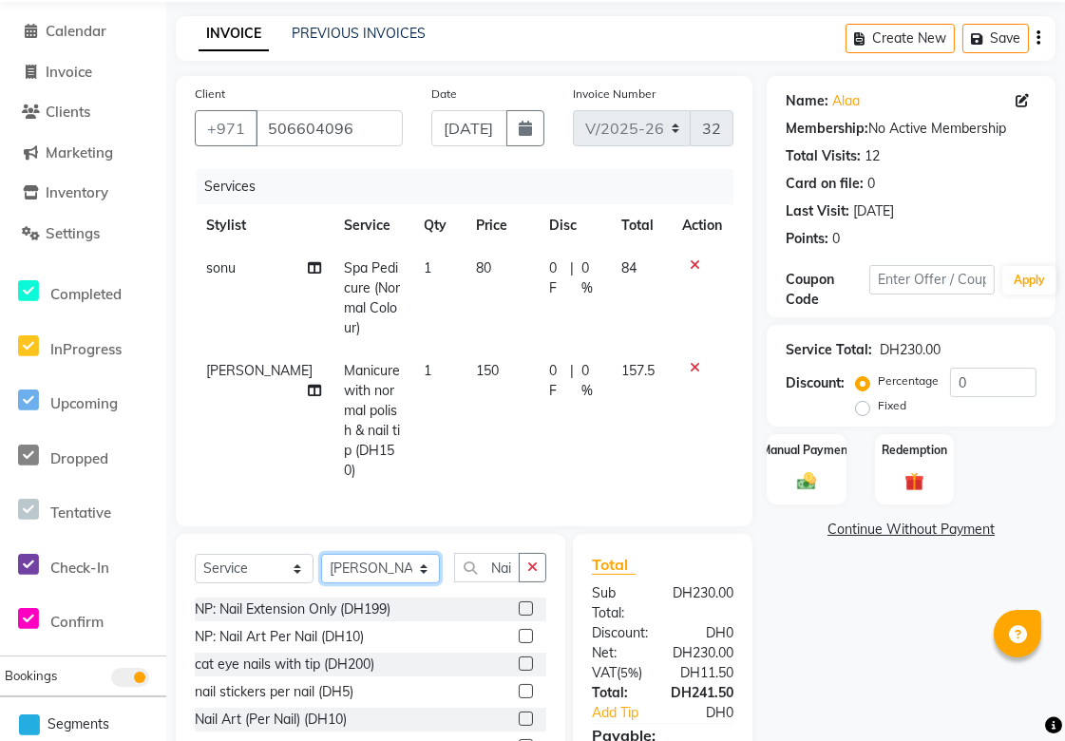
click at [421, 554] on select "Select Stylist [PERSON_NAME][MEDICAL_DATA] [PERSON_NAME] Asmi Ausha [PERSON_NAM…" at bounding box center [380, 568] width 119 height 29
select select "45072"
click at [321, 554] on select "Select Stylist [PERSON_NAME][MEDICAL_DATA] [PERSON_NAME] Asmi Ausha [PERSON_NAM…" at bounding box center [380, 568] width 119 height 29
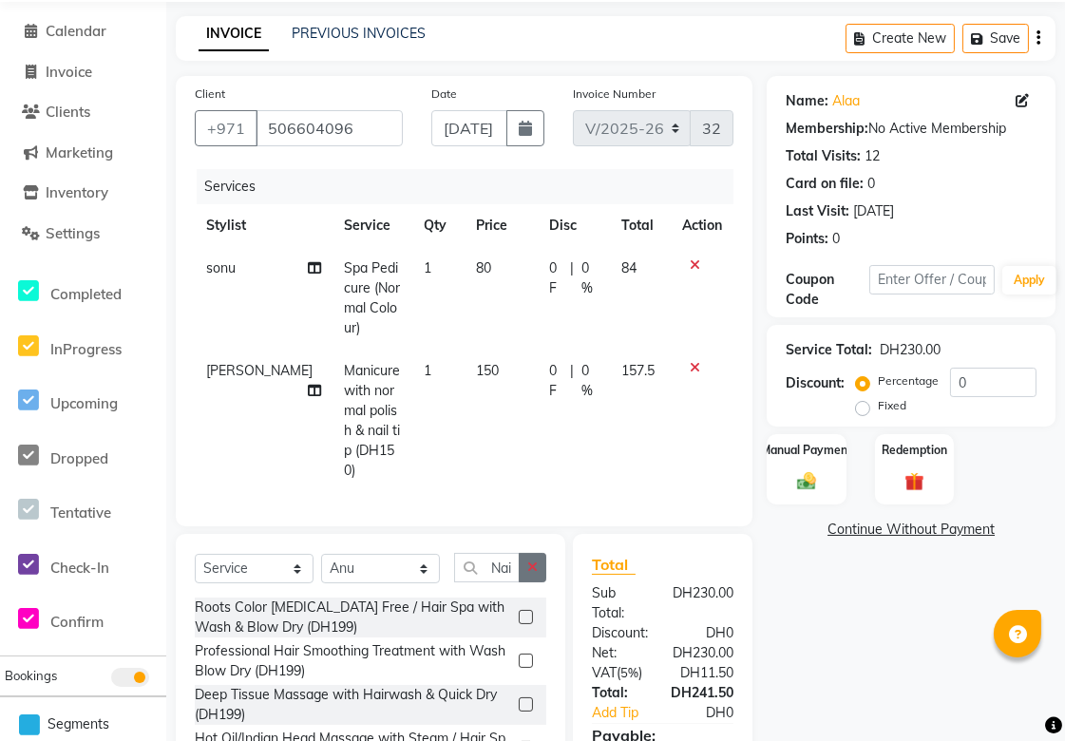
click at [532, 561] on icon "button" at bounding box center [532, 567] width 10 height 13
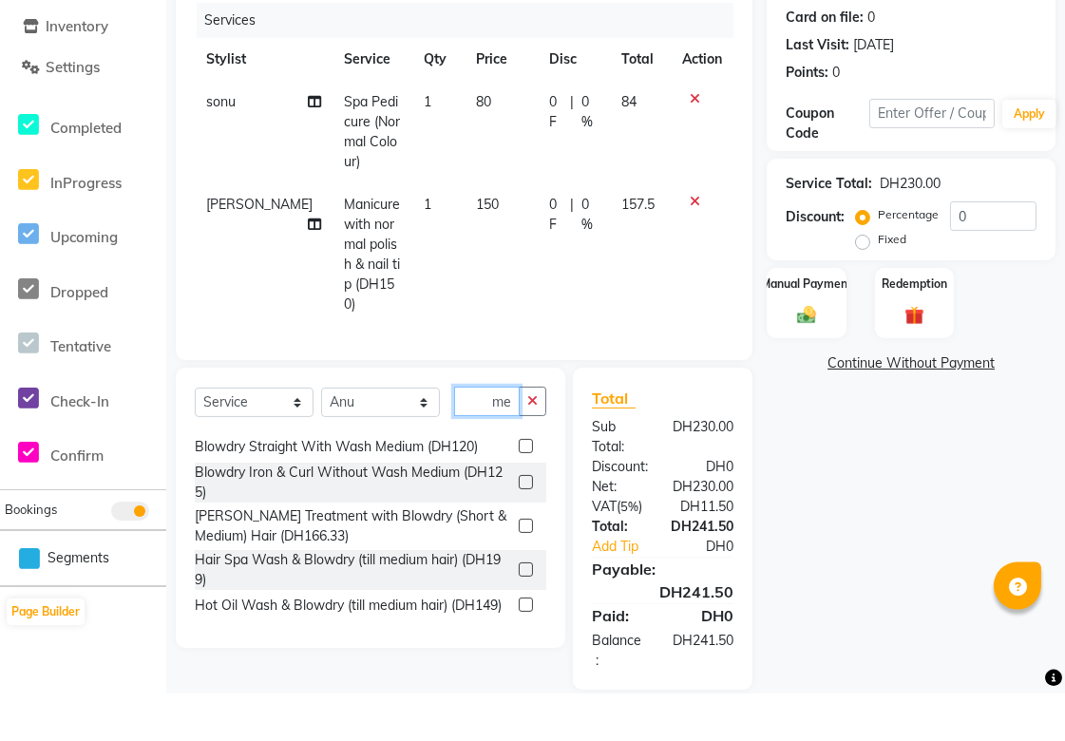
scroll to position [185, 0]
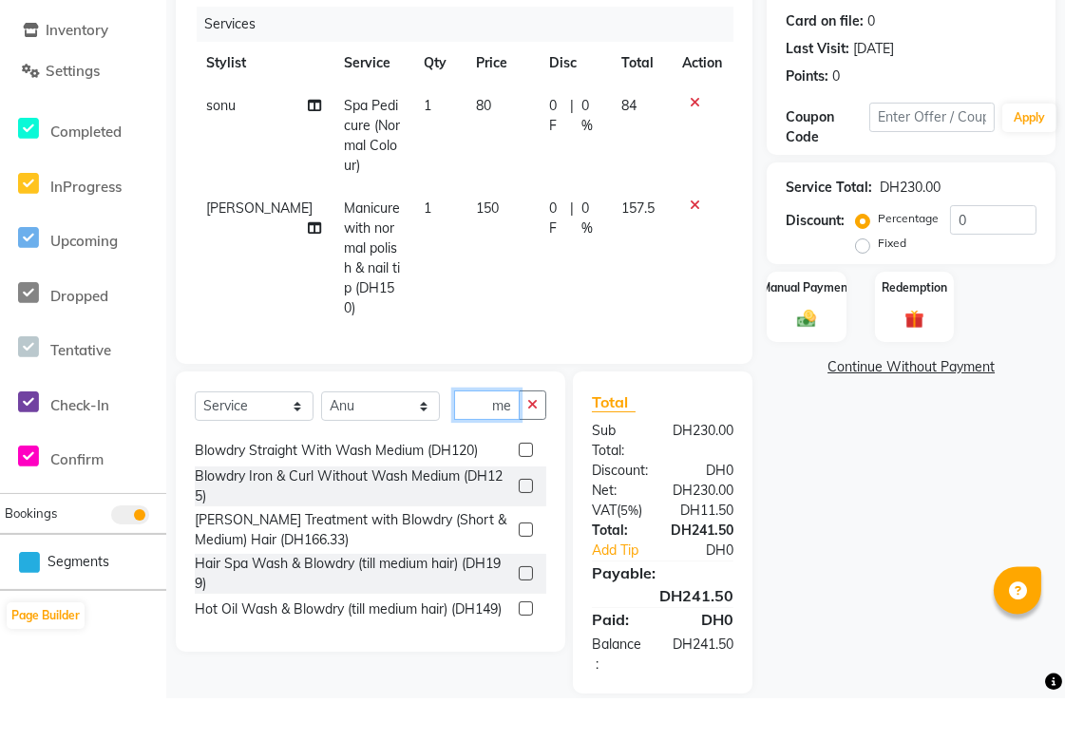
type input "Blowdry me"
click at [547, 468] on div "Select Service Product Membership Package Voucher Prepaid Gift Card Select Styl…" at bounding box center [371, 555] width 390 height 280
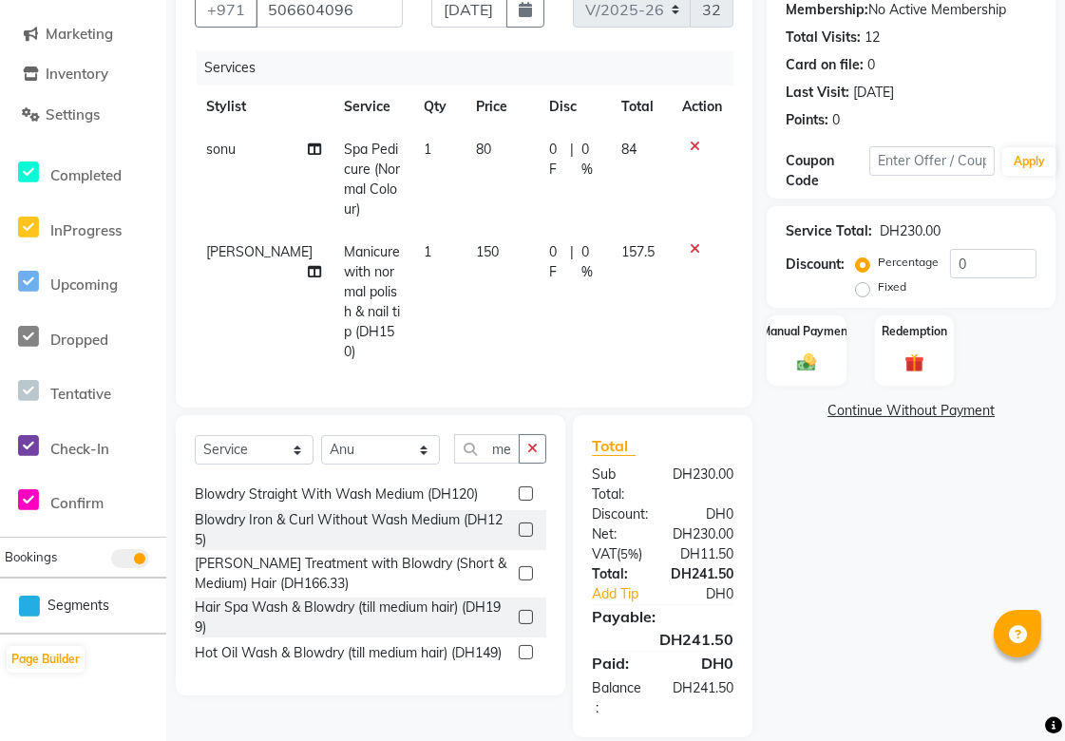
scroll to position [0, 0]
click at [532, 442] on icon "button" at bounding box center [532, 448] width 10 height 13
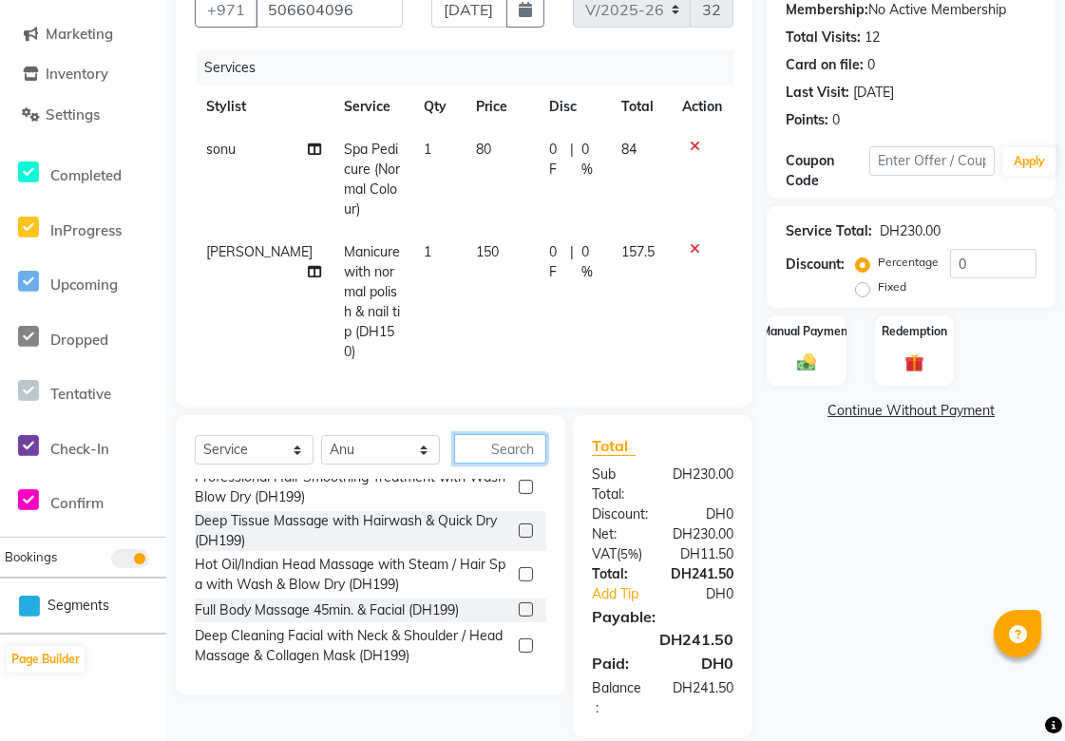
click at [533, 434] on input "text" at bounding box center [500, 448] width 92 height 29
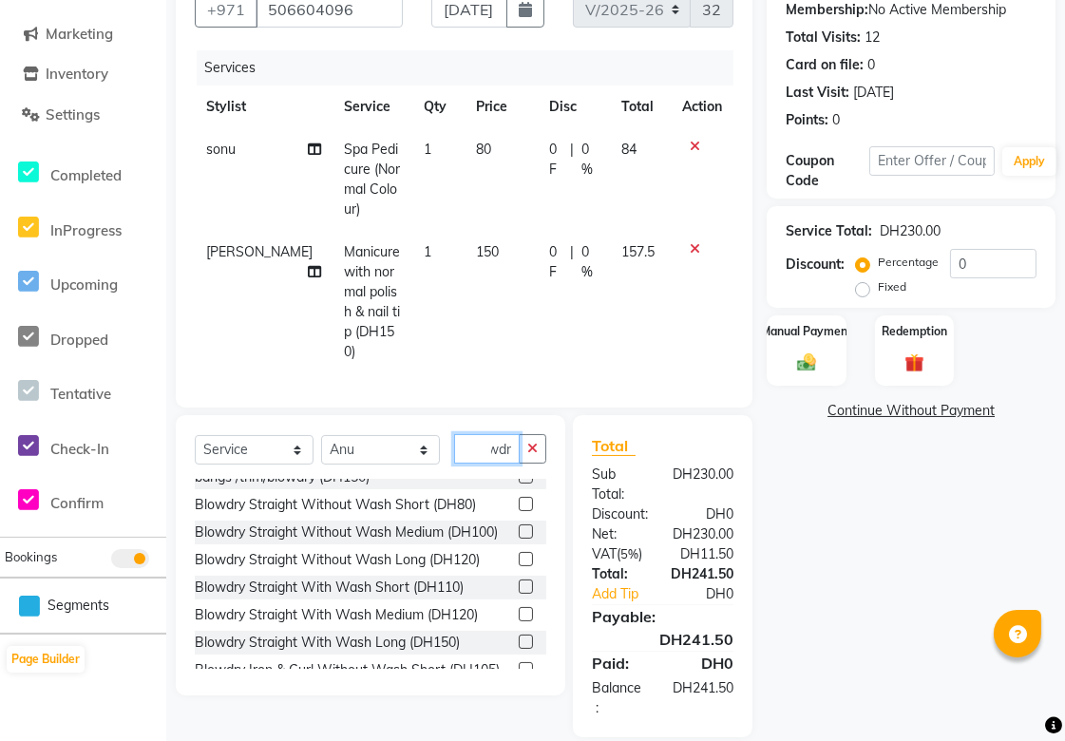
scroll to position [804, 0]
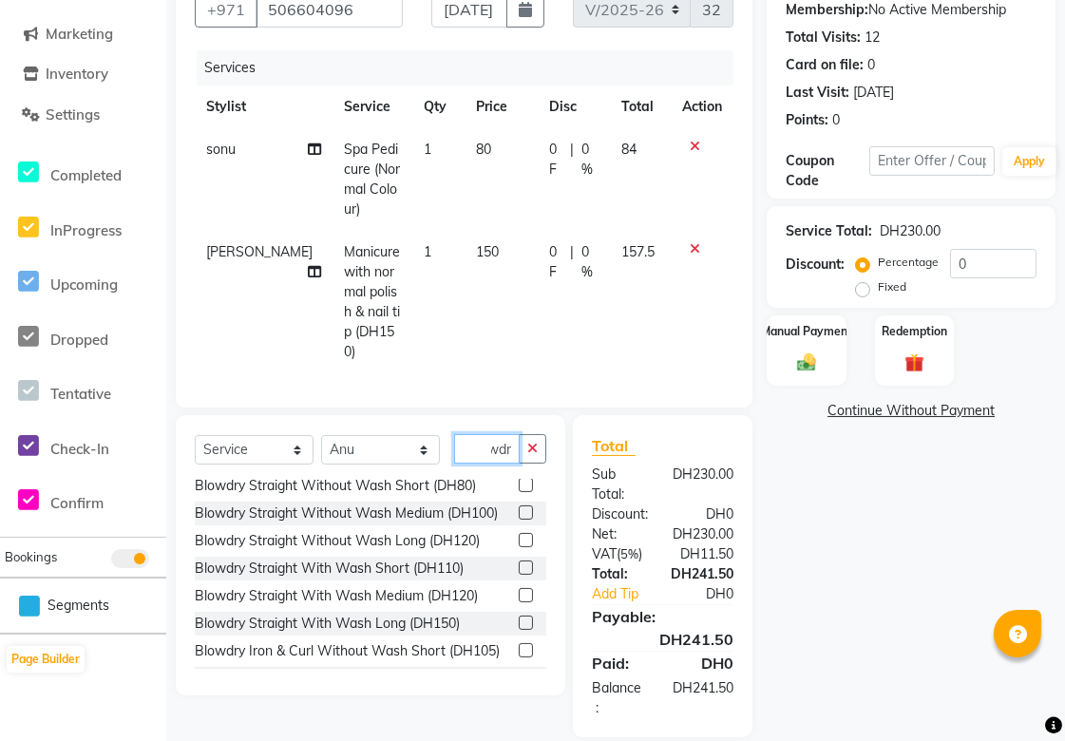
type input "Blowdr"
click at [519, 506] on label at bounding box center [526, 513] width 14 height 14
click at [519, 507] on input "checkbox" at bounding box center [525, 513] width 12 height 12
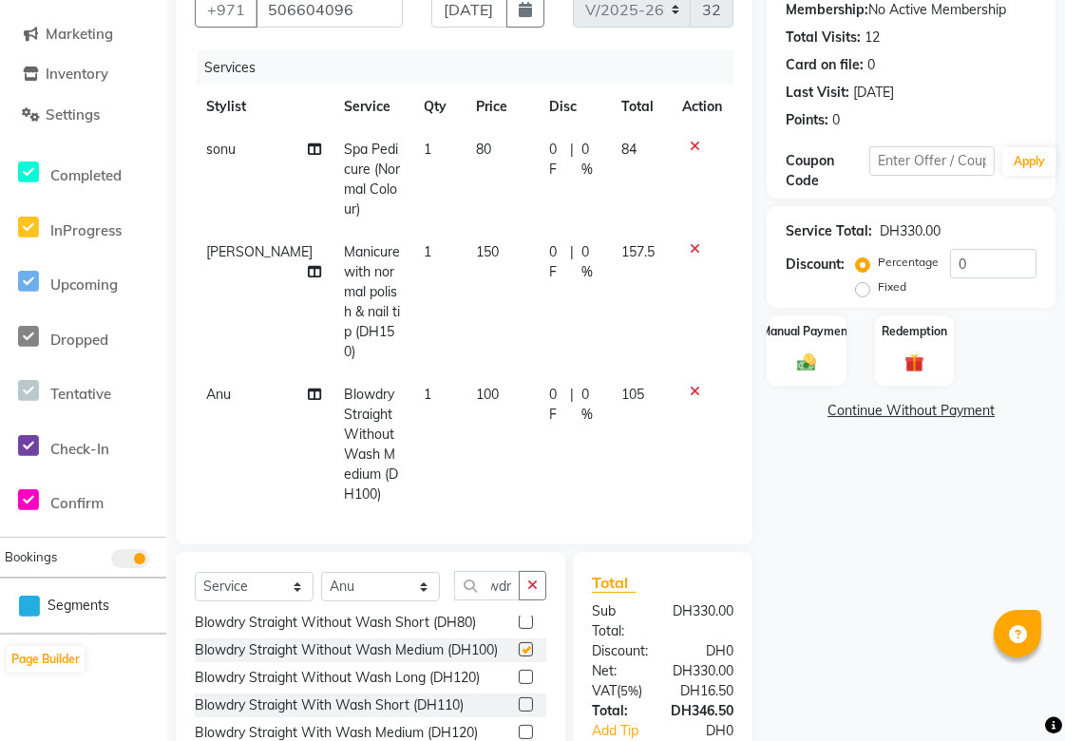
scroll to position [0, 0]
checkbox input "false"
click at [532, 579] on icon "button" at bounding box center [532, 585] width 10 height 13
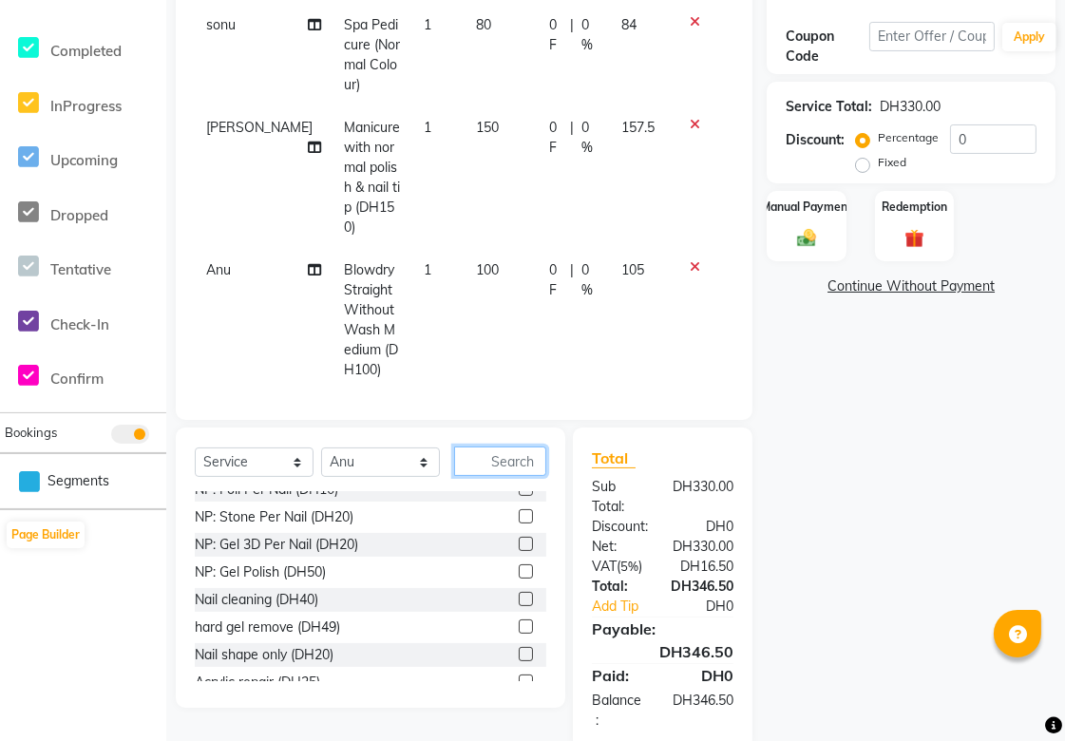
scroll to position [328, 0]
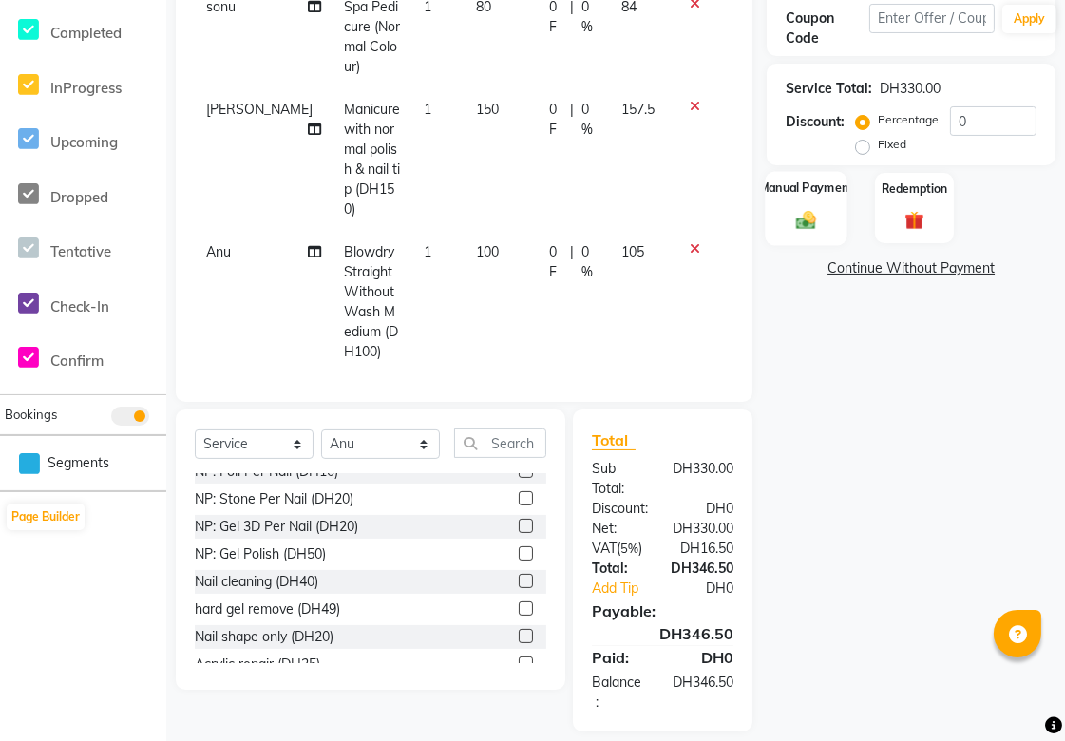
click at [812, 229] on img at bounding box center [807, 220] width 32 height 23
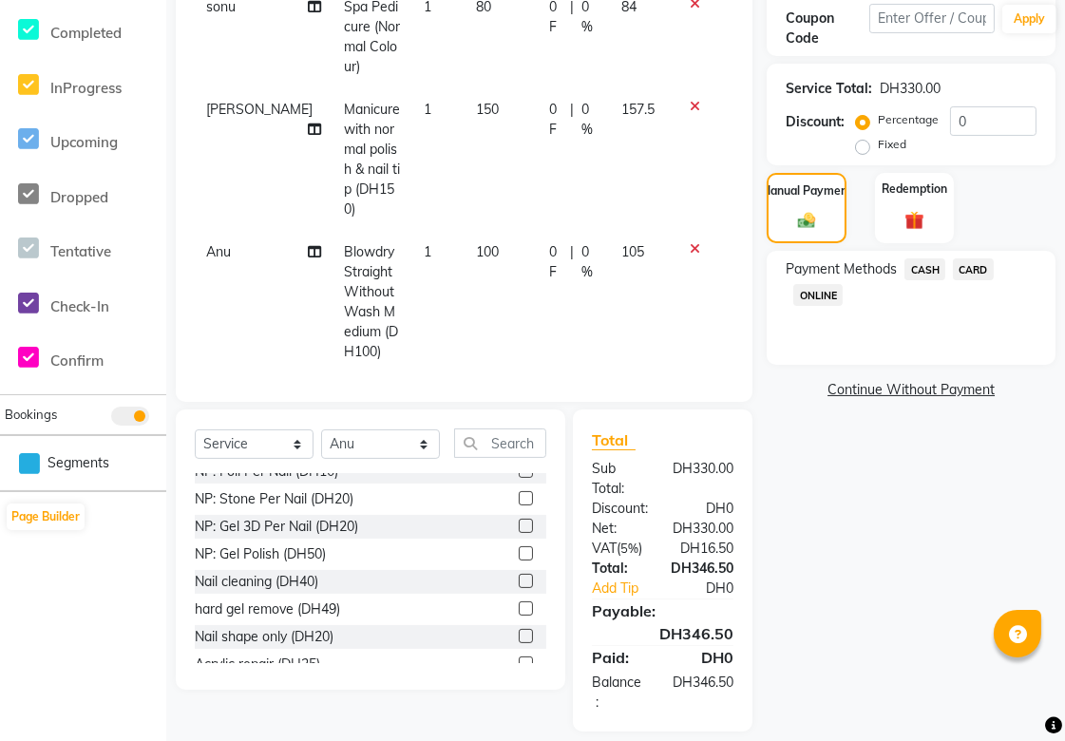
click at [980, 269] on span "CARD" at bounding box center [973, 269] width 41 height 22
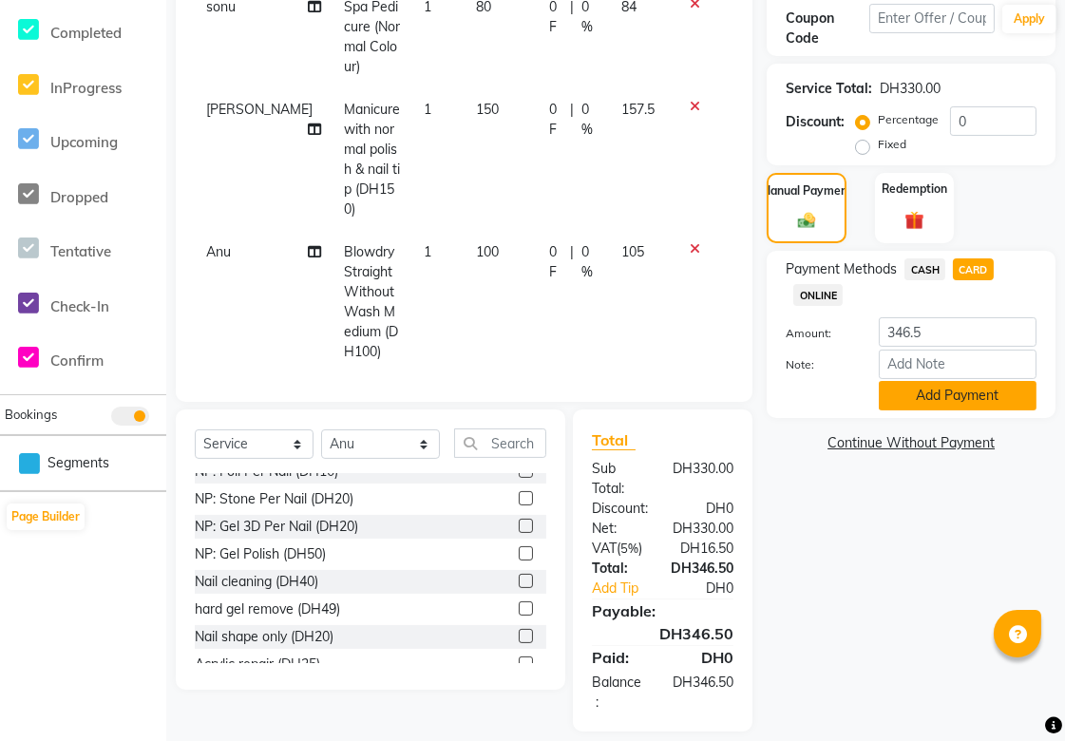
click at [989, 400] on button "Add Payment" at bounding box center [958, 395] width 158 height 29
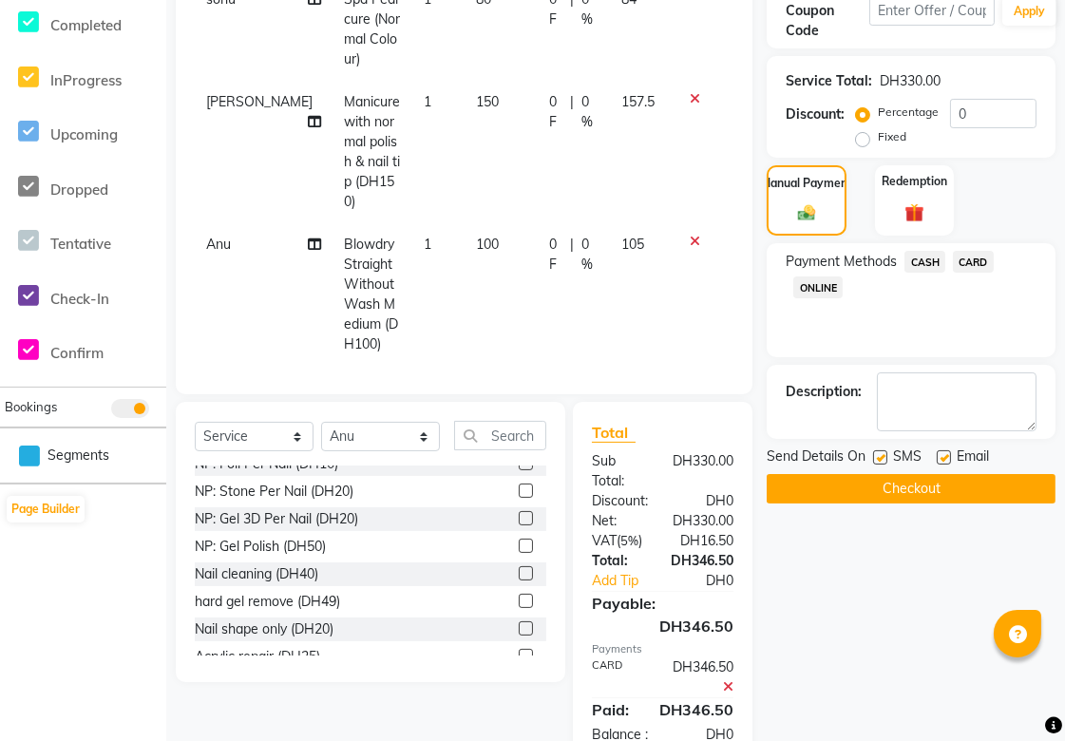
scroll to position [388, 0]
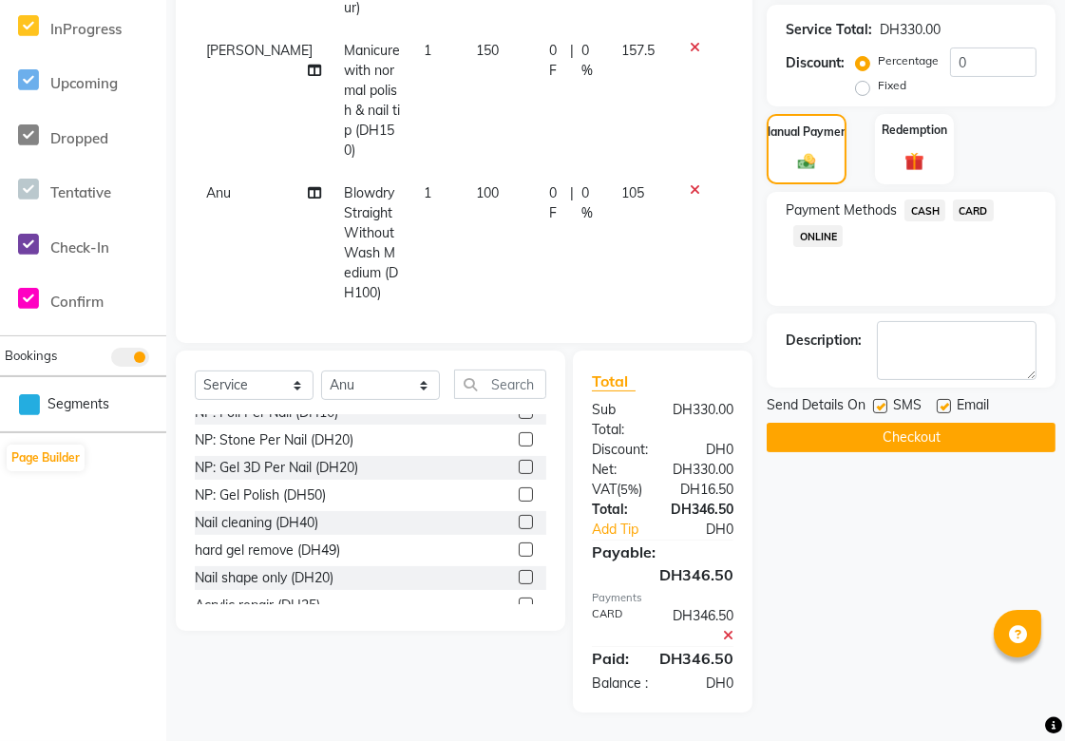
click at [993, 438] on button "Checkout" at bounding box center [911, 437] width 289 height 29
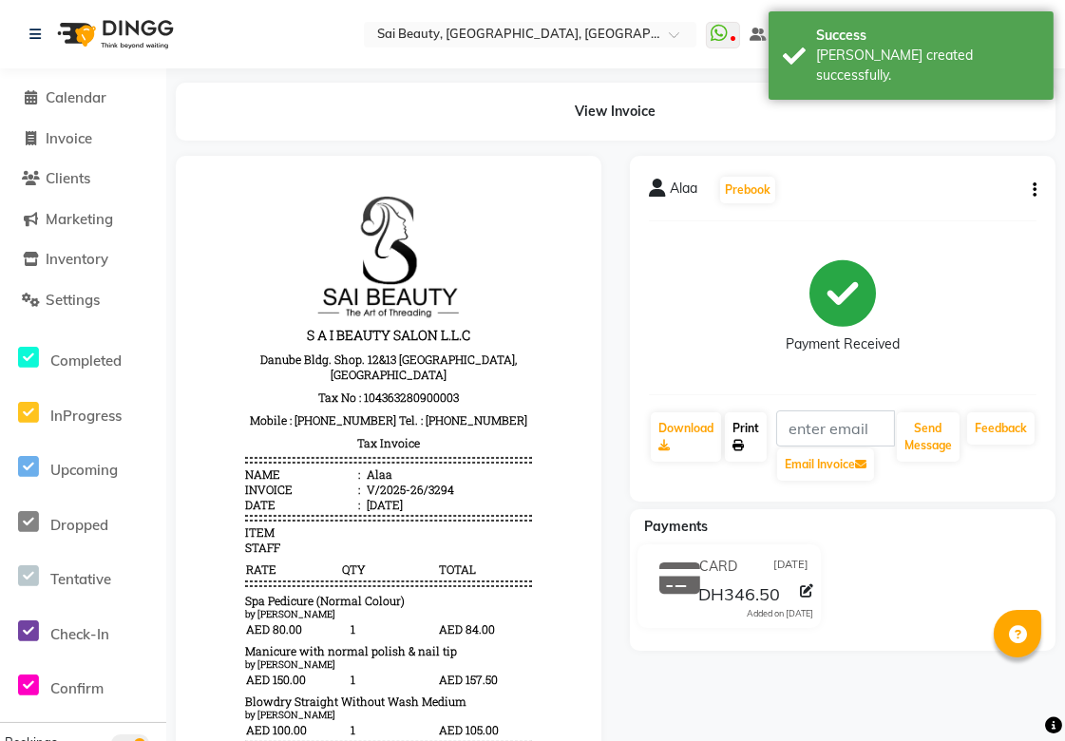
click at [744, 440] on icon at bounding box center [738, 445] width 11 height 11
click at [84, 93] on span "Calendar" at bounding box center [76, 97] width 61 height 18
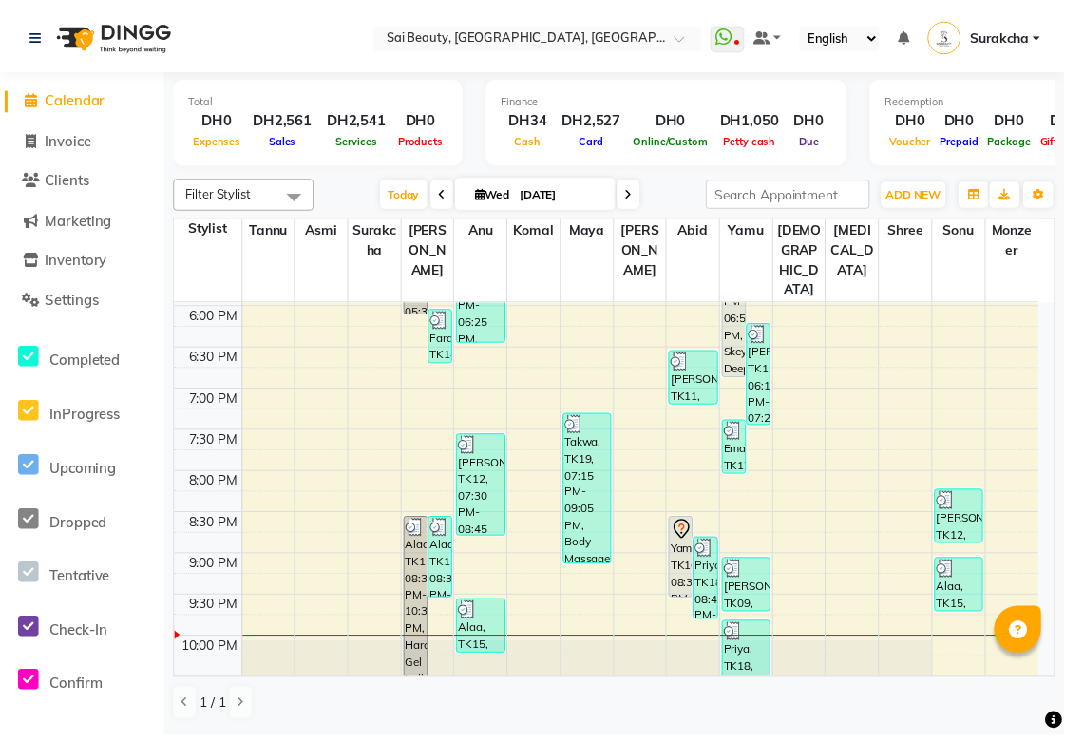
scroll to position [756, 0]
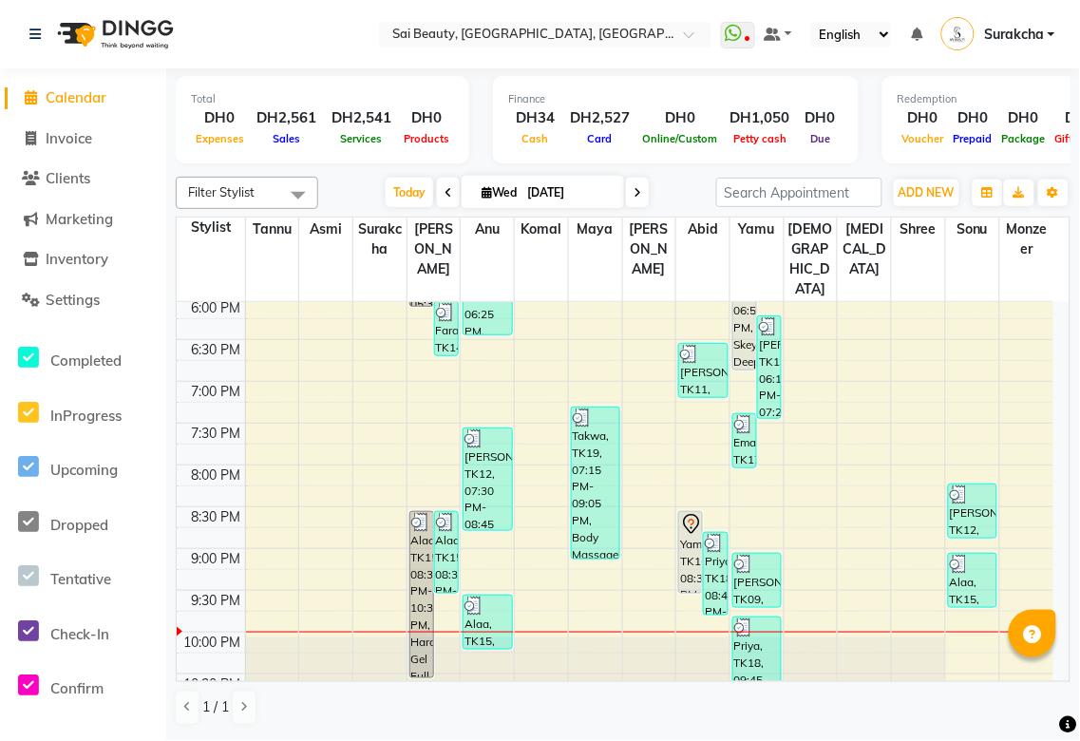
click at [691, 512] on div "Yamama, TK16, 08:30 PM-09:30 PM, Roots Color [MEDICAL_DATA] Free / Hair Spa wit…" at bounding box center [690, 552] width 23 height 81
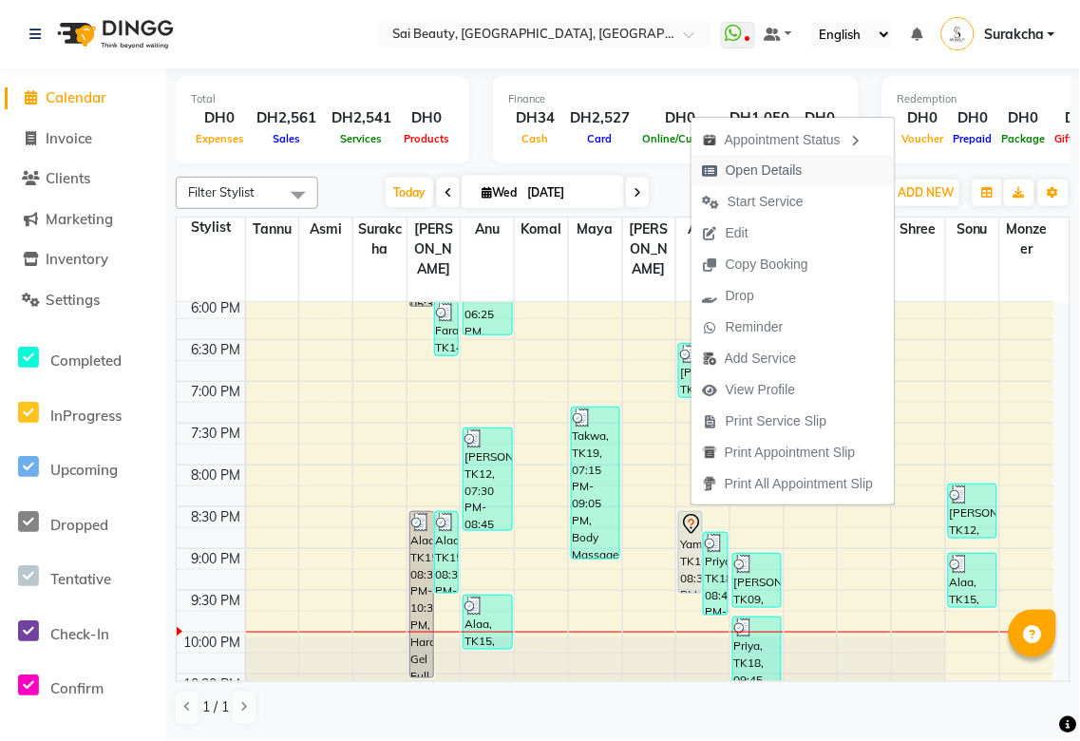
click at [785, 168] on span "Open Details" at bounding box center [764, 171] width 77 height 20
select select "7"
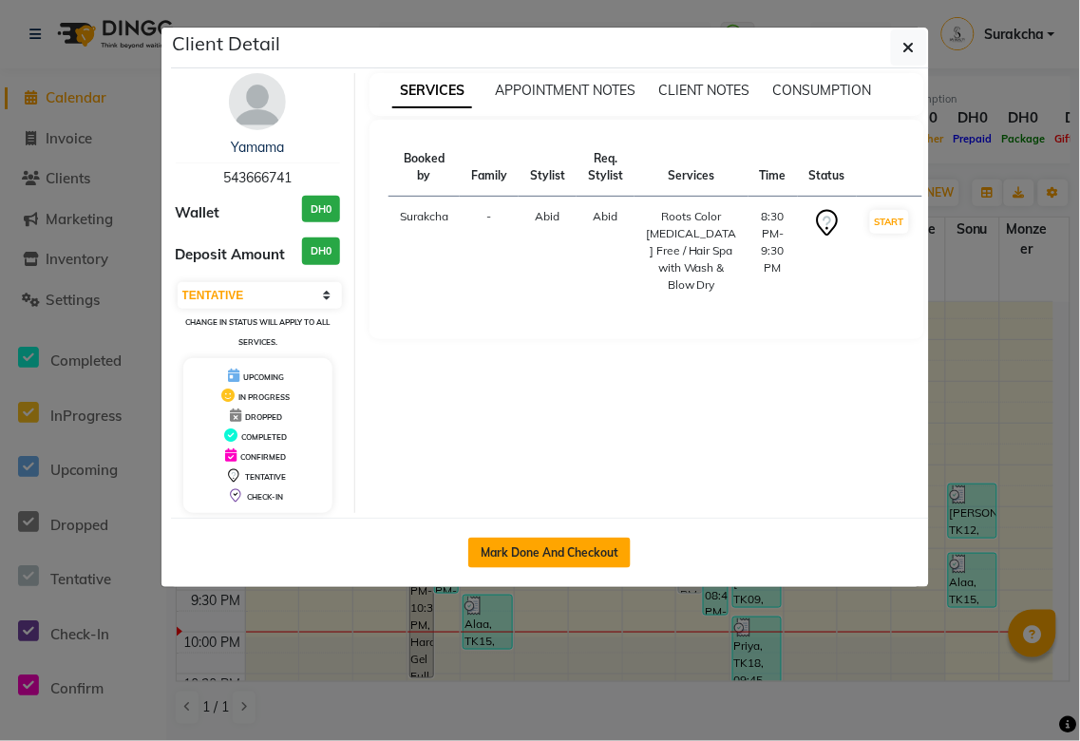
click at [578, 549] on button "Mark Done And Checkout" at bounding box center [549, 553] width 162 height 30
select select "service"
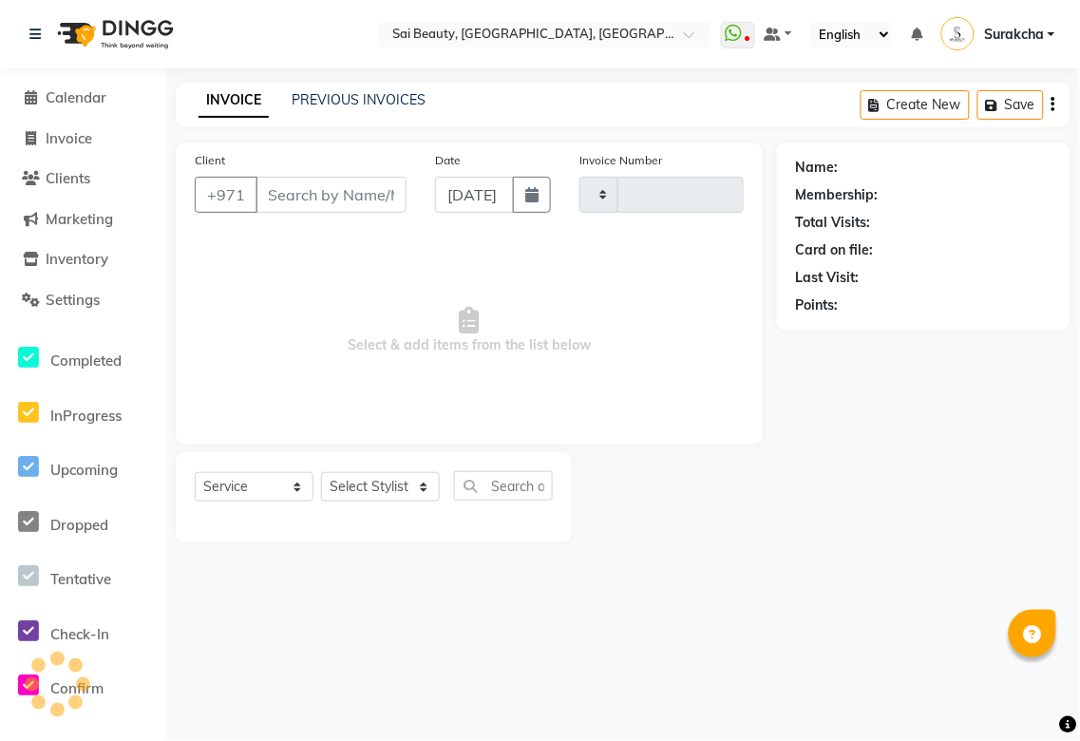
type input "3295"
select select "5352"
type input "543666741"
select select "59146"
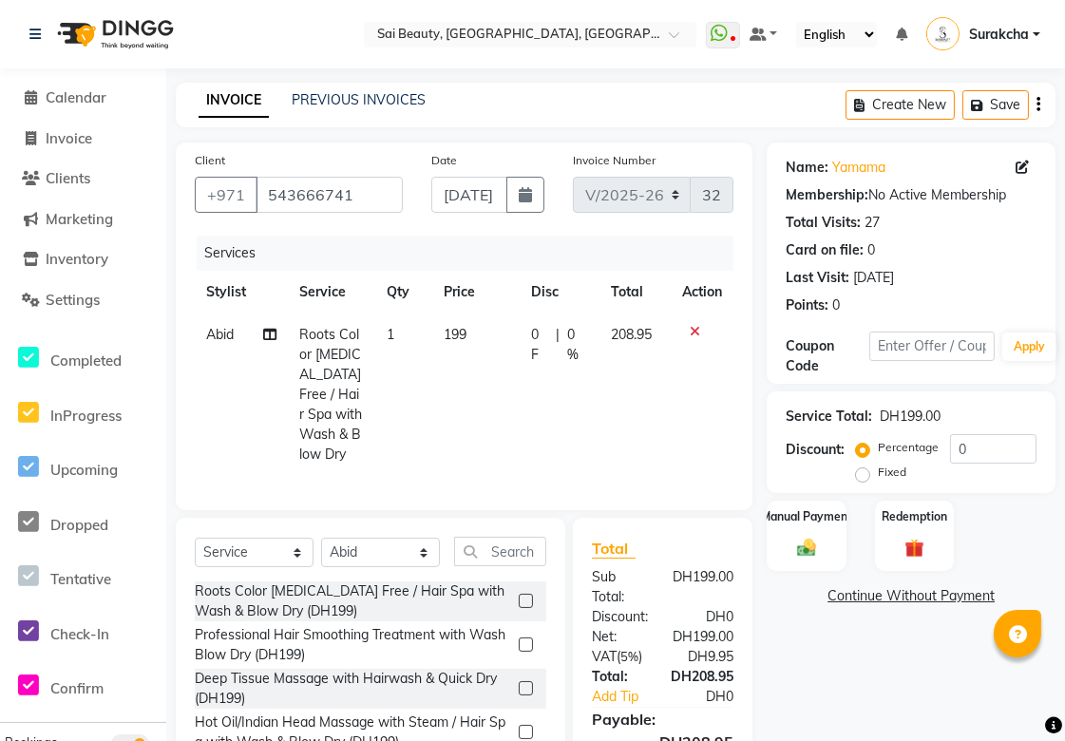
scroll to position [143, 0]
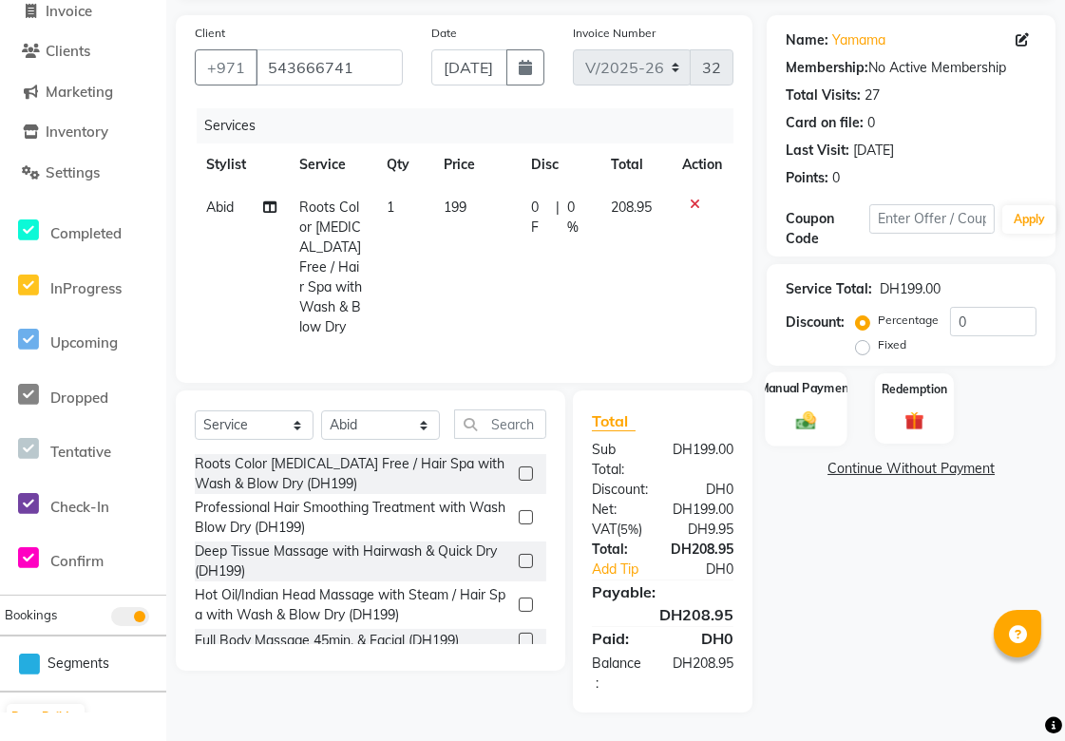
click at [801, 413] on img at bounding box center [807, 421] width 32 height 23
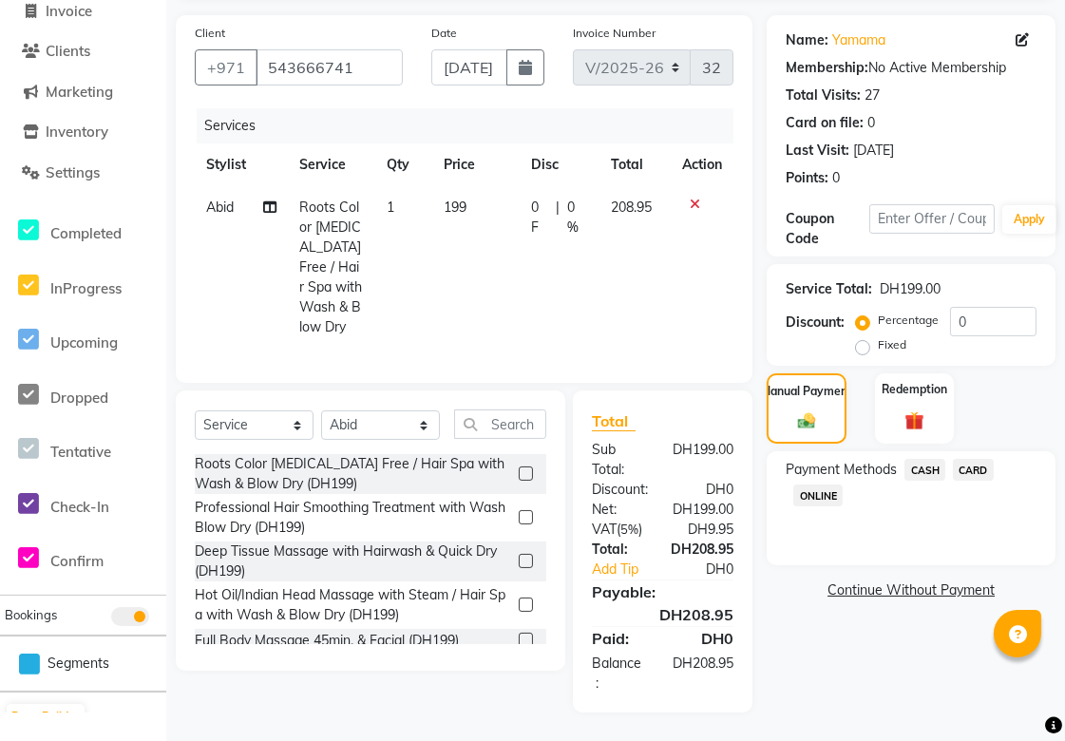
click at [979, 459] on span "CARD" at bounding box center [973, 470] width 41 height 22
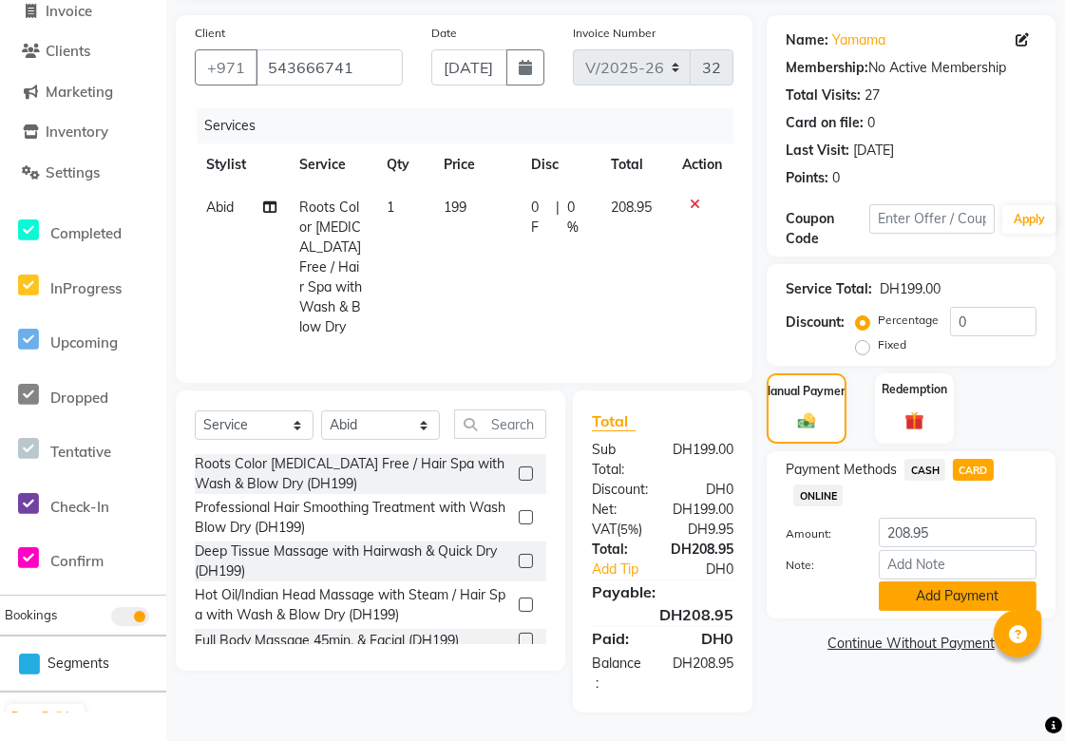
click at [986, 584] on button "Add Payment" at bounding box center [958, 596] width 158 height 29
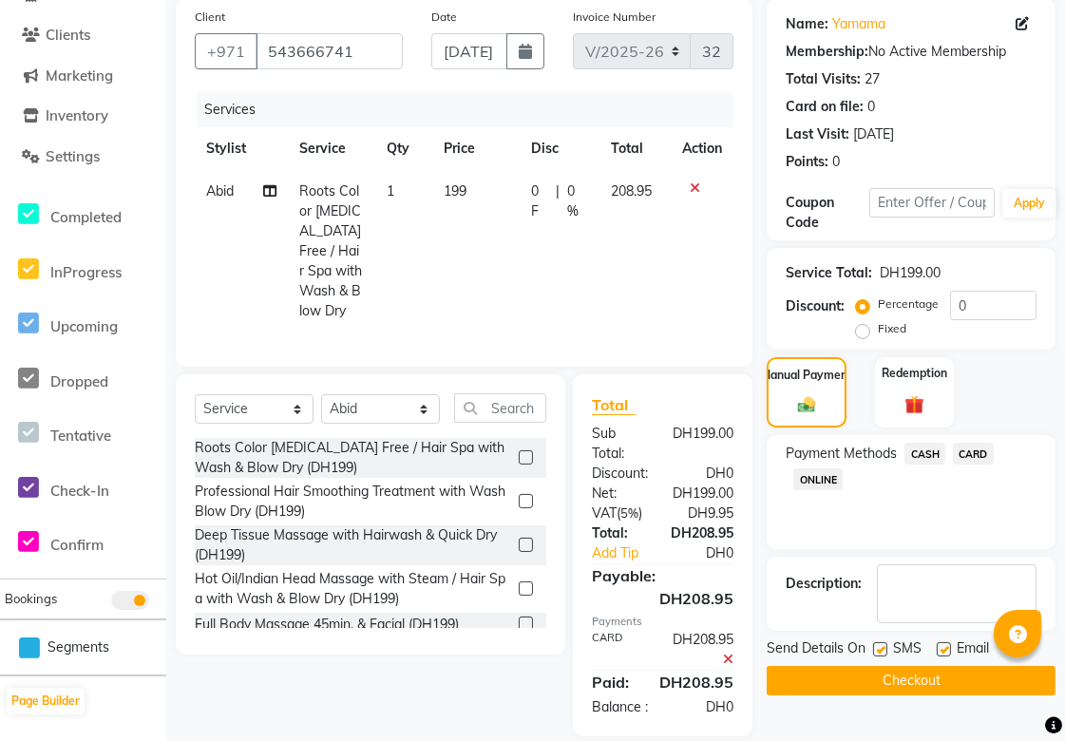
scroll to position [202, 0]
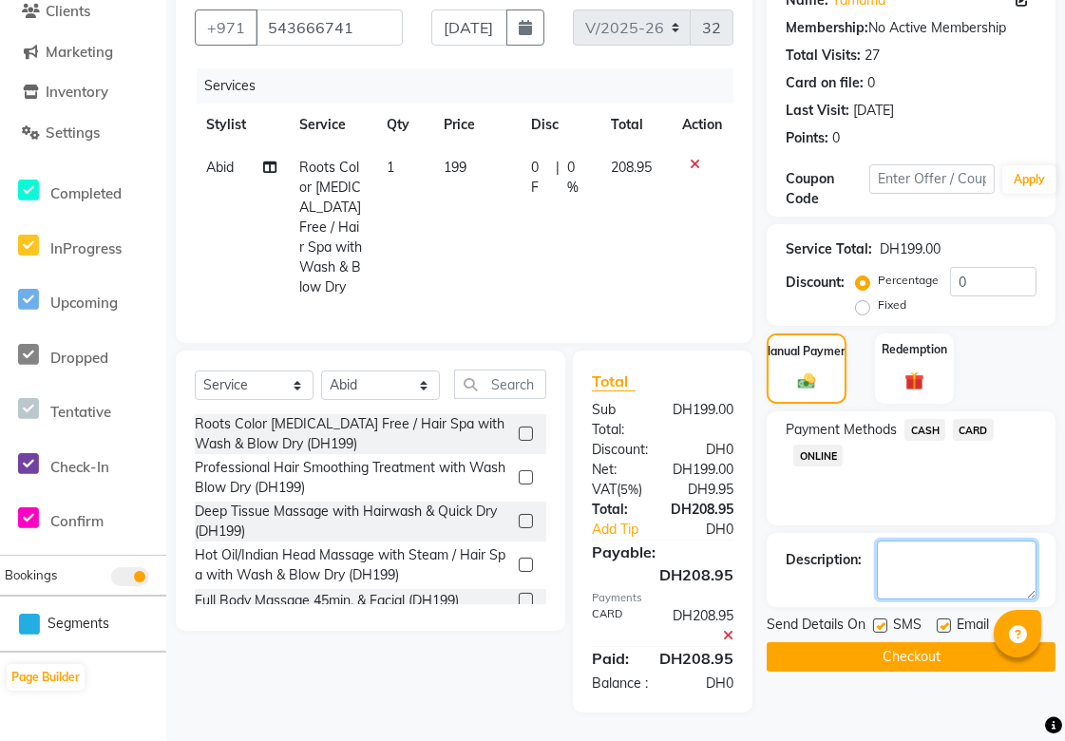
click at [936, 541] on textarea at bounding box center [957, 570] width 160 height 59
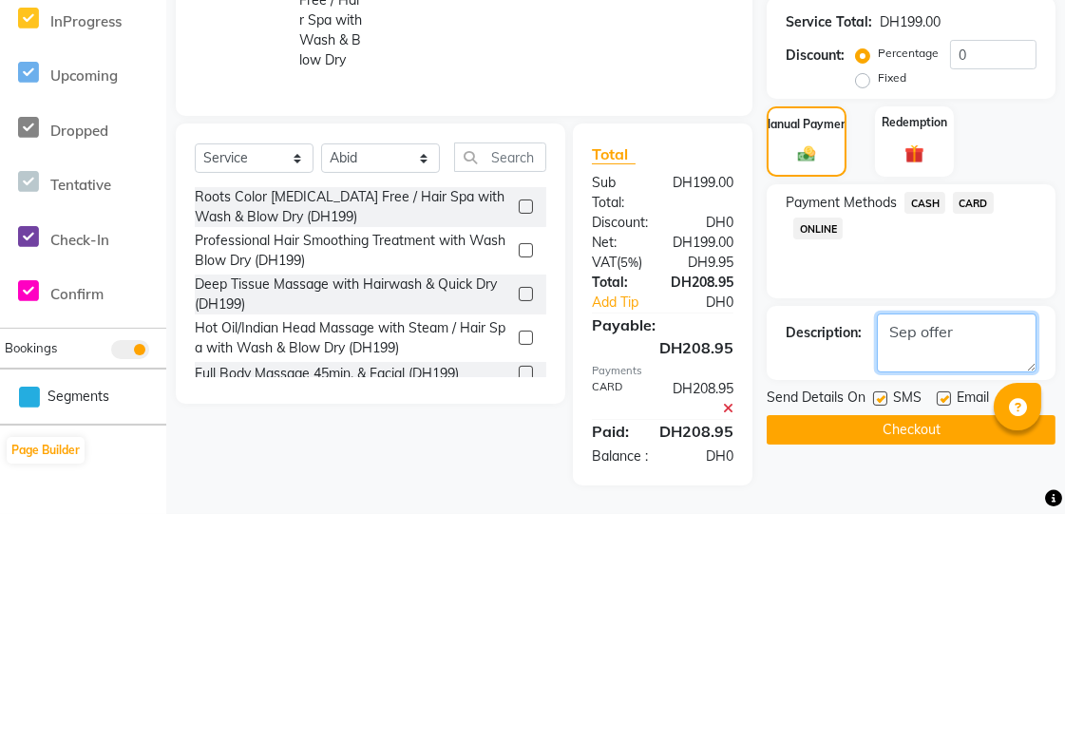
type textarea "Sep offer"
click at [939, 642] on button "Checkout" at bounding box center [911, 656] width 289 height 29
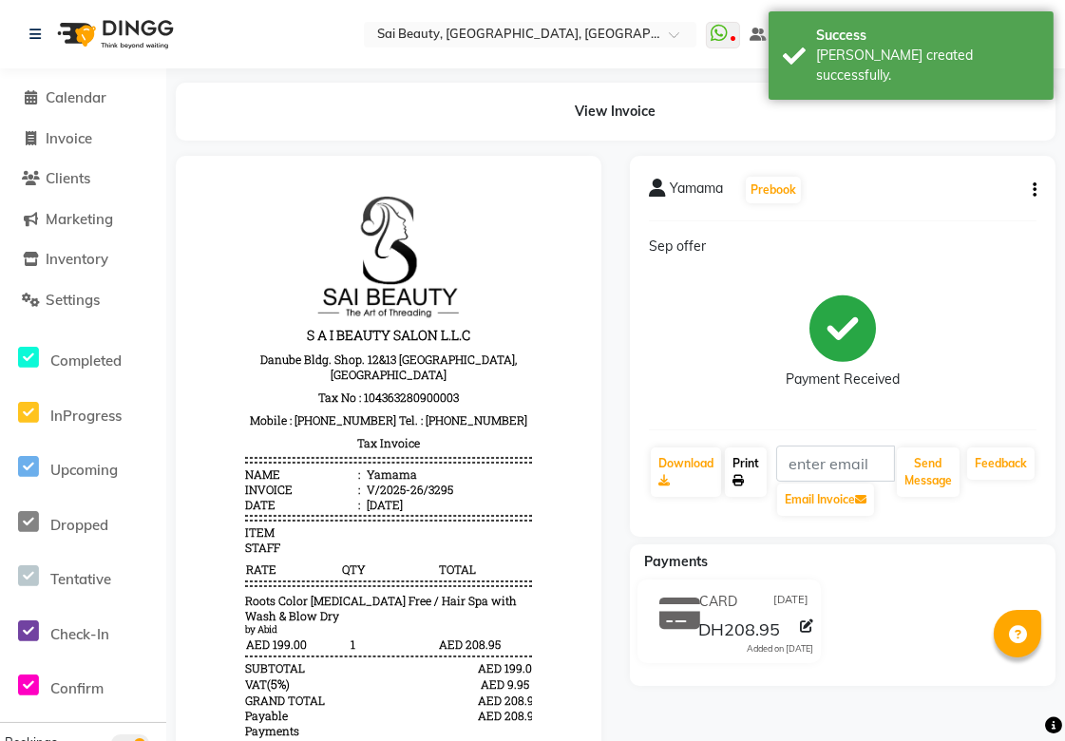
click at [753, 479] on link "Print" at bounding box center [746, 472] width 42 height 49
click at [67, 103] on span "Calendar" at bounding box center [76, 97] width 61 height 18
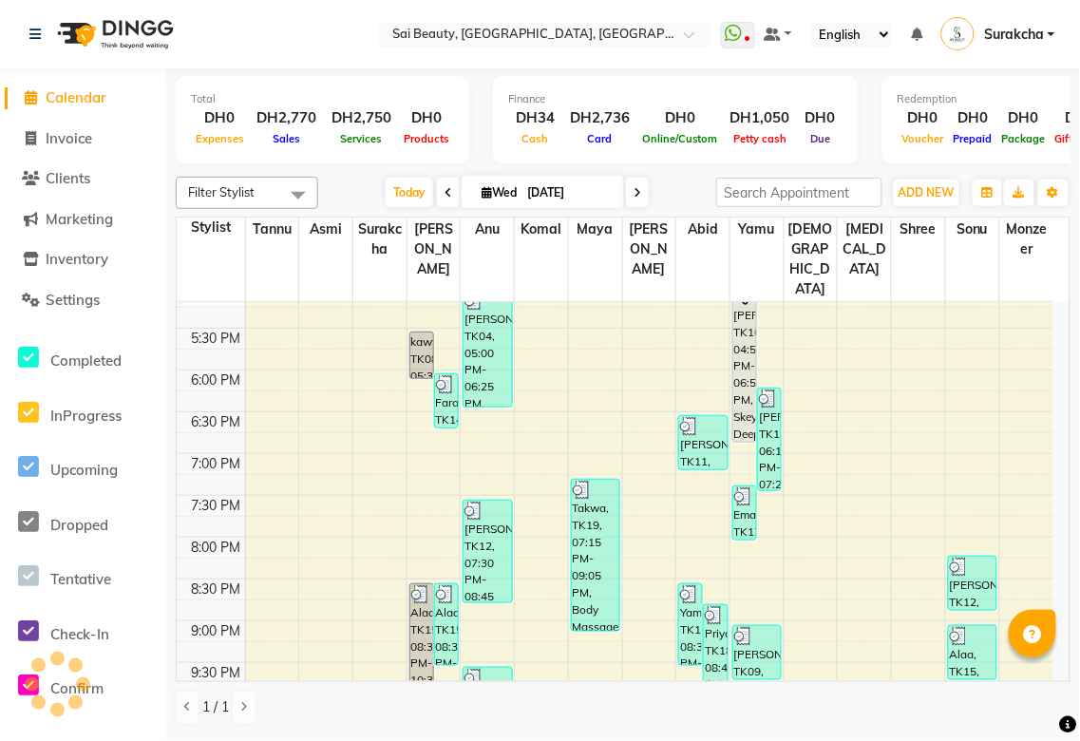
scroll to position [648, 0]
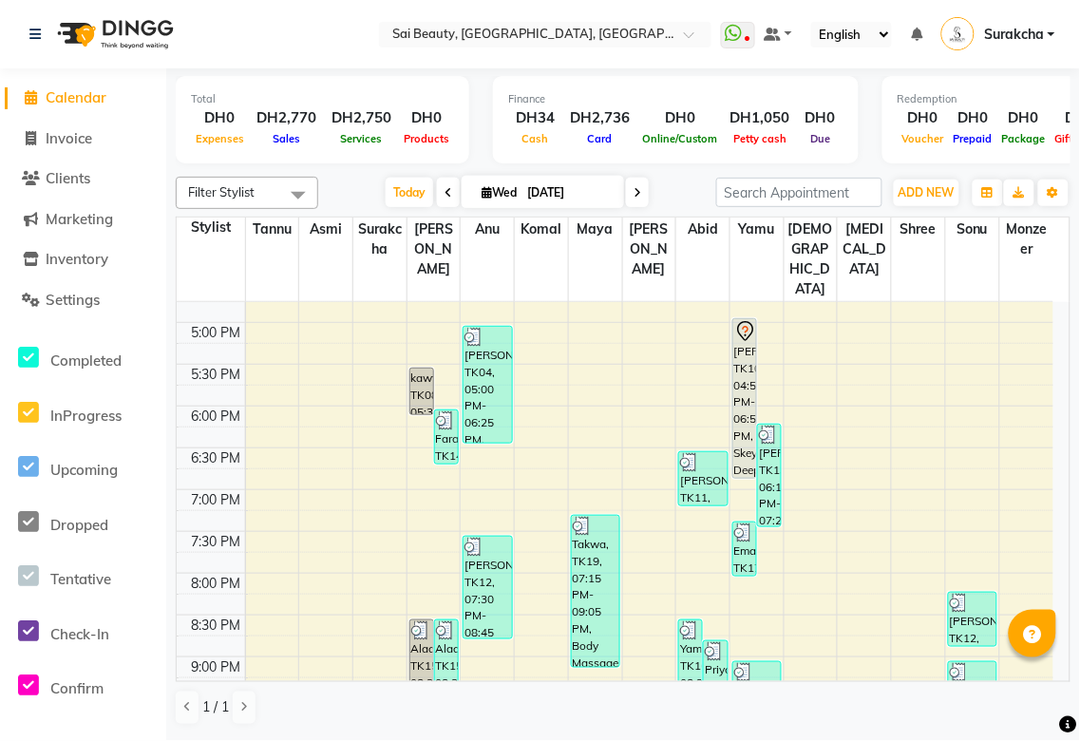
click at [743, 342] on div "[PERSON_NAME], TK10, 04:55 PM-06:50 PM, Skeyndor Deep Cleaning Facial (60 Mins)…" at bounding box center [745, 398] width 23 height 159
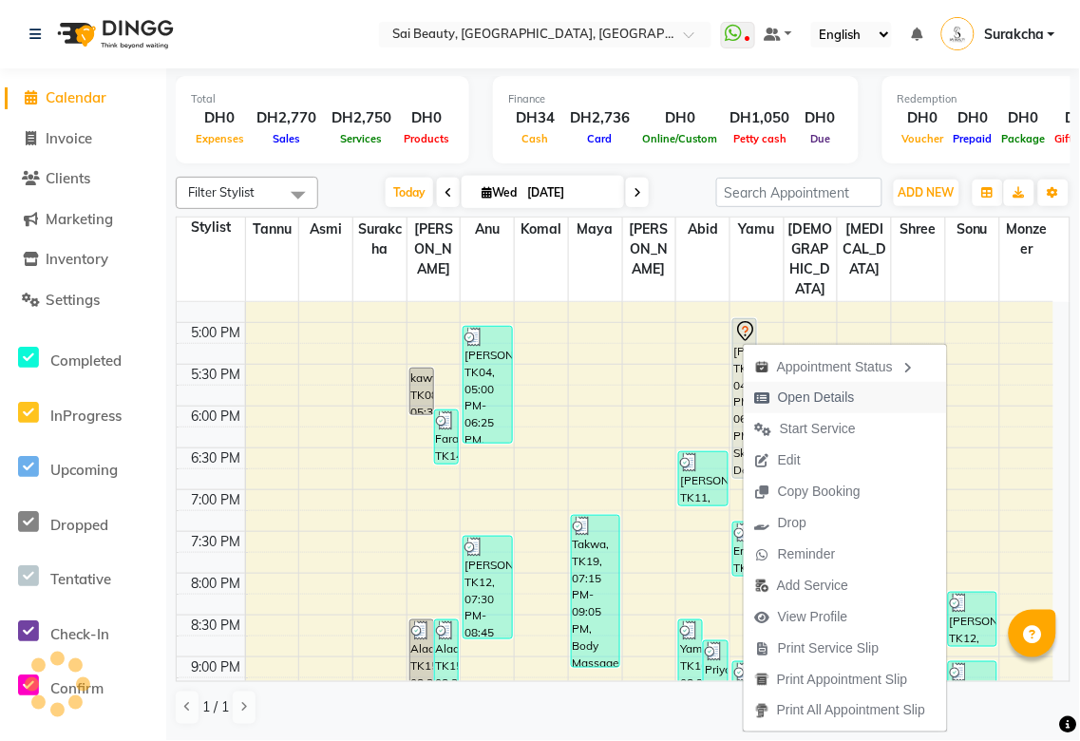
click at [824, 392] on span "Open Details" at bounding box center [816, 398] width 77 height 20
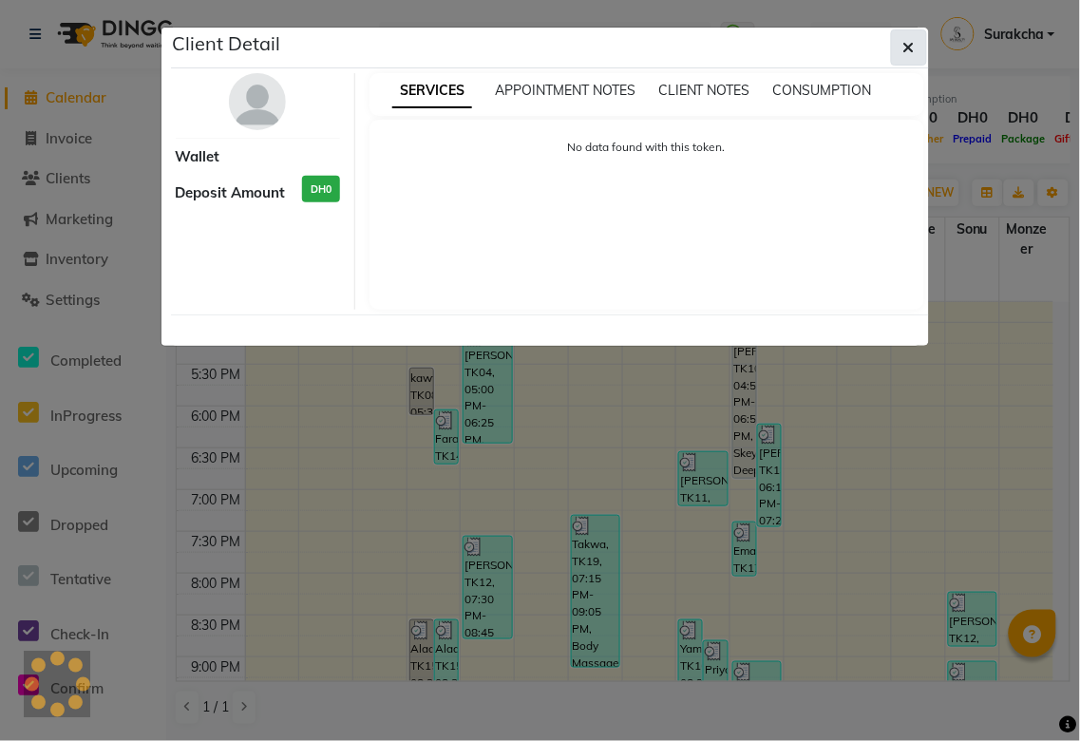
click at [904, 48] on icon "button" at bounding box center [909, 47] width 11 height 15
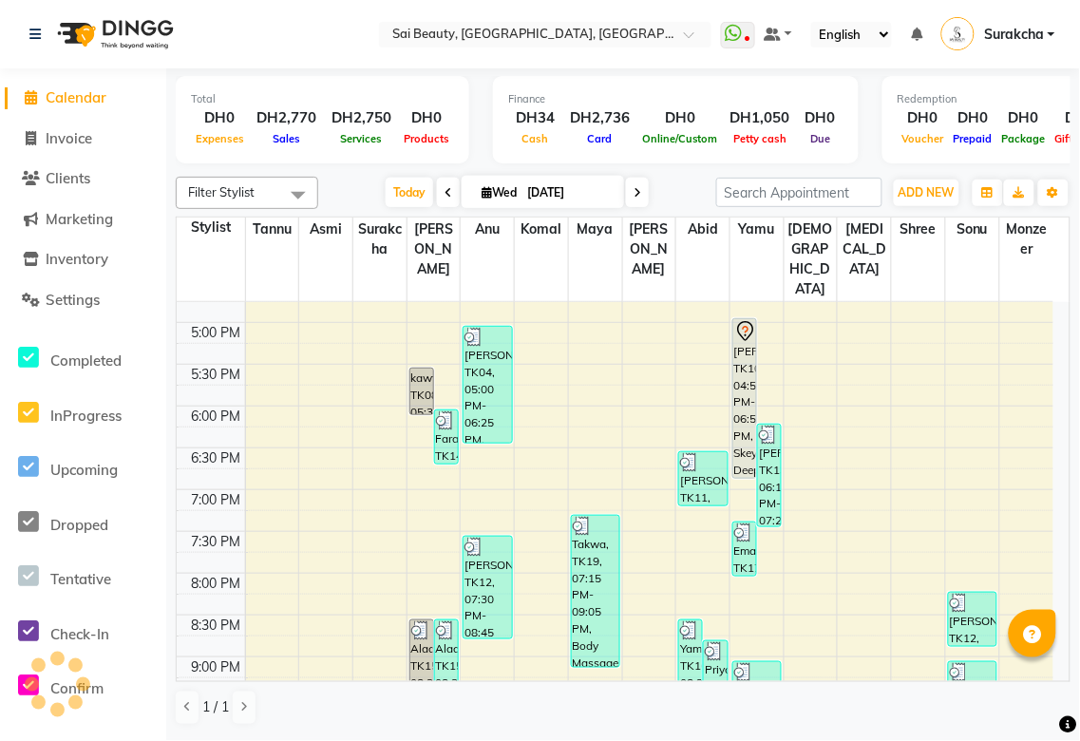
click at [736, 349] on div "[PERSON_NAME], TK10, 04:55 PM-06:50 PM, Skeyndor Deep Cleaning Facial (60 Mins)…" at bounding box center [745, 398] width 23 height 159
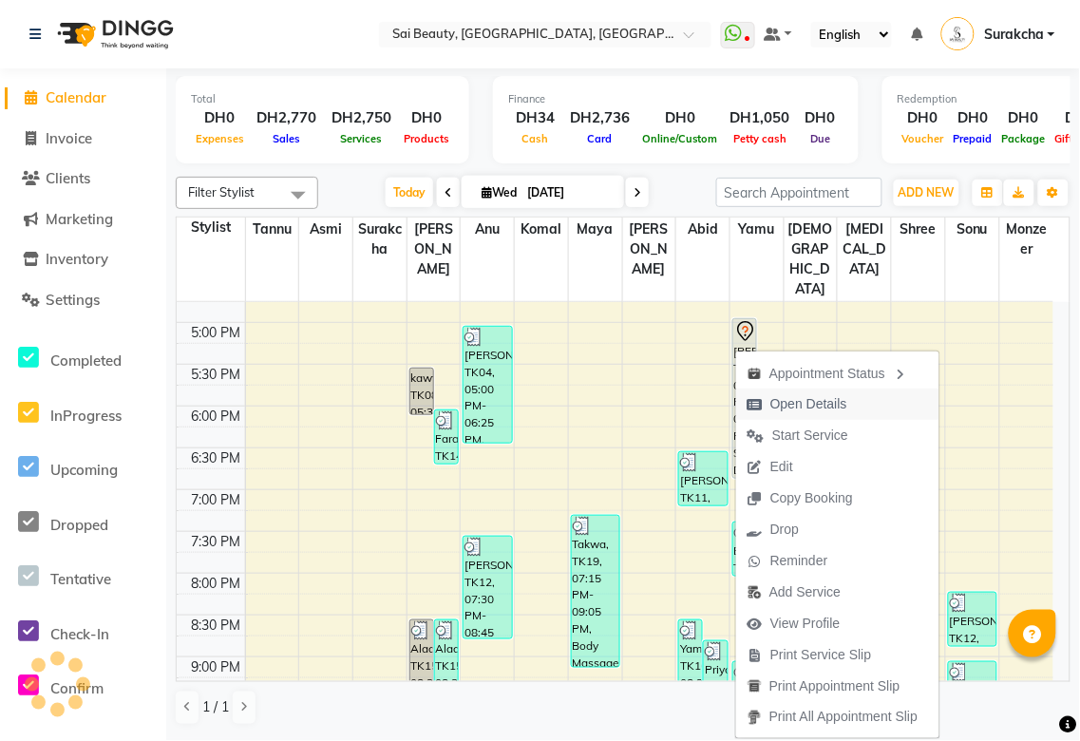
click at [825, 404] on span "Open Details" at bounding box center [809, 404] width 77 height 20
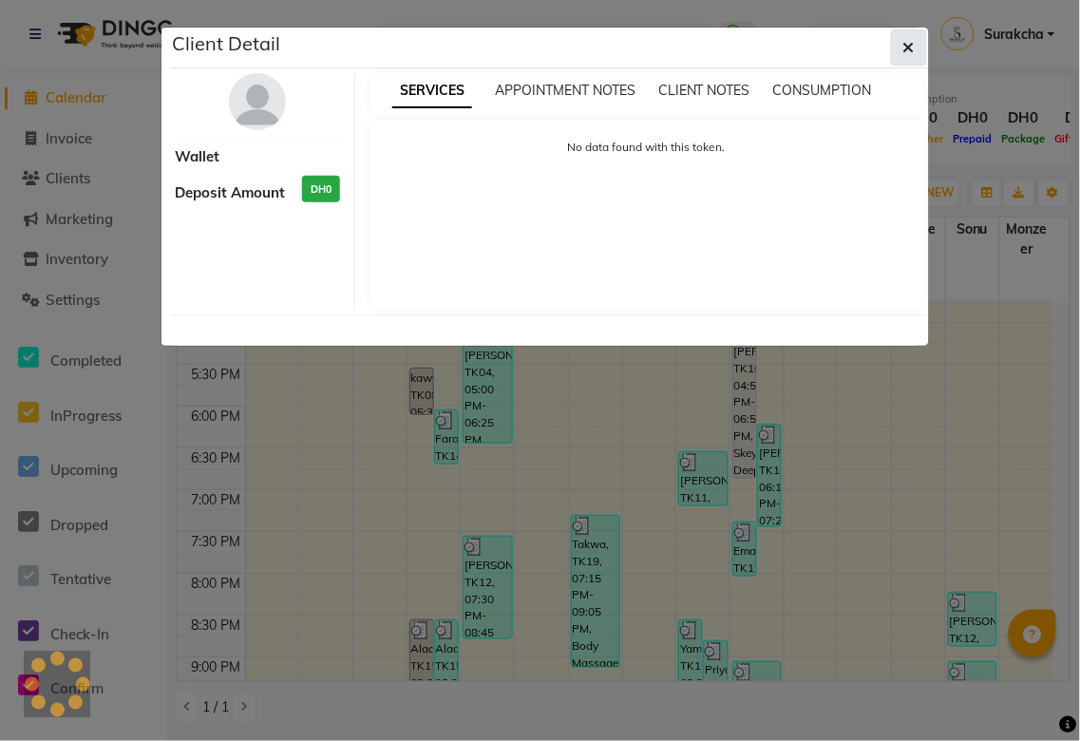
click at [908, 46] on icon "button" at bounding box center [909, 47] width 11 height 15
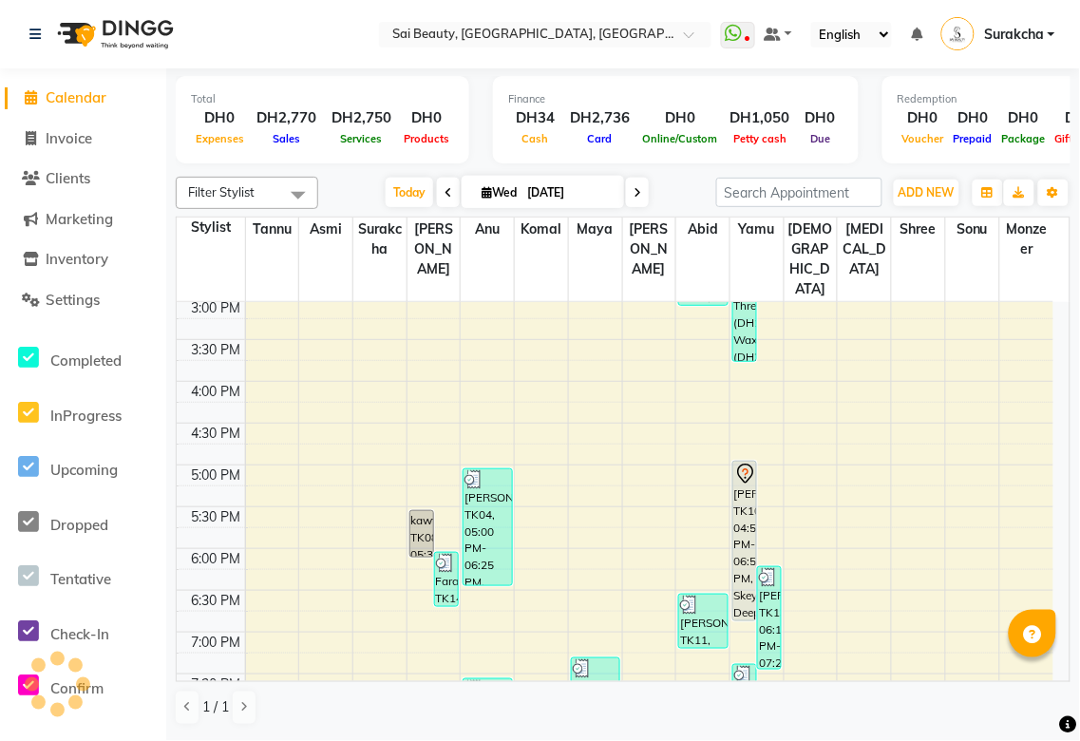
scroll to position [473, 0]
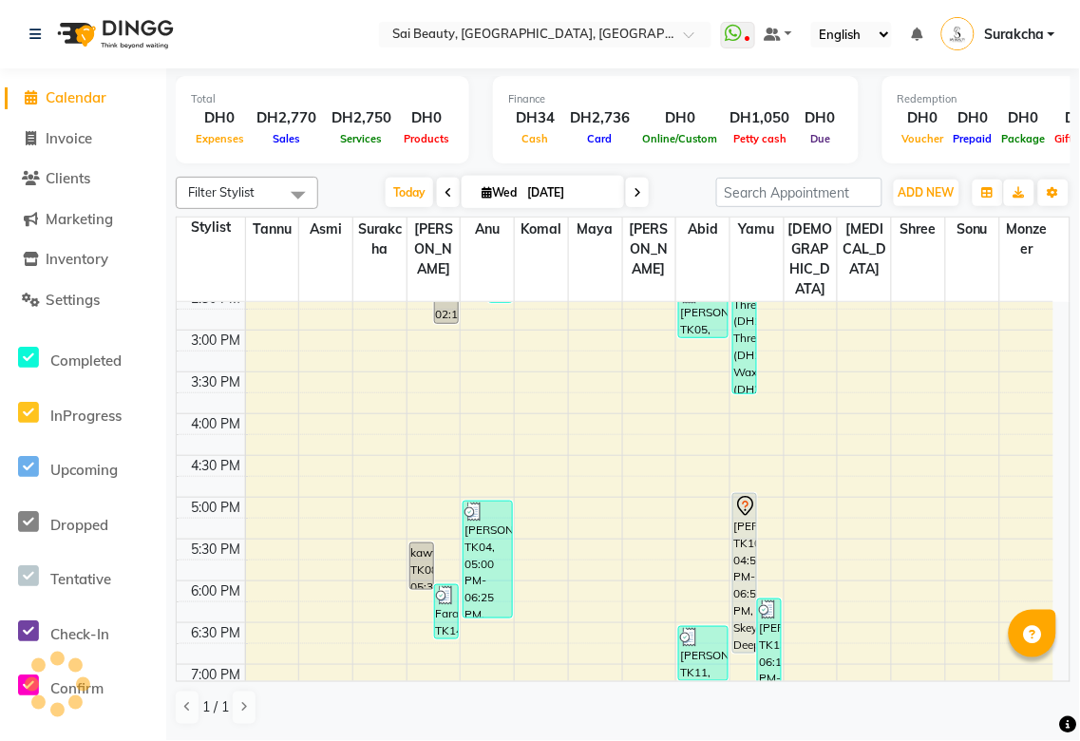
click at [742, 497] on div "[PERSON_NAME], TK10, 04:55 PM-06:50 PM, Skeyndor Deep Cleaning Facial (60 Mins)…" at bounding box center [745, 573] width 23 height 159
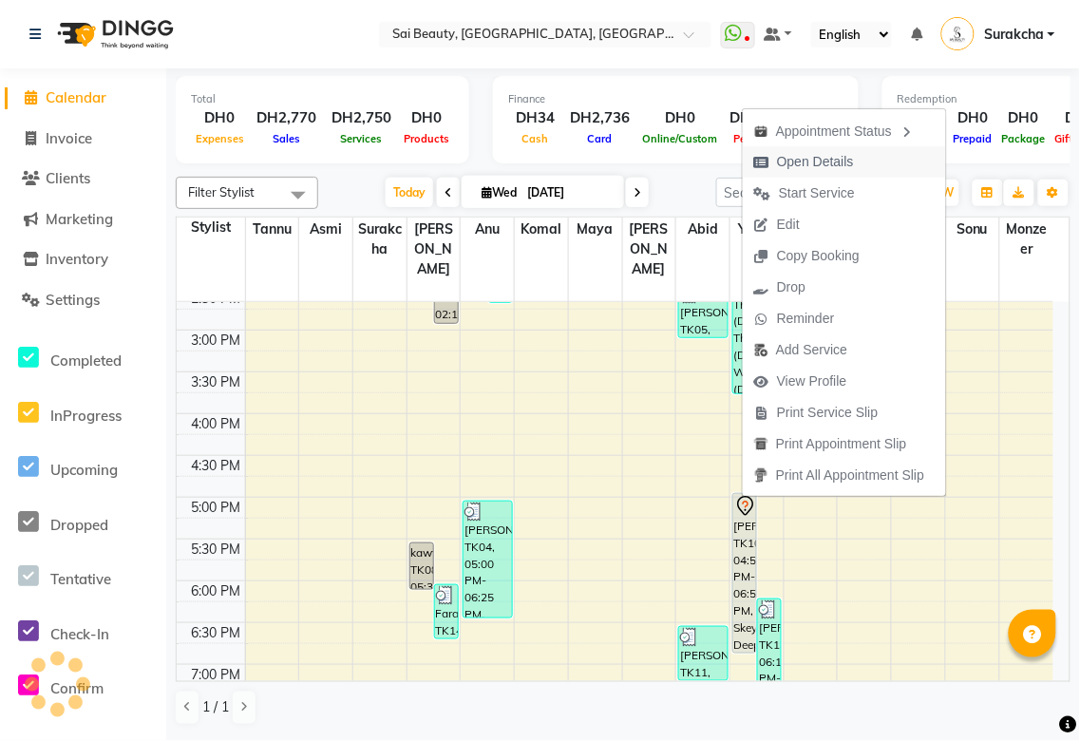
click at [839, 162] on span "Open Details" at bounding box center [815, 162] width 77 height 20
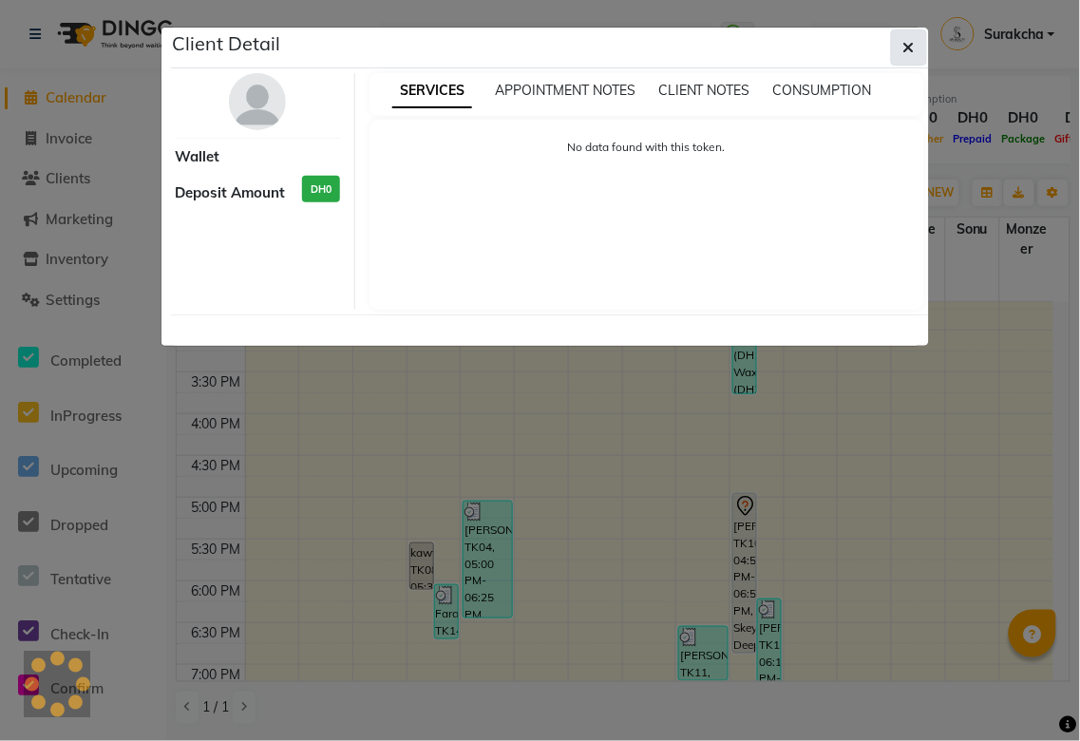
click at [906, 51] on icon "button" at bounding box center [909, 47] width 11 height 15
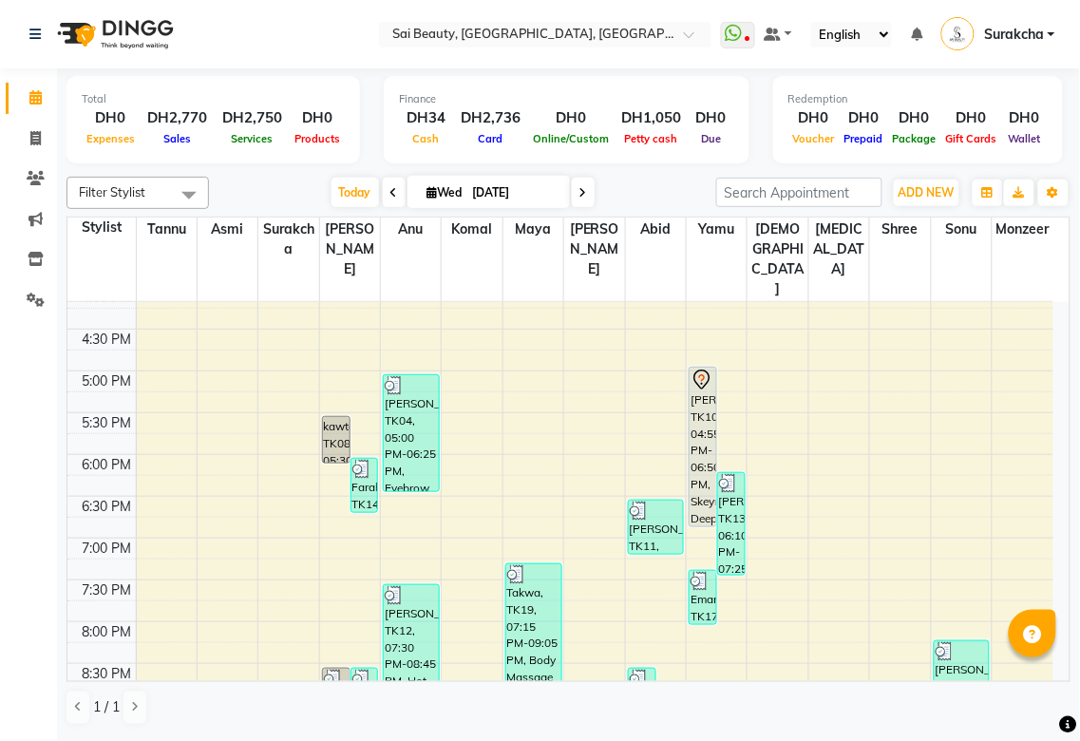
scroll to position [623, 0]
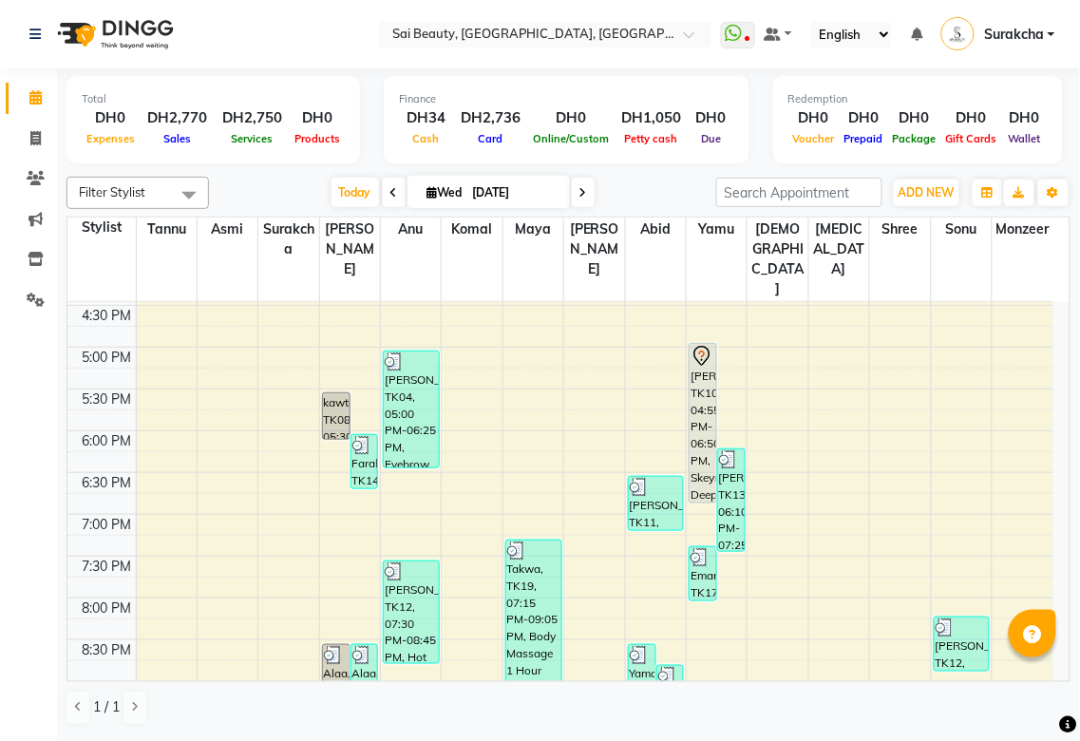
click at [710, 386] on div "[PERSON_NAME], TK10, 04:55 PM-06:50 PM, Skeyndor Deep Cleaning Facial (60 Mins)…" at bounding box center [703, 423] width 27 height 159
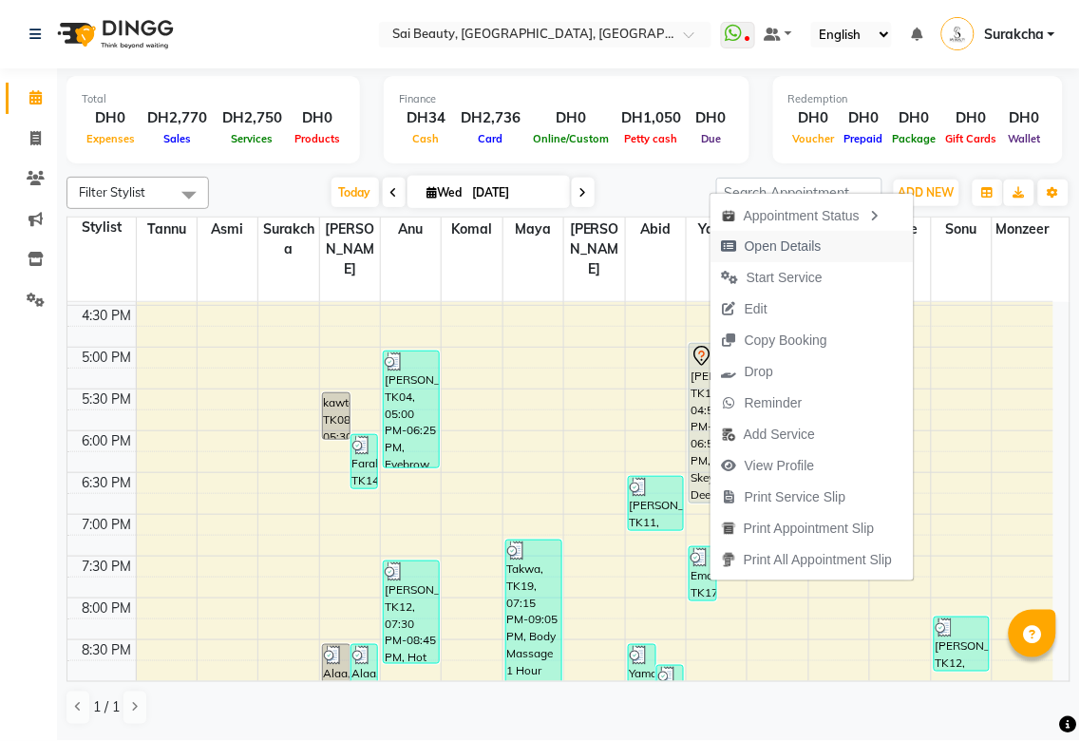
click at [779, 239] on span "Open Details" at bounding box center [783, 247] width 77 height 20
select select "7"
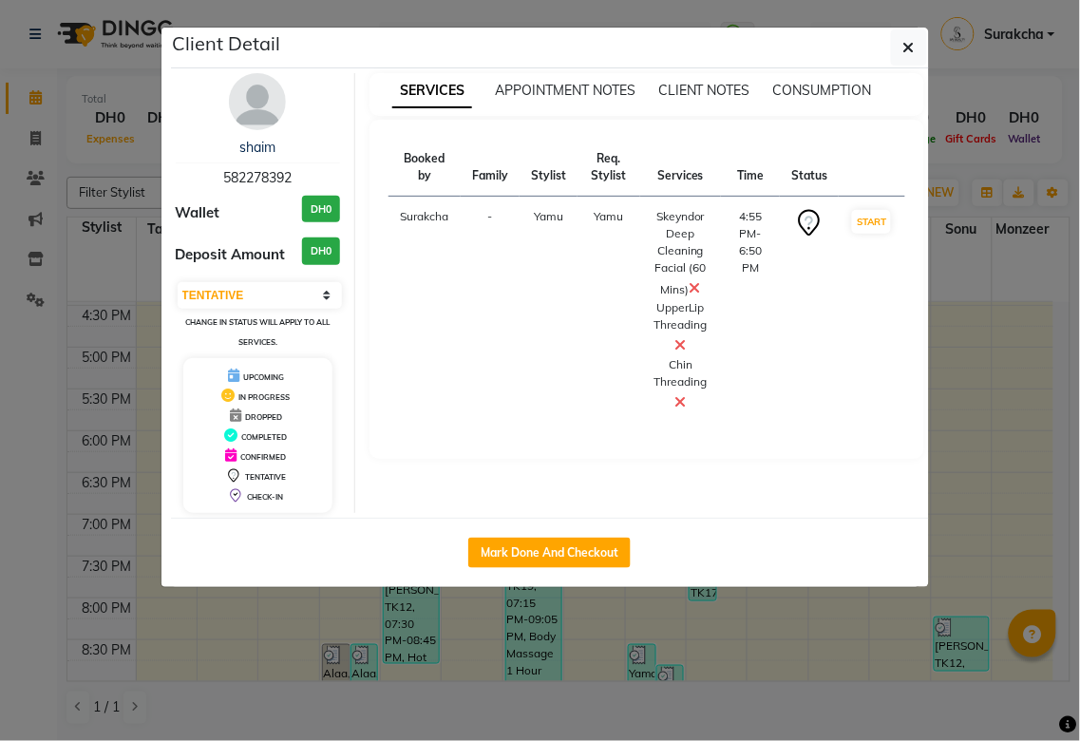
scroll to position [0, 0]
click at [578, 555] on button "Mark Done And Checkout" at bounding box center [549, 553] width 162 height 30
select select "service"
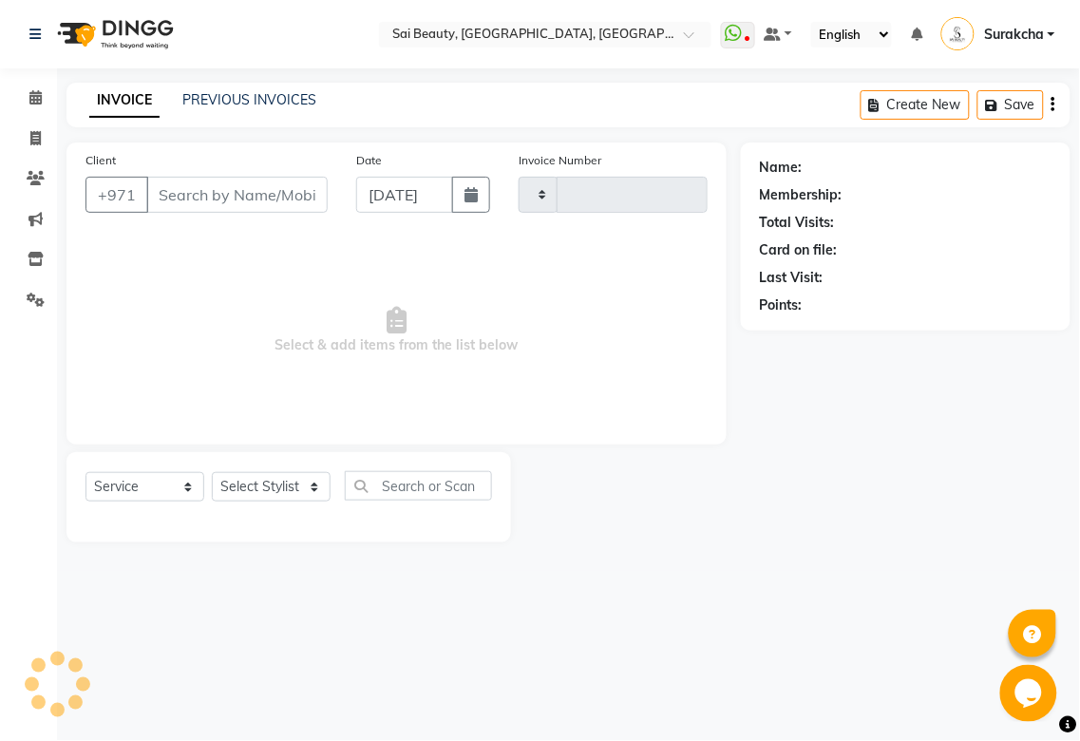
type input "3296"
select select "5352"
type input "582278392"
select select "61100"
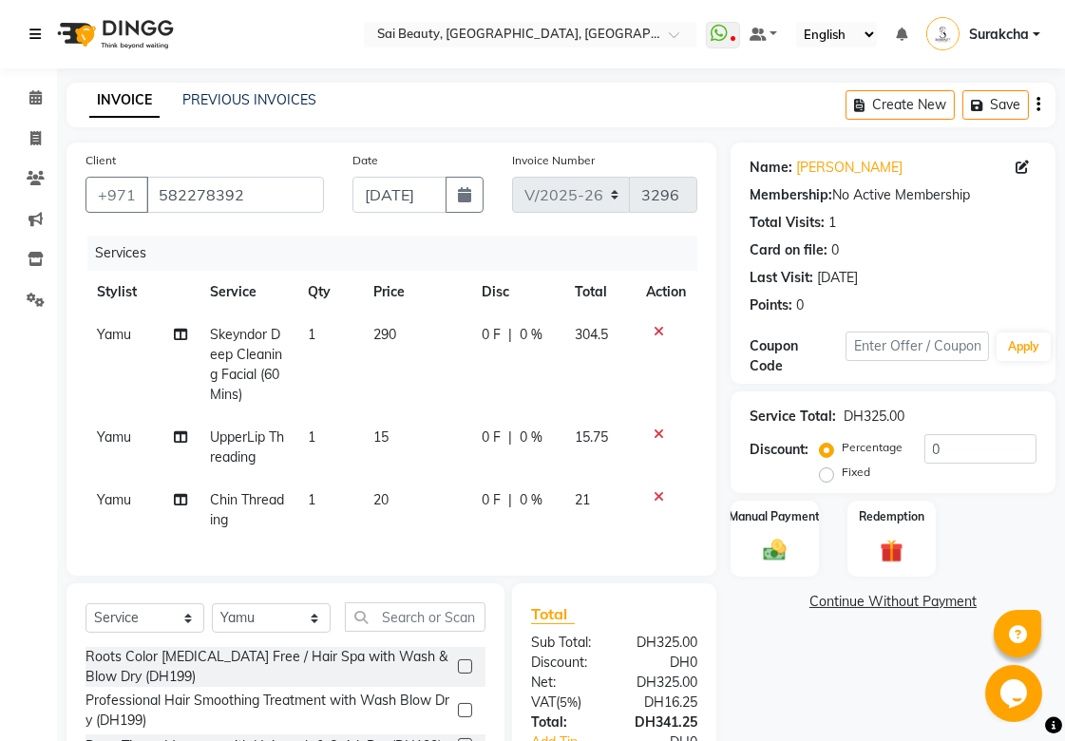
click at [36, 35] on icon at bounding box center [34, 34] width 11 height 13
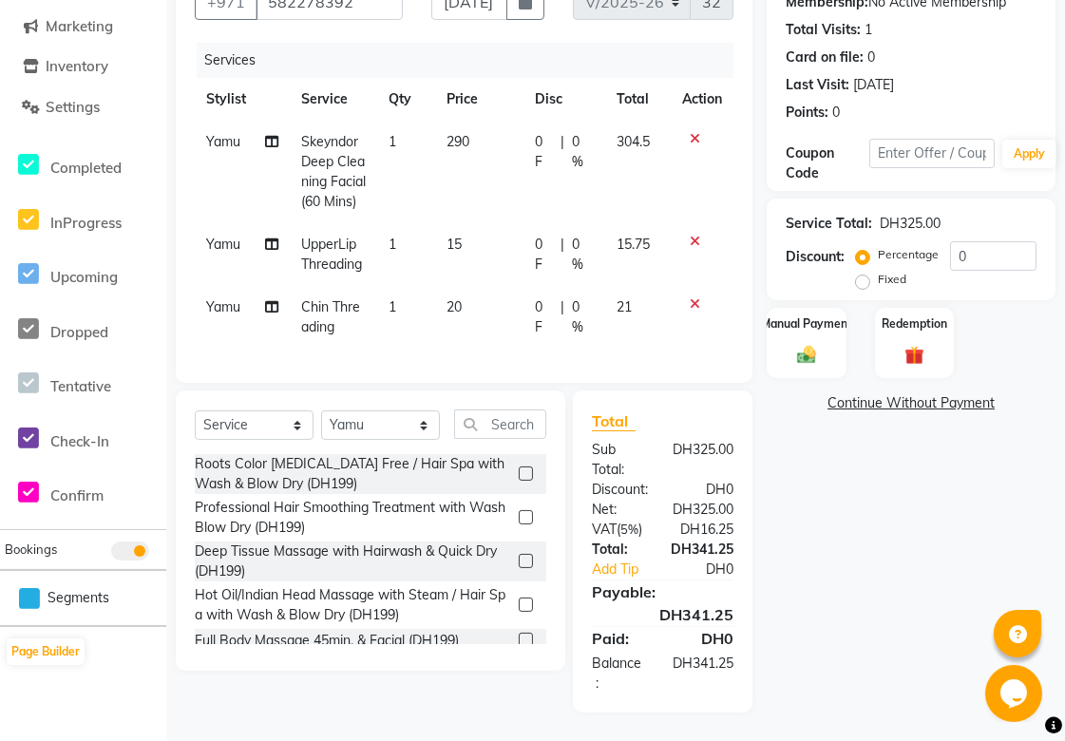
scroll to position [209, 0]
click at [694, 235] on icon at bounding box center [695, 241] width 10 height 13
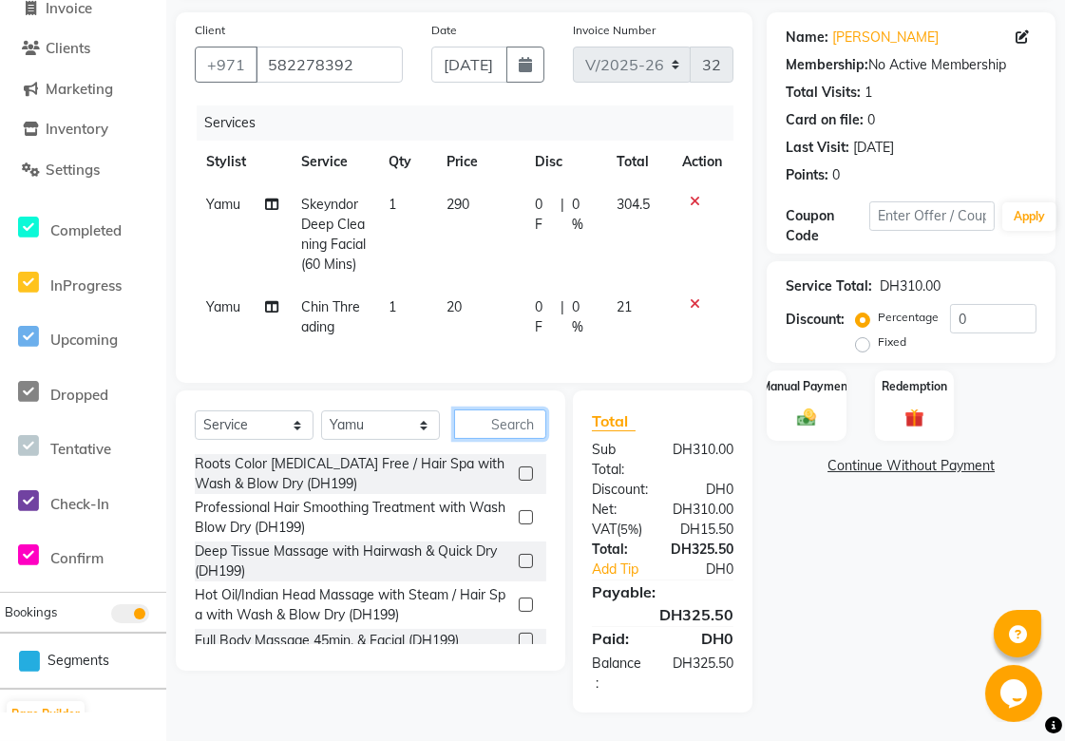
click at [510, 415] on input "text" at bounding box center [500, 424] width 92 height 29
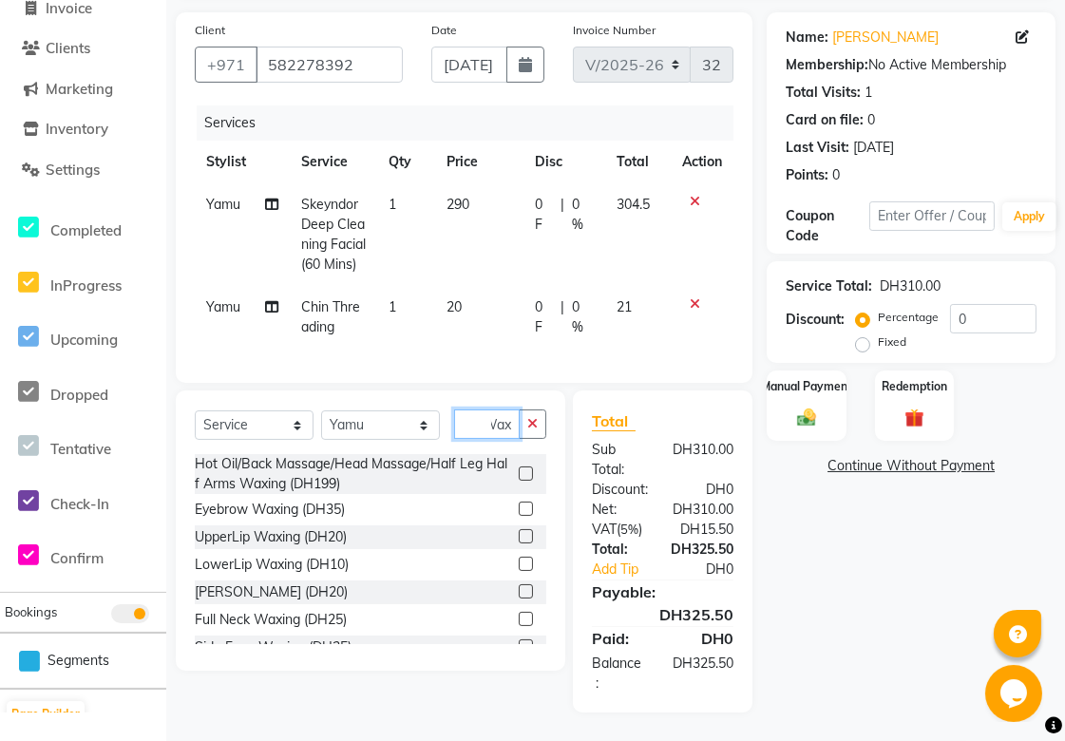
type input "Wax"
click at [519, 535] on label at bounding box center [526, 536] width 14 height 14
click at [519, 535] on input "checkbox" at bounding box center [525, 537] width 12 height 12
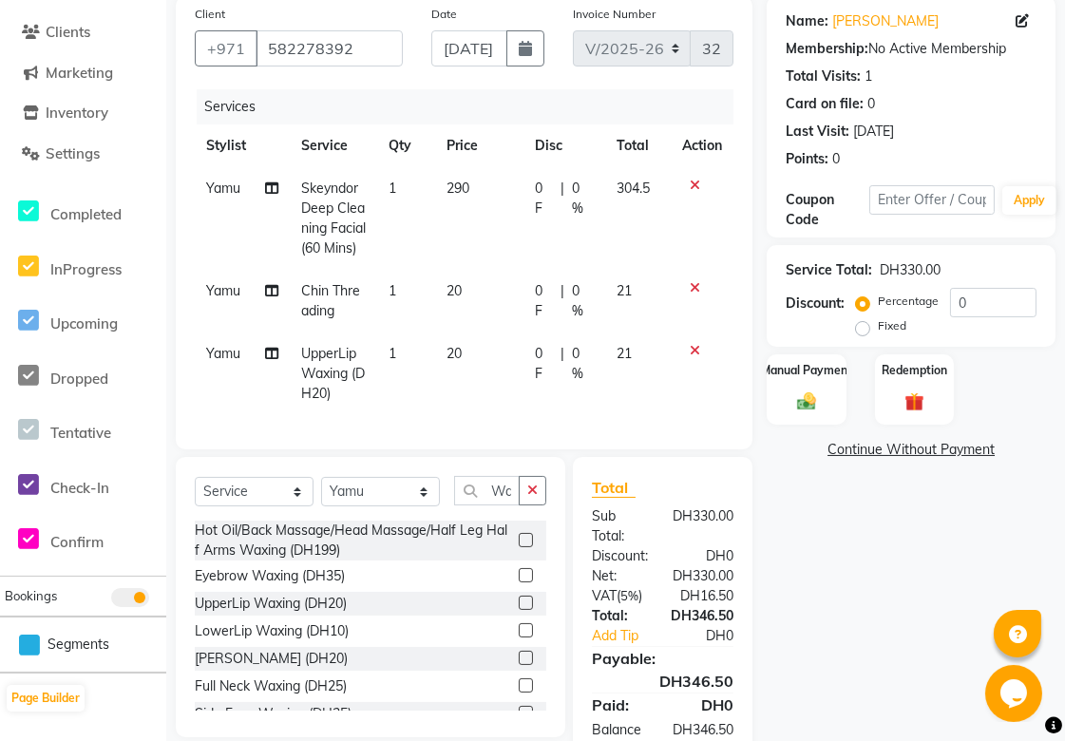
checkbox input "false"
click at [533, 497] on icon "button" at bounding box center [532, 490] width 10 height 13
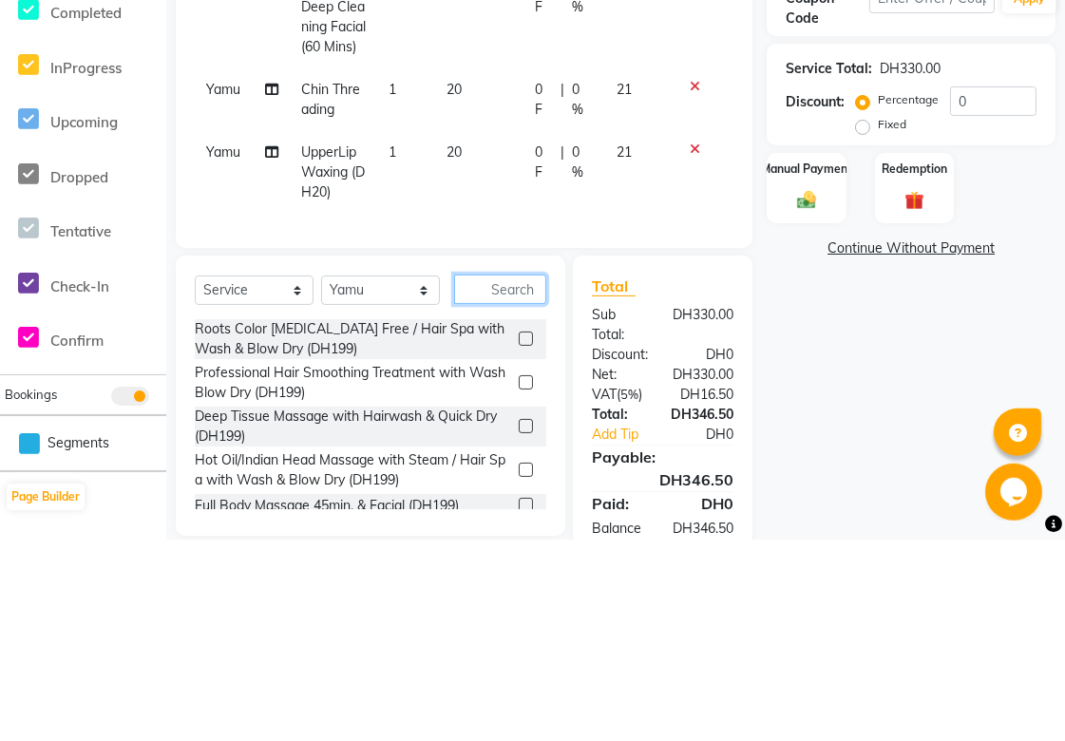
scroll to position [168, 0]
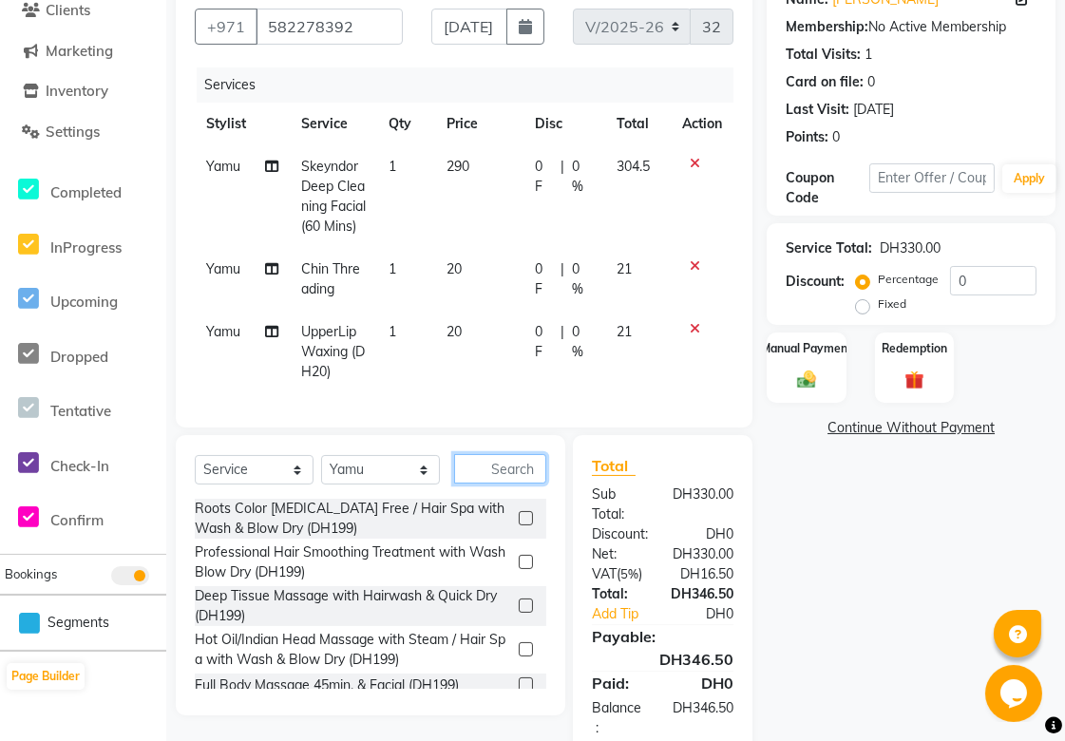
click at [501, 475] on input "text" at bounding box center [500, 468] width 92 height 29
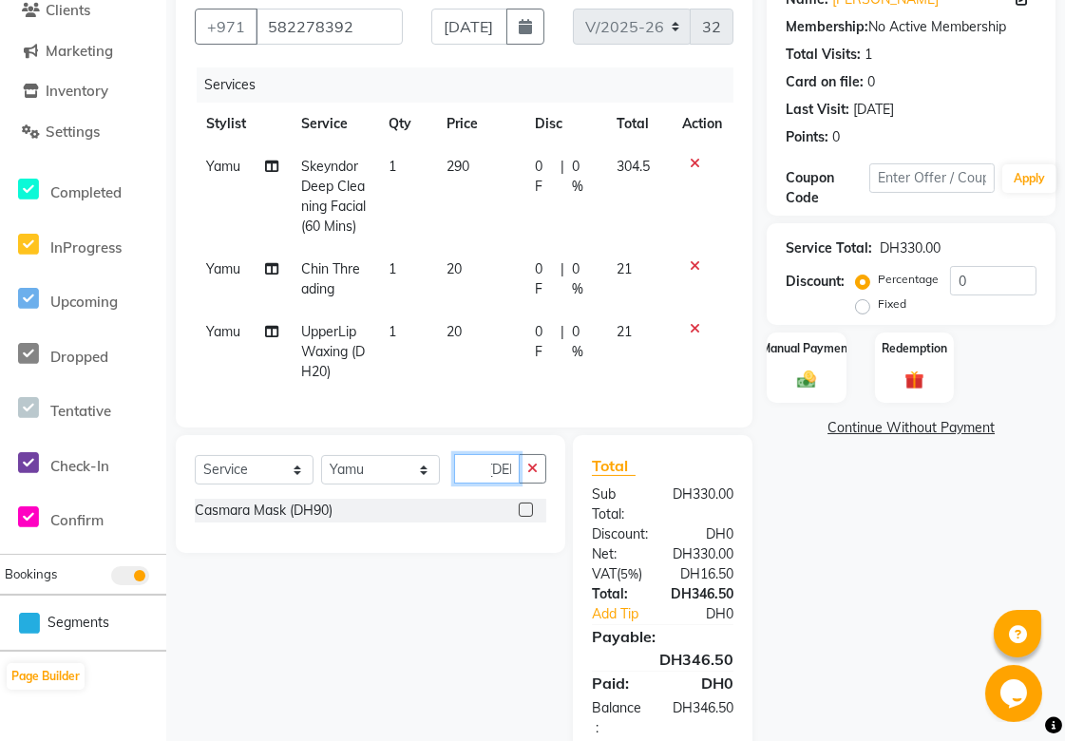
scroll to position [0, 14]
type input "Casm"
click at [527, 517] on label at bounding box center [526, 510] width 14 height 14
click at [527, 517] on input "checkbox" at bounding box center [525, 511] width 12 height 12
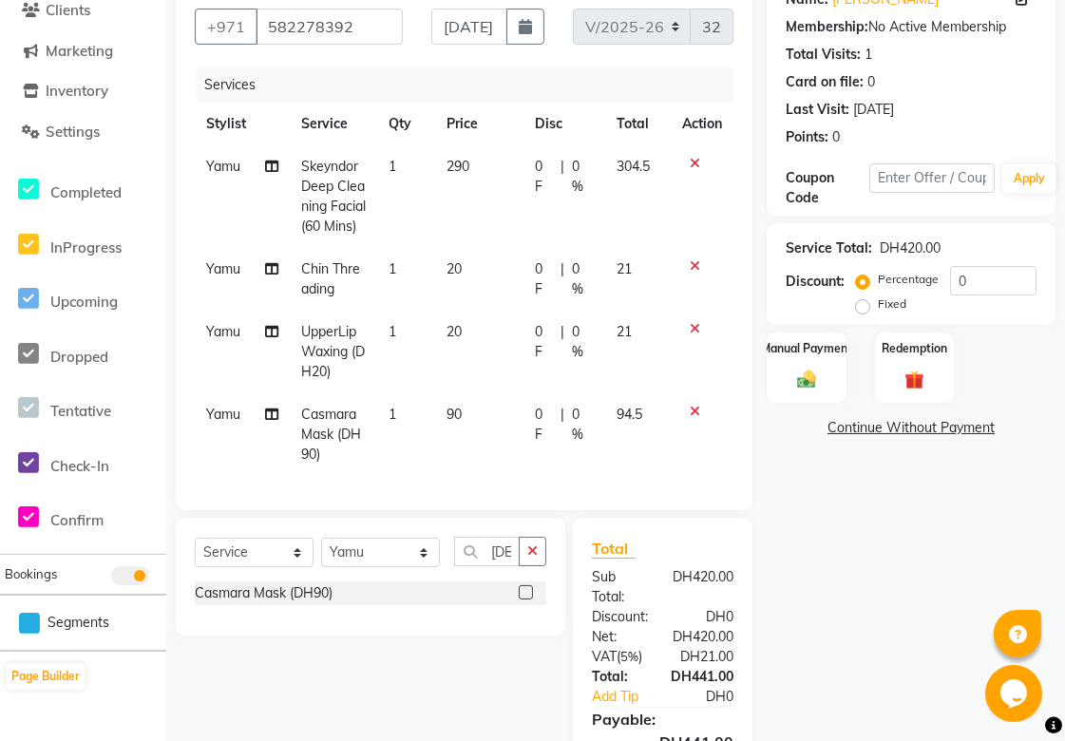
checkbox input "false"
click at [547, 418] on span "0 F" at bounding box center [544, 425] width 18 height 40
select select "61100"
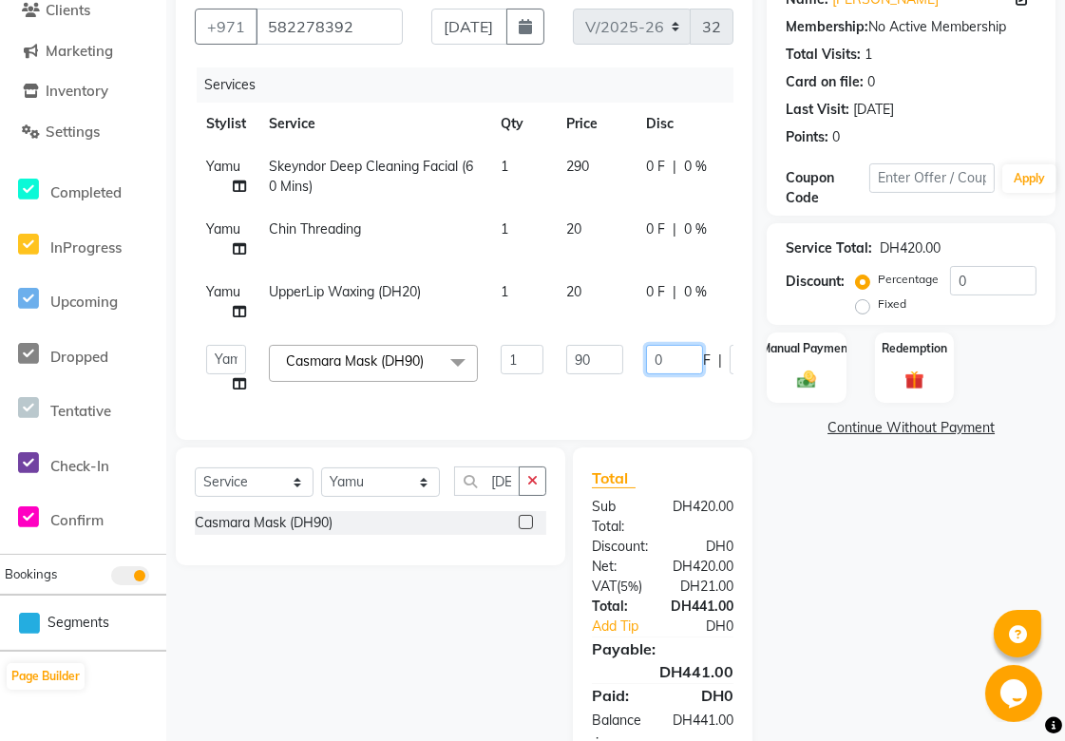
click at [688, 359] on input "0" at bounding box center [674, 359] width 57 height 29
type input "2"
type input "90"
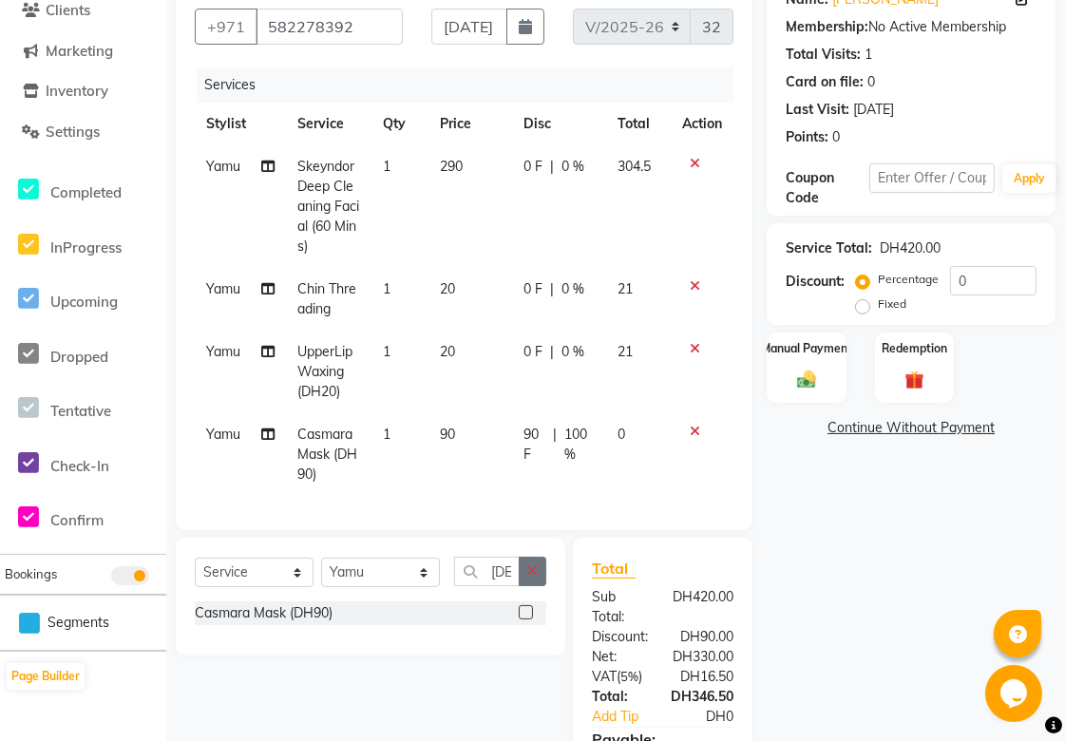
click at [532, 578] on icon "button" at bounding box center [532, 570] width 10 height 13
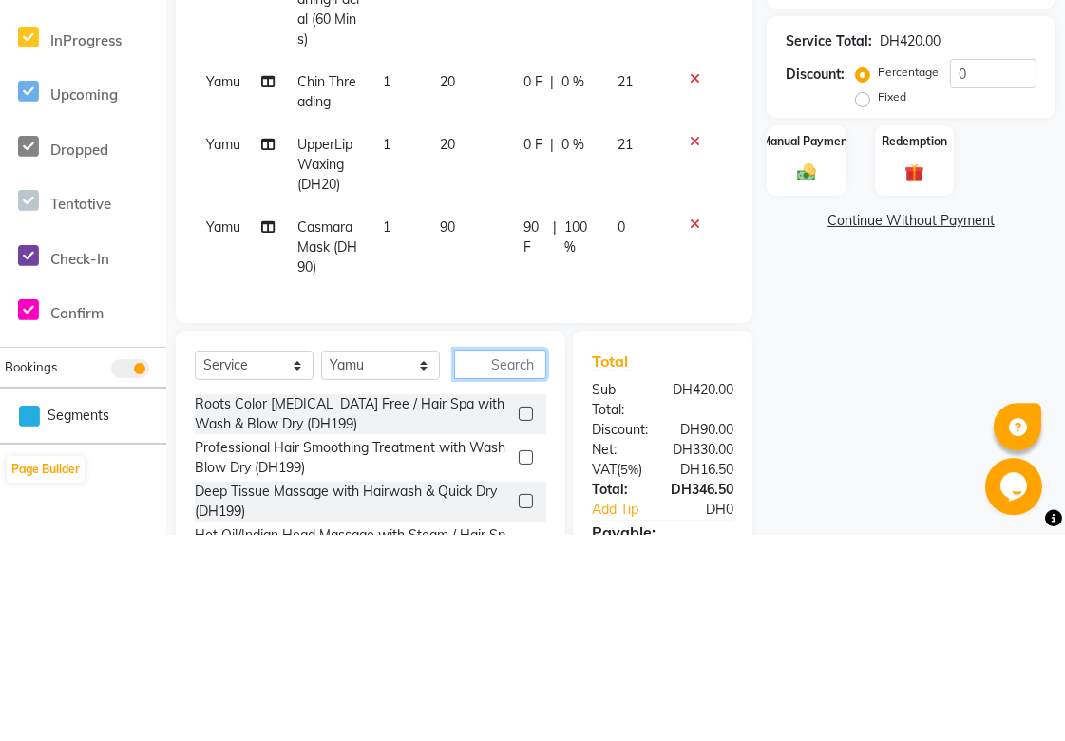
scroll to position [331, 0]
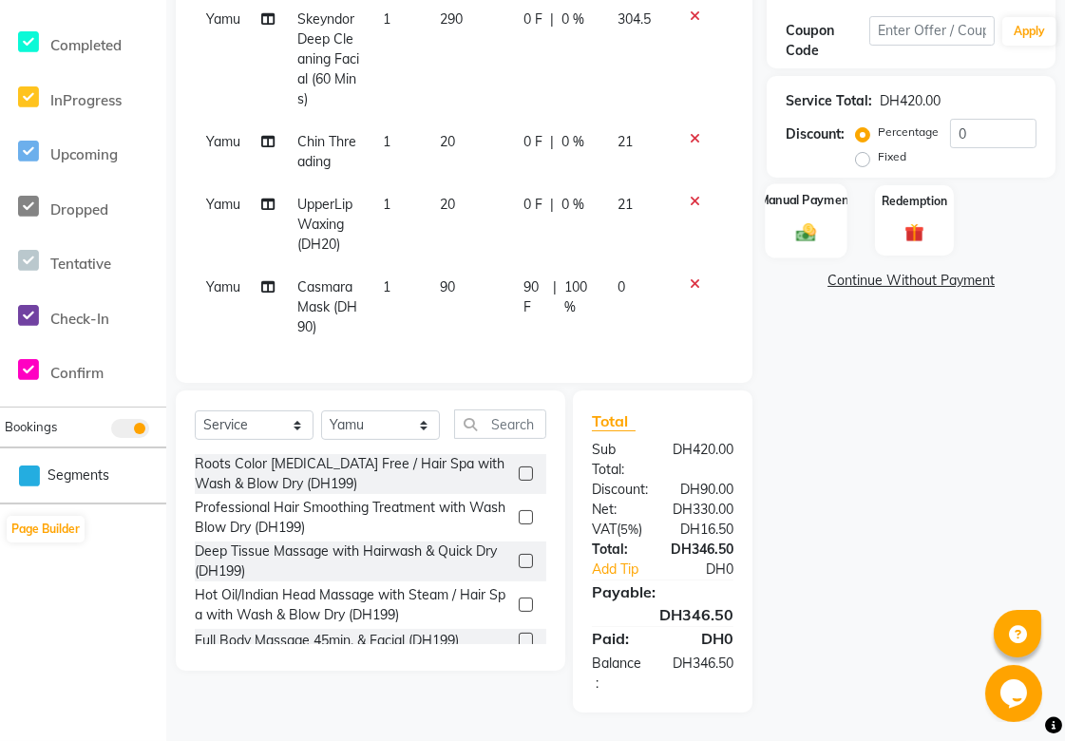
click at [798, 221] on img at bounding box center [807, 232] width 32 height 23
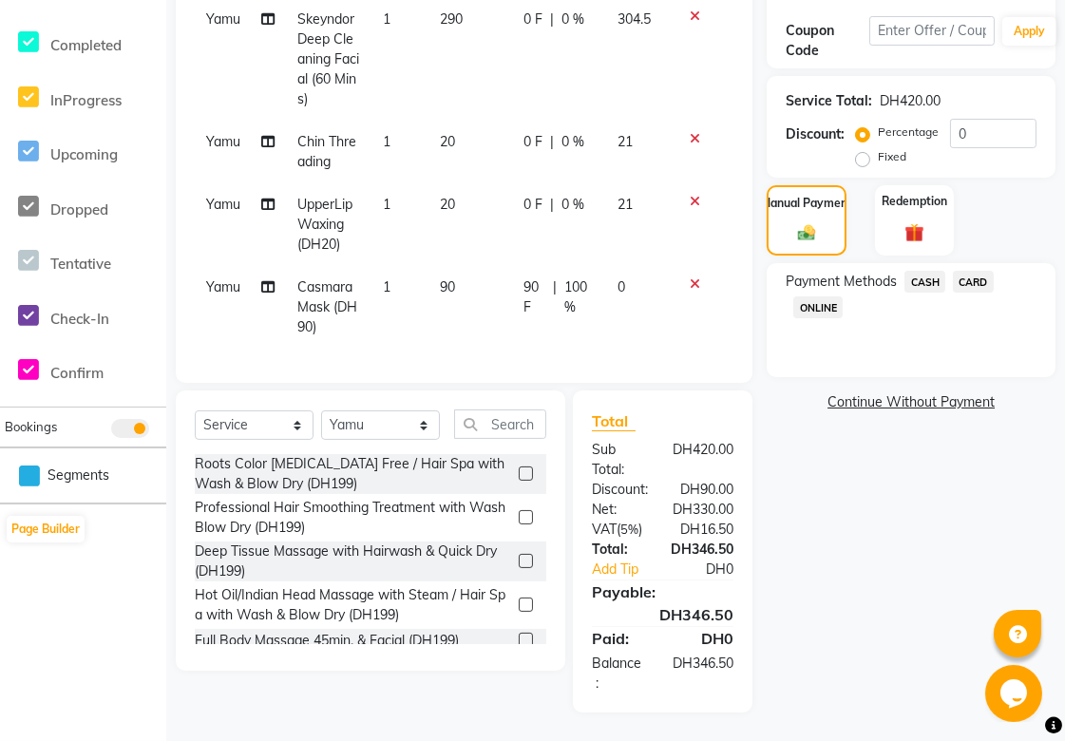
click at [965, 271] on span "CARD" at bounding box center [973, 282] width 41 height 22
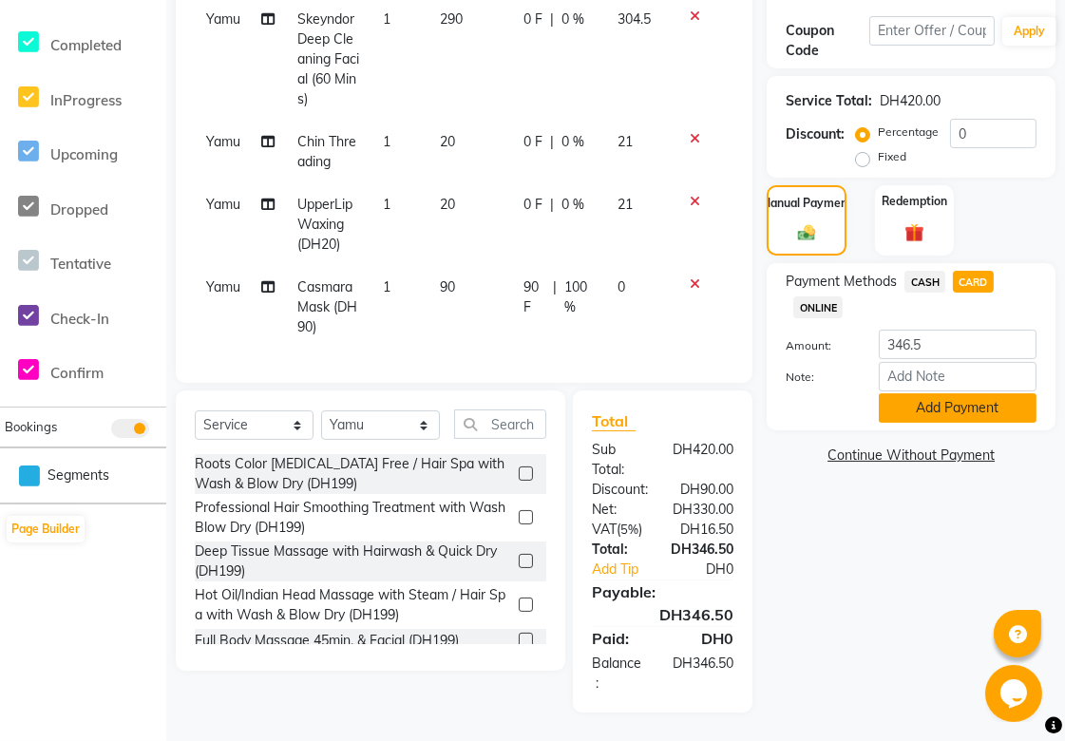
click at [989, 397] on button "Add Payment" at bounding box center [958, 407] width 158 height 29
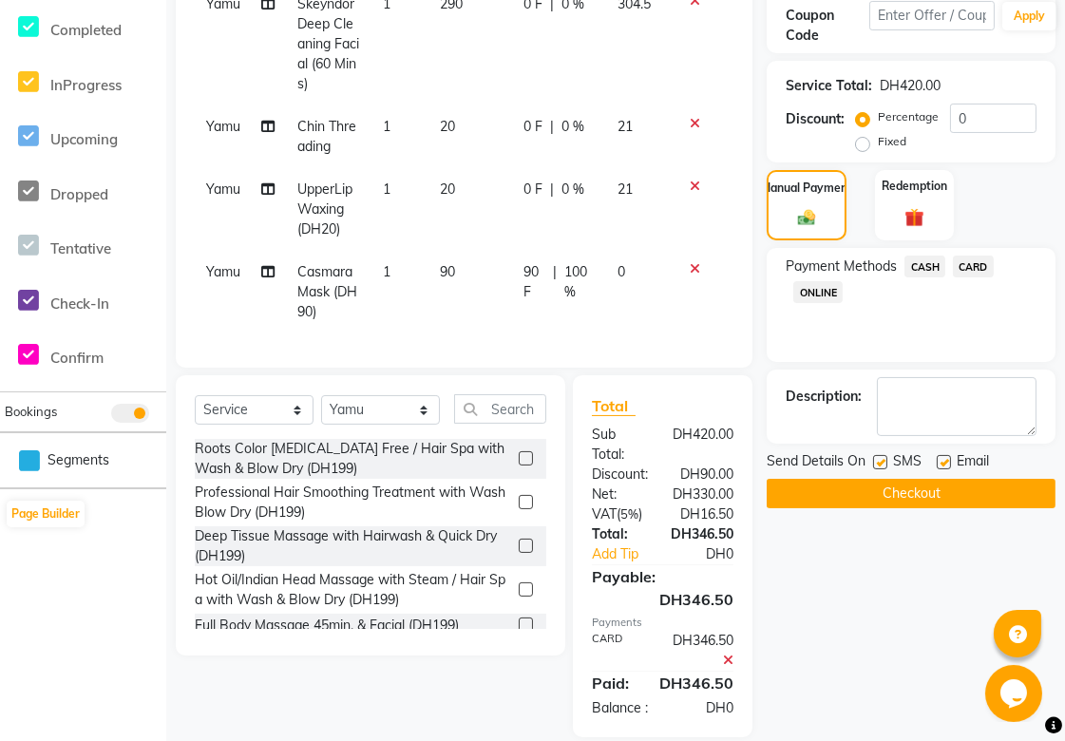
scroll to position [391, 0]
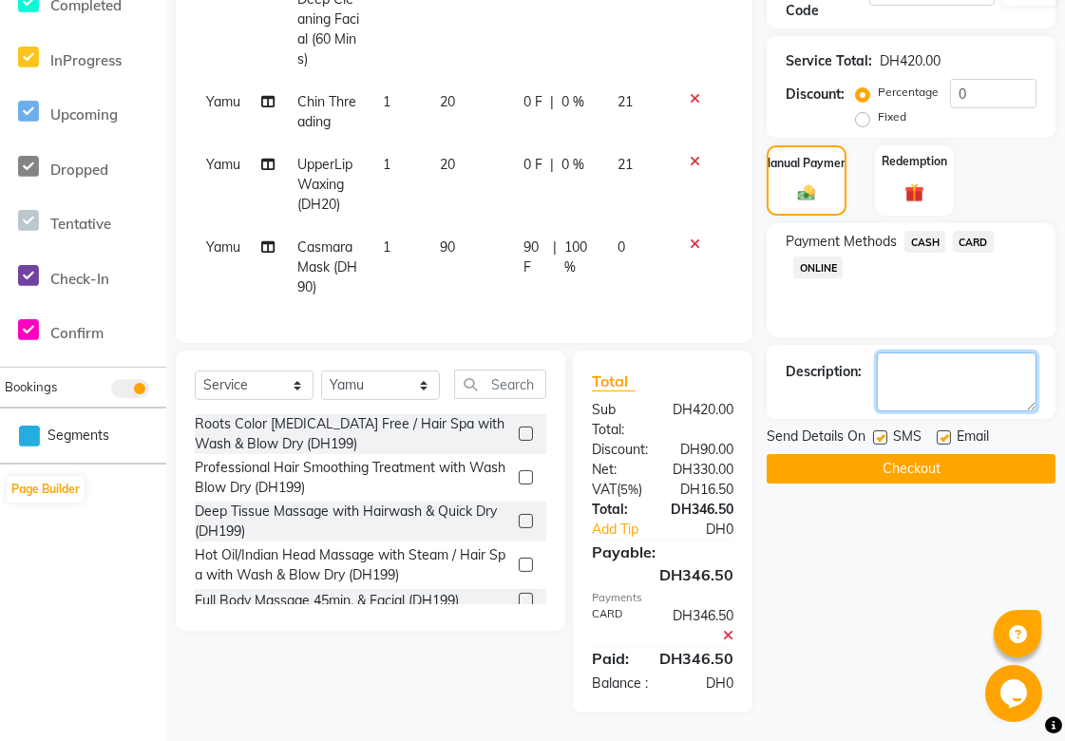
click at [974, 353] on textarea at bounding box center [957, 382] width 160 height 59
type textarea "Loyal clients discount."
click at [984, 454] on button "Checkout" at bounding box center [911, 468] width 289 height 29
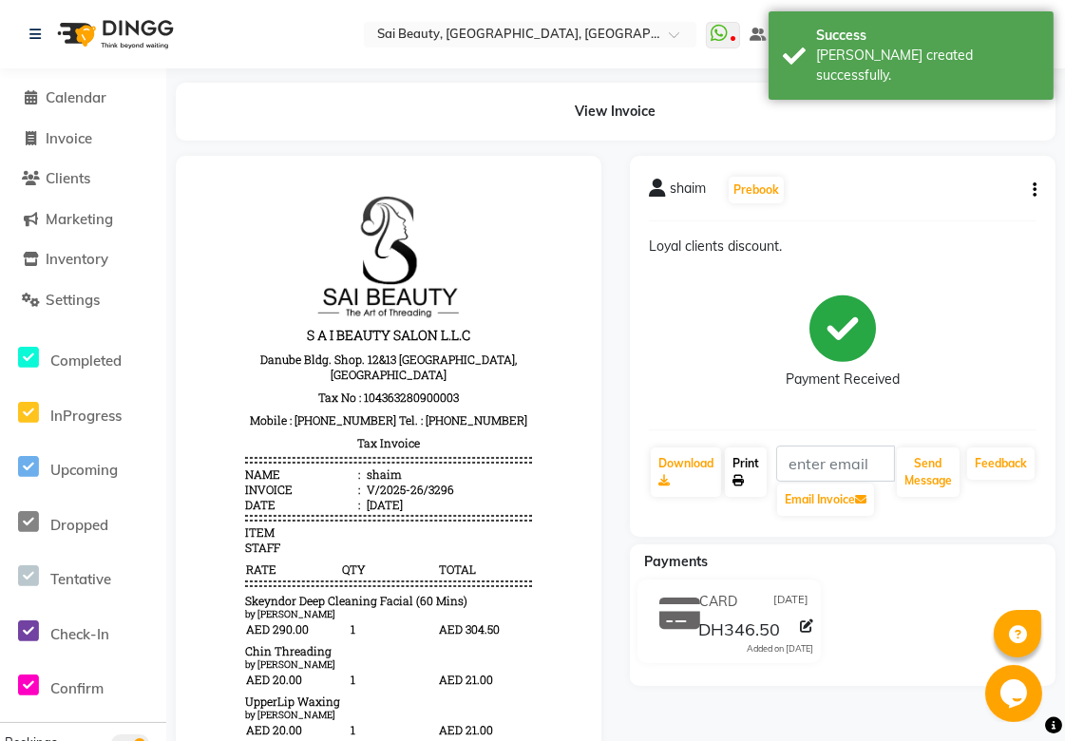
click at [752, 481] on link "Print" at bounding box center [746, 472] width 42 height 49
click at [41, 105] on span at bounding box center [31, 98] width 29 height 22
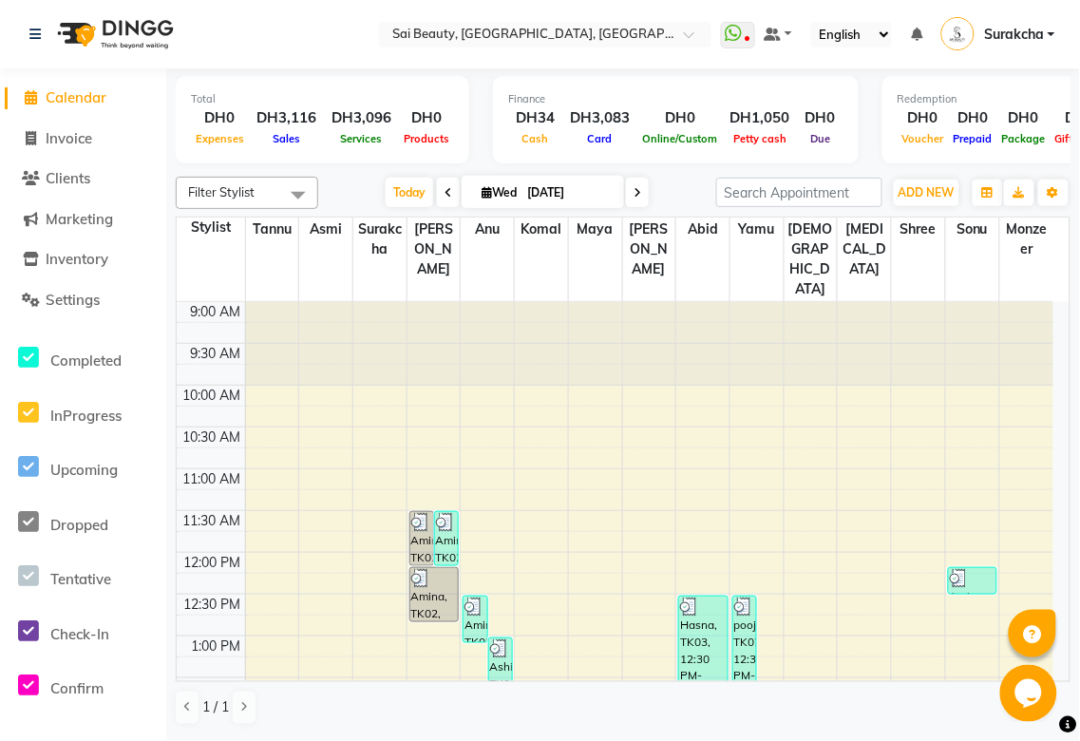
click at [530, 186] on input "[DATE]" at bounding box center [569, 193] width 95 height 29
select select "9"
select select "2025"
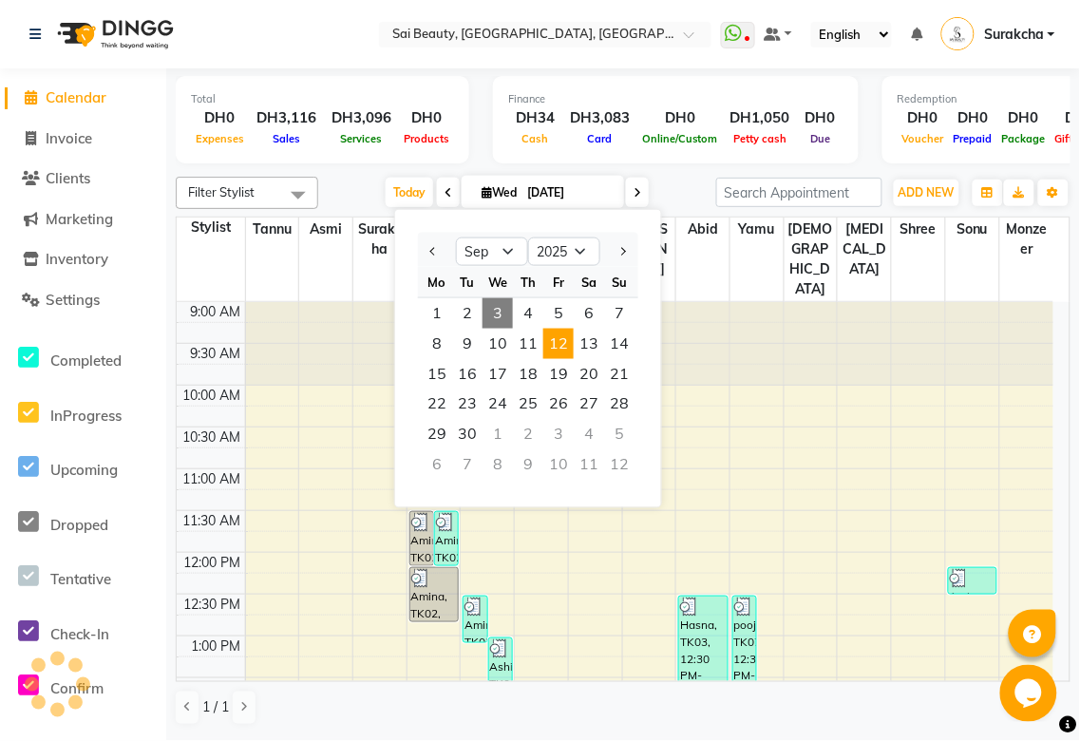
click at [556, 340] on span "12" at bounding box center [559, 344] width 30 height 30
type input "12-09-2025"
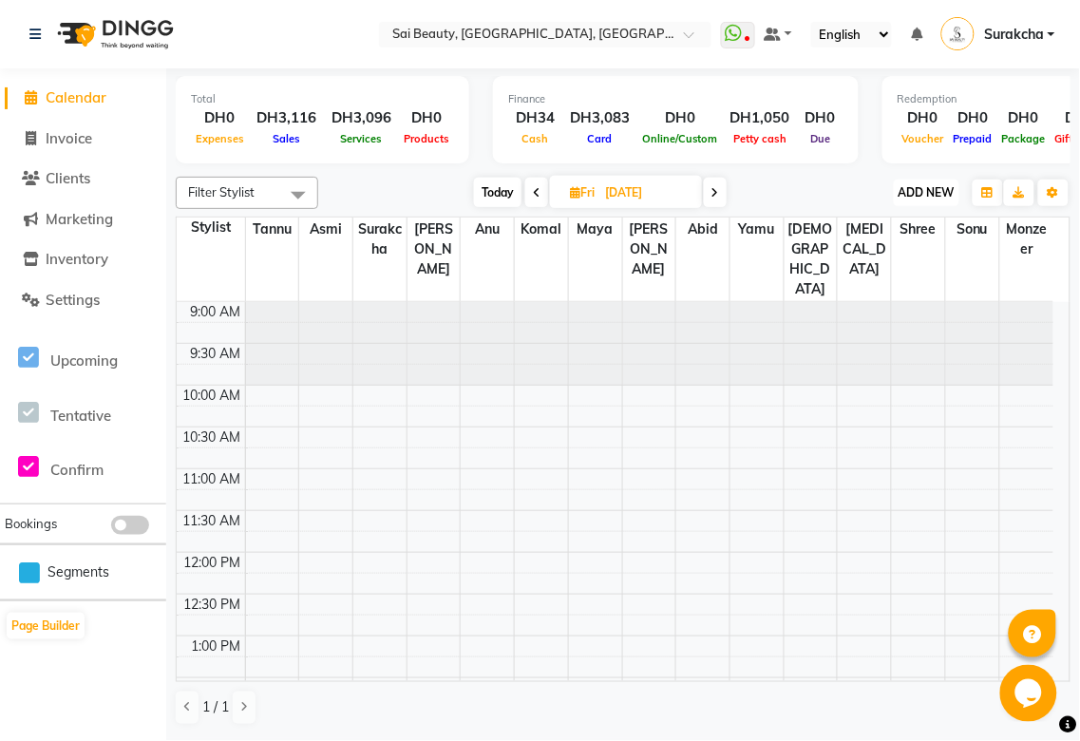
click at [944, 193] on span "ADD NEW" at bounding box center [927, 192] width 56 height 14
click at [908, 226] on button "Add Appointment" at bounding box center [885, 228] width 150 height 25
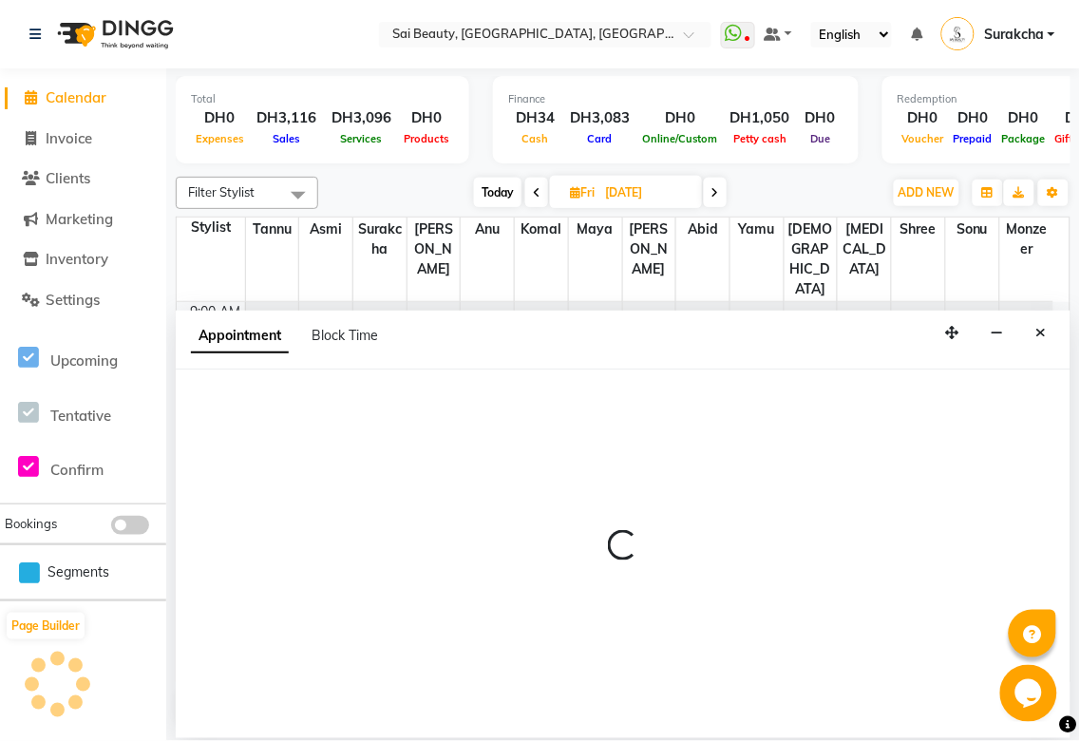
select select "tentative"
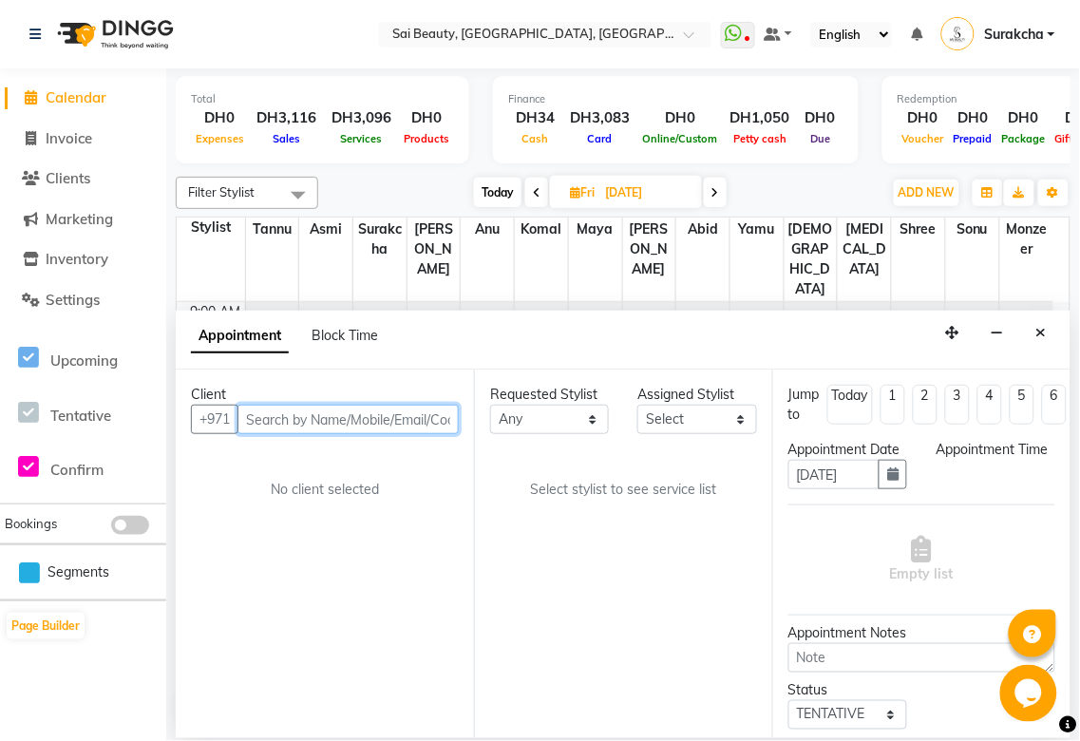
select select "600"
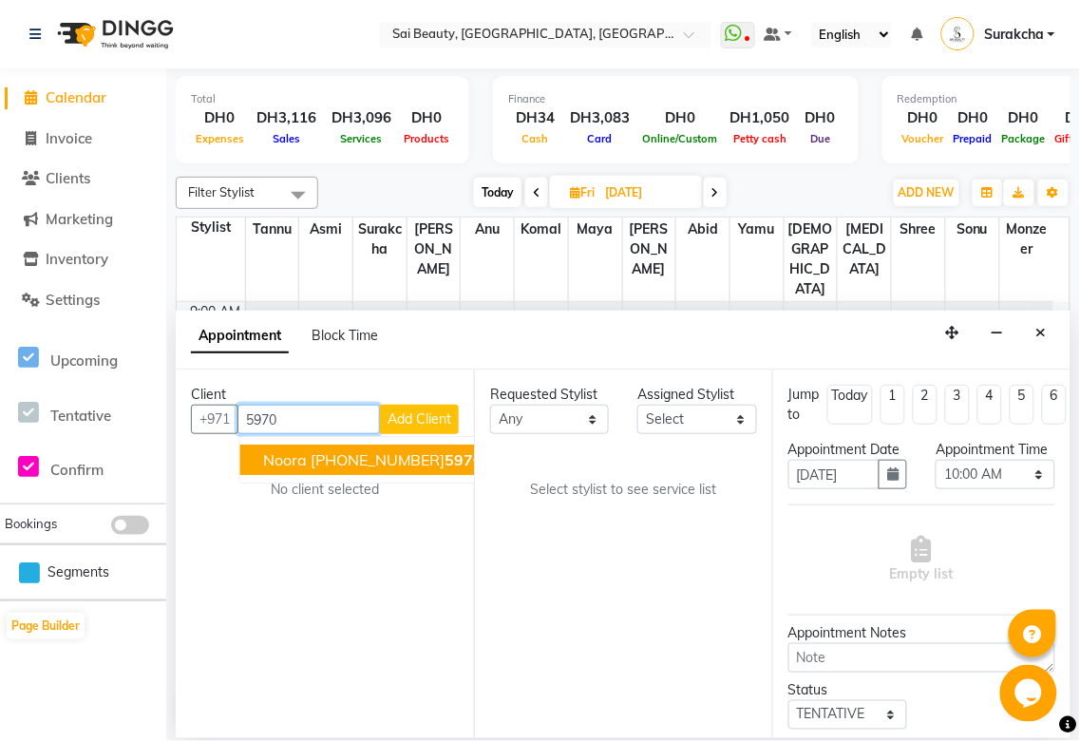
click at [446, 460] on span "5970" at bounding box center [465, 459] width 38 height 19
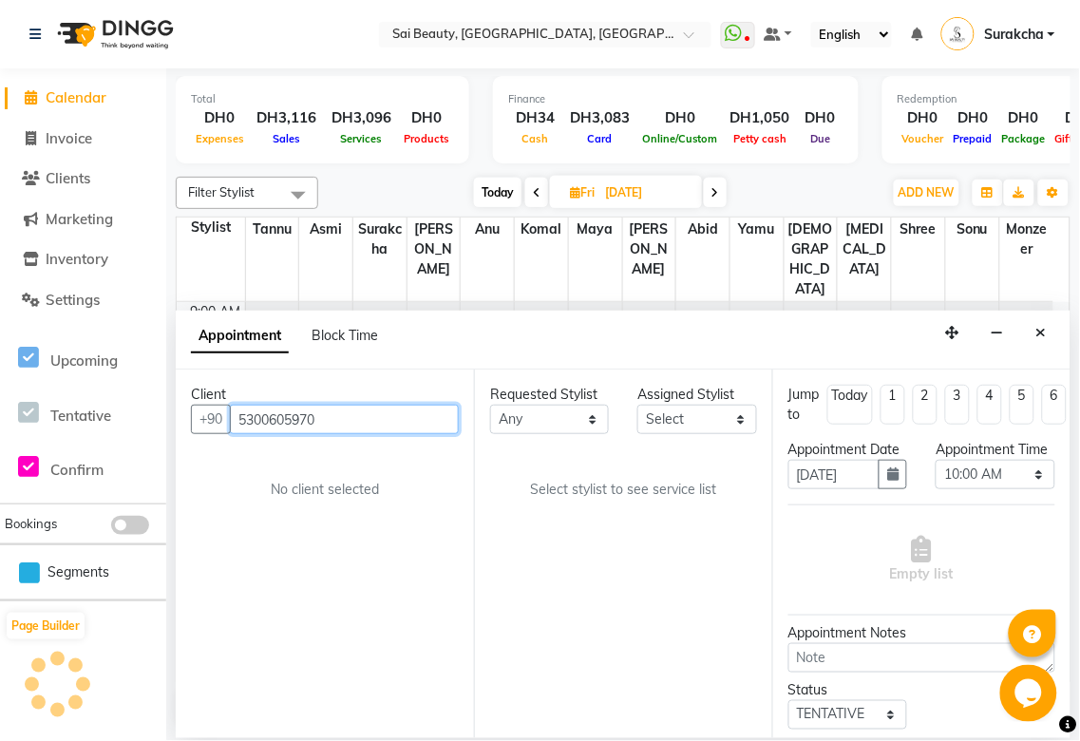
type input "5300605970"
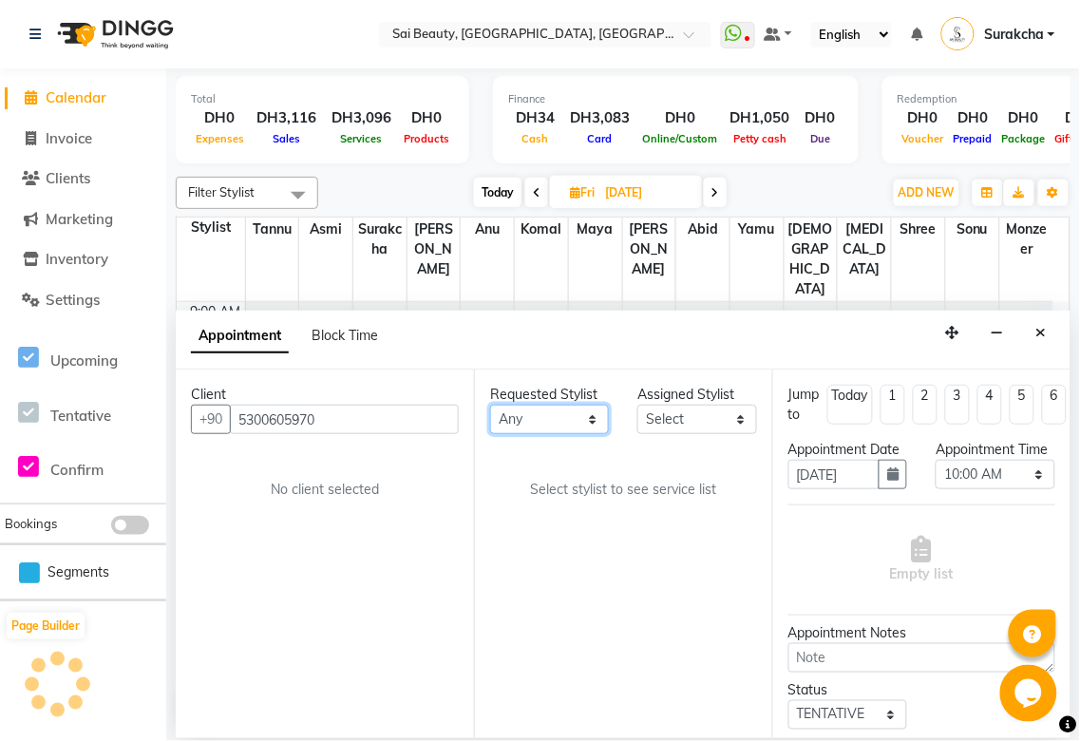
click at [575, 415] on select "Any [PERSON_NAME][MEDICAL_DATA] [PERSON_NAME] Asmi [PERSON_NAME] Gita [PERSON_N…" at bounding box center [549, 419] width 119 height 29
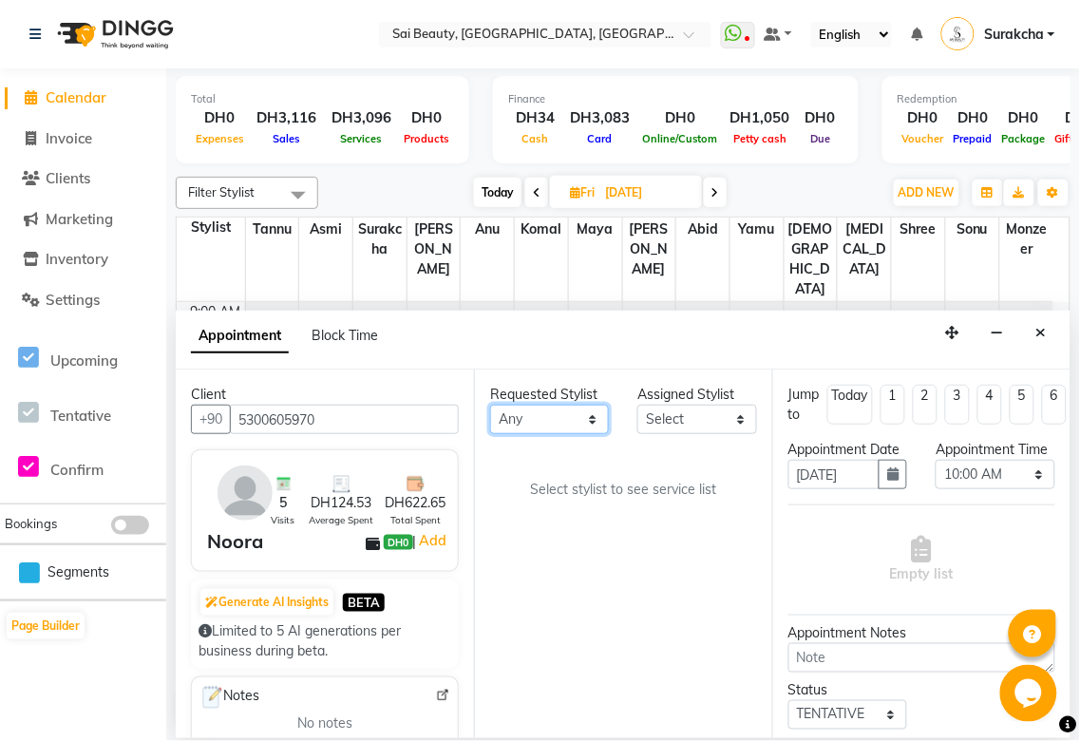
select select "40288"
click at [490, 405] on select "Any [PERSON_NAME][MEDICAL_DATA] [PERSON_NAME] Asmi [PERSON_NAME] Gita [PERSON_N…" at bounding box center [549, 419] width 119 height 29
select select "40288"
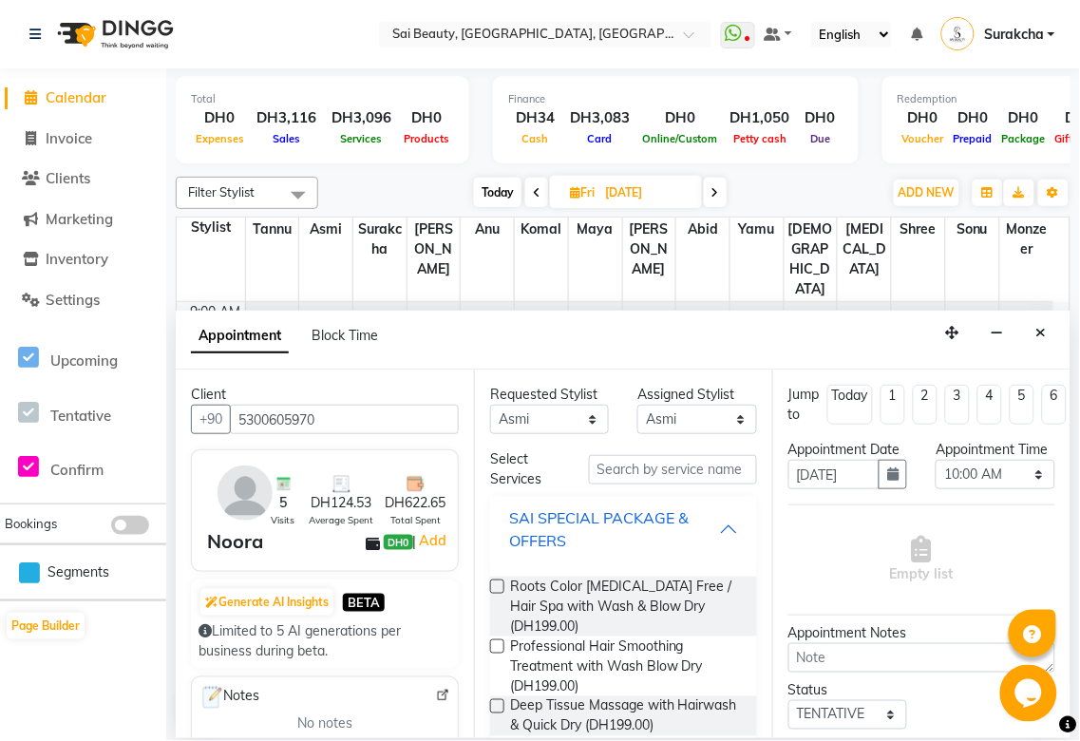
click at [698, 521] on div "SAI SPECIAL PACKAGE & OFFERS" at bounding box center [614, 529] width 210 height 46
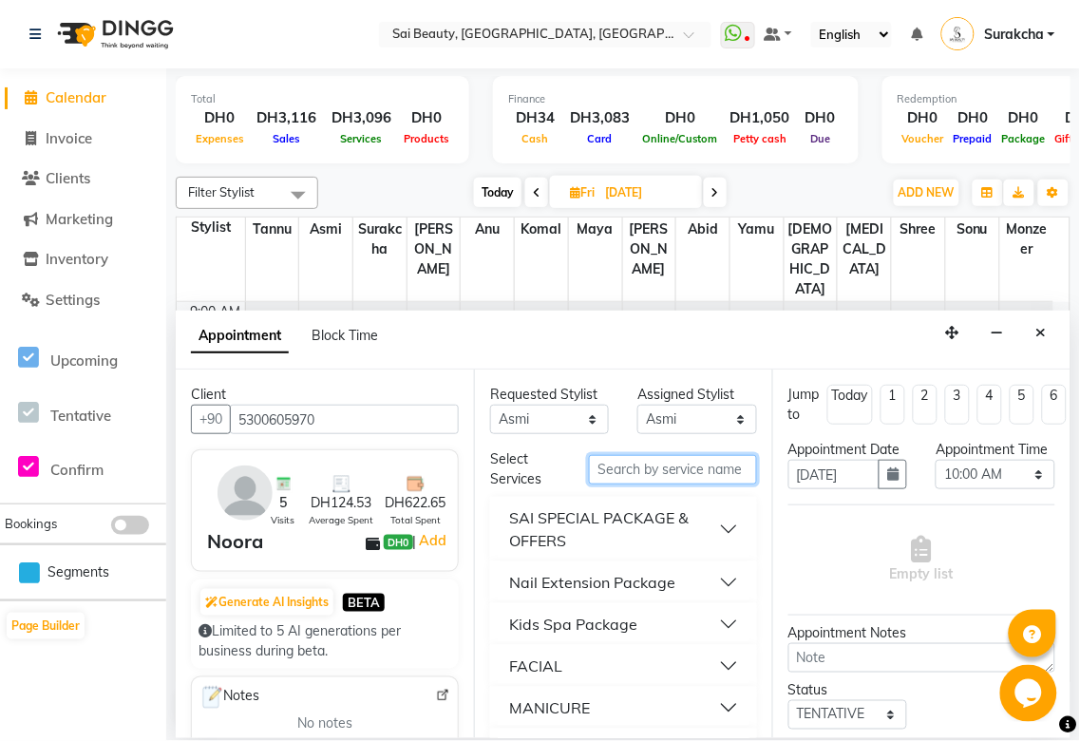
click at [663, 463] on input "text" at bounding box center [673, 469] width 168 height 29
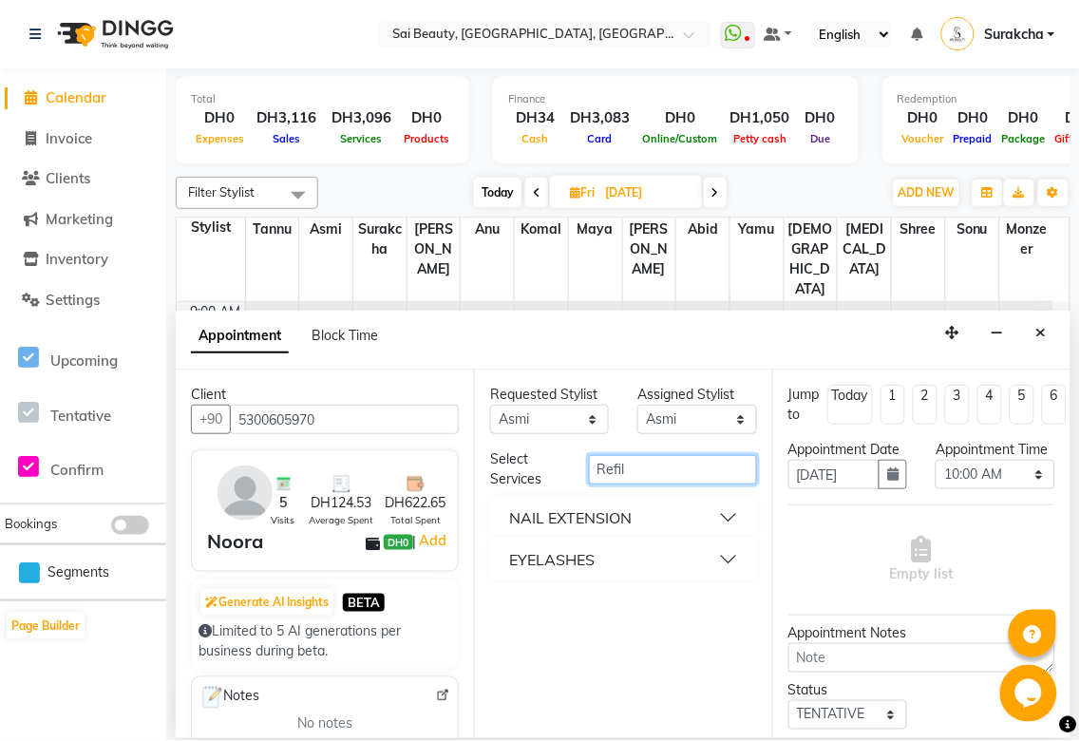
type input "Refil"
click at [742, 563] on button "EYELASHES" at bounding box center [624, 560] width 252 height 34
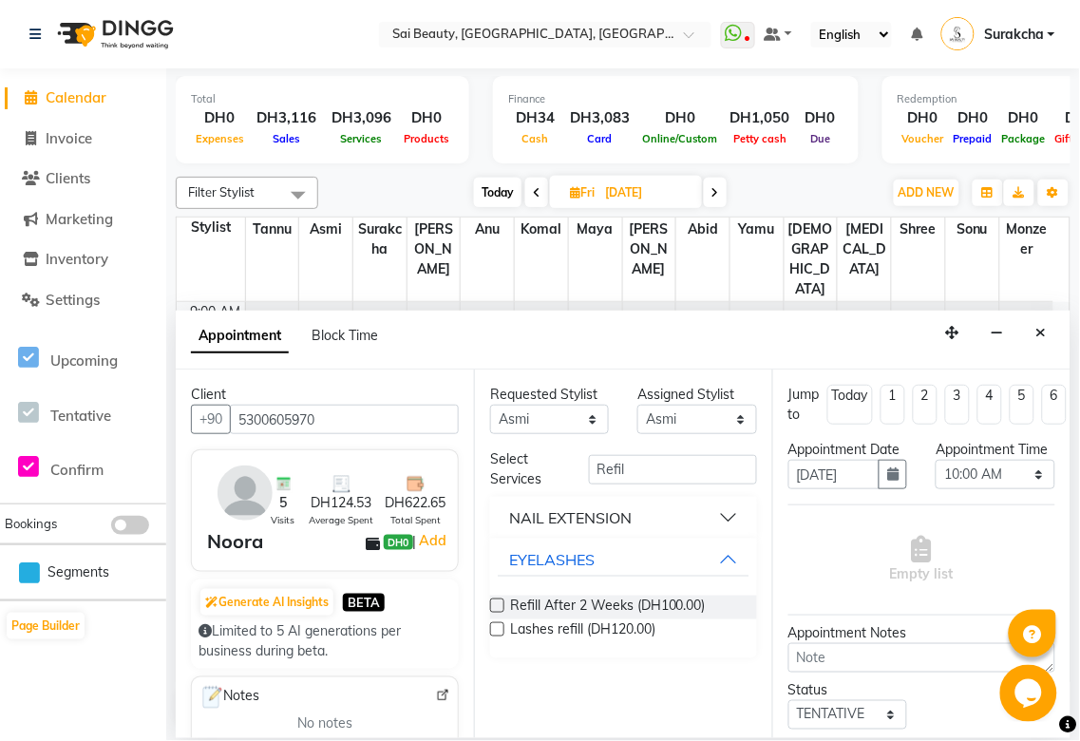
click at [496, 629] on label at bounding box center [497, 629] width 14 height 14
click at [496, 629] on input "checkbox" at bounding box center [496, 631] width 12 height 12
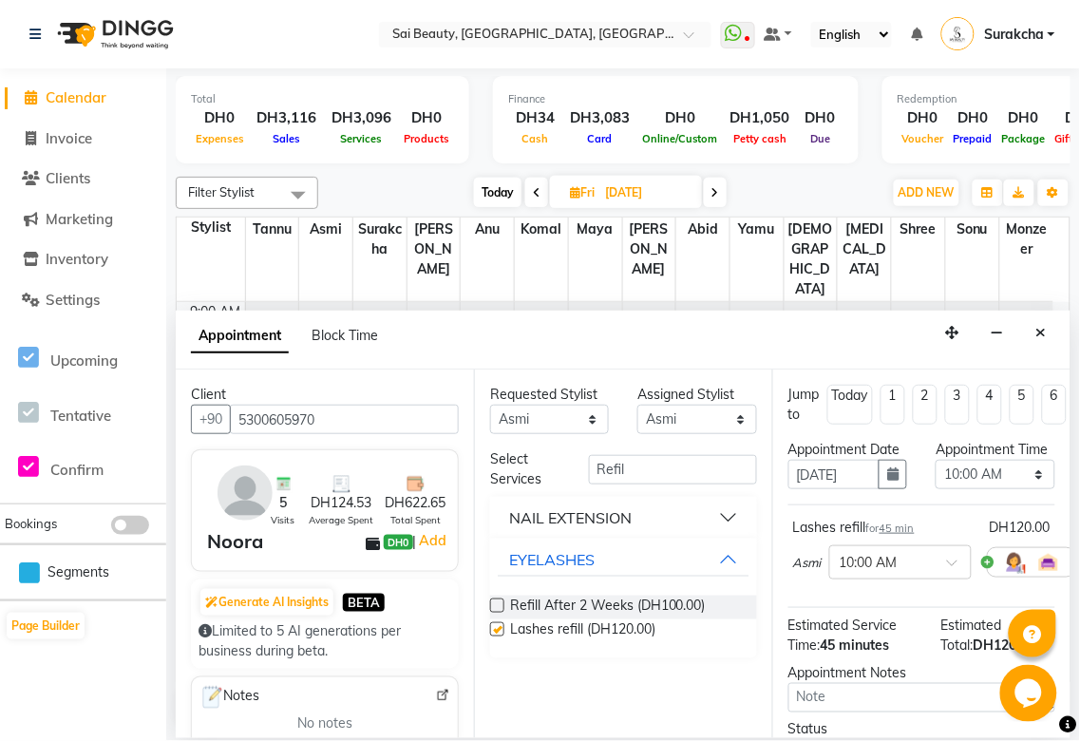
checkbox input "false"
click at [1032, 489] on select "Select 10:00 AM 10:05 AM 10:10 AM 10:15 AM 10:20 AM 10:25 AM 10:30 AM 10:35 AM …" at bounding box center [995, 474] width 119 height 29
select select "630"
click at [936, 479] on select "Select 10:00 AM 10:05 AM 10:10 AM 10:15 AM 10:20 AM 10:25 AM 10:30 AM 10:35 AM …" at bounding box center [995, 474] width 119 height 29
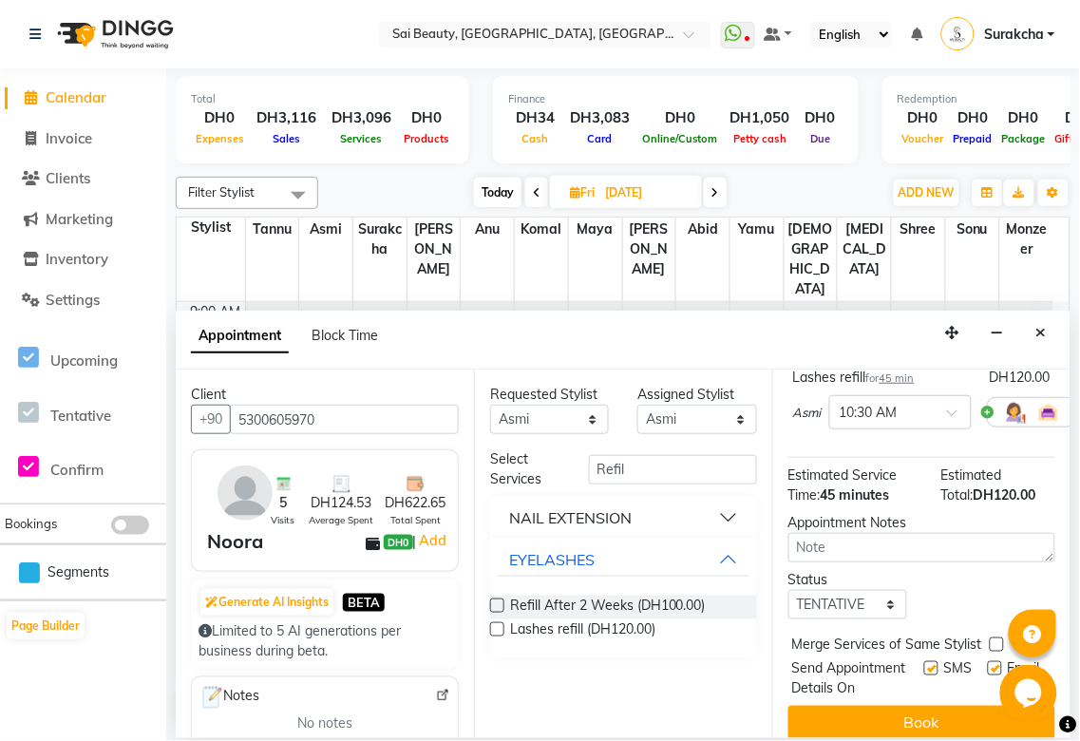
scroll to position [223, 0]
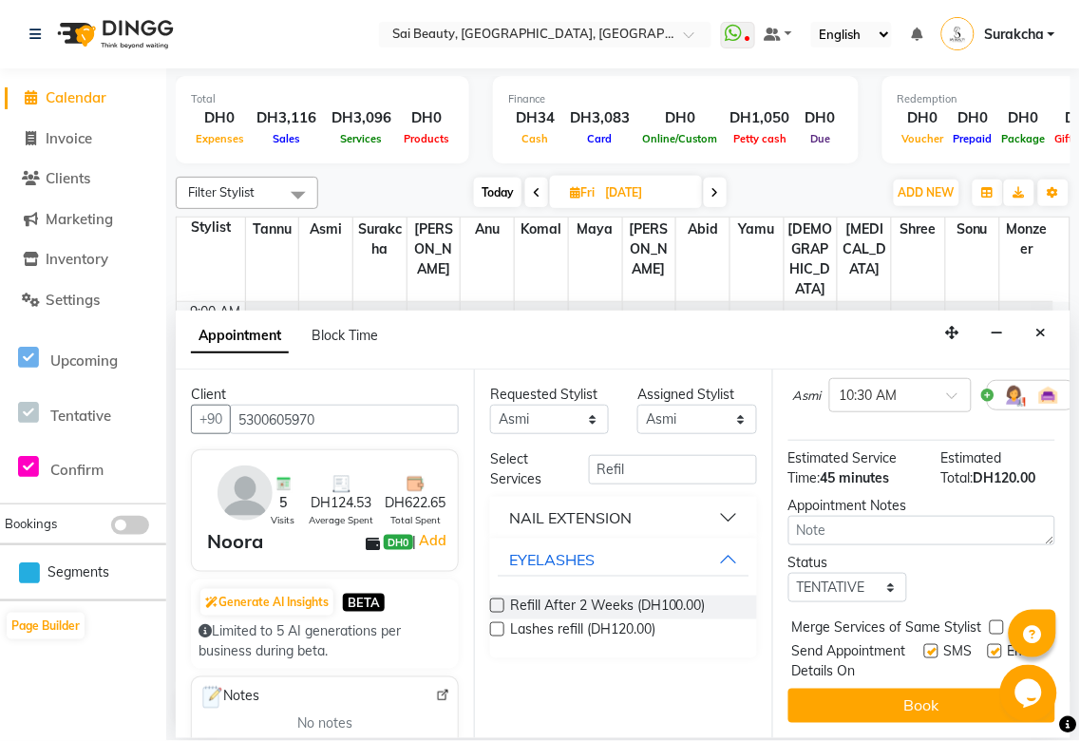
click at [995, 621] on label at bounding box center [997, 628] width 14 height 14
click at [995, 623] on input "checkbox" at bounding box center [996, 629] width 12 height 12
checkbox input "true"
click at [955, 700] on button "Book" at bounding box center [922, 706] width 267 height 34
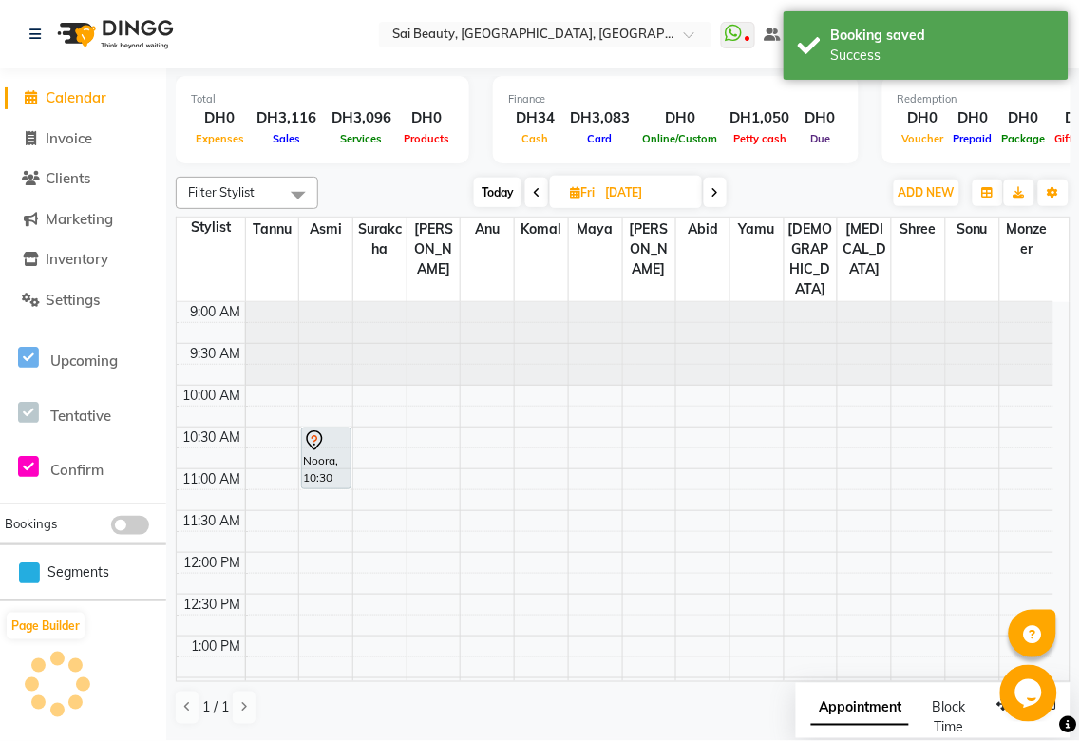
click at [877, 715] on span "Appointment" at bounding box center [861, 709] width 98 height 34
select select "tentative"
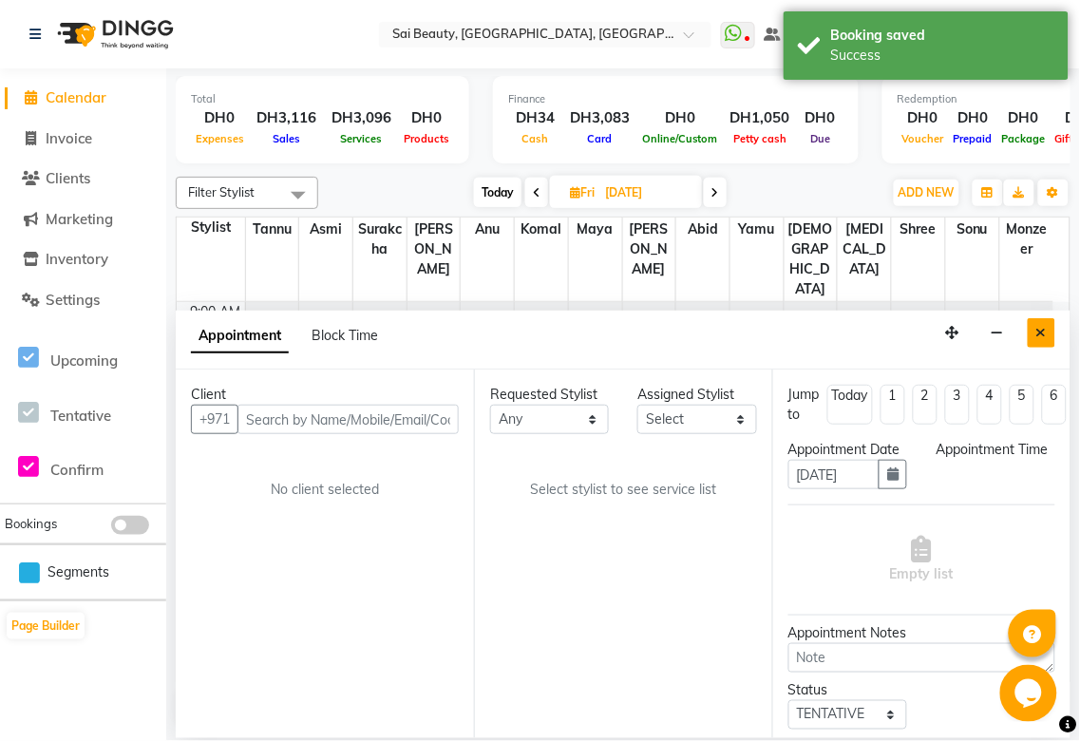
click at [1039, 329] on icon "Close" at bounding box center [1042, 332] width 10 height 13
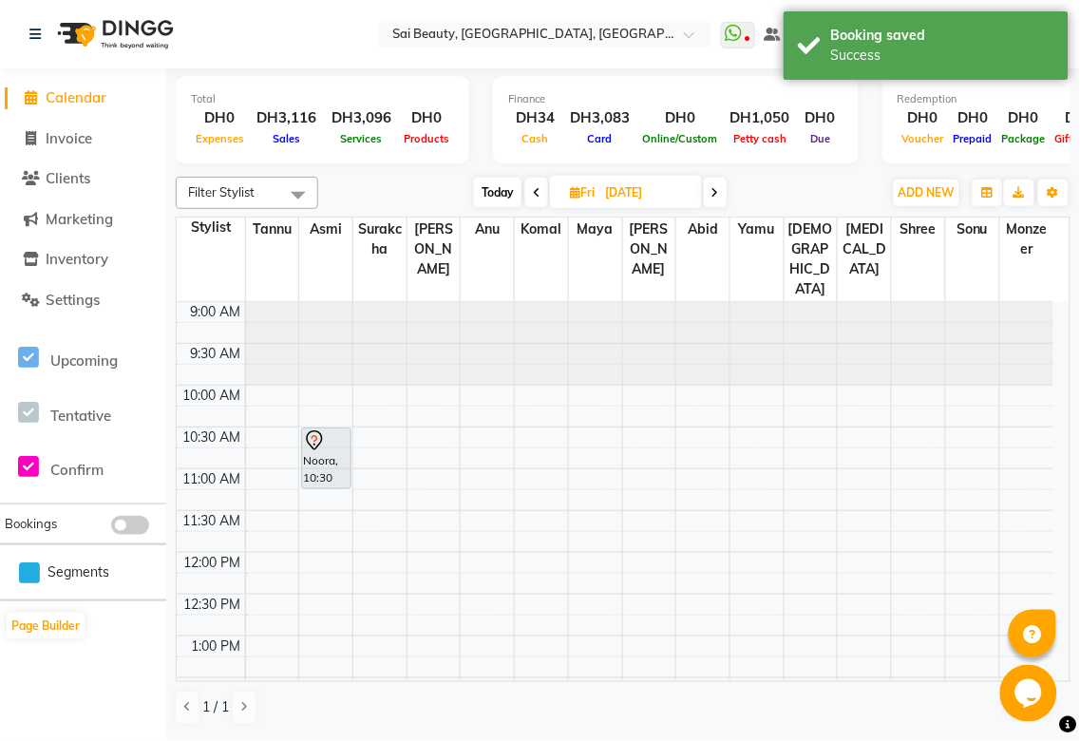
click at [507, 194] on span "Today" at bounding box center [498, 192] width 48 height 29
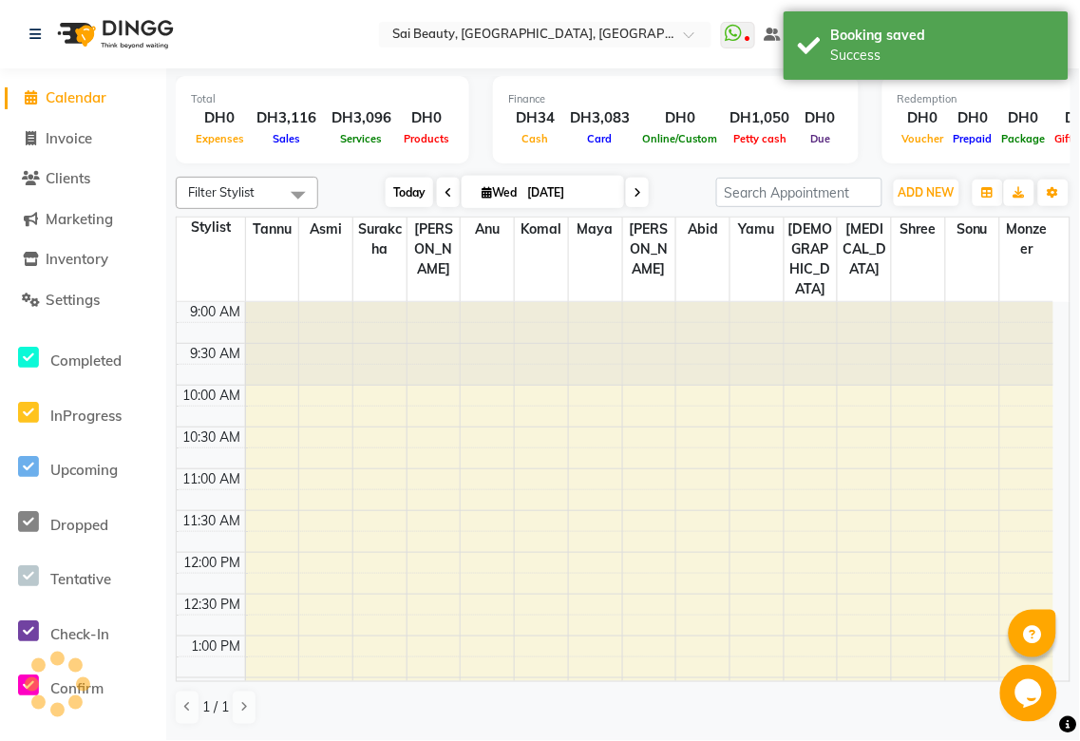
scroll to position [840, 0]
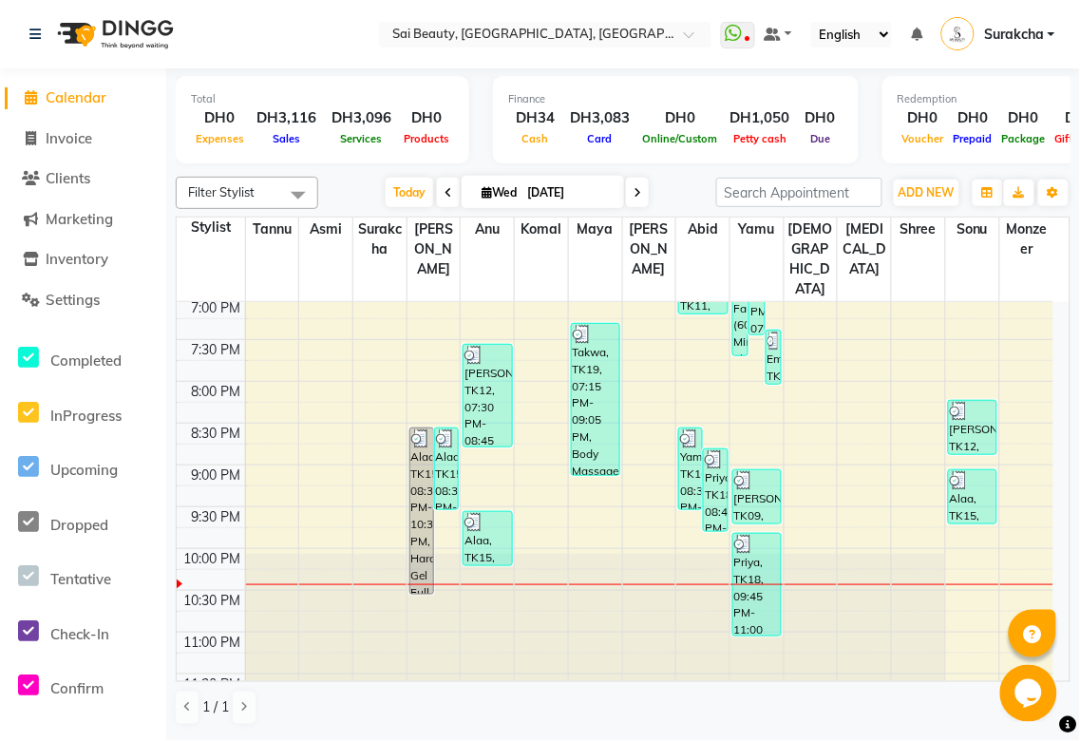
click at [634, 192] on icon at bounding box center [638, 192] width 8 height 11
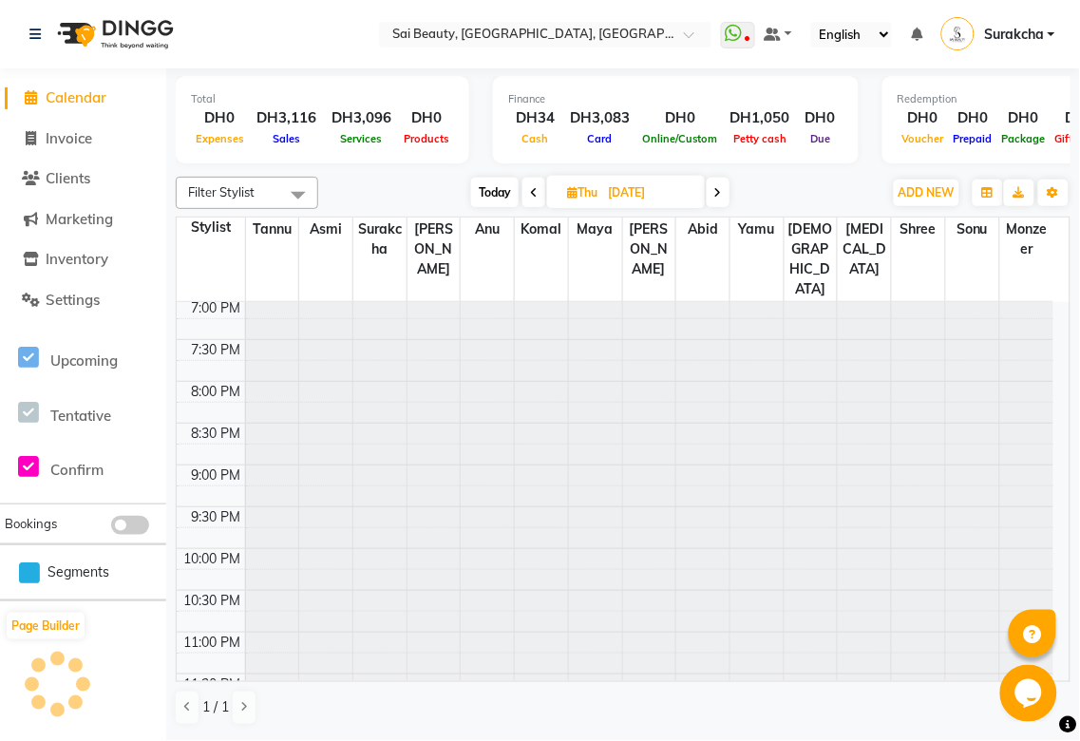
type input "[DATE]"
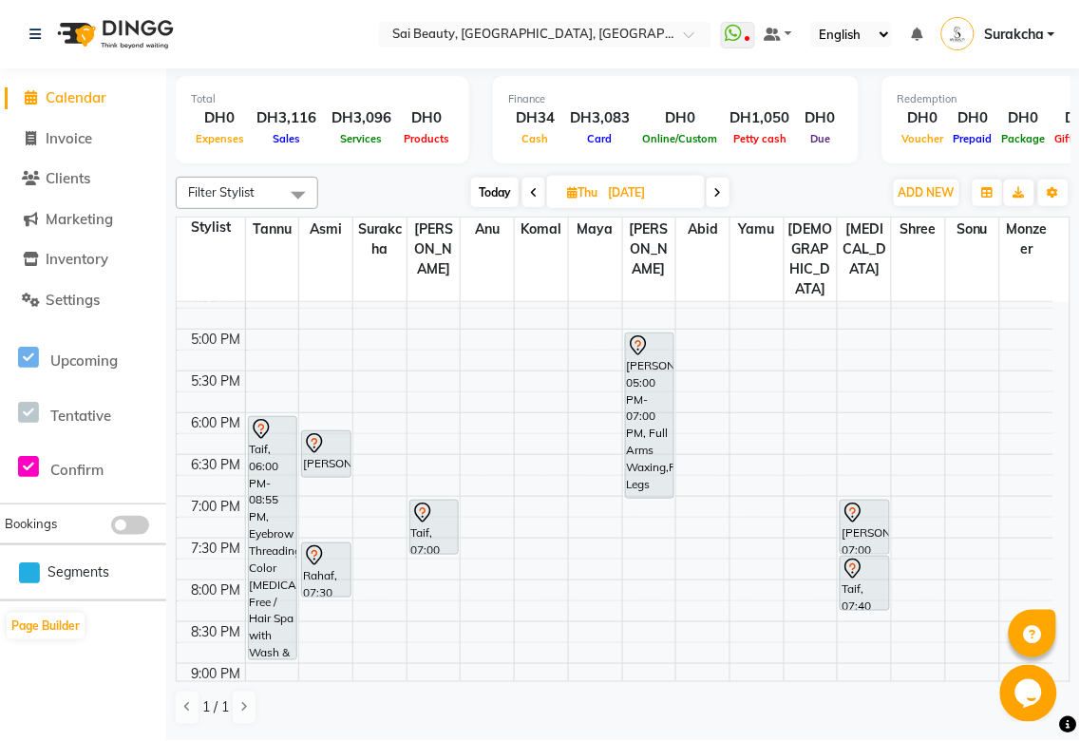
scroll to position [540, 0]
